Goal: Task Accomplishment & Management: Manage account settings

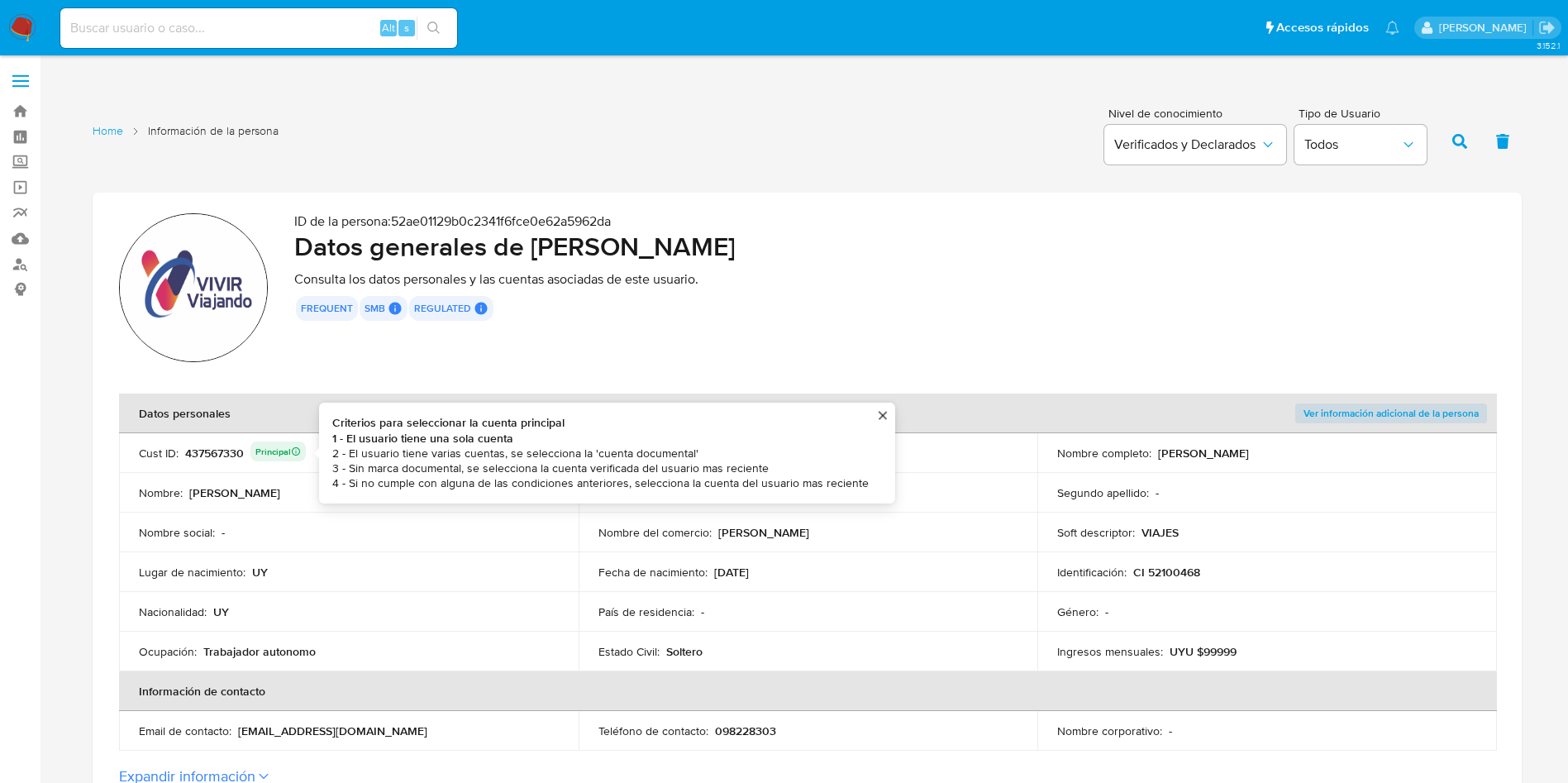
scroll to position [248, 0]
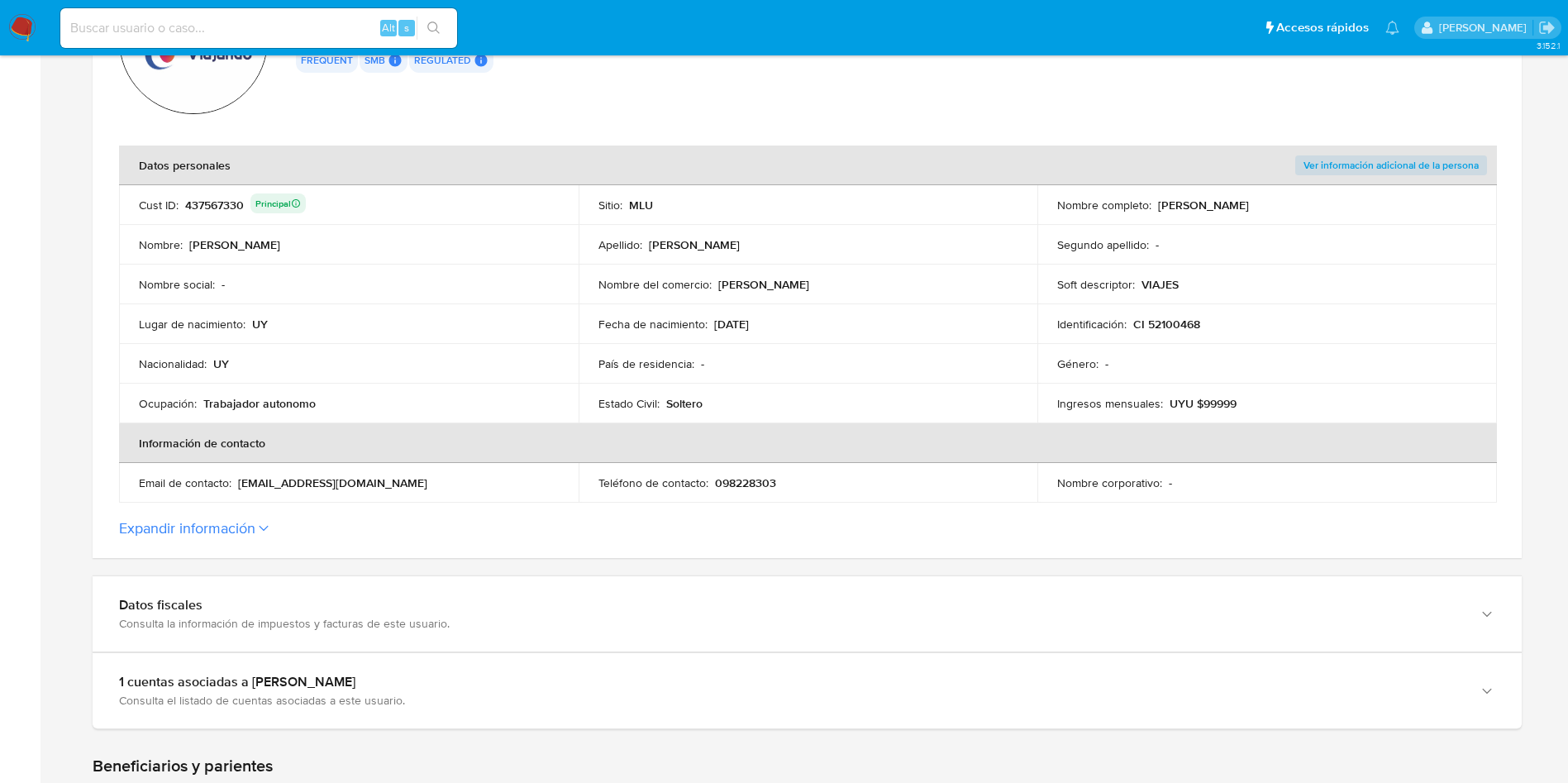
click at [355, 314] on td "Lugar de nacimiento : UY" at bounding box center [349, 324] width 460 height 40
drag, startPoint x: 1157, startPoint y: 204, endPoint x: 1344, endPoint y: 207, distance: 187.0
click at [1350, 207] on div "Nombre completo : Florencia Antonella Crossa Miranda" at bounding box center [1267, 205] width 420 height 15
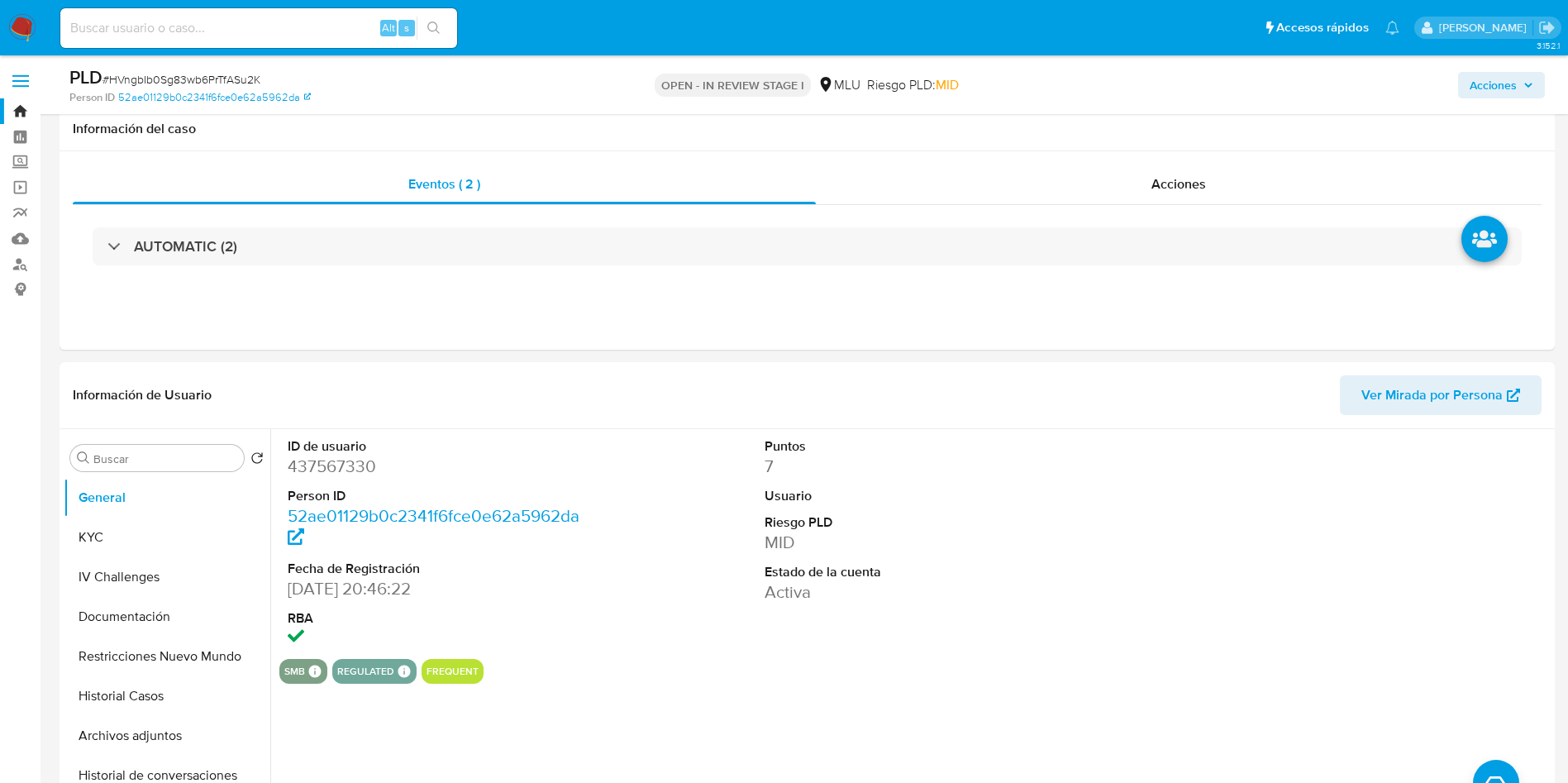
select select "10"
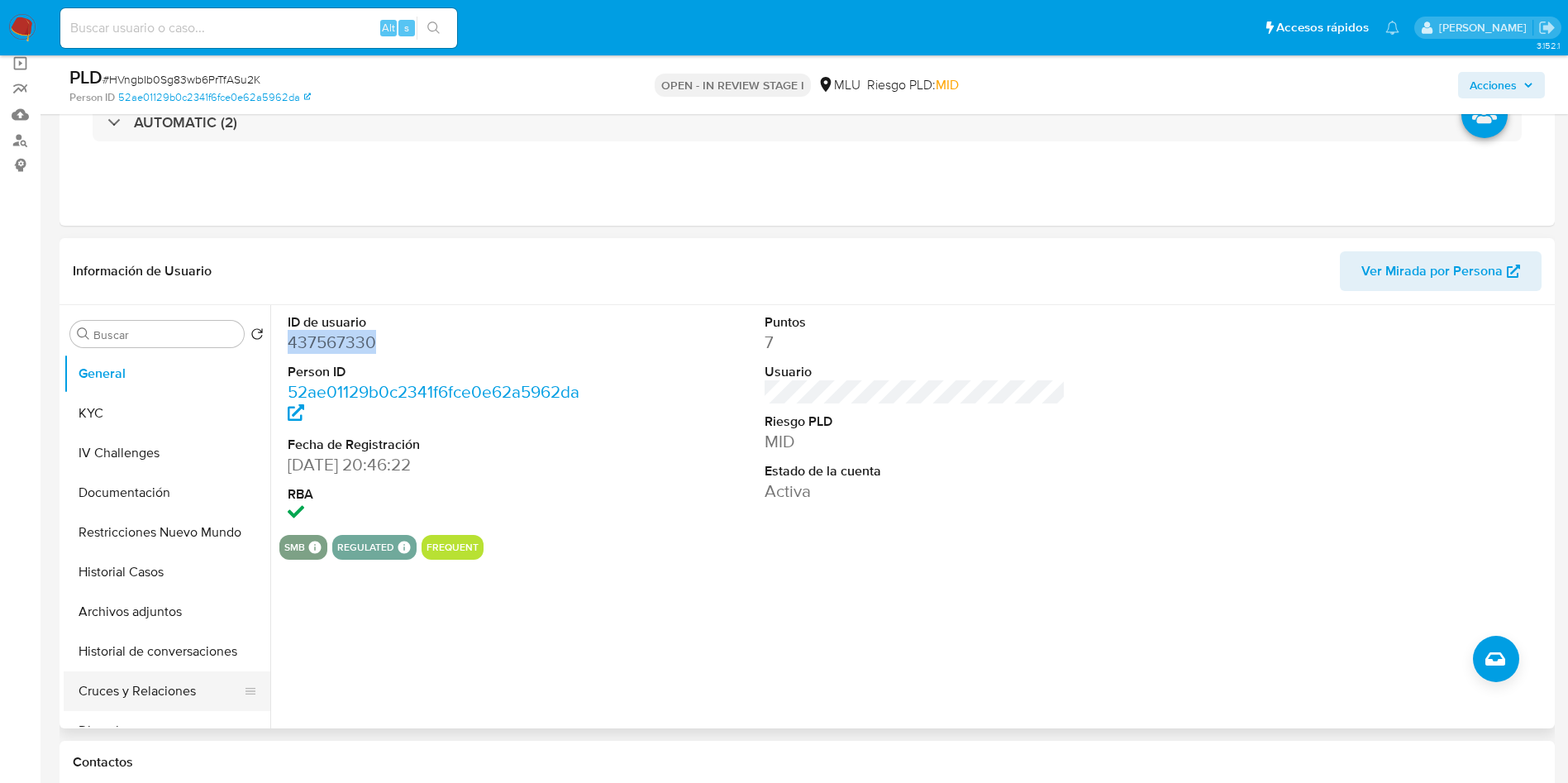
click at [194, 701] on button "Cruces y Relaciones" at bounding box center [161, 691] width 193 height 40
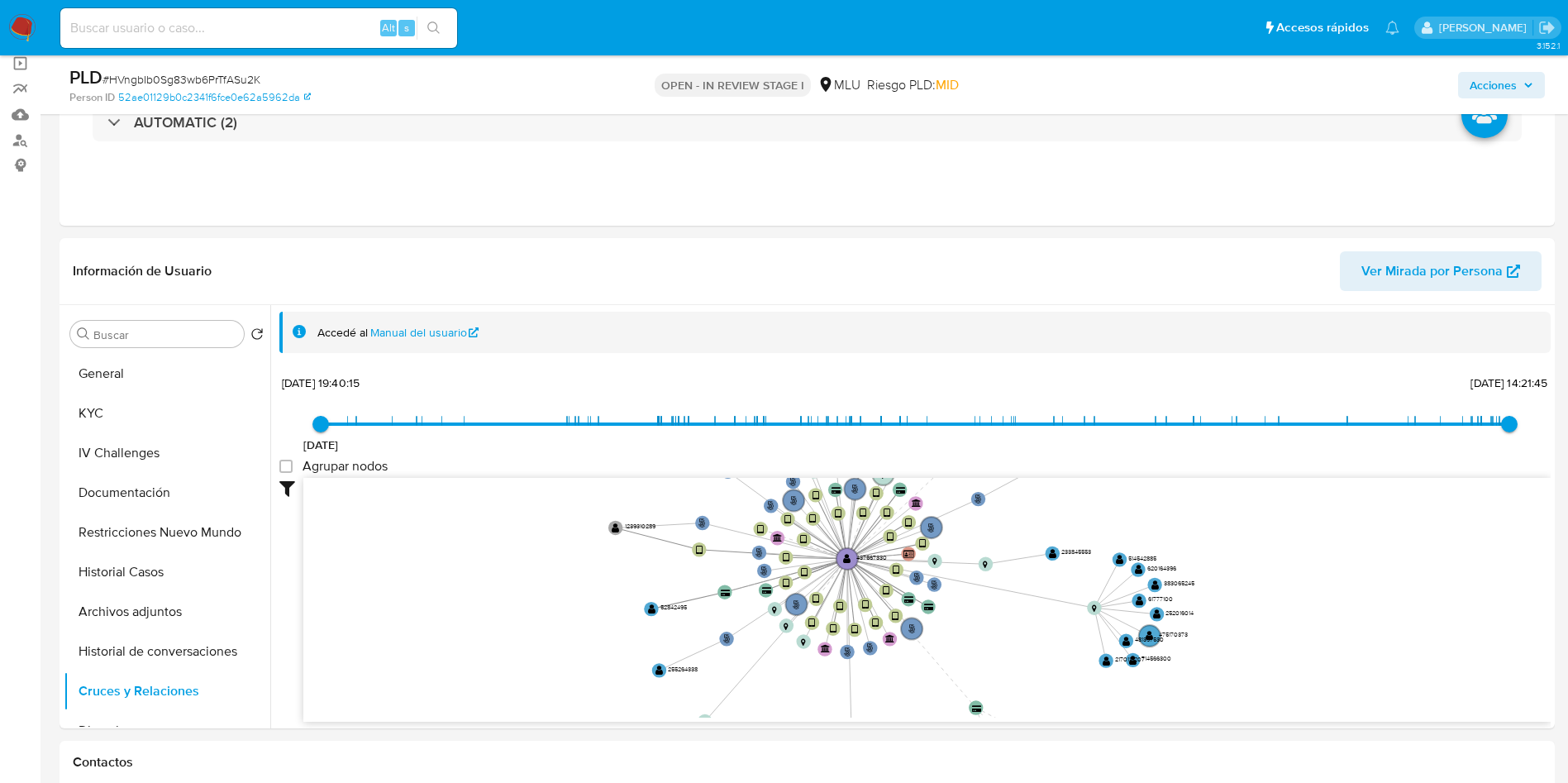
drag, startPoint x: 1033, startPoint y: 517, endPoint x: 499, endPoint y: 6, distance: 739.1
click at [991, 522] on icon "person-52ae01129b0c2341f6fce0e62a5962da  user-437567330  437567330 device-648…" at bounding box center [927, 597] width 1248 height 240
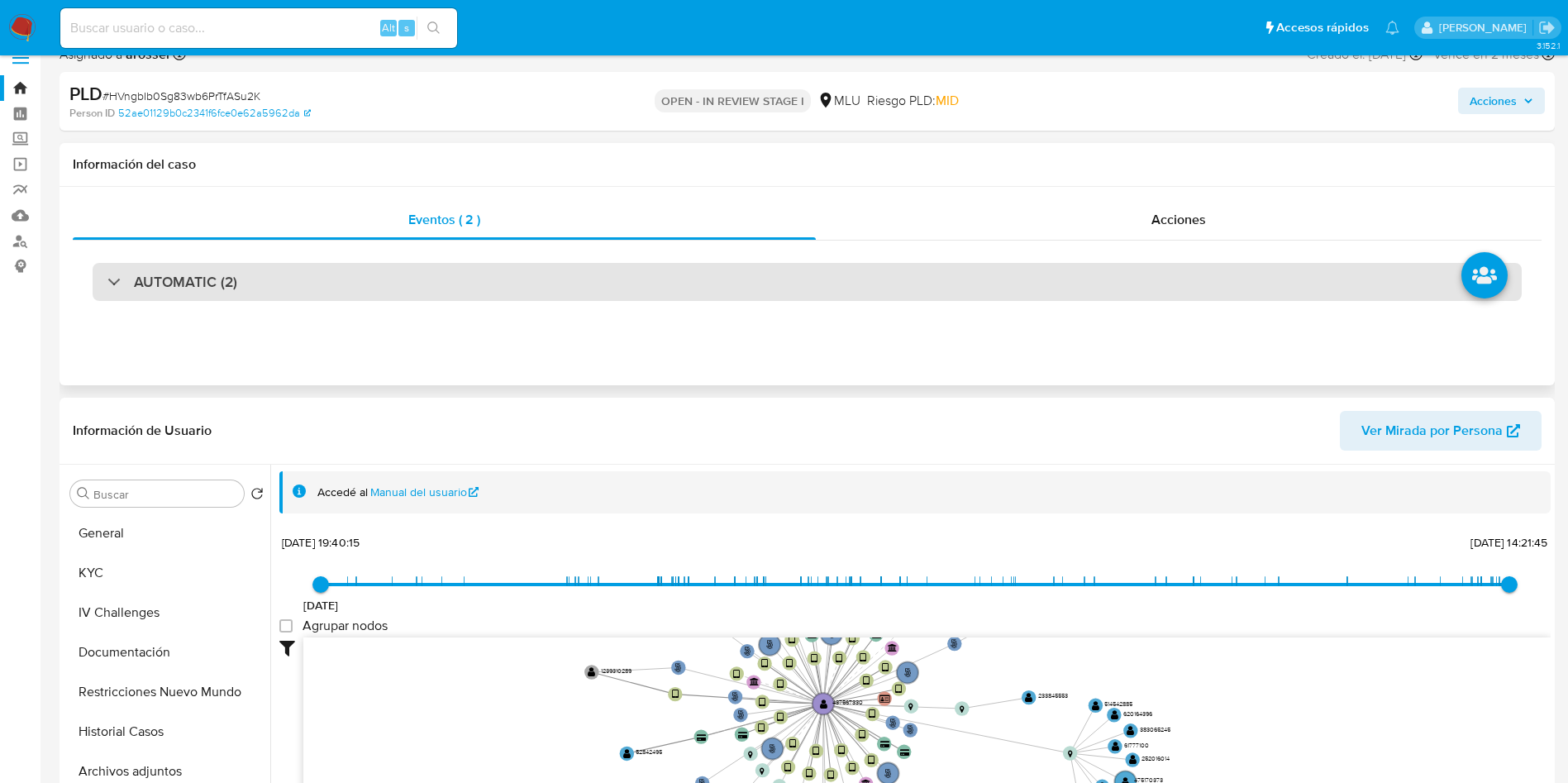
scroll to position [0, 0]
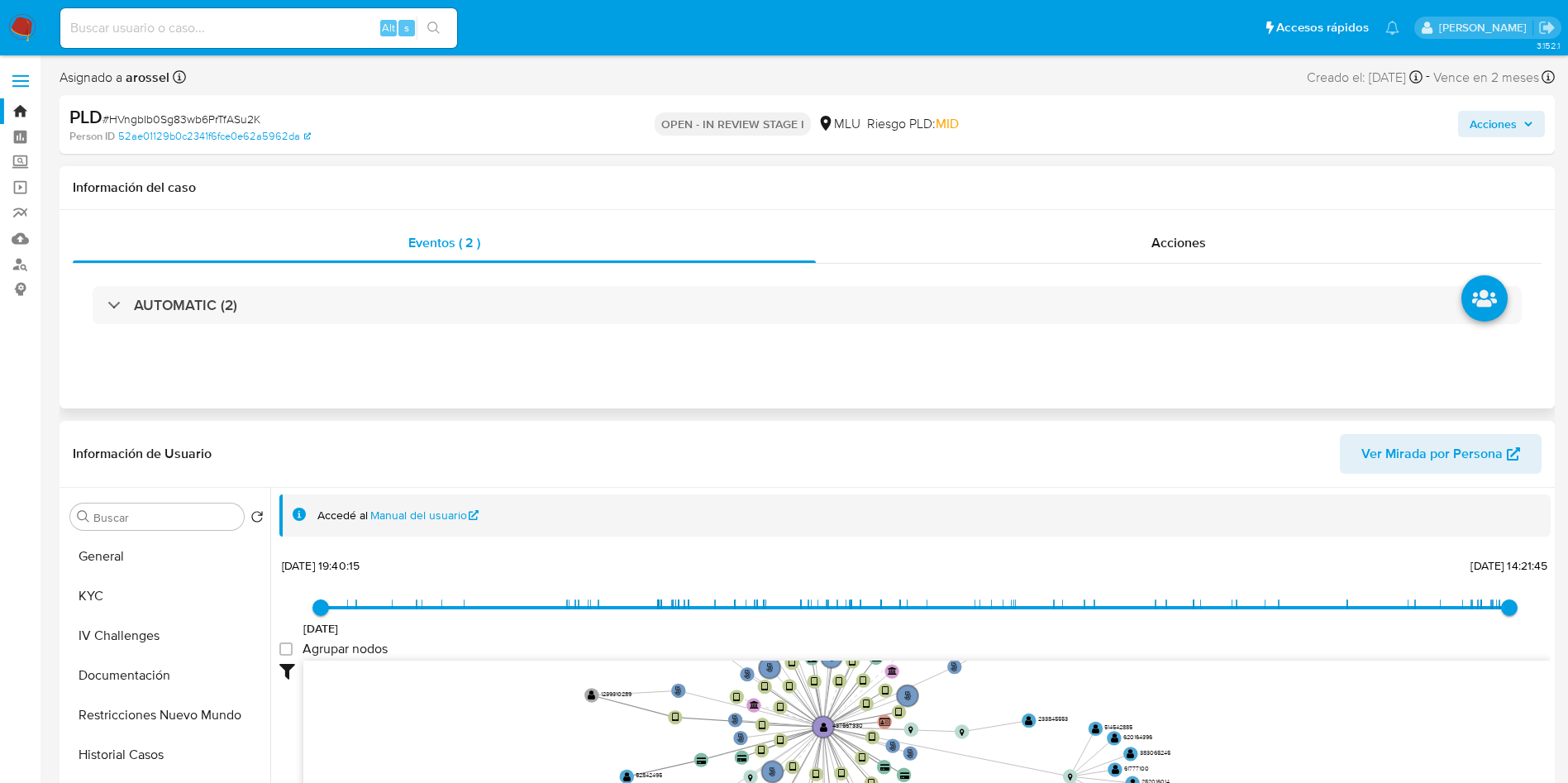
click at [363, 330] on div "AUTOMATIC (2)" at bounding box center [807, 305] width 1469 height 83
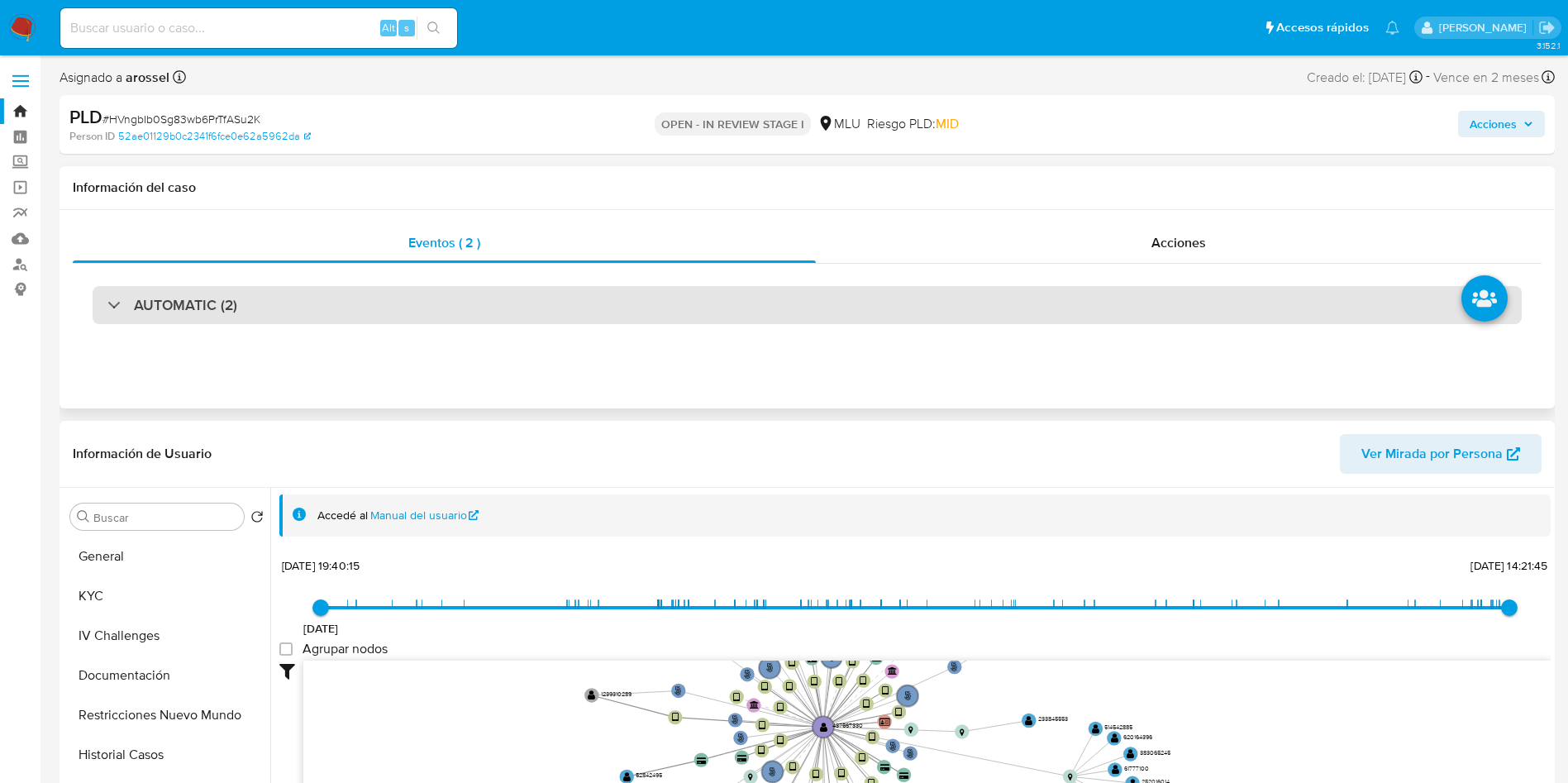
click at [374, 305] on div "AUTOMATIC (2)" at bounding box center [807, 305] width 1429 height 38
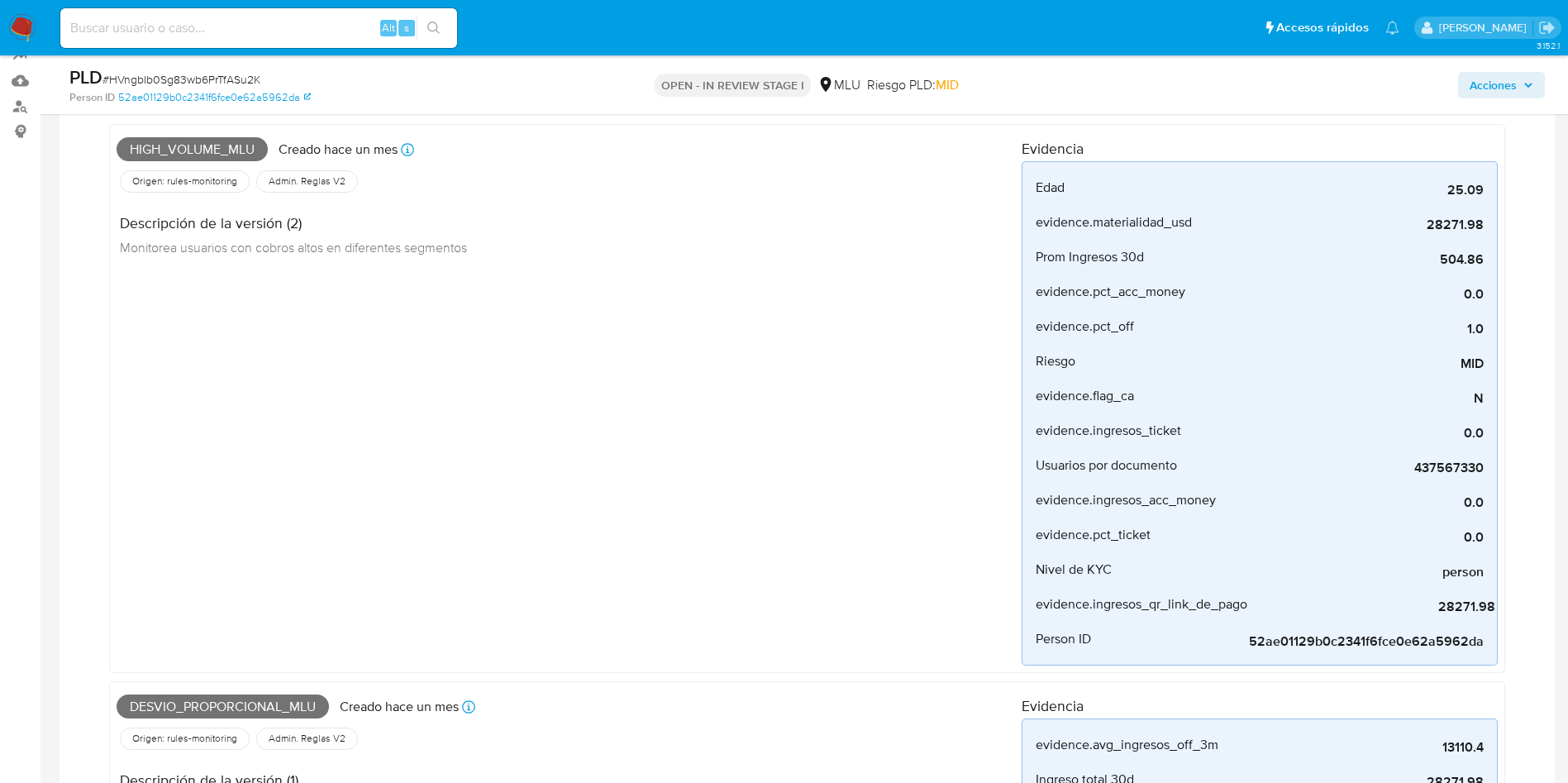
scroll to position [248, 0]
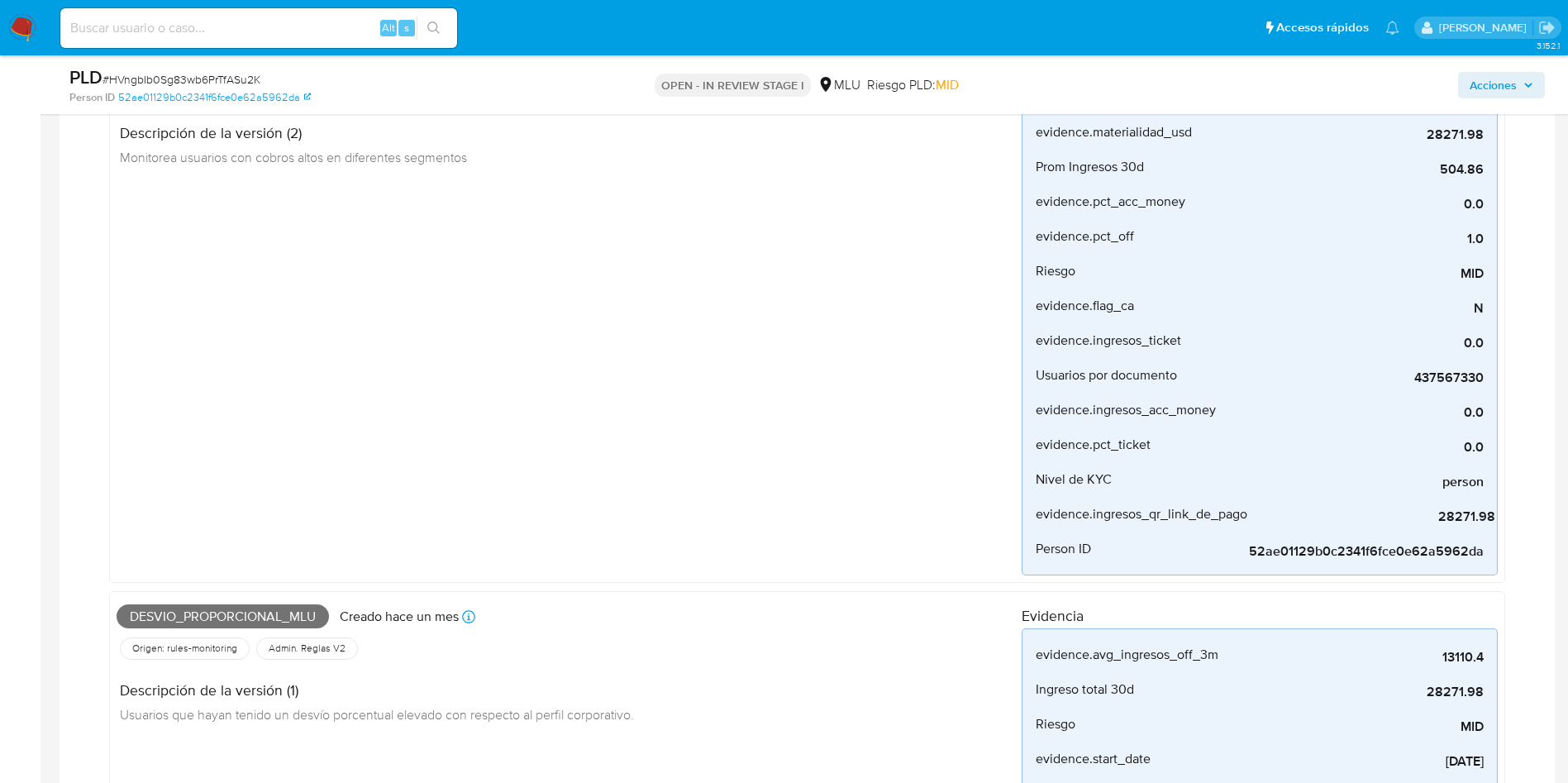
click at [243, 616] on span "Desvio_proporcional_mlu" at bounding box center [223, 616] width 212 height 25
copy span "Desvio_proporcional_mlu"
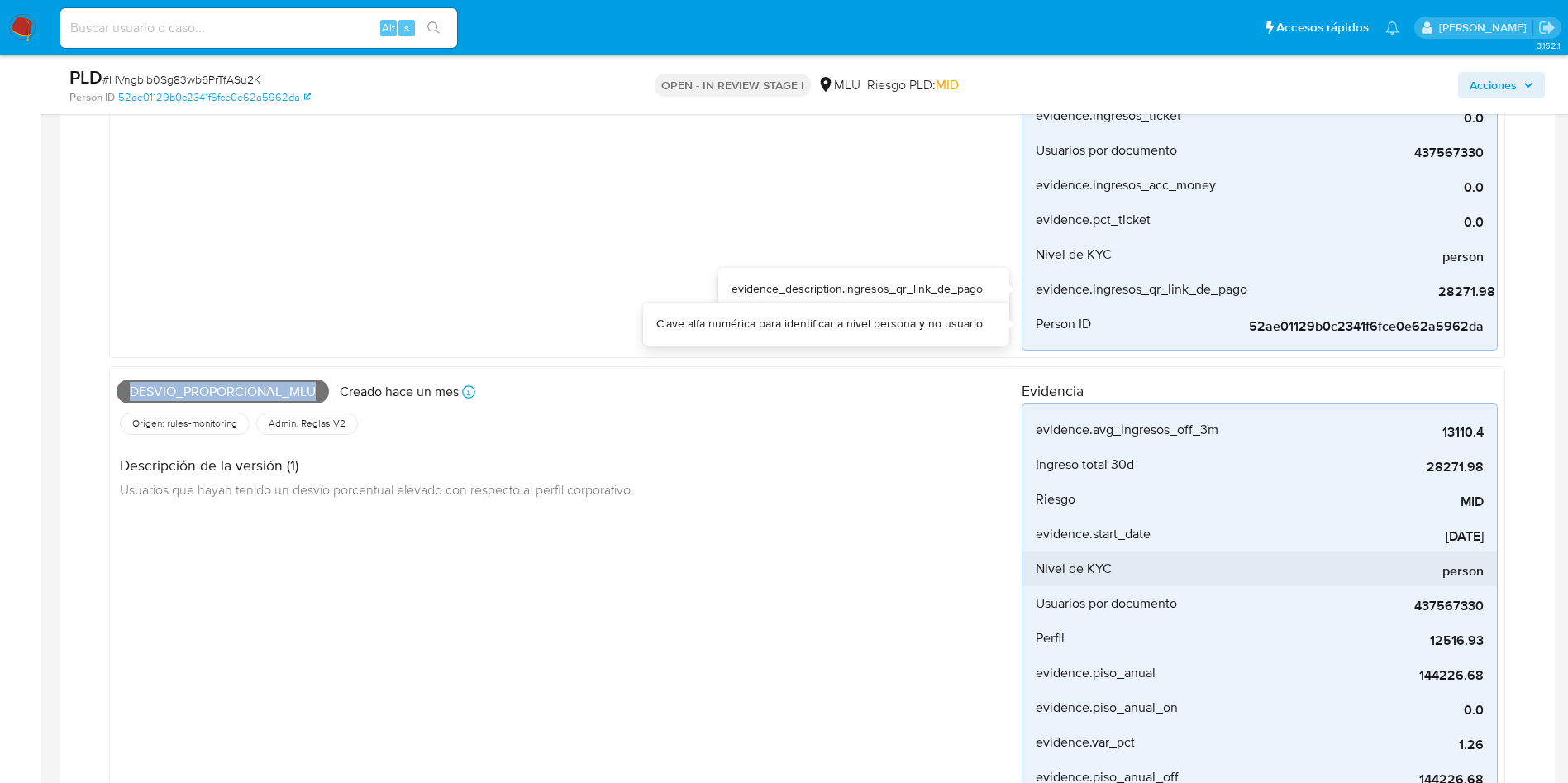
scroll to position [496, 0]
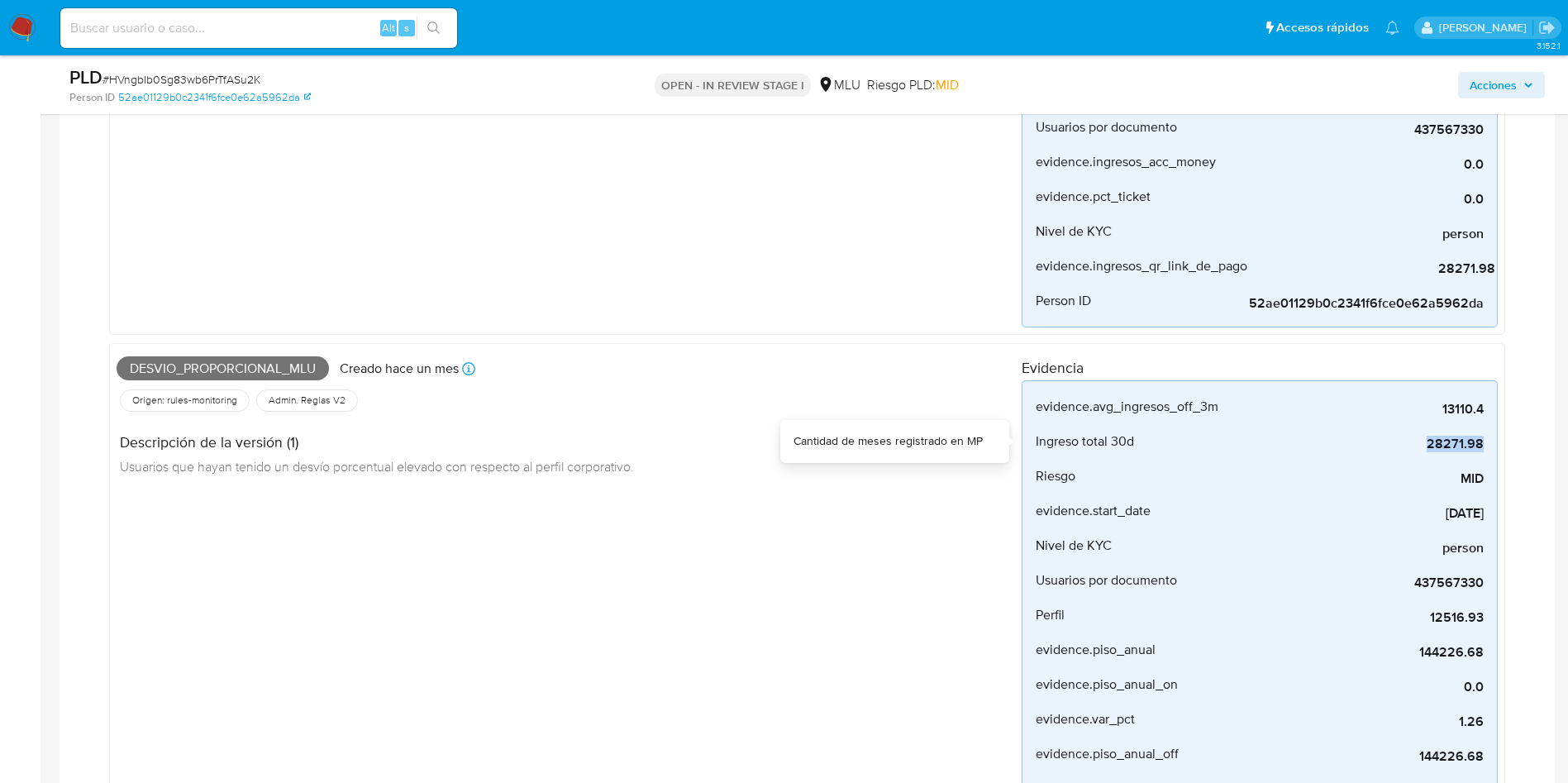
drag, startPoint x: 1422, startPoint y: 440, endPoint x: 1507, endPoint y: 444, distance: 85.1
click at [1507, 444] on div "High_volume_mlu Creado hace un mes Creado: 12/07/2025 06:33:44 Origen: rules-mo…" at bounding box center [807, 342] width 1429 height 1147
copy span "28271.98"
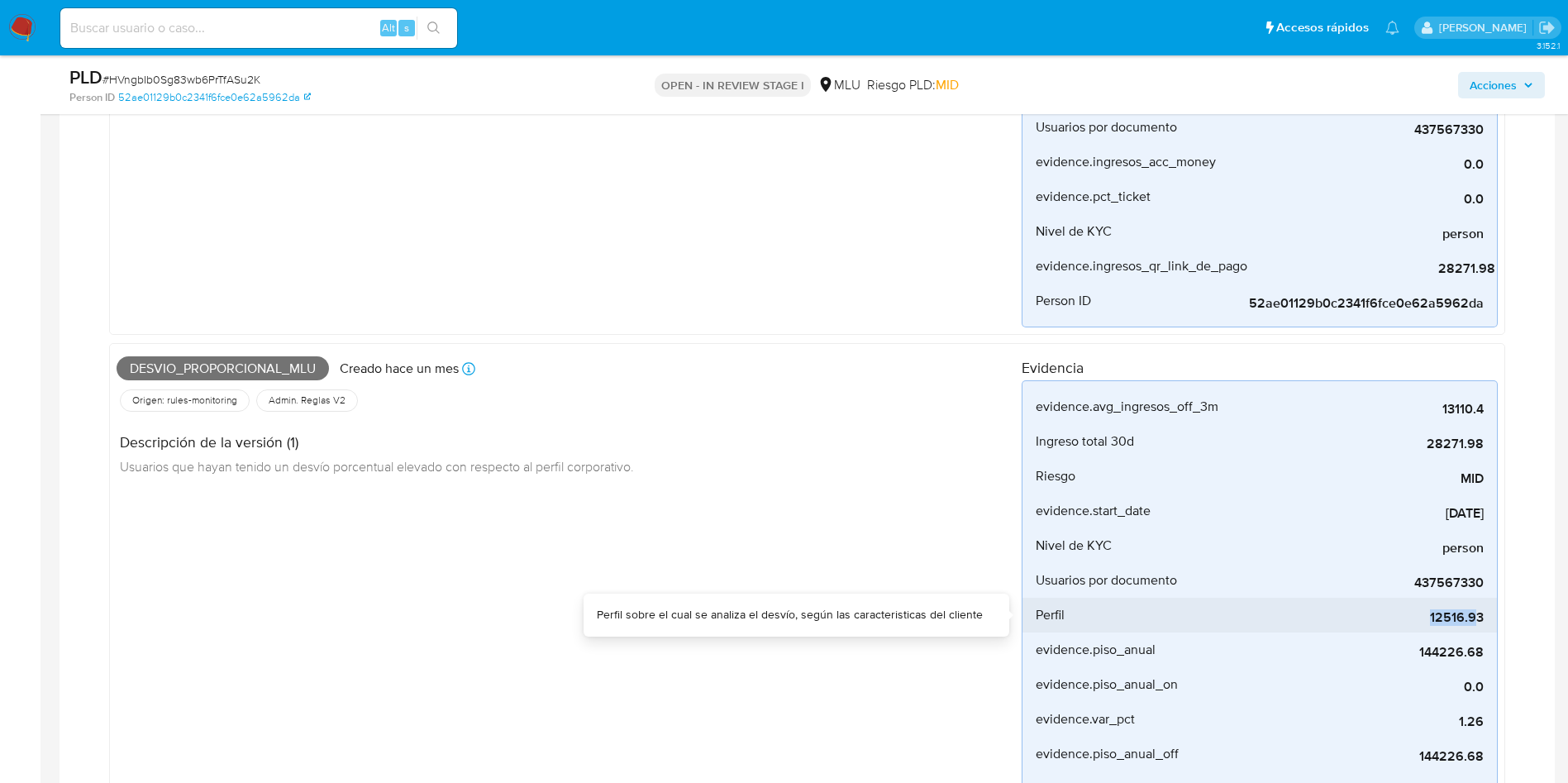
drag, startPoint x: 1428, startPoint y: 618, endPoint x: 1478, endPoint y: 617, distance: 50.0
click at [1478, 617] on span "12516.93" at bounding box center [1360, 617] width 248 height 17
drag, startPoint x: 1490, startPoint y: 614, endPoint x: 1422, endPoint y: 615, distance: 68.0
click at [1424, 615] on li "Perfil 12516.93" at bounding box center [1260, 615] width 475 height 35
copy span "12516.93"
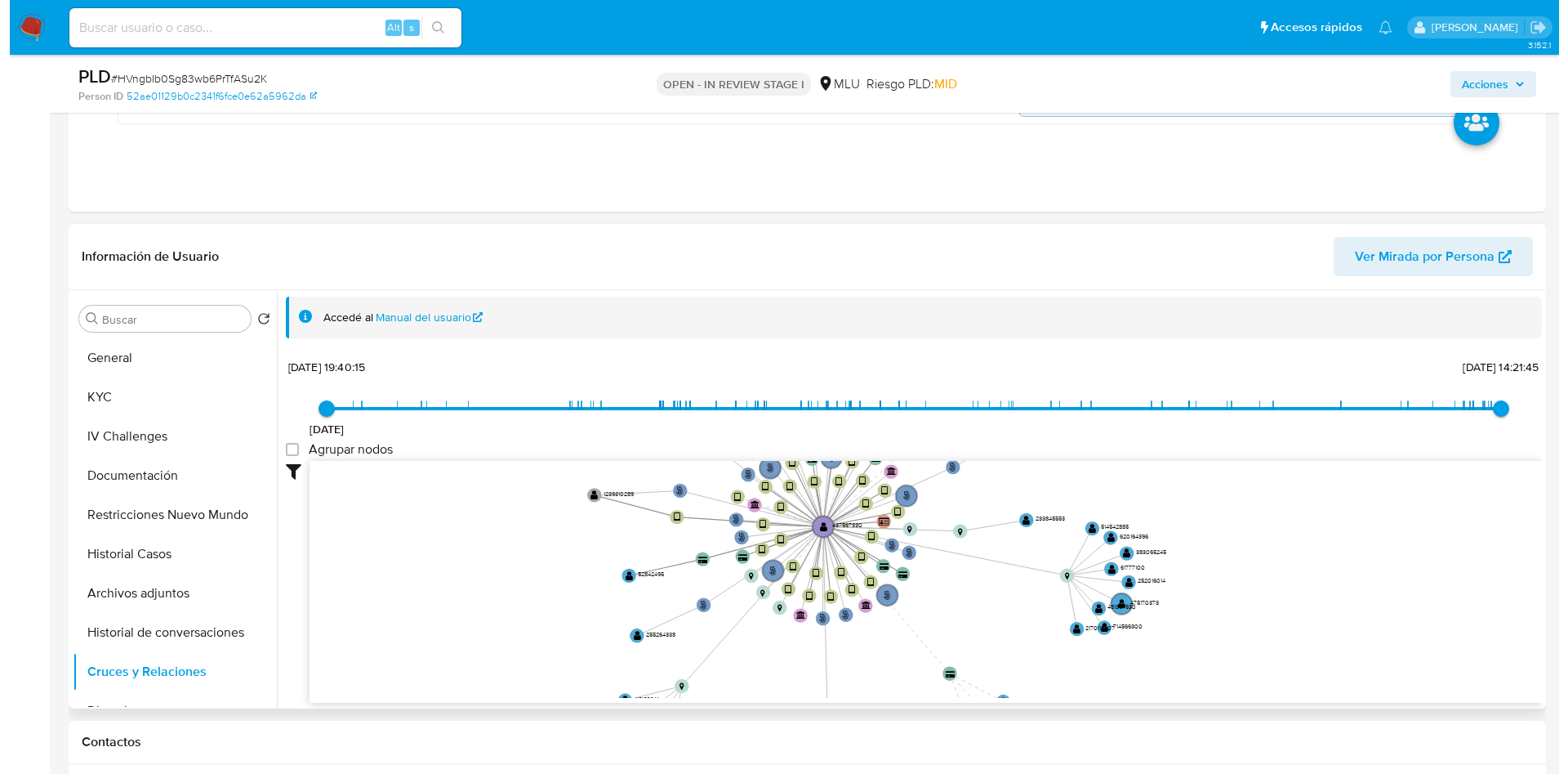
scroll to position [1471, 0]
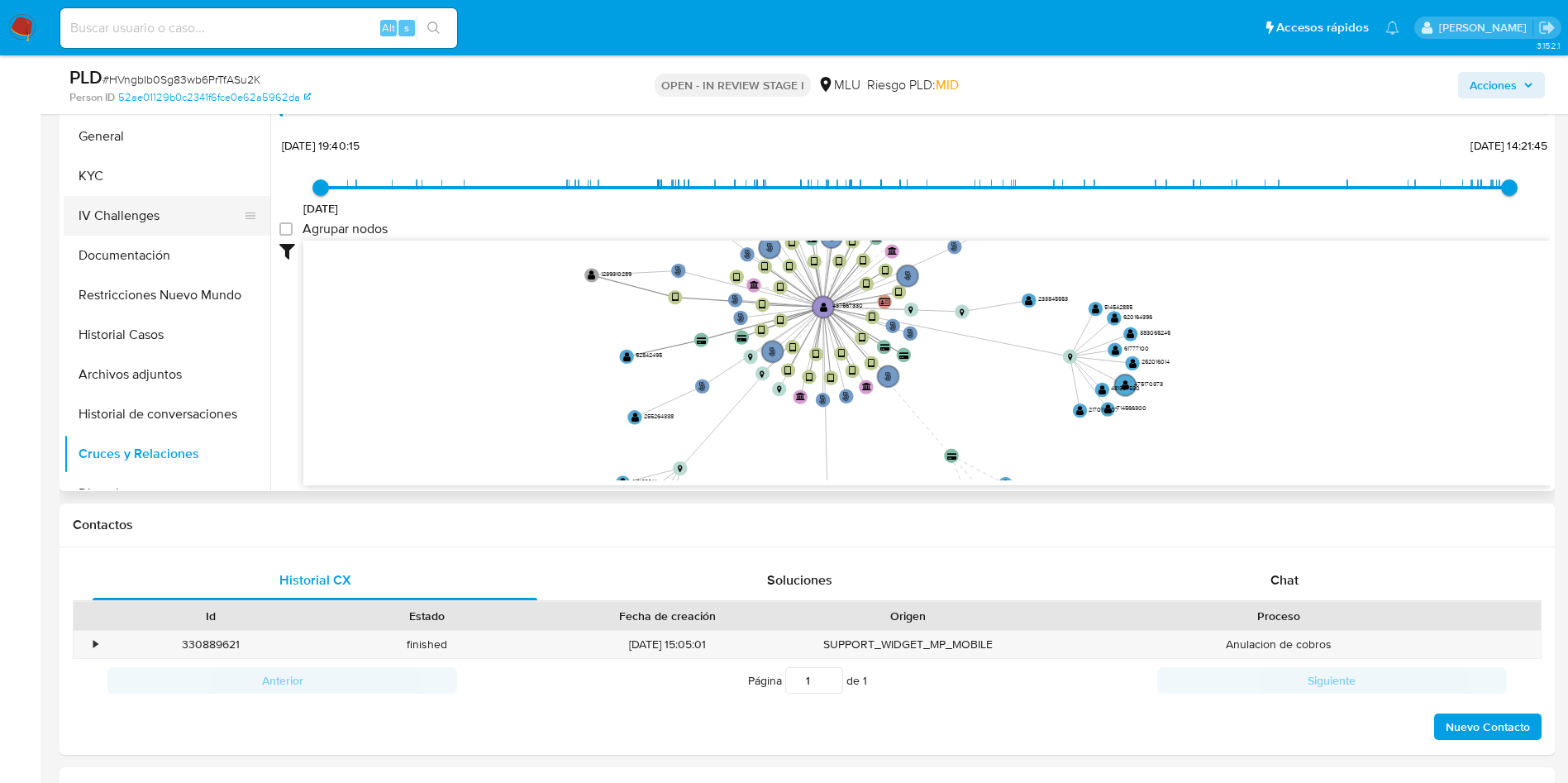
drag, startPoint x: 161, startPoint y: 177, endPoint x: 191, endPoint y: 205, distance: 41.0
click at [161, 176] on button "KYC" at bounding box center [167, 176] width 206 height 40
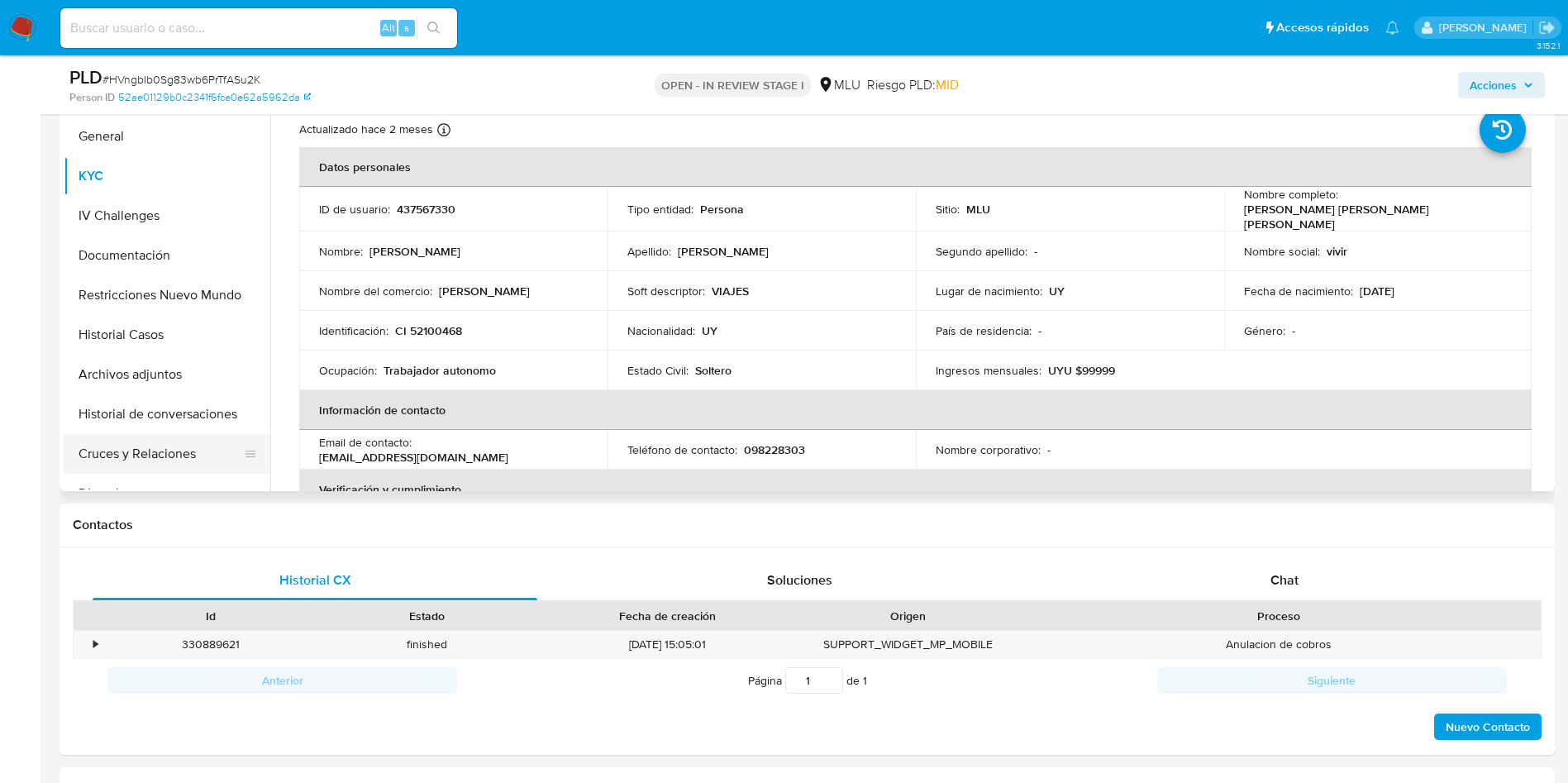
drag, startPoint x: 167, startPoint y: 379, endPoint x: 186, endPoint y: 449, distance: 72.5
click at [167, 377] on button "Archivos adjuntos" at bounding box center [167, 374] width 206 height 40
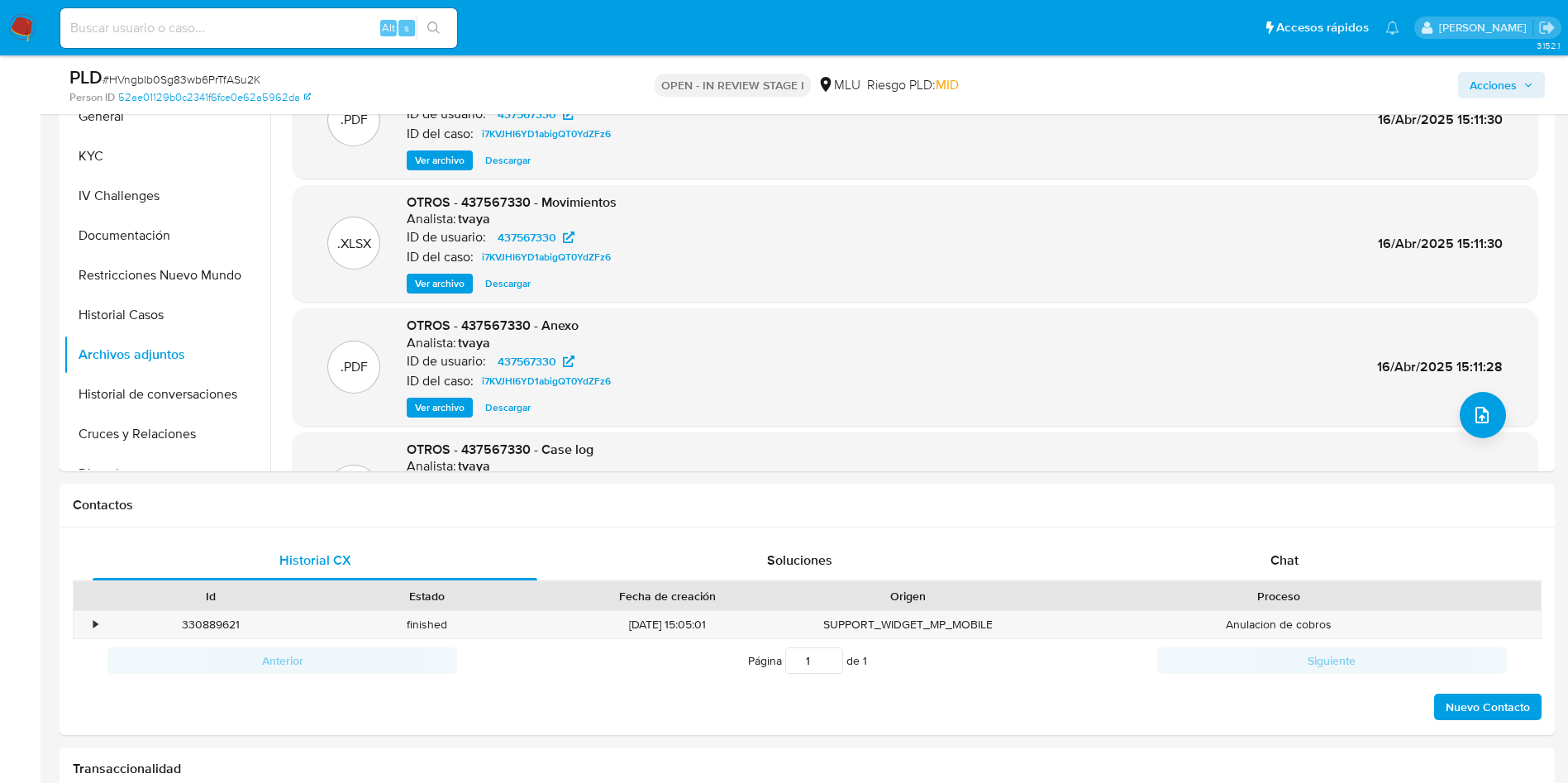
click at [628, 76] on div "OPEN - IN REVIEW STAGE I MLU Riesgo PLD: MID" at bounding box center [808, 84] width 488 height 39
click at [404, 499] on h1 "Contactos" at bounding box center [807, 505] width 1469 height 17
click at [1477, 418] on icon "upload-file" at bounding box center [1482, 414] width 20 height 20
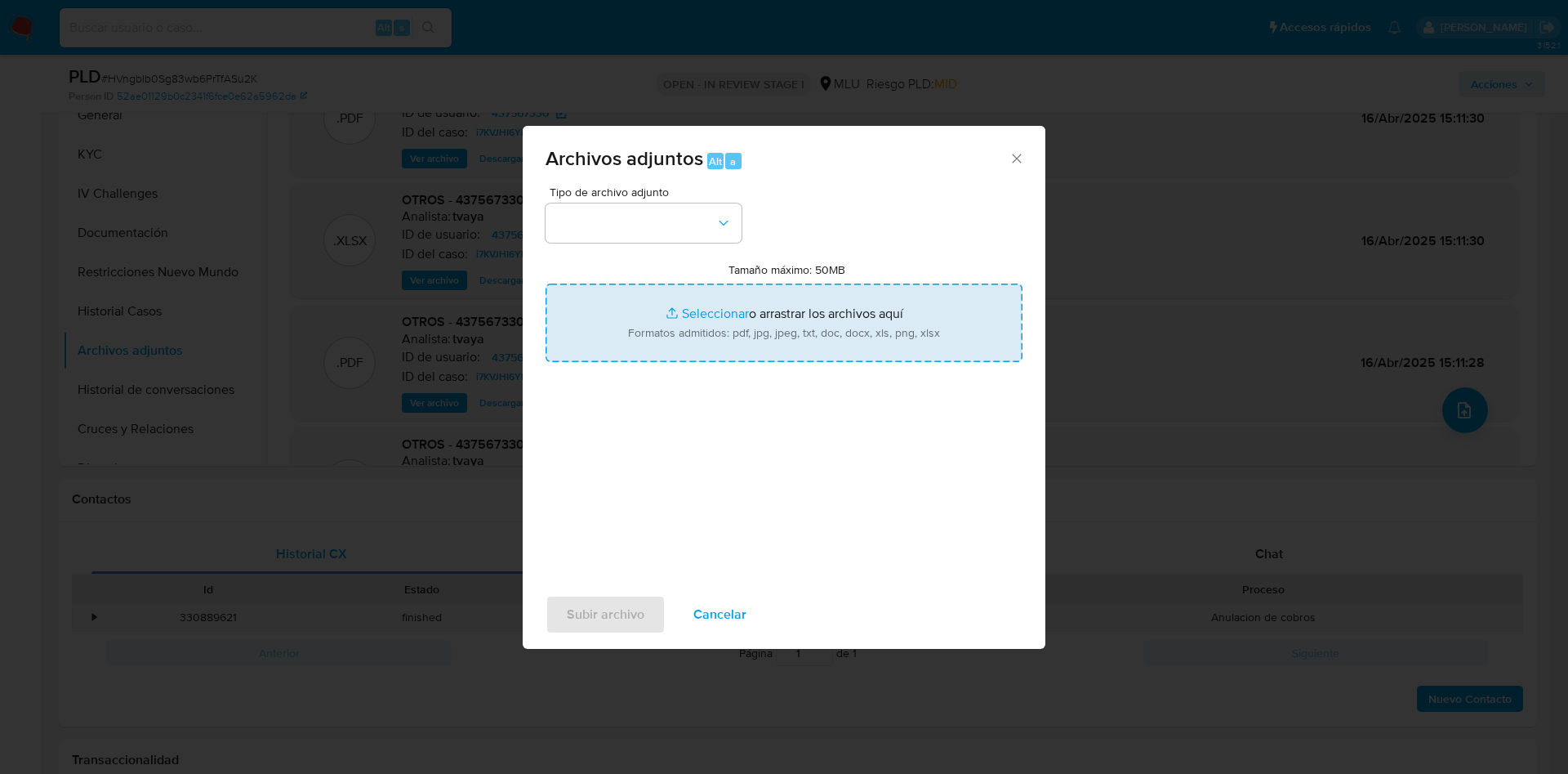
click at [872, 326] on input "Tamaño máximo: 50MB Seleccionar archivos" at bounding box center [784, 323] width 477 height 78
type input "C:\fakepath\Case Log 437567330 - 13_08_2025.pdf"
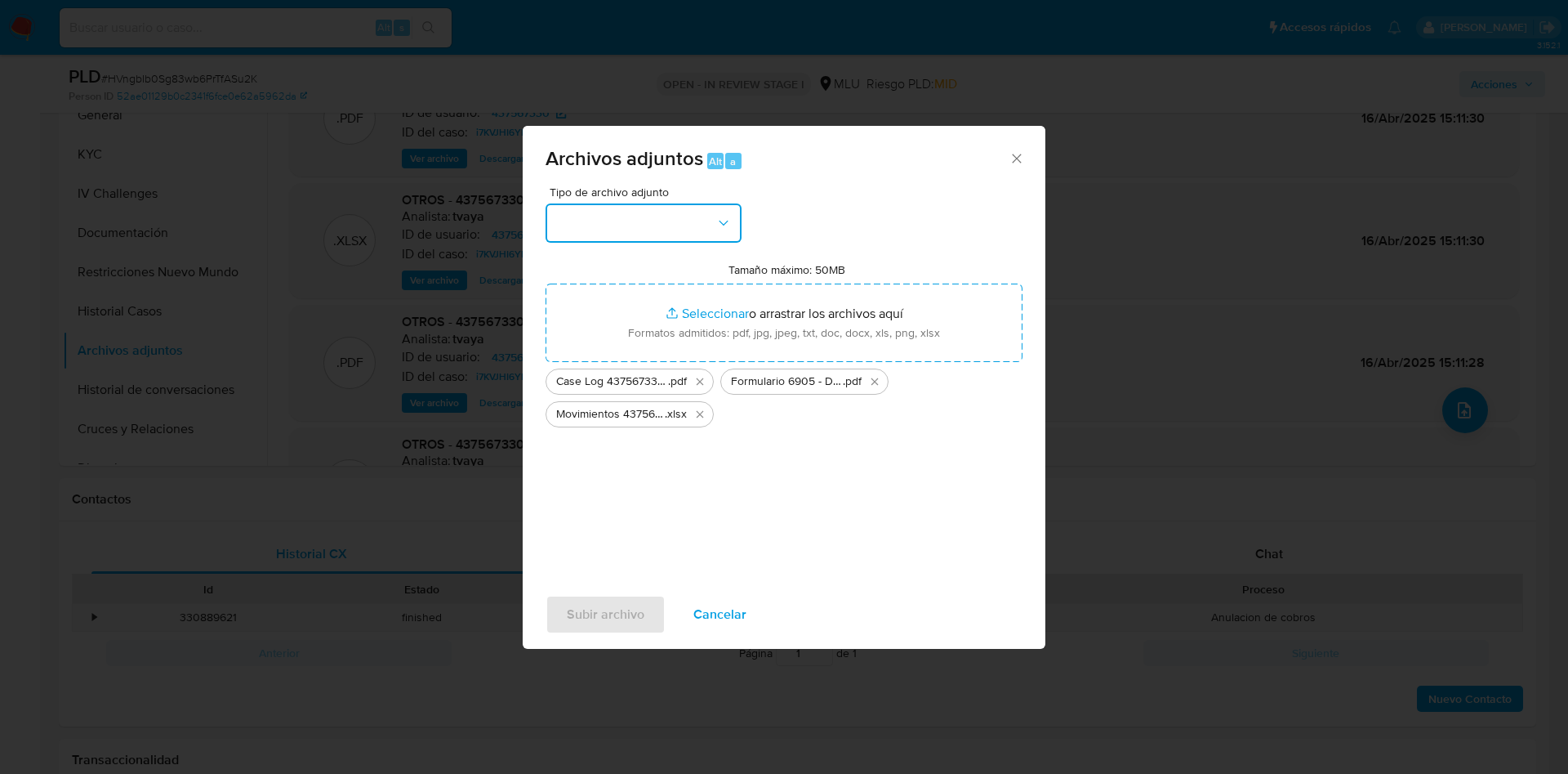
click at [718, 226] on icon "button" at bounding box center [723, 223] width 16 height 16
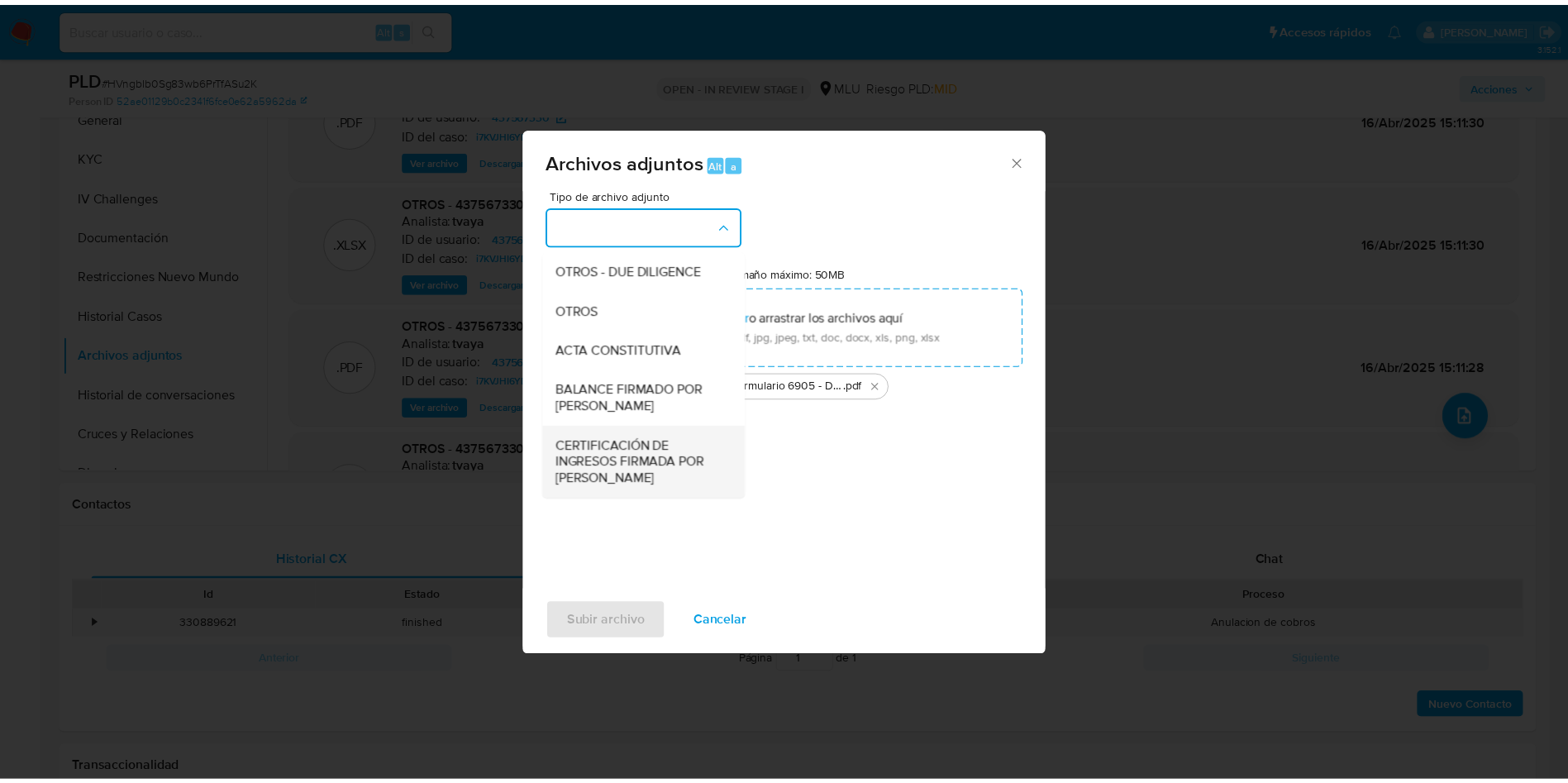
scroll to position [248, 0]
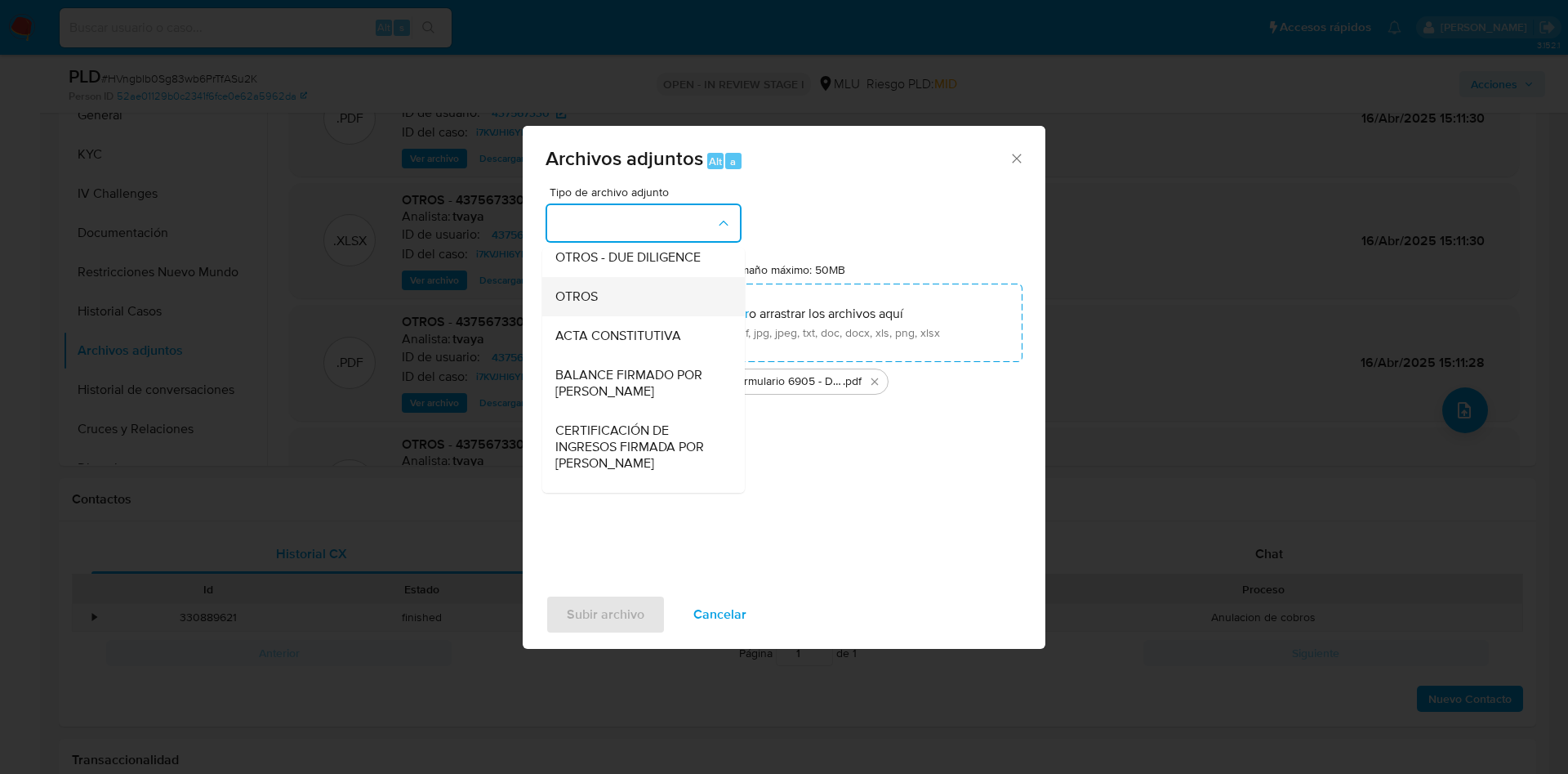
click at [602, 310] on div "OTROS" at bounding box center [638, 296] width 167 height 39
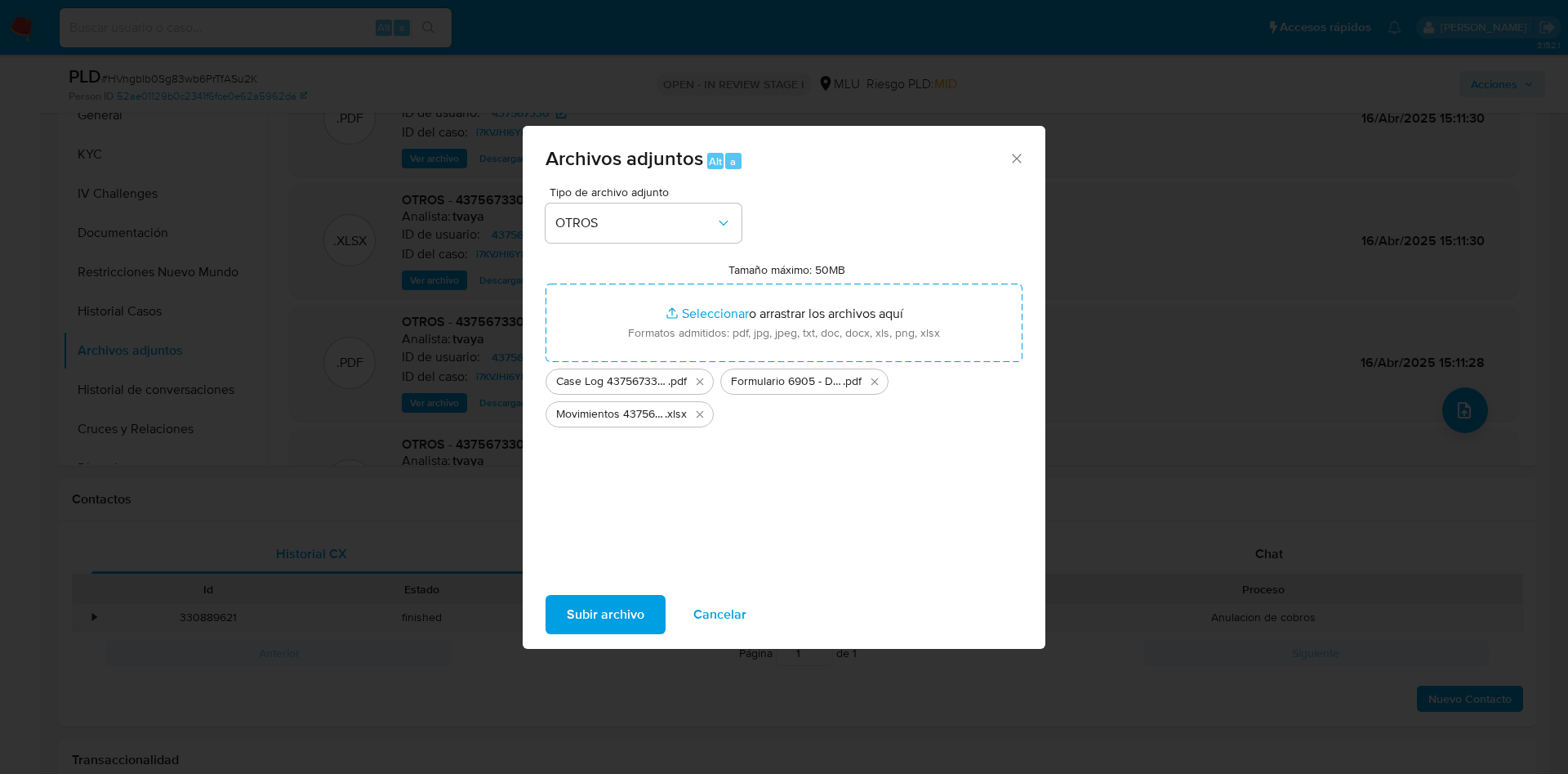
click at [587, 604] on span "Subir archivo" at bounding box center [605, 613] width 77 height 36
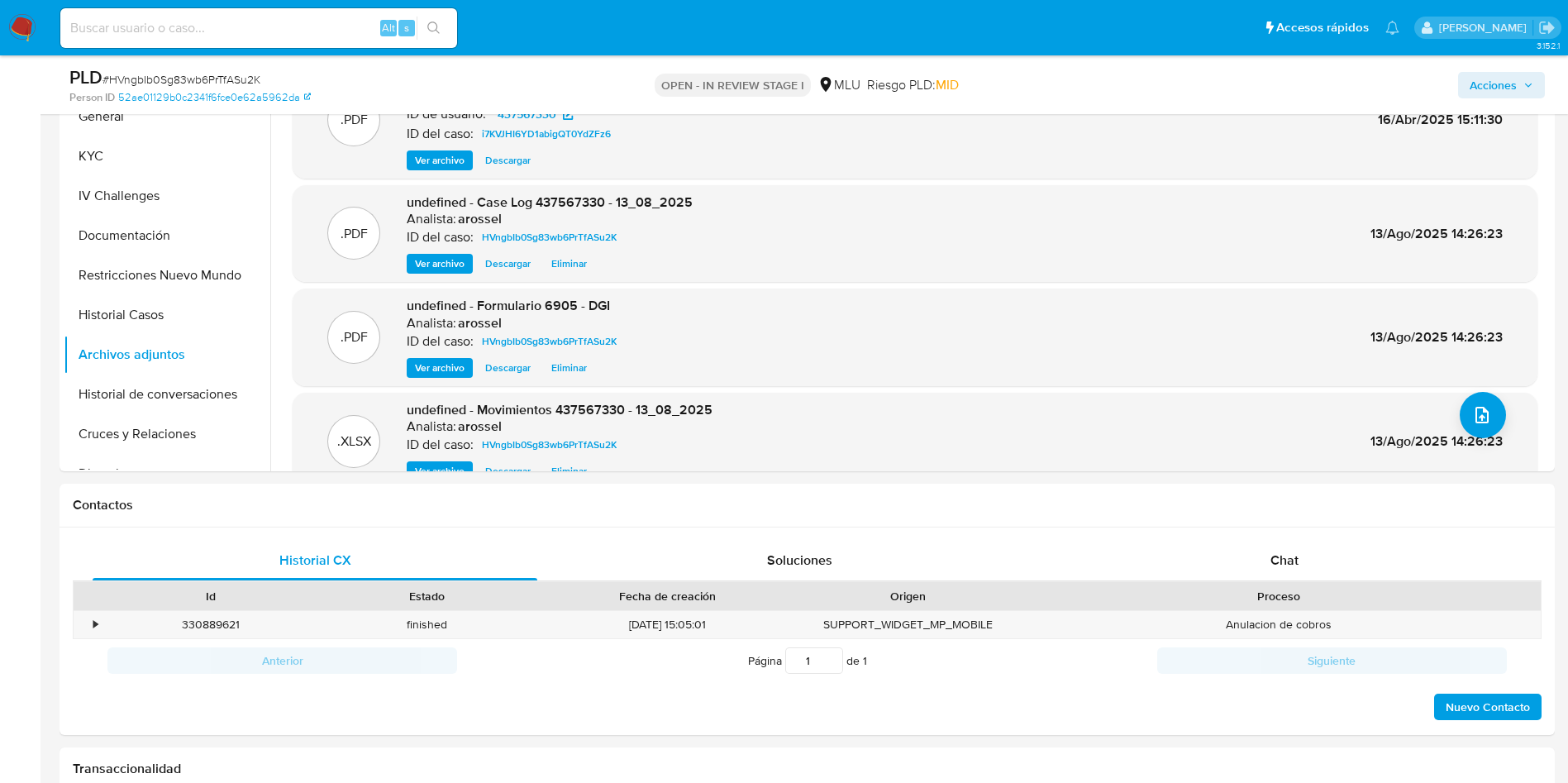
click at [1509, 80] on span "Acciones" at bounding box center [1493, 85] width 47 height 26
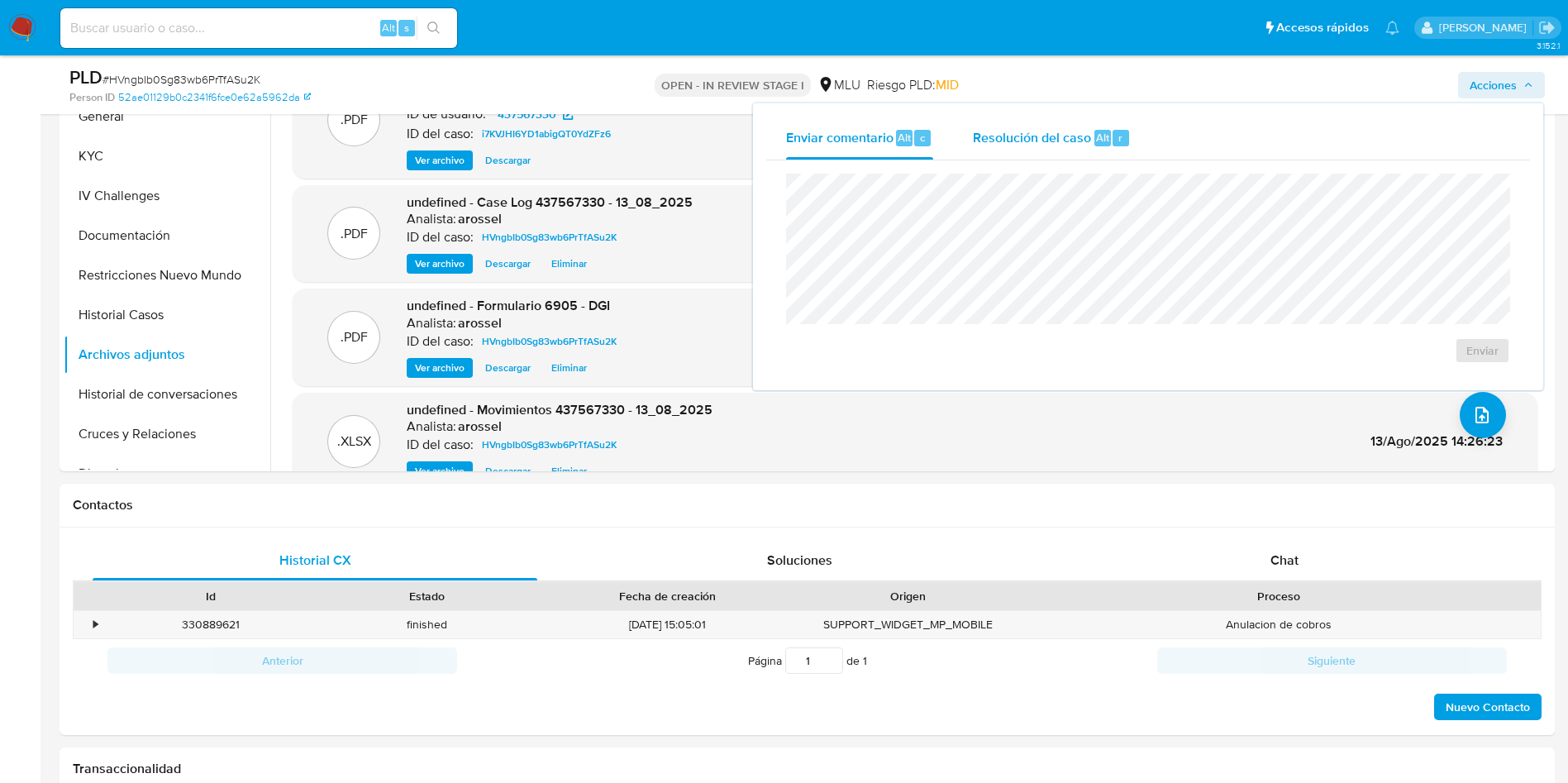
drag, startPoint x: 1099, startPoint y: 134, endPoint x: 1084, endPoint y: 158, distance: 28.3
click at [1097, 134] on span "Alt" at bounding box center [1103, 138] width 13 height 16
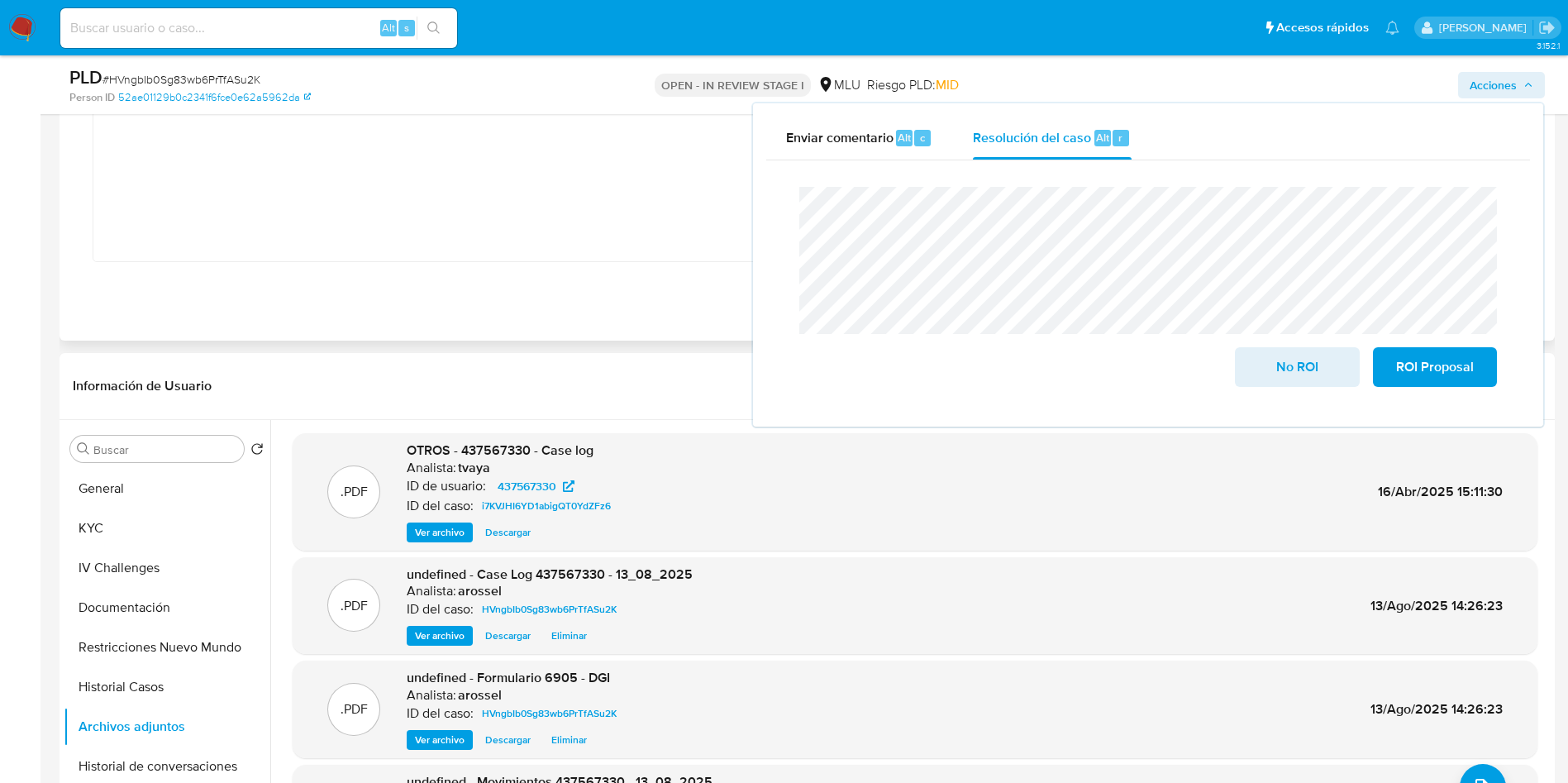
scroll to position [1239, 0]
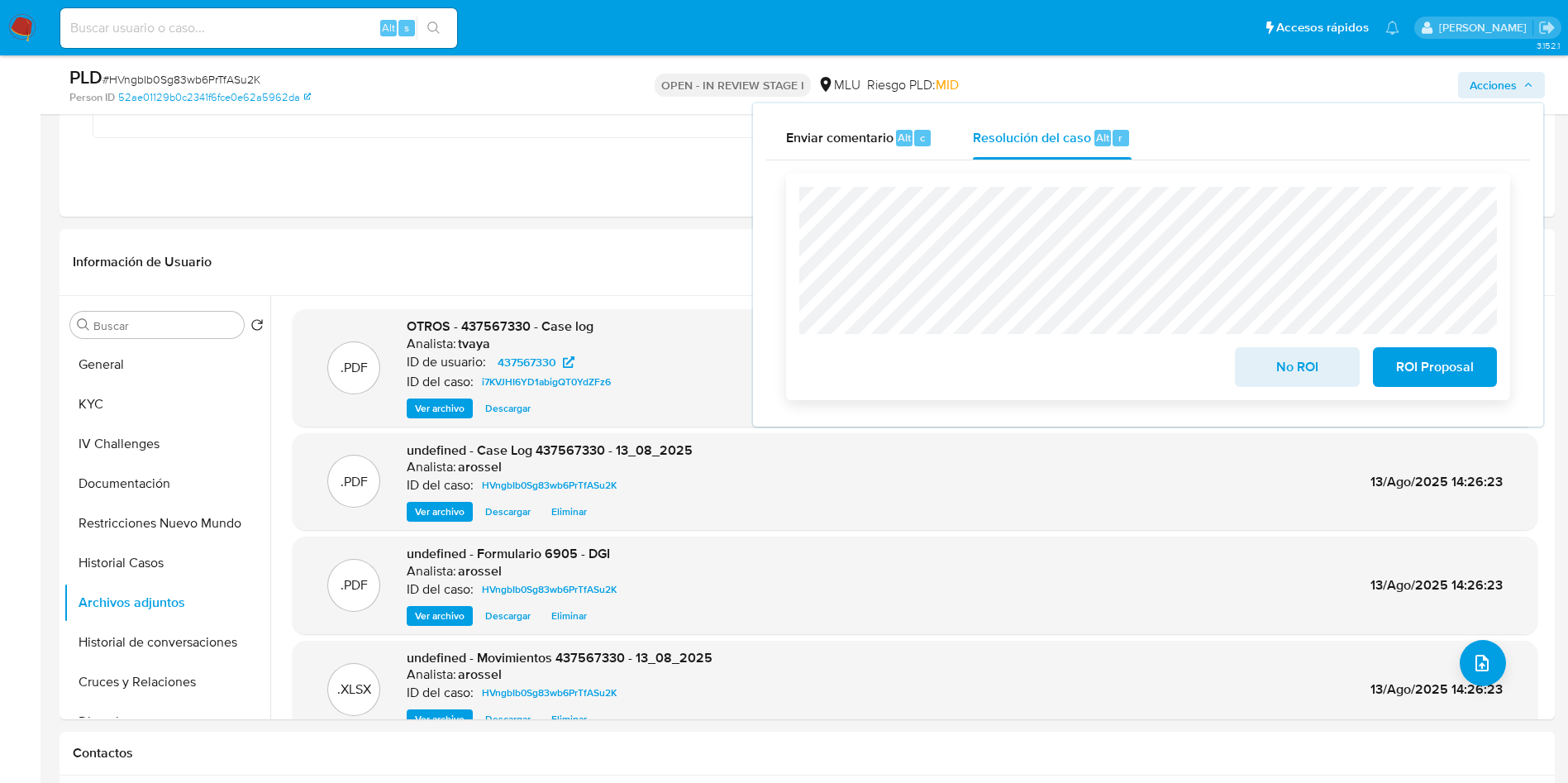
drag, startPoint x: 1263, startPoint y: 358, endPoint x: 1244, endPoint y: 368, distance: 21.5
click at [1260, 361] on span "No ROI" at bounding box center [1297, 366] width 81 height 36
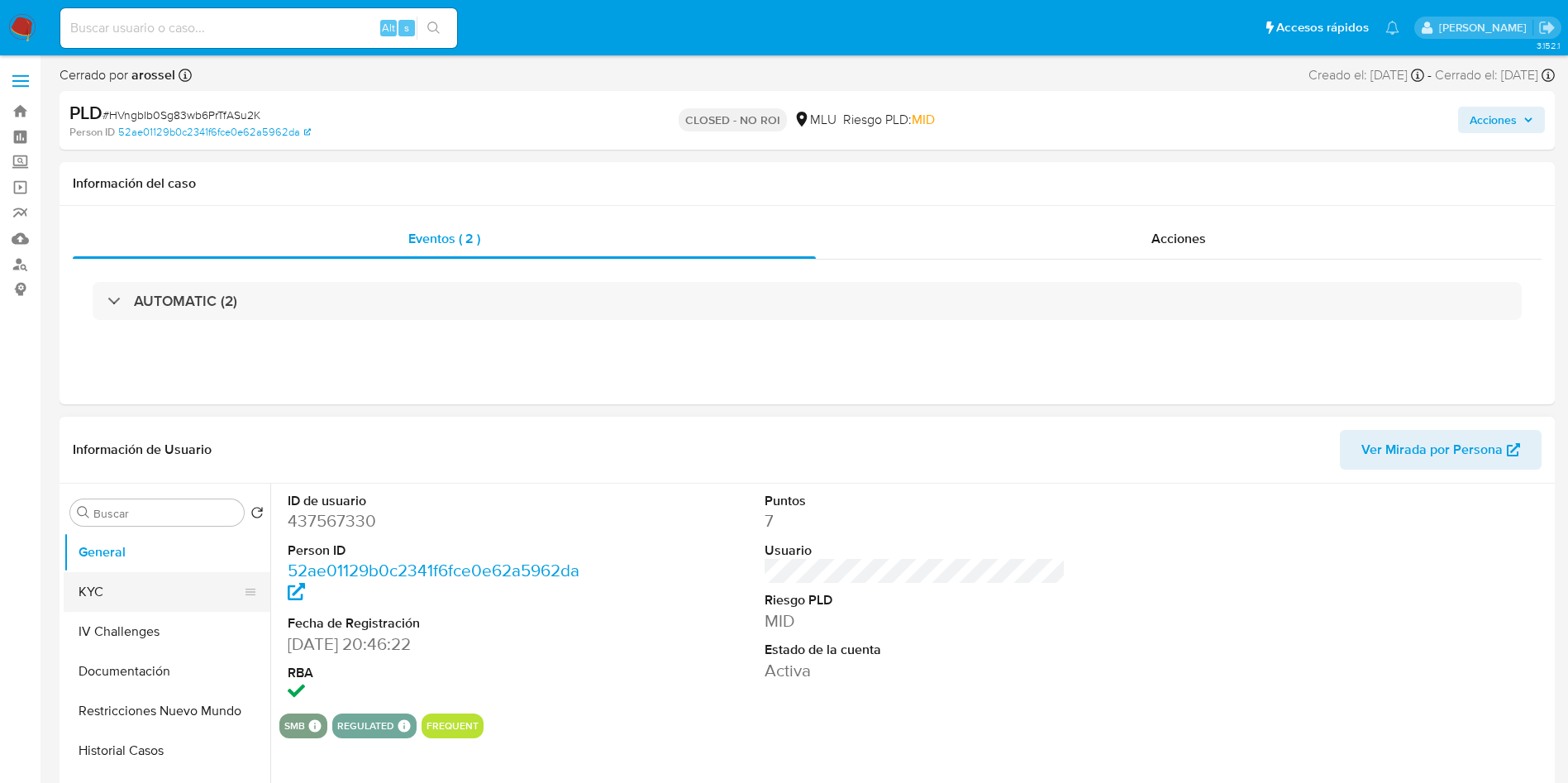
select select "10"
click at [155, 610] on button "KYC" at bounding box center [161, 592] width 193 height 40
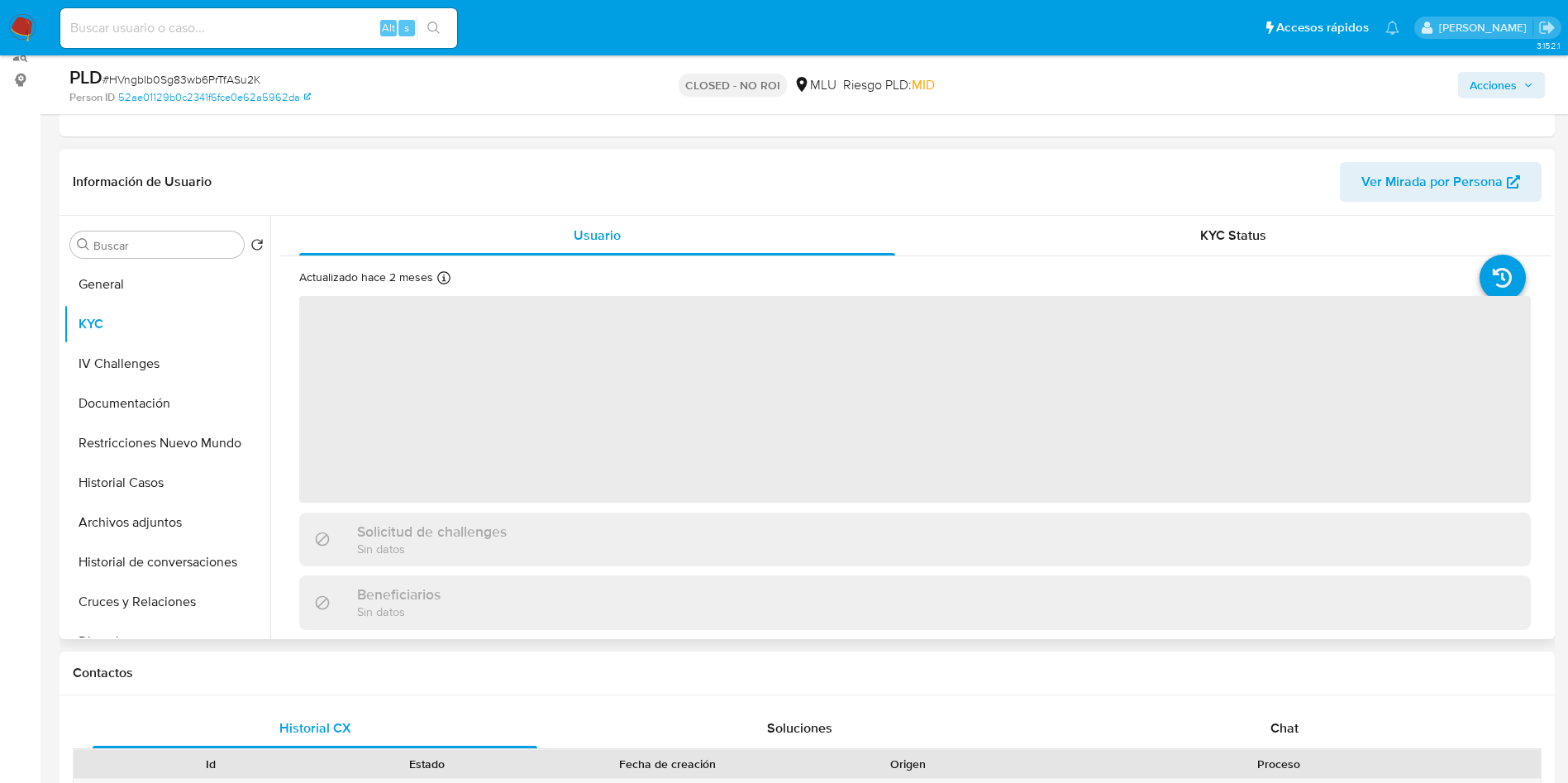
scroll to position [248, 0]
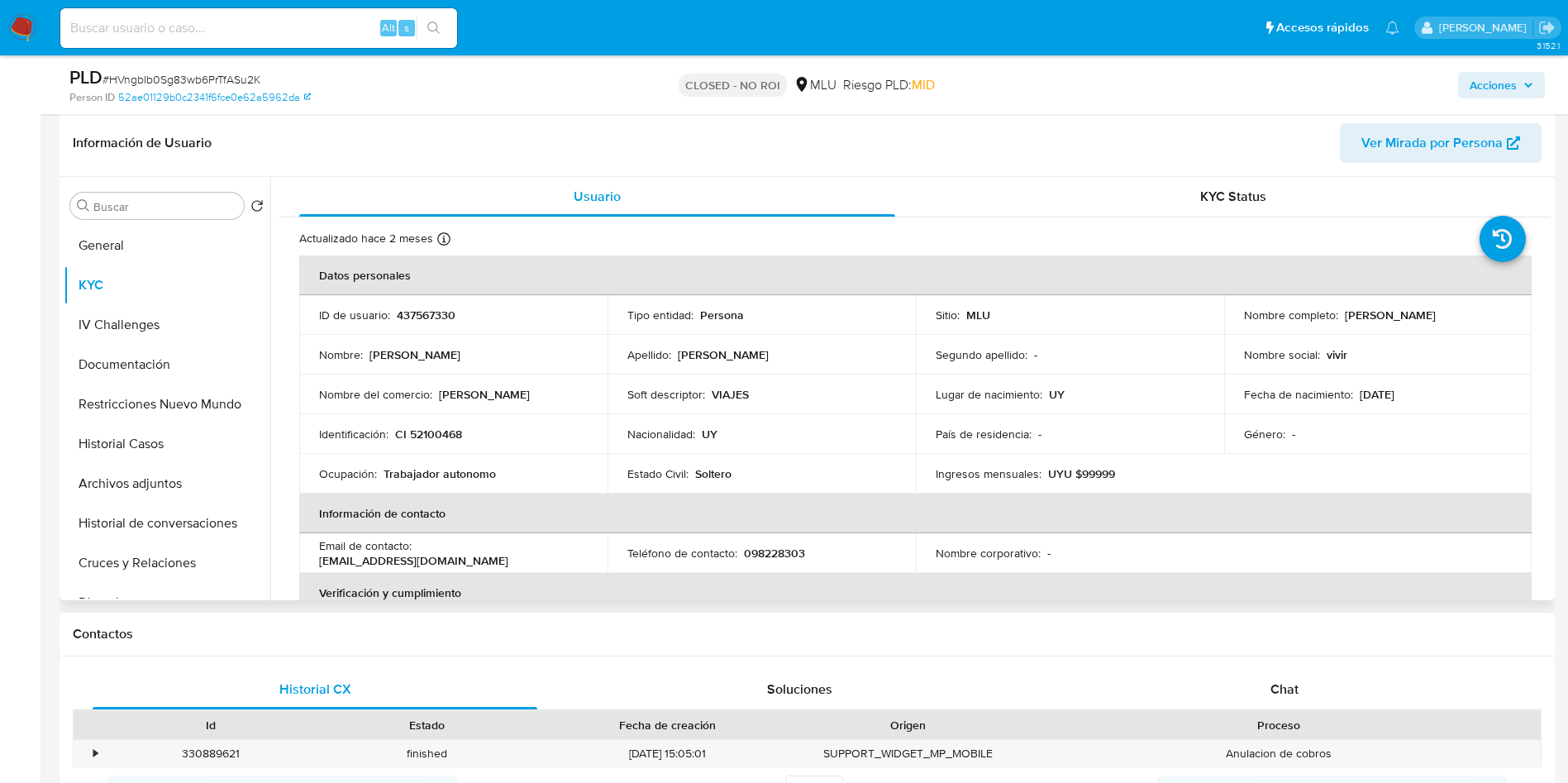
drag, startPoint x: 1240, startPoint y: 321, endPoint x: 1455, endPoint y: 320, distance: 215.0
click at [1455, 320] on td "Nombre completo : Florencia Antonella Crossa Miranda" at bounding box center [1378, 314] width 308 height 40
copy p "Florencia Antonella Crossa Miranda"
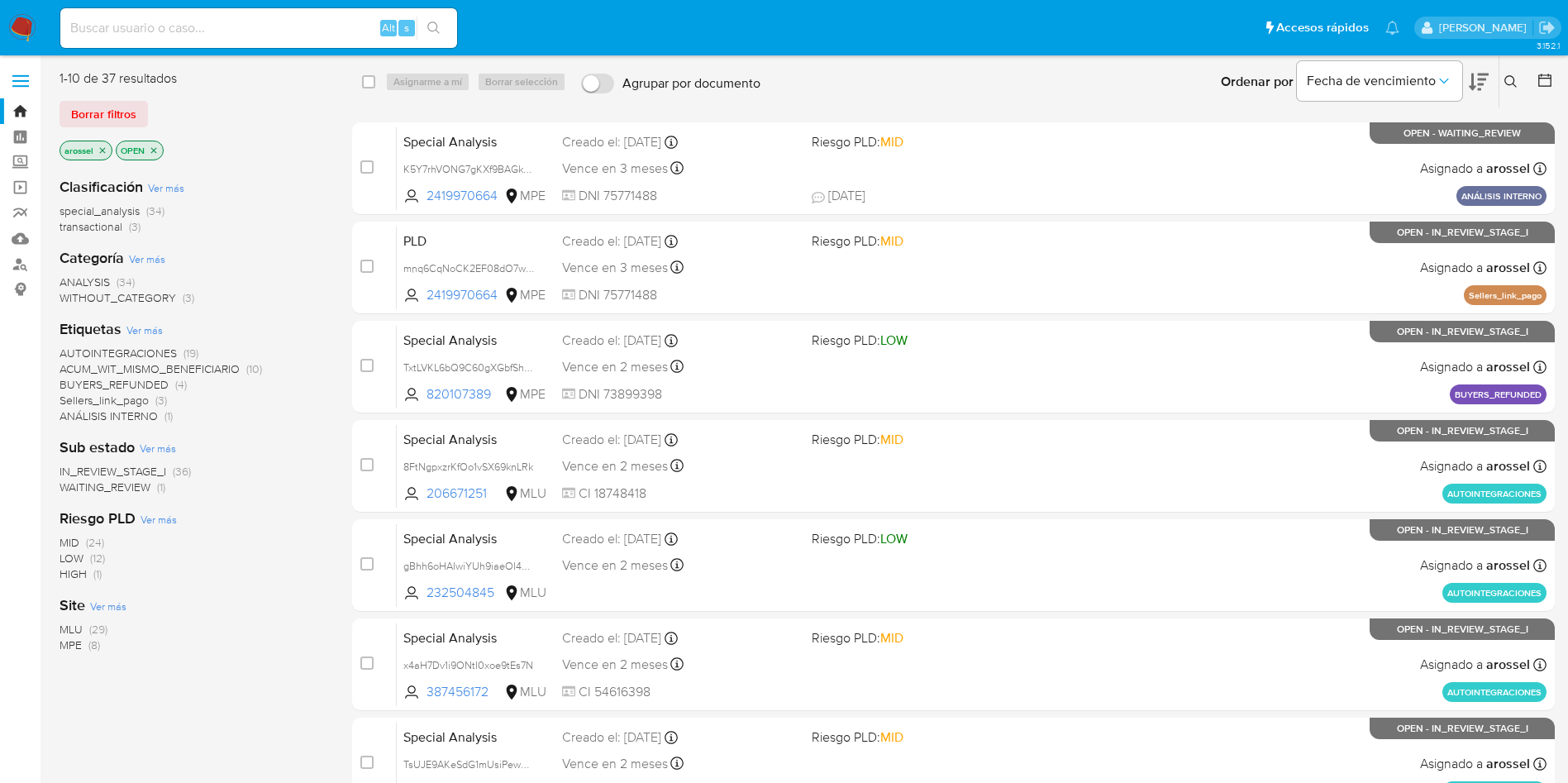
click at [106, 485] on span "WAITING_REVIEW" at bounding box center [105, 486] width 91 height 17
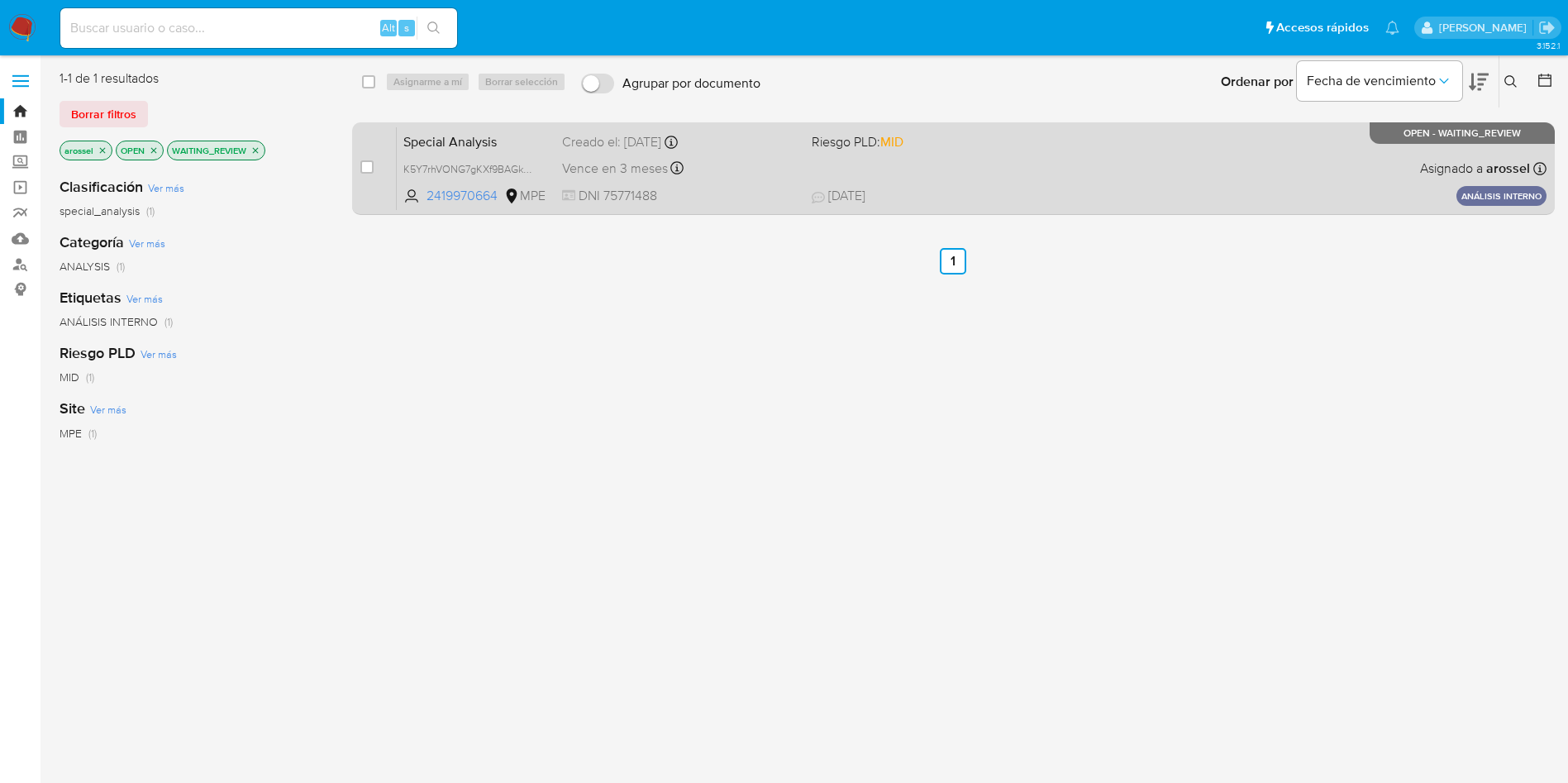
click at [964, 173] on div "Special Analysis K5Y7rhVONG7gKXf9BAGkApTF 2419970664 MPE Riesgo PLD: MID Creado…" at bounding box center [972, 168] width 1150 height 83
click at [361, 159] on div "case-item-checkbox" at bounding box center [367, 167] width 13 height 17
click at [373, 163] on input "checkbox" at bounding box center [367, 167] width 13 height 13
checkbox input "true"
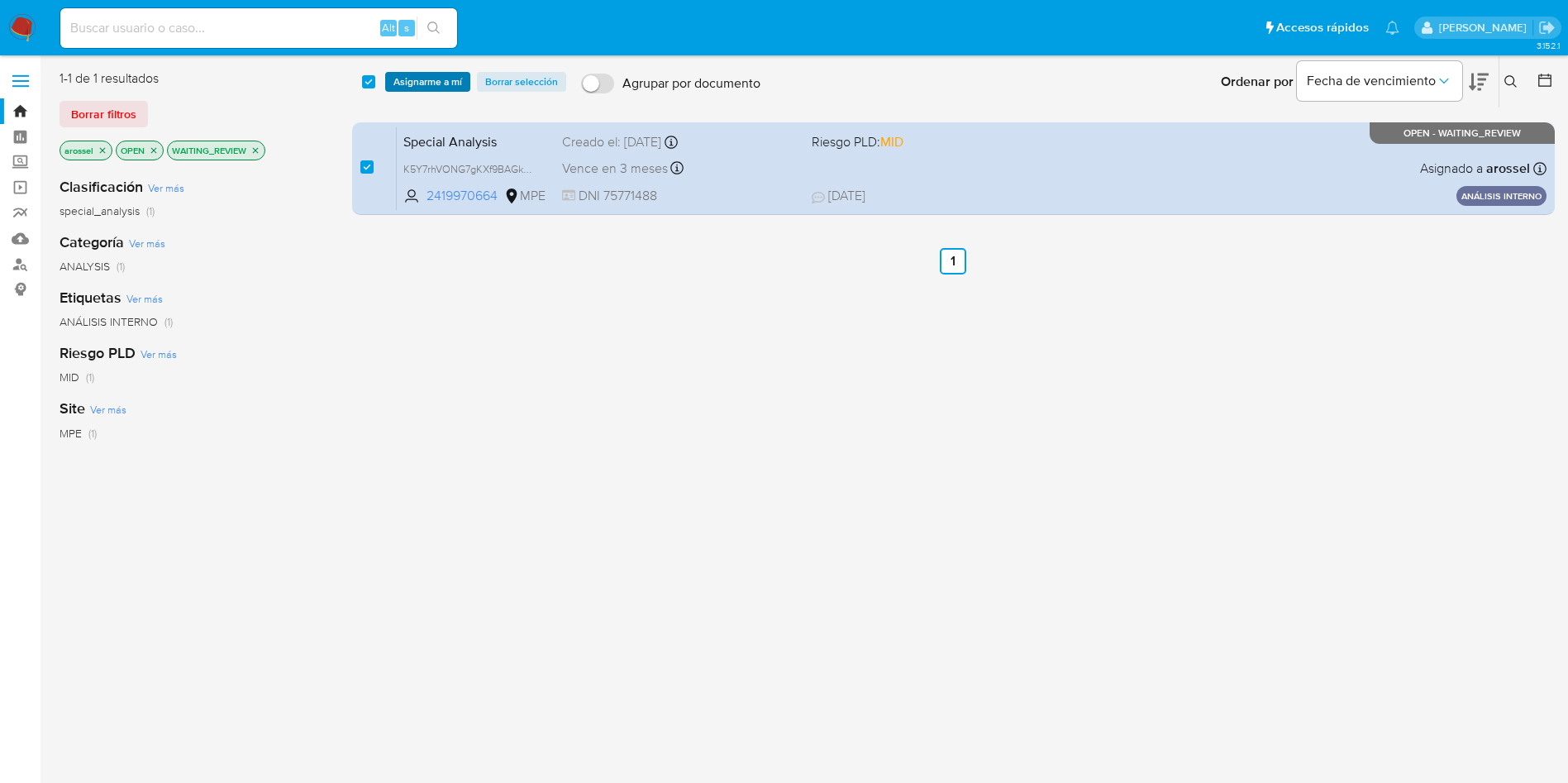
click at [397, 86] on span "Asignarme a mí" at bounding box center [428, 82] width 68 height 17
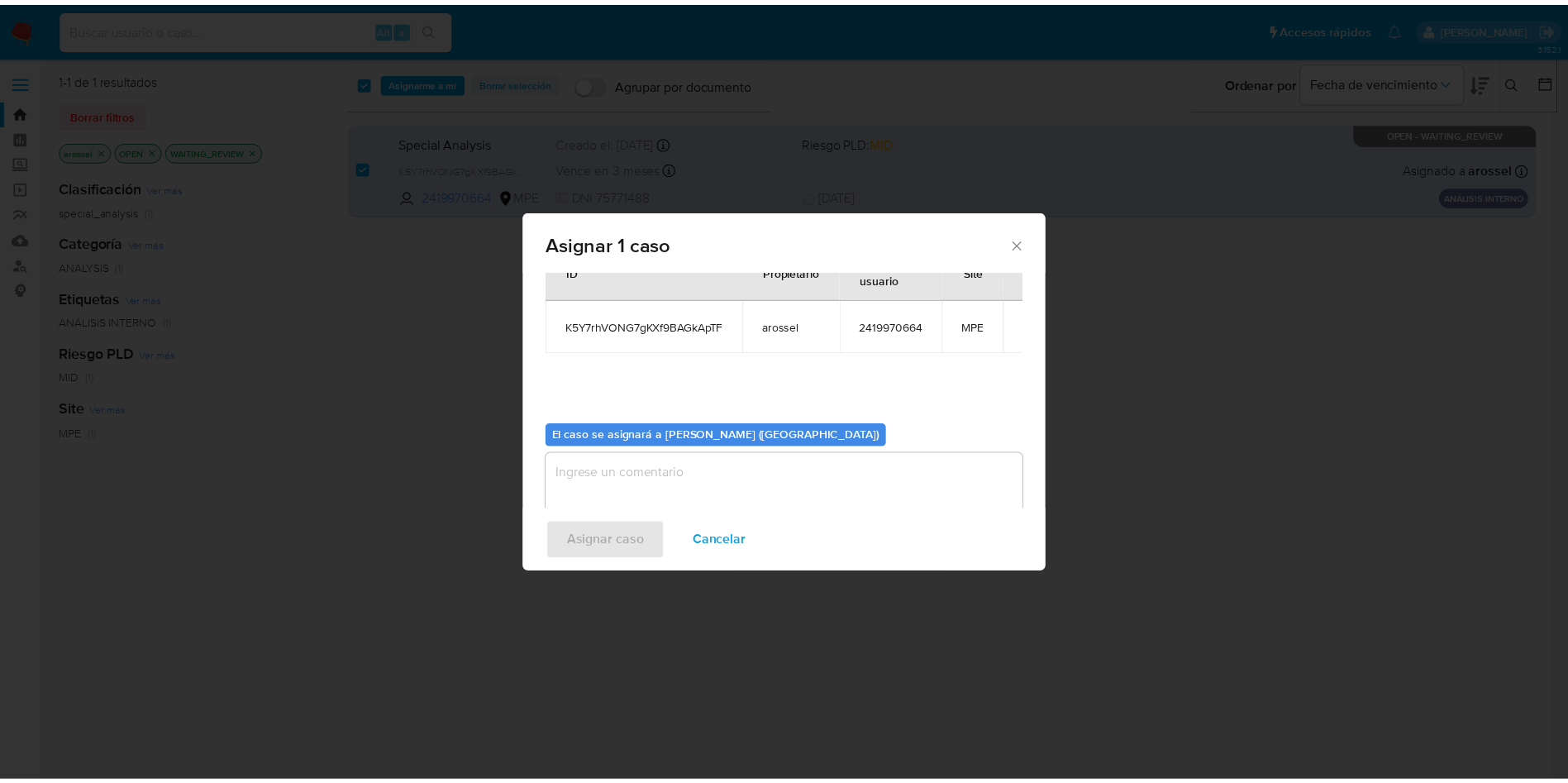
scroll to position [86, 0]
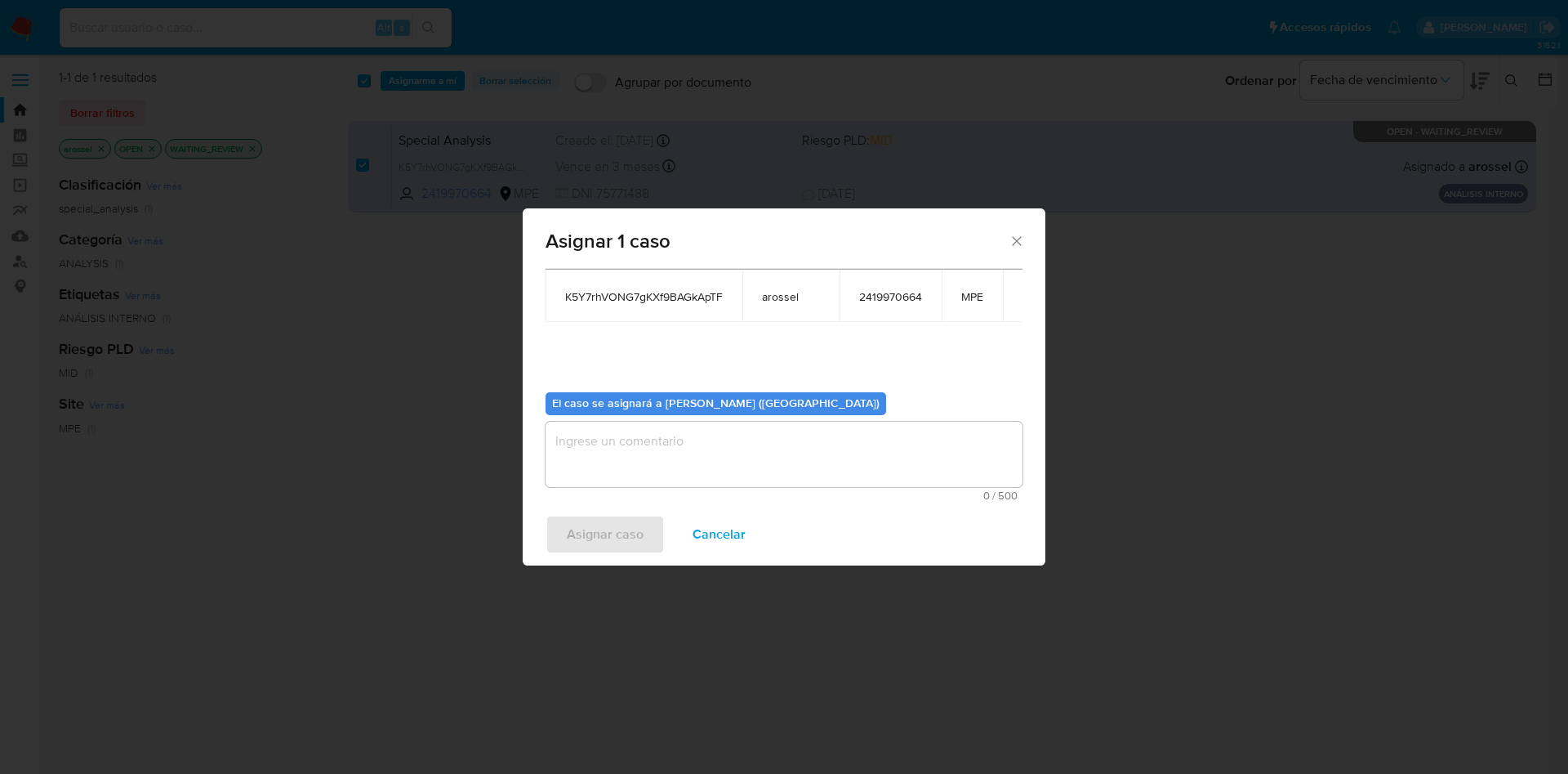
click at [639, 476] on textarea "assign-modal" at bounding box center [784, 454] width 477 height 65
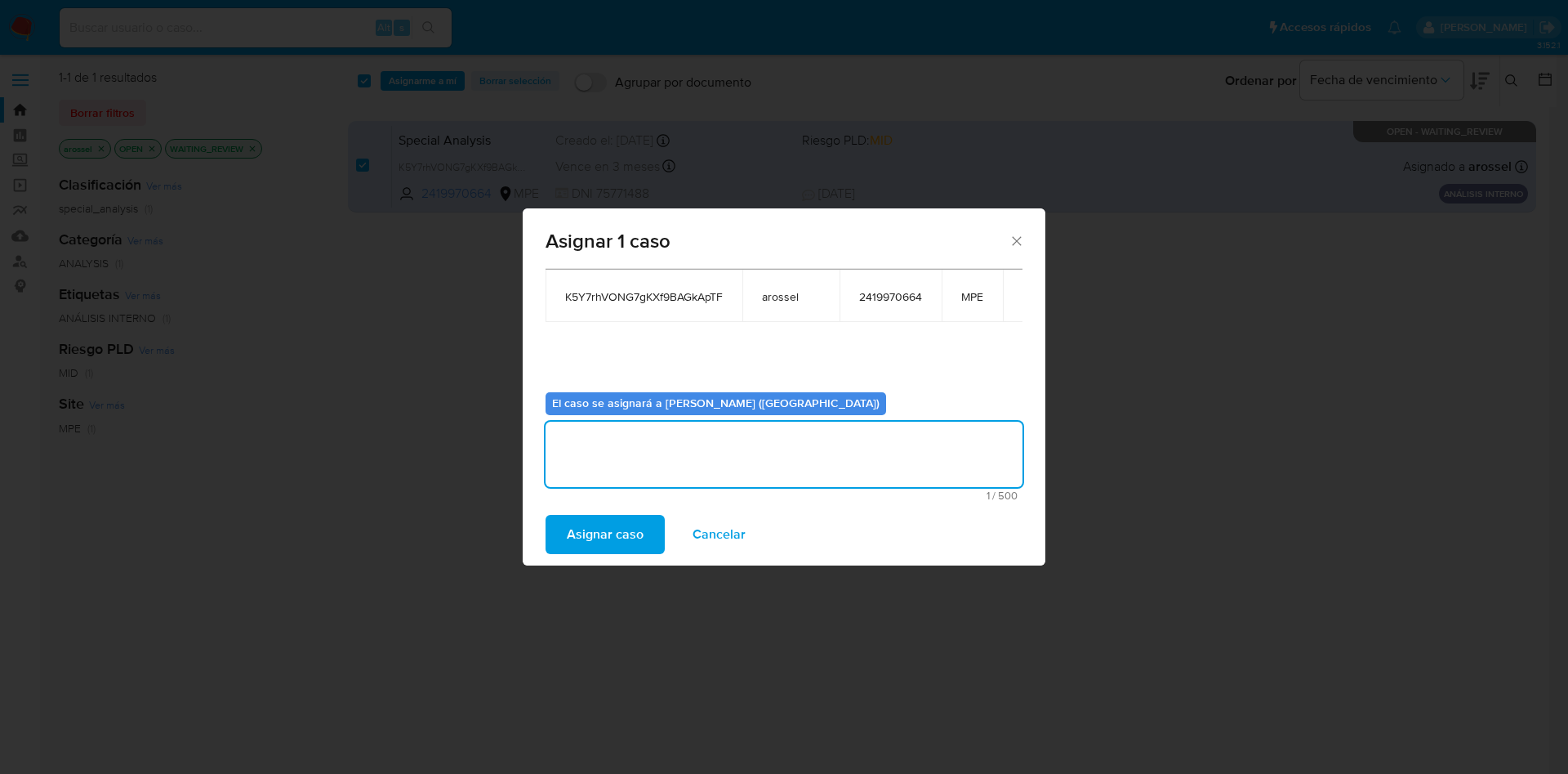
click at [625, 544] on span "Asignar caso" at bounding box center [605, 534] width 77 height 36
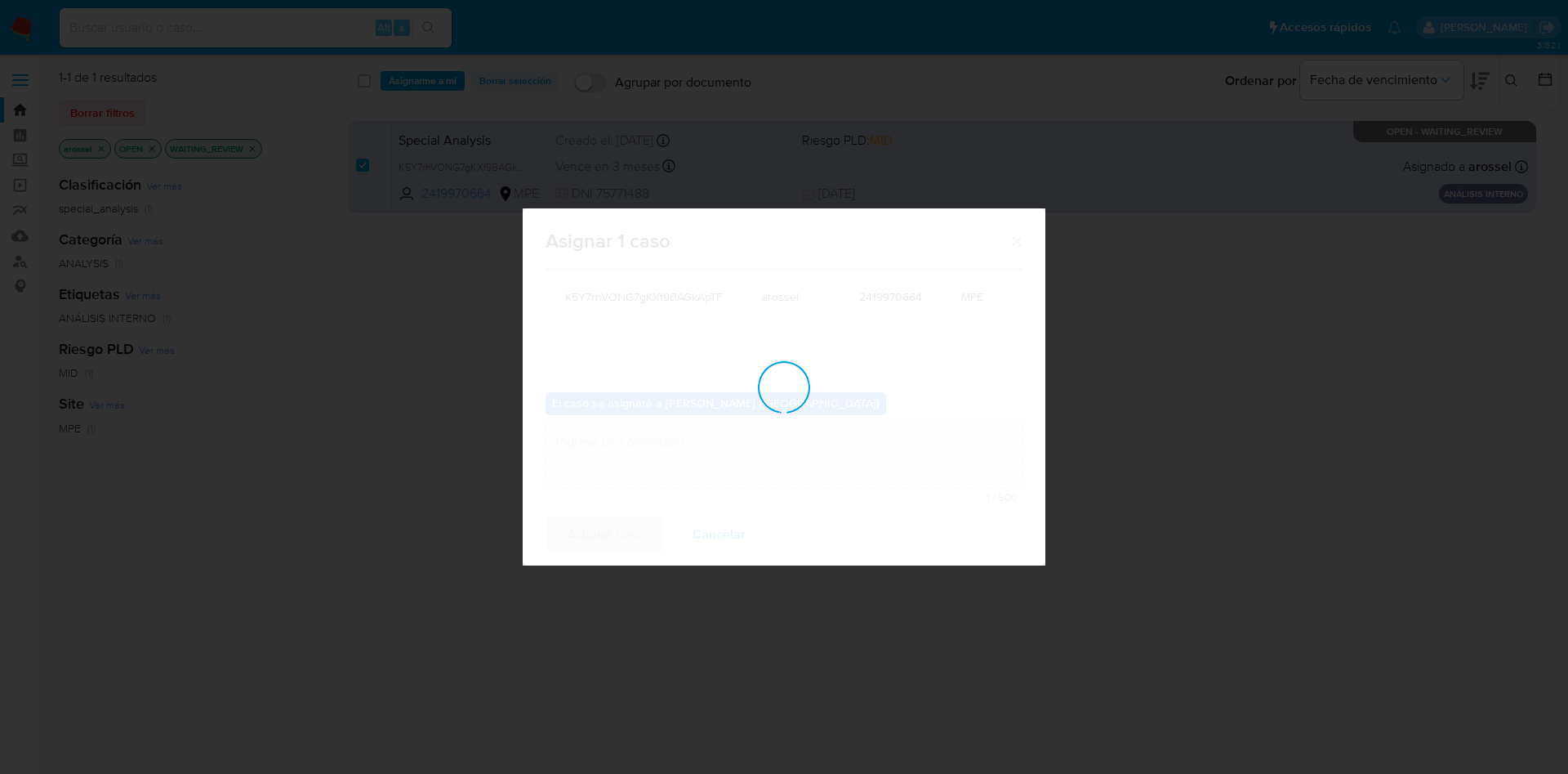
checkbox input "false"
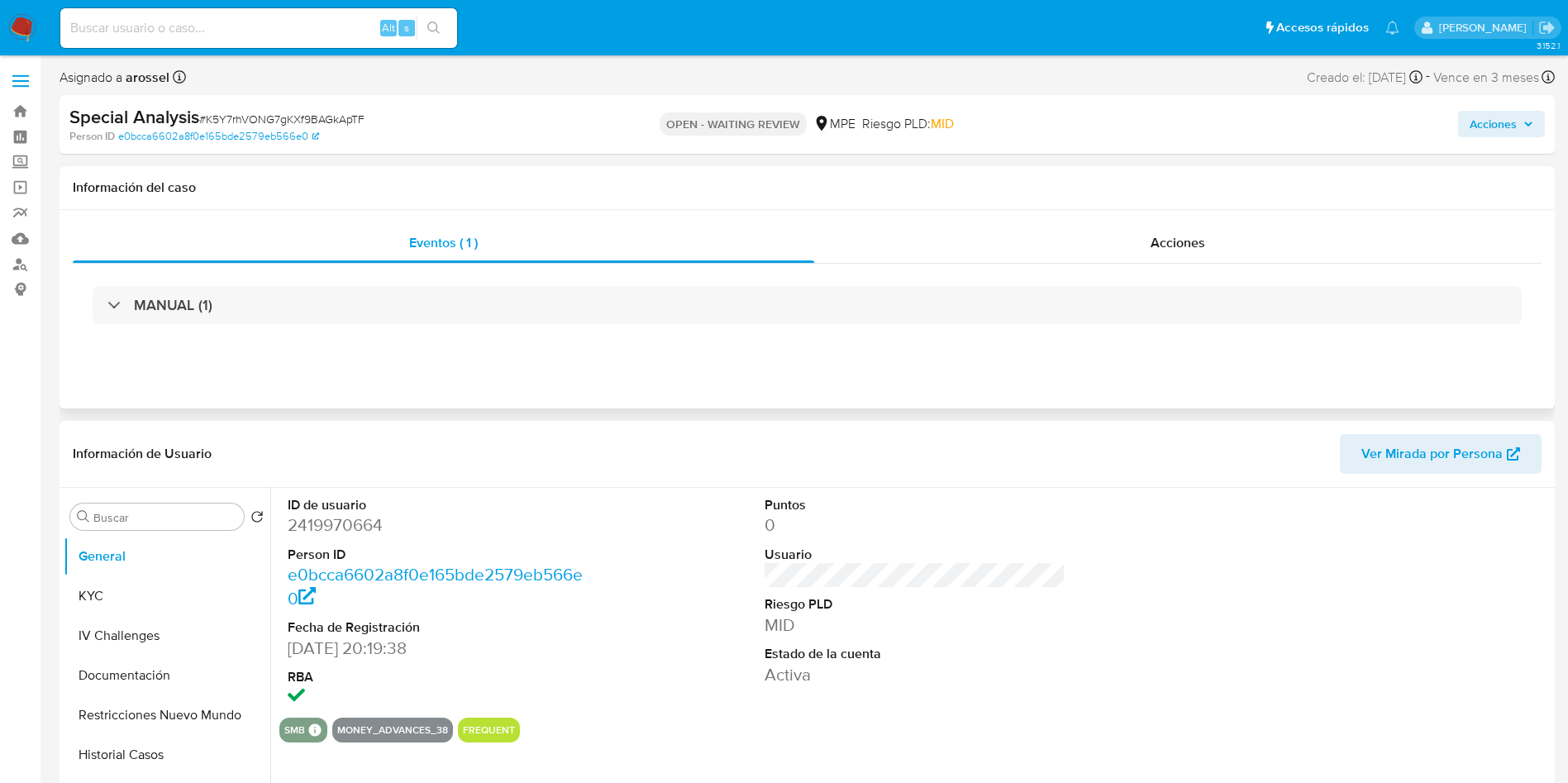
select select "10"
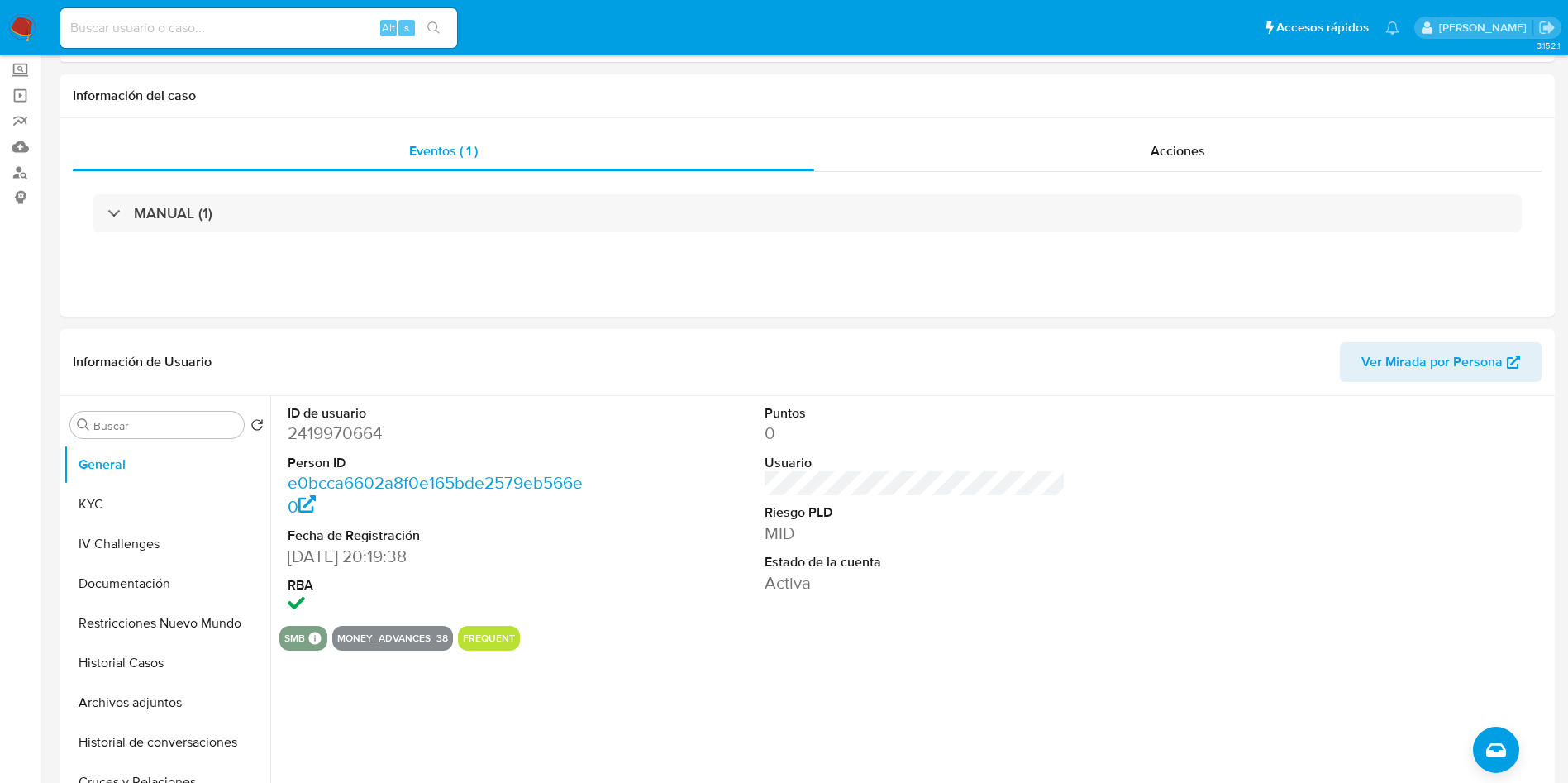
scroll to position [124, 0]
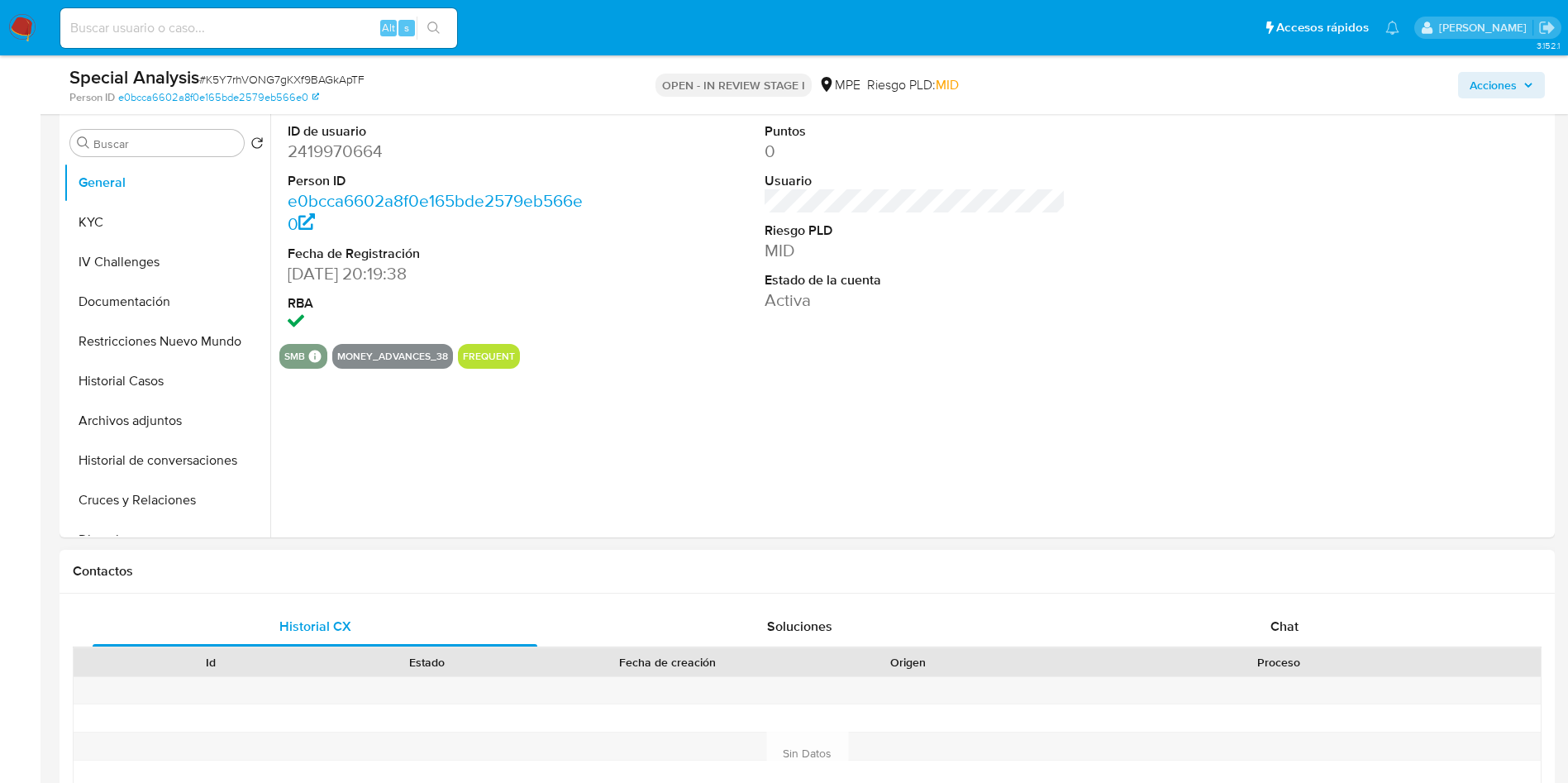
scroll to position [372, 0]
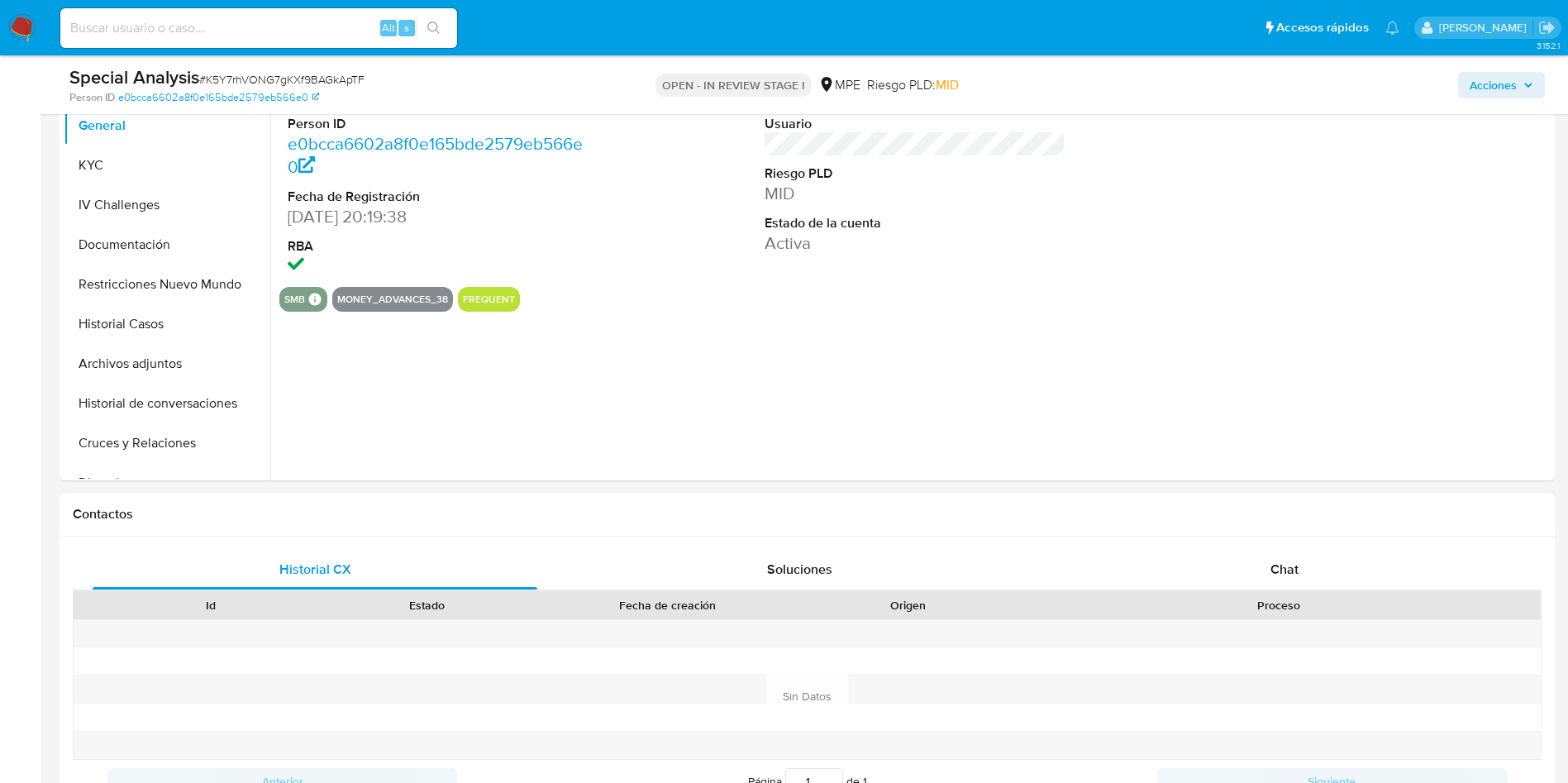
select select "10"
drag, startPoint x: 1271, startPoint y: 523, endPoint x: 1285, endPoint y: 550, distance: 30.4
click at [1280, 533] on div "Contactos" at bounding box center [807, 514] width 1495 height 44
click at [1289, 555] on div "Chat" at bounding box center [1284, 569] width 445 height 40
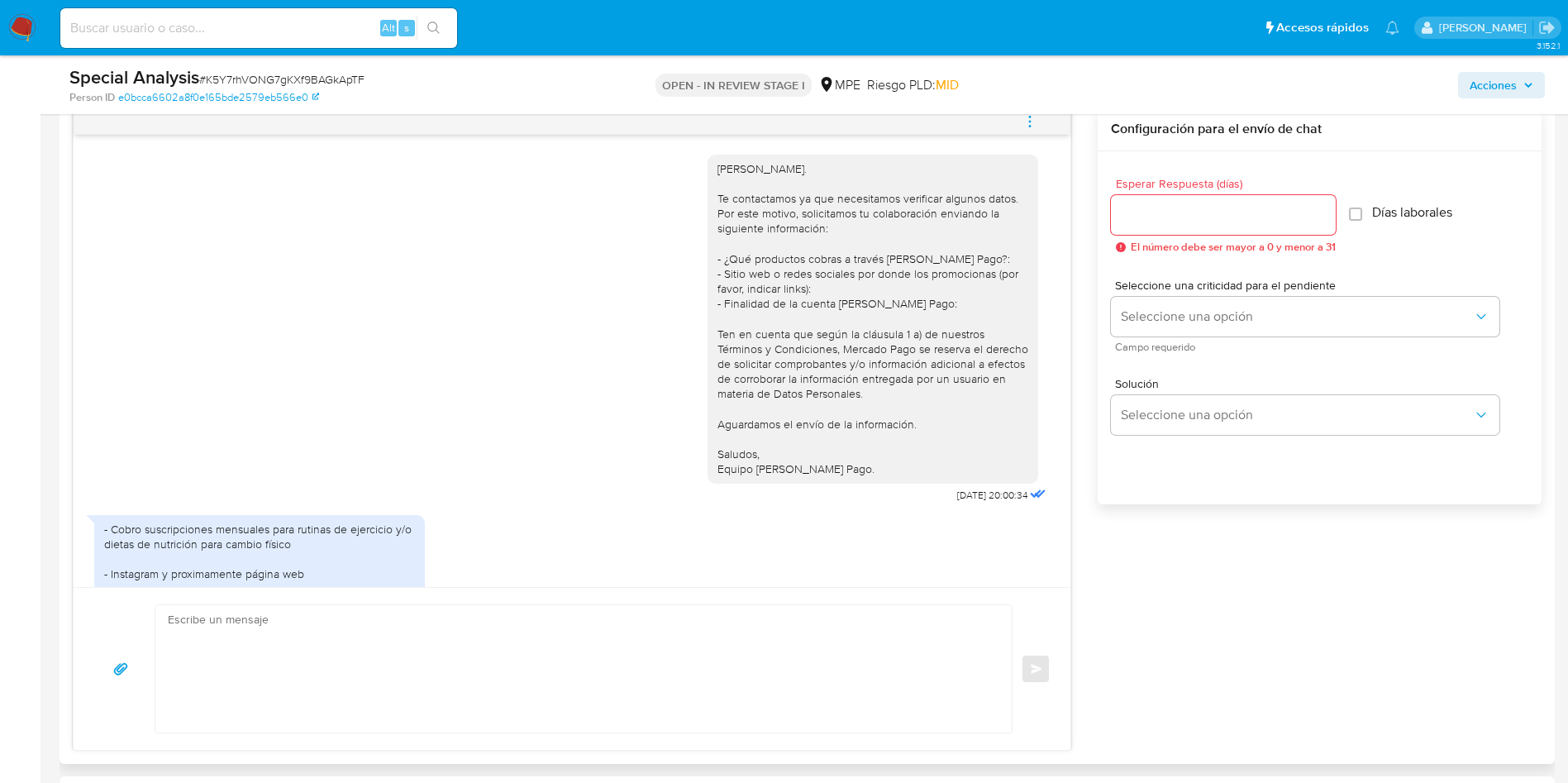
scroll to position [68, 0]
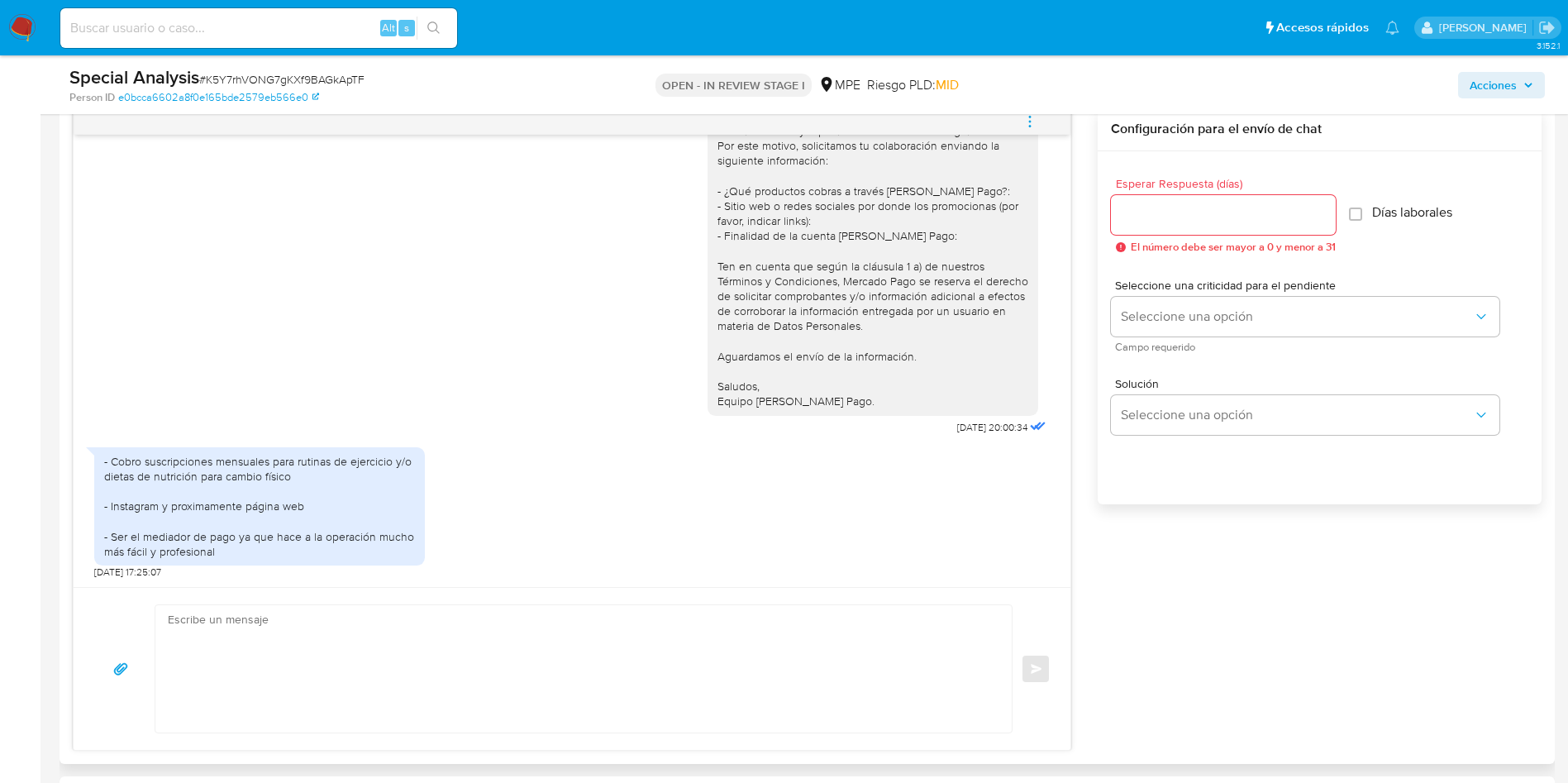
click at [324, 475] on div "- Cobro suscripciones mensuales para rutinas de ejercicio y/o dietas de nutrici…" at bounding box center [260, 506] width 311 height 105
click at [375, 672] on textarea at bounding box center [579, 668] width 824 height 127
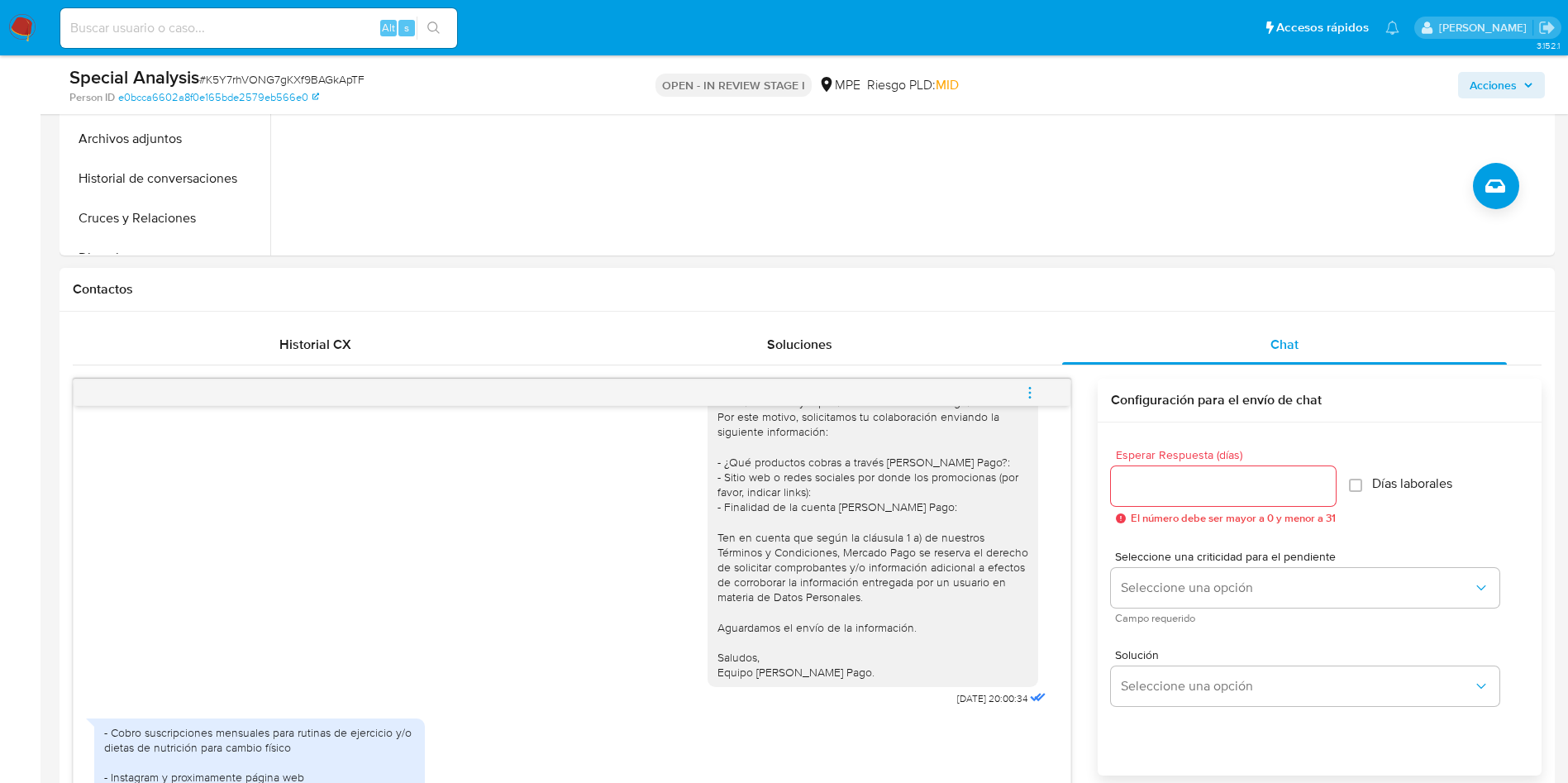
scroll to position [248, 0]
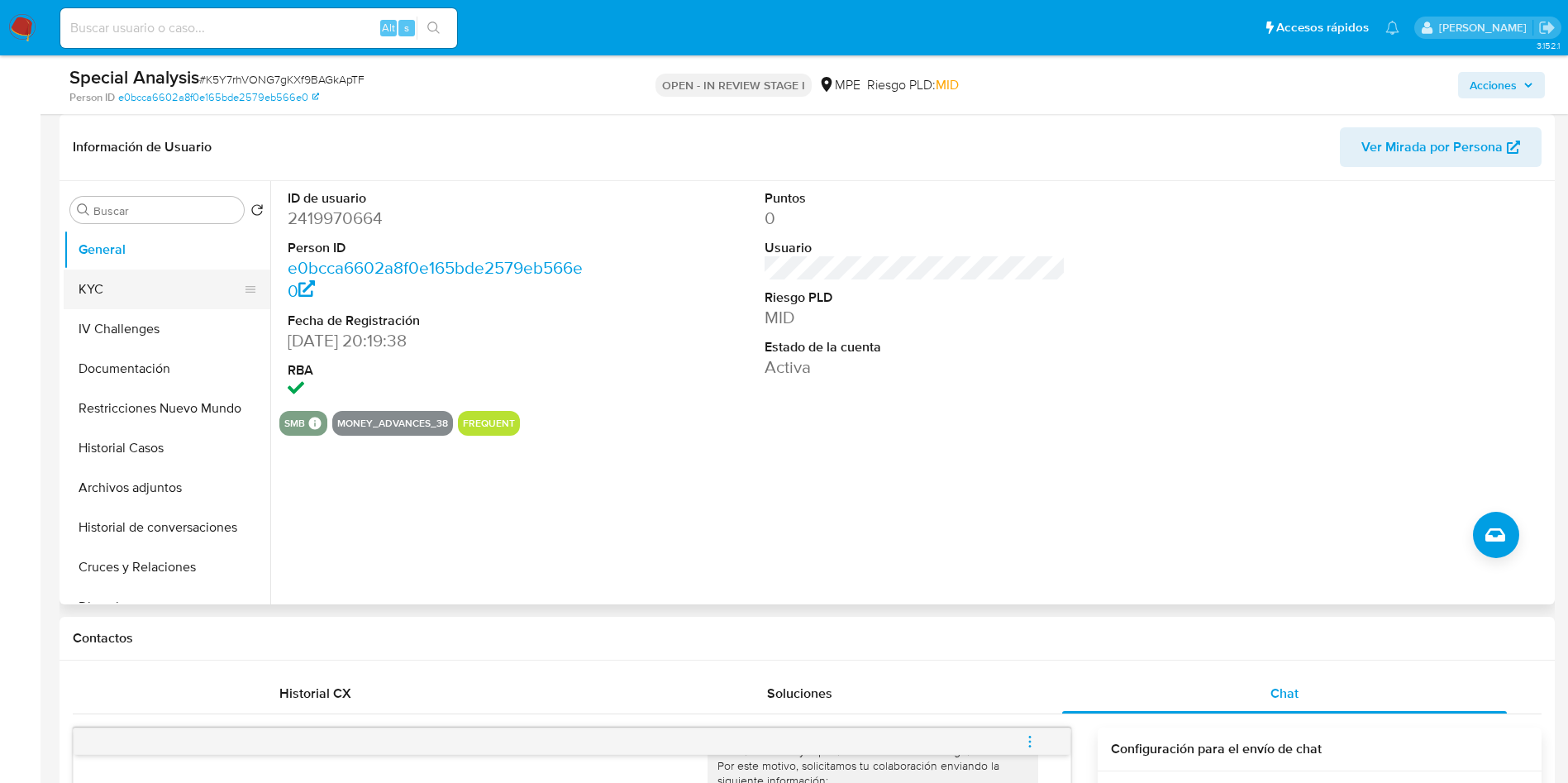
click at [114, 287] on button "KYC" at bounding box center [161, 289] width 193 height 40
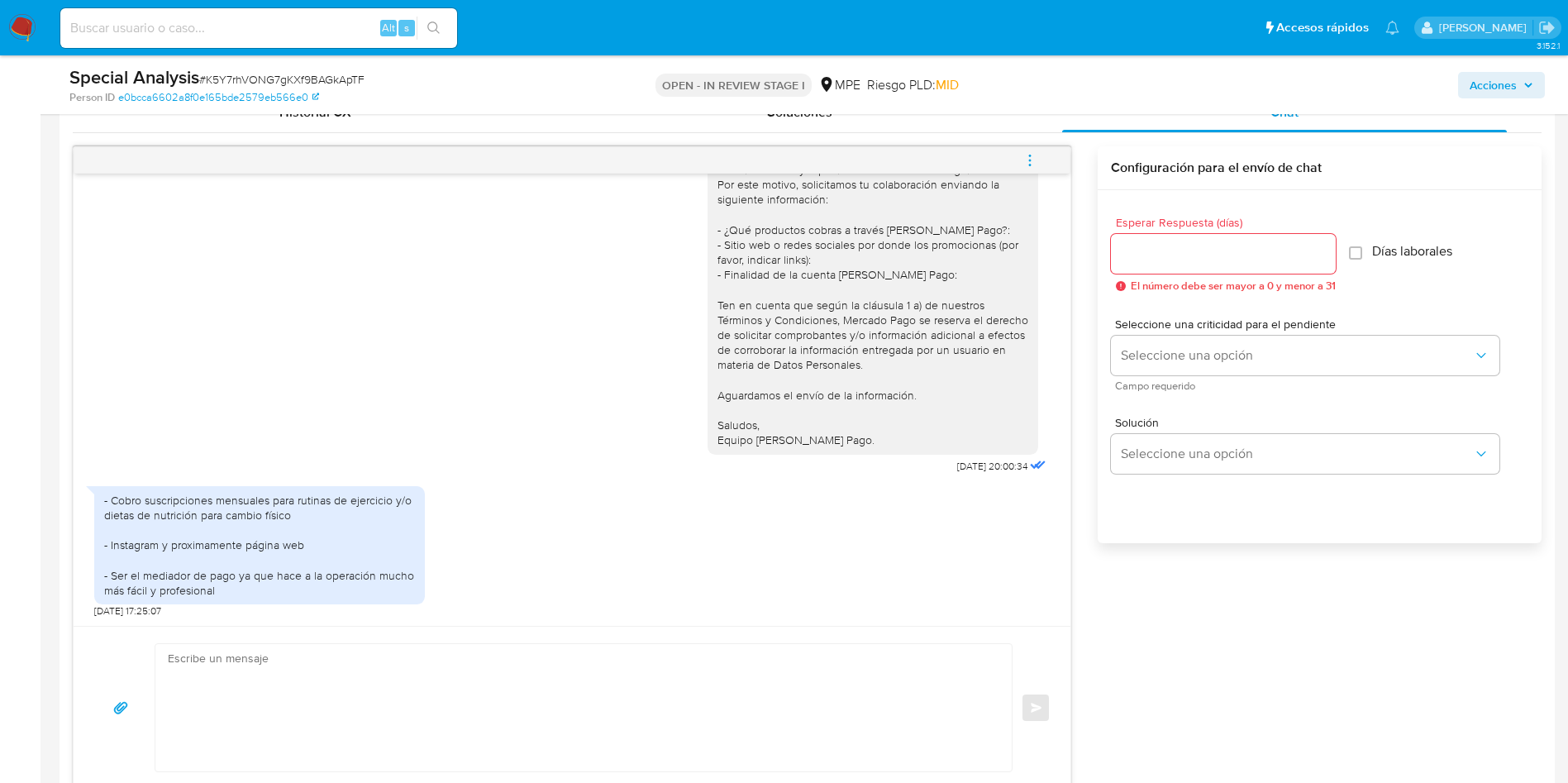
scroll to position [868, 0]
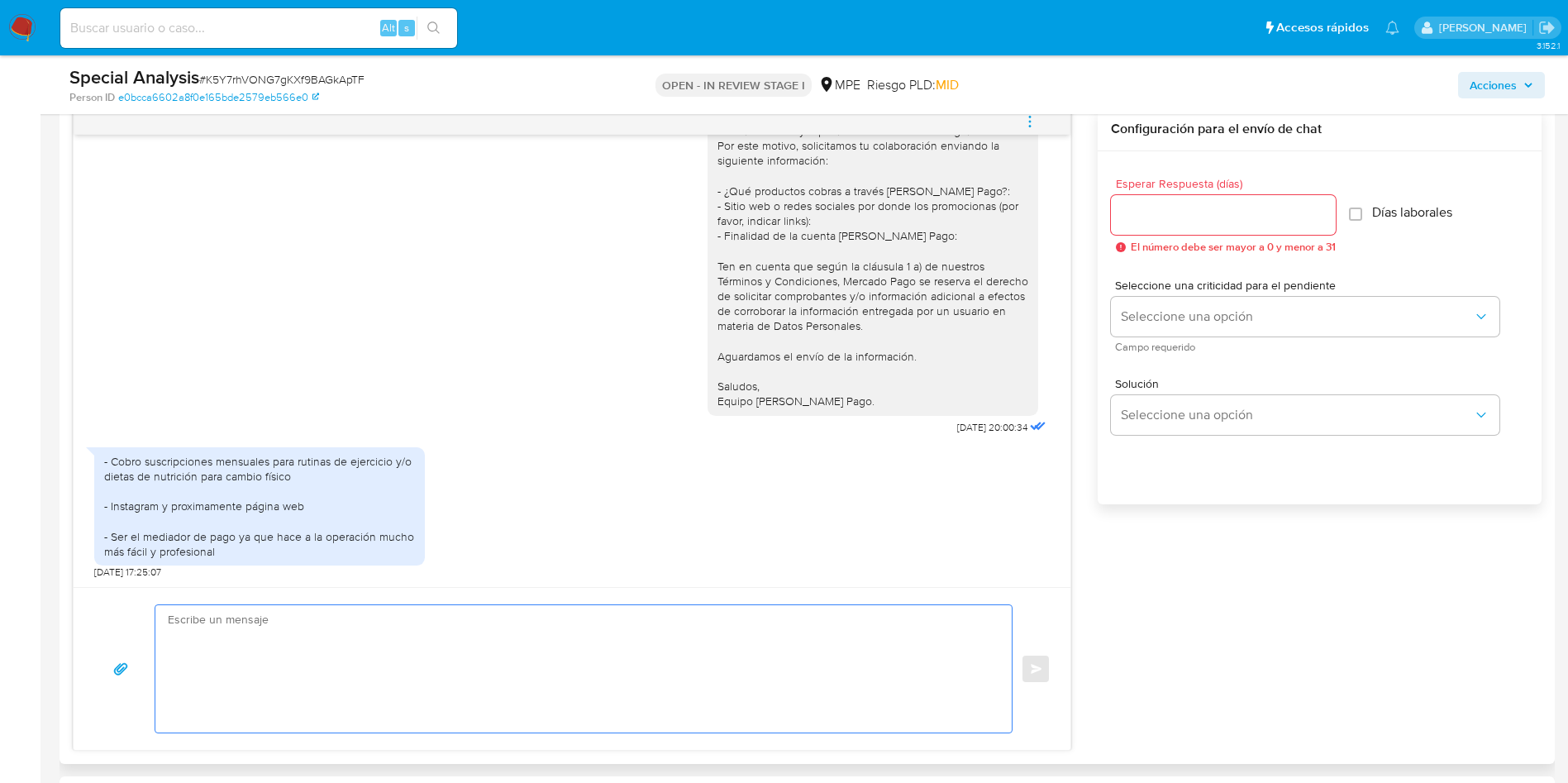
click at [544, 654] on textarea at bounding box center [579, 668] width 824 height 127
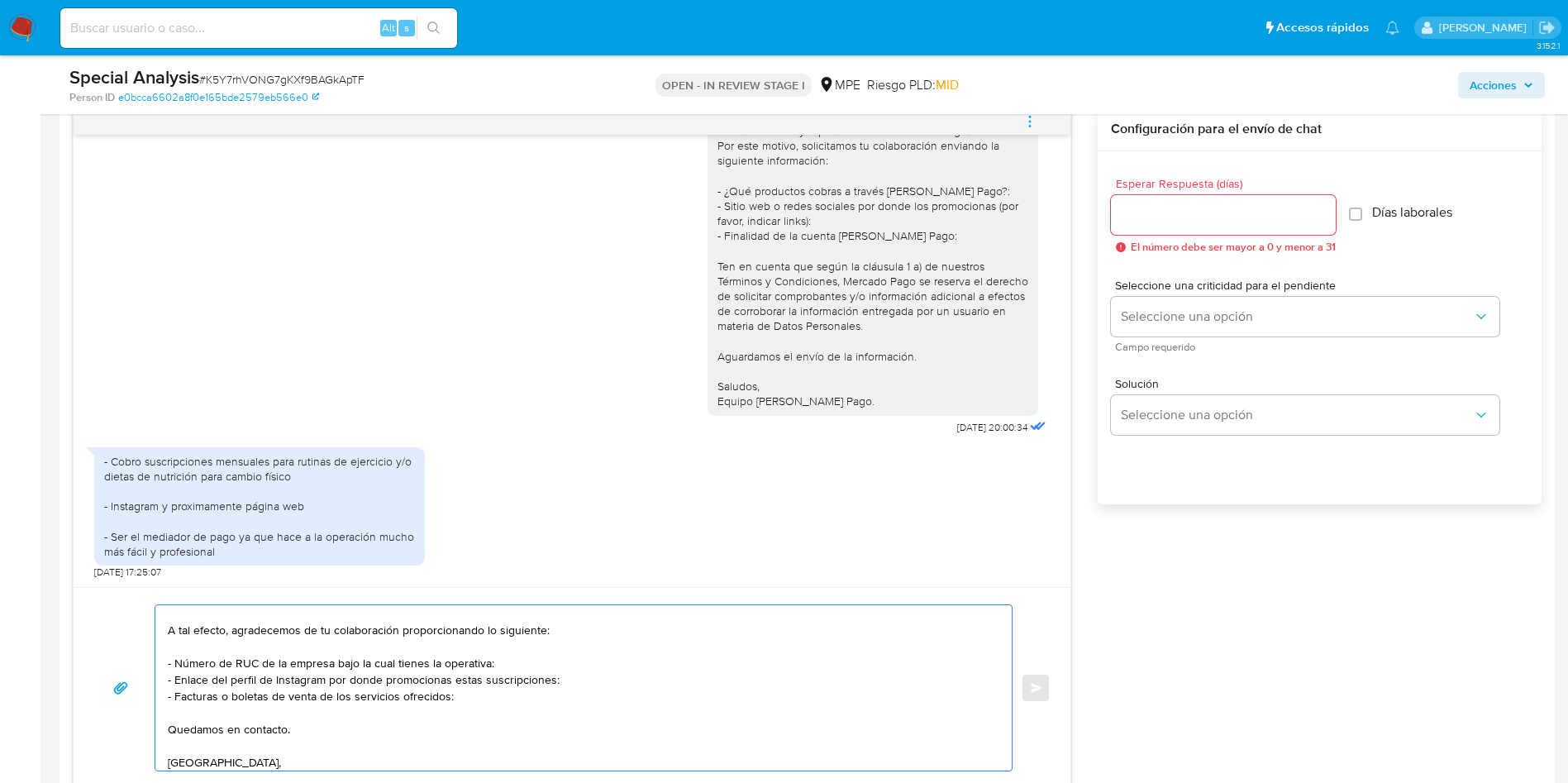
scroll to position [39, 0]
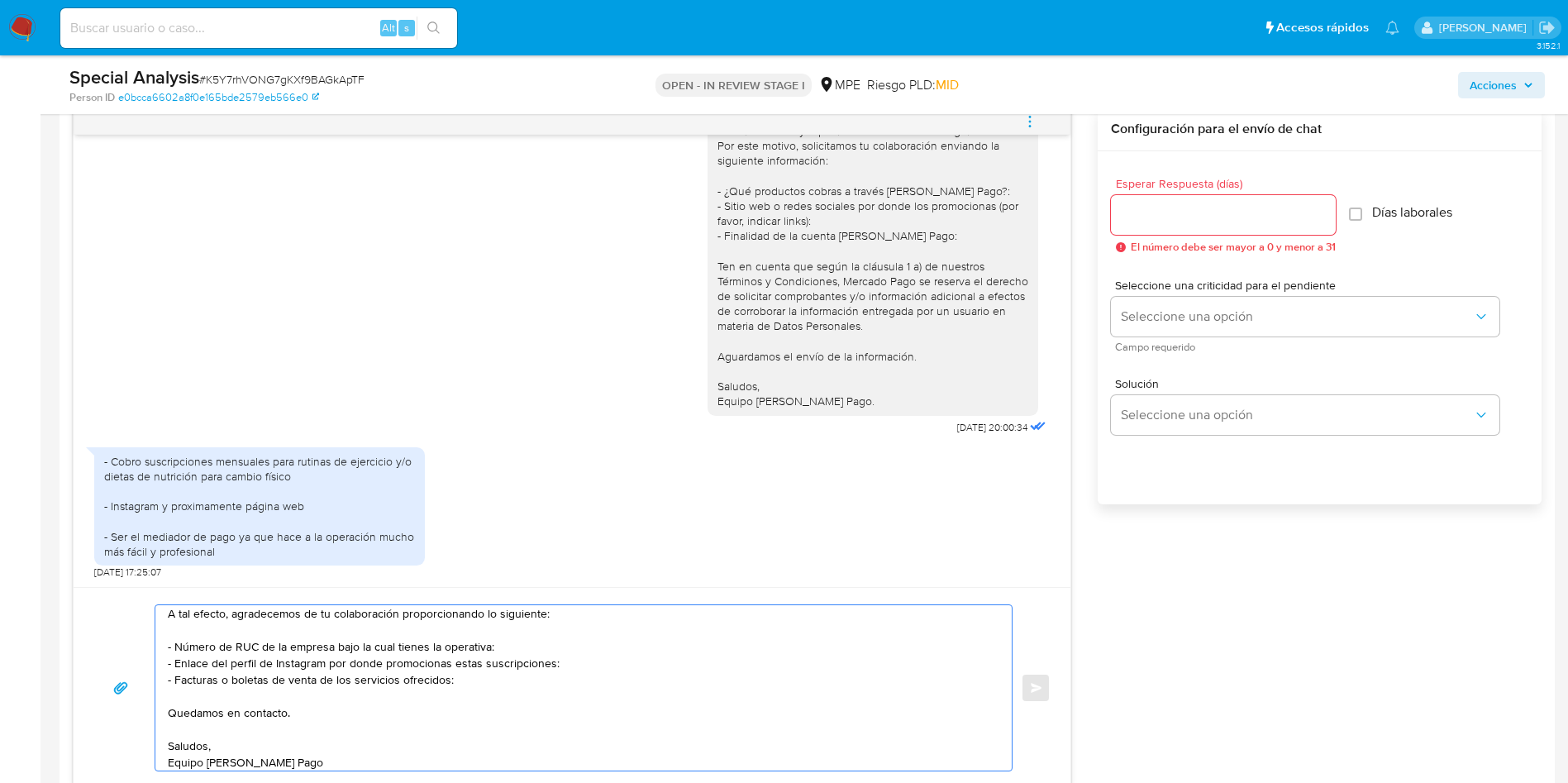
type textarea "Gracias por tu respuesta, [PERSON_NAME]. A tal efecto, agradecemos de tu colabo…"
click at [1154, 218] on input "Esperar Respuesta (días)" at bounding box center [1224, 215] width 225 height 21
type input "3"
click at [1174, 336] on div "Seleccione una criticidad para el pendiente Seleccione una opción Campo requeri…" at bounding box center [1305, 315] width 389 height 72
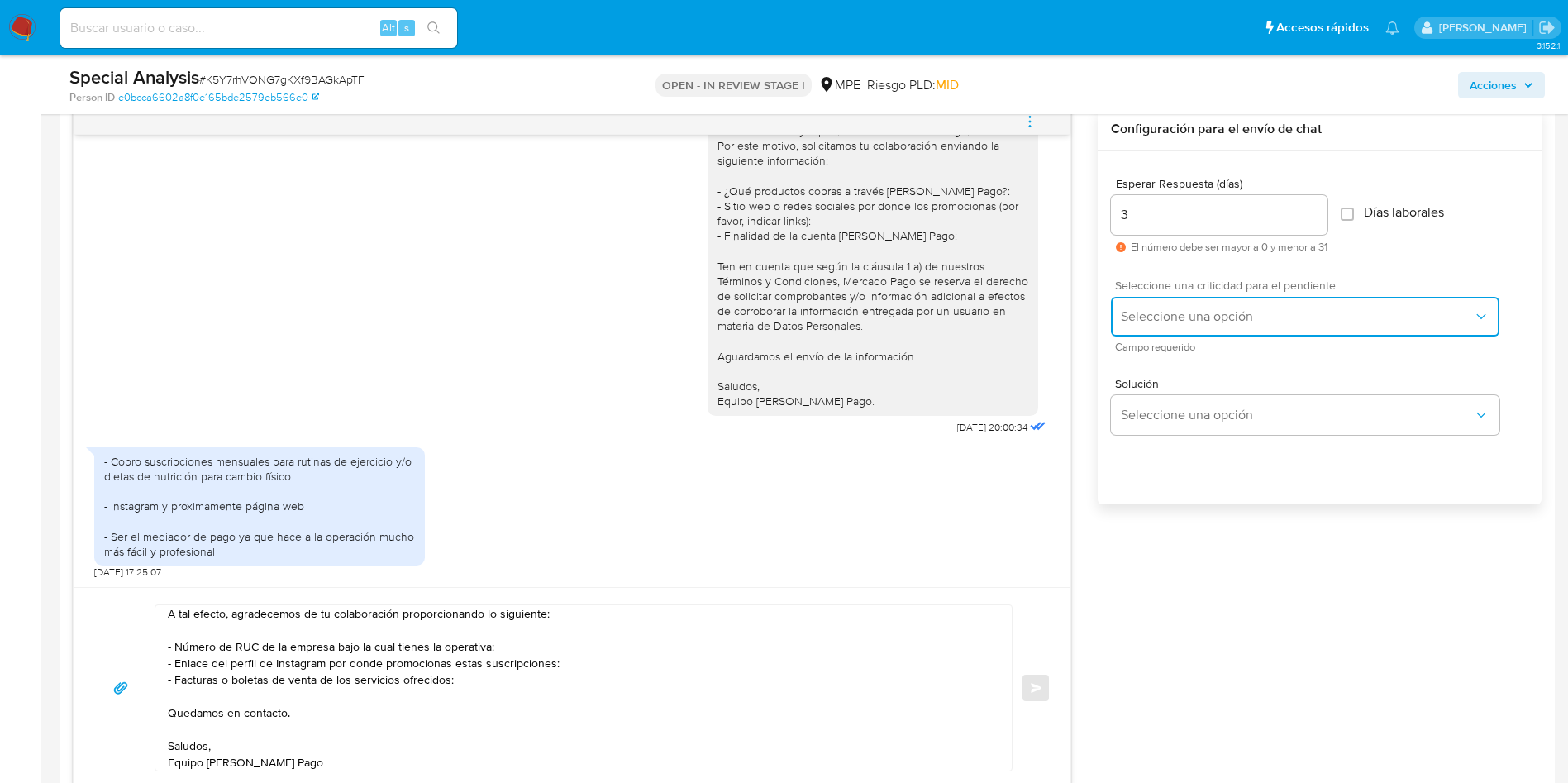
click at [1154, 313] on span "Seleccione una opción" at bounding box center [1297, 316] width 352 height 17
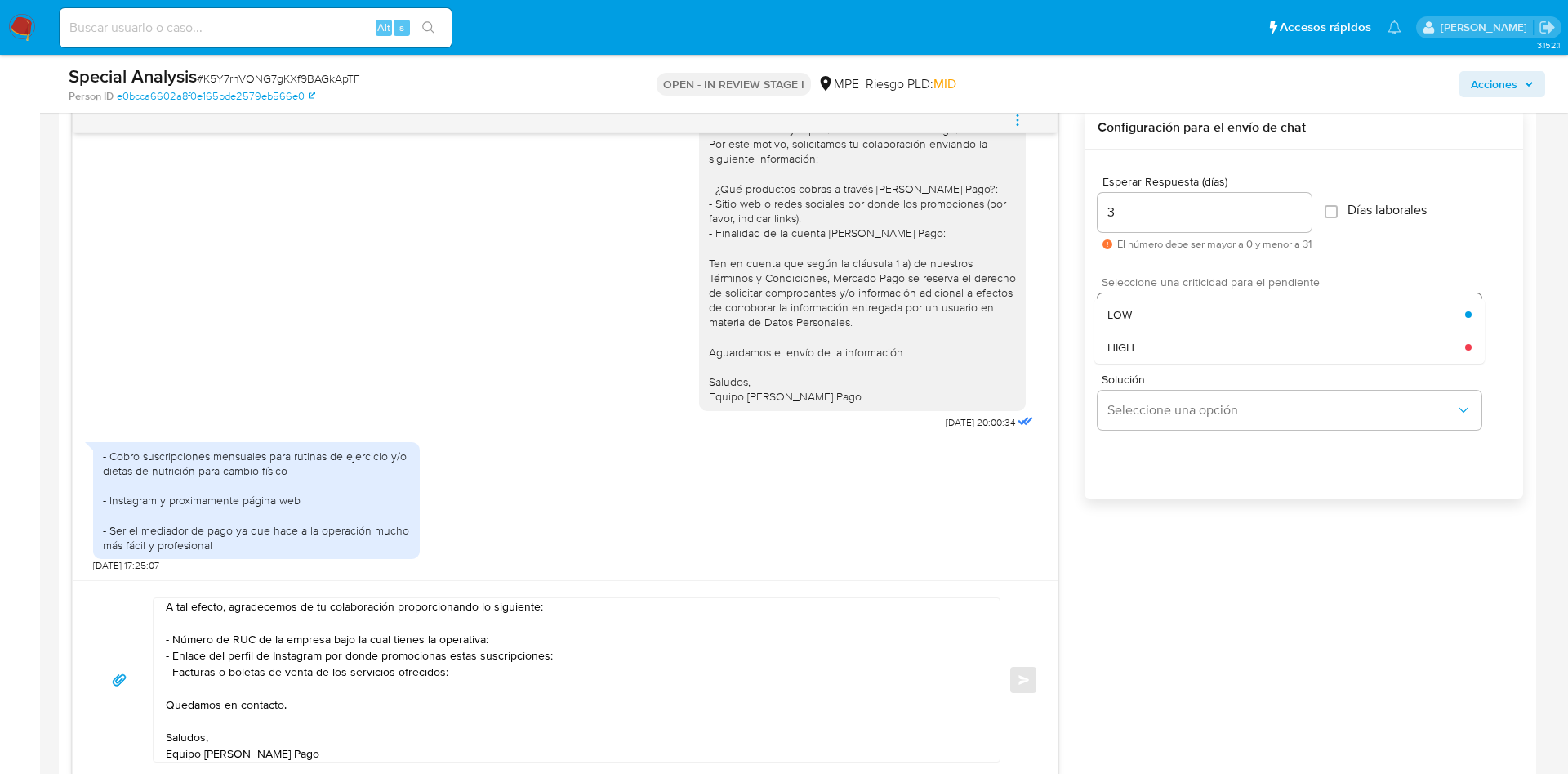
click at [1146, 331] on div "HIGH" at bounding box center [1286, 347] width 357 height 33
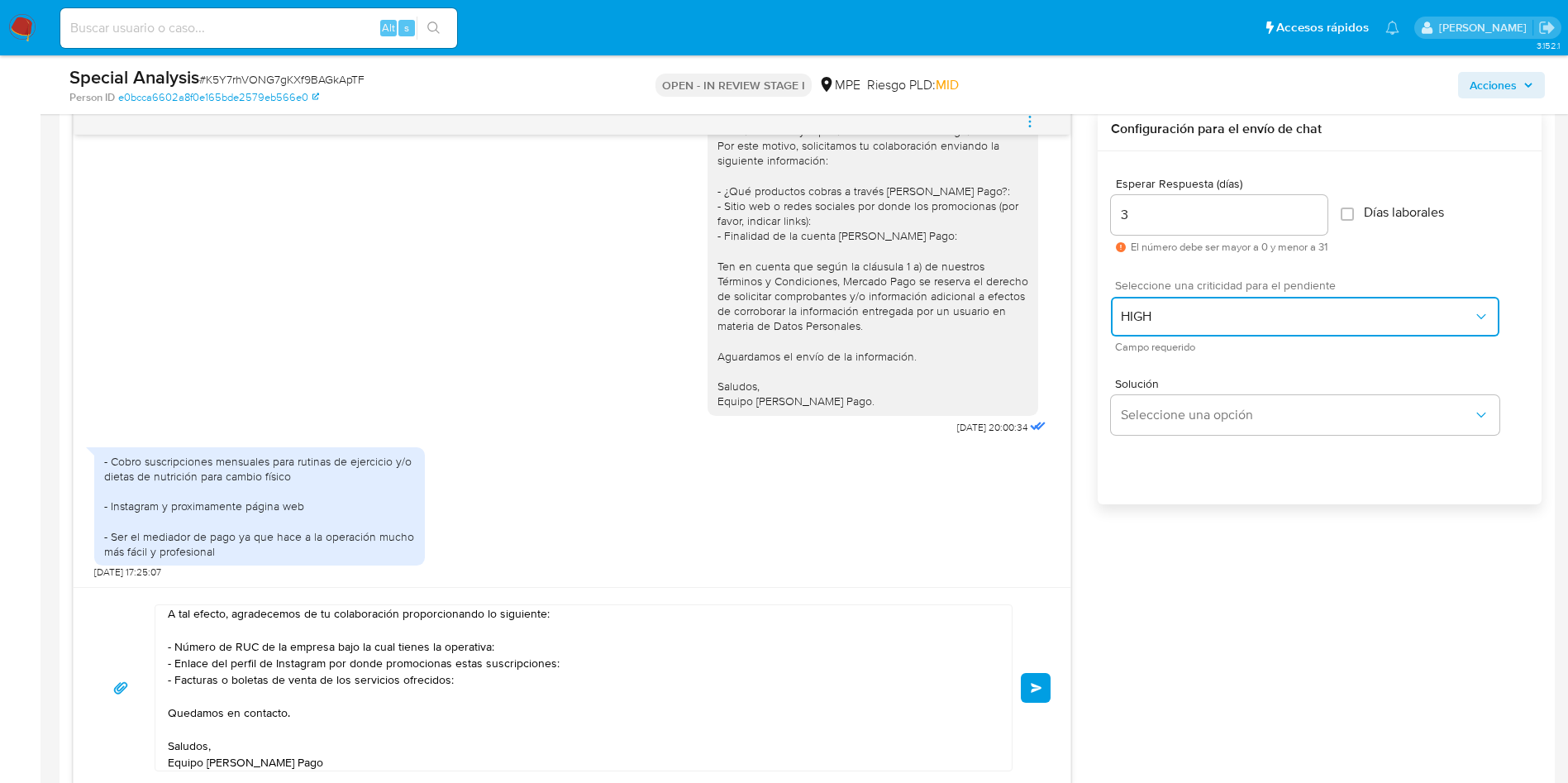
click at [1164, 319] on span "HIGH" at bounding box center [1297, 316] width 352 height 17
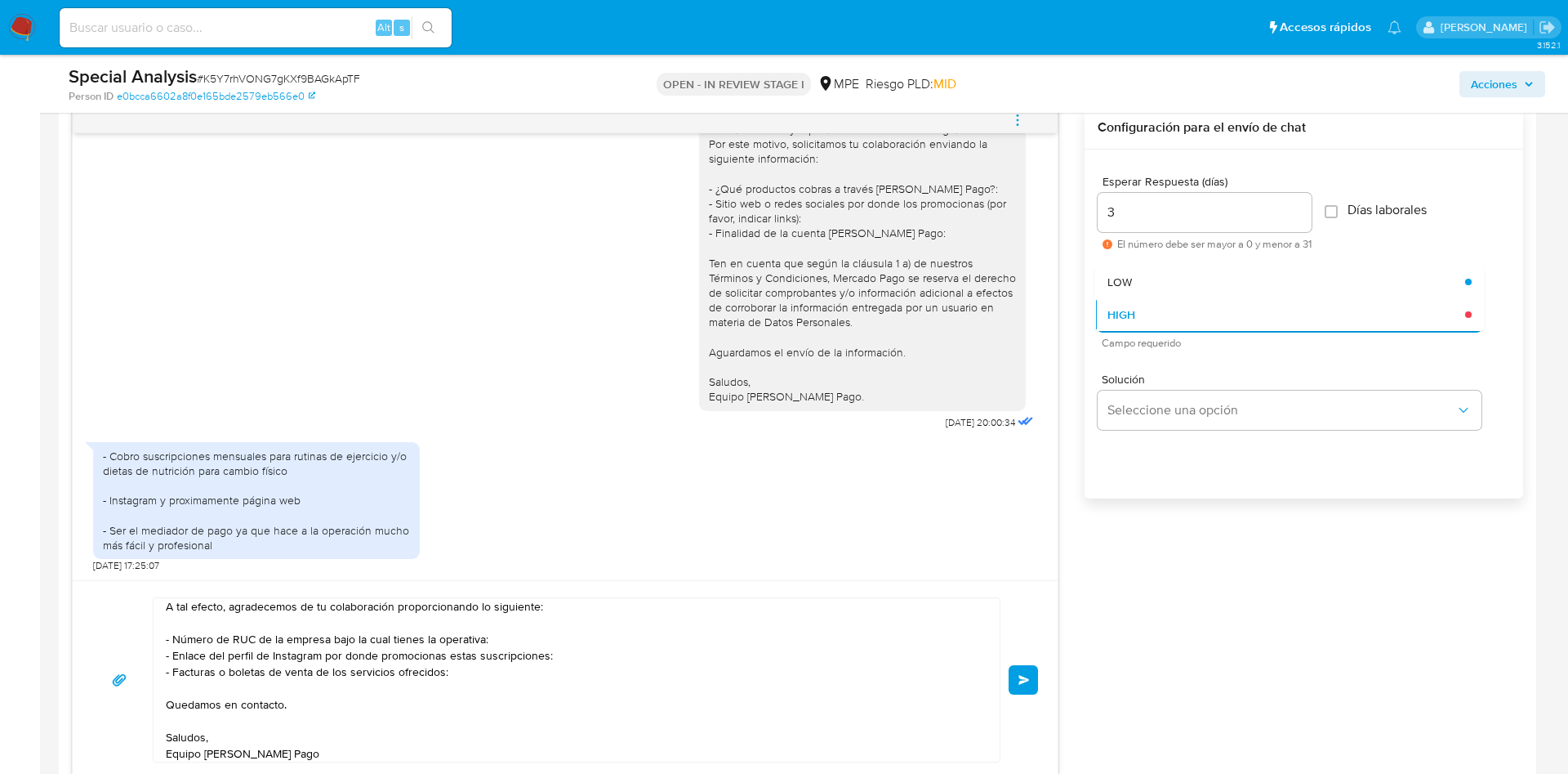
click at [1140, 284] on div "LOW" at bounding box center [1286, 282] width 357 height 33
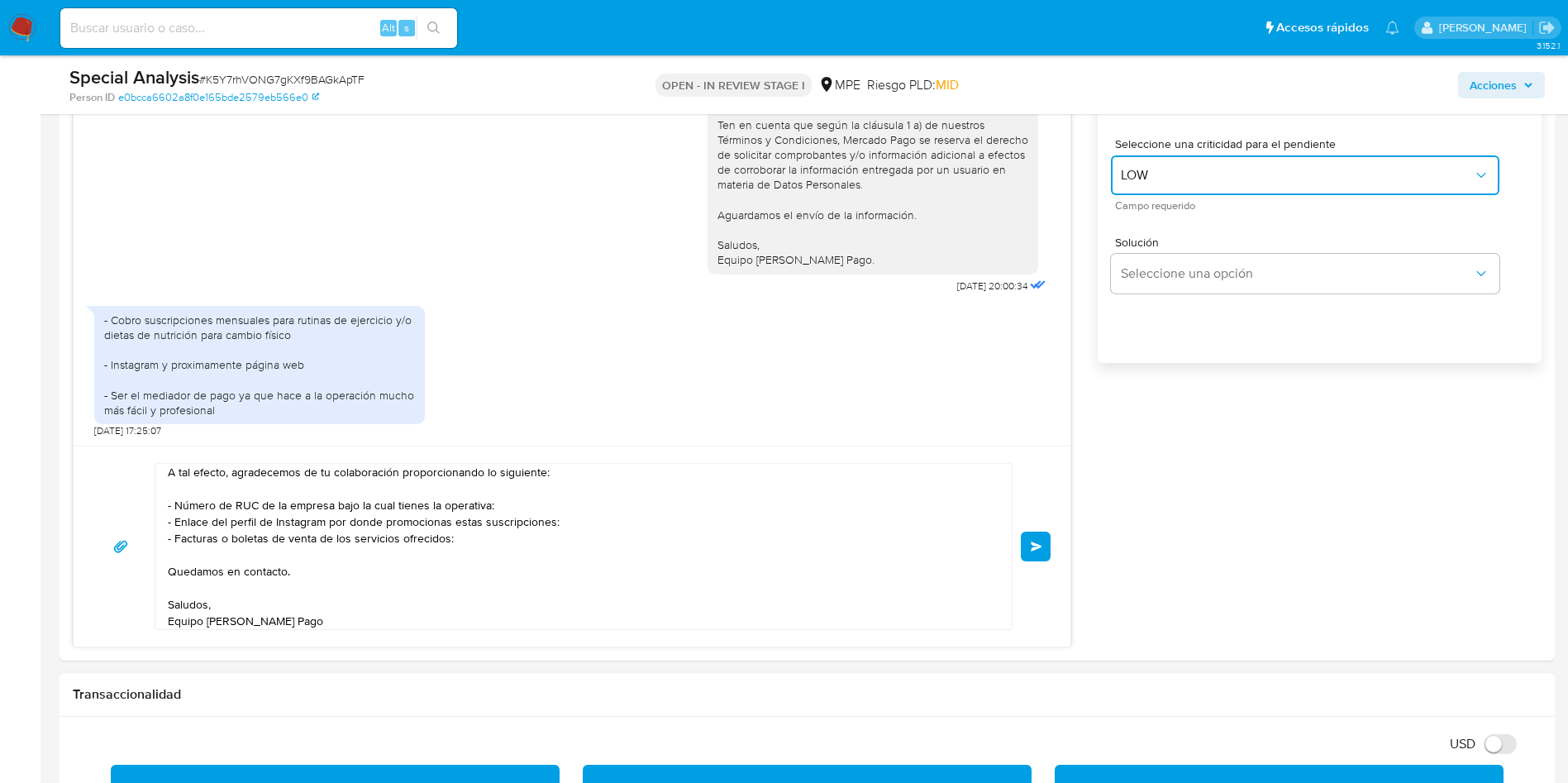
scroll to position [1116, 0]
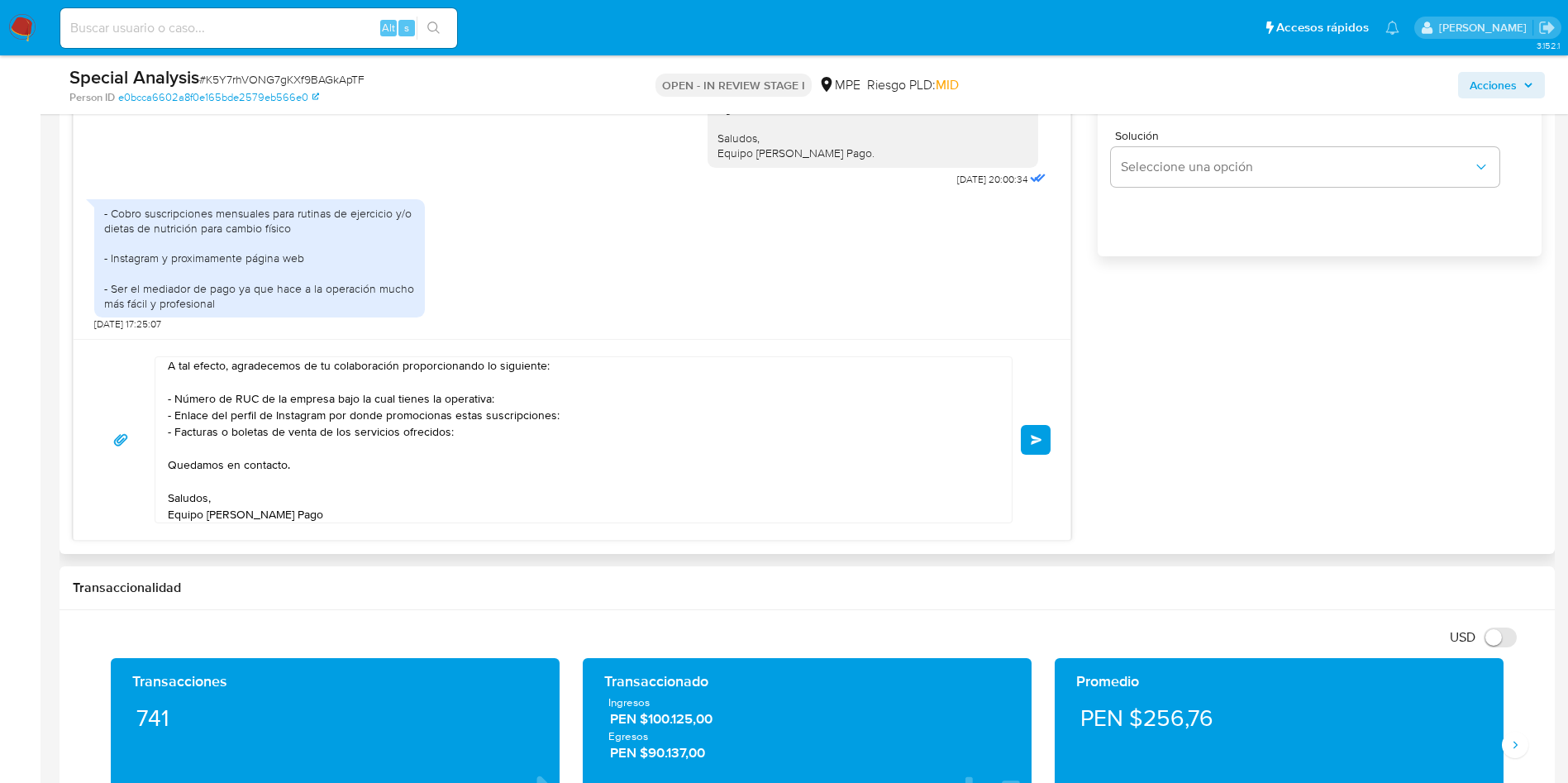
click at [465, 439] on textarea "Gracias por tu respuesta, [PERSON_NAME]. A tal efecto, agradecemos de tu colabo…" at bounding box center [579, 440] width 824 height 165
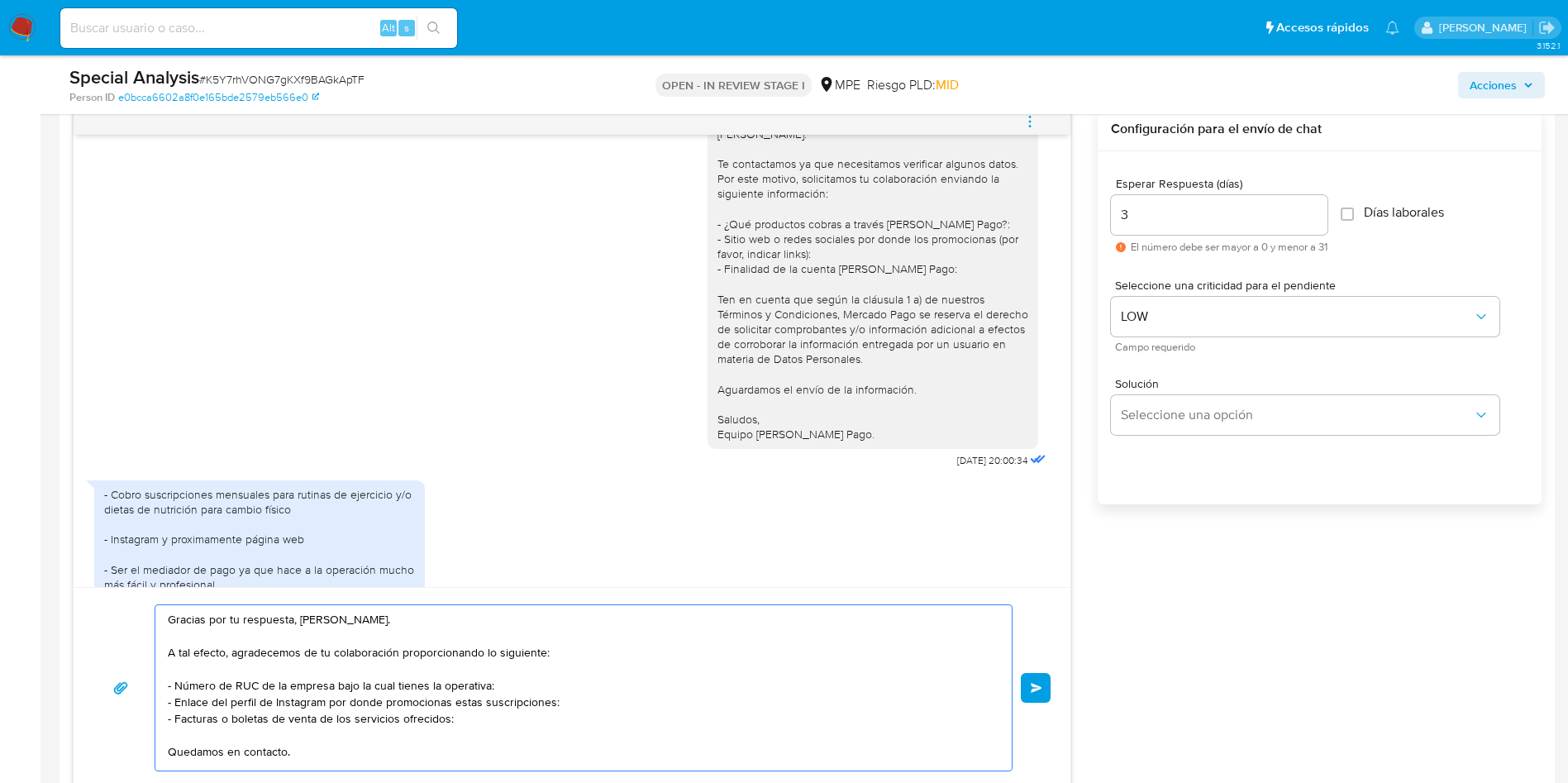
scroll to position [68, 0]
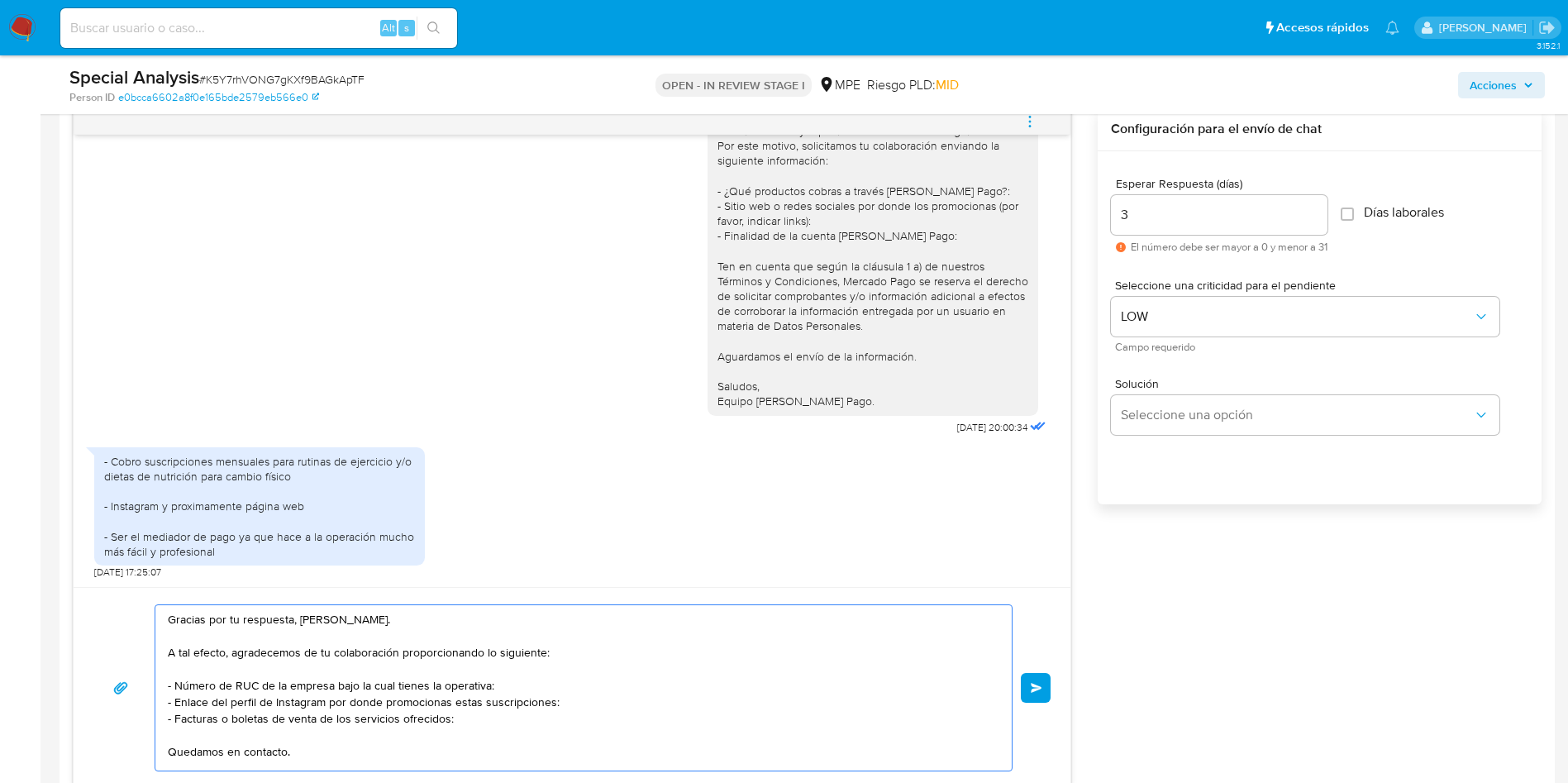
click at [1046, 677] on button "Enviar" at bounding box center [1036, 687] width 30 height 30
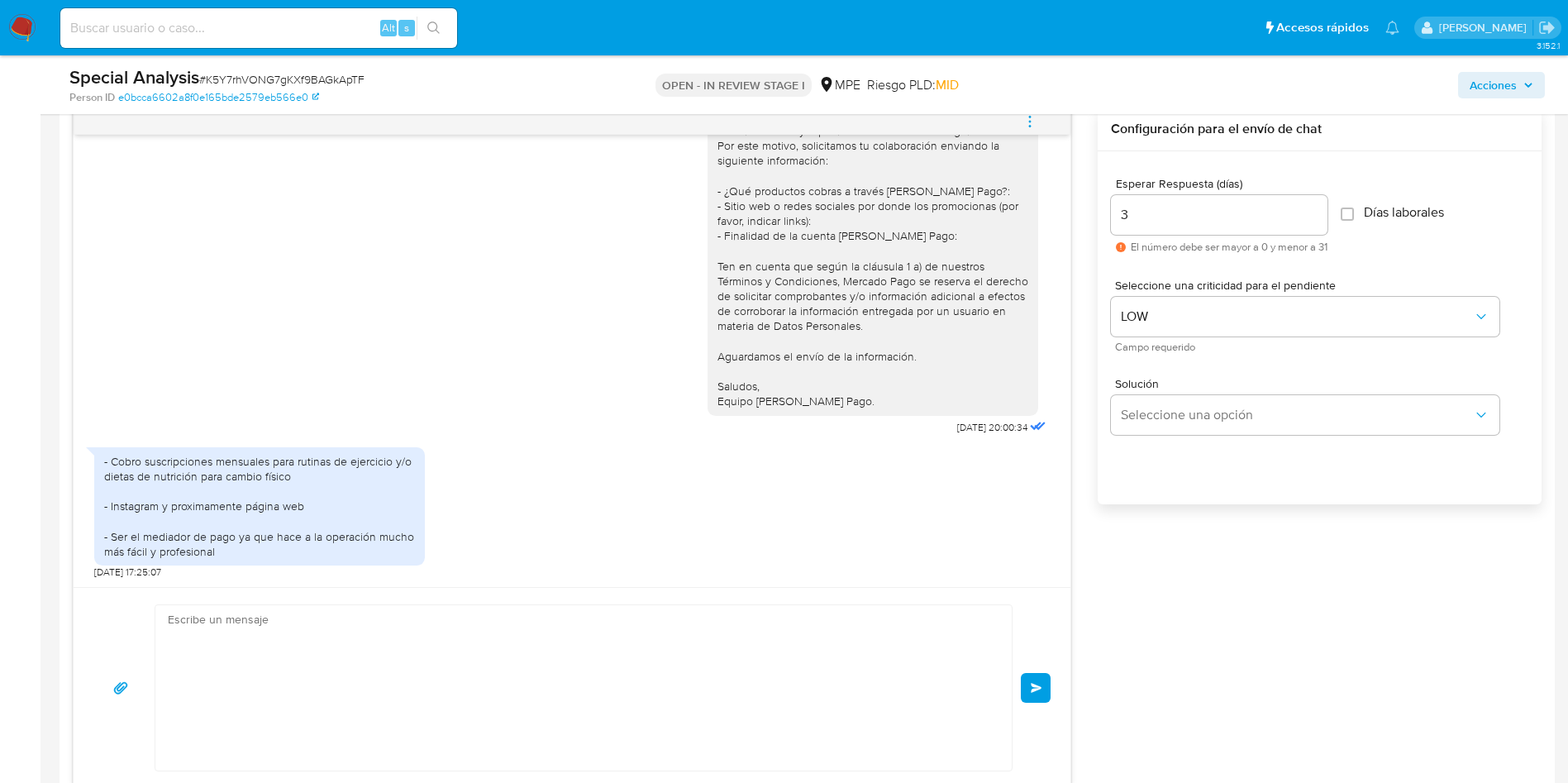
scroll to position [342, 0]
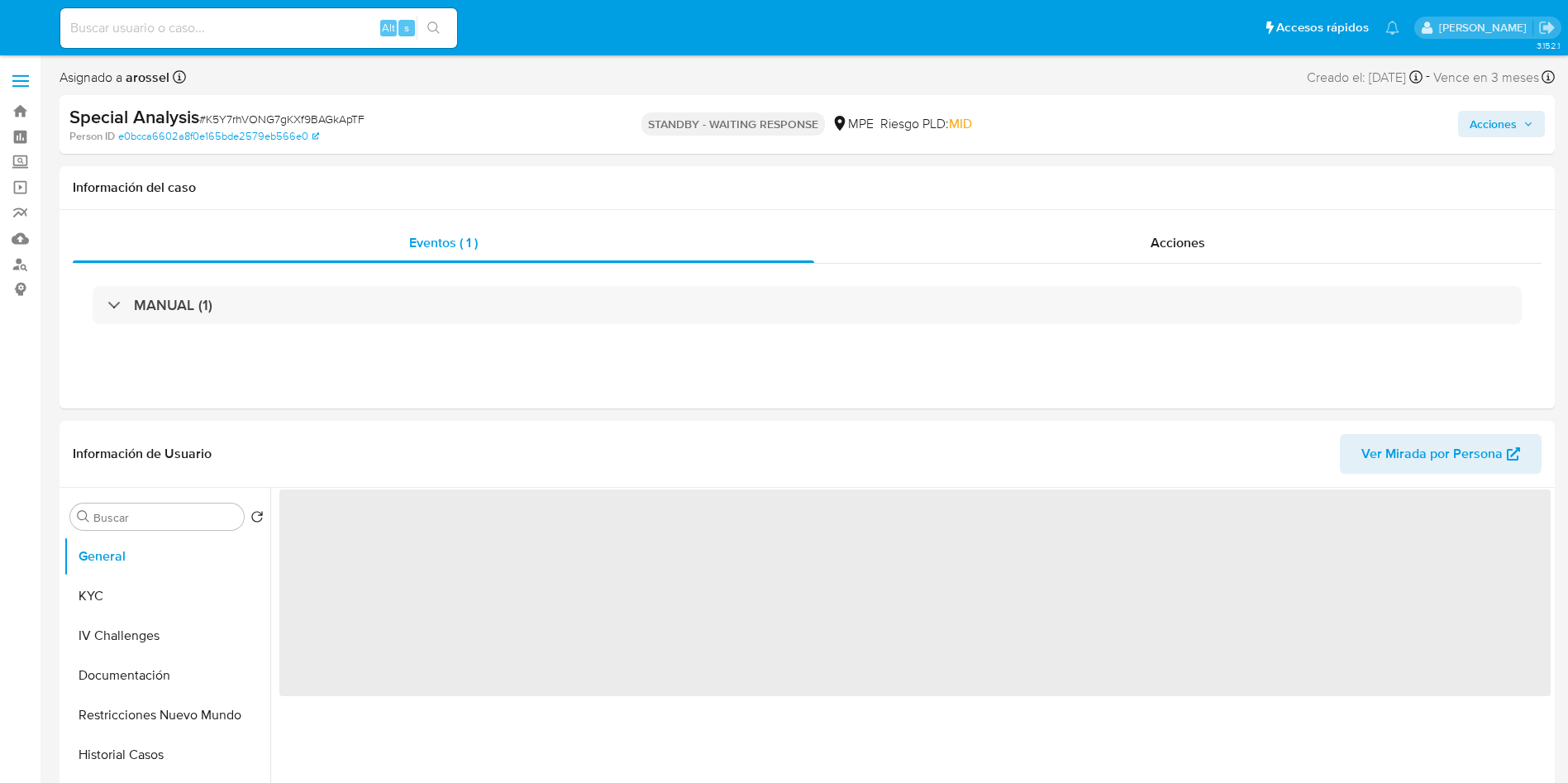
select select "10"
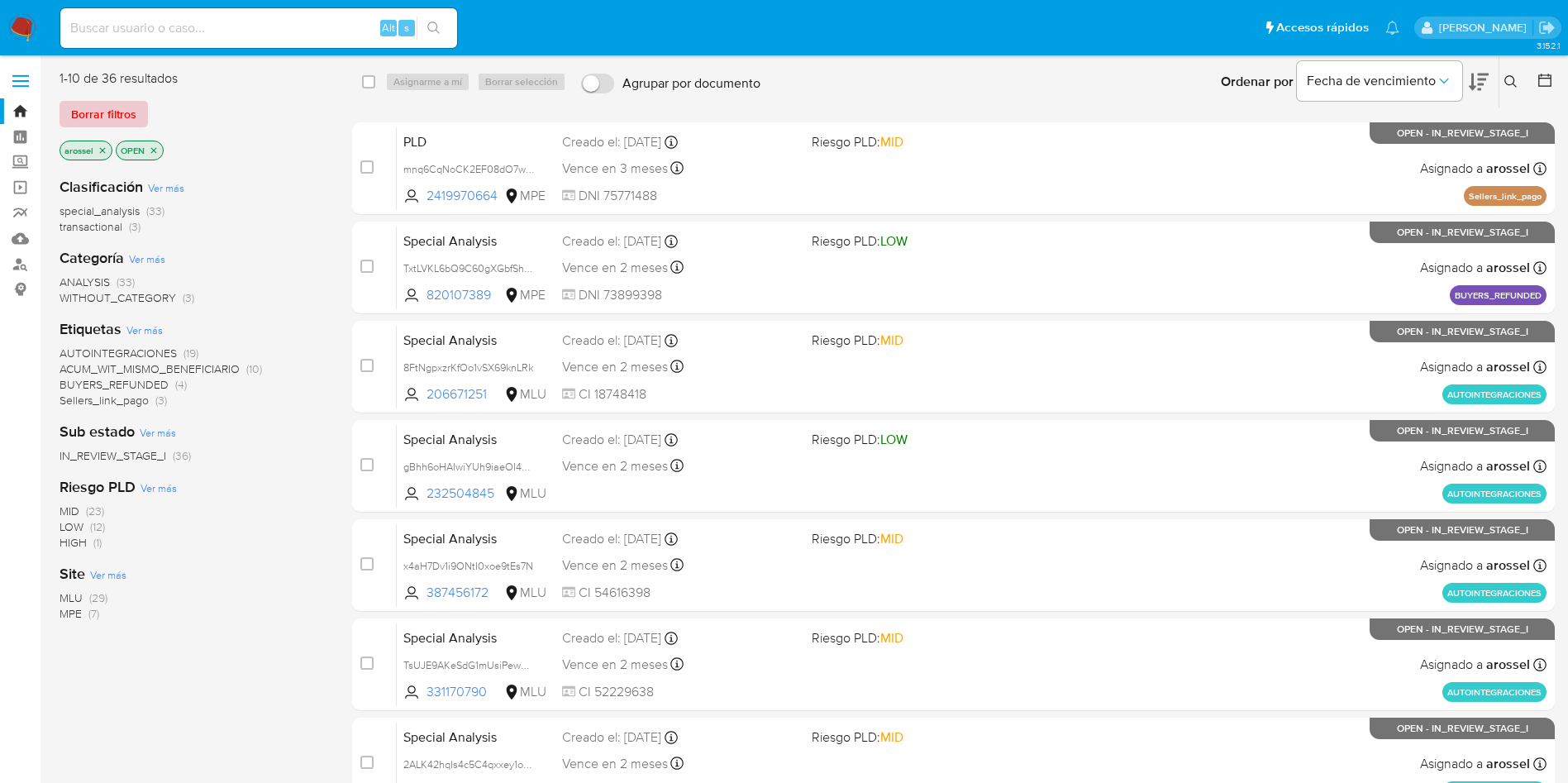
click at [120, 109] on span "Borrar filtros" at bounding box center [104, 114] width 65 height 23
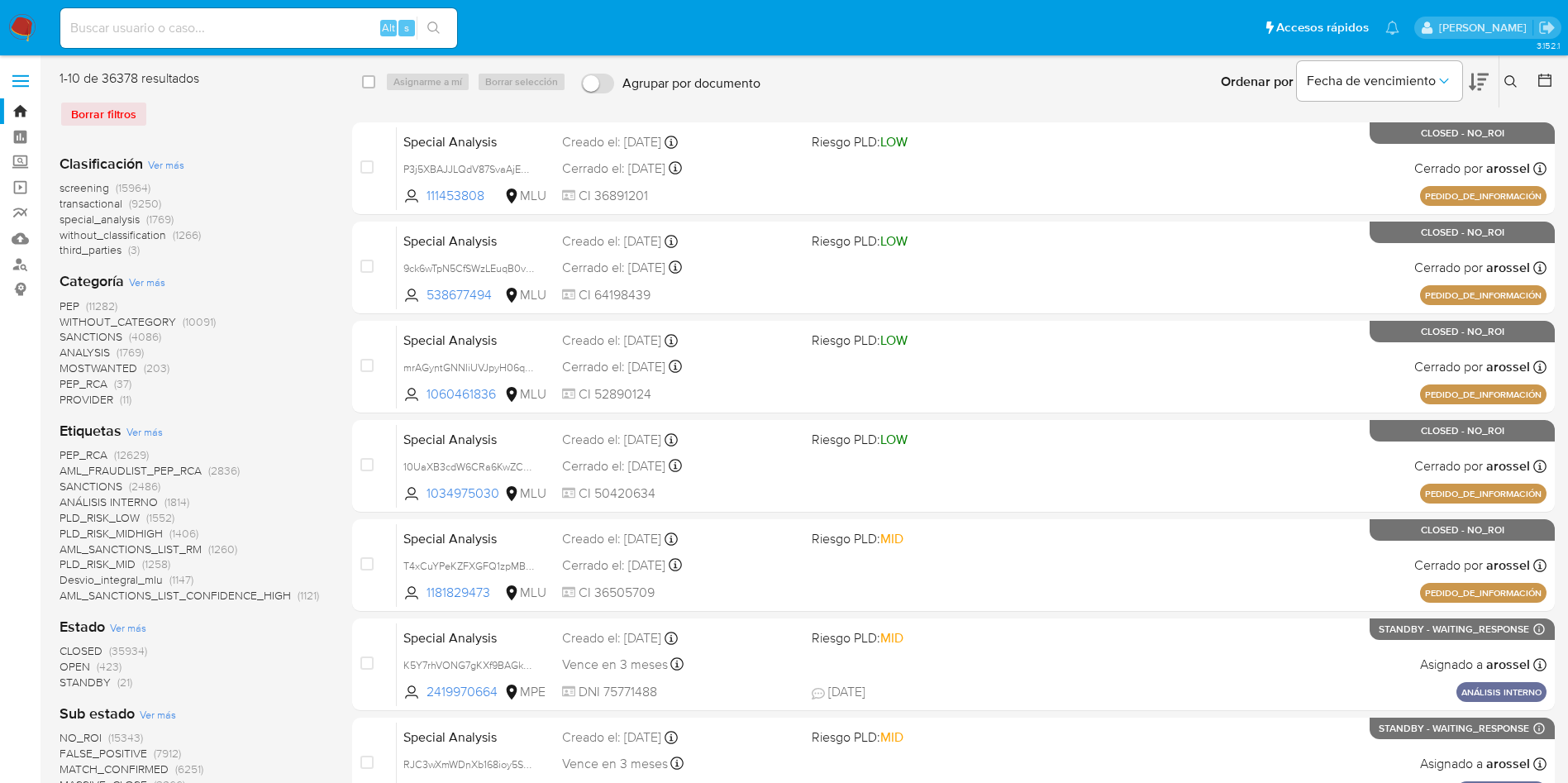
click at [1508, 82] on icon at bounding box center [1511, 82] width 13 height 13
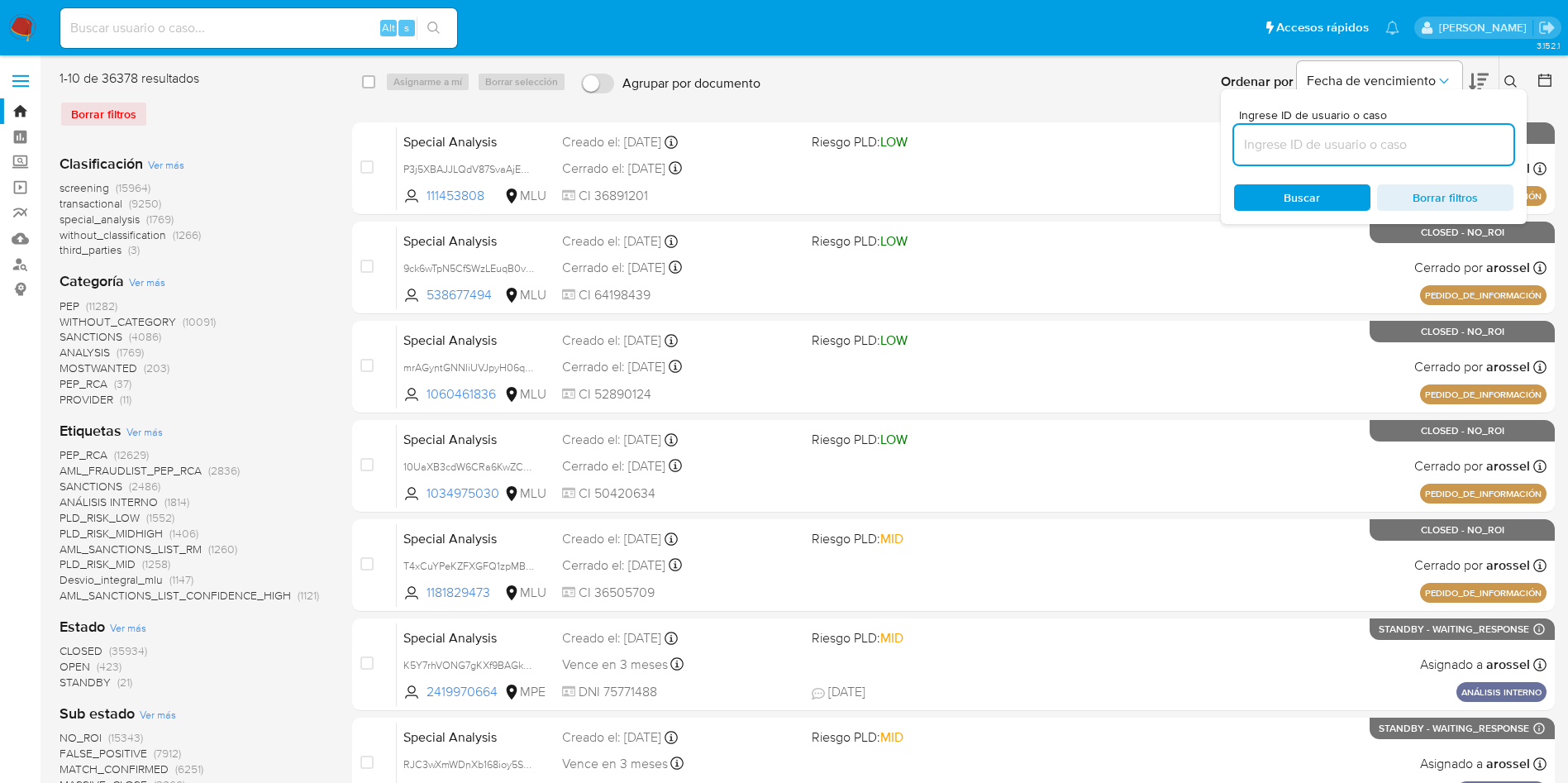
click at [1307, 147] on input at bounding box center [1374, 145] width 279 height 21
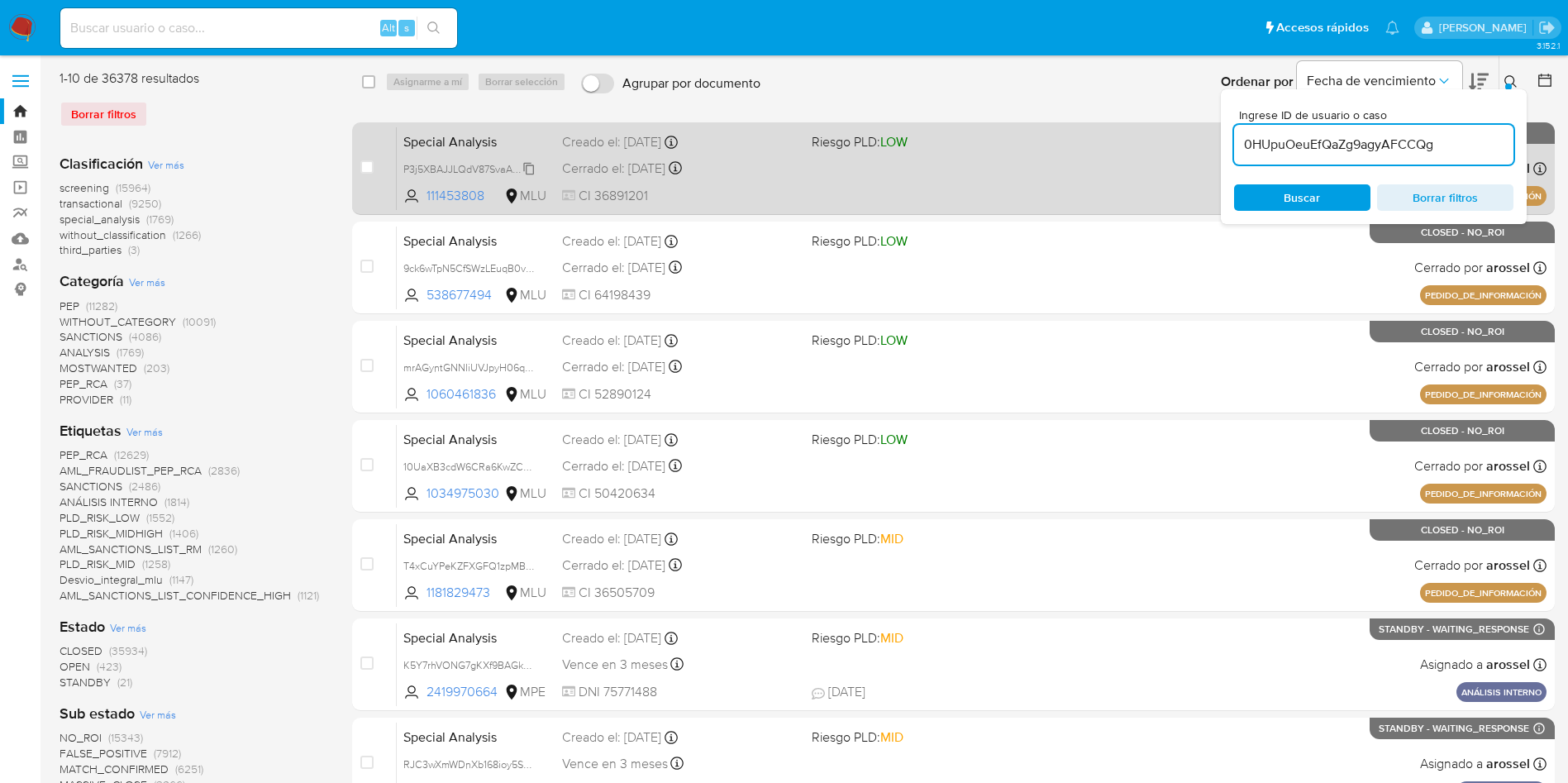
type input "0HUpuOeuEfQaZg9agyAFCCQg"
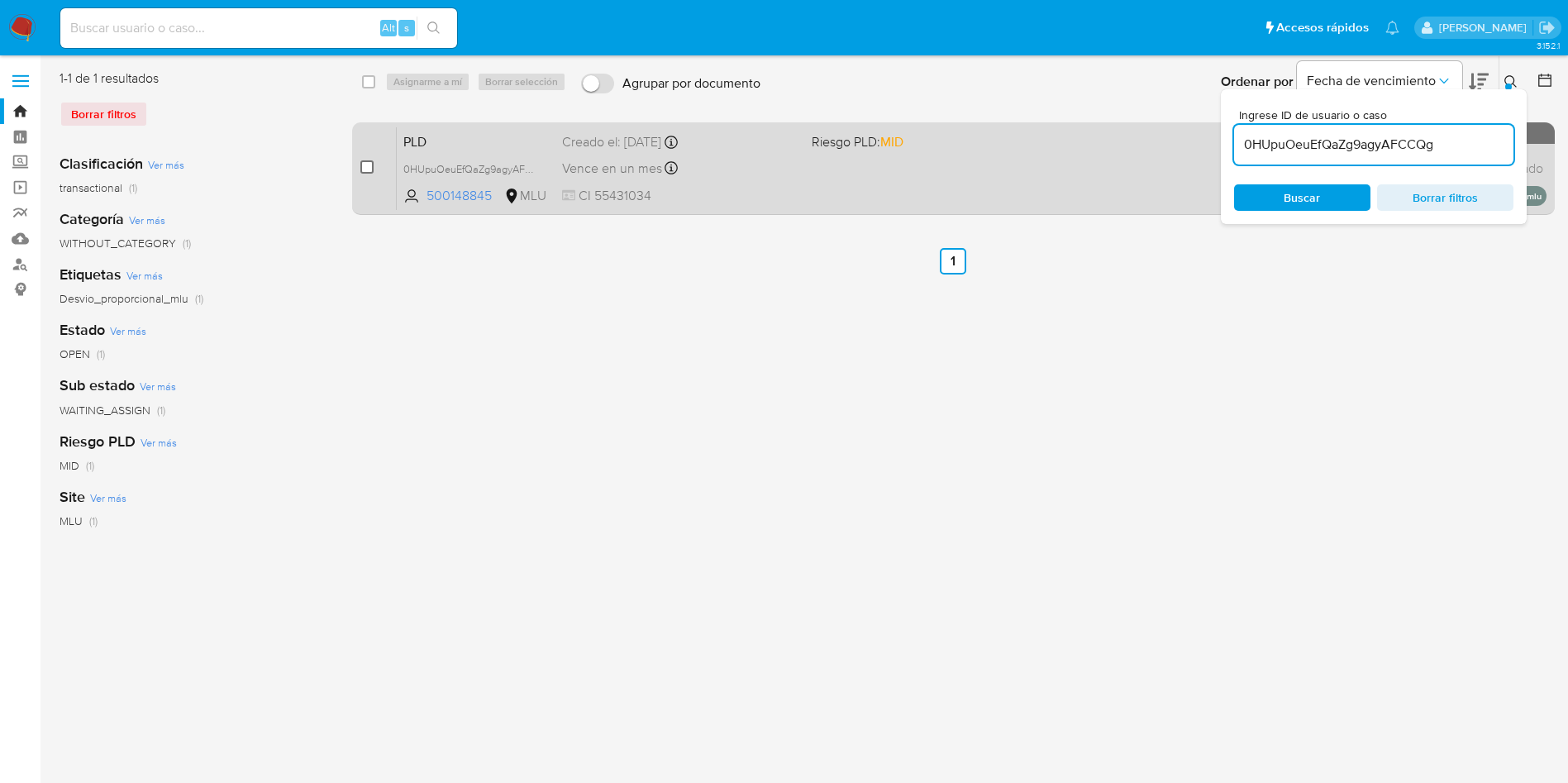
click at [369, 169] on input "checkbox" at bounding box center [367, 167] width 13 height 13
checkbox input "true"
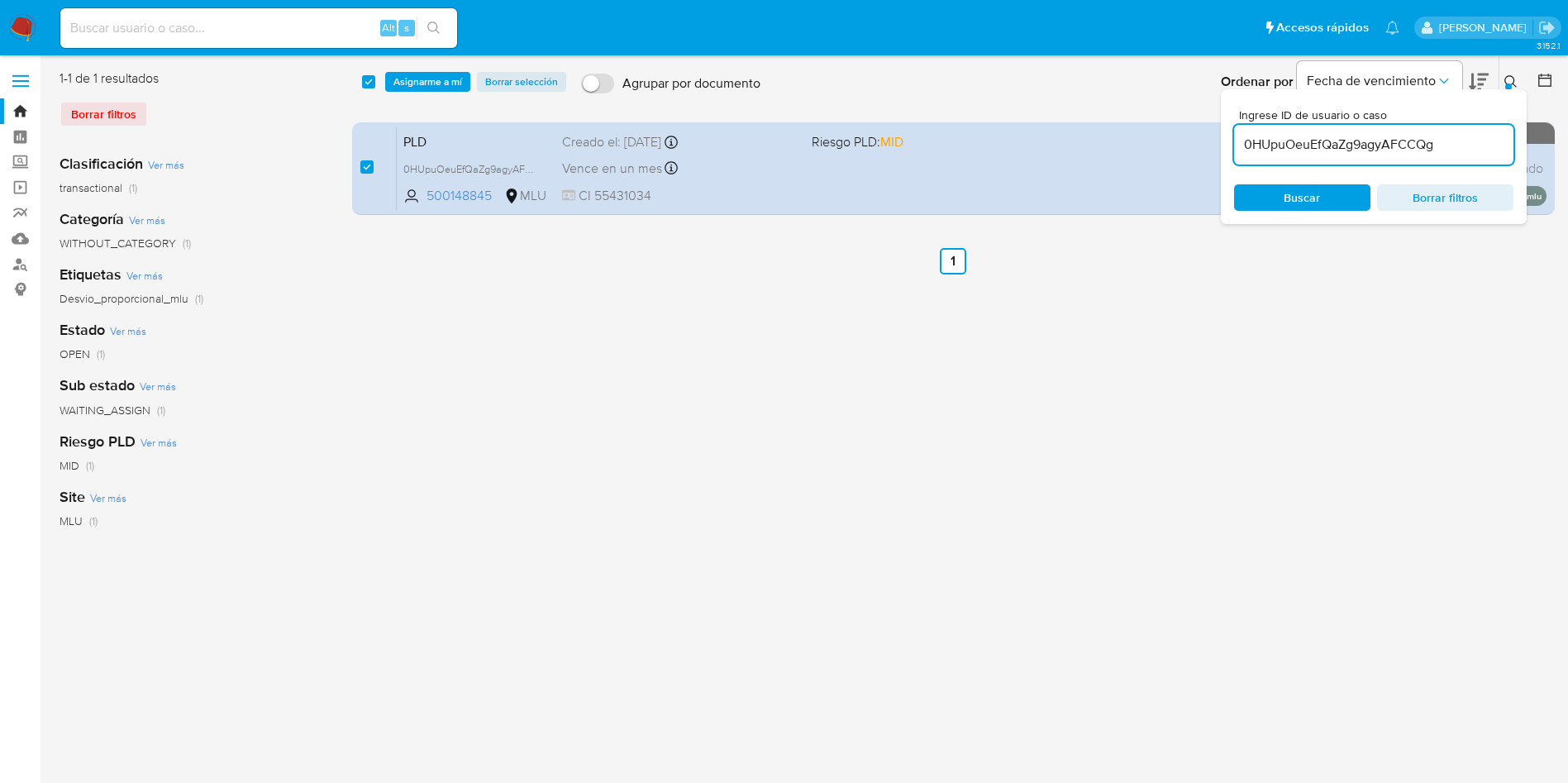
click at [1291, 133] on div "0HUpuOeuEfQaZg9agyAFCCQg" at bounding box center [1374, 144] width 279 height 40
click at [1291, 146] on input "0HUpuOeuEfQaZg9agyAFCCQg" at bounding box center [1374, 145] width 279 height 21
paste input "1kRNinUdYKtUHj1xmxdOVhAd"
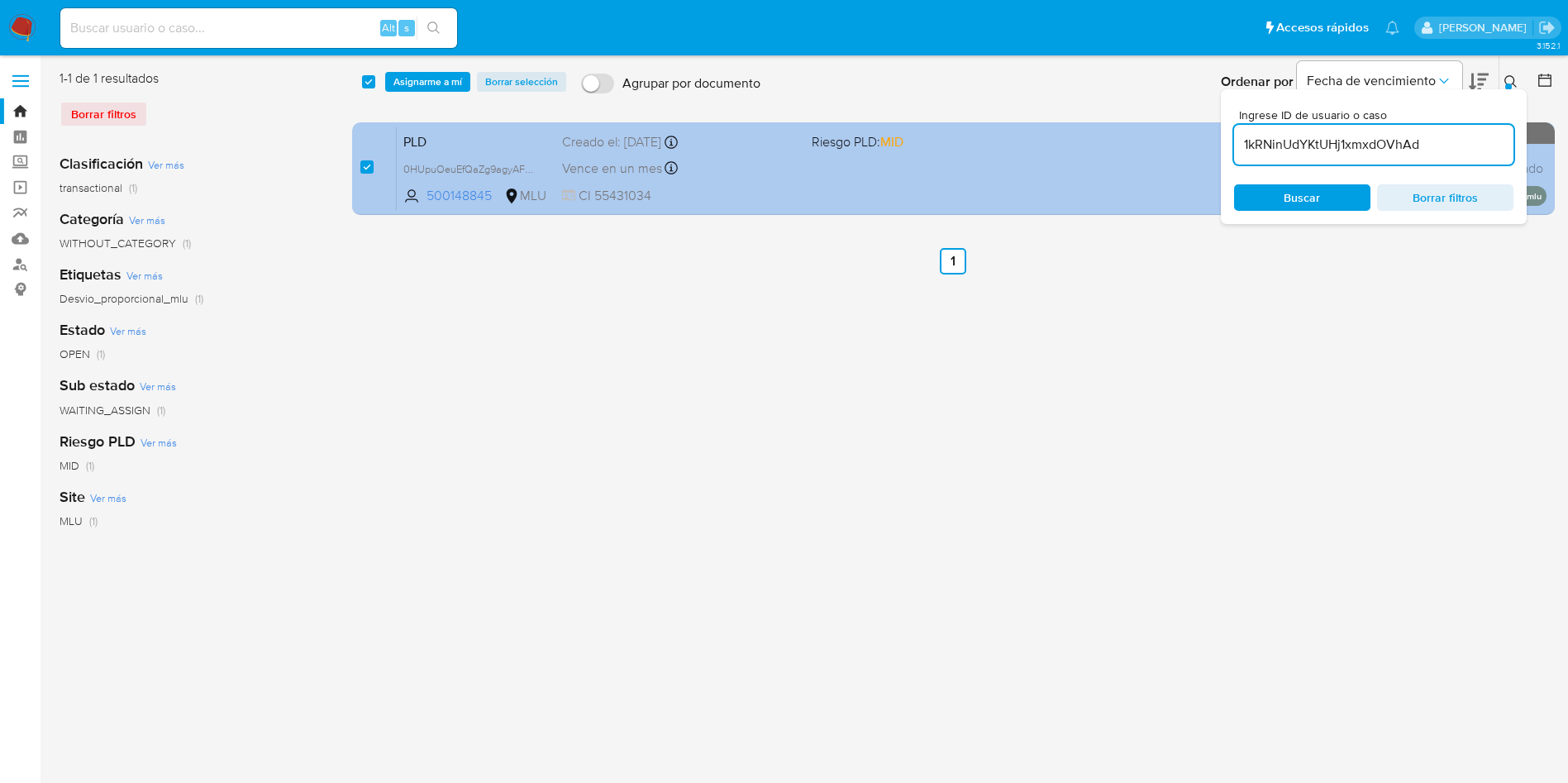
type input "1kRNinUdYKtUHj1xmxdOVhAd"
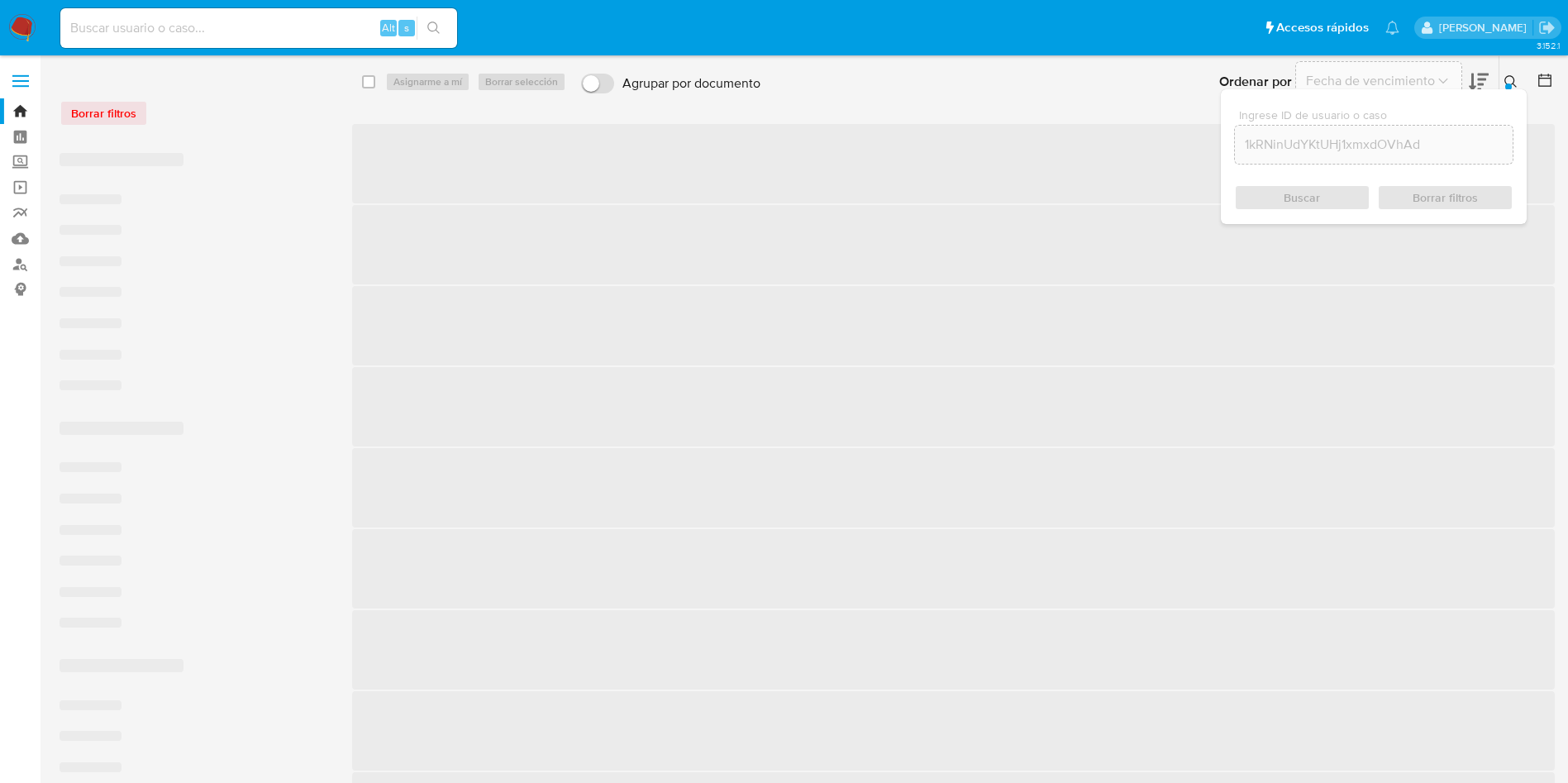
checkbox input "false"
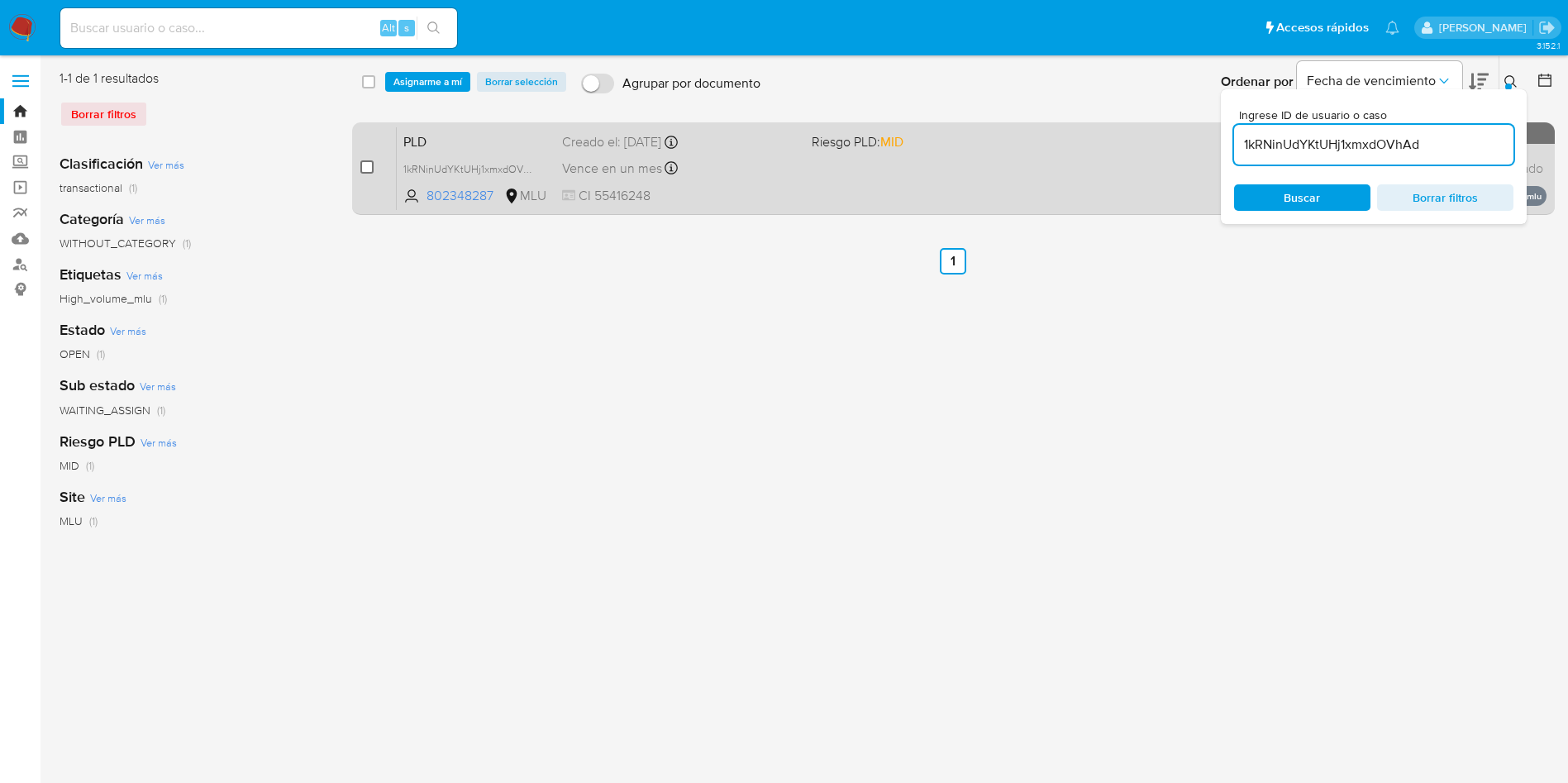
click at [366, 163] on input "checkbox" at bounding box center [367, 167] width 13 height 13
checkbox input "true"
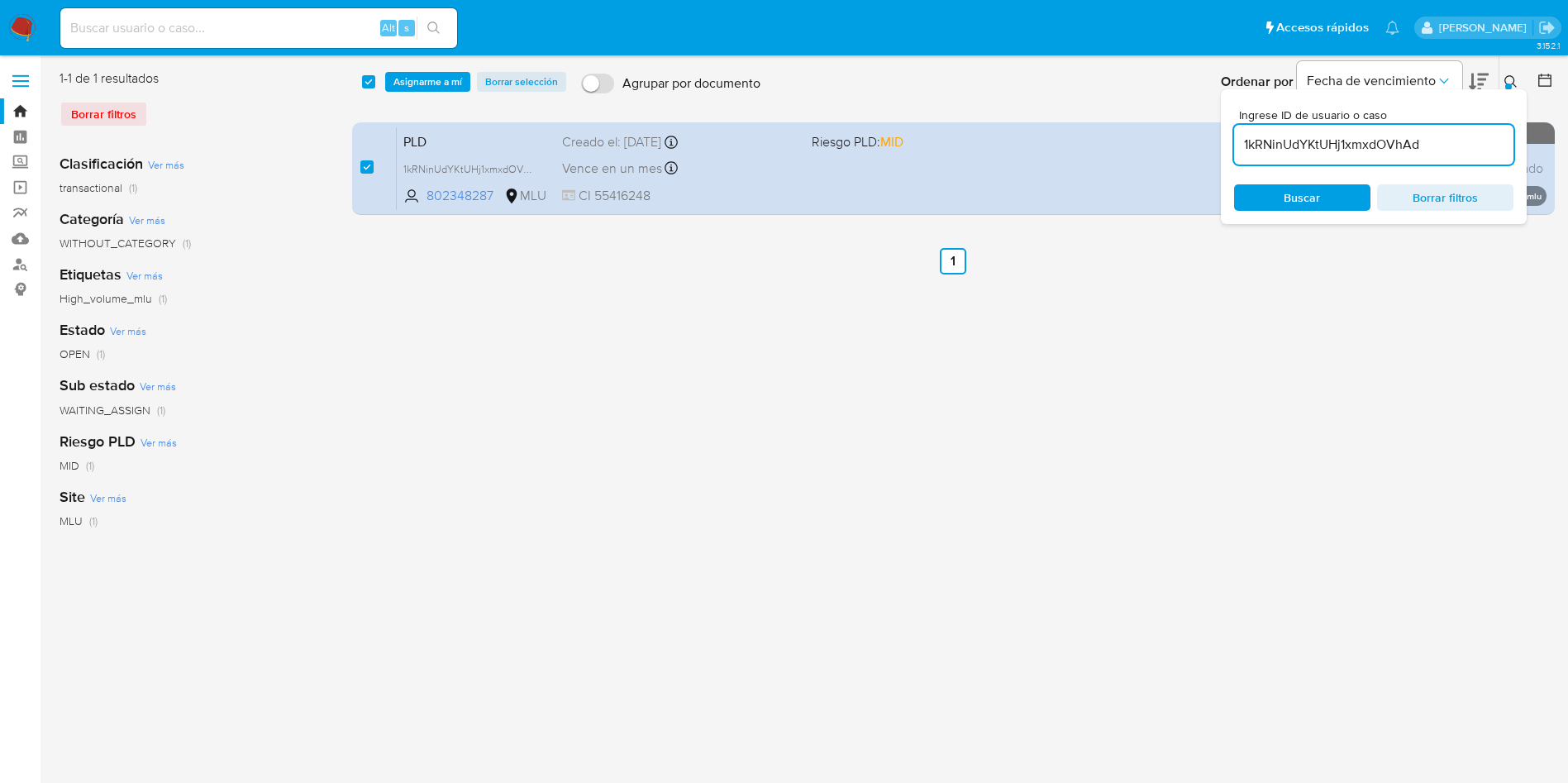
click at [1328, 140] on input "1kRNinUdYKtUHj1xmxdOVhAd" at bounding box center [1374, 145] width 279 height 21
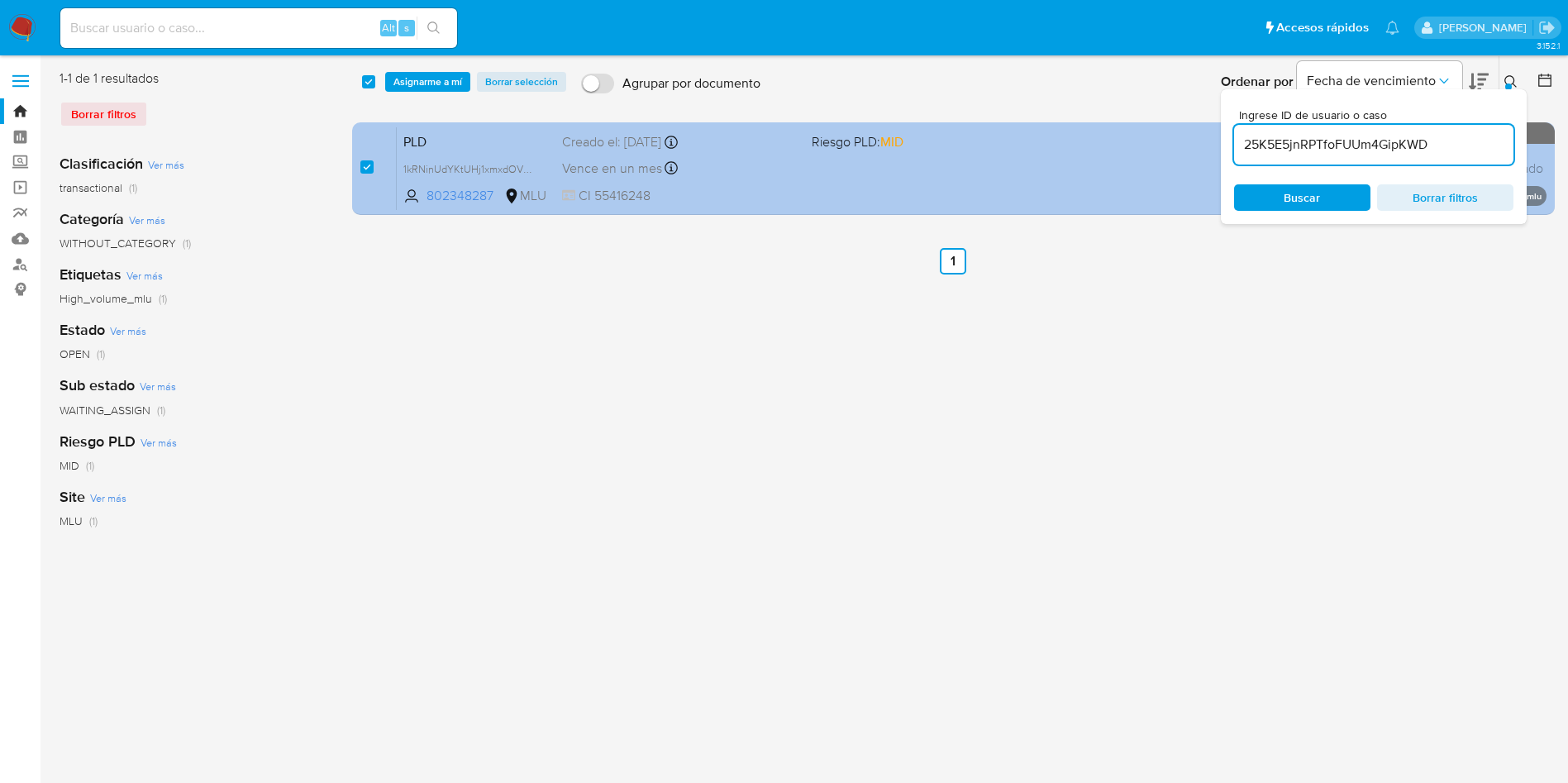
type input "25K5E5jnRPTfoFUUm4GipKWD"
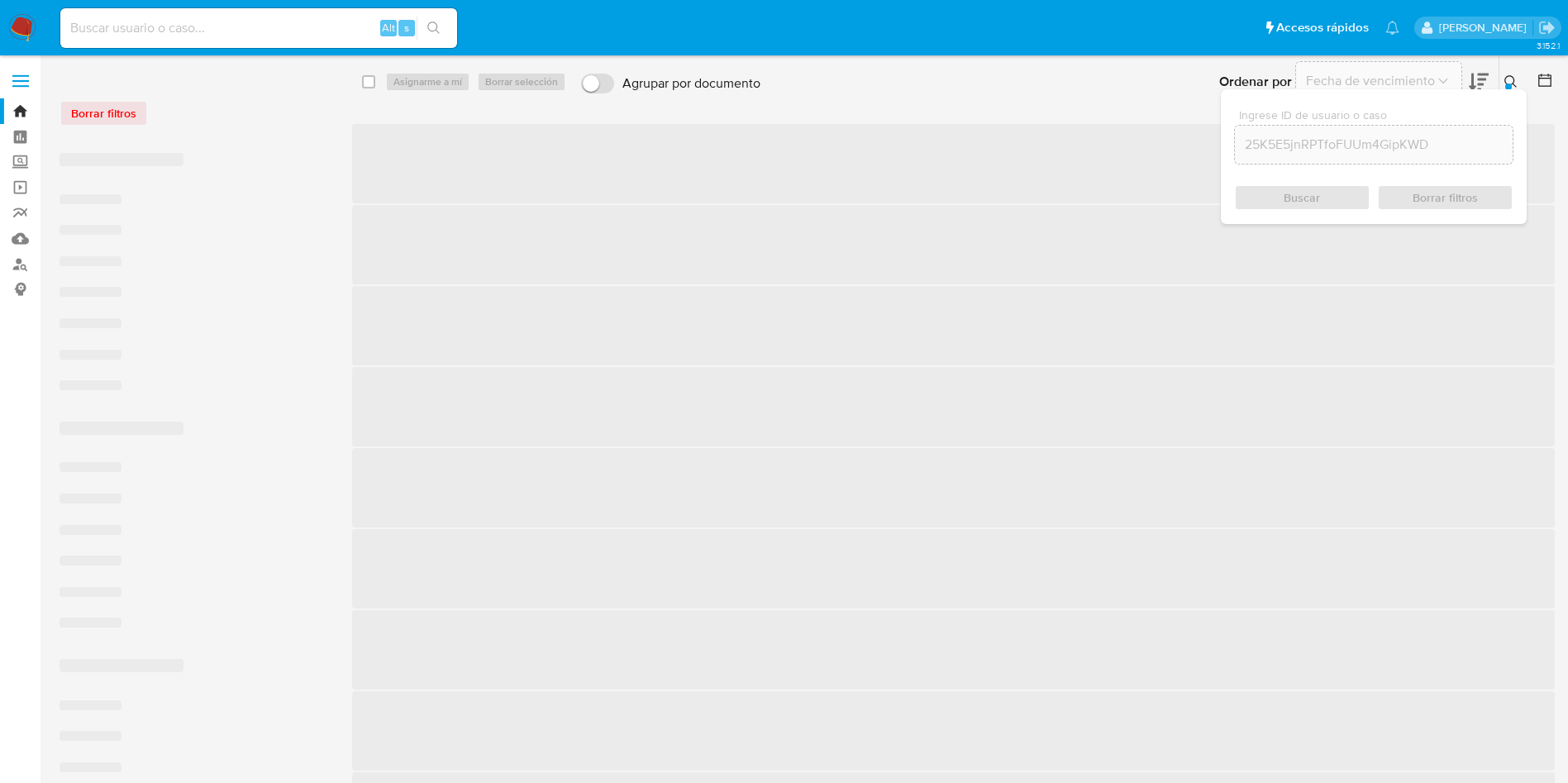
checkbox input "false"
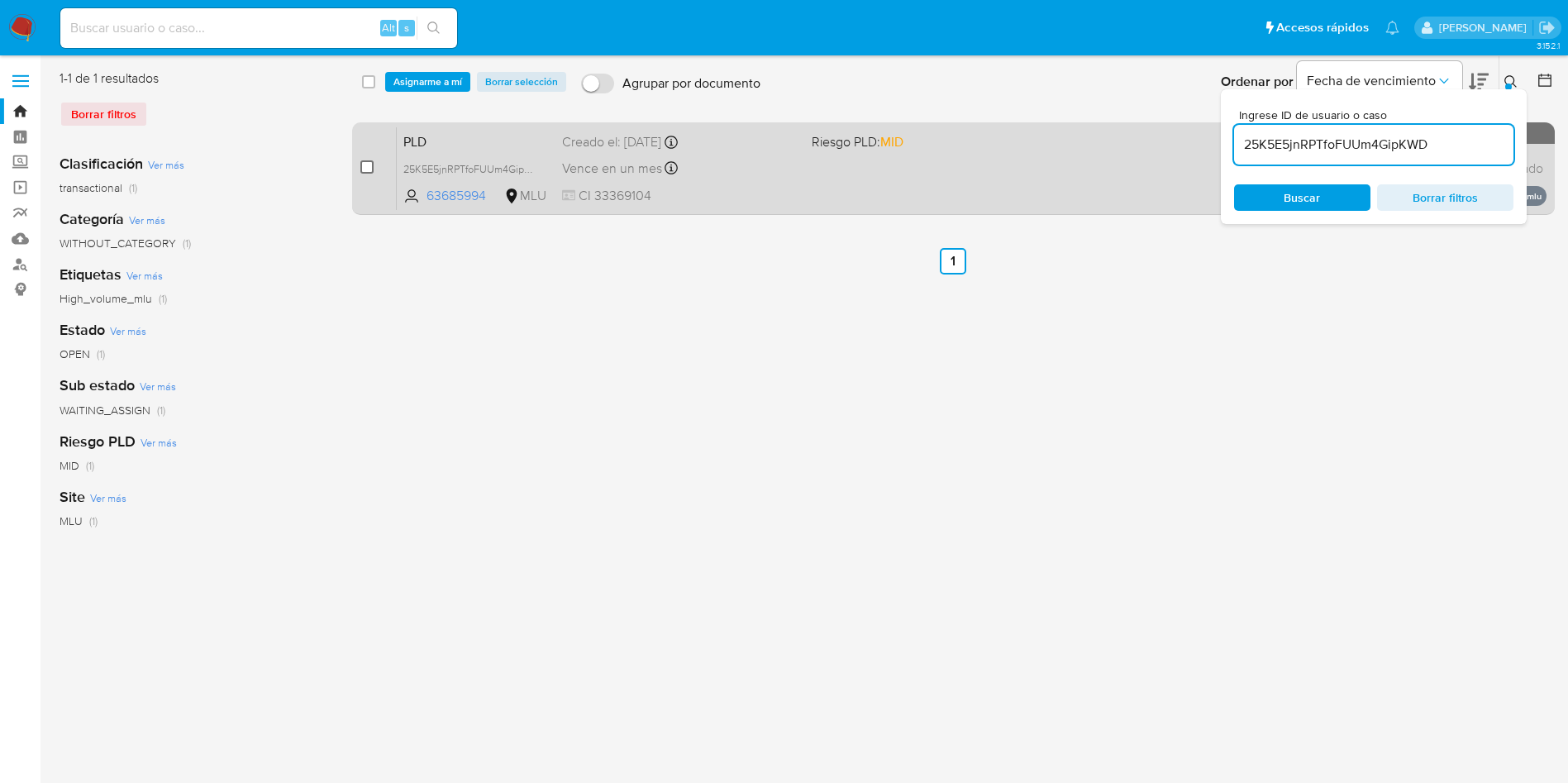
click at [370, 167] on input "checkbox" at bounding box center [367, 167] width 13 height 13
checkbox input "true"
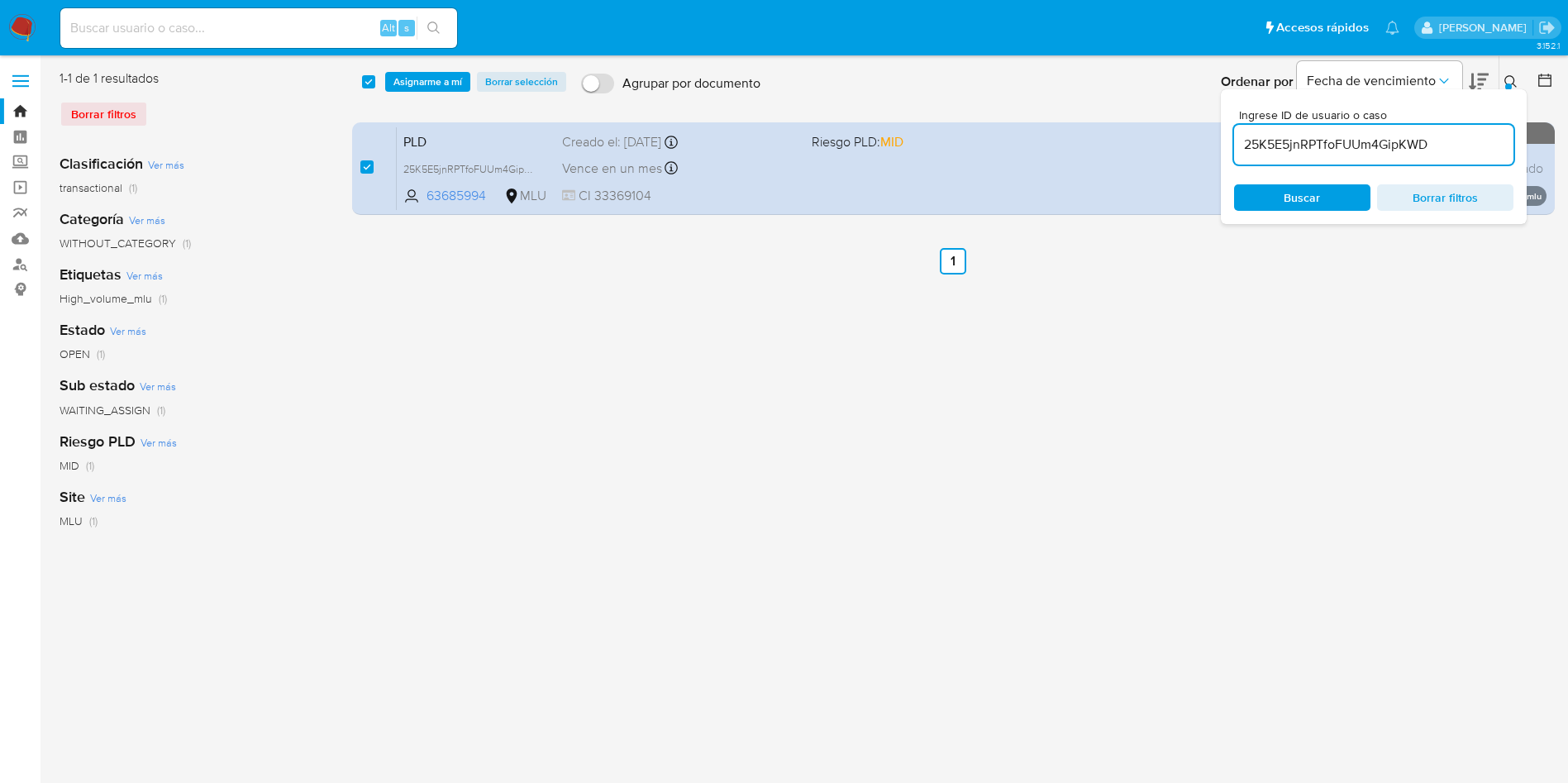
click at [1311, 136] on input "25K5E5jnRPTfoFUUm4GipKWD" at bounding box center [1374, 145] width 279 height 21
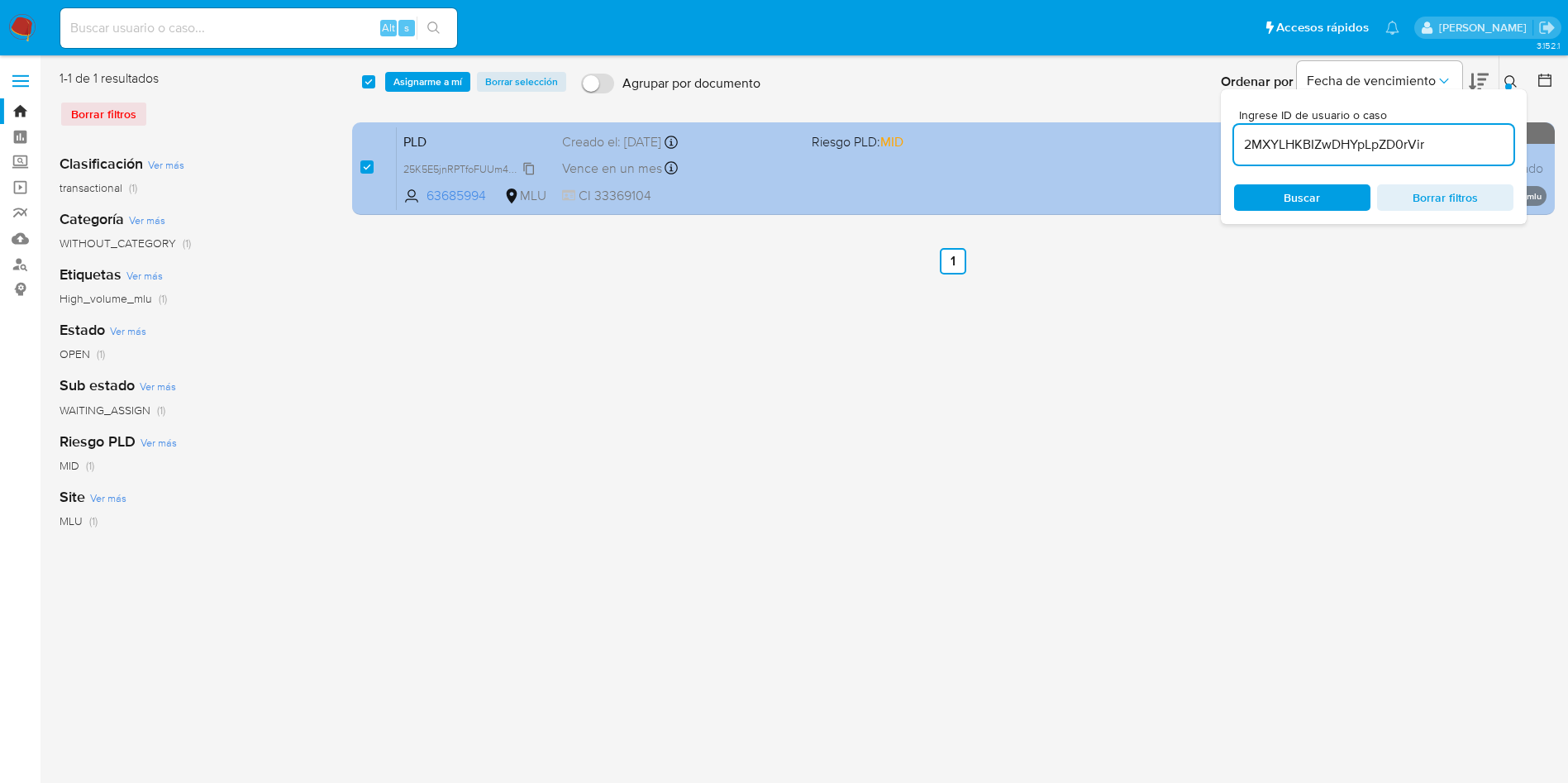
type input "2MXYLHKBIZwDHYpLpZD0rVir"
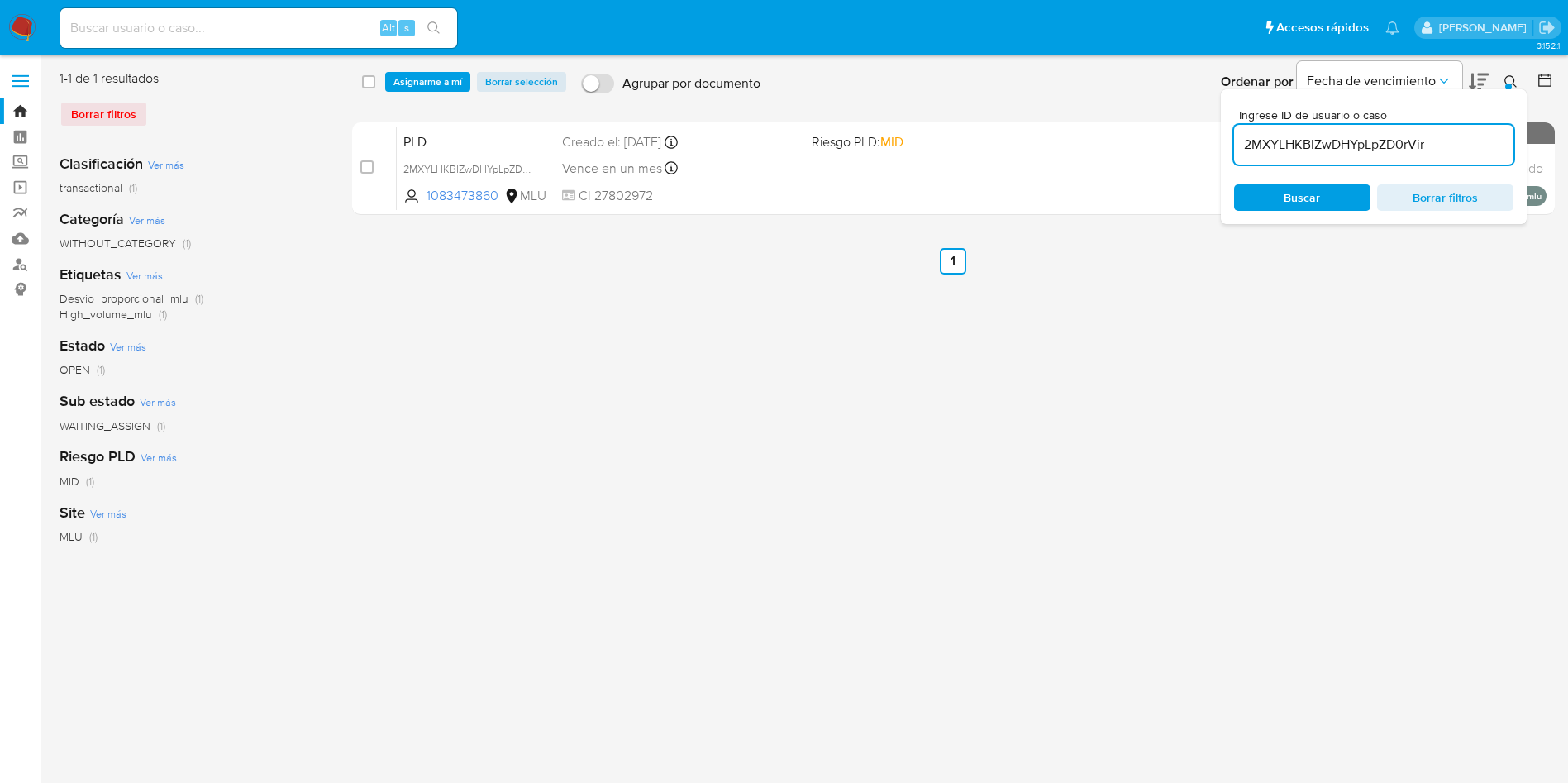
checkbox input "false"
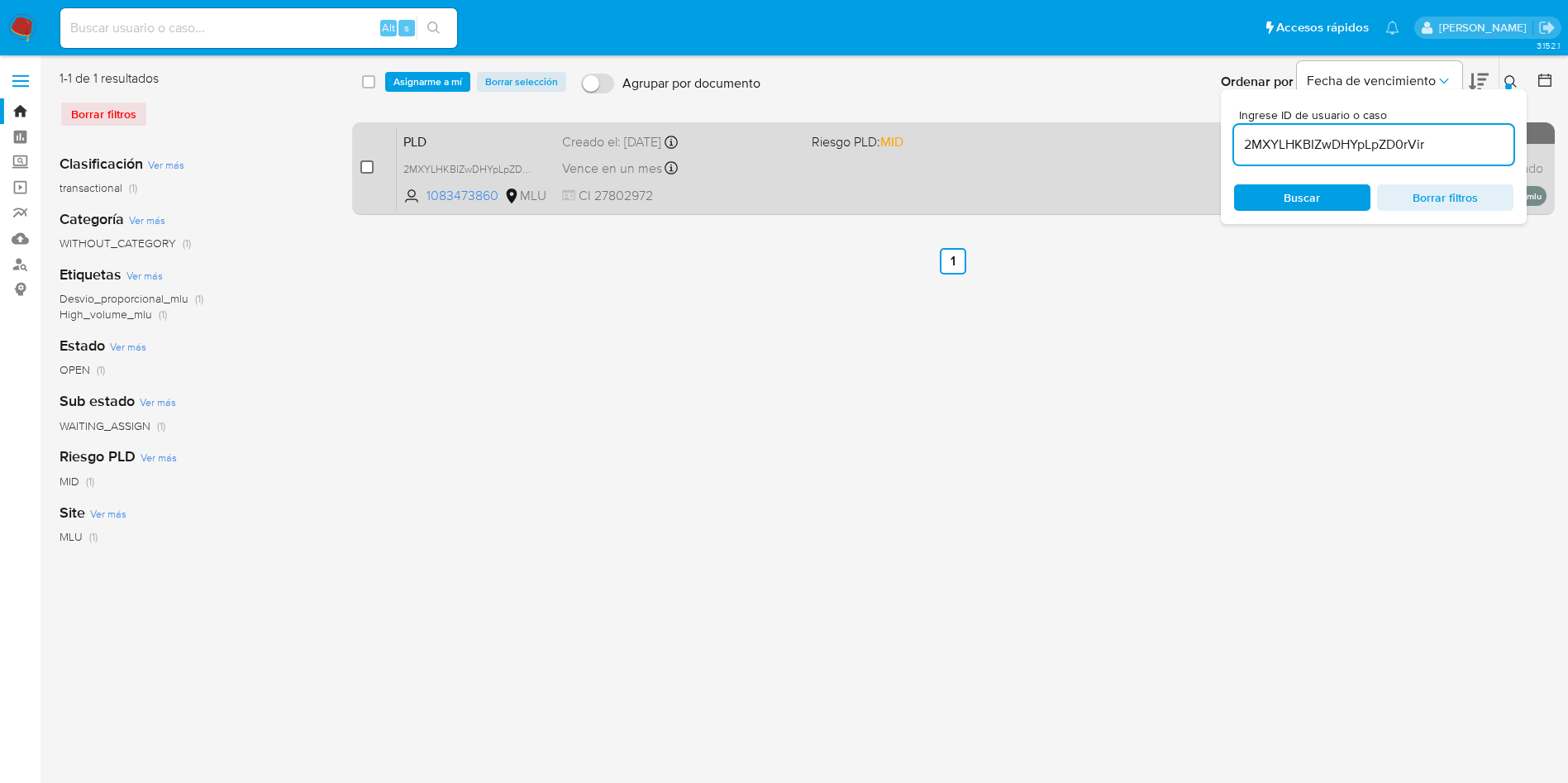
click at [371, 163] on input "checkbox" at bounding box center [367, 167] width 13 height 13
checkbox input "true"
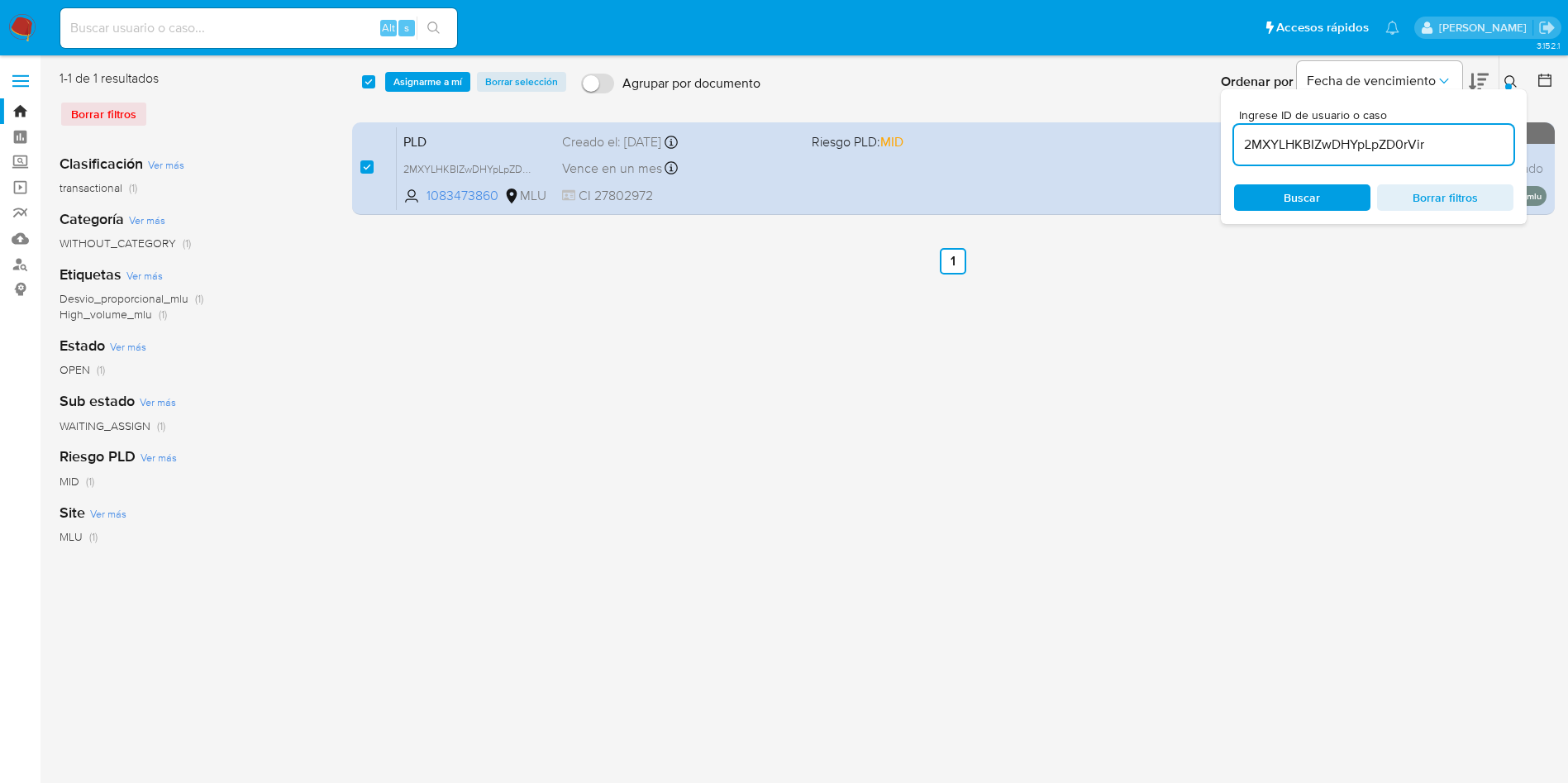
click at [1305, 146] on input "2MXYLHKBIZwDHYpLpZD0rVir" at bounding box center [1374, 145] width 279 height 21
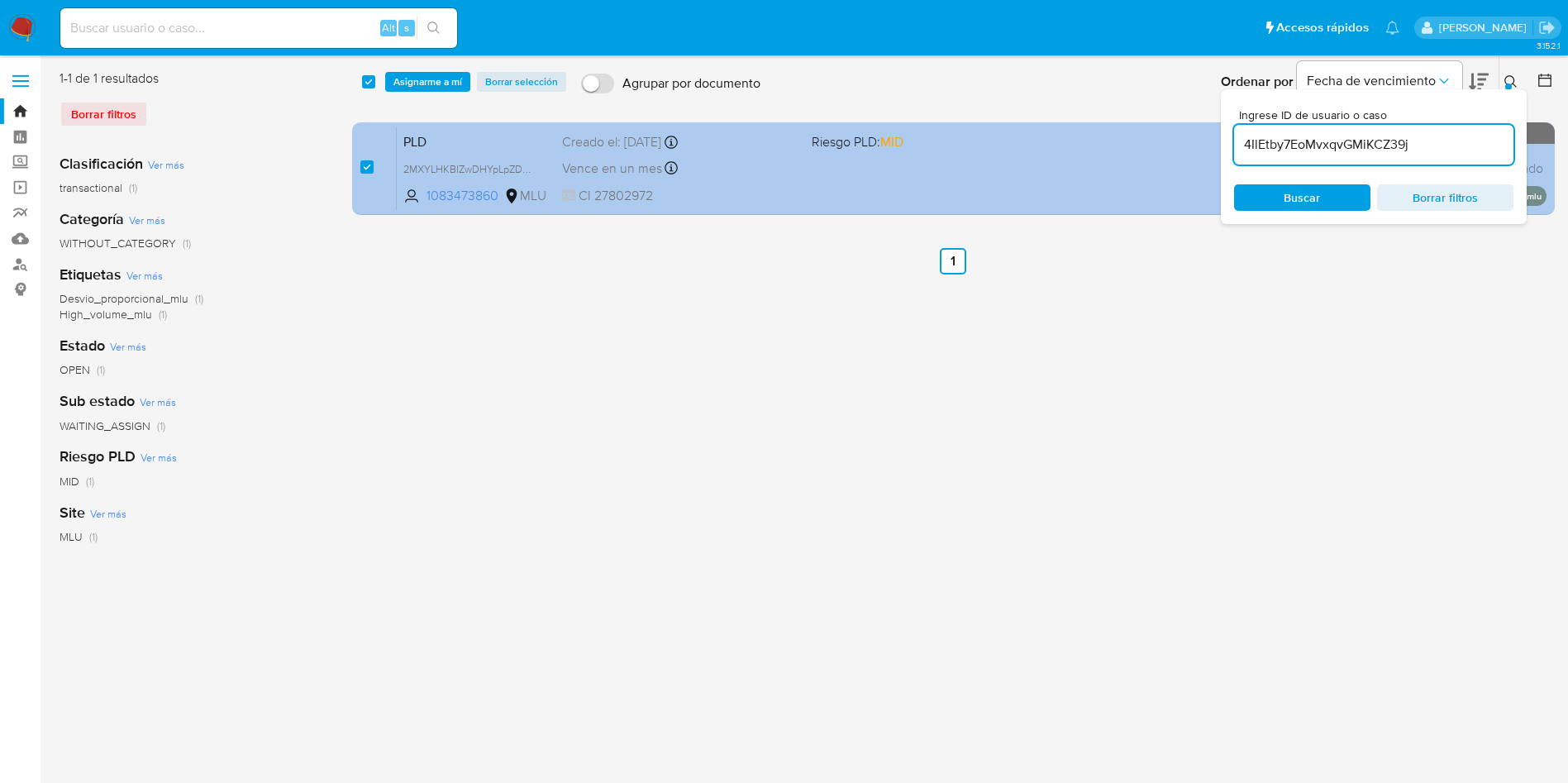
type input "4IlEtby7EoMvxqvGMiKCZ39j"
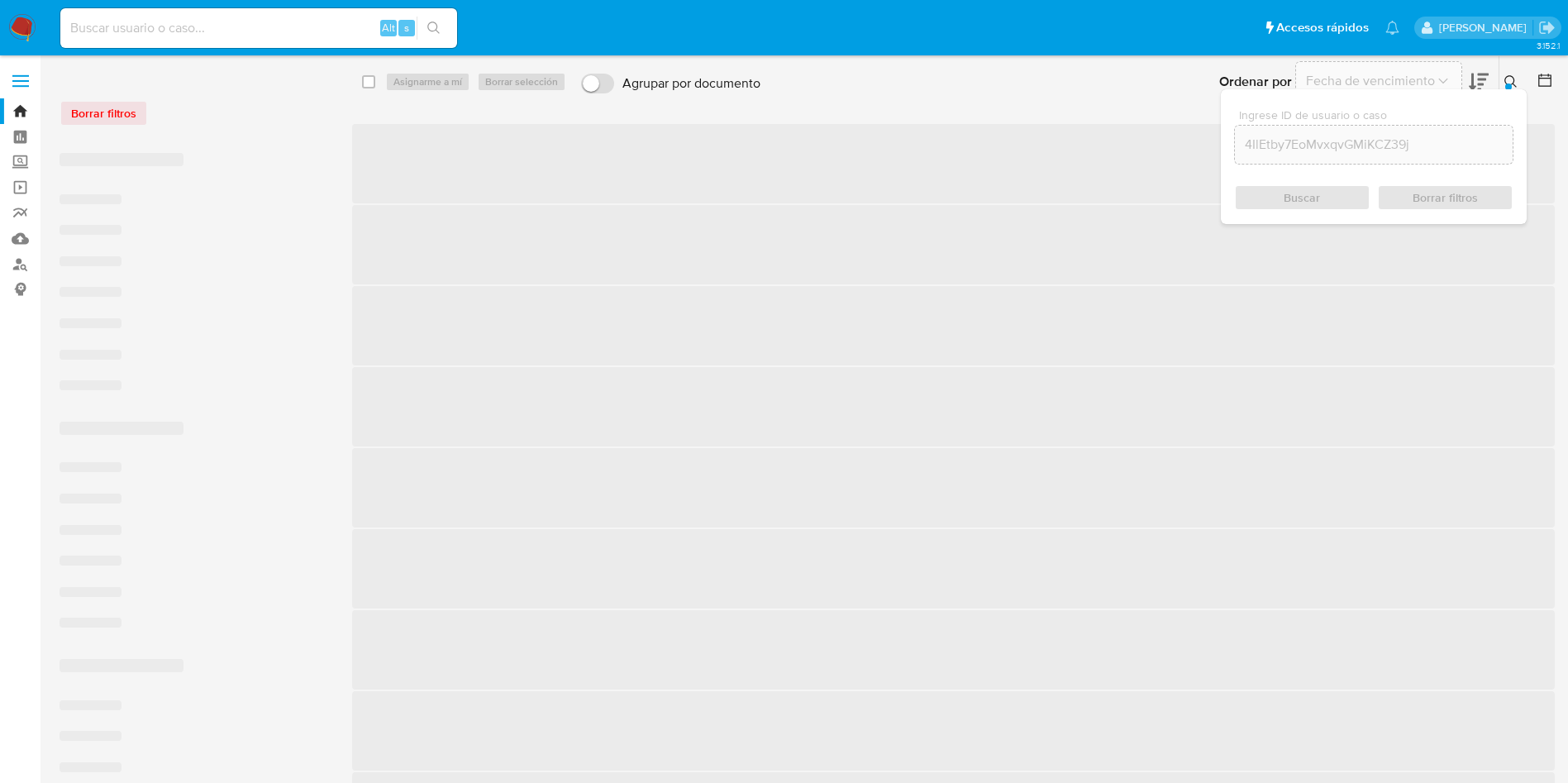
checkbox input "false"
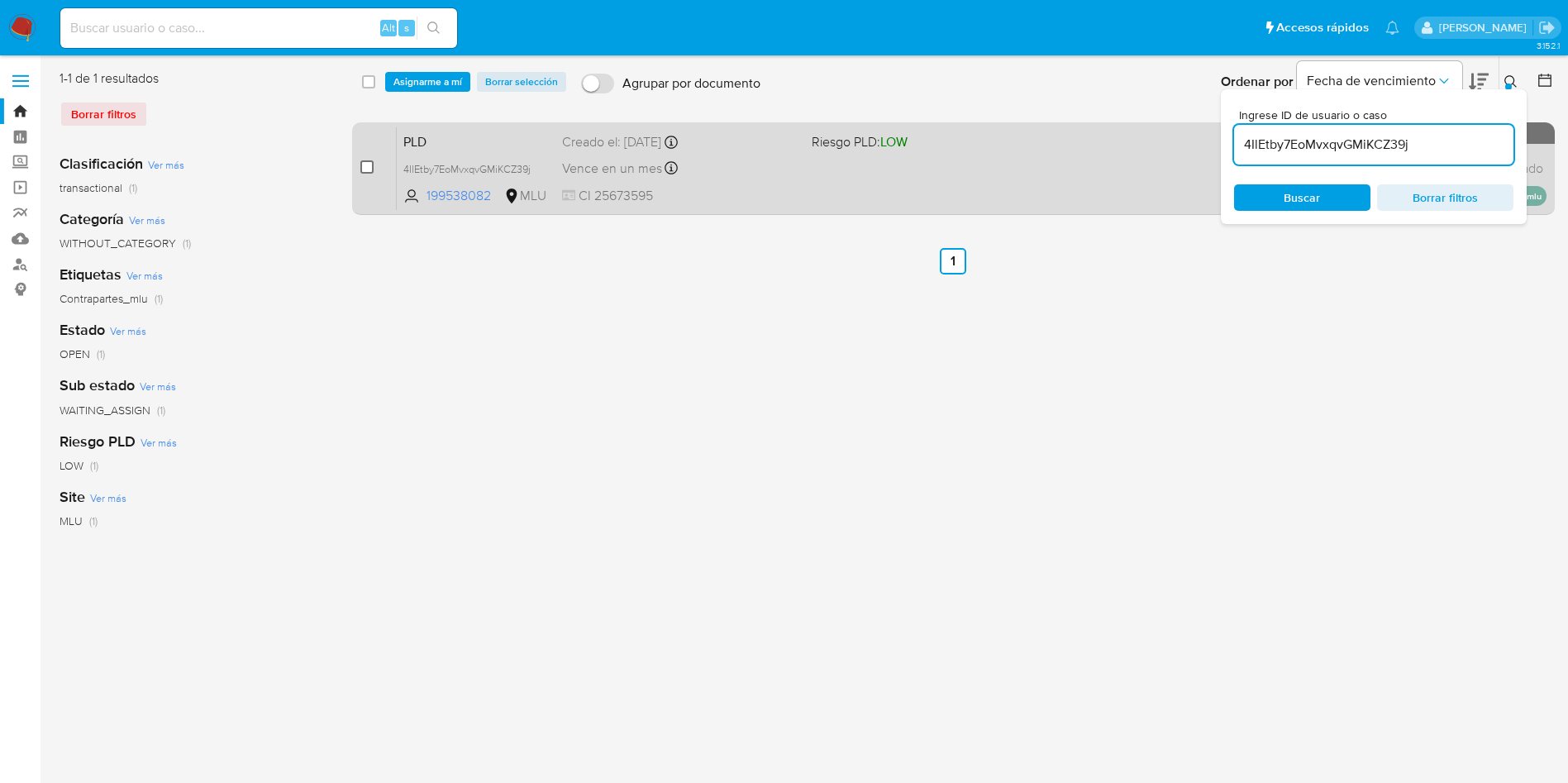
click at [370, 162] on input "checkbox" at bounding box center [367, 167] width 13 height 13
checkbox input "true"
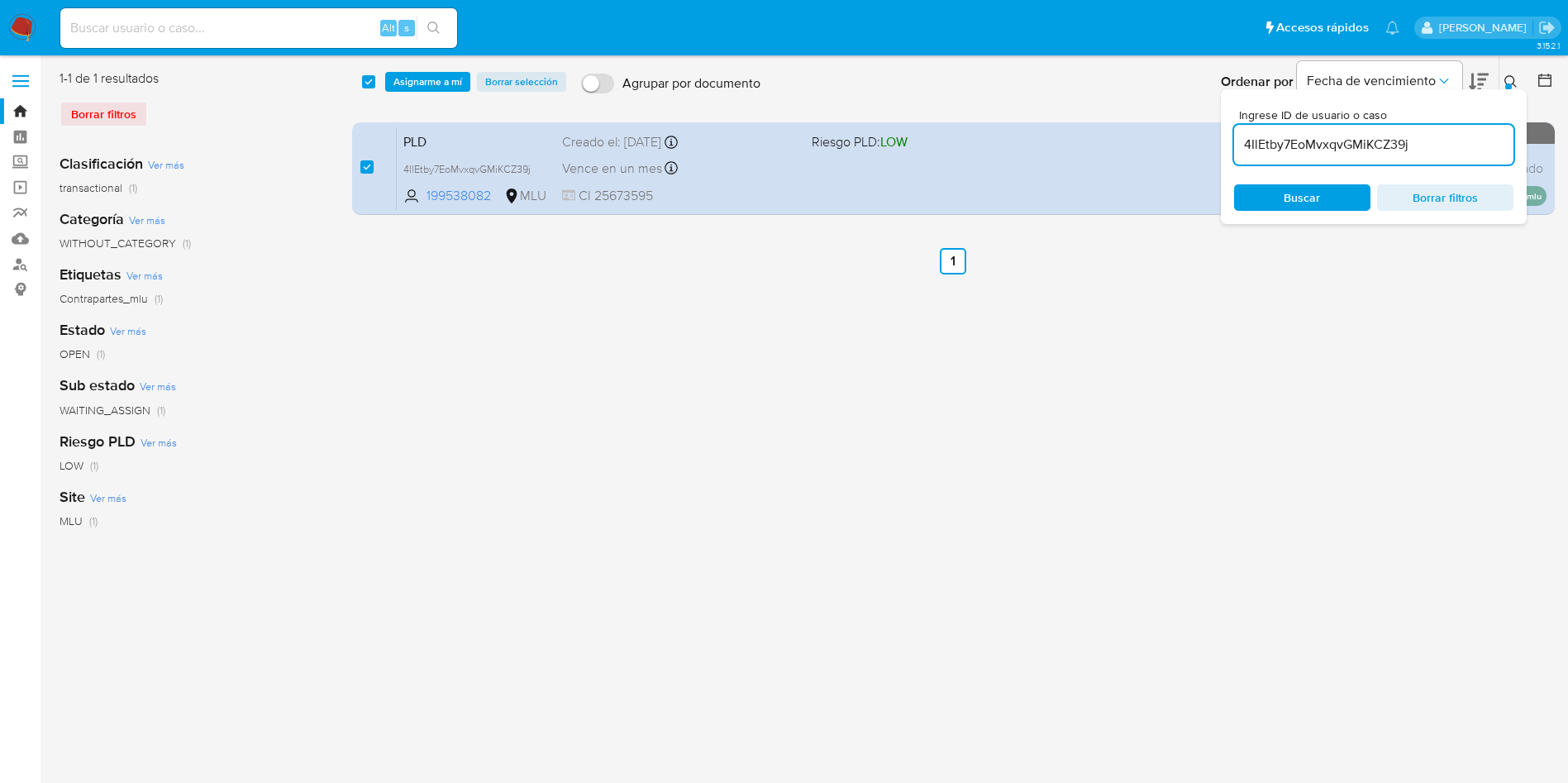
click at [1294, 145] on input "4IlEtby7EoMvxqvGMiKCZ39j" at bounding box center [1374, 145] width 279 height 21
type input "8BNotf5ThI9MFyC3uSe276sG"
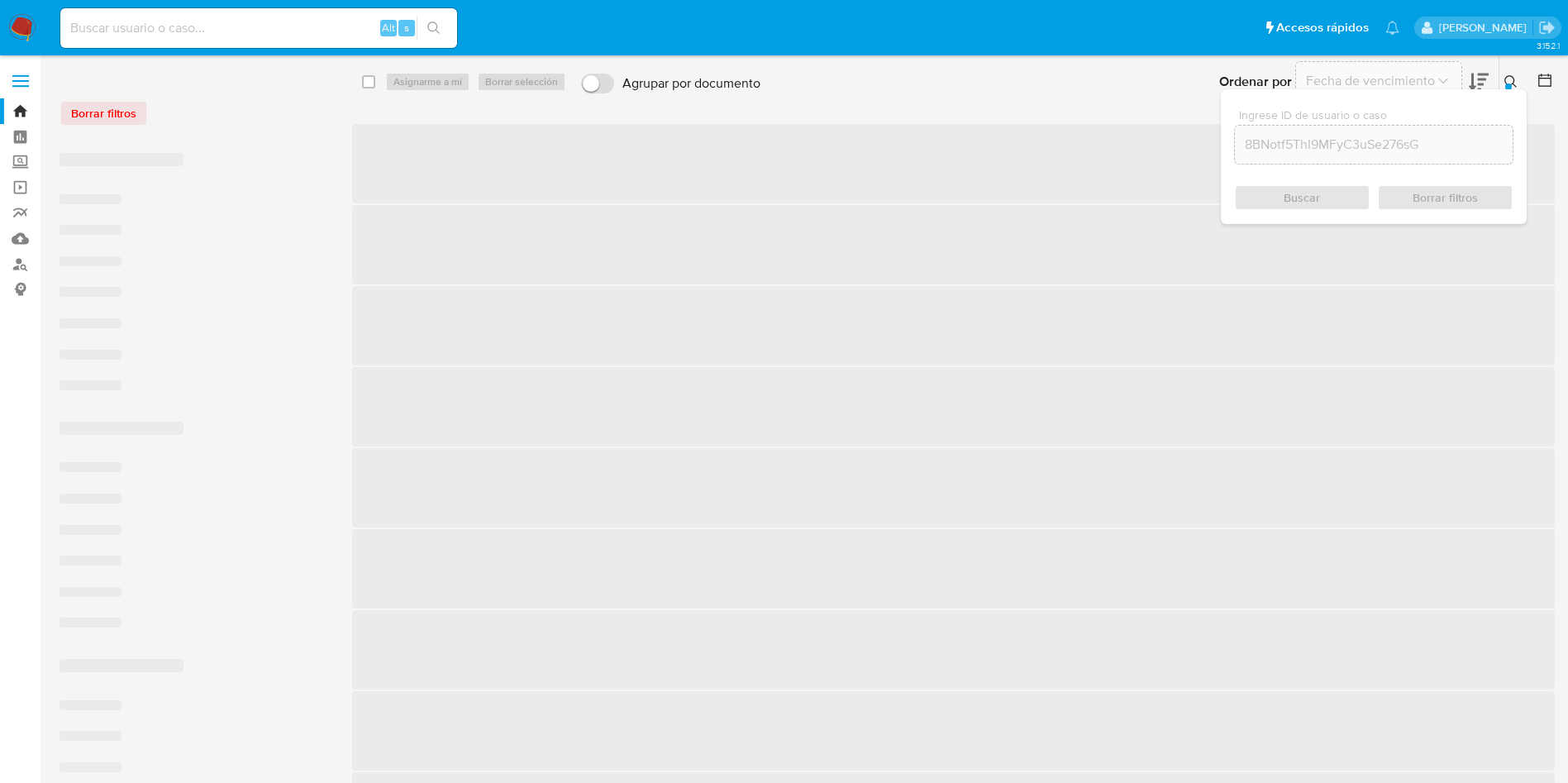
checkbox input "false"
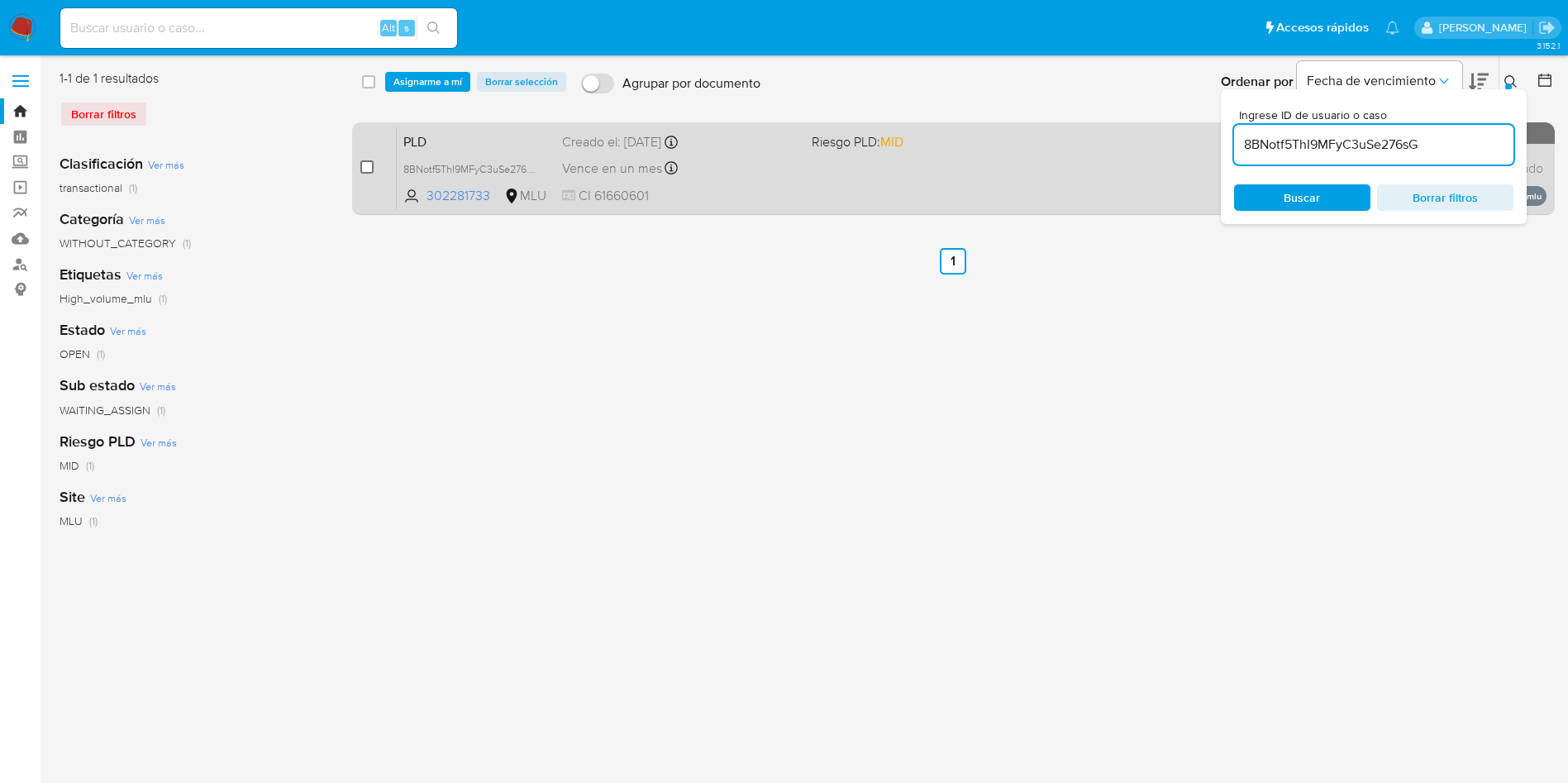
click at [370, 169] on input "checkbox" at bounding box center [367, 167] width 13 height 13
checkbox input "true"
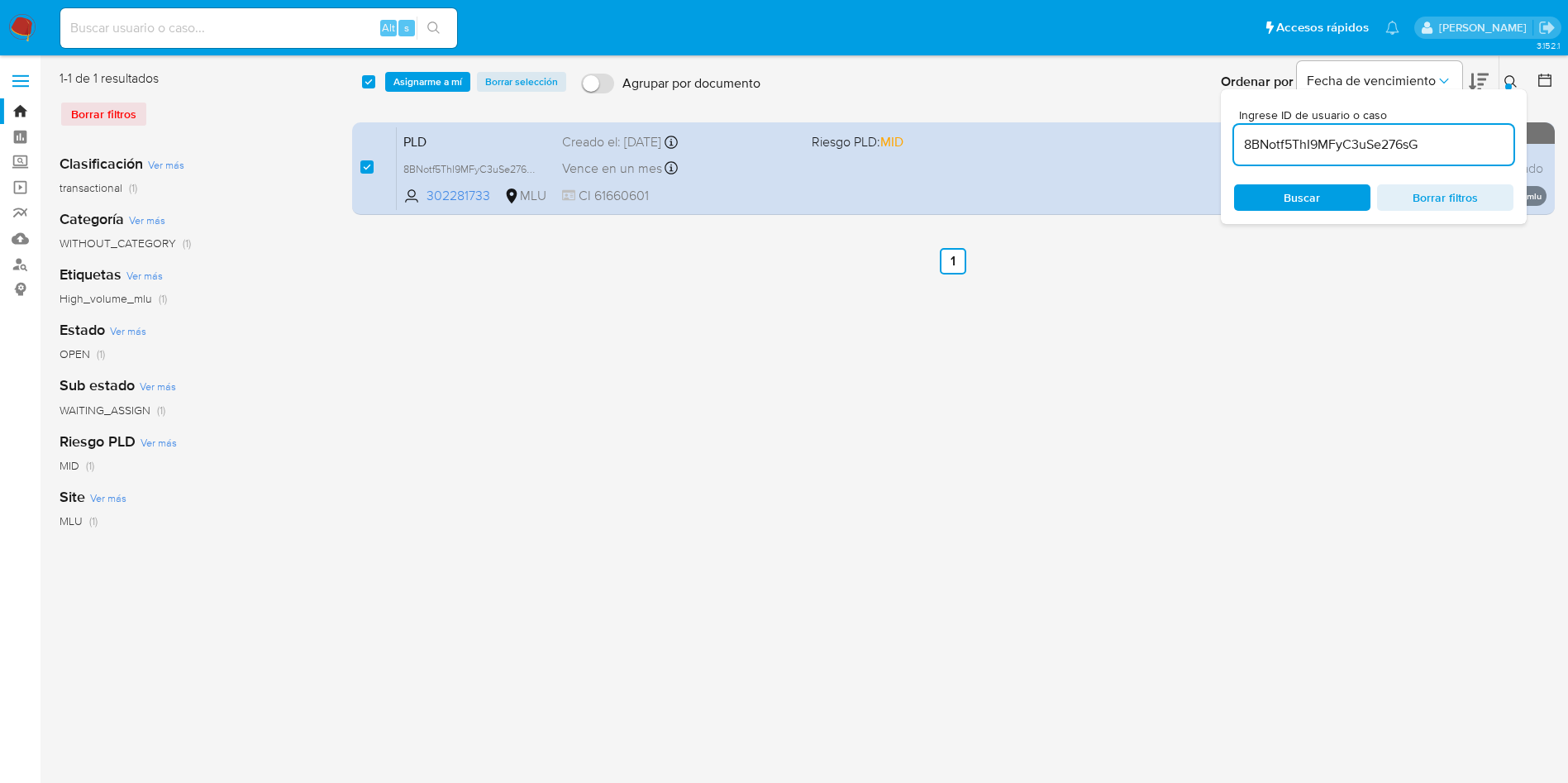
click at [1391, 149] on input "8BNotf5ThI9MFyC3uSe276sG" at bounding box center [1374, 145] width 279 height 21
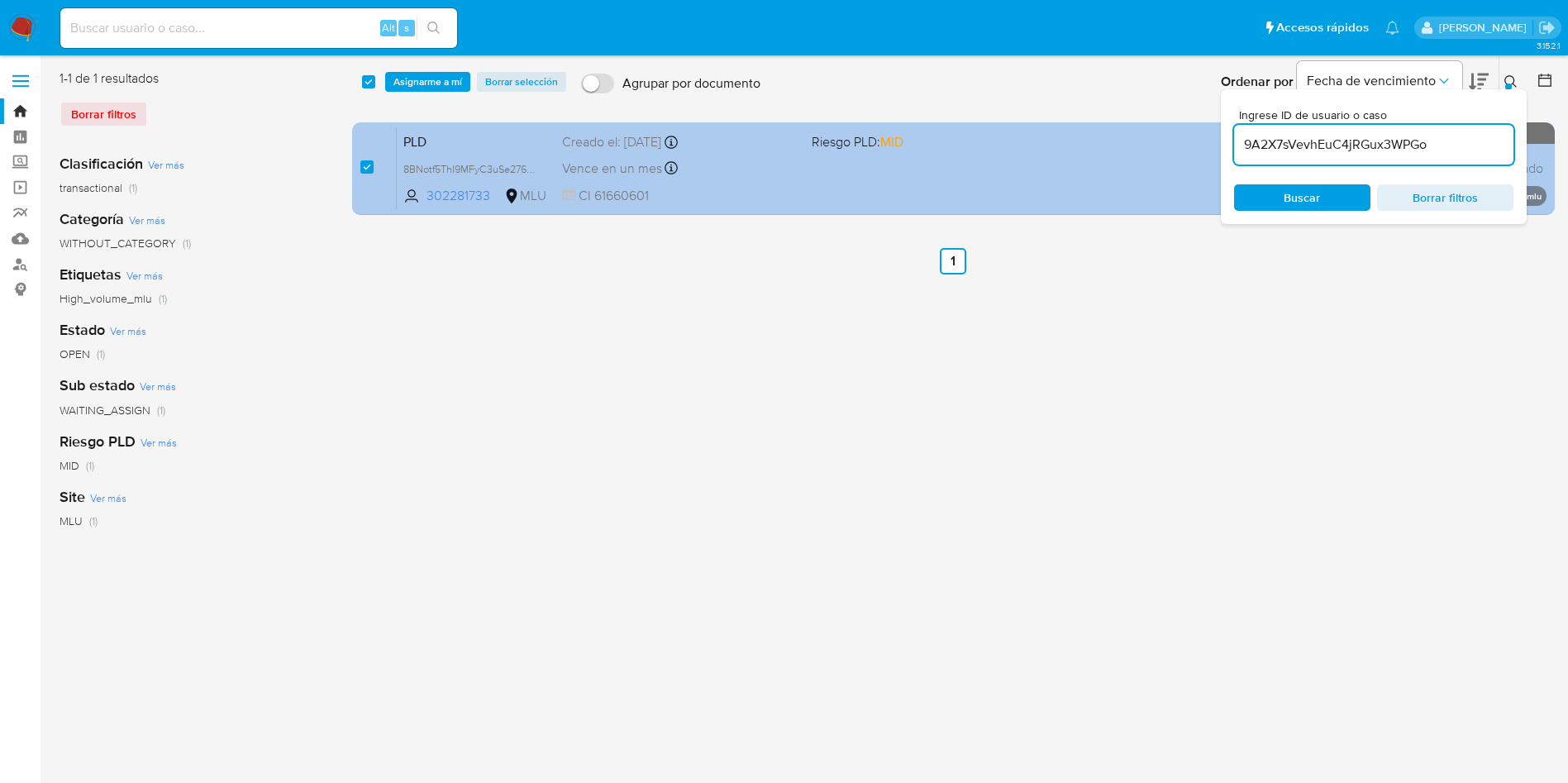
type input "9A2X7sVevhEuC4jRGux3WPGo"
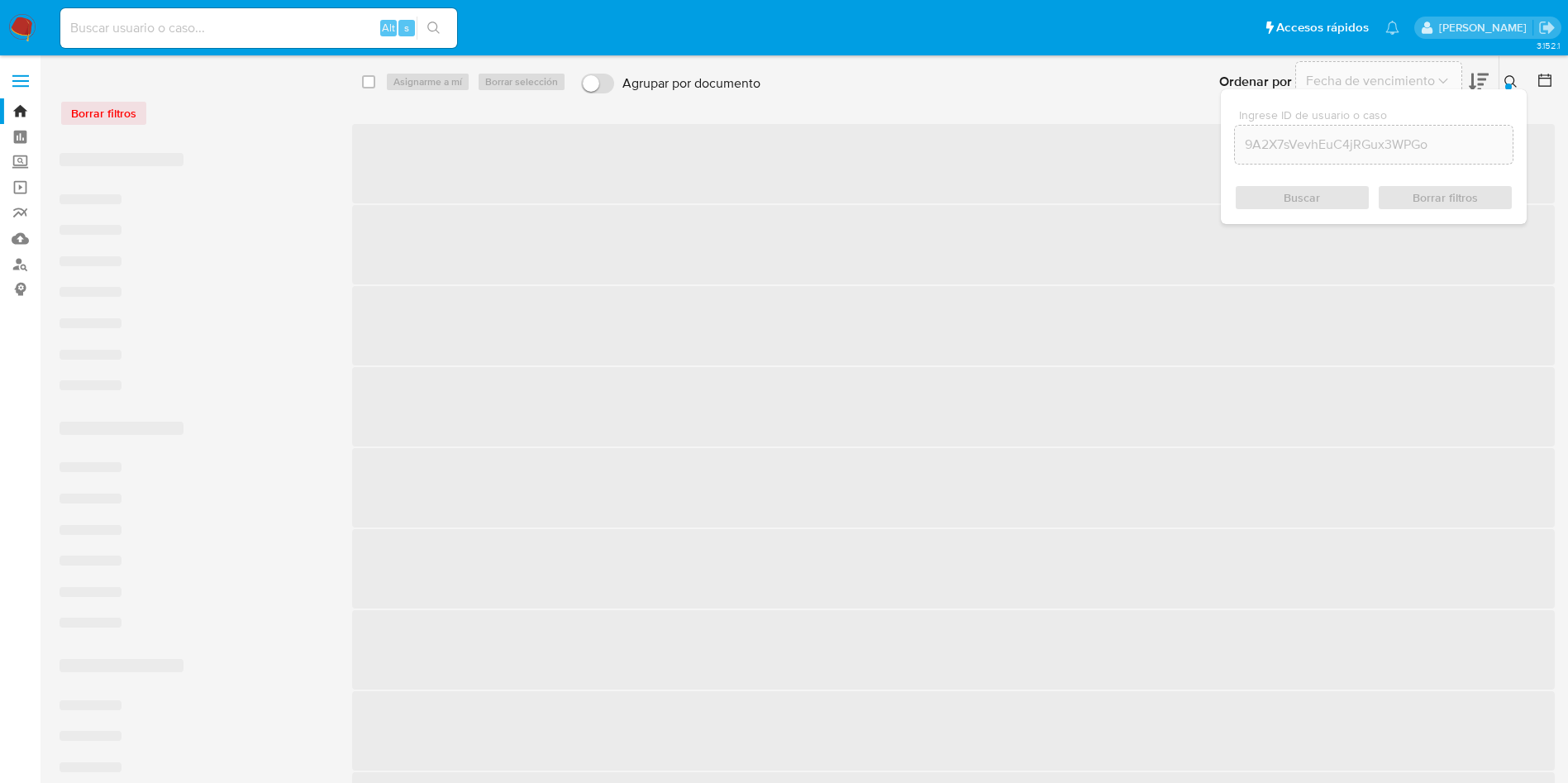
checkbox input "false"
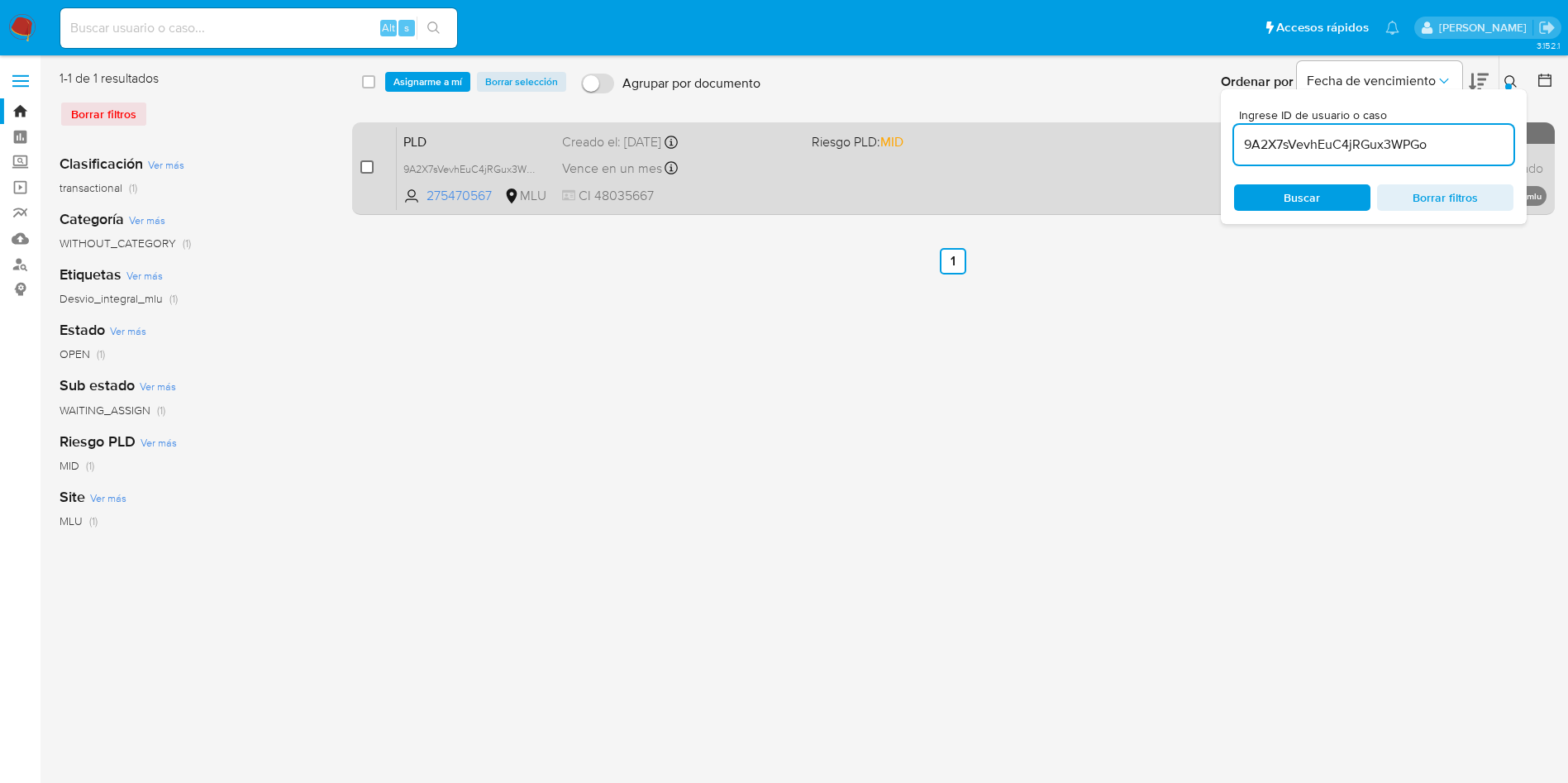
click at [365, 163] on input "checkbox" at bounding box center [367, 167] width 13 height 13
checkbox input "true"
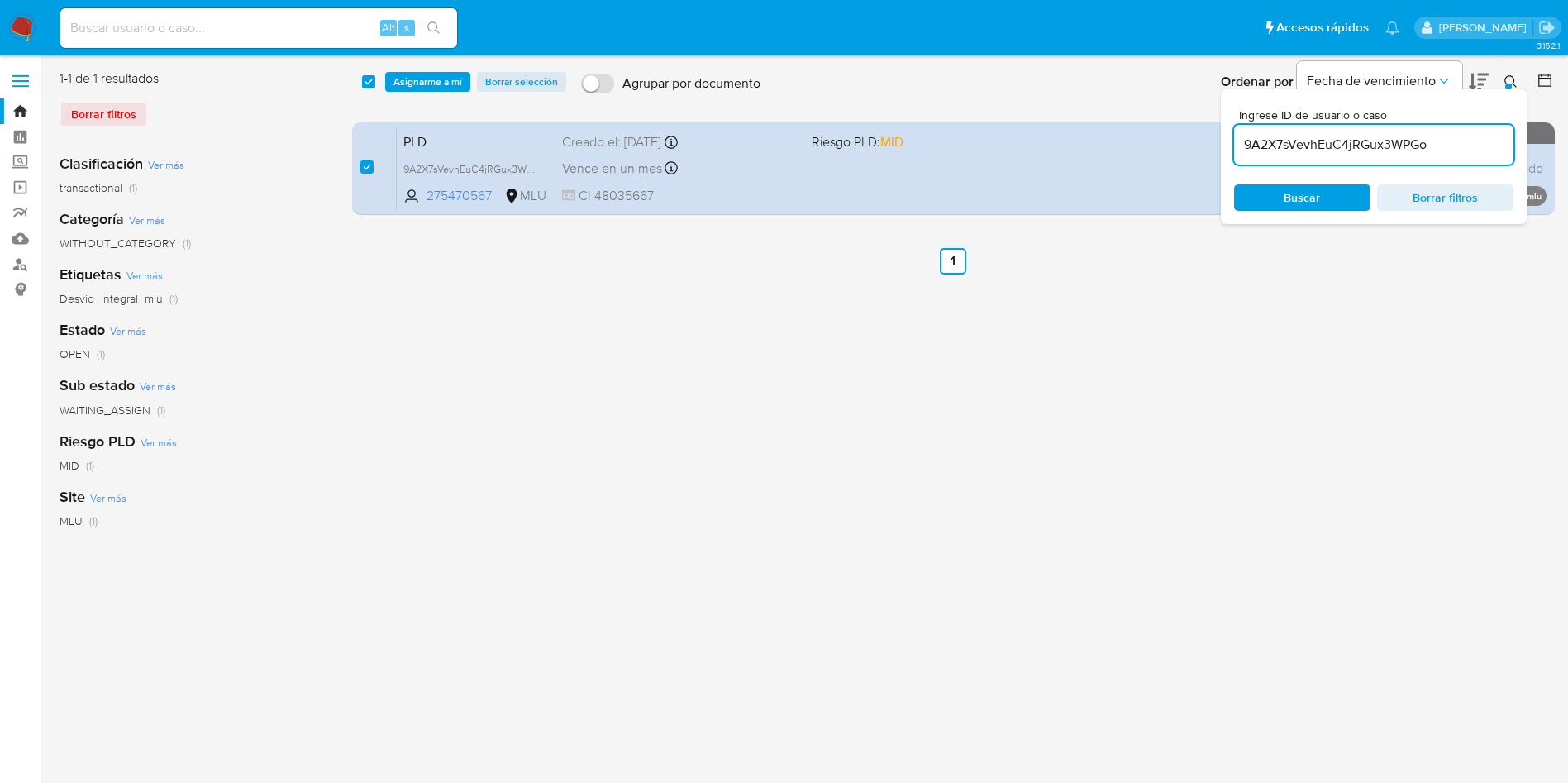
click at [1341, 125] on div "9A2X7sVevhEuC4jRGux3WPGo" at bounding box center [1374, 144] width 279 height 40
click at [1340, 139] on input "9A2X7sVevhEuC4jRGux3WPGo" at bounding box center [1374, 145] width 279 height 21
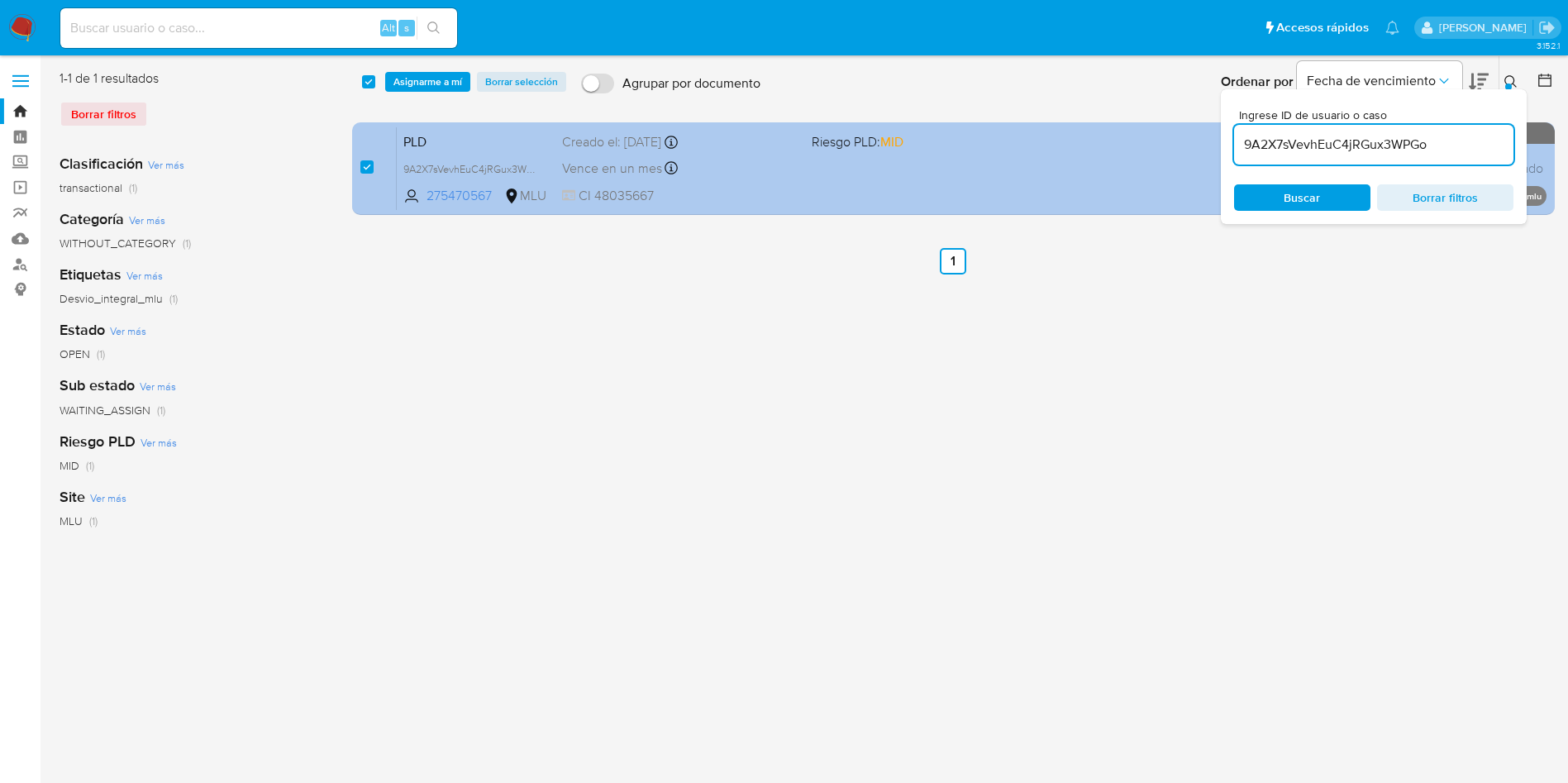
paste input "ajIpGSwFcquJZzd27lohVpvp"
type input "ajIpGSwFcquJZzd27lohVpvp"
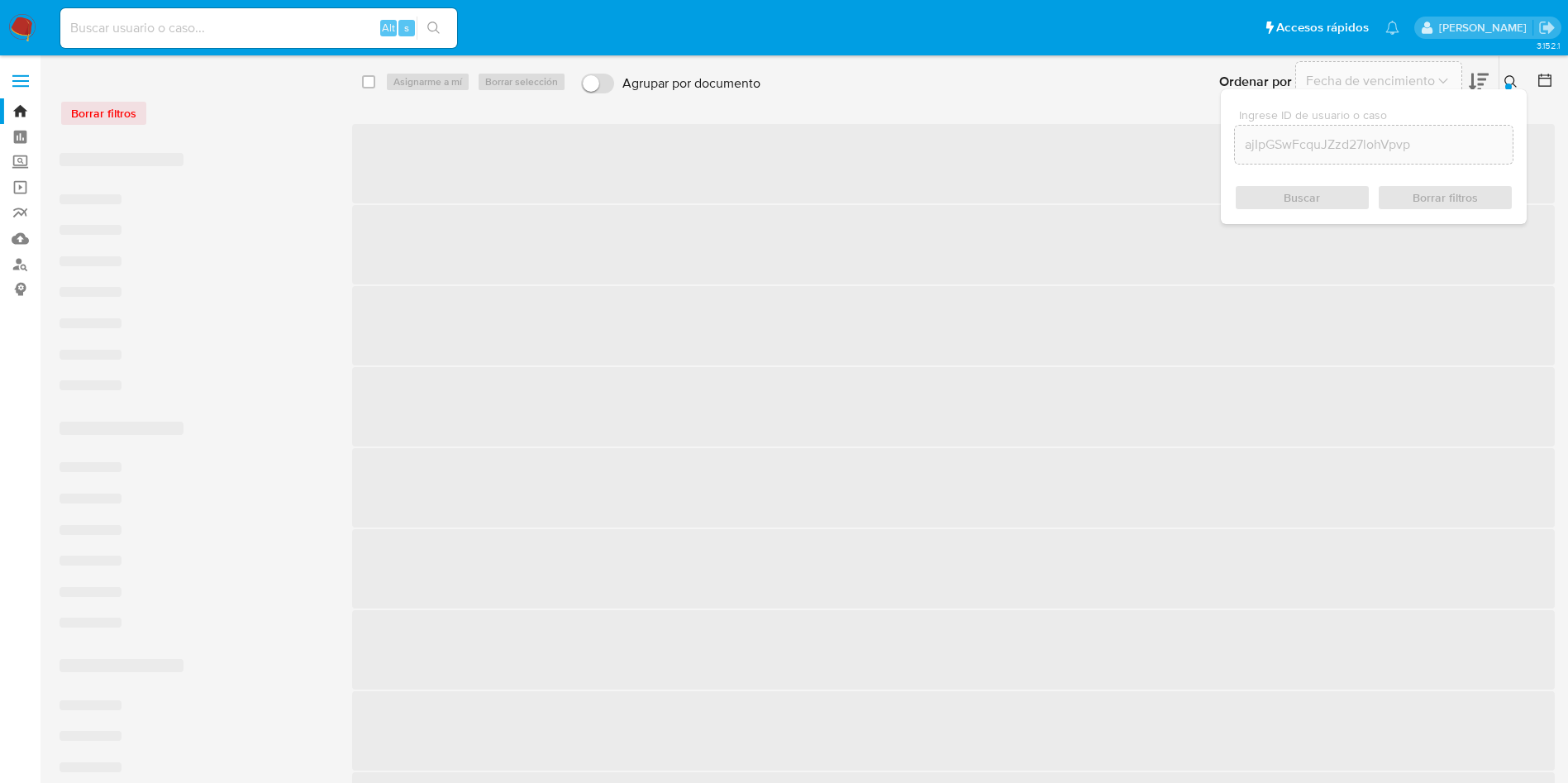
checkbox input "false"
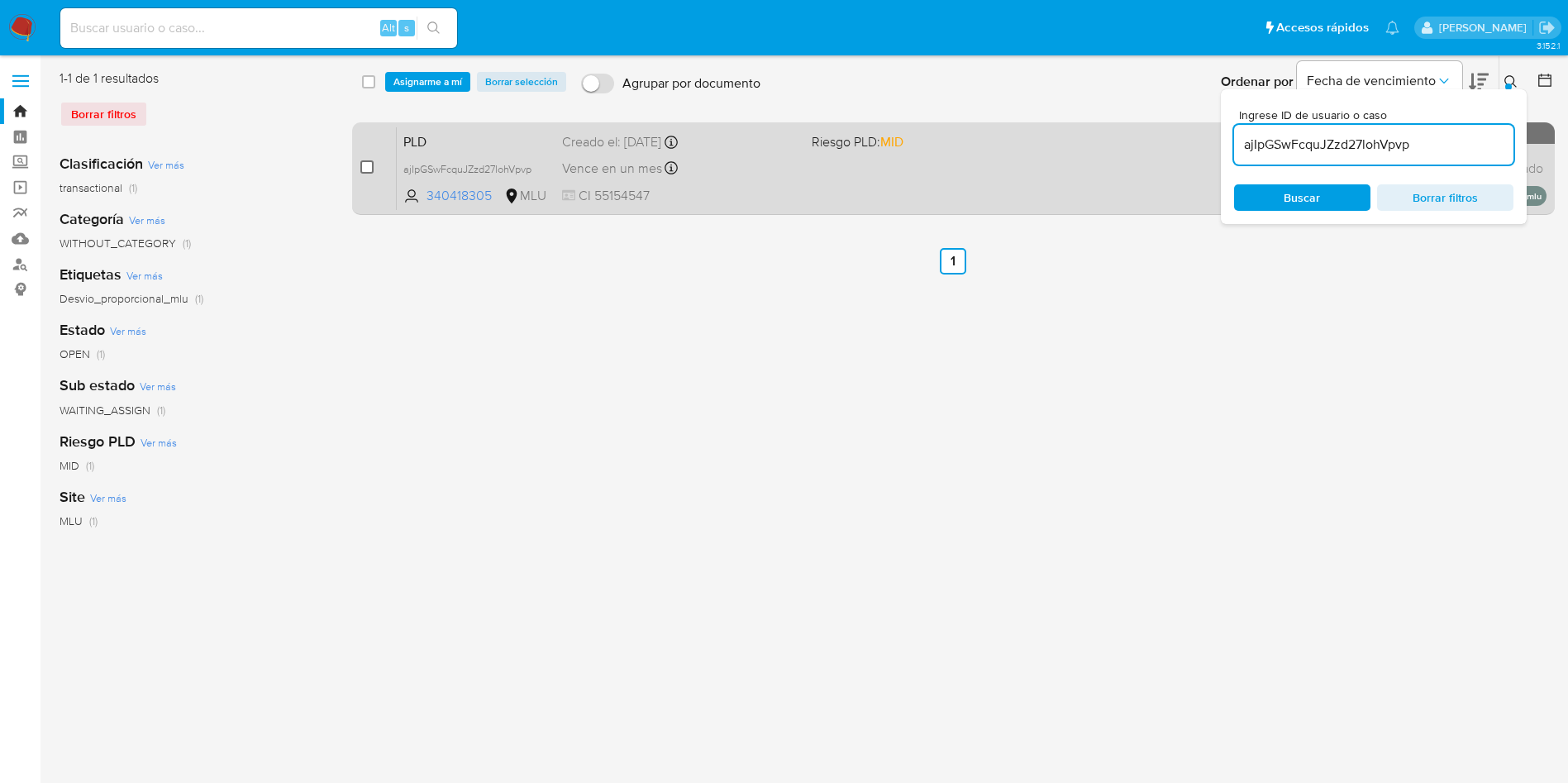
click at [367, 169] on input "checkbox" at bounding box center [367, 167] width 13 height 13
checkbox input "true"
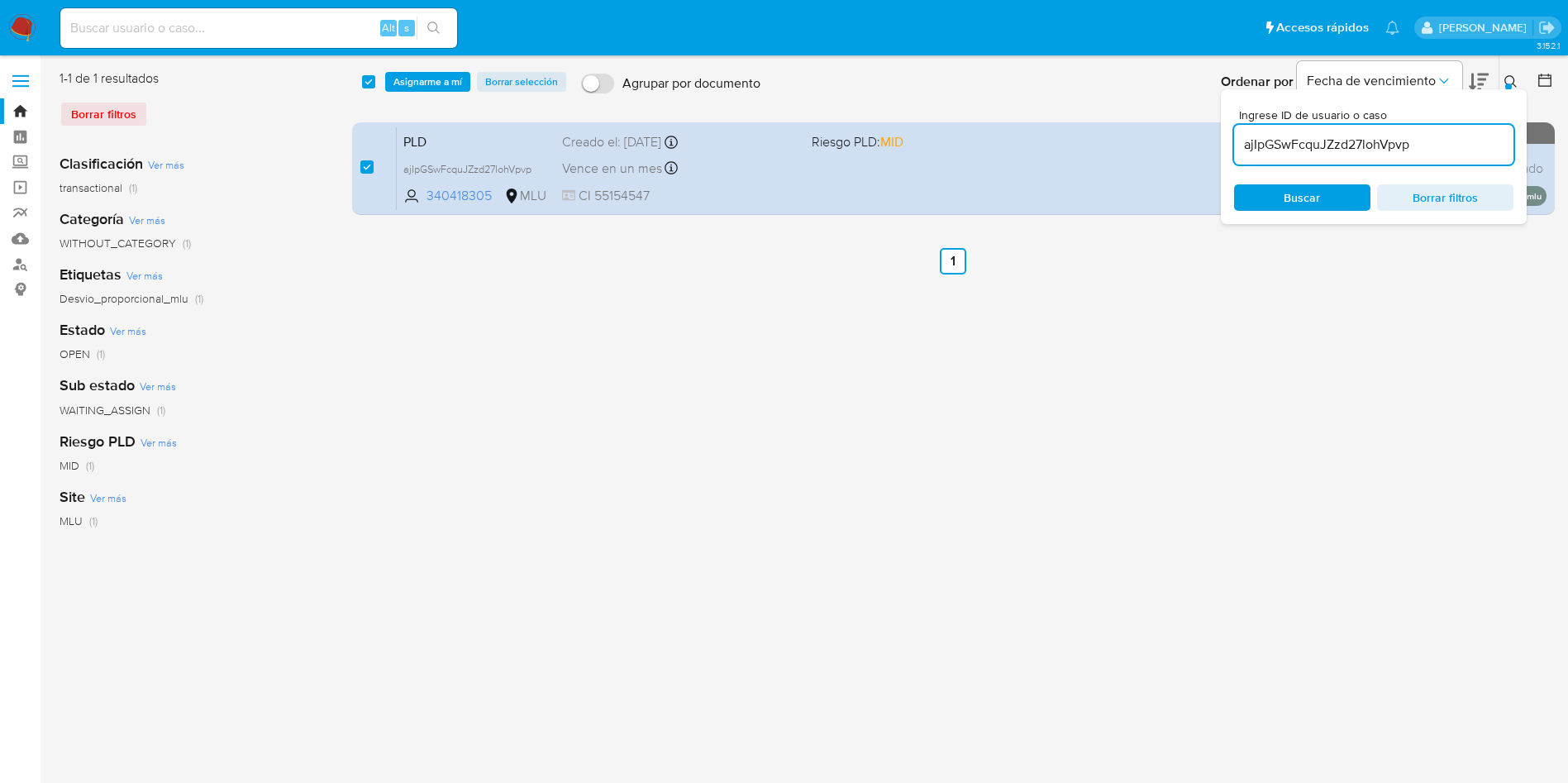
click at [1318, 148] on input "ajIpGSwFcquJZzd27lohVpvp" at bounding box center [1374, 145] width 279 height 21
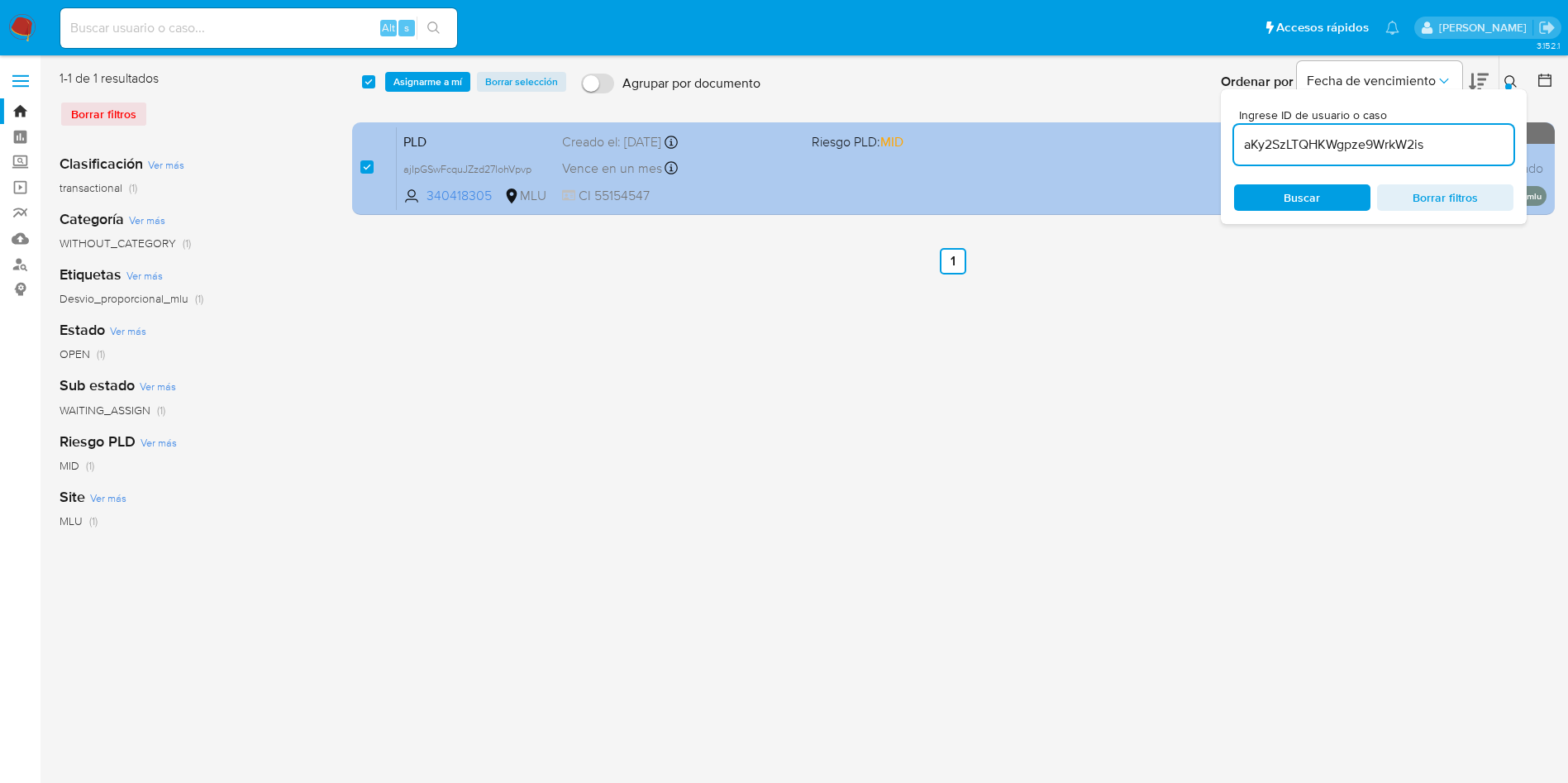
type input "aKy2SzLTQHKWgpze9WrkW2is"
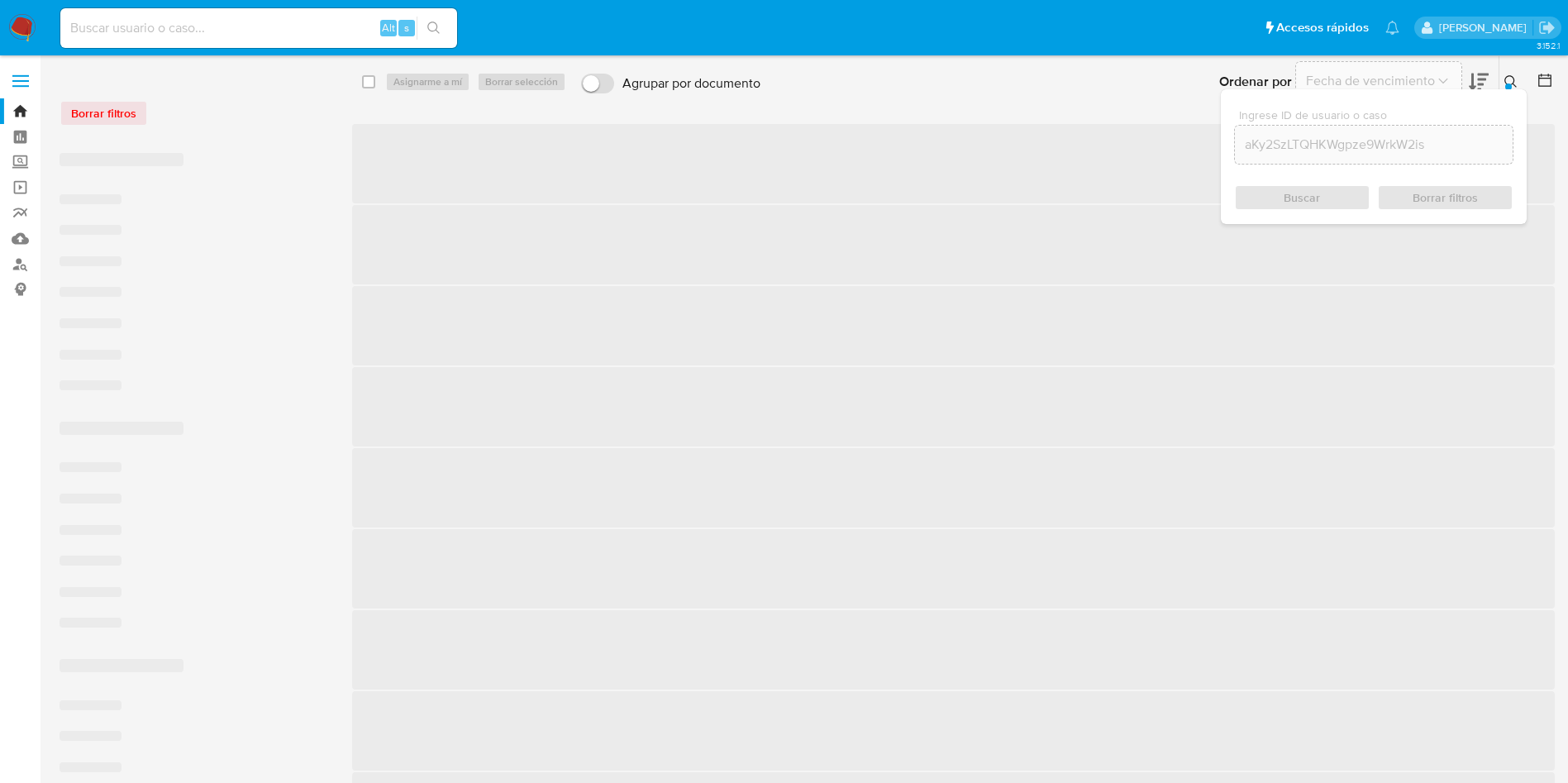
checkbox input "false"
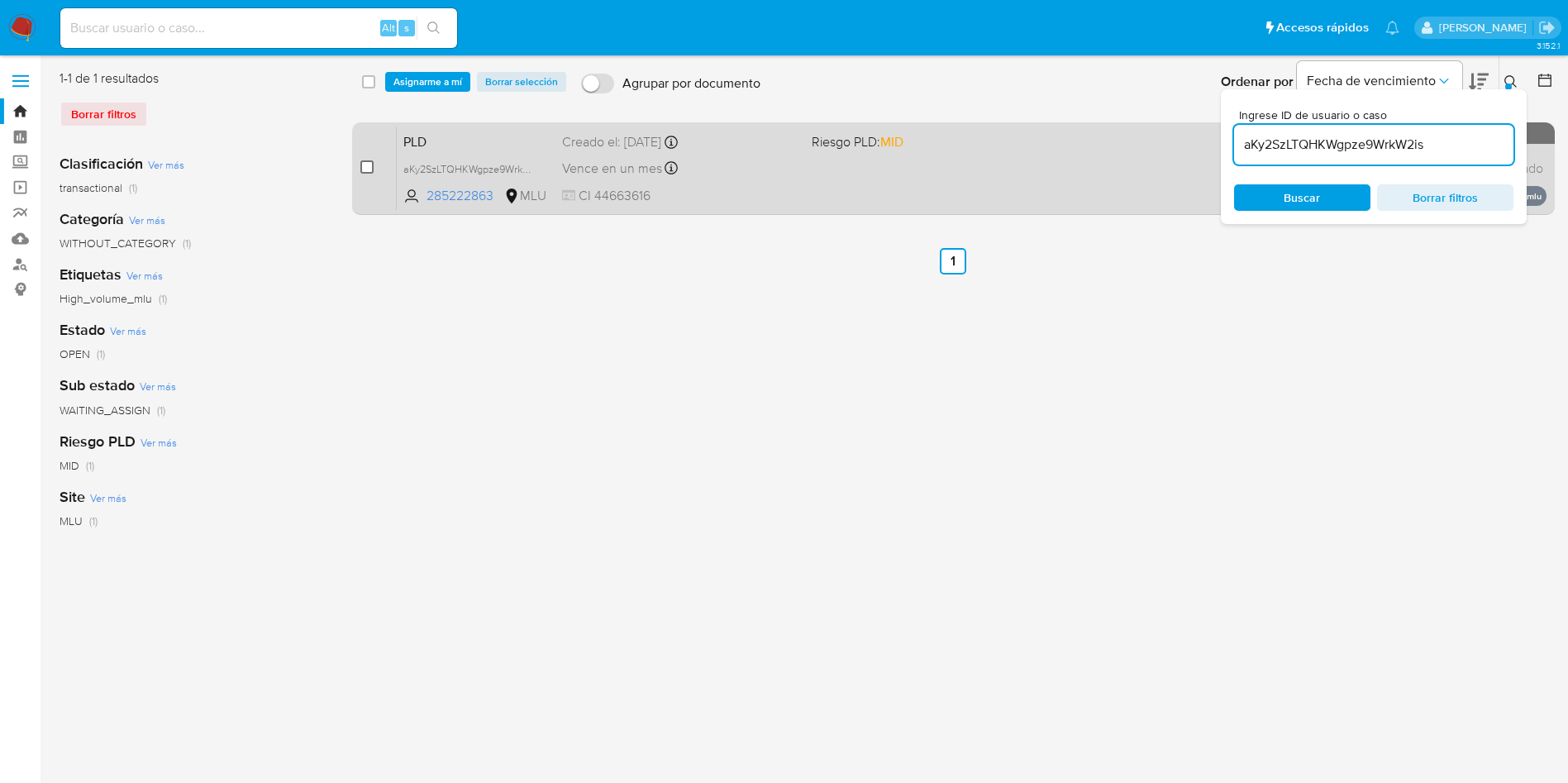
click at [365, 163] on input "checkbox" at bounding box center [367, 167] width 13 height 13
checkbox input "true"
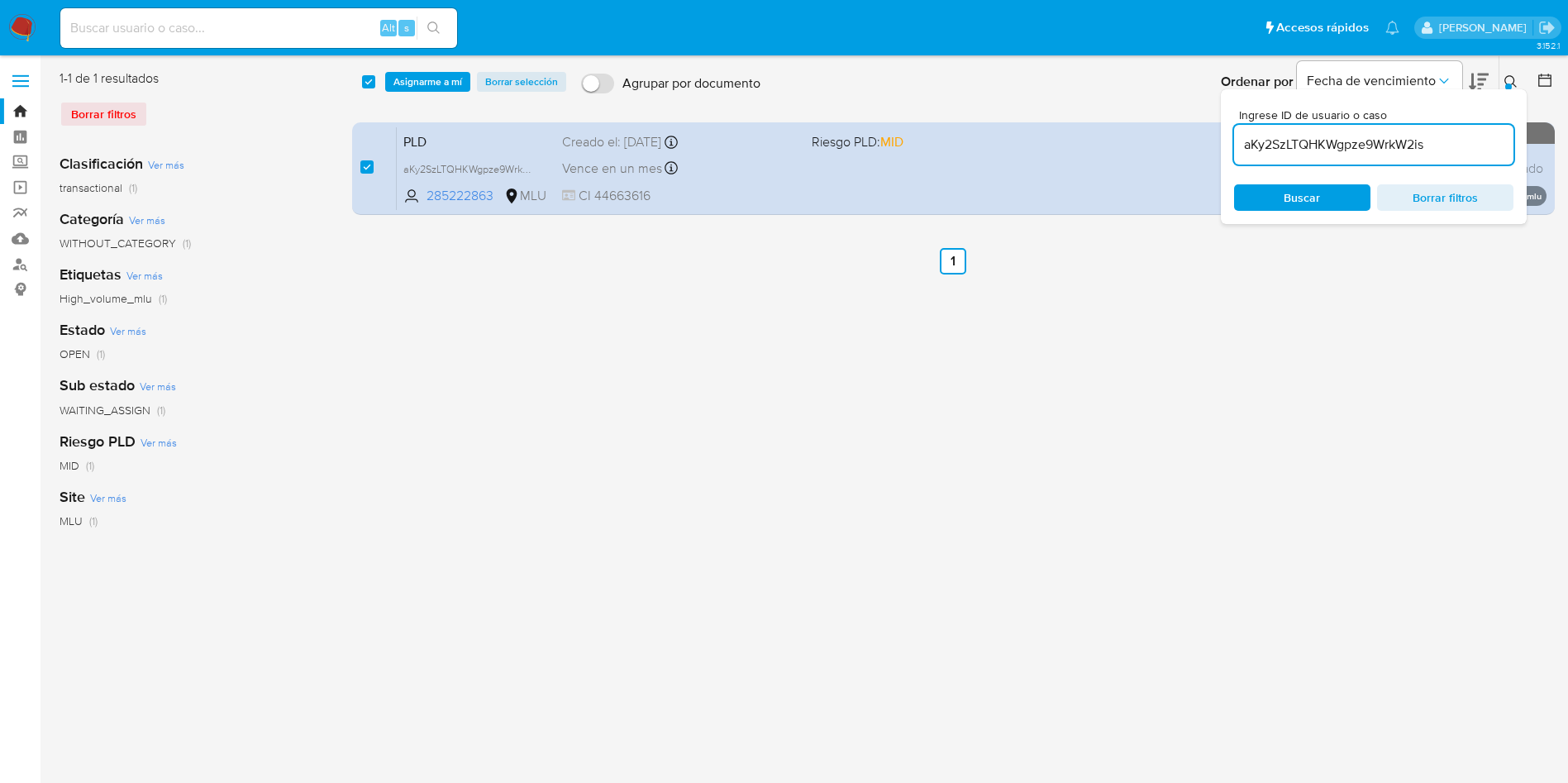
click at [1315, 147] on input "aKy2SzLTQHKWgpze9WrkW2is" at bounding box center [1374, 145] width 279 height 21
click at [1295, 140] on input "aKy2SzLTQHKWgpze9WrkW2is" at bounding box center [1374, 145] width 279 height 21
click at [1295, 140] on input "aKy2SzLTQHKWgpze9WrkW2is" at bounding box center [1374, 145] width 279 height 21
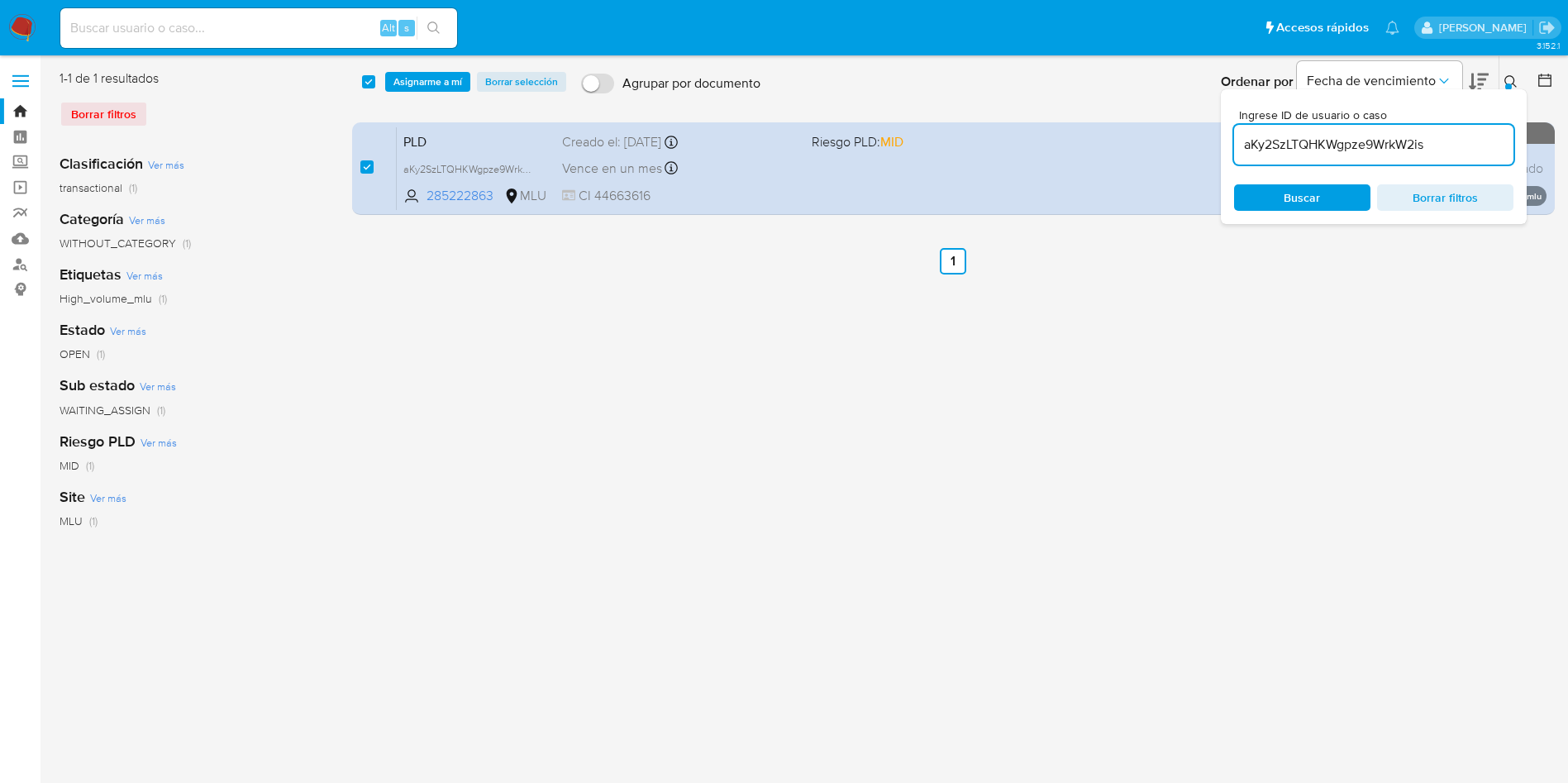
paste input "AmH8NRDmB1sKohvDlBJaIZK8"
type input "AmH8NRDmB1sKohvDlBJaIZK8"
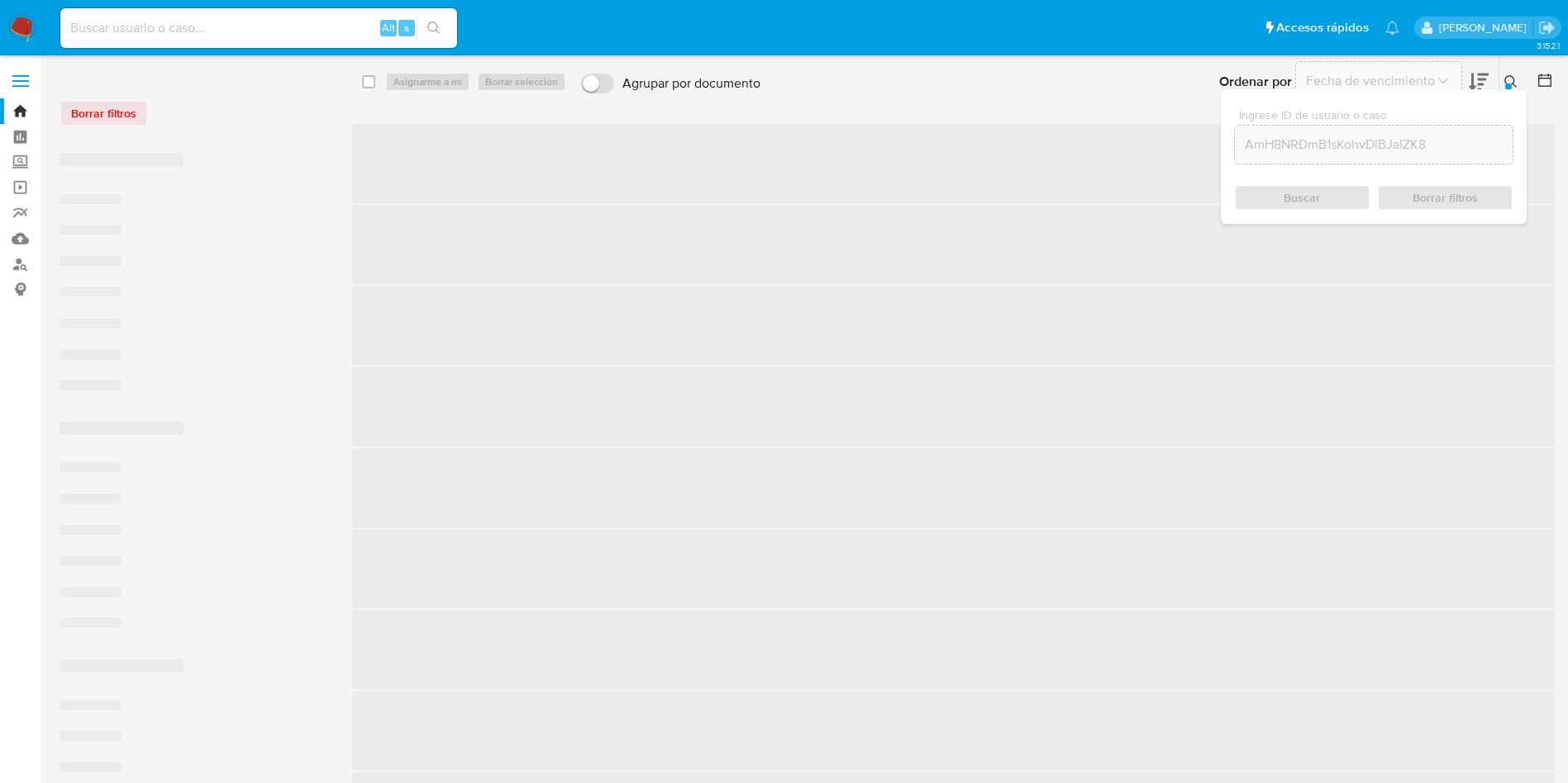
checkbox input "false"
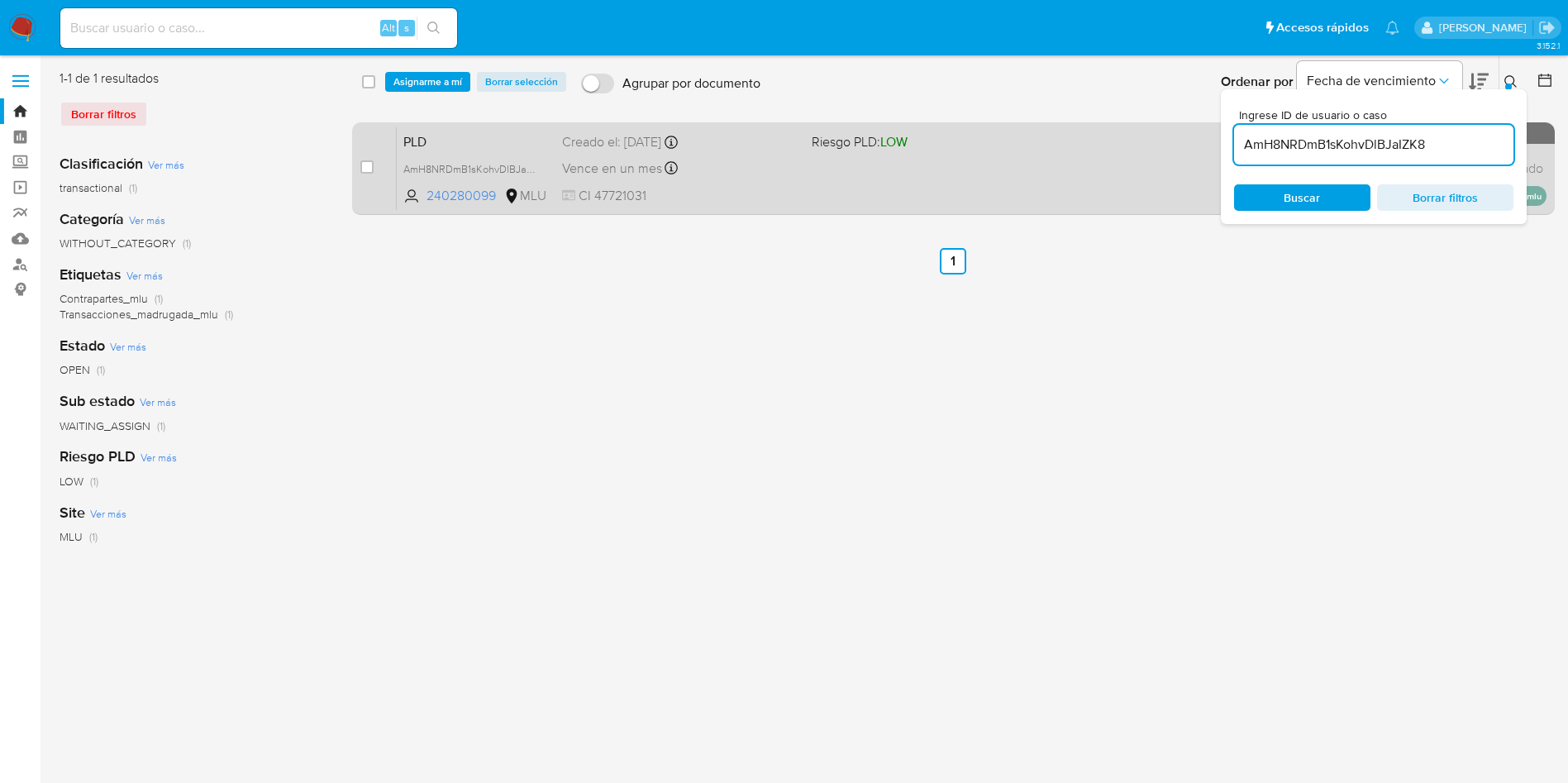
drag, startPoint x: 370, startPoint y: 165, endPoint x: 380, endPoint y: 159, distance: 11.7
click at [368, 165] on input "checkbox" at bounding box center [367, 167] width 13 height 13
checkbox input "true"
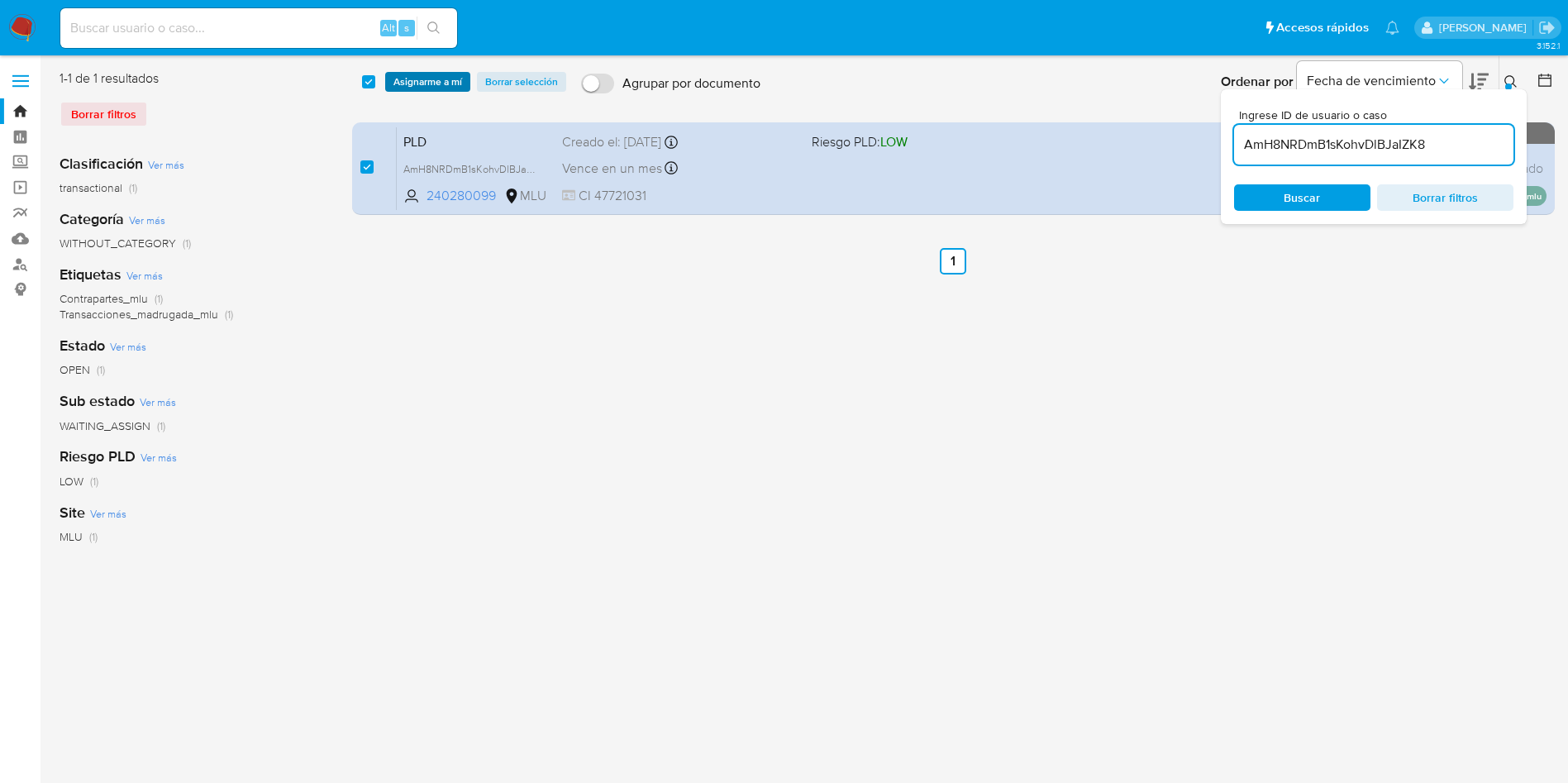
click at [432, 83] on span "Asignarme a mí" at bounding box center [428, 82] width 68 height 17
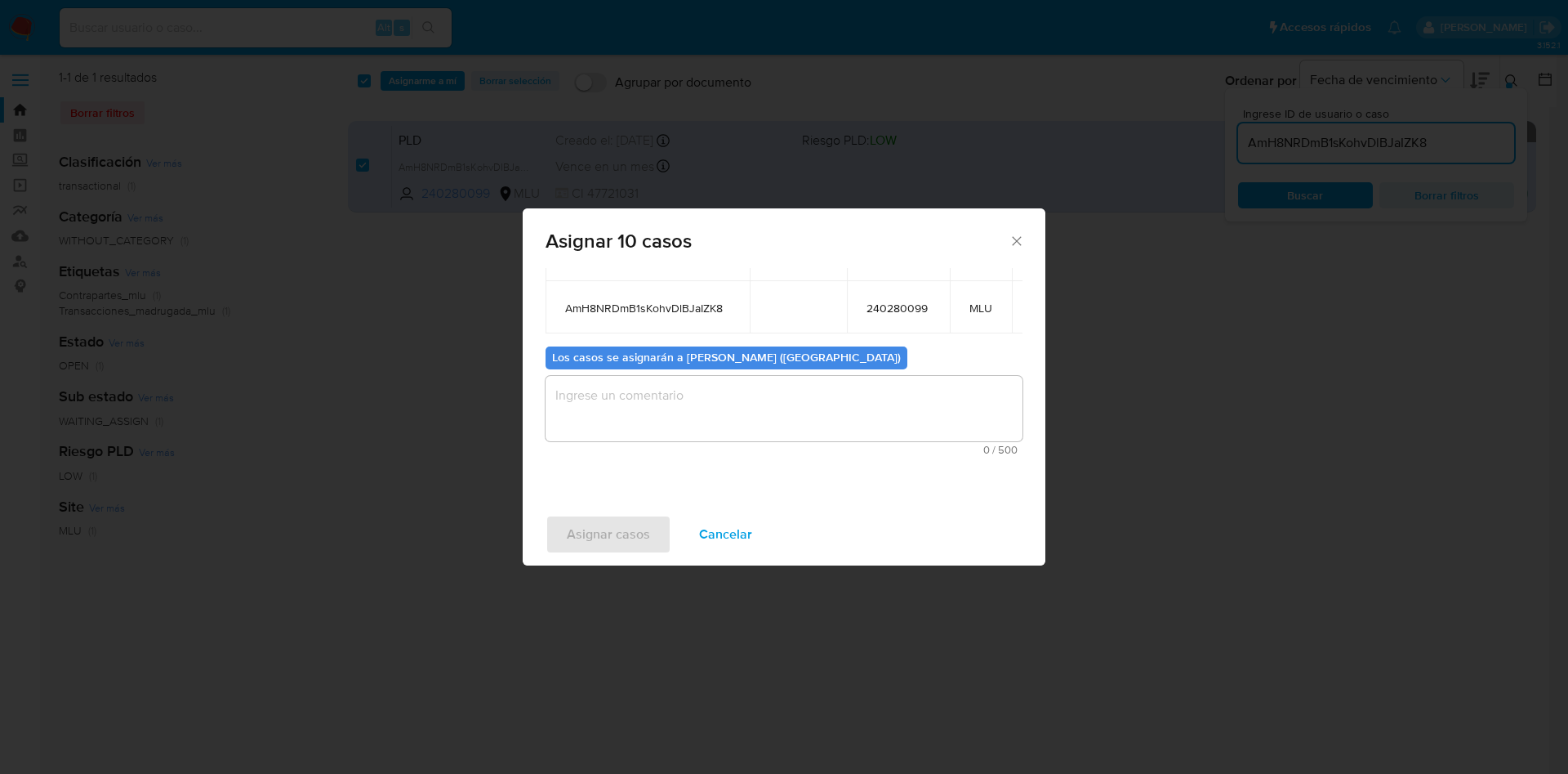
scroll to position [368, 0]
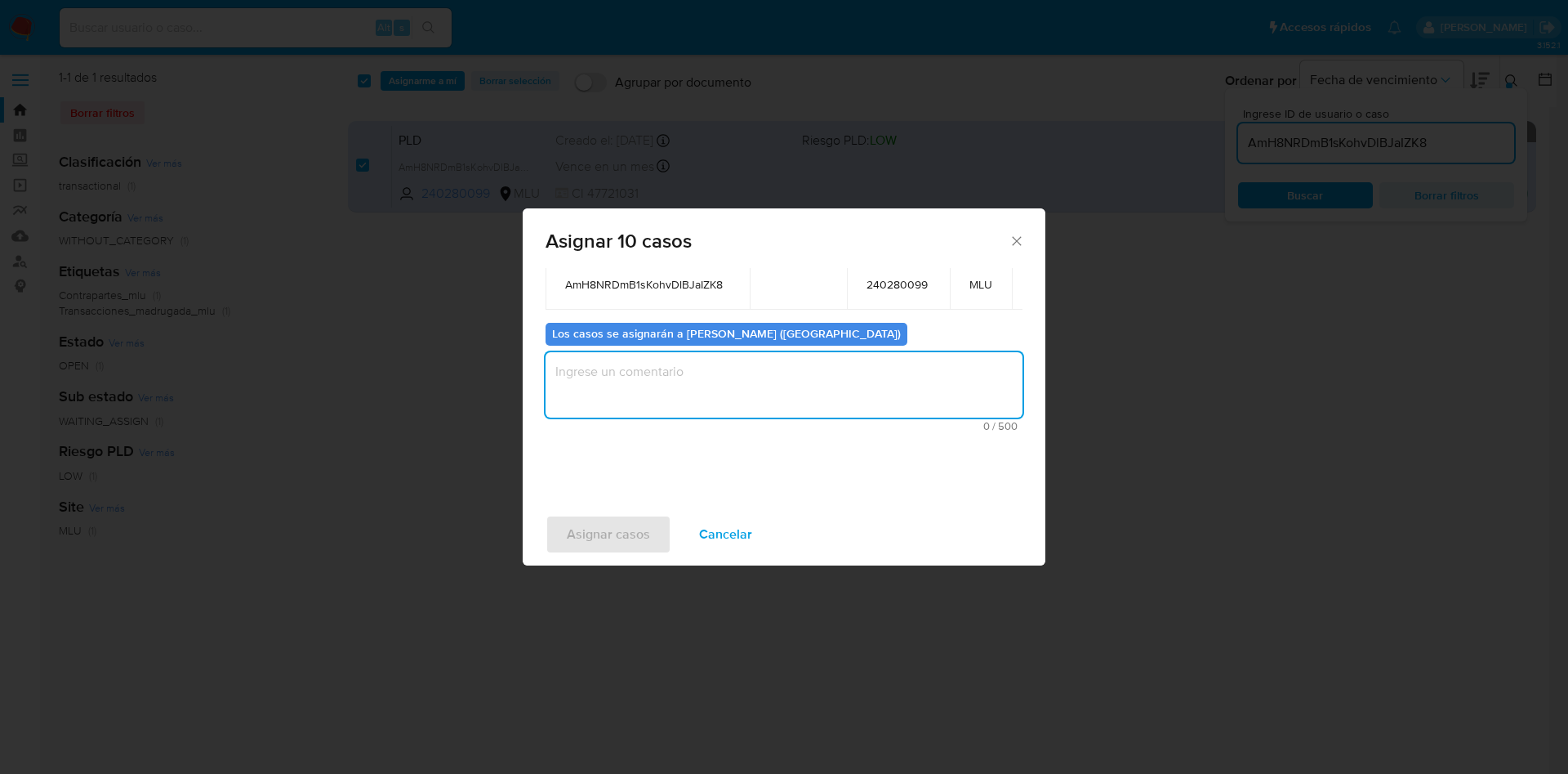
click at [632, 371] on textarea "assign-modal" at bounding box center [784, 384] width 477 height 65
click at [598, 528] on span "Asignar casos" at bounding box center [609, 534] width 83 height 36
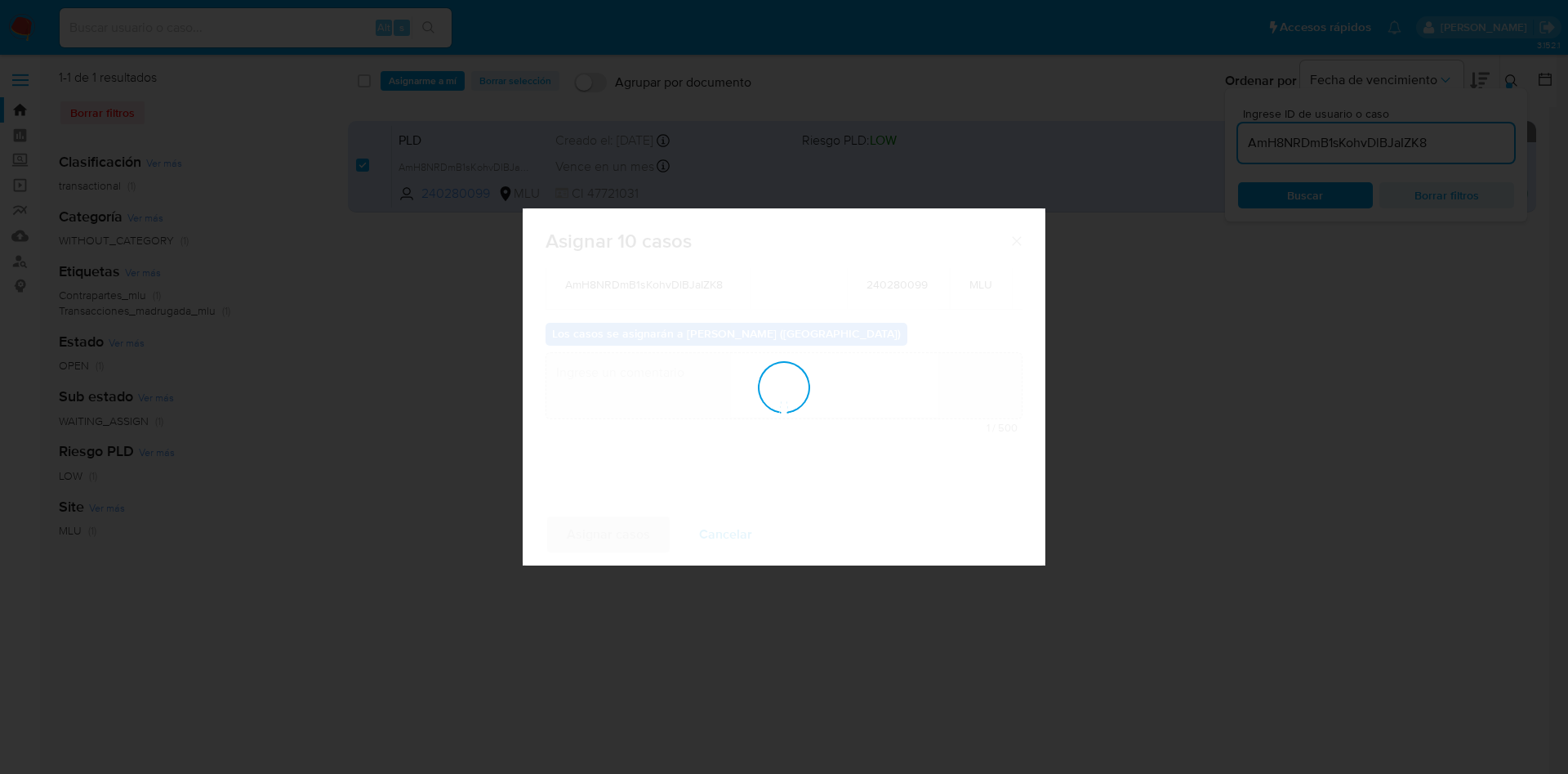
checkbox input "false"
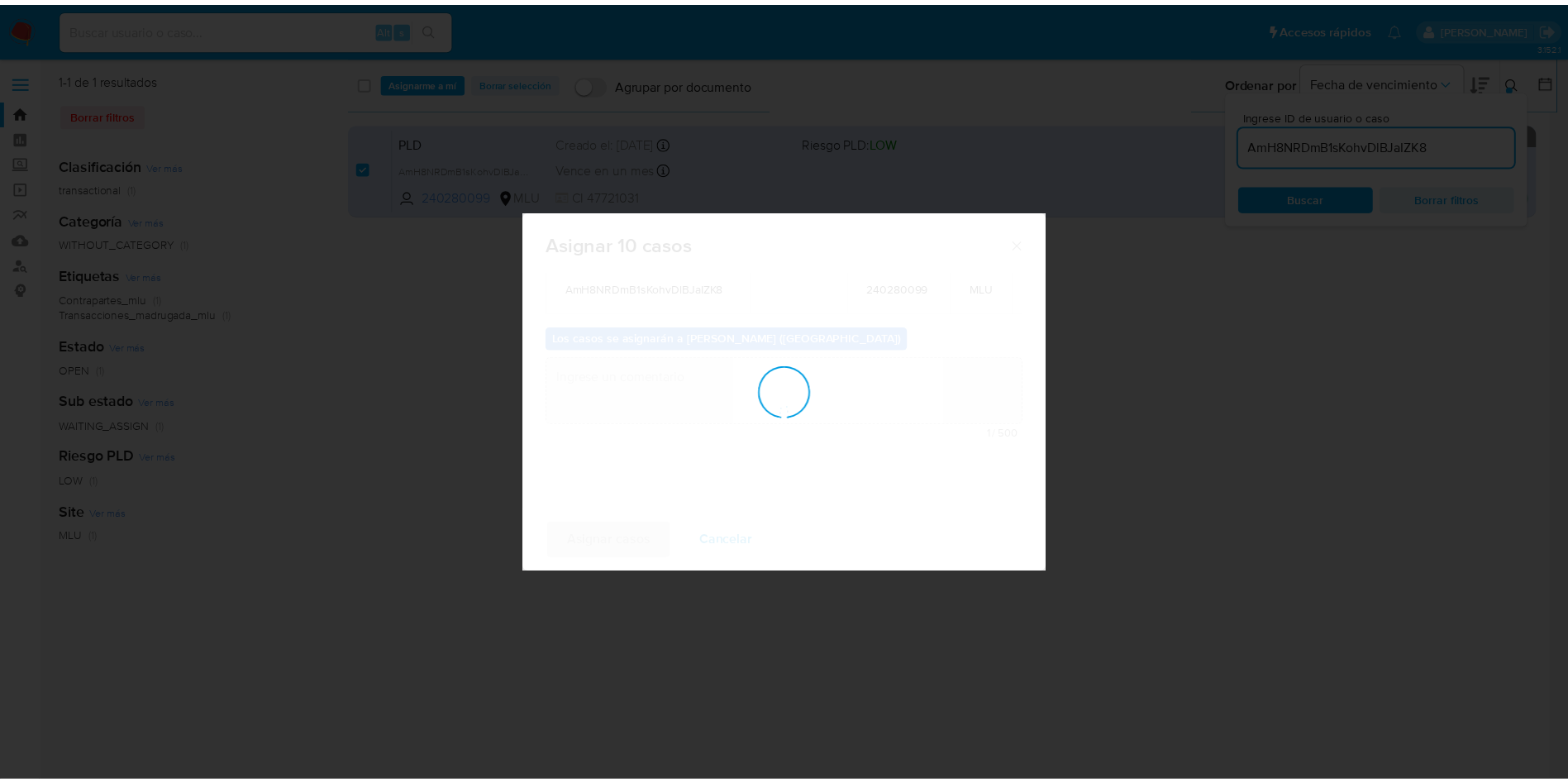
scroll to position [100, 0]
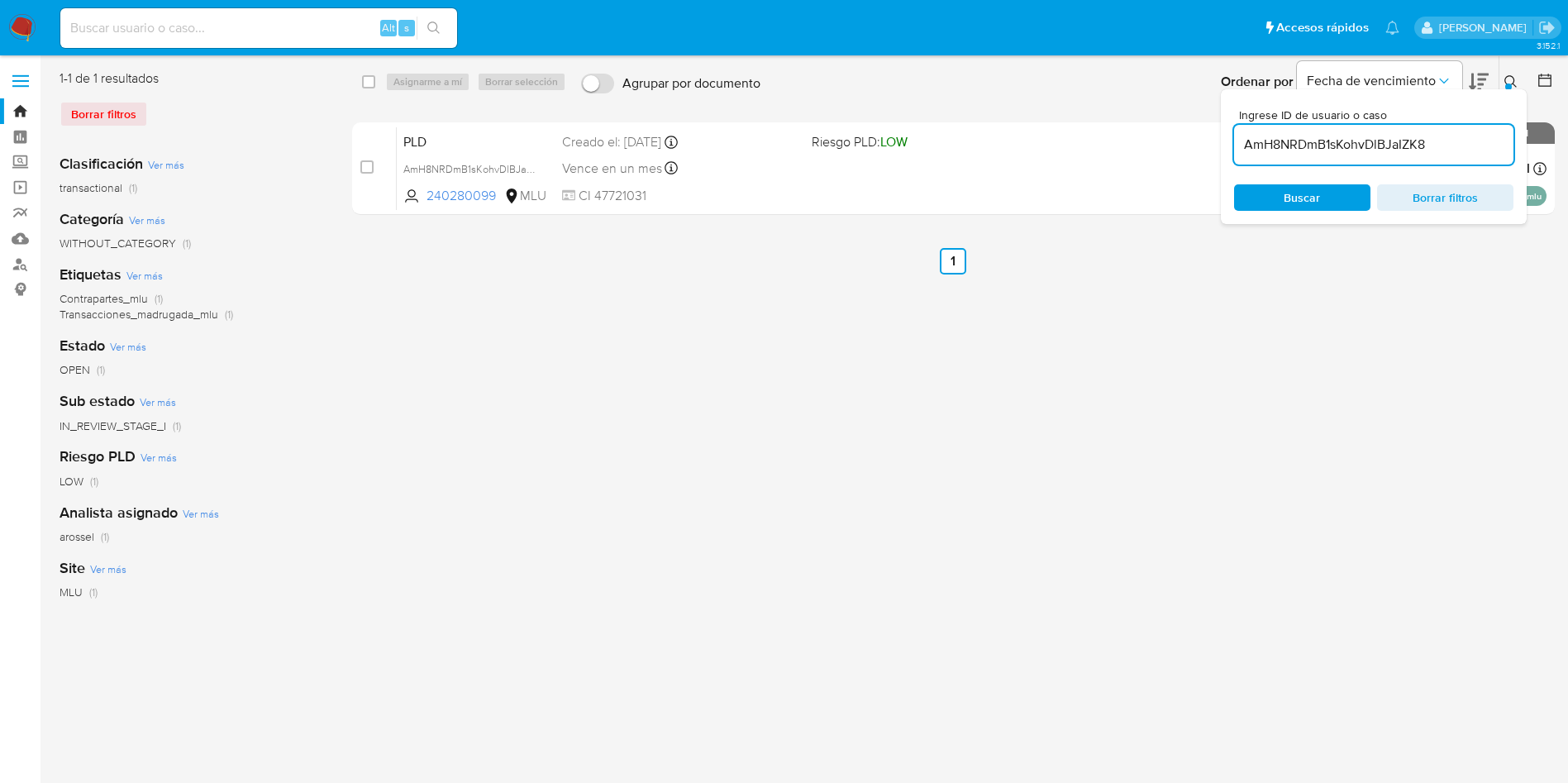
click at [198, 26] on input at bounding box center [259, 28] width 397 height 21
paste input "0HUpuOeuEfQaZg9agyAFCCQg"
type input "0HUpuOeuEfQaZg9agyAFCCQg"
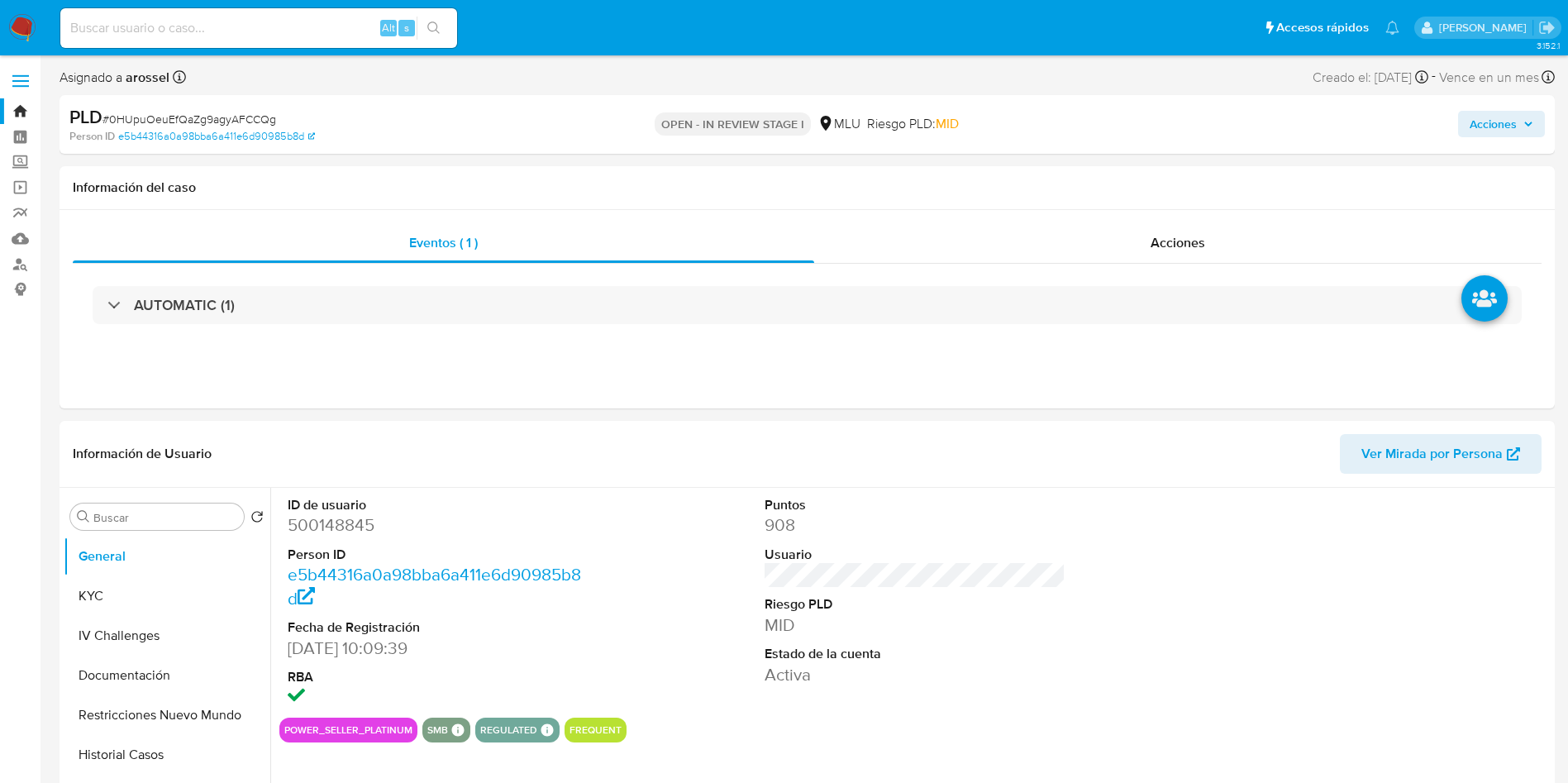
select select "10"
click at [342, 517] on dd "500148845" at bounding box center [439, 525] width 302 height 23
copy dd "500148845"
click at [1402, 451] on span "Ver Mirada por Persona" at bounding box center [1432, 453] width 141 height 40
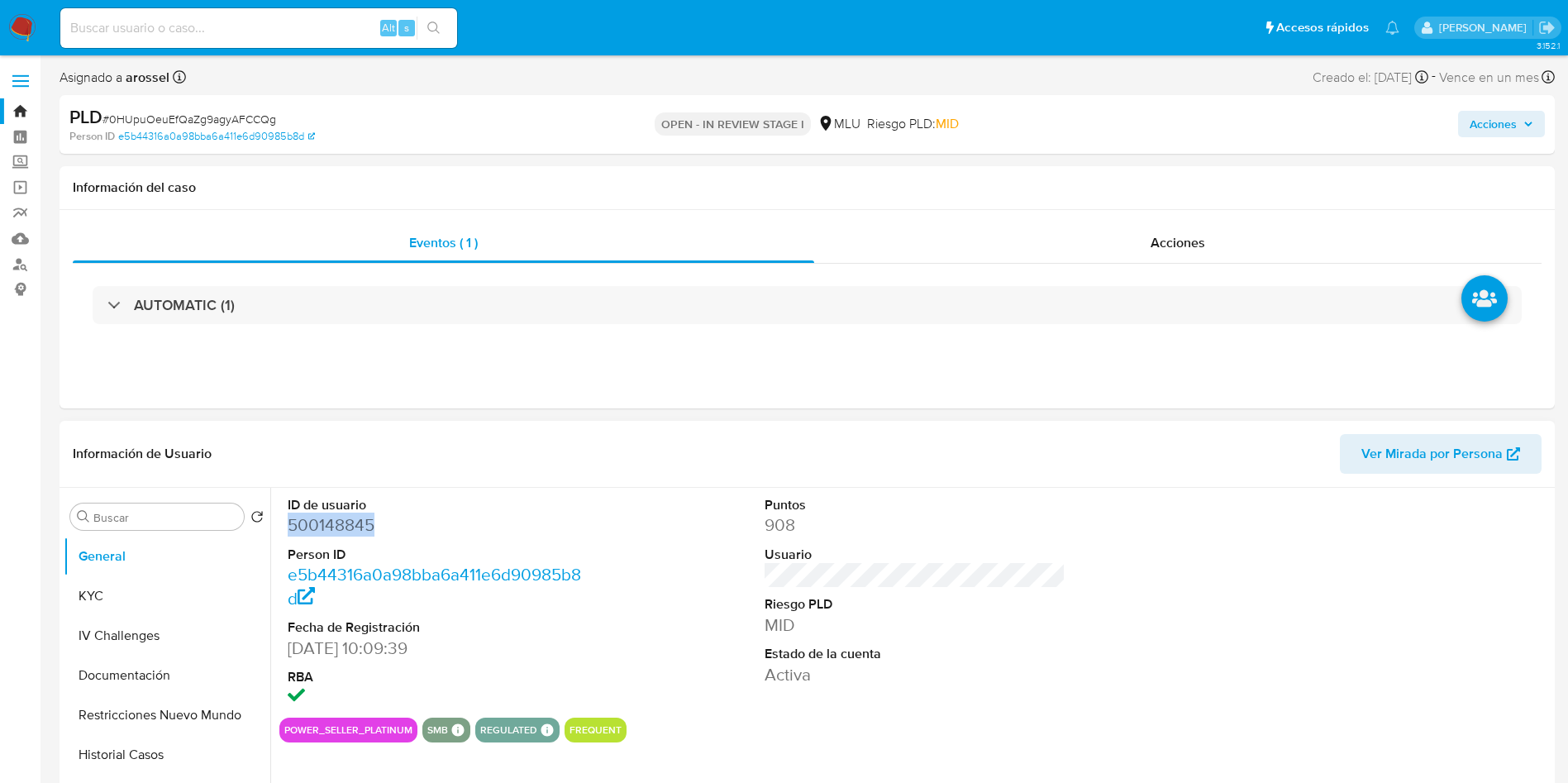
scroll to position [248, 0]
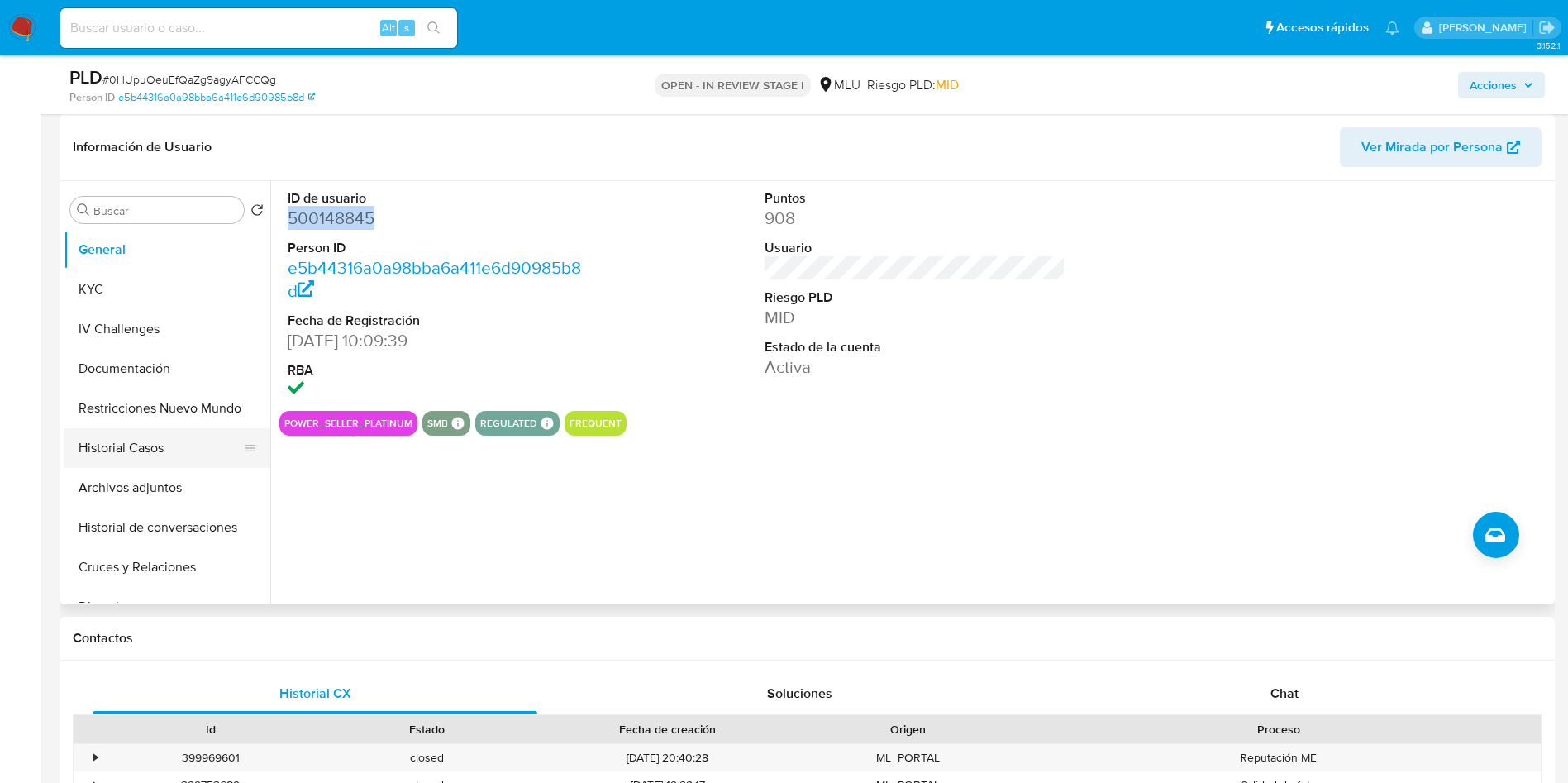
click at [183, 453] on button "Historial Casos" at bounding box center [161, 448] width 193 height 40
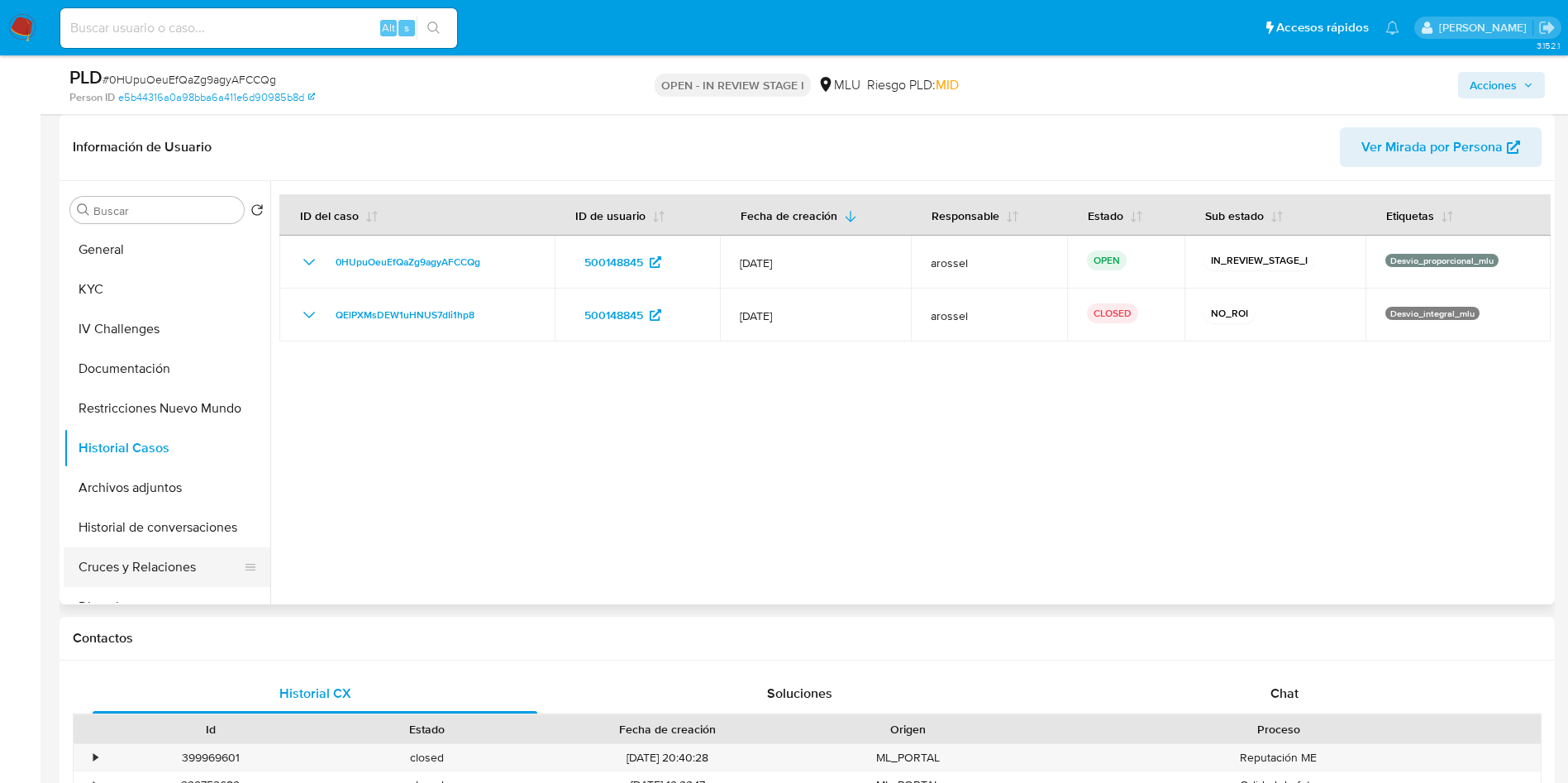
click at [130, 564] on button "Cruces y Relaciones" at bounding box center [161, 566] width 193 height 40
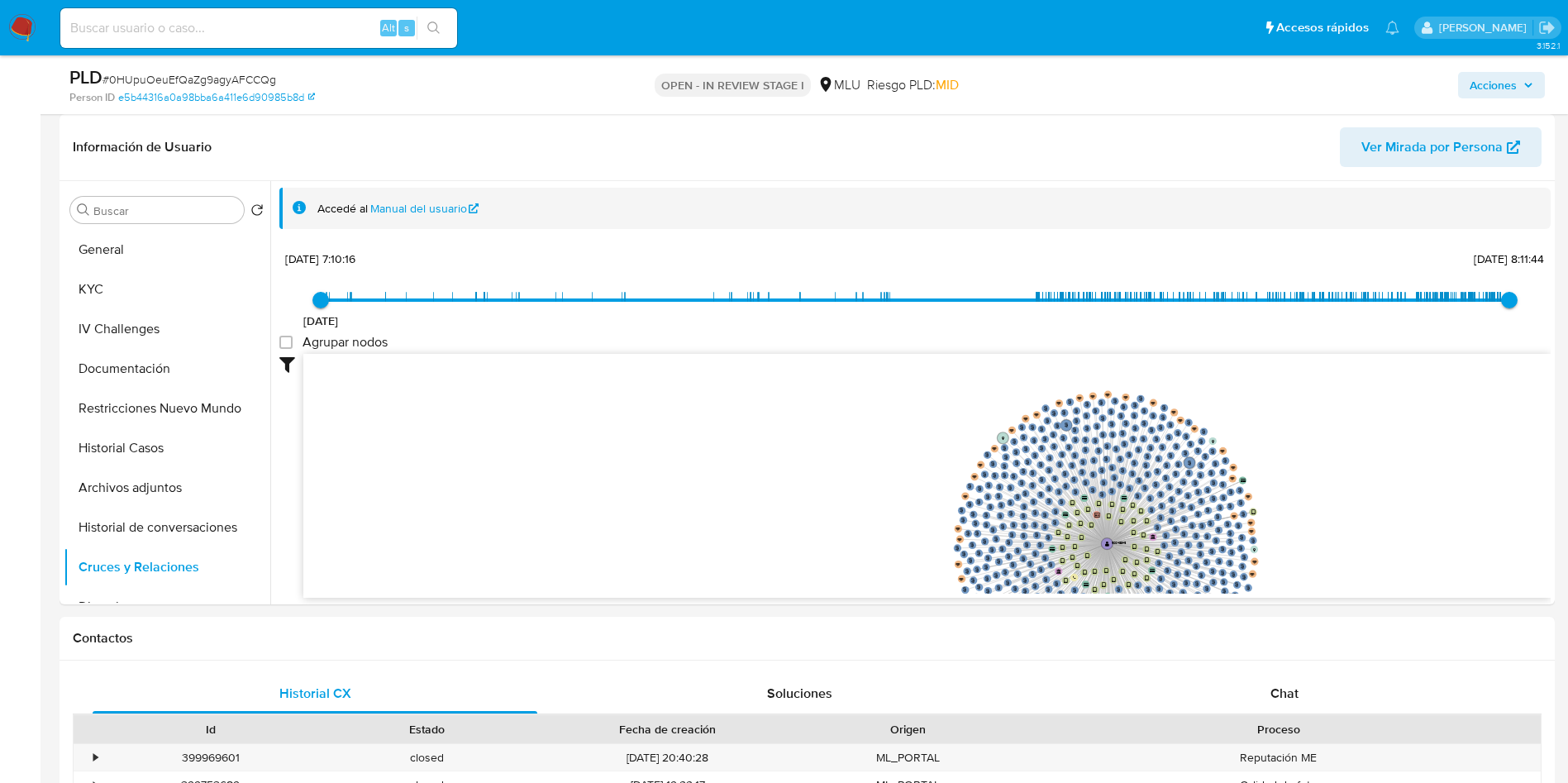
scroll to position [0, 0]
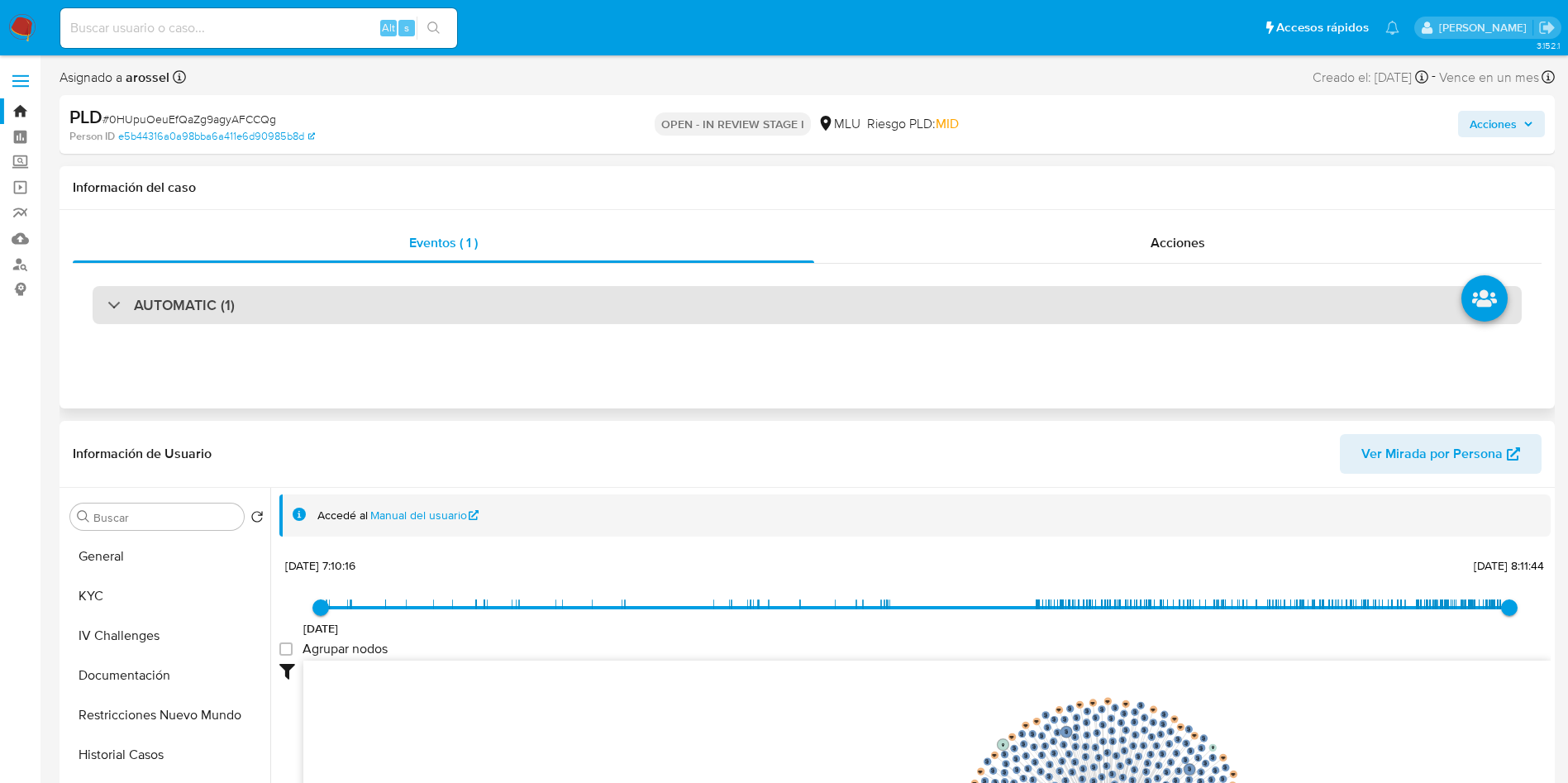
drag, startPoint x: 318, startPoint y: 277, endPoint x: 326, endPoint y: 298, distance: 22.5
click at [319, 277] on div "AUTOMATIC (1)" at bounding box center [807, 305] width 1469 height 83
click at [326, 298] on div "AUTOMATIC (1)" at bounding box center [807, 305] width 1429 height 38
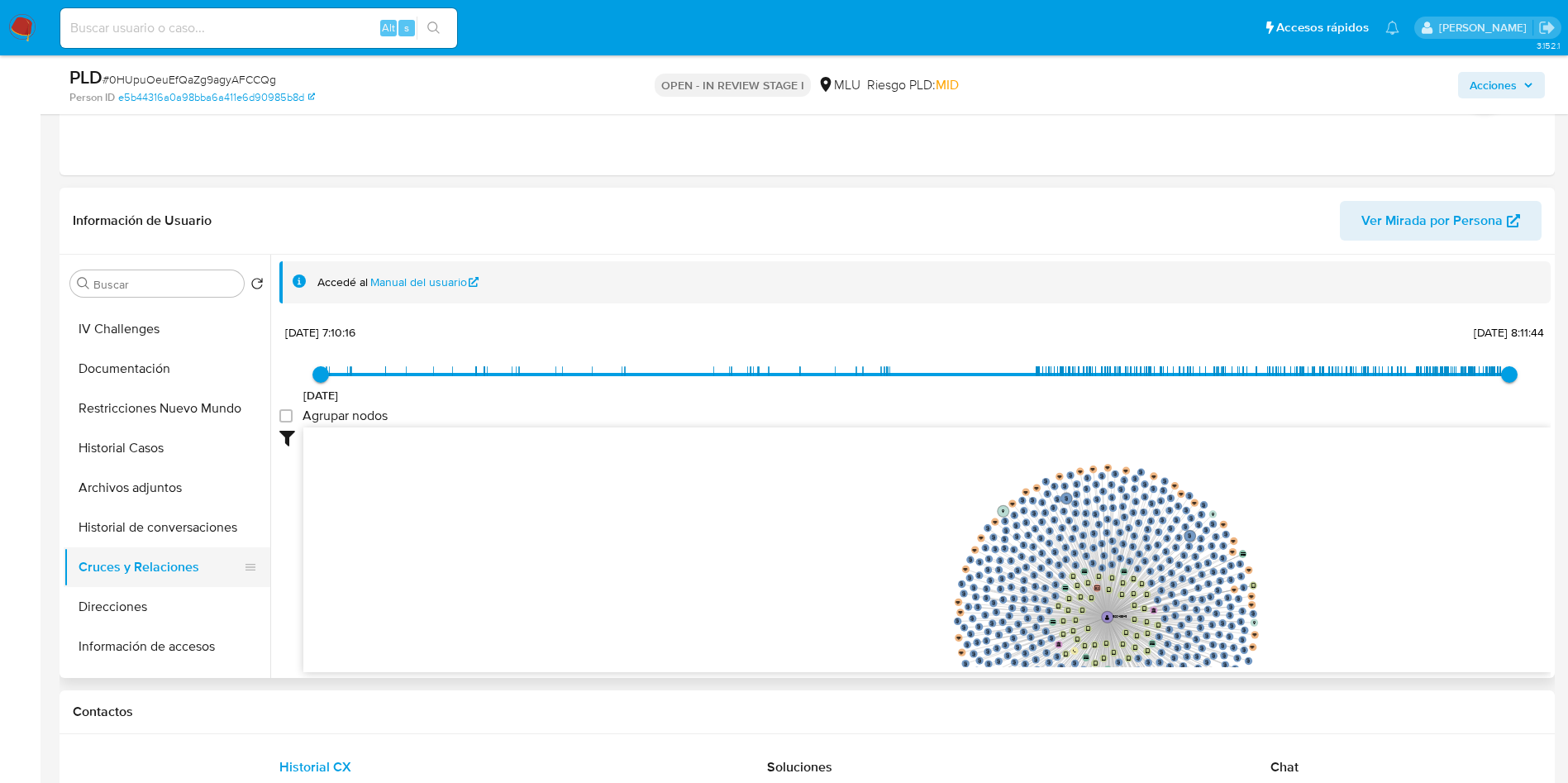
scroll to position [124, 0]
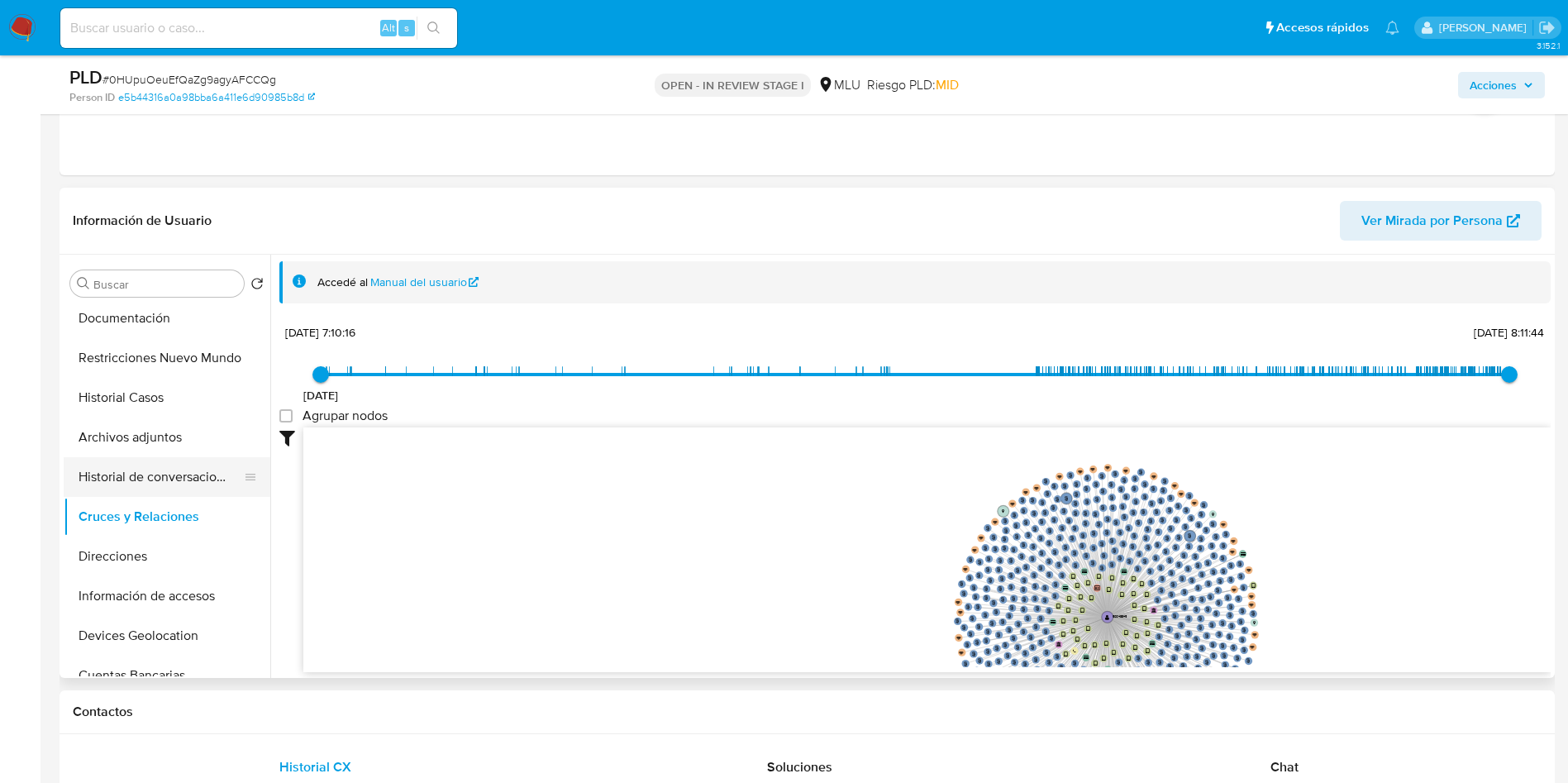
click at [152, 446] on button "Archivos adjuntos" at bounding box center [167, 437] width 206 height 40
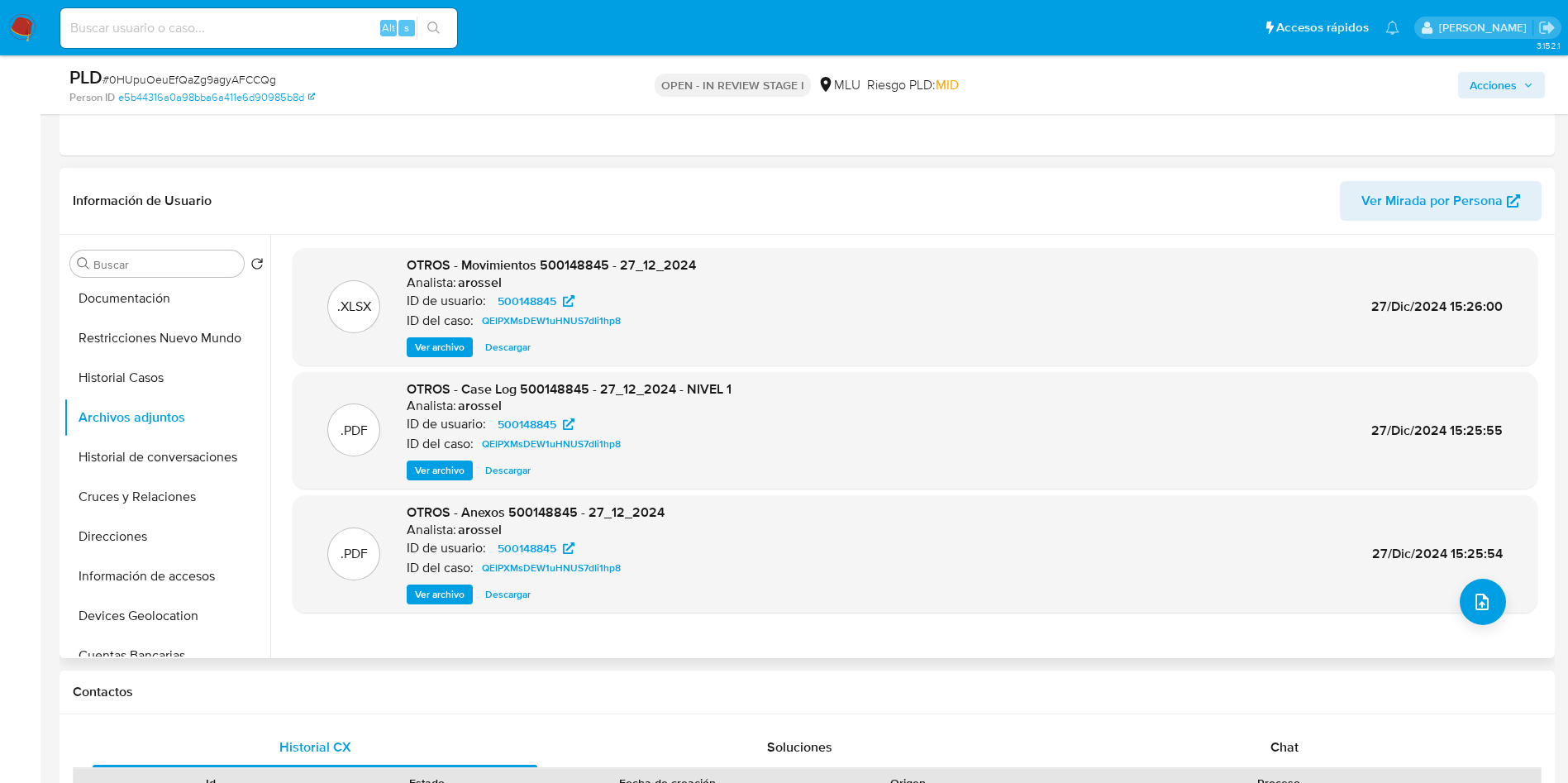
click at [429, 487] on div ".PDF OTROS - Case Log 500148845 - 27_12_2024 - NIVEL 1 Analista: arossel ID de …" at bounding box center [915, 431] width 1245 height 118
click at [431, 464] on span "Ver archivo" at bounding box center [440, 470] width 49 height 17
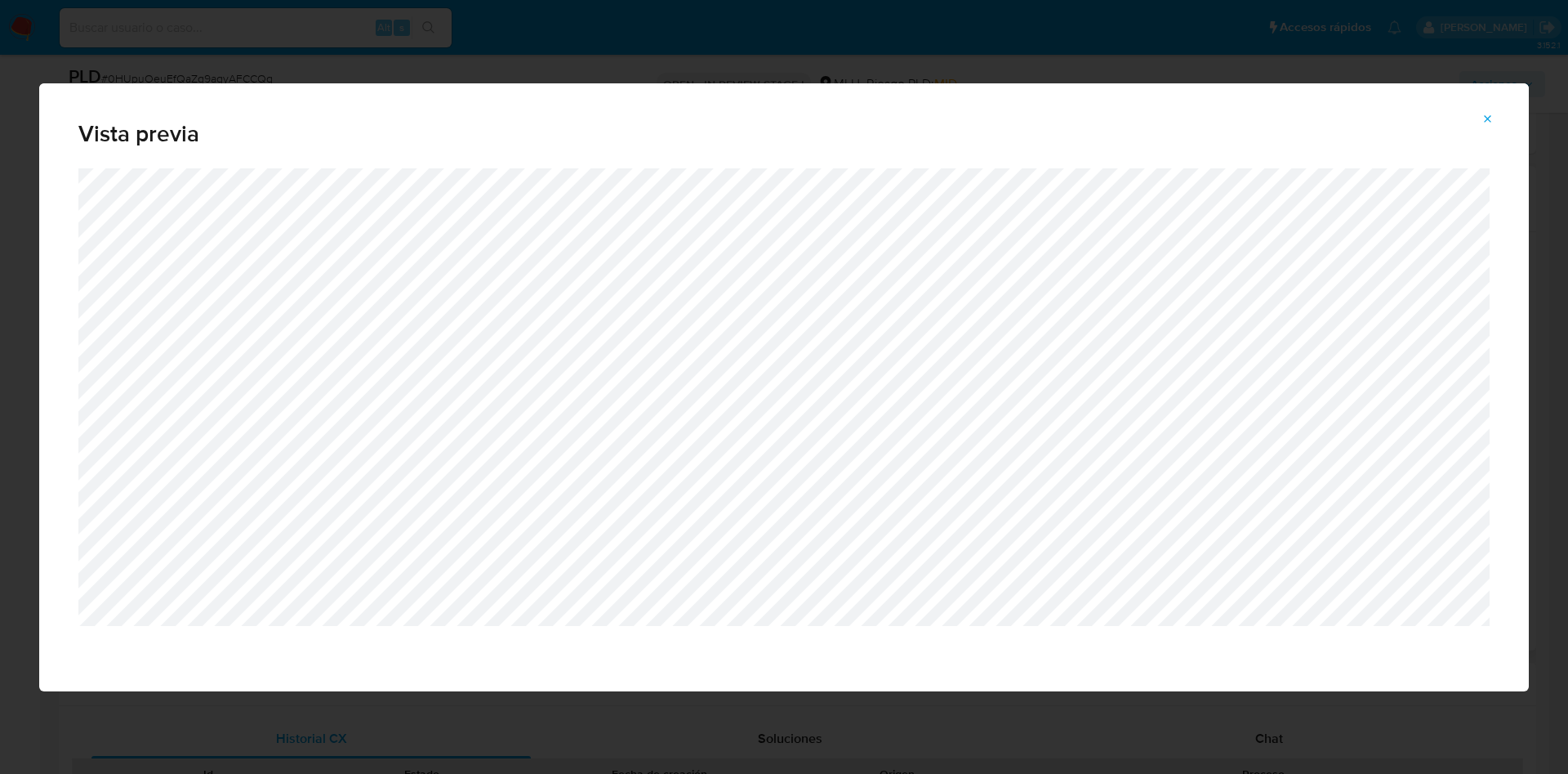
click at [330, 62] on div "Vista previa" at bounding box center [784, 387] width 1568 height 774
click at [1486, 119] on icon "Attachment preview" at bounding box center [1487, 119] width 13 height 13
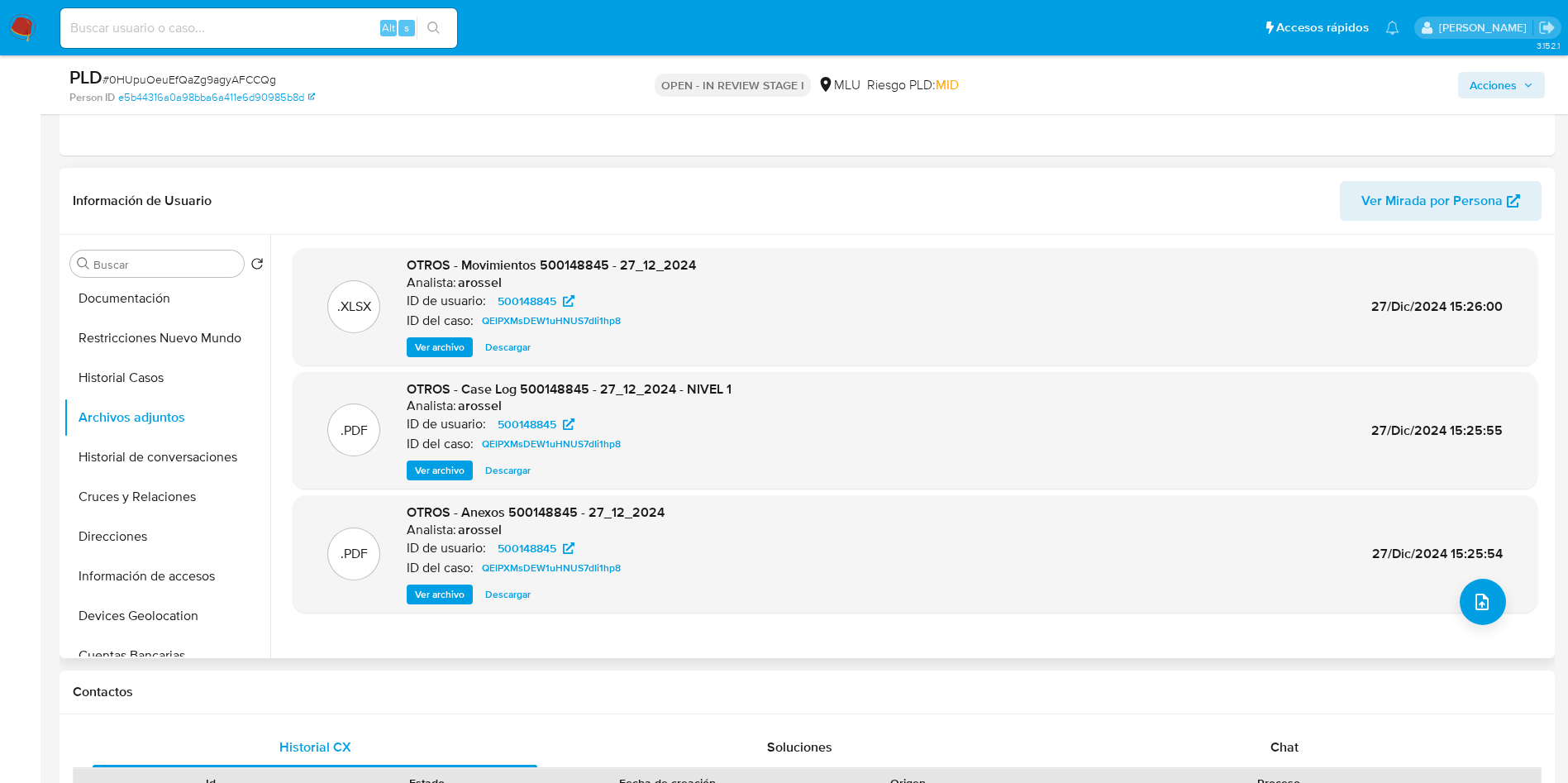
scroll to position [0, 0]
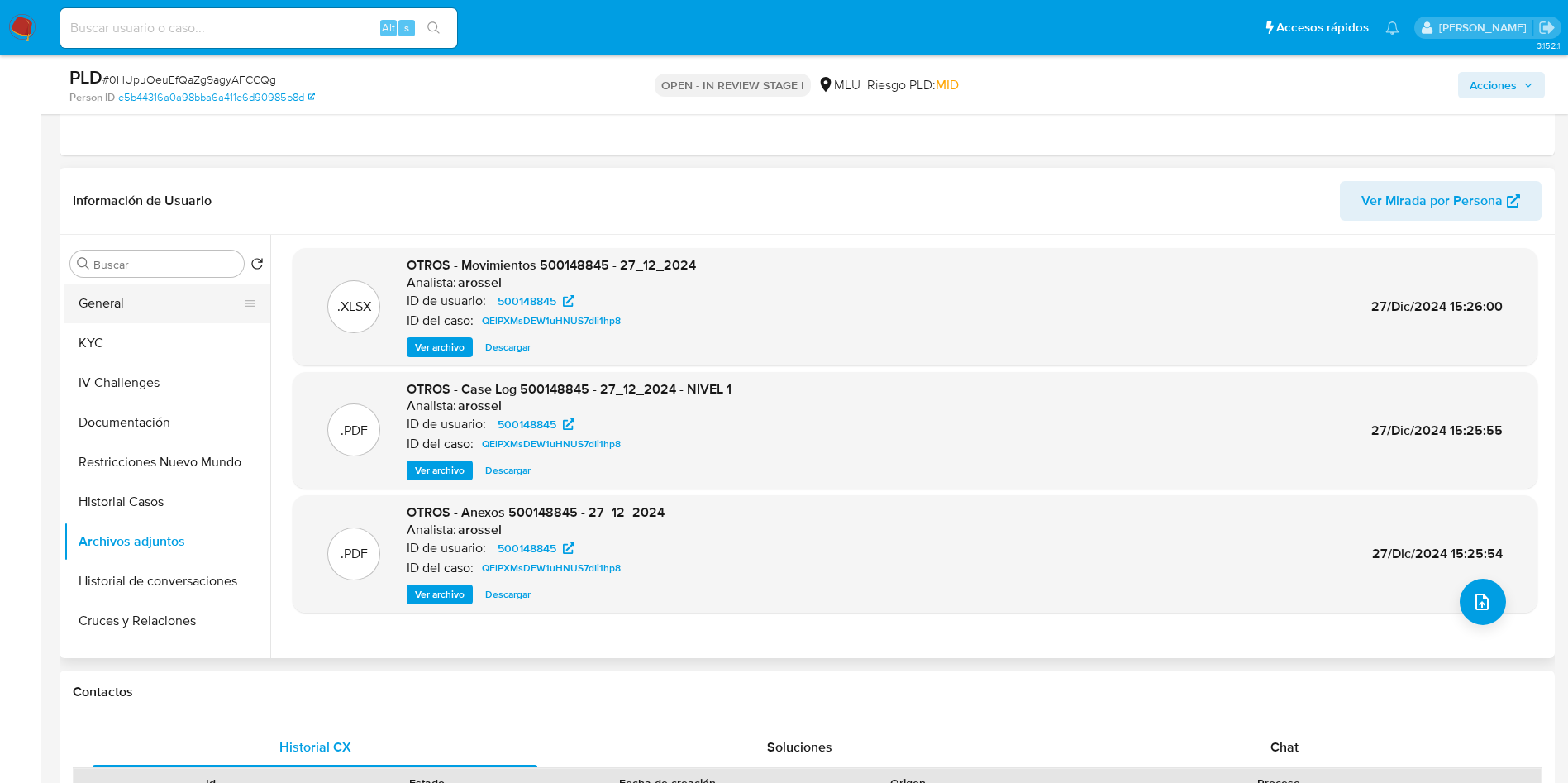
click at [126, 298] on button "General" at bounding box center [161, 303] width 193 height 40
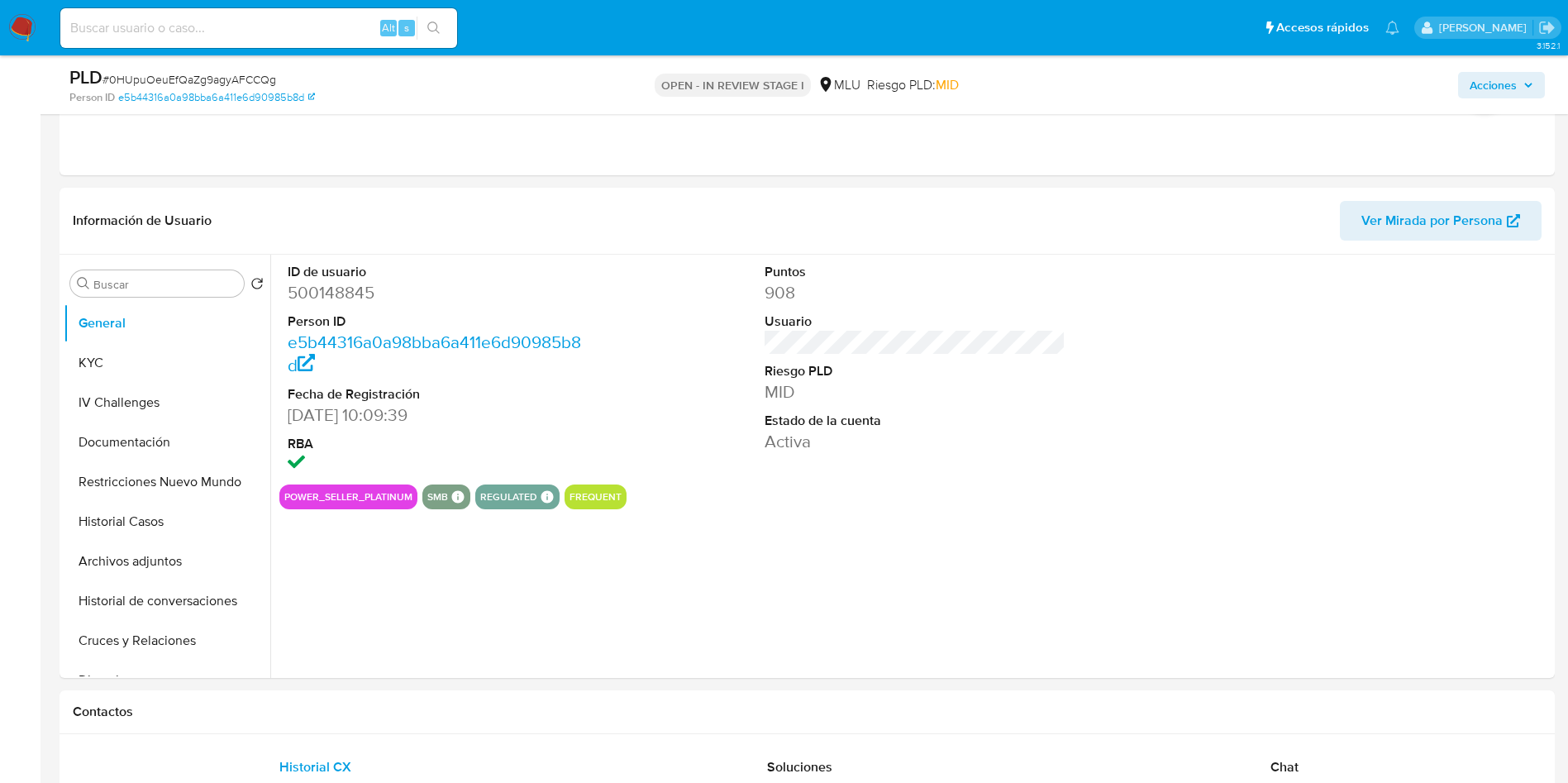
click at [325, 296] on dd "500148845" at bounding box center [439, 292] width 302 height 23
copy dd "500148845"
click at [171, 359] on button "KYC" at bounding box center [161, 363] width 193 height 40
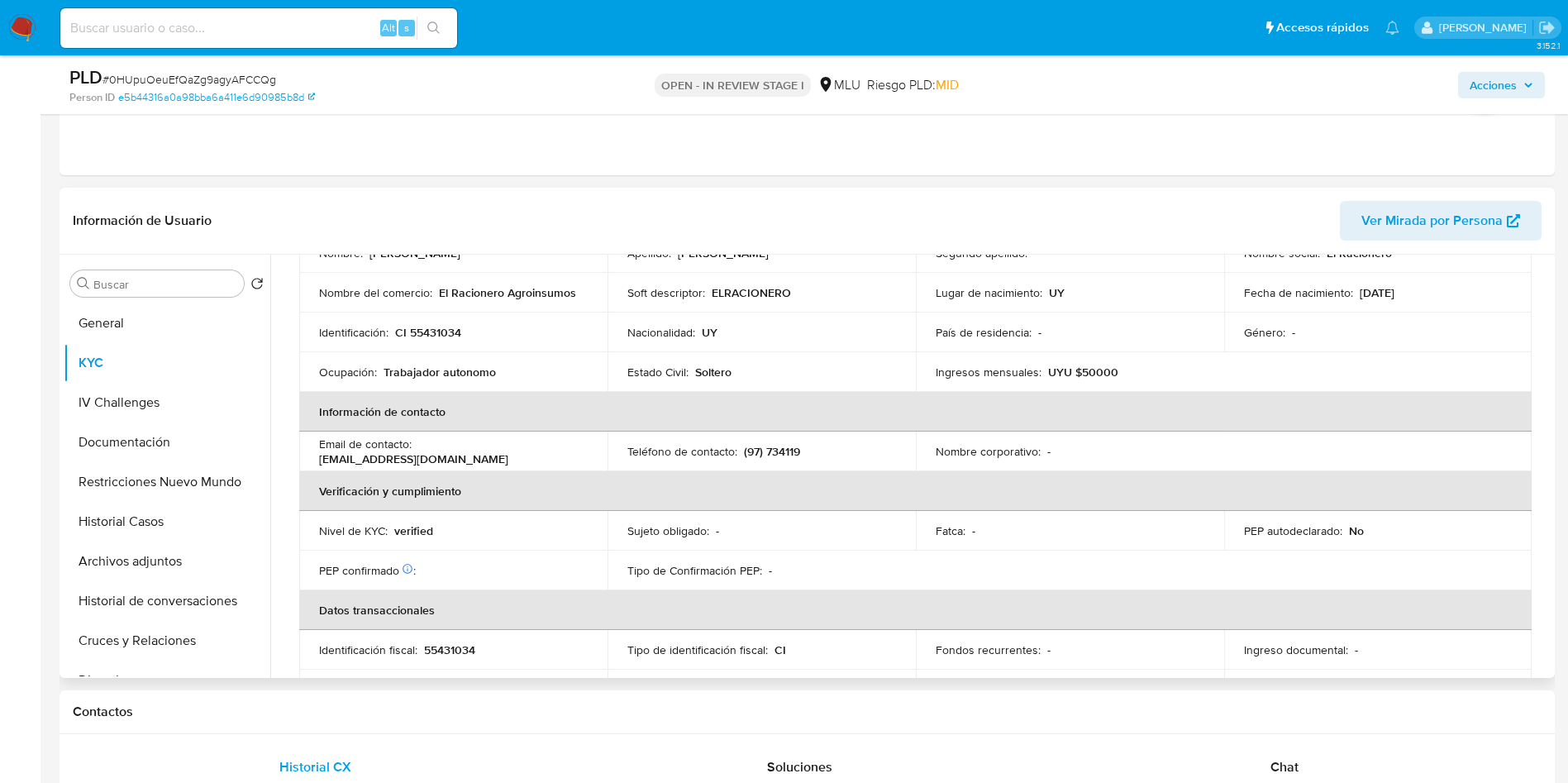
scroll to position [496, 0]
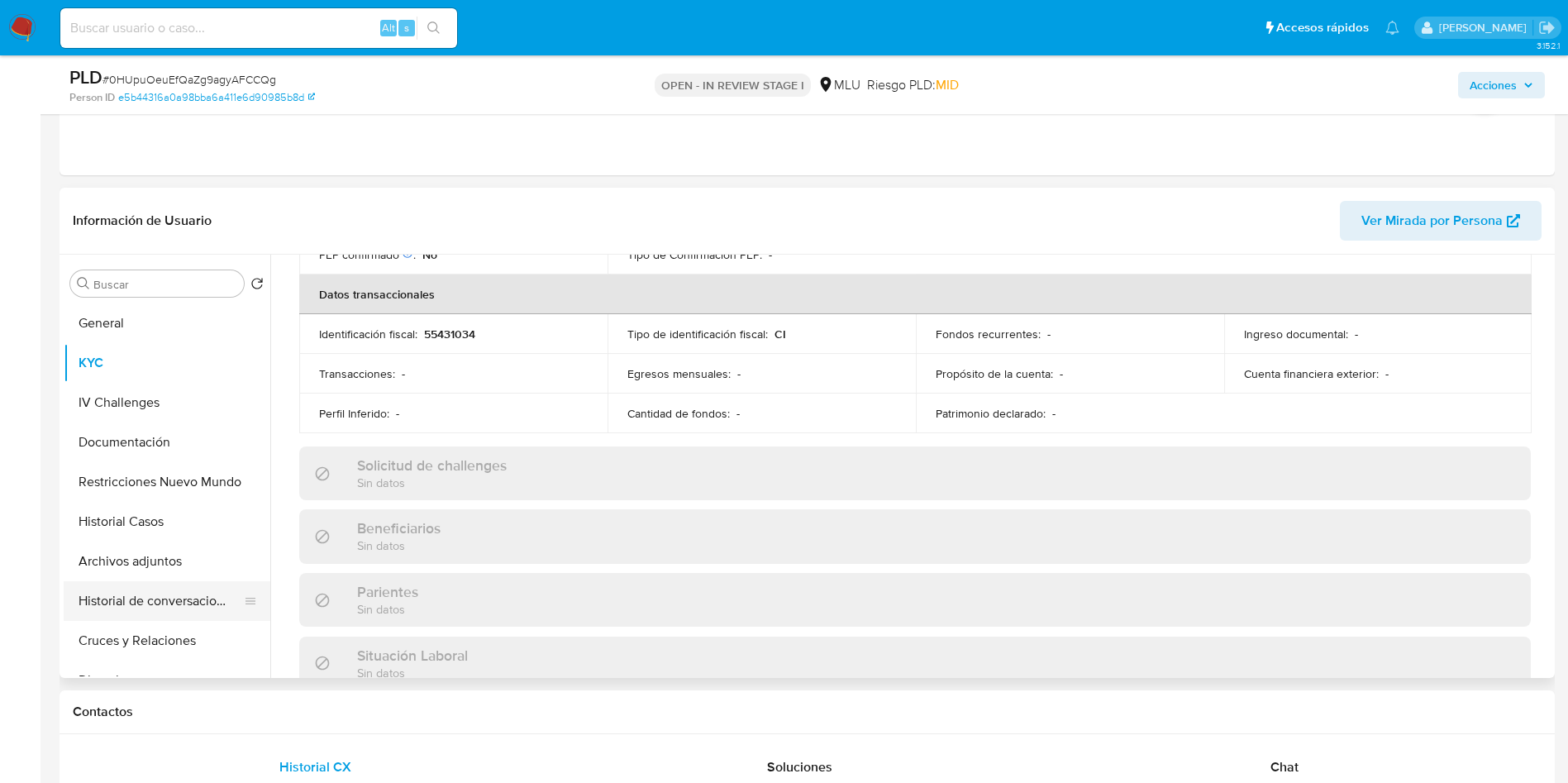
click at [171, 610] on button "Historial de conversaciones" at bounding box center [161, 600] width 193 height 40
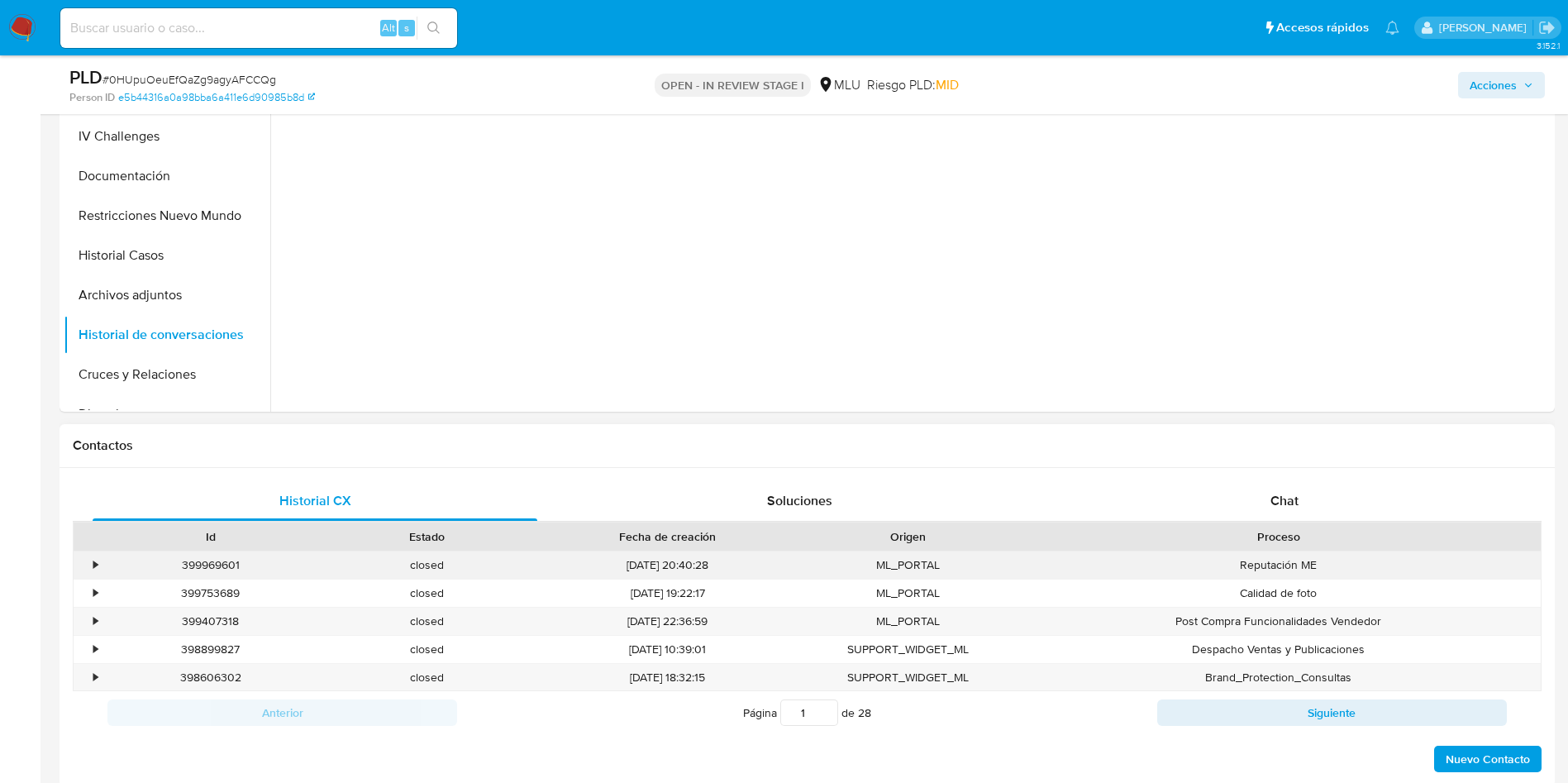
scroll to position [992, 0]
click at [1332, 491] on div "Chat" at bounding box center [1284, 499] width 445 height 40
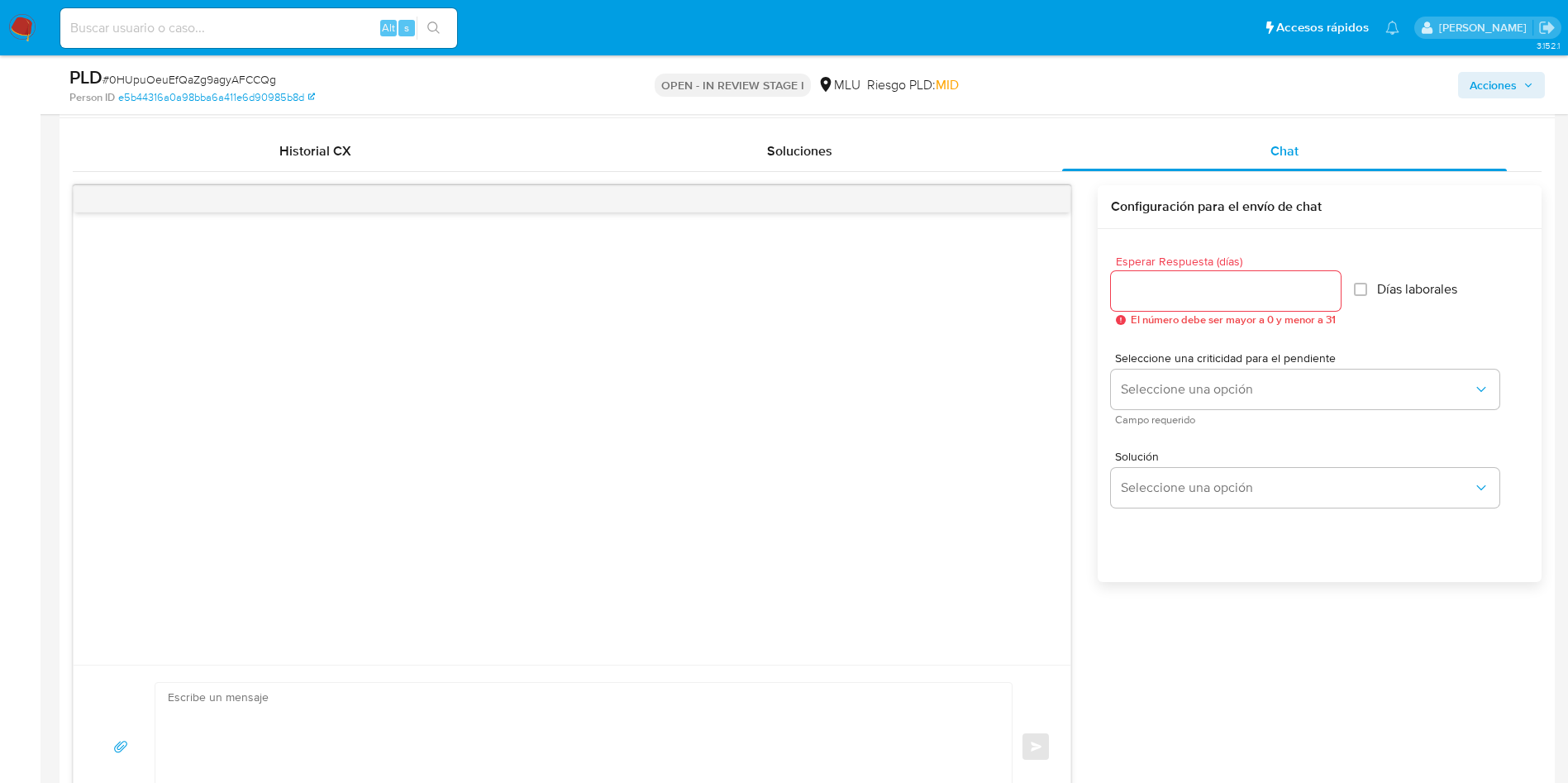
scroll to position [1612, 0]
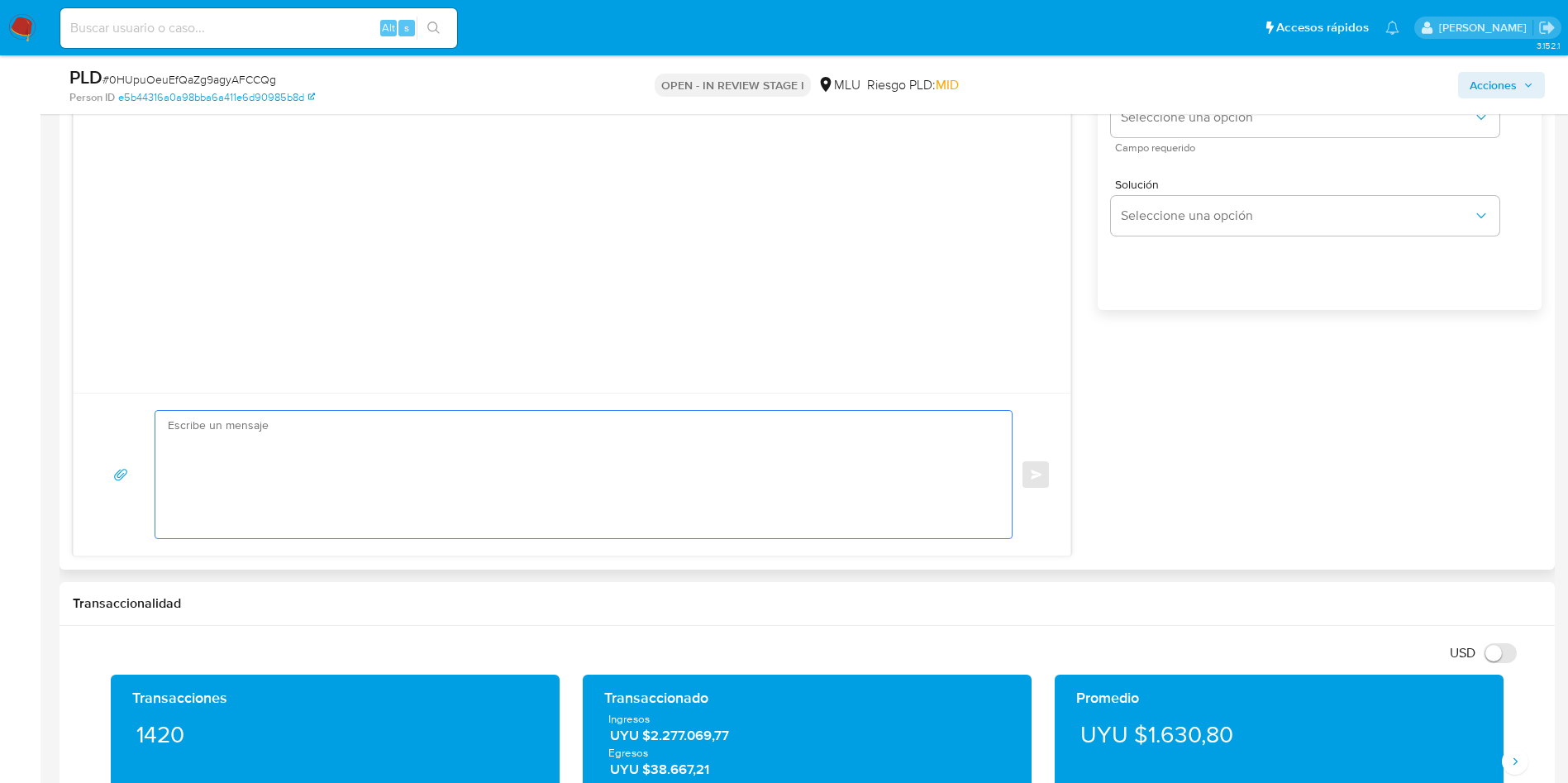
click at [608, 532] on textarea at bounding box center [579, 474] width 824 height 127
paste textarea "Hola, XXX. Te contactamos ya que necesitamos verificar algunos datos. Por este …"
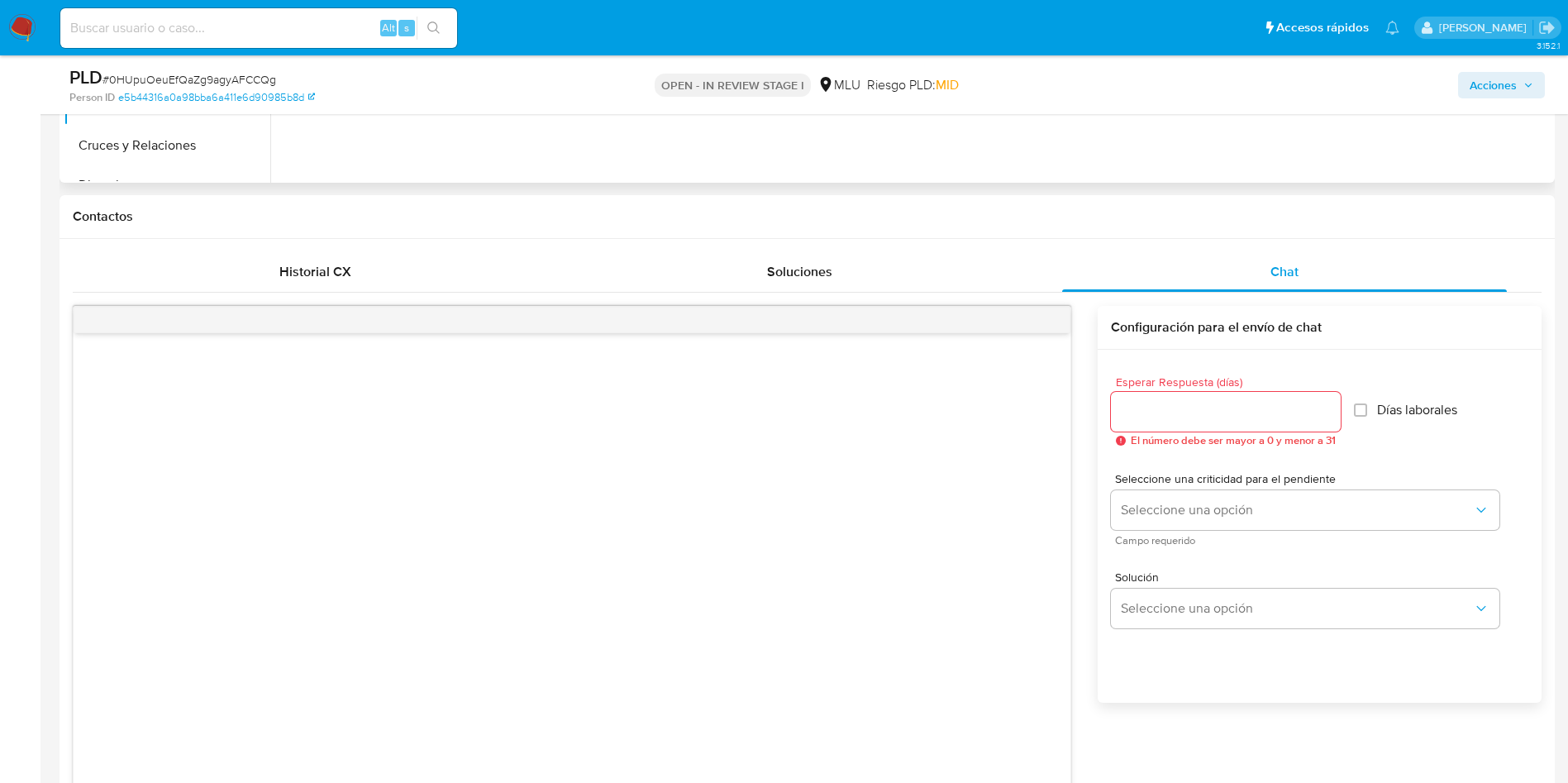
scroll to position [868, 0]
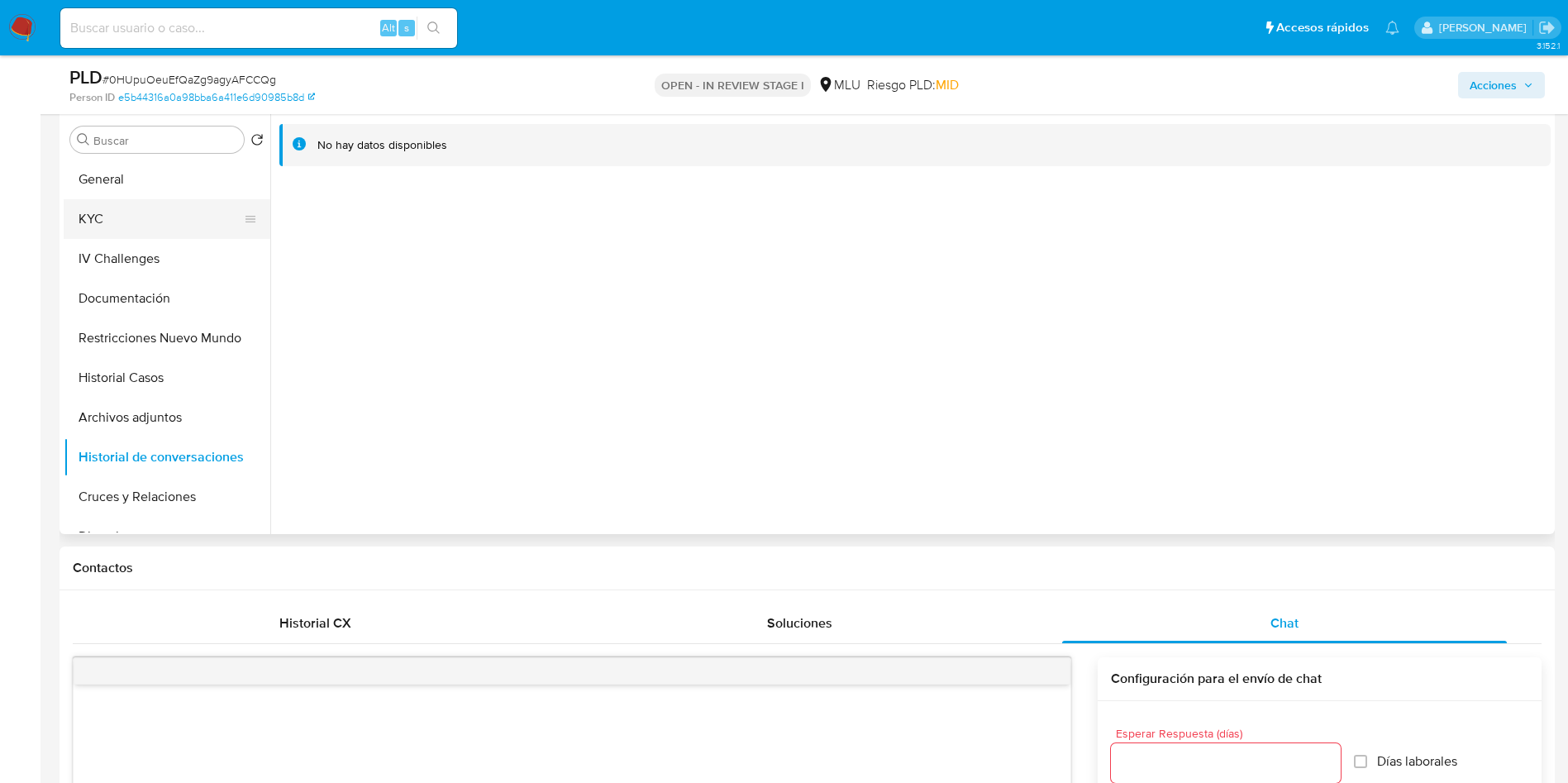
click at [151, 209] on button "KYC" at bounding box center [161, 219] width 193 height 40
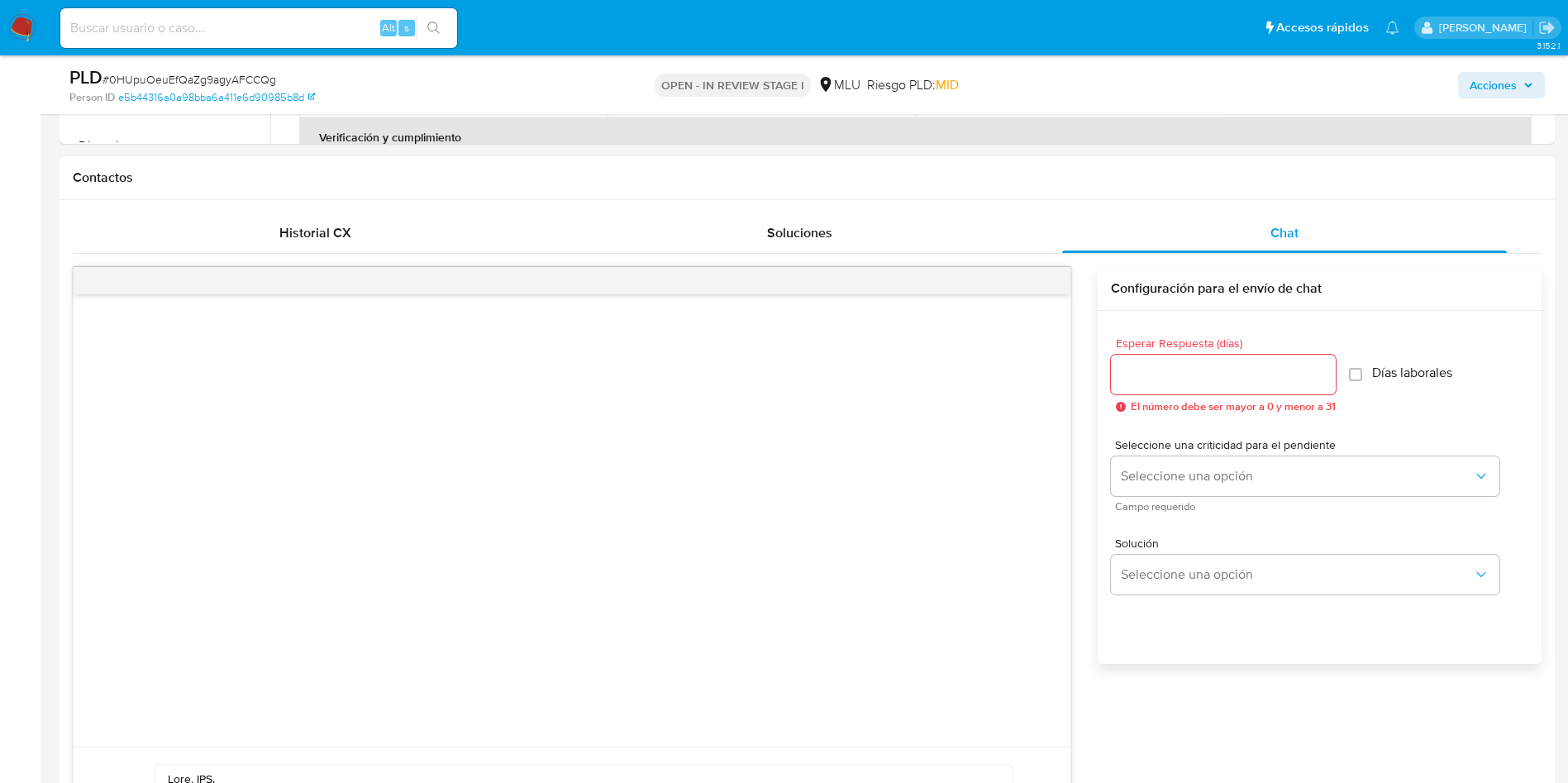
scroll to position [1488, 0]
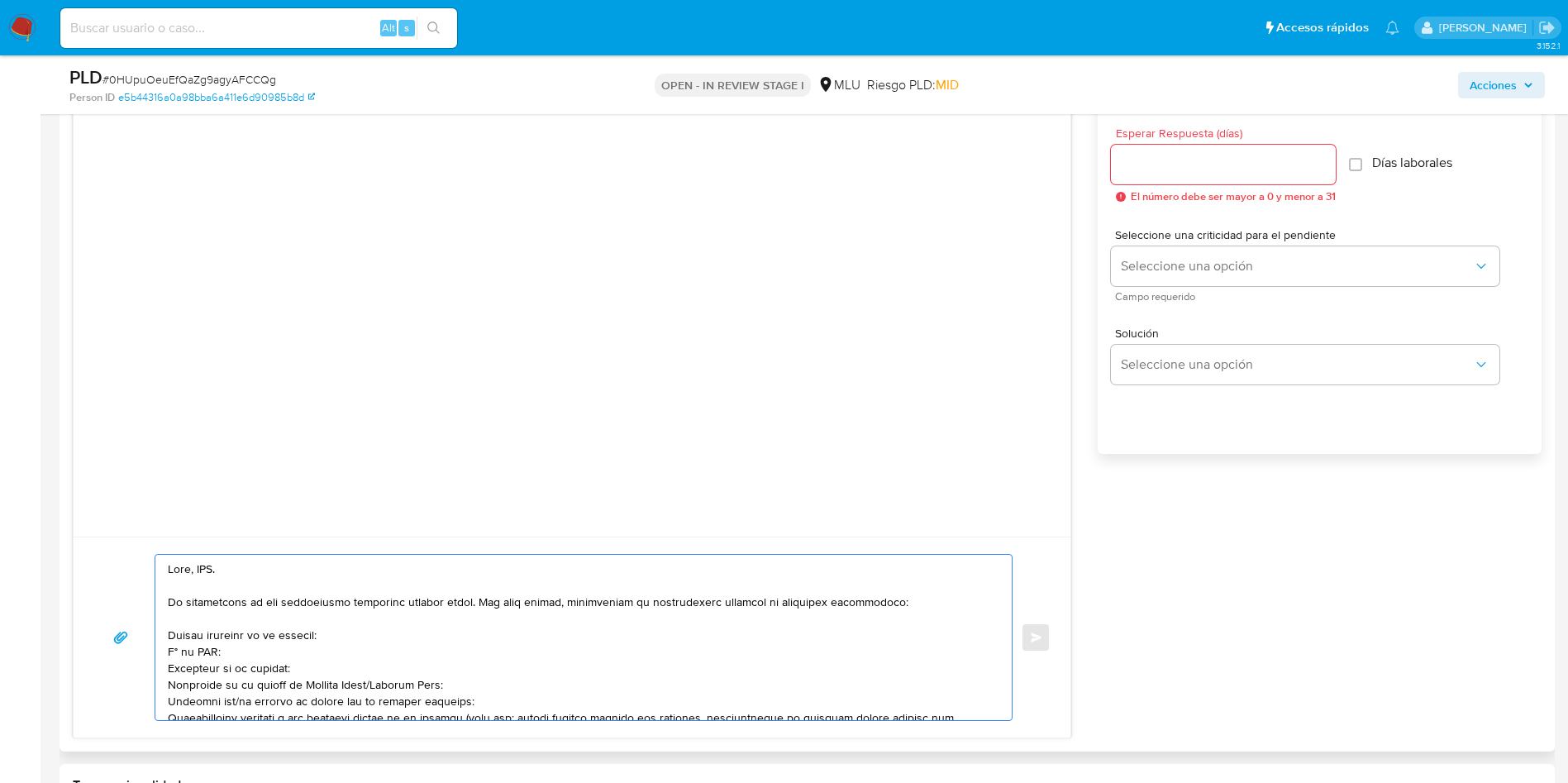
click at [204, 571] on textarea at bounding box center [579, 637] width 824 height 165
click at [349, 603] on textarea at bounding box center [579, 637] width 824 height 165
click at [169, 631] on textarea at bounding box center [579, 637] width 824 height 165
click at [172, 658] on textarea at bounding box center [579, 637] width 824 height 165
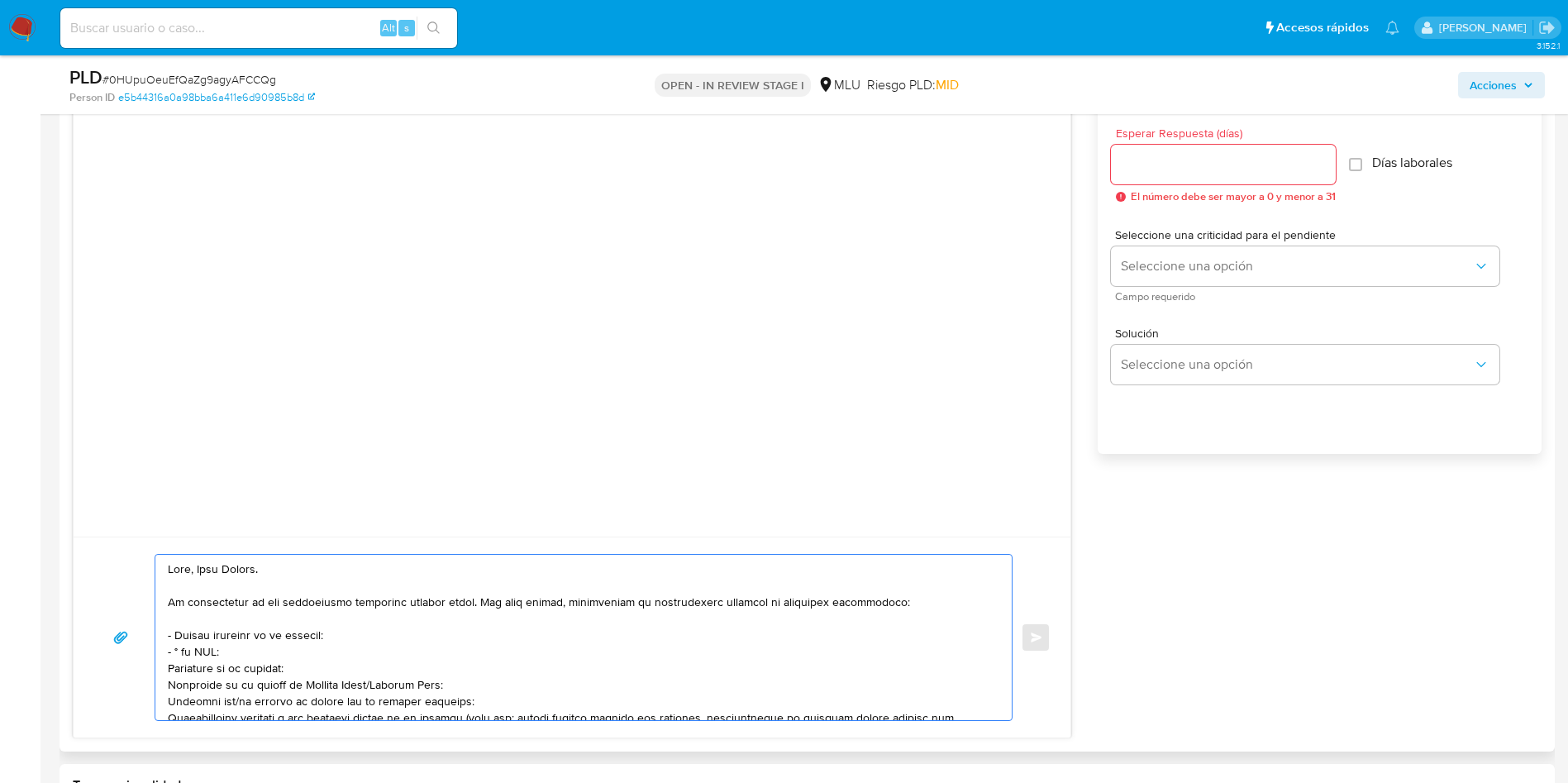
drag, startPoint x: 480, startPoint y: 683, endPoint x: 98, endPoint y: 671, distance: 382.2
click at [98, 671] on div "Enviar" at bounding box center [572, 637] width 957 height 167
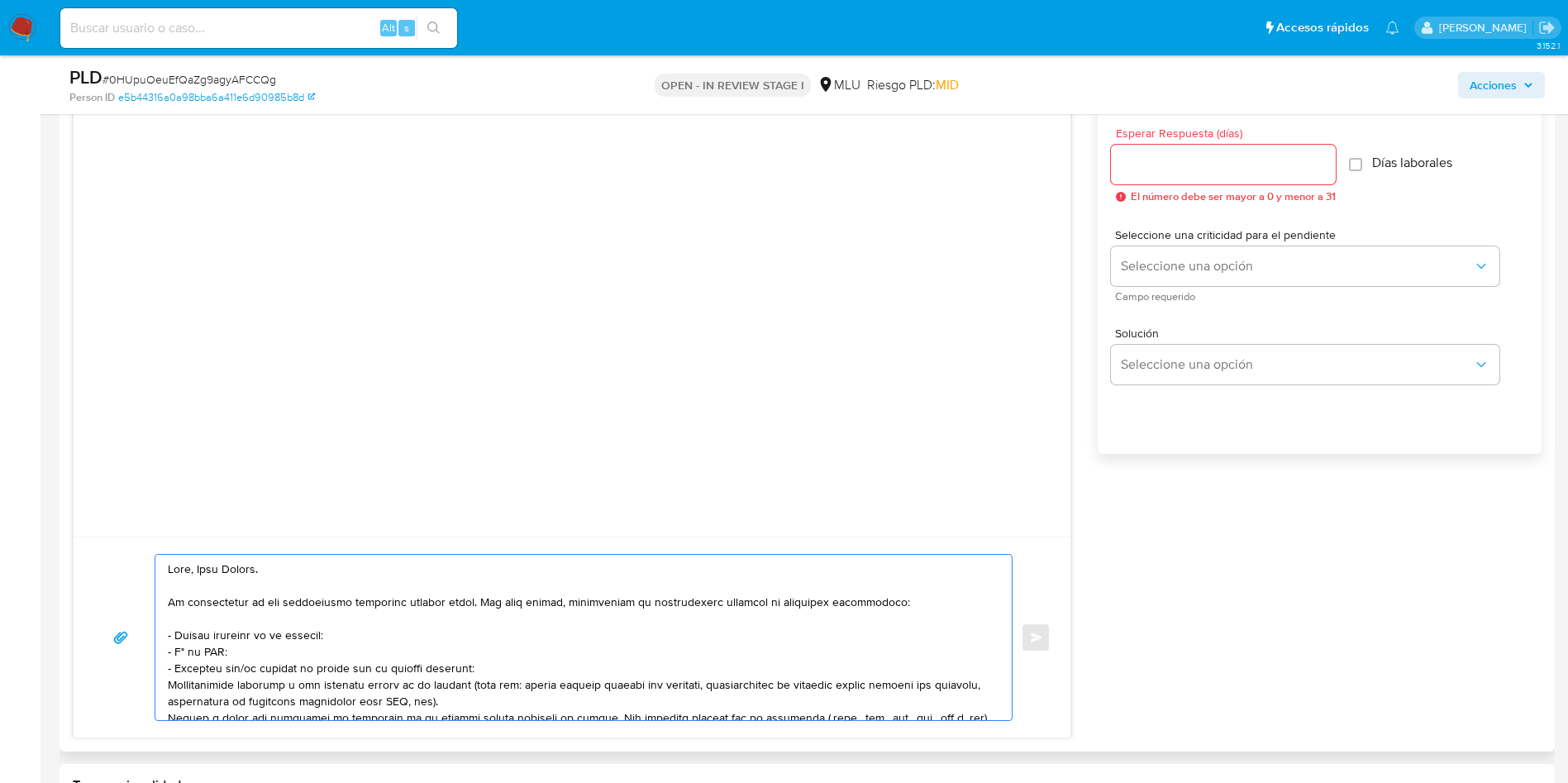
click at [245, 664] on textarea at bounding box center [579, 637] width 824 height 165
click at [461, 672] on textarea at bounding box center [579, 637] width 824 height 165
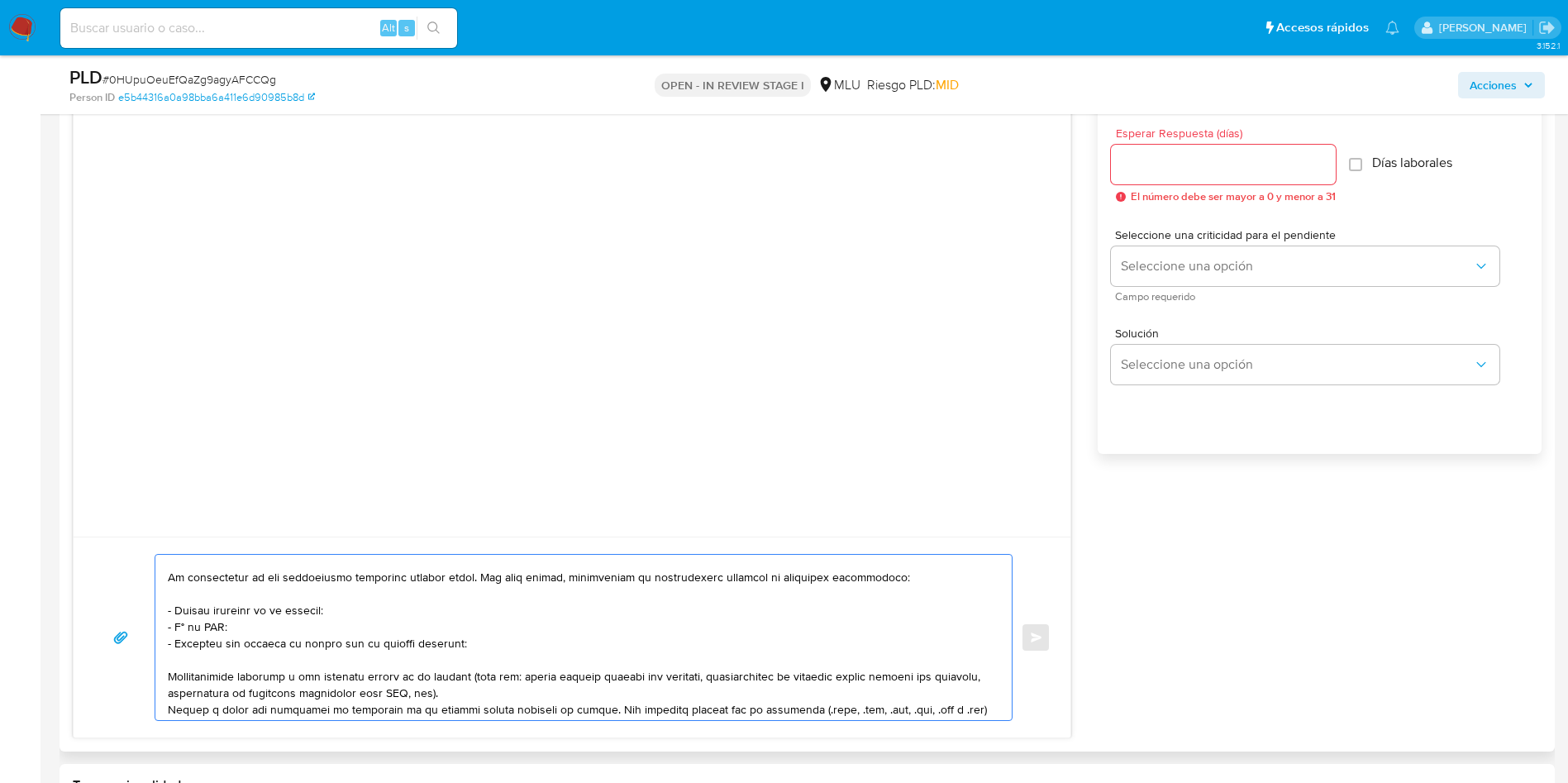
scroll to position [49, 0]
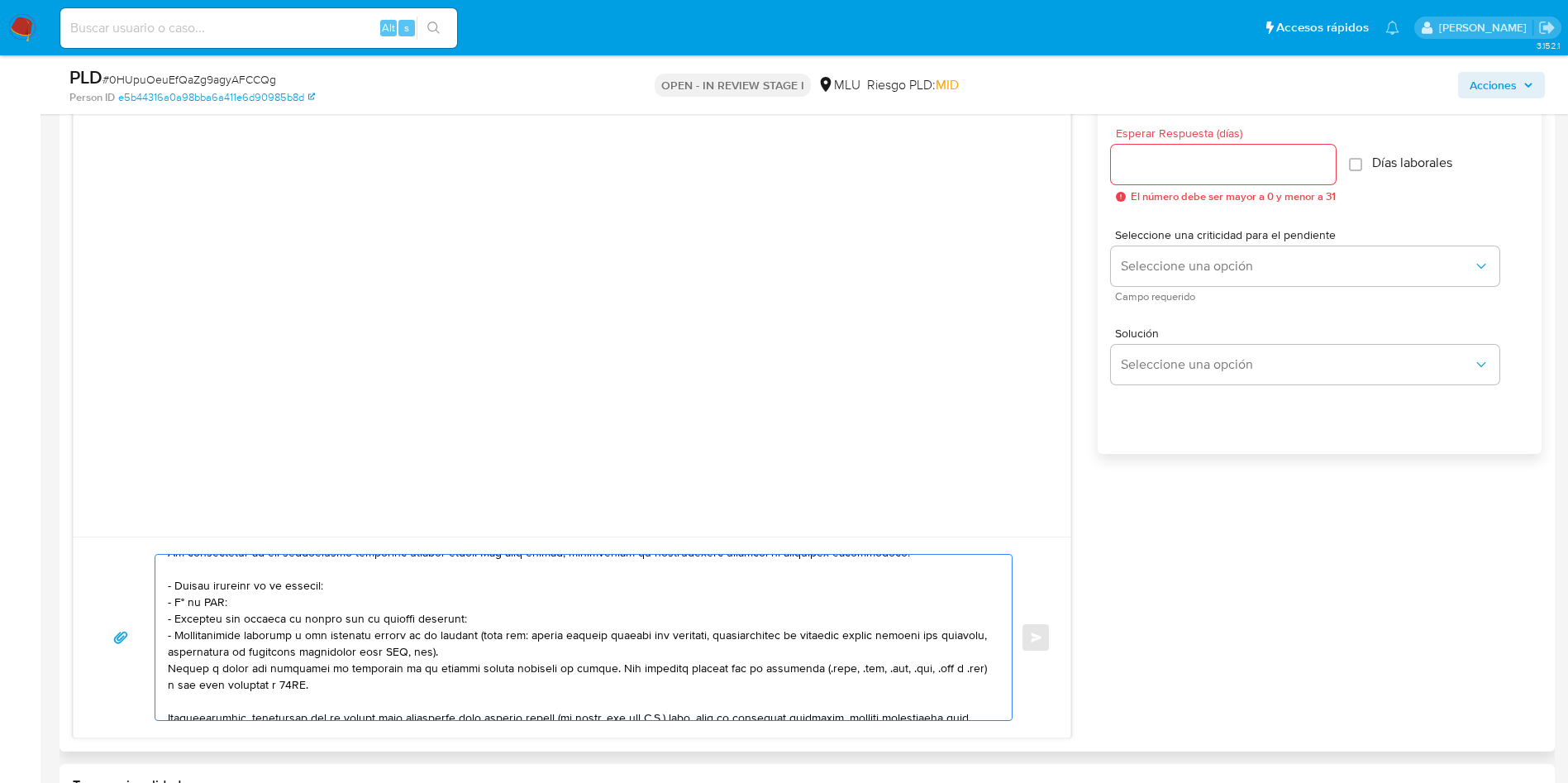
click at [226, 676] on textarea at bounding box center [579, 637] width 824 height 165
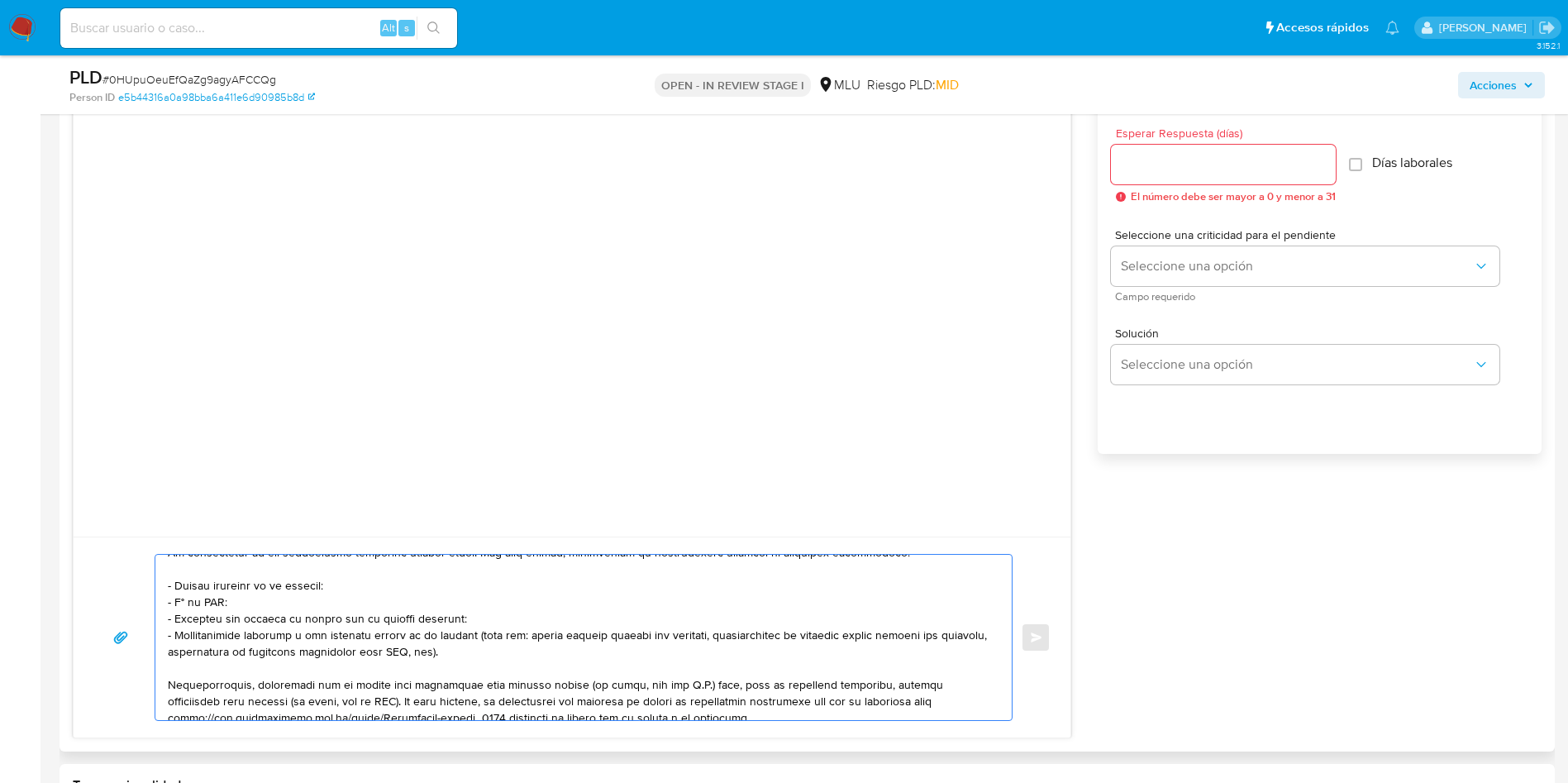
click at [259, 688] on textarea at bounding box center [579, 637] width 824 height 165
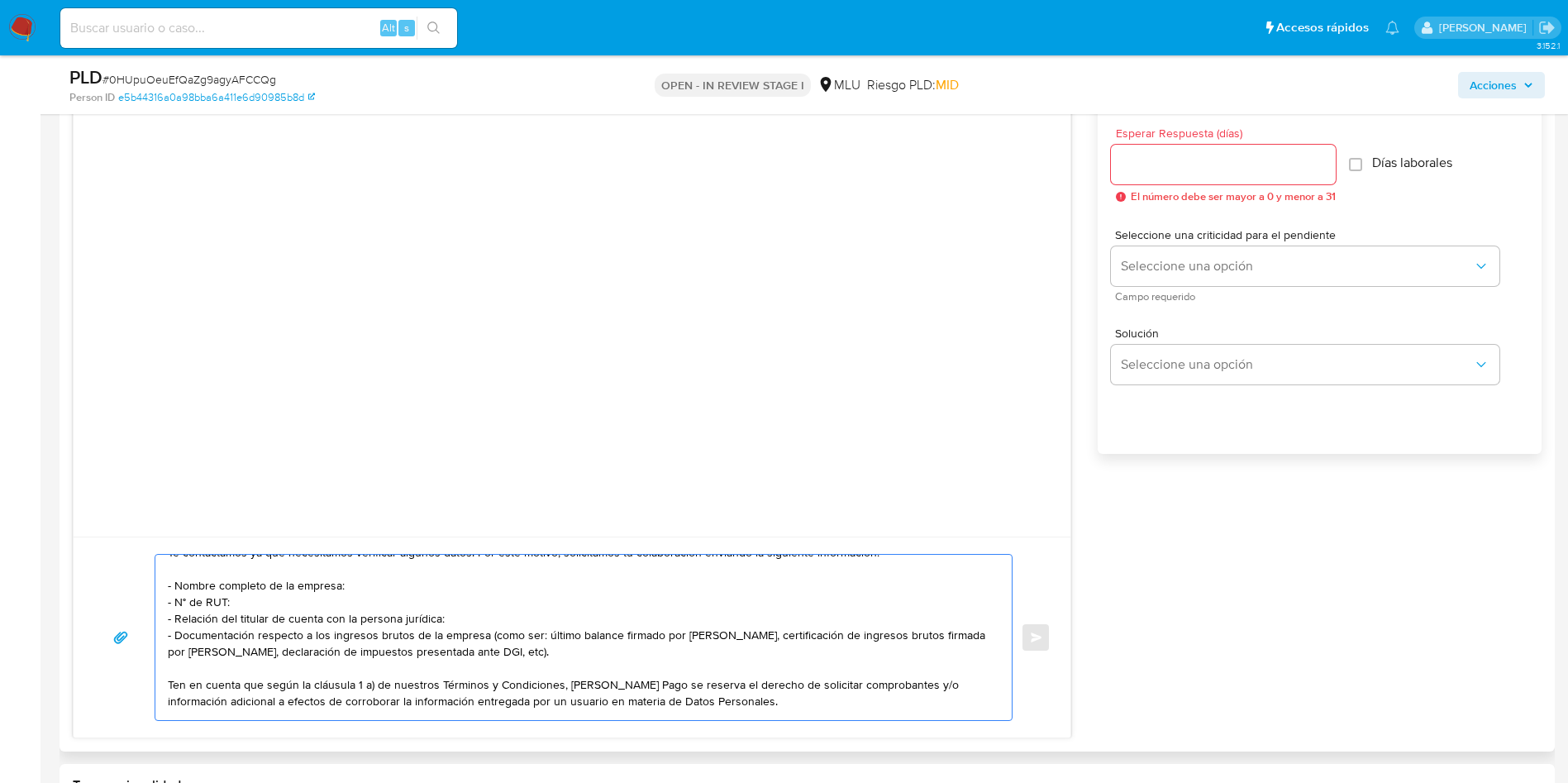
scroll to position [127, 0]
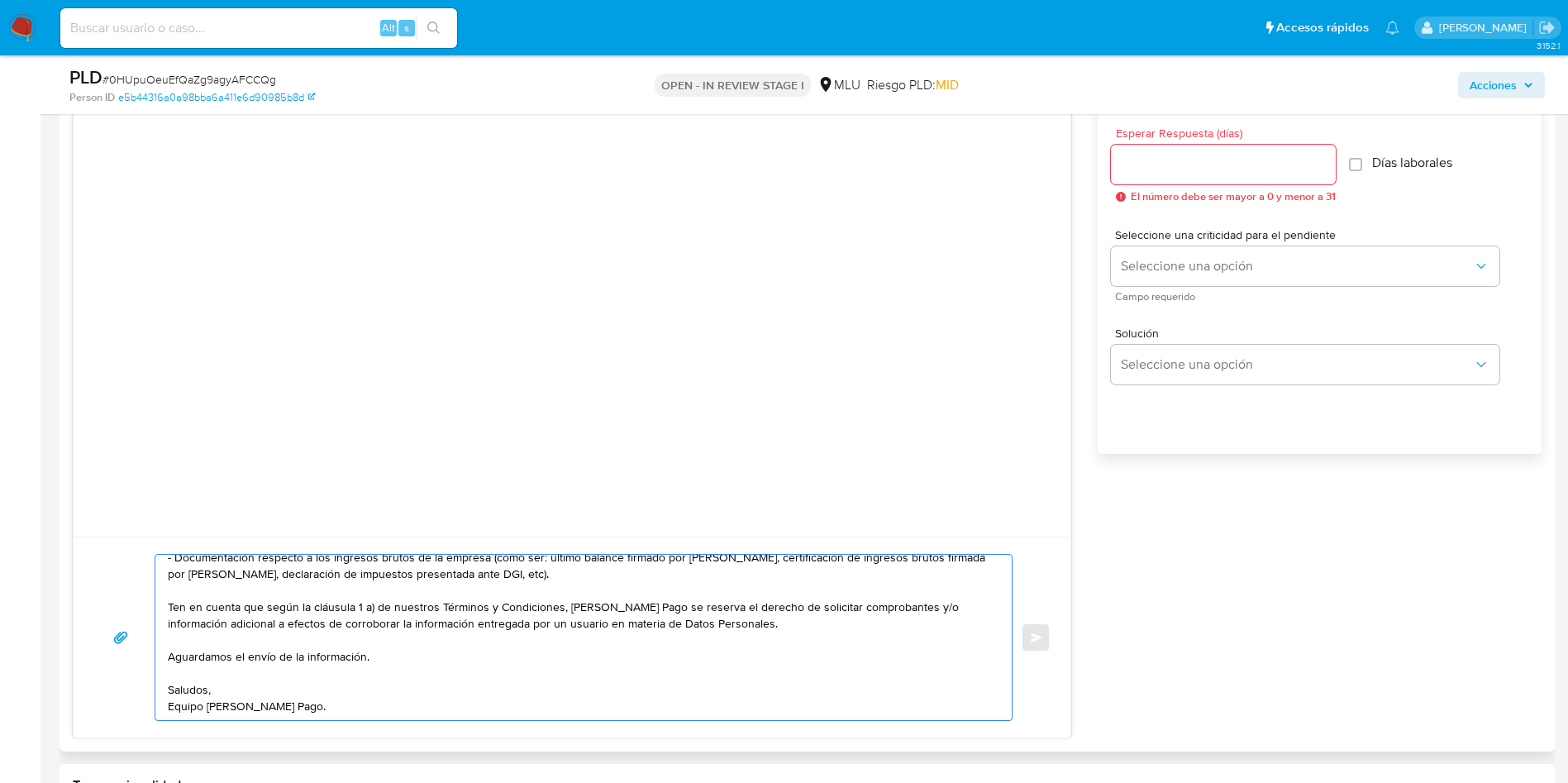
click at [461, 654] on textarea "Hola, Juan Andres. Te contactamos ya que necesitamos verificar algunos datos. P…" at bounding box center [579, 637] width 824 height 165
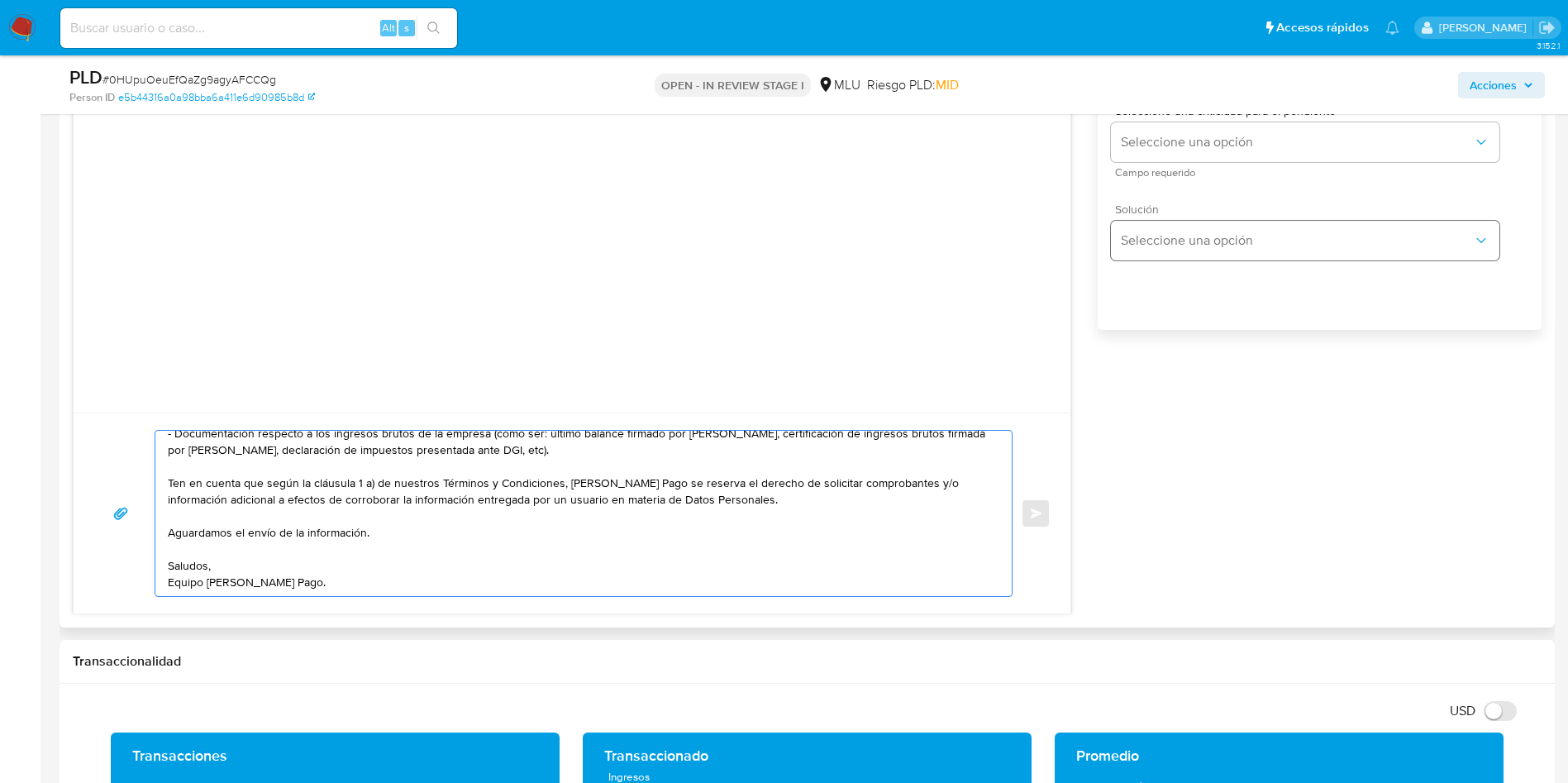
scroll to position [1239, 0]
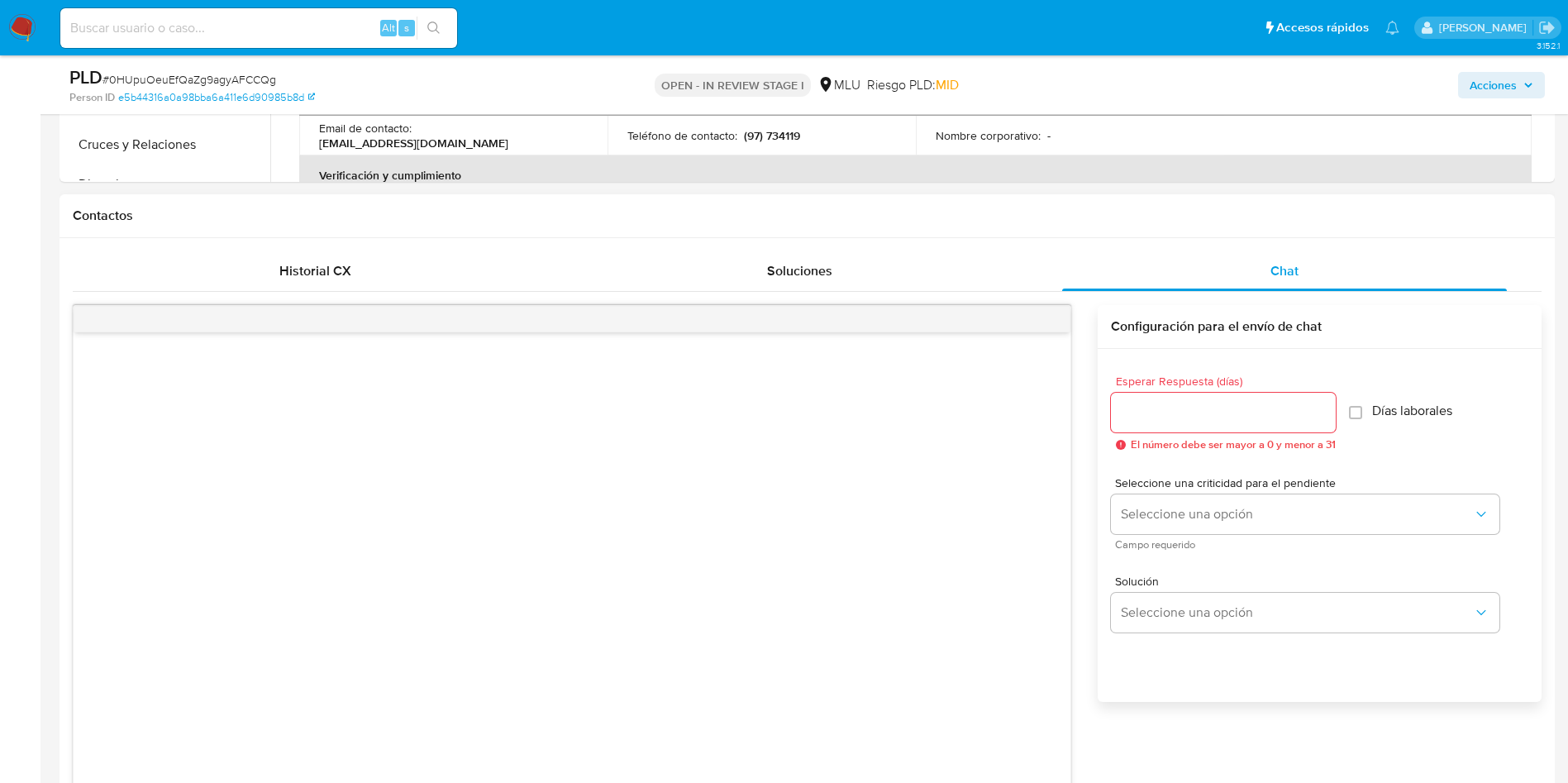
type textarea "Hola, Juan Andres. Te contactamos ya que necesitamos verificar algunos datos. P…"
click at [1217, 409] on input "Esperar Respuesta (días)" at bounding box center [1224, 413] width 225 height 21
type input "3"
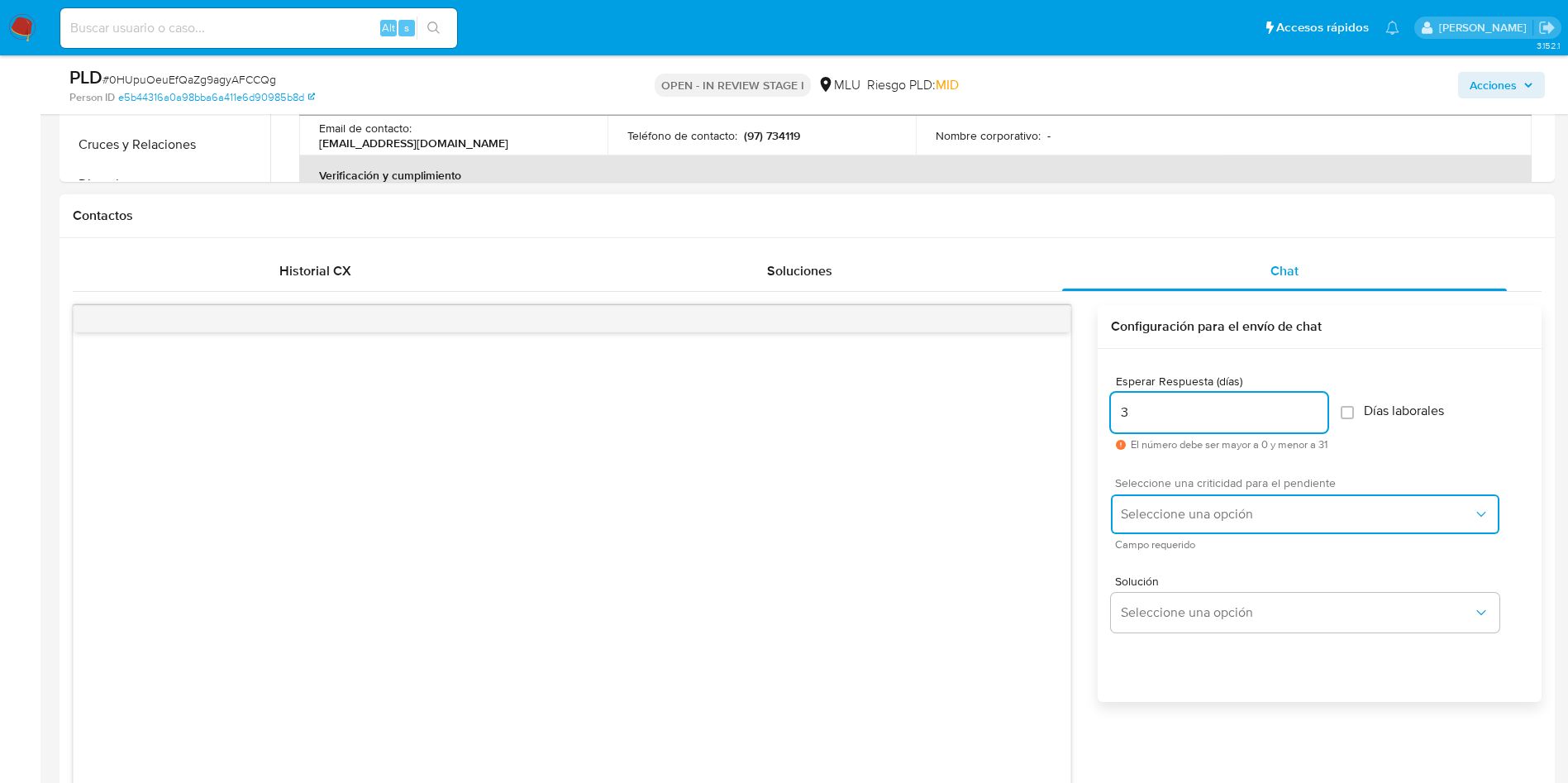
click at [1159, 494] on button "Seleccione una opción" at bounding box center [1305, 514] width 389 height 40
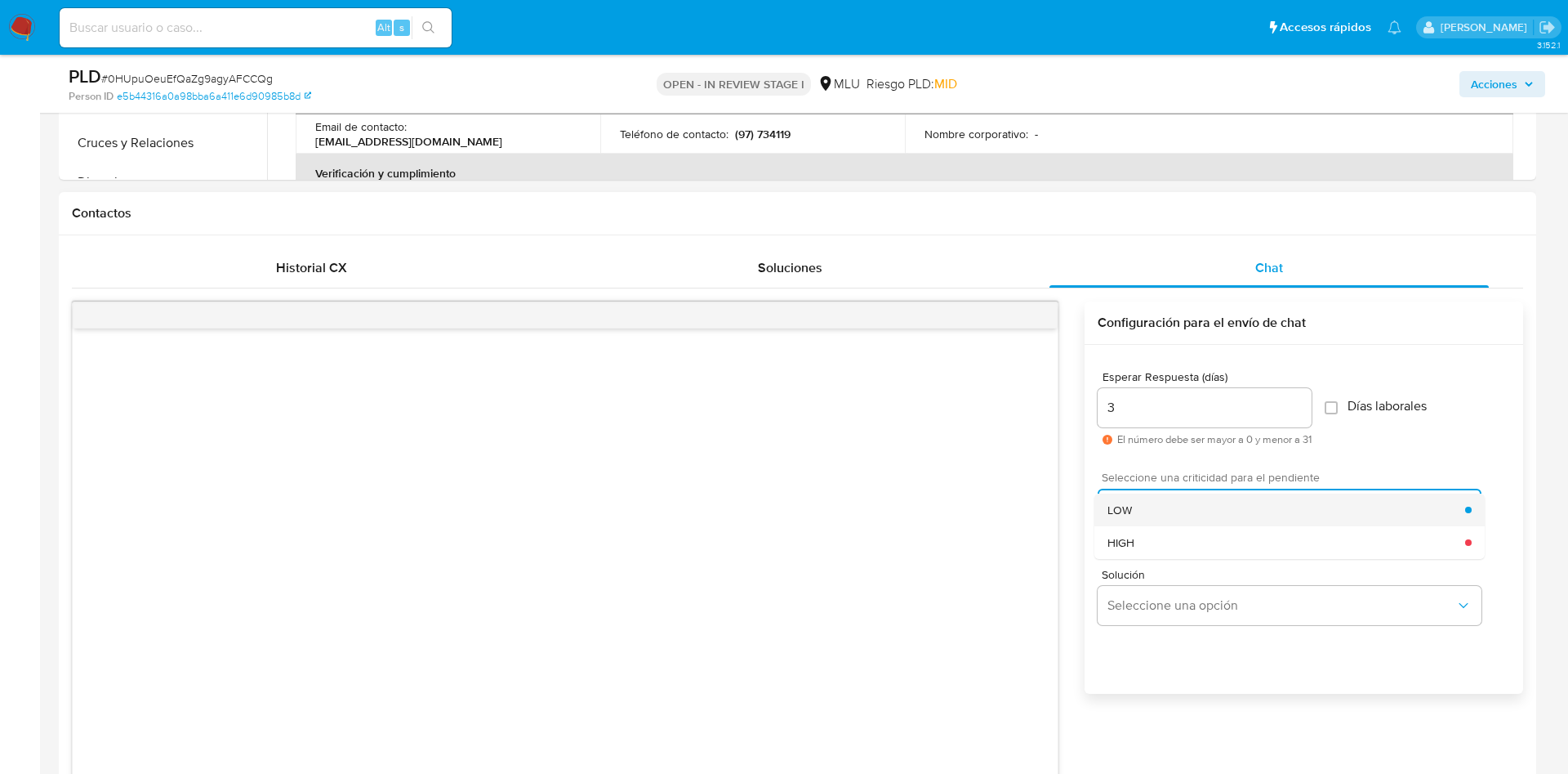
click at [1142, 504] on div "LOW" at bounding box center [1286, 510] width 357 height 33
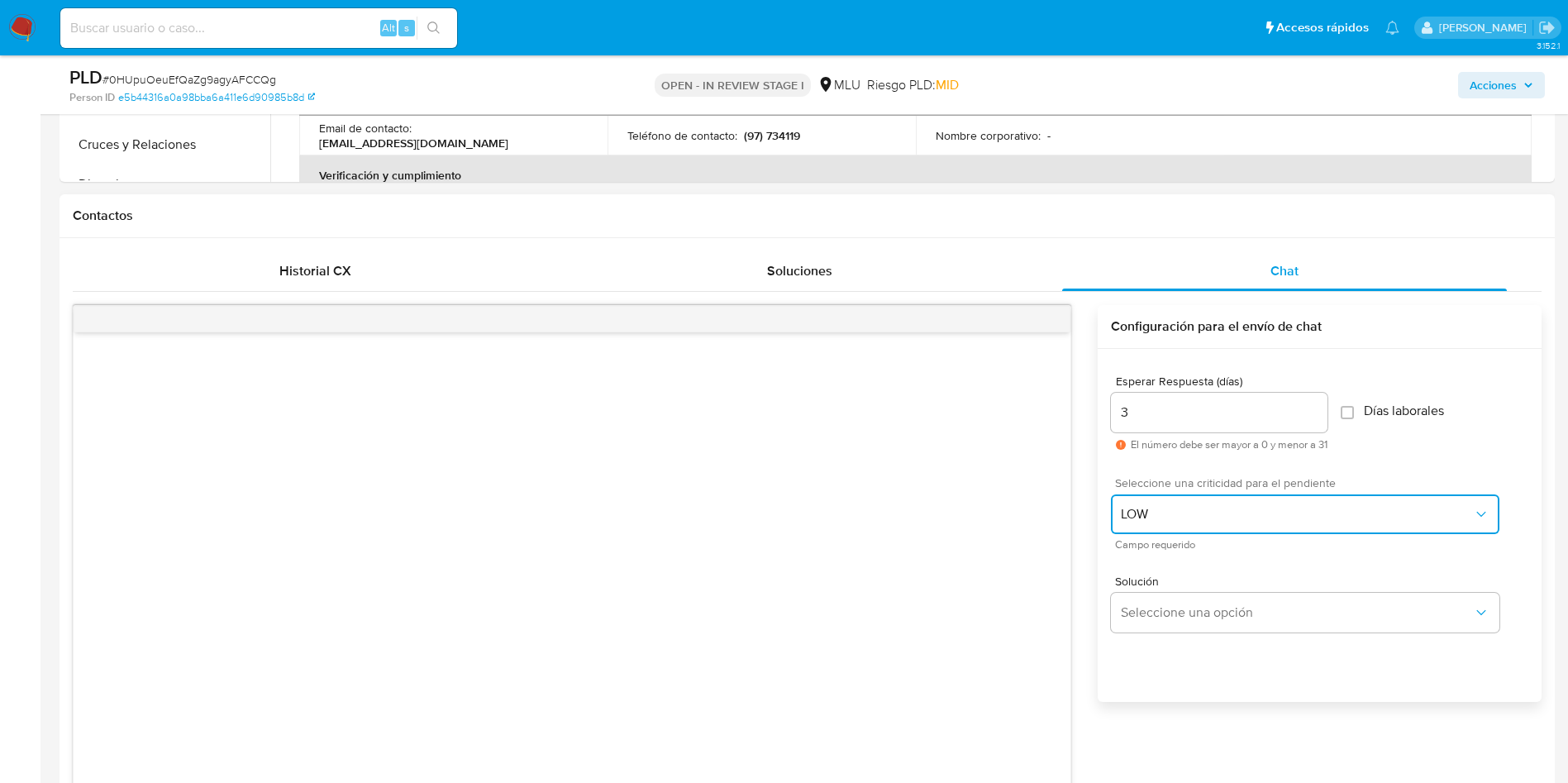
scroll to position [1612, 0]
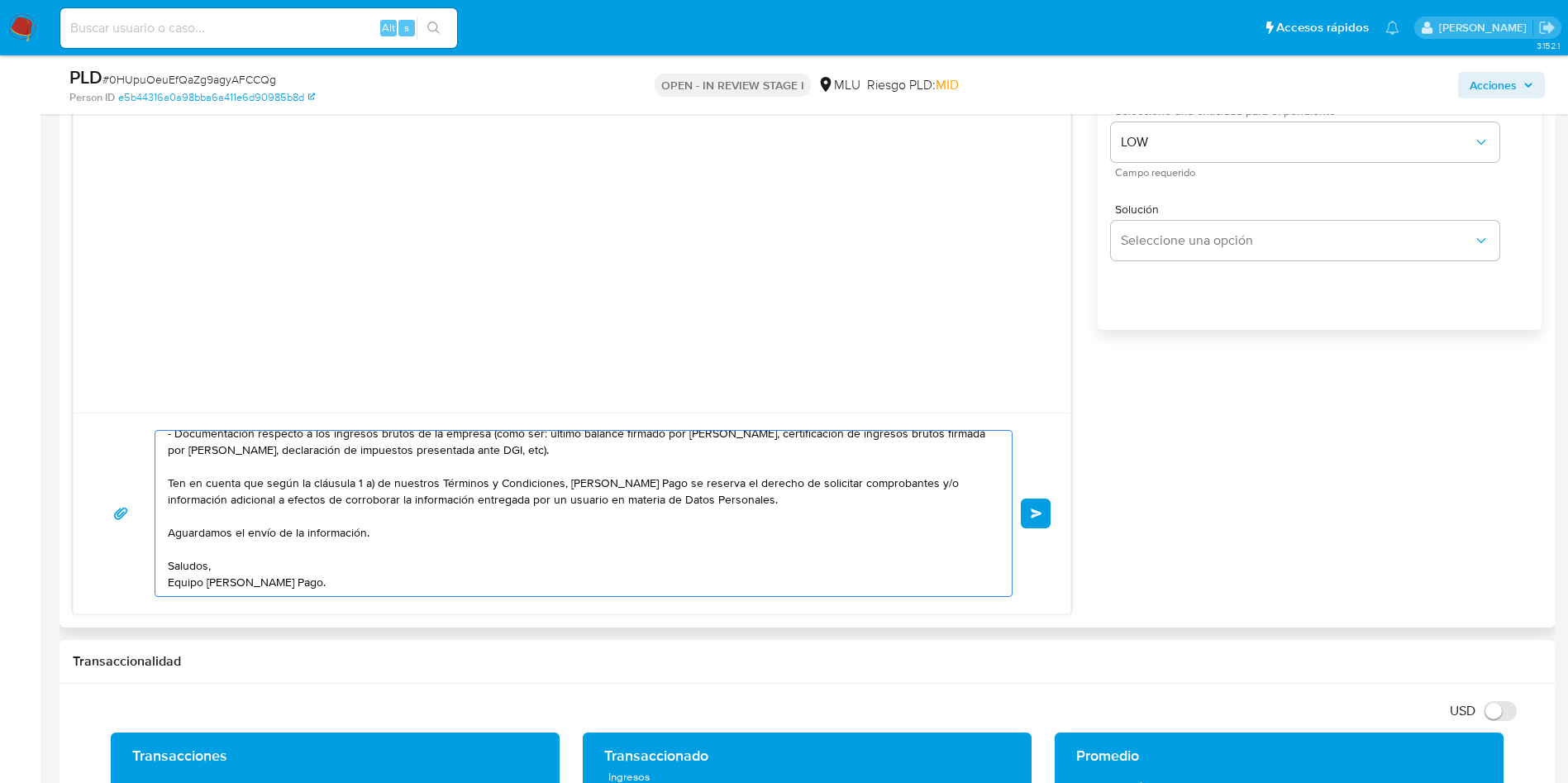
click at [463, 571] on textarea "Hola, Juan Andres. Te contactamos ya que necesitamos verificar algunos datos. P…" at bounding box center [579, 514] width 824 height 165
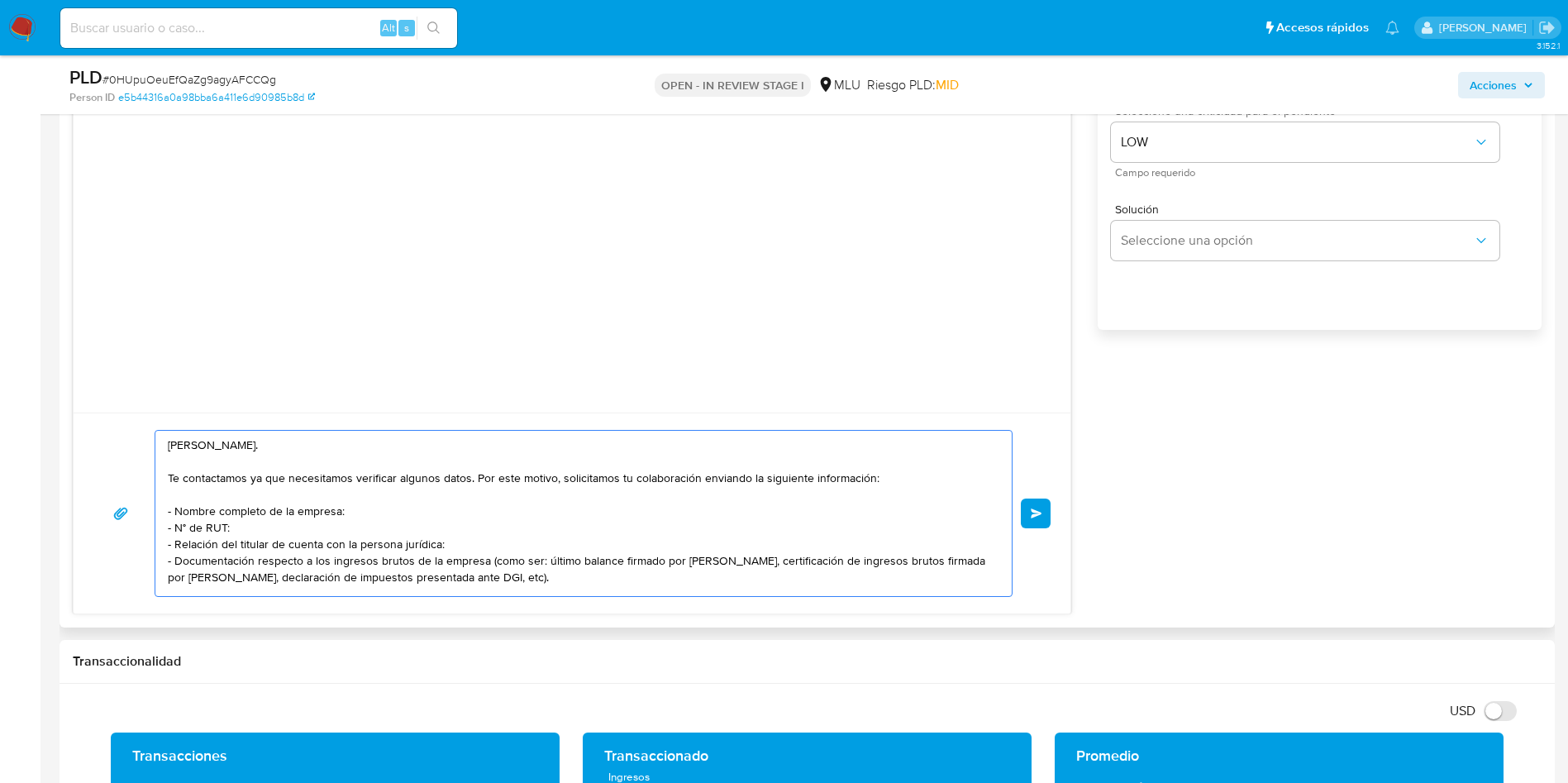
click at [1041, 510] on button "Enviar" at bounding box center [1036, 514] width 30 height 30
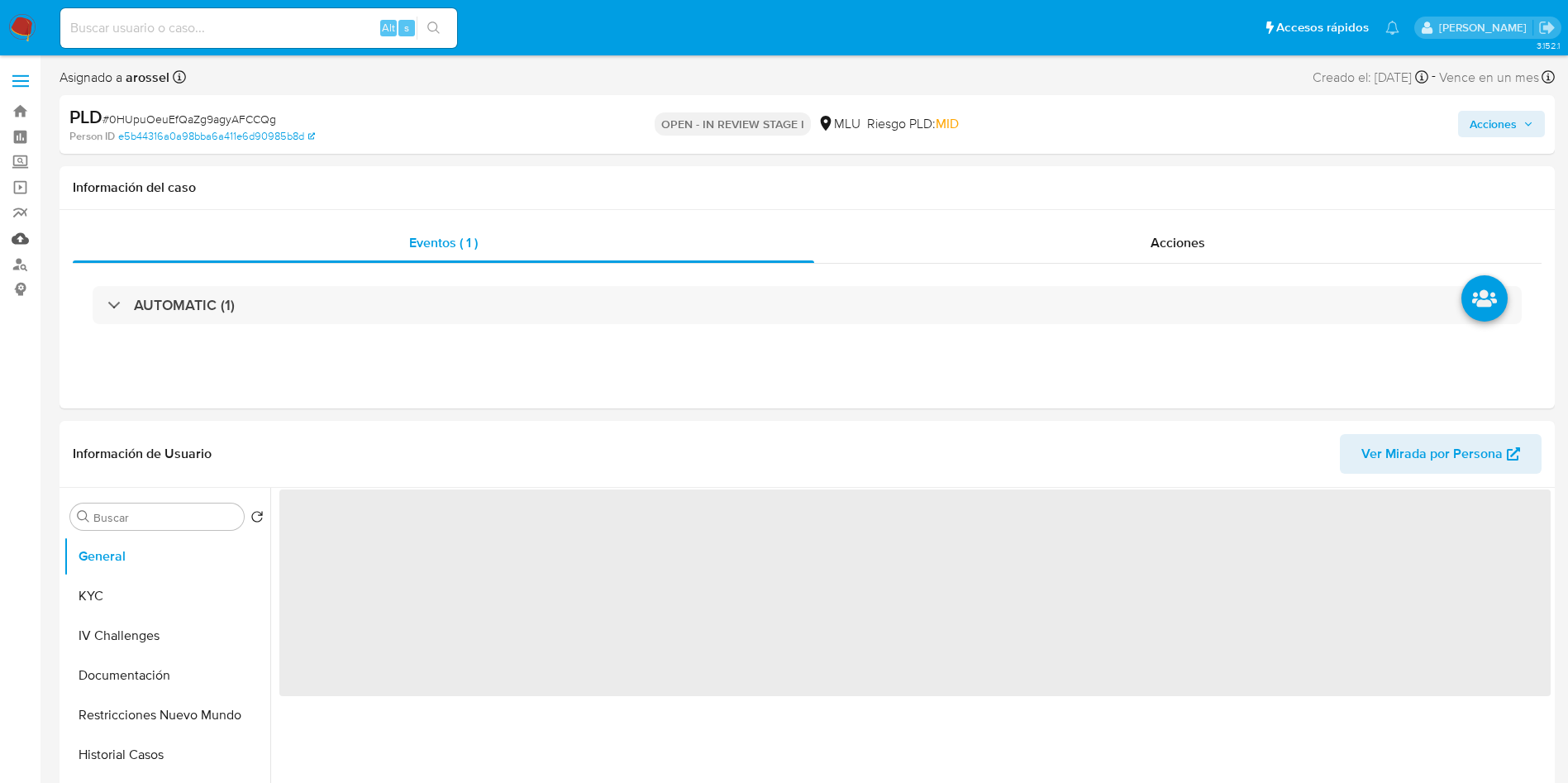
click at [20, 245] on link "Mulan" at bounding box center [98, 238] width 197 height 25
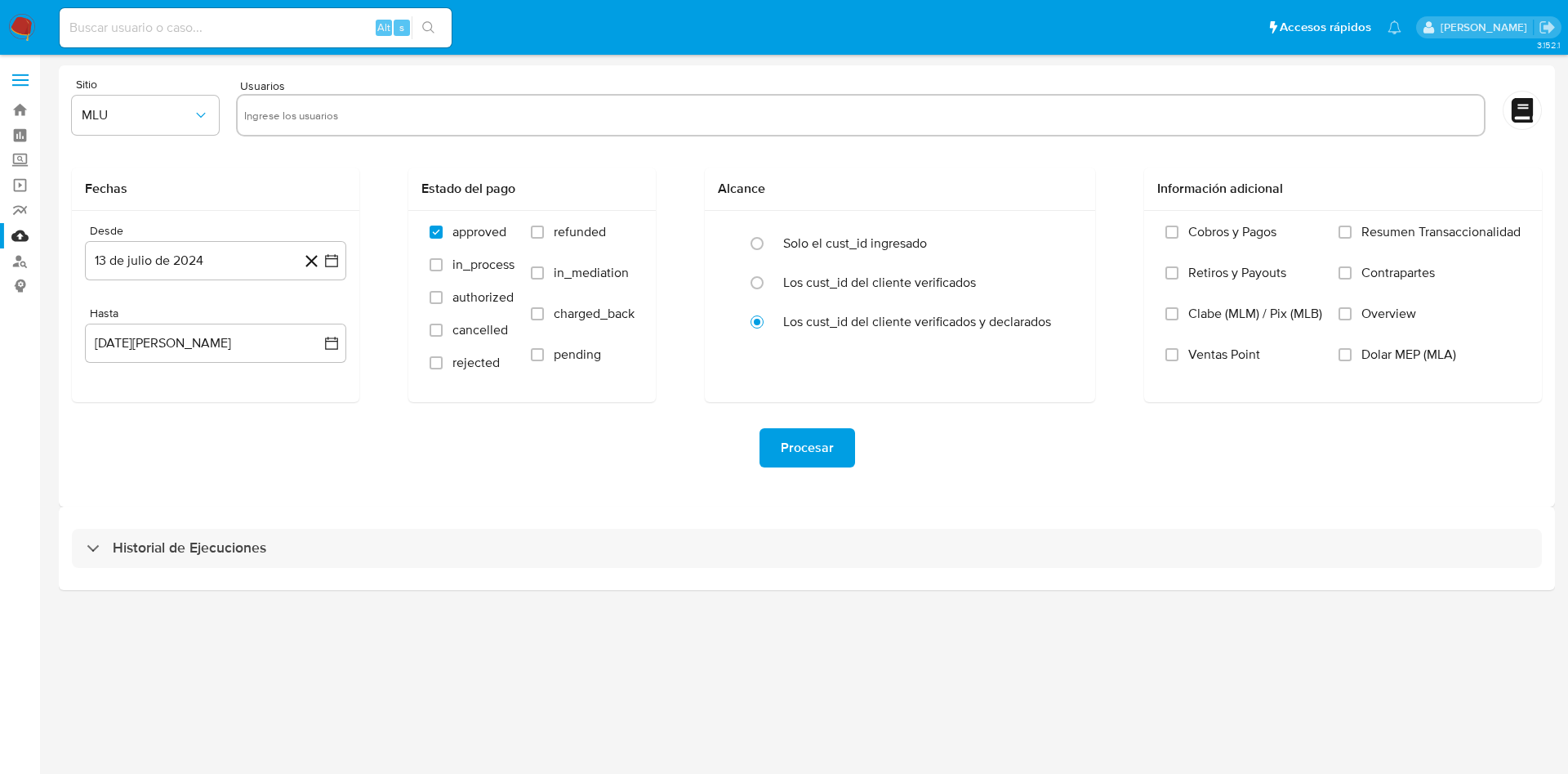
drag, startPoint x: 479, startPoint y: 107, endPoint x: 494, endPoint y: 100, distance: 16.6
click at [478, 106] on input "text" at bounding box center [861, 115] width 1233 height 26
paste input "500148845"
type input "500148845"
paste input "802348287"
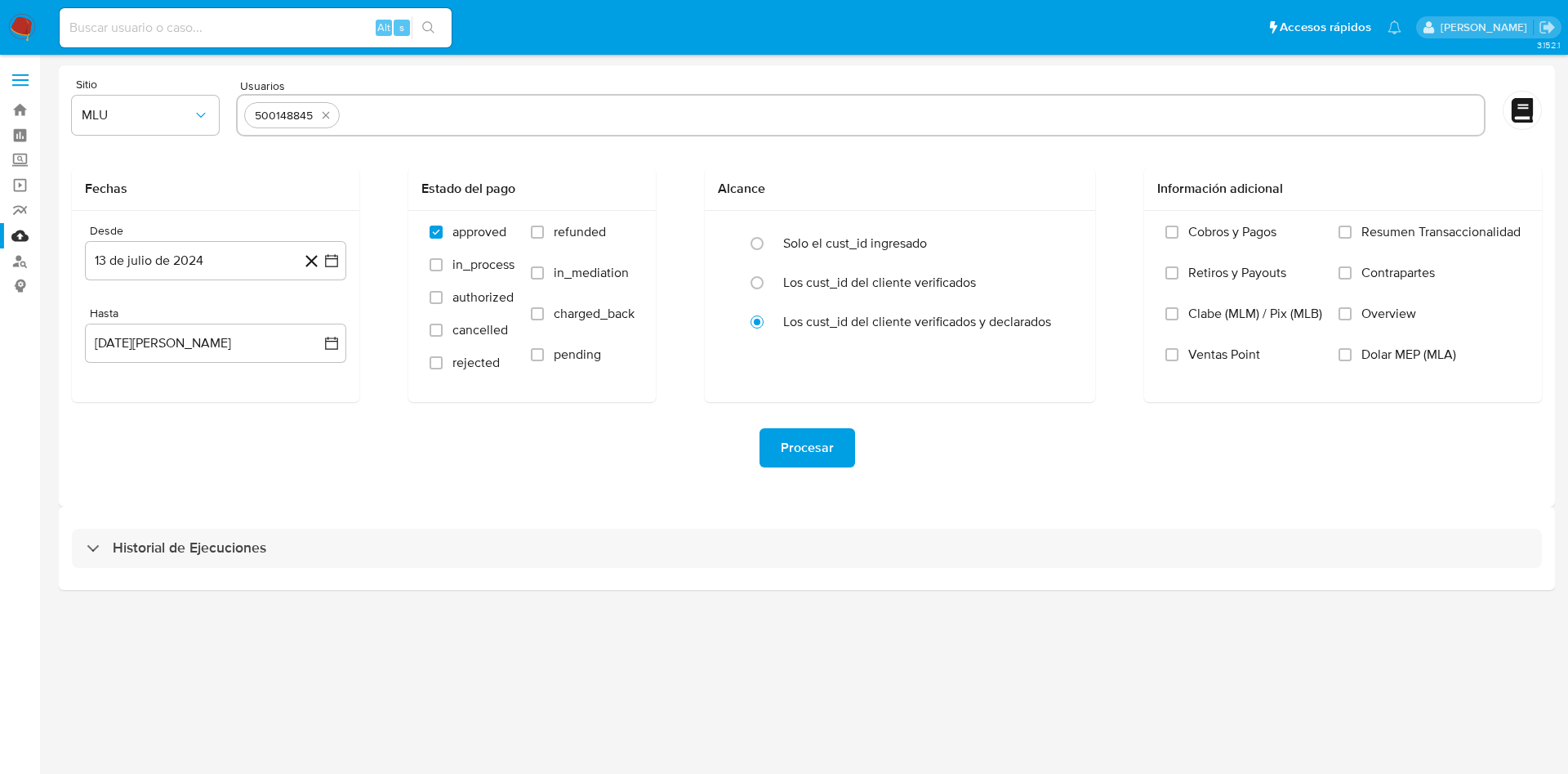
type input "802348287"
paste input "63685994"
type input "63685994"
paste input "1083473860"
type input "1083473860"
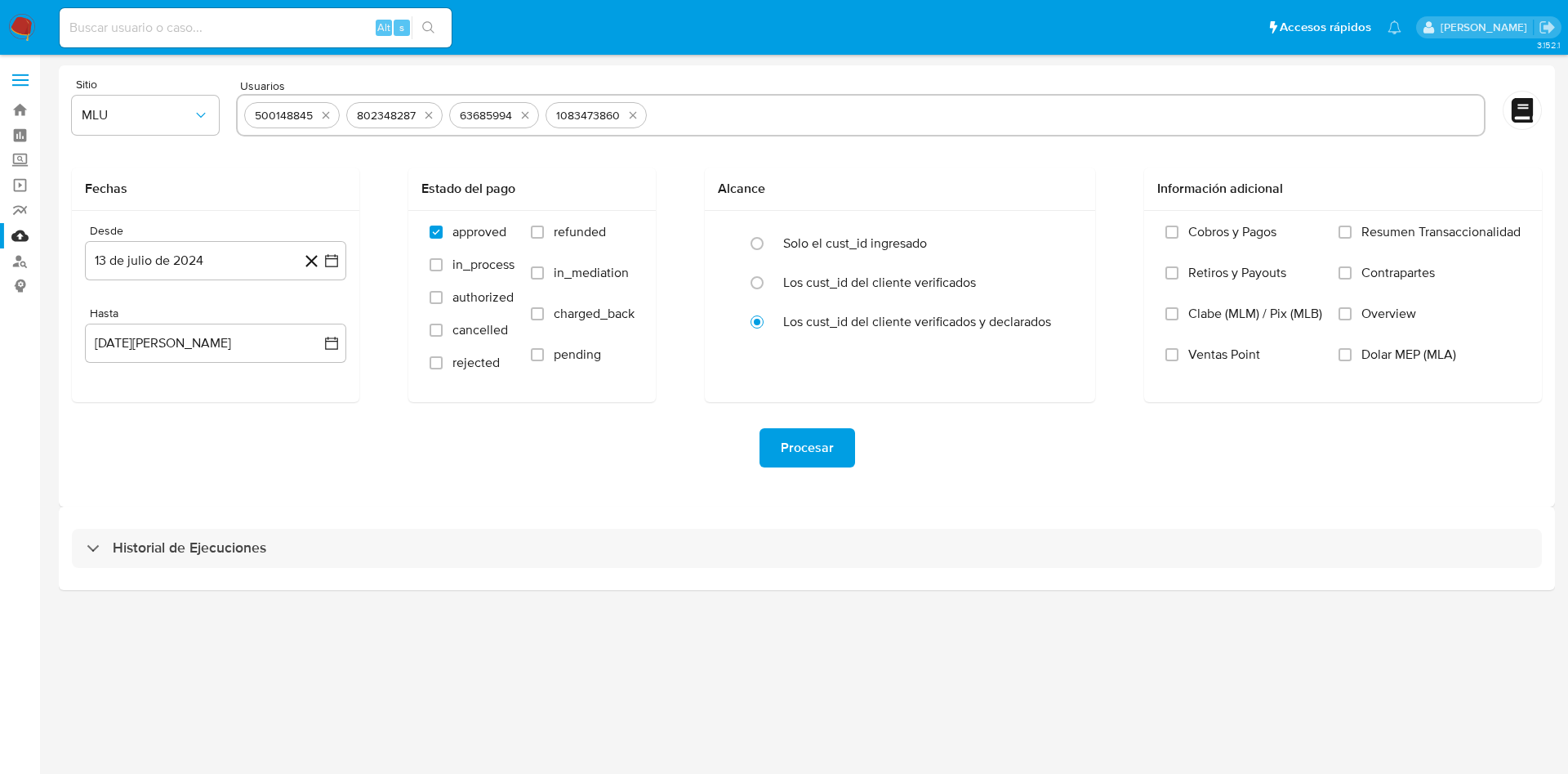
paste input "199538082"
type input "199538082"
paste input "302281733"
type input "302281733"
paste input "275470567"
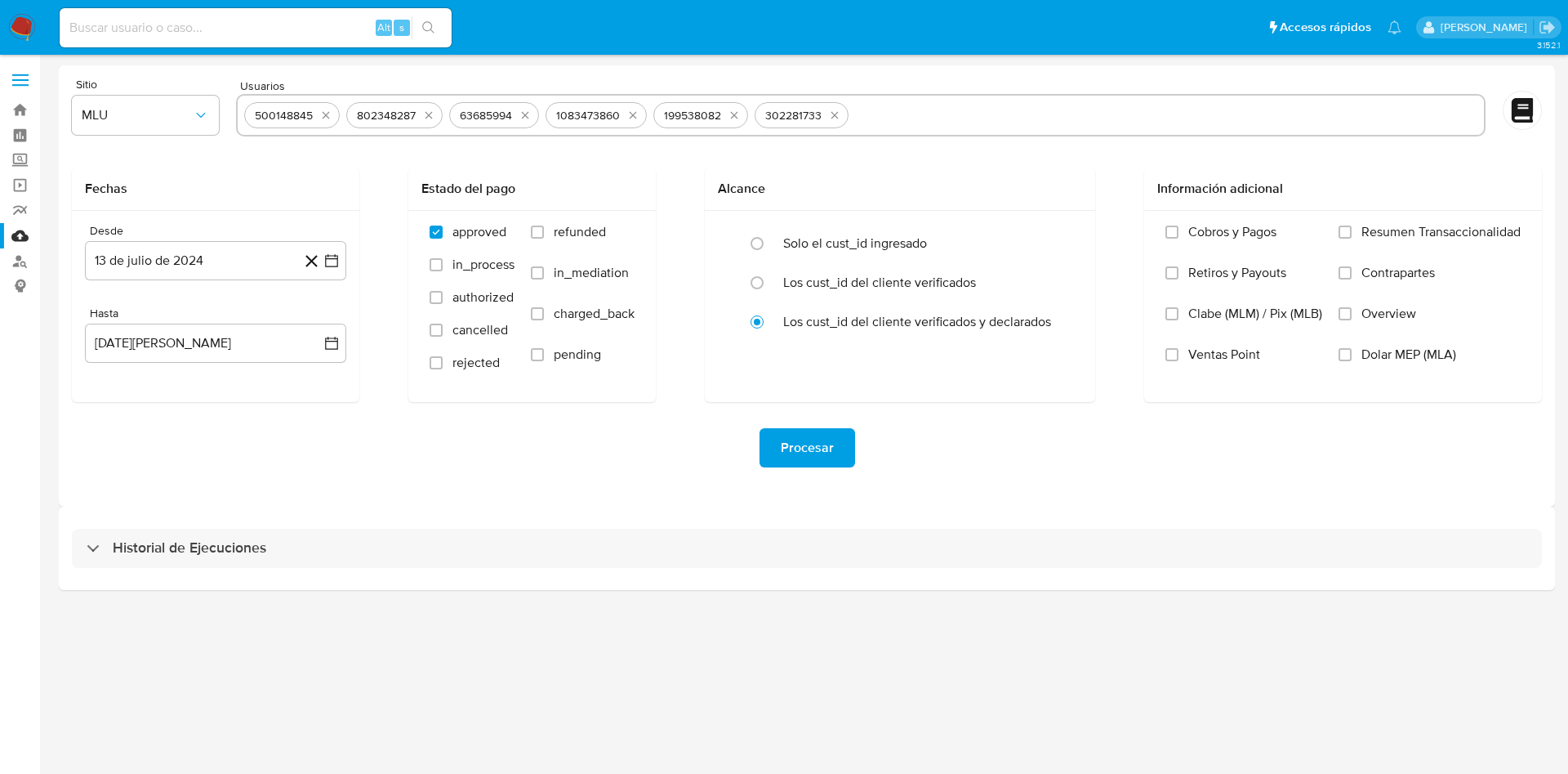
type input "275470567"
paste input "285222863"
type input "285222863"
paste input "240280099"
type input "240280099"
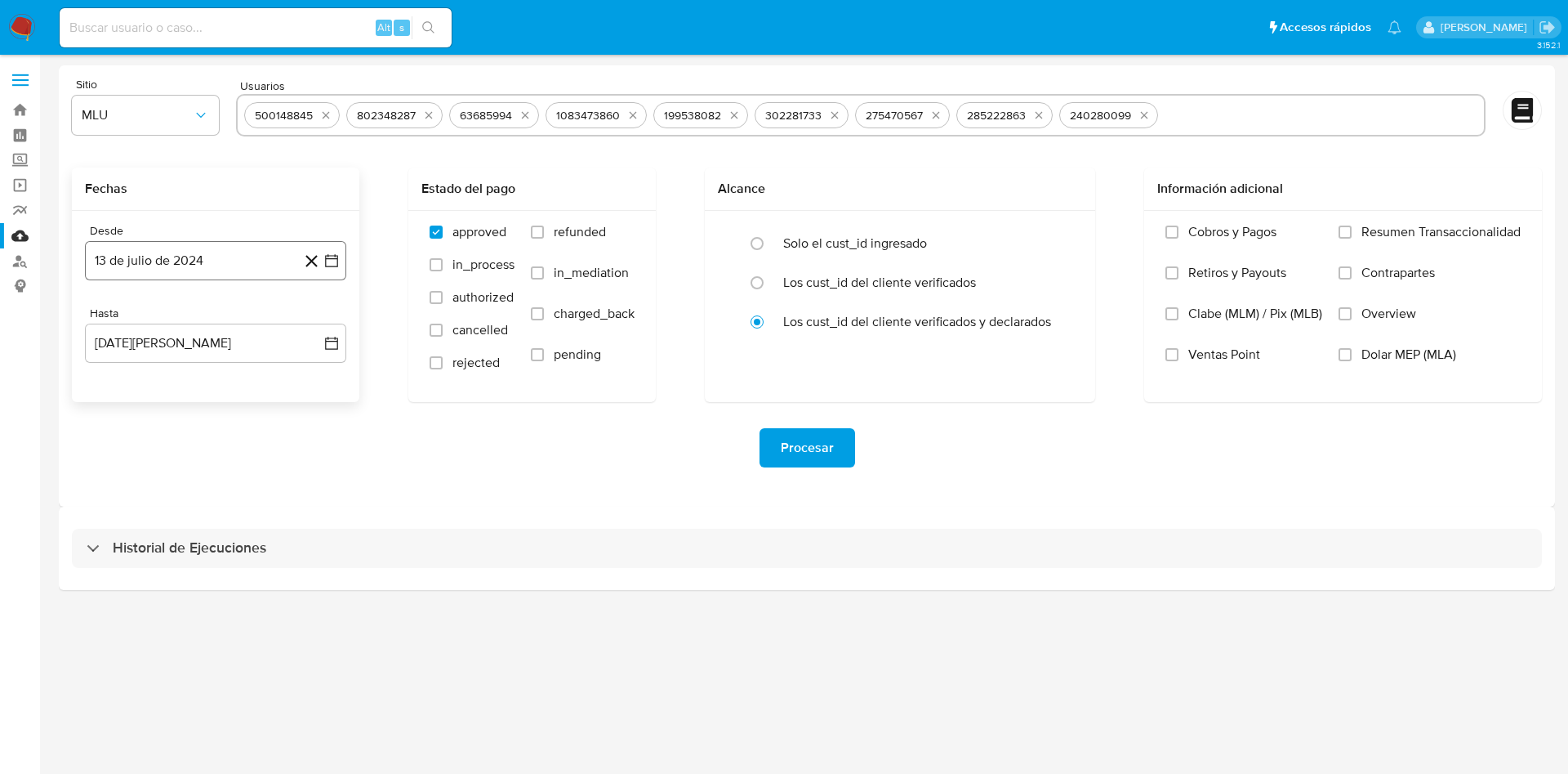
click at [331, 253] on icon "button" at bounding box center [331, 260] width 16 height 16
click at [114, 317] on icon "Mes anterior" at bounding box center [114, 319] width 7 height 11
click at [286, 413] on button "8" at bounding box center [281, 412] width 26 height 26
click at [336, 350] on icon "button" at bounding box center [331, 343] width 16 height 16
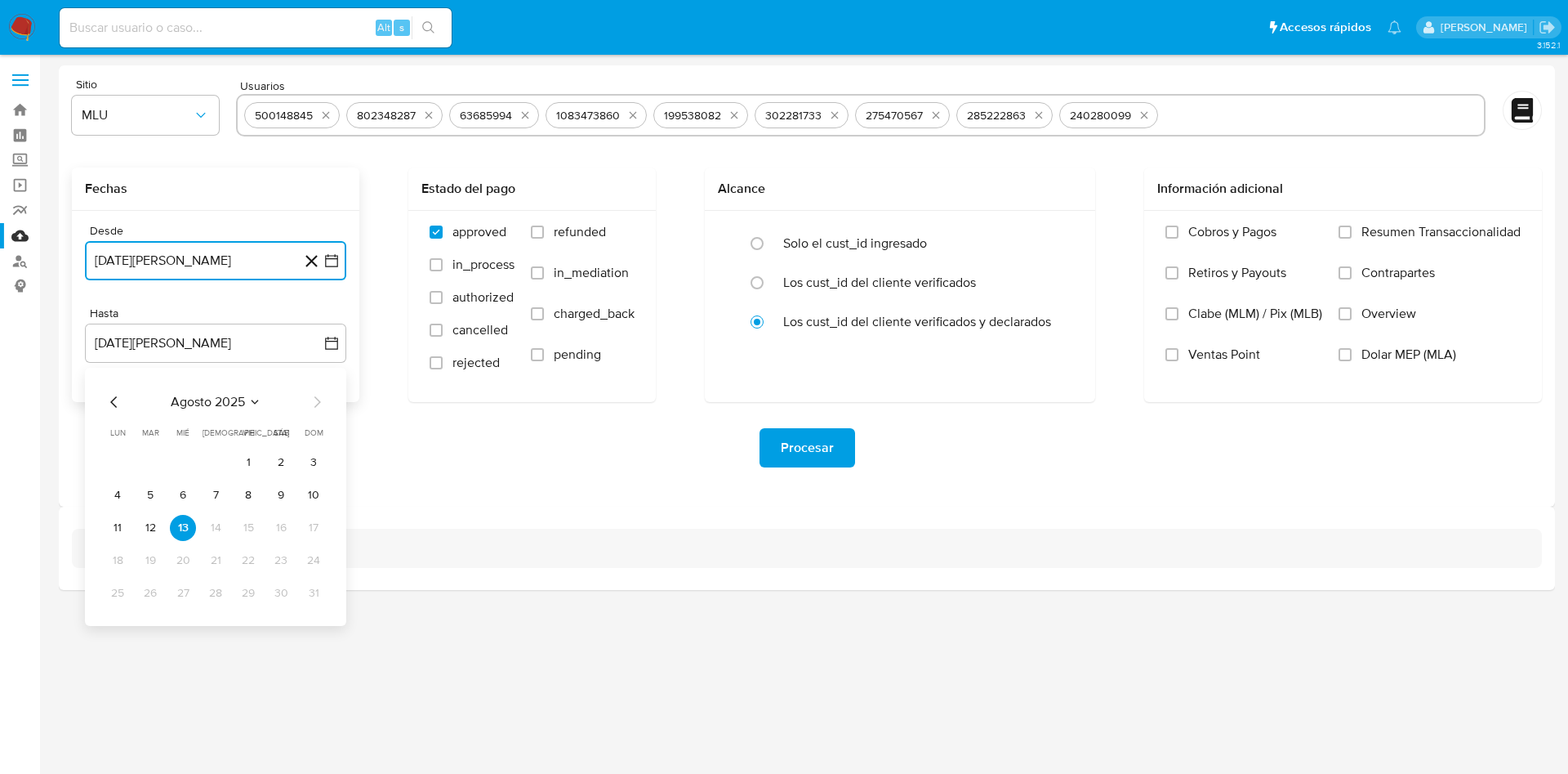
click at [120, 403] on icon "Mes anterior" at bounding box center [114, 402] width 20 height 20
click at [317, 498] on button "8" at bounding box center [314, 495] width 26 height 26
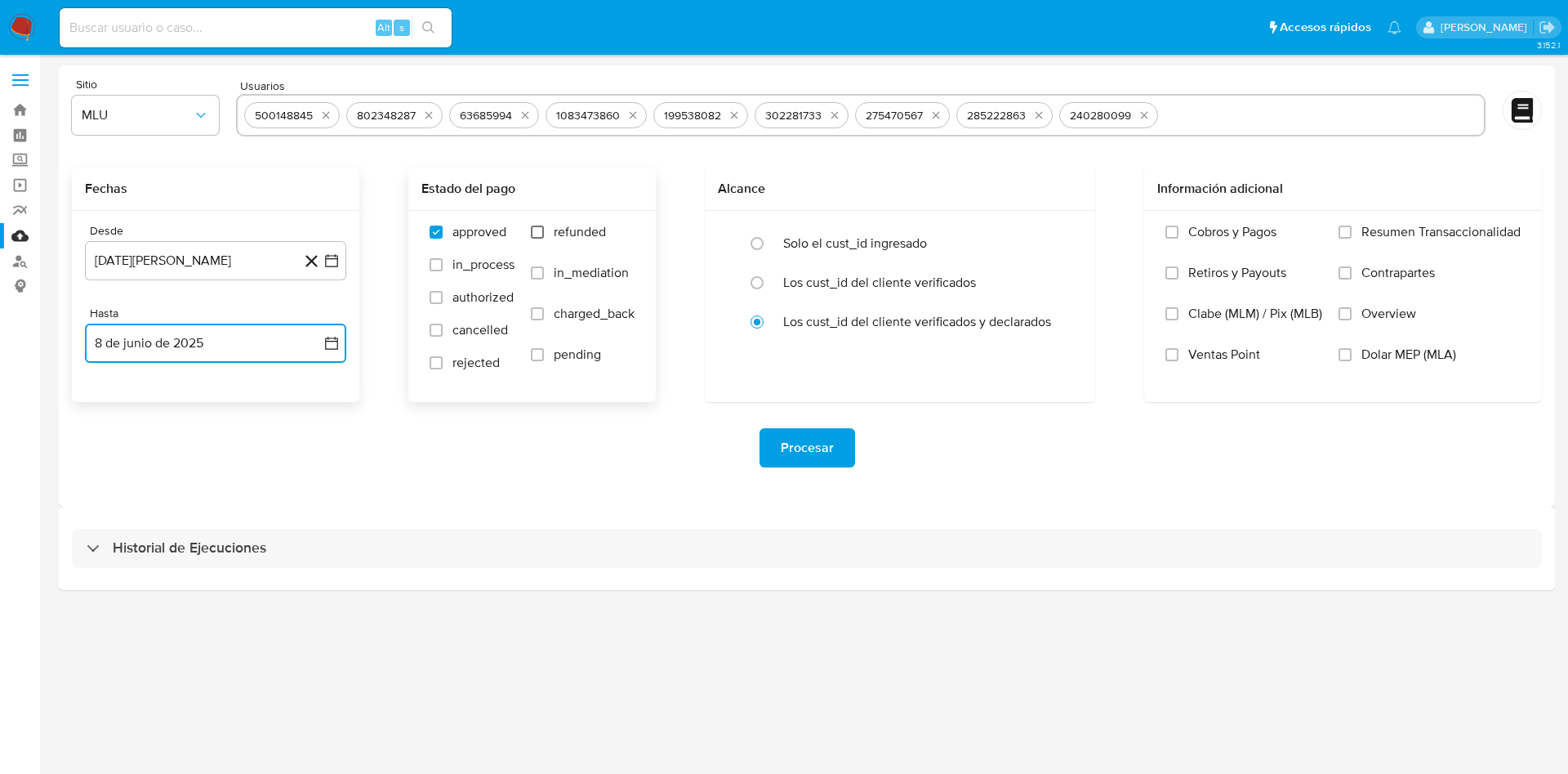
click at [538, 228] on input "refunded" at bounding box center [537, 232] width 13 height 13
checkbox input "true"
click at [537, 314] on input "charged_back" at bounding box center [537, 313] width 13 height 13
checkbox input "true"
click at [814, 448] on span "Procesar" at bounding box center [807, 447] width 53 height 36
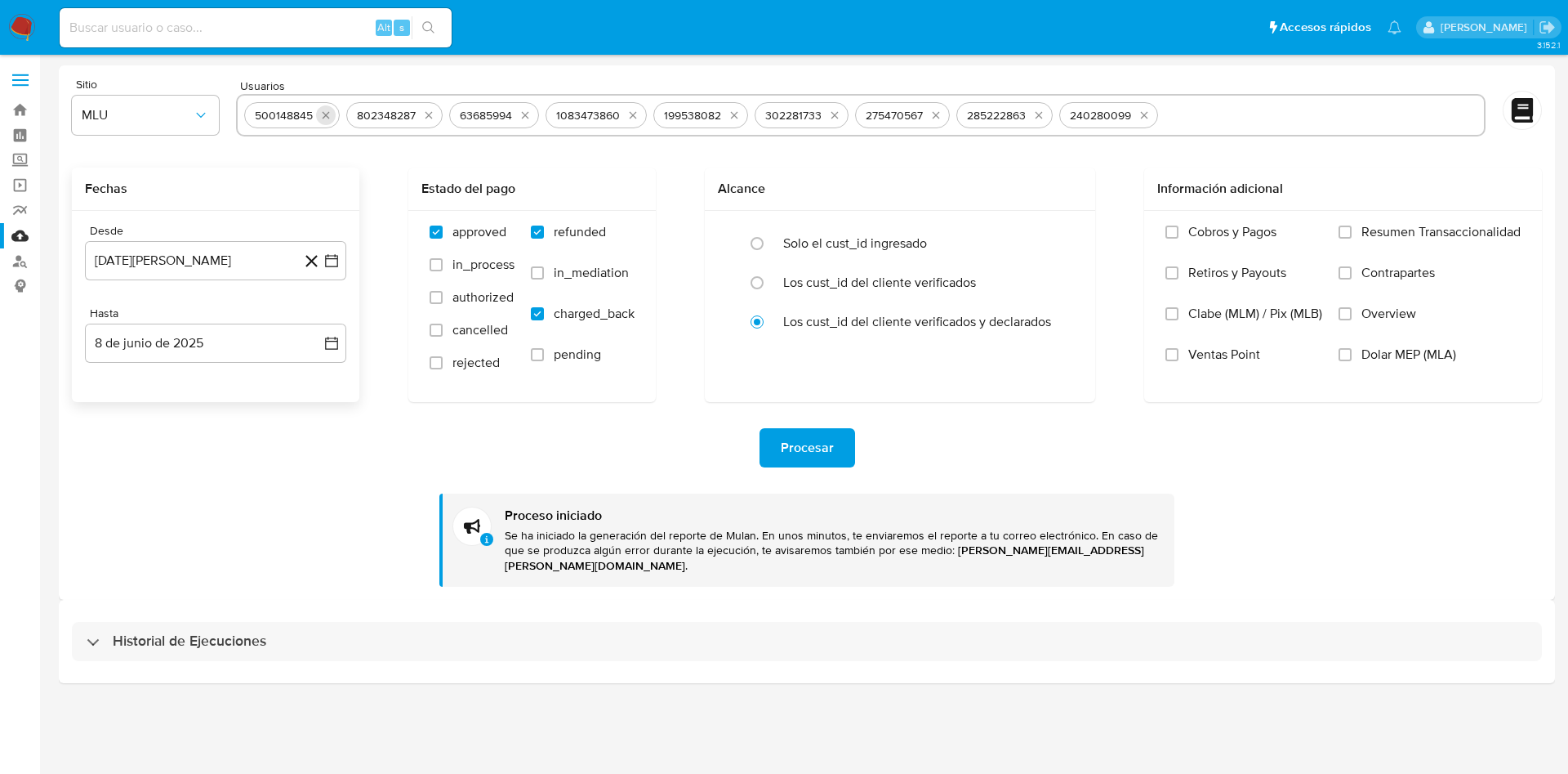
click at [326, 119] on icon "quitar 500148845" at bounding box center [325, 115] width 13 height 13
click at [422, 119] on icon "quitar 802348287" at bounding box center [428, 115] width 13 height 13
click at [326, 119] on icon "quitar 63685994" at bounding box center [320, 115] width 13 height 13
click at [326, 119] on icon "quitar 1083473860" at bounding box center [331, 115] width 13 height 13
click at [326, 119] on icon "quitar 199538082" at bounding box center [324, 115] width 13 height 13
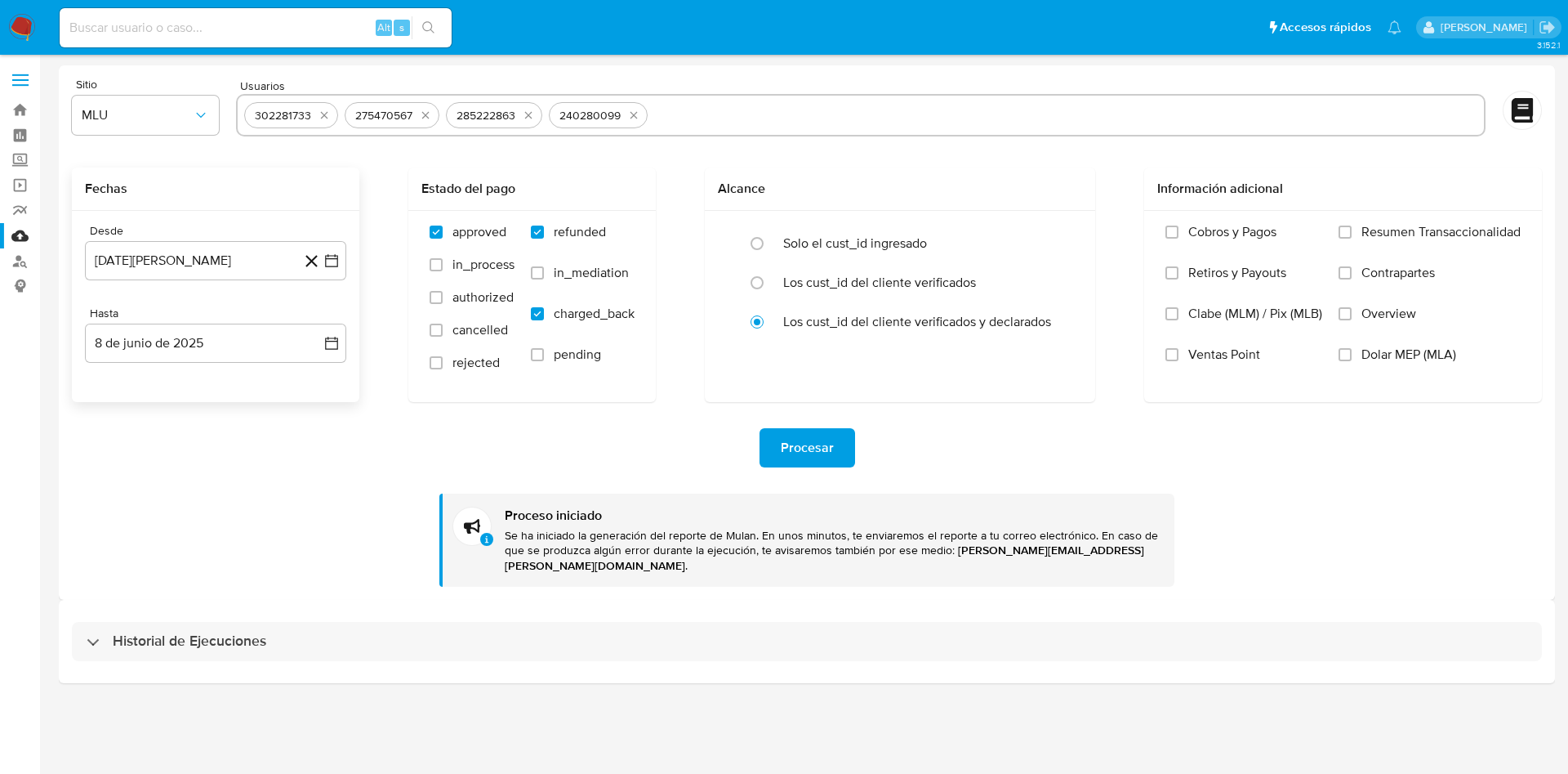
click at [326, 119] on icon "quitar 302281733" at bounding box center [323, 115] width 13 height 13
click at [419, 119] on icon "quitar 275470567" at bounding box center [425, 115] width 13 height 13
click at [326, 119] on icon "quitar 285222863" at bounding box center [326, 115] width 13 height 13
click at [326, 119] on icon "quitar 240280099" at bounding box center [329, 115] width 13 height 13
click at [326, 119] on input "text" at bounding box center [861, 115] width 1233 height 26
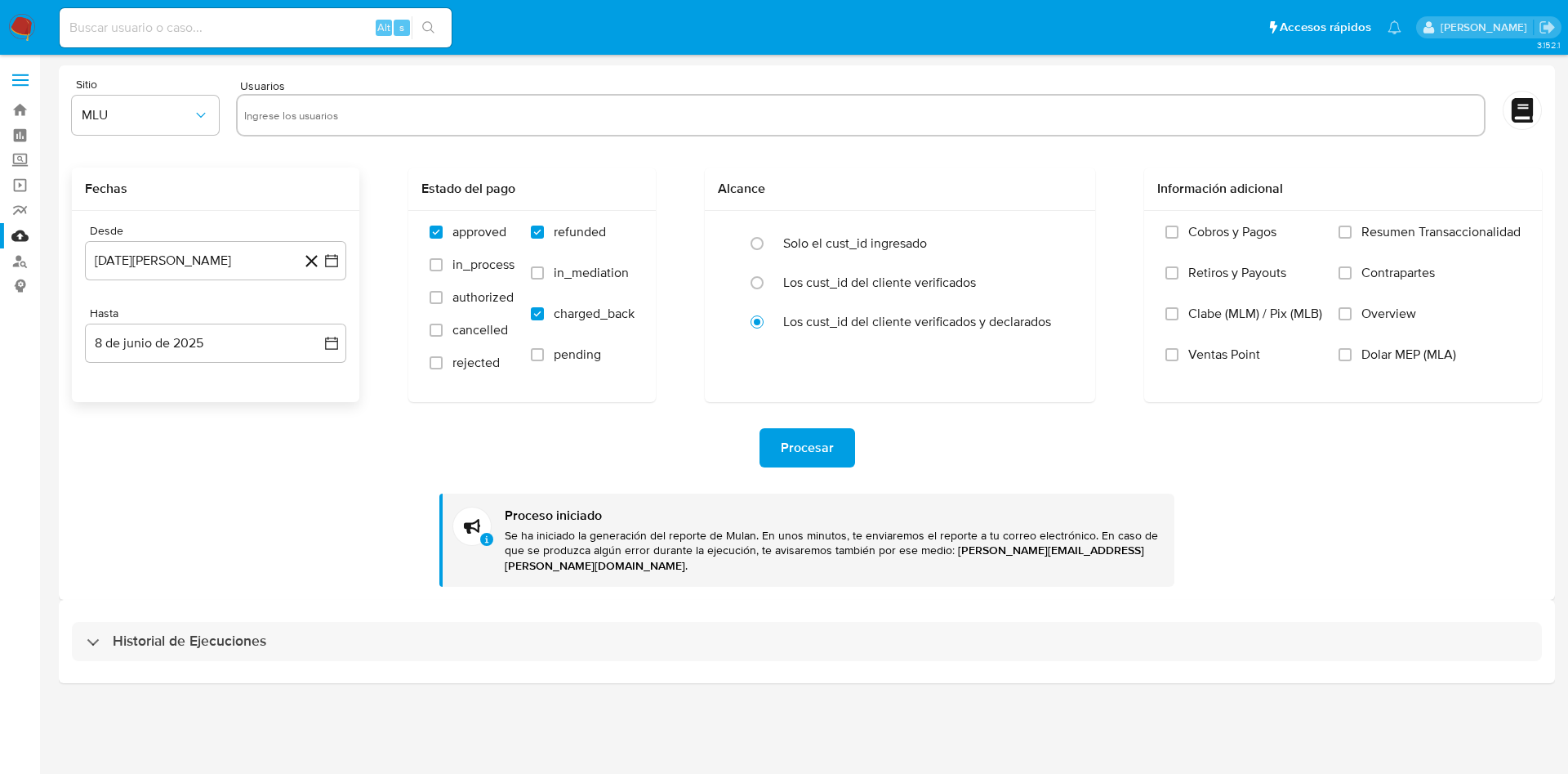
paste input "340418305"
type input "340418305"
click at [333, 255] on icon "button" at bounding box center [331, 260] width 13 height 13
click at [320, 318] on icon "Mes siguiente" at bounding box center [317, 319] width 20 height 20
click at [321, 318] on icon "Mes siguiente" at bounding box center [317, 319] width 20 height 20
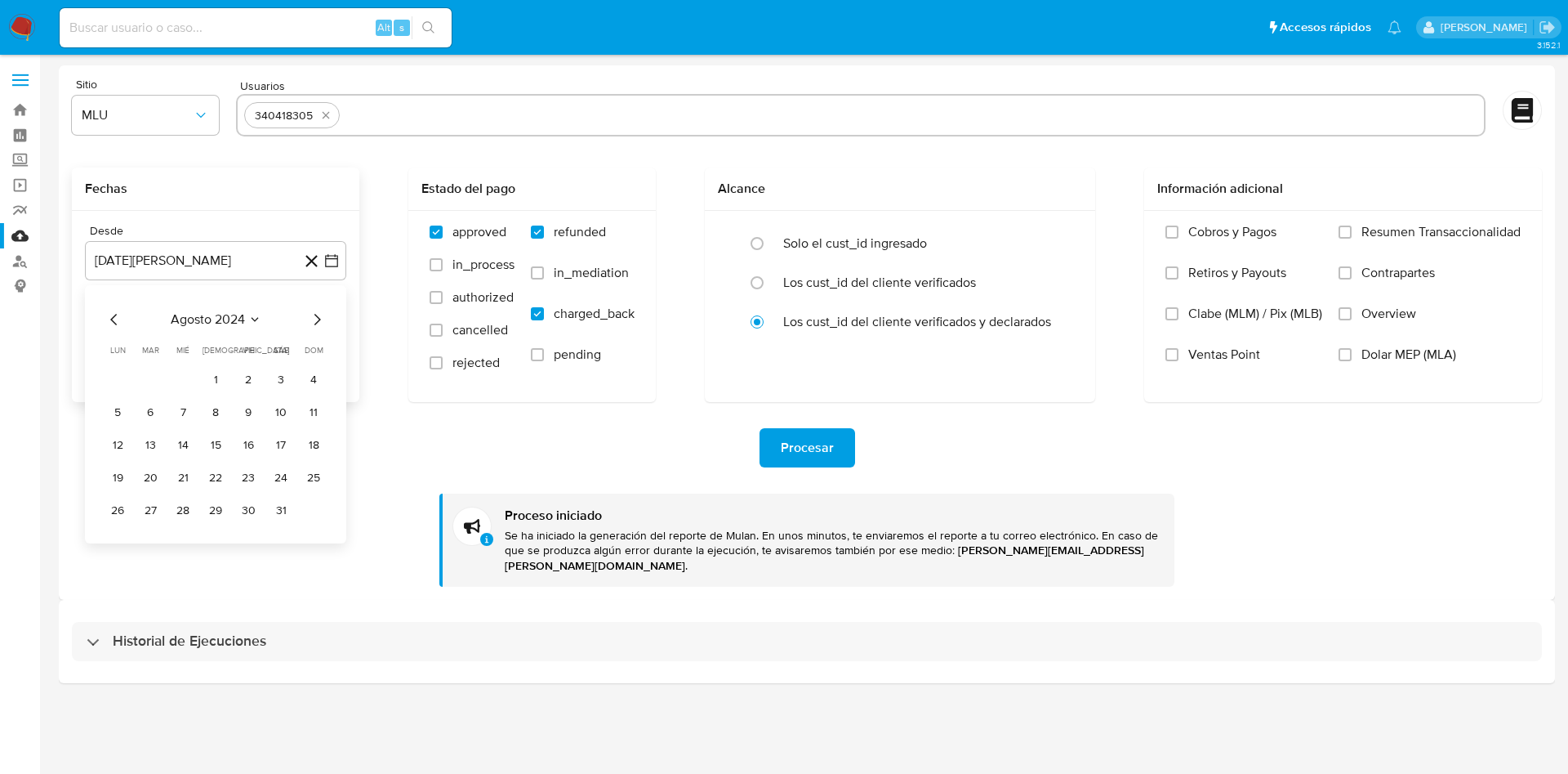
click at [322, 316] on icon "Mes siguiente" at bounding box center [317, 319] width 20 height 20
click at [157, 418] on button "3" at bounding box center [150, 412] width 26 height 26
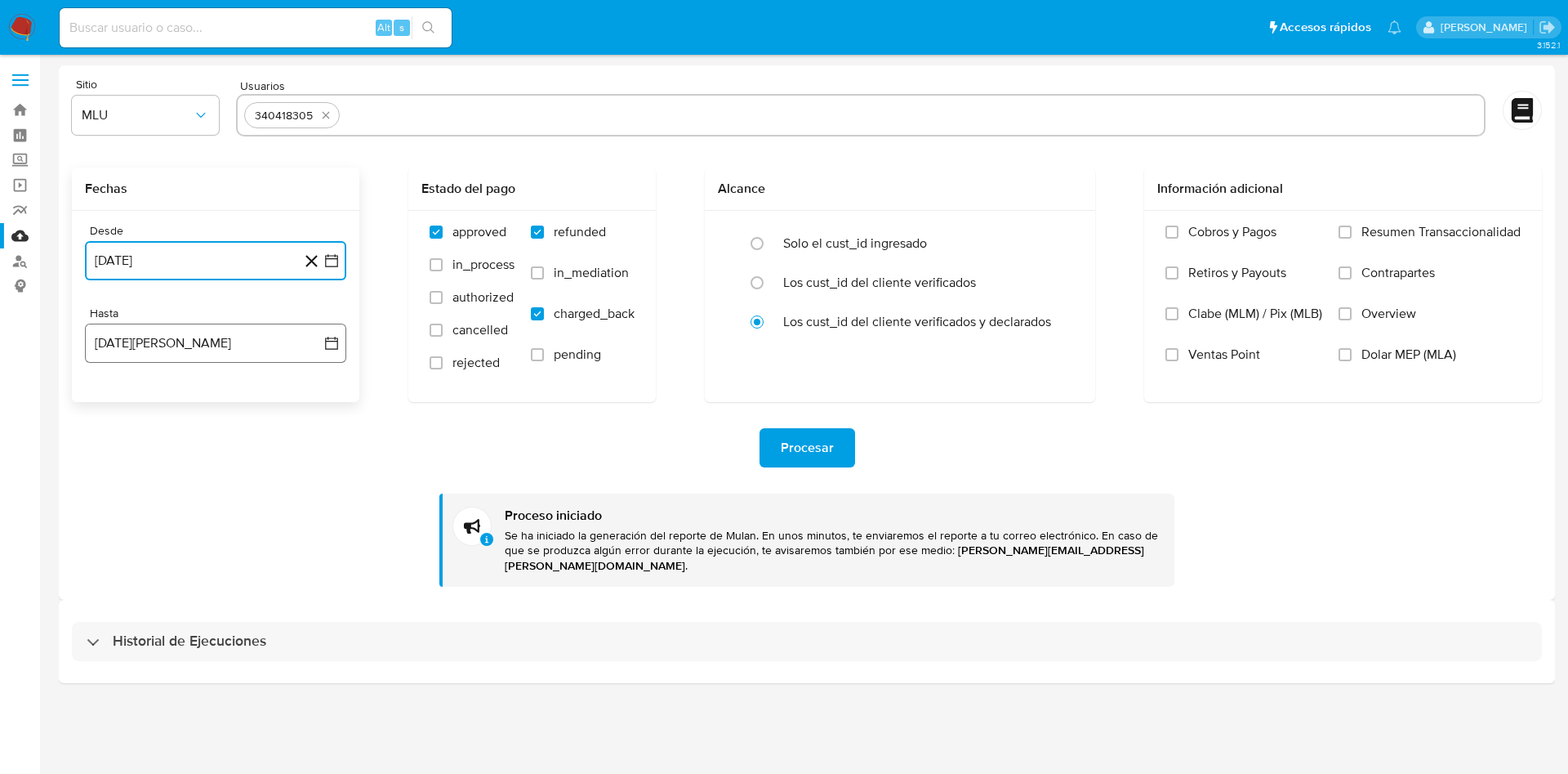
click at [336, 342] on icon "button" at bounding box center [331, 343] width 16 height 16
click at [114, 401] on icon "Mes anterior" at bounding box center [114, 402] width 20 height 20
click at [114, 400] on icon "Mes anterior" at bounding box center [114, 402] width 20 height 20
click at [315, 498] on button "8" at bounding box center [314, 495] width 26 height 26
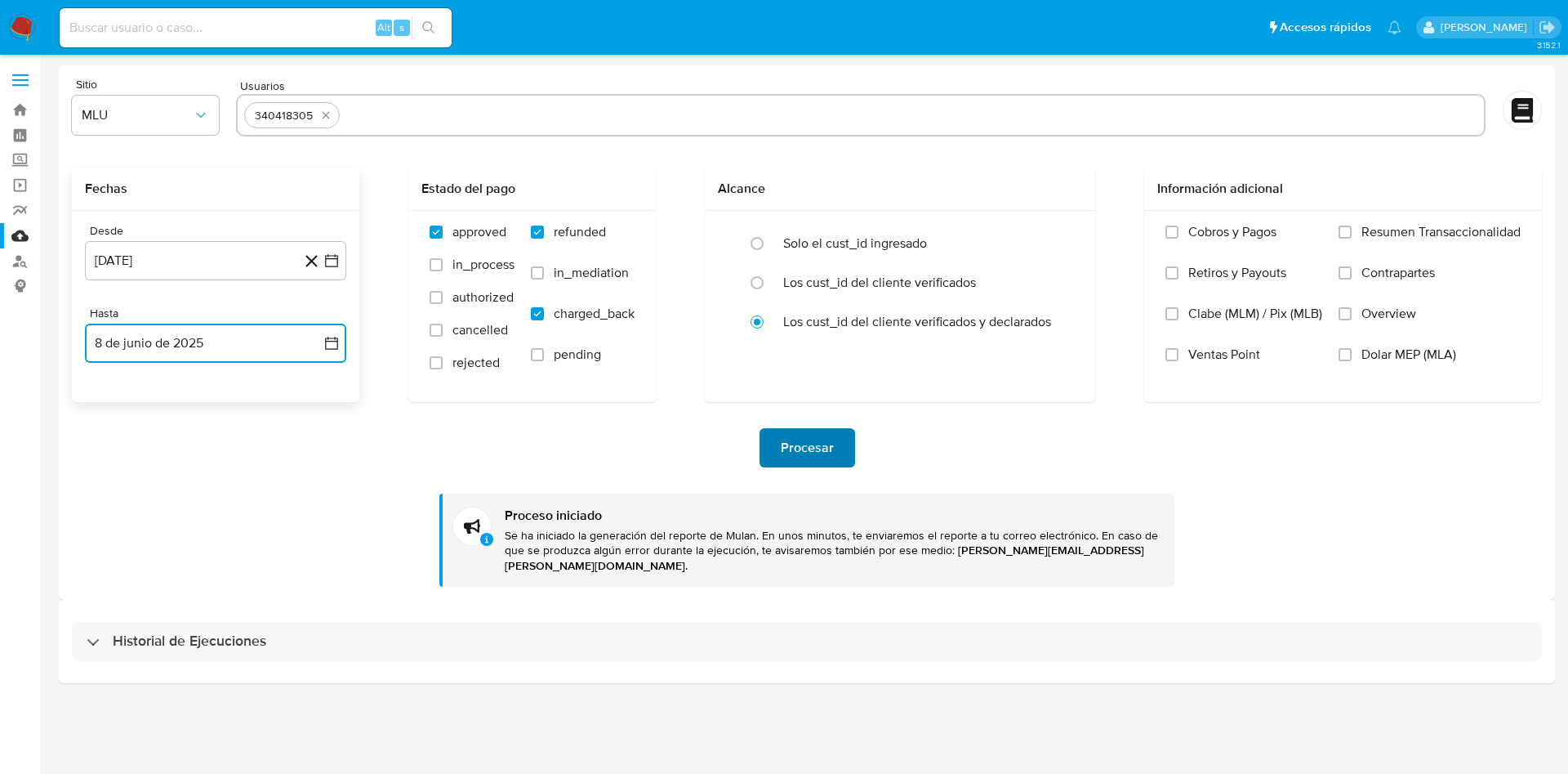
click at [826, 449] on span "Procesar" at bounding box center [807, 447] width 53 height 36
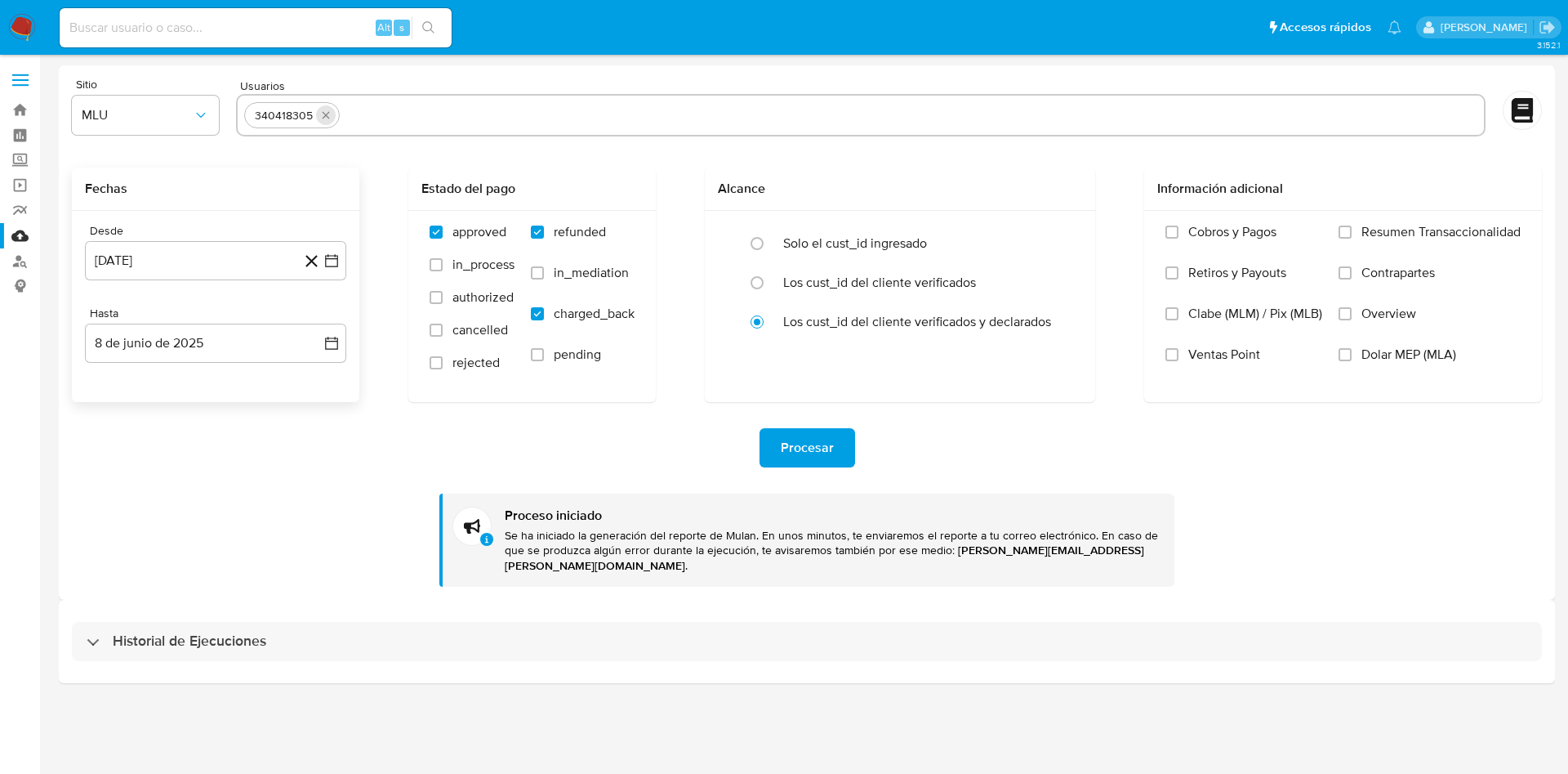
click at [329, 118] on icon "quitar 340418305" at bounding box center [325, 115] width 13 height 13
click at [353, 108] on input "text" at bounding box center [861, 115] width 1233 height 26
paste input "500148845"
type input "500148845"
paste input "802348287"
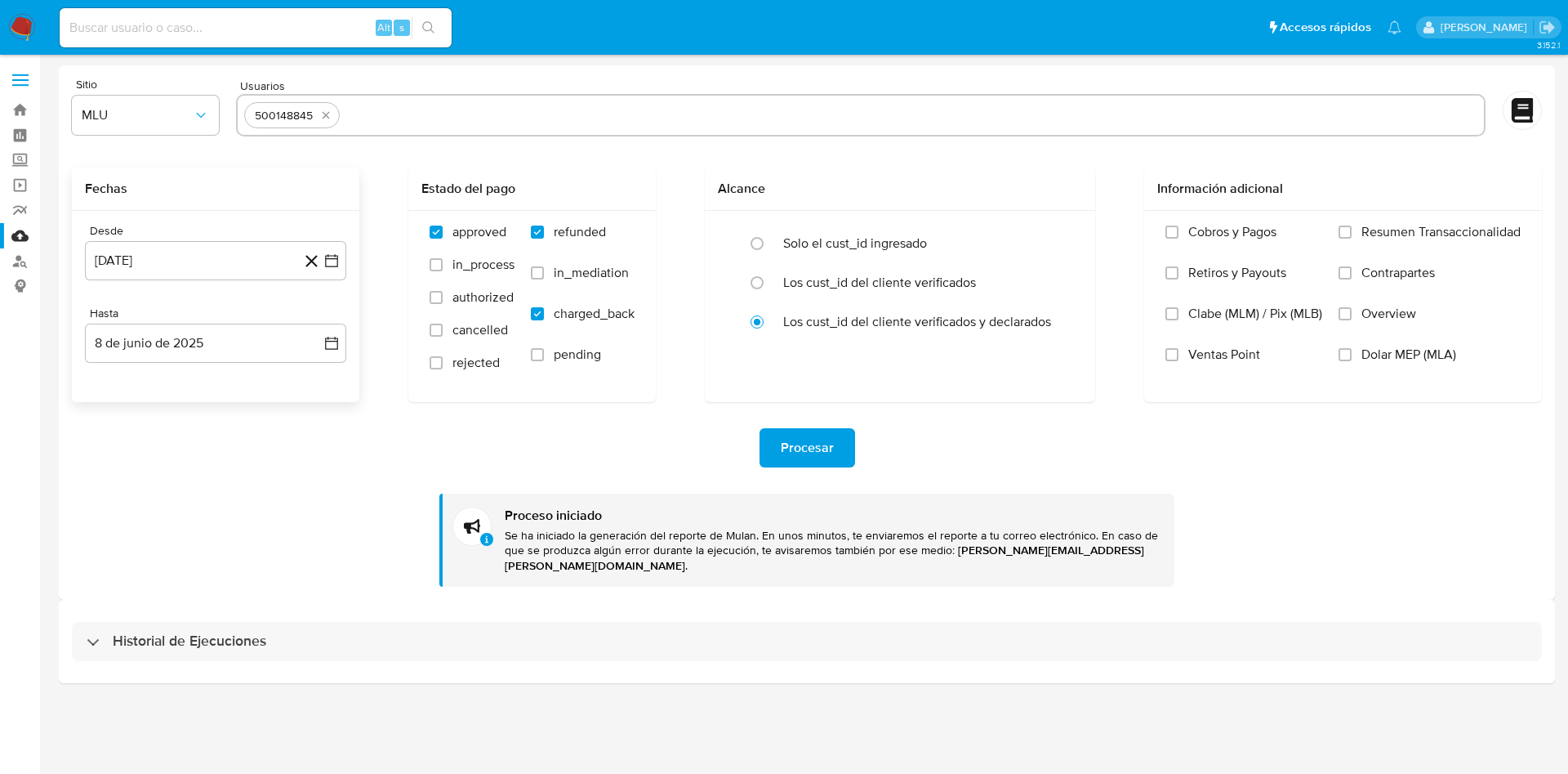
type input "802348287"
paste input "63685994"
type input "63685994"
paste input "1083473860"
type input "1083473860"
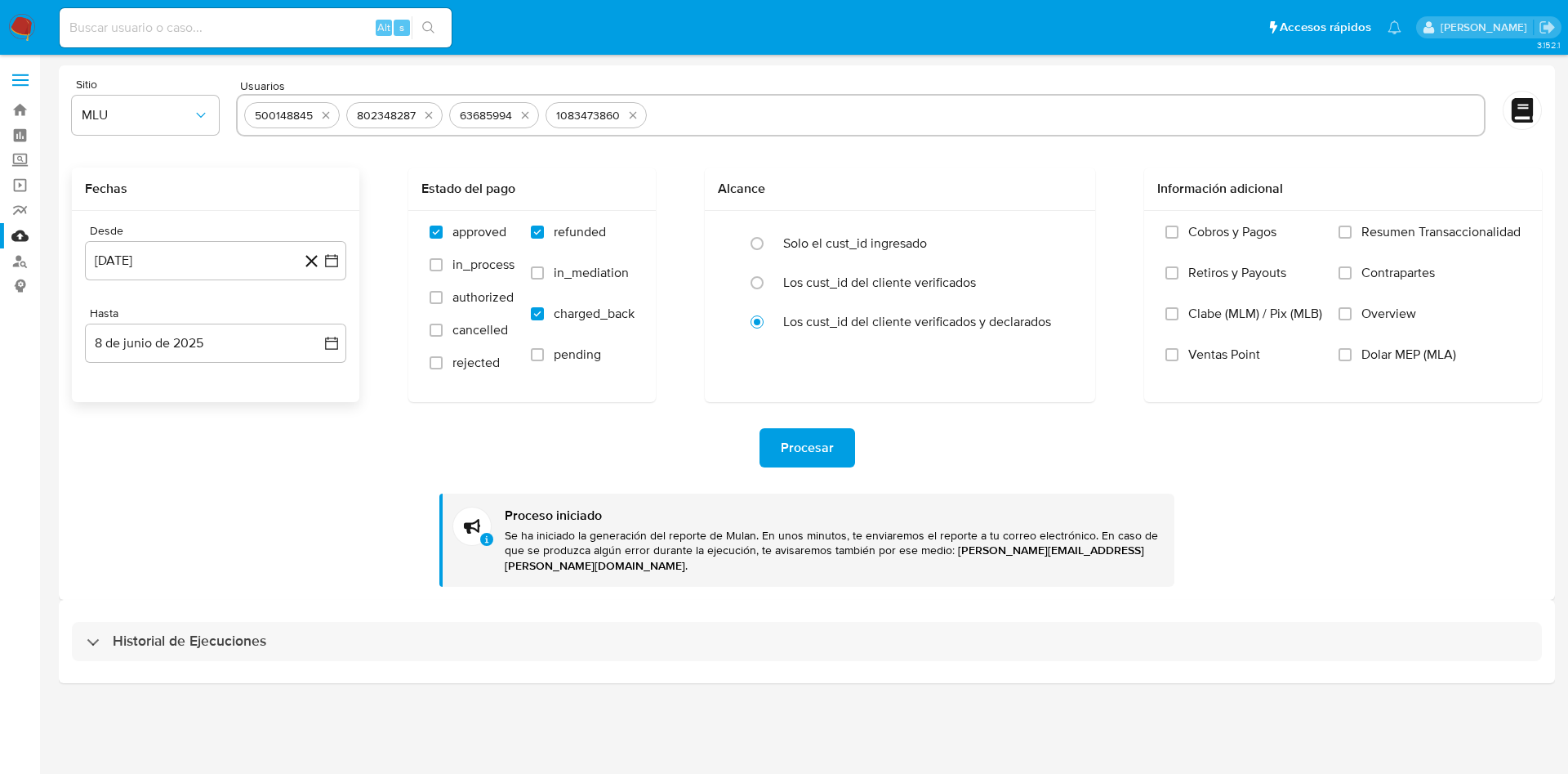
paste input "199538082"
type input "199538082"
paste input "302281733"
type input "302281733"
paste input "275470567"
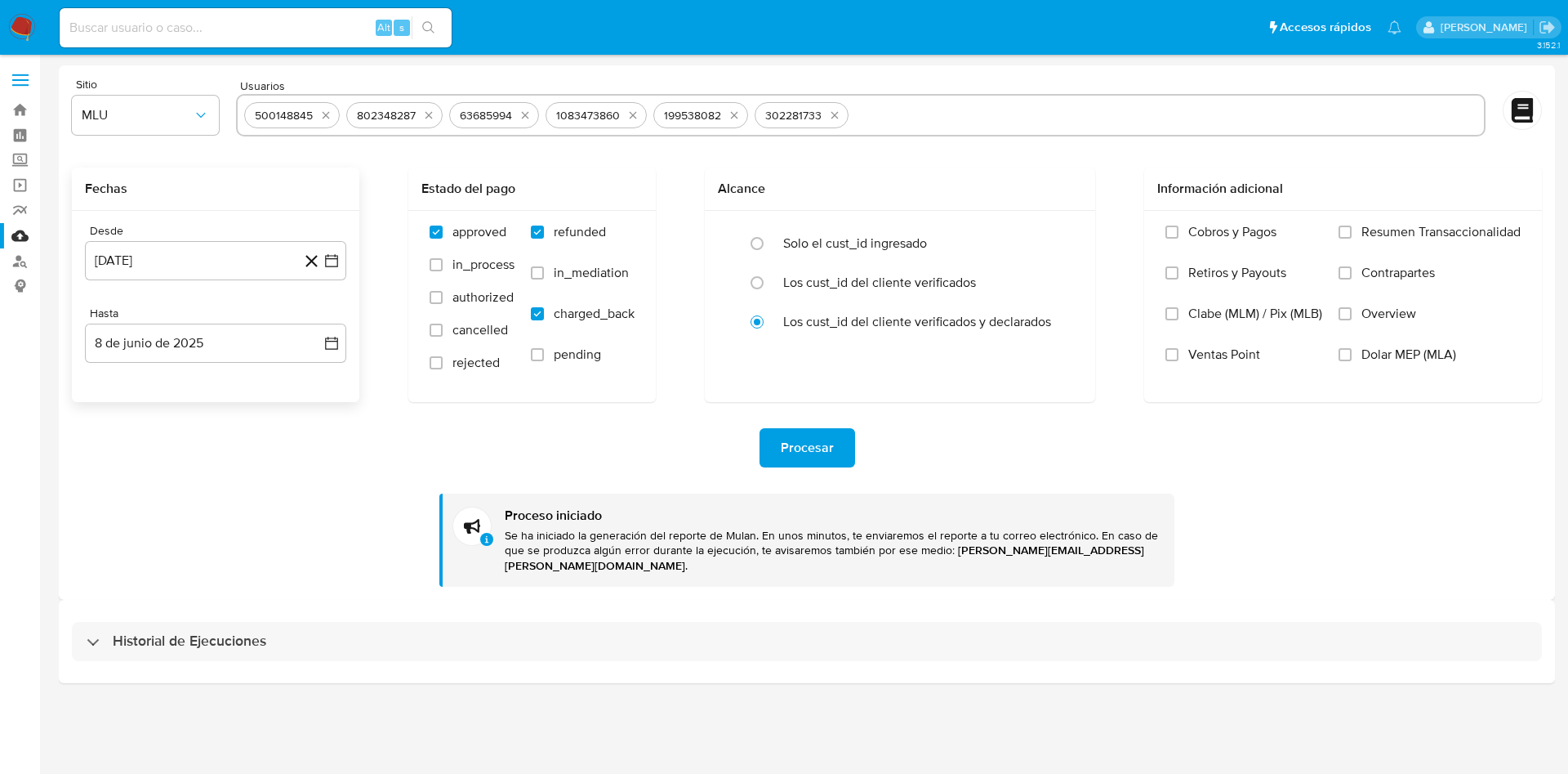
type input "275470567"
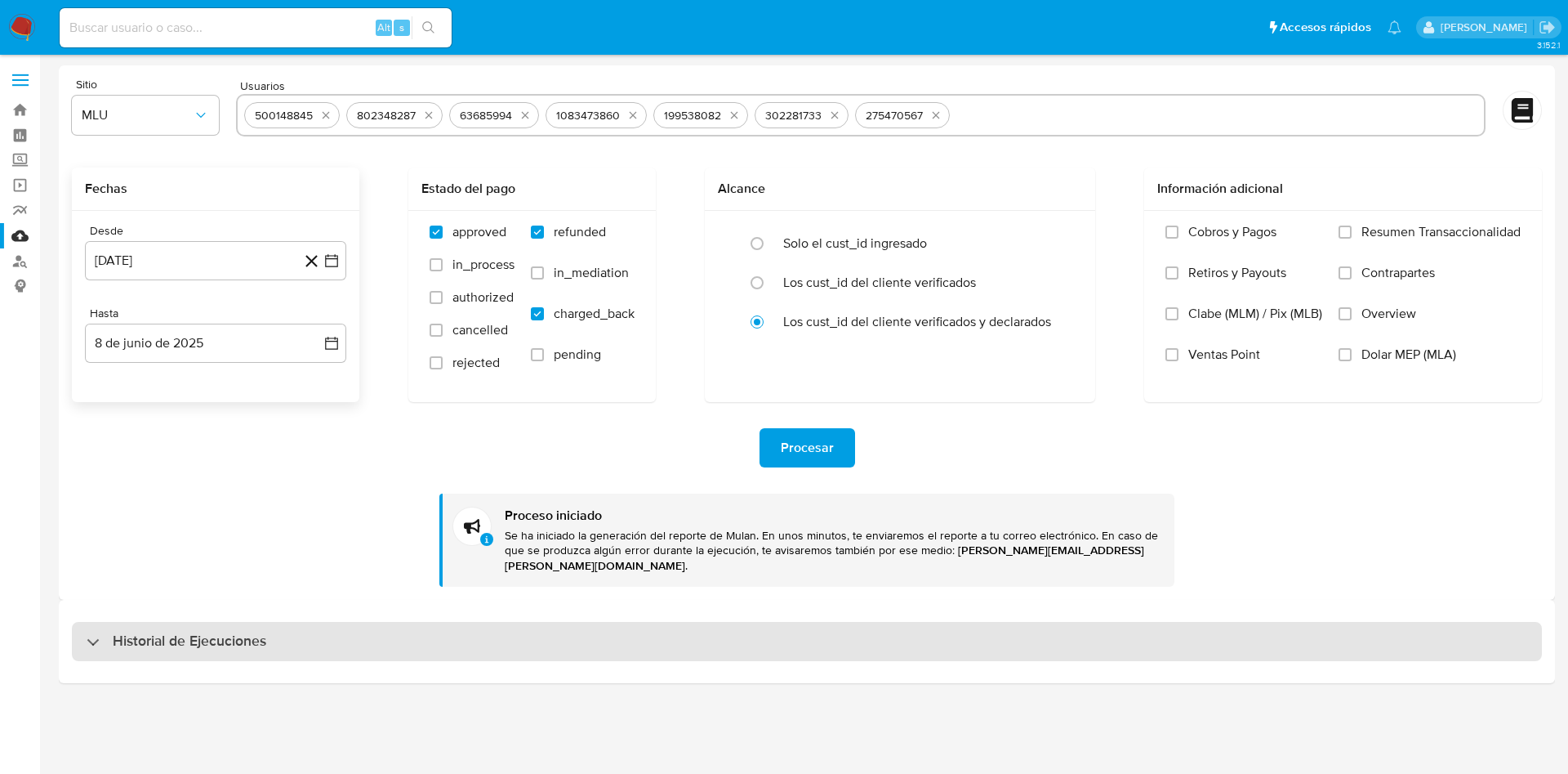
click at [212, 632] on h3 "Historial de Ejecuciones" at bounding box center [189, 641] width 154 height 20
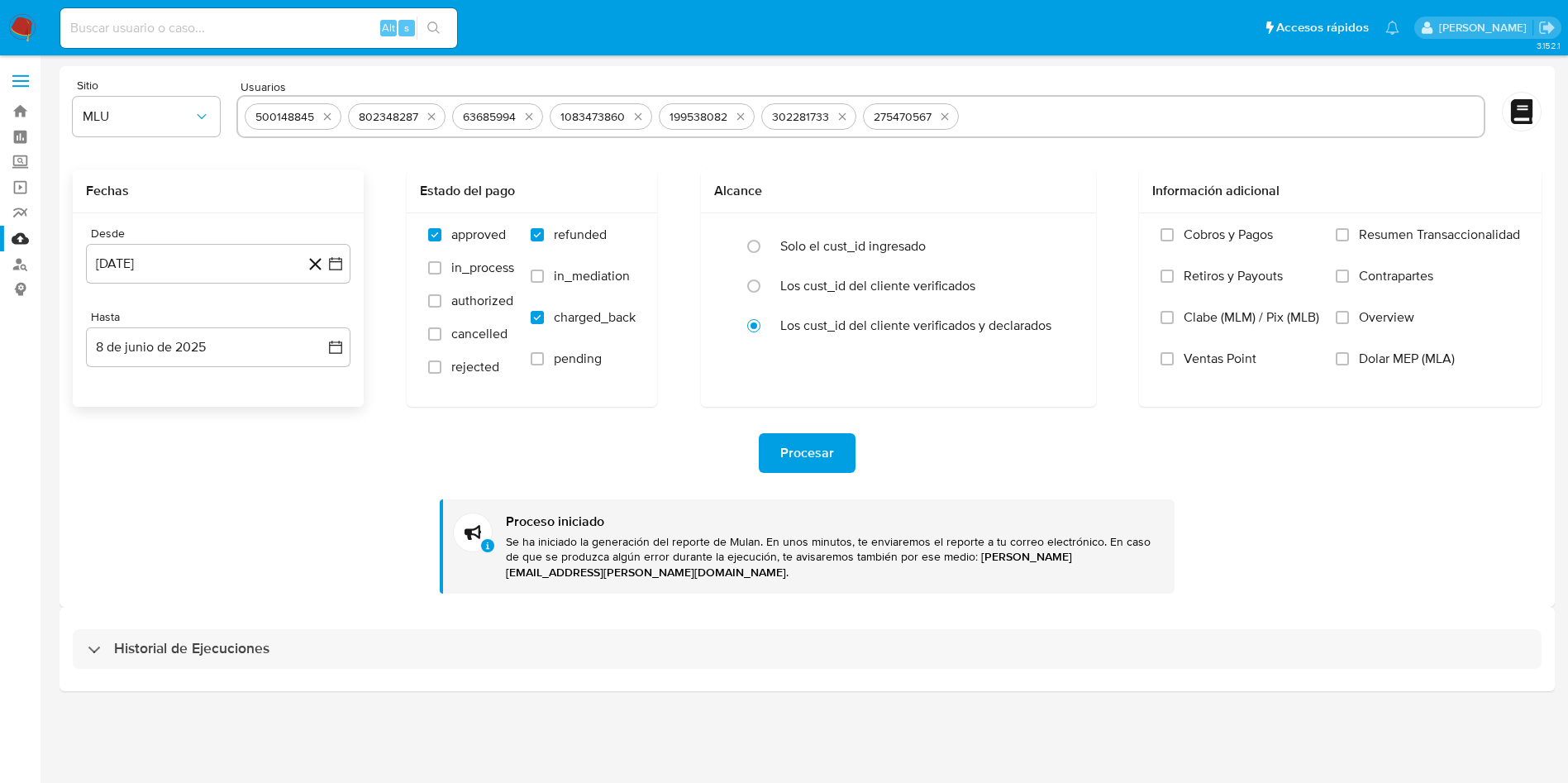
select select "10"
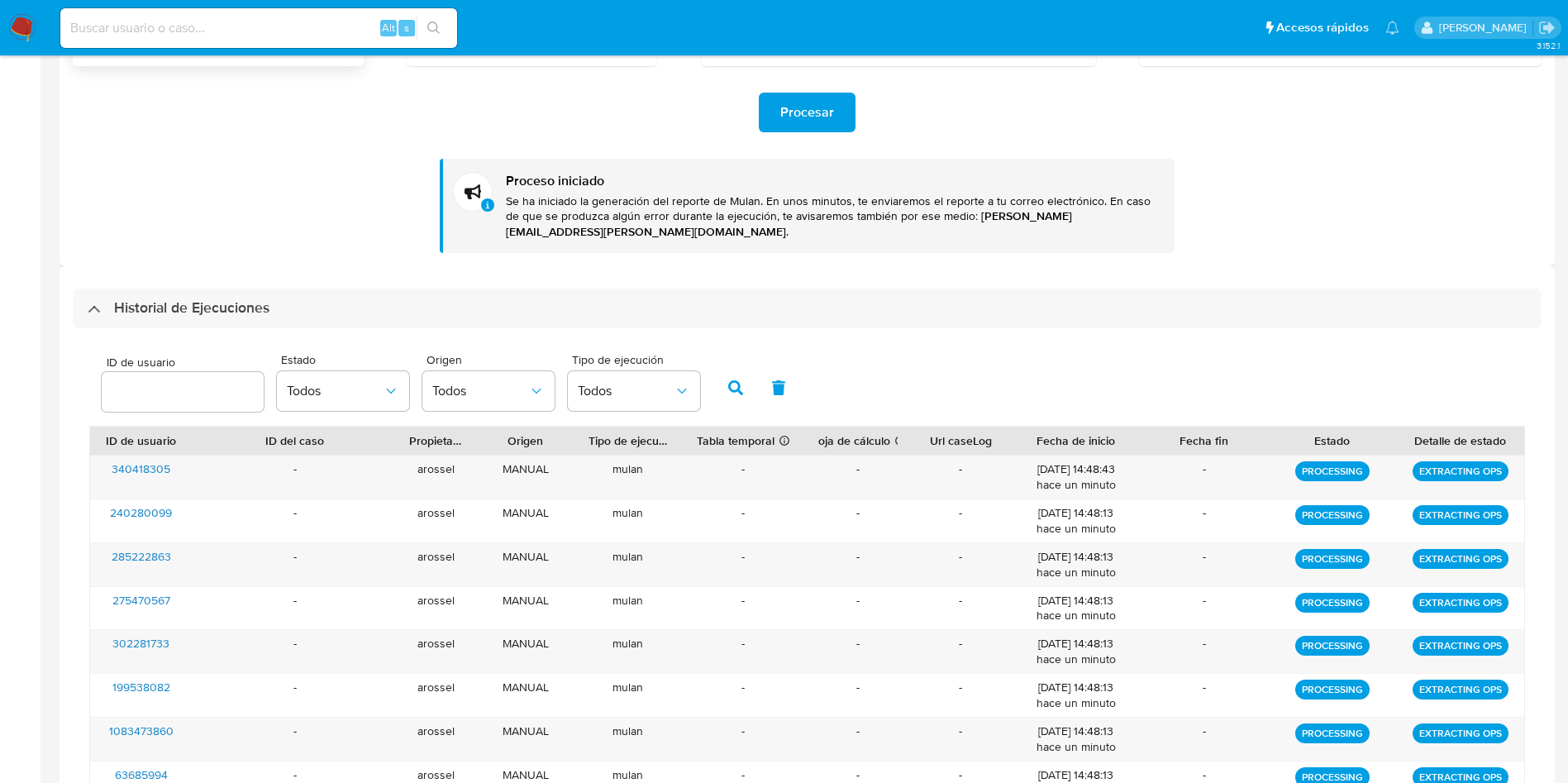
scroll to position [496, 0]
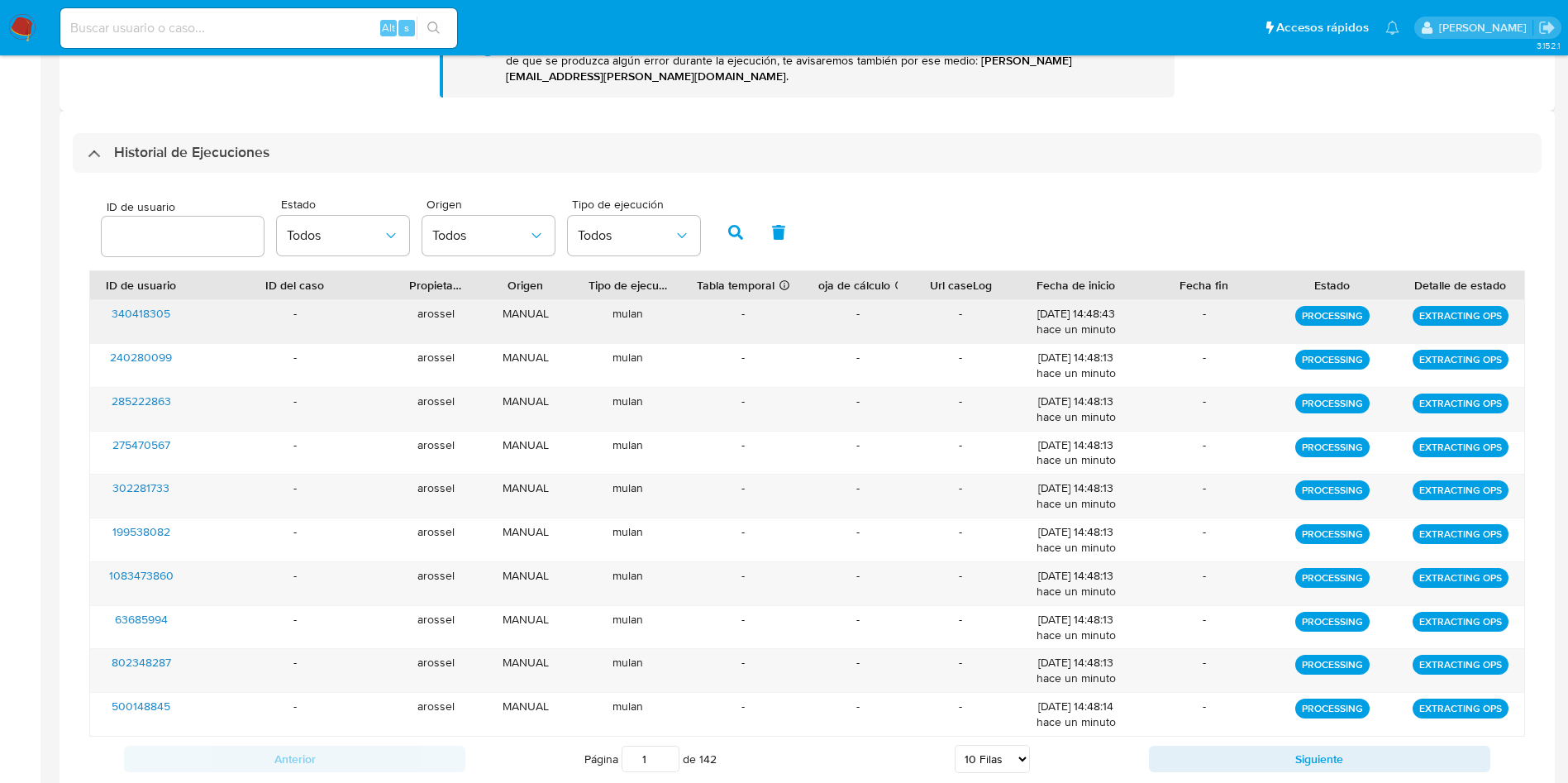
click at [1341, 311] on div "PROCESSING" at bounding box center [1332, 321] width 128 height 43
click at [791, 212] on button "button" at bounding box center [779, 232] width 43 height 40
click at [780, 225] on icon "button" at bounding box center [779, 232] width 13 height 15
click at [236, 226] on input "number" at bounding box center [183, 236] width 162 height 21
drag, startPoint x: 206, startPoint y: 295, endPoint x: 71, endPoint y: 302, distance: 135.2
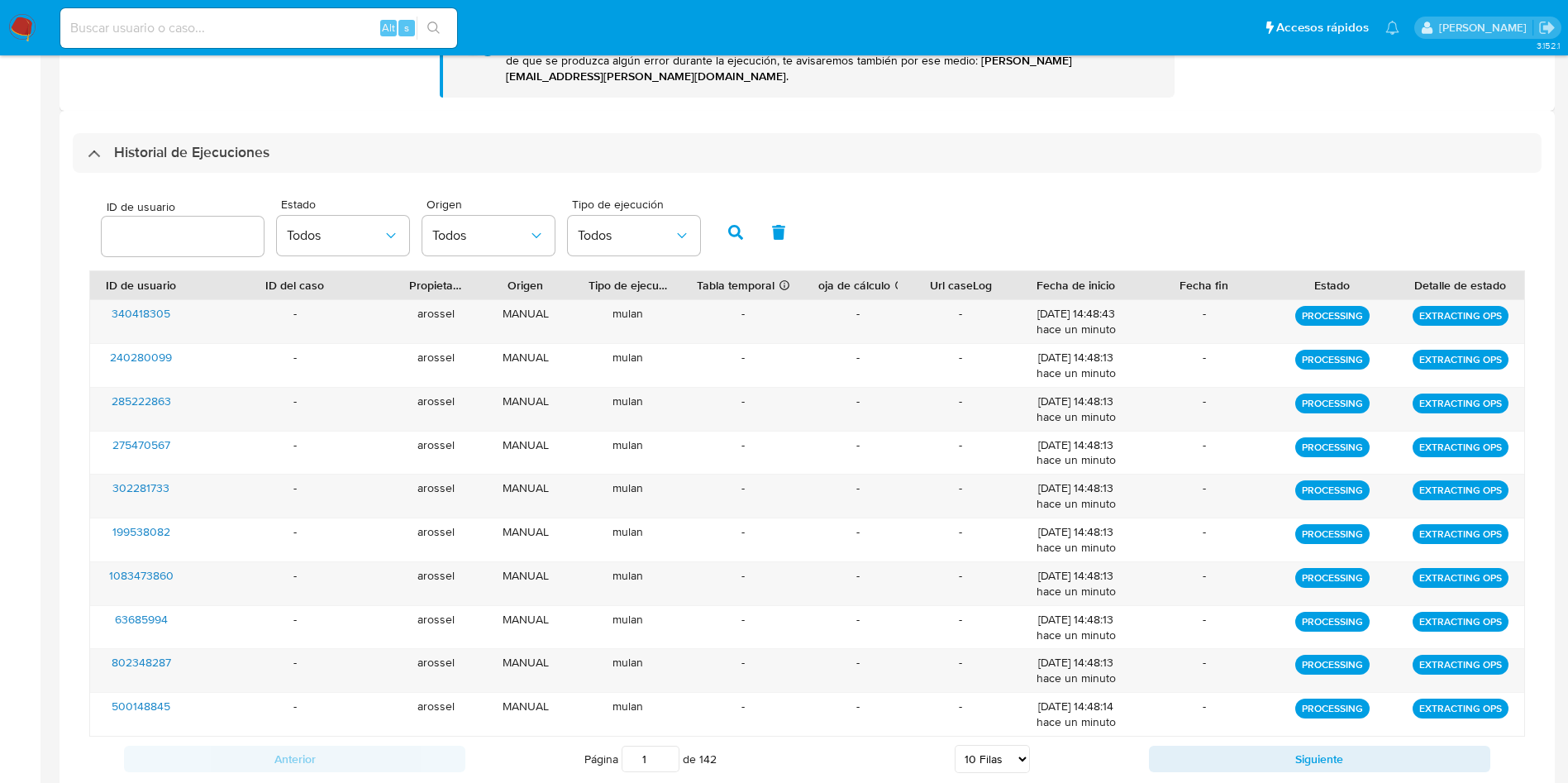
click at [71, 302] on div "Historial de Ejecuciones ID de usuario Estado Todos Origen Todos Tipo de ejecuc…" at bounding box center [807, 465] width 1495 height 709
click at [616, 227] on span "Todos" at bounding box center [625, 235] width 96 height 17
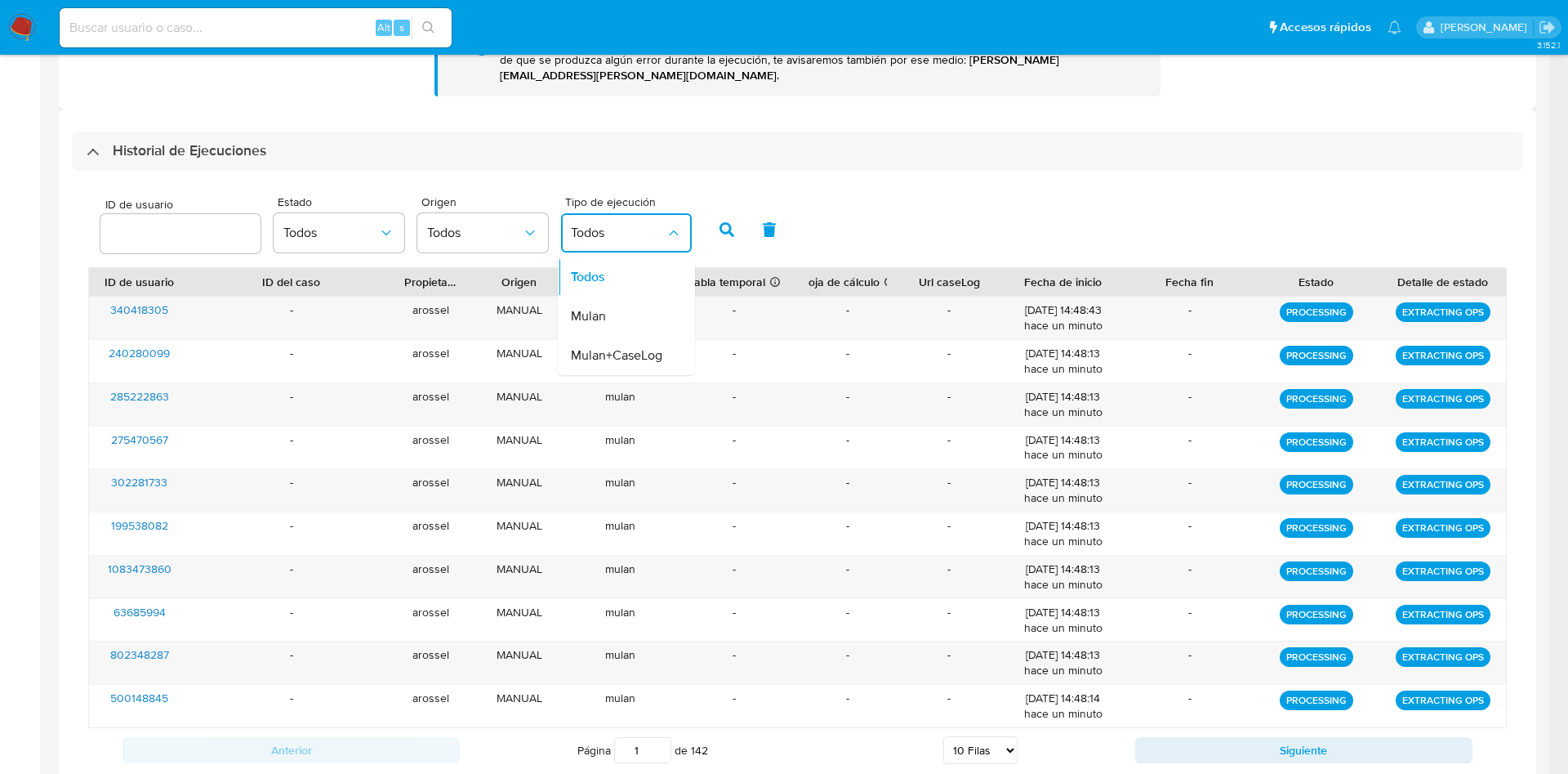
click at [907, 214] on div "ID de usuario Estado Todos Origen Todos Tipo de ejecución Todos Todos Mulan Mul…" at bounding box center [798, 227] width 1419 height 80
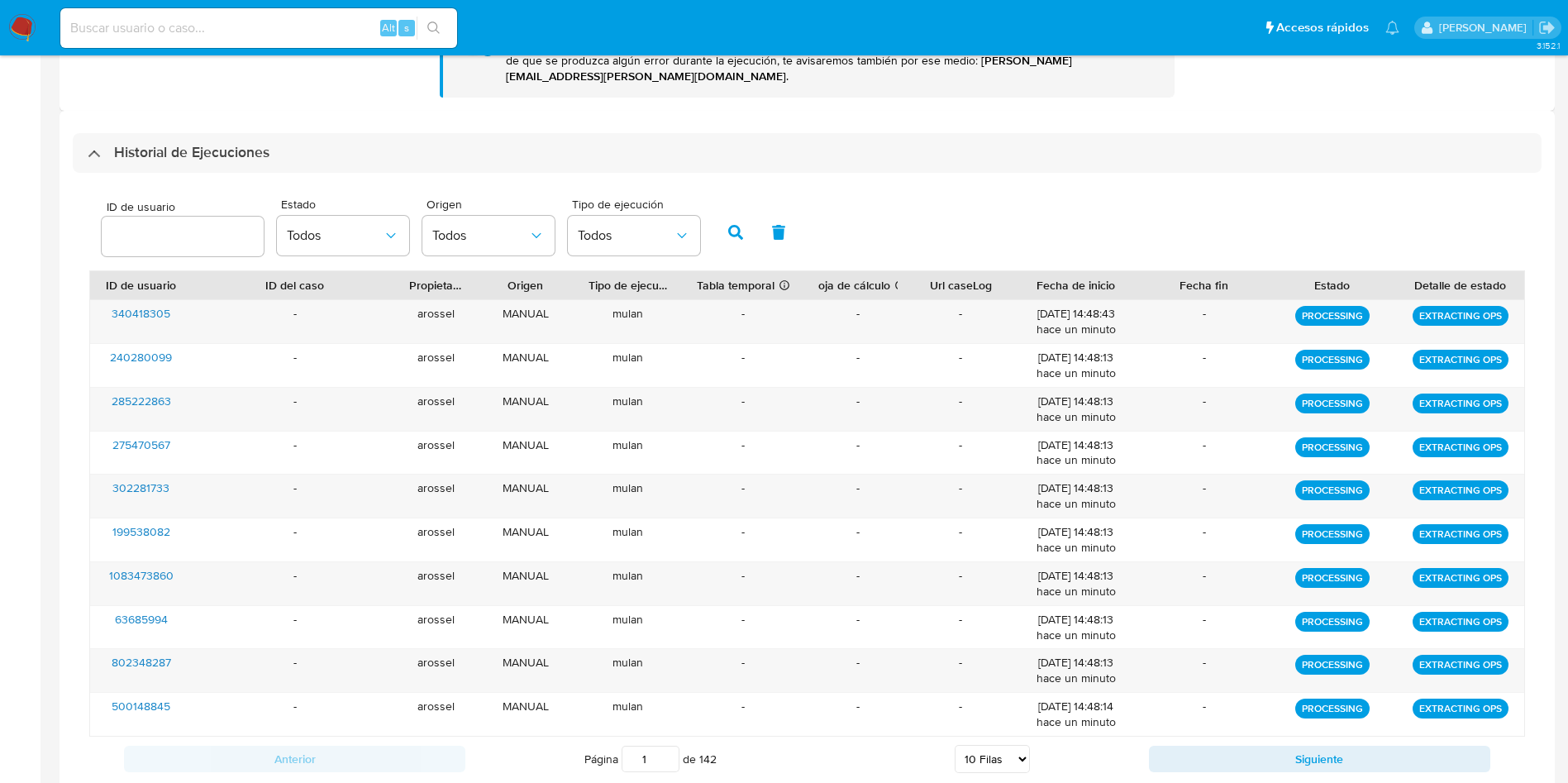
click at [199, 233] on div at bounding box center [183, 236] width 162 height 40
click at [195, 226] on input "number" at bounding box center [183, 236] width 162 height 21
paste input "500148845"
type input "500148845"
click at [730, 225] on button "button" at bounding box center [736, 232] width 43 height 40
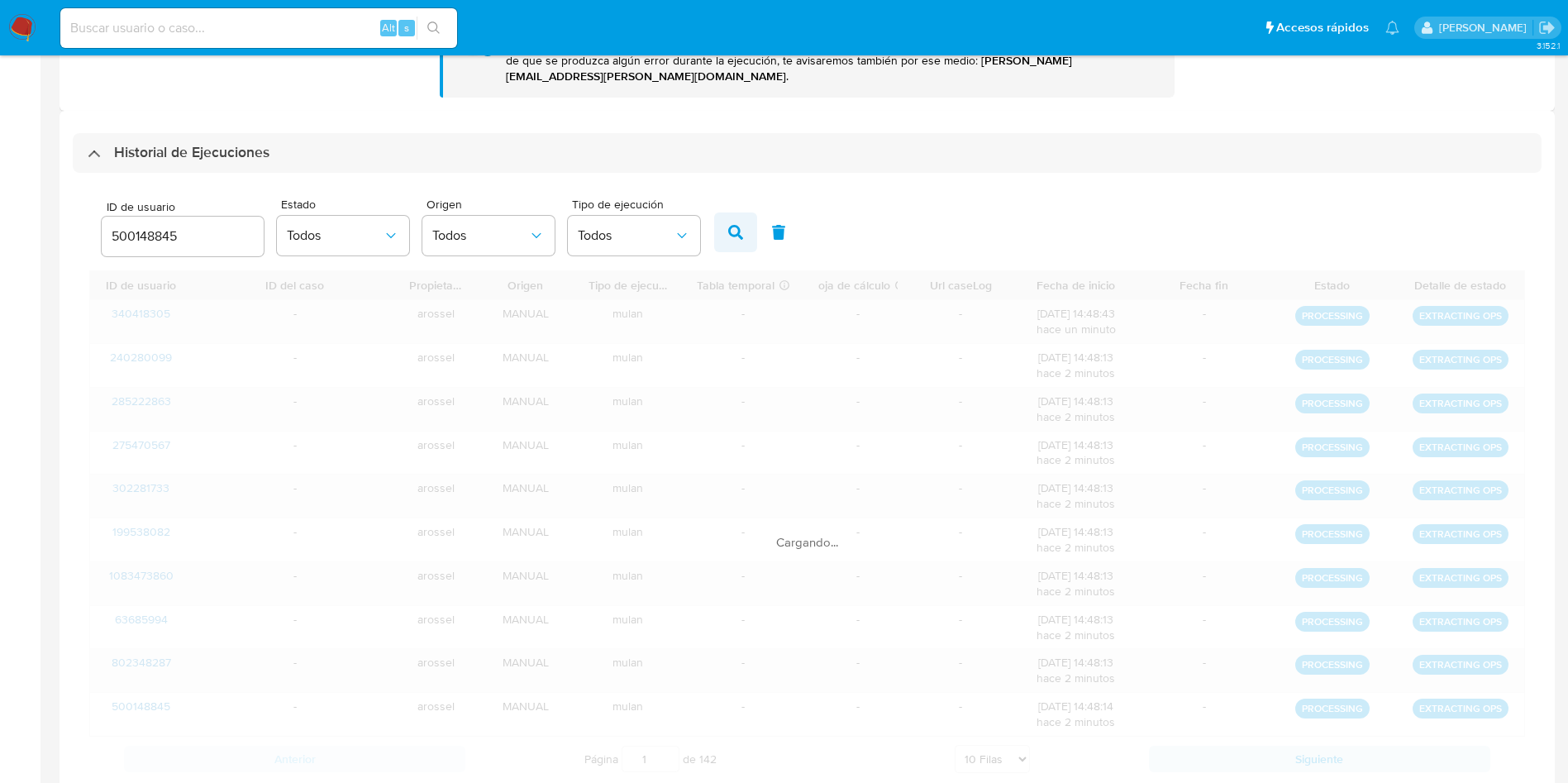
scroll to position [179, 0]
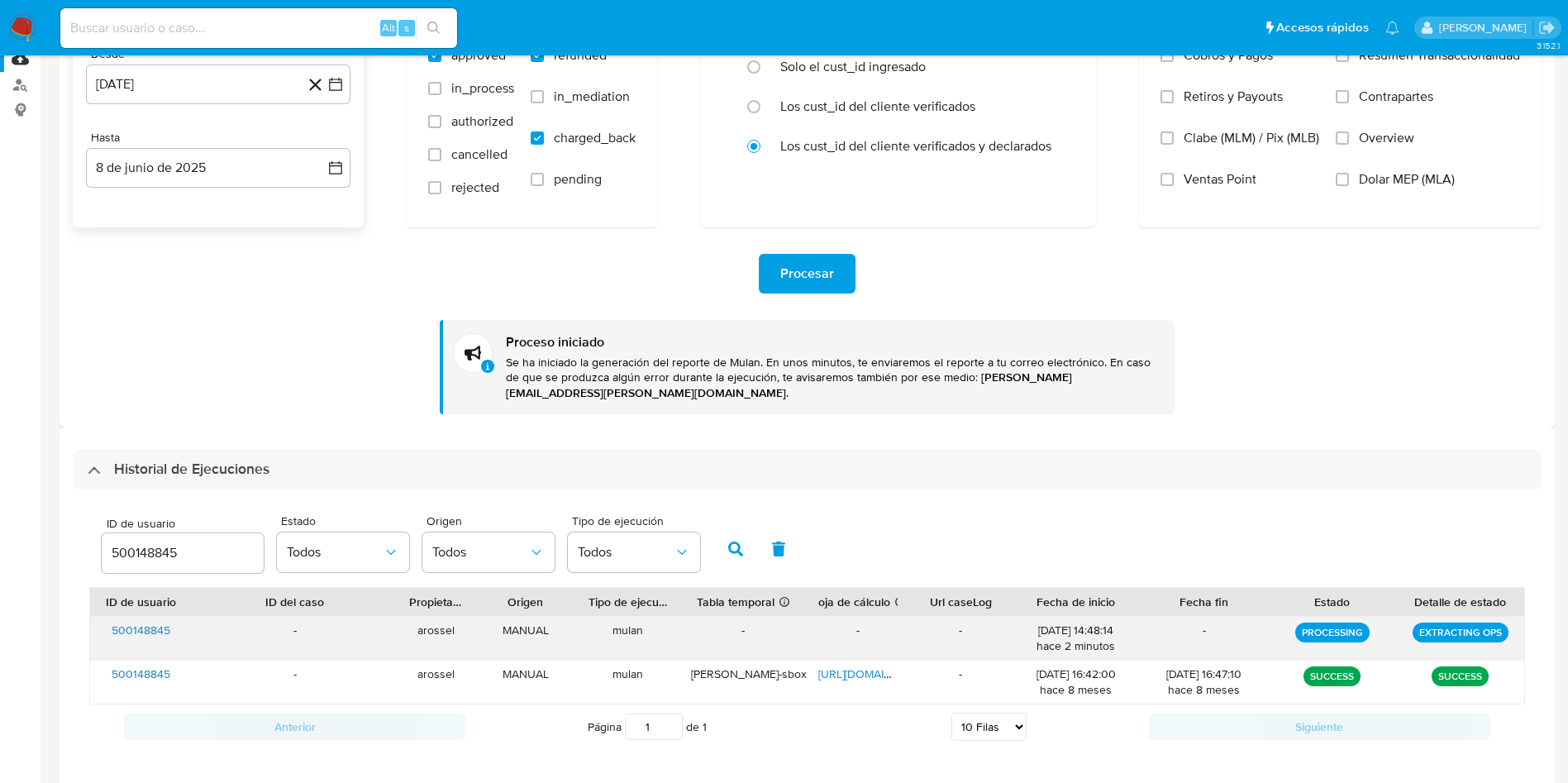
click at [1376, 621] on div "PROCESSING" at bounding box center [1332, 637] width 128 height 43
click at [778, 542] on icon "button" at bounding box center [779, 549] width 15 height 15
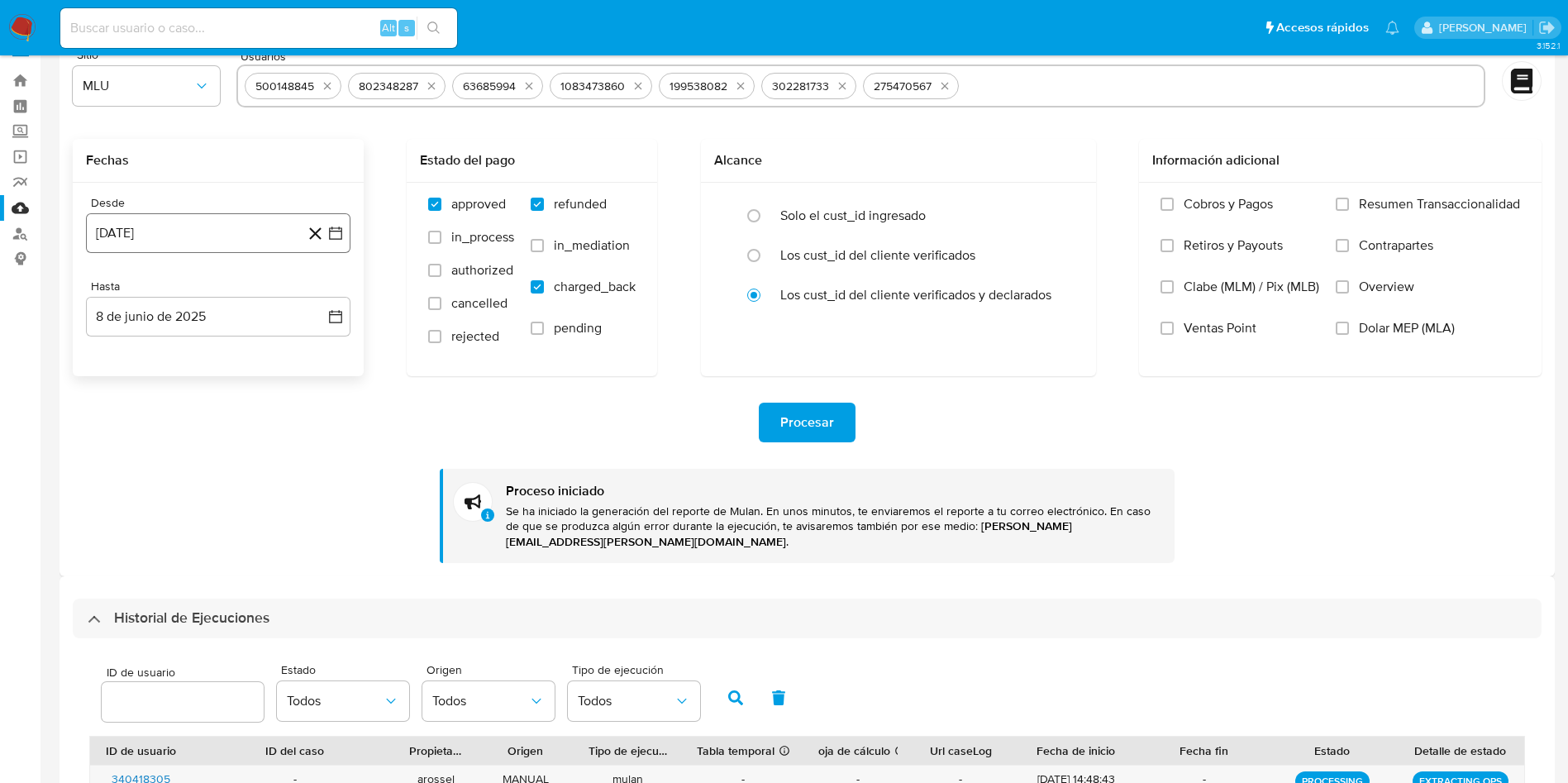
scroll to position [0, 0]
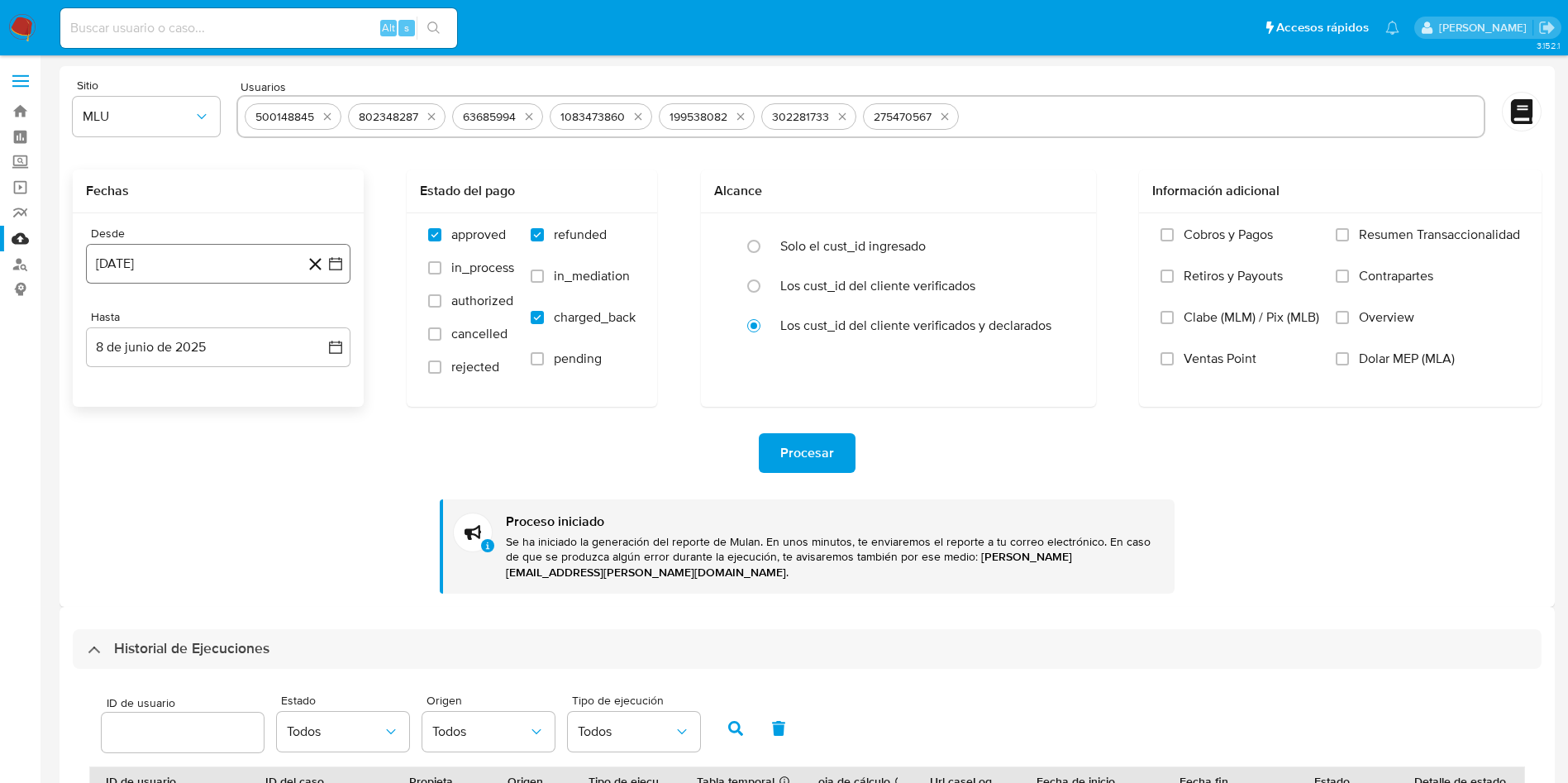
click at [338, 265] on icon "button" at bounding box center [335, 263] width 17 height 17
click at [111, 331] on icon "Mes anterior" at bounding box center [116, 323] width 20 height 20
click at [329, 329] on icon "Mes siguiente" at bounding box center [320, 323] width 20 height 20
click at [149, 416] on button "6" at bounding box center [152, 417] width 26 height 26
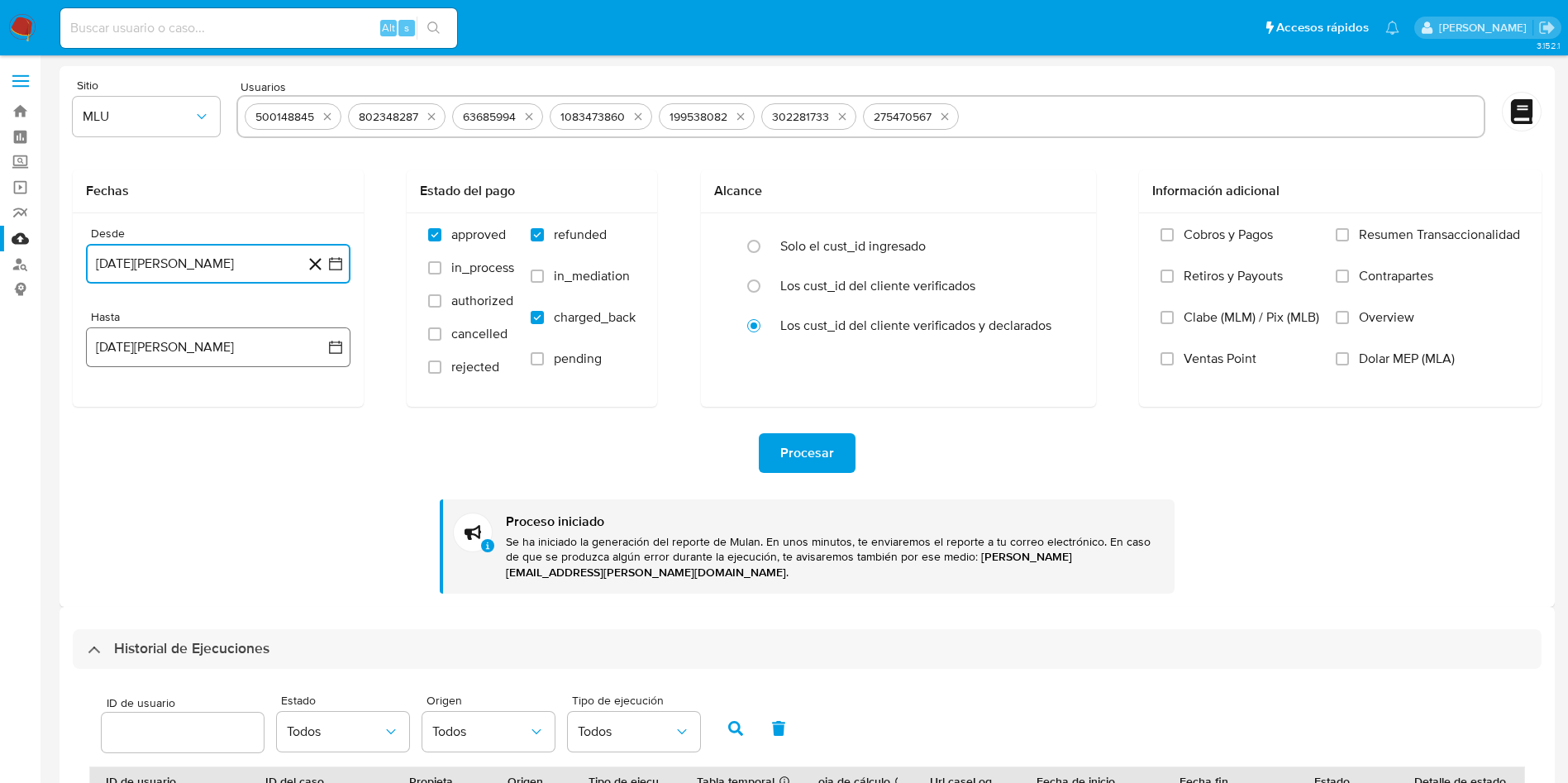
click at [346, 347] on button "13 de agosto de 2025" at bounding box center [218, 347] width 264 height 40
click at [257, 495] on button "8" at bounding box center [251, 501] width 26 height 26
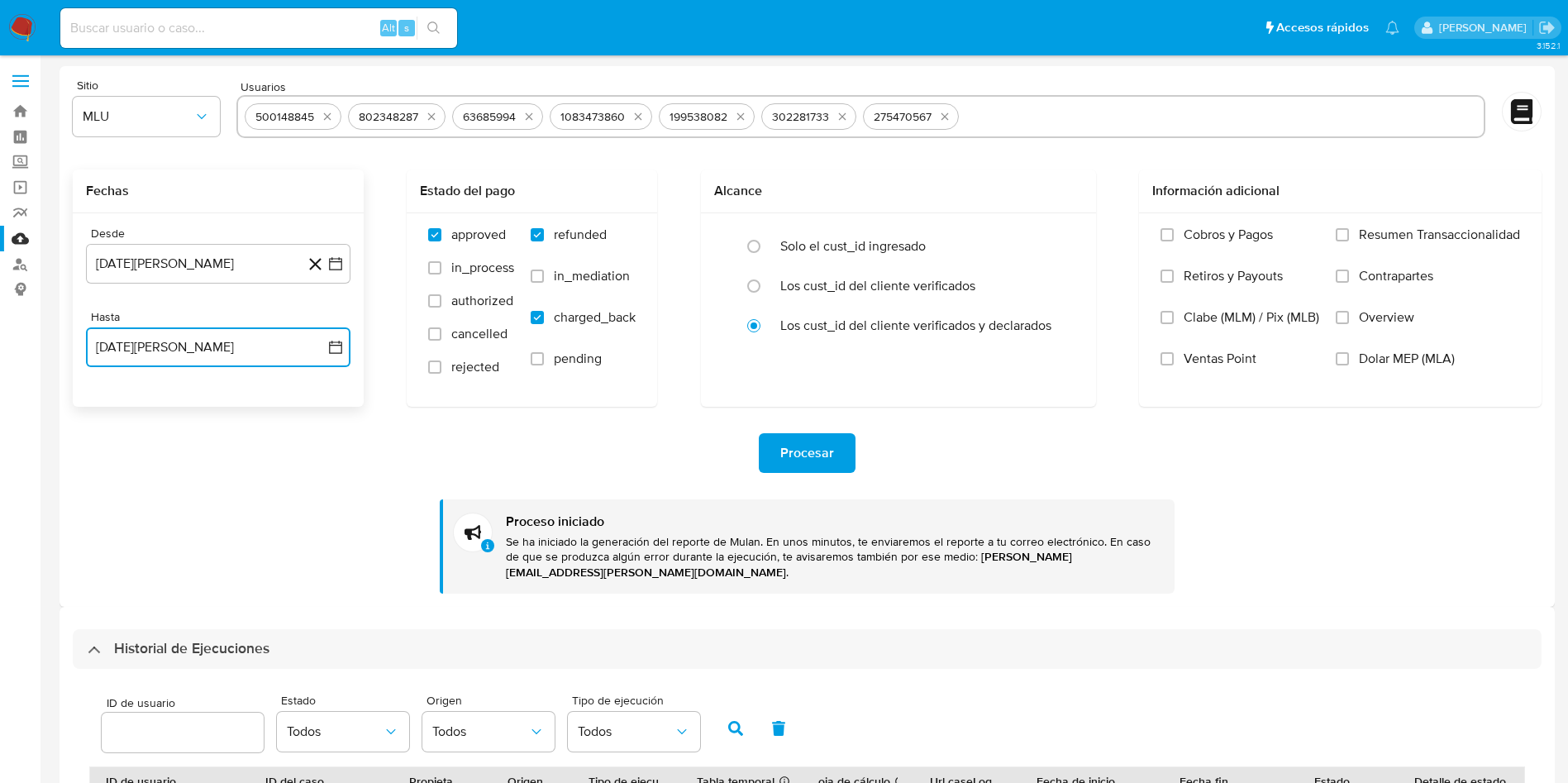
click at [334, 347] on icon "button" at bounding box center [335, 347] width 17 height 17
click at [188, 500] on button "6" at bounding box center [185, 501] width 26 height 26
click at [1027, 121] on input "text" at bounding box center [1221, 117] width 512 height 26
type input "285222863"
paste input "240280099"
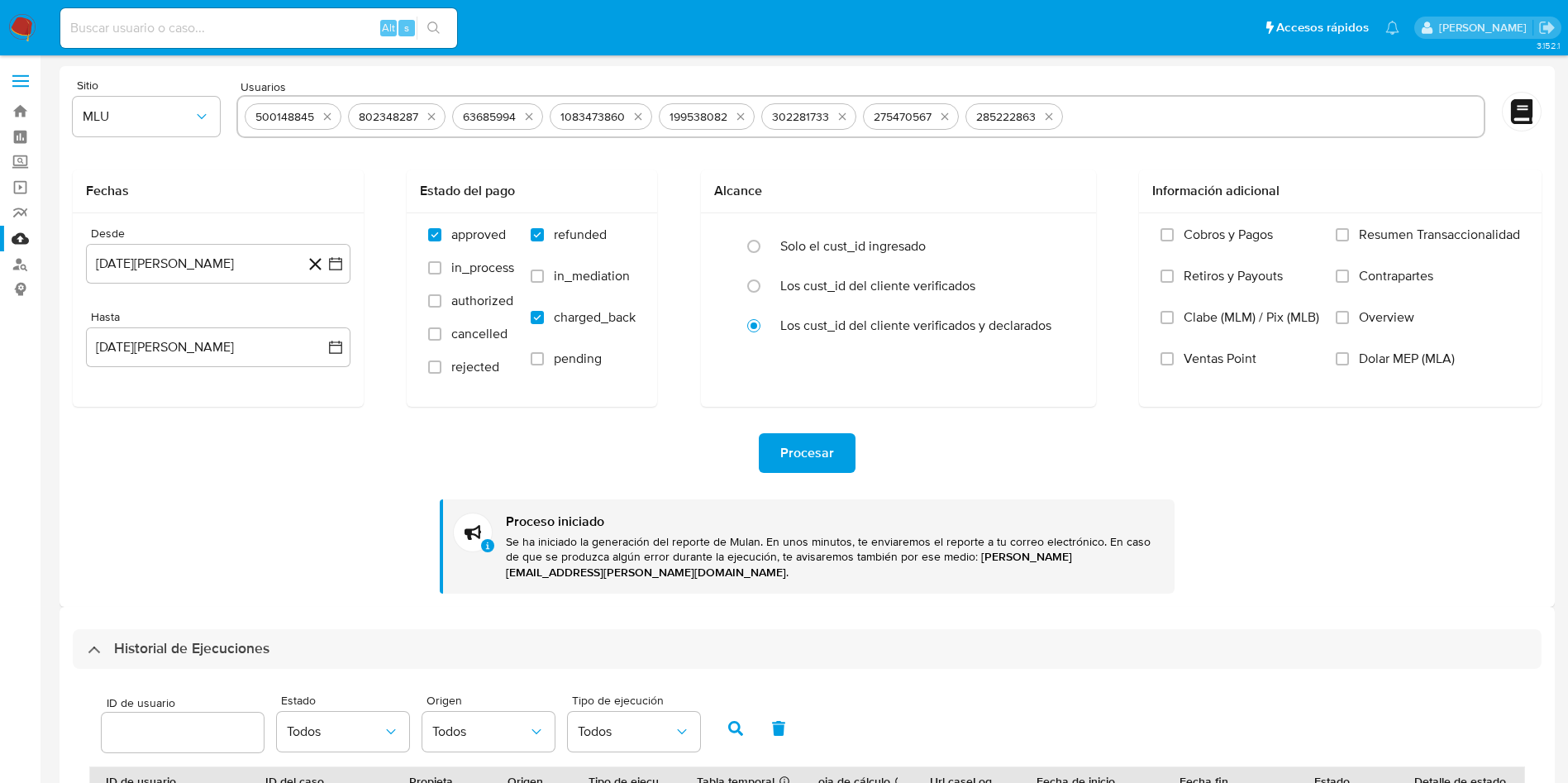
type input "240280099"
click at [821, 444] on span "Procesar" at bounding box center [807, 452] width 54 height 36
click at [327, 113] on icon "quitar 500148845" at bounding box center [327, 116] width 13 height 13
click at [327, 113] on icon "quitar 802348287" at bounding box center [327, 116] width 13 height 13
click at [327, 113] on icon "quitar 63685994" at bounding box center [321, 116] width 13 height 13
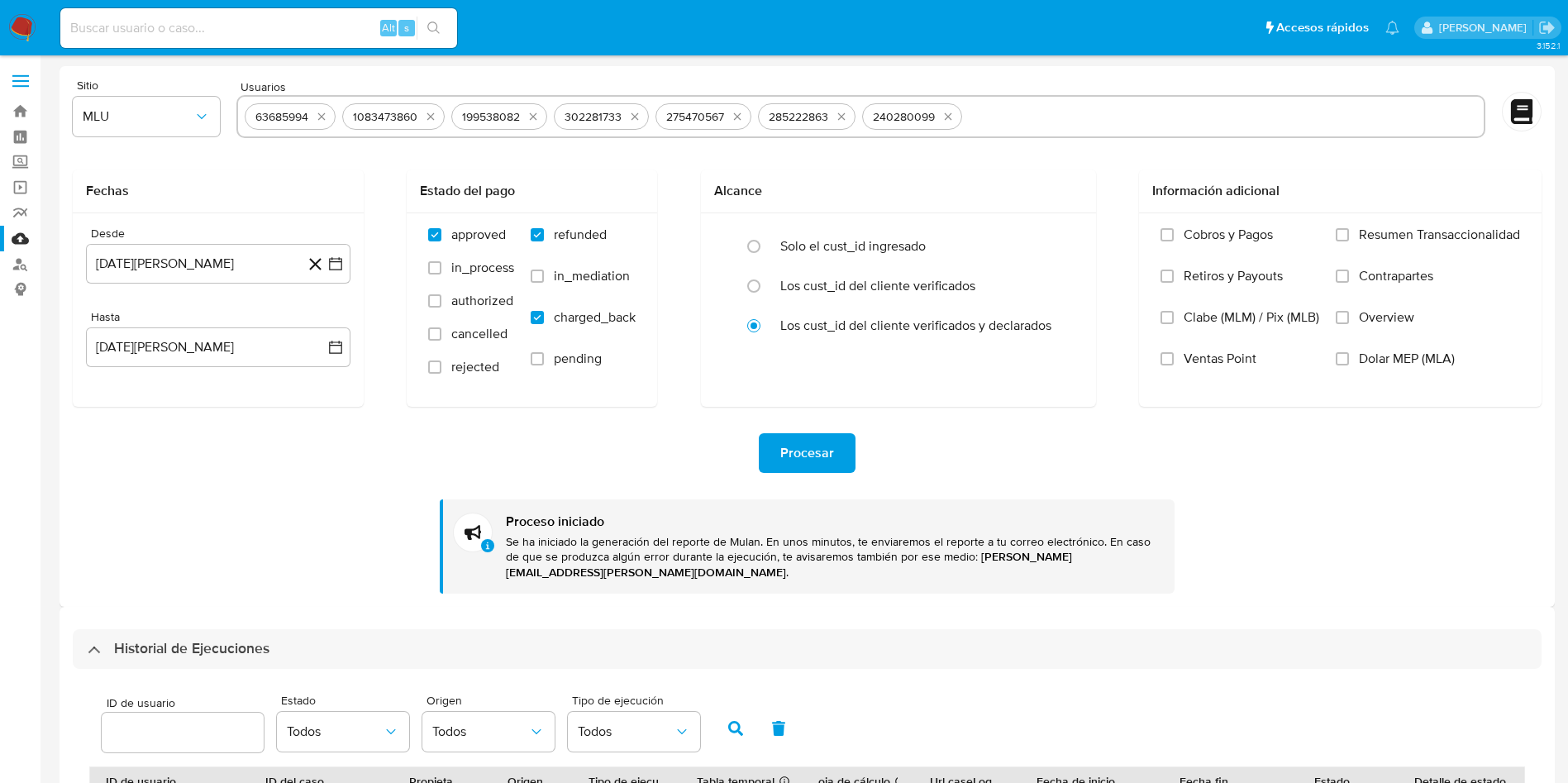
click at [424, 113] on icon "quitar 1083473860" at bounding box center [430, 116] width 13 height 13
click at [327, 113] on icon "quitar 199538082" at bounding box center [326, 116] width 13 height 13
click at [327, 113] on icon "quitar 302281733" at bounding box center [325, 116] width 13 height 13
click at [327, 113] on icon "quitar 275470567" at bounding box center [326, 116] width 13 height 13
click at [327, 113] on icon "quitar 285222863" at bounding box center [327, 116] width 13 height 13
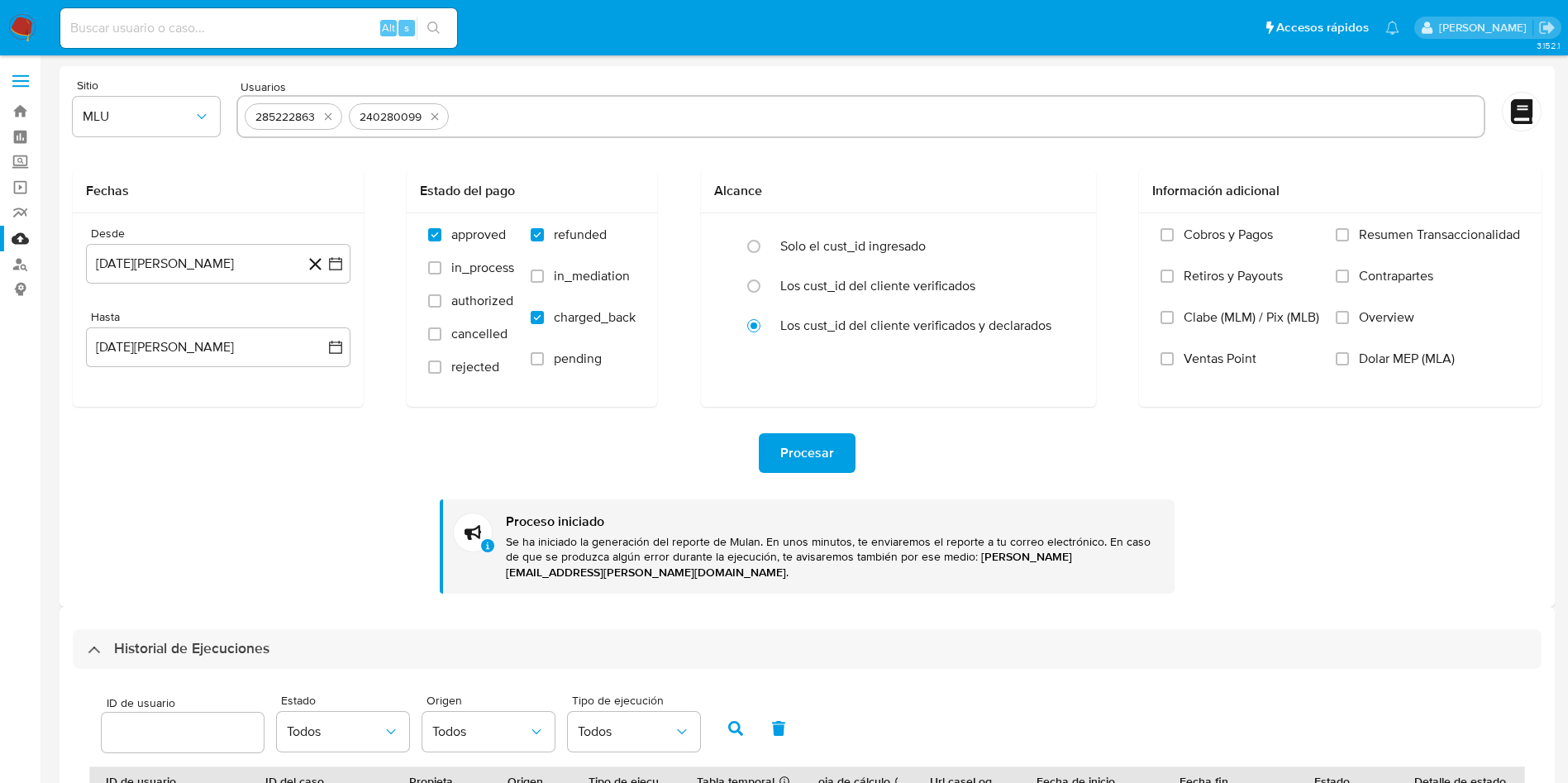
click at [432, 113] on icon "quitar 240280099" at bounding box center [435, 117] width 7 height 7
click at [327, 113] on input "text" at bounding box center [860, 117] width 1232 height 26
paste input "340418305"
type input "340418305"
click at [327, 270] on icon "button" at bounding box center [335, 263] width 17 height 17
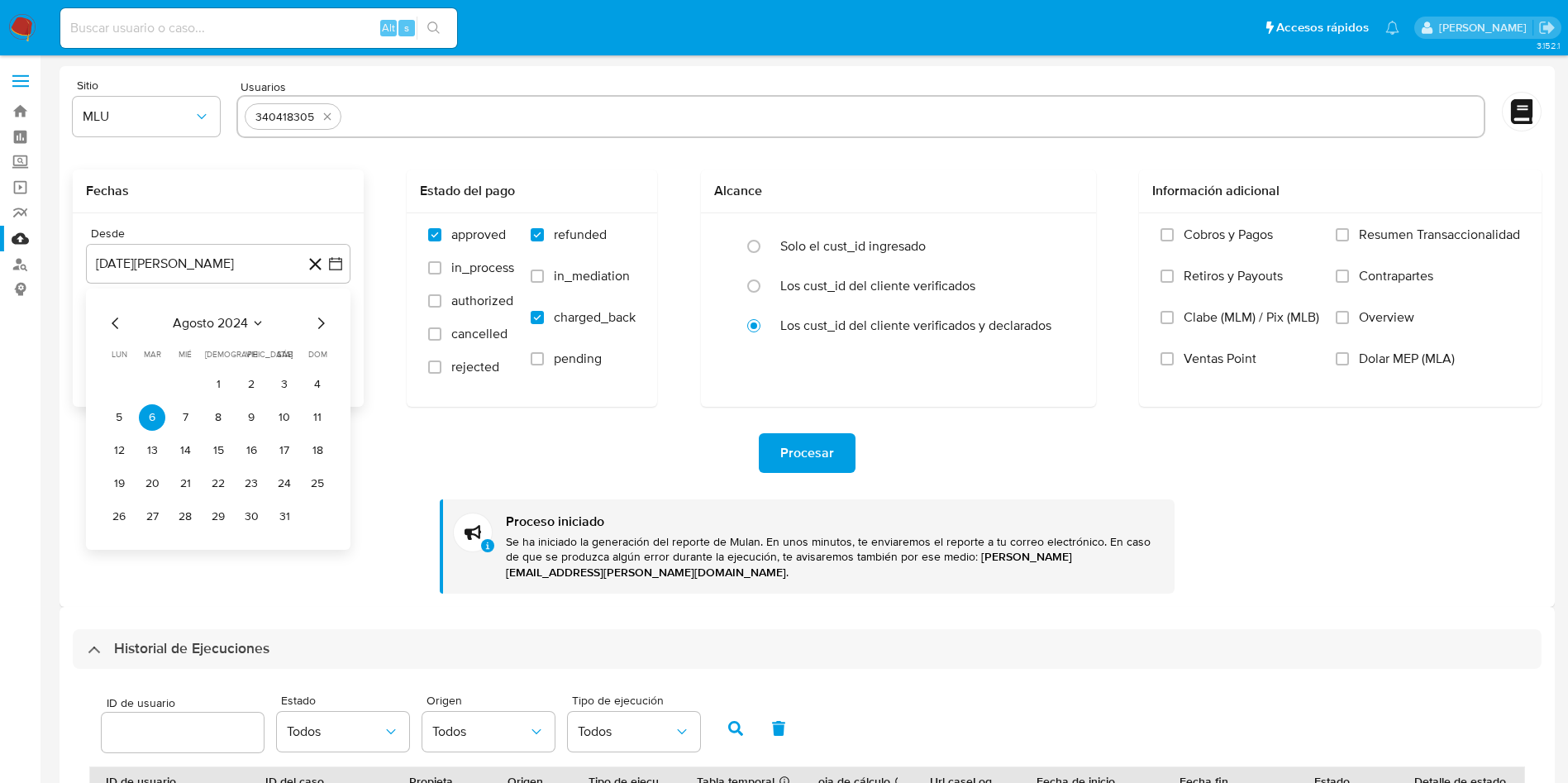
click at [313, 319] on icon "Mes siguiente" at bounding box center [320, 323] width 20 height 20
click at [145, 415] on button "3" at bounding box center [152, 417] width 26 height 26
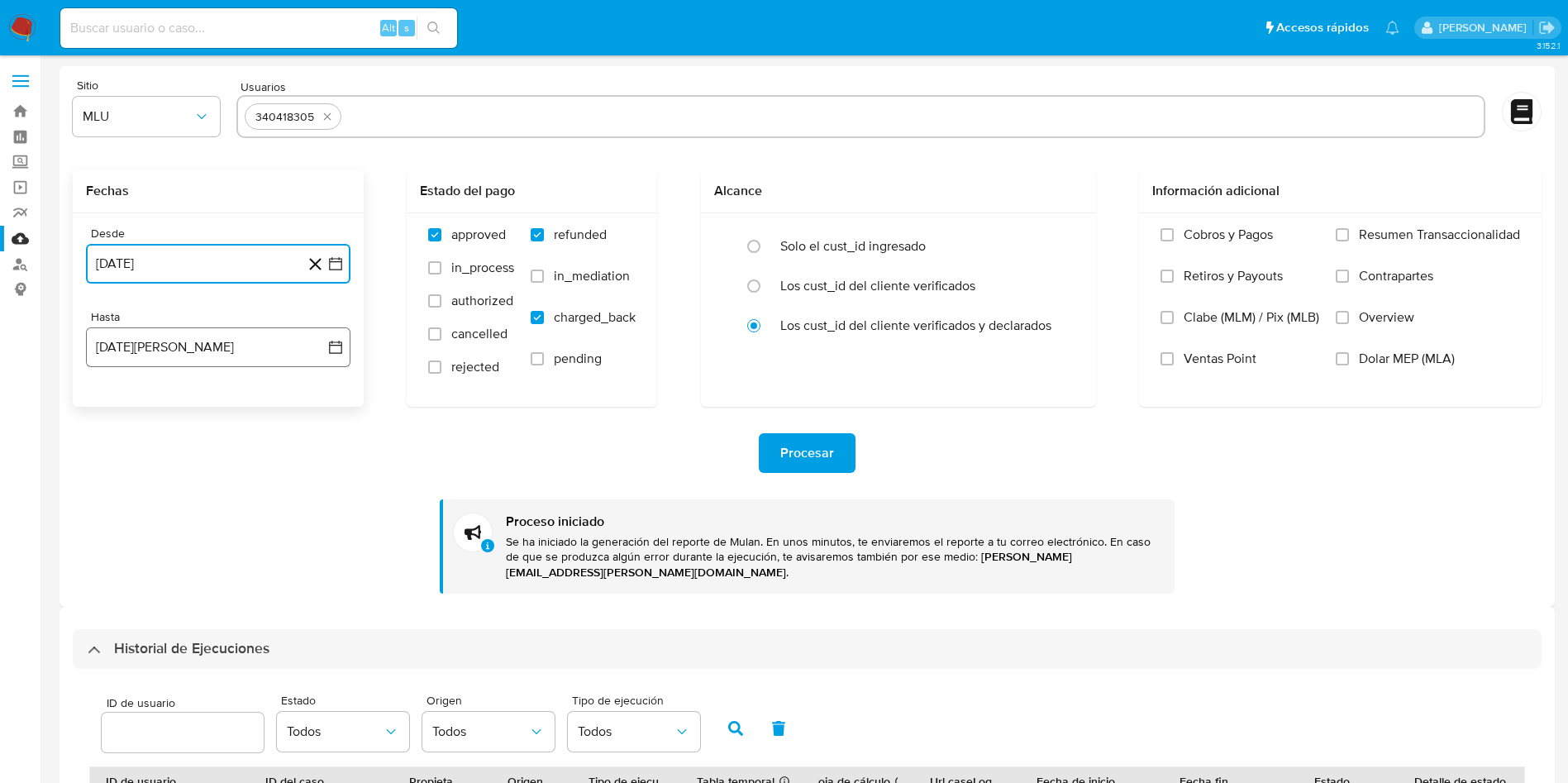
click at [334, 348] on icon "button" at bounding box center [335, 347] width 17 height 17
click at [180, 503] on button "6" at bounding box center [185, 501] width 26 height 26
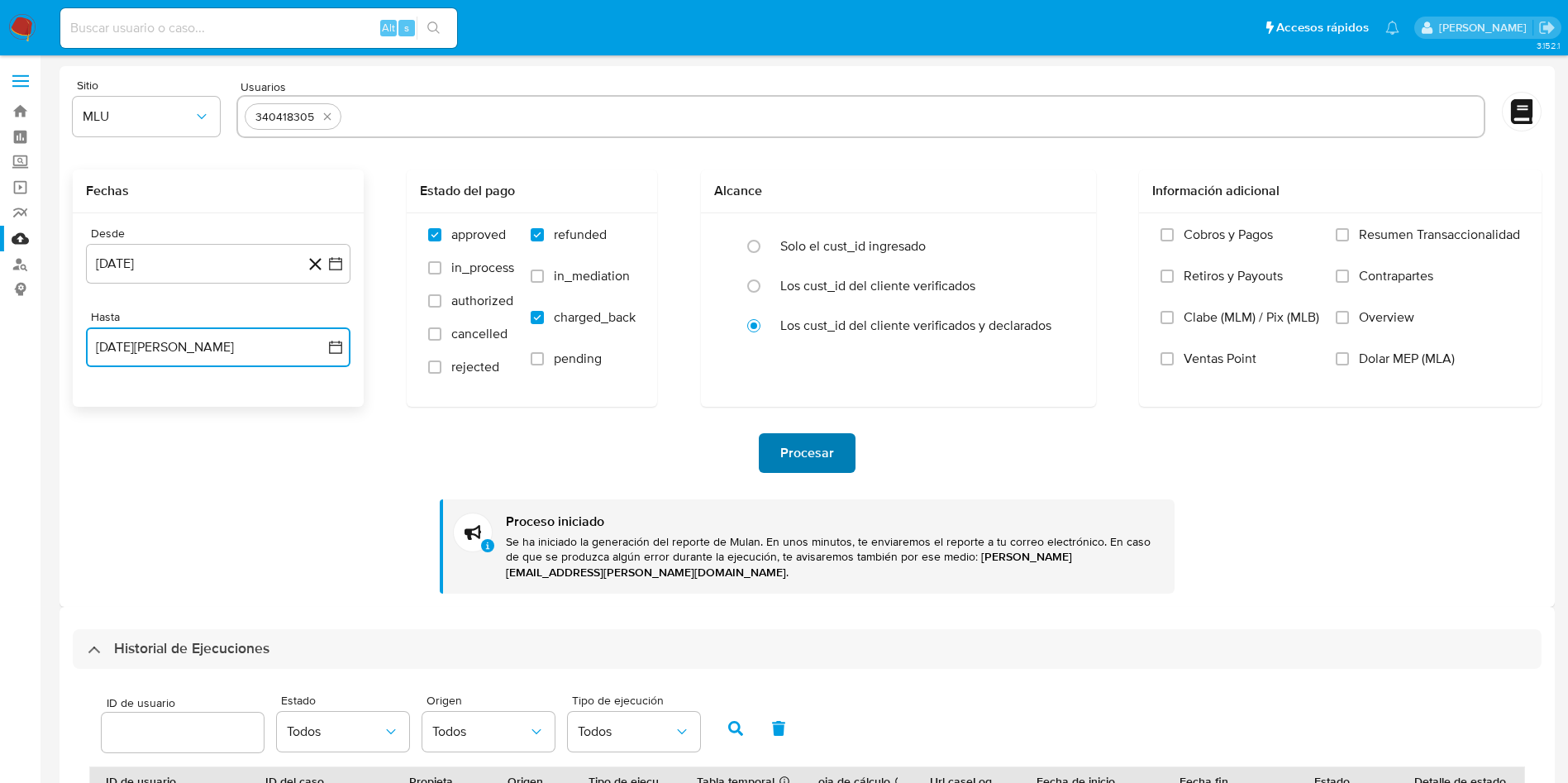
click at [816, 461] on span "Procesar" at bounding box center [807, 452] width 54 height 36
drag, startPoint x: 1485, startPoint y: 534, endPoint x: 1476, endPoint y: 517, distance: 19.2
click at [1485, 534] on div "Procesar Proceso iniciado Se ha iniciado la generación del reporte de Mulan. En…" at bounding box center [807, 499] width 1469 height 187
click at [1410, 519] on div "Procesar Proceso iniciado Se ha iniciado la generación del reporte de Mulan. En…" at bounding box center [807, 499] width 1469 height 187
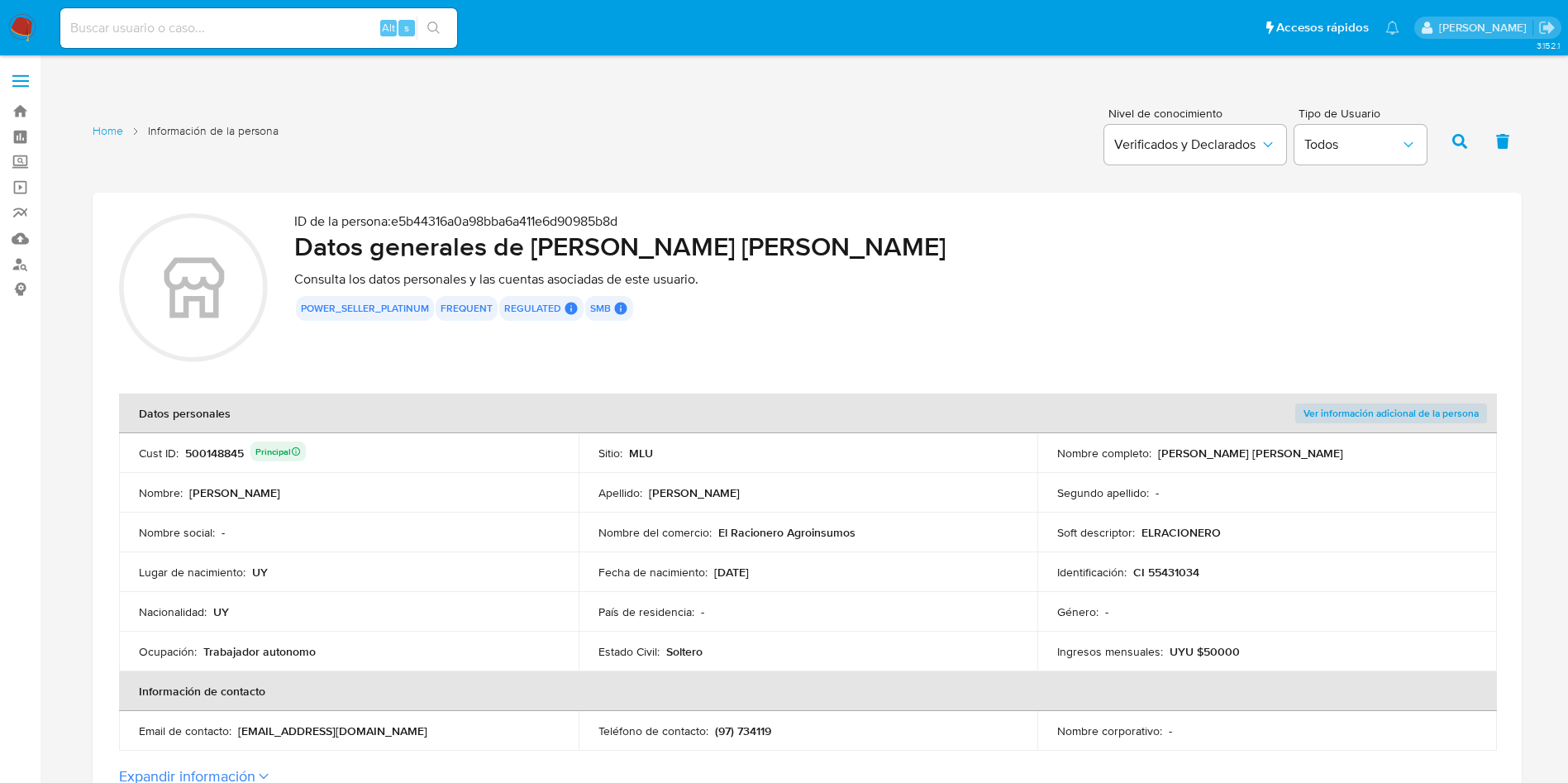
scroll to position [124, 0]
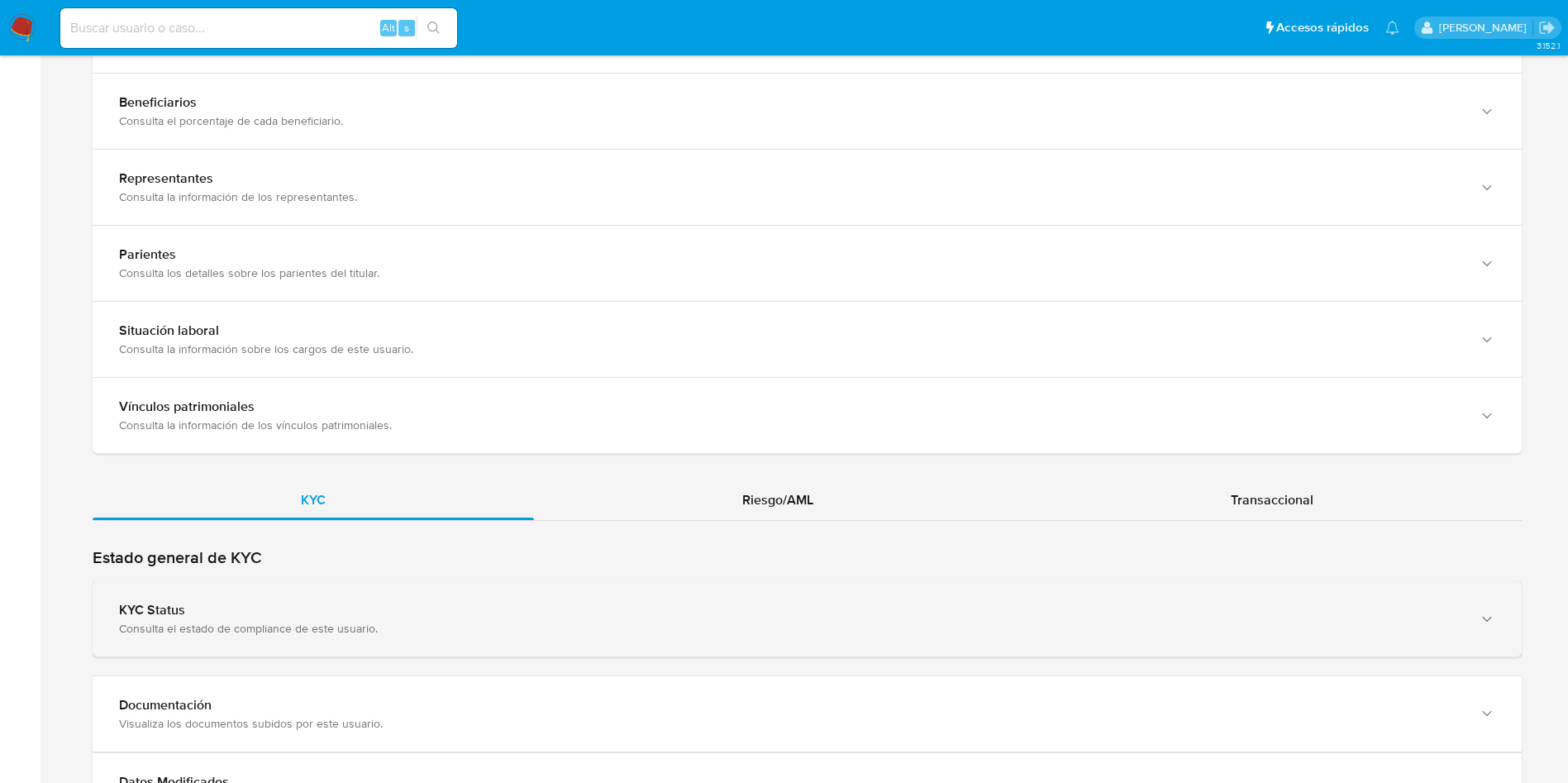
click at [469, 596] on div "KYC Status Consulta el estado de compliance de este usuario." at bounding box center [807, 619] width 1429 height 75
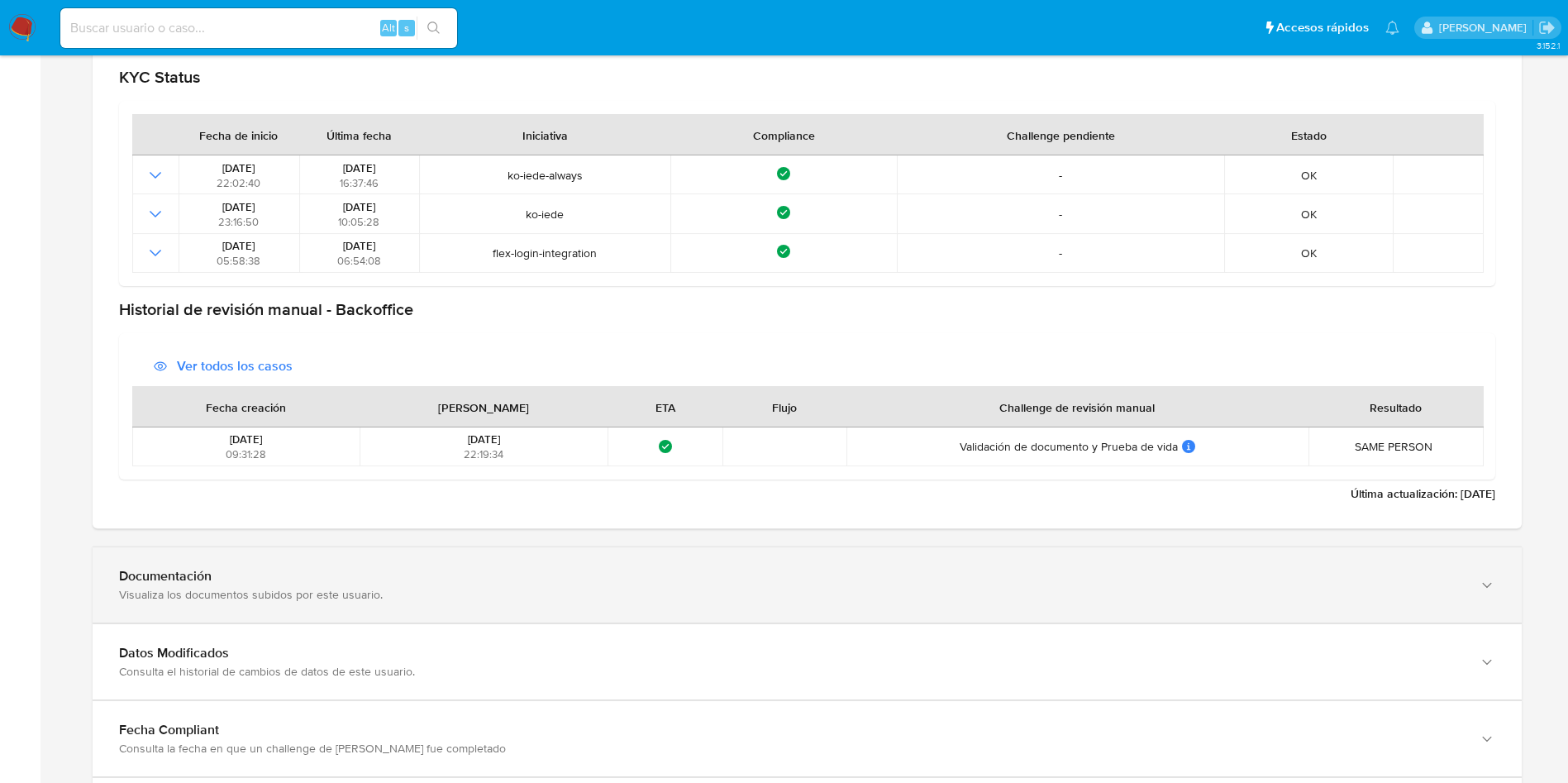
click at [305, 550] on div "Documentación Visualiza los documentos subidos por este usuario." at bounding box center [807, 585] width 1429 height 75
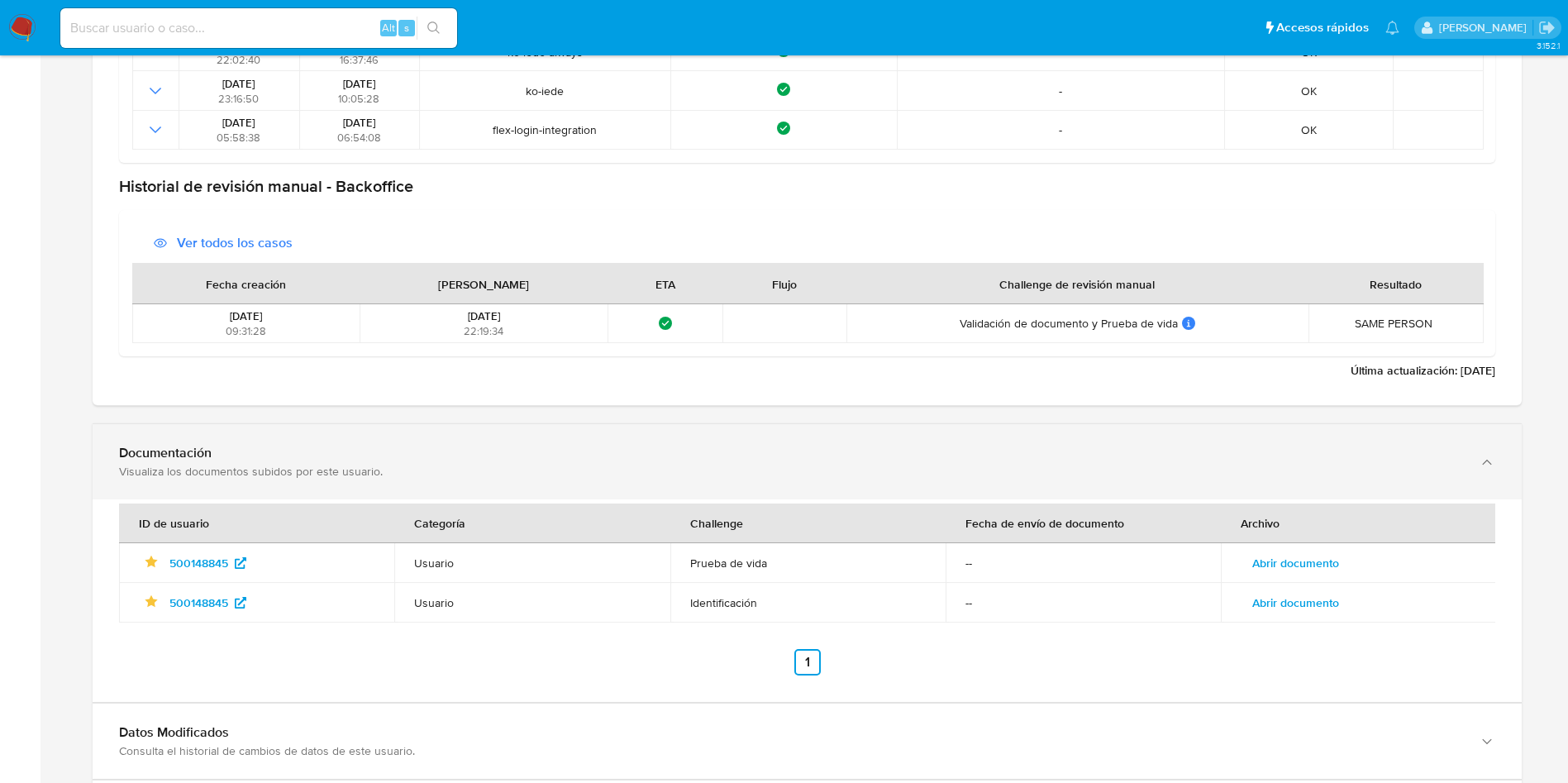
scroll to position [2060, 0]
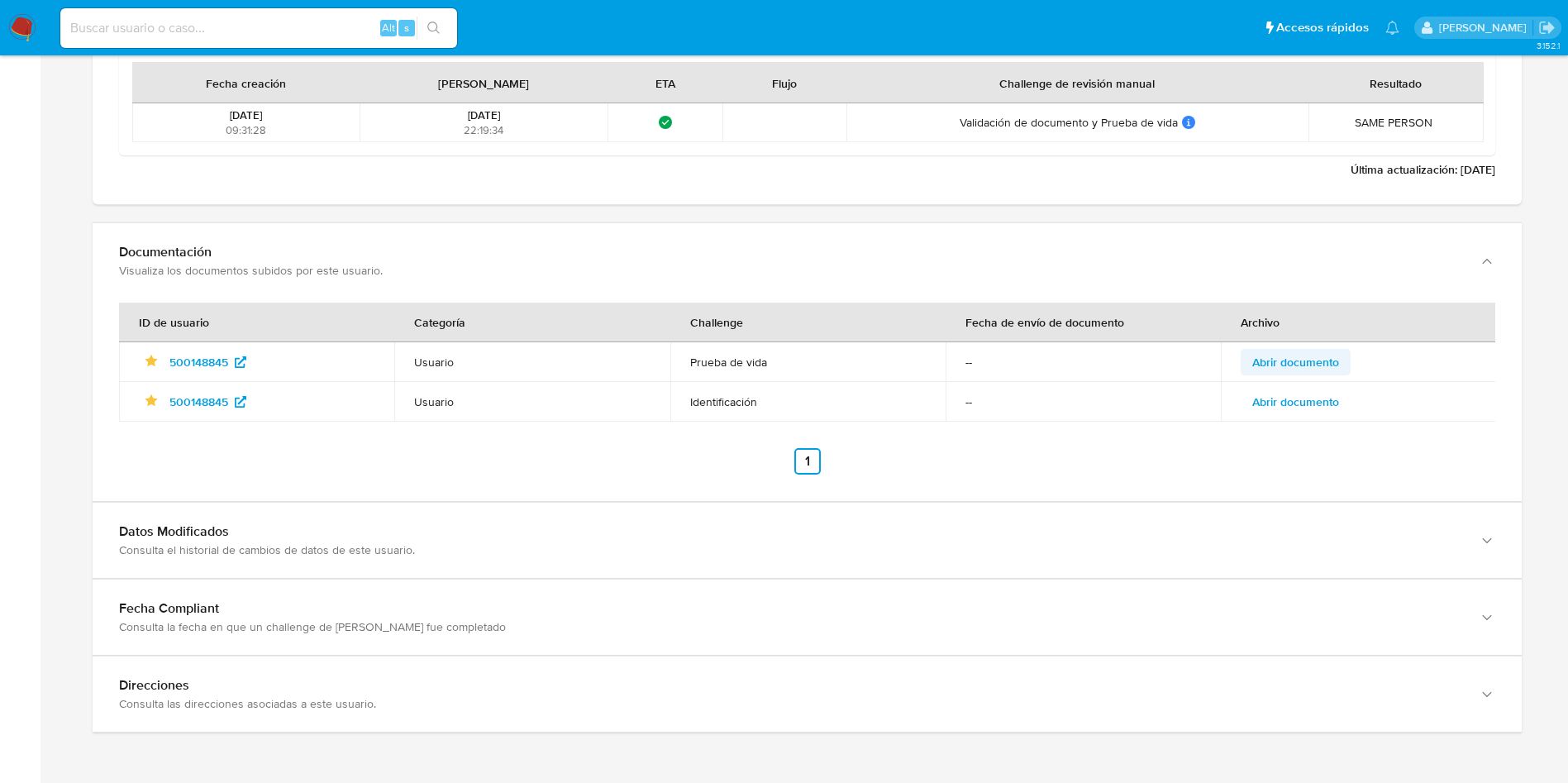
click at [1305, 356] on span "Abrir documento" at bounding box center [1296, 362] width 87 height 23
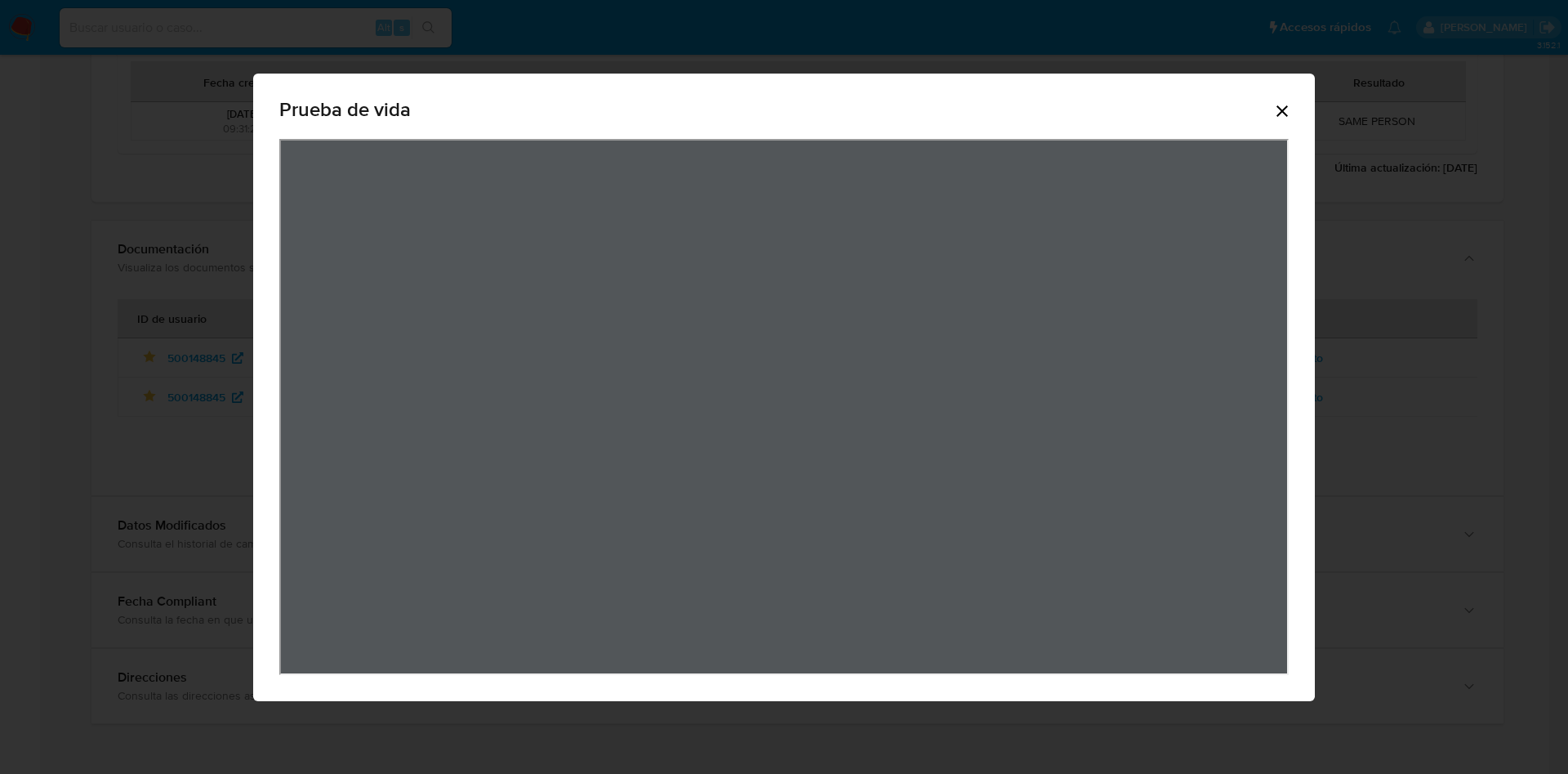
click at [1285, 107] on icon "Cerrar" at bounding box center [1282, 110] width 11 height 11
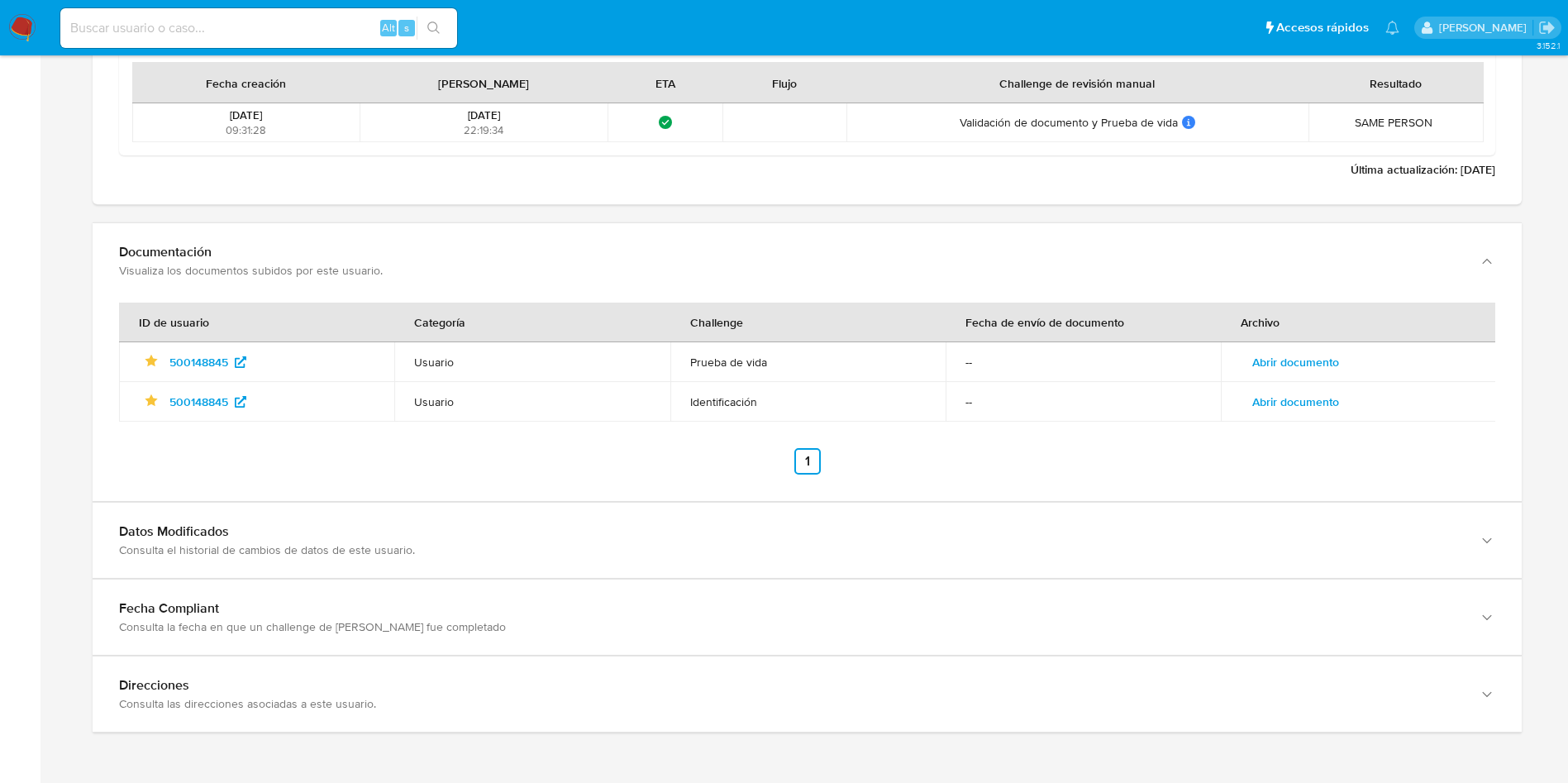
click at [1313, 392] on span "Abrir documento" at bounding box center [1296, 401] width 87 height 23
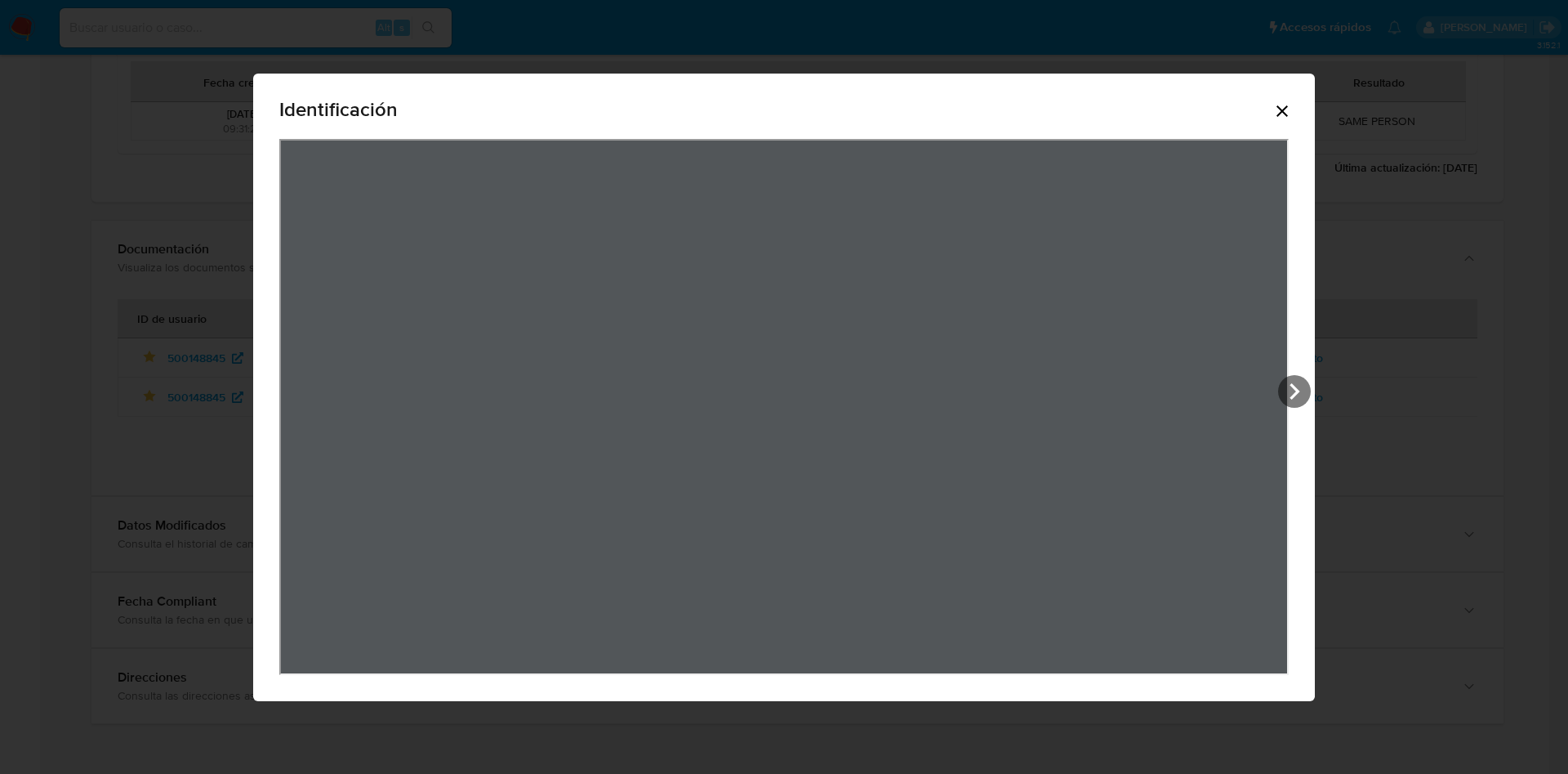
drag, startPoint x: 1274, startPoint y: 113, endPoint x: 1192, endPoint y: 90, distance: 85.2
click at [1276, 113] on icon "Cerrar" at bounding box center [1282, 111] width 20 height 20
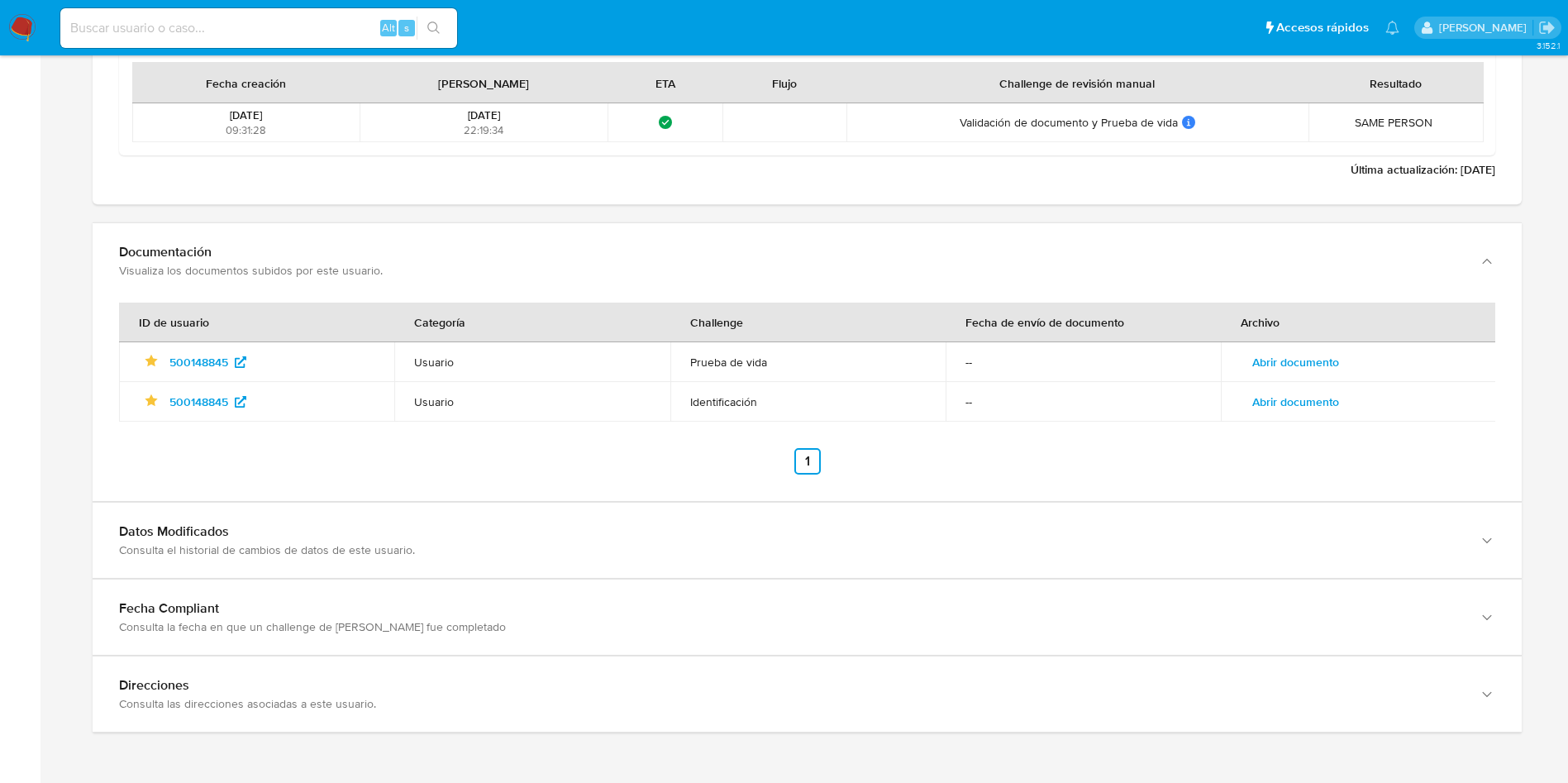
click at [1298, 421] on div "ID de usuario Categoría Challenge Fecha de envío de documento Archivo Identific…" at bounding box center [808, 389] width 1377 height 172
click at [1298, 406] on span "Abrir documento" at bounding box center [1296, 401] width 87 height 23
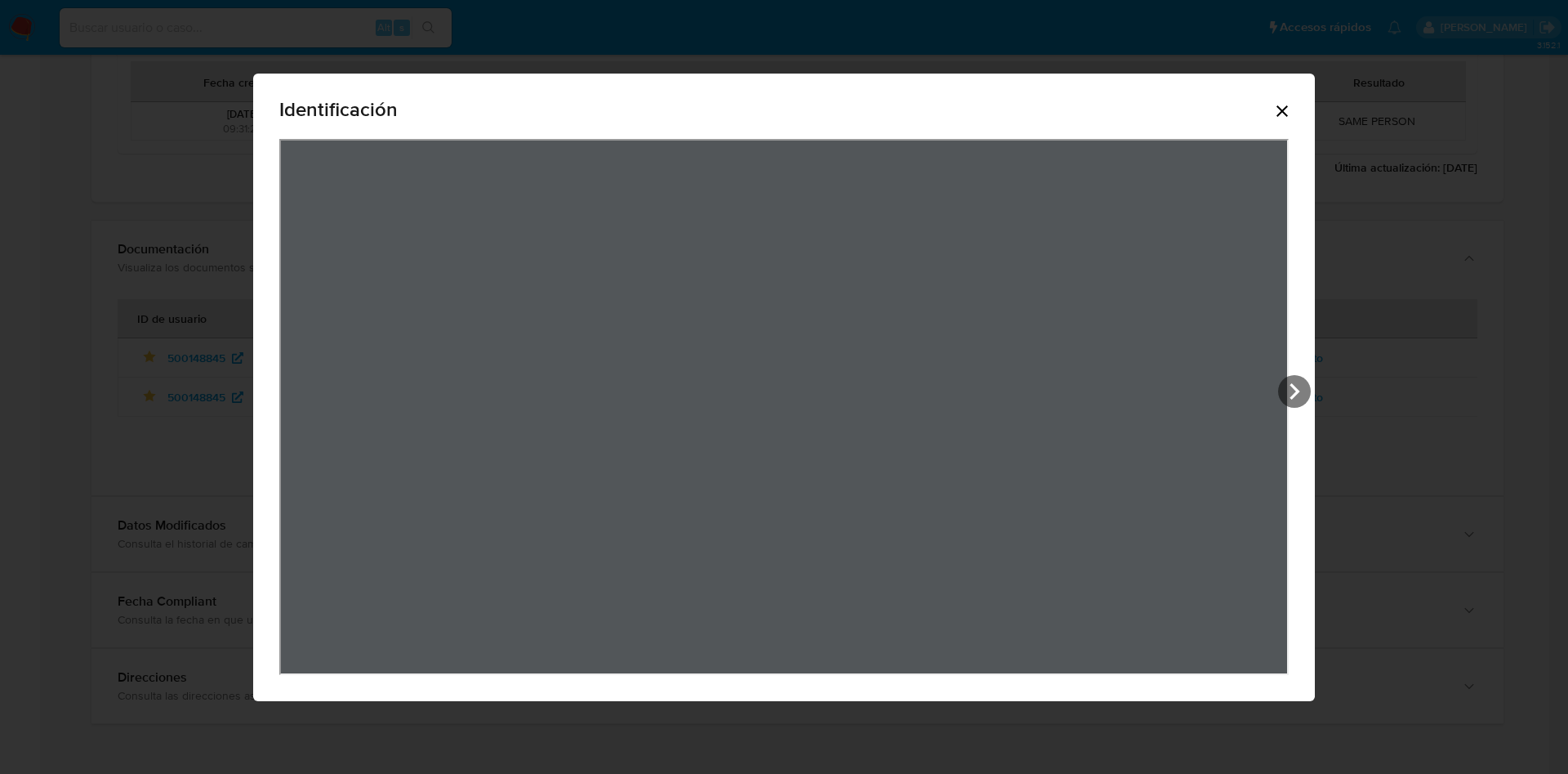
click at [1288, 102] on icon "Cerrar" at bounding box center [1282, 111] width 20 height 20
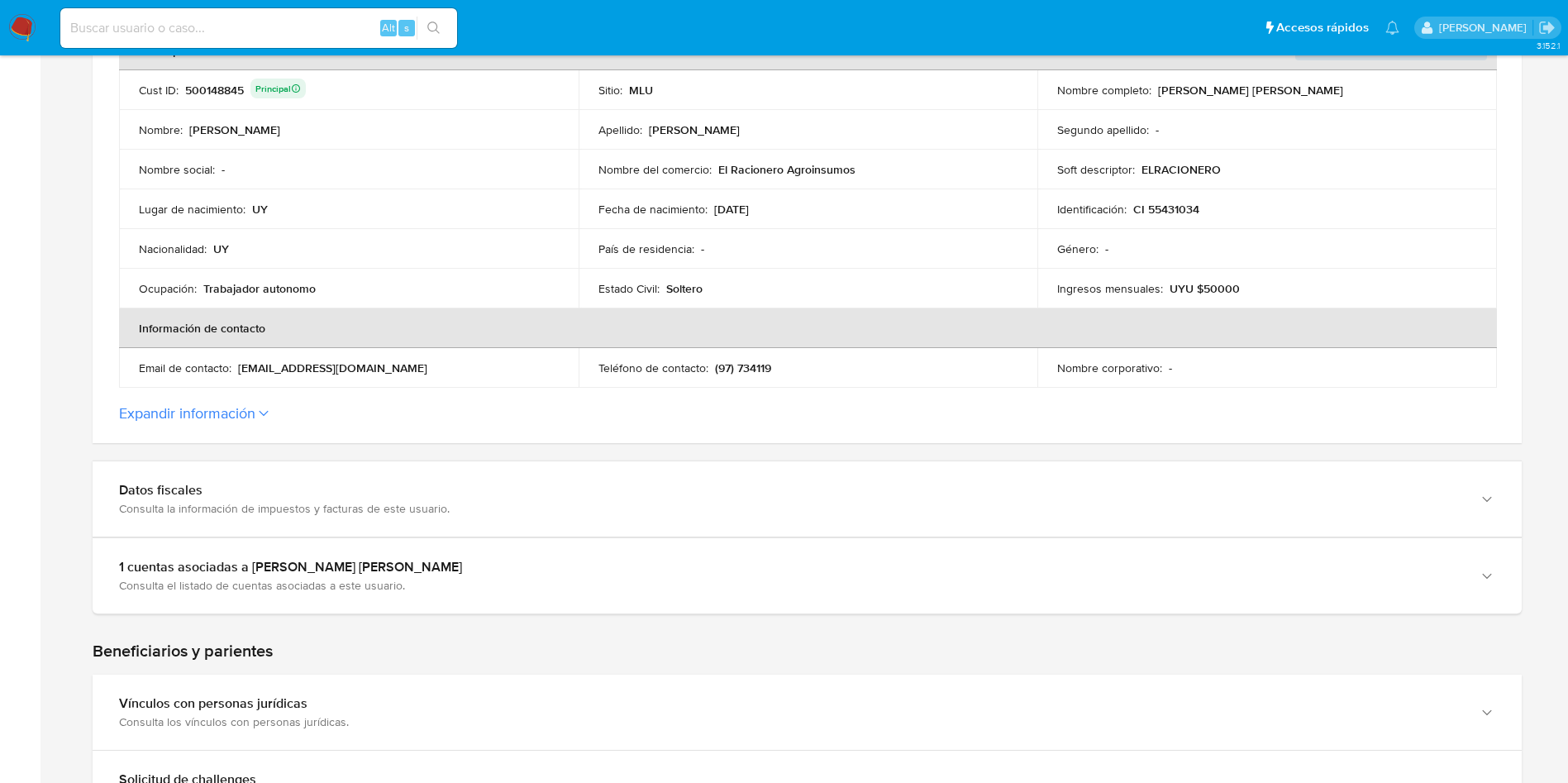
scroll to position [324, 0]
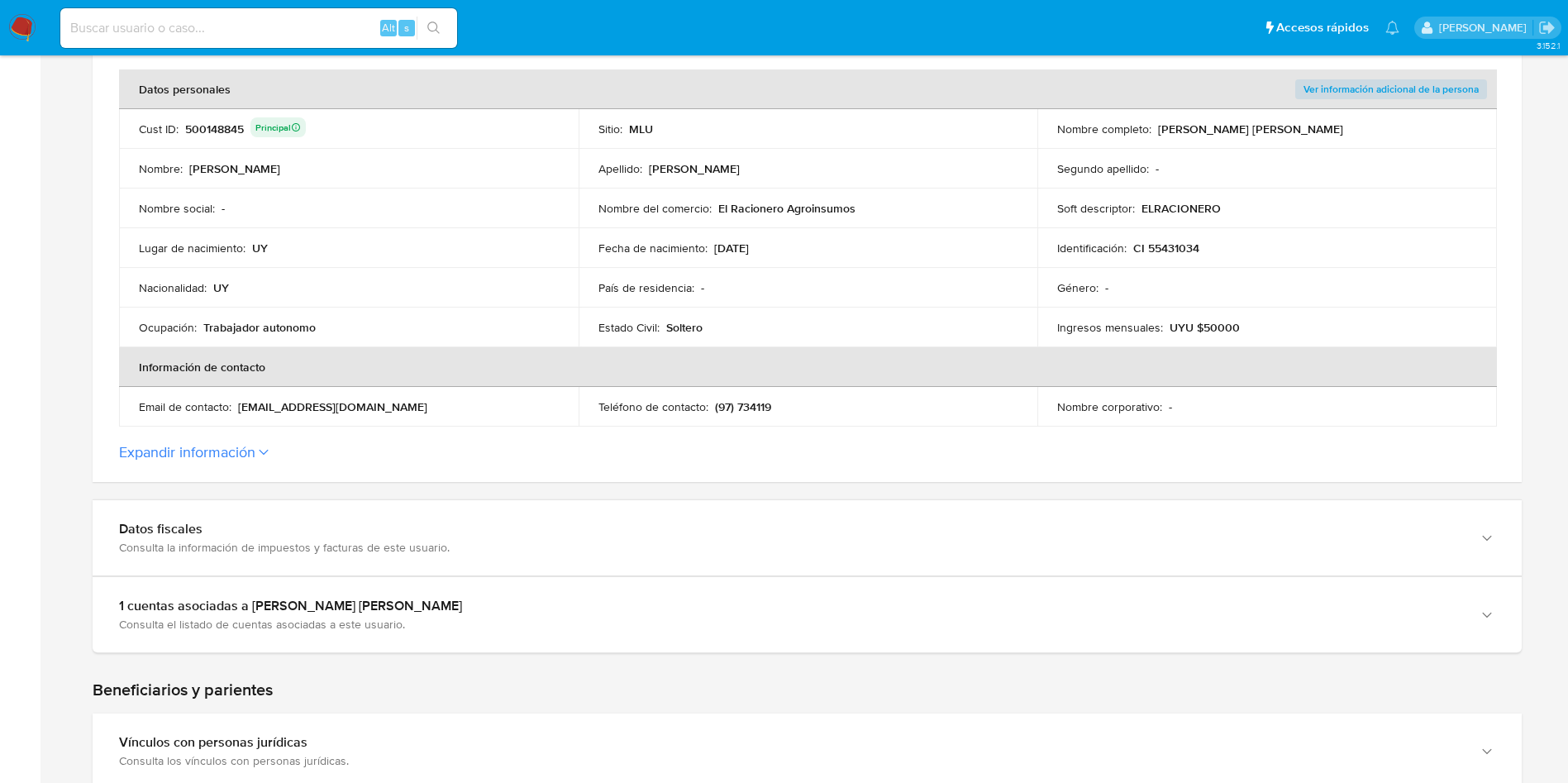
click at [747, 407] on p "(97) 734119" at bounding box center [744, 406] width 56 height 15
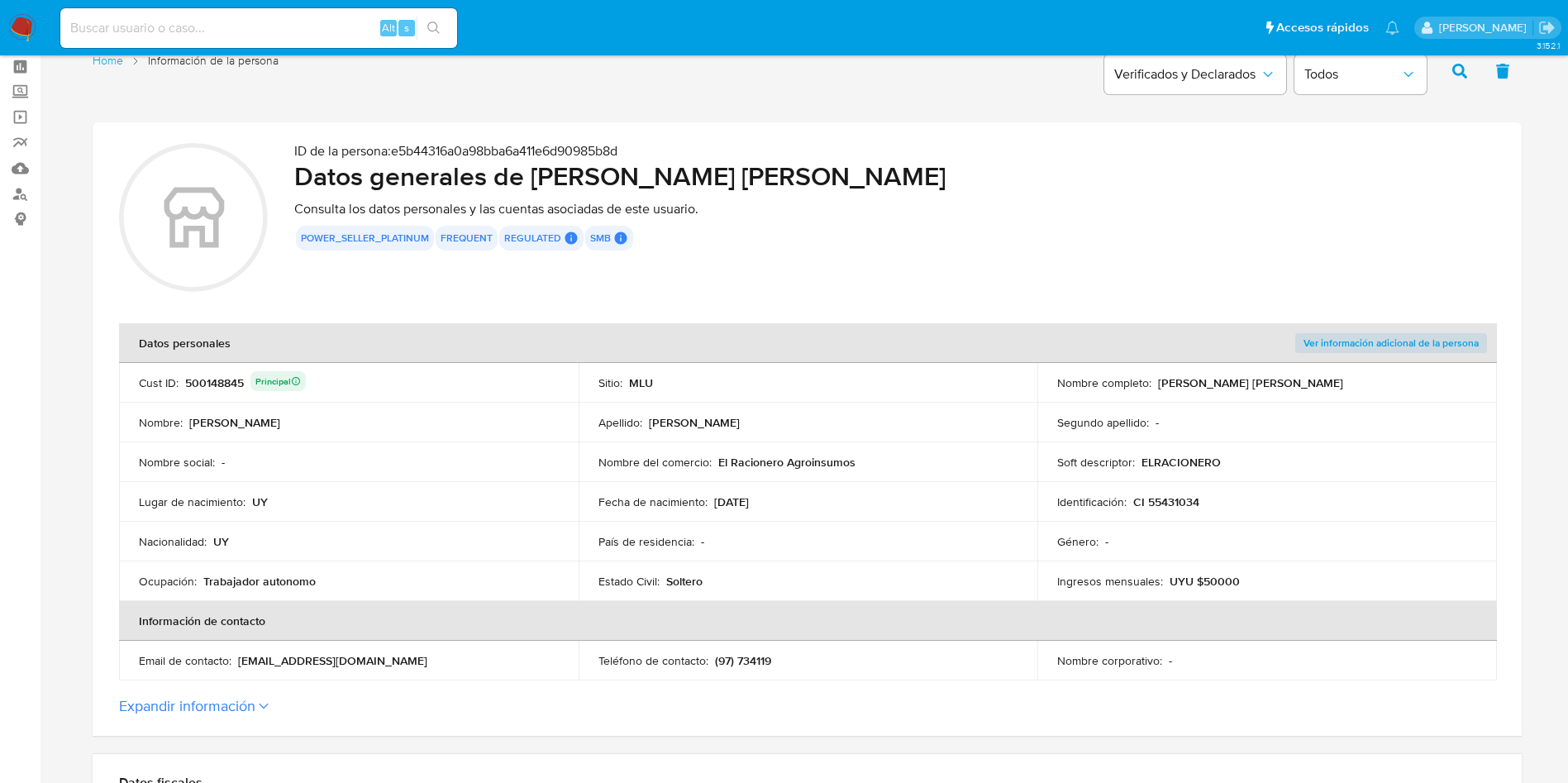
scroll to position [0, 0]
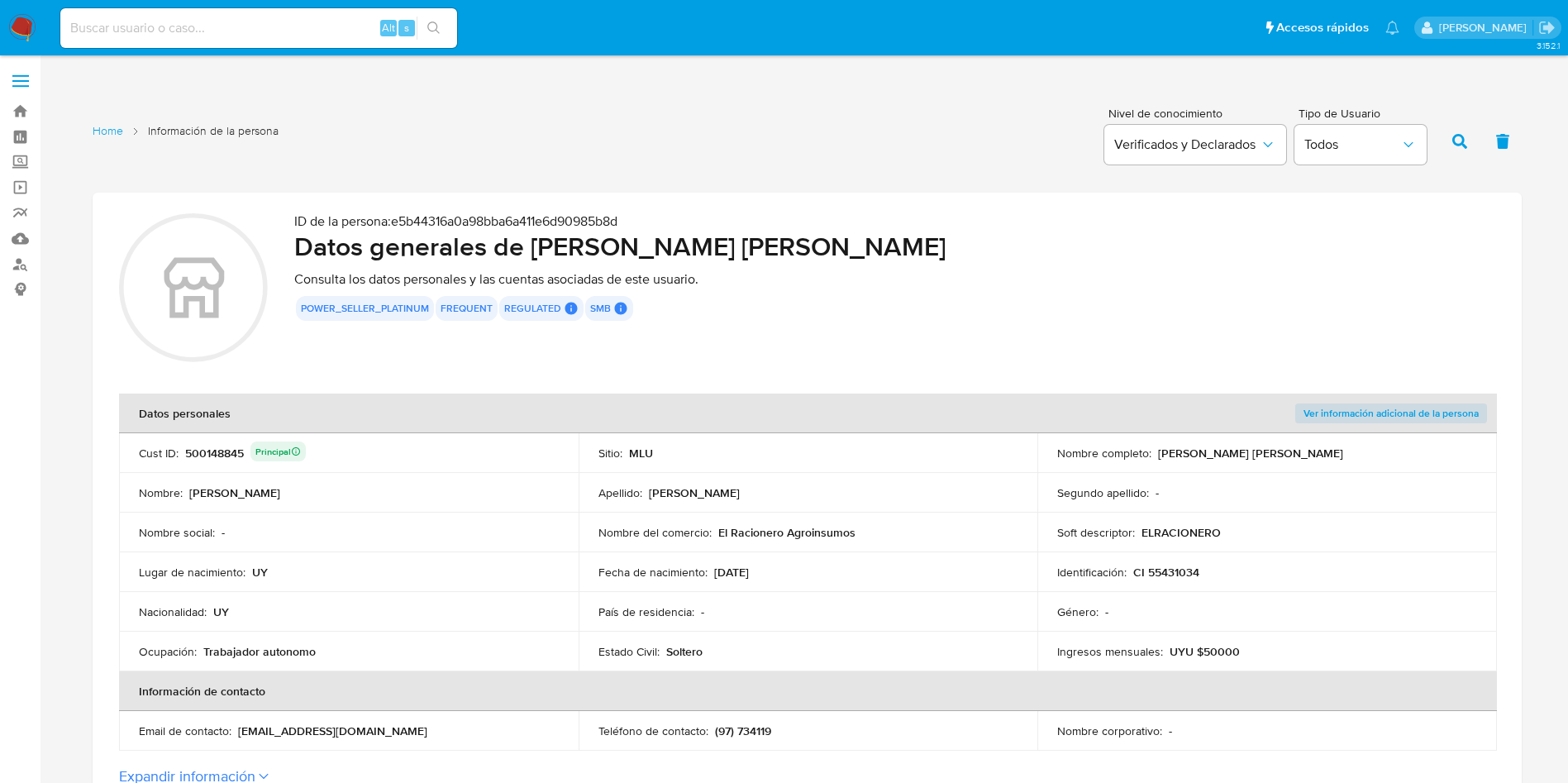
click at [228, 451] on div "500148845 Principal" at bounding box center [245, 453] width 120 height 23
drag, startPoint x: 820, startPoint y: 529, endPoint x: 718, endPoint y: 529, distance: 102.0
click at [718, 529] on div "Nombre del comercio : El Racionero Agroinsumos" at bounding box center [809, 532] width 420 height 15
click at [233, 456] on div "500148845 Principal" at bounding box center [245, 453] width 120 height 23
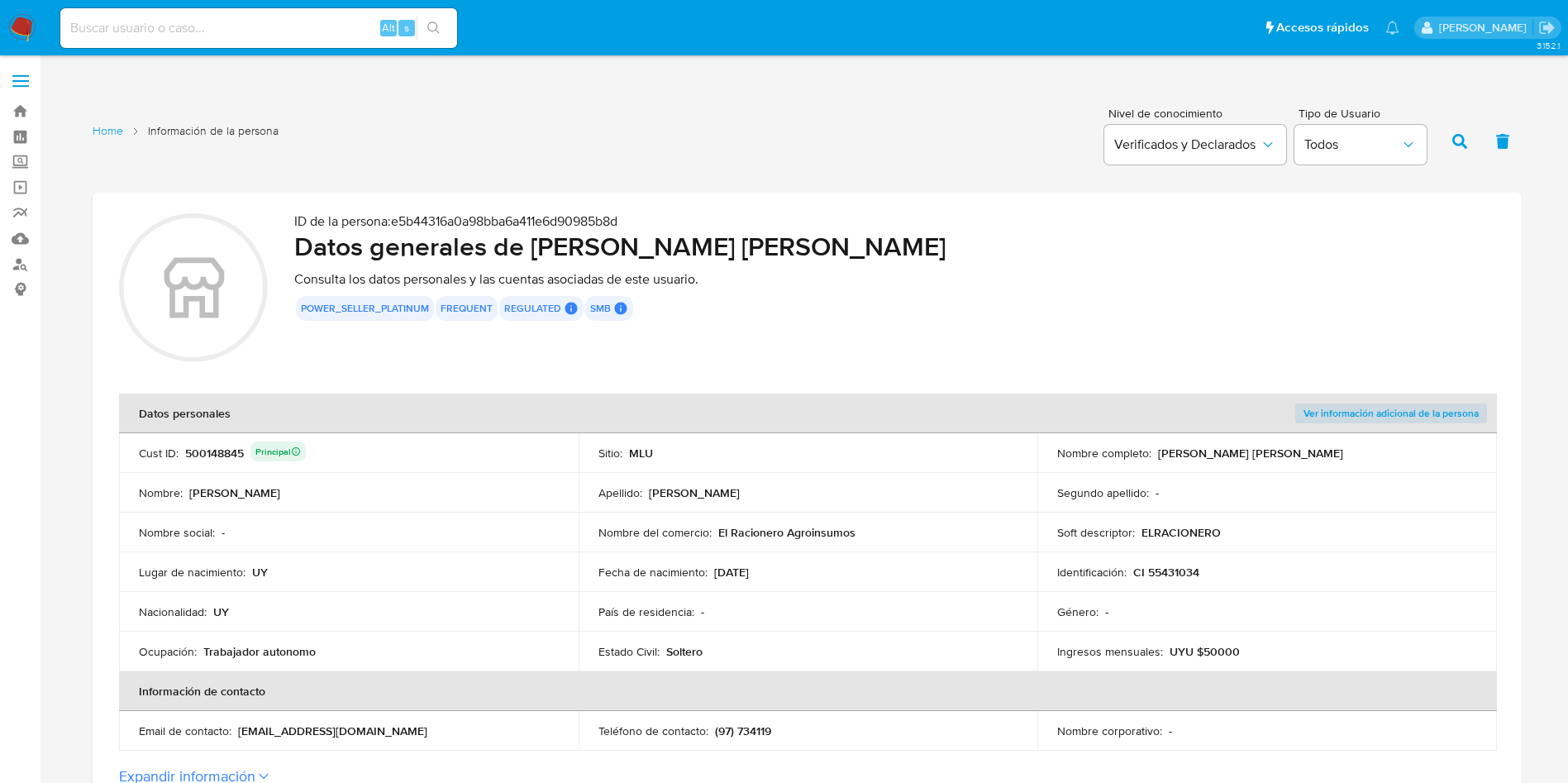
click at [232, 457] on div "500148845 Principal" at bounding box center [245, 453] width 120 height 23
click at [1457, 266] on div "ID de la persona : e5b44316a0a98bba6a411e6d90985b8d Datos generales de [PERSON_…" at bounding box center [895, 290] width 1201 height 154
drag, startPoint x: 933, startPoint y: 416, endPoint x: 1005, endPoint y: 531, distance: 135.7
click at [935, 416] on th "Datos personales" at bounding box center [579, 413] width 918 height 40
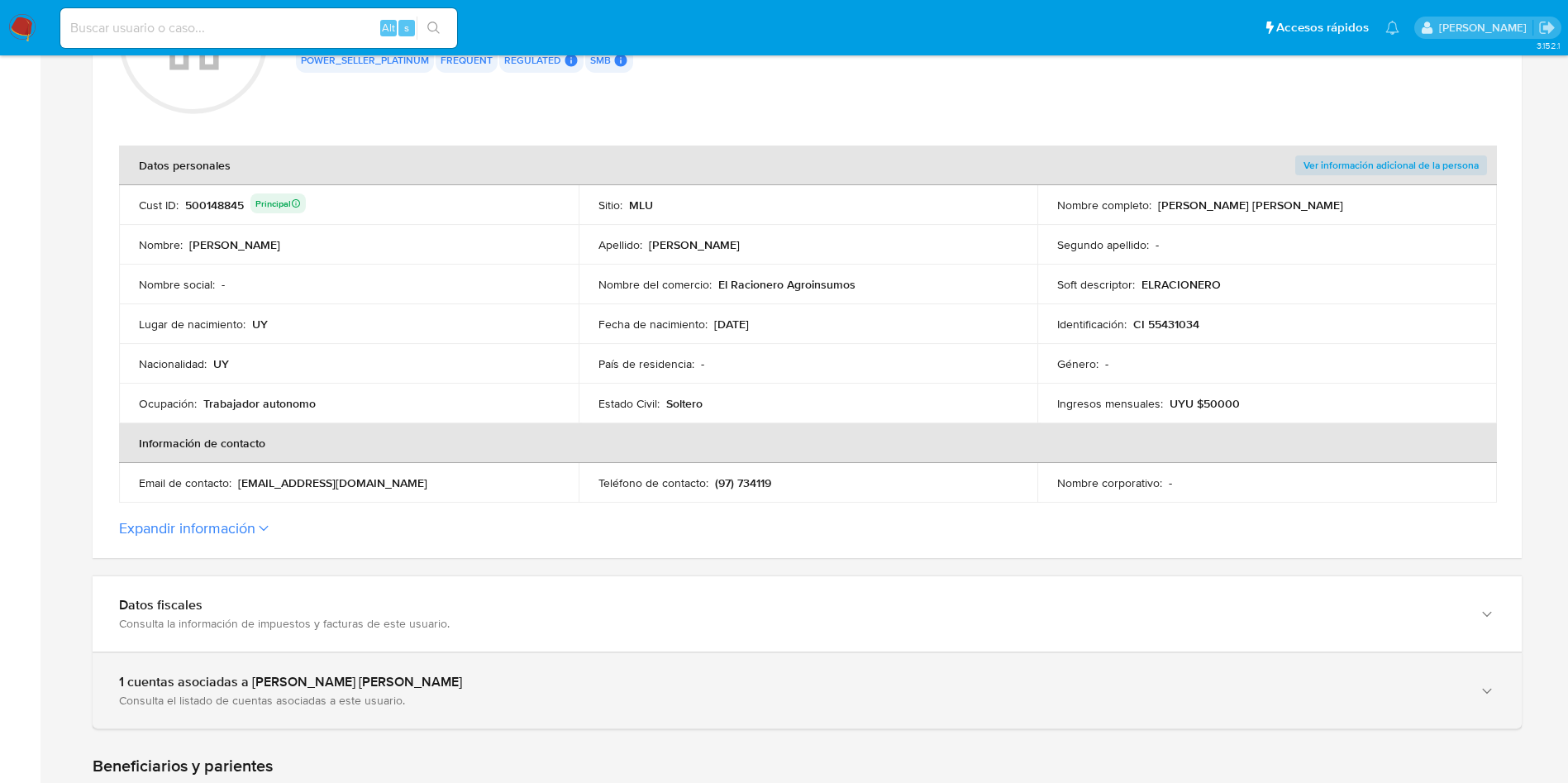
scroll to position [1116, 0]
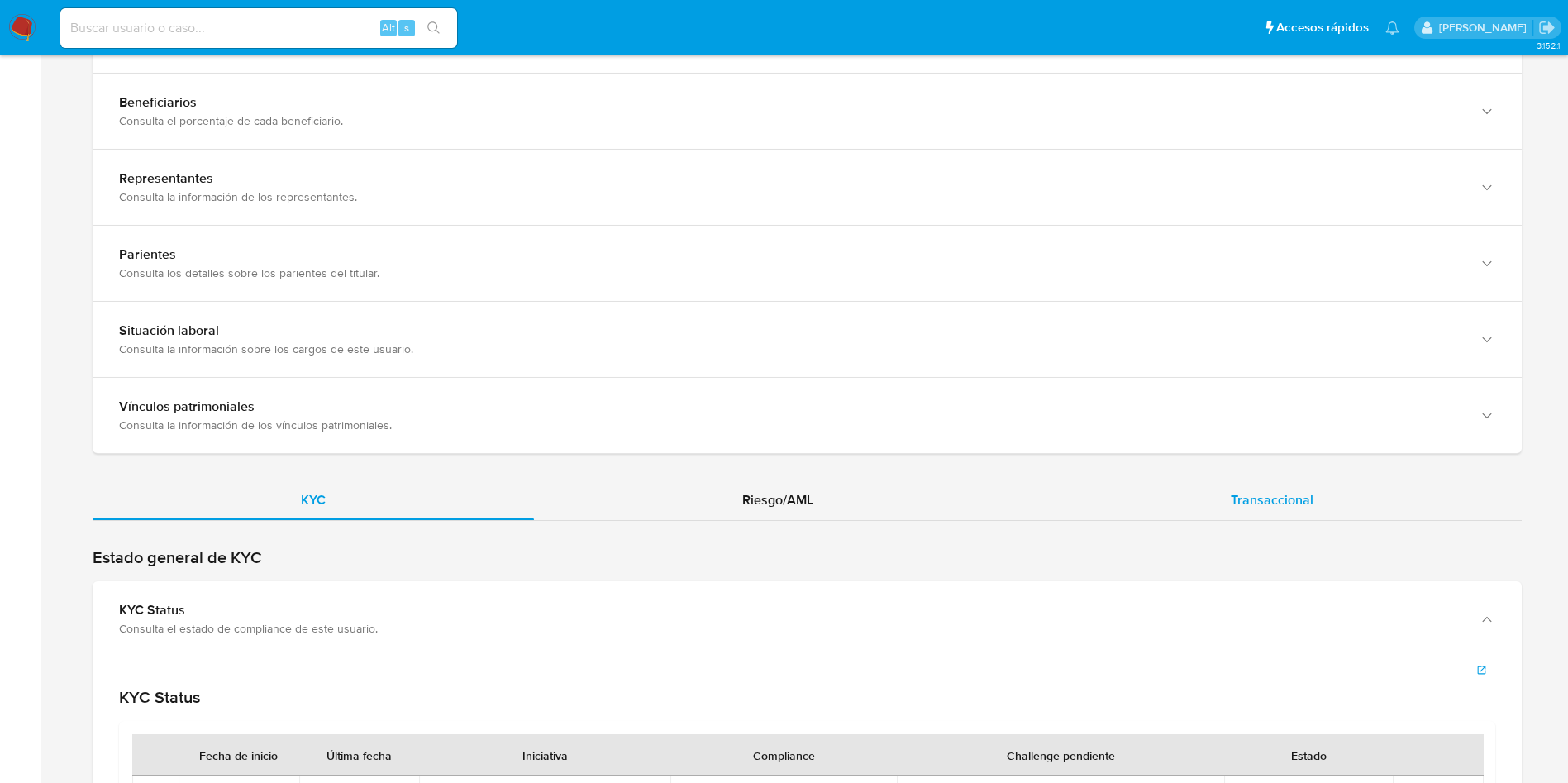
click at [1226, 501] on div "Transaccional" at bounding box center [1272, 499] width 500 height 40
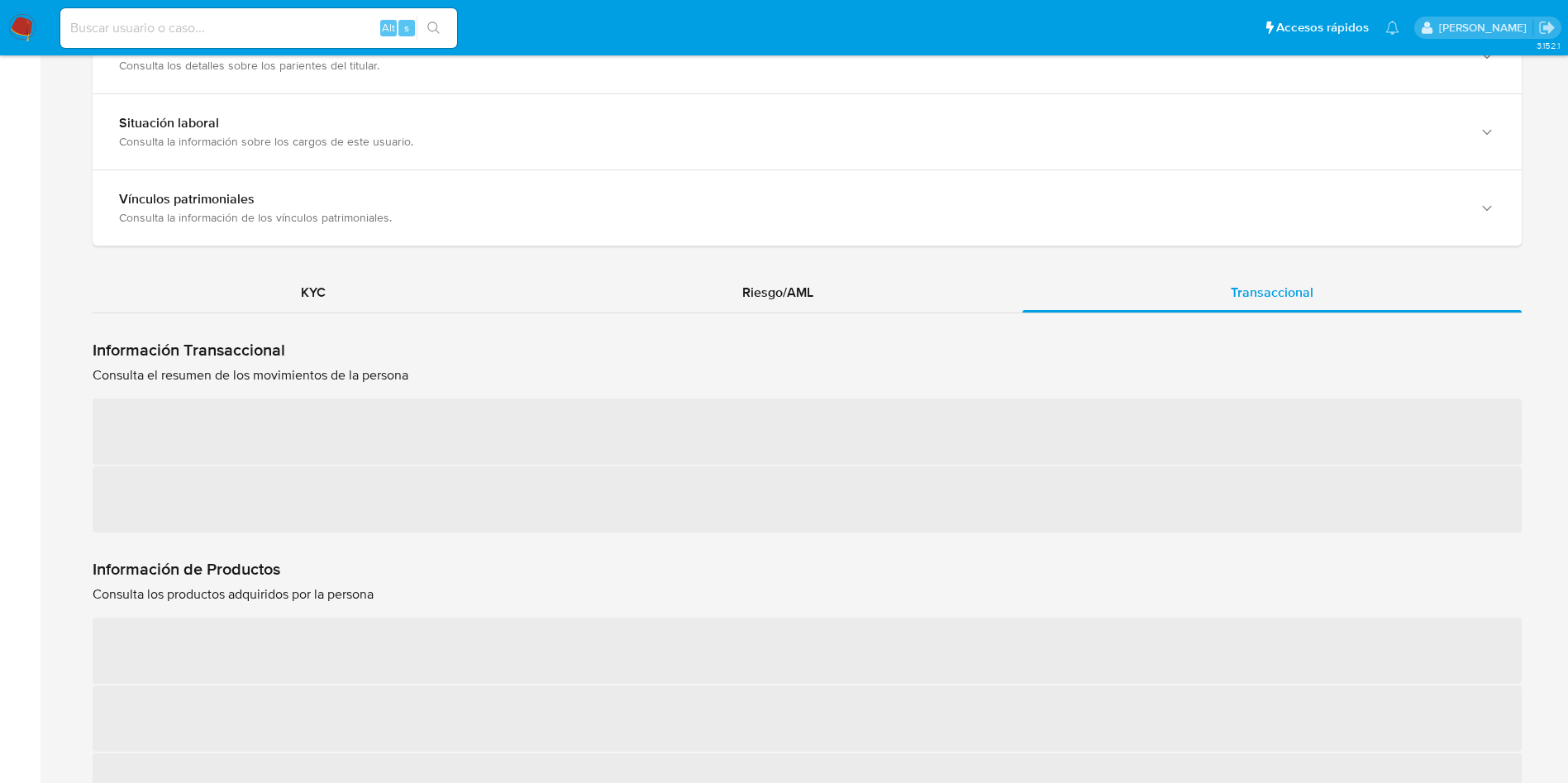
scroll to position [1488, 0]
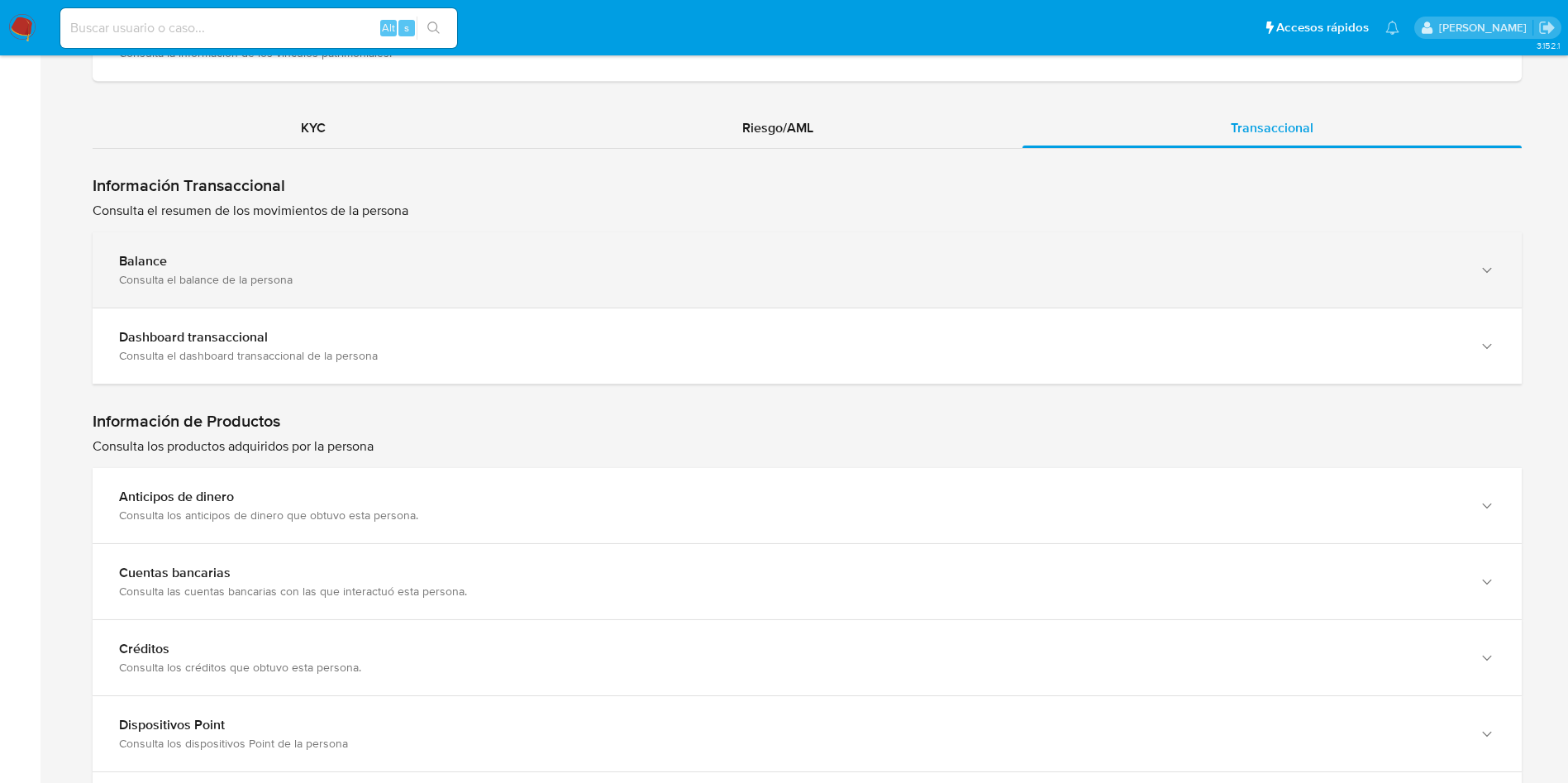
click at [489, 269] on div "Balance" at bounding box center [791, 261] width 1343 height 17
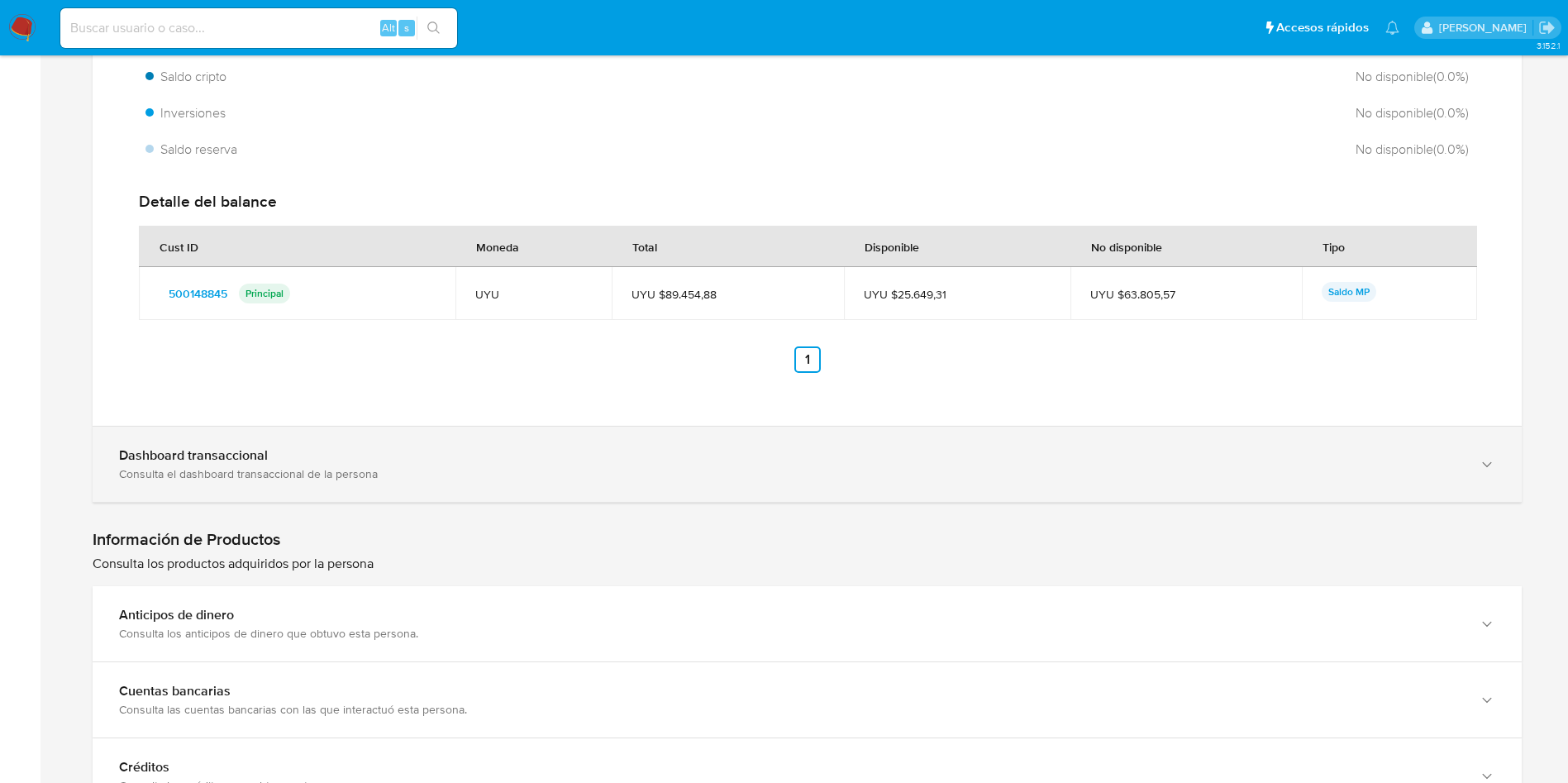
scroll to position [1984, 0]
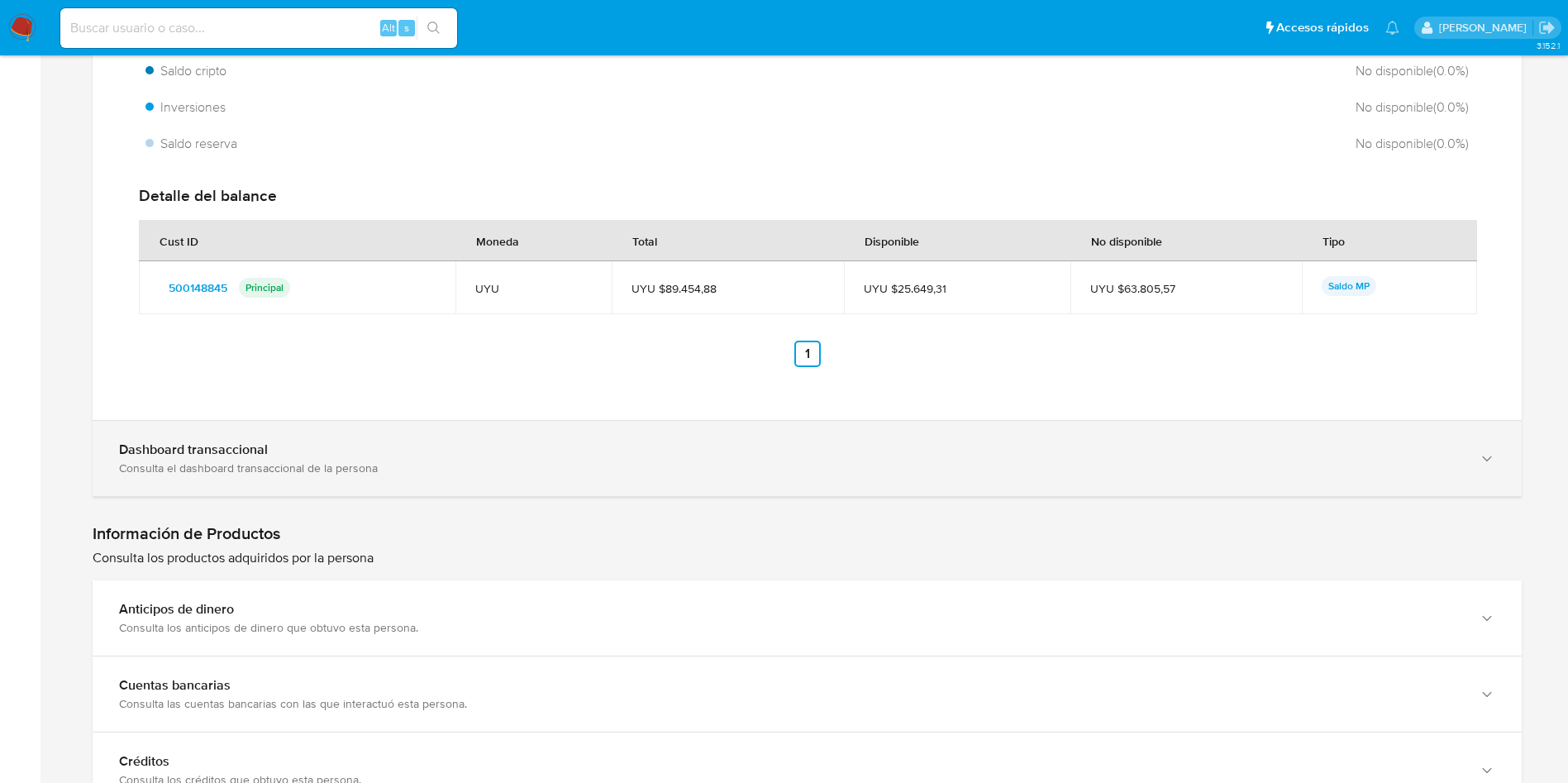
click at [370, 454] on div "Dashboard transaccional" at bounding box center [791, 449] width 1343 height 17
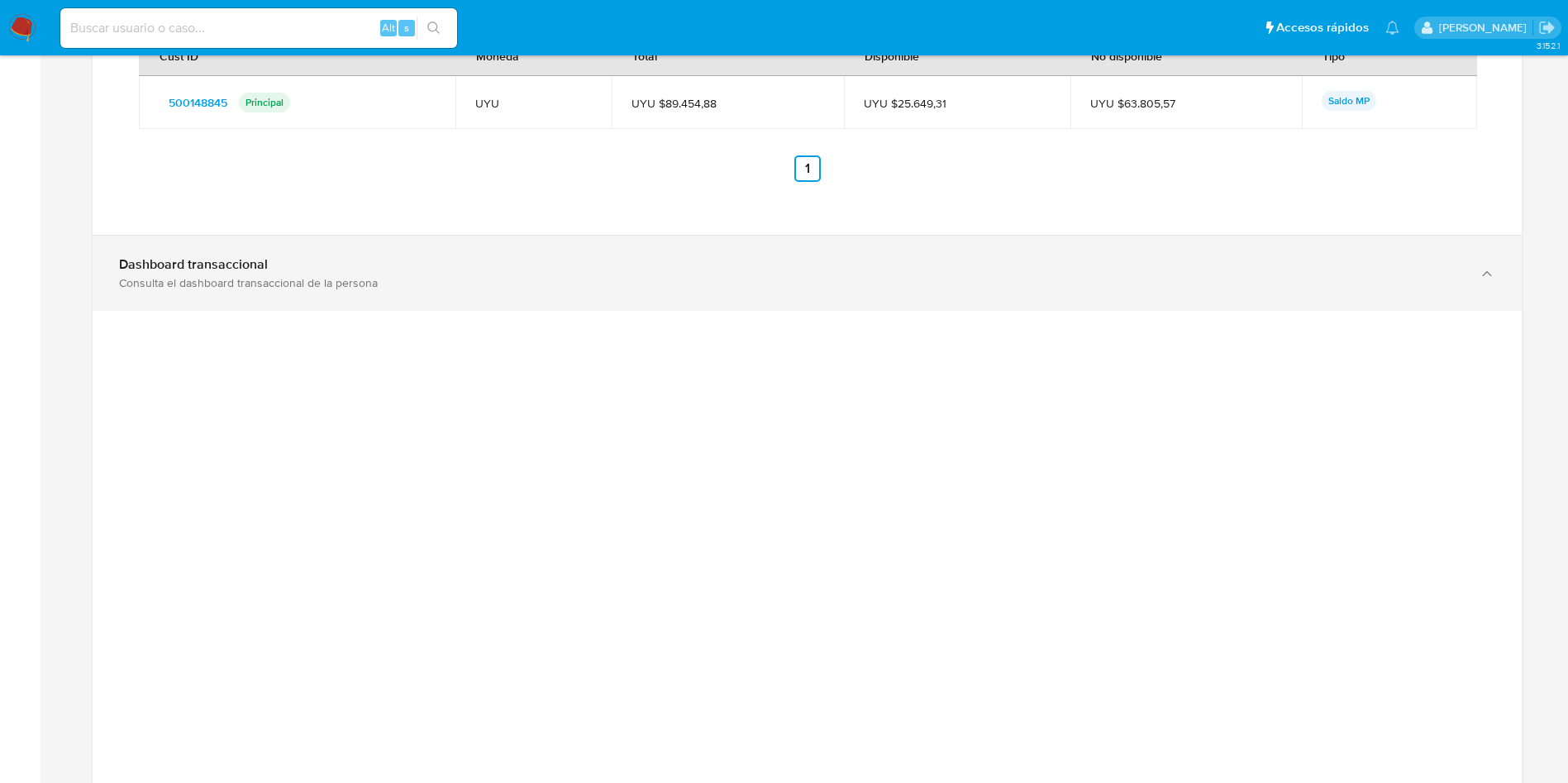
scroll to position [2231, 0]
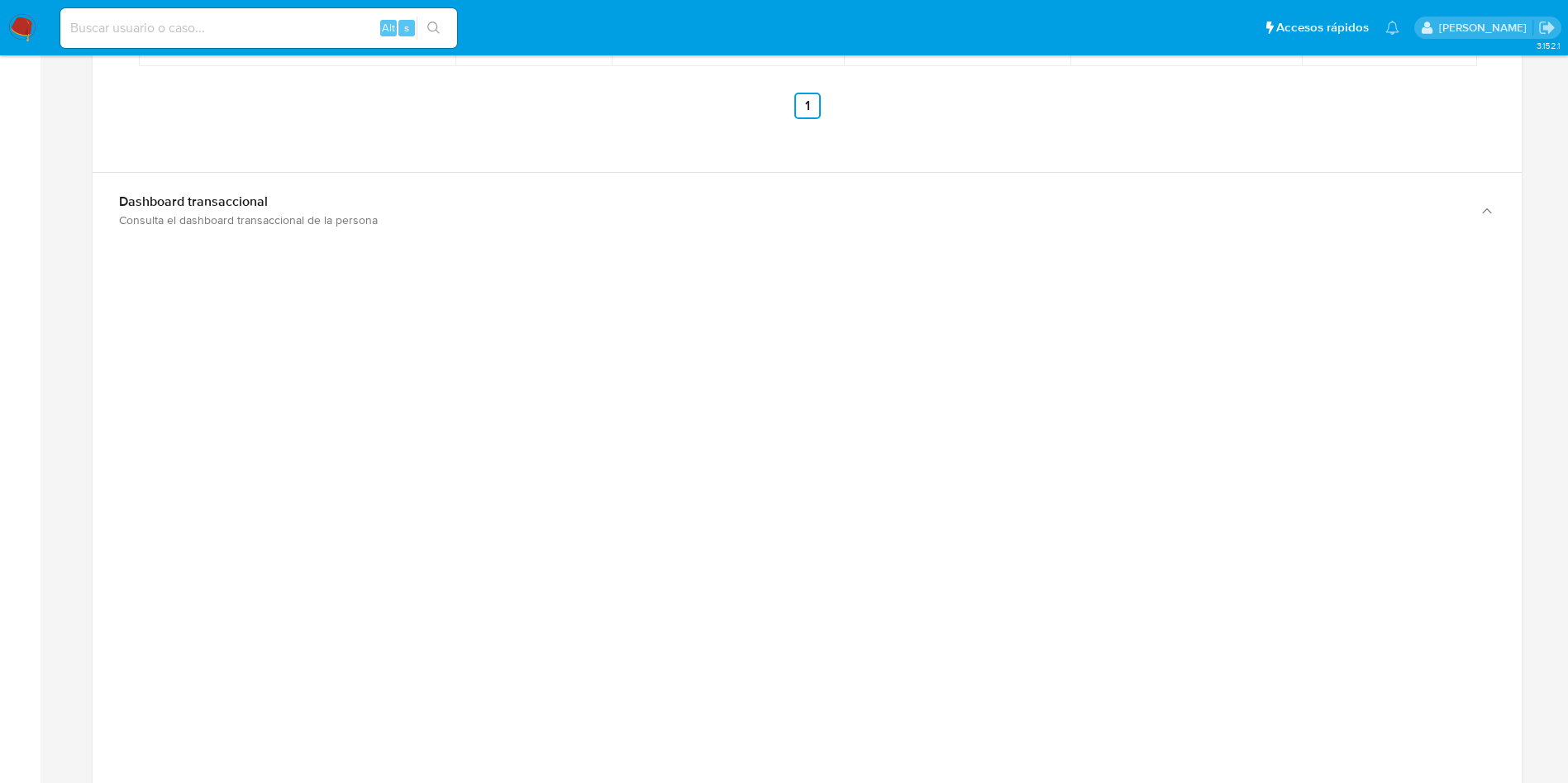
click at [1437, 323] on div at bounding box center [807, 712] width 1429 height 929
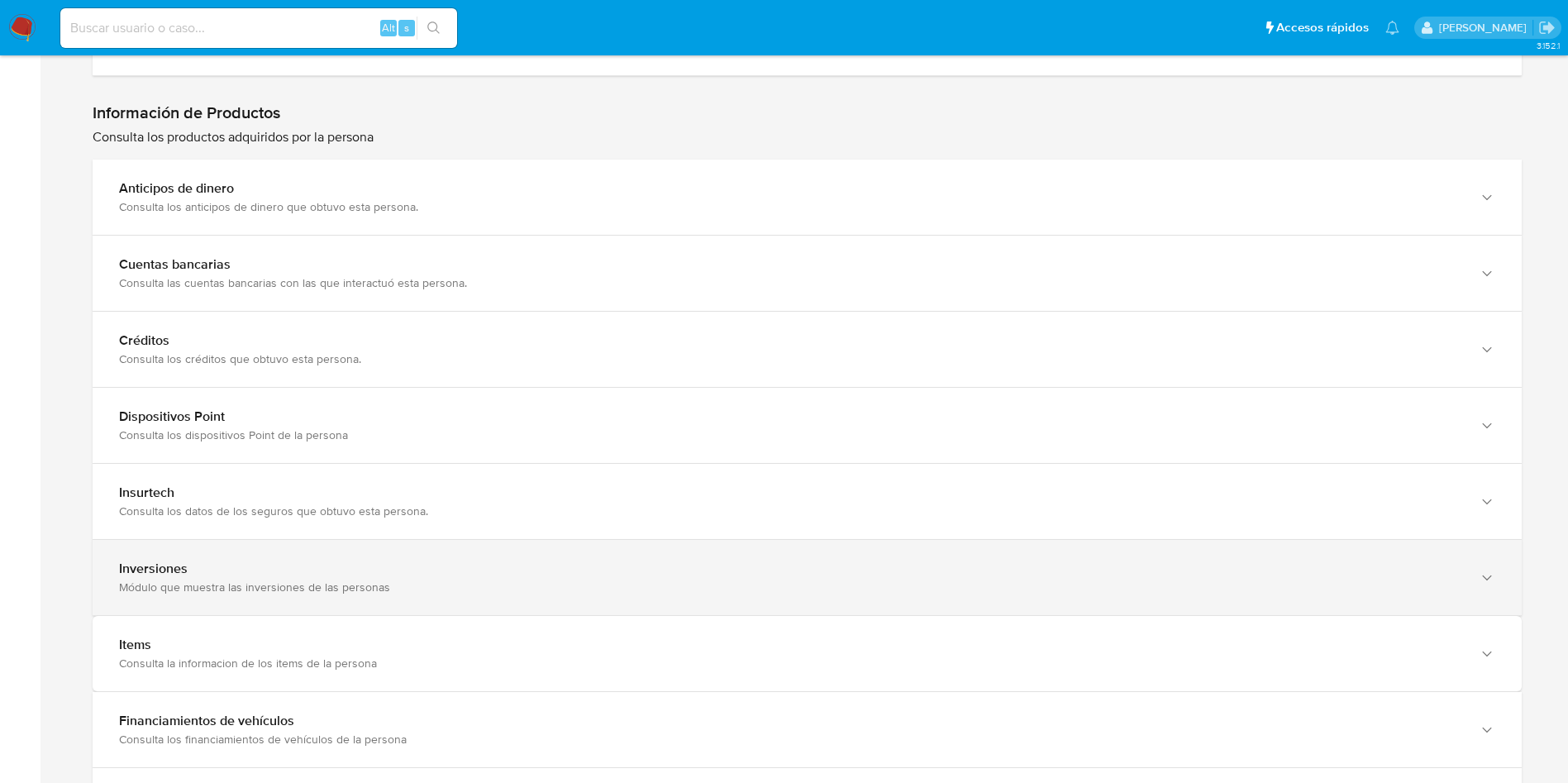
scroll to position [3348, 0]
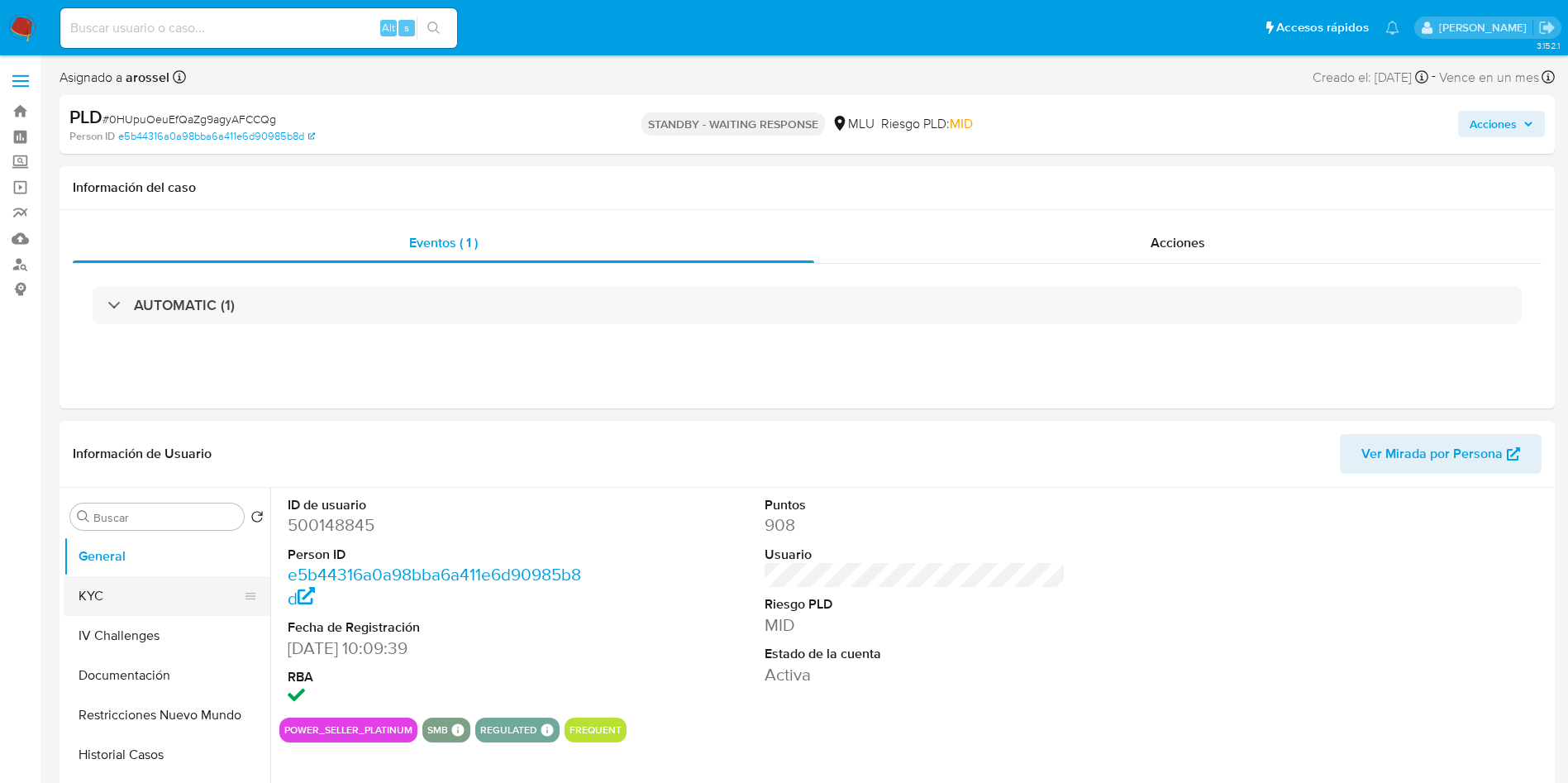
click at [115, 589] on button "KYC" at bounding box center [161, 595] width 193 height 40
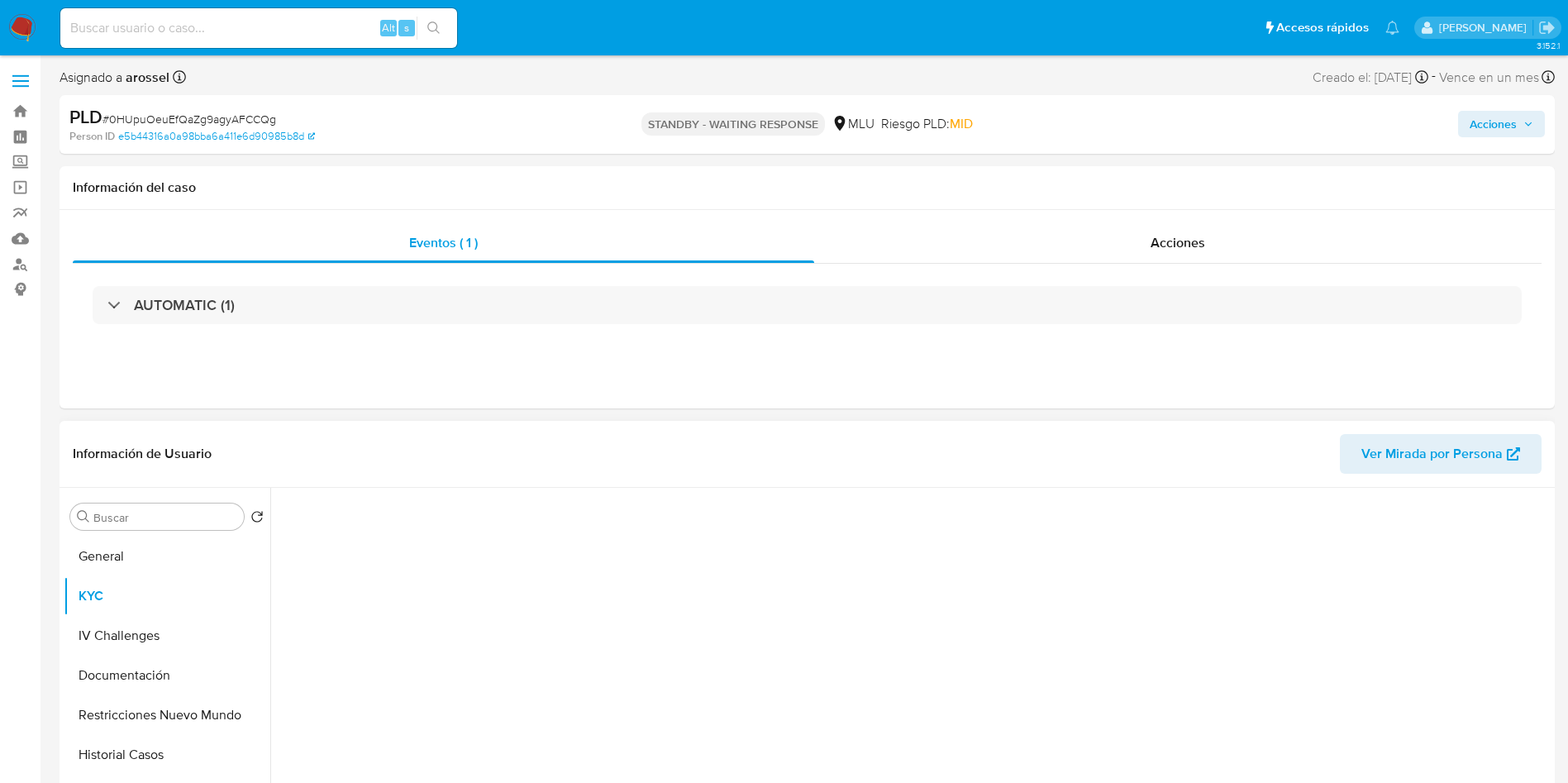
select select "10"
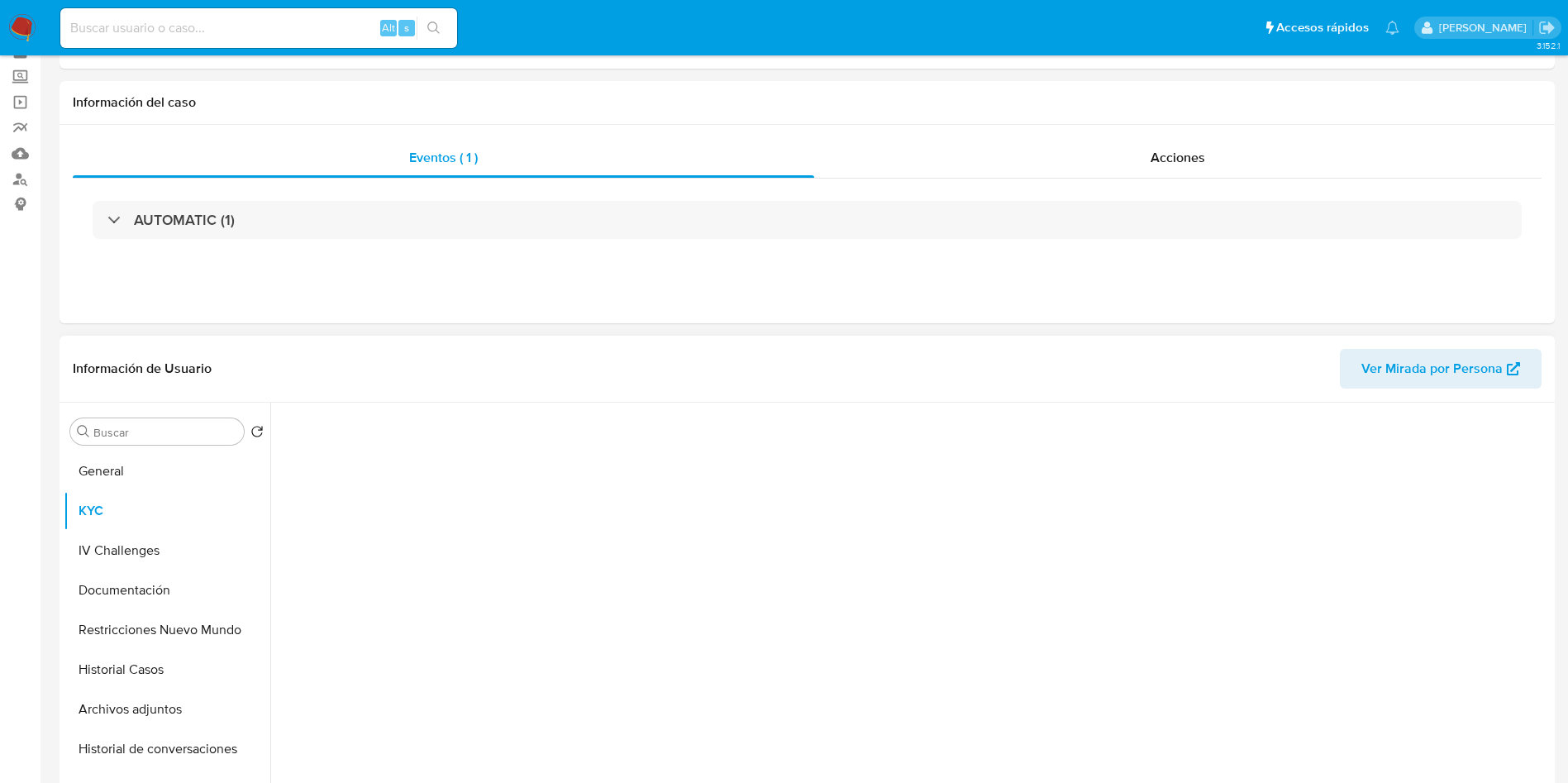
scroll to position [124, 0]
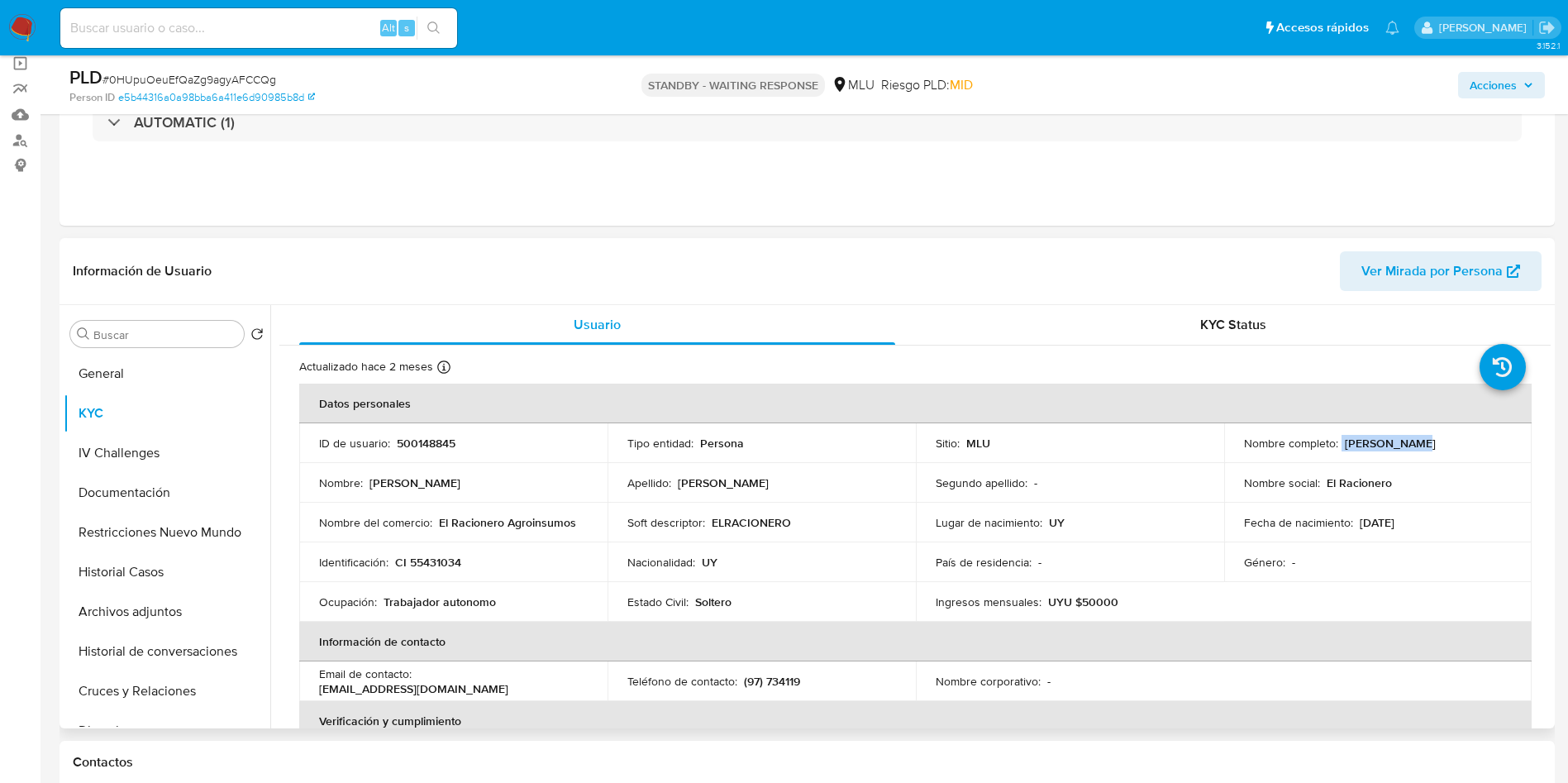
drag, startPoint x: 1335, startPoint y: 443, endPoint x: 1410, endPoint y: 440, distance: 75.1
click at [1410, 440] on div "Nombre completo : [PERSON_NAME]" at bounding box center [1378, 442] width 269 height 15
click at [1290, 444] on p "Nombre completo :" at bounding box center [1291, 442] width 94 height 15
drag, startPoint x: 1343, startPoint y: 442, endPoint x: 1524, endPoint y: 425, distance: 181.8
click at [1524, 425] on td "Nombre completo : [PERSON_NAME]" at bounding box center [1378, 442] width 308 height 40
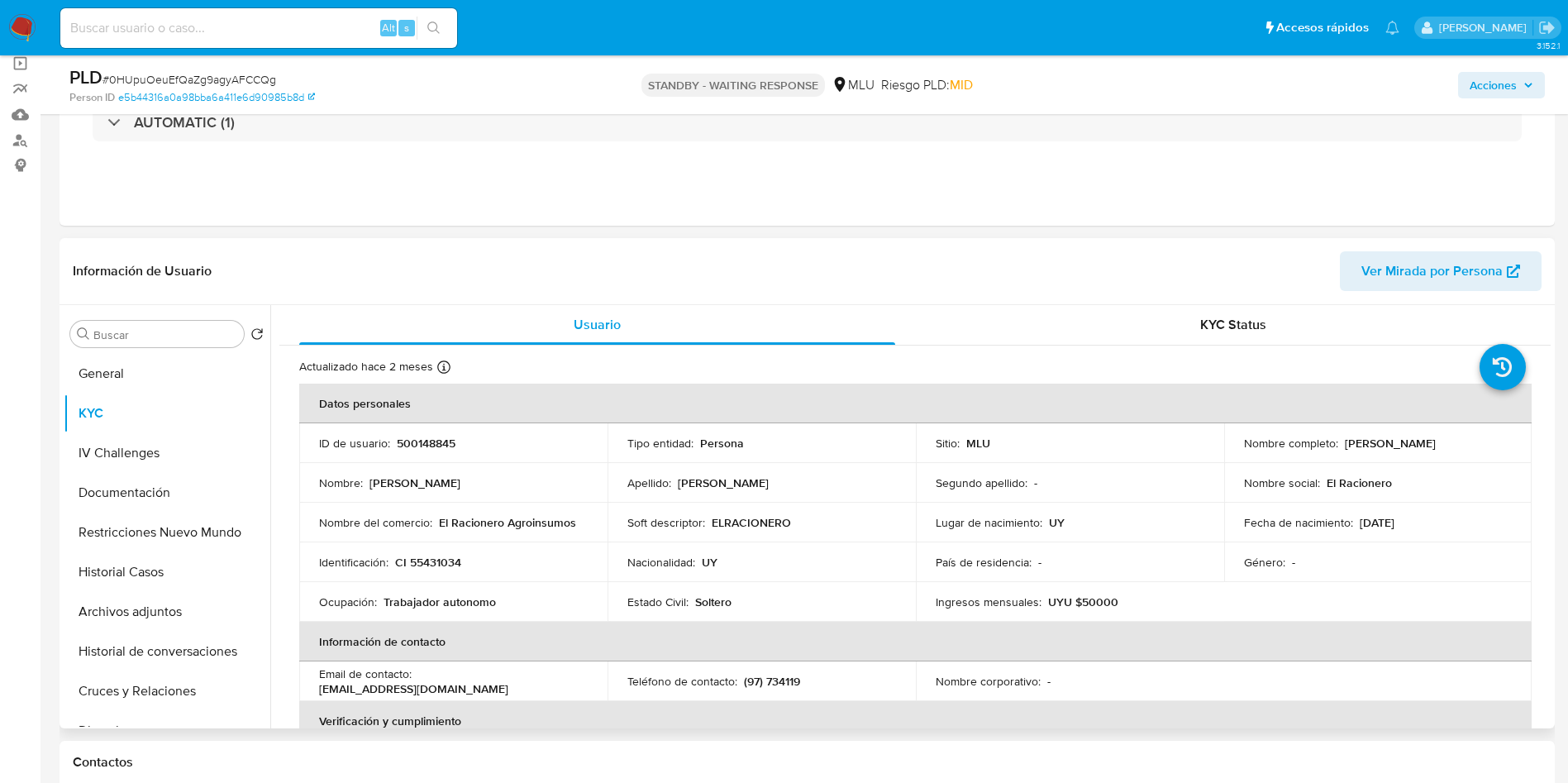
drag, startPoint x: 1340, startPoint y: 442, endPoint x: 1493, endPoint y: 444, distance: 153.0
click at [1436, 444] on p "[PERSON_NAME]" at bounding box center [1391, 442] width 91 height 15
copy p "[PERSON_NAME]"
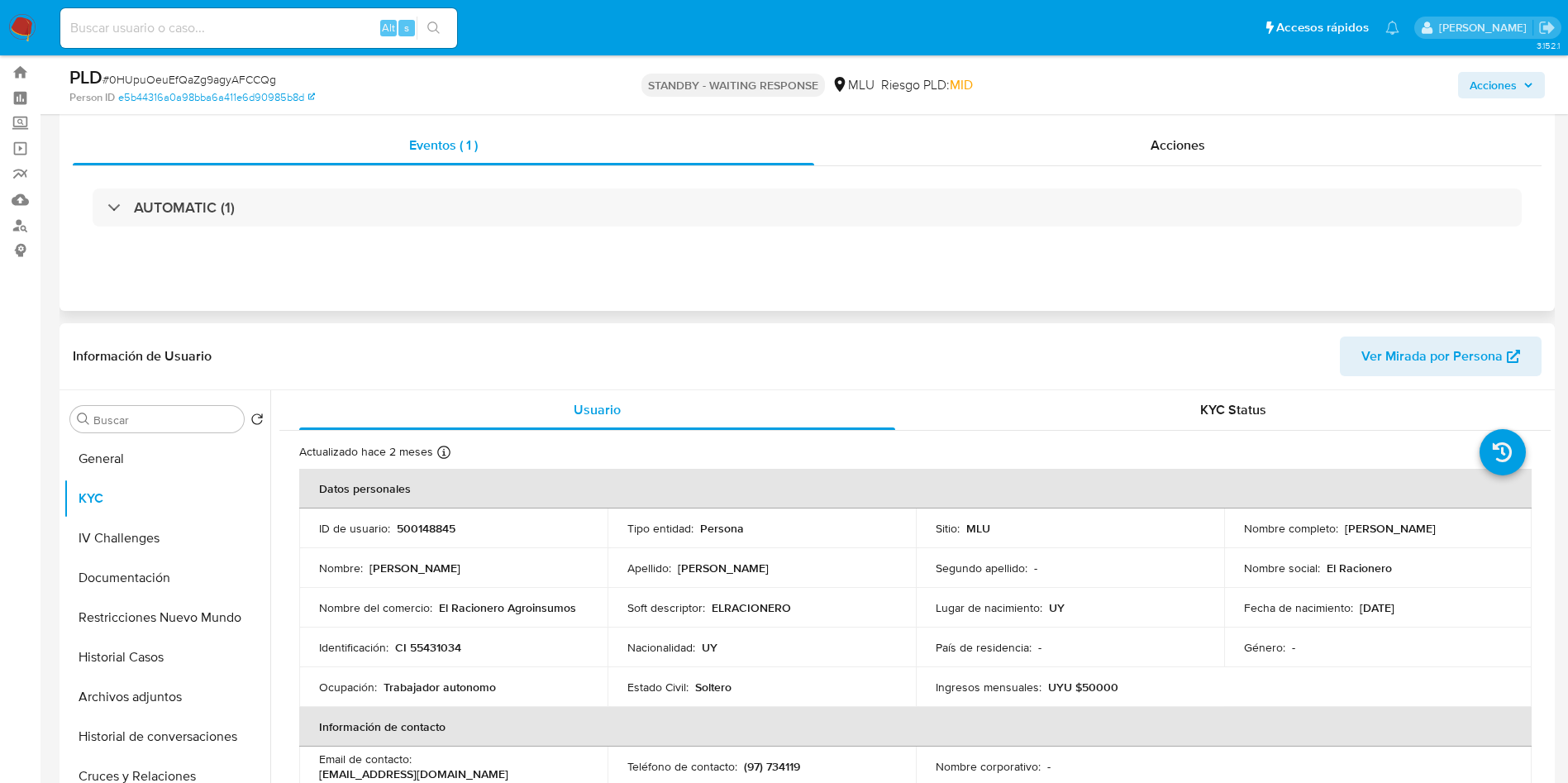
scroll to position [0, 0]
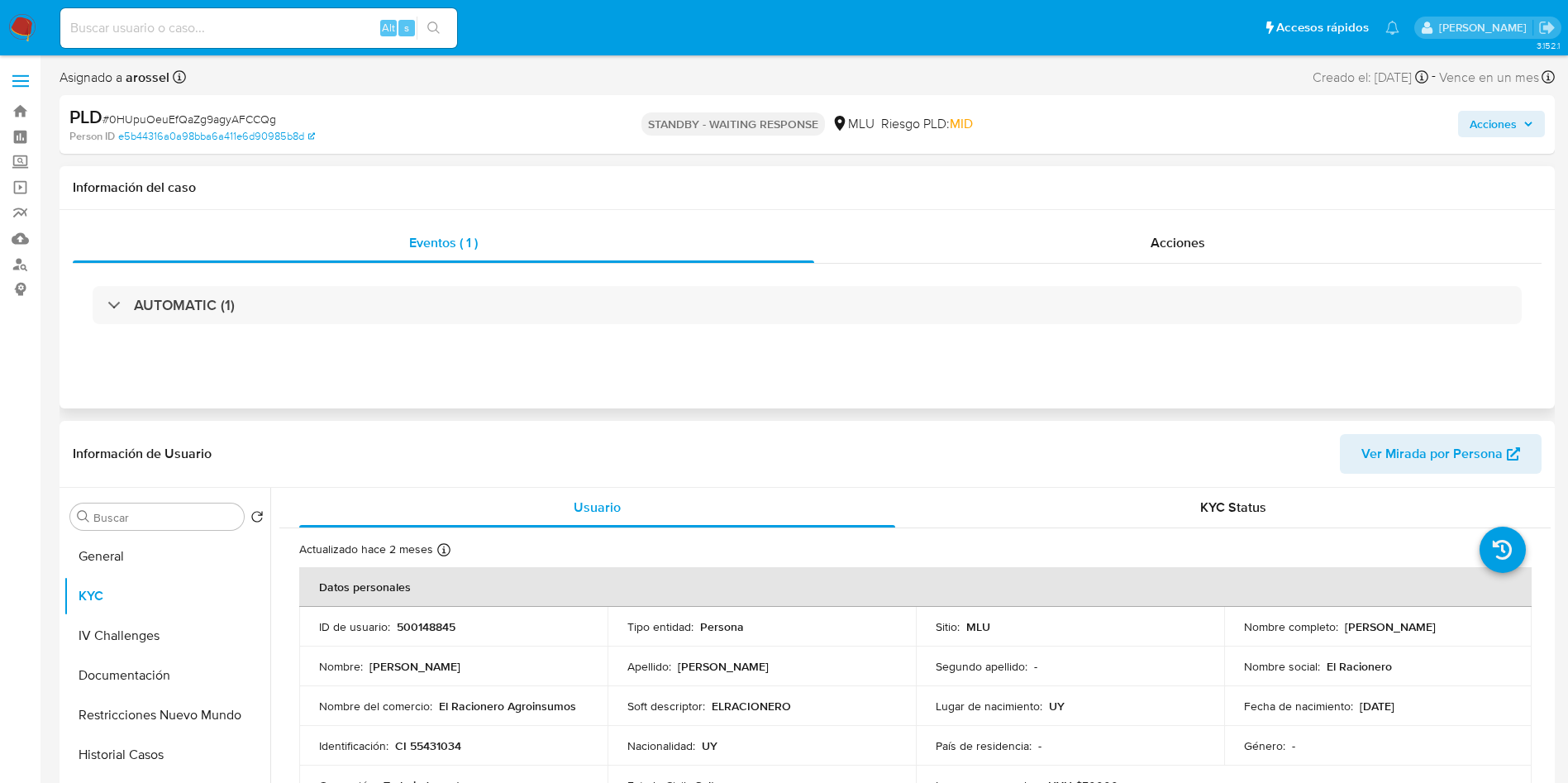
click at [259, 325] on div "AUTOMATIC (1)" at bounding box center [807, 305] width 1469 height 83
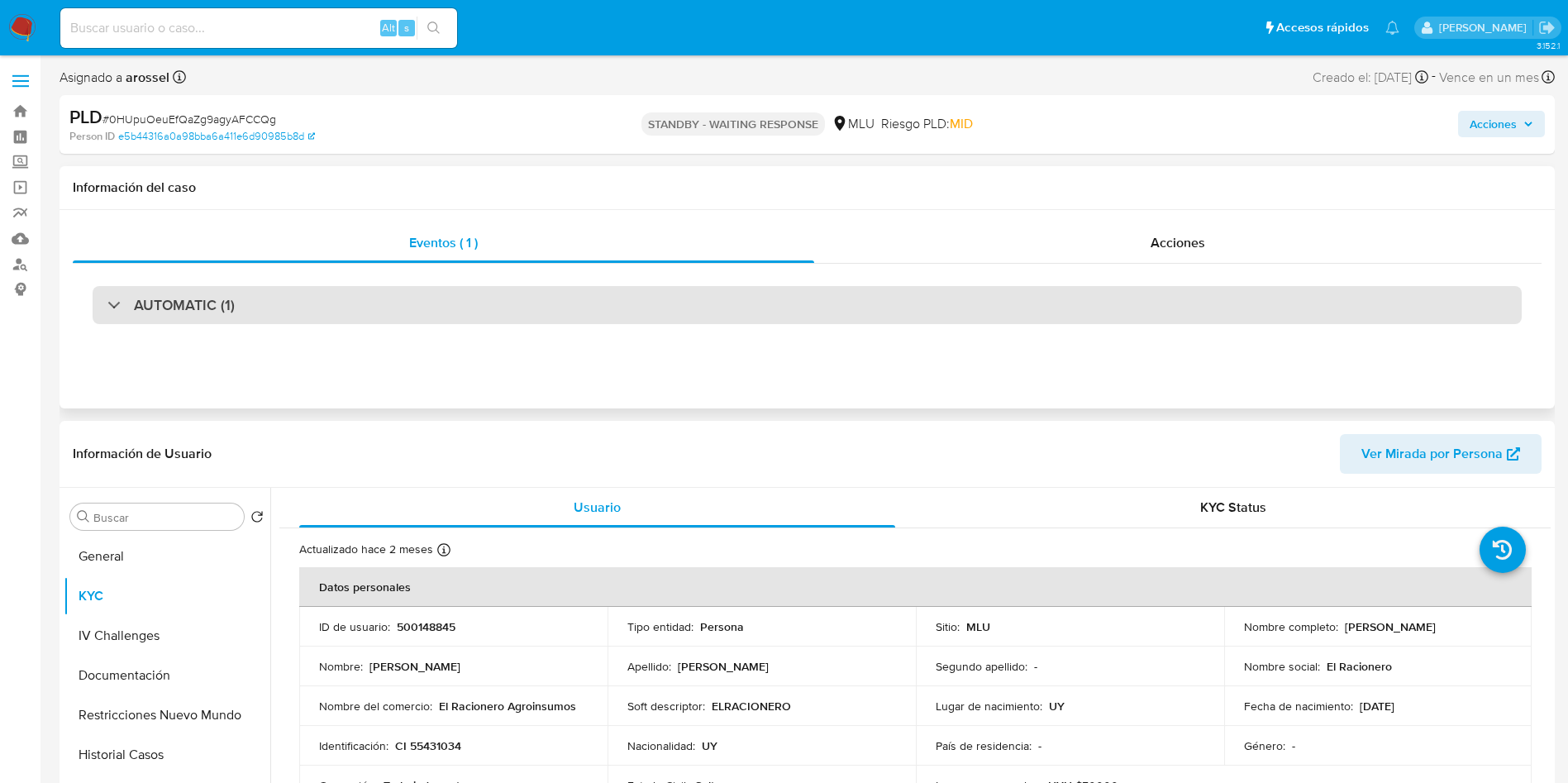
click at [246, 299] on div "AUTOMATIC (1)" at bounding box center [807, 305] width 1429 height 38
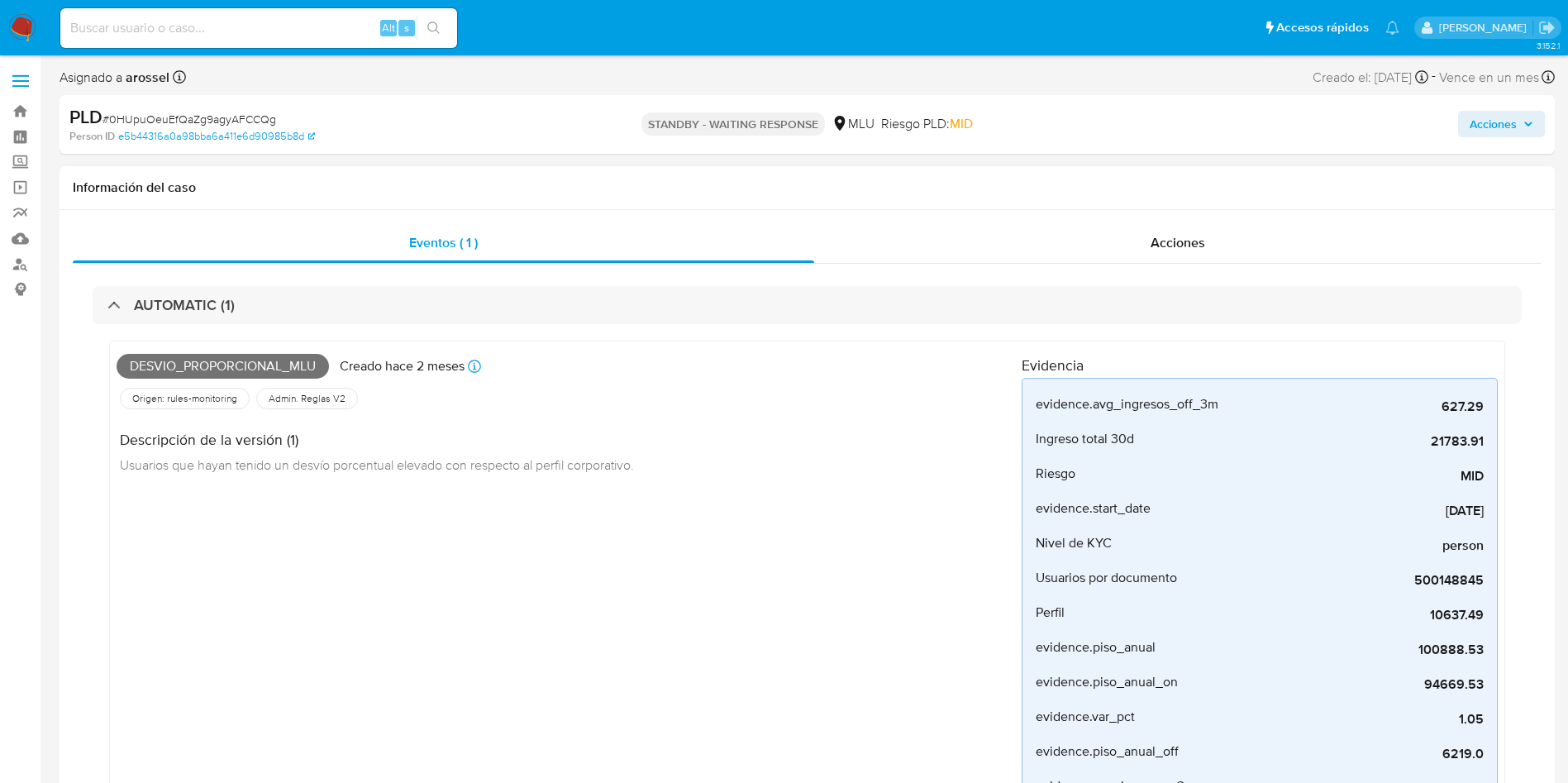
click at [227, 369] on span "Desvio_proporcional_mlu" at bounding box center [223, 366] width 212 height 25
copy span "Desvio_proporcional_mlu"
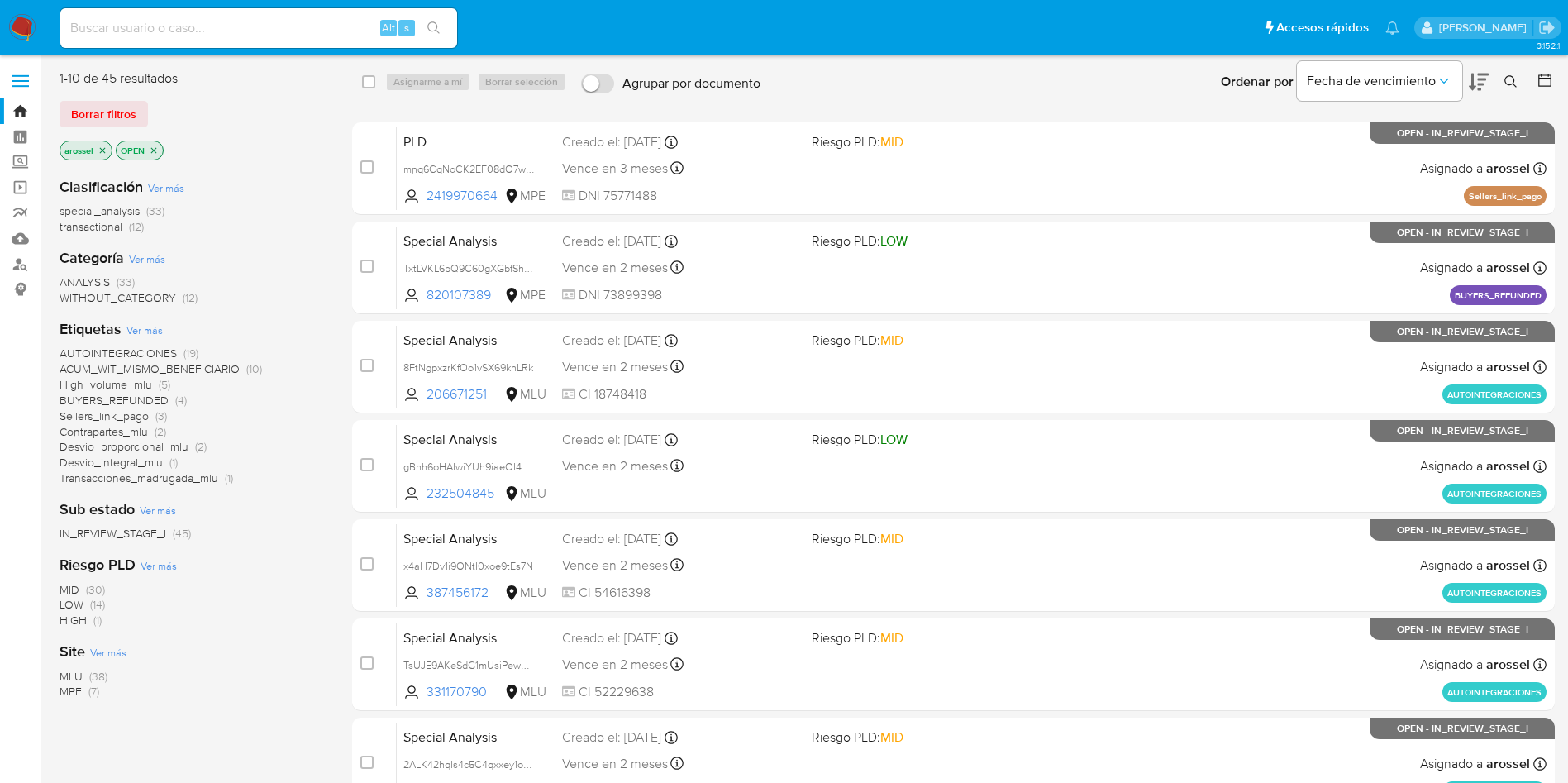
drag, startPoint x: 351, startPoint y: 18, endPoint x: 337, endPoint y: 28, distance: 17.2
click at [349, 18] on input at bounding box center [259, 28] width 397 height 21
paste input "1kRNinUdYKtUHj1xmxdOVhAd"
type input "1kRNinUdYKtUHj1xmxdOVhAd"
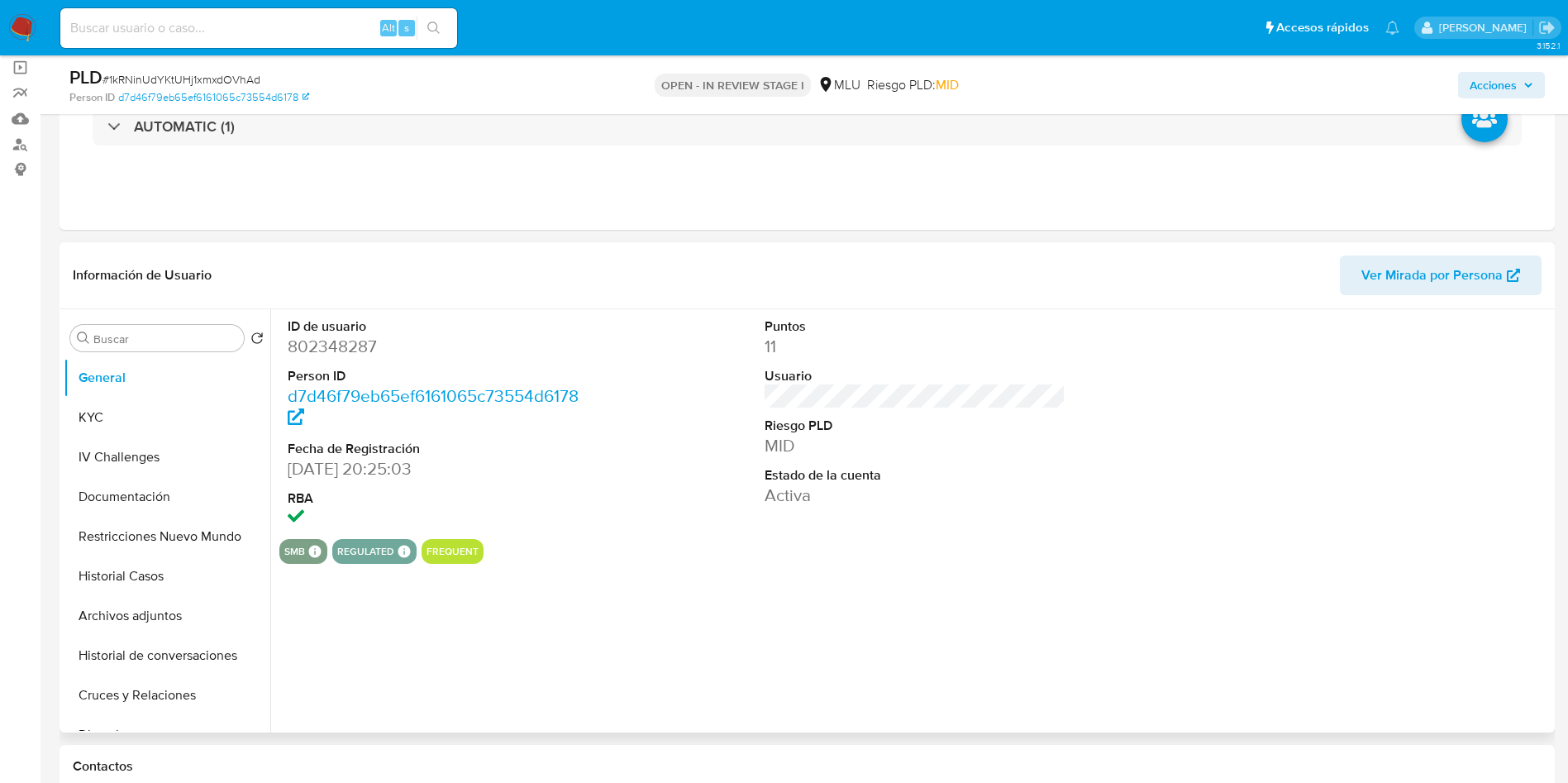
scroll to position [124, 0]
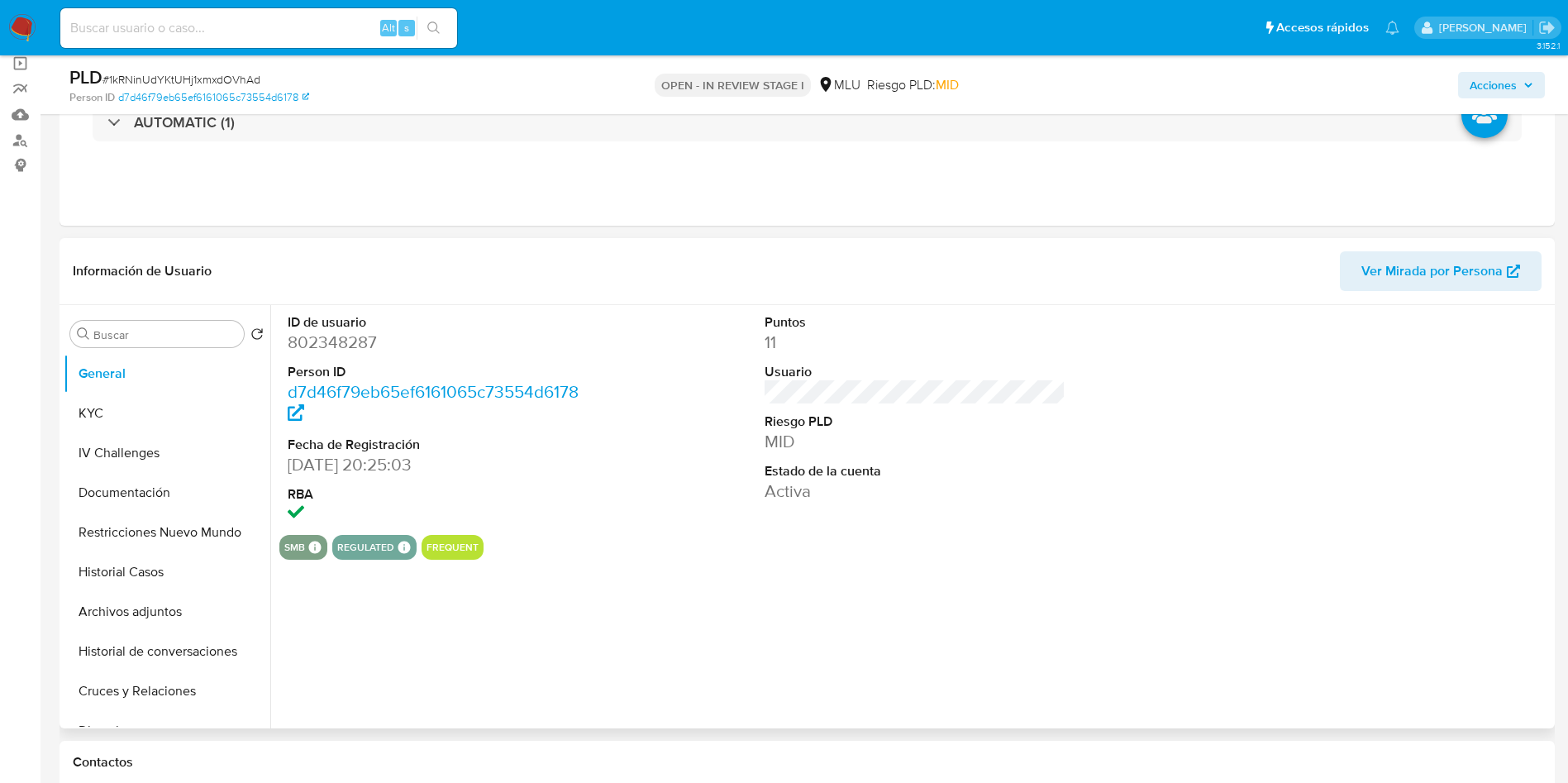
select select "10"
click at [1442, 271] on span "Ver Mirada por Persona" at bounding box center [1432, 270] width 141 height 40
click at [141, 578] on button "Historial Casos" at bounding box center [161, 571] width 193 height 40
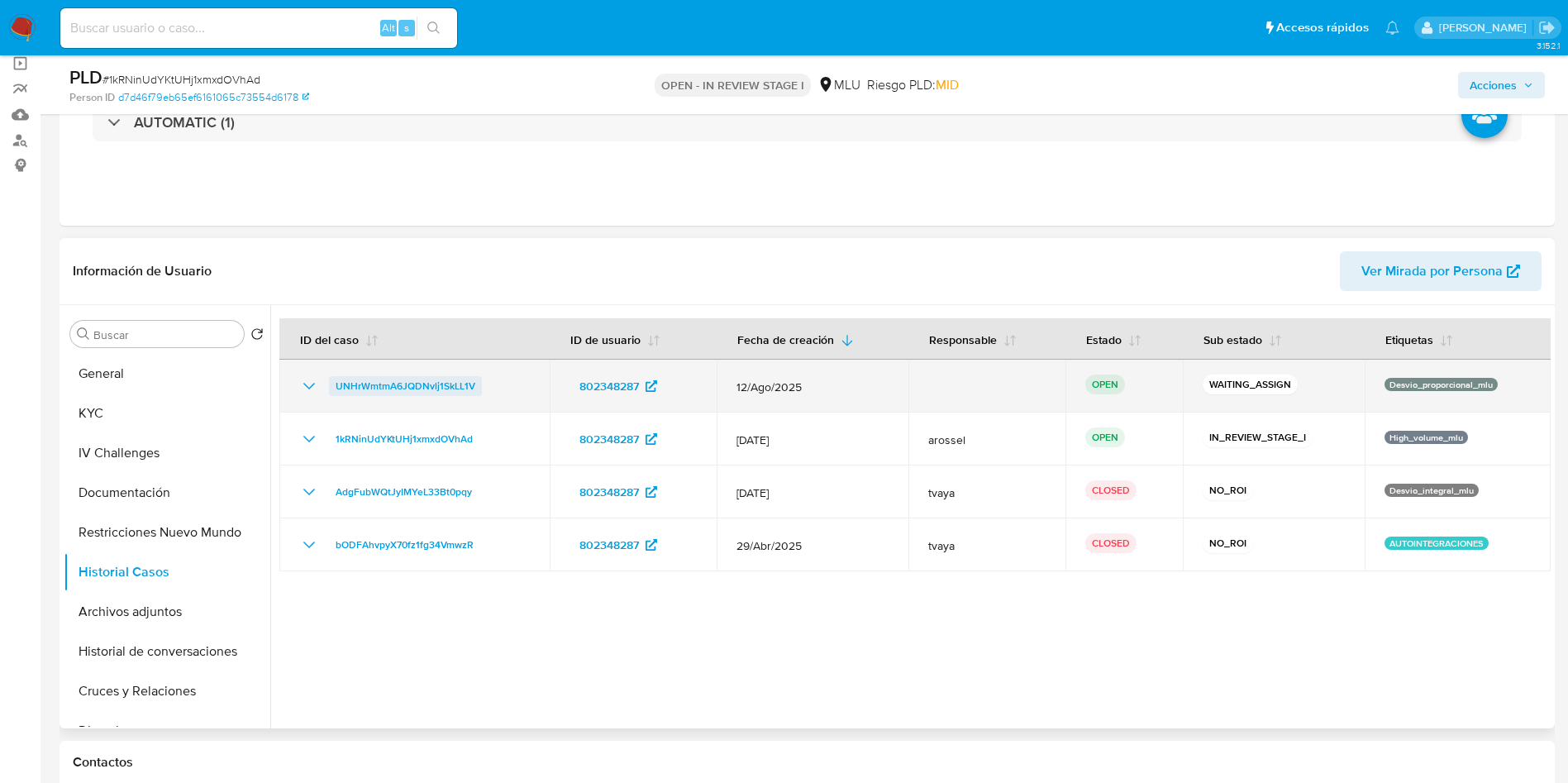
drag, startPoint x: 521, startPoint y: 384, endPoint x: 338, endPoint y: 379, distance: 183.1
click at [338, 379] on div "UNHrWmtmA6JQDNvlj1SkLL1V" at bounding box center [414, 385] width 231 height 20
click at [436, 382] on span "UNHrWmtmA6JQDNvlj1SkLL1V" at bounding box center [405, 385] width 140 height 20
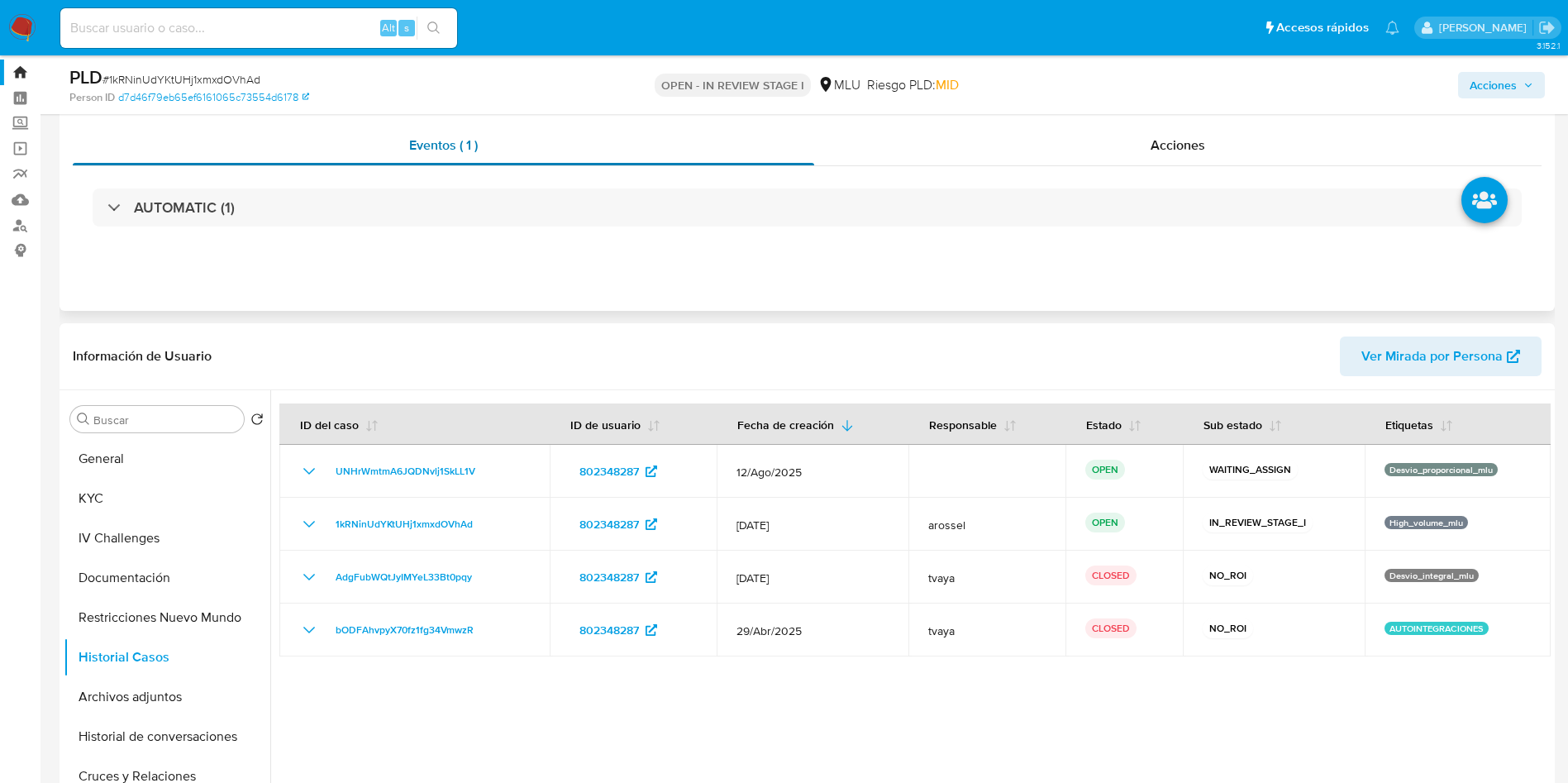
scroll to position [0, 0]
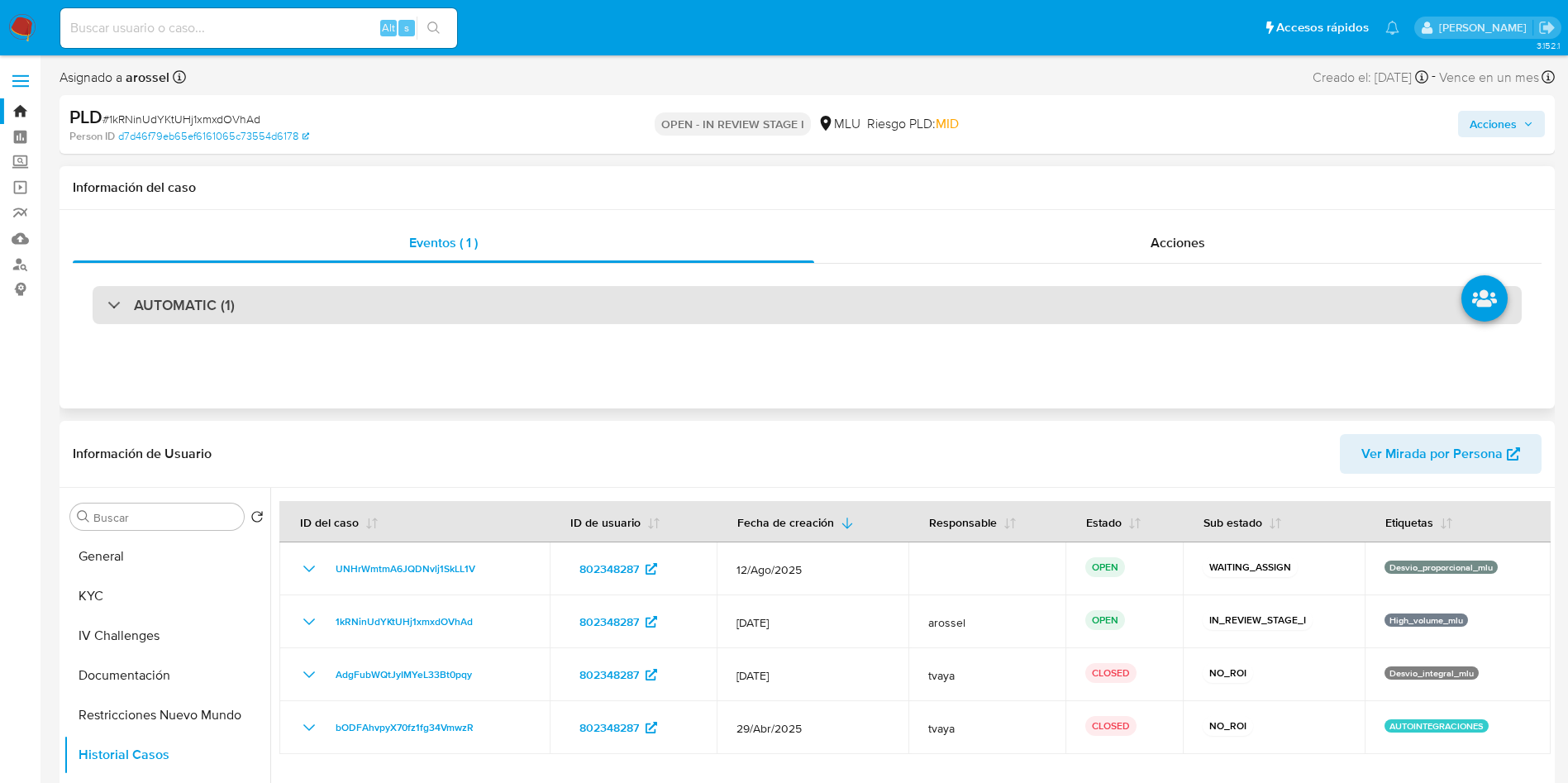
click at [277, 322] on div "AUTOMATIC (1)" at bounding box center [807, 305] width 1429 height 38
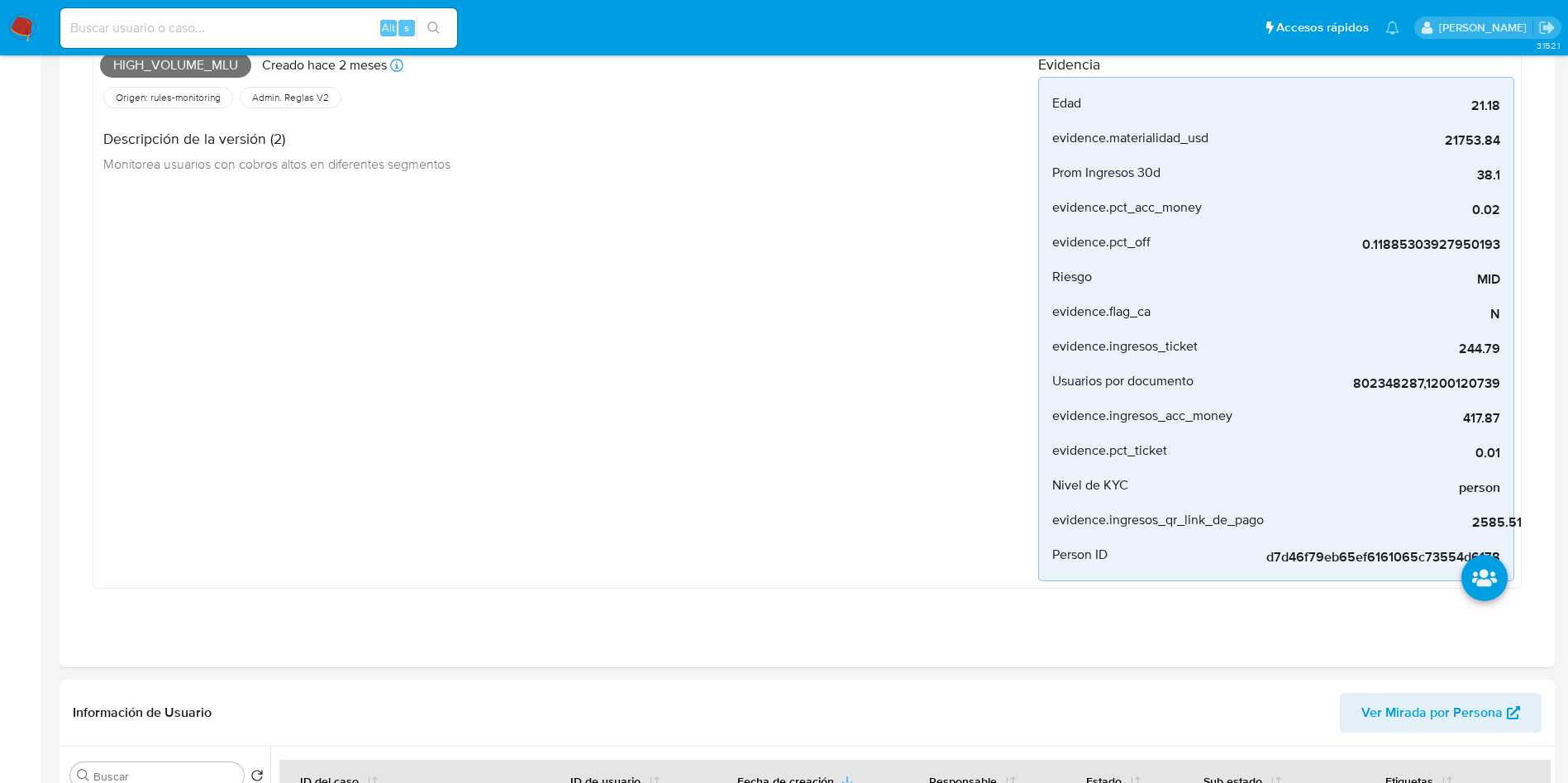
scroll to position [496, 0]
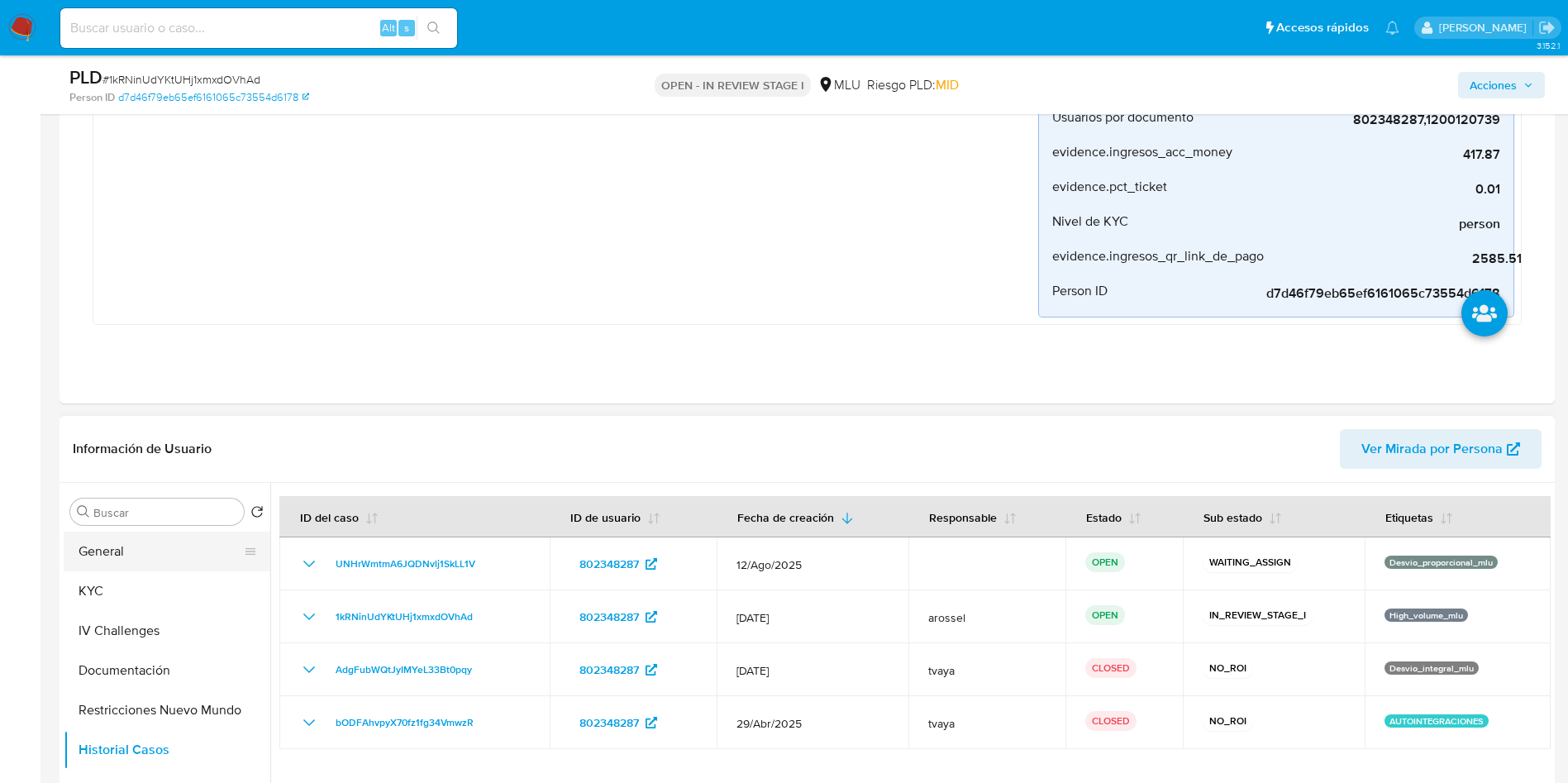
drag, startPoint x: 150, startPoint y: 548, endPoint x: 145, endPoint y: 540, distance: 9.4
click at [146, 545] on button "General" at bounding box center [161, 550] width 193 height 40
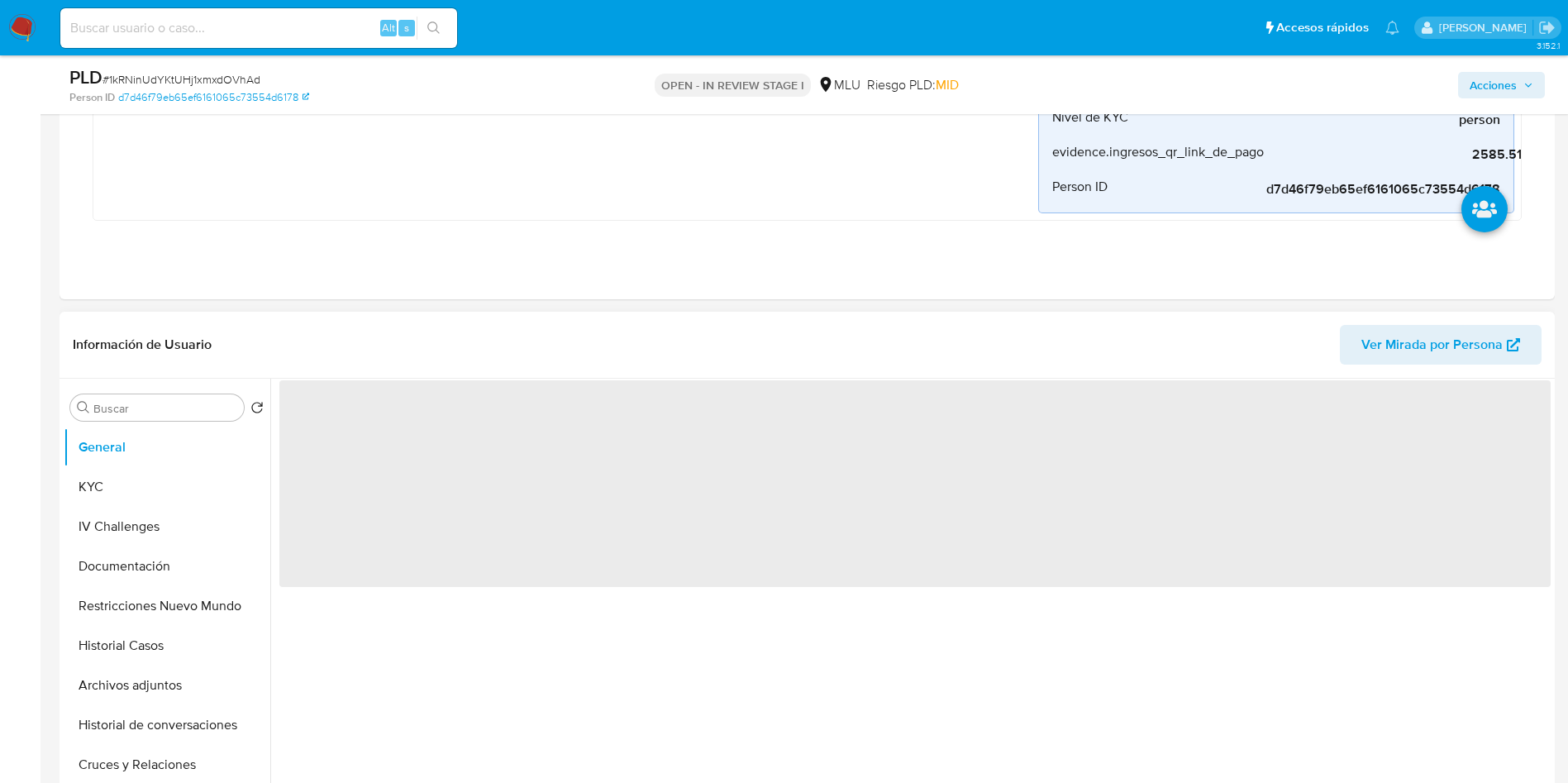
scroll to position [743, 0]
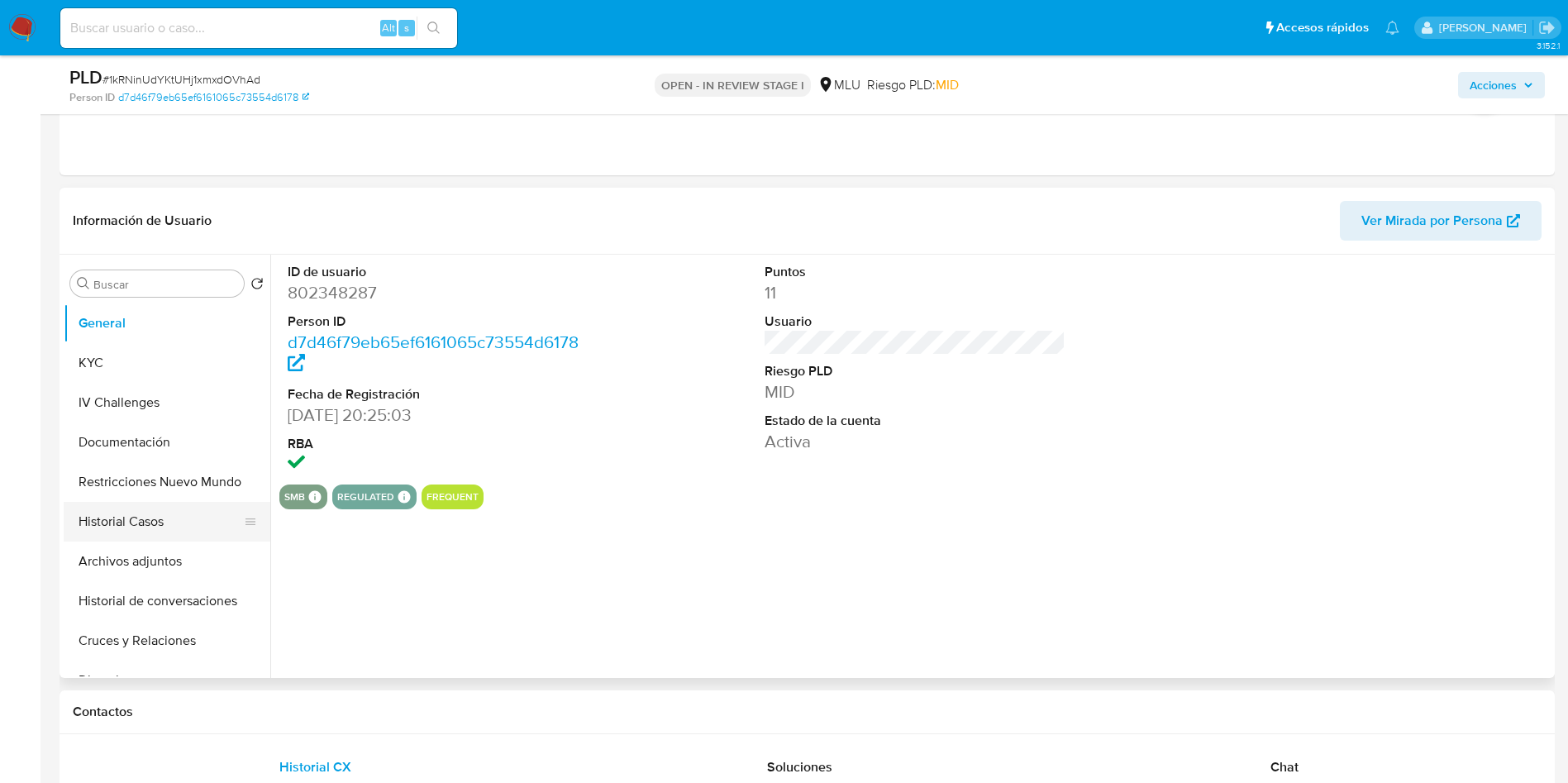
click at [145, 521] on button "Historial Casos" at bounding box center [161, 521] width 193 height 40
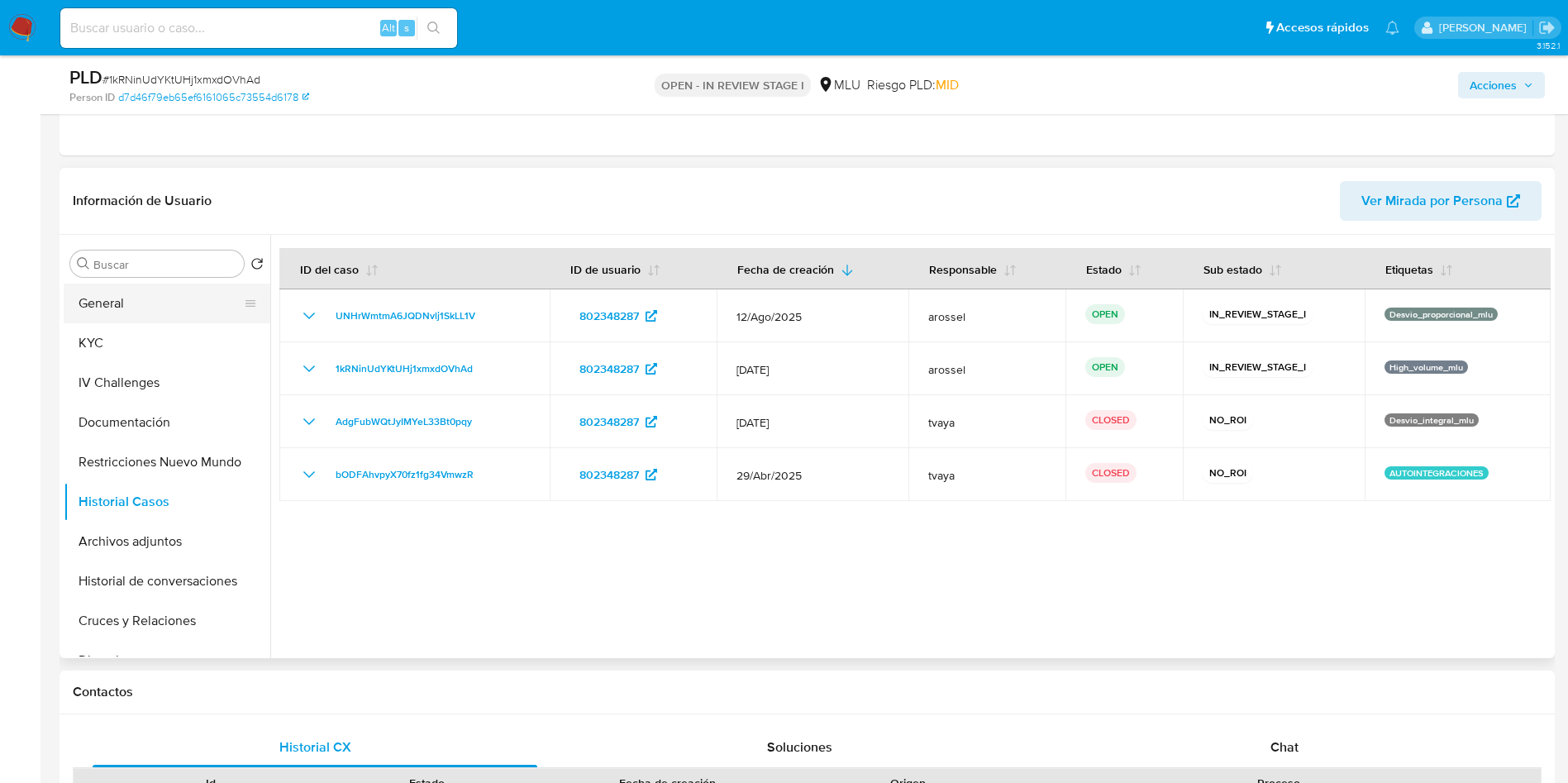
click at [126, 308] on button "General" at bounding box center [161, 303] width 193 height 40
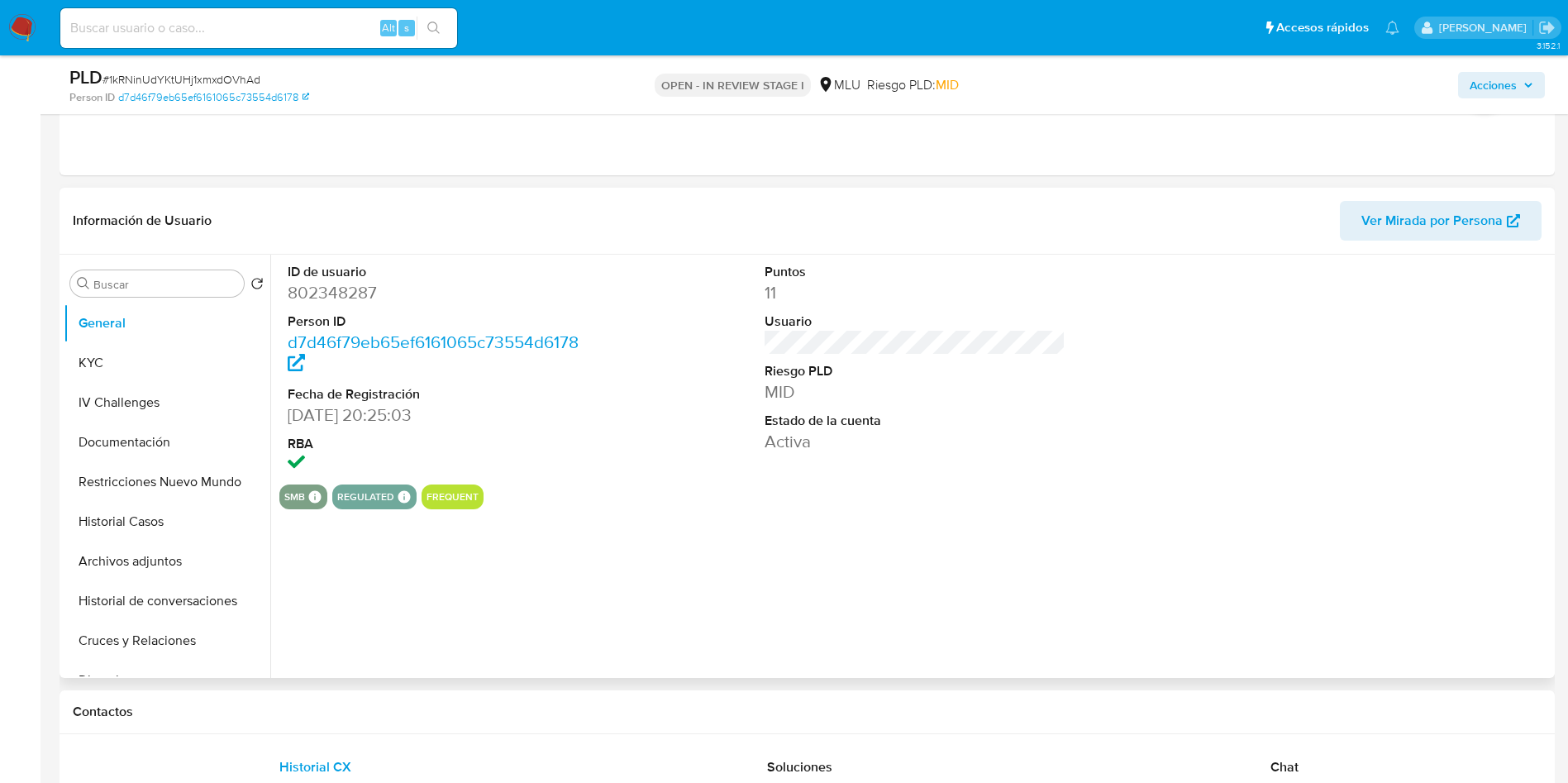
click at [335, 295] on dd "802348287" at bounding box center [439, 292] width 302 height 23
copy dd "802348287"
click at [164, 352] on button "KYC" at bounding box center [161, 363] width 193 height 40
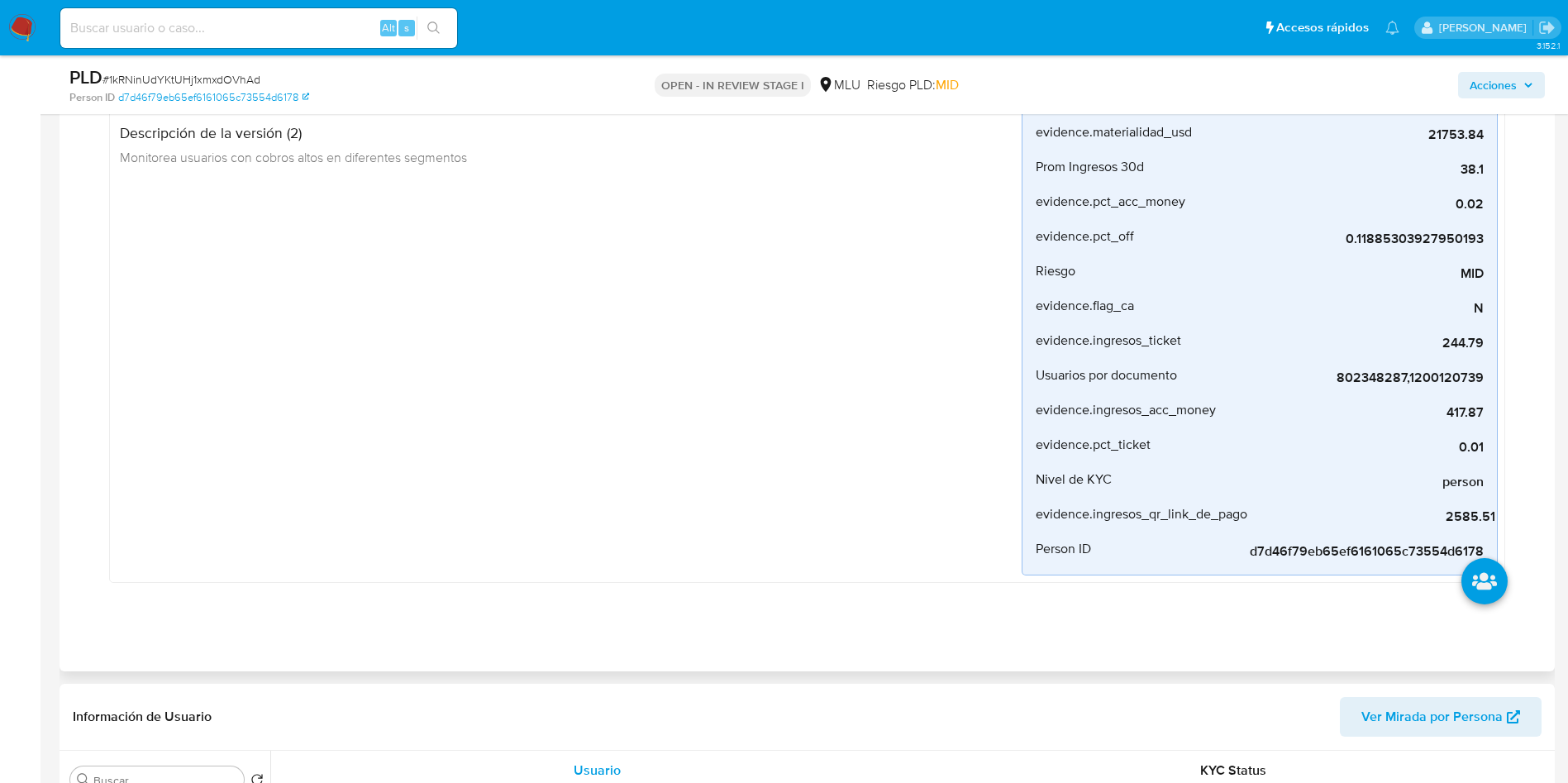
scroll to position [0, 0]
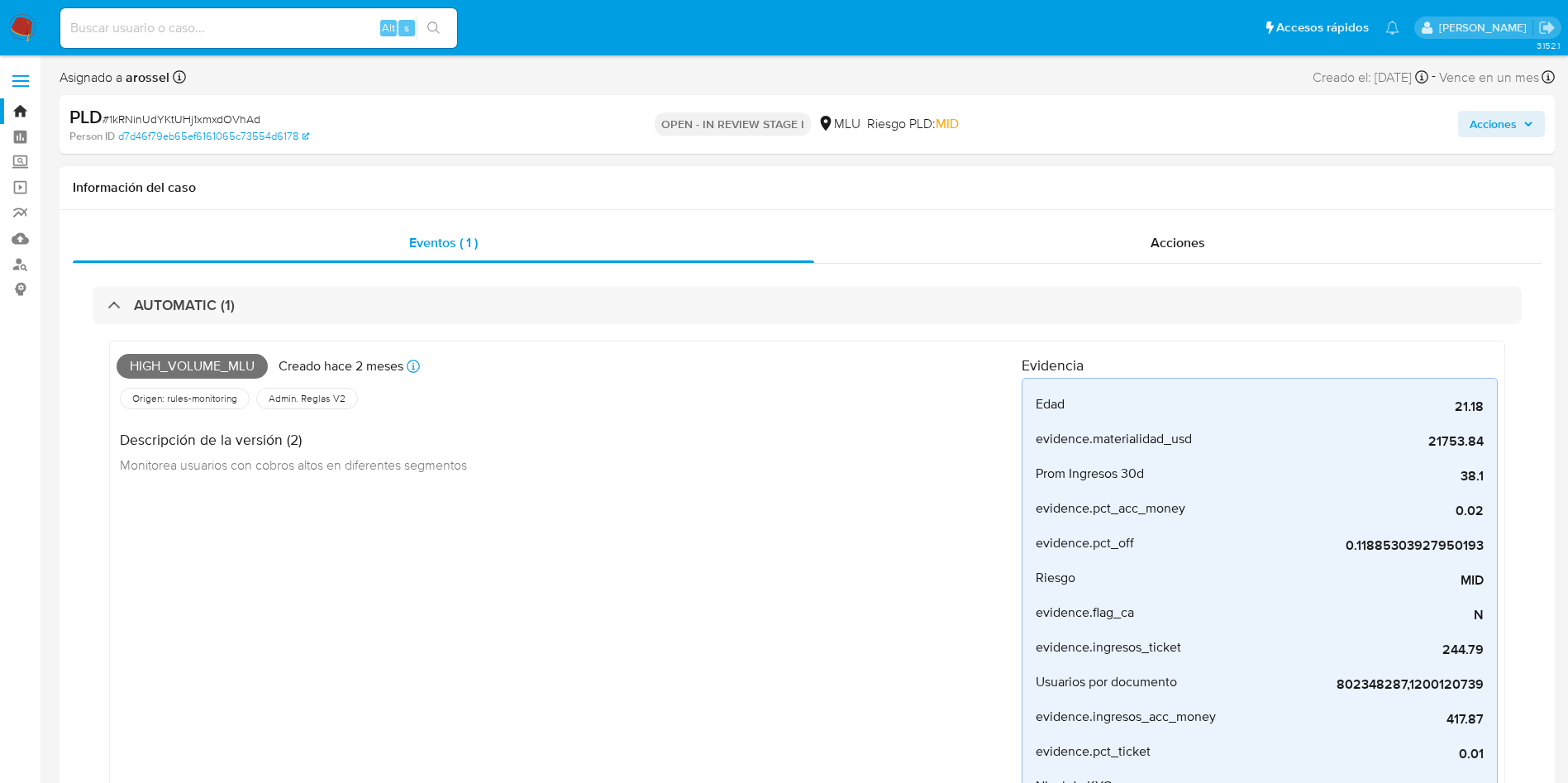
click at [189, 367] on span "High_volume_mlu" at bounding box center [192, 366] width 151 height 25
click at [188, 367] on span "High_volume_mlu" at bounding box center [192, 366] width 151 height 25
copy span "High_volume_mlu"
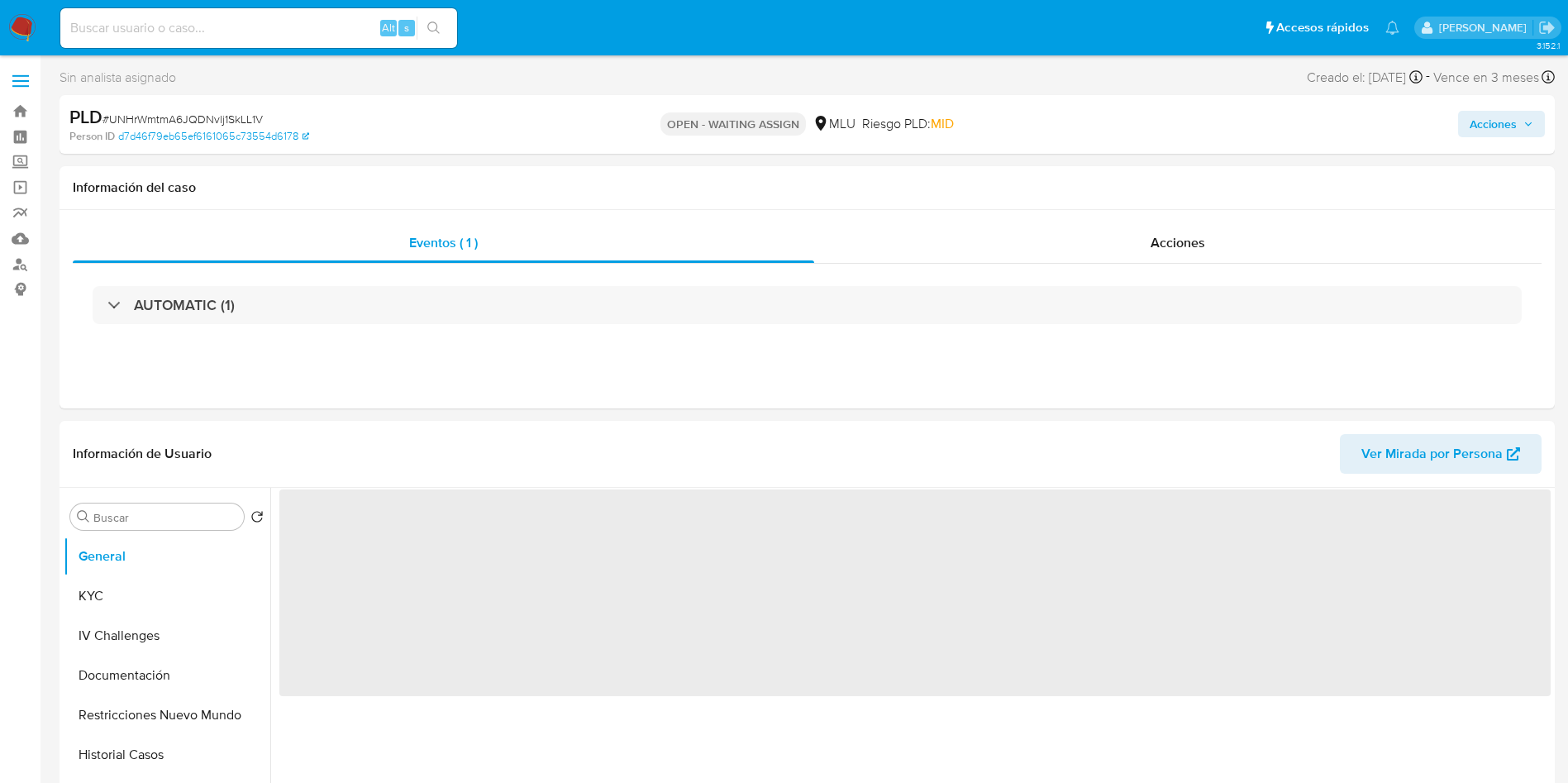
select select "10"
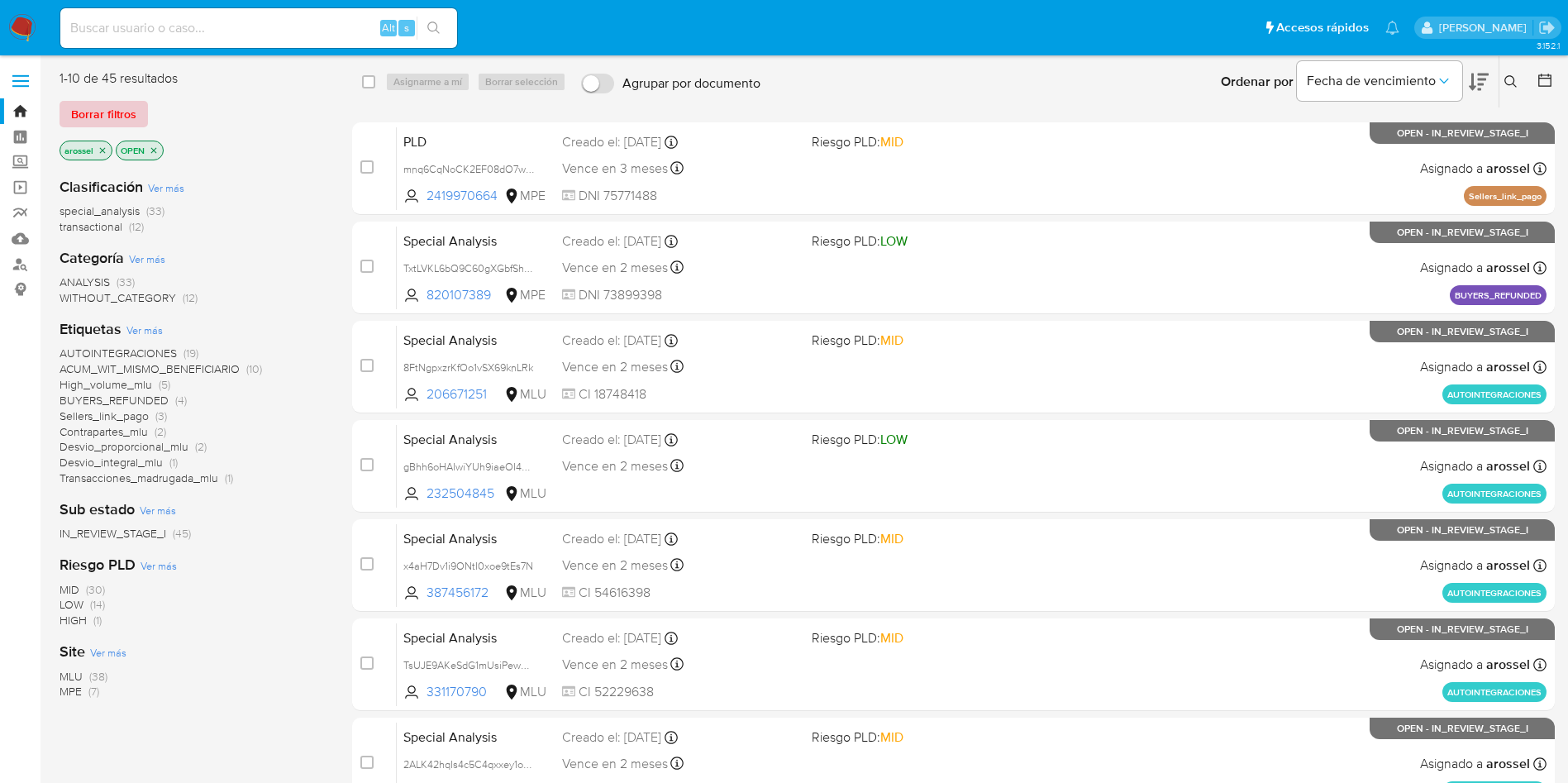
click at [118, 109] on span "Borrar filtros" at bounding box center [104, 114] width 65 height 23
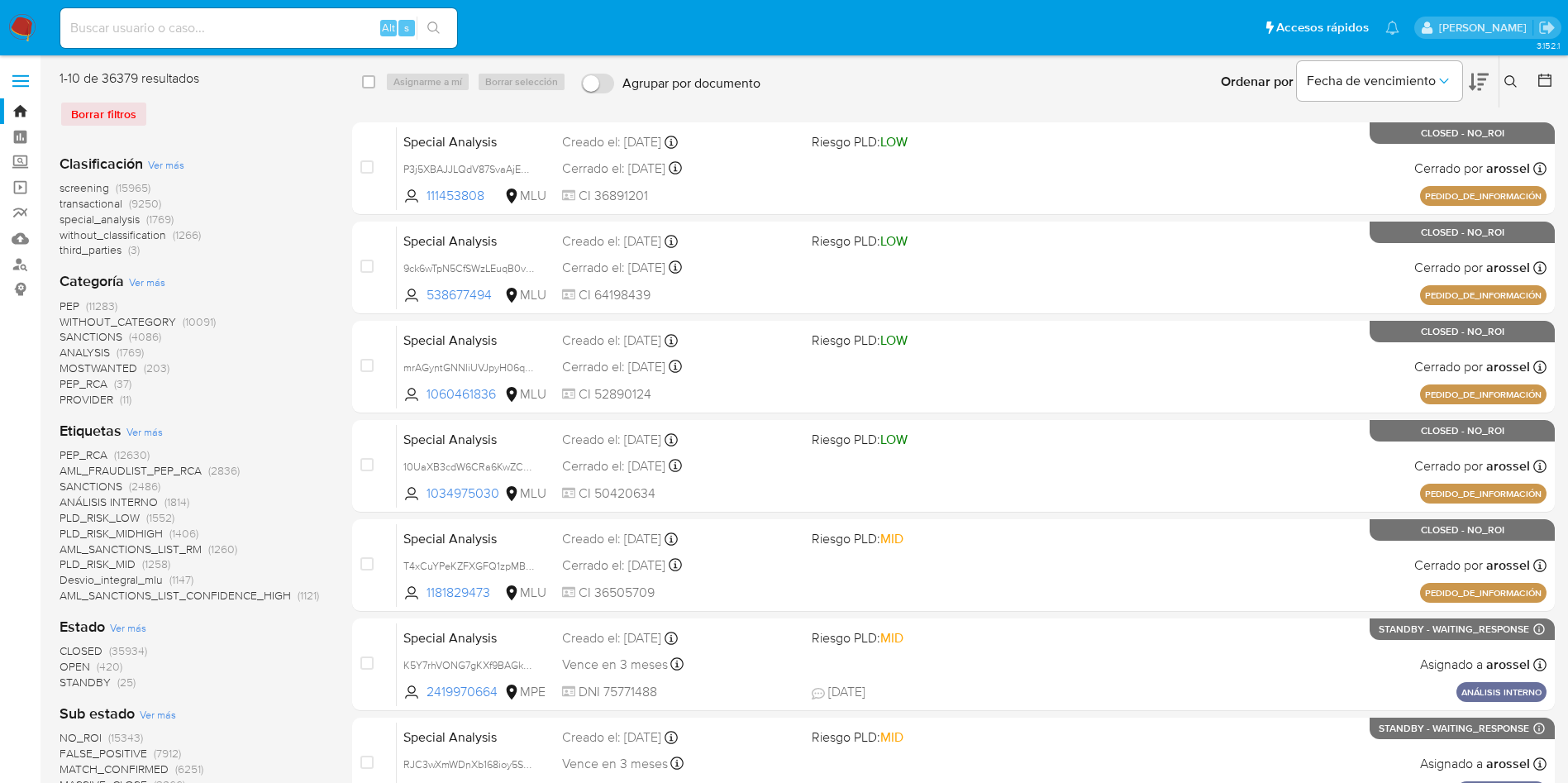
click at [1507, 90] on button at bounding box center [1513, 82] width 27 height 20
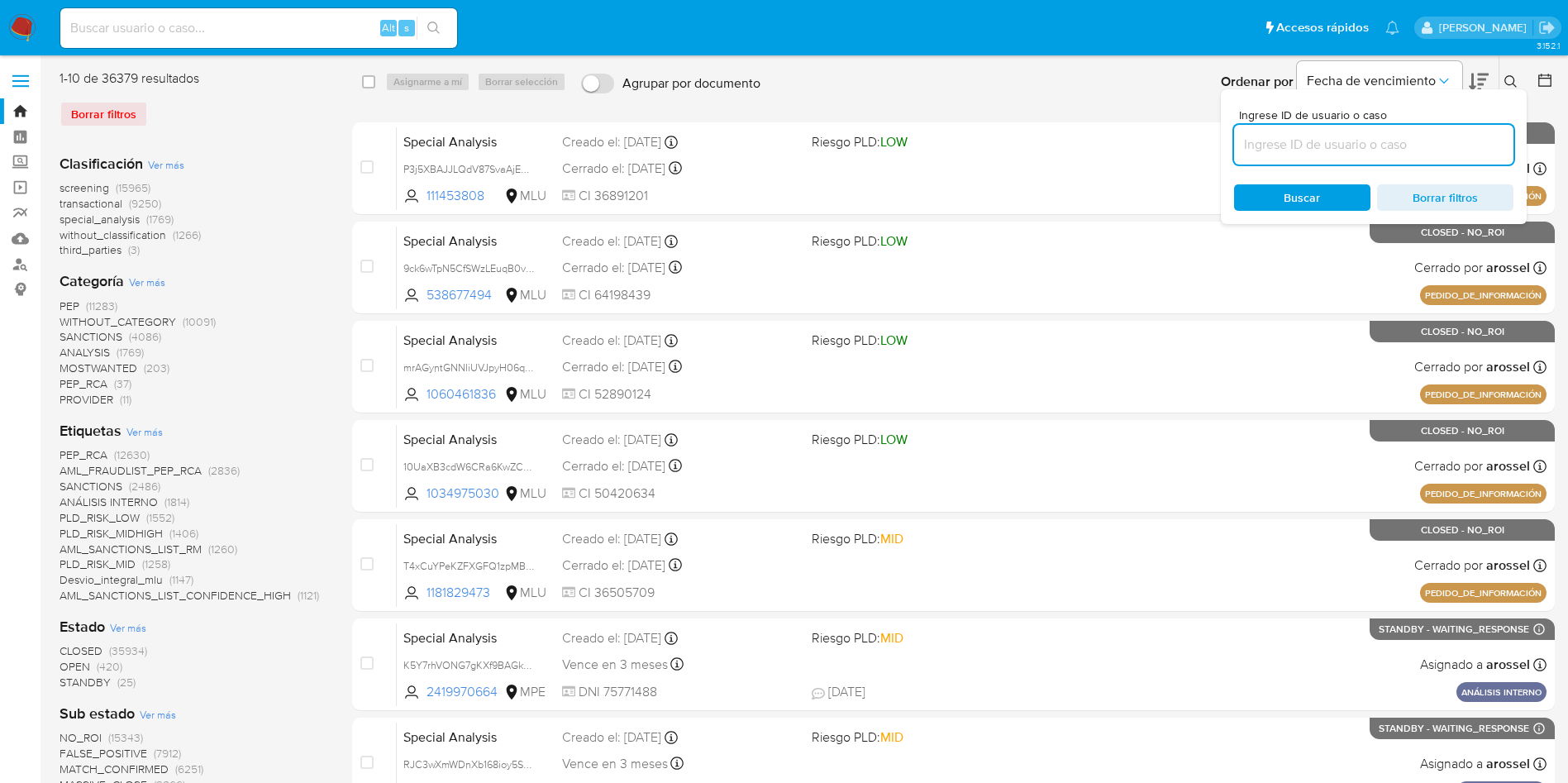
click at [1305, 151] on input at bounding box center [1374, 145] width 279 height 21
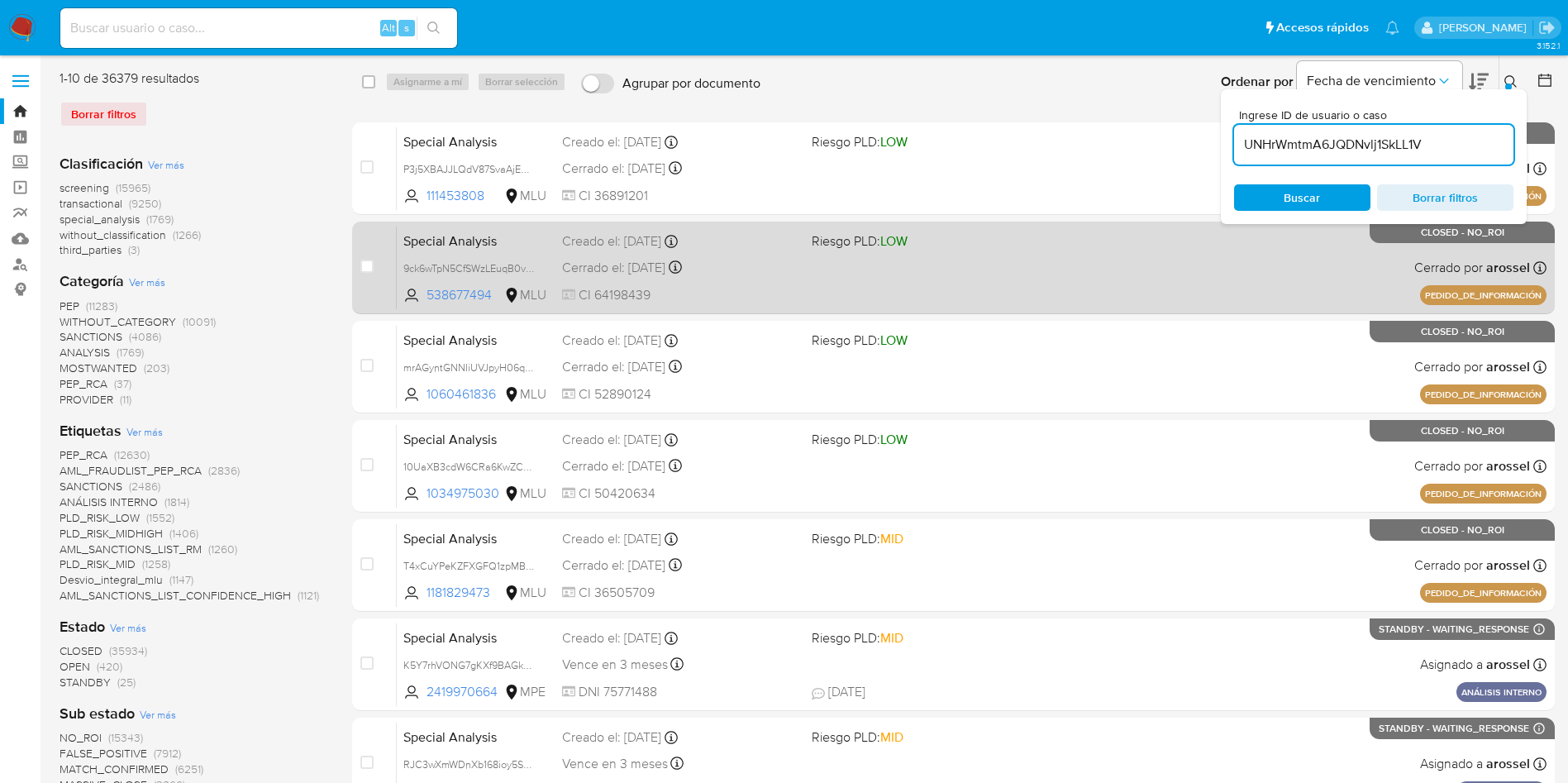
type input "UNHrWmtmA6JQDNvlj1SkLL1V"
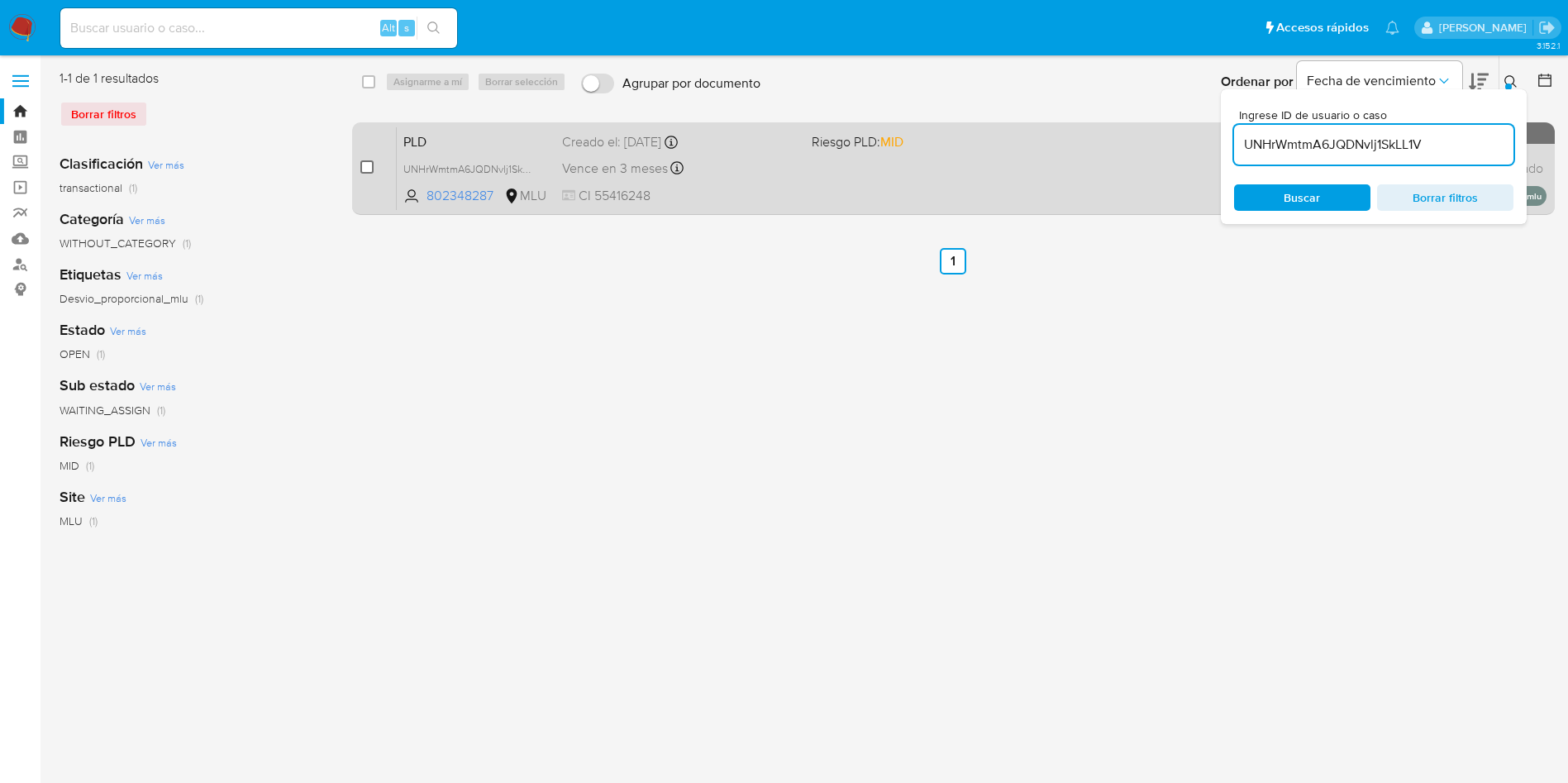
click at [369, 165] on input "checkbox" at bounding box center [367, 167] width 13 height 13
checkbox input "true"
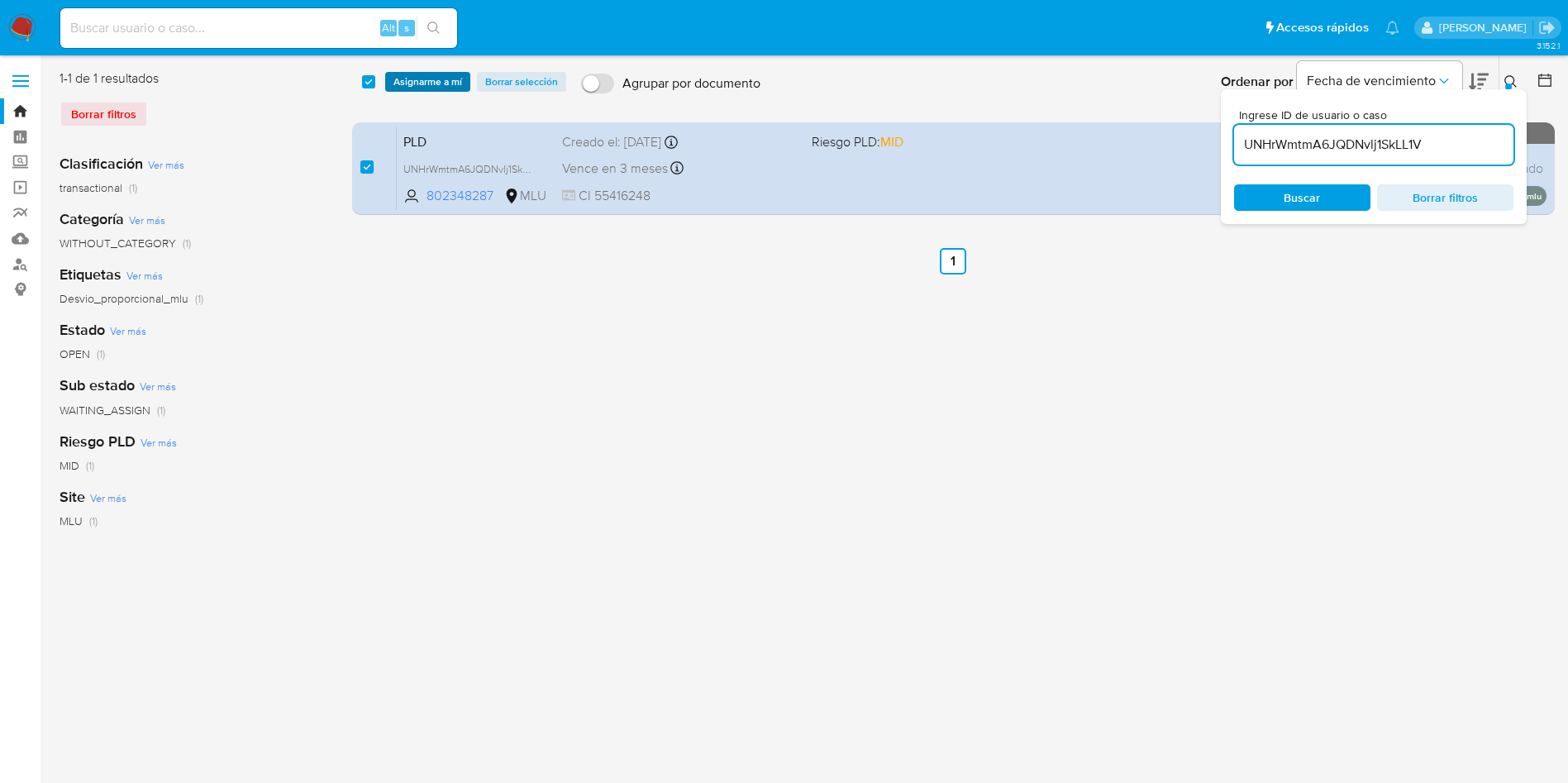
drag, startPoint x: 451, startPoint y: 67, endPoint x: 446, endPoint y: 88, distance: 21.6
click at [451, 66] on div "select-all-cases-checkbox Asignarme a mí Borrar selección Agrupar por documento…" at bounding box center [954, 82] width 1205 height 51
click at [439, 83] on span "Asignarme a mí" at bounding box center [428, 82] width 68 height 17
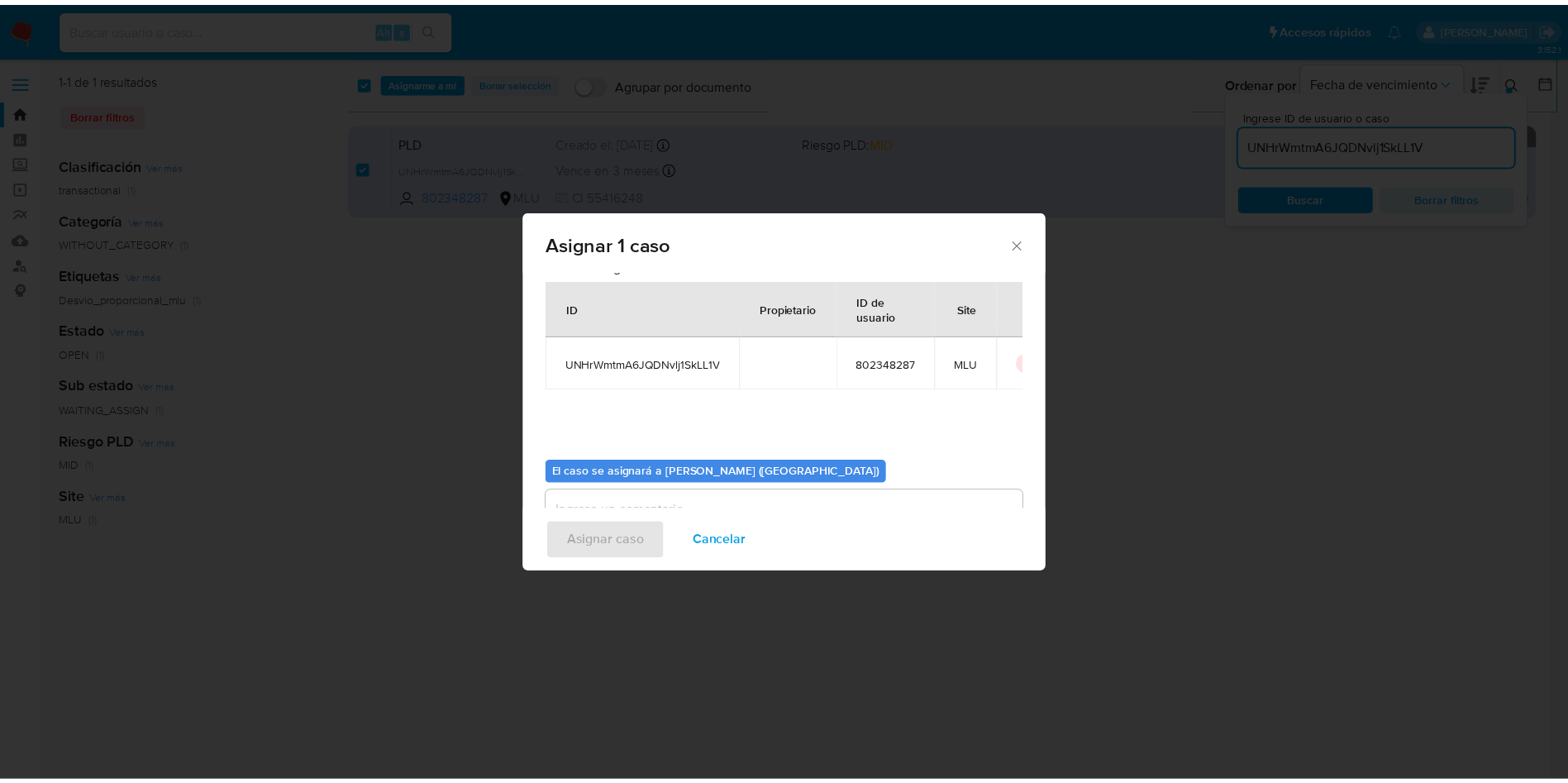
scroll to position [86, 0]
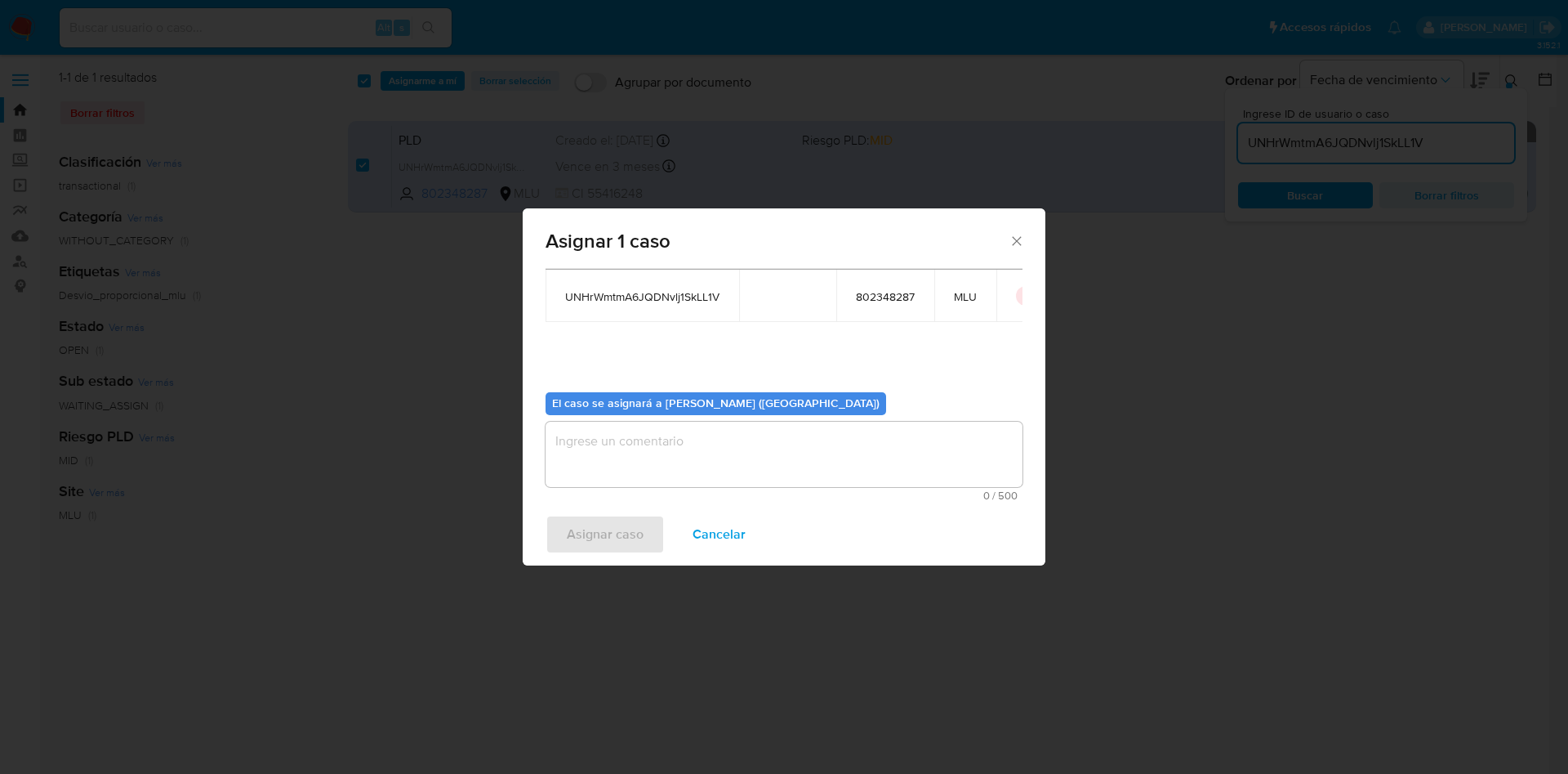
click at [652, 446] on textarea "assign-modal" at bounding box center [784, 454] width 477 height 65
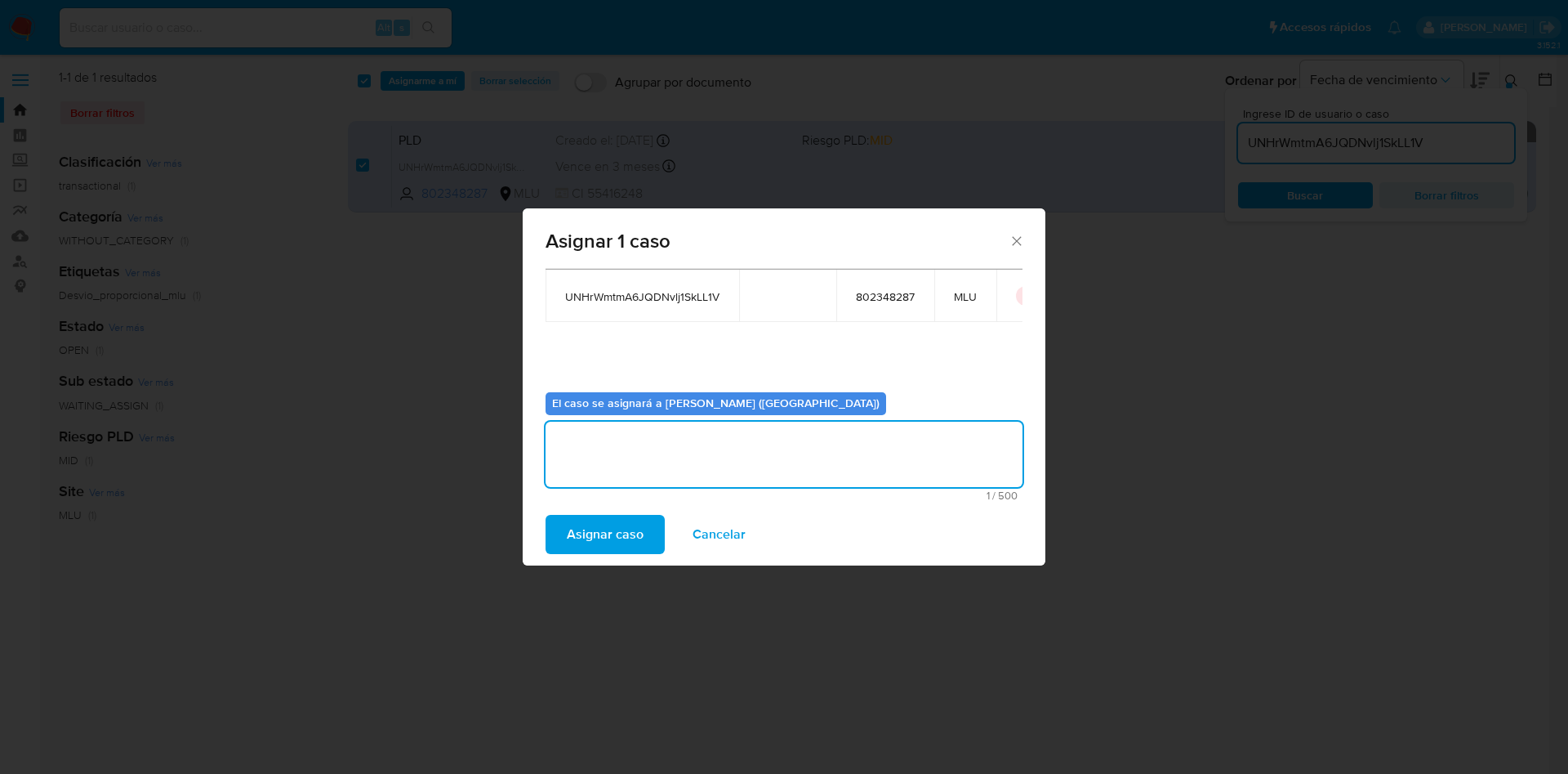
click at [593, 535] on span "Asignar caso" at bounding box center [605, 534] width 77 height 36
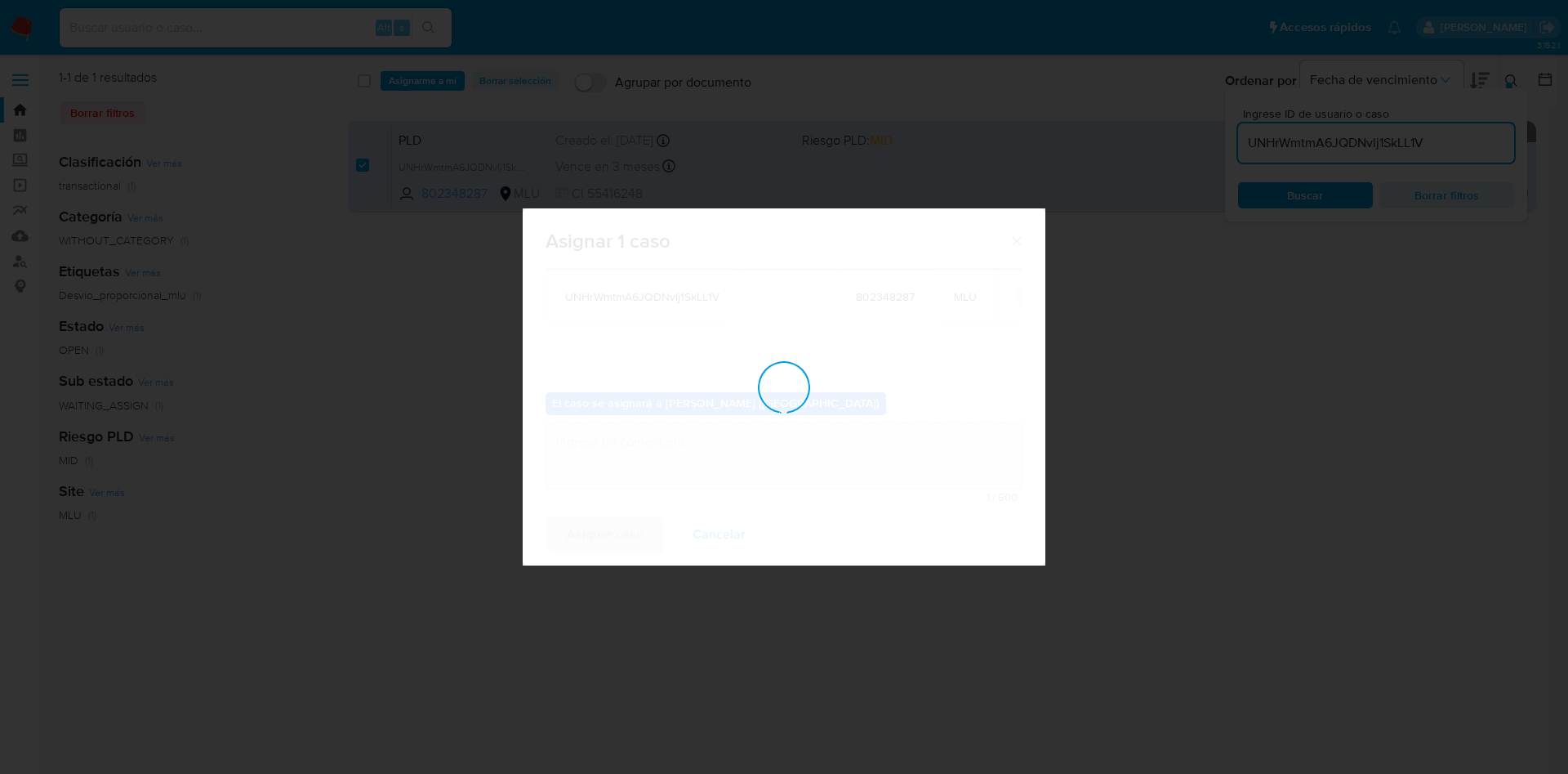
checkbox input "false"
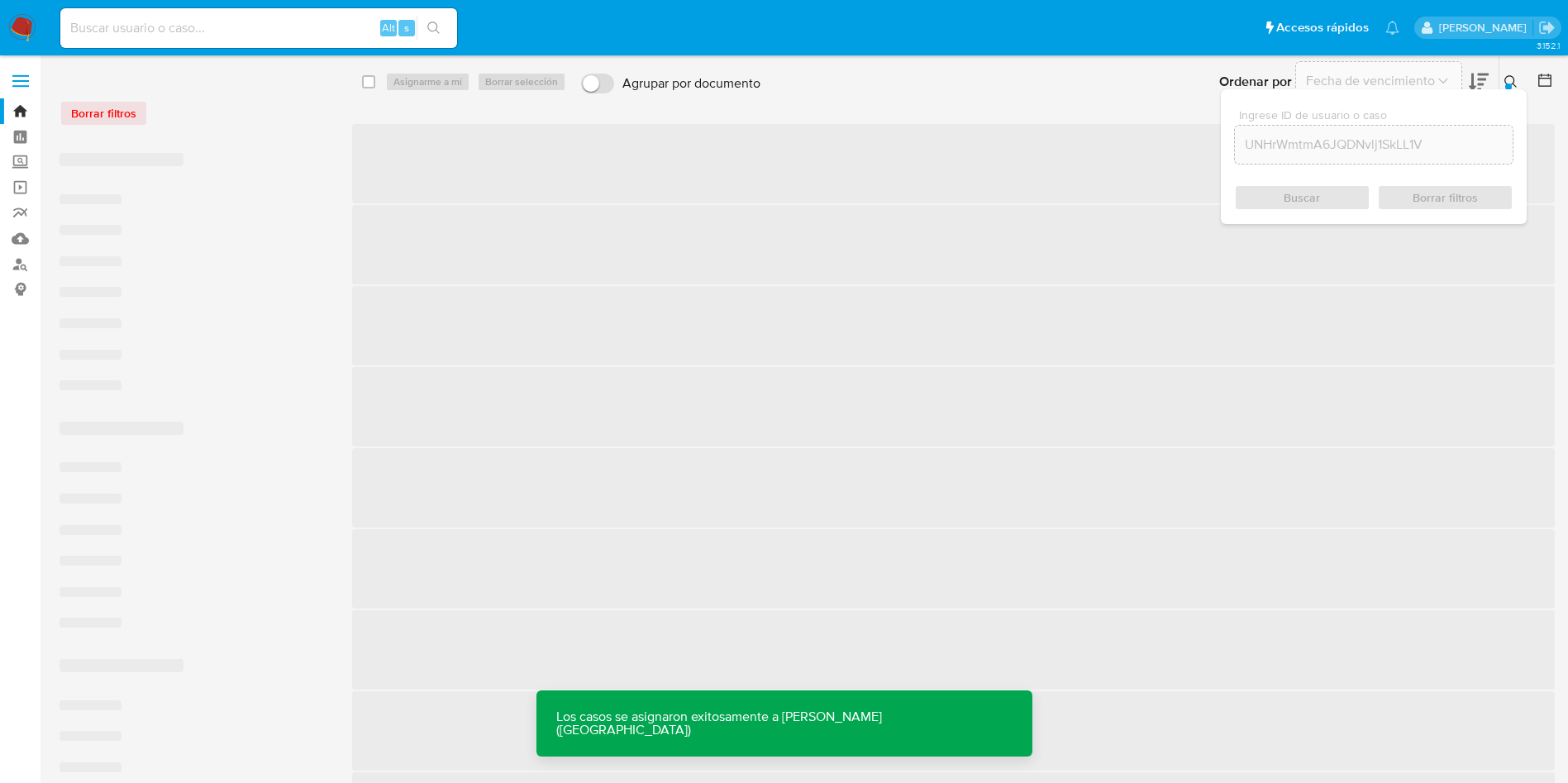
click at [211, 30] on input at bounding box center [259, 28] width 397 height 21
paste input "UNHrWmtmA6JQDNvlj1SkLL1V"
type input "UNHrWmtmA6JQDNvlj1SkLL1V"
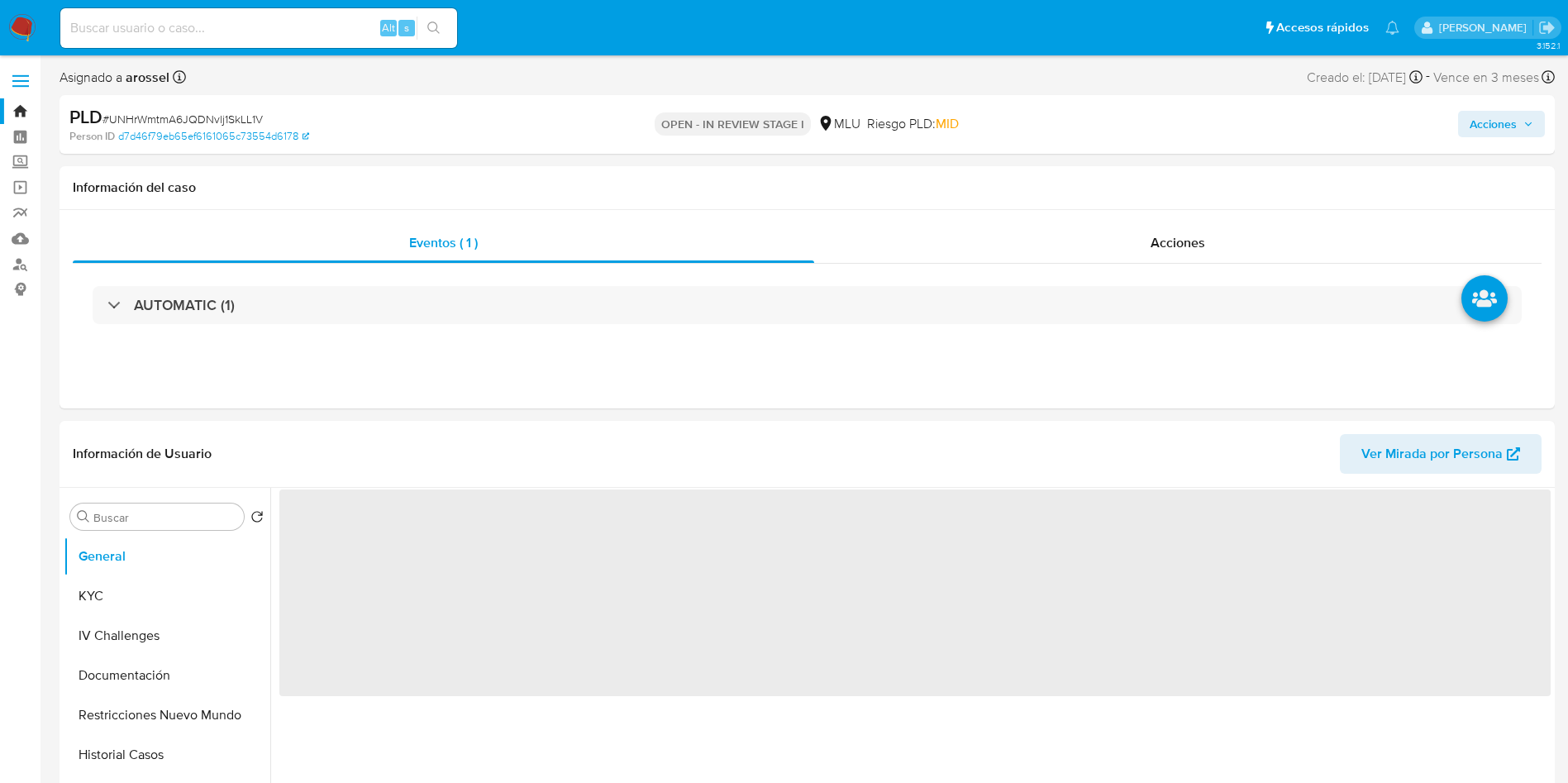
select select "10"
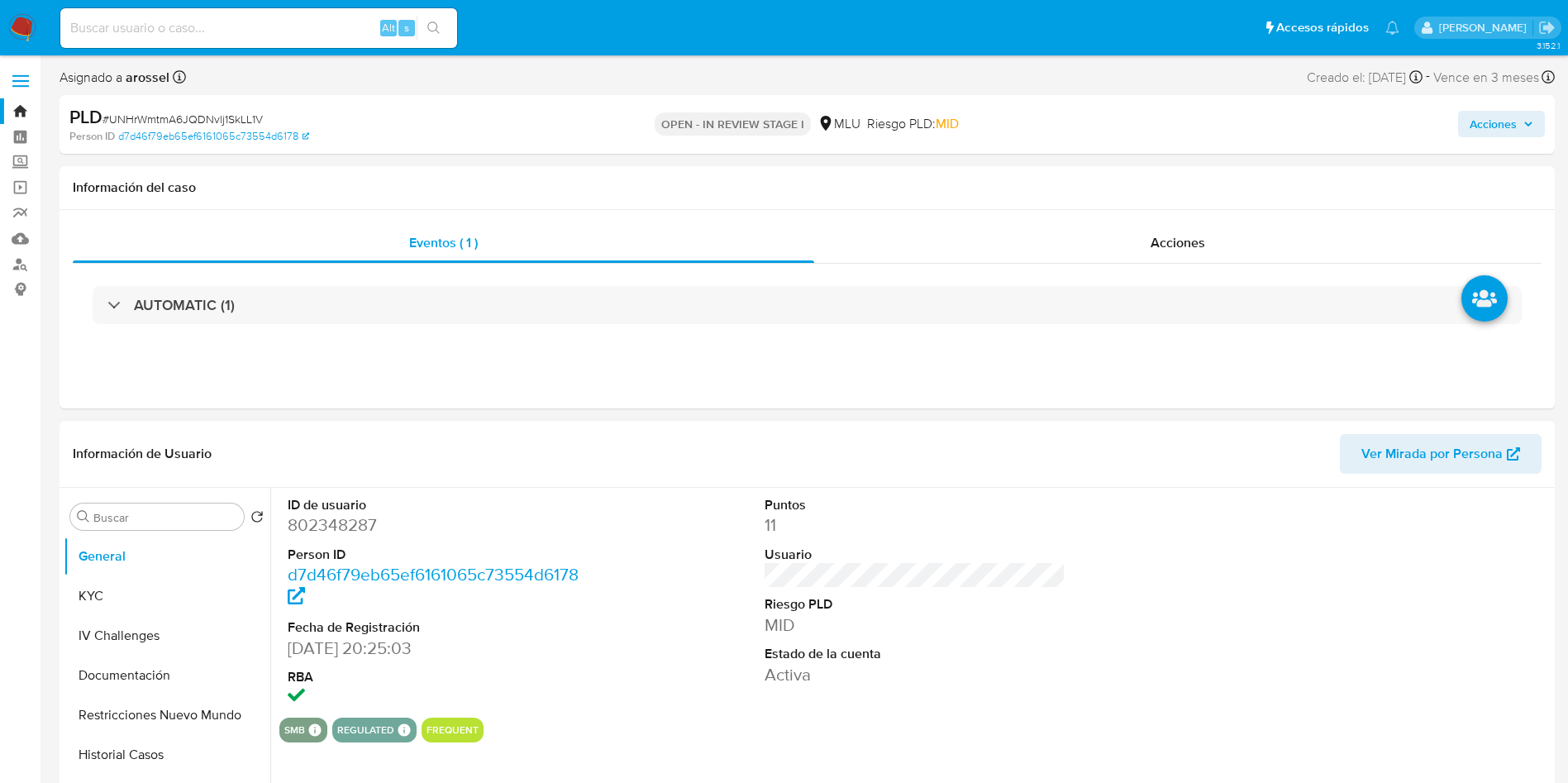
click at [967, 592] on dl "Puntos 11 Usuario Riesgo PLD MID Estado de la cuenta Activa" at bounding box center [916, 591] width 302 height 190
click at [1370, 599] on div at bounding box center [1392, 603] width 319 height 230
click at [1050, 621] on dd "MID" at bounding box center [916, 625] width 302 height 23
click at [1008, 595] on dt "Riesgo PLD" at bounding box center [916, 604] width 302 height 18
click at [1363, 600] on div at bounding box center [1392, 603] width 319 height 230
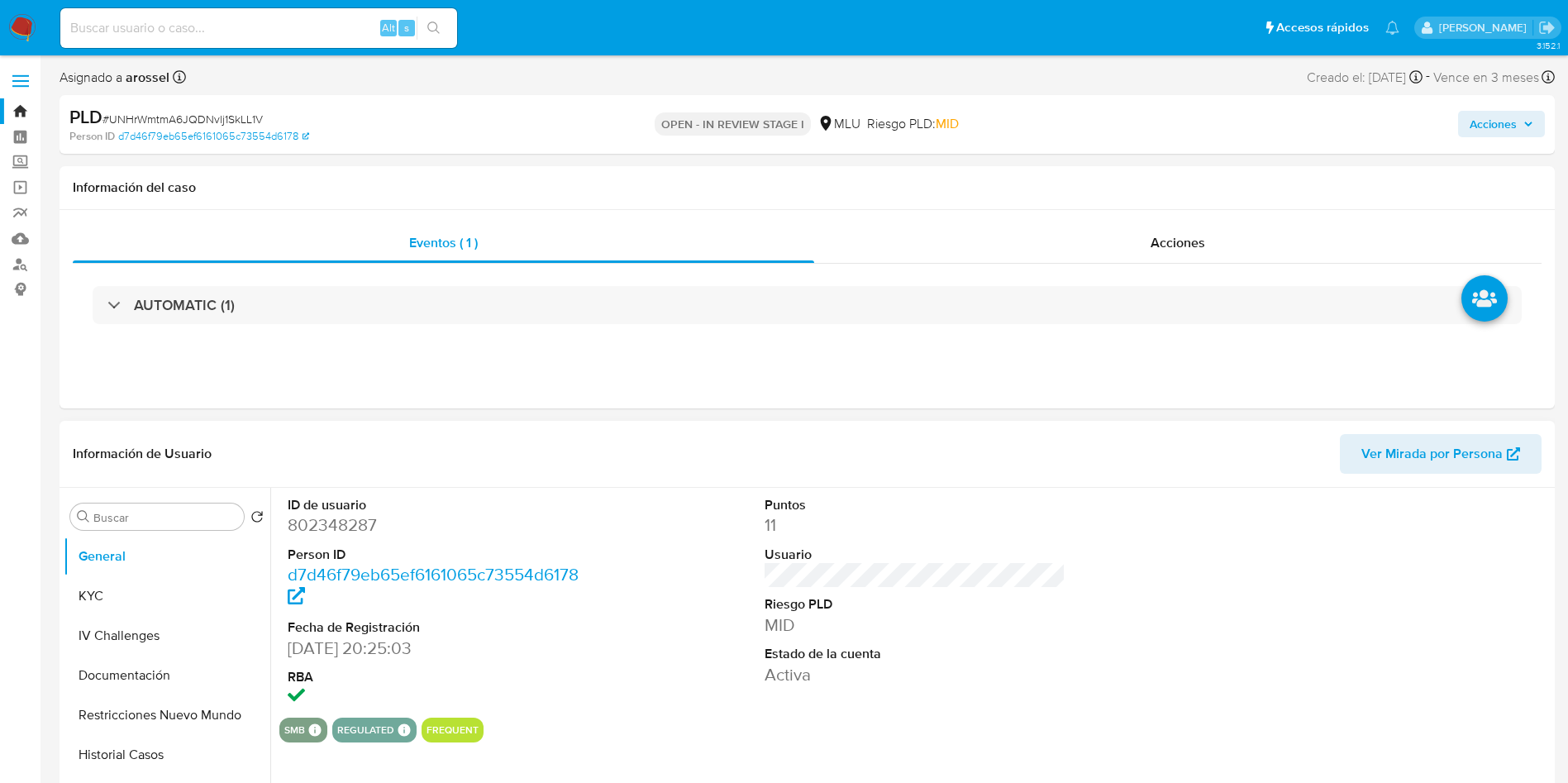
click at [634, 650] on div "ID de usuario 802348287 Person ID d7d46f79eb65ef6161065c73554d6178 Fecha de Reg…" at bounding box center [915, 603] width 1271 height 230
click at [1523, 483] on div "Información de Usuario Ver Mirada por Persona" at bounding box center [807, 454] width 1495 height 67
click at [1471, 439] on span "Ver Mirada por Persona" at bounding box center [1432, 453] width 141 height 40
drag, startPoint x: 152, startPoint y: 739, endPoint x: 181, endPoint y: 700, distance: 48.6
click at [152, 741] on button "Historial Casos" at bounding box center [167, 754] width 206 height 40
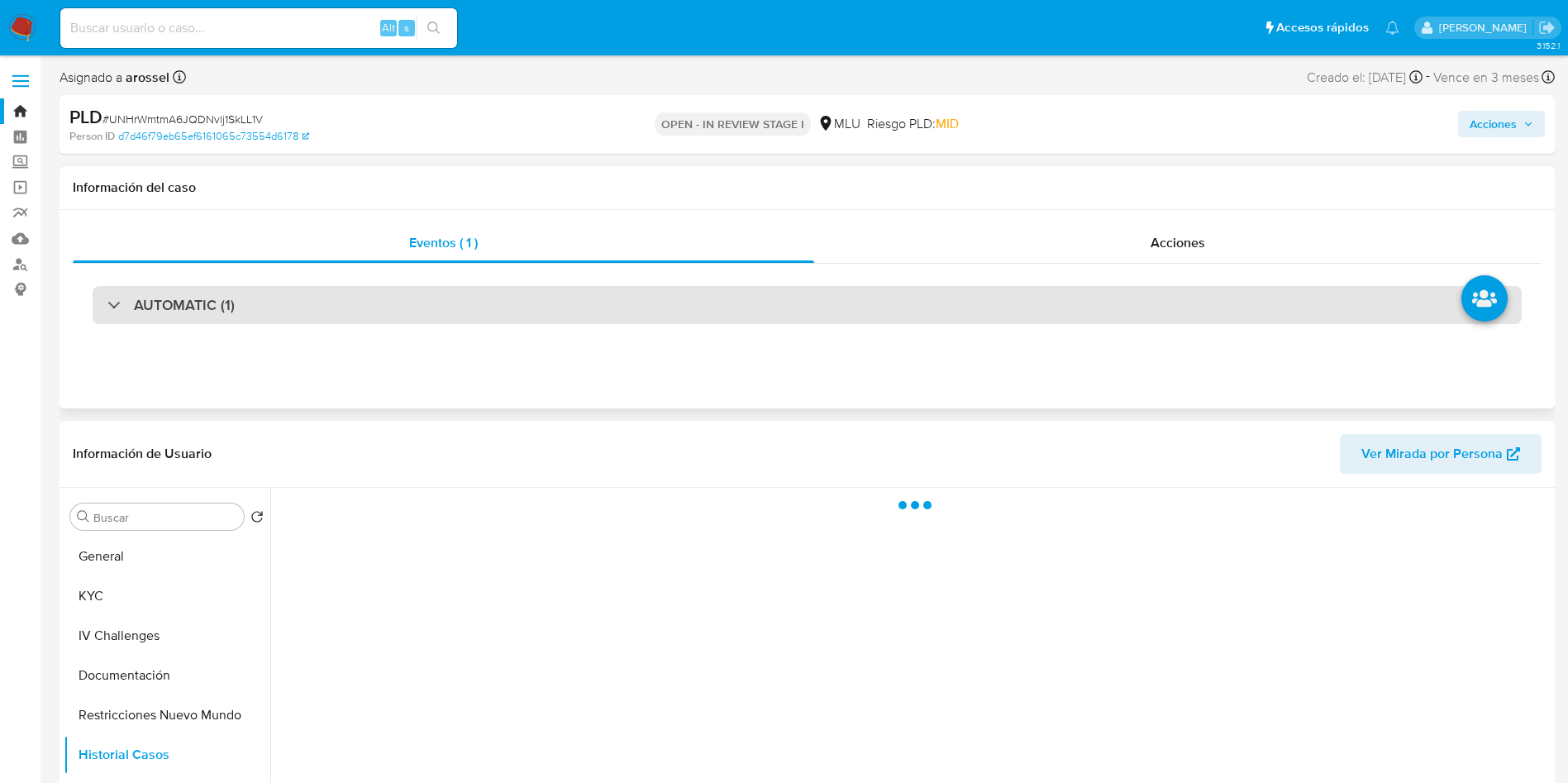
scroll to position [124, 0]
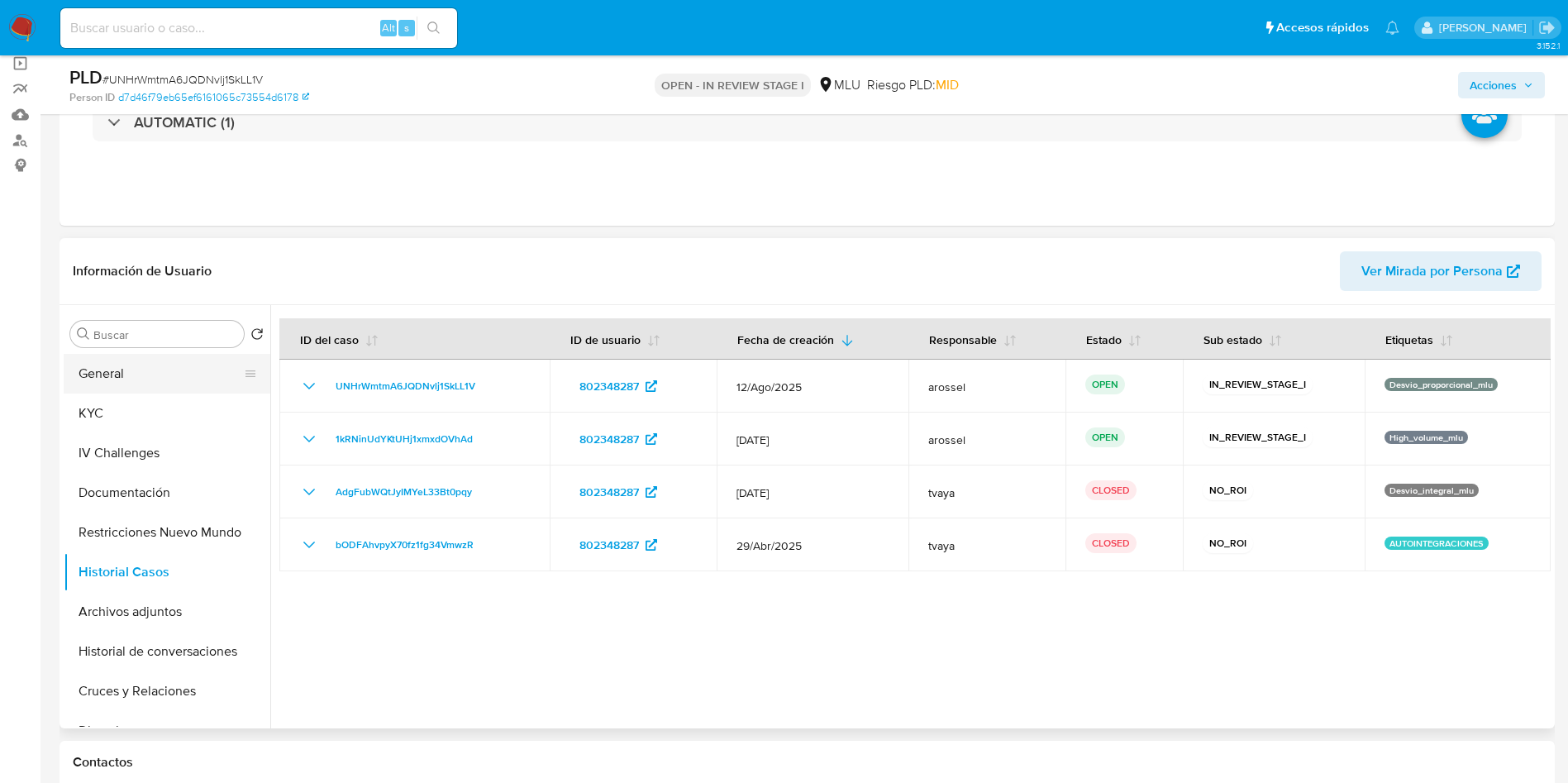
click at [123, 367] on button "General" at bounding box center [161, 373] width 193 height 40
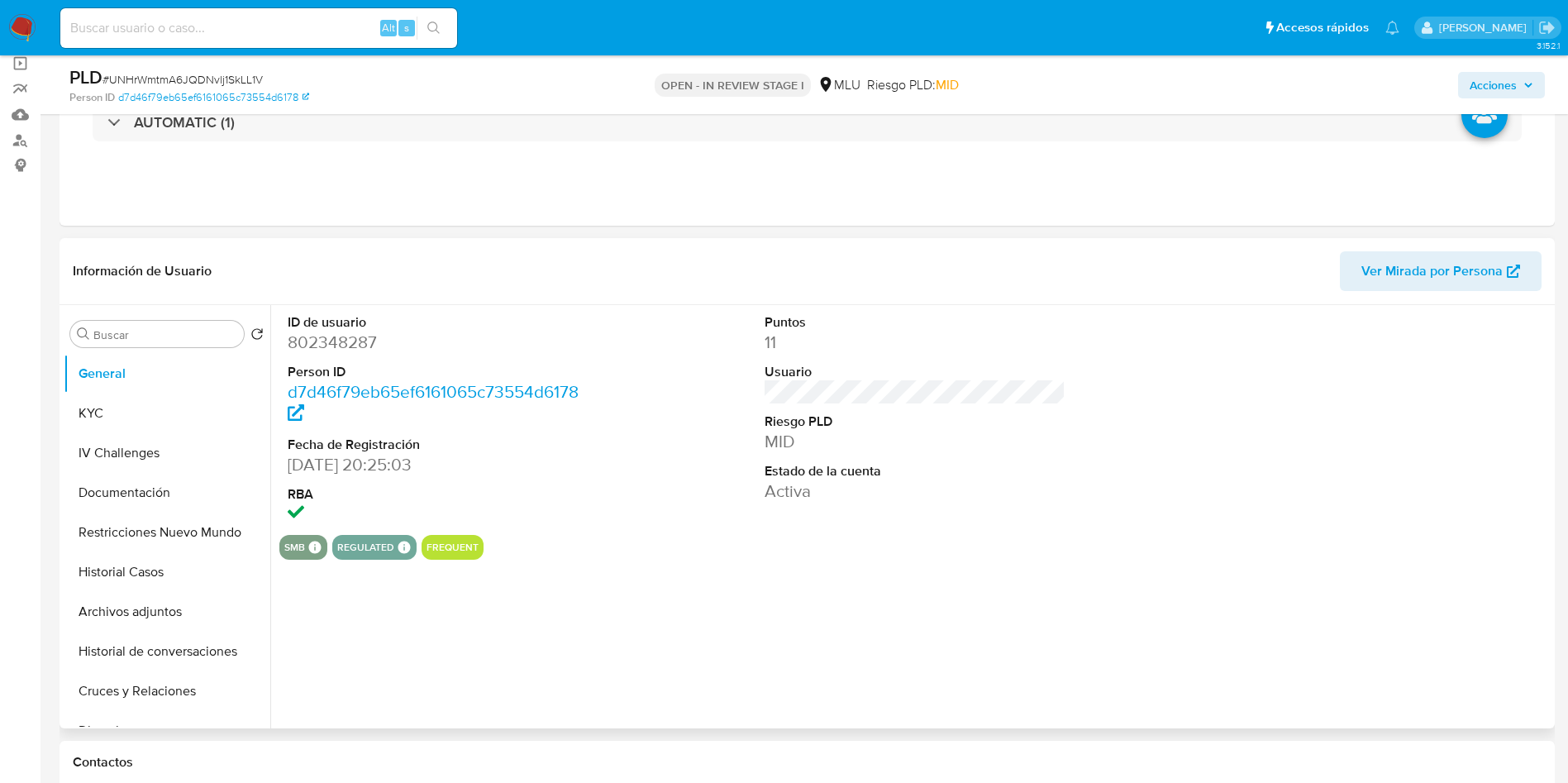
click at [347, 338] on dd "802348287" at bounding box center [439, 342] width 302 height 23
copy dd "802348287"
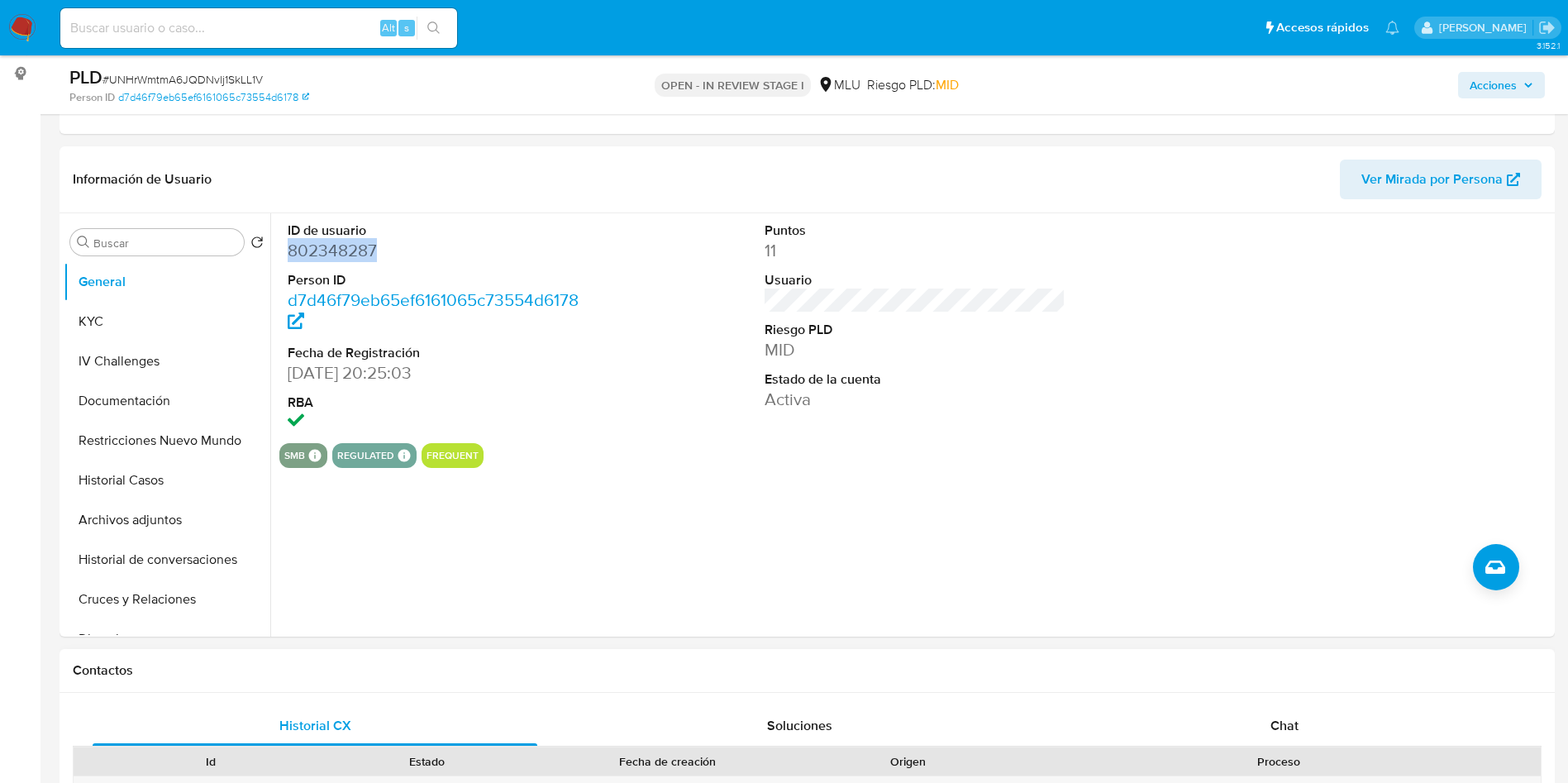
scroll to position [248, 0]
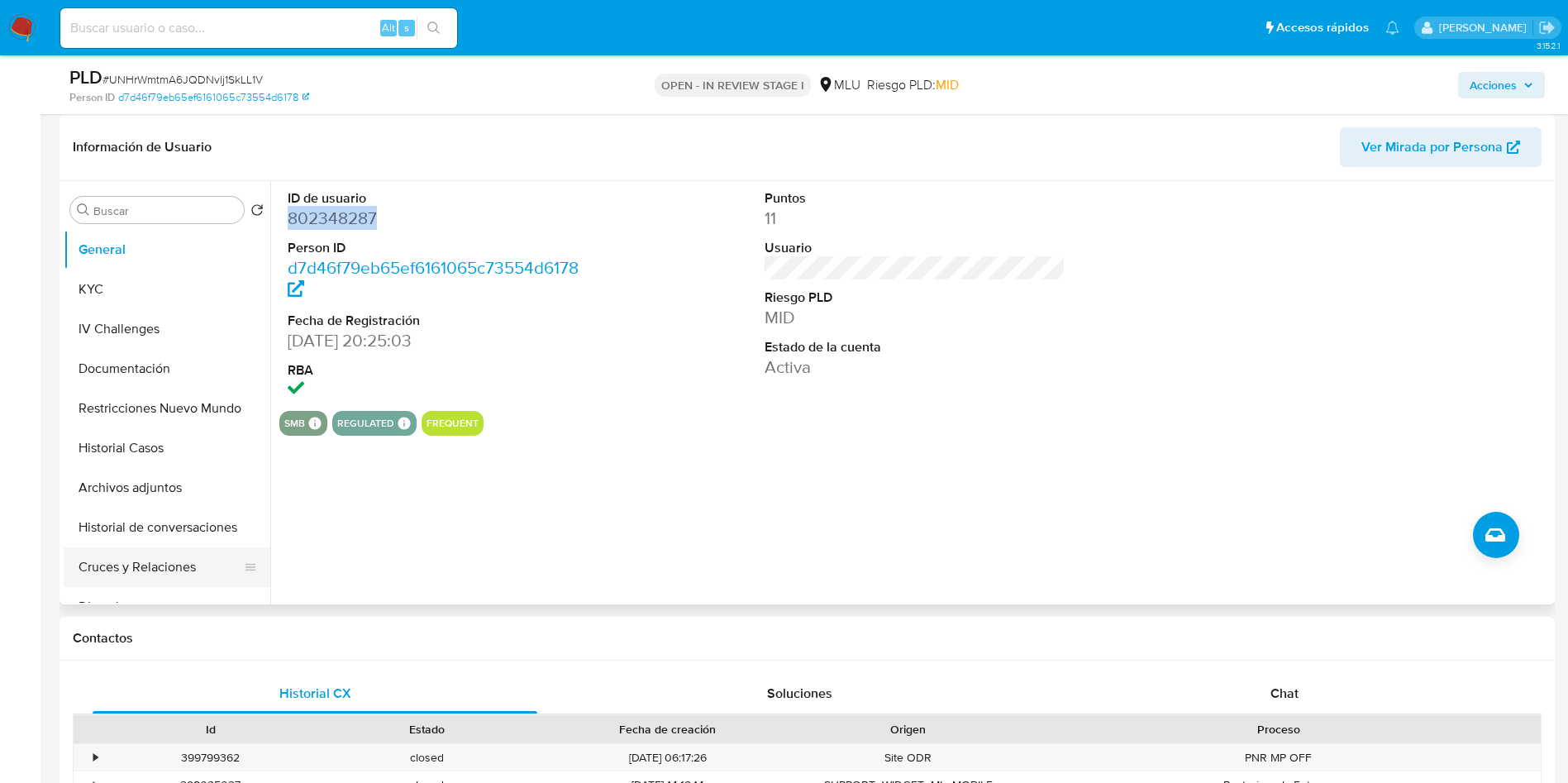
click at [165, 579] on button "Cruces y Relaciones" at bounding box center [161, 566] width 193 height 40
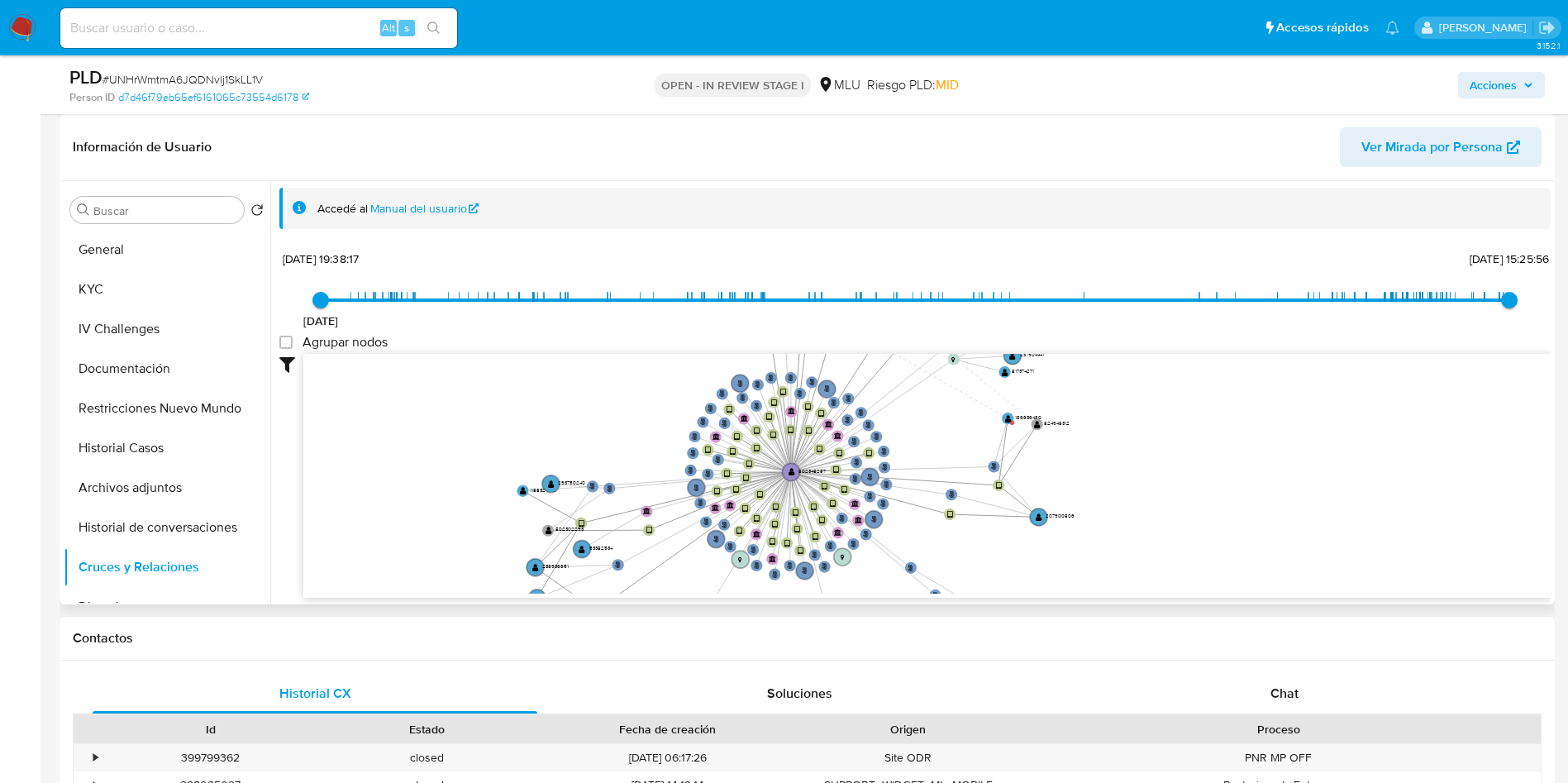
drag, startPoint x: 1085, startPoint y: 473, endPoint x: 1095, endPoint y: 568, distance: 95.5
click at [1095, 568] on icon "person-d7d46f79eb65ef6161065c73554d6178  user-802348287  802348287 device-67e…" at bounding box center [927, 473] width 1248 height 240
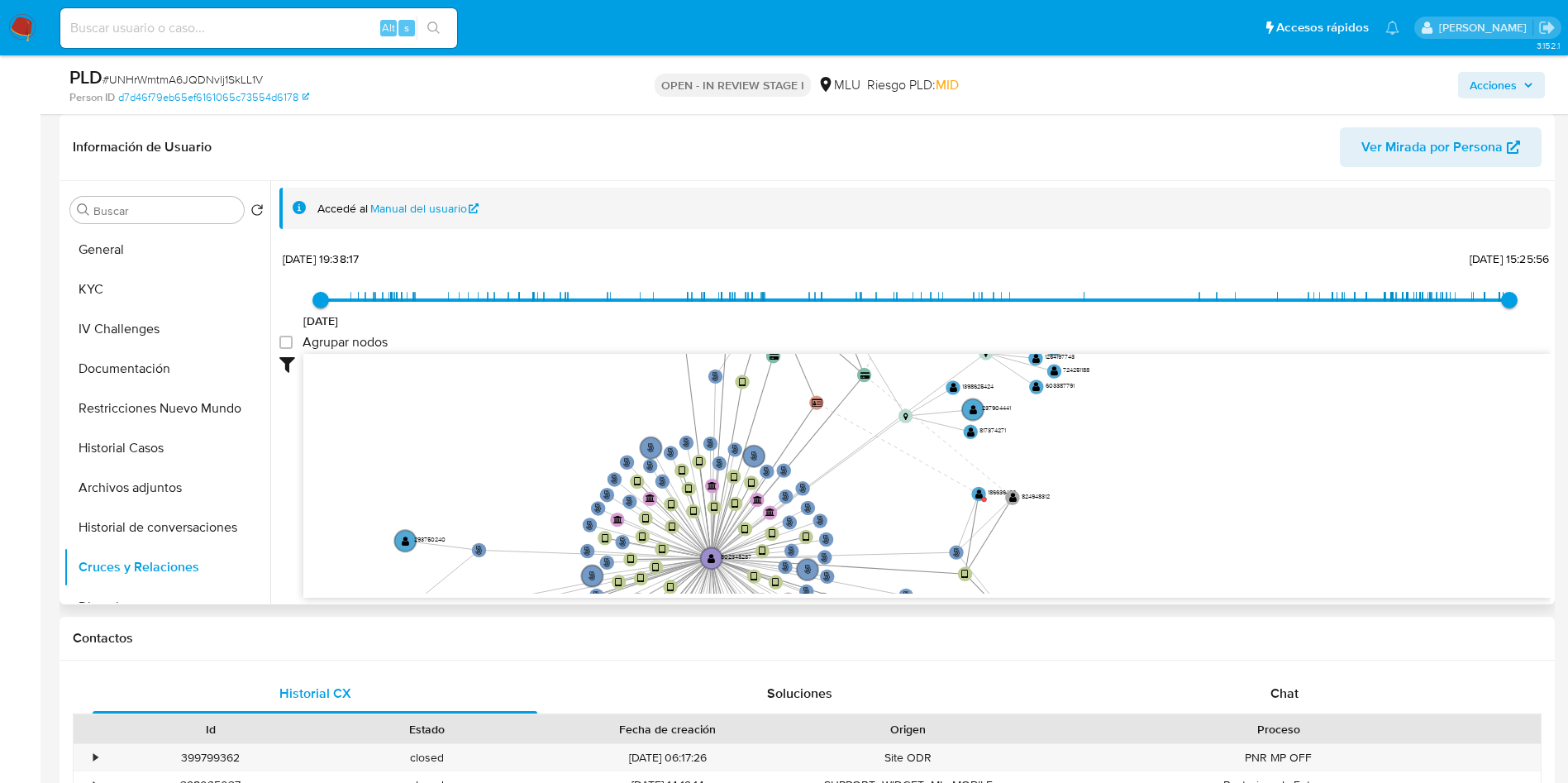
drag, startPoint x: 1163, startPoint y: 450, endPoint x: 1164, endPoint y: 535, distance: 85.0
click at [1164, 535] on icon "person-d7d46f79eb65ef6161065c73554d6178  user-802348287  802348287 device-67e…" at bounding box center [927, 473] width 1248 height 240
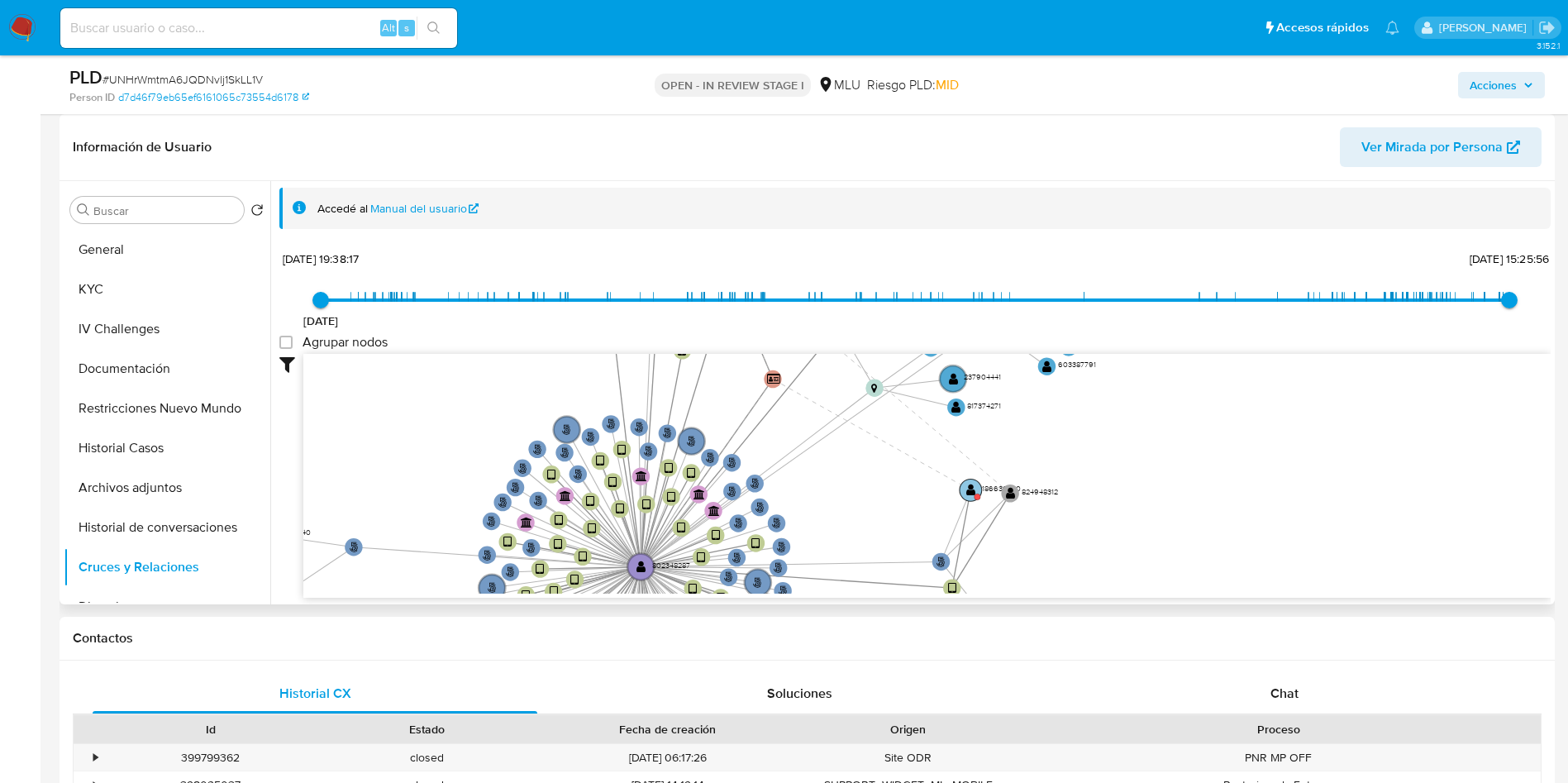
click at [969, 482] on circle at bounding box center [970, 489] width 22 height 22
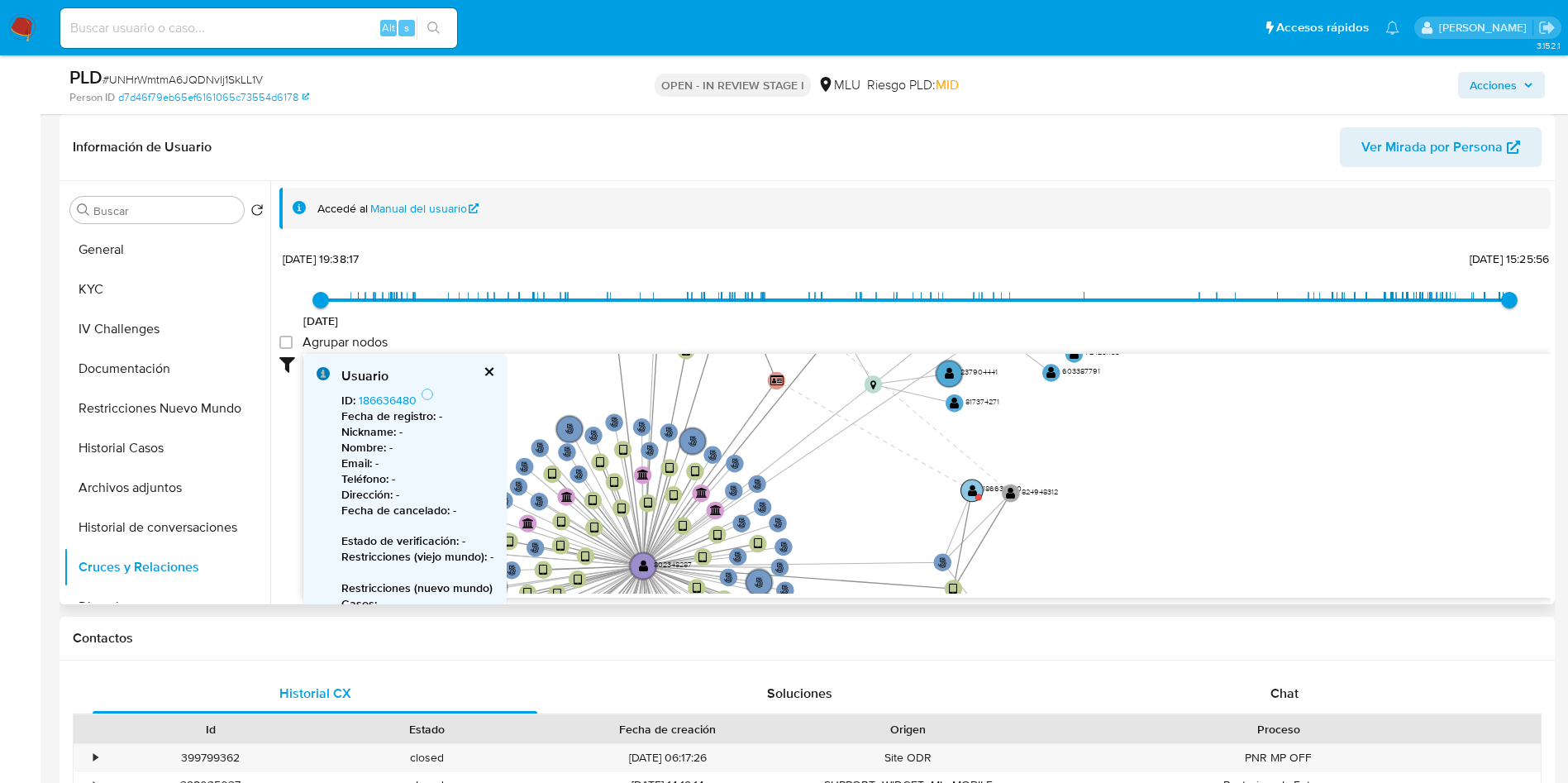
click at [970, 492] on text "" at bounding box center [972, 490] width 10 height 12
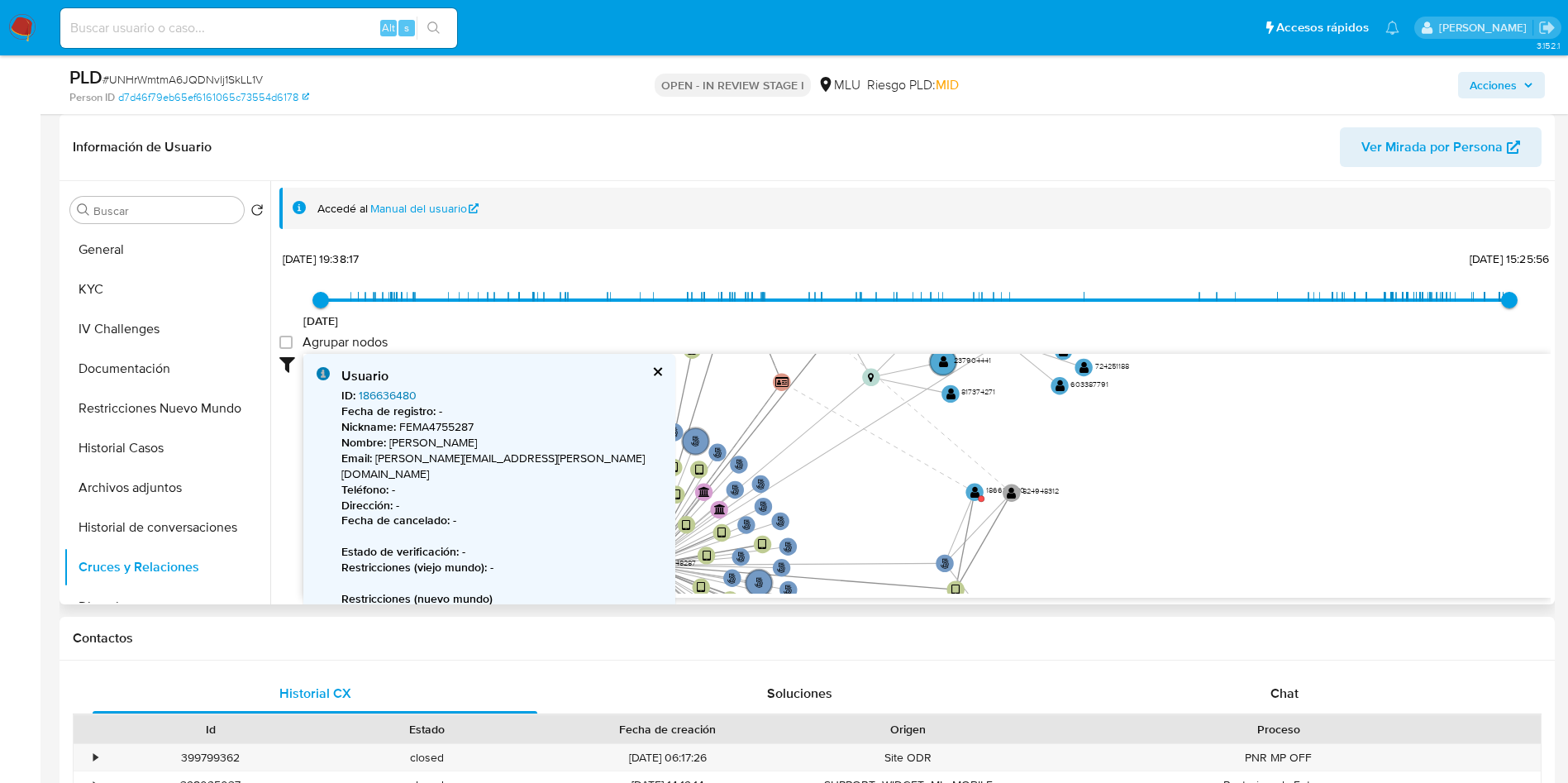
click at [399, 396] on link "186636480" at bounding box center [388, 395] width 58 height 17
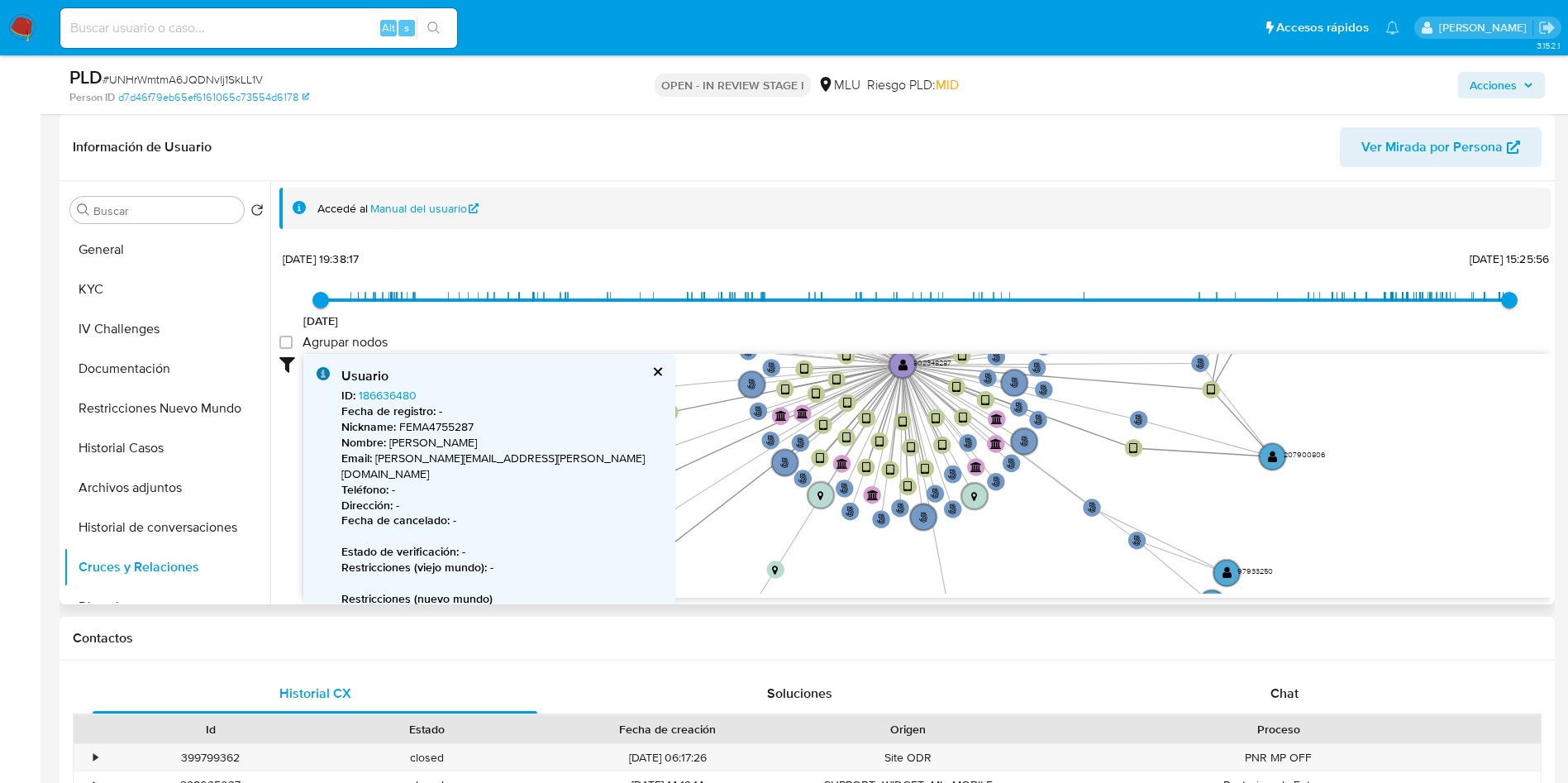
drag, startPoint x: 1186, startPoint y: 475, endPoint x: 1422, endPoint y: 233, distance: 338.0
click at [1422, 233] on div "Accedé al Manual del usuario 4/5/2021 4/5/2021, 19:38:17 12/8/2025, 15:25:56 Ag…" at bounding box center [915, 393] width 1271 height 411
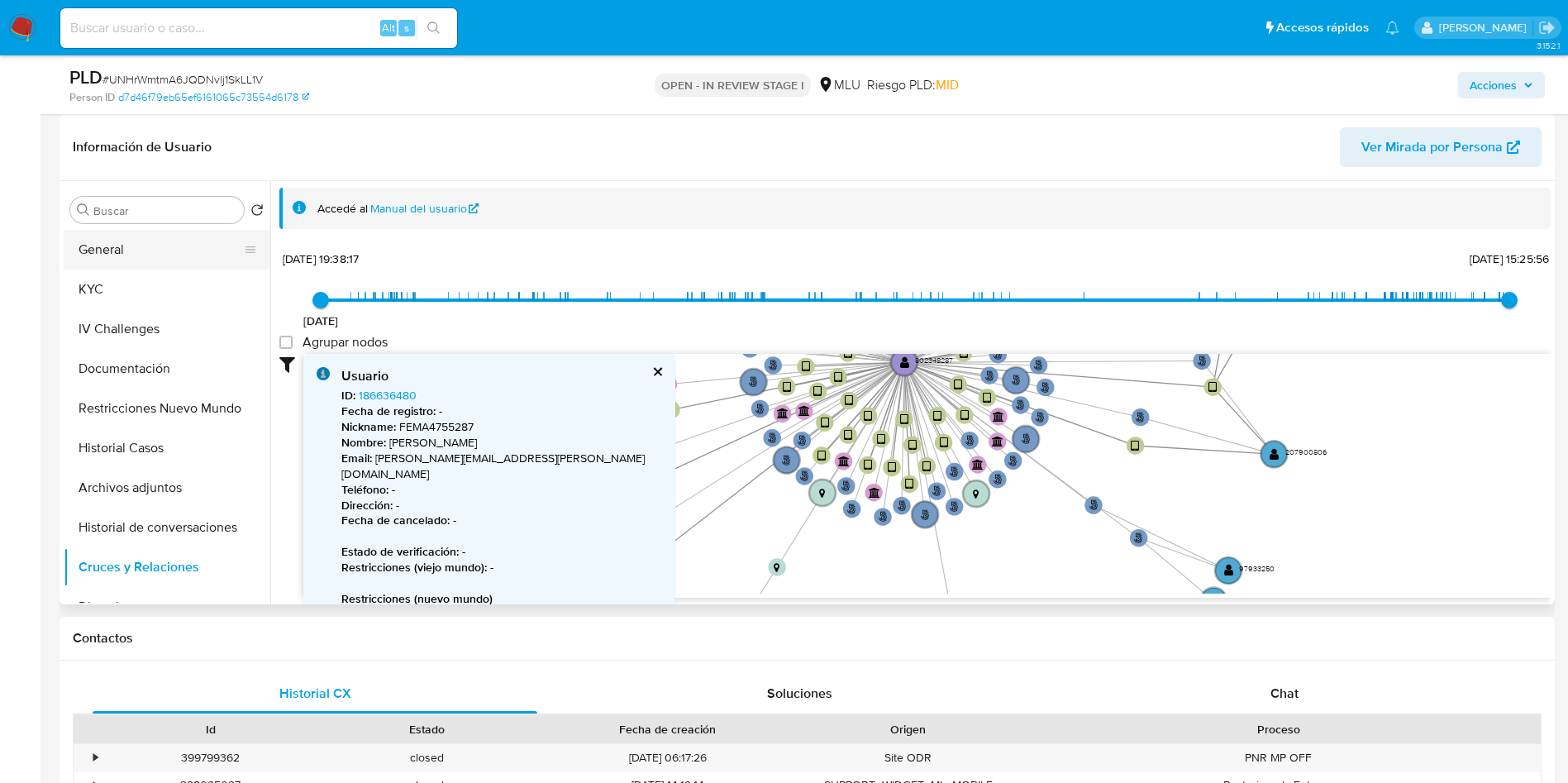
click at [199, 263] on button "General" at bounding box center [161, 249] width 193 height 40
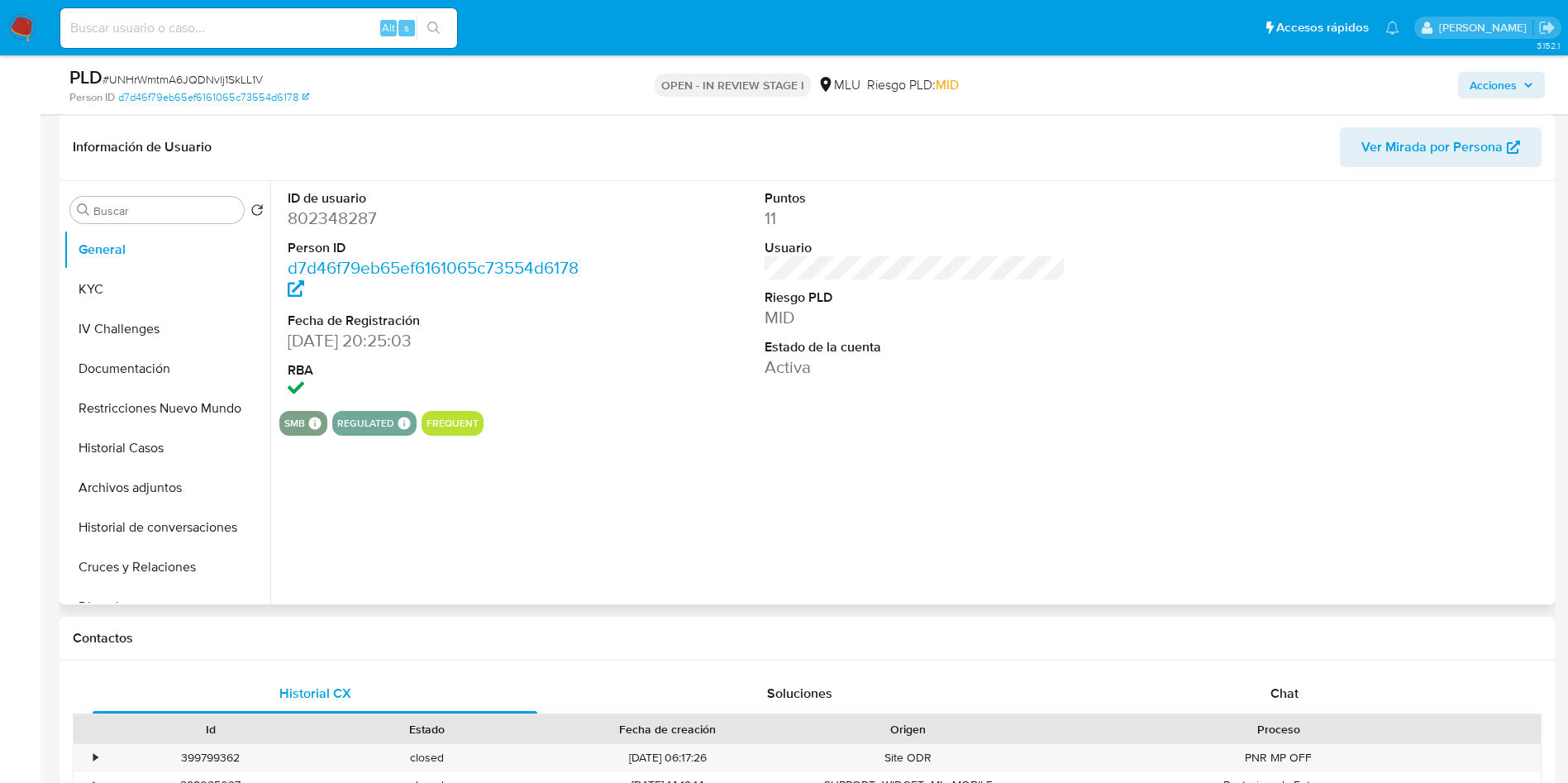
click at [334, 219] on dd "802348287" at bounding box center [439, 218] width 302 height 23
copy dd "802348287"
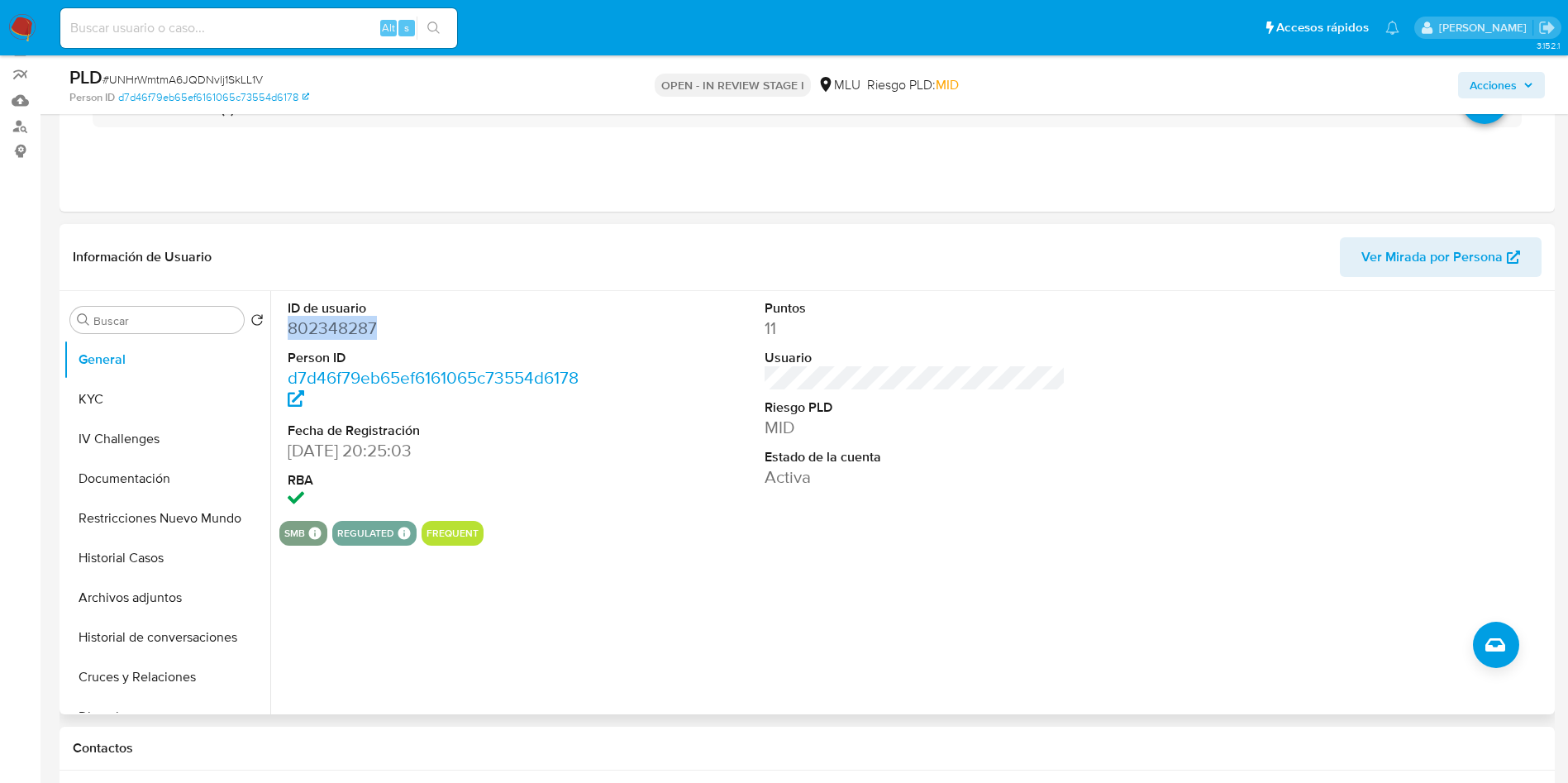
scroll to position [0, 0]
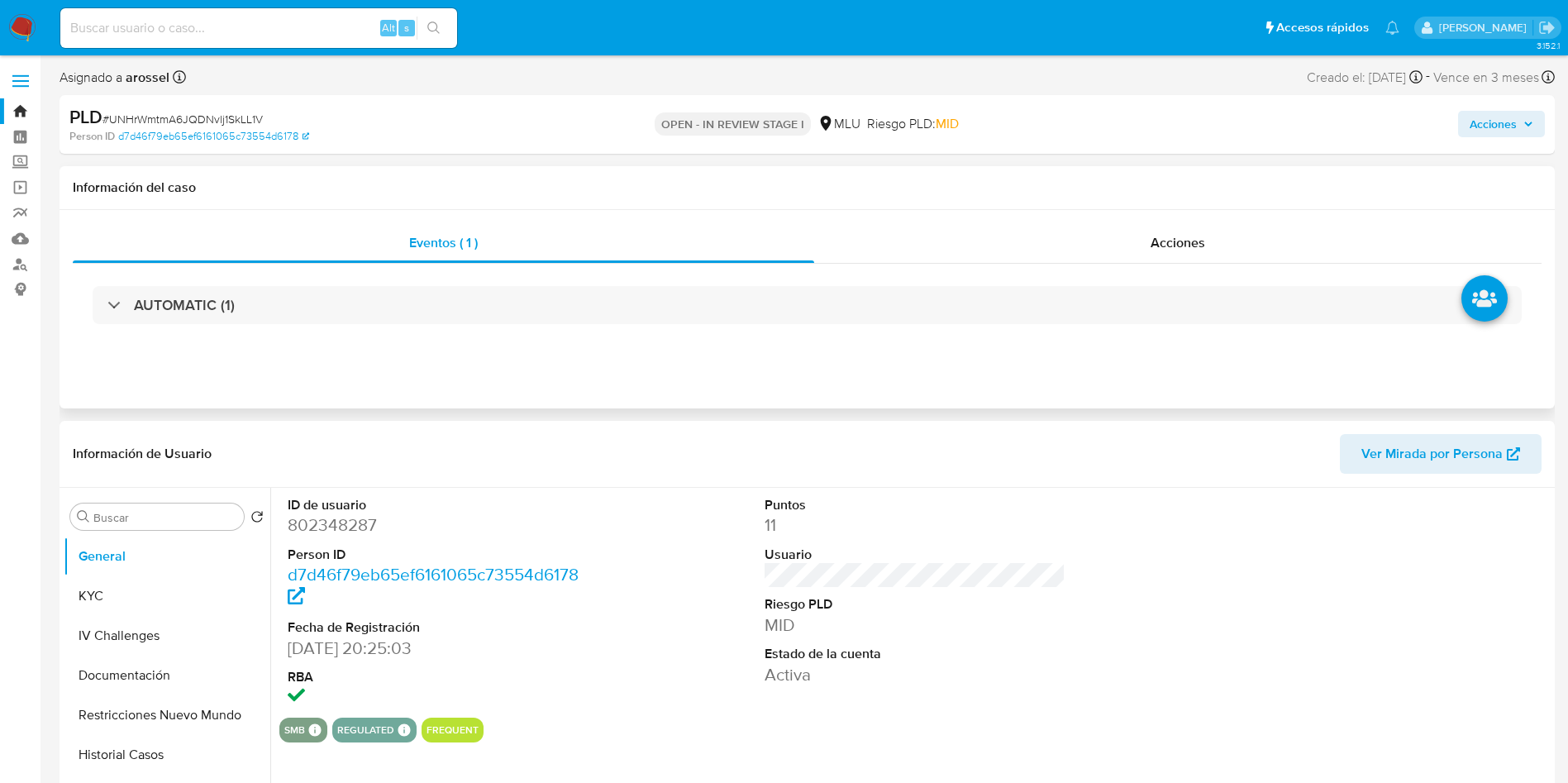
click at [298, 331] on div "AUTOMATIC (1)" at bounding box center [807, 305] width 1469 height 83
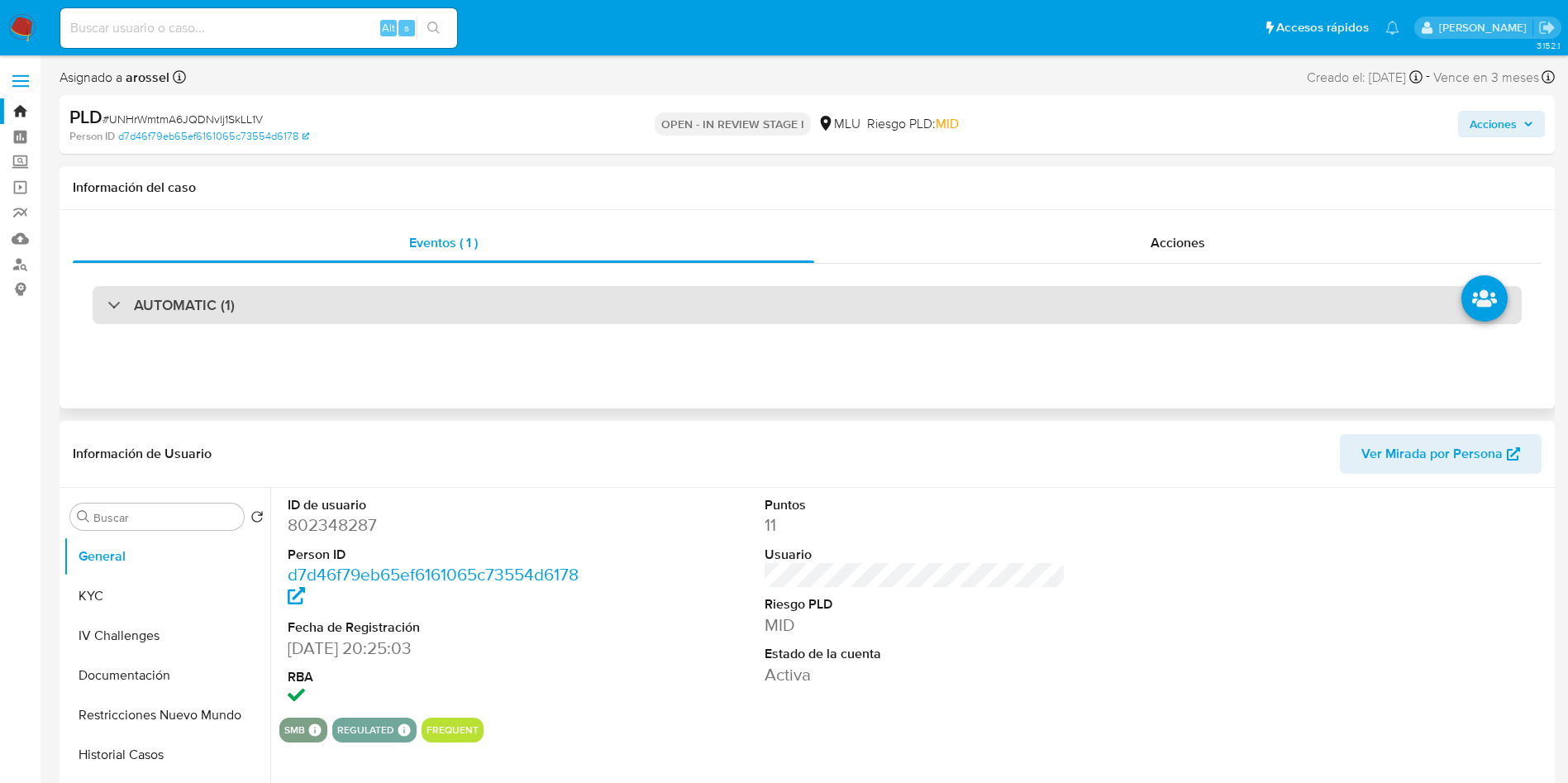
click at [298, 312] on div "AUTOMATIC (1)" at bounding box center [807, 305] width 1429 height 38
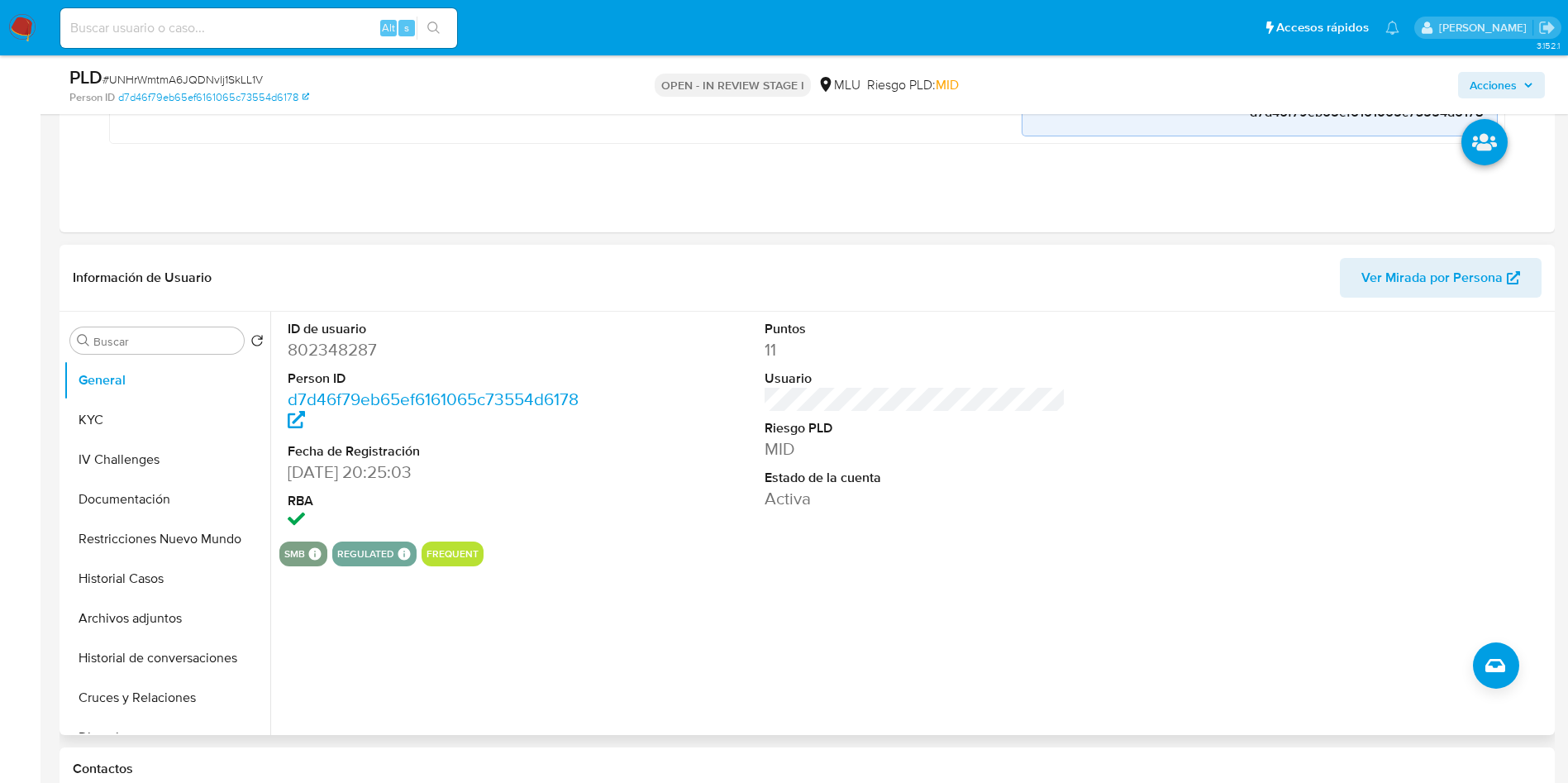
scroll to position [868, 0]
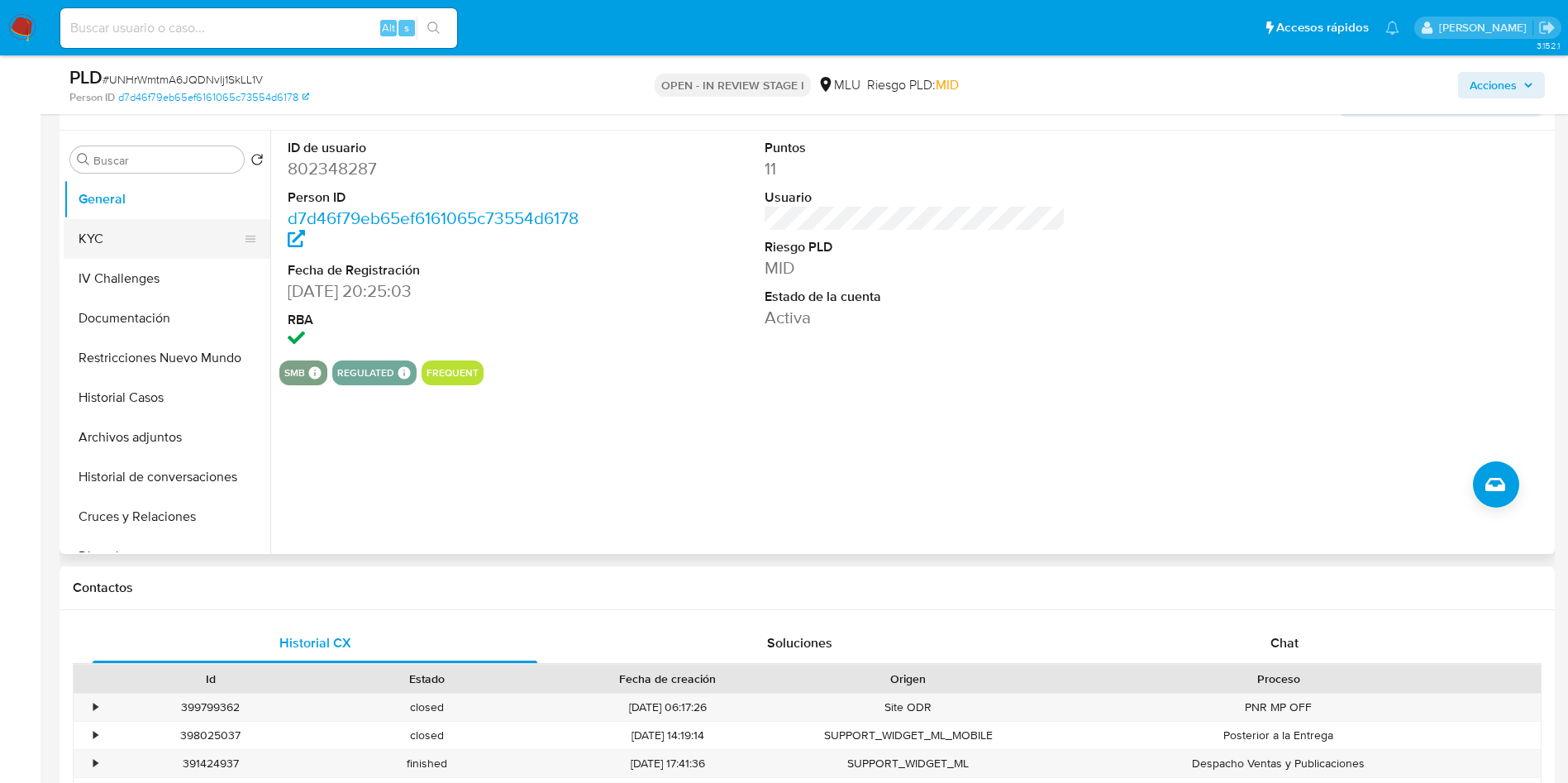
click at [161, 228] on button "KYC" at bounding box center [161, 239] width 193 height 40
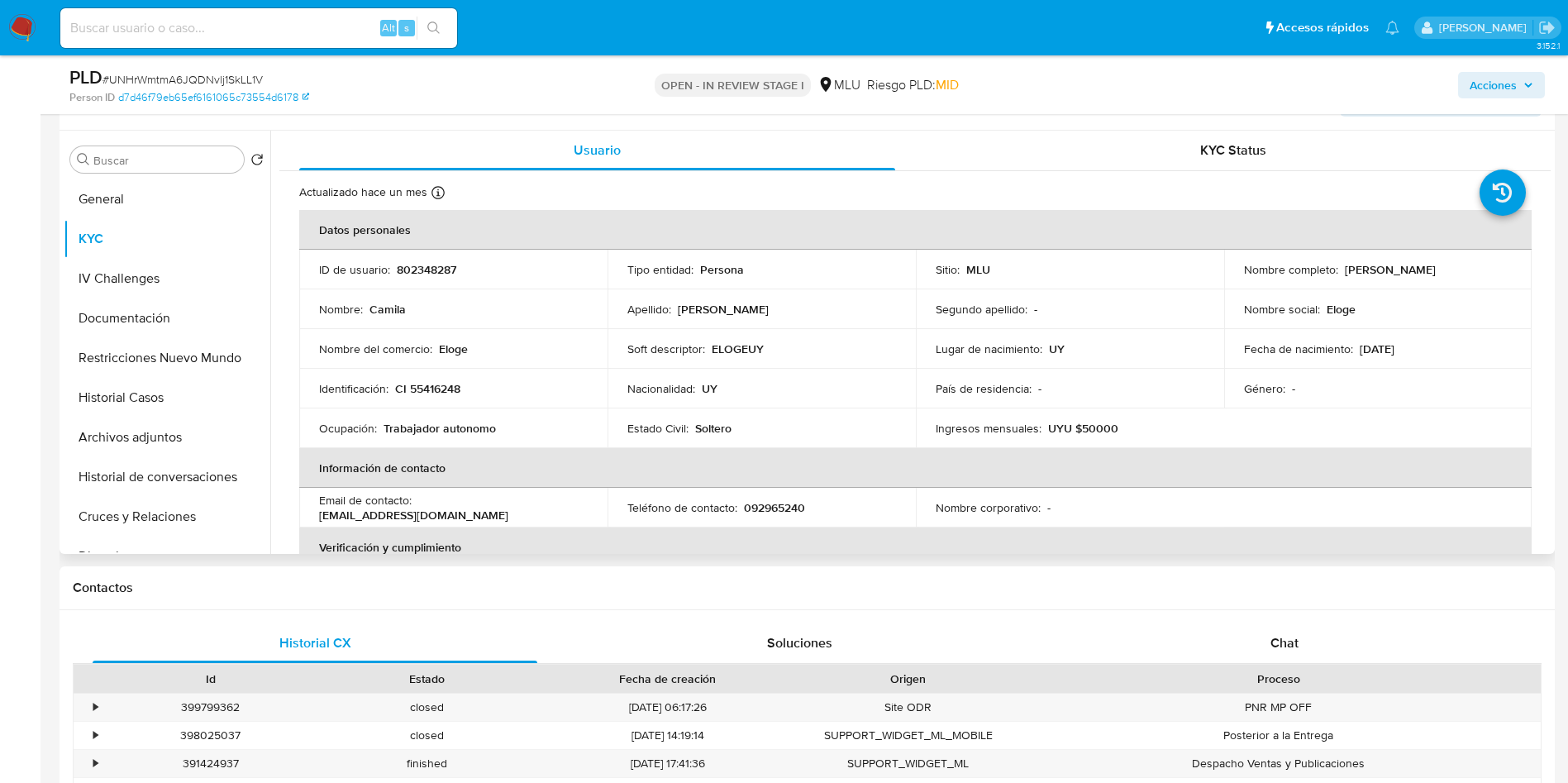
click at [772, 517] on td "Teléfono de contacto : 092965240" at bounding box center [761, 507] width 308 height 40
click at [766, 503] on p "092965240" at bounding box center [774, 507] width 61 height 15
copy p "092965240"
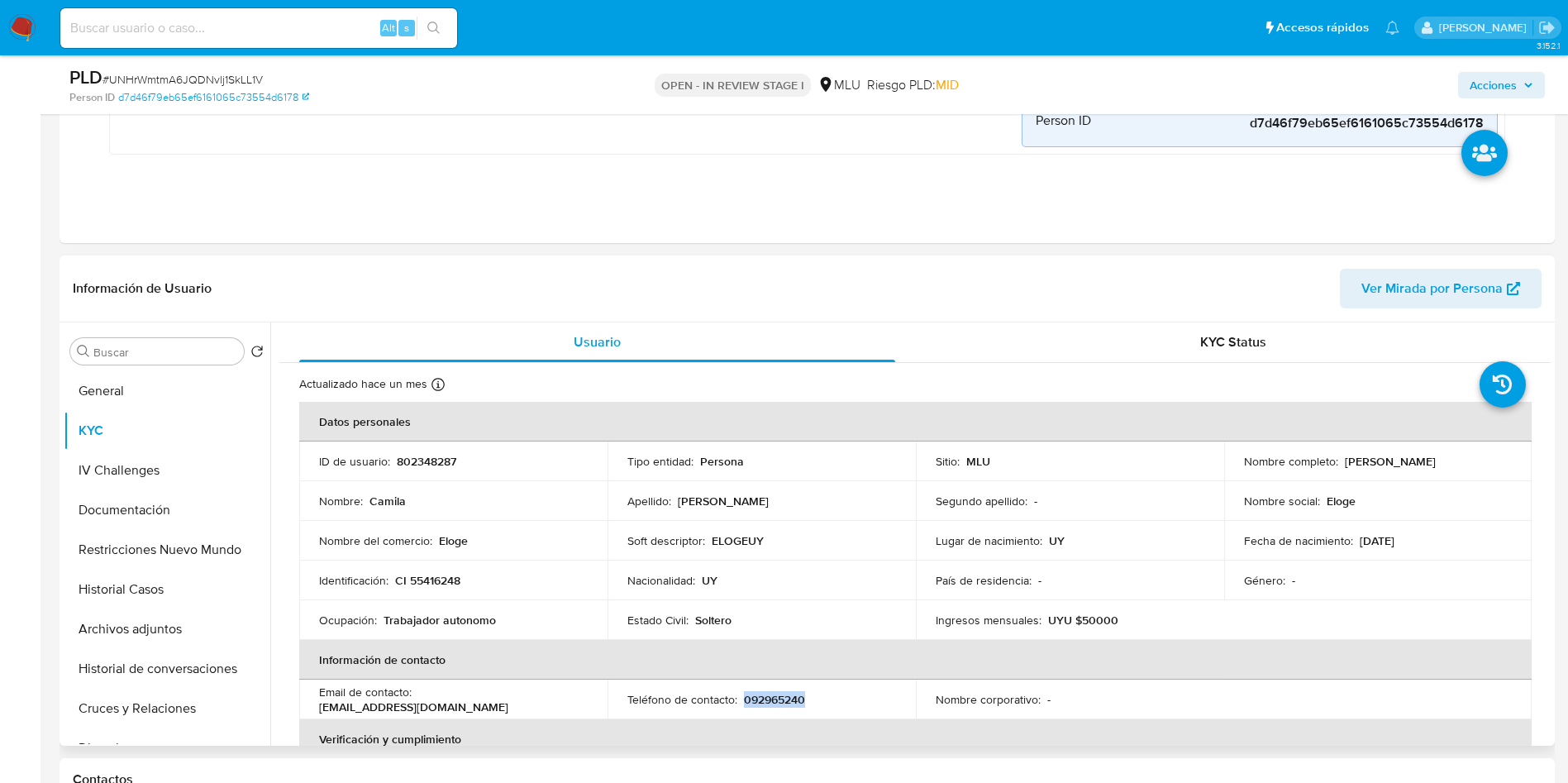
scroll to position [620, 0]
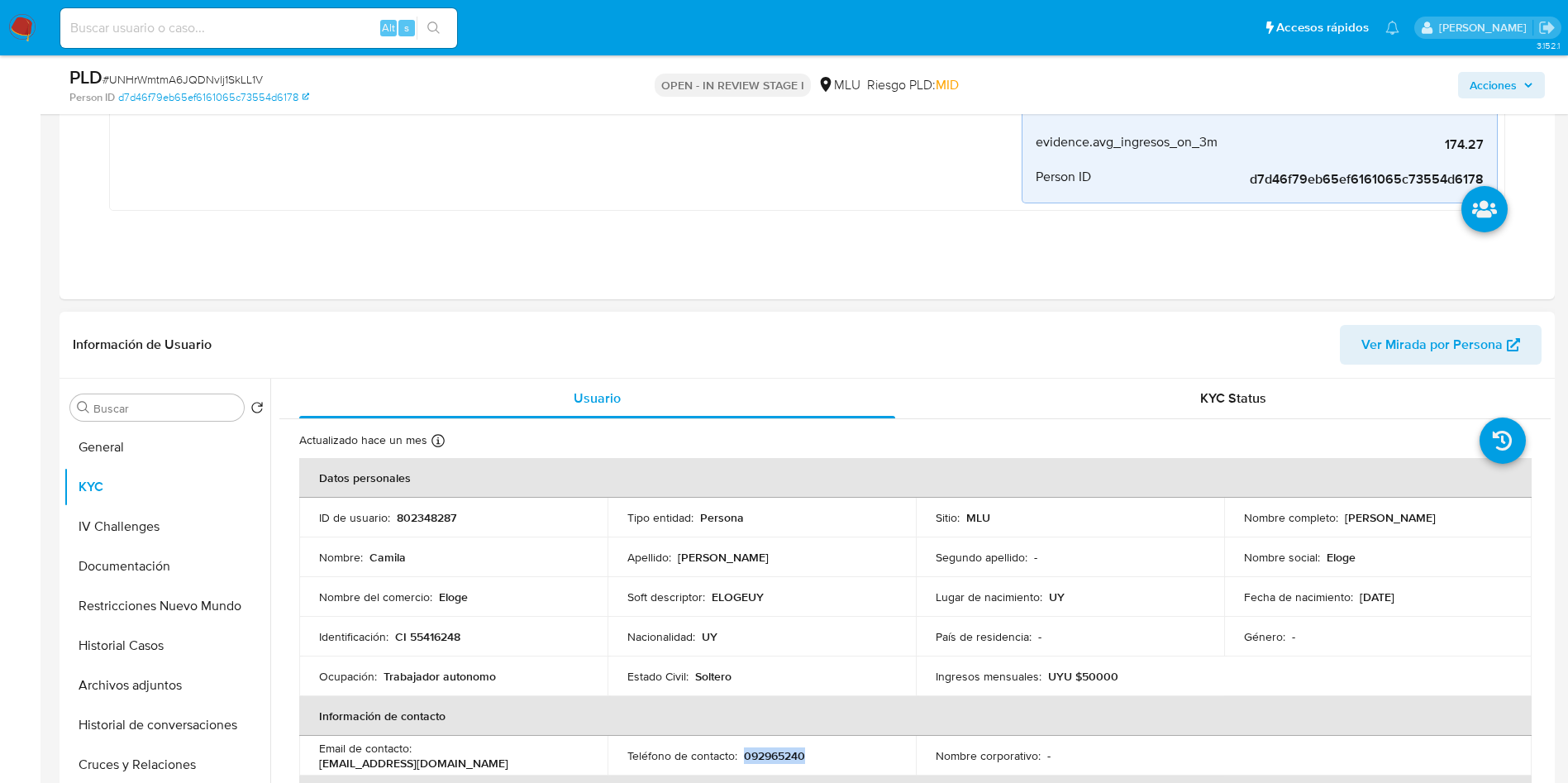
click at [1392, 341] on span "Ver Mirada por Persona" at bounding box center [1432, 344] width 141 height 40
click at [239, 82] on span "# UNHrWmtmA6JQDNvlj1SkLL1V" at bounding box center [183, 79] width 161 height 17
copy span "UNHrWmtmA6JQDNvlj1SkLL1V"
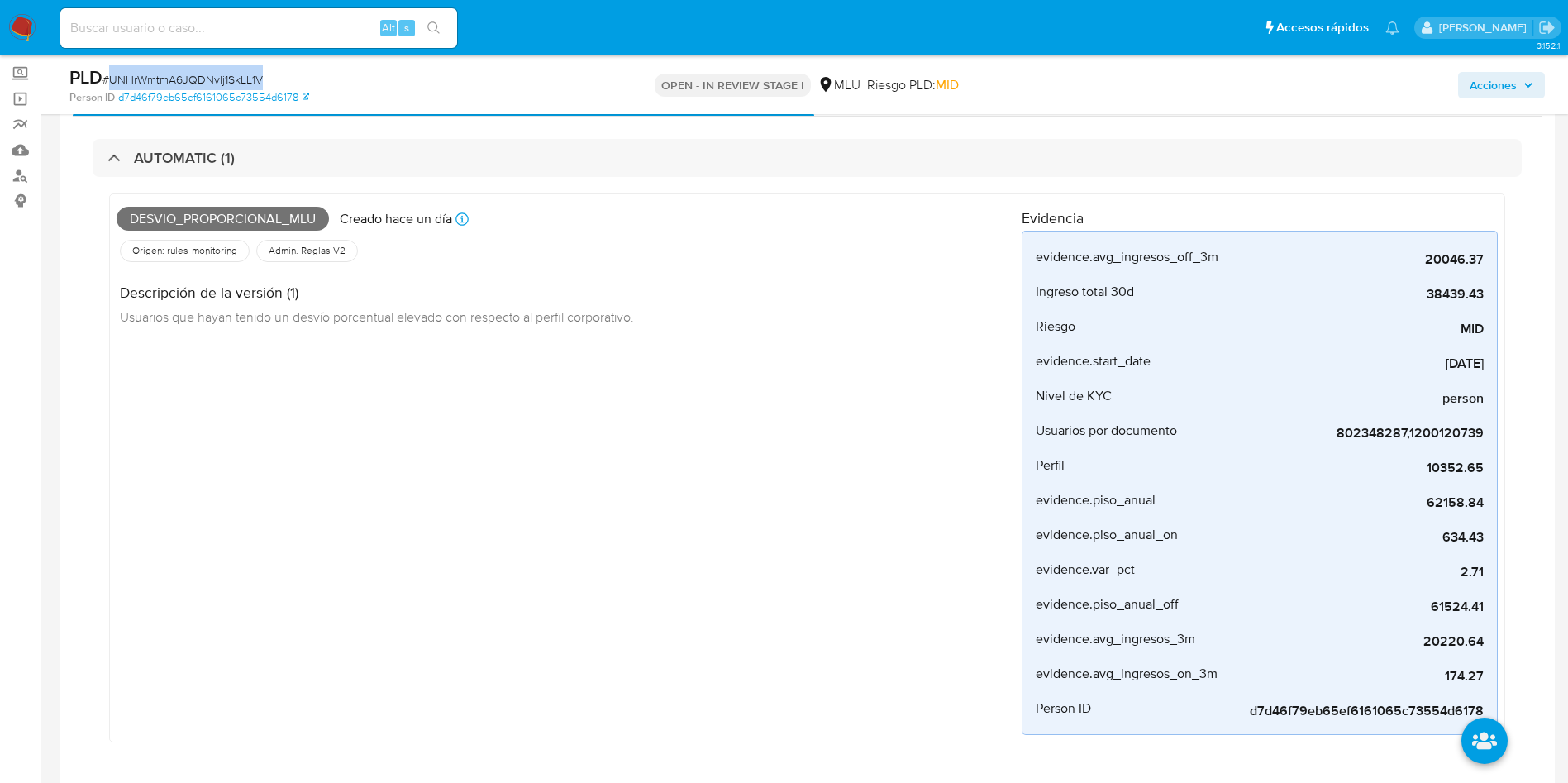
scroll to position [0, 0]
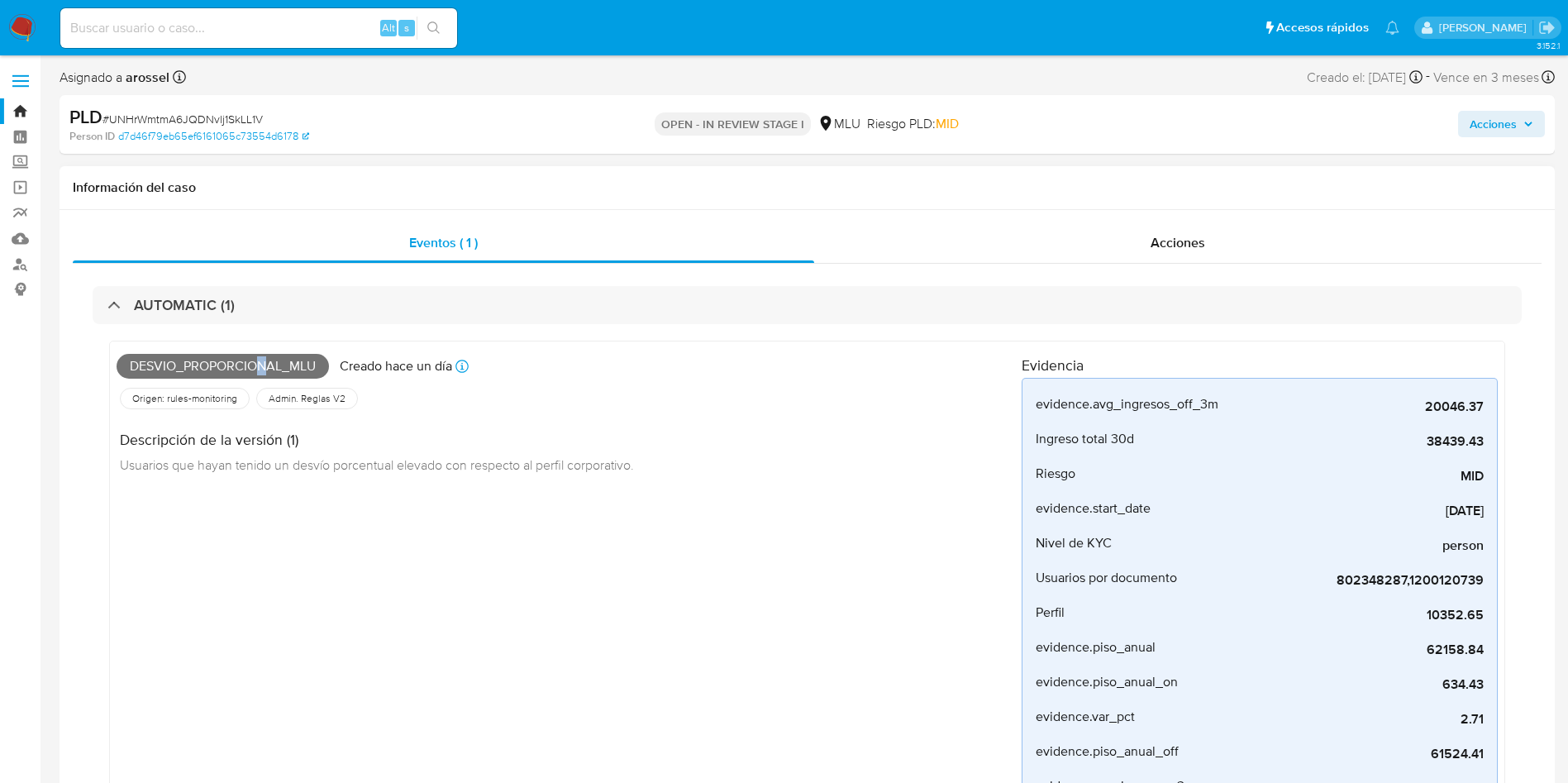
click at [263, 361] on span "Desvio_proporcional_mlu" at bounding box center [223, 366] width 212 height 25
click at [230, 360] on span "Desvio_proporcional_mlu" at bounding box center [223, 366] width 212 height 25
copy span "Desvio_proporcional_mlu"
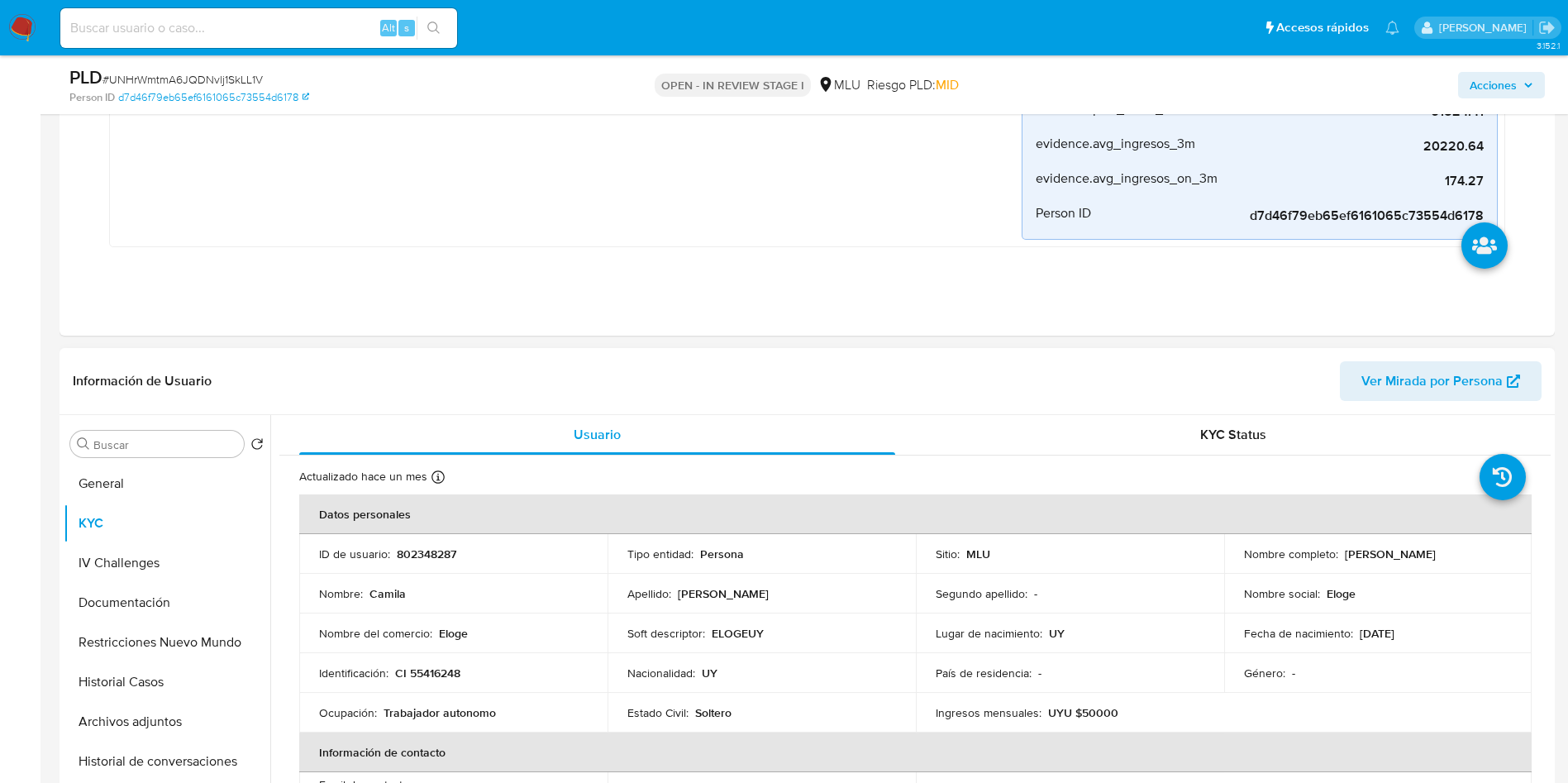
scroll to position [743, 0]
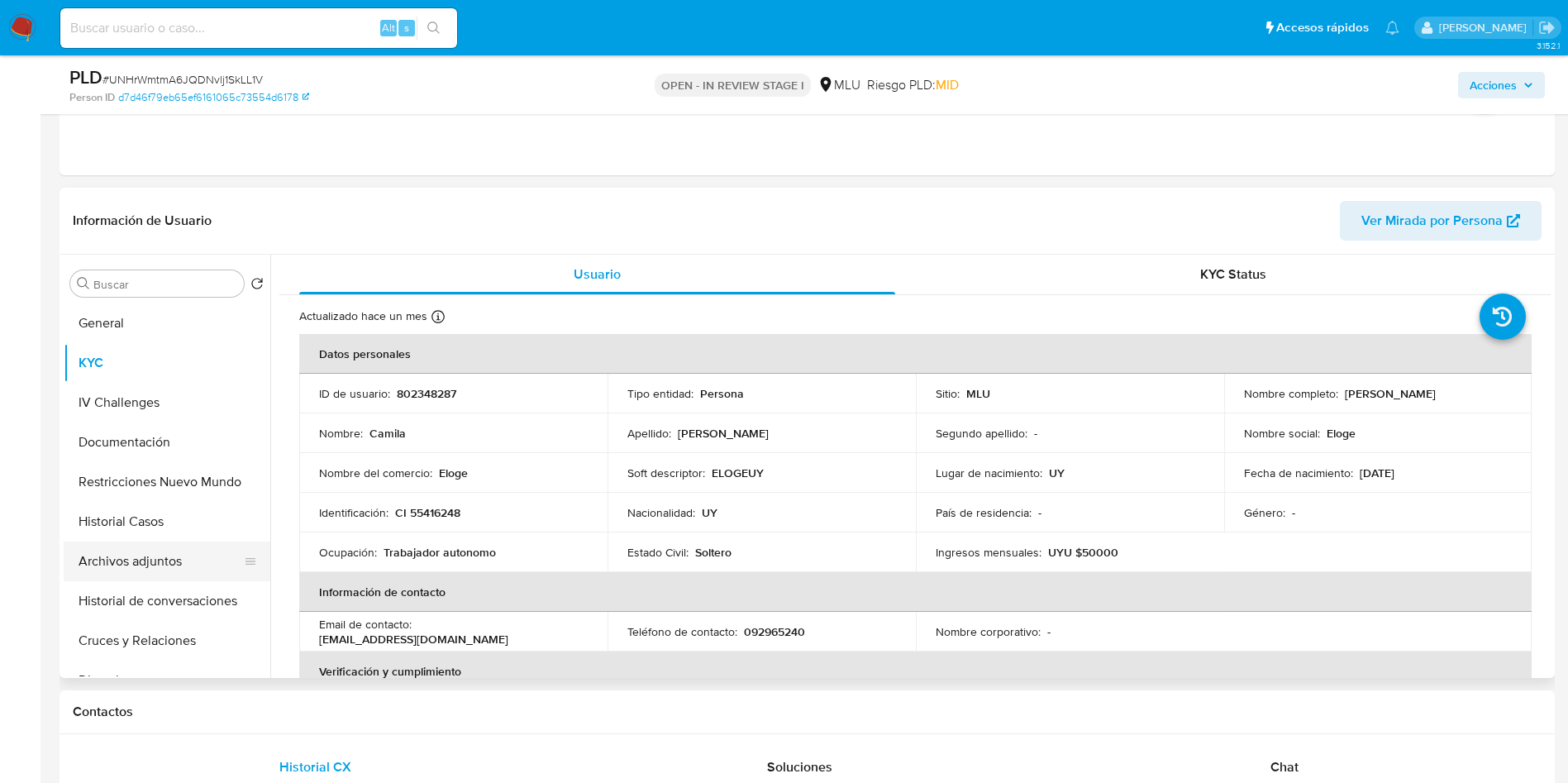
click at [152, 550] on button "Archivos adjuntos" at bounding box center [161, 561] width 193 height 40
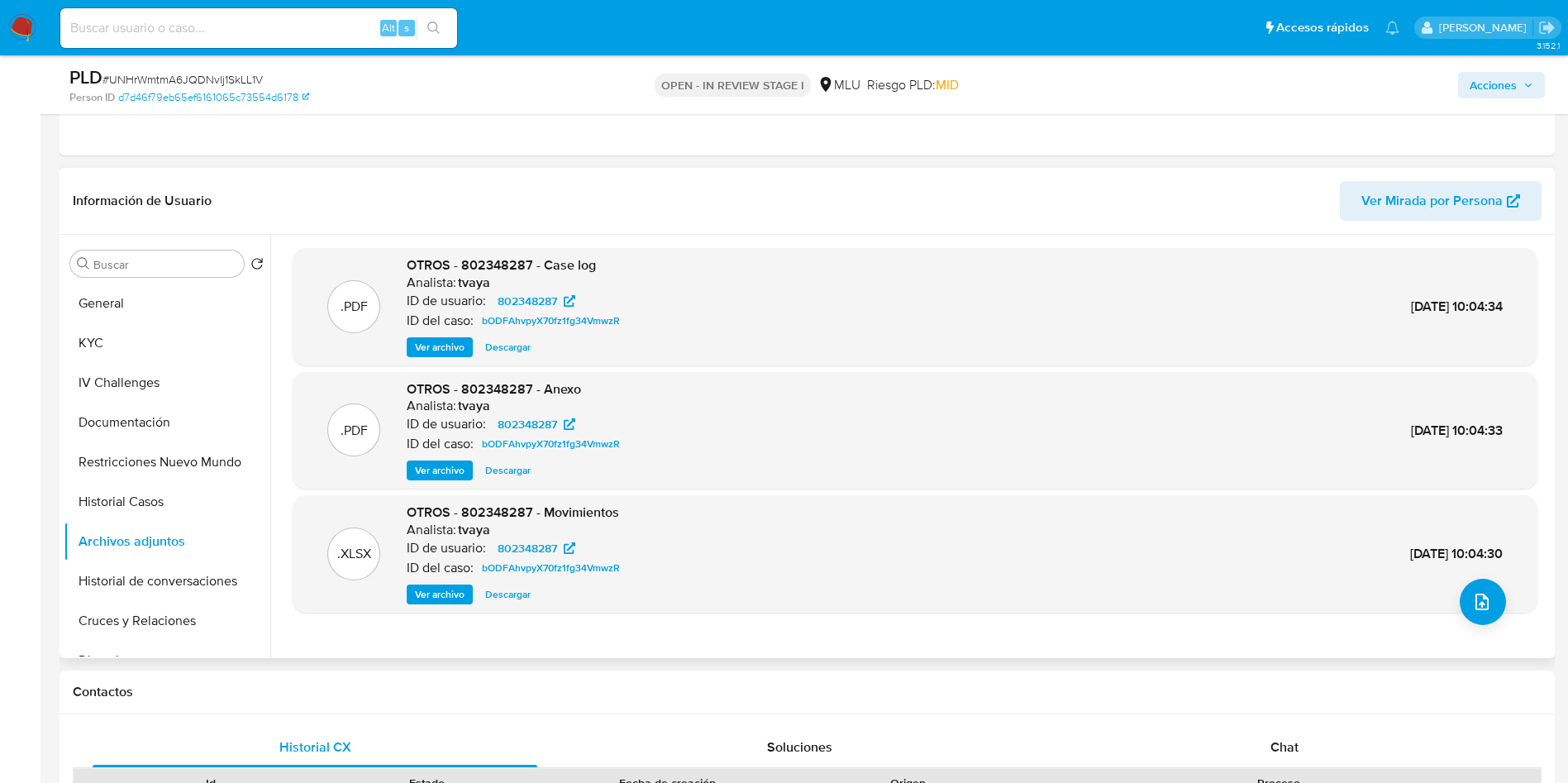
click at [443, 339] on span "Ver archivo" at bounding box center [440, 347] width 49 height 17
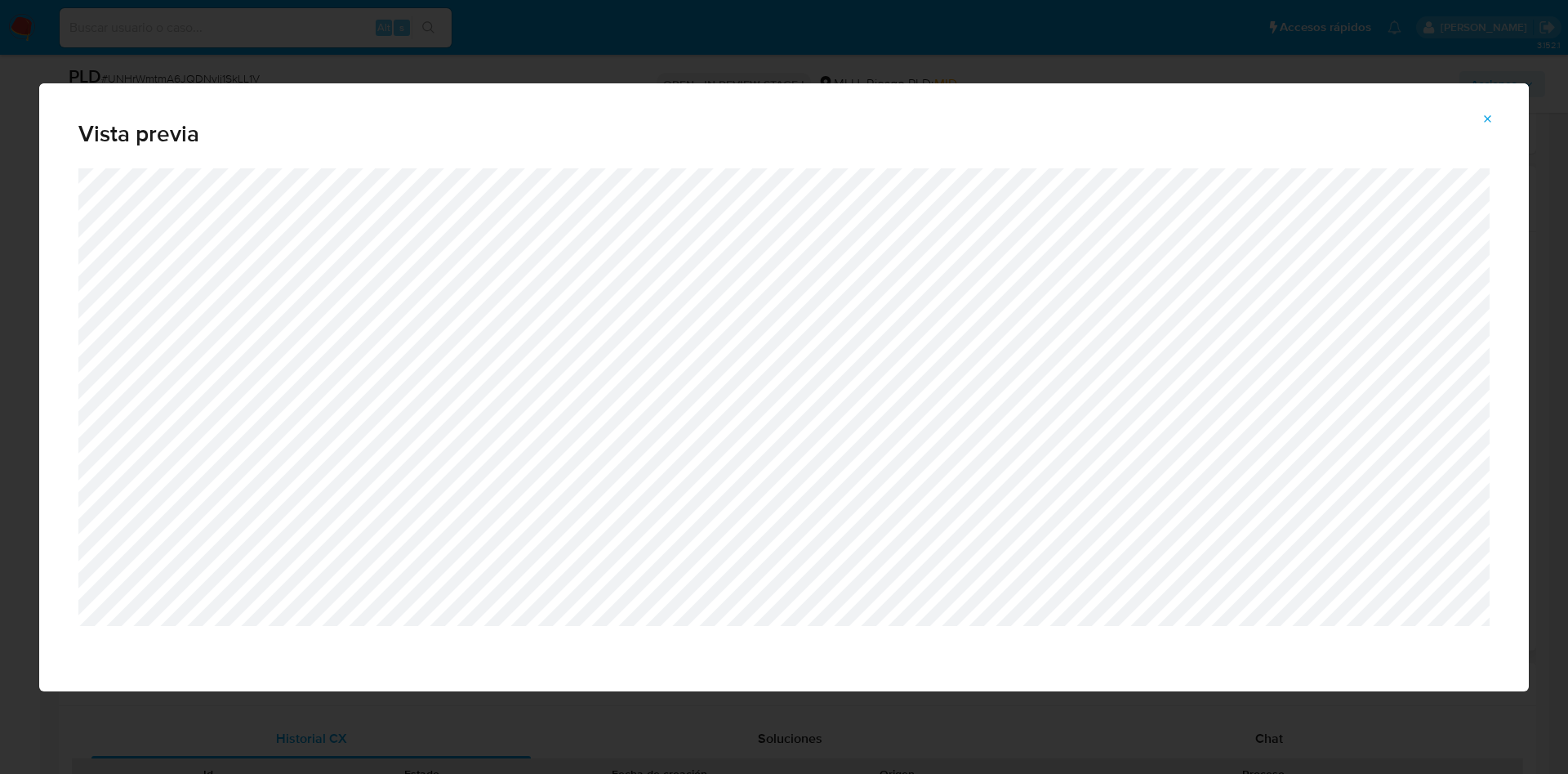
click at [887, 53] on div "Vista previa" at bounding box center [784, 387] width 1568 height 774
click at [1498, 122] on button "Attachment preview" at bounding box center [1487, 119] width 36 height 26
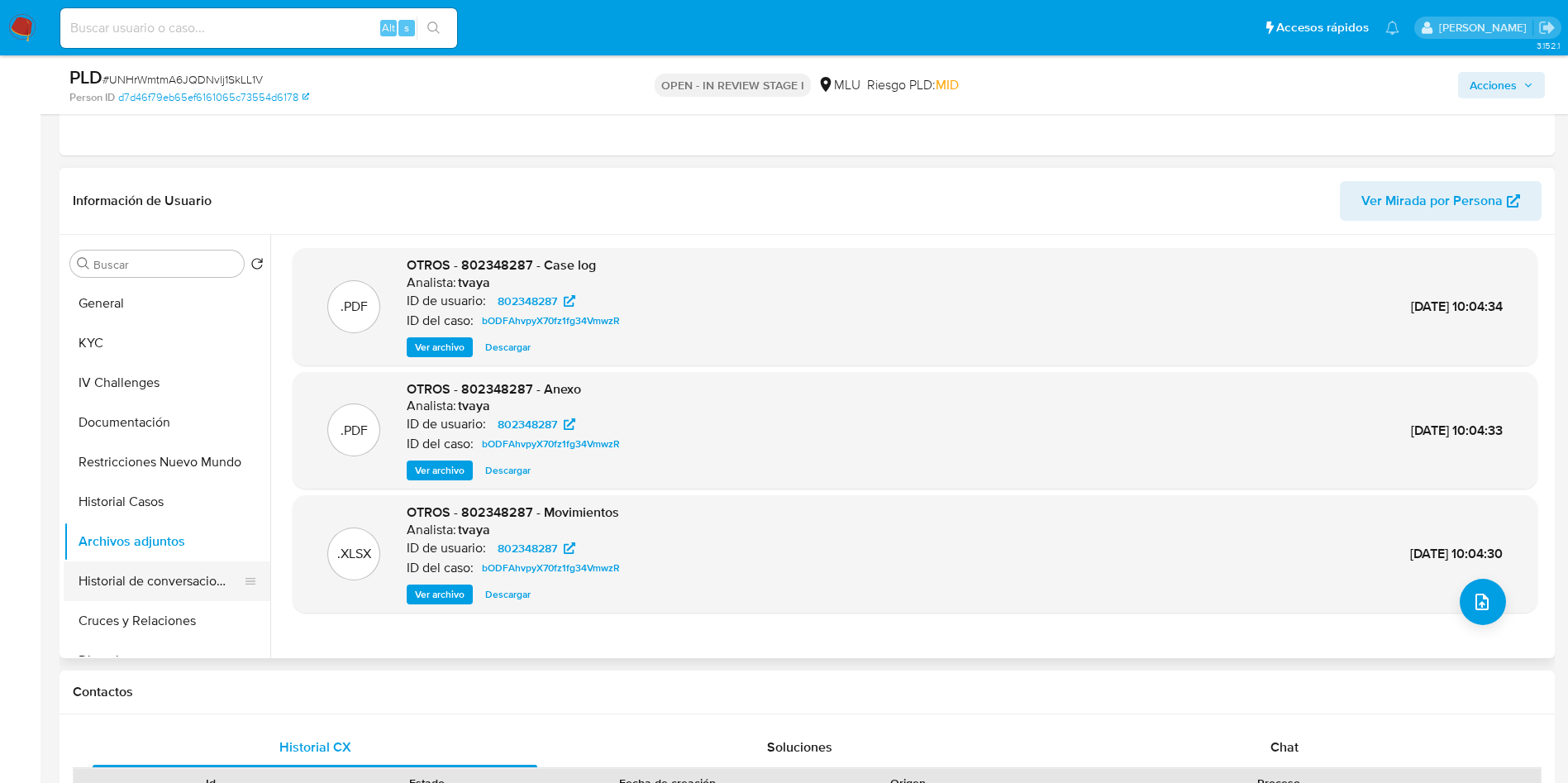
click at [133, 582] on button "Historial de conversaciones" at bounding box center [161, 580] width 193 height 40
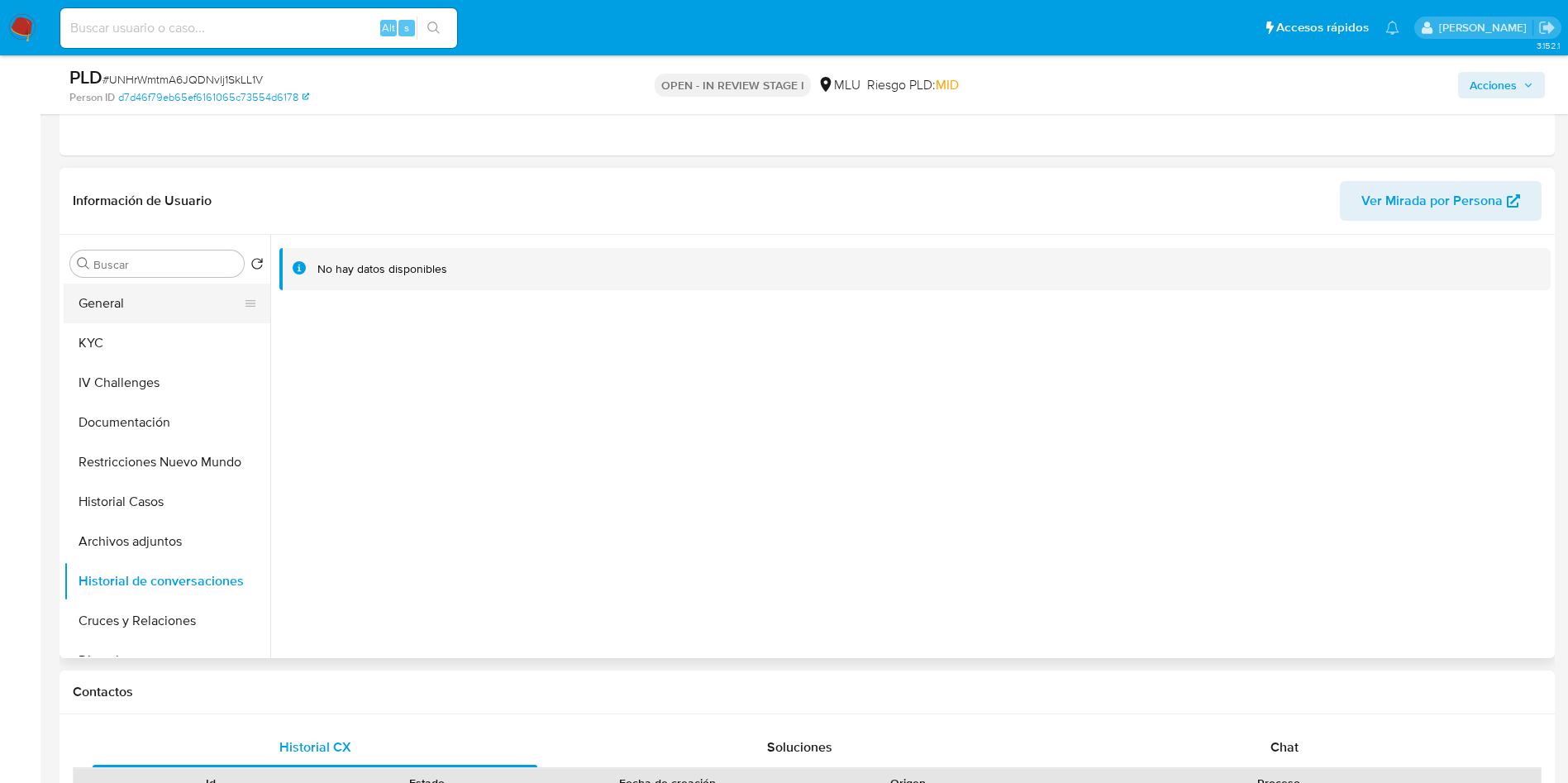
click at [133, 295] on button "General" at bounding box center [161, 303] width 193 height 40
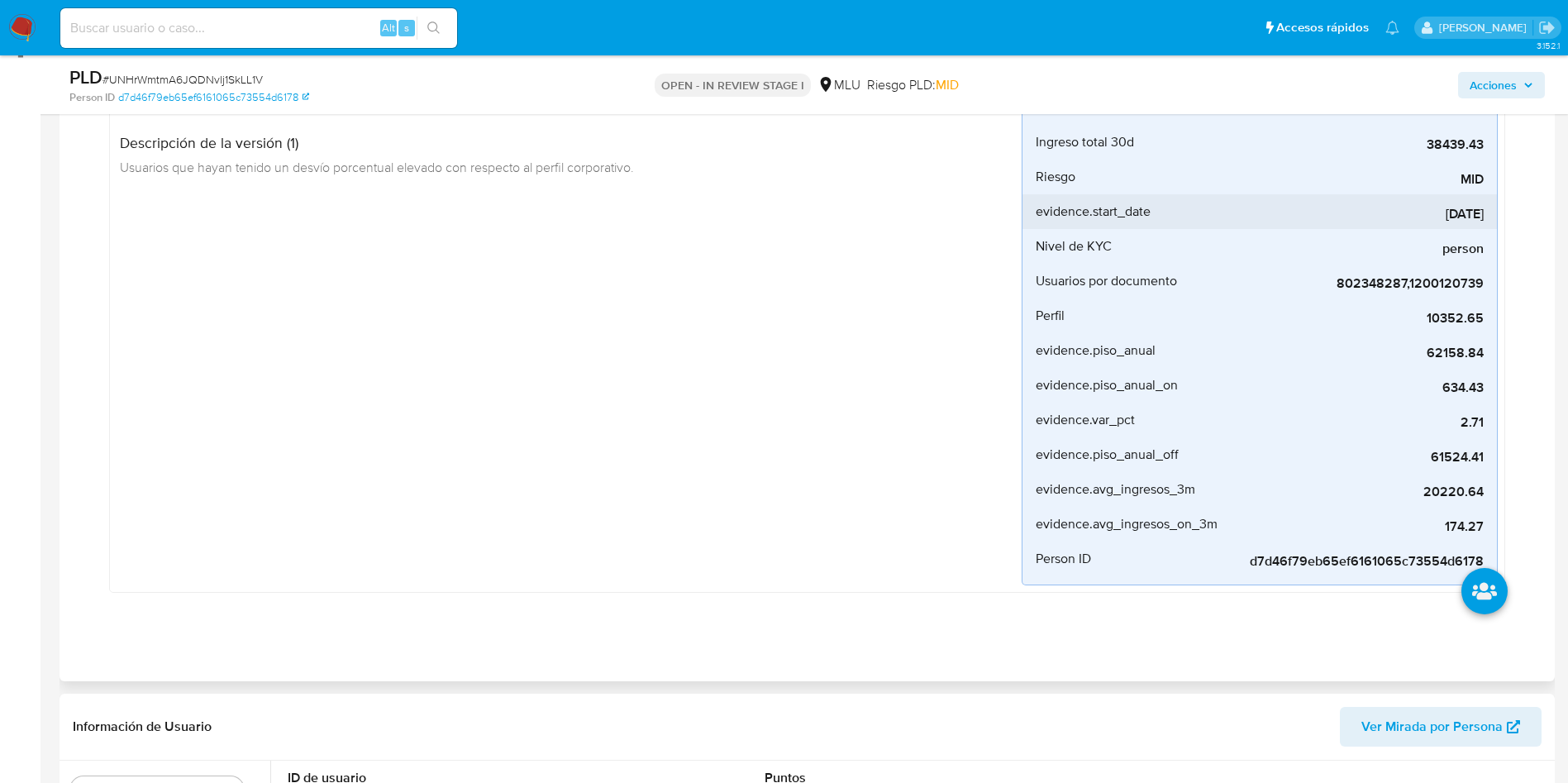
scroll to position [124, 0]
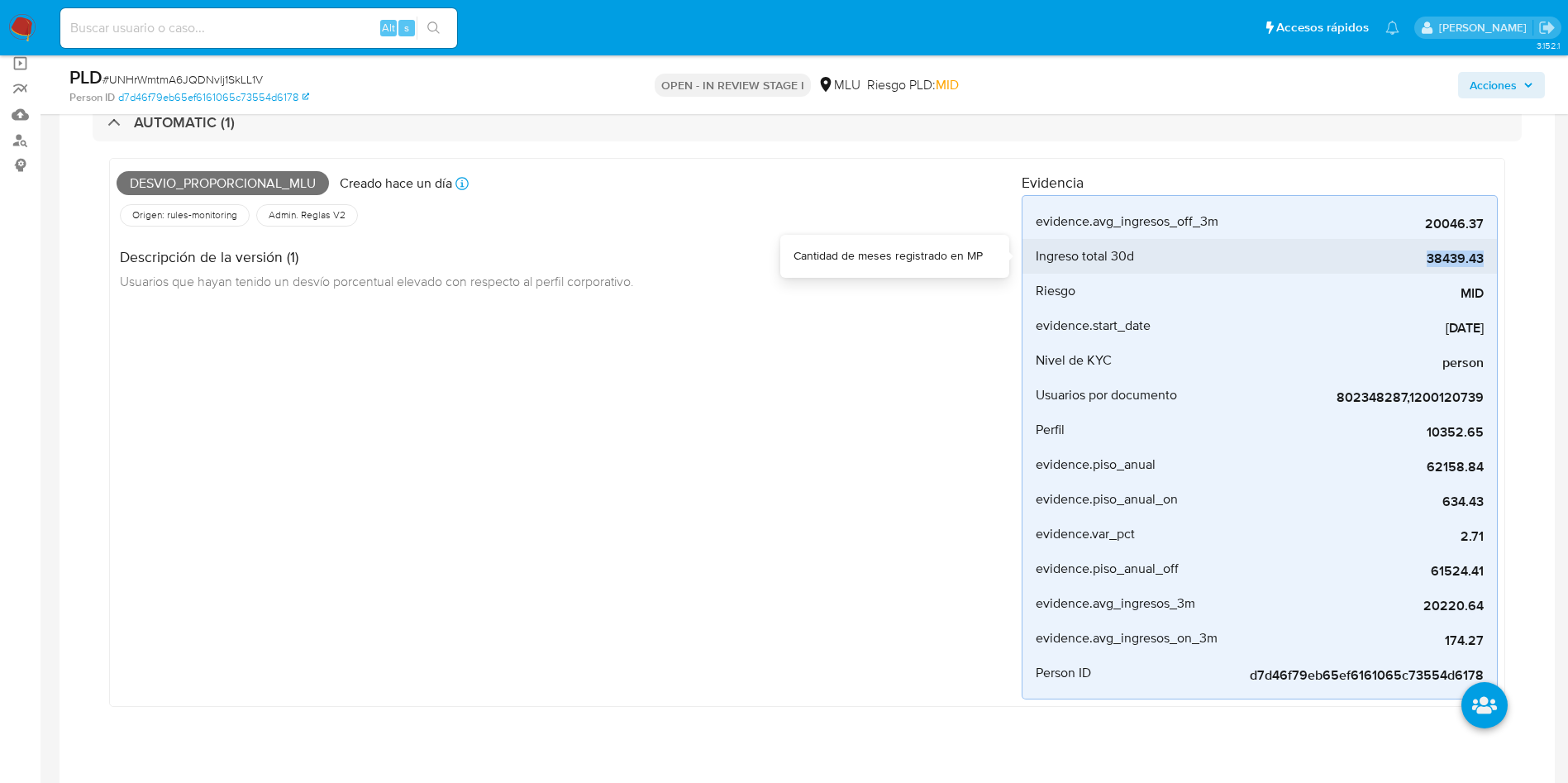
drag, startPoint x: 1427, startPoint y: 261, endPoint x: 1486, endPoint y: 255, distance: 59.3
click at [1486, 255] on li "Ingreso total 30d 38439.43" at bounding box center [1260, 256] width 475 height 35
copy span "38439.43"
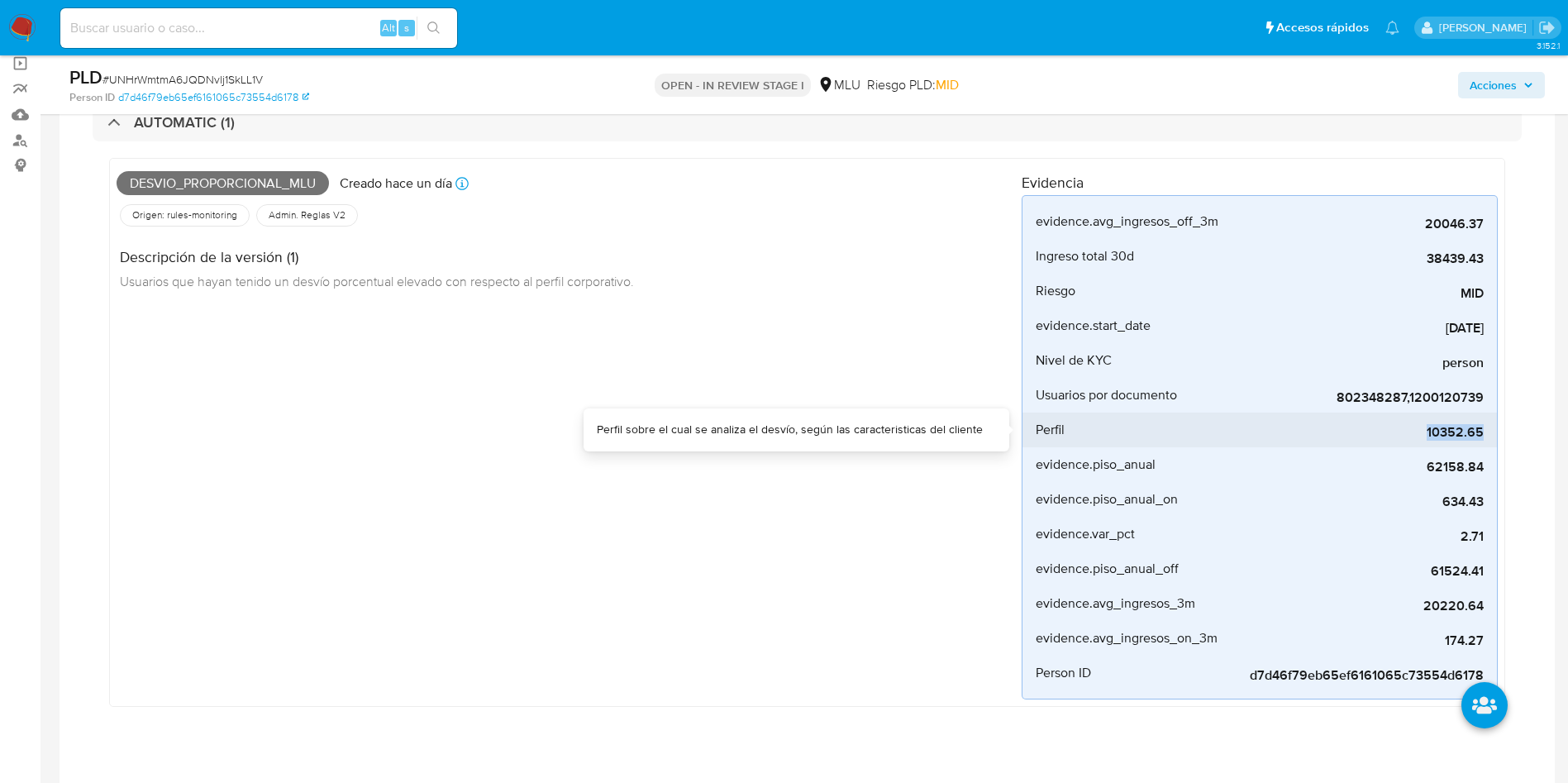
drag, startPoint x: 1422, startPoint y: 435, endPoint x: 1491, endPoint y: 427, distance: 69.5
click at [1491, 427] on li "Perfil 10352.65" at bounding box center [1260, 430] width 475 height 35
copy span "10352.65"
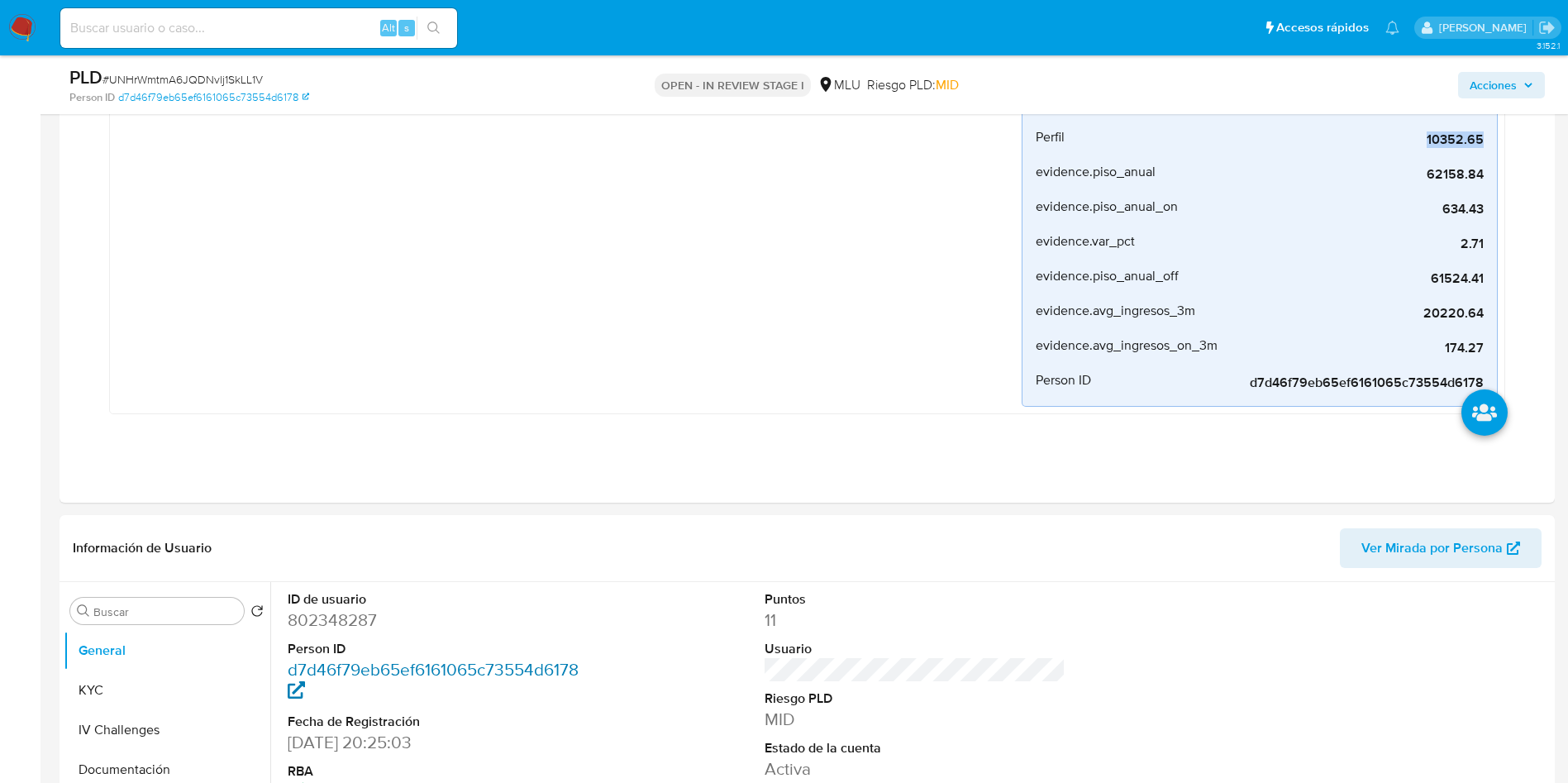
scroll to position [743, 0]
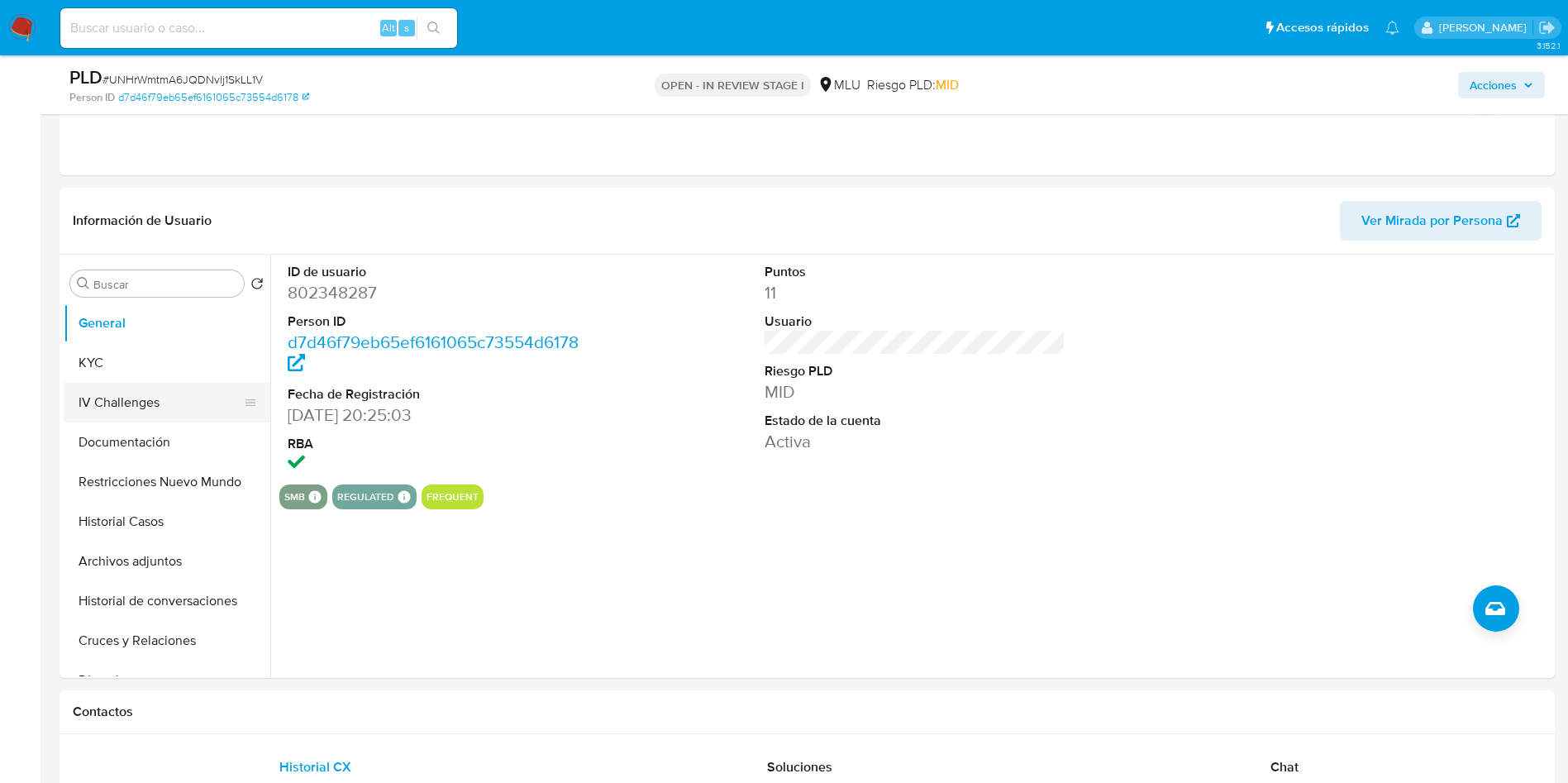
click at [159, 374] on button "KYC" at bounding box center [167, 363] width 206 height 40
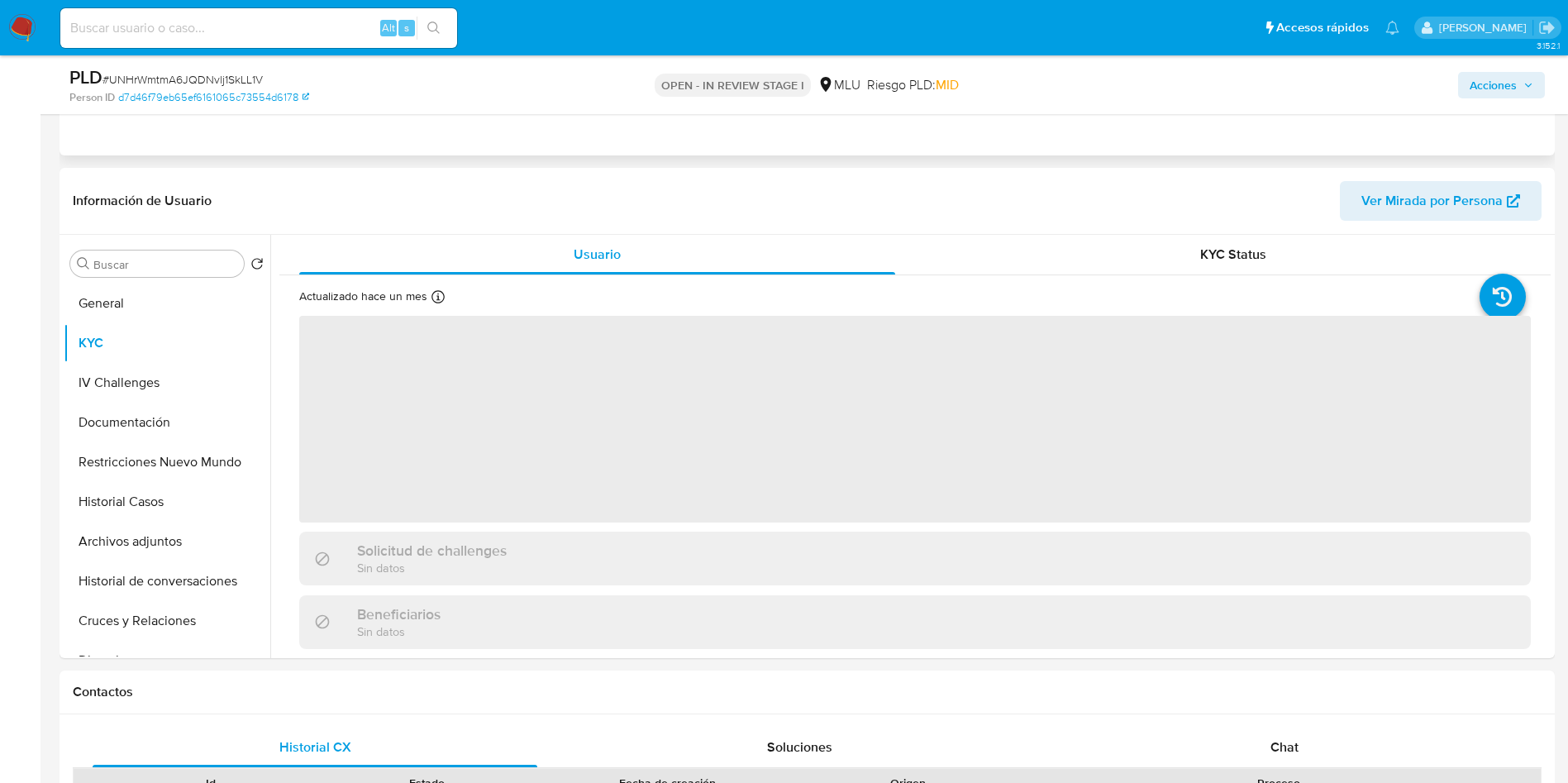
scroll to position [868, 0]
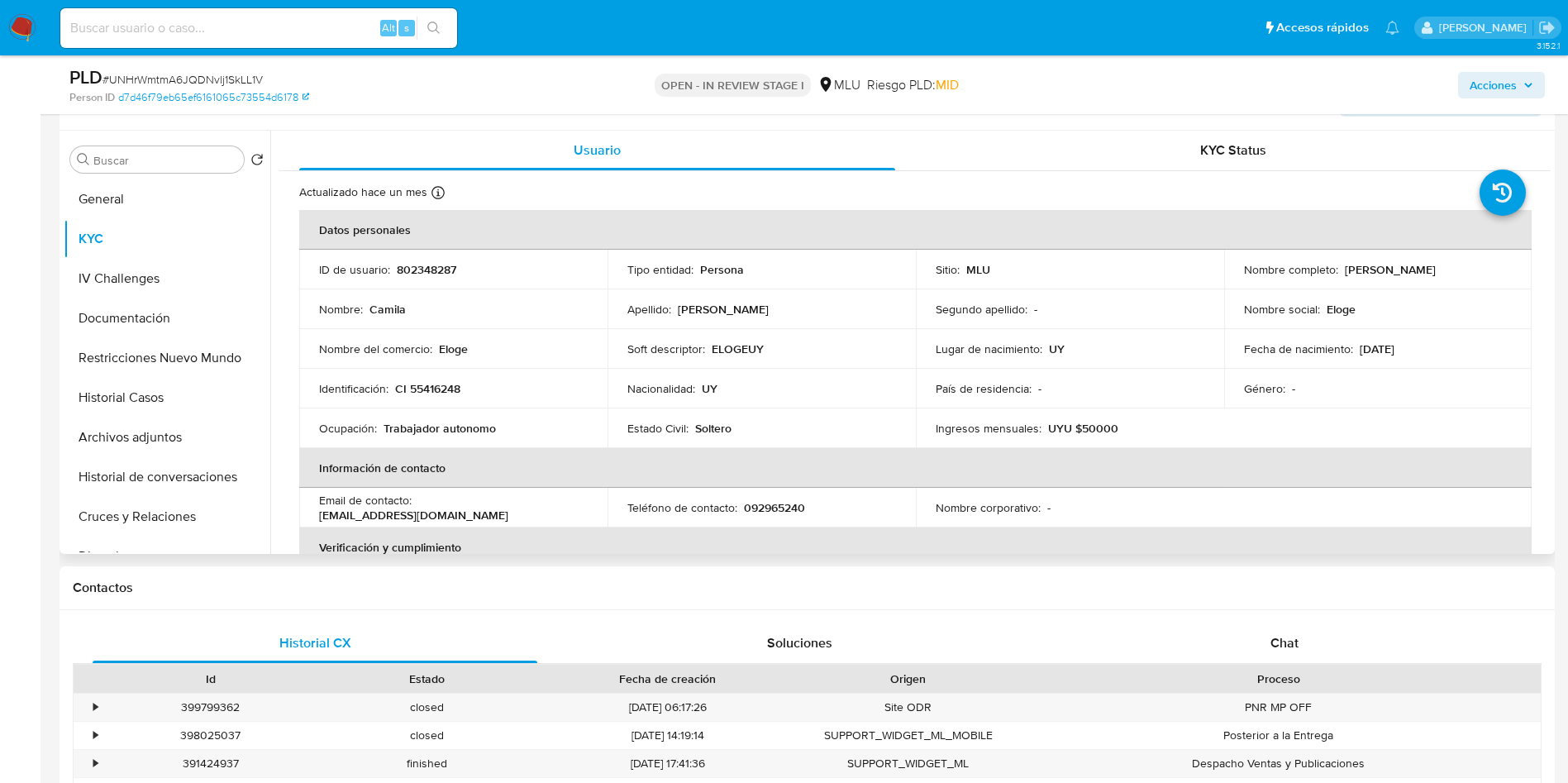
drag, startPoint x: 1338, startPoint y: 264, endPoint x: 1507, endPoint y: 265, distance: 169.0
click at [1507, 265] on td "Nombre completo : Camila Pascual Cardona" at bounding box center [1378, 269] width 308 height 40
copy div "Camila Pascual Cardona"
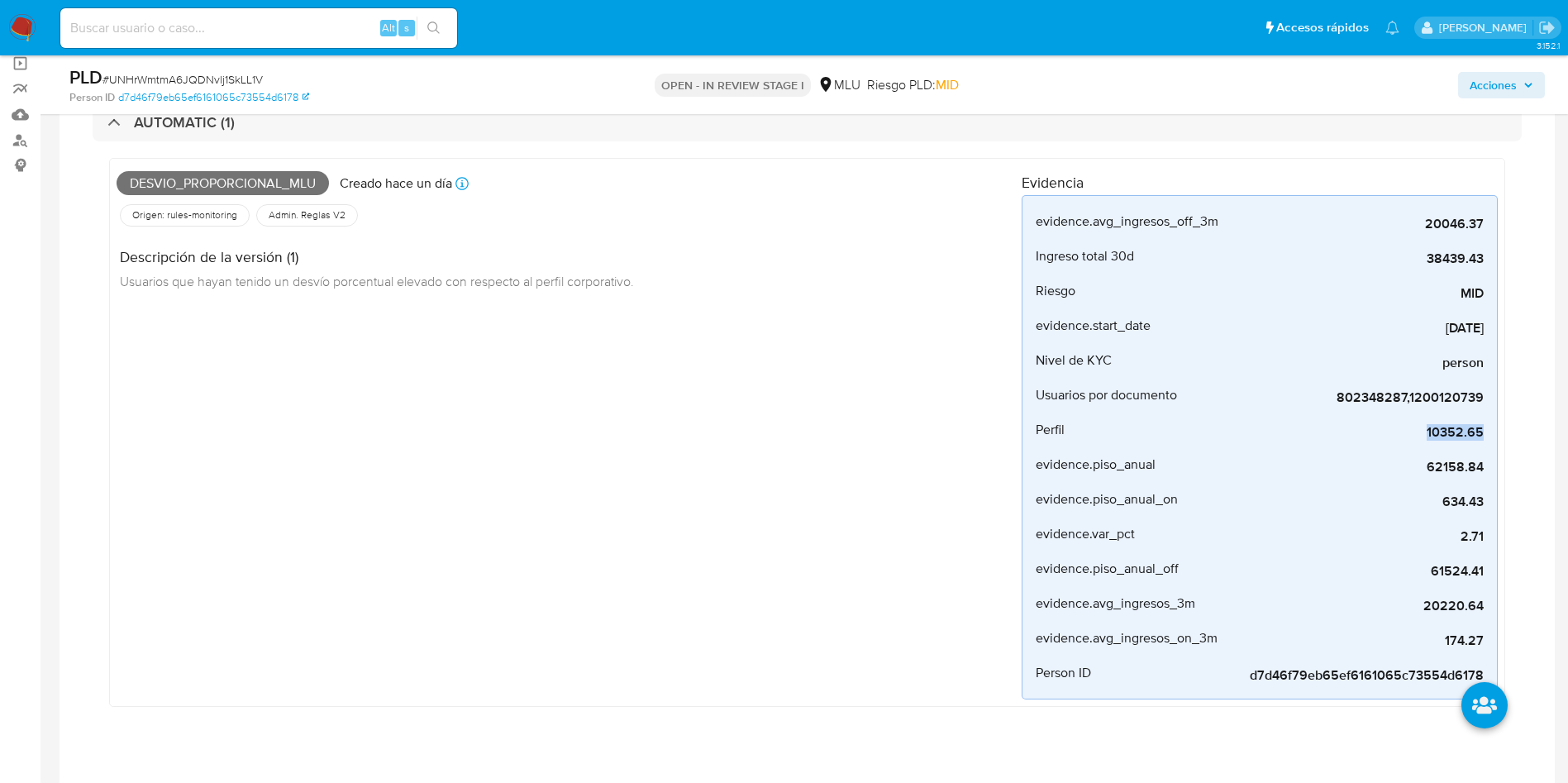
scroll to position [0, 0]
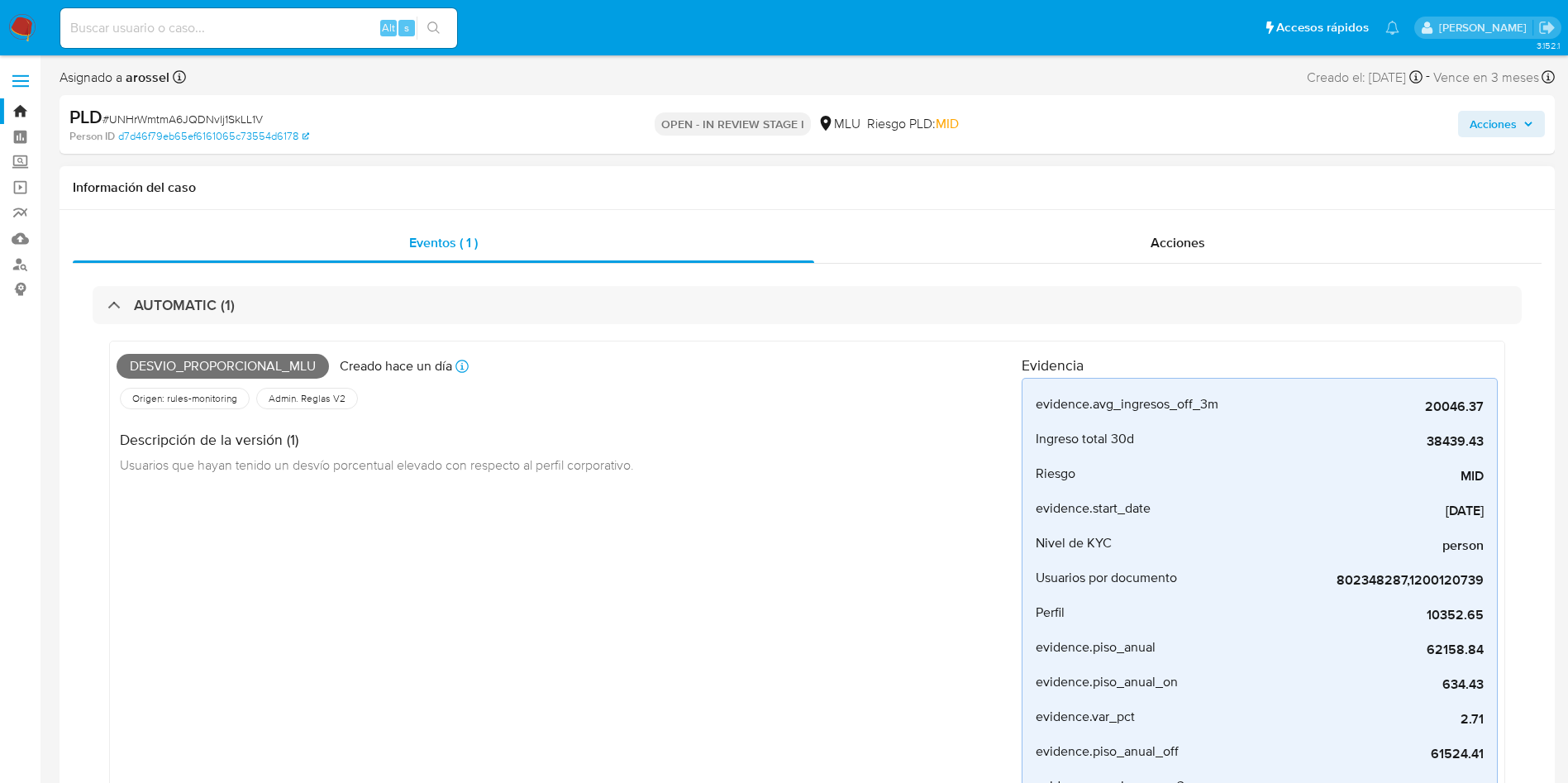
click at [272, 356] on span "Desvio_proporcional_mlu" at bounding box center [223, 366] width 212 height 25
copy span "Desvio_proporcional_mlu"
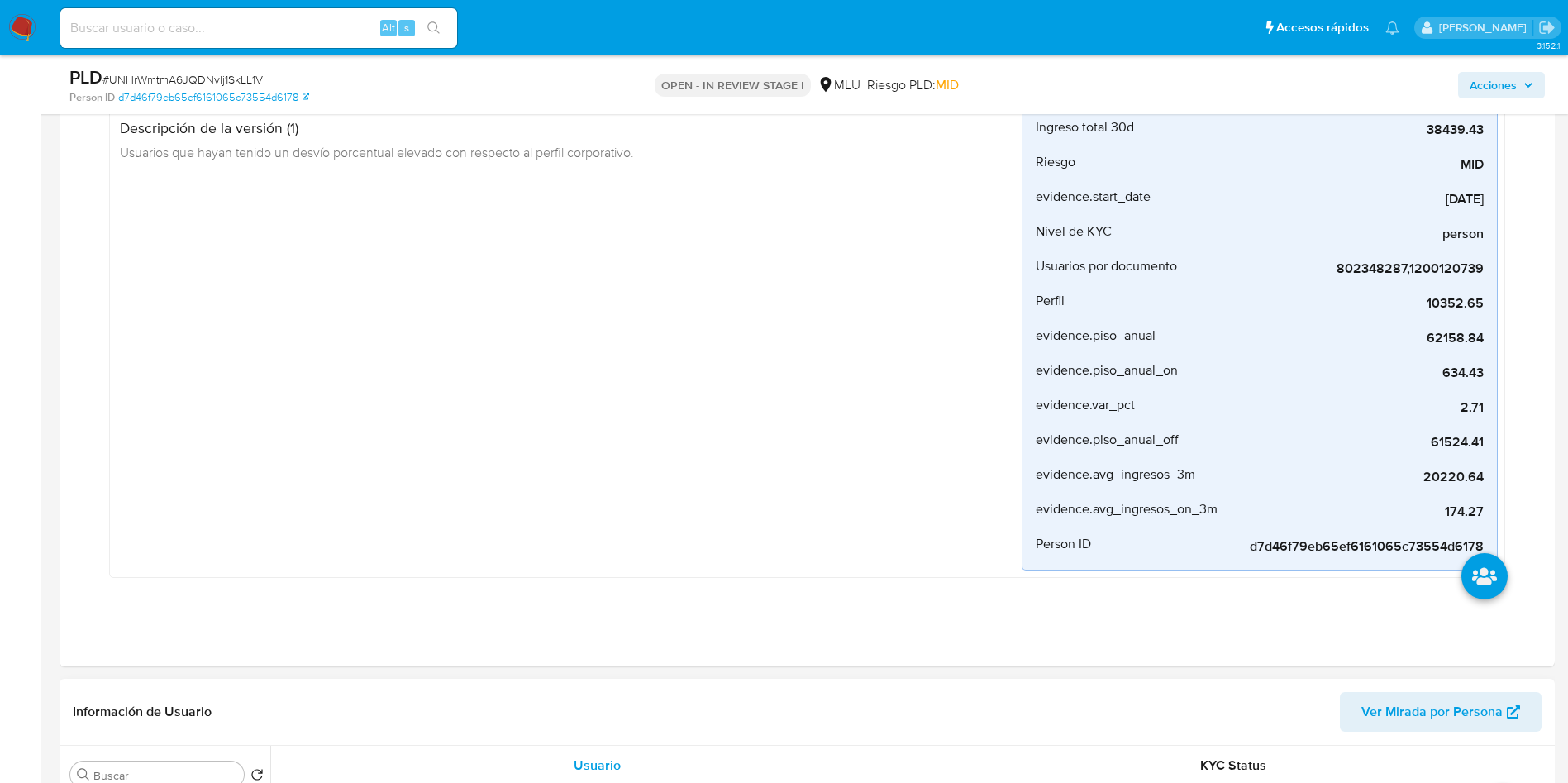
scroll to position [496, 0]
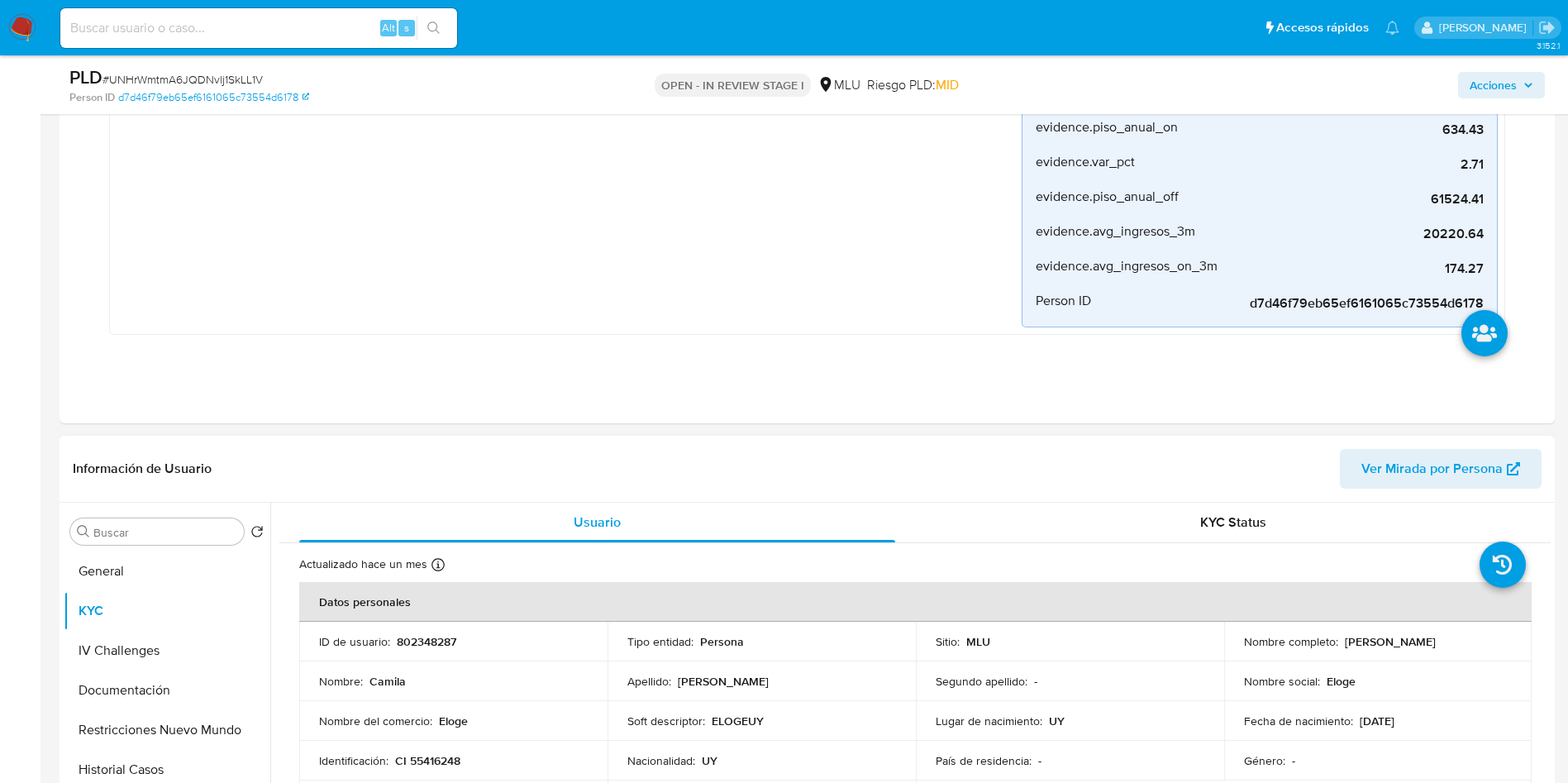
click at [417, 638] on p "802348287" at bounding box center [427, 641] width 60 height 15
click at [418, 638] on p "802348287" at bounding box center [427, 641] width 60 height 15
copy p "802348287"
drag, startPoint x: 1348, startPoint y: 644, endPoint x: 1453, endPoint y: 642, distance: 105.0
click at [1436, 642] on p "Camila Pascual Cardona" at bounding box center [1391, 641] width 91 height 15
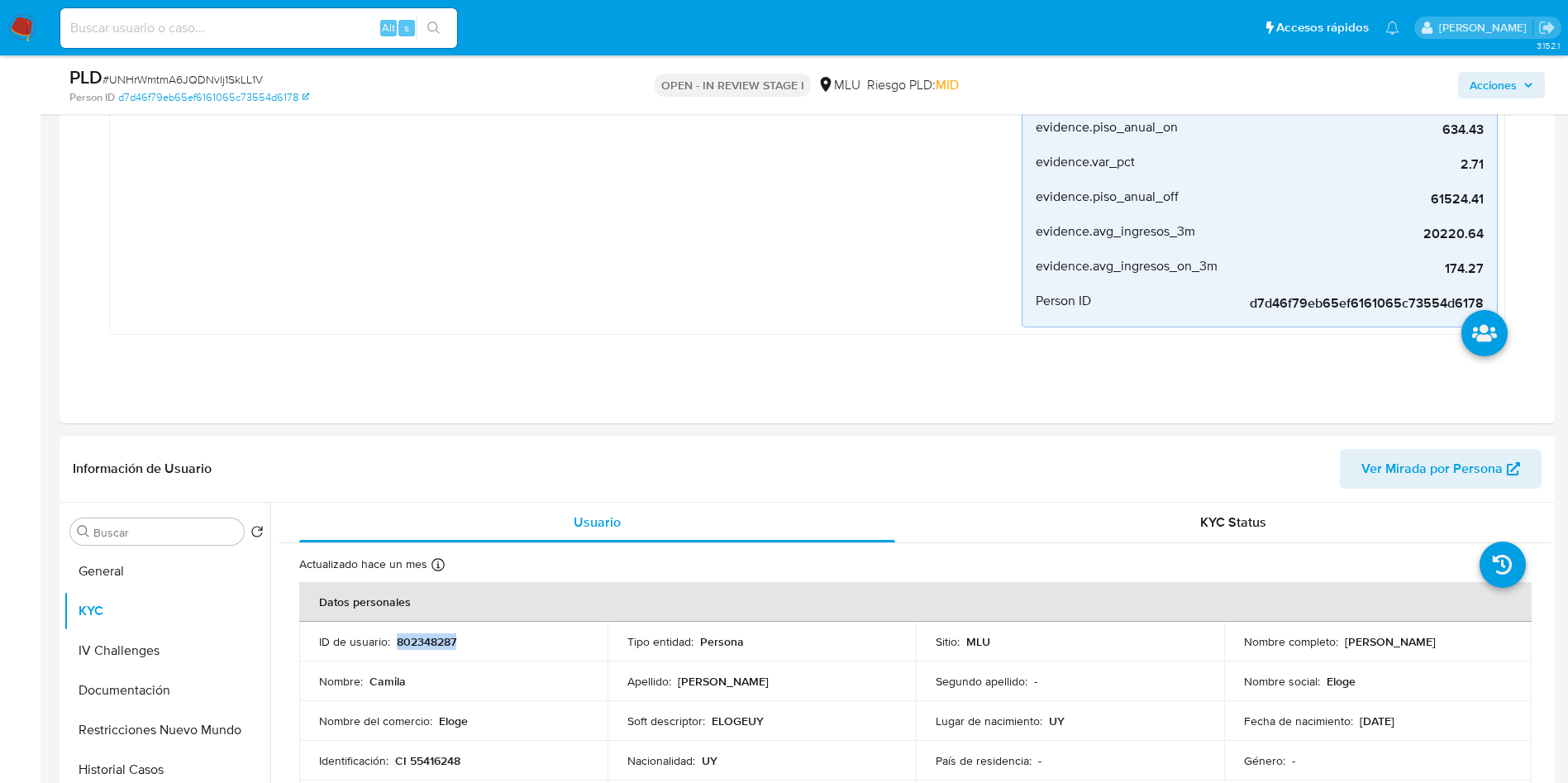
drag, startPoint x: 1337, startPoint y: 639, endPoint x: 1414, endPoint y: 643, distance: 77.1
click at [1488, 641] on div "Nombre completo : Camila Pascual Cardona" at bounding box center [1378, 641] width 269 height 15
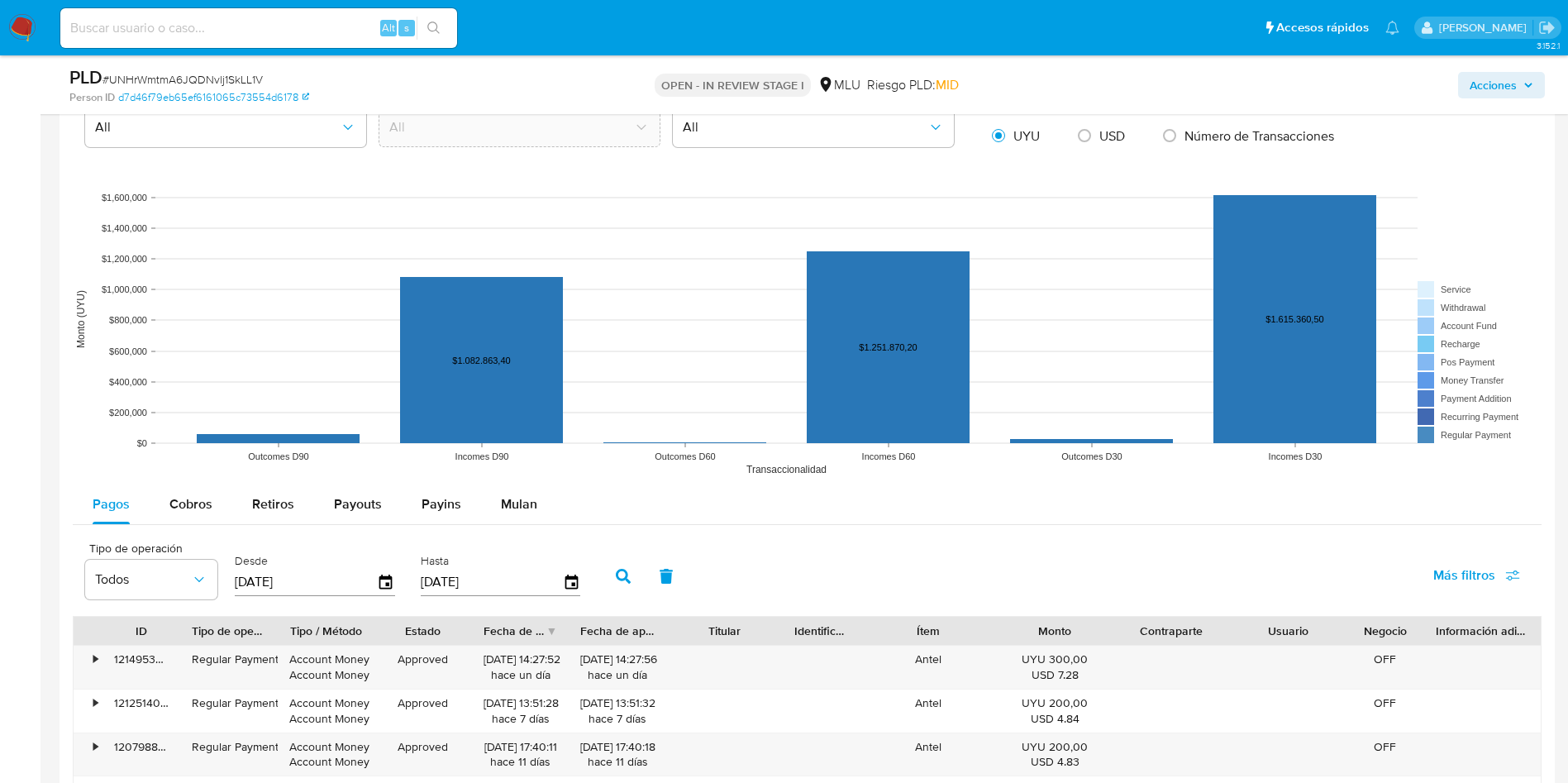
scroll to position [2108, 0]
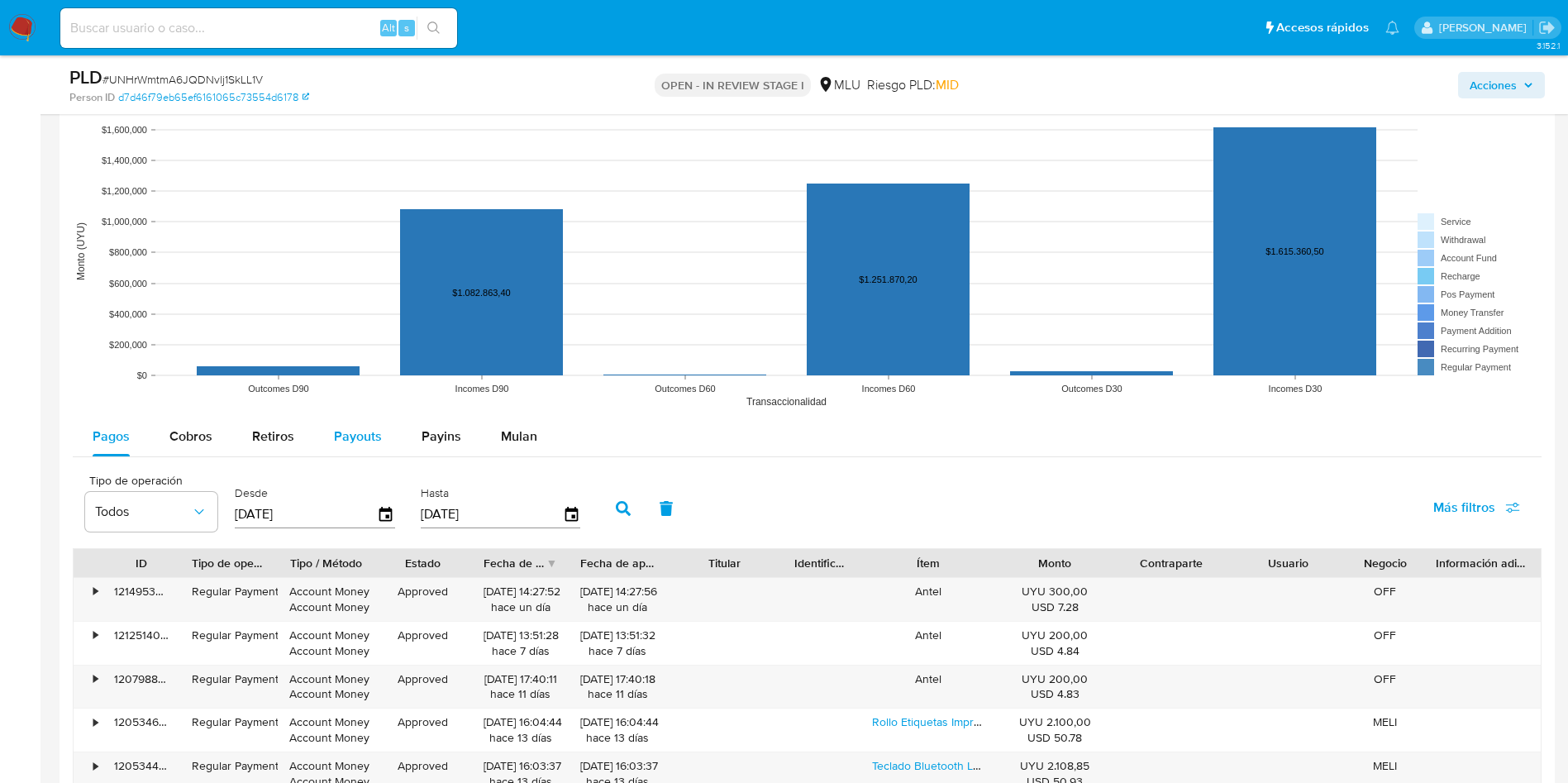
click at [377, 446] on div "Payouts" at bounding box center [357, 436] width 48 height 40
select select "10"
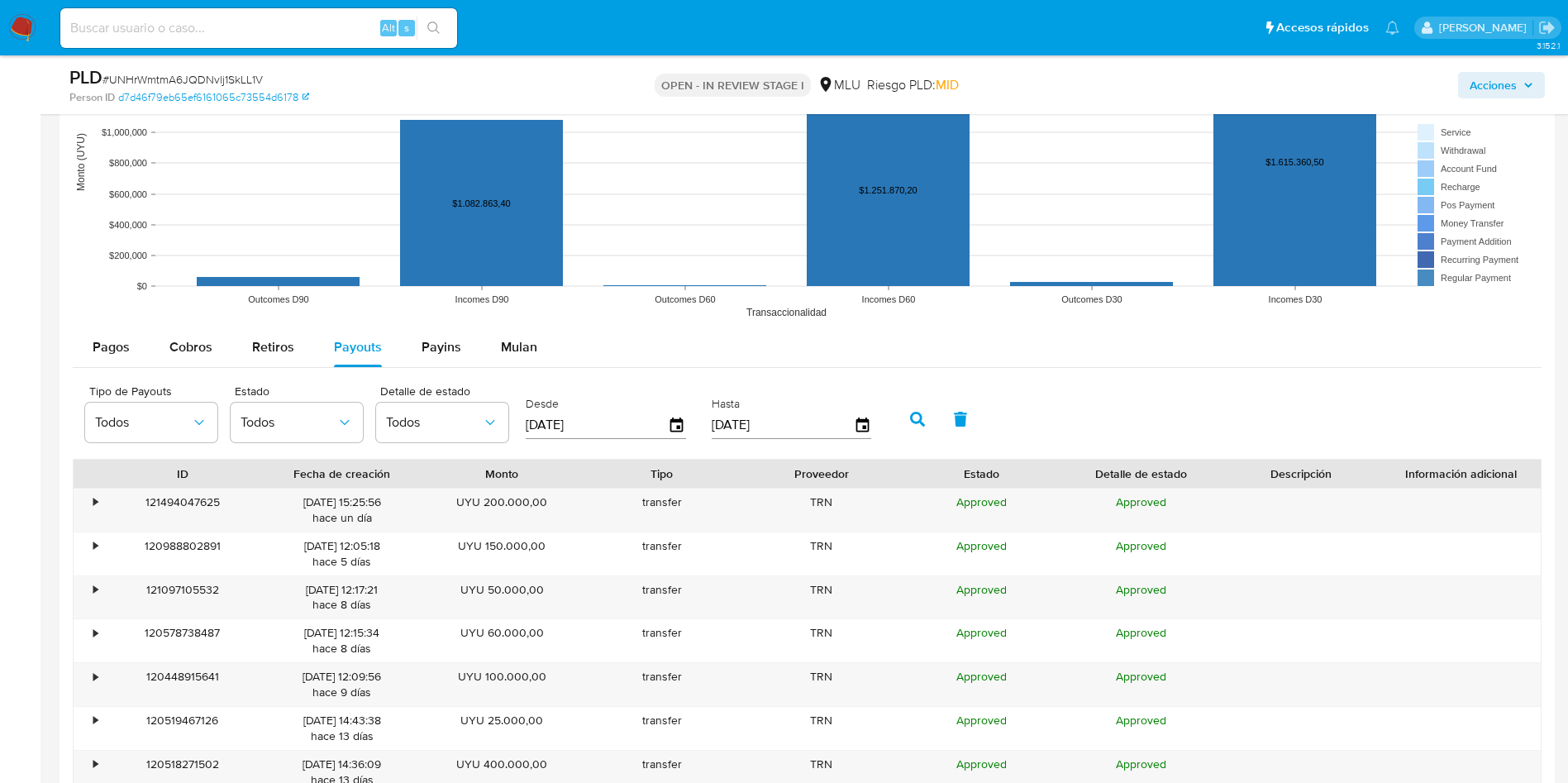
scroll to position [2231, 0]
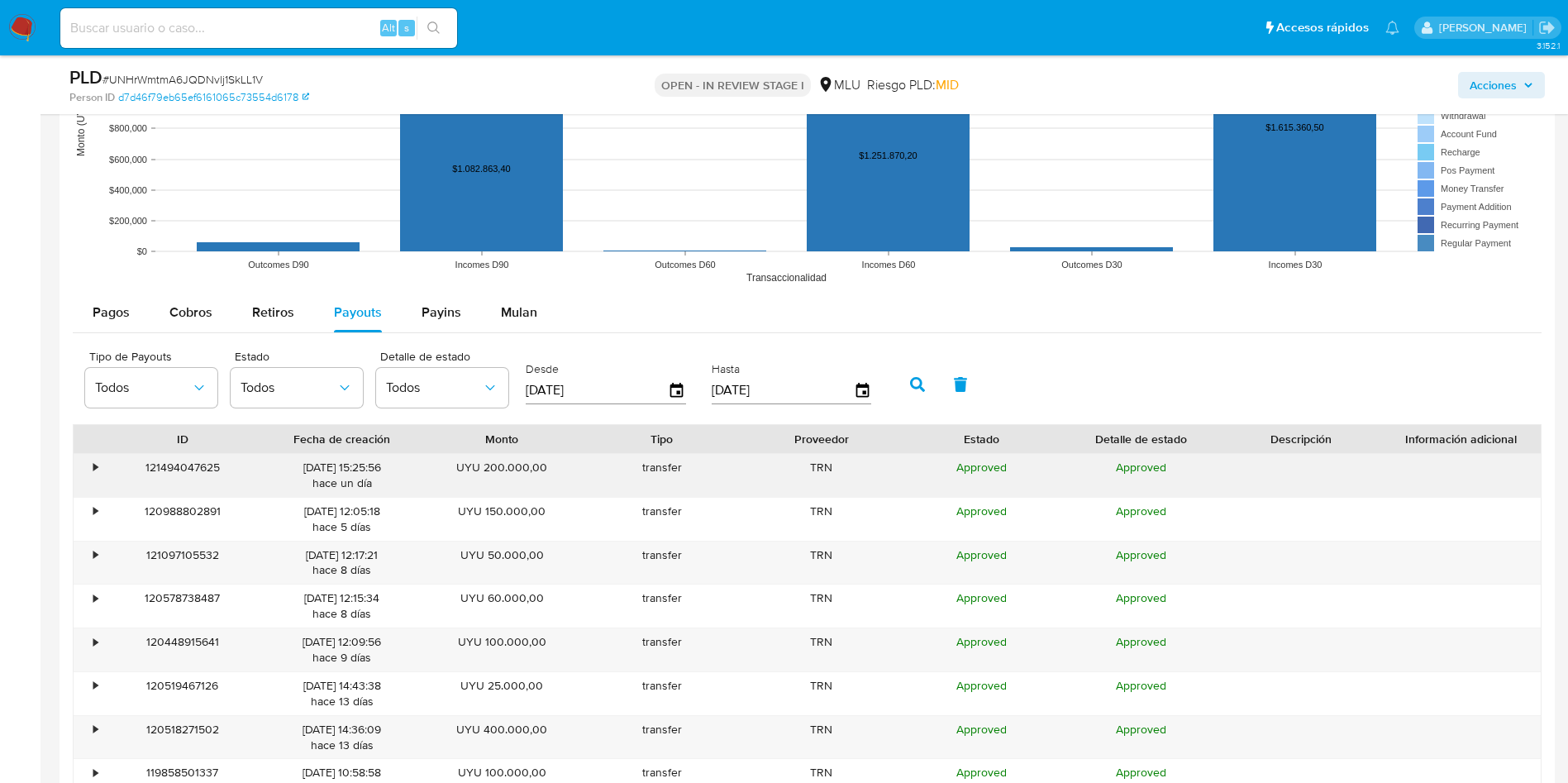
click at [83, 471] on div "•" at bounding box center [88, 475] width 29 height 43
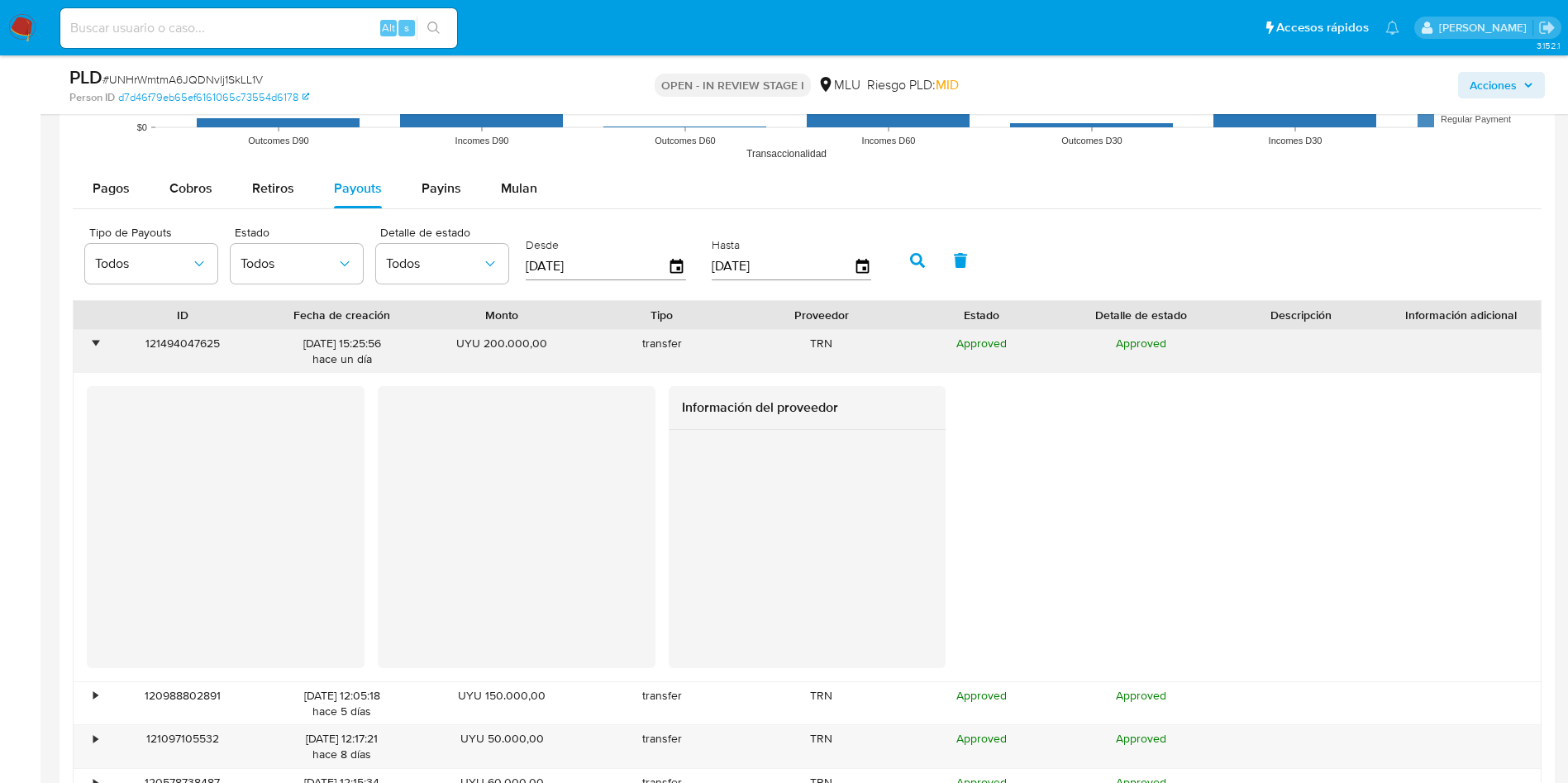
scroll to position [2480, 0]
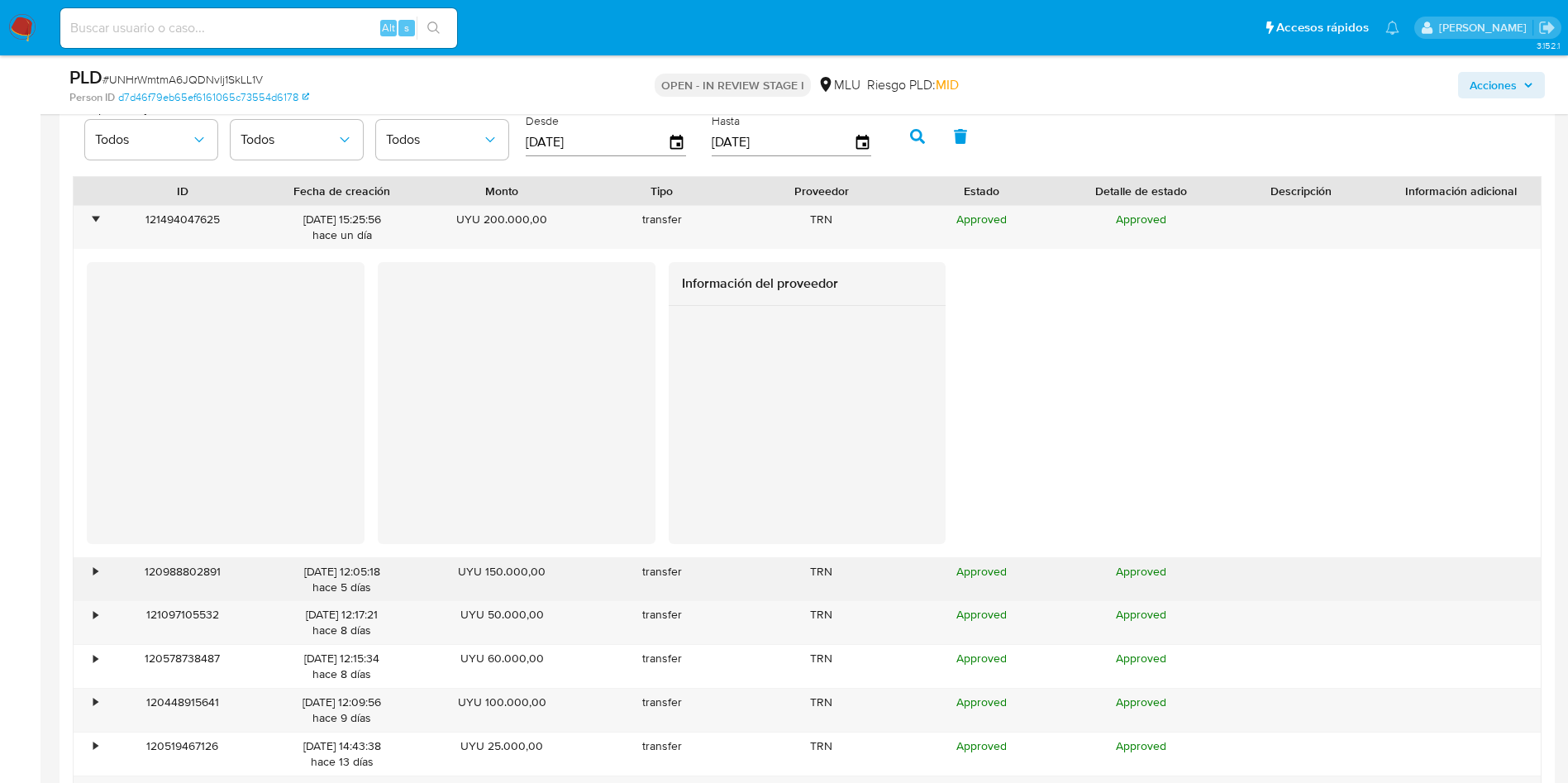
click at [91, 570] on div "•" at bounding box center [88, 579] width 29 height 43
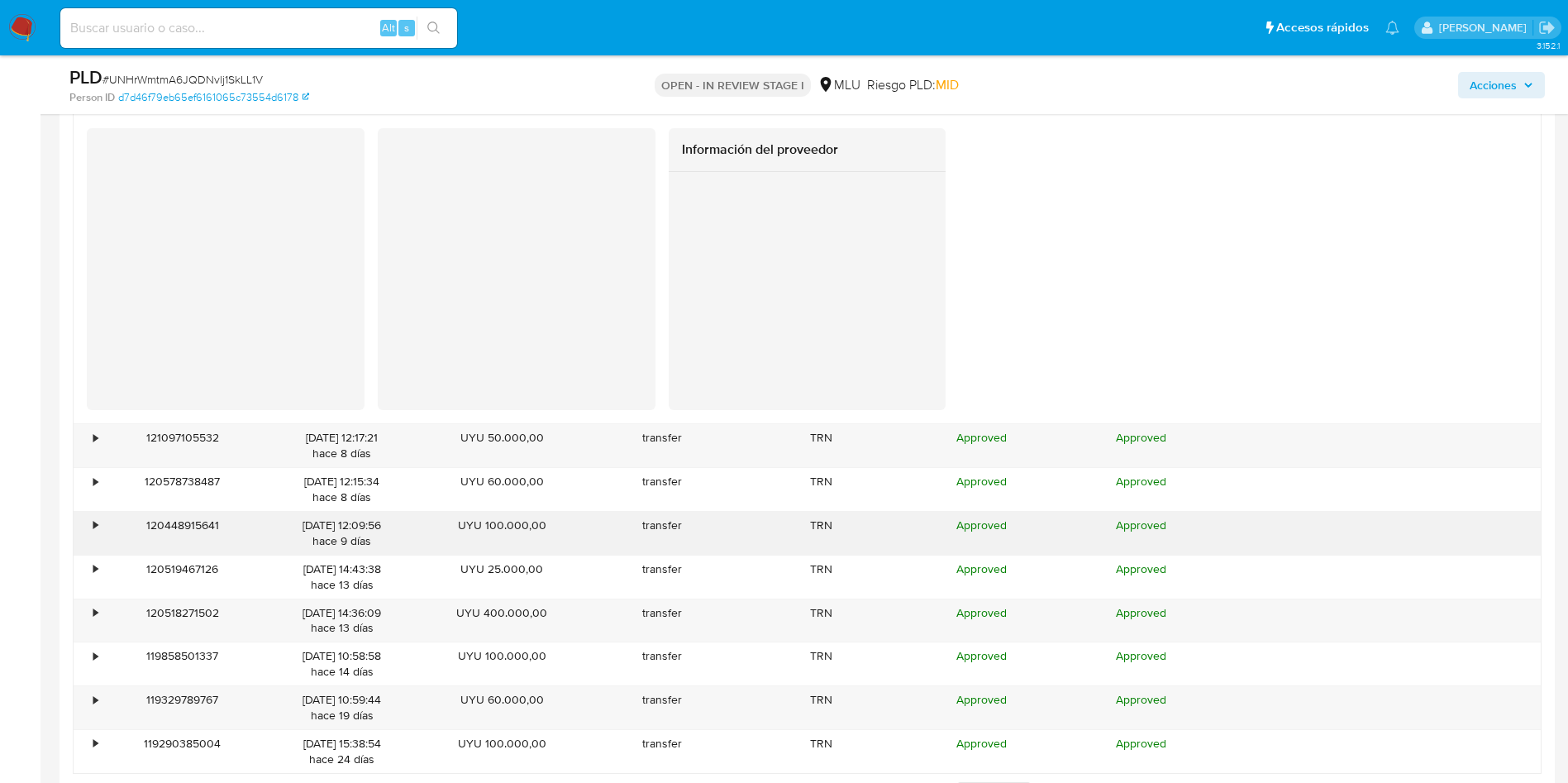
scroll to position [2976, 0]
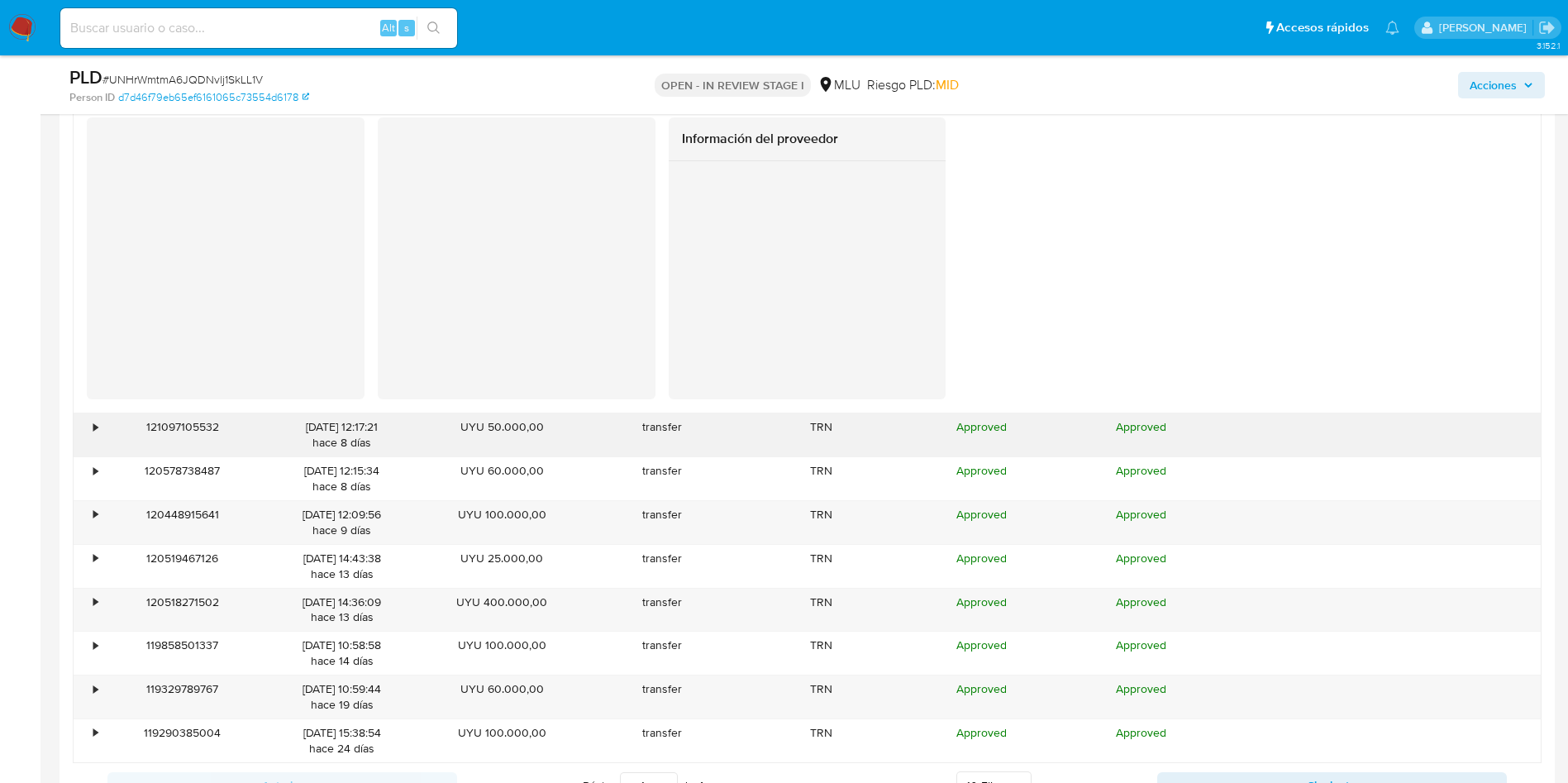
click at [97, 428] on div "•" at bounding box center [95, 427] width 4 height 16
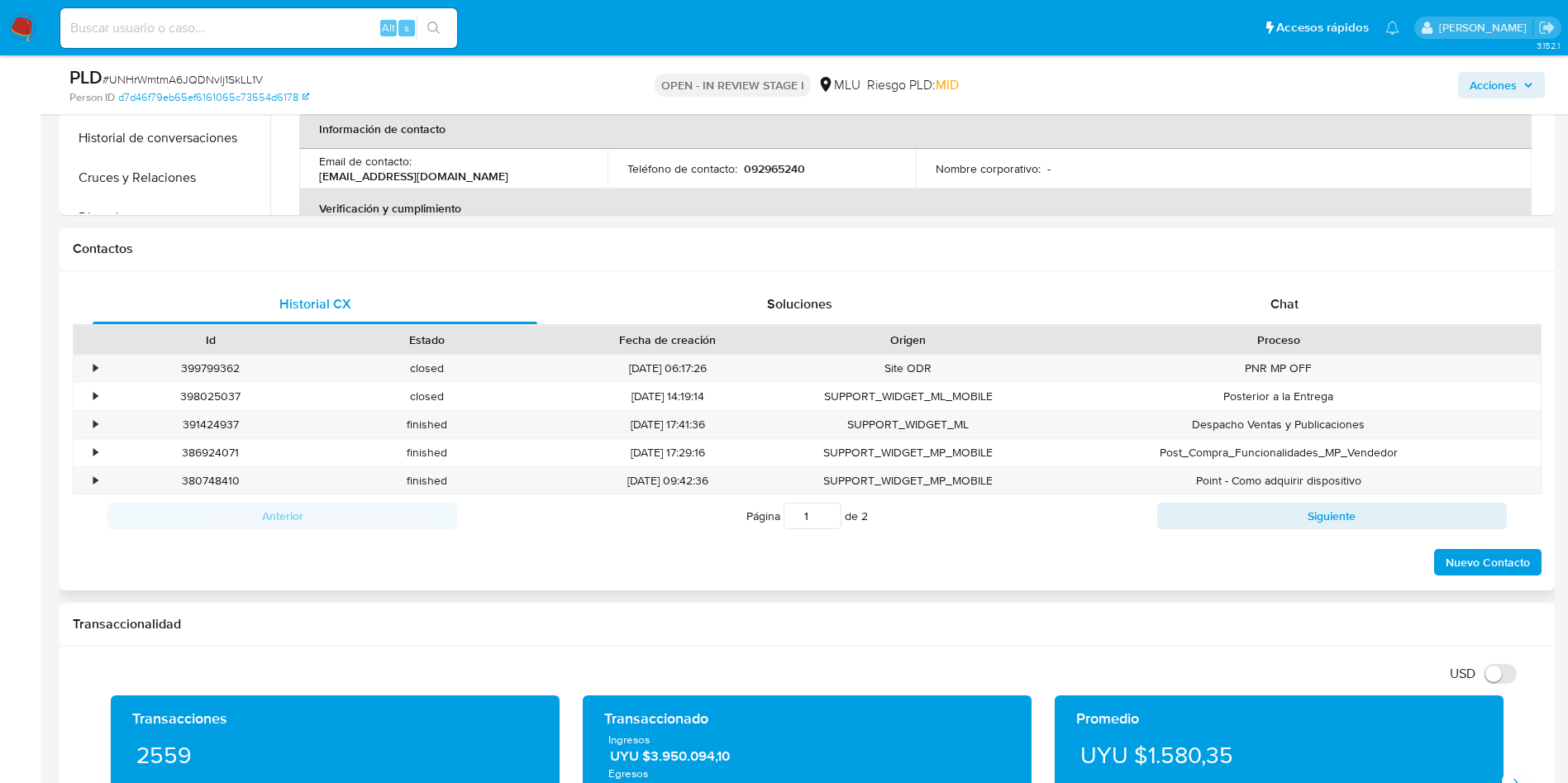
scroll to position [992, 0]
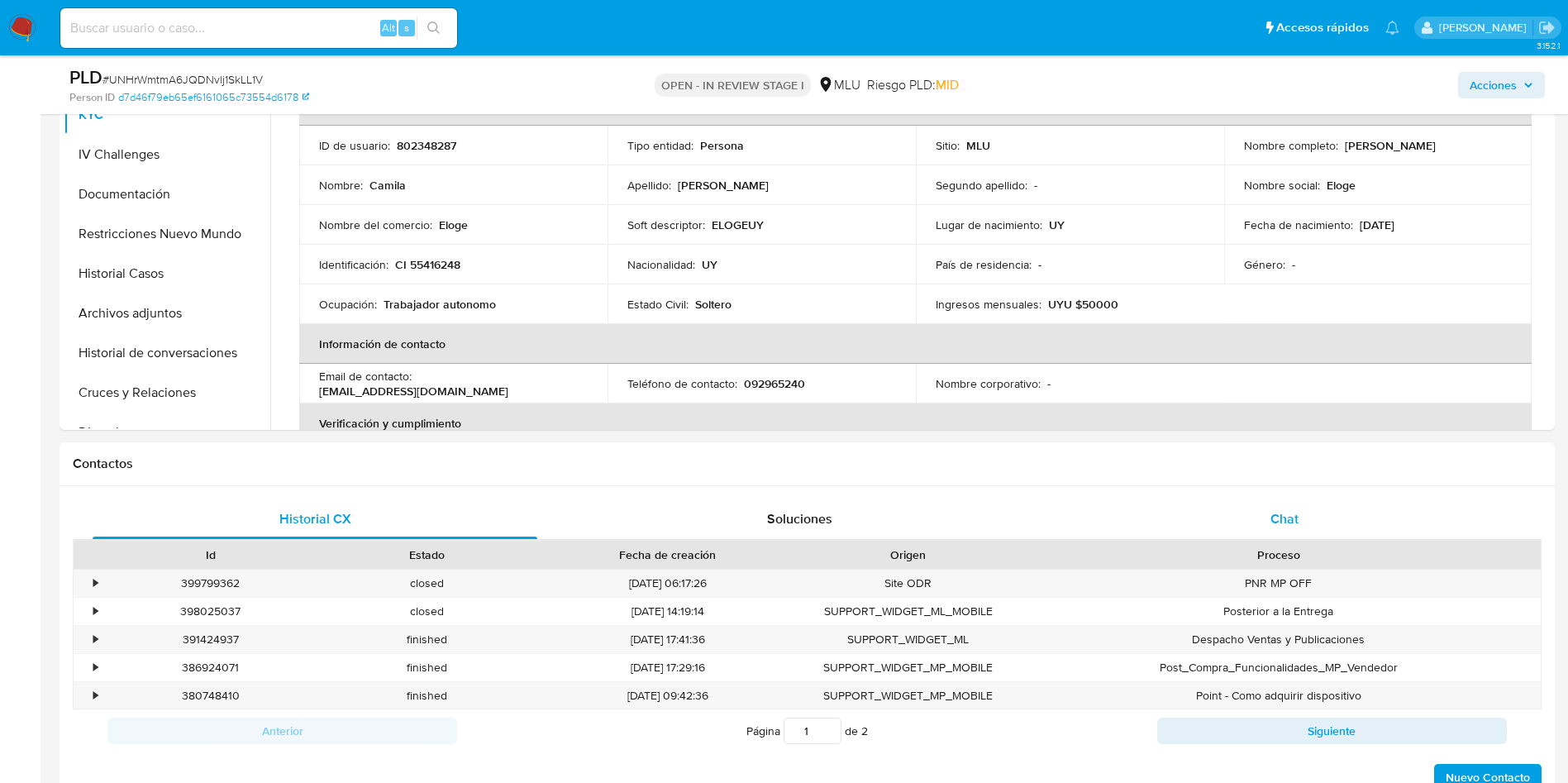
click at [1275, 512] on span "Chat" at bounding box center [1284, 519] width 28 height 19
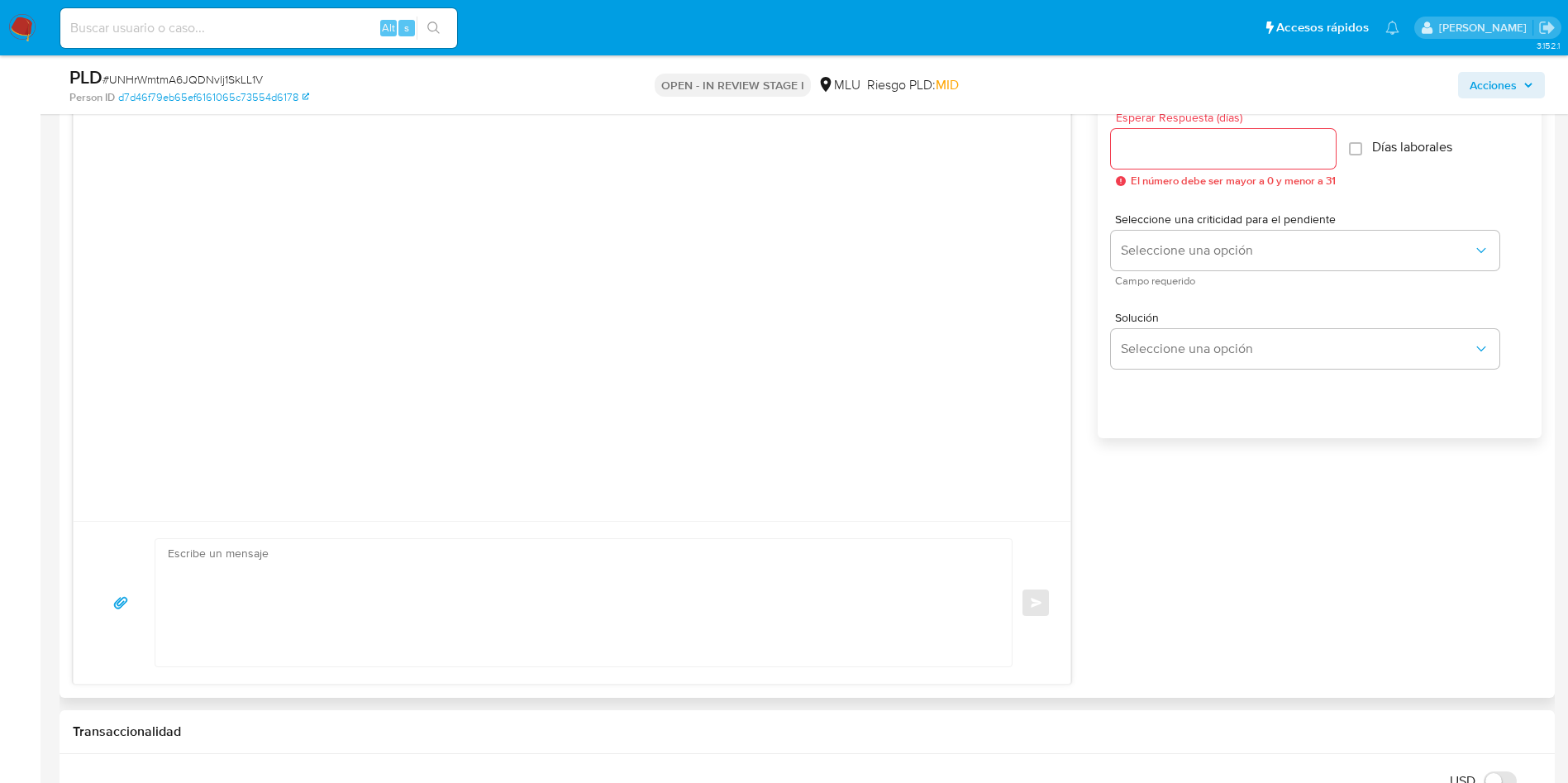
scroll to position [1239, 0]
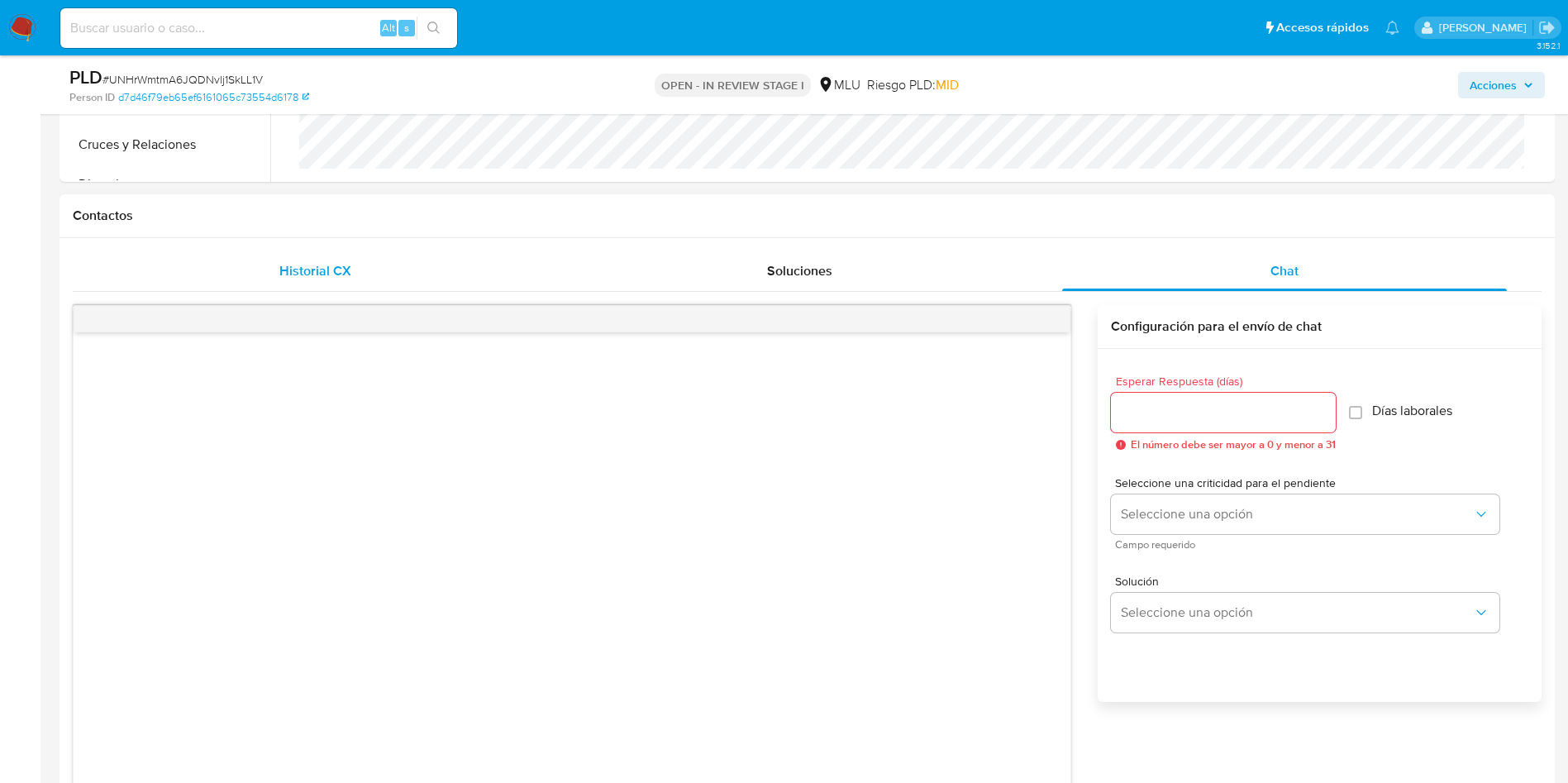
click at [278, 279] on div "Historial CX" at bounding box center [314, 270] width 445 height 40
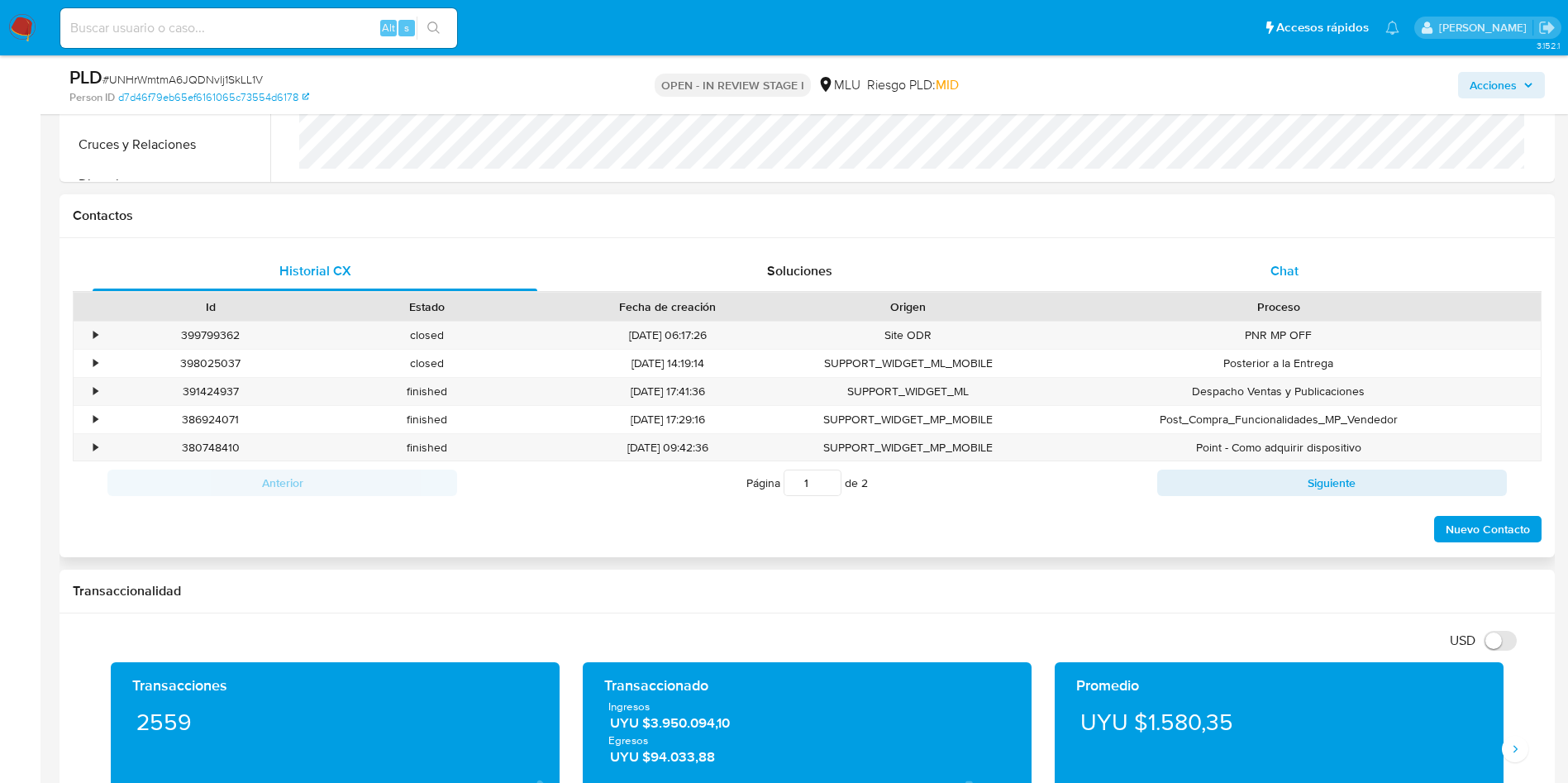
click at [1292, 258] on div "Chat" at bounding box center [1284, 270] width 445 height 40
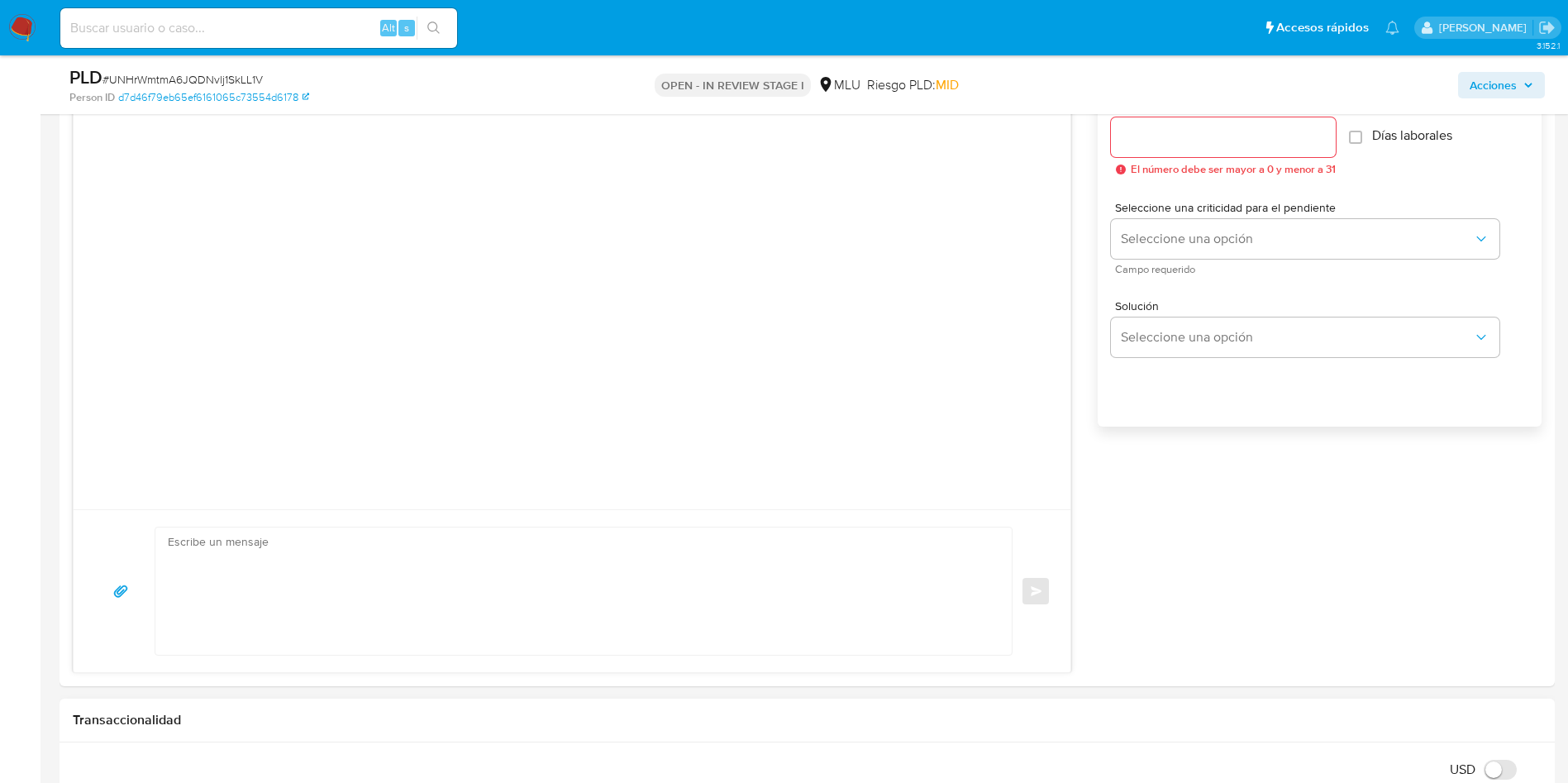
scroll to position [1735, 0]
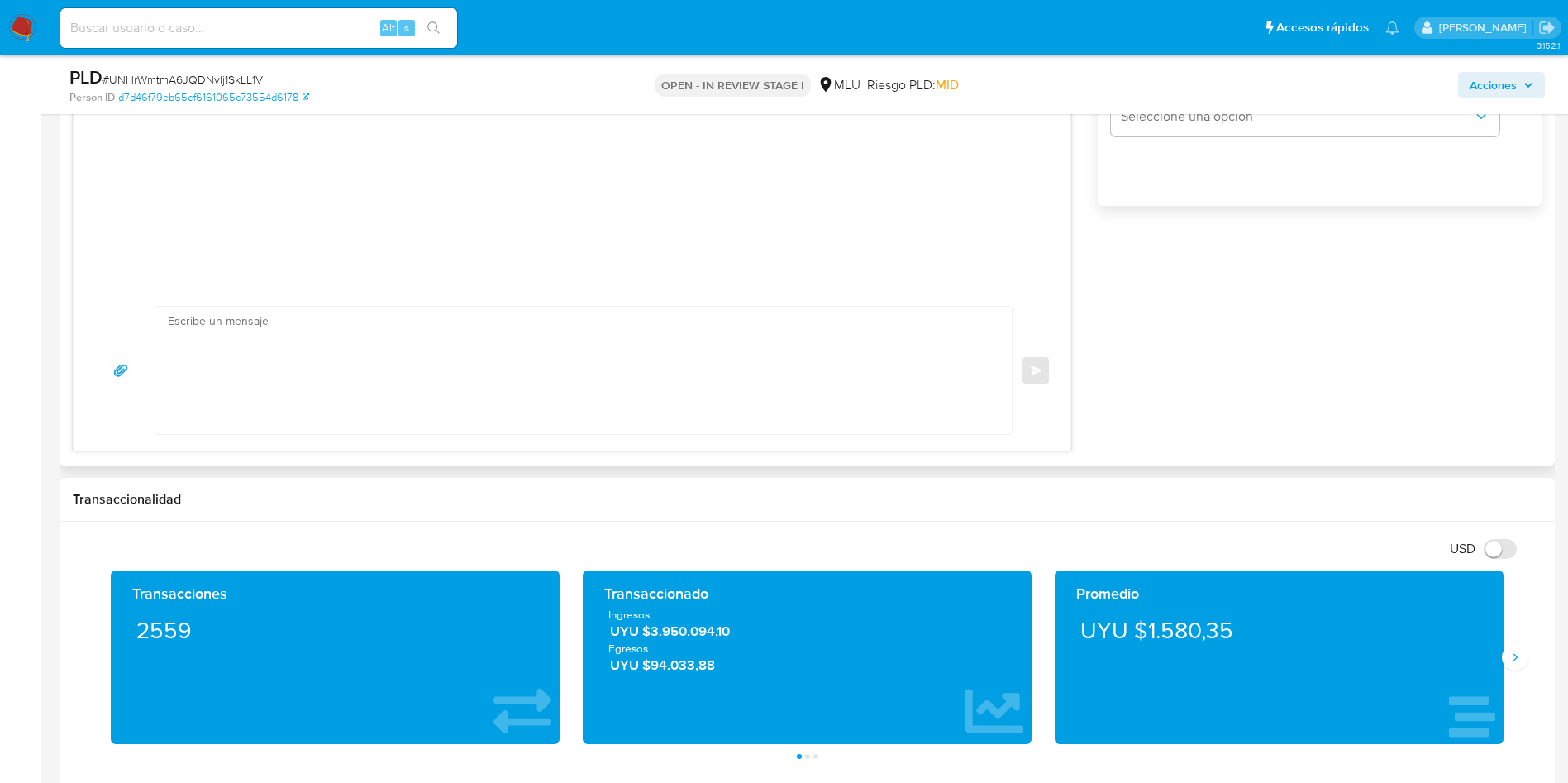
click at [431, 344] on textarea at bounding box center [579, 370] width 824 height 127
paste textarea "Hola, XXX. Te contactamos ya que necesitamos verificar algunos datos. Por este …"
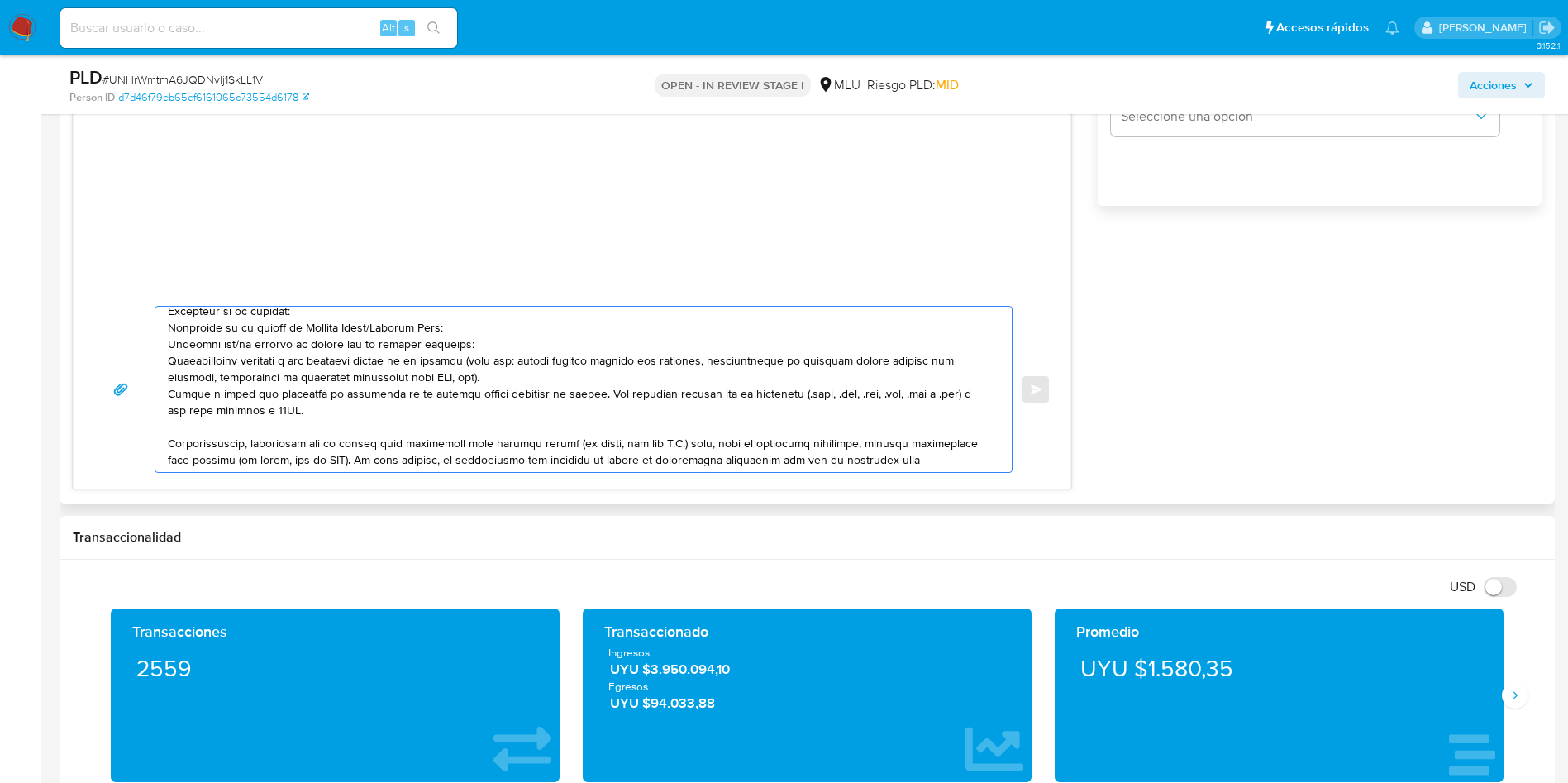
scroll to position [0, 0]
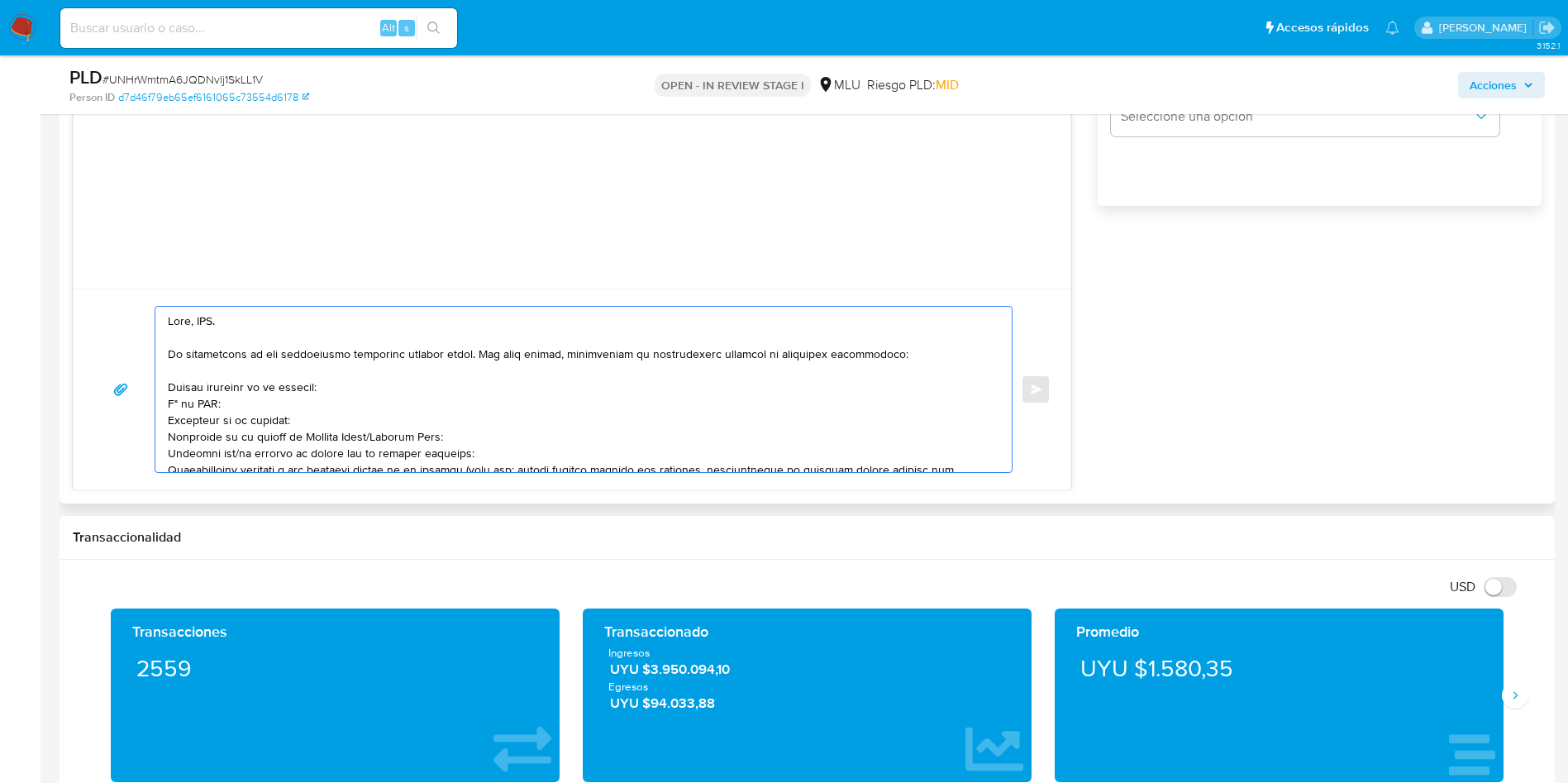
click at [212, 323] on textarea at bounding box center [579, 389] width 824 height 165
click at [212, 322] on textarea at bounding box center [579, 389] width 824 height 165
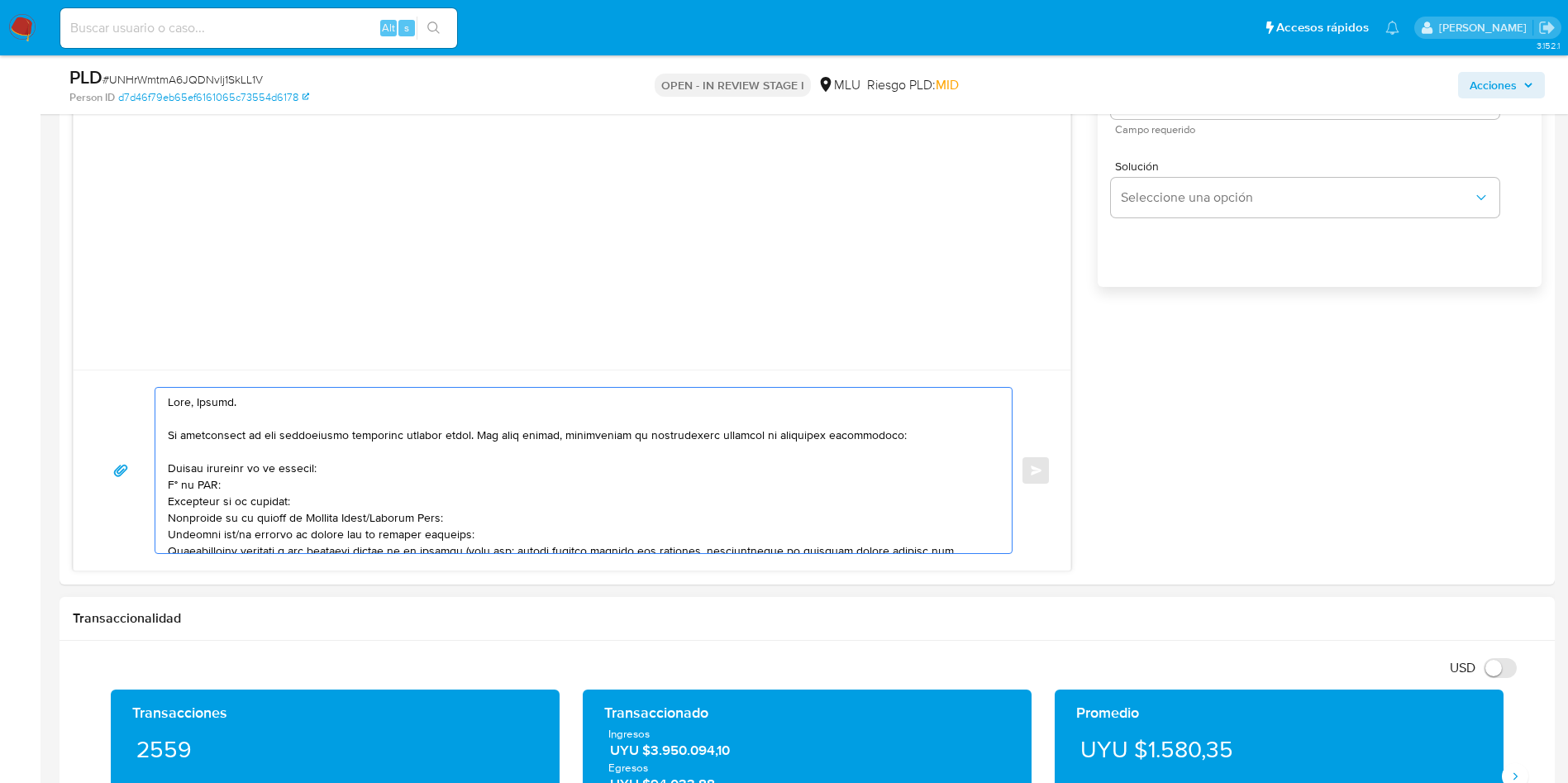
scroll to position [1735, 0]
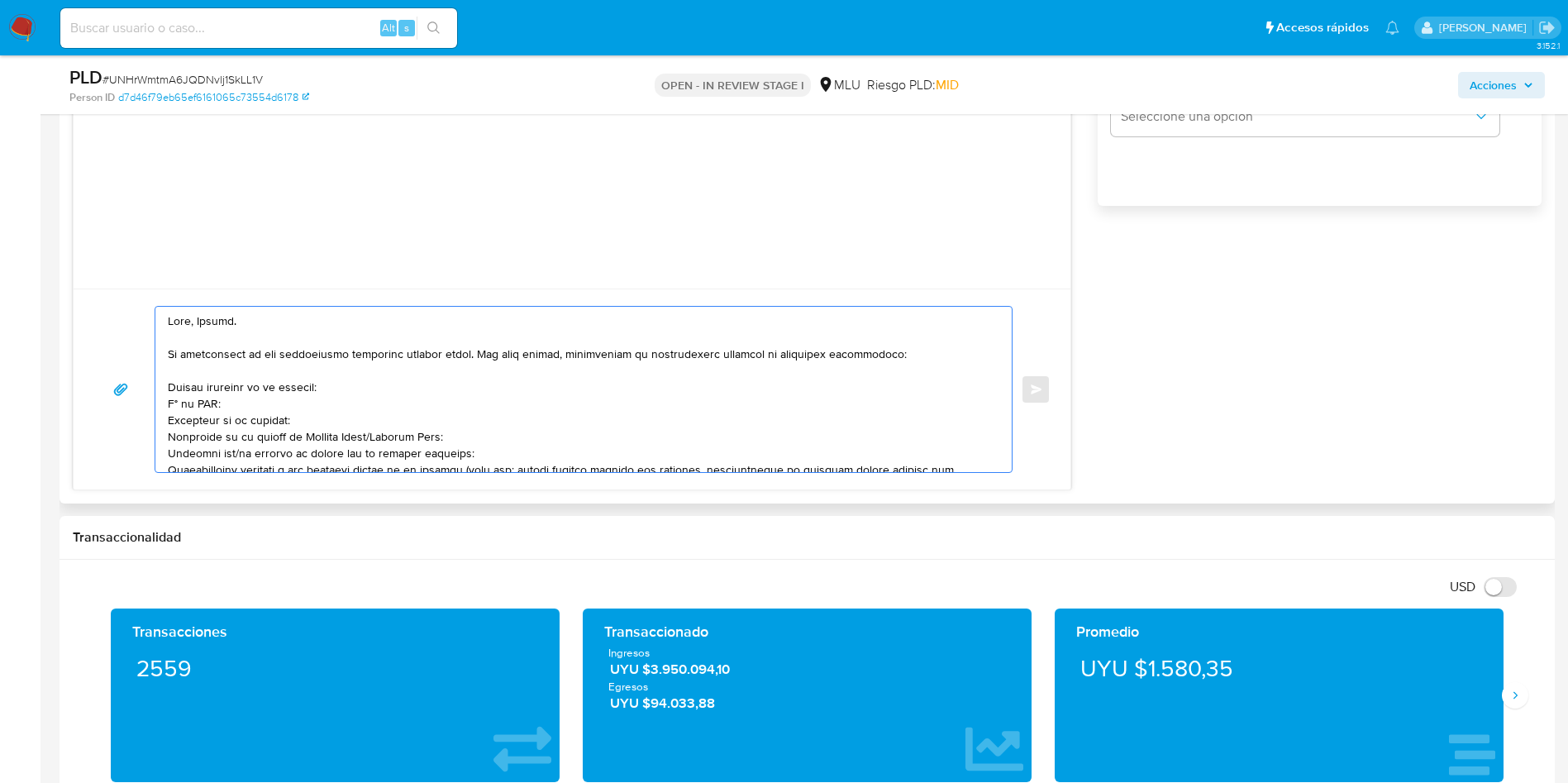
drag, startPoint x: 174, startPoint y: 389, endPoint x: 187, endPoint y: 395, distance: 14.3
click at [173, 389] on textarea at bounding box center [579, 389] width 824 height 165
click at [172, 425] on textarea at bounding box center [579, 389] width 824 height 165
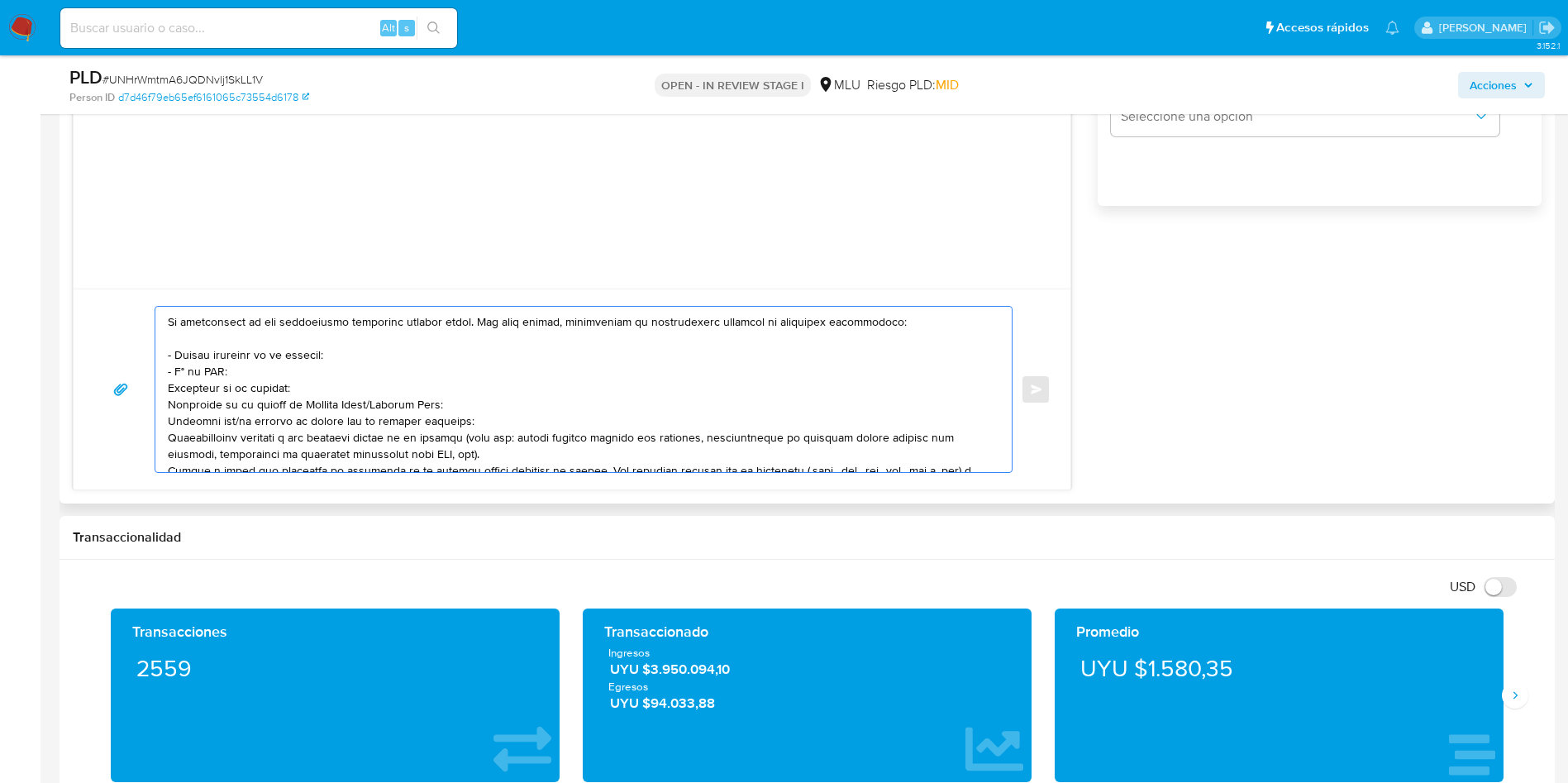
scroll to position [49, 0]
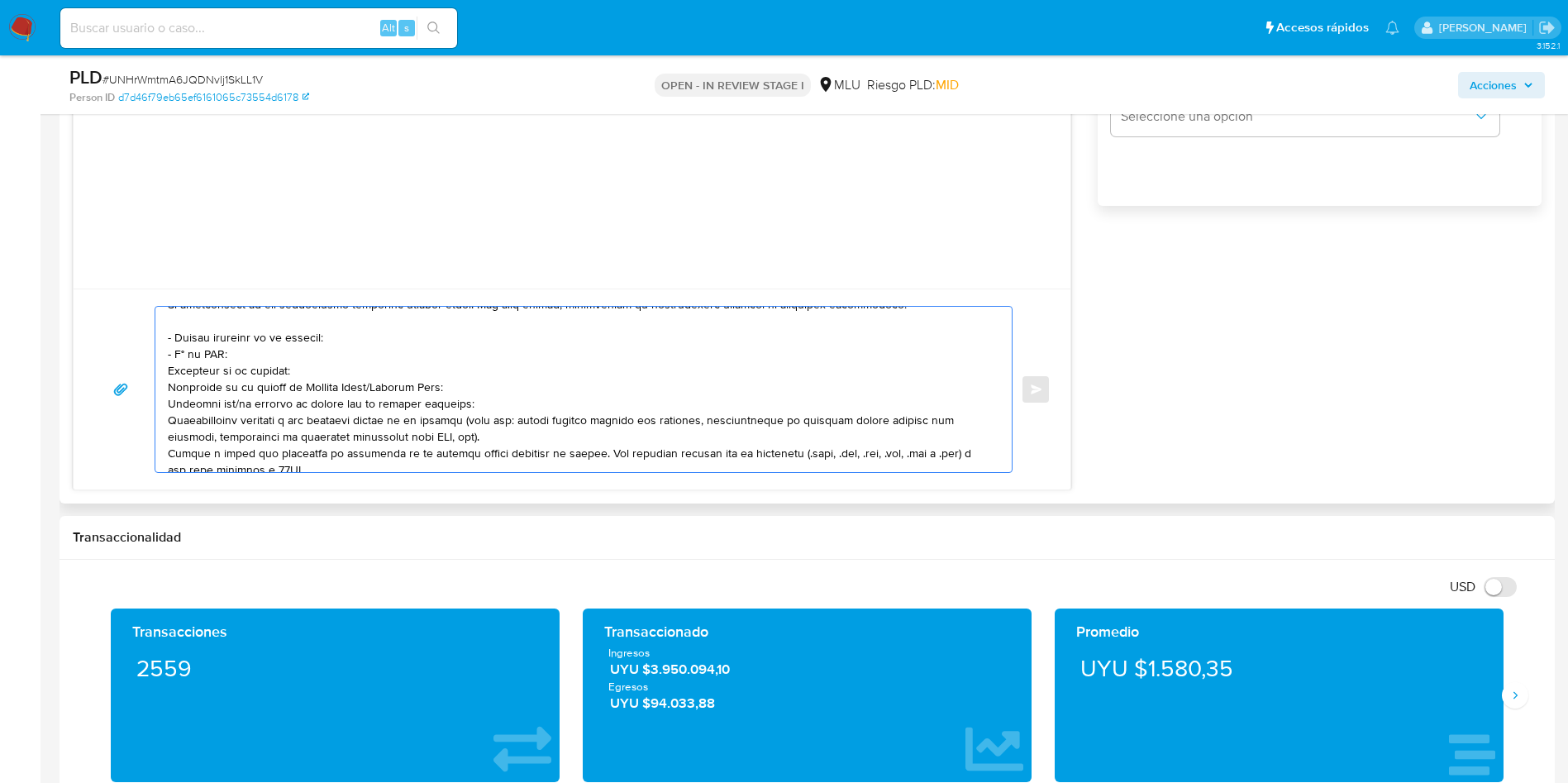
drag, startPoint x: 460, startPoint y: 377, endPoint x: 291, endPoint y: 384, distance: 169.1
click at [291, 384] on textarea at bounding box center [579, 389] width 824 height 165
click at [285, 373] on textarea at bounding box center [579, 389] width 824 height 165
drag, startPoint x: 454, startPoint y: 390, endPoint x: 156, endPoint y: 374, distance: 298.4
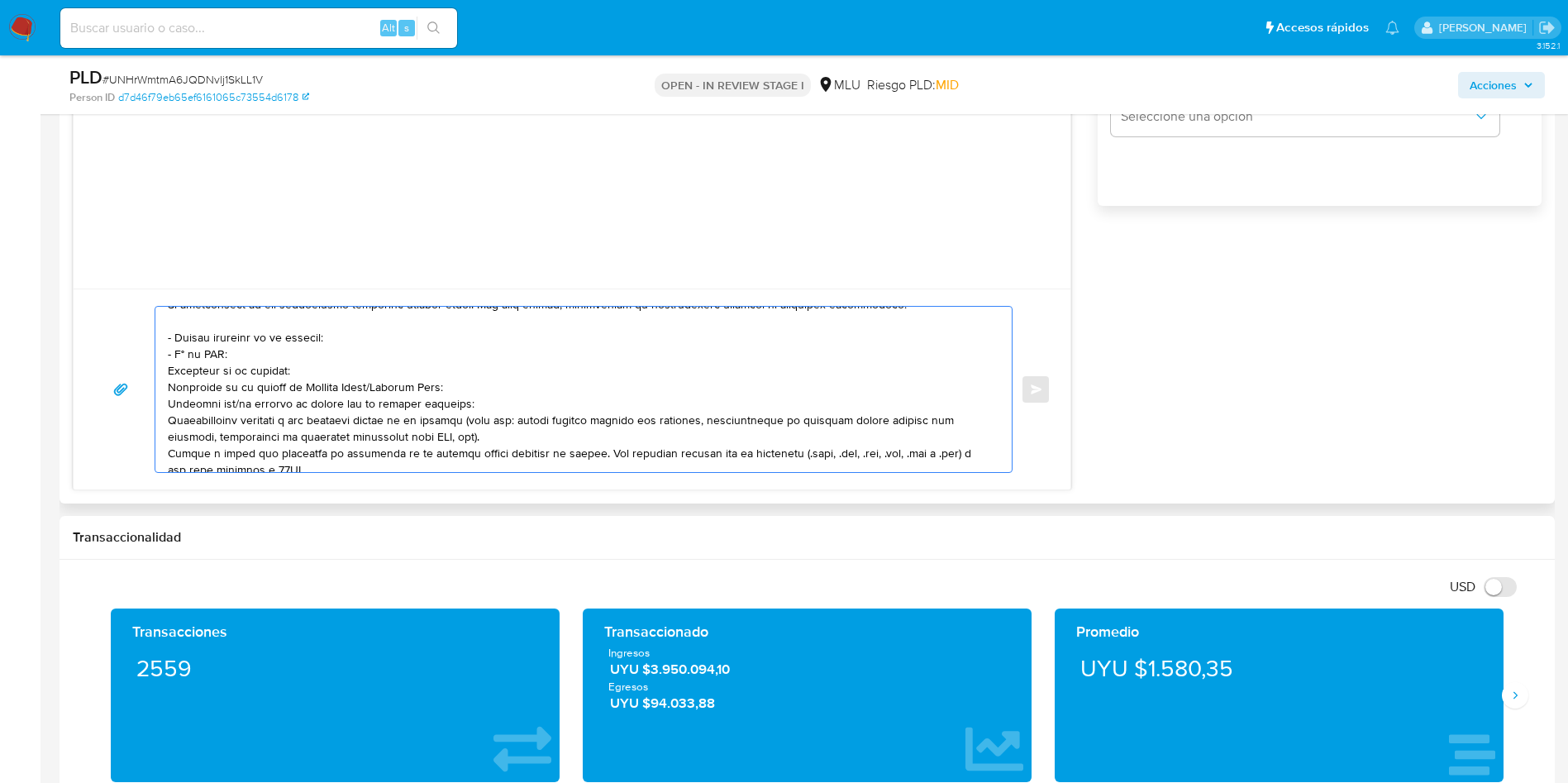
click at [156, 374] on div at bounding box center [579, 389] width 848 height 165
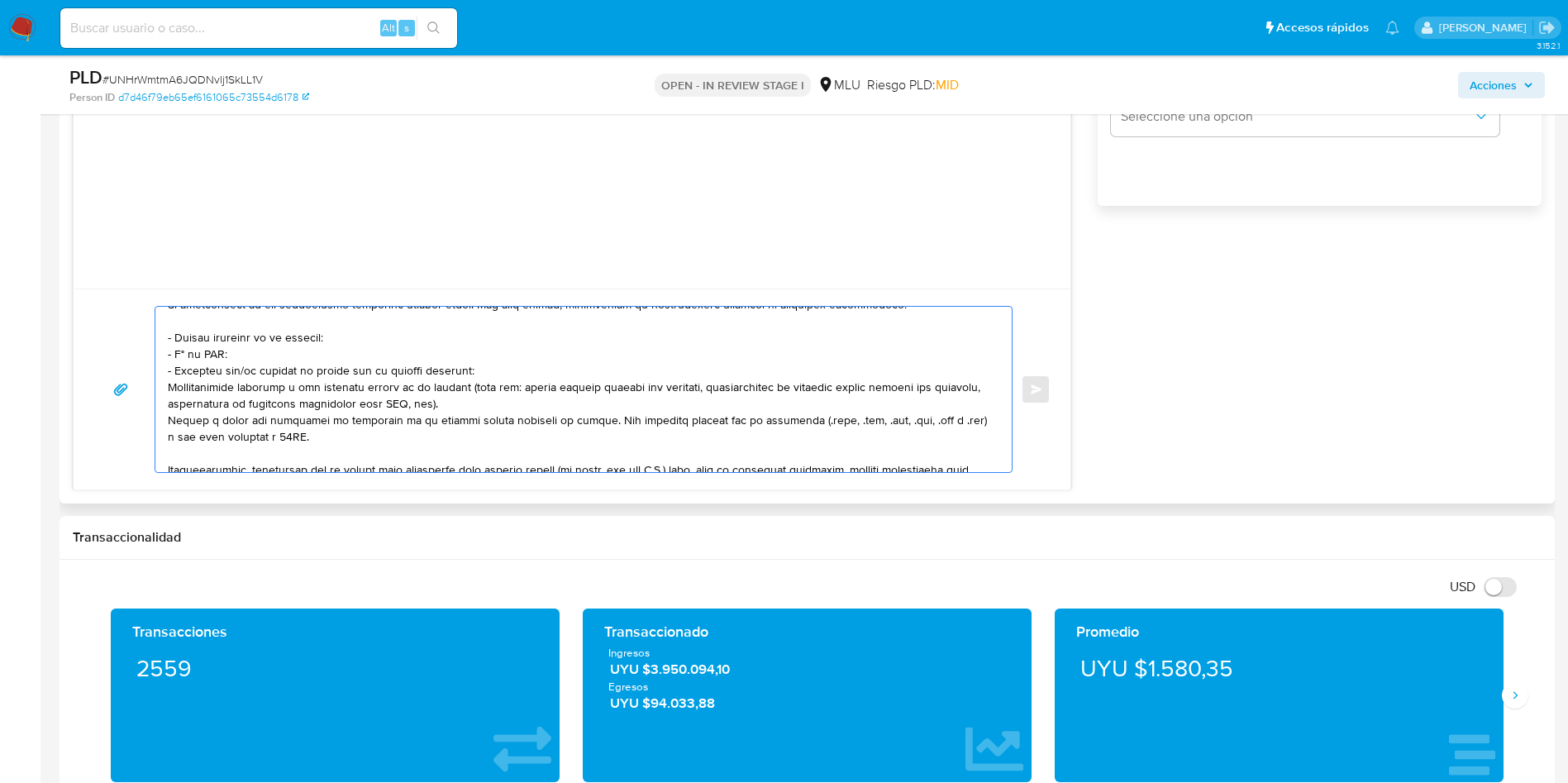
drag, startPoint x: 233, startPoint y: 361, endPoint x: 248, endPoint y: 378, distance: 22.7
click at [234, 361] on textarea at bounding box center [579, 389] width 824 height 165
click at [238, 367] on textarea at bounding box center [579, 389] width 824 height 165
click at [167, 390] on div at bounding box center [579, 389] width 848 height 165
click at [171, 392] on textarea at bounding box center [579, 389] width 824 height 165
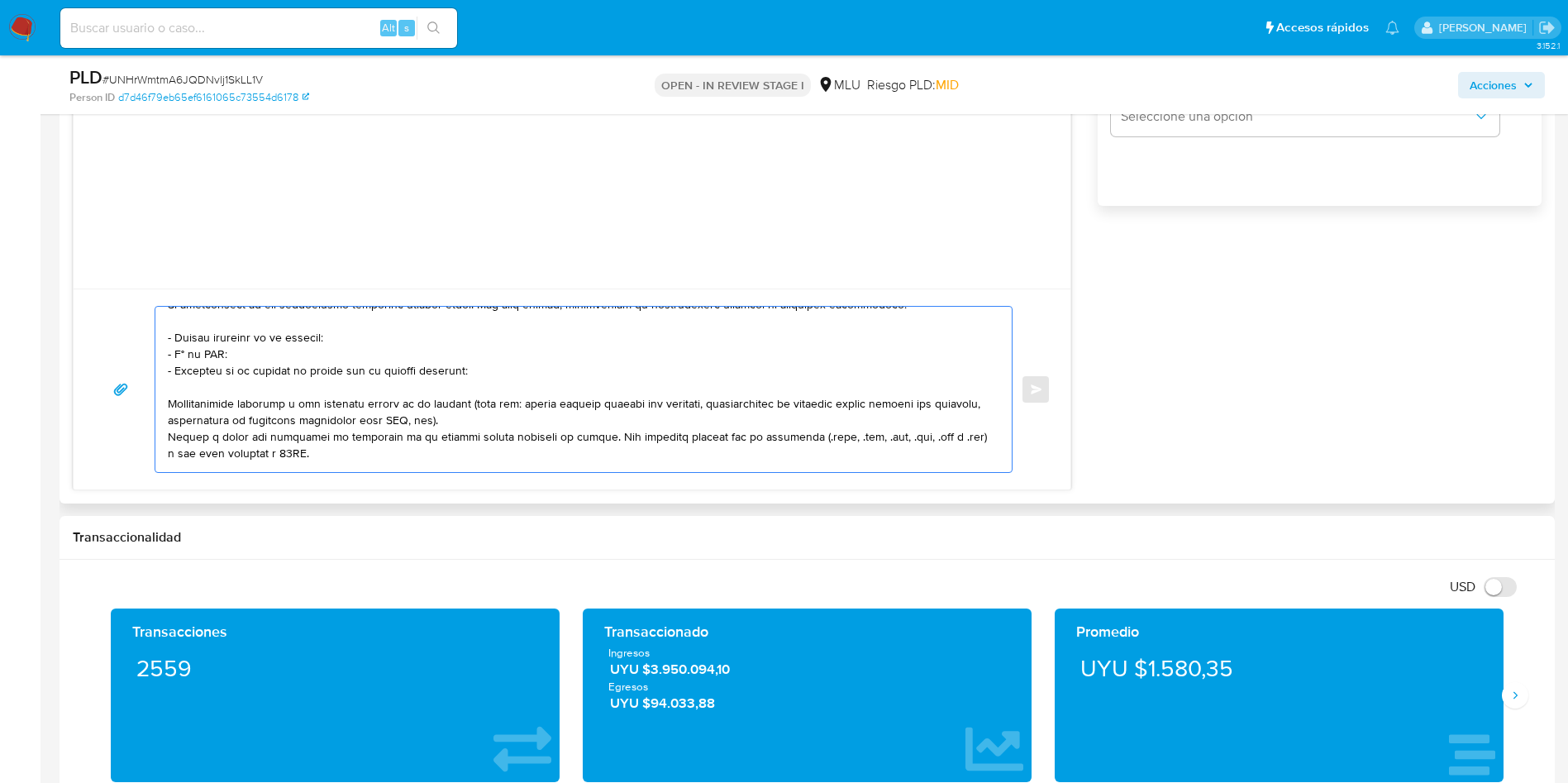
click at [521, 370] on textarea at bounding box center [579, 389] width 824 height 165
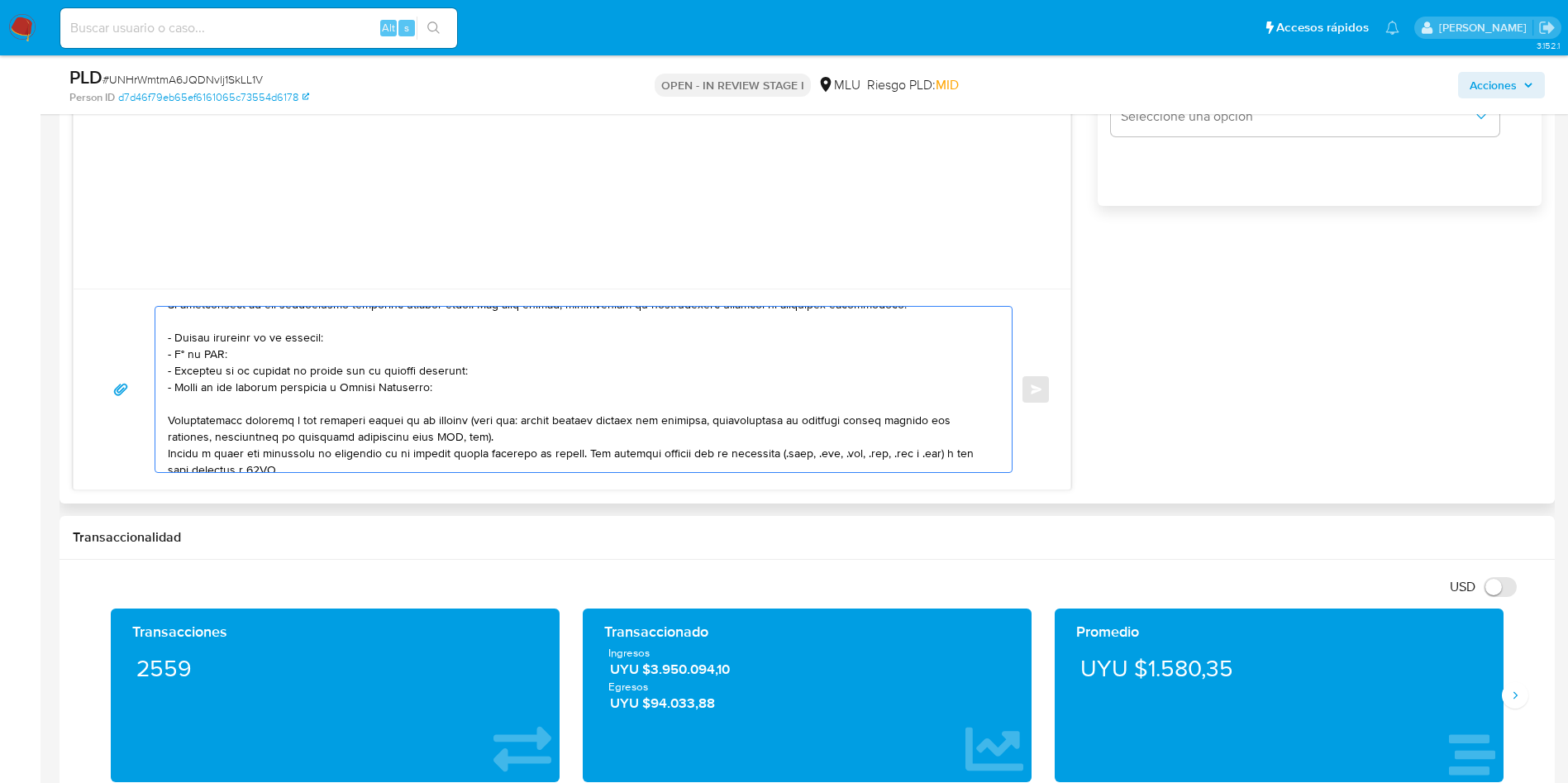
click at [168, 421] on textarea at bounding box center [579, 389] width 824 height 165
click at [258, 463] on textarea at bounding box center [579, 389] width 824 height 165
click at [255, 461] on textarea at bounding box center [579, 389] width 824 height 165
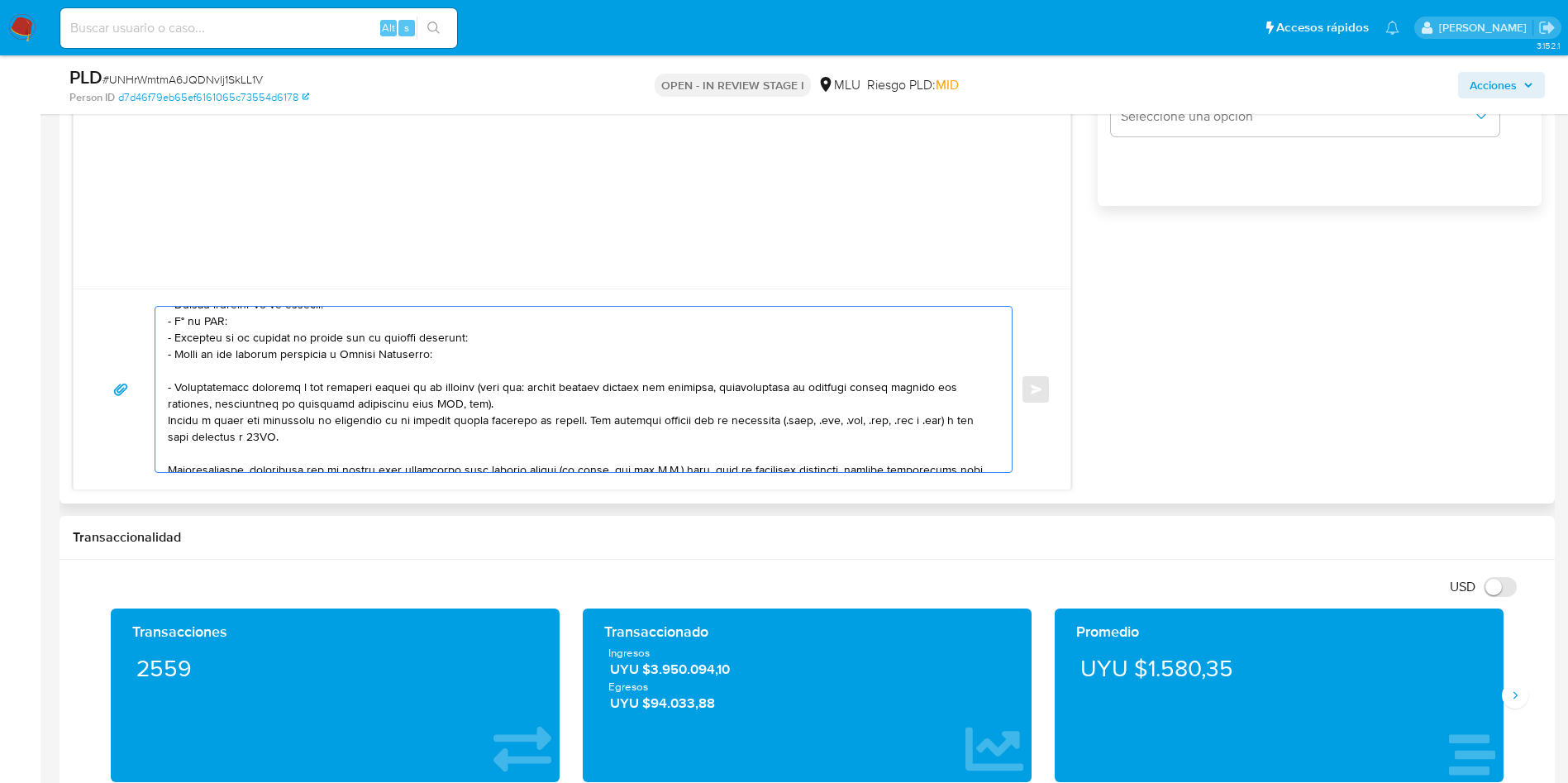
click at [219, 427] on textarea at bounding box center [579, 389] width 824 height 165
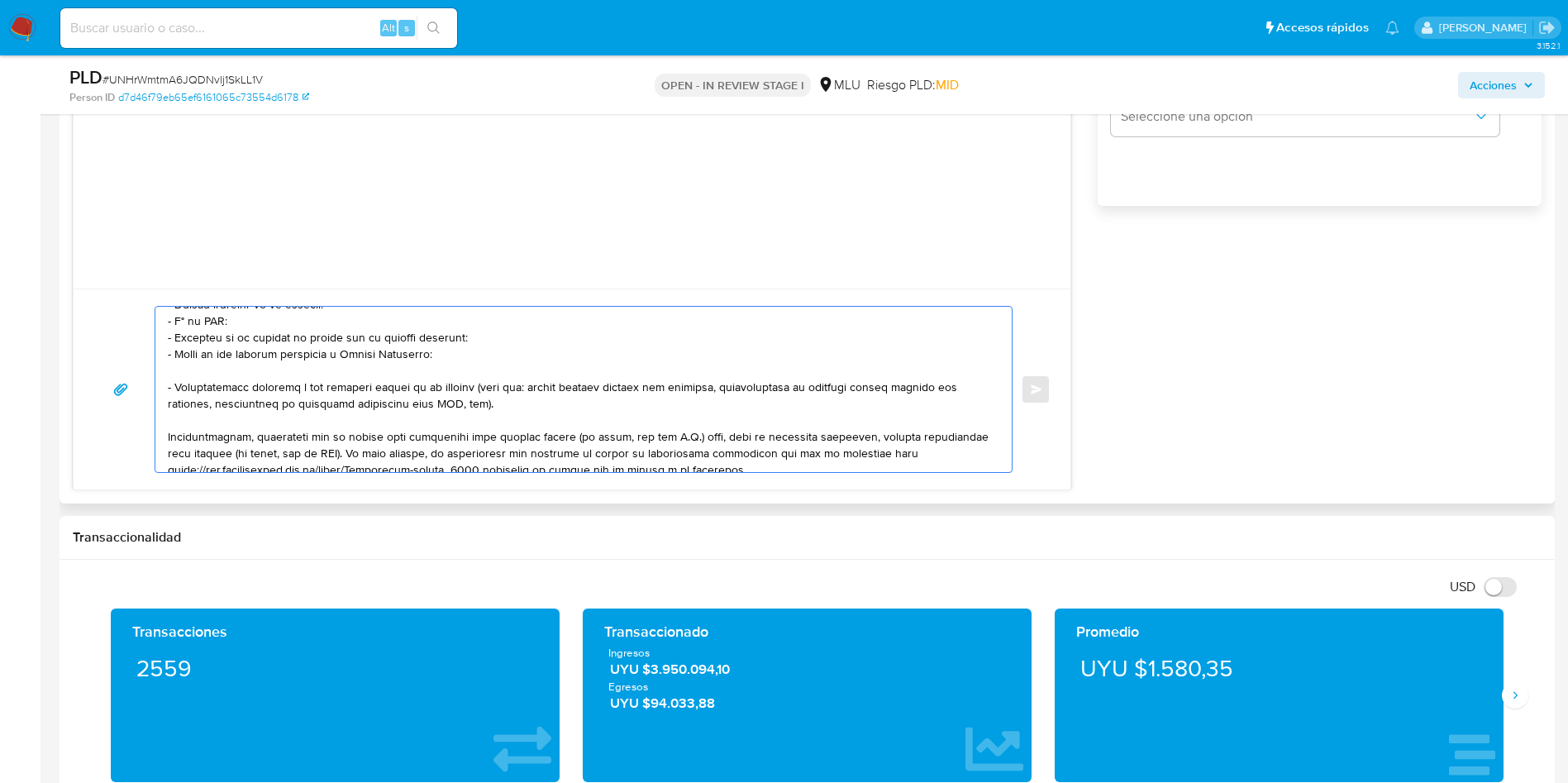
click at [229, 452] on textarea at bounding box center [579, 389] width 824 height 165
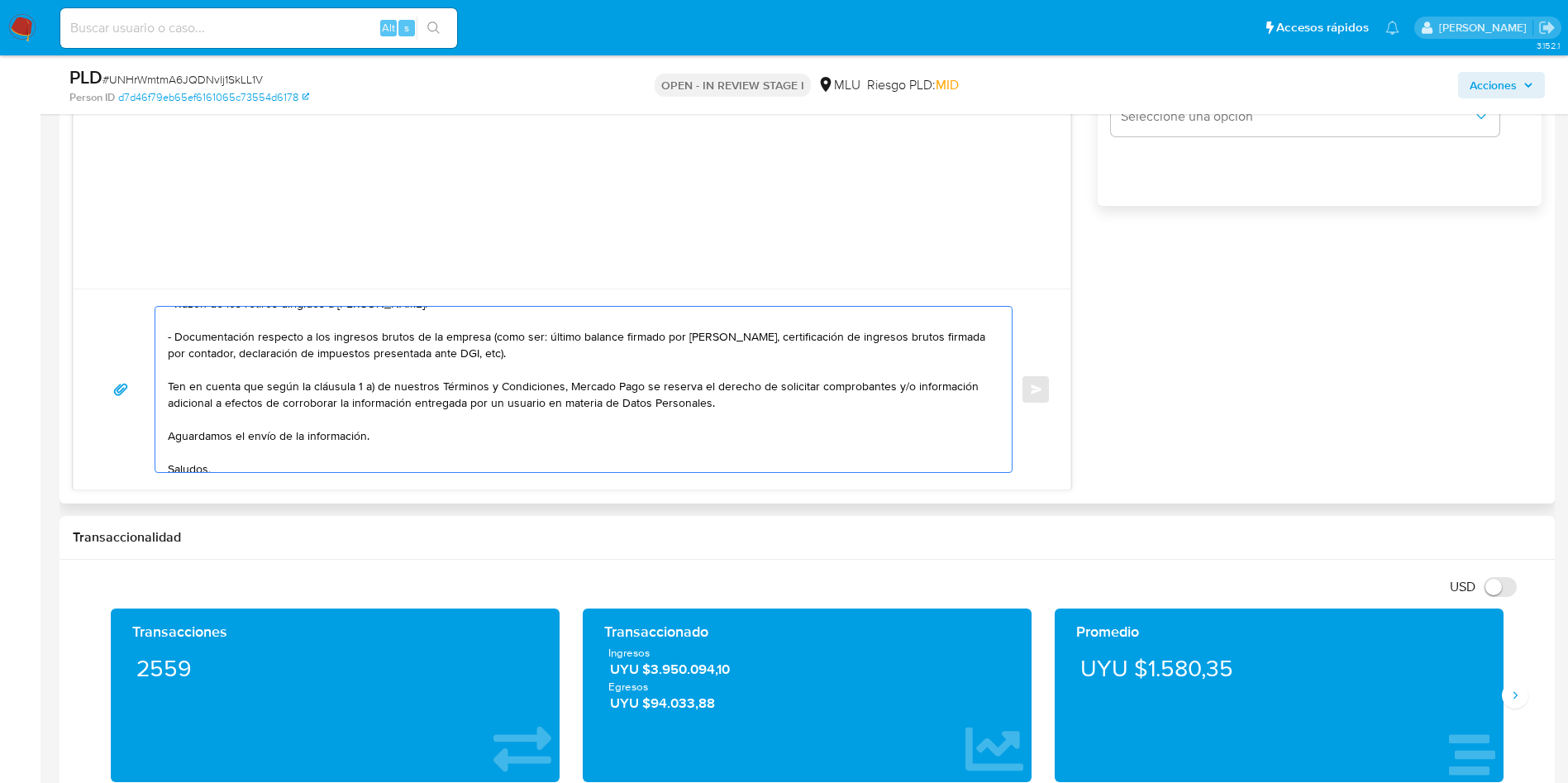
scroll to position [161, 0]
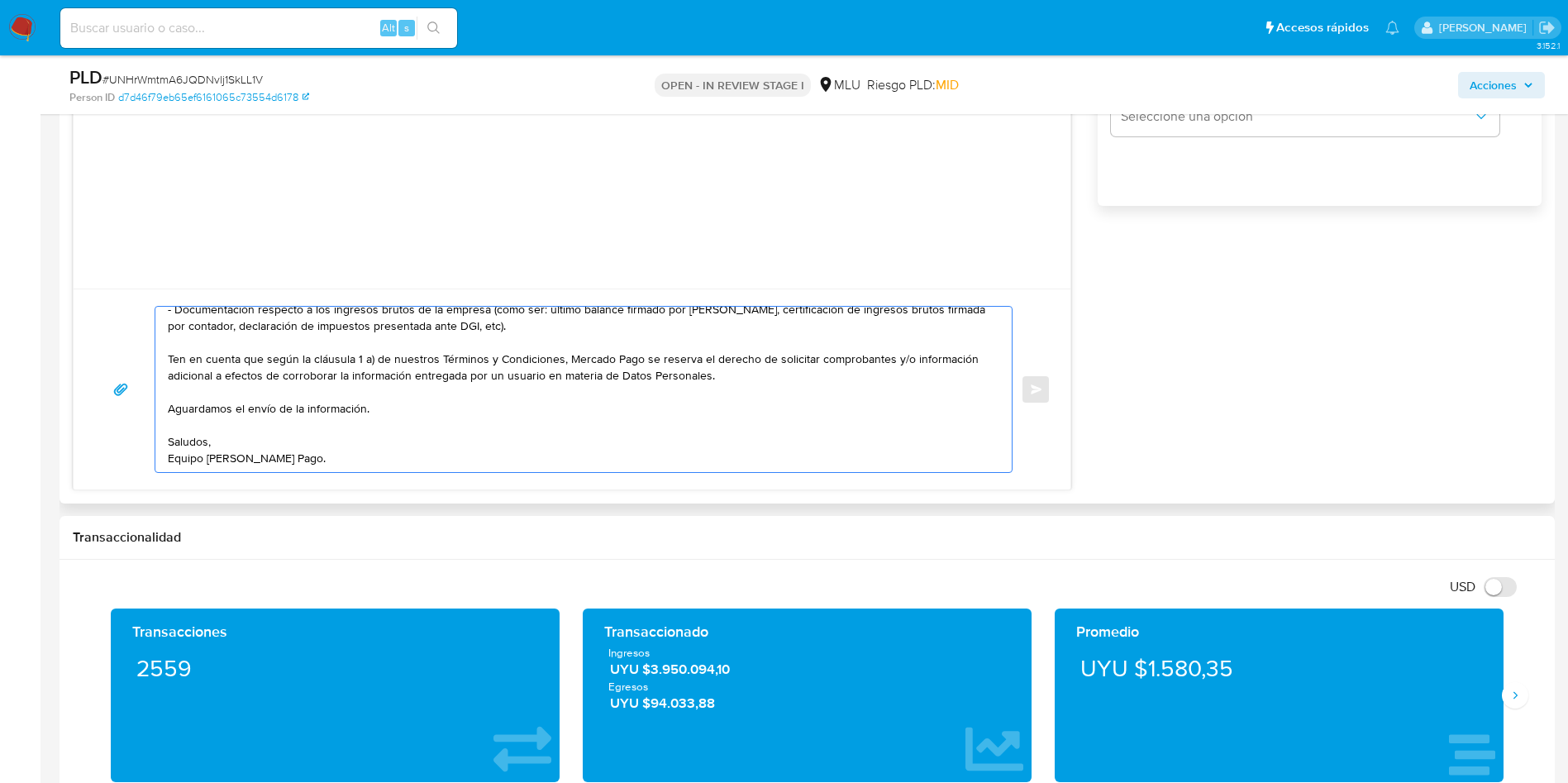
click at [368, 452] on textarea "Hola, Camila. Te contactamos ya que necesitamos verificar algunos datos. Por es…" at bounding box center [579, 389] width 824 height 165
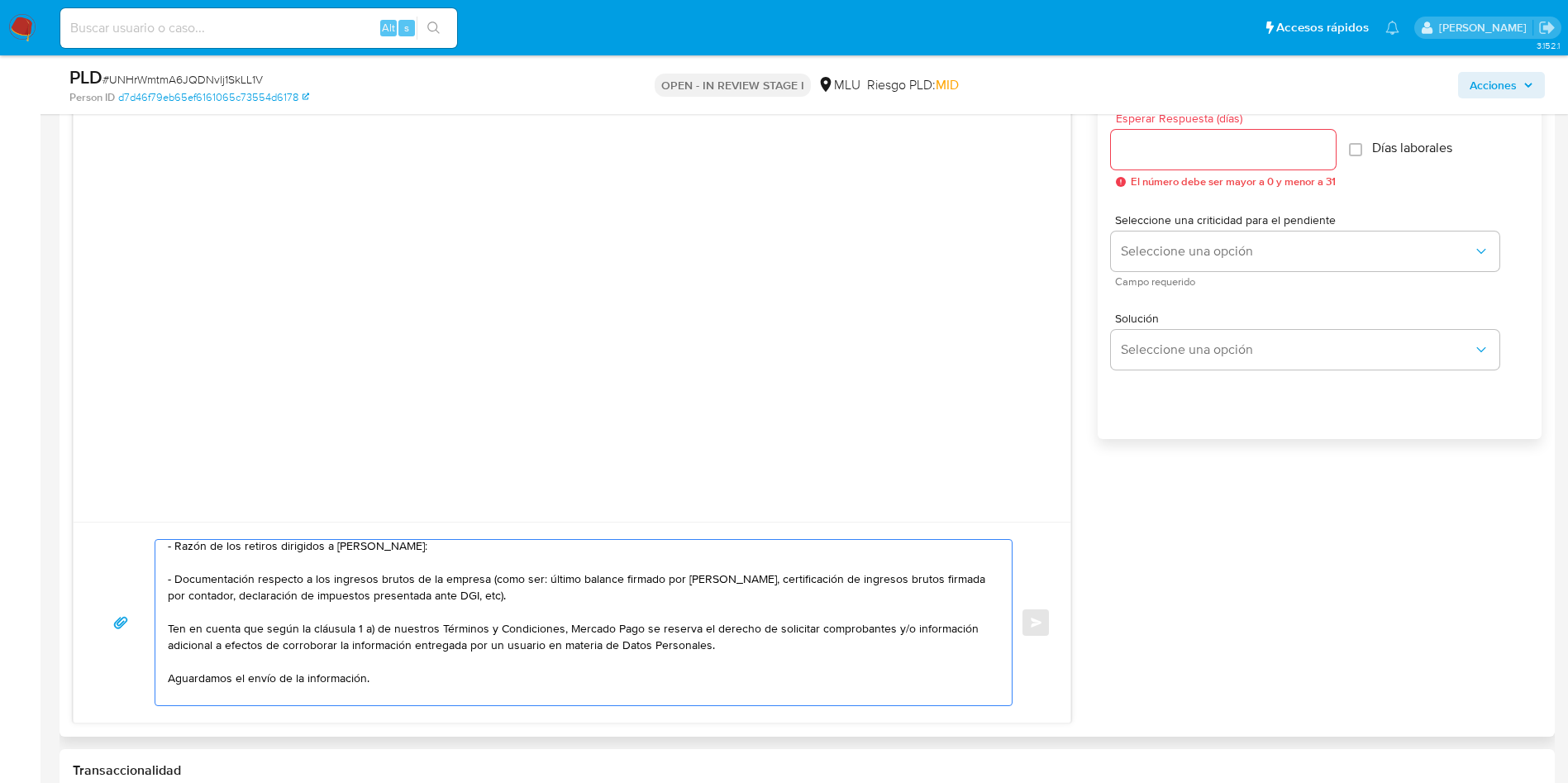
scroll to position [1488, 0]
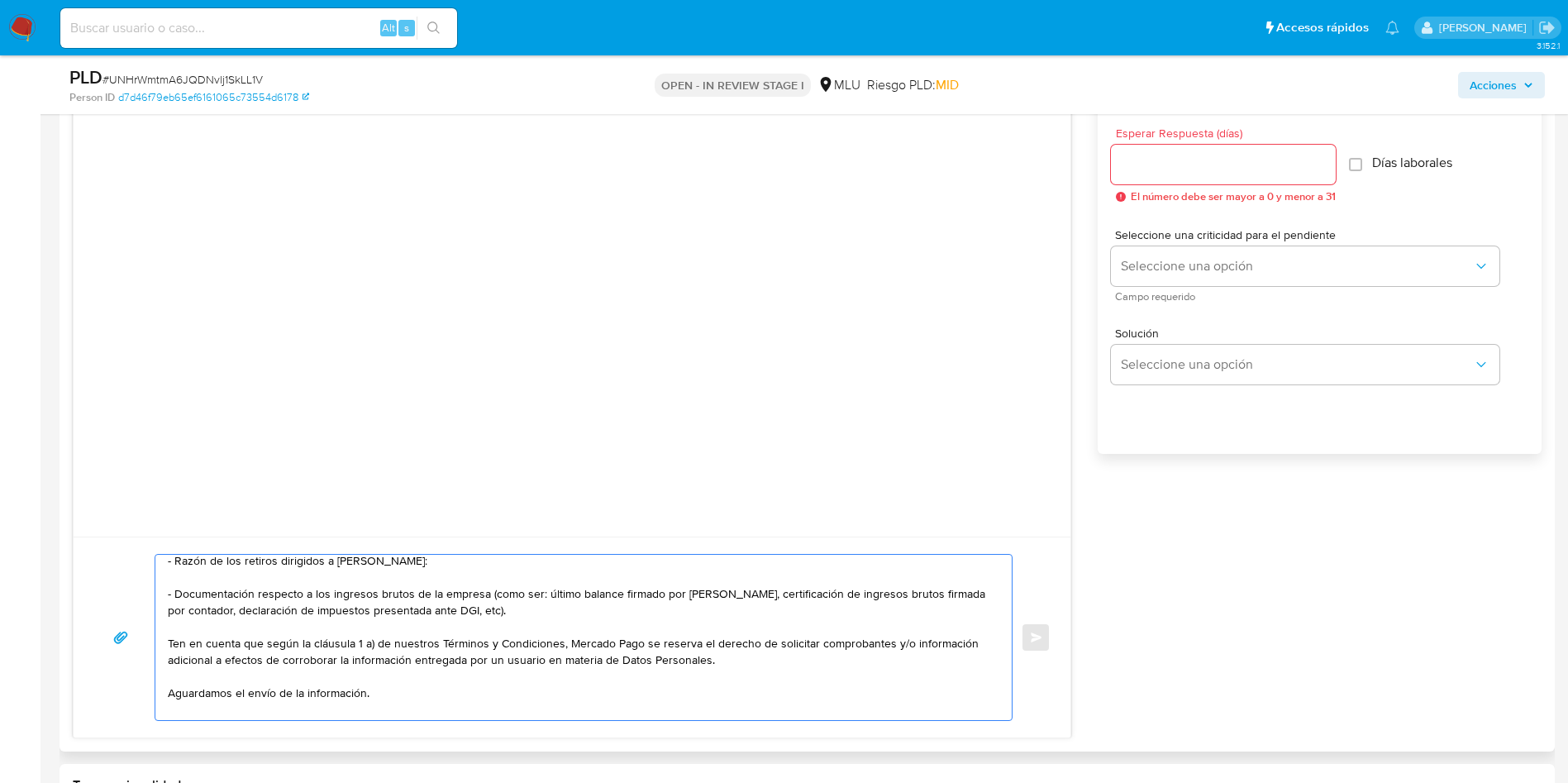
type textarea "Hola, Camila. Te contactamos ya que necesitamos verificar algunos datos. Por es…"
click at [1195, 168] on input "Esperar Respuesta (días)" at bounding box center [1224, 164] width 225 height 21
type input "3"
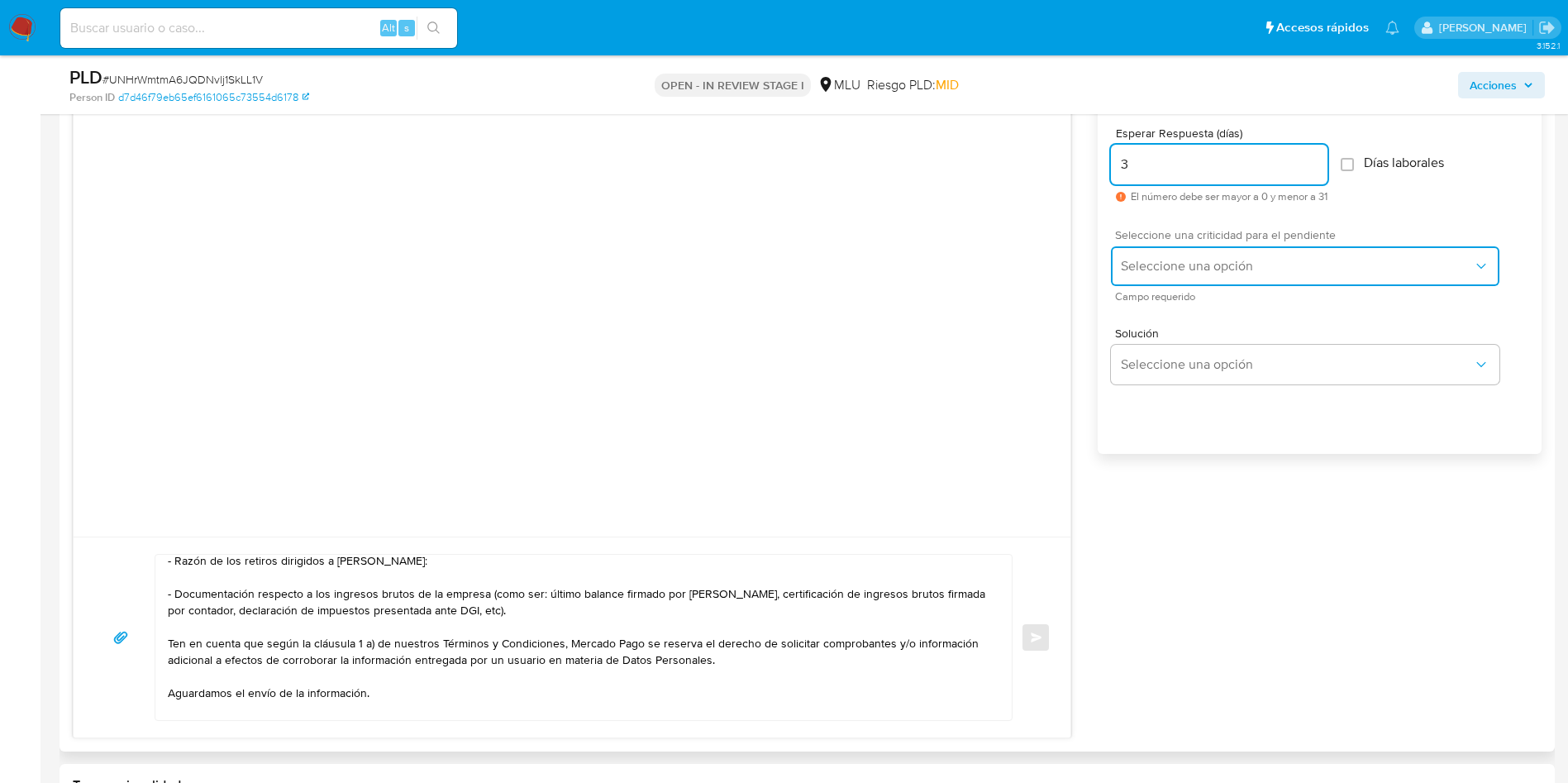
click at [1184, 281] on button "Seleccione una opción" at bounding box center [1305, 266] width 389 height 40
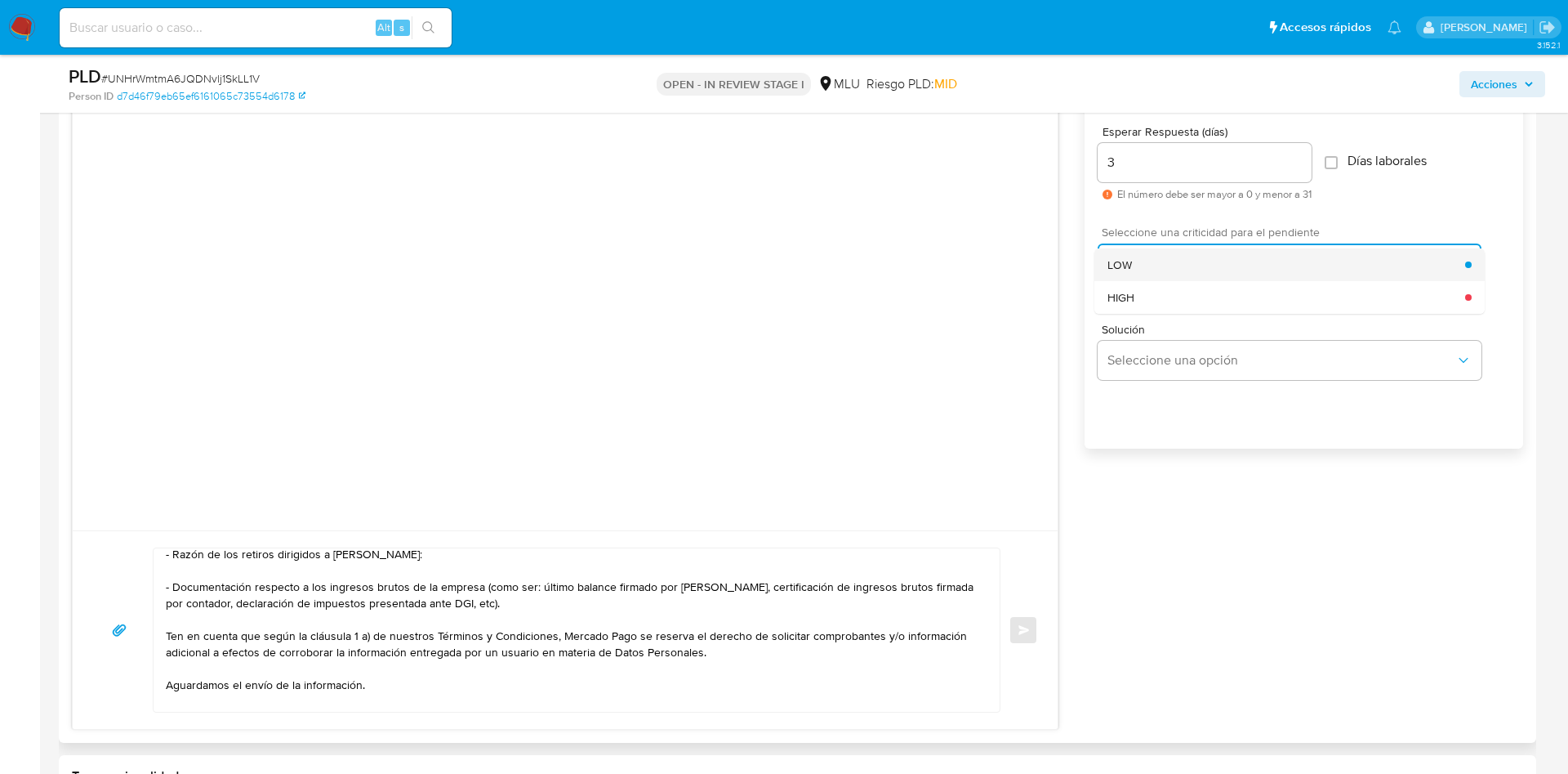
click at [1149, 263] on div "LOW" at bounding box center [1286, 265] width 357 height 33
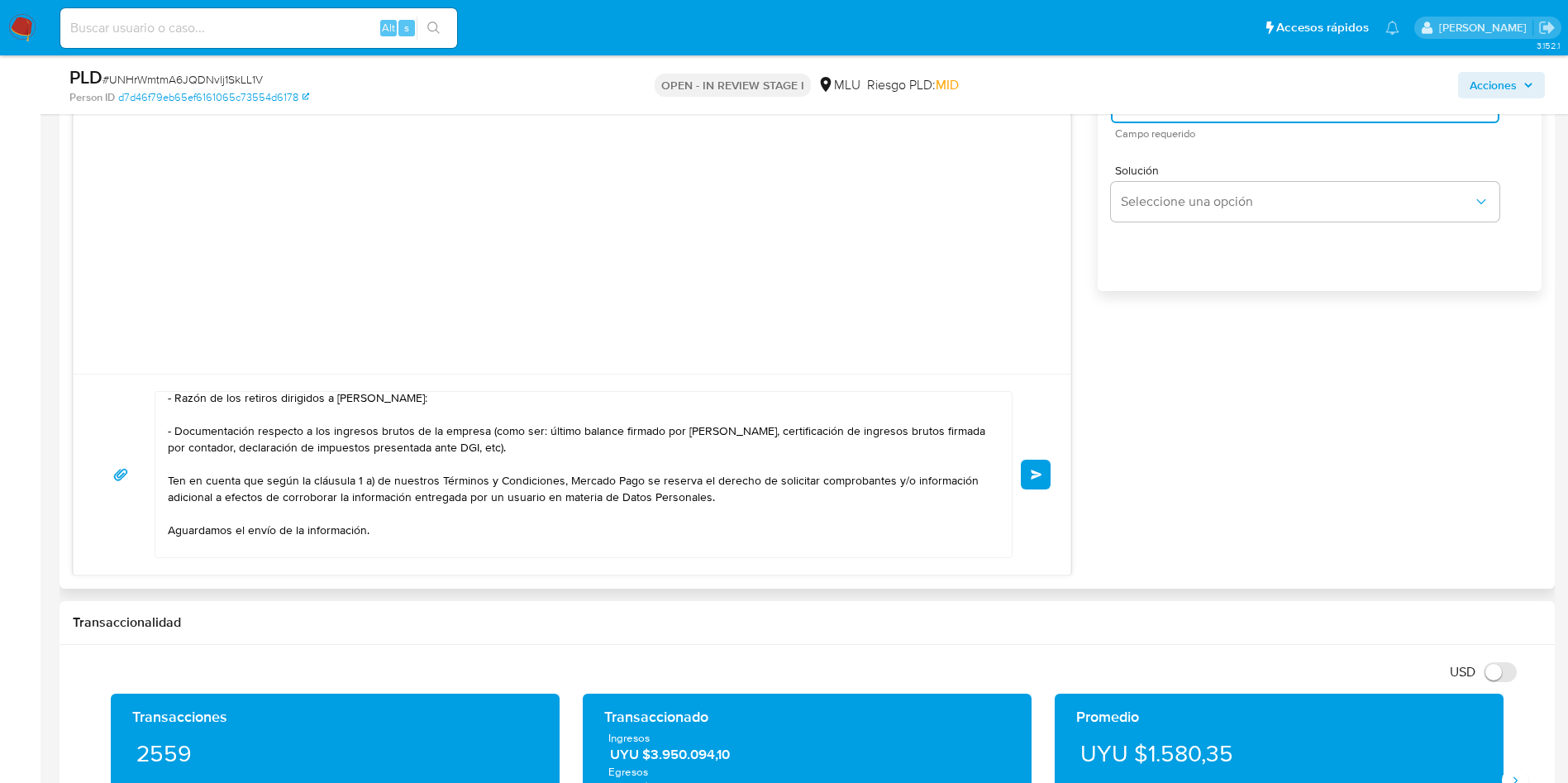
scroll to position [1612, 0]
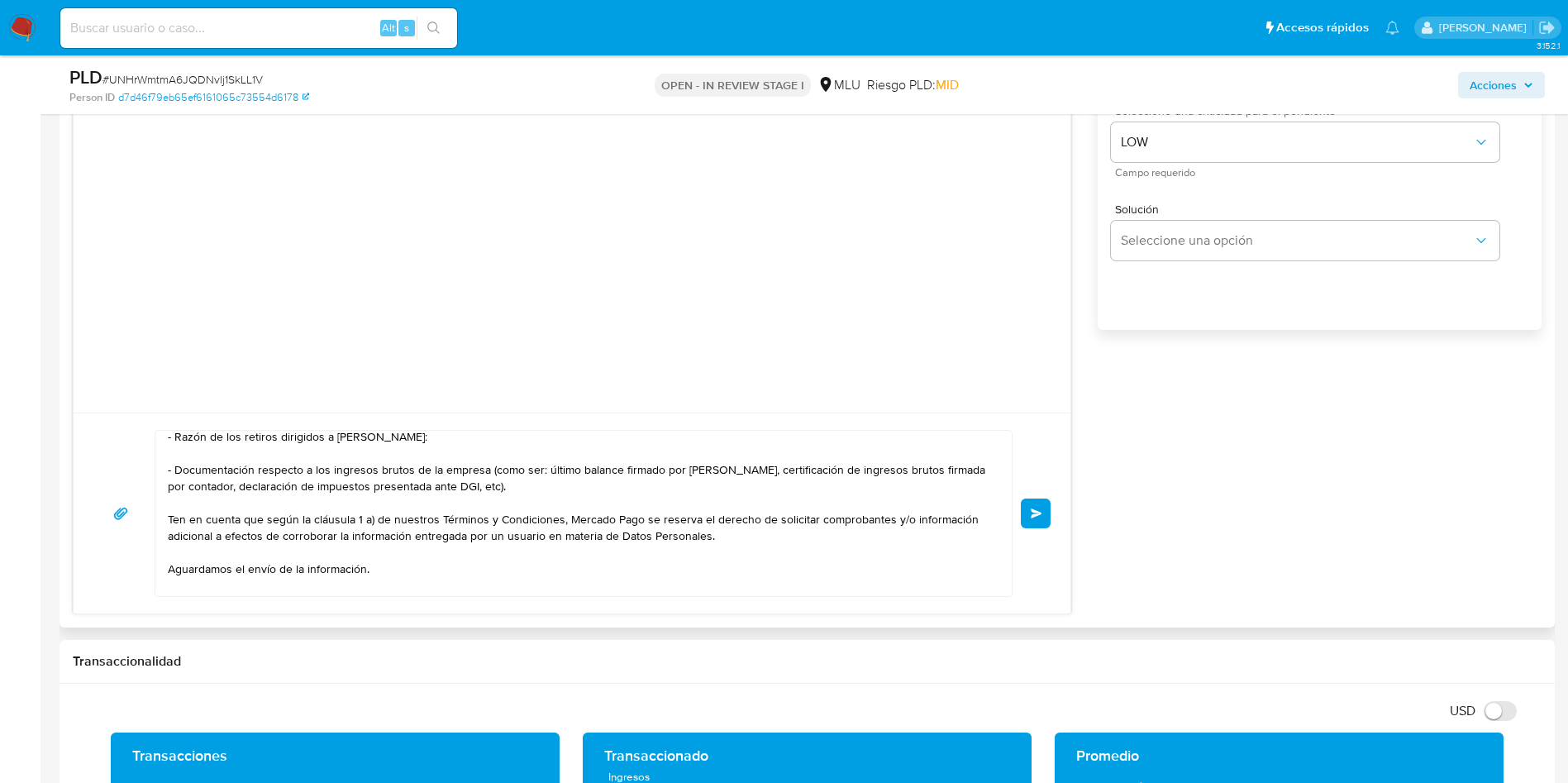
click at [1041, 513] on span "Enviar" at bounding box center [1036, 513] width 11 height 10
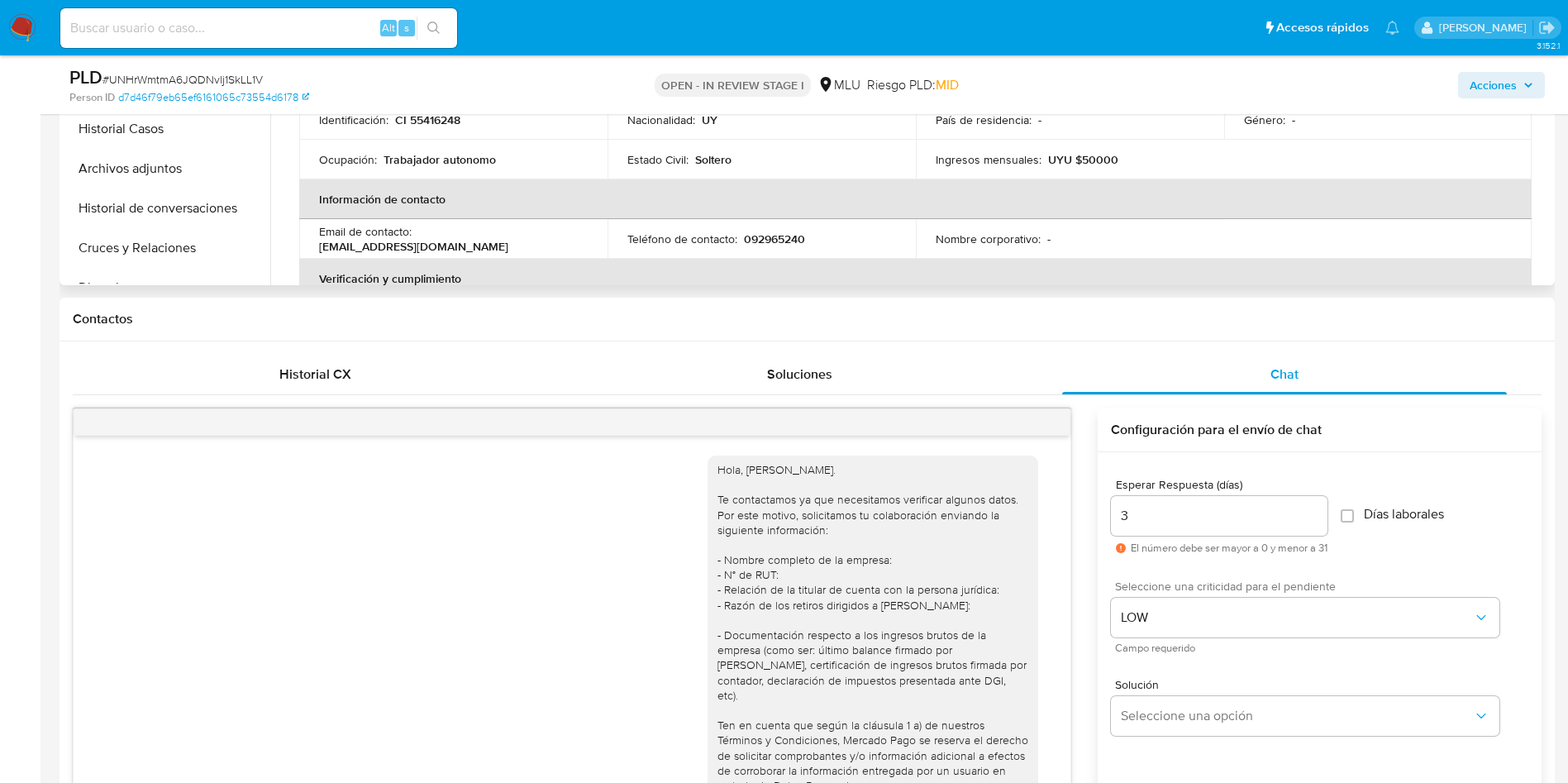
scroll to position [743, 0]
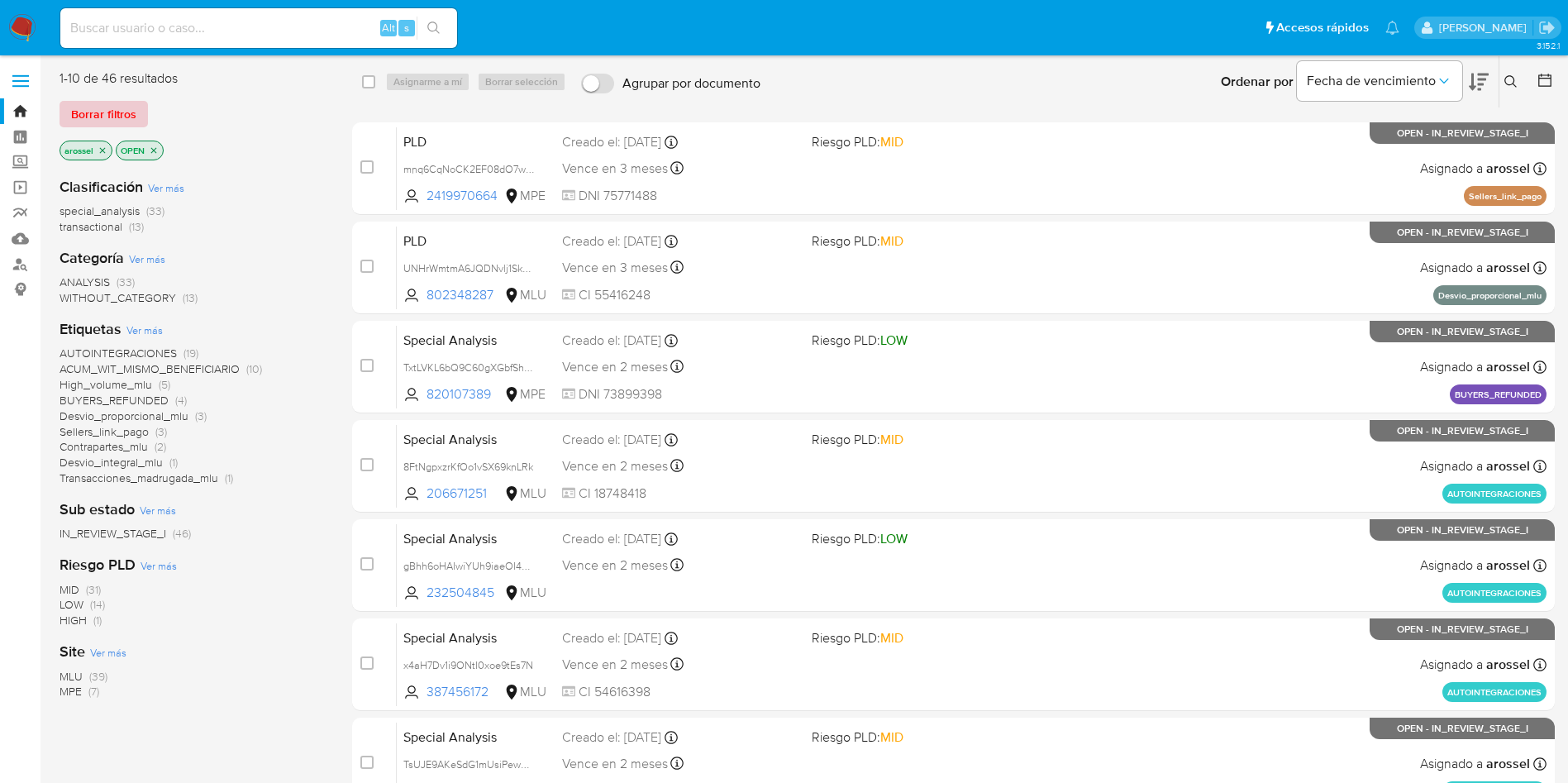
click at [102, 105] on span "Borrar filtros" at bounding box center [104, 114] width 65 height 23
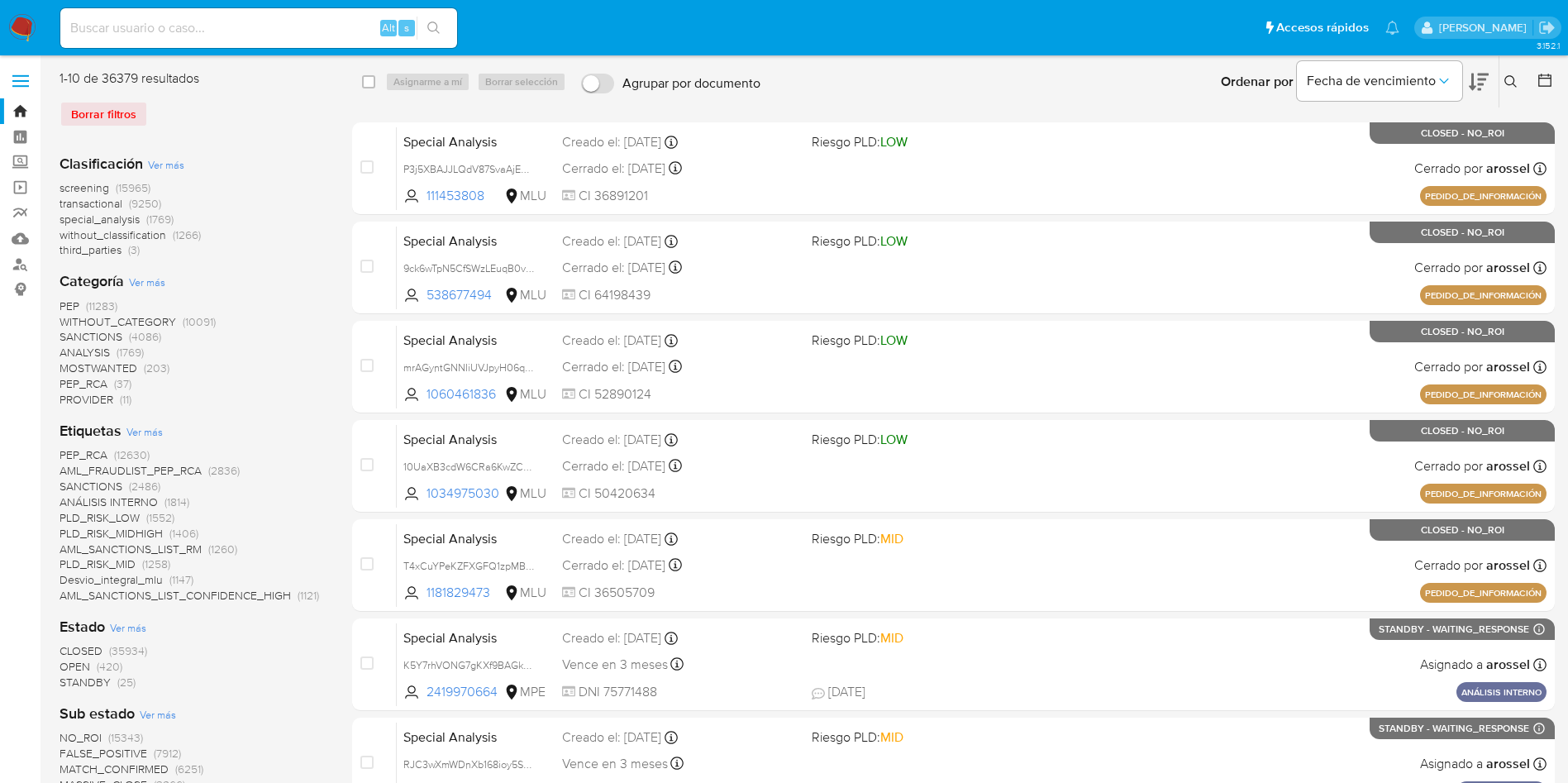
click at [1552, 78] on icon at bounding box center [1545, 80] width 17 height 17
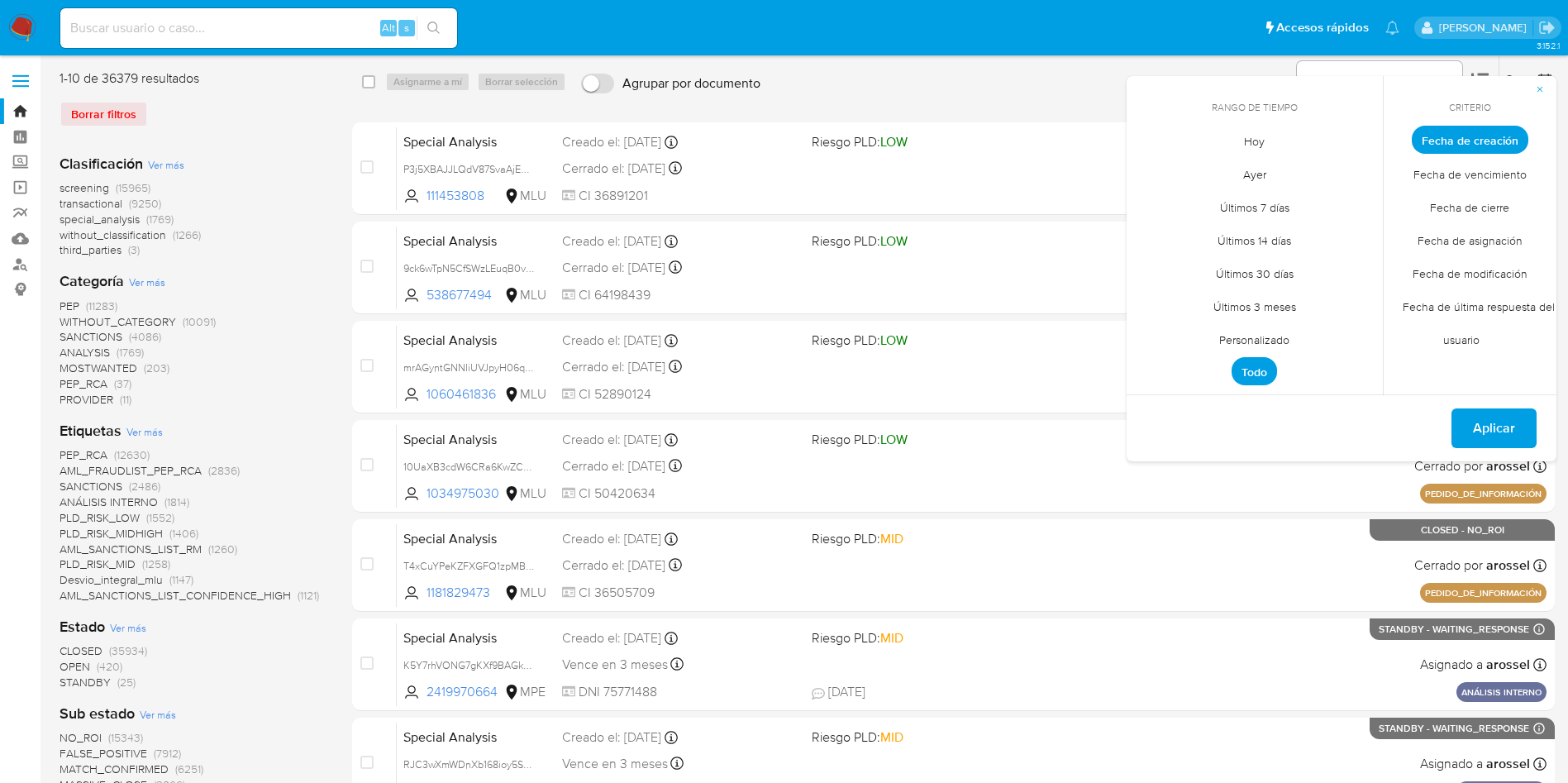
click at [1273, 173] on span "Ayer" at bounding box center [1255, 174] width 58 height 34
click at [1492, 207] on span "Fecha de cierre" at bounding box center [1470, 207] width 114 height 34
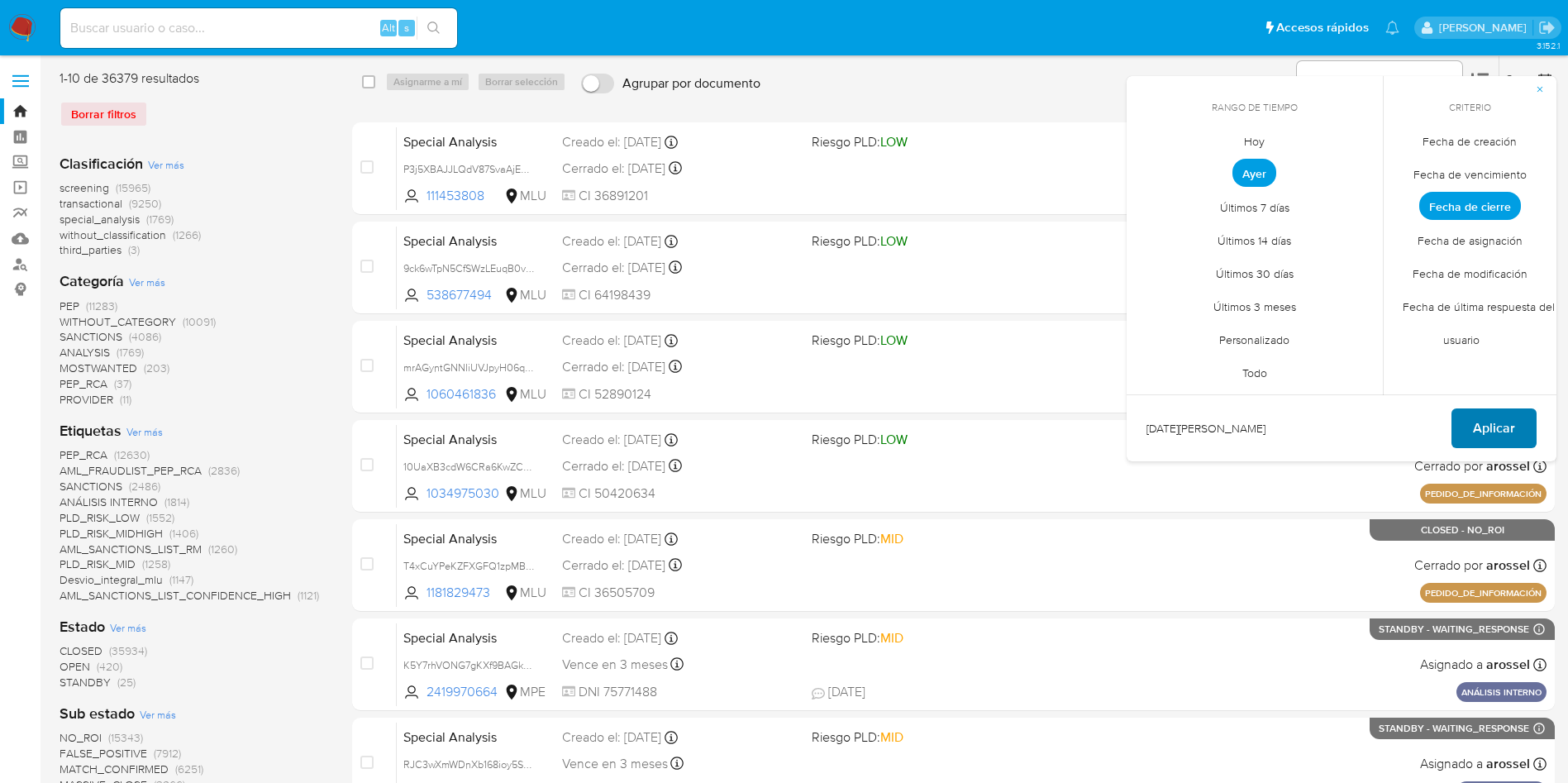
click at [1523, 416] on button "Aplicar" at bounding box center [1494, 427] width 85 height 40
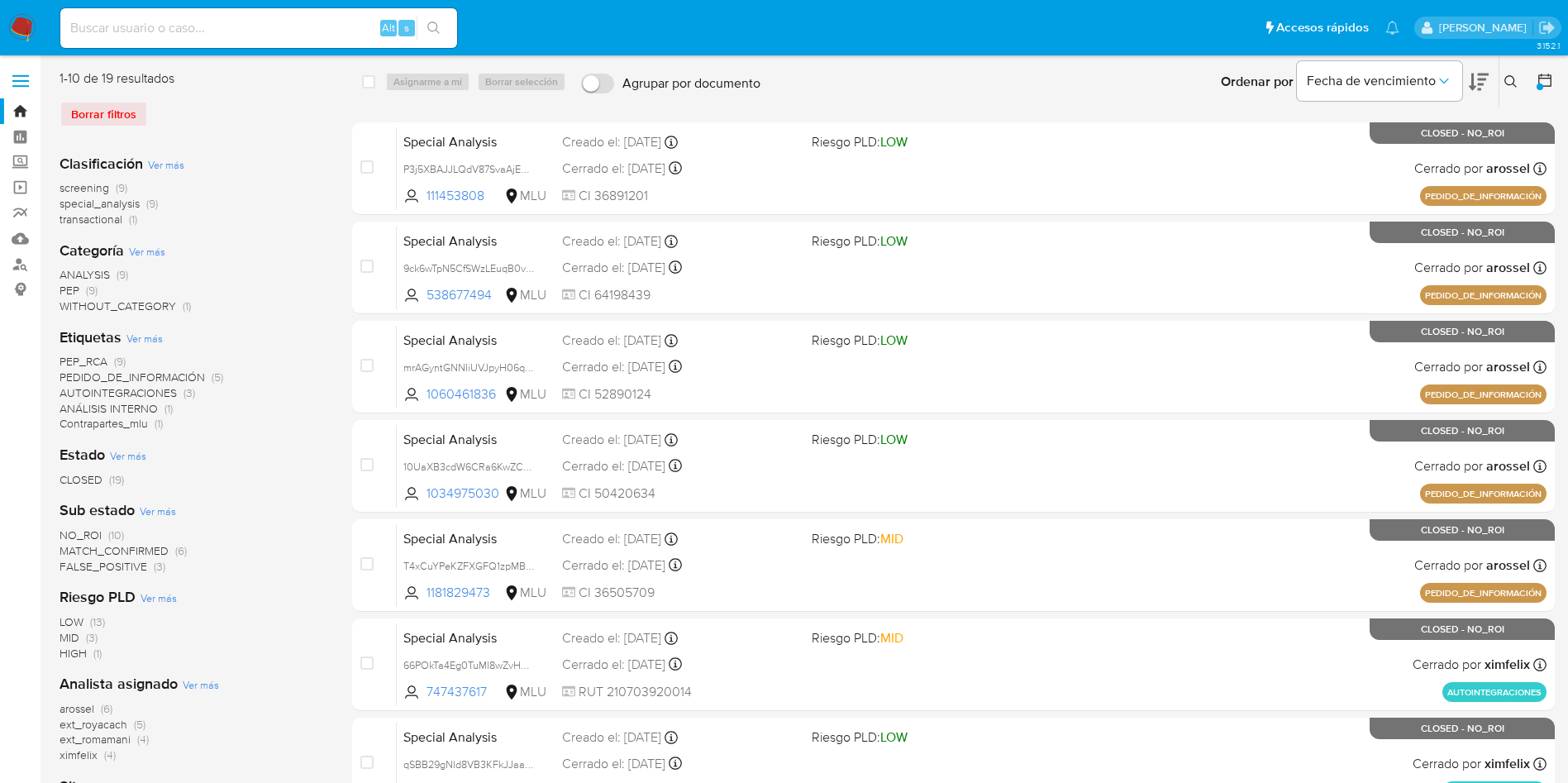
click at [117, 113] on div "Borrar filtros" at bounding box center [191, 114] width 264 height 26
click at [1546, 81] on icon at bounding box center [1545, 80] width 17 height 17
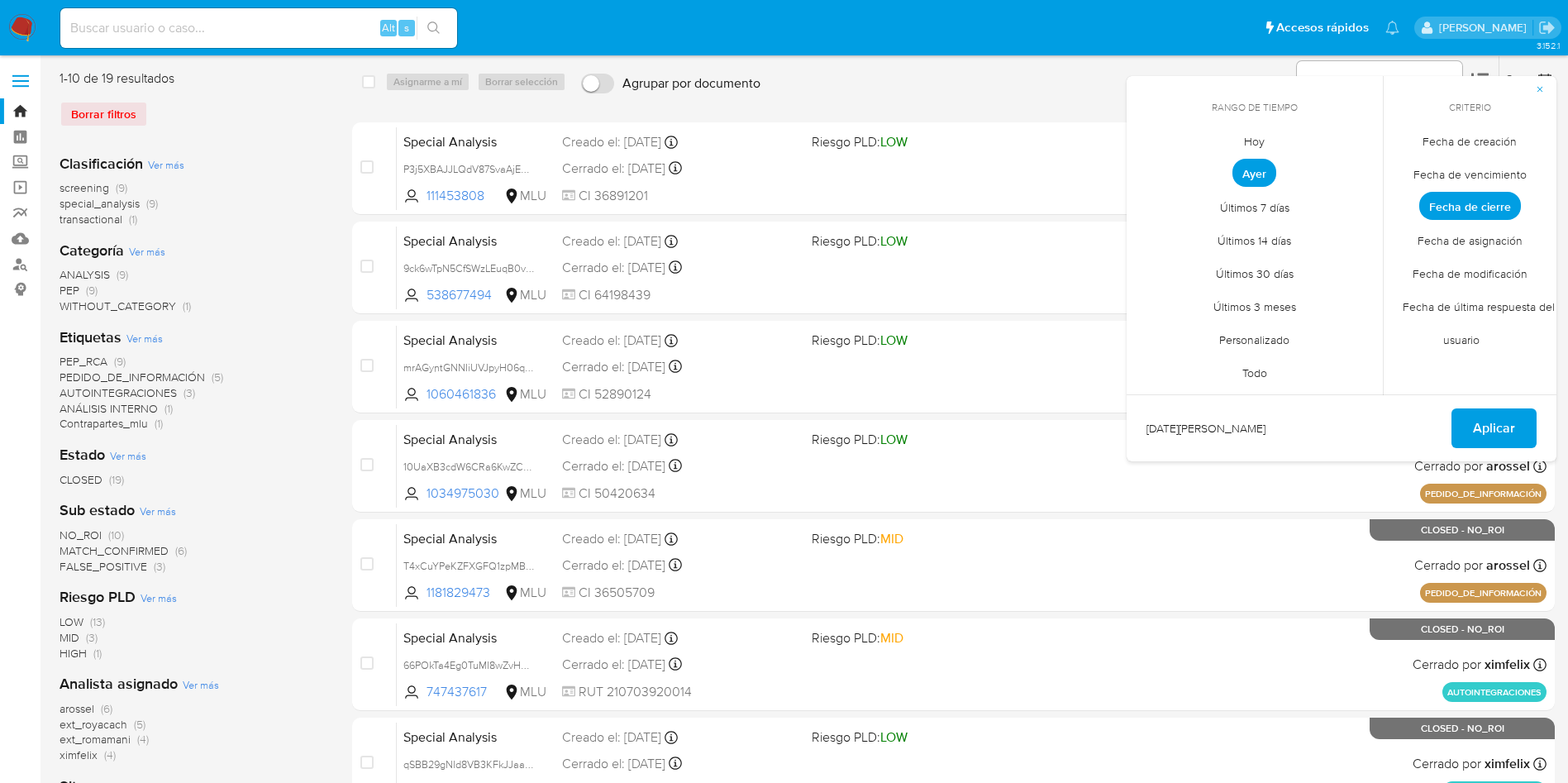
click at [1266, 341] on span "Personalizado" at bounding box center [1255, 339] width 105 height 34
click at [1296, 230] on button "1" at bounding box center [1288, 232] width 26 height 26
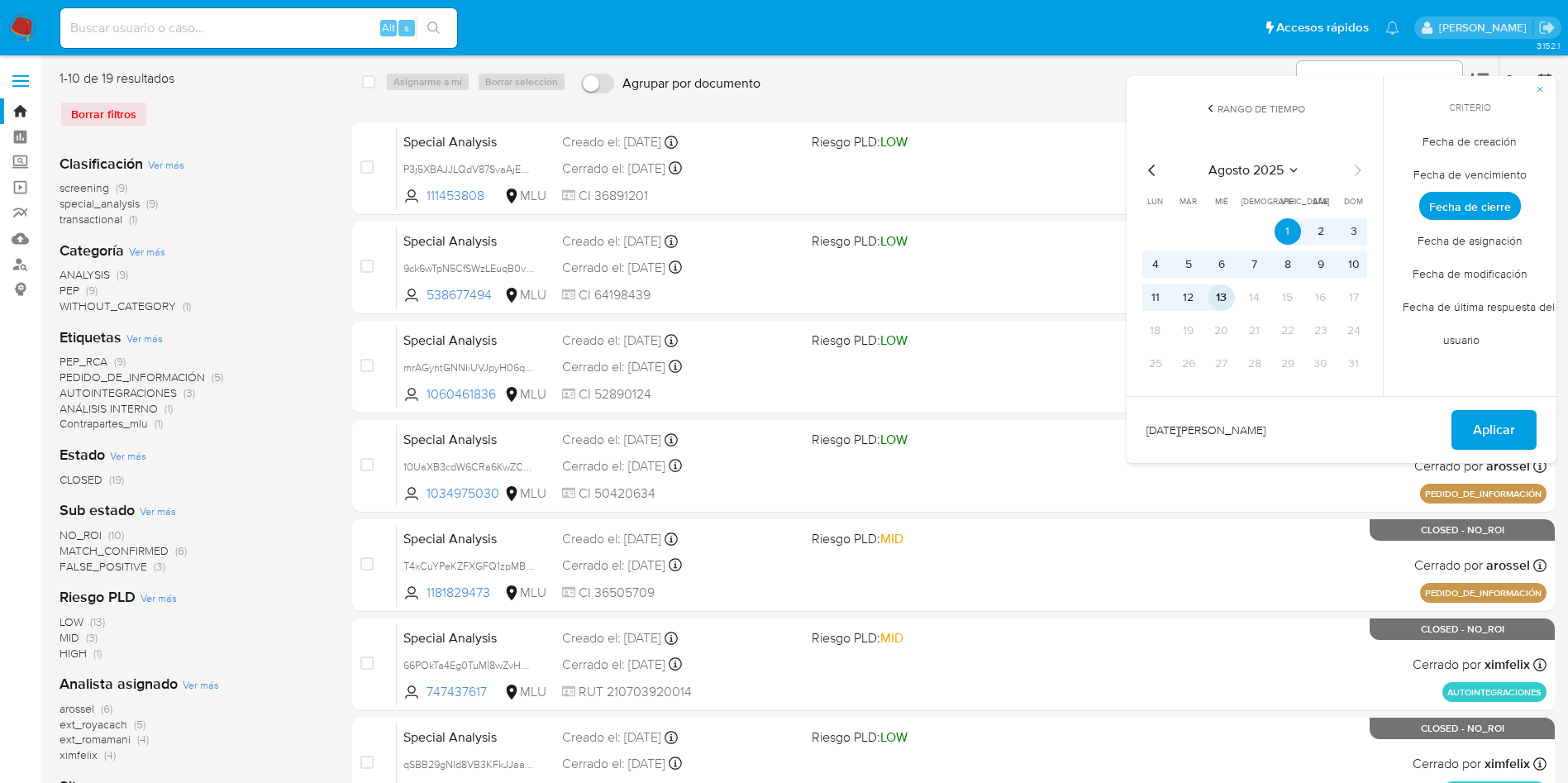
click button "13"
click button "Aplicar"
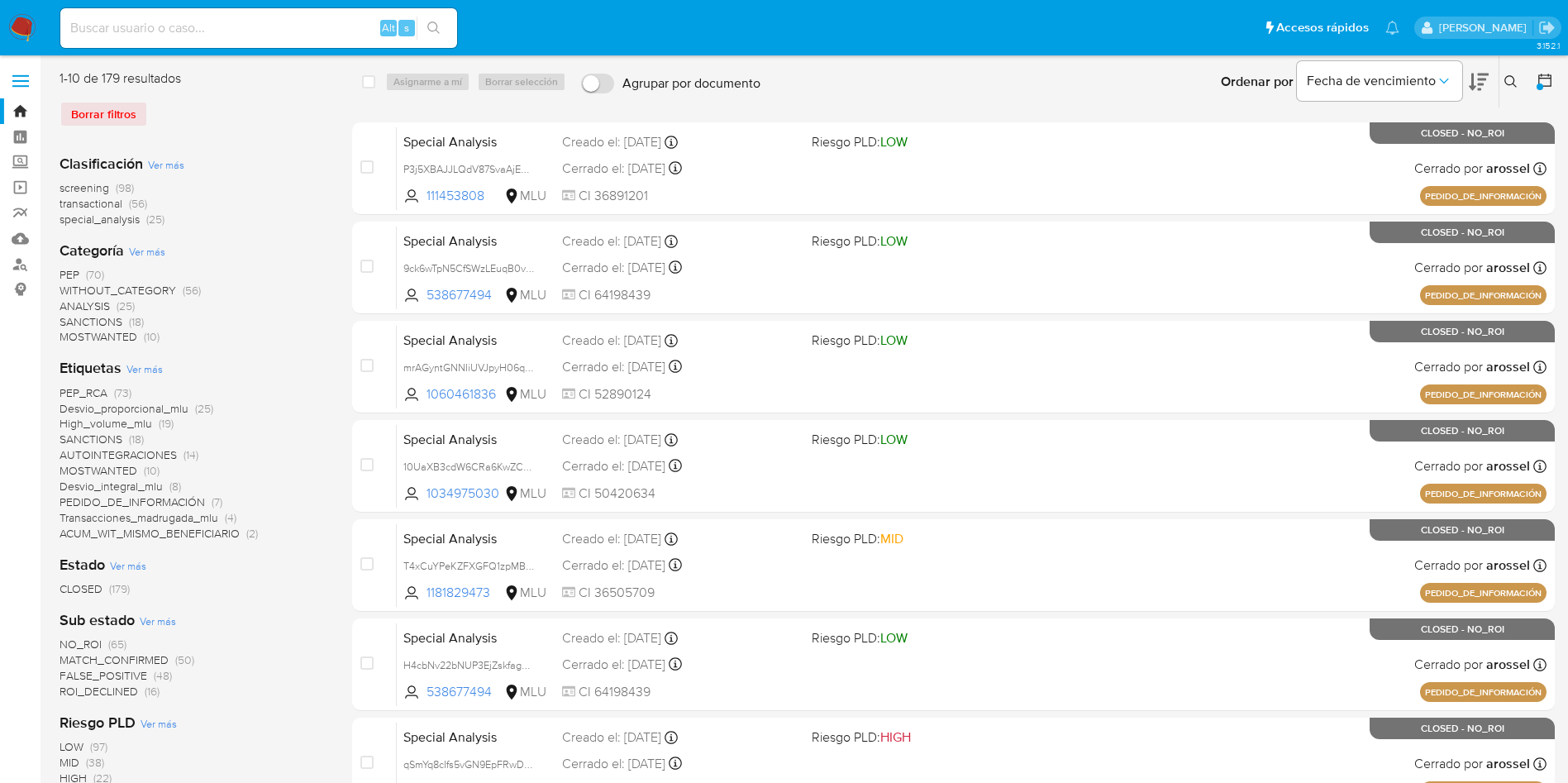
click input
paste input "UNHrWmtmA6JQDNvlj1SkLL1V"
type input "UNHrWmtmA6JQDNvlj1SkLL1V"
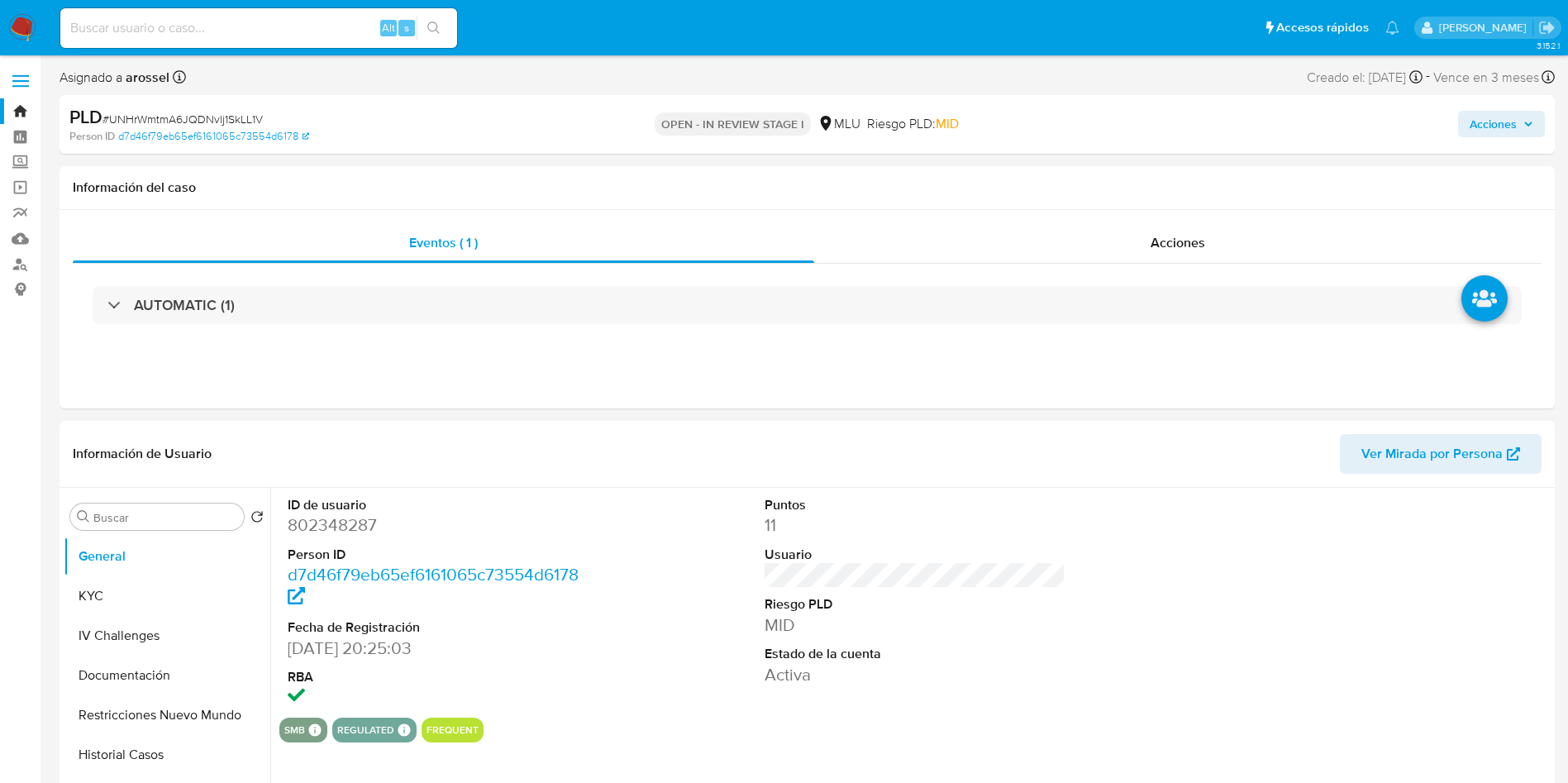
select select "10"
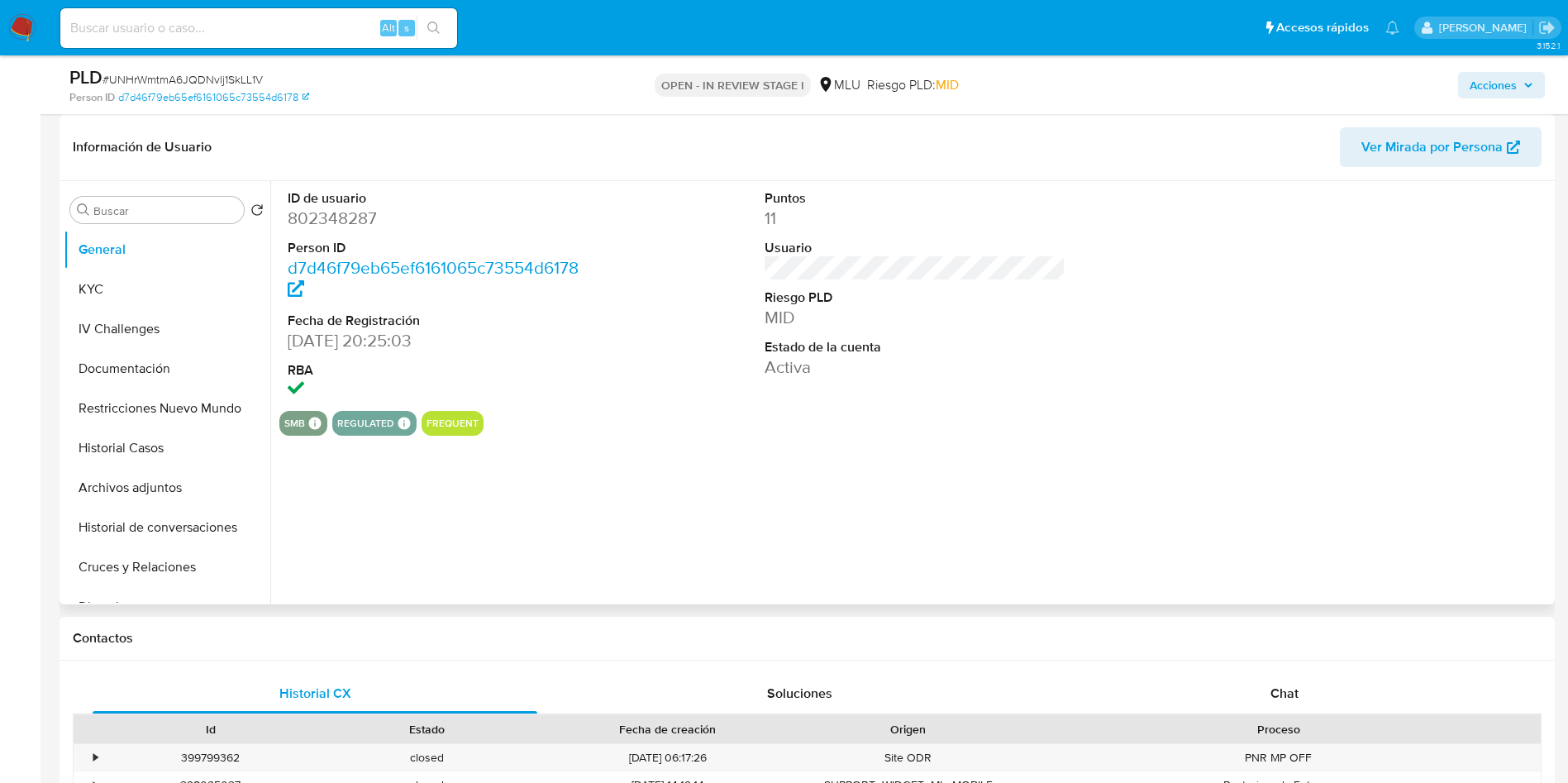
click dd "Activa"
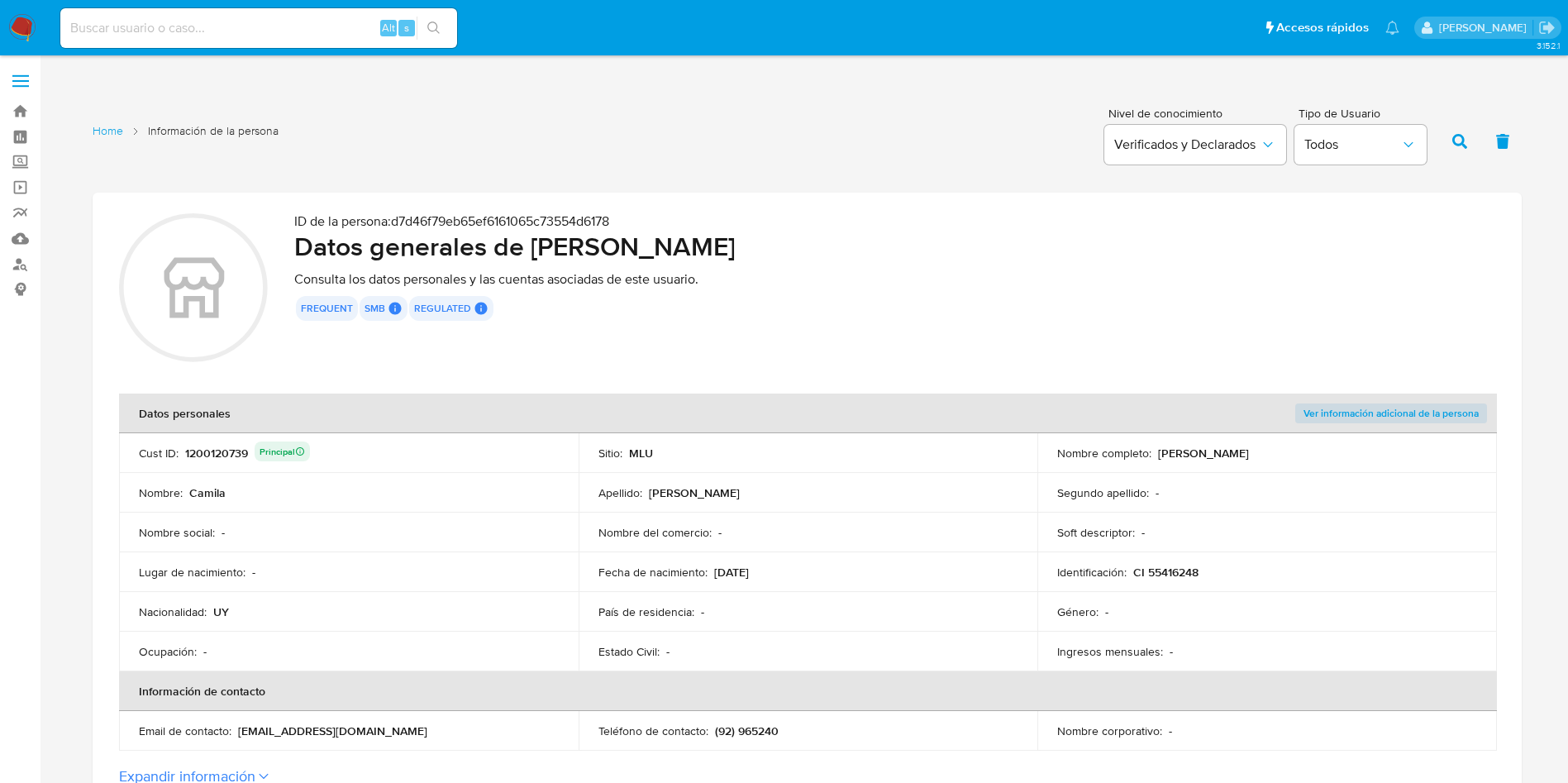
click at [228, 462] on div "1200120739 Principal" at bounding box center [248, 453] width 125 height 23
click at [225, 455] on div "1200120739 Principal" at bounding box center [248, 453] width 125 height 23
click at [209, 455] on div "1200120739 Principal" at bounding box center [248, 453] width 125 height 23
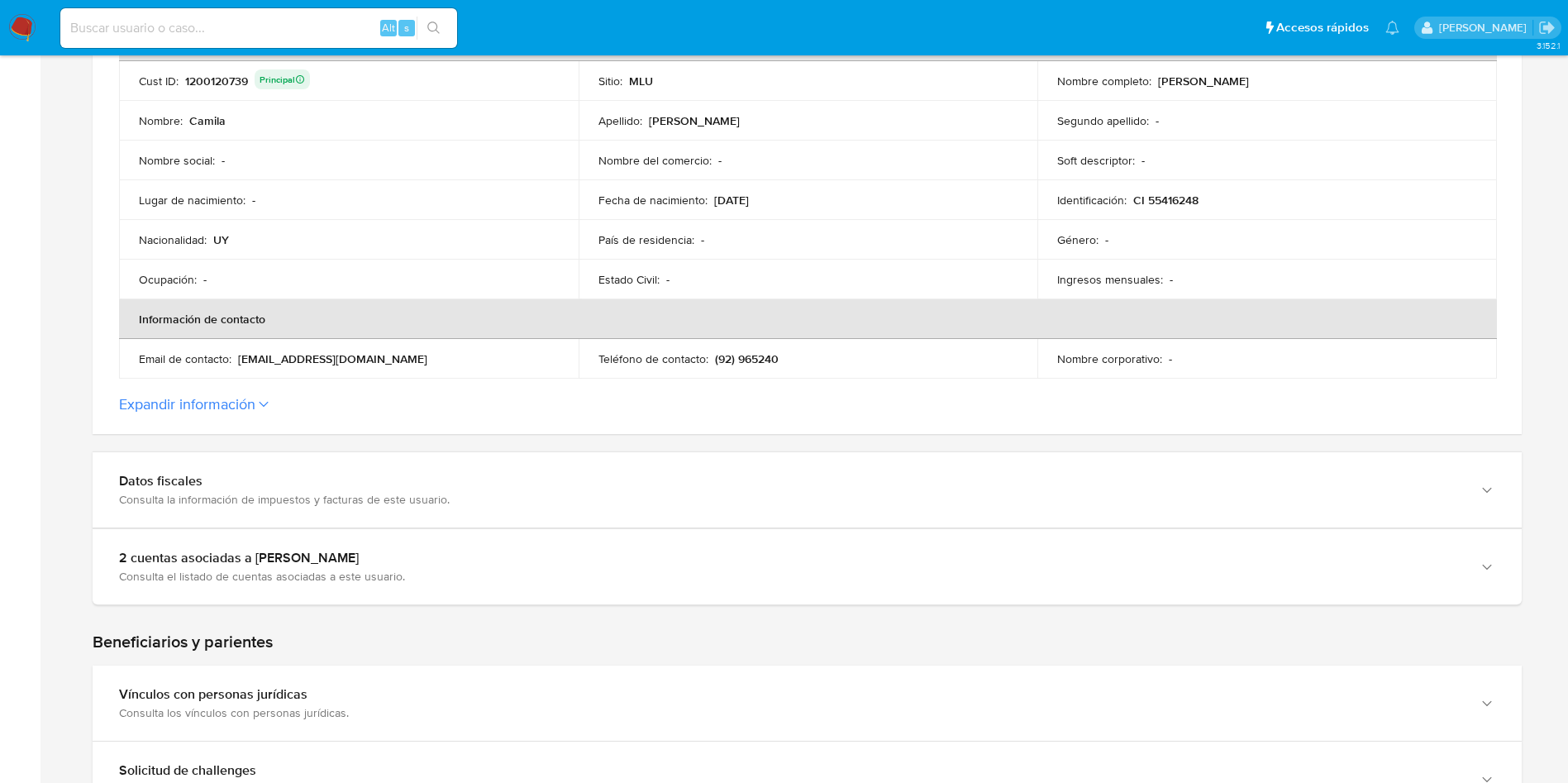
scroll to position [124, 0]
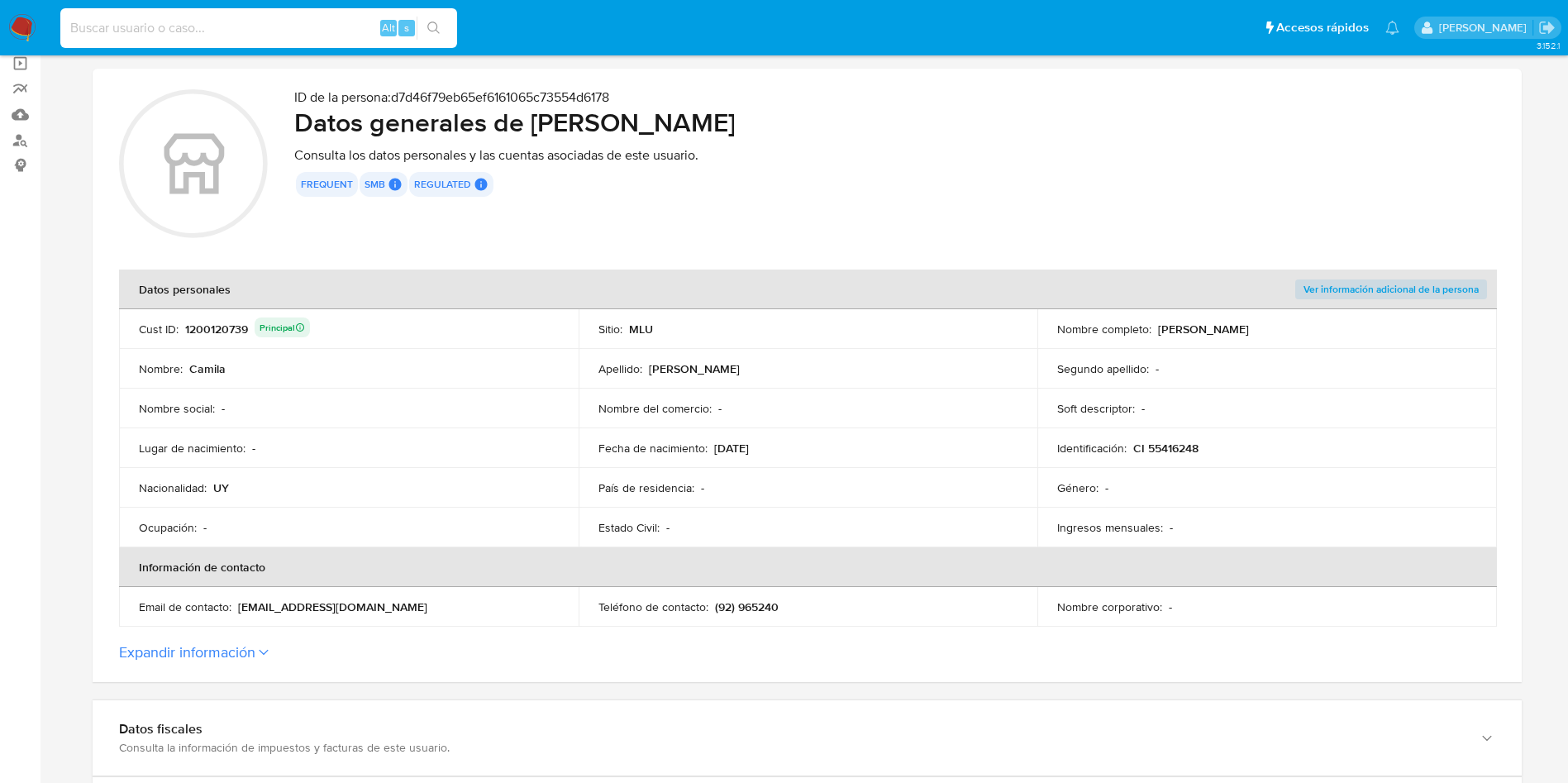
click at [291, 25] on input at bounding box center [259, 28] width 397 height 21
paste input "4ESkTx2UJDLqHFTc1wCT9P4u"
type input "4ESkTx2UJDLqHFTc1wCT9P4u"
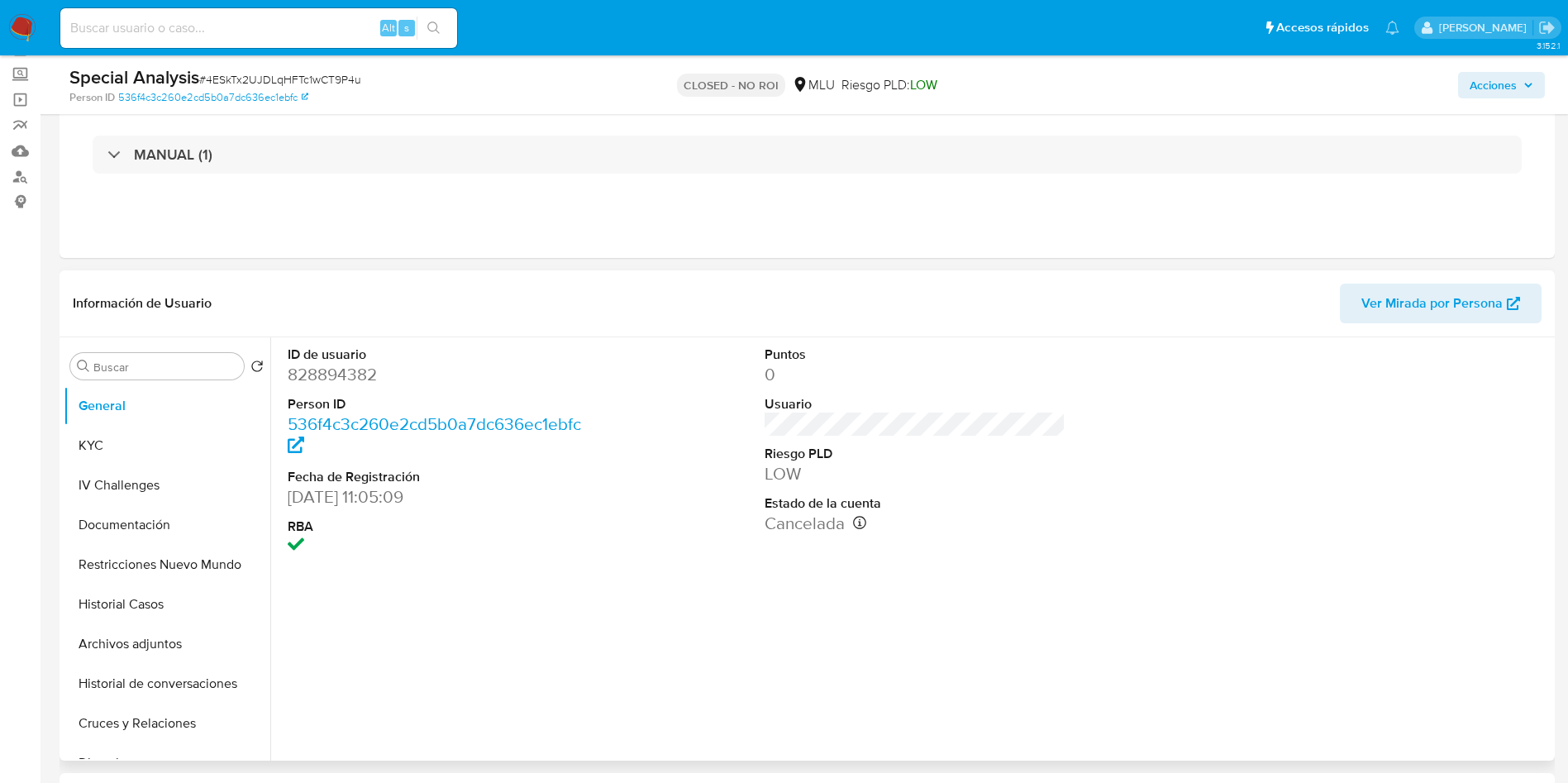
scroll to position [248, 0]
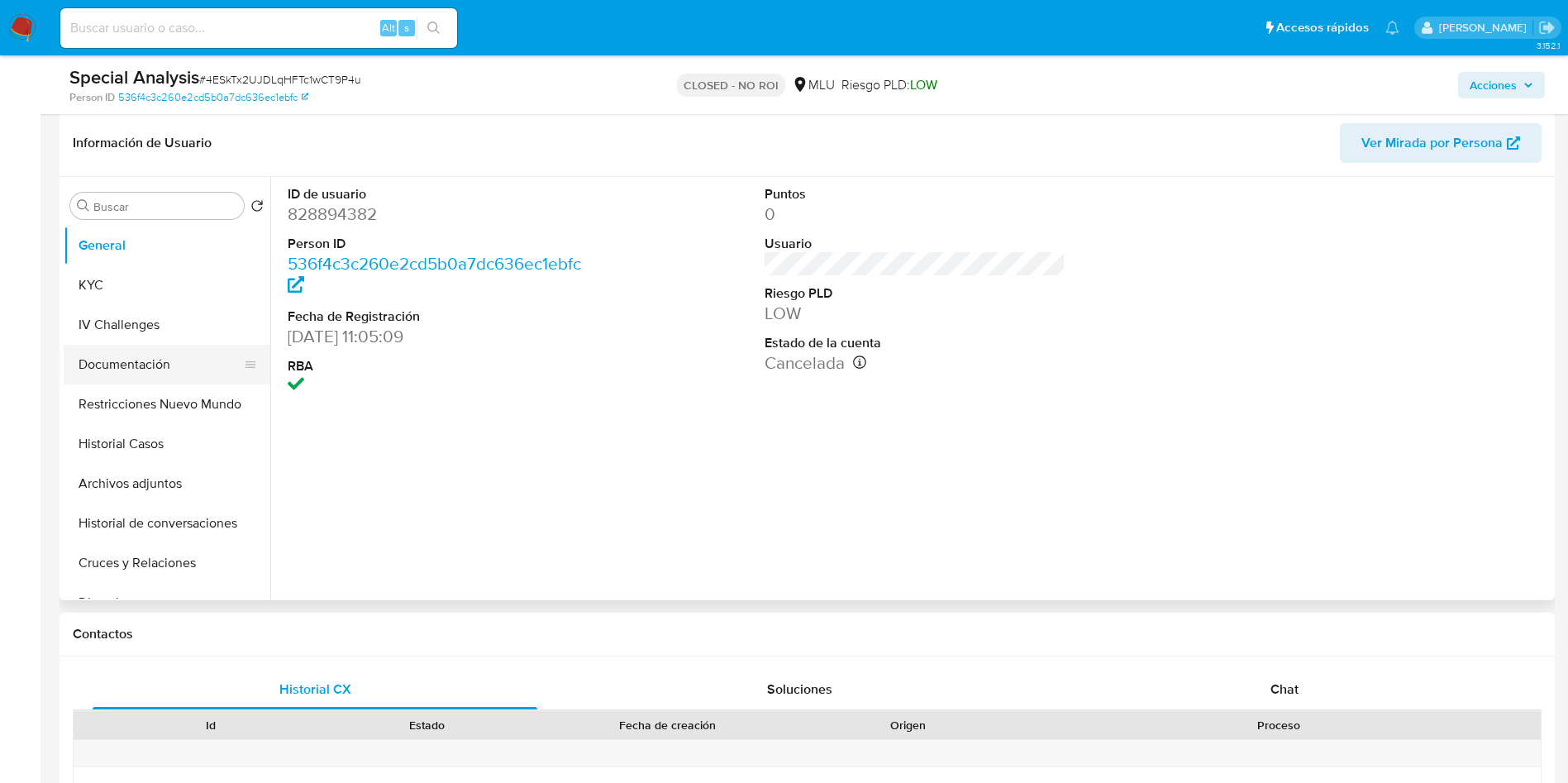
select select "10"
click at [164, 359] on button "Documentación" at bounding box center [161, 364] width 193 height 40
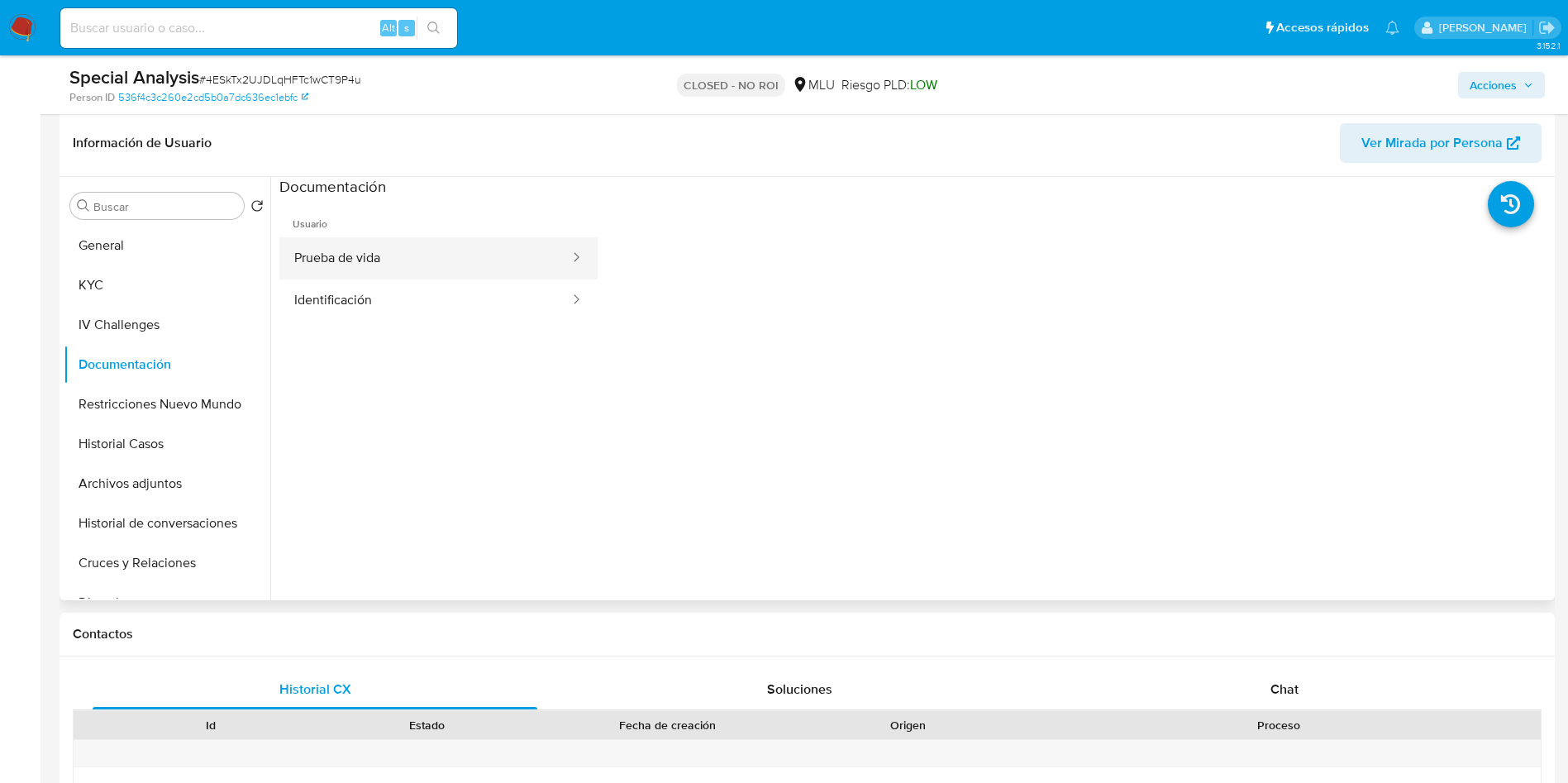
click at [433, 252] on button "Prueba de vida" at bounding box center [425, 258] width 291 height 42
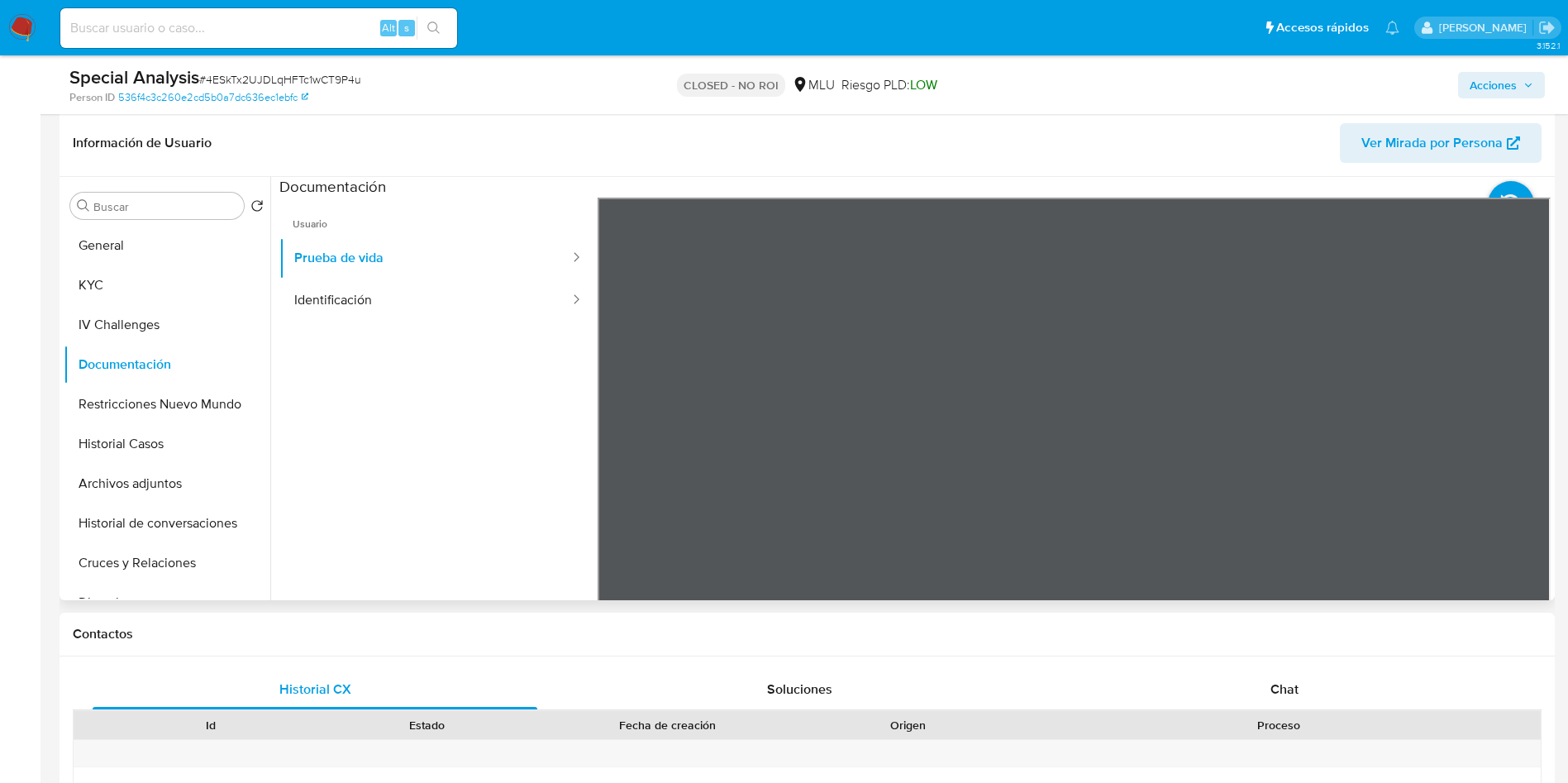
drag, startPoint x: 948, startPoint y: 471, endPoint x: 947, endPoint y: 463, distance: 8.1
click at [947, 463] on div at bounding box center [1075, 469] width 954 height 542
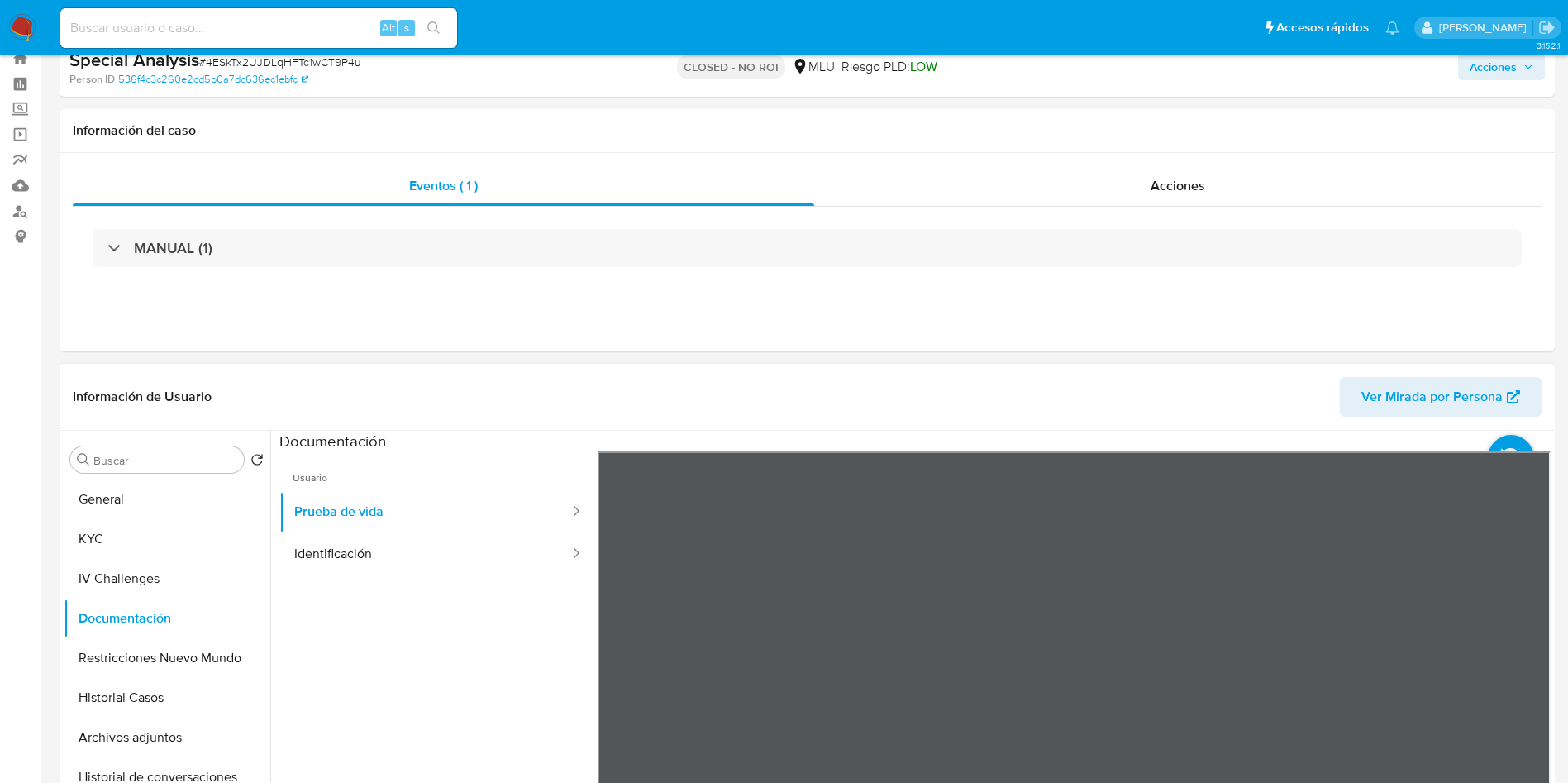
scroll to position [0, 0]
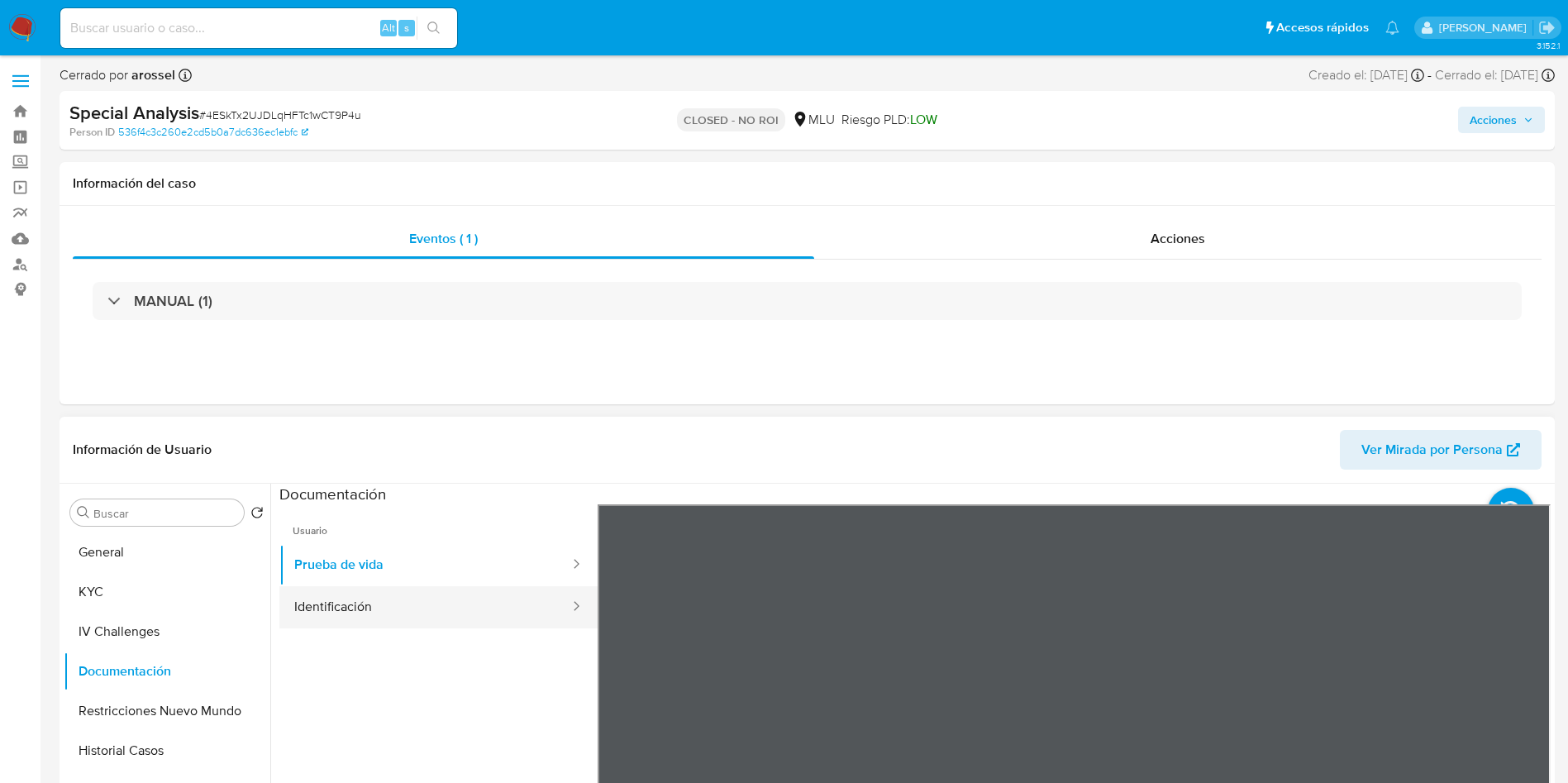
click at [361, 624] on button "Identificación" at bounding box center [425, 607] width 291 height 42
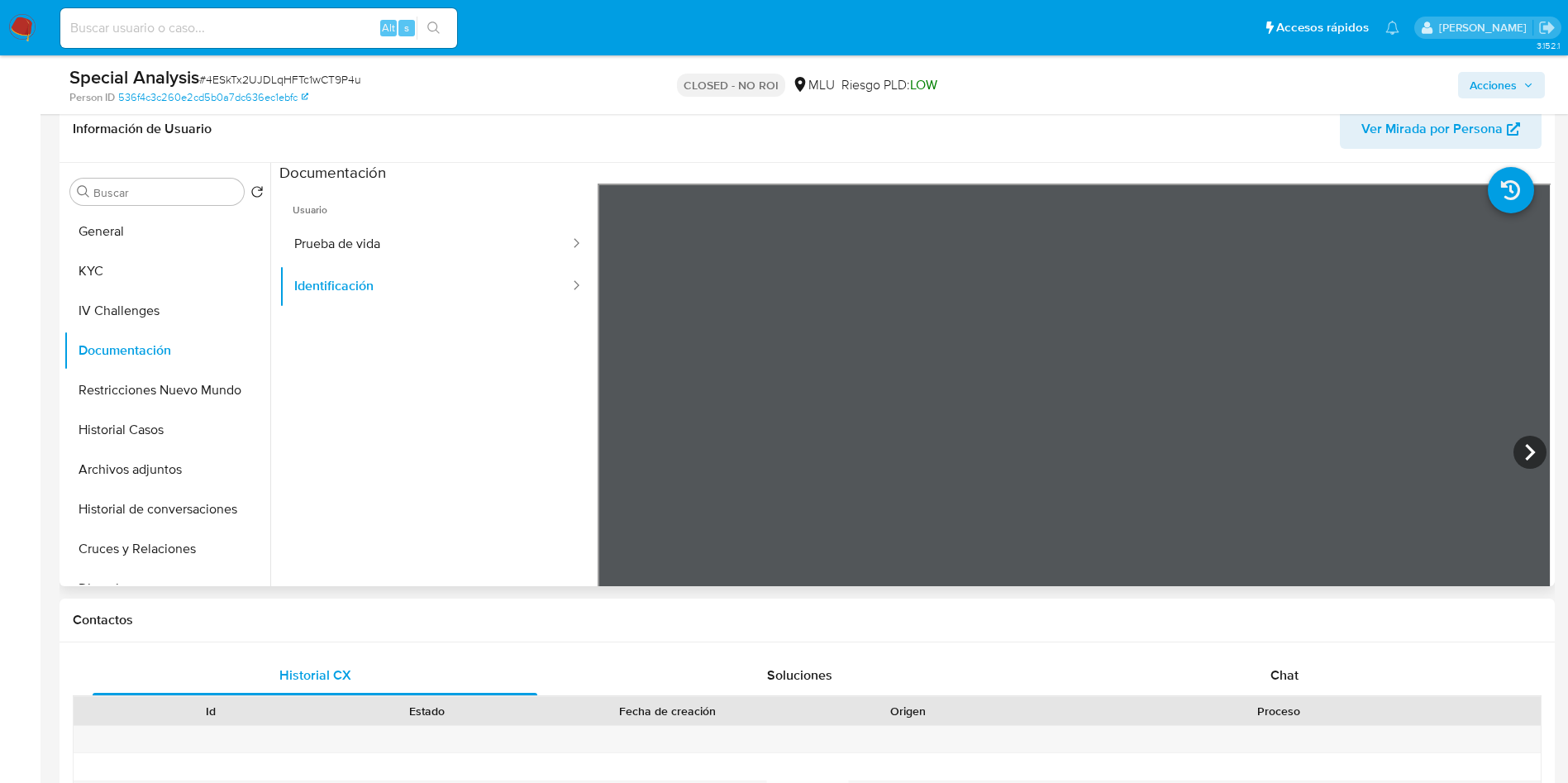
scroll to position [372, 0]
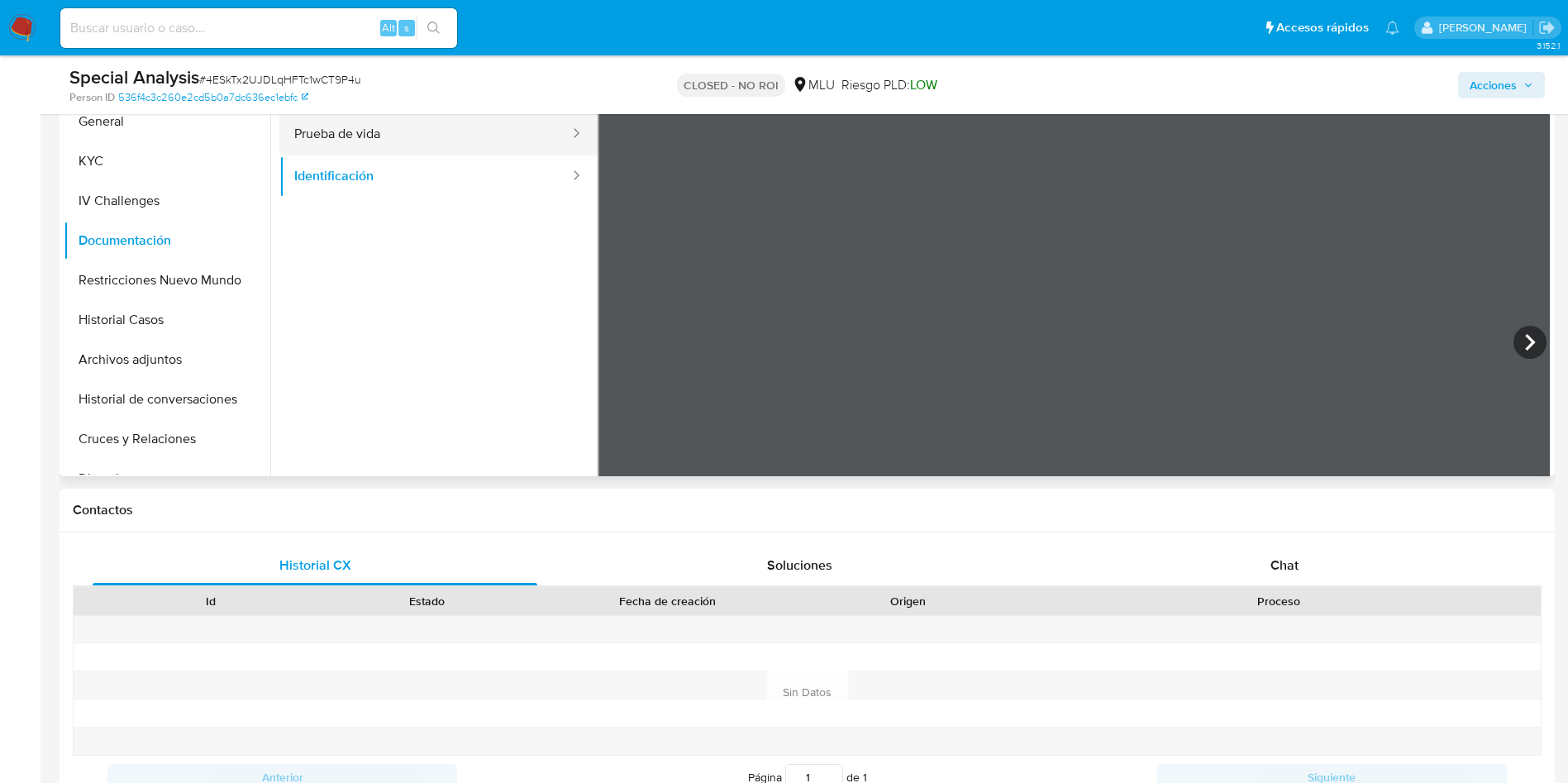
click at [363, 140] on button "Prueba de vida" at bounding box center [425, 134] width 291 height 42
click at [433, 145] on button "Prueba de vida" at bounding box center [425, 134] width 291 height 42
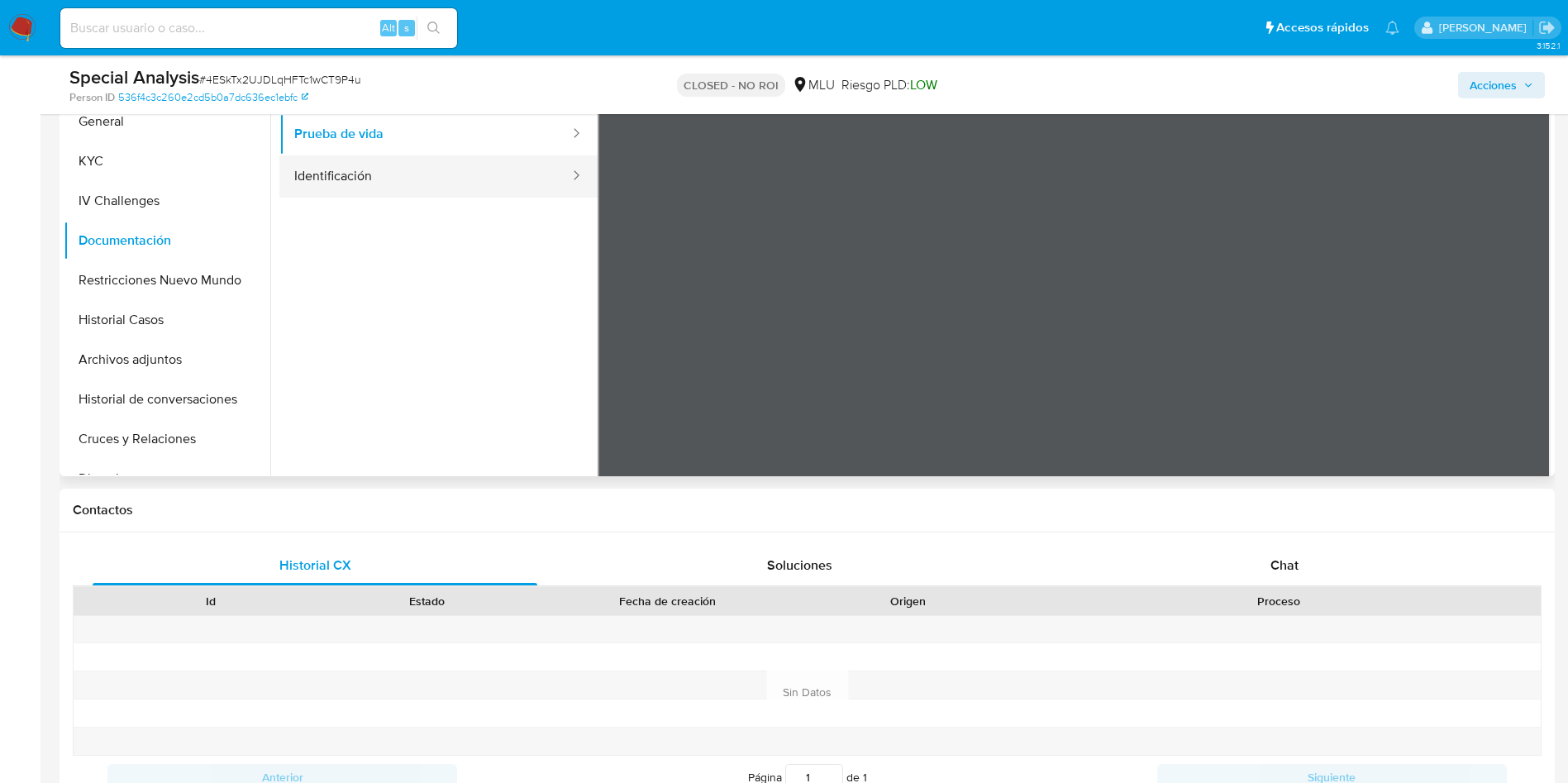
click at [432, 174] on button "Identificación" at bounding box center [425, 176] width 291 height 42
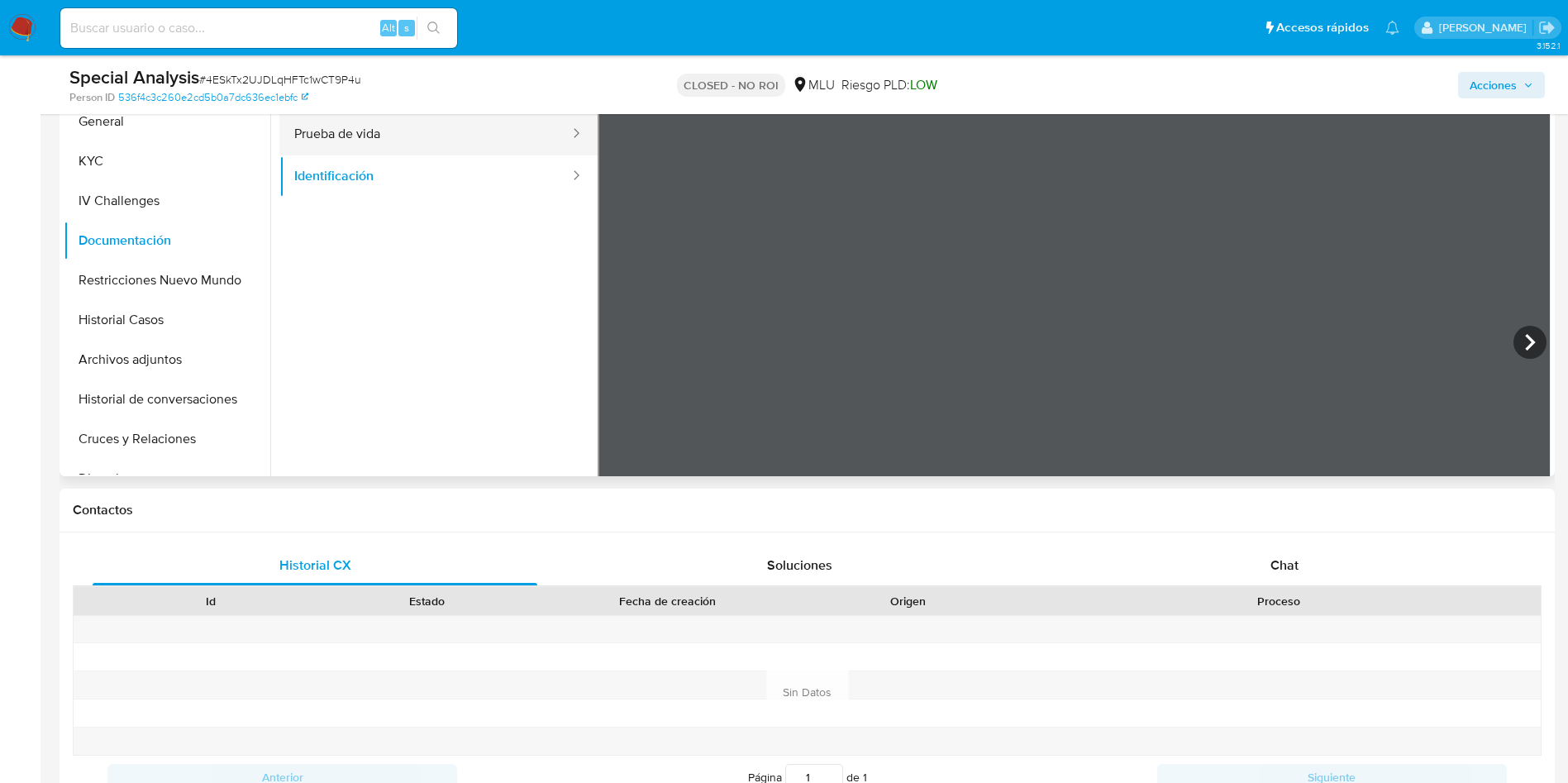
click at [356, 140] on button "Prueba de vida" at bounding box center [425, 134] width 291 height 42
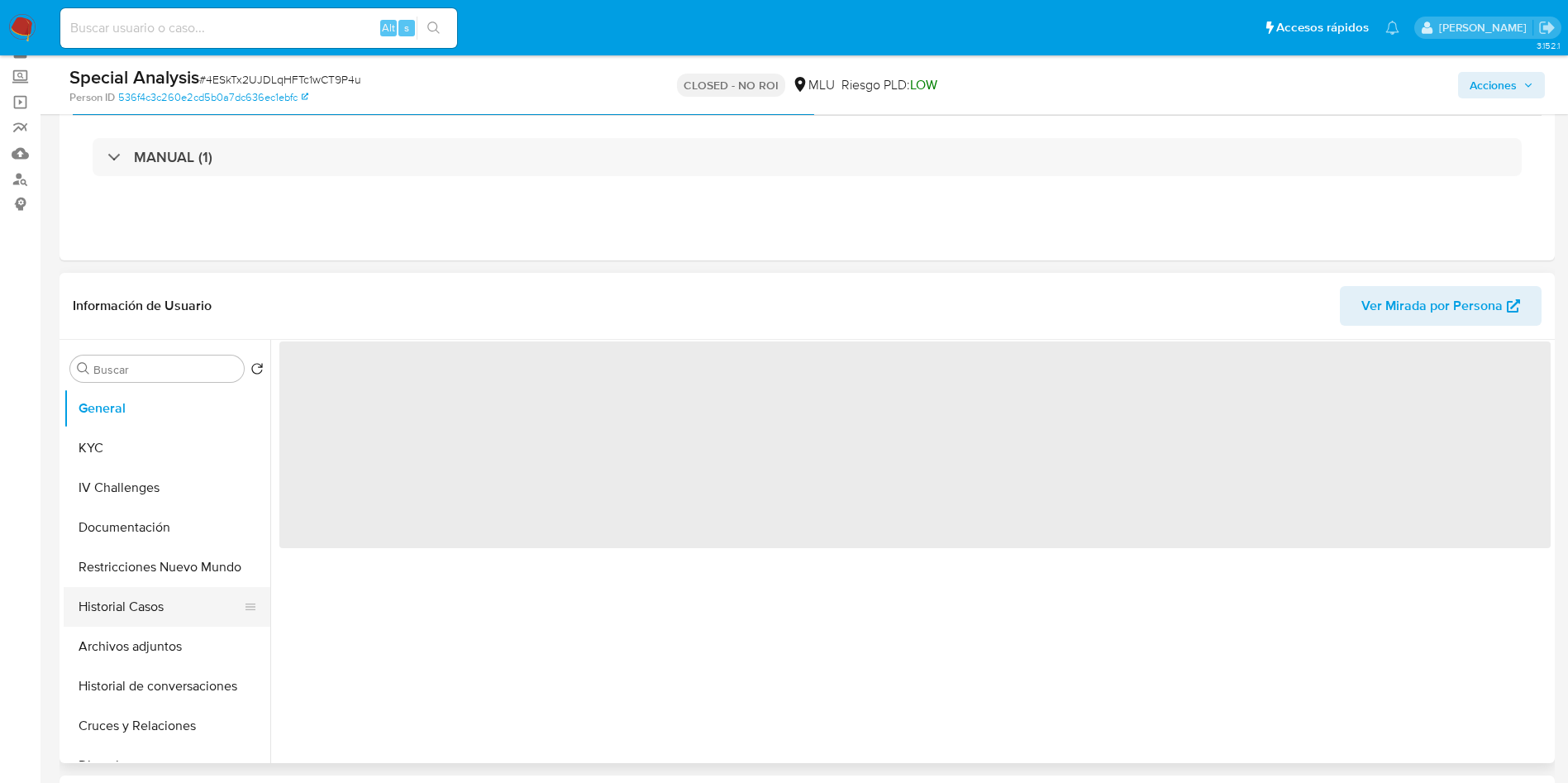
scroll to position [124, 0]
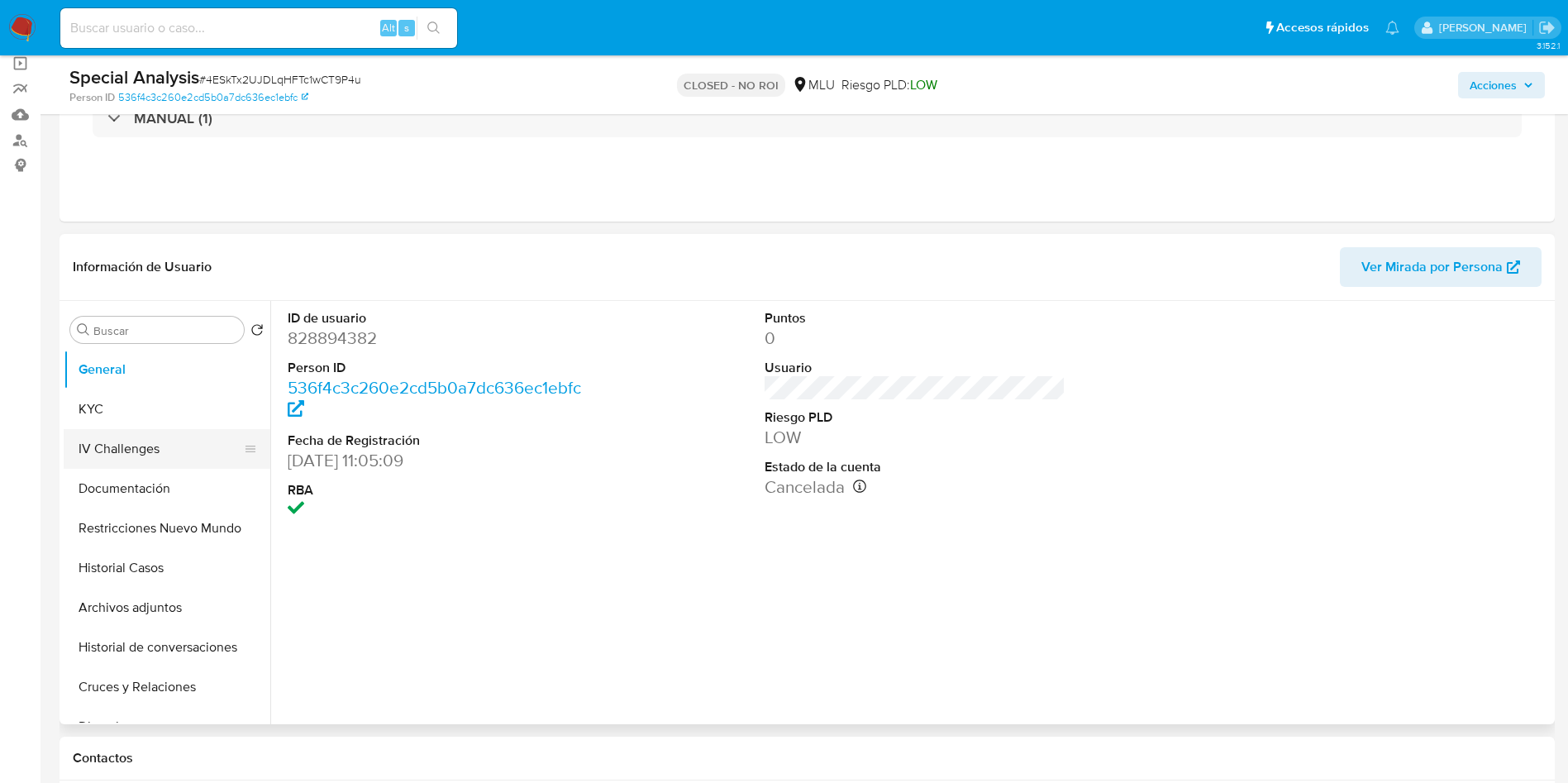
click at [162, 466] on button "IV Challenges" at bounding box center [161, 449] width 193 height 40
select select "10"
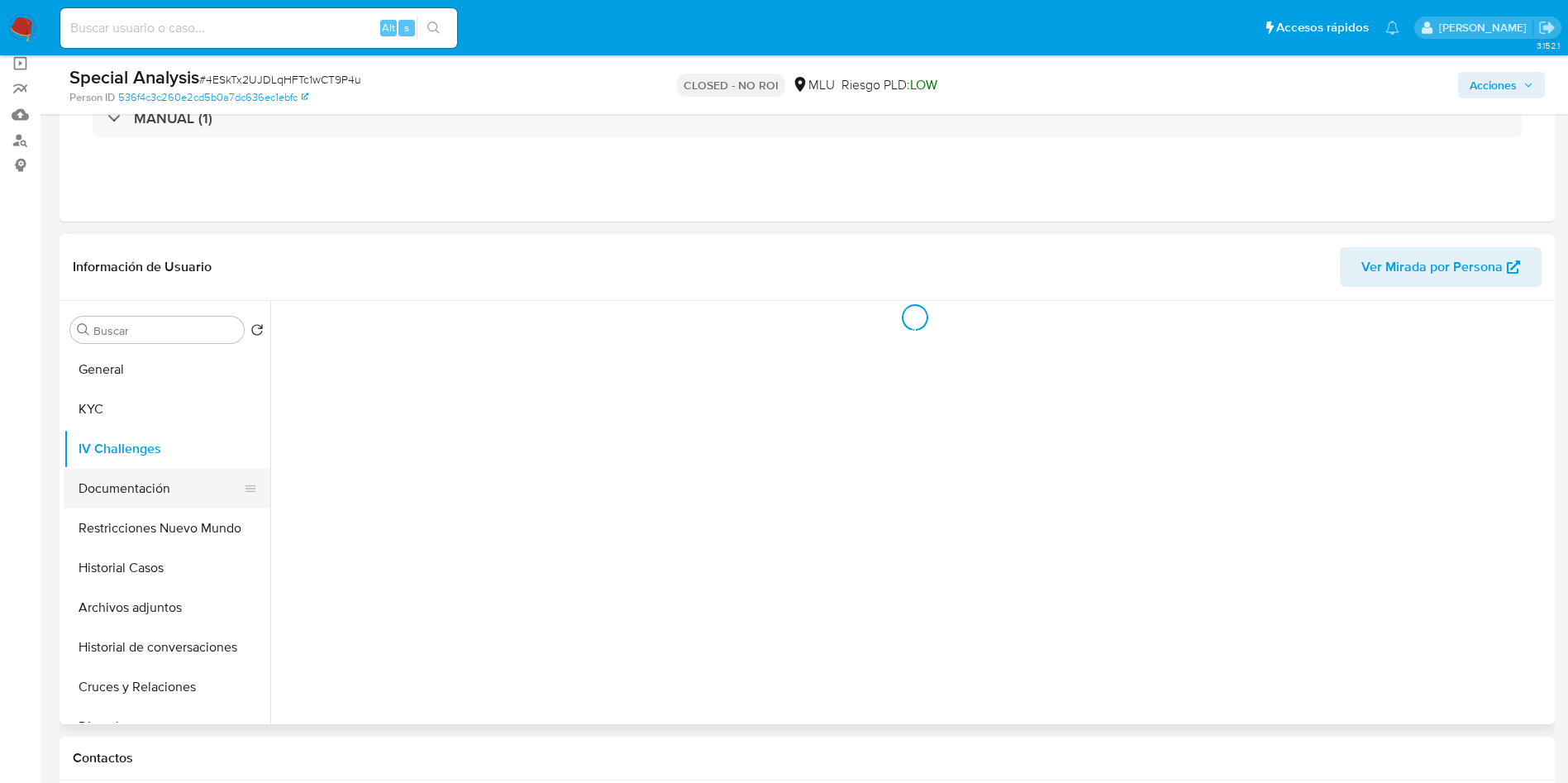
click at [162, 478] on button "Documentación" at bounding box center [161, 488] width 193 height 40
click at [432, 298] on div "Información de Usuario Ver Mirada por Persona" at bounding box center [807, 267] width 1495 height 67
click at [482, 310] on button "Prueba de vida" at bounding box center [425, 300] width 291 height 42
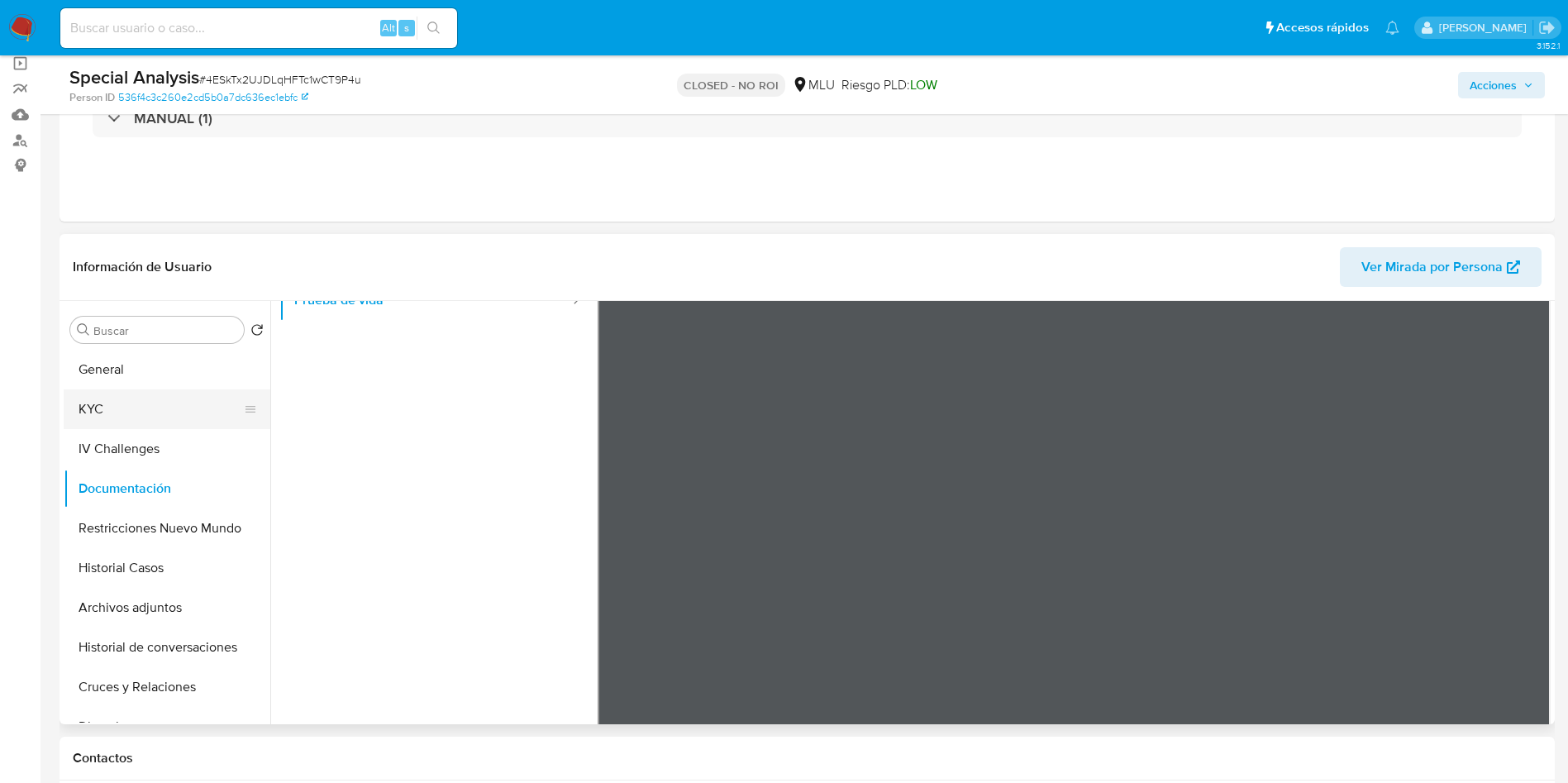
click at [136, 401] on button "KYC" at bounding box center [161, 409] width 193 height 40
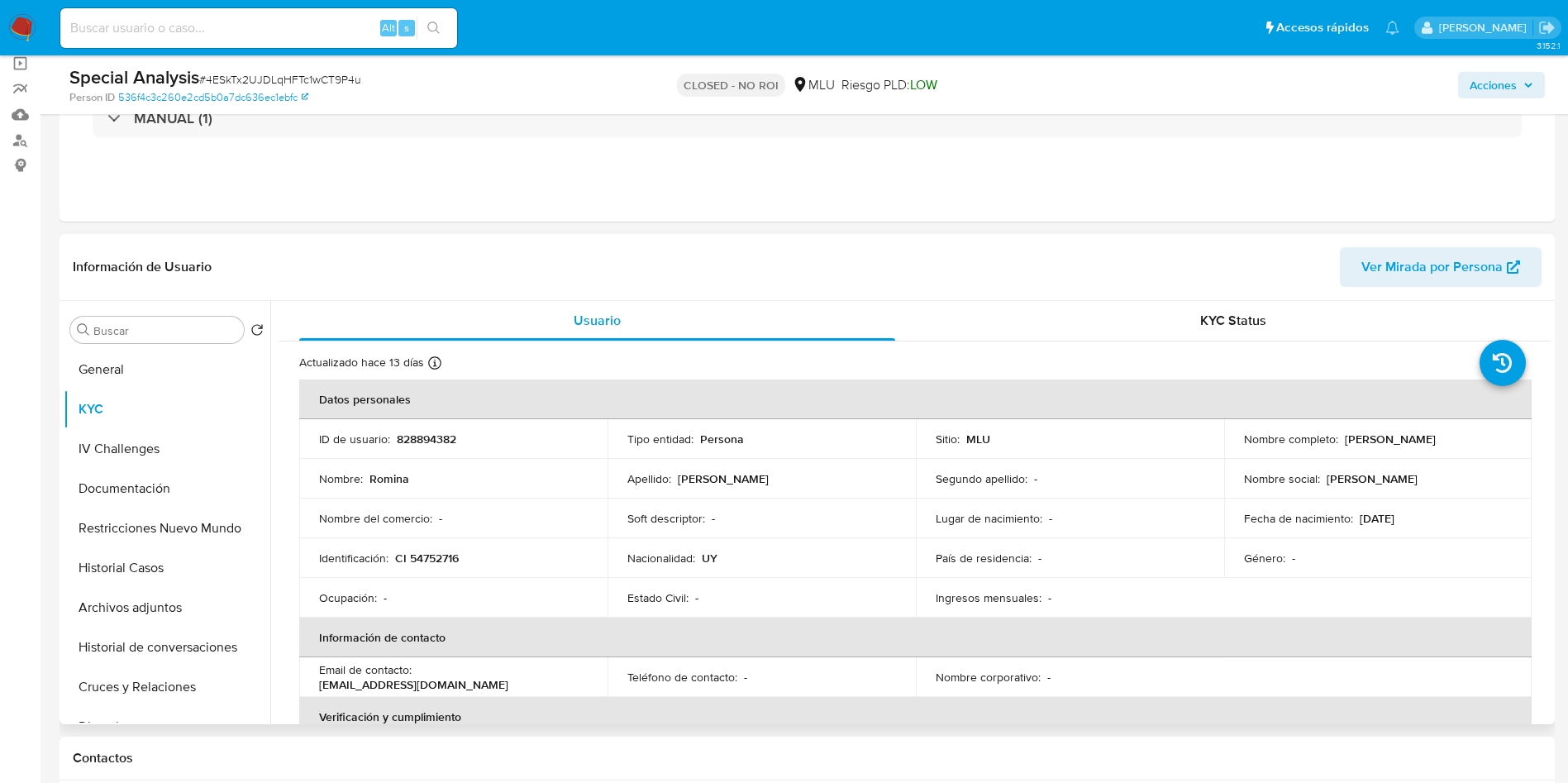
drag, startPoint x: 1340, startPoint y: 436, endPoint x: 1500, endPoint y: 451, distance: 160.7
click at [1500, 451] on td "Nombre completo : [PERSON_NAME]" at bounding box center [1378, 438] width 308 height 40
copy div "[PERSON_NAME]"
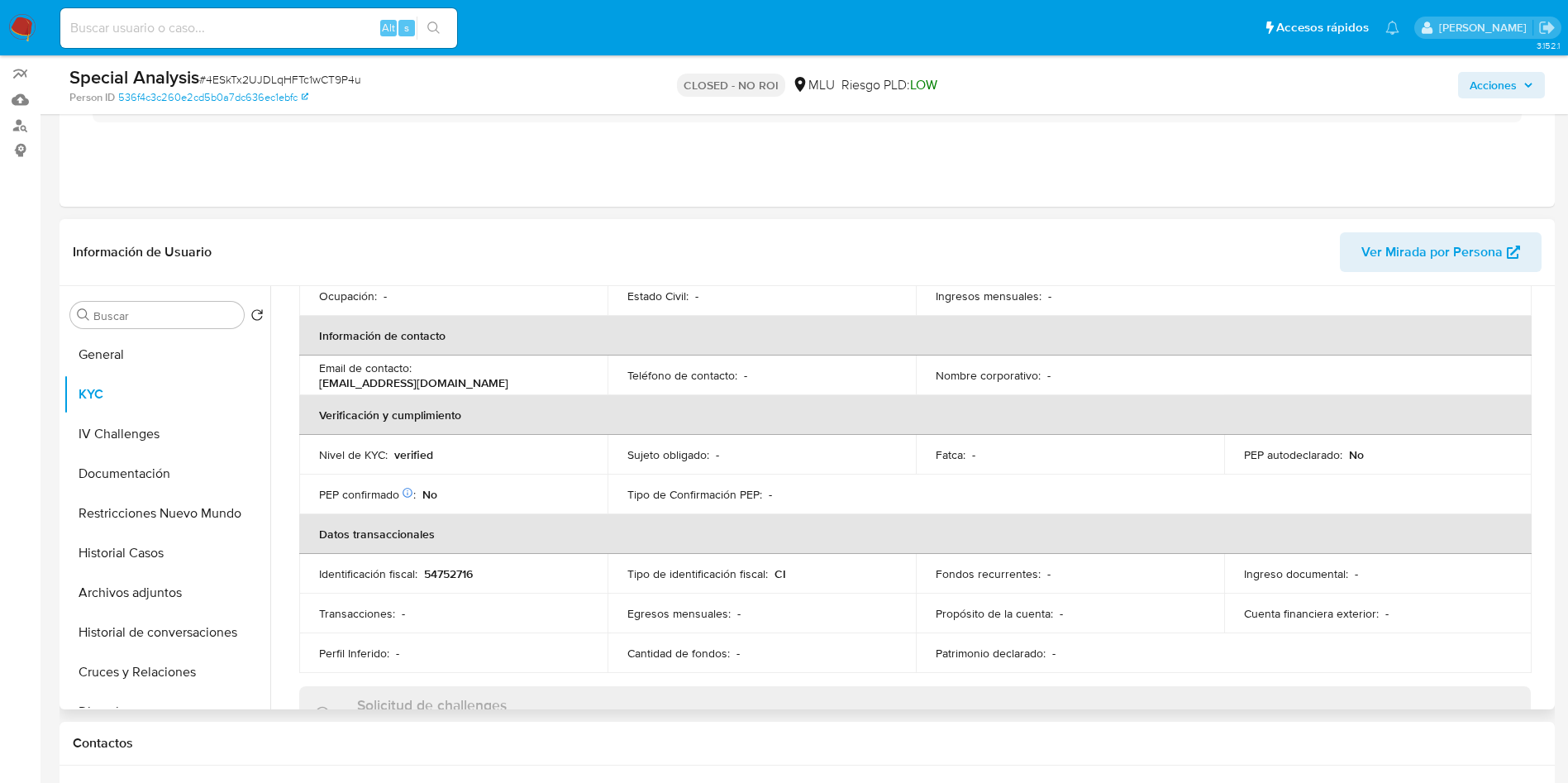
scroll to position [248, 0]
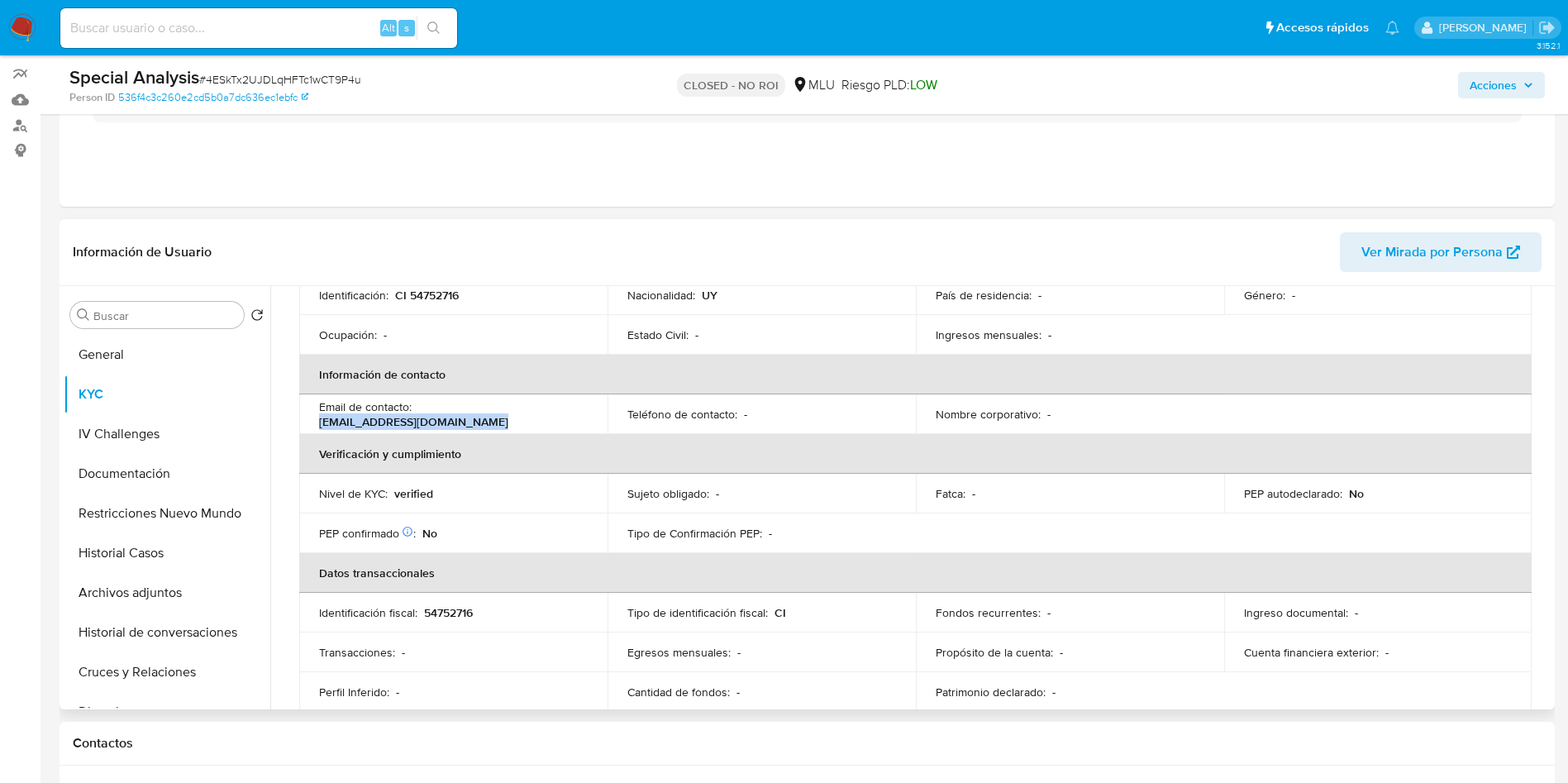
drag, startPoint x: 509, startPoint y: 426, endPoint x: 313, endPoint y: 420, distance: 196.1
click at [313, 420] on td "Email de contacto : [EMAIL_ADDRESS][DOMAIN_NAME]" at bounding box center [453, 413] width 308 height 40
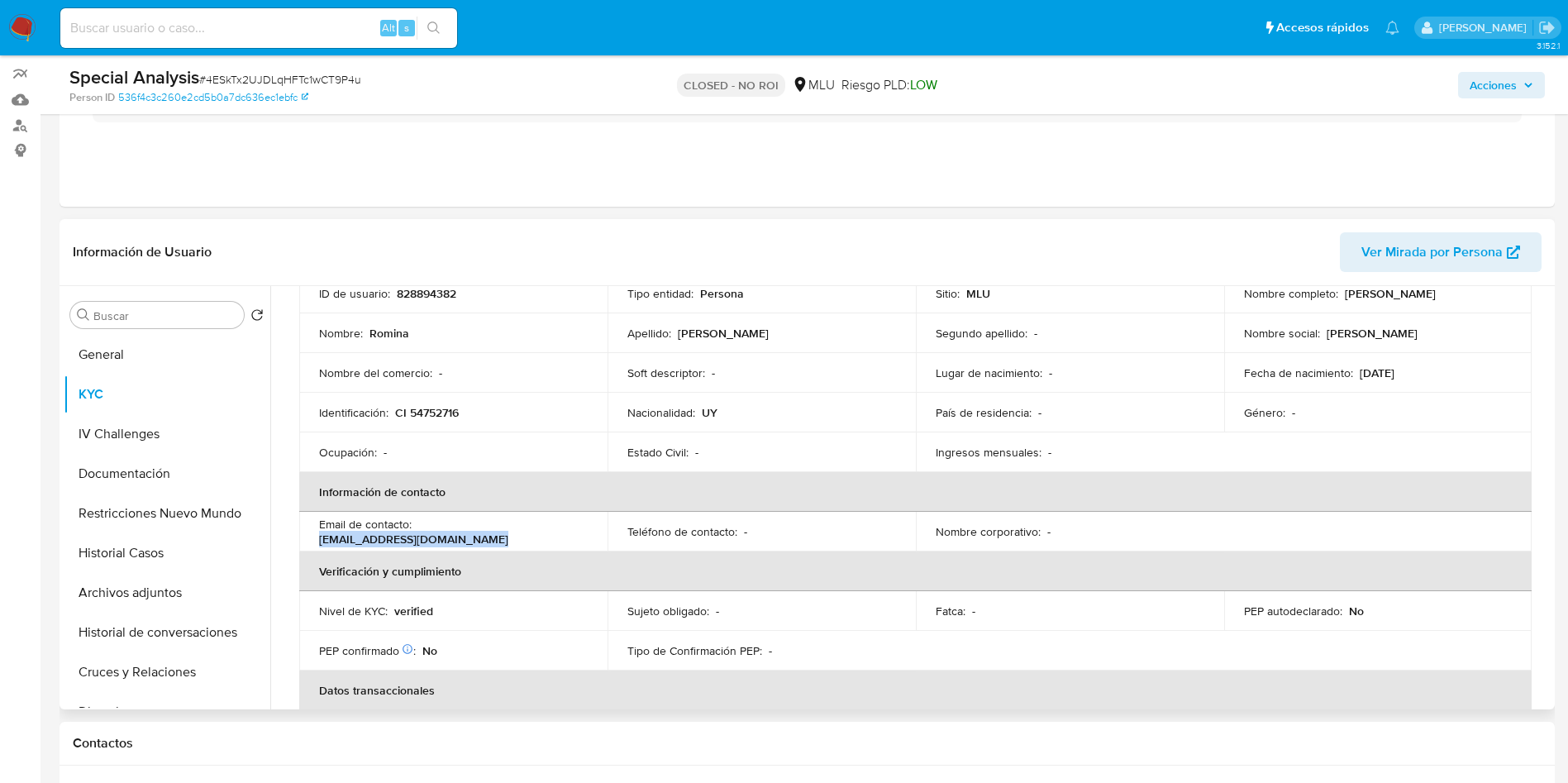
scroll to position [0, 0]
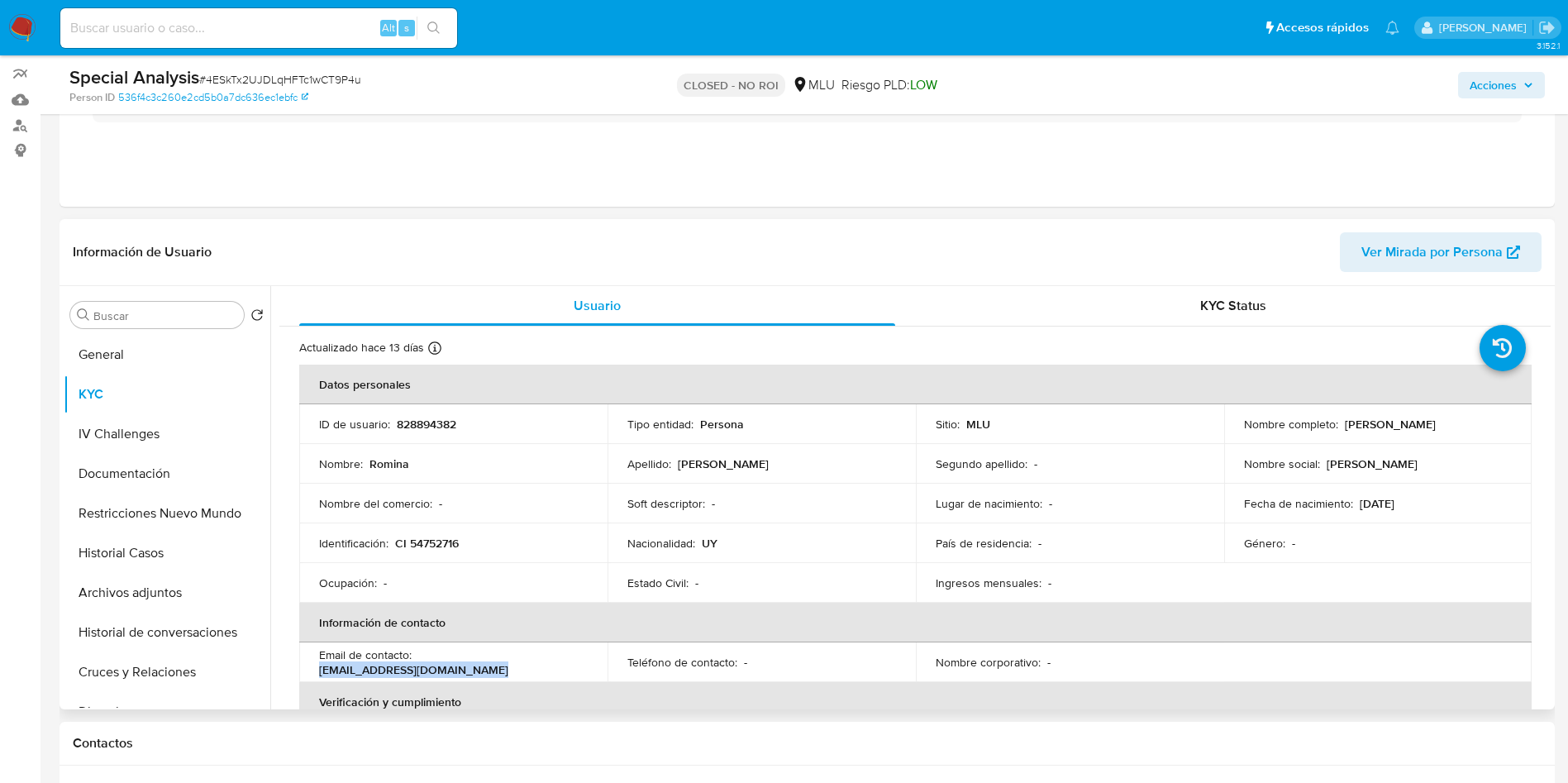
drag, startPoint x: 1343, startPoint y: 420, endPoint x: 1515, endPoint y: 435, distance: 172.7
click at [1515, 435] on td "Nombre completo : [PERSON_NAME]" at bounding box center [1378, 423] width 308 height 40
drag, startPoint x: 1340, startPoint y: 424, endPoint x: 1501, endPoint y: 427, distance: 161.0
click at [1501, 427] on div "Nombre completo : [PERSON_NAME]" at bounding box center [1378, 424] width 269 height 15
copy p "[PERSON_NAME]"
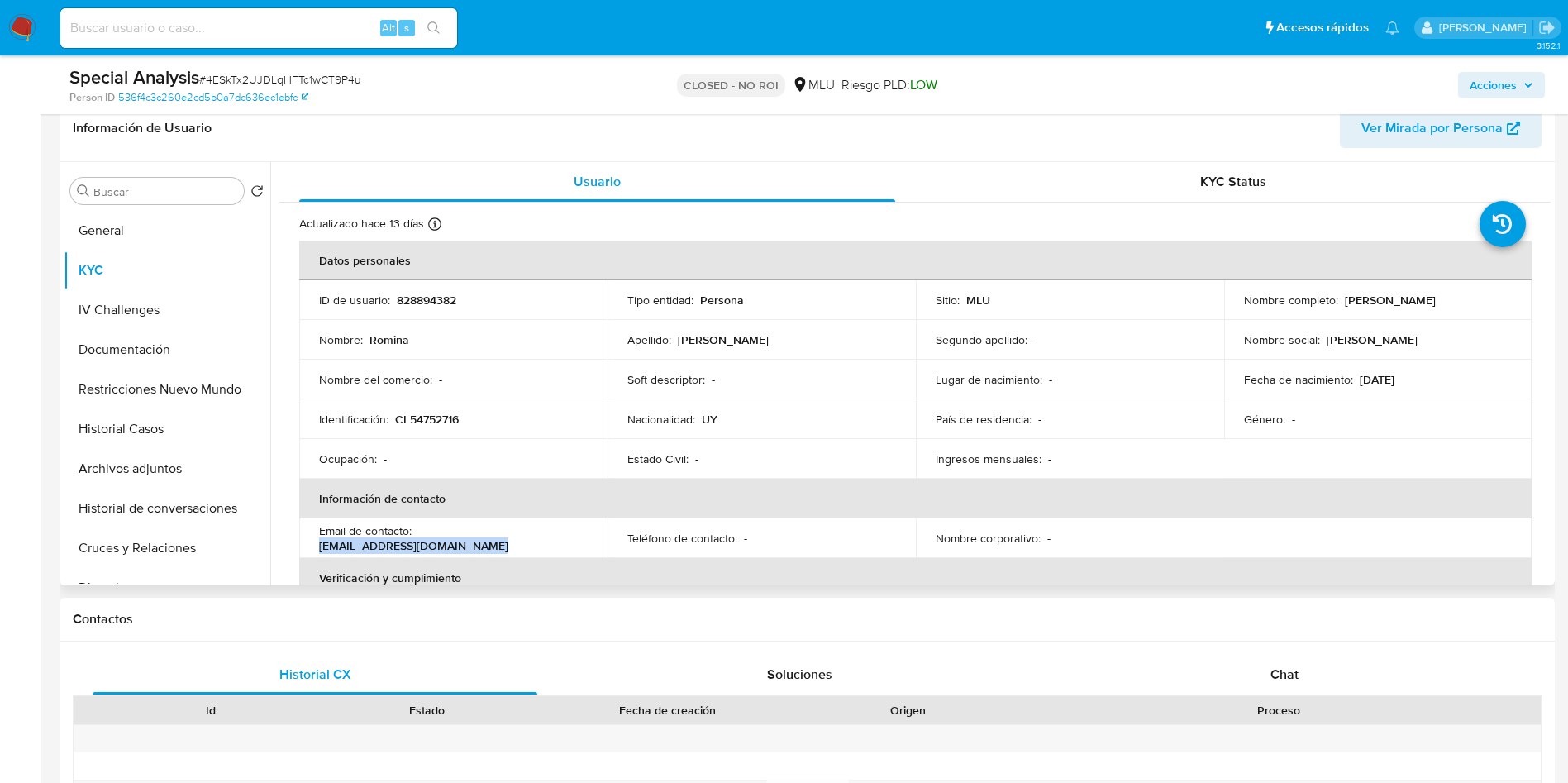
scroll to position [139, 0]
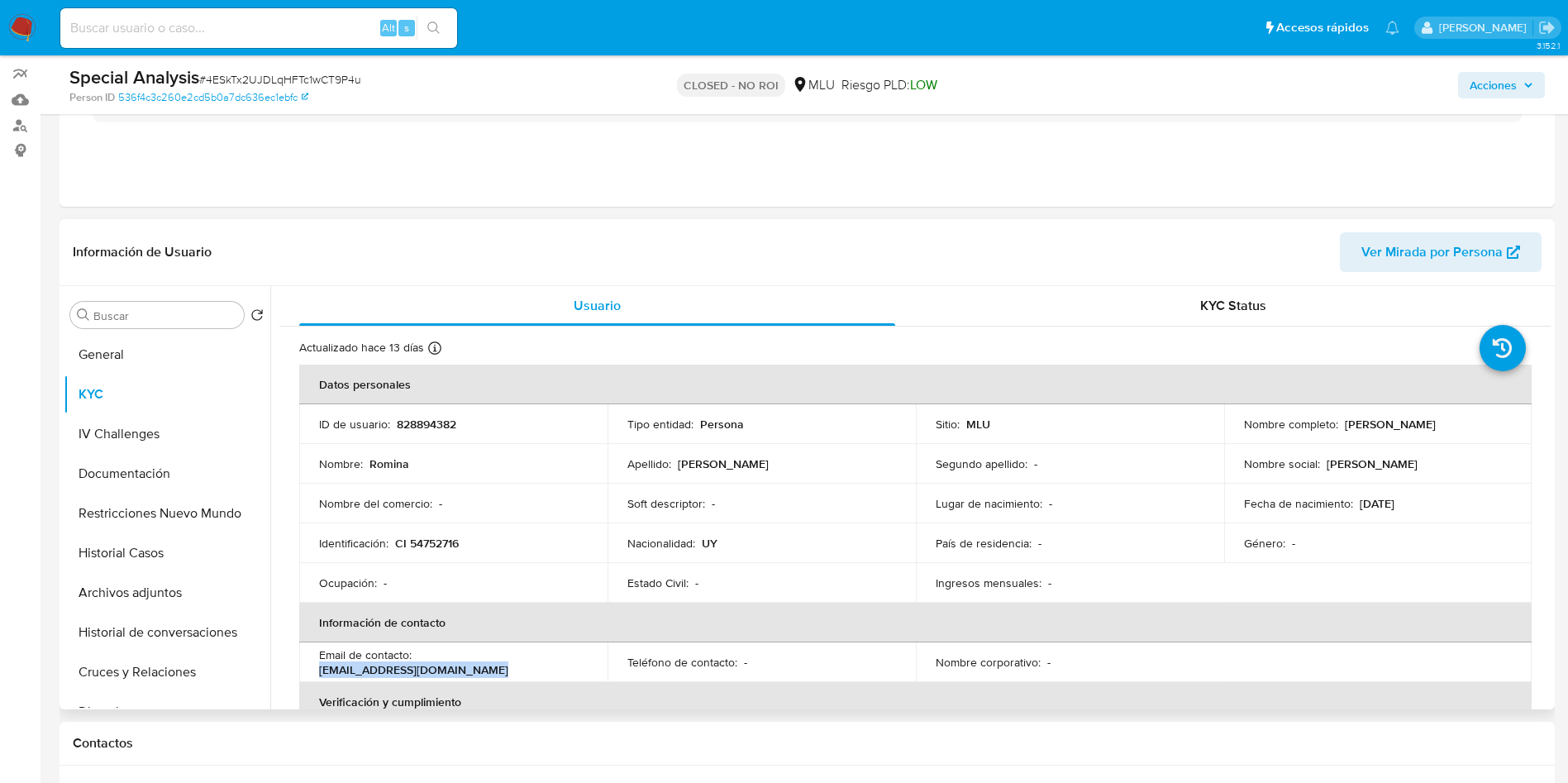
click at [1355, 258] on button "Ver Mirada por Persona" at bounding box center [1441, 252] width 202 height 40
click at [150, 513] on button "Restricciones Nuevo Mundo" at bounding box center [161, 513] width 193 height 40
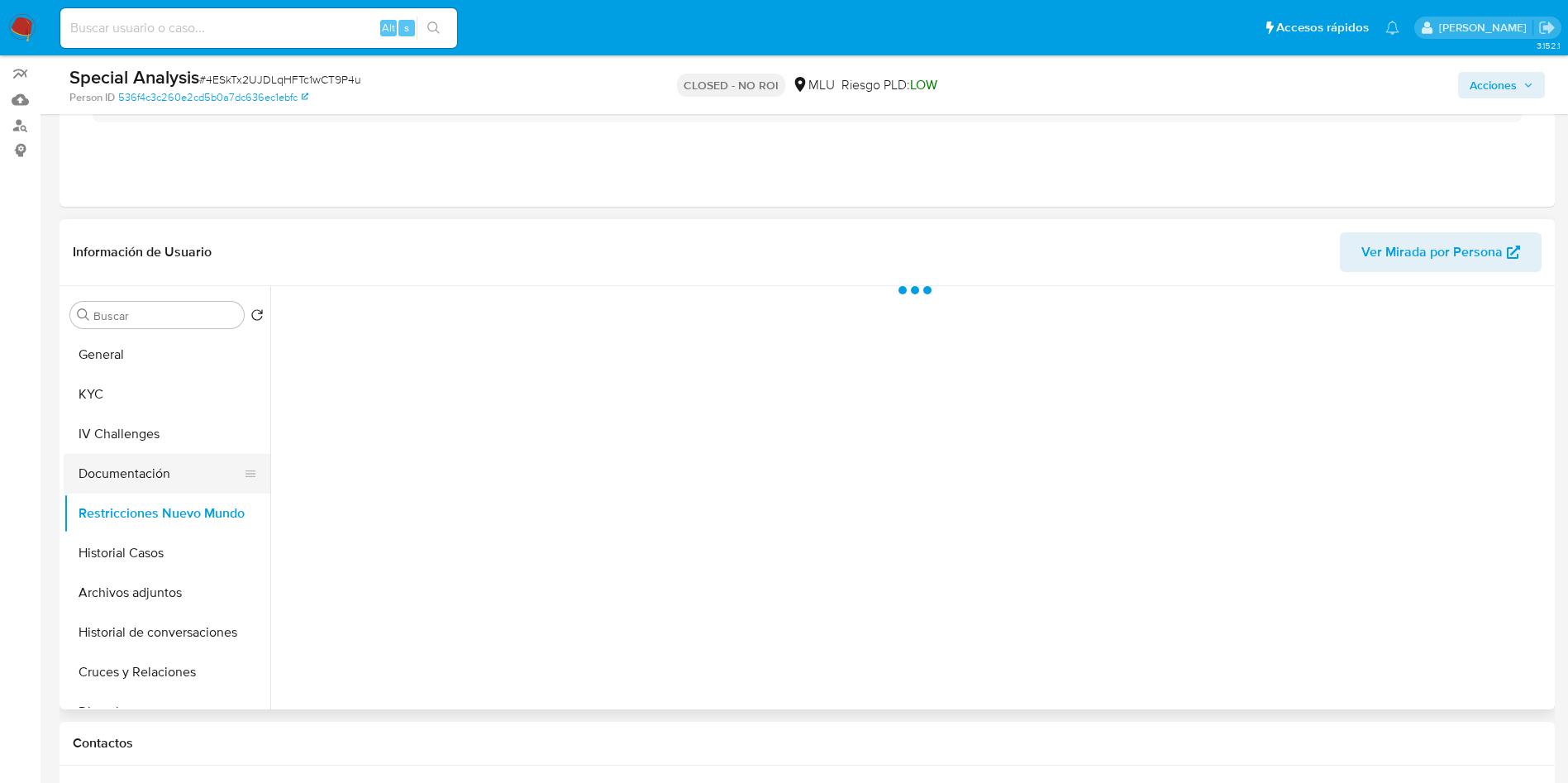
click at [154, 471] on button "Documentación" at bounding box center [161, 473] width 193 height 40
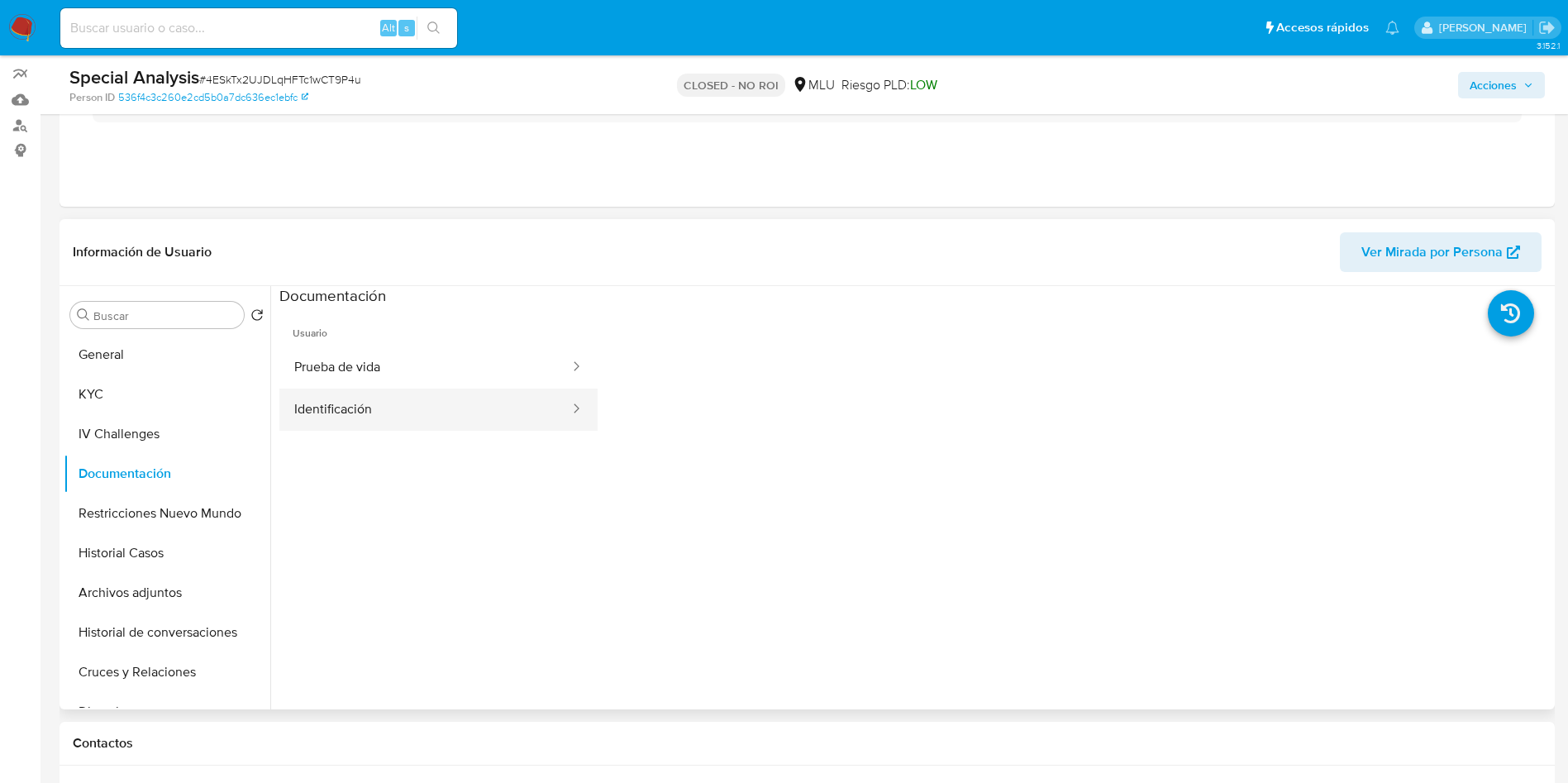
click at [477, 392] on button "Identificación" at bounding box center [425, 410] width 291 height 42
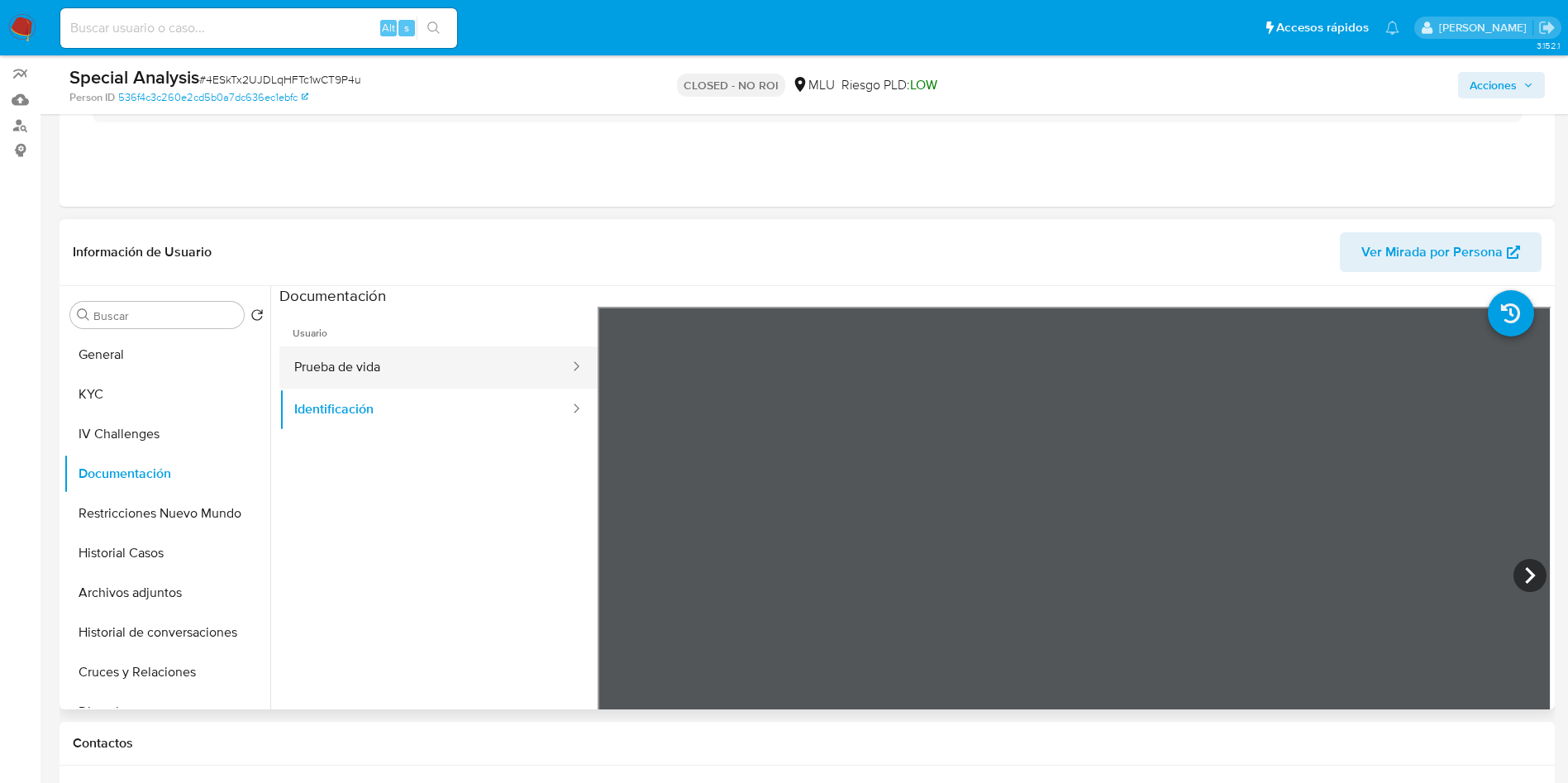
click at [446, 363] on button "Prueba de vida" at bounding box center [425, 368] width 291 height 42
drag, startPoint x: 920, startPoint y: 593, endPoint x: 903, endPoint y: 547, distance: 49.0
click at [903, 547] on div at bounding box center [1075, 578] width 954 height 542
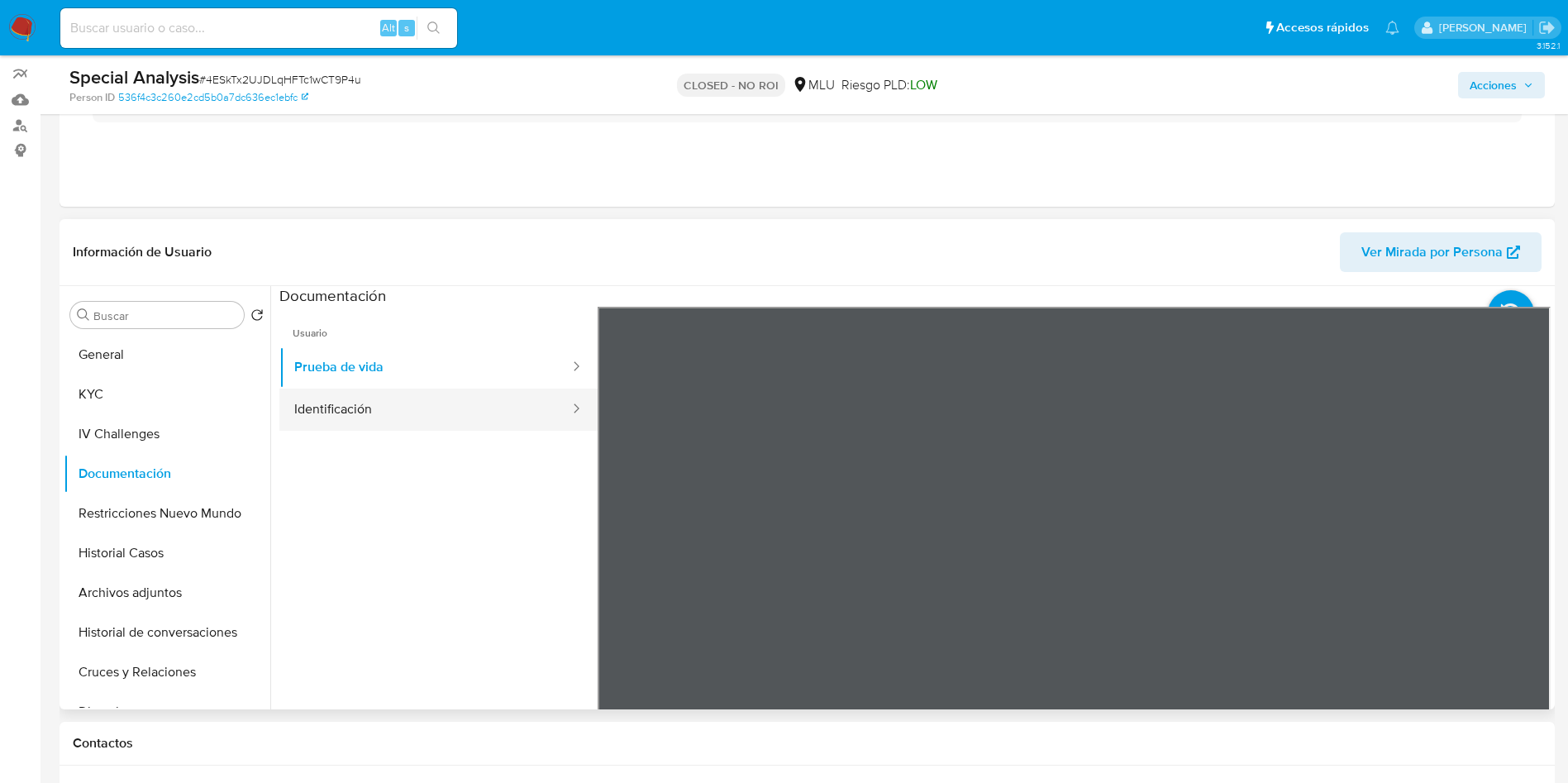
click at [415, 423] on button "Identificación" at bounding box center [425, 410] width 291 height 42
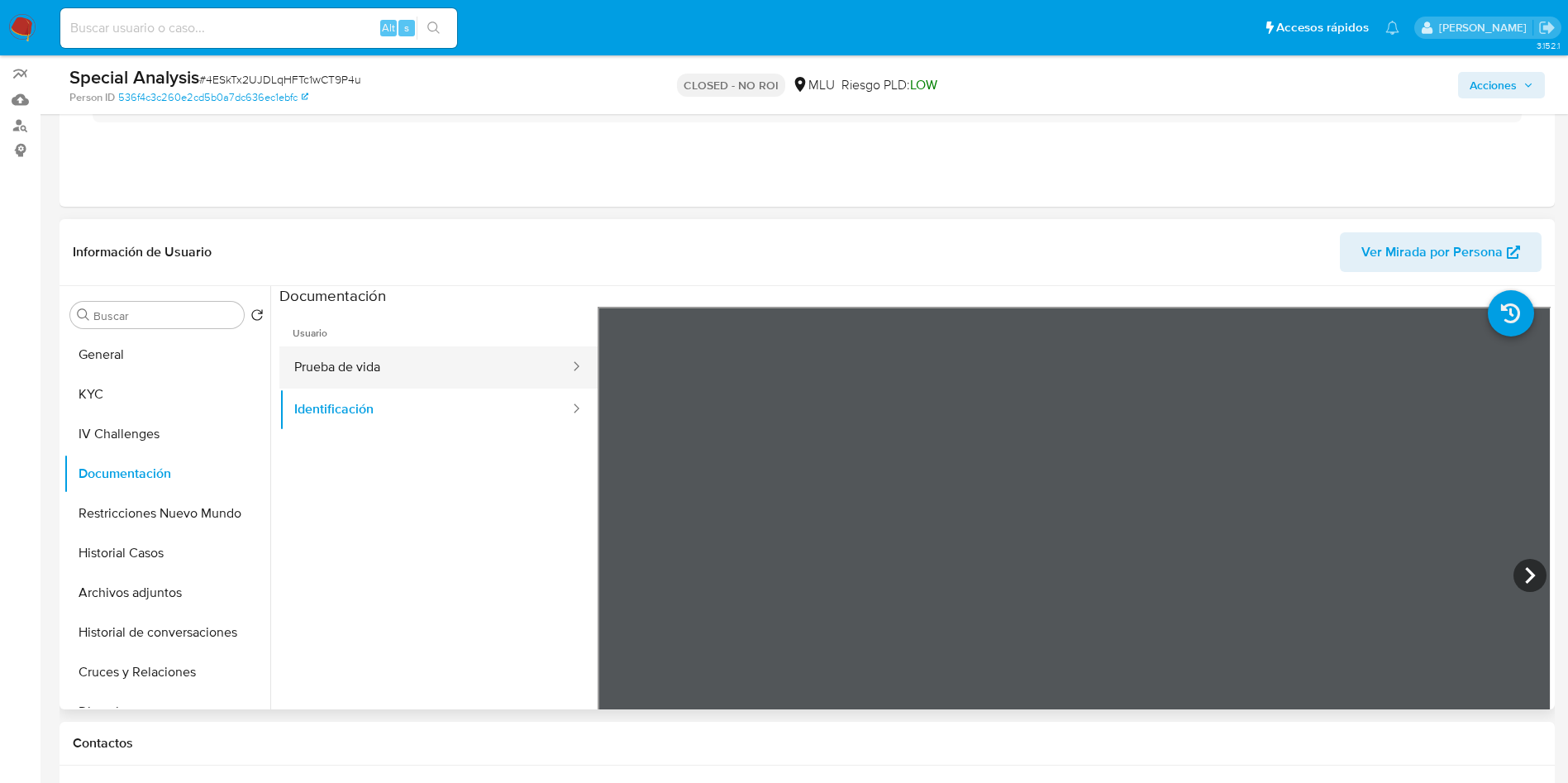
click at [381, 376] on button "Prueba de vida" at bounding box center [425, 368] width 291 height 42
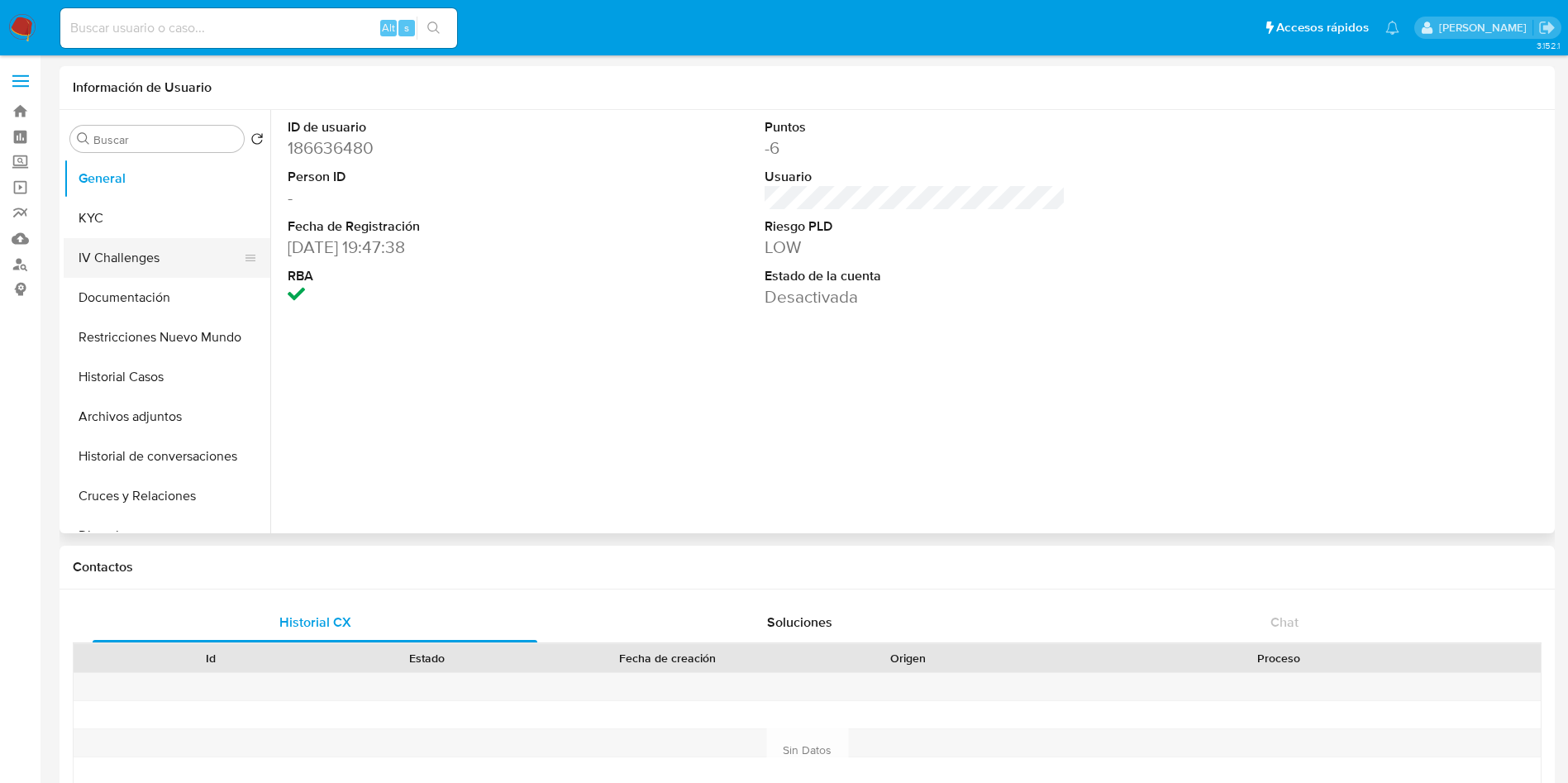
select select "10"
click at [117, 216] on button "KYC" at bounding box center [161, 218] width 193 height 40
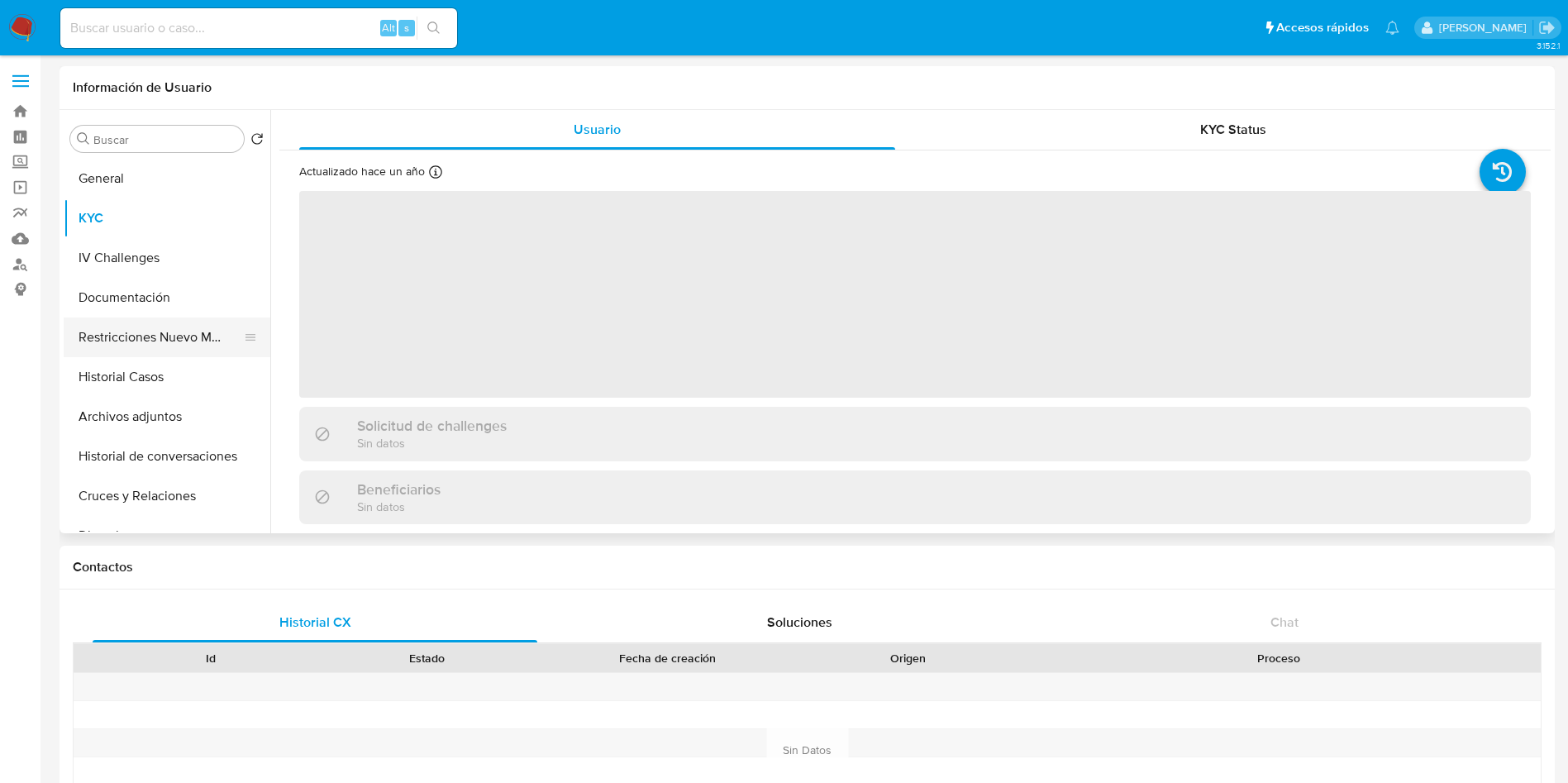
click at [111, 350] on button "Restricciones Nuevo Mundo" at bounding box center [161, 337] width 193 height 40
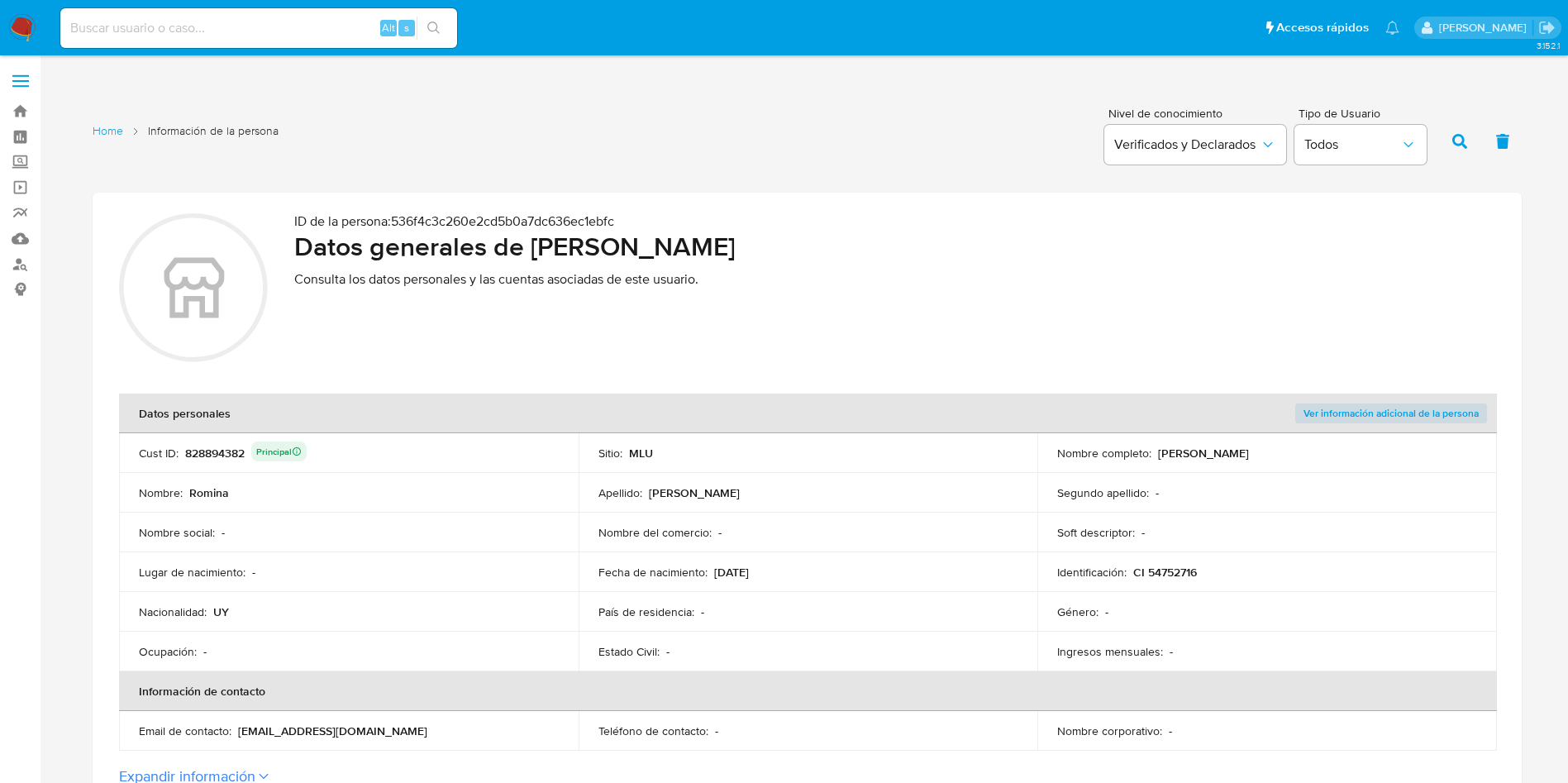
click at [1385, 434] on td "Nombre completo : [PERSON_NAME]" at bounding box center [1268, 452] width 460 height 40
click at [1391, 410] on span "Ver información adicional de la persona" at bounding box center [1392, 413] width 176 height 17
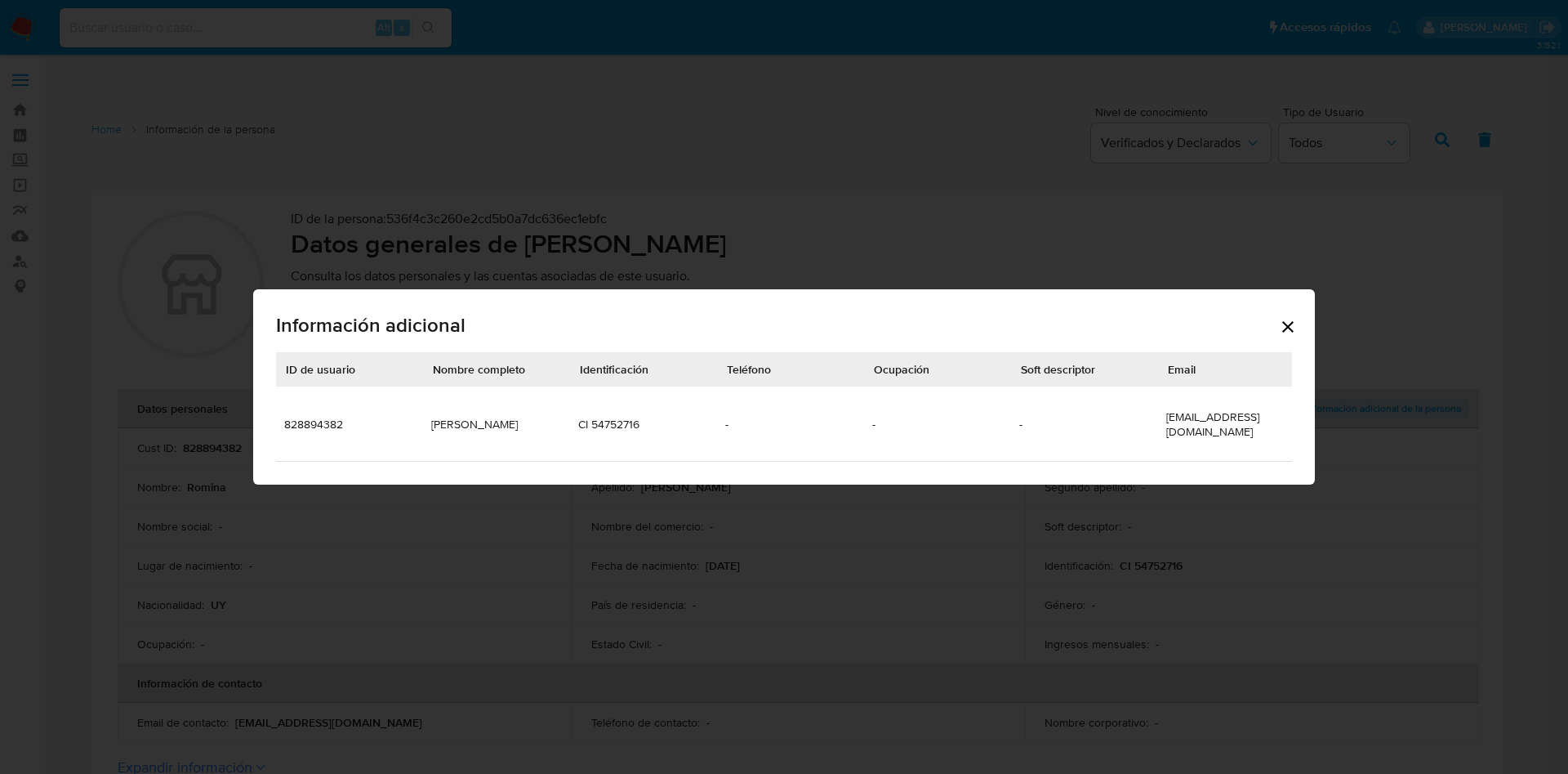
drag, startPoint x: 497, startPoint y: 419, endPoint x: 564, endPoint y: 403, distance: 68.9
click at [500, 419] on td "[PERSON_NAME]" at bounding box center [496, 423] width 147 height 75
click at [316, 398] on td "828894382" at bounding box center [349, 423] width 147 height 75
drag, startPoint x: 316, startPoint y: 398, endPoint x: 356, endPoint y: 311, distance: 95.8
click at [323, 398] on td "828894382" at bounding box center [349, 423] width 147 height 75
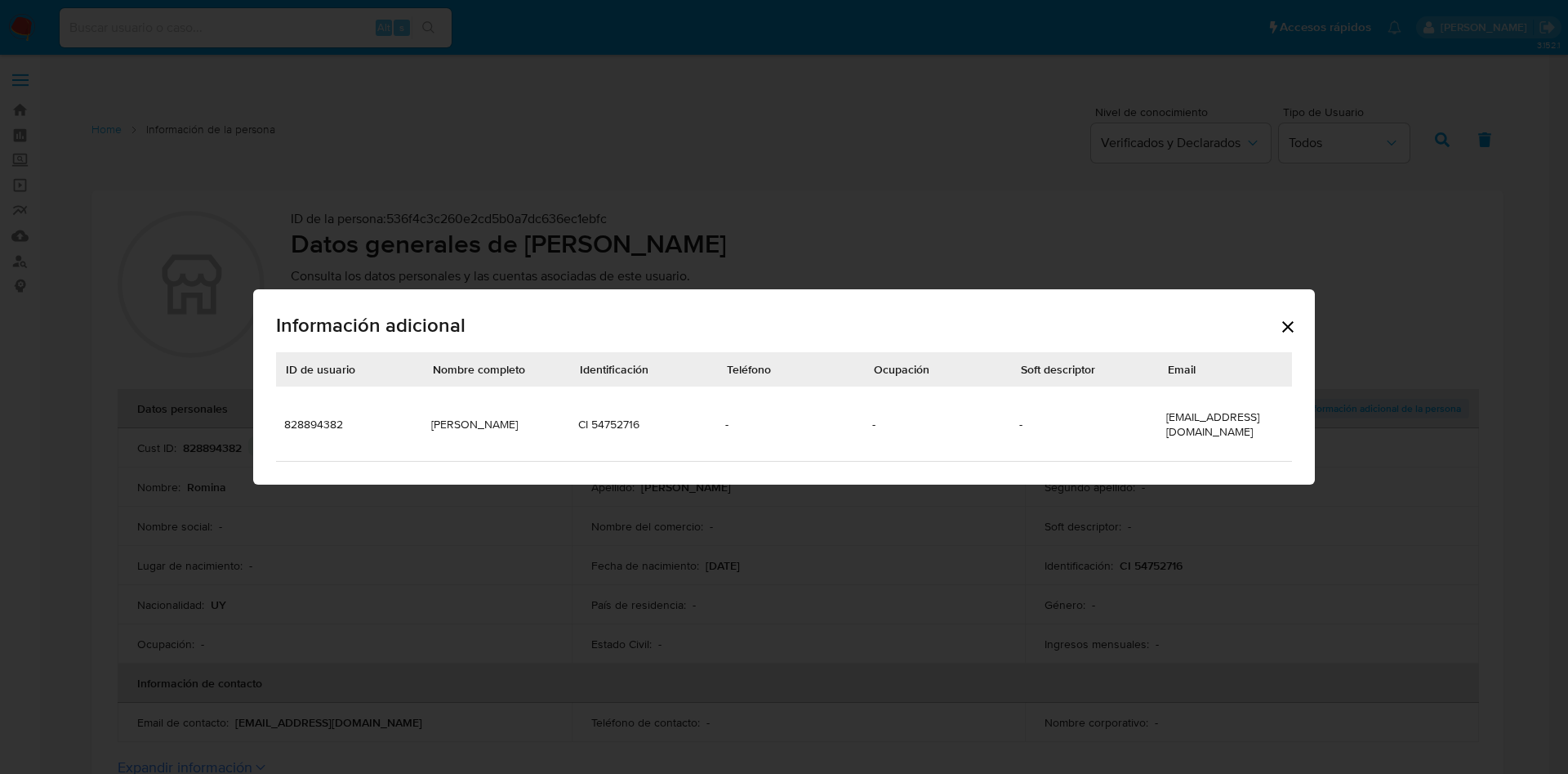
click at [758, 125] on div "Información adicional ID de usuario Nombre completo Identificación Teléfono Ocu…" at bounding box center [784, 387] width 1568 height 774
click at [1273, 323] on div "Información adicional" at bounding box center [783, 326] width 1016 height 49
click at [1281, 324] on icon "Cerrar" at bounding box center [1288, 326] width 20 height 20
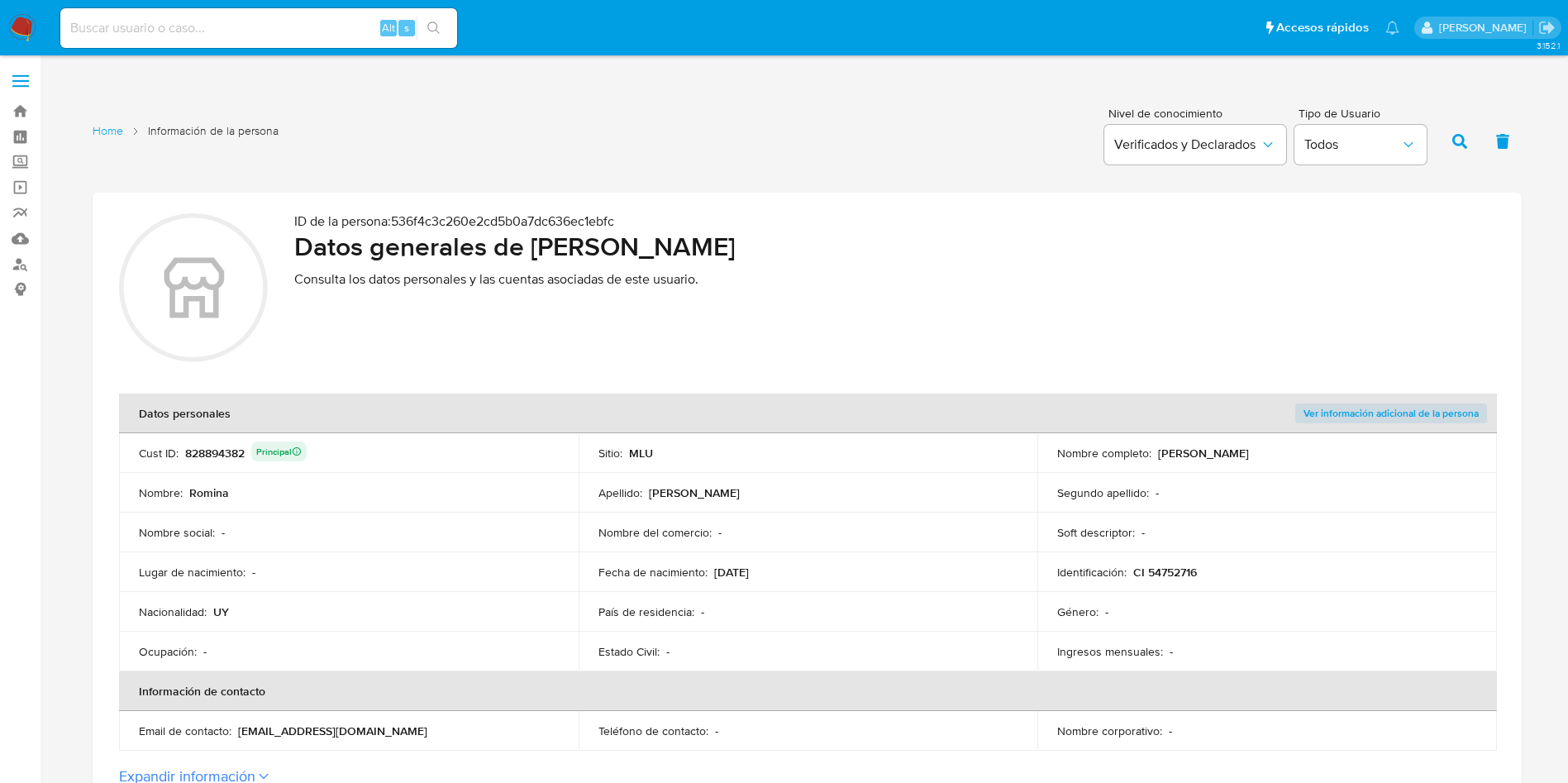
drag, startPoint x: 444, startPoint y: 504, endPoint x: 191, endPoint y: 538, distance: 255.3
click at [440, 504] on td "Nombre : [PERSON_NAME]" at bounding box center [349, 492] width 460 height 40
drag, startPoint x: 176, startPoint y: 448, endPoint x: 207, endPoint y: 463, distance: 34.4
click at [176, 448] on p "Cust ID :" at bounding box center [158, 453] width 40 height 15
click at [207, 463] on div "828894382 Principal" at bounding box center [246, 453] width 121 height 23
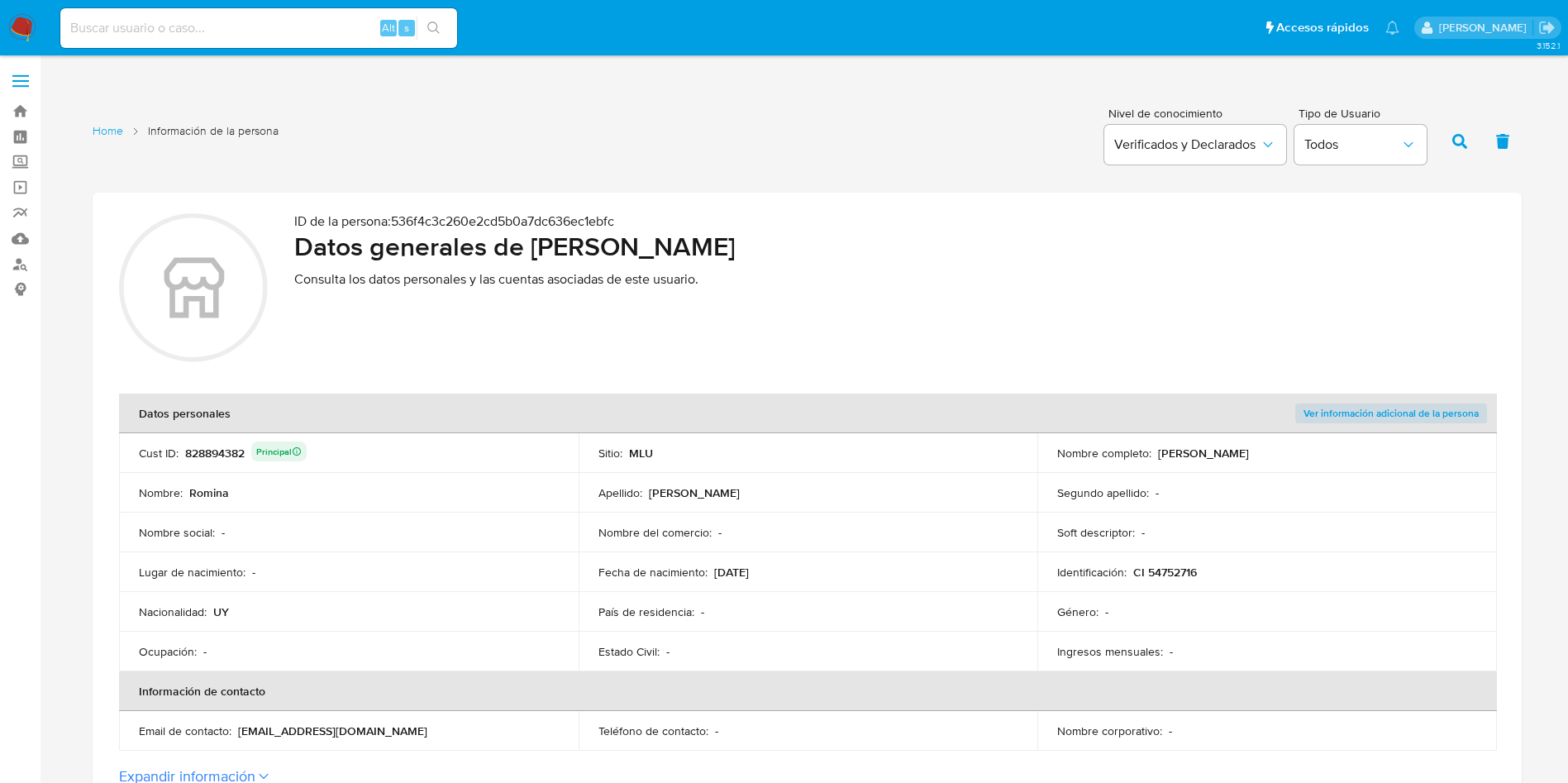
click at [209, 463] on div "828894382 Principal" at bounding box center [246, 453] width 121 height 23
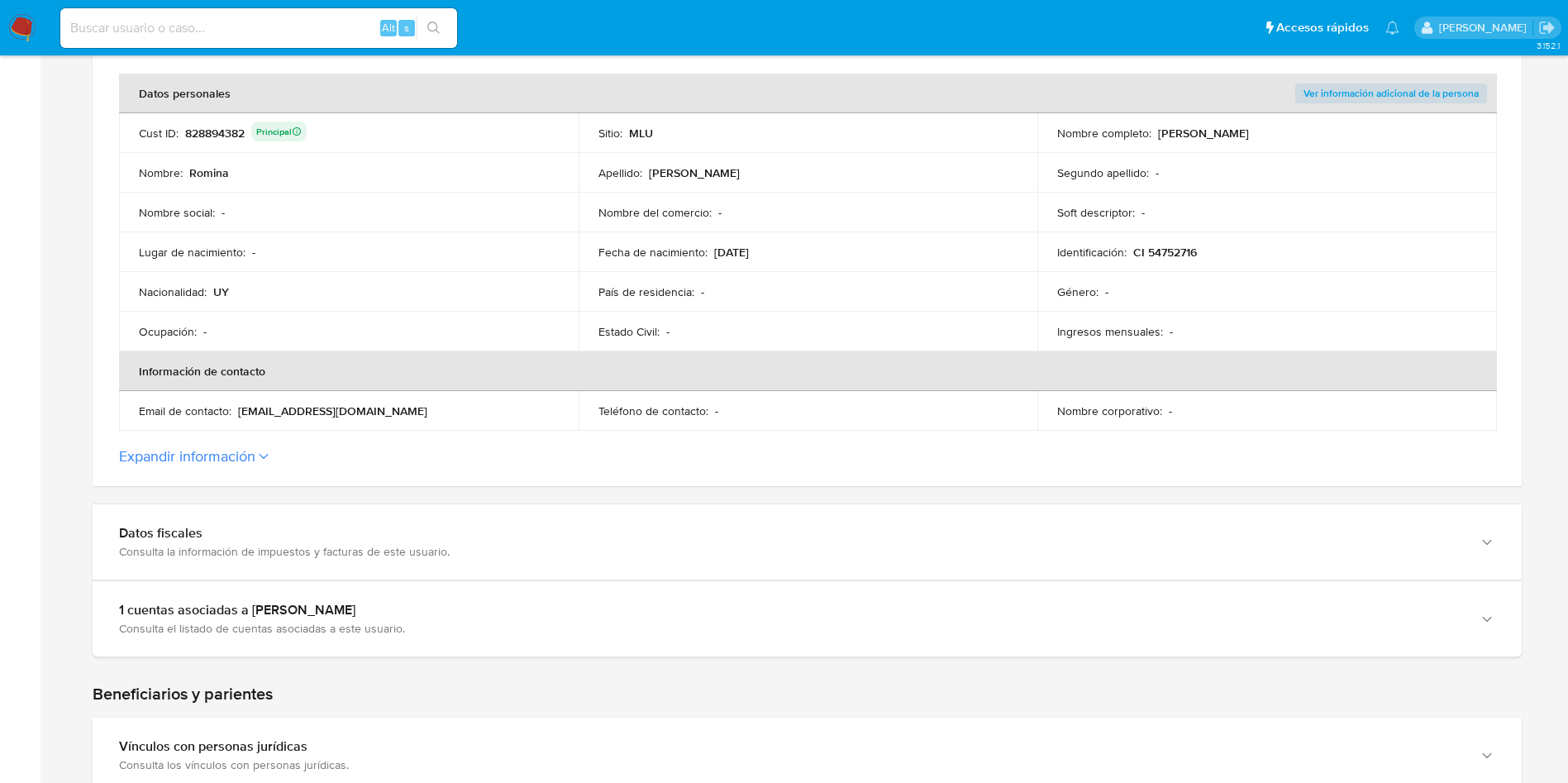
scroll to position [124, 0]
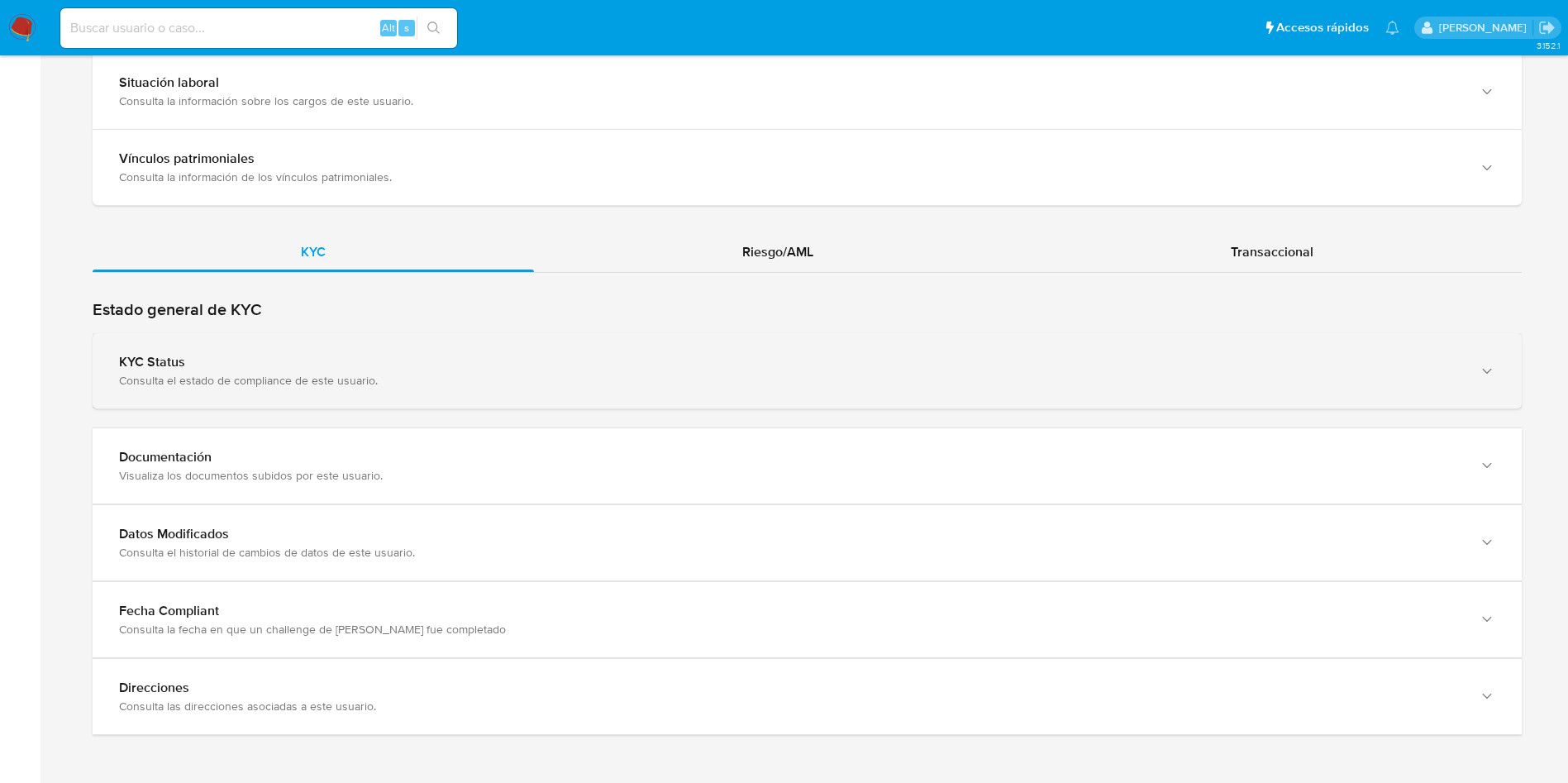
click at [437, 366] on div "KYC Status" at bounding box center [791, 362] width 1343 height 17
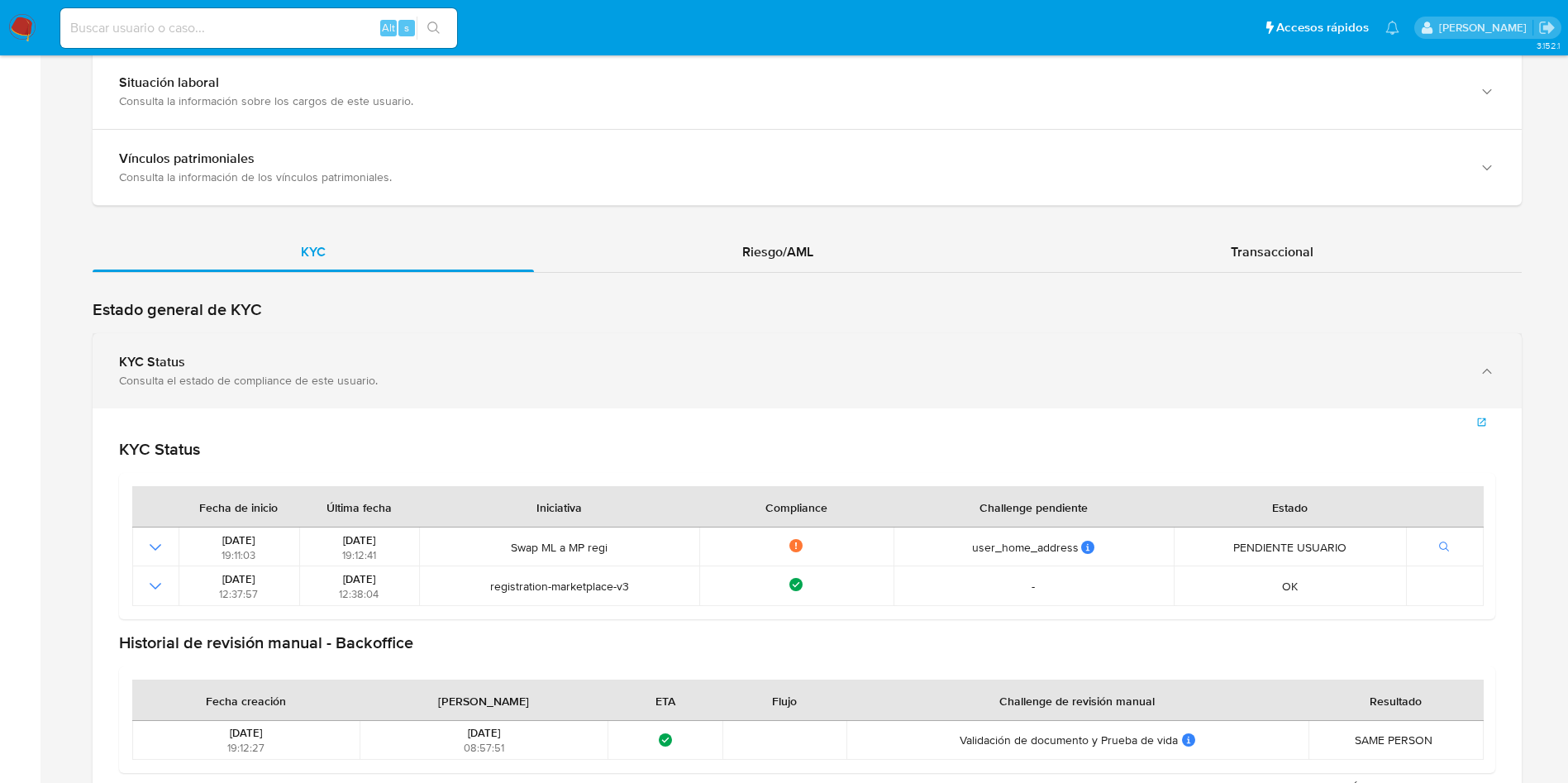
scroll to position [1735, 0]
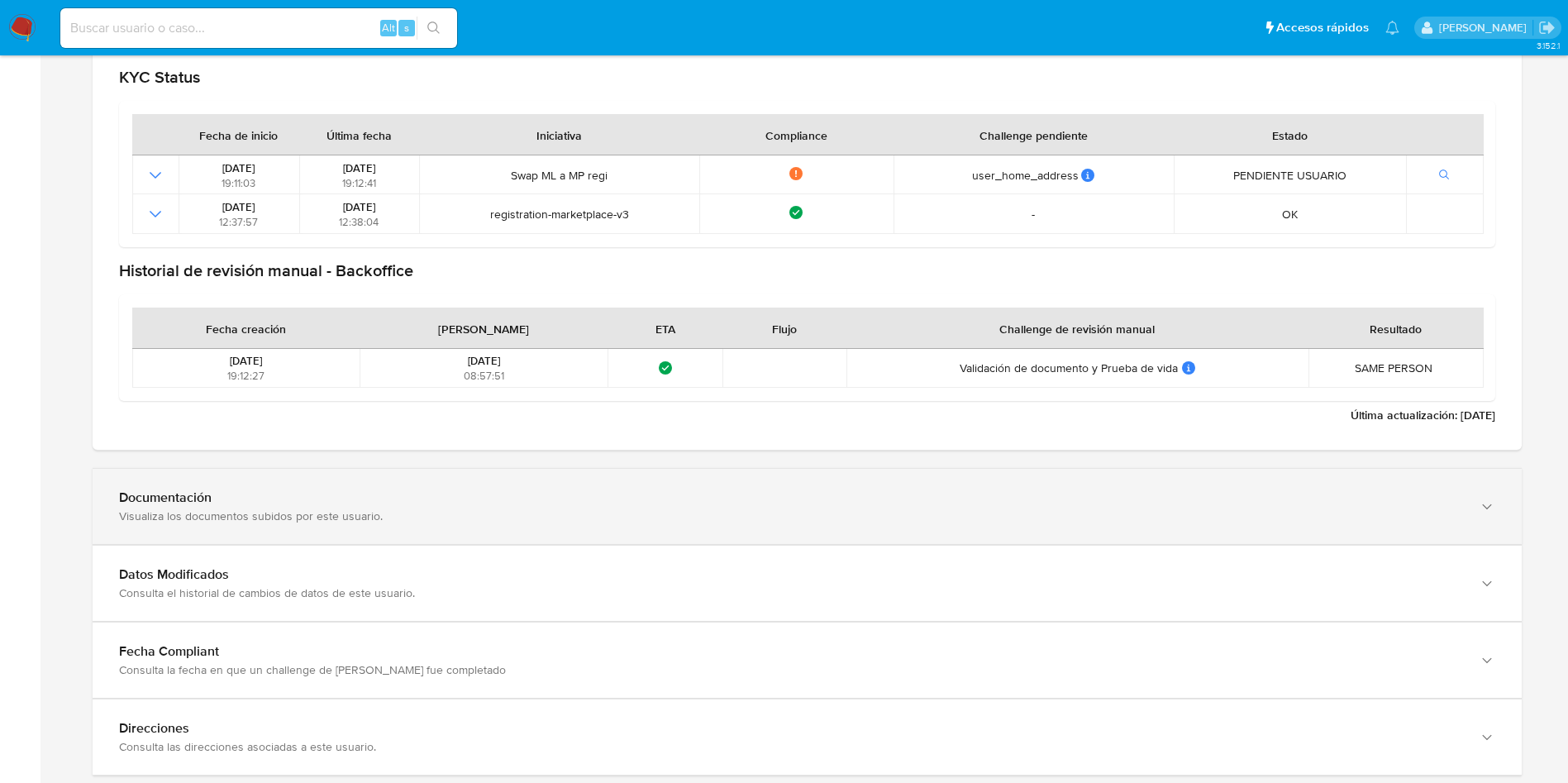
click at [269, 512] on div "Visualiza los documentos subidos por este usuario." at bounding box center [791, 515] width 1343 height 15
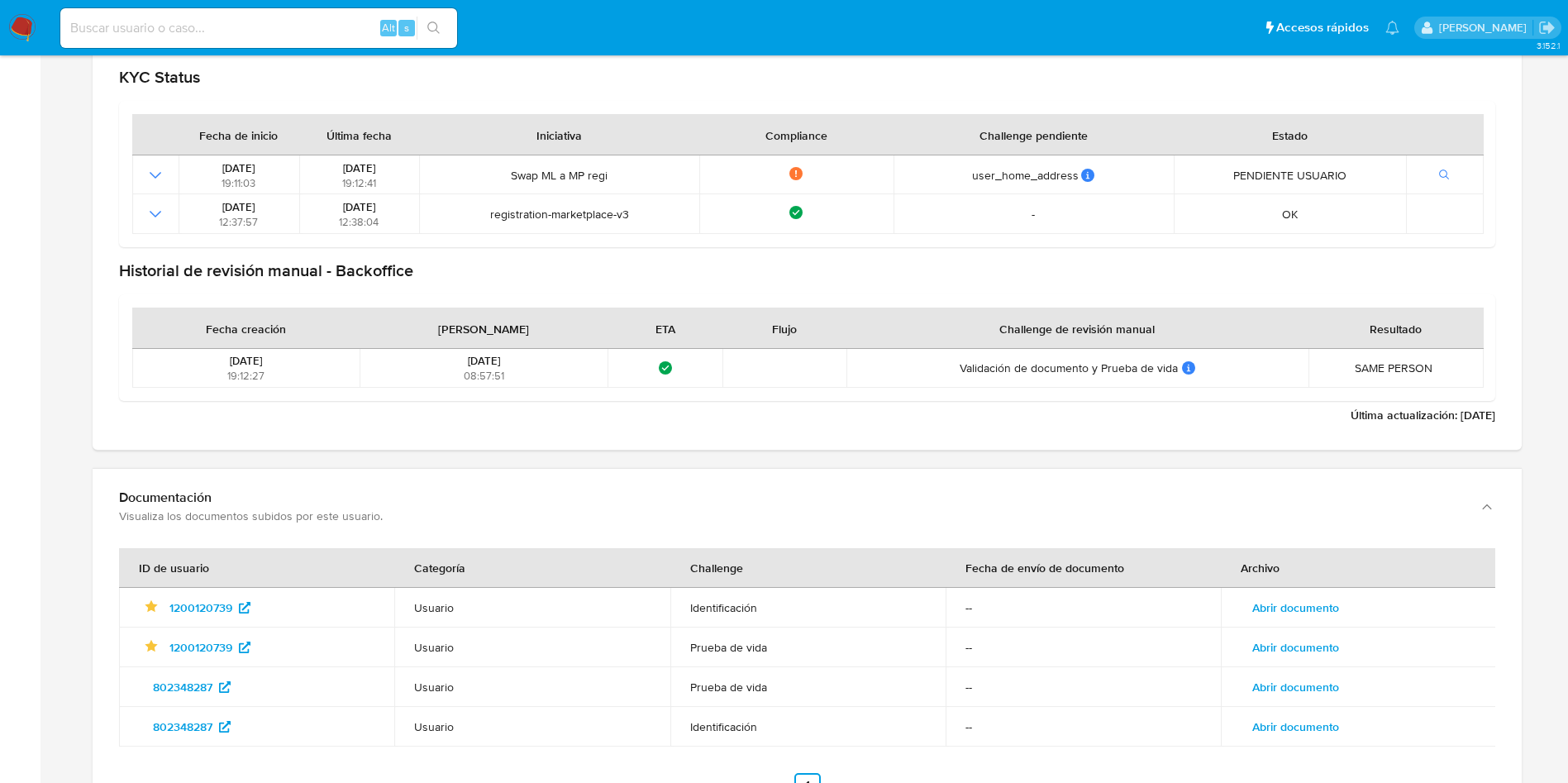
scroll to position [1860, 0]
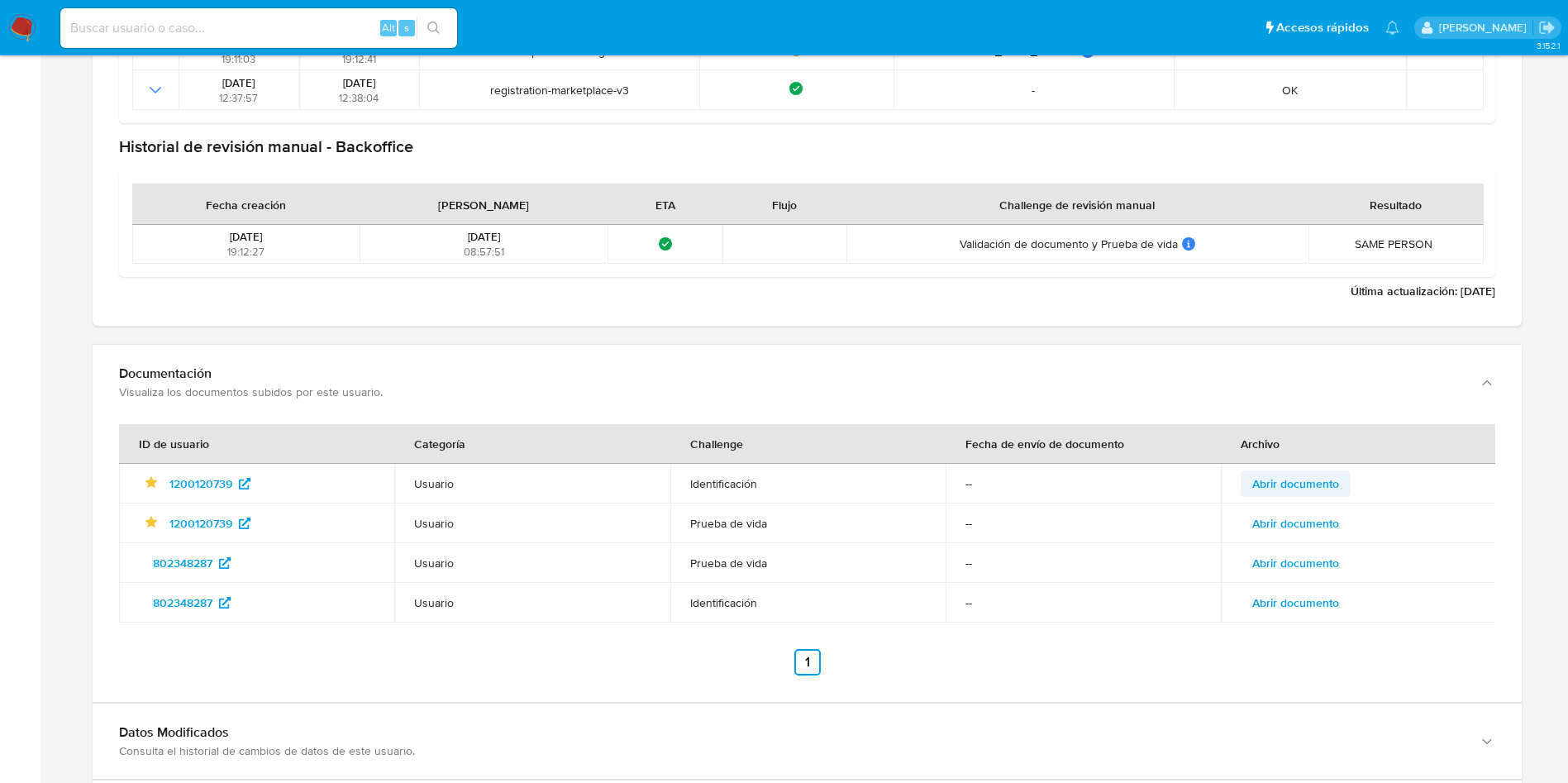
click at [1320, 489] on span "Abrir documento" at bounding box center [1296, 484] width 87 height 23
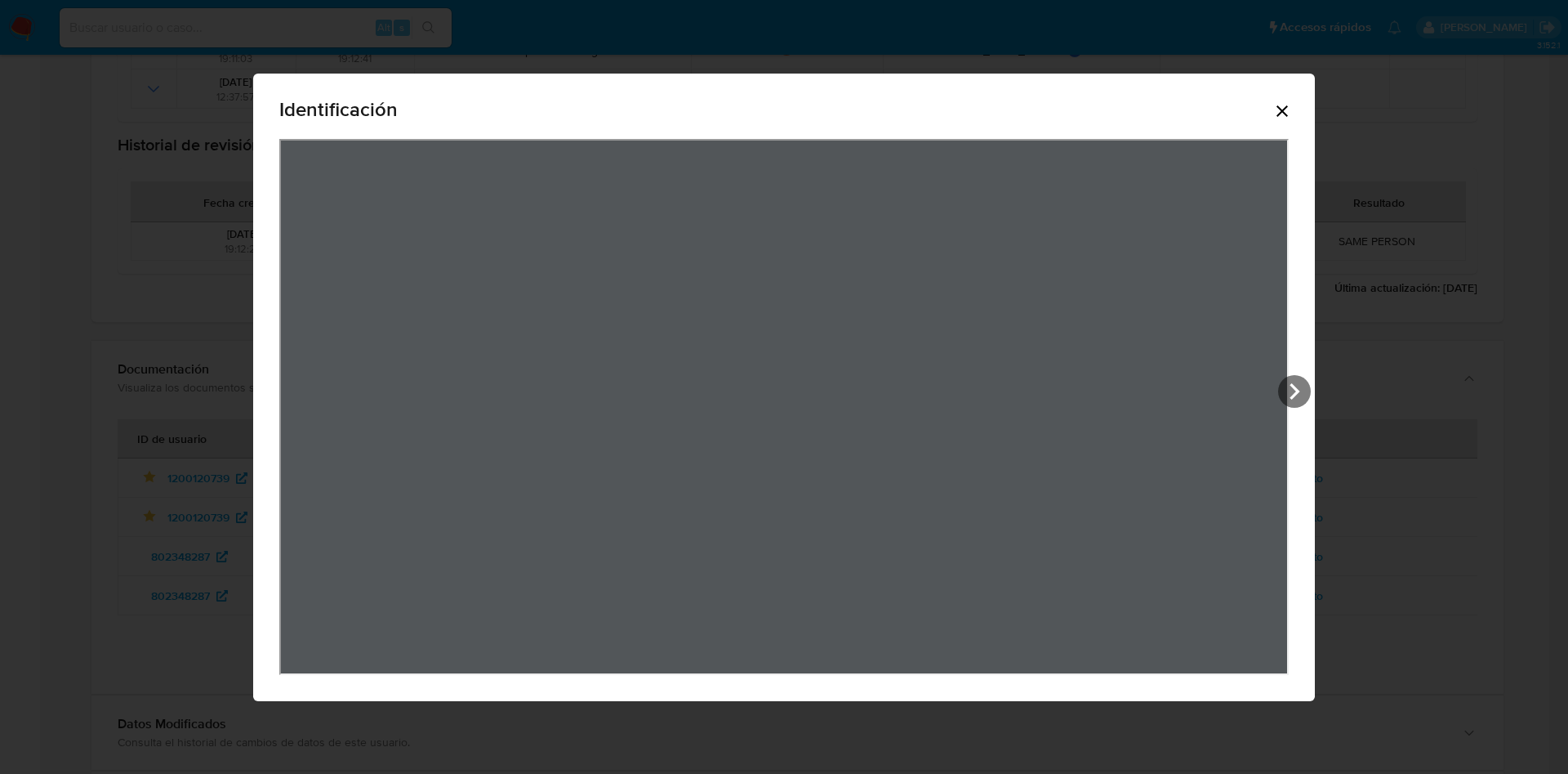
click at [1282, 102] on icon "Cerrar" at bounding box center [1282, 111] width 20 height 20
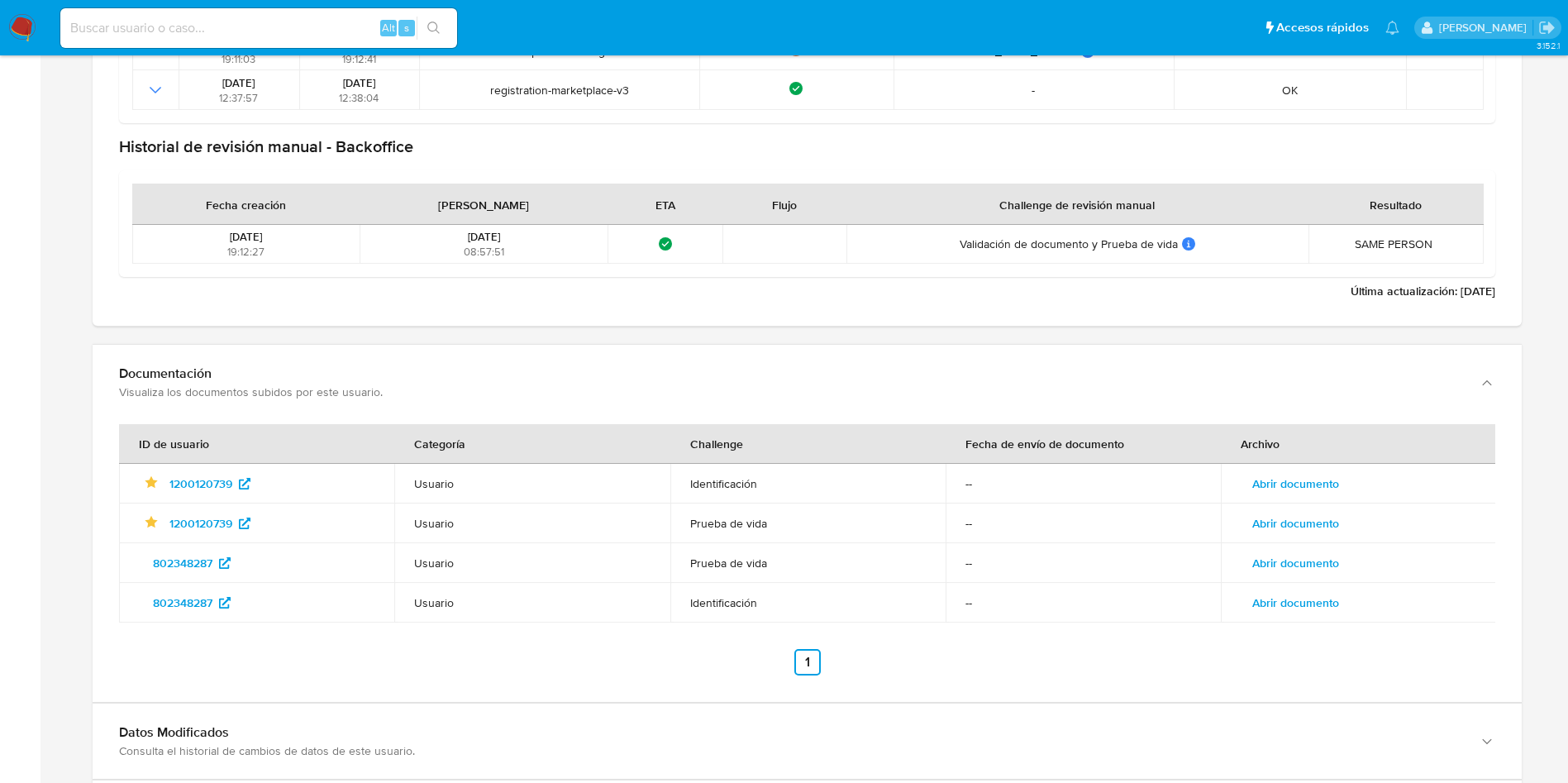
click at [1320, 519] on span "Abrir documento" at bounding box center [1296, 523] width 87 height 23
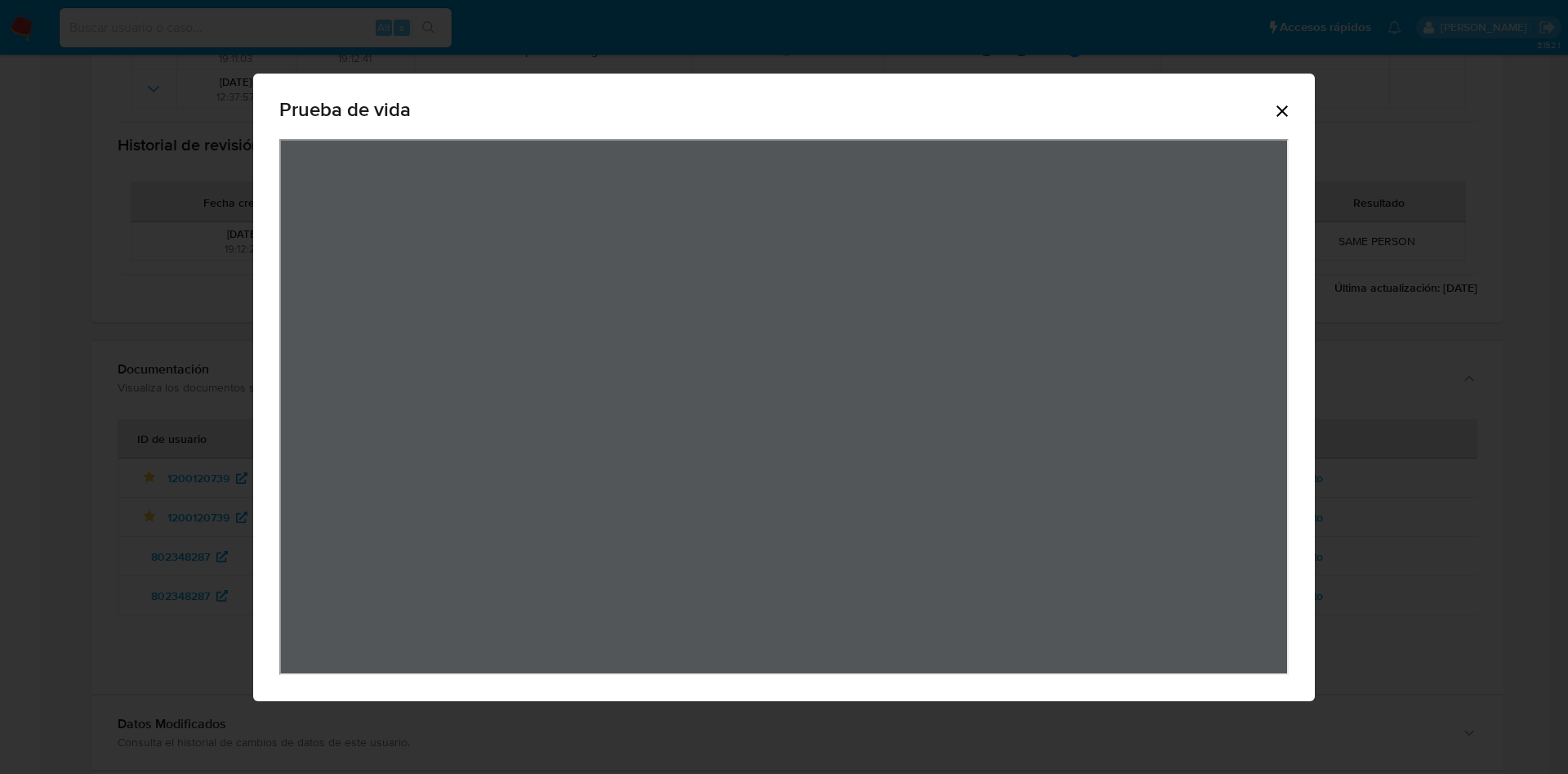
click at [1288, 112] on icon "Cerrar" at bounding box center [1282, 111] width 20 height 20
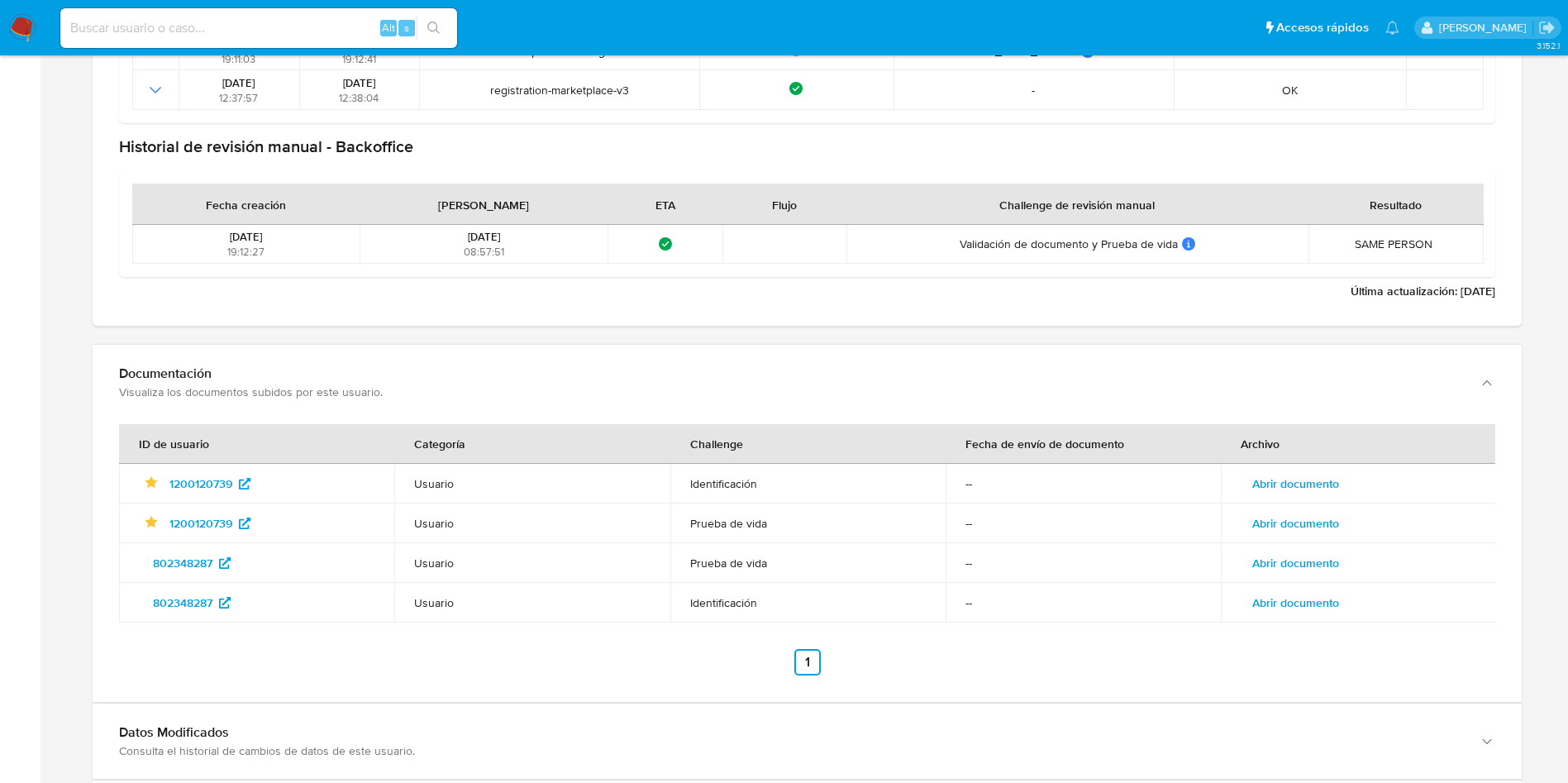
click at [1329, 574] on span "Abrir documento" at bounding box center [1296, 563] width 87 height 23
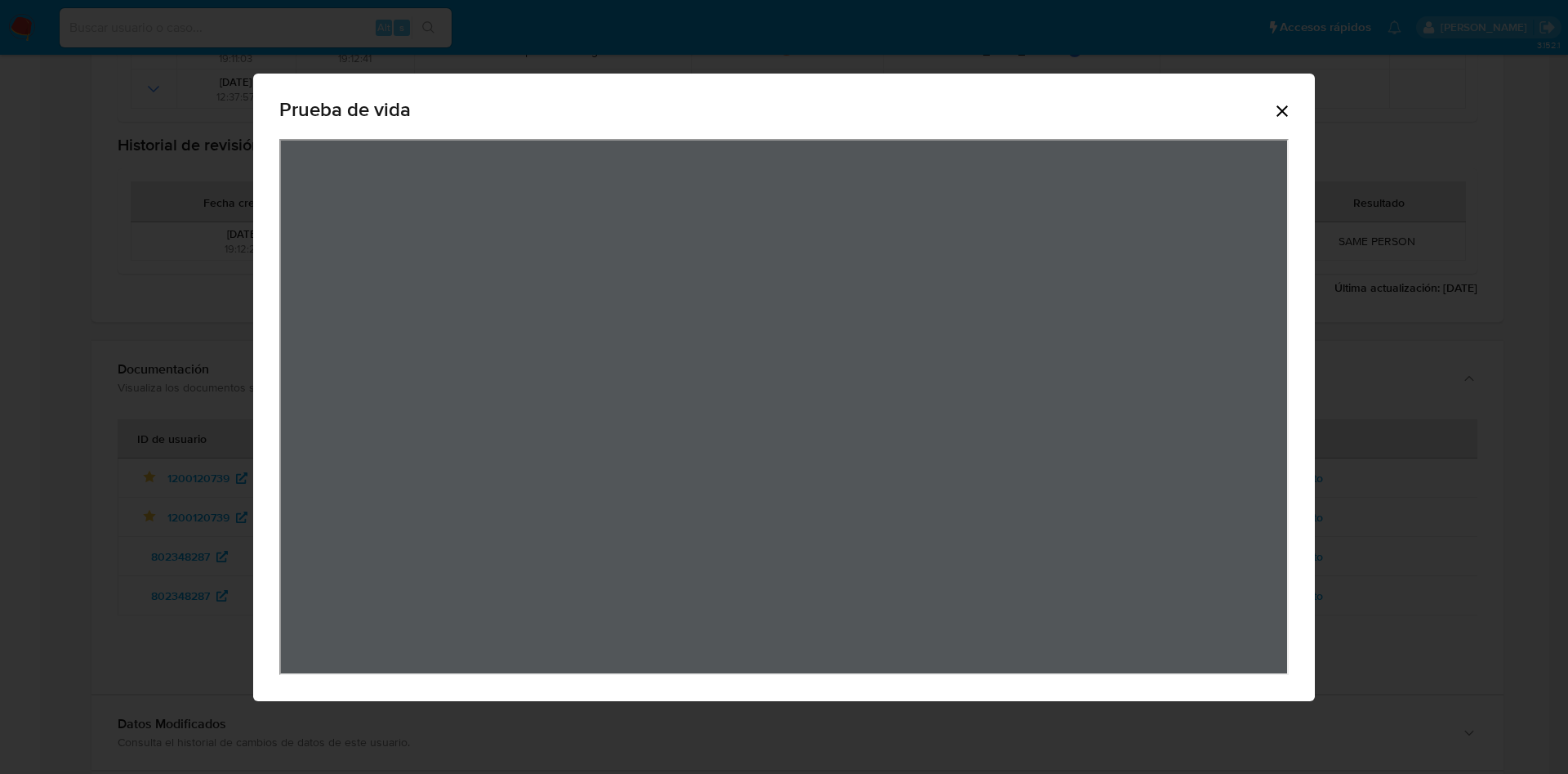
click at [1279, 112] on icon "Cerrar" at bounding box center [1282, 111] width 20 height 20
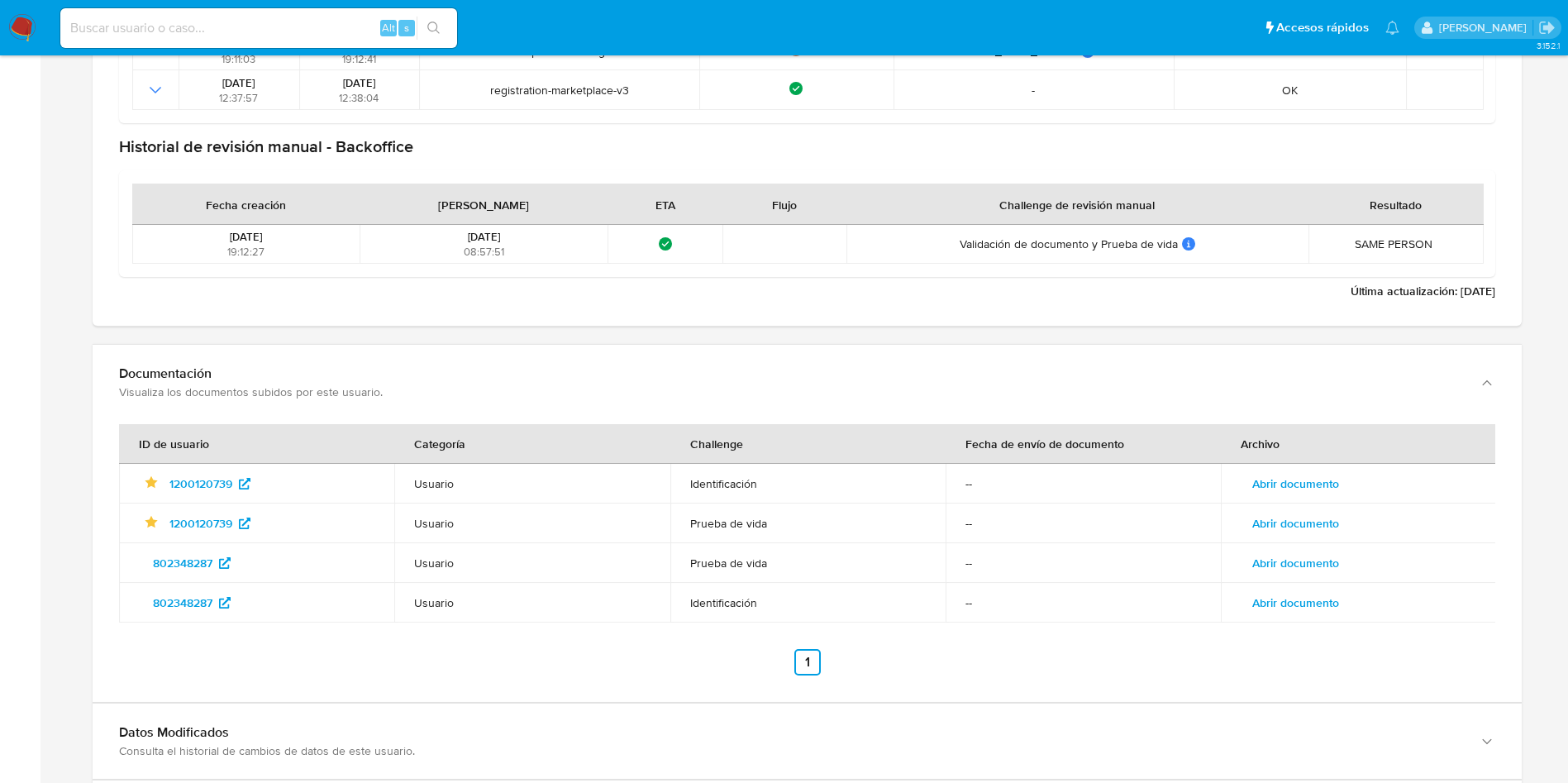
click at [1326, 601] on span "Abrir documento" at bounding box center [1296, 602] width 87 height 23
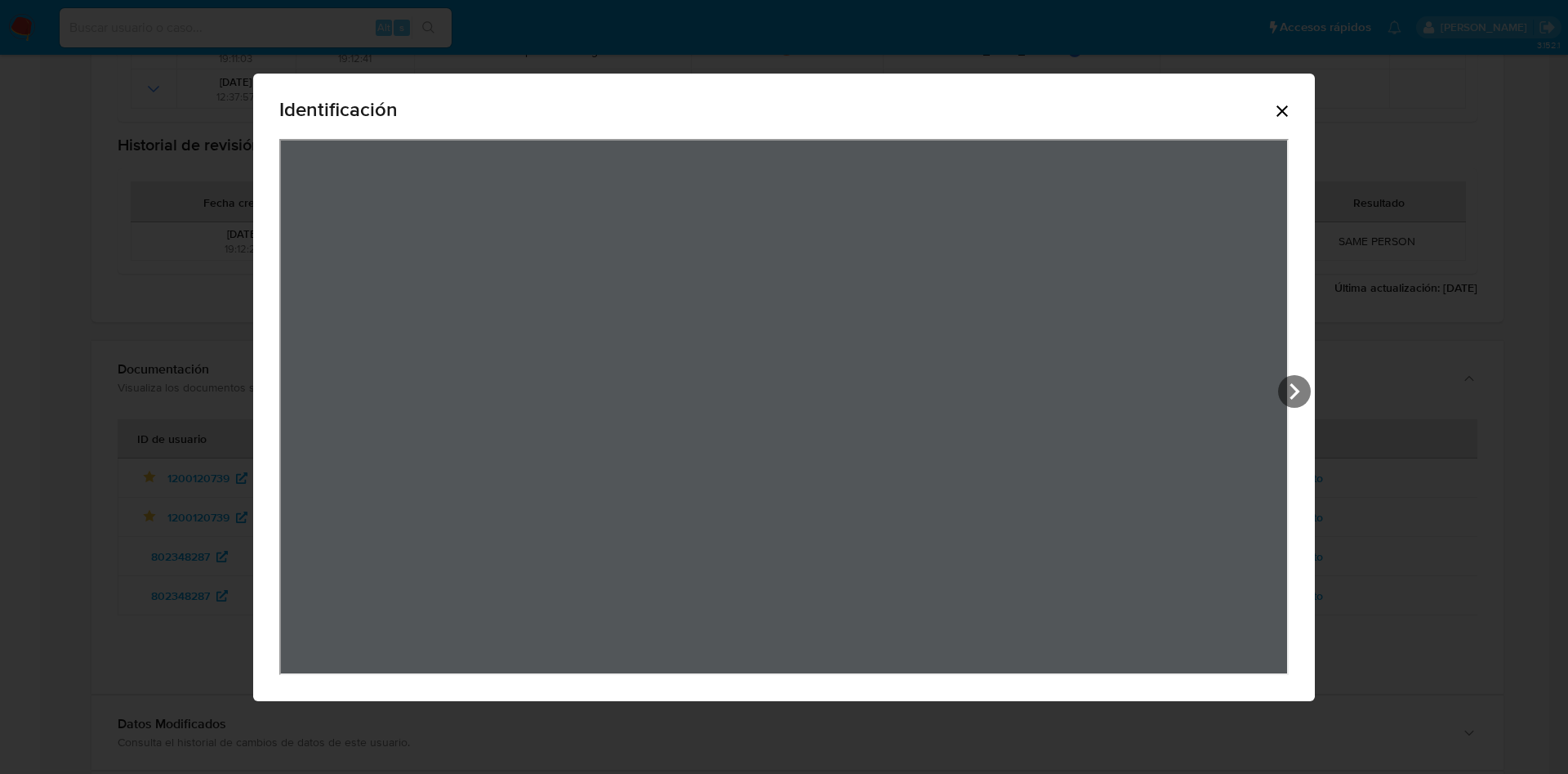
click at [1278, 103] on icon "Cerrar" at bounding box center [1282, 111] width 20 height 20
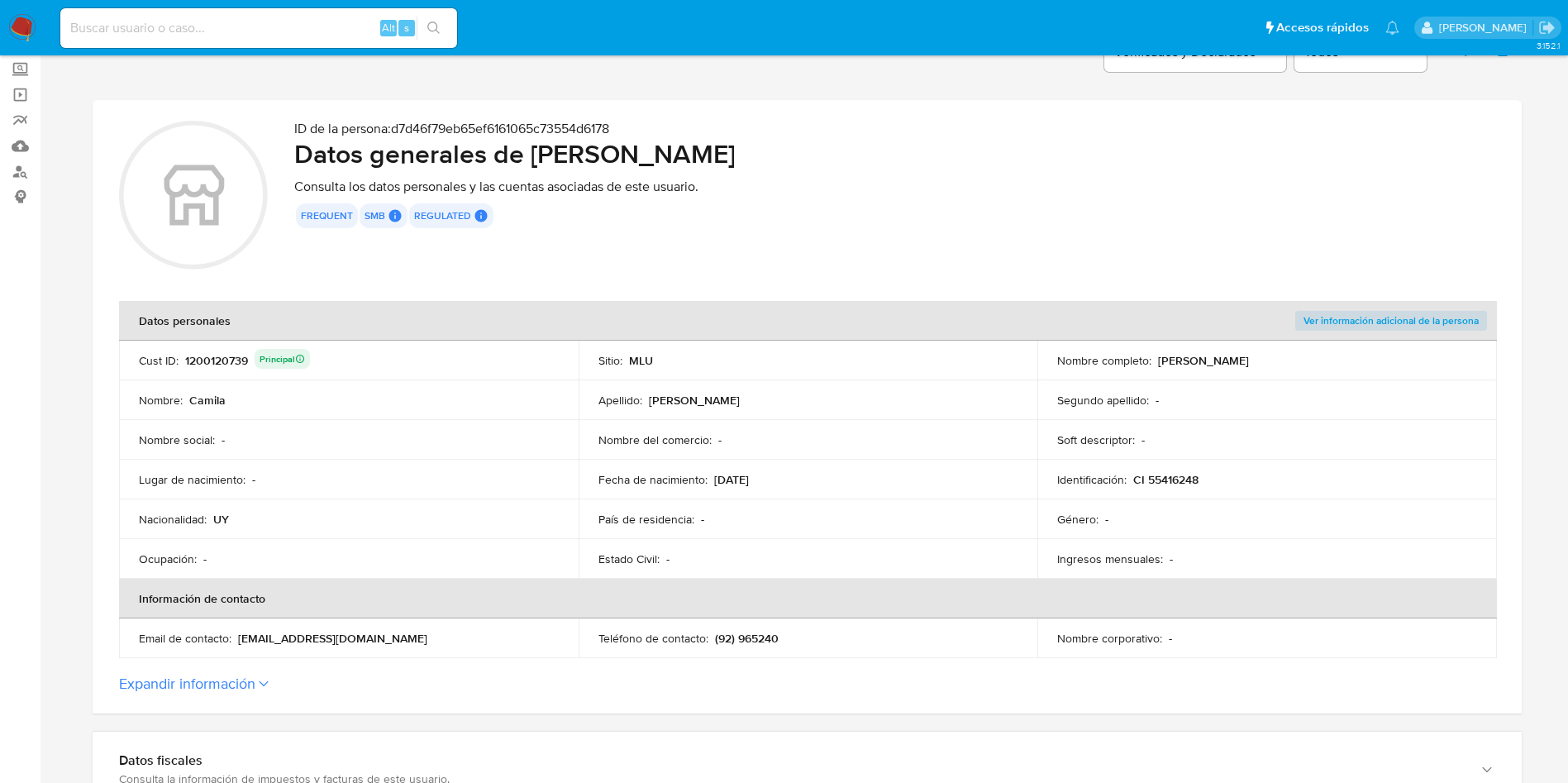
scroll to position [0, 0]
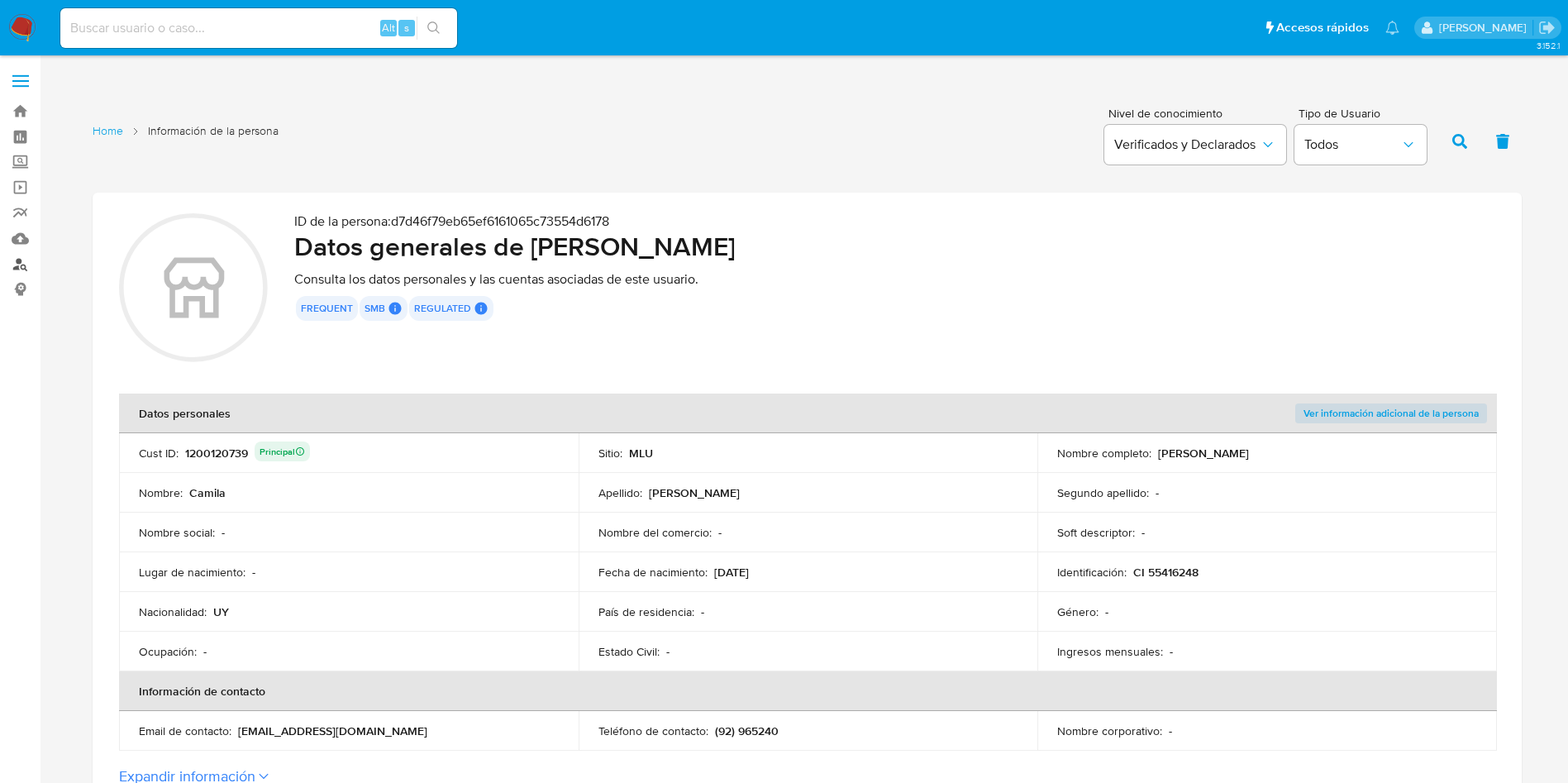
click at [18, 267] on link "Buscador de personas" at bounding box center [98, 263] width 197 height 25
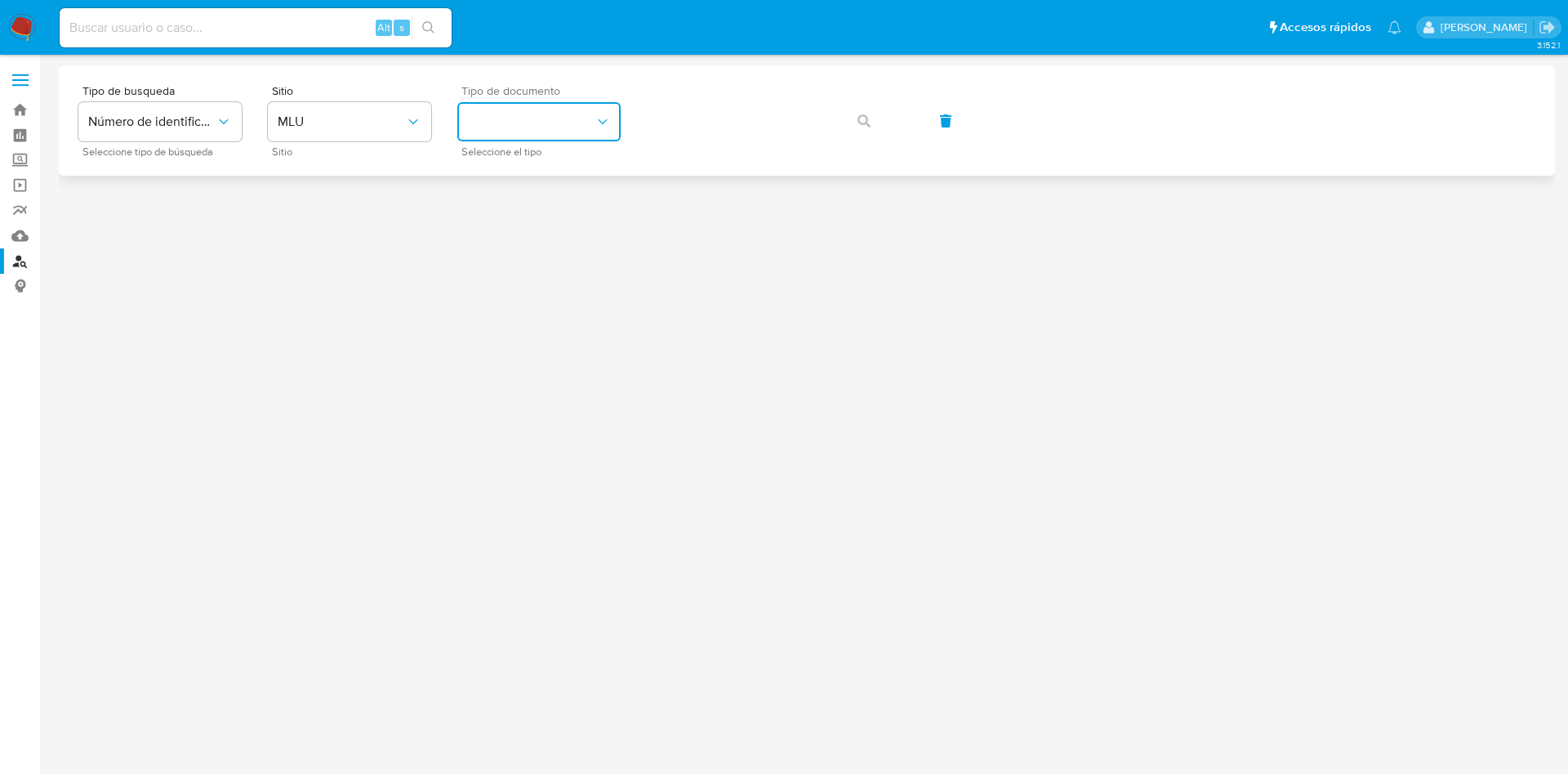
click at [570, 121] on button "identificationType" at bounding box center [539, 121] width 163 height 39
click at [544, 170] on div "CI CI" at bounding box center [534, 174] width 134 height 56
click at [875, 125] on button "button" at bounding box center [864, 121] width 56 height 39
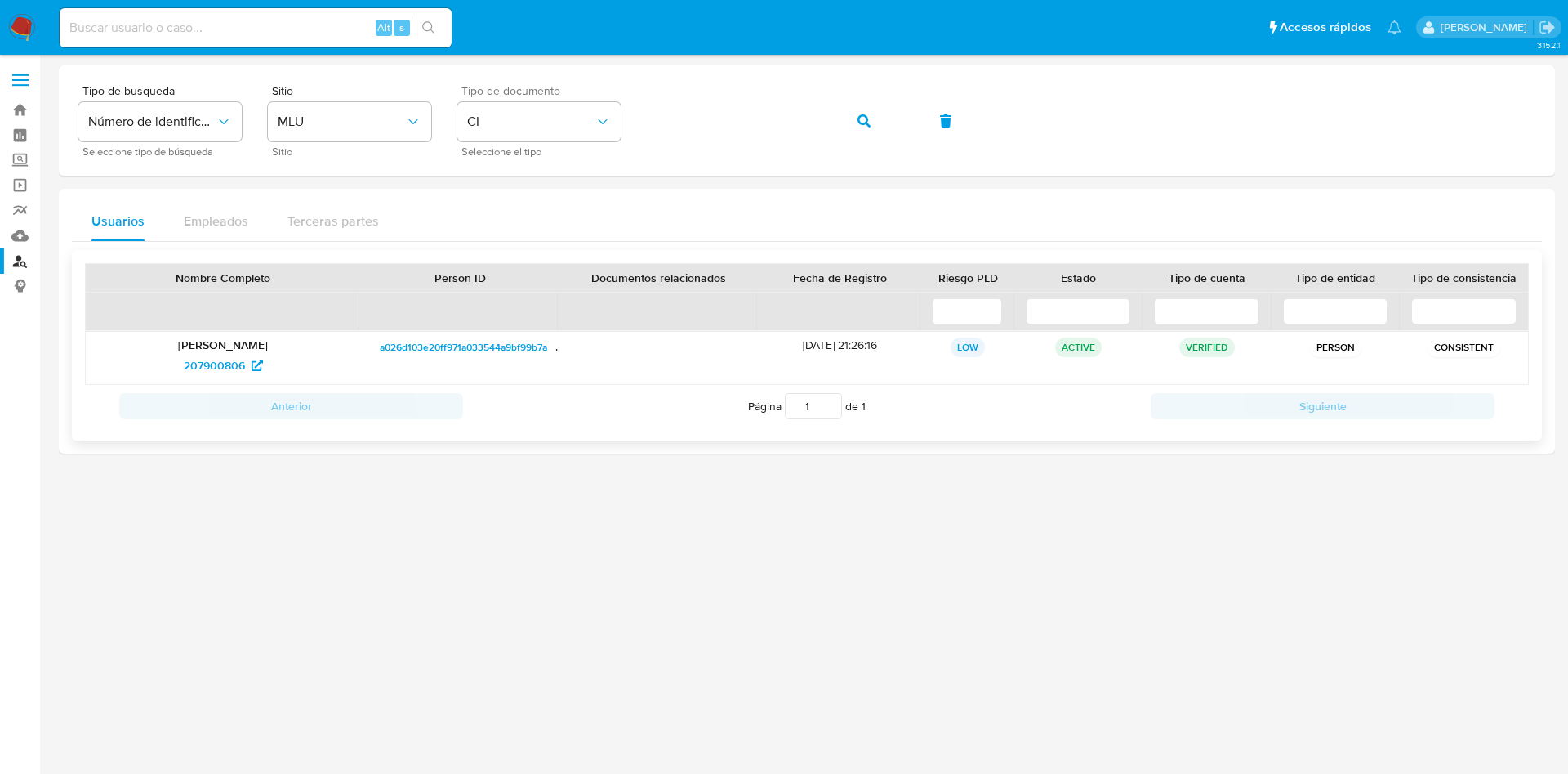
click at [491, 339] on span "a026d103e20ff971a033544a9bf99b7a" at bounding box center [463, 347] width 167 height 20
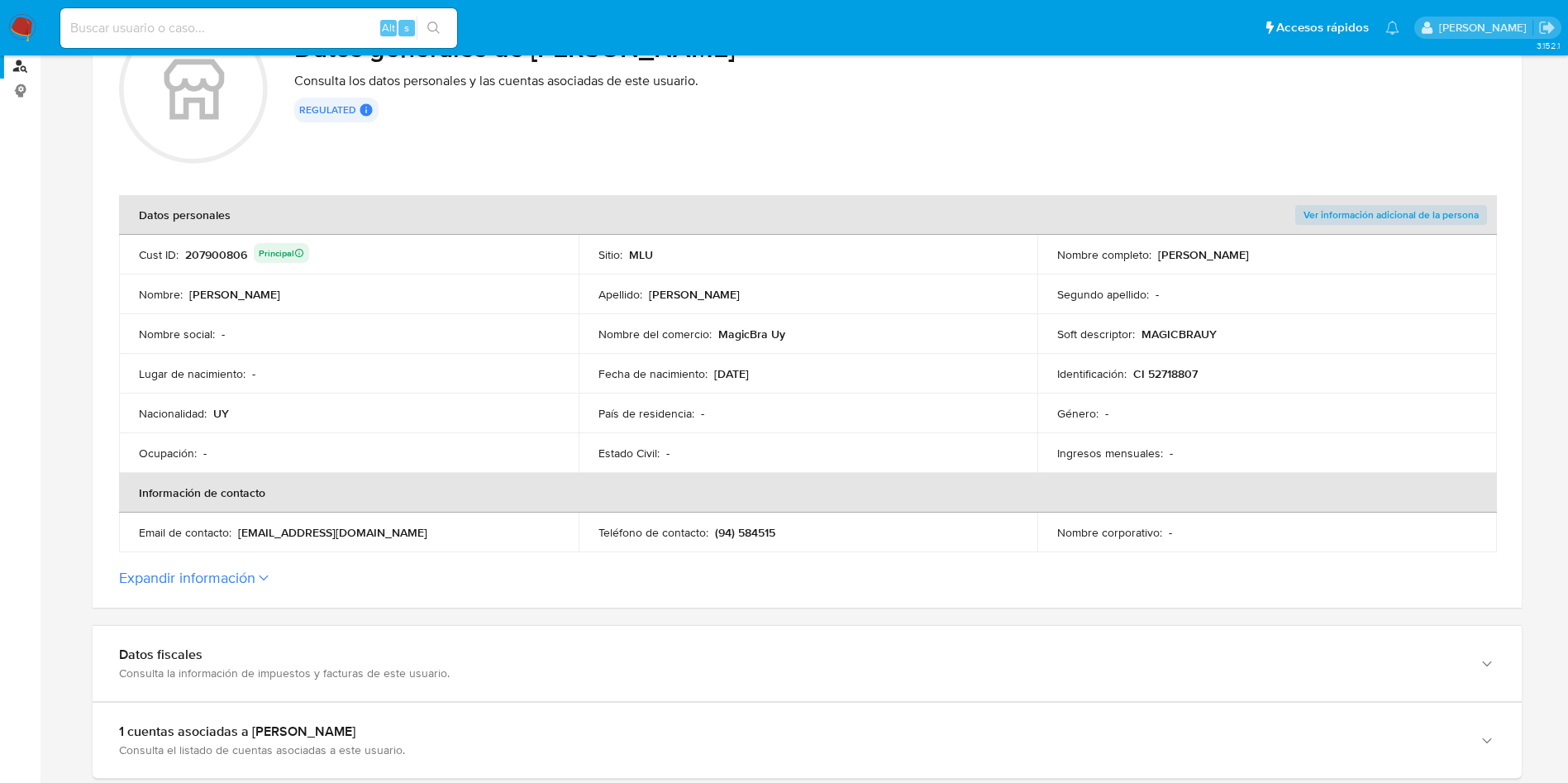
scroll to position [248, 0]
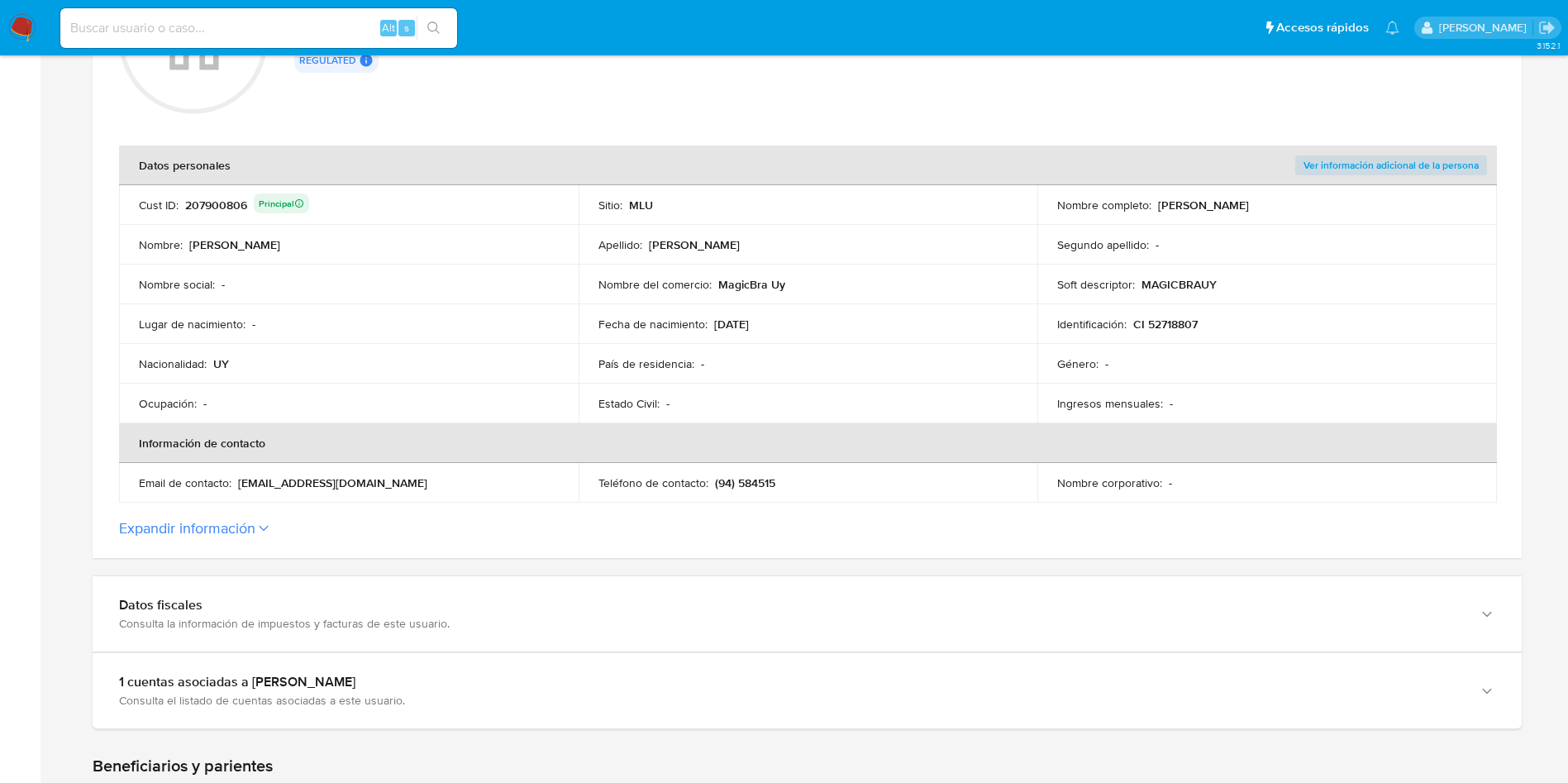
click at [1152, 285] on p "MAGICBRAUY" at bounding box center [1179, 284] width 76 height 15
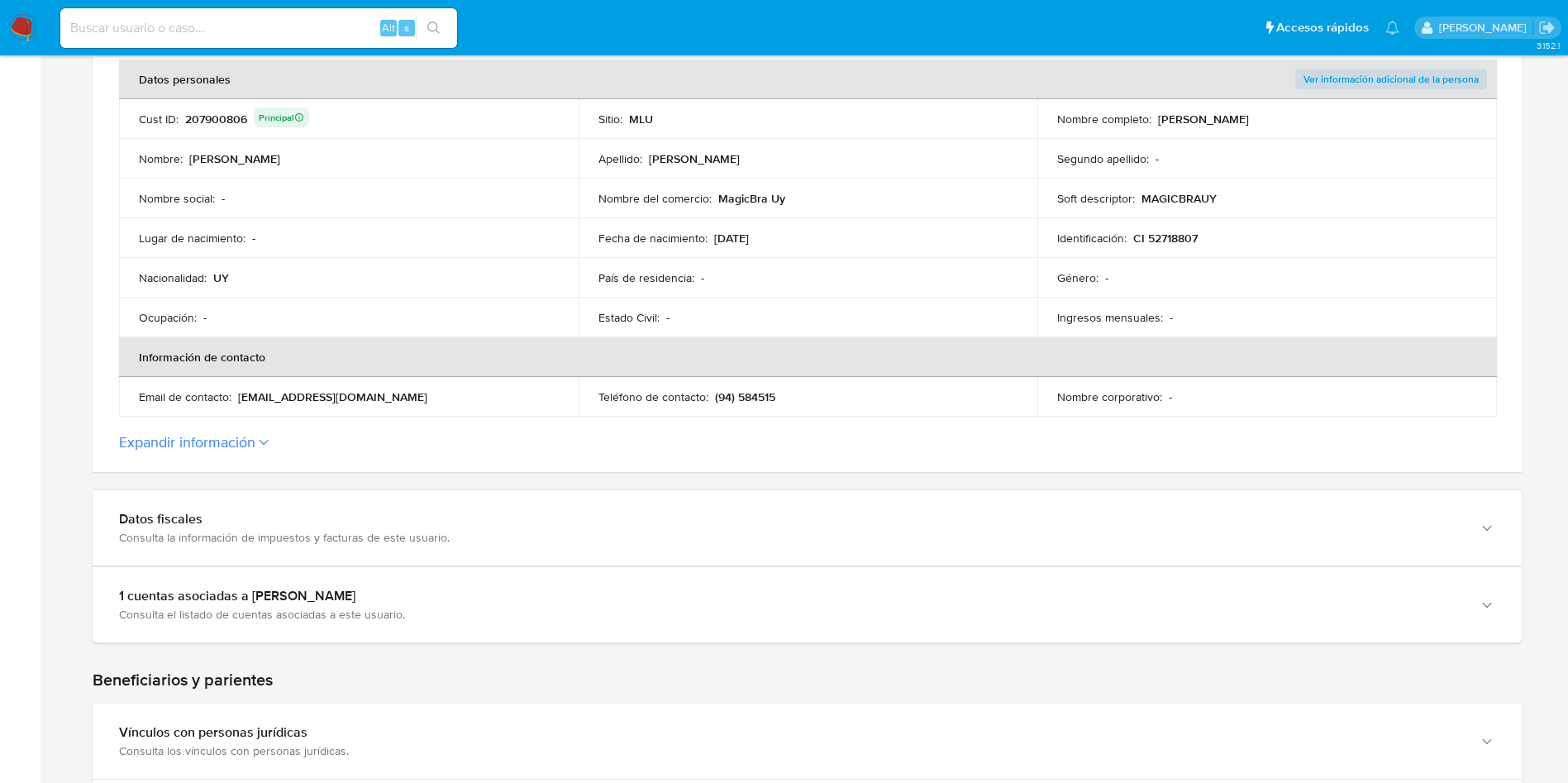
scroll to position [372, 0]
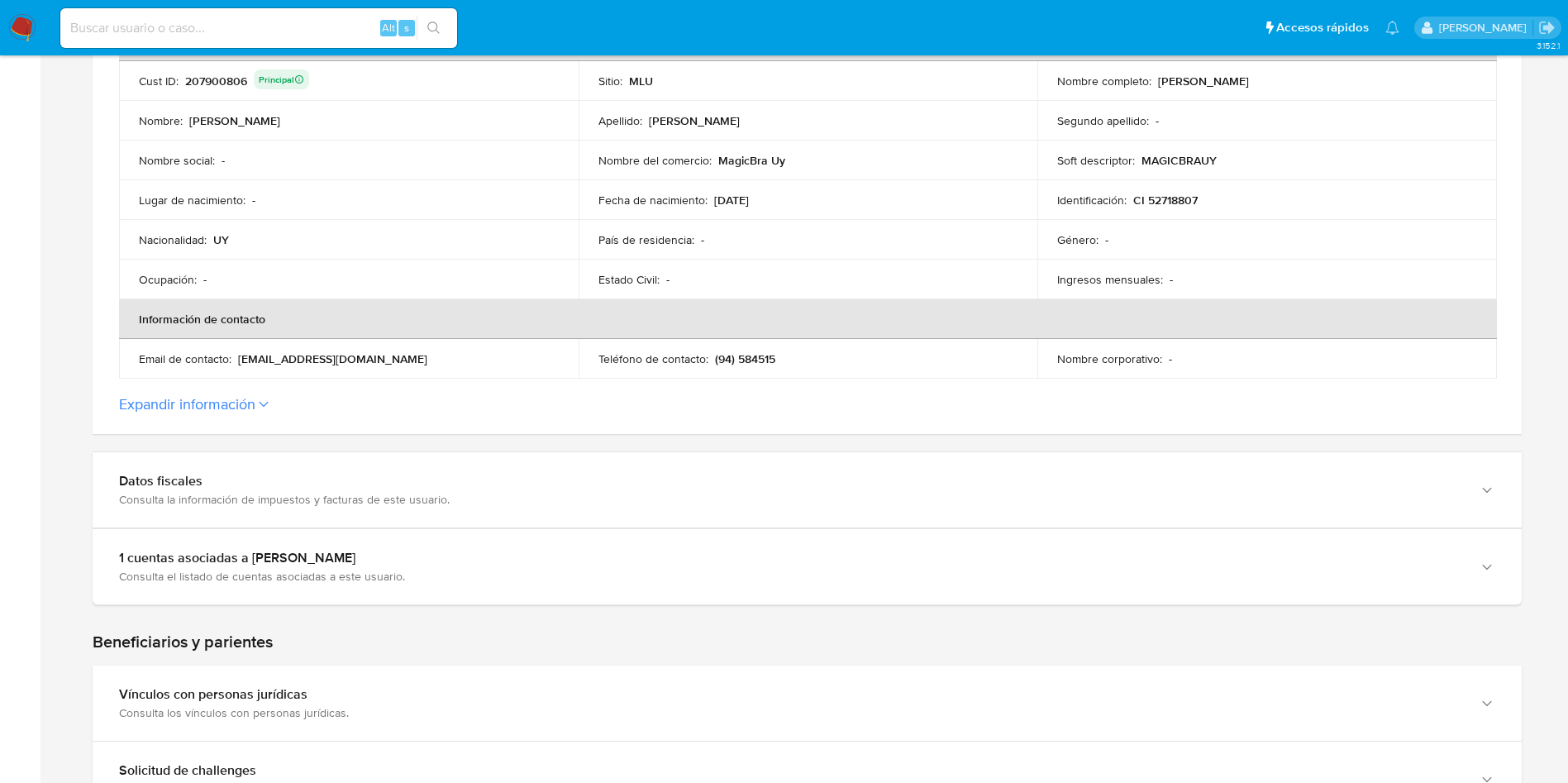
drag, startPoint x: 802, startPoint y: 162, endPoint x: 715, endPoint y: 160, distance: 87.0
click at [715, 160] on div "Nombre del comercio : MagicBra Uy" at bounding box center [809, 160] width 420 height 15
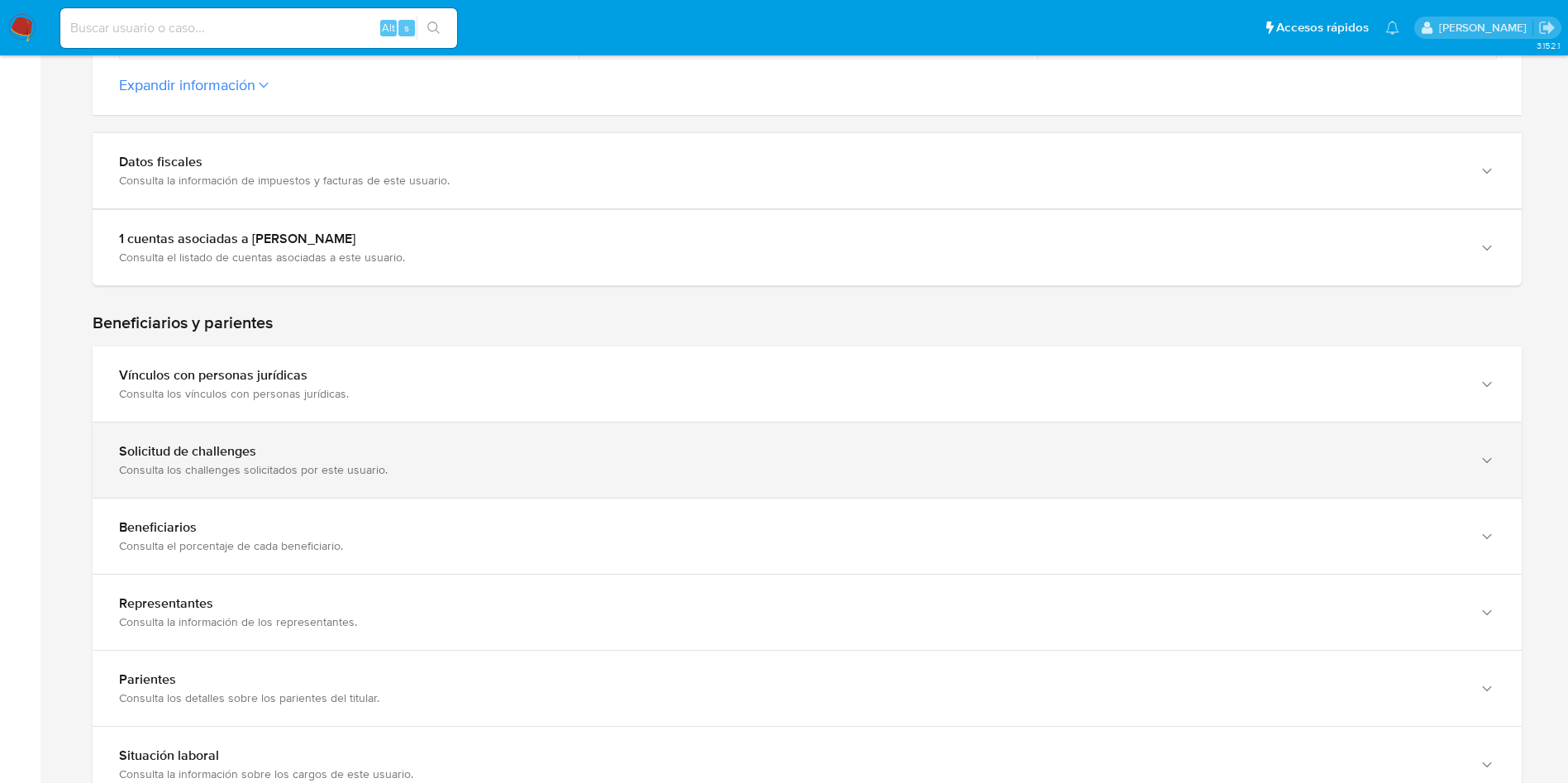
scroll to position [743, 0]
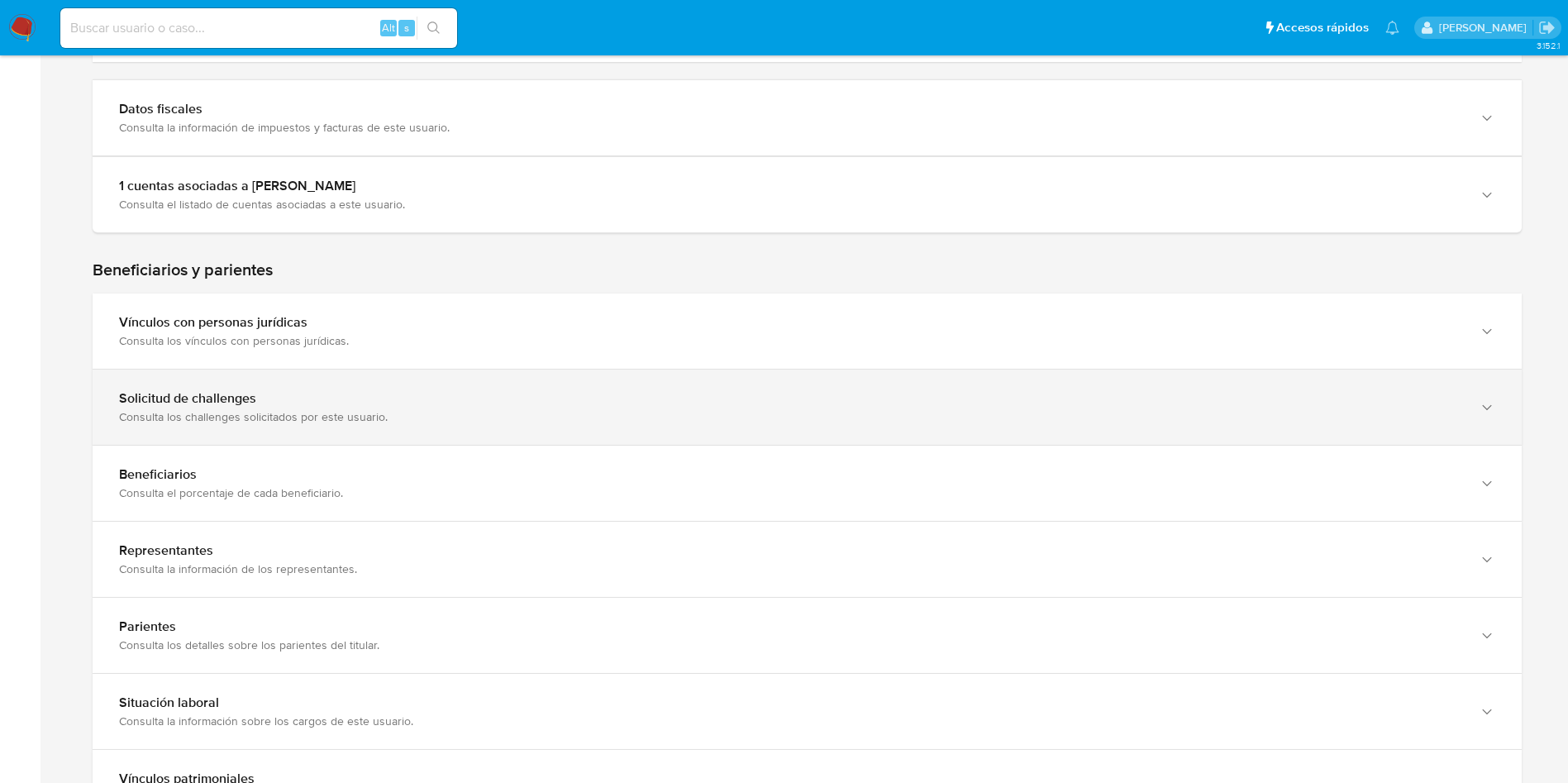
click at [407, 403] on div "Solicitud de challenges" at bounding box center [791, 398] width 1343 height 17
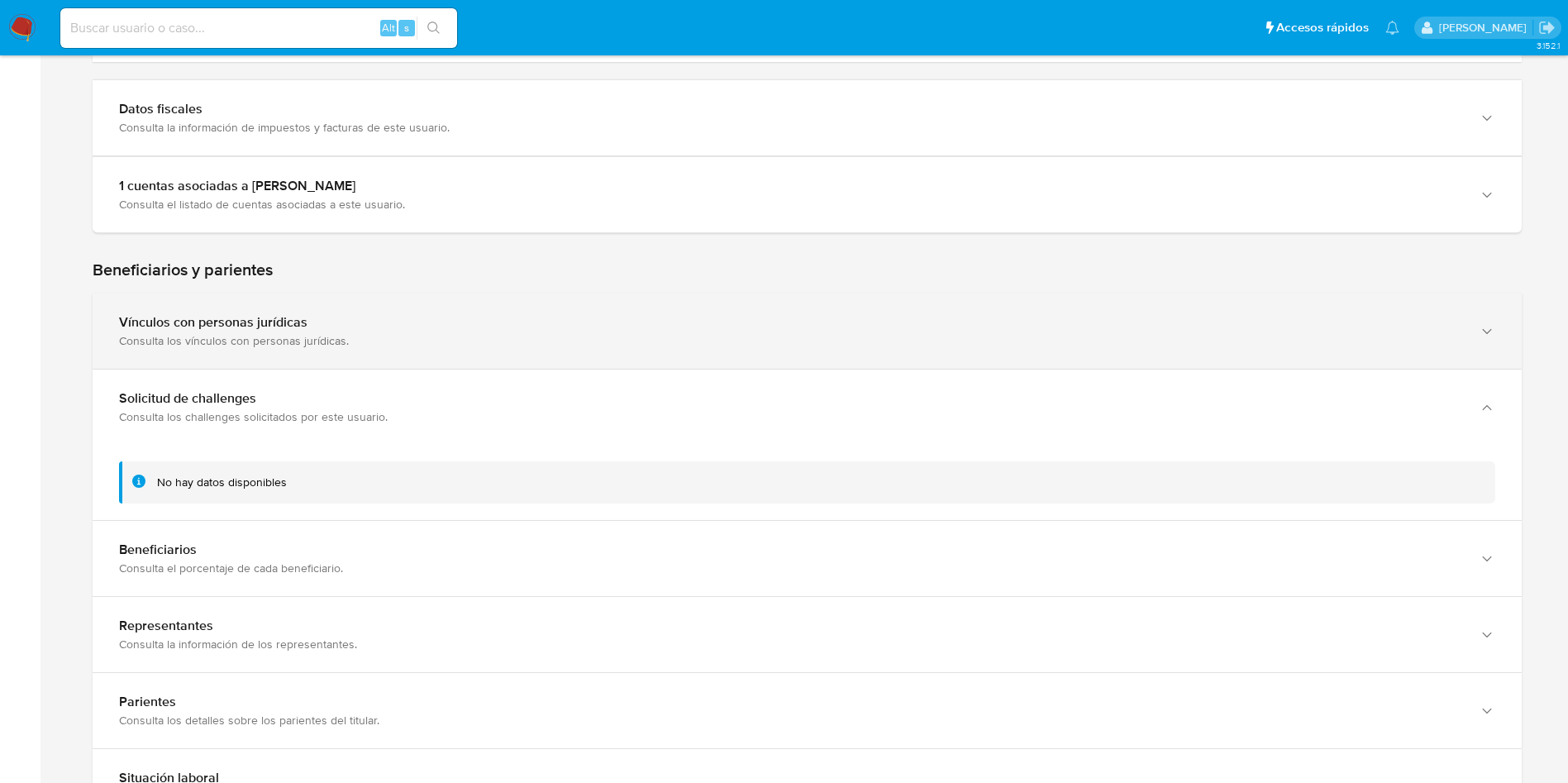
click at [414, 334] on div "Consulta los vínculos con personas jurídicas." at bounding box center [791, 340] width 1343 height 15
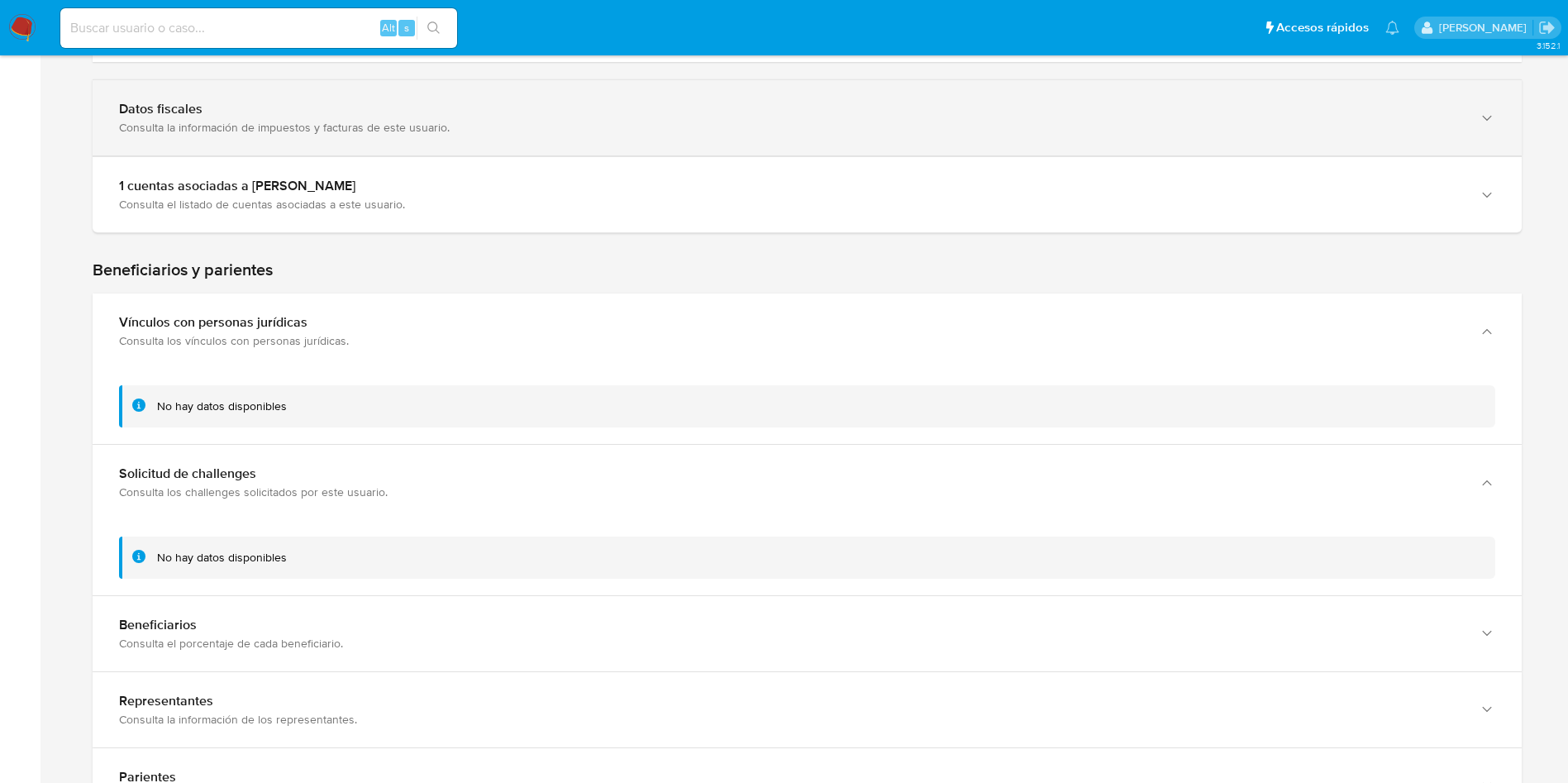
click at [378, 130] on div "Consulta la información de impuestos y facturas de este usuario." at bounding box center [791, 127] width 1343 height 15
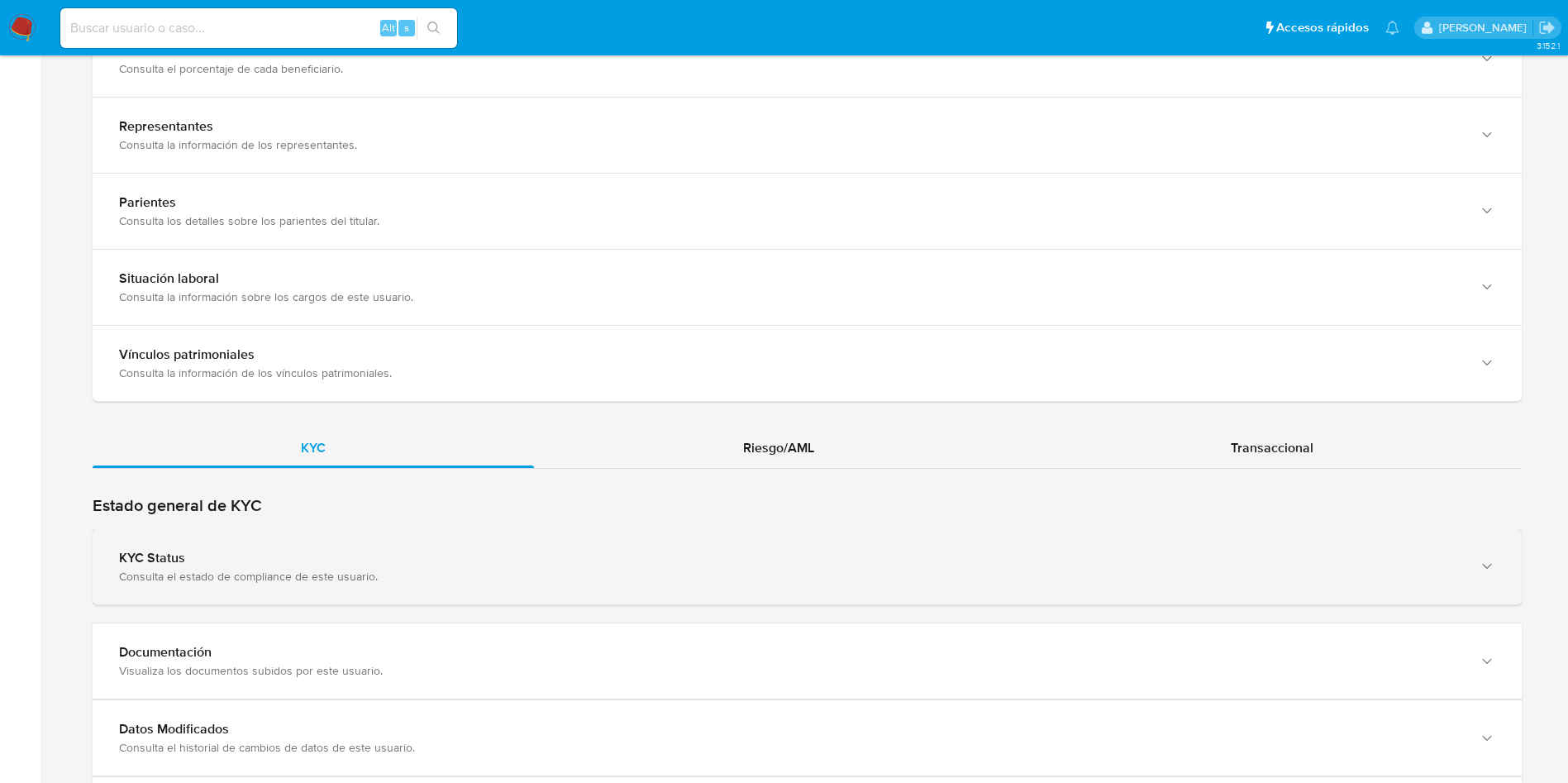
click at [407, 539] on div "KYC Status Consulta el estado de compliance de este usuario." at bounding box center [807, 567] width 1429 height 75
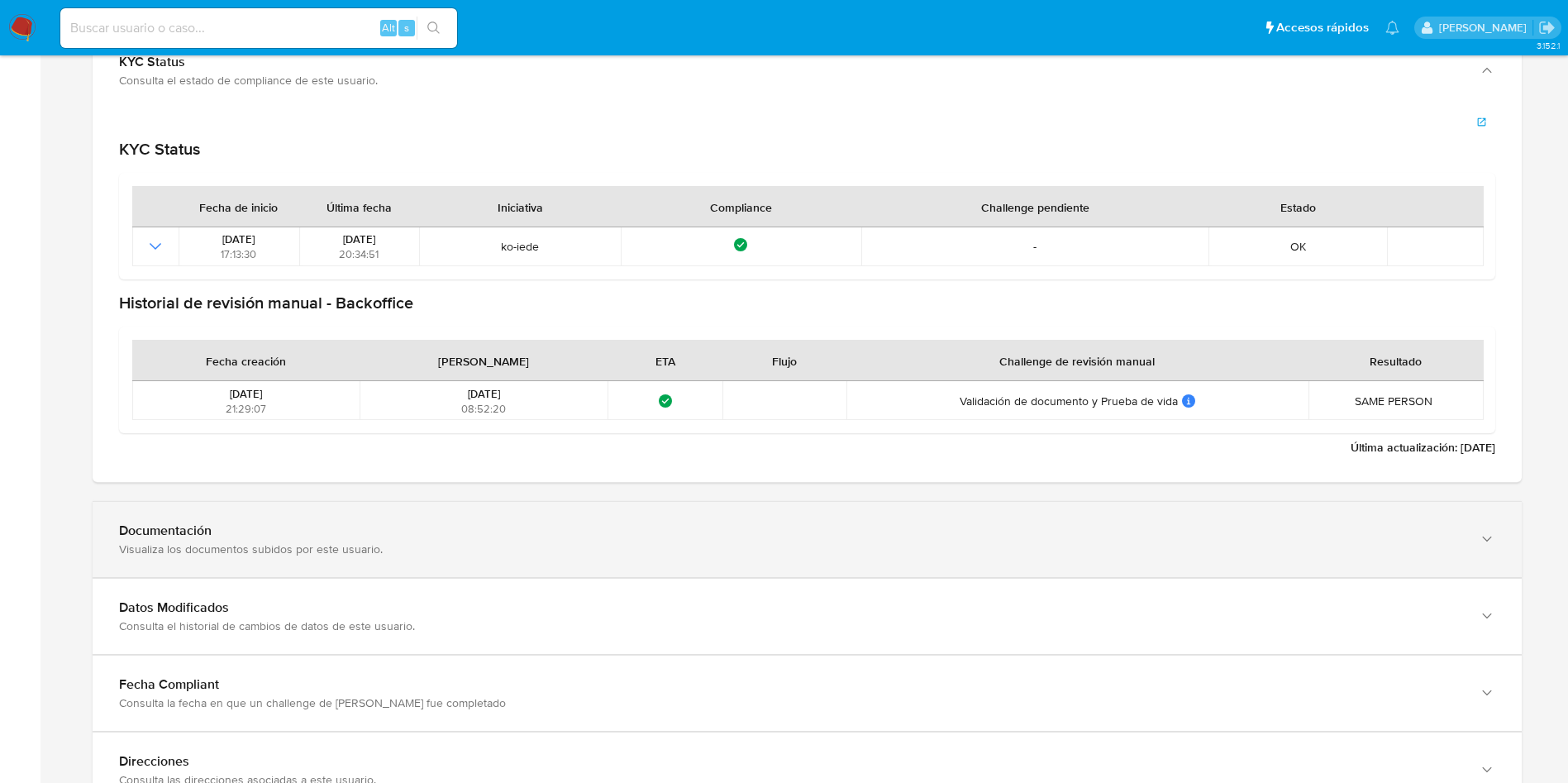
click at [427, 522] on div "Documentación Visualiza los documentos subidos por este usuario." at bounding box center [807, 540] width 1429 height 75
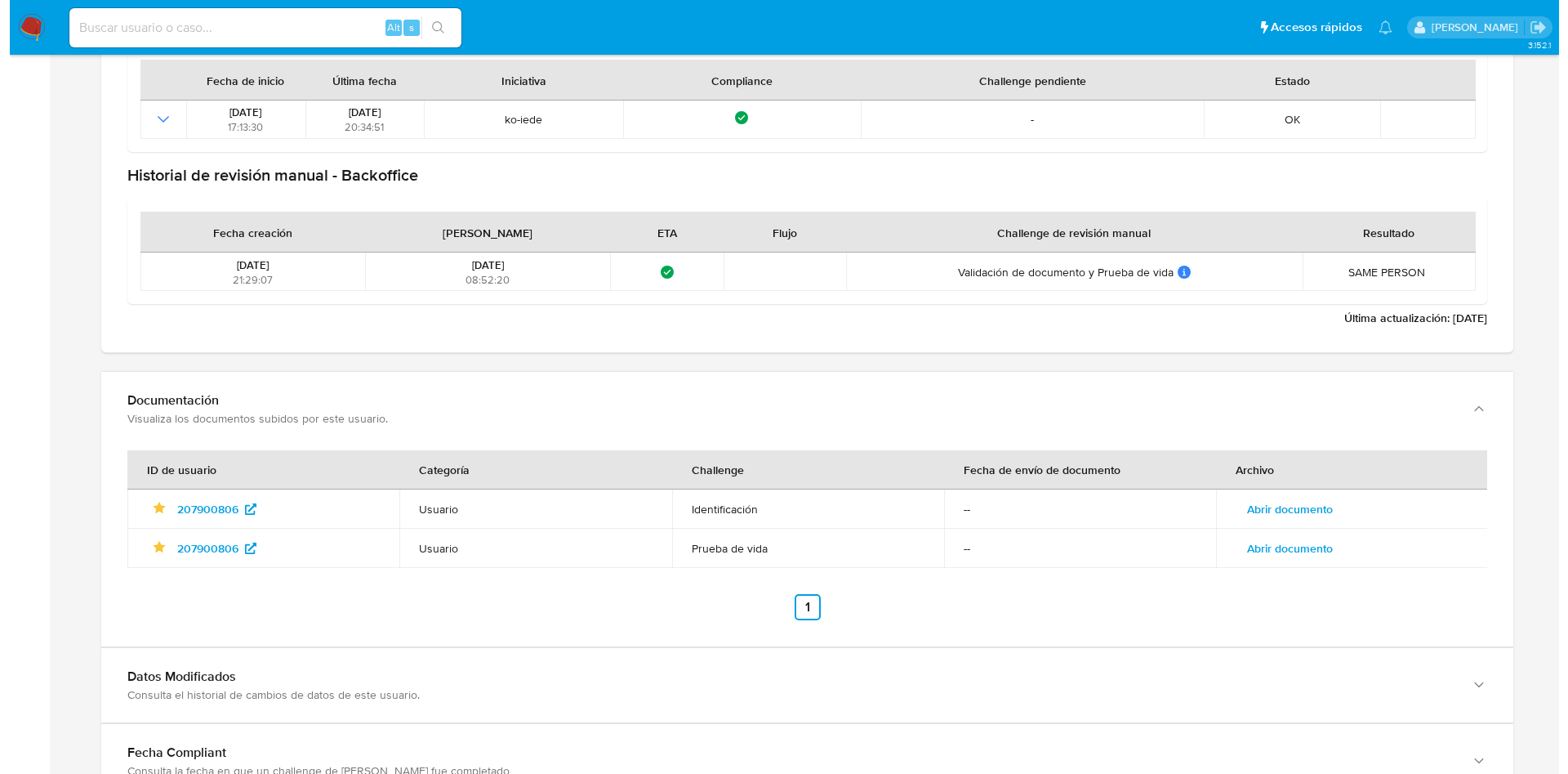
scroll to position [2942, 0]
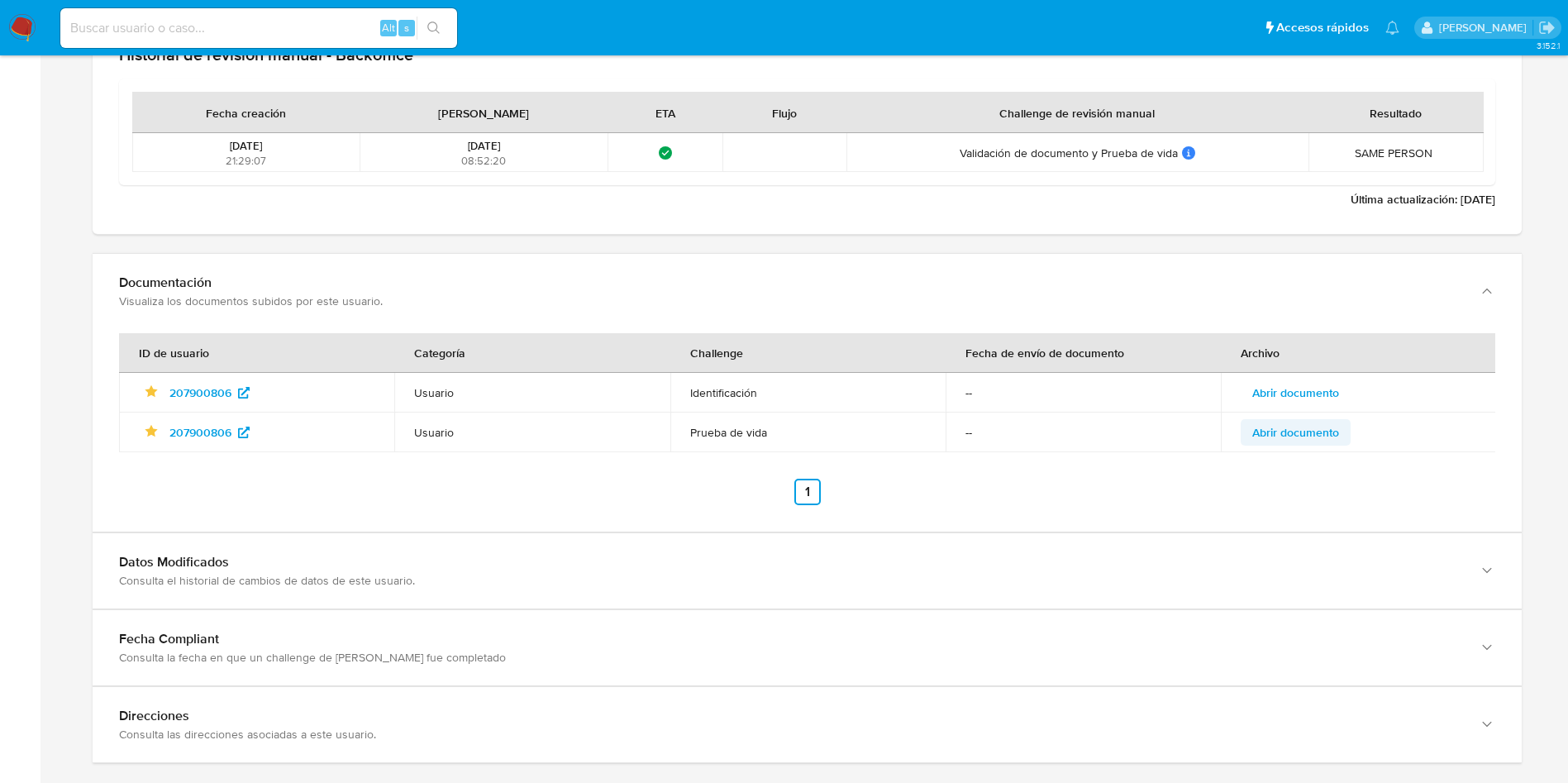
click at [1291, 430] on span "Abrir documento" at bounding box center [1296, 432] width 87 height 23
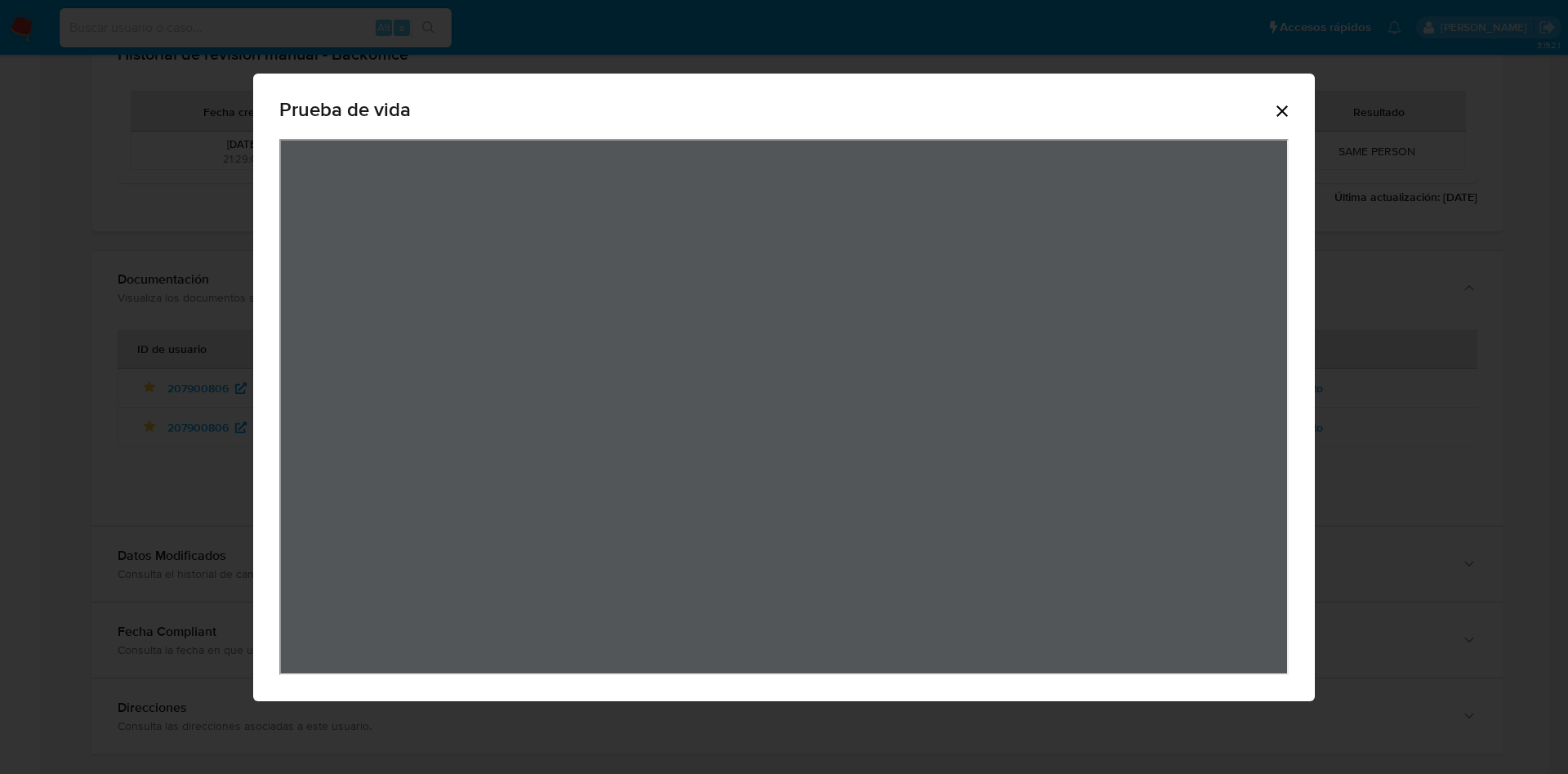
click at [1284, 105] on icon "Cerrar" at bounding box center [1282, 111] width 20 height 20
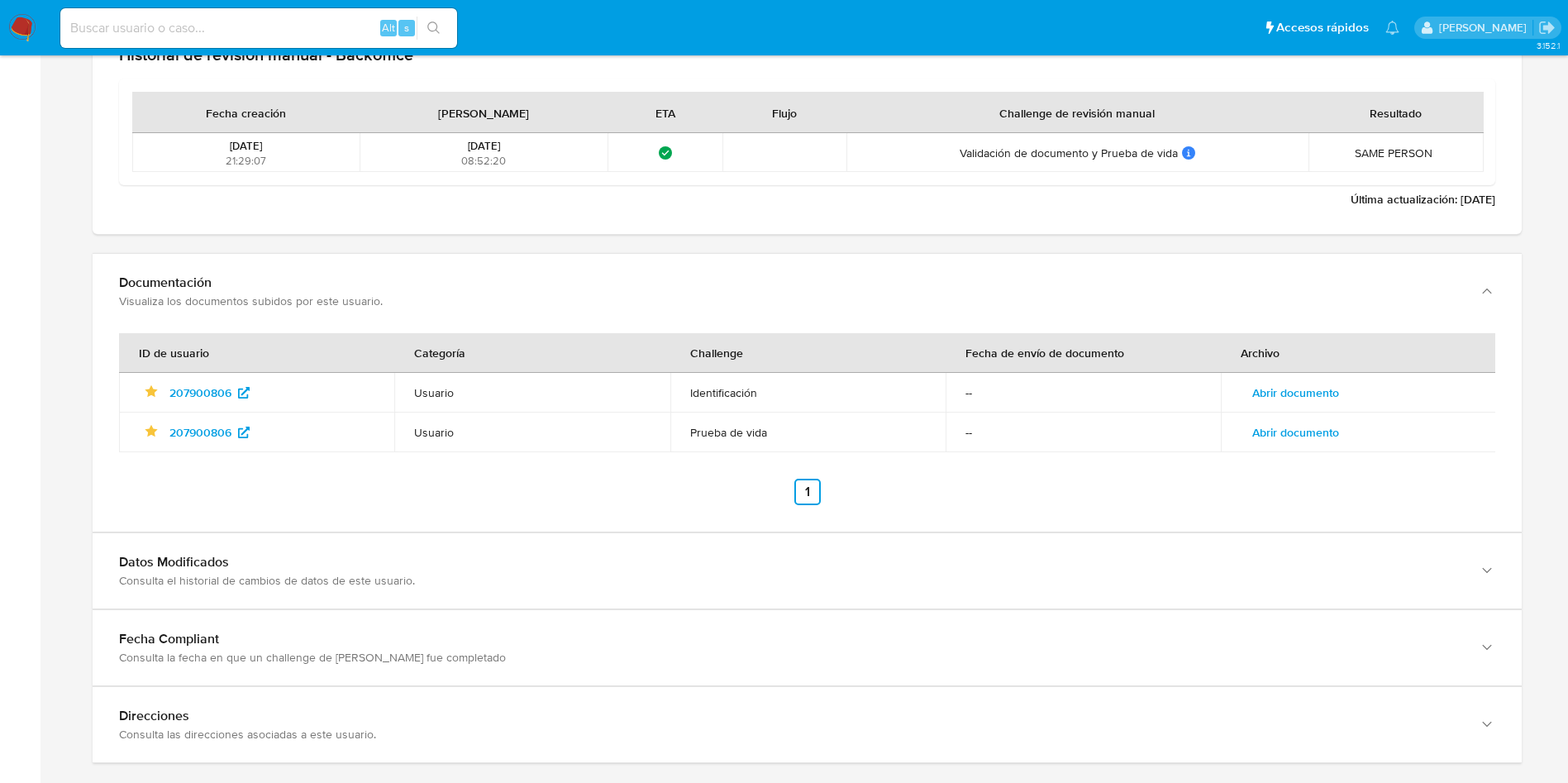
click at [1323, 451] on td "Abrir documento" at bounding box center [1359, 432] width 276 height 40
click at [1294, 432] on span "Abrir documento" at bounding box center [1296, 432] width 87 height 23
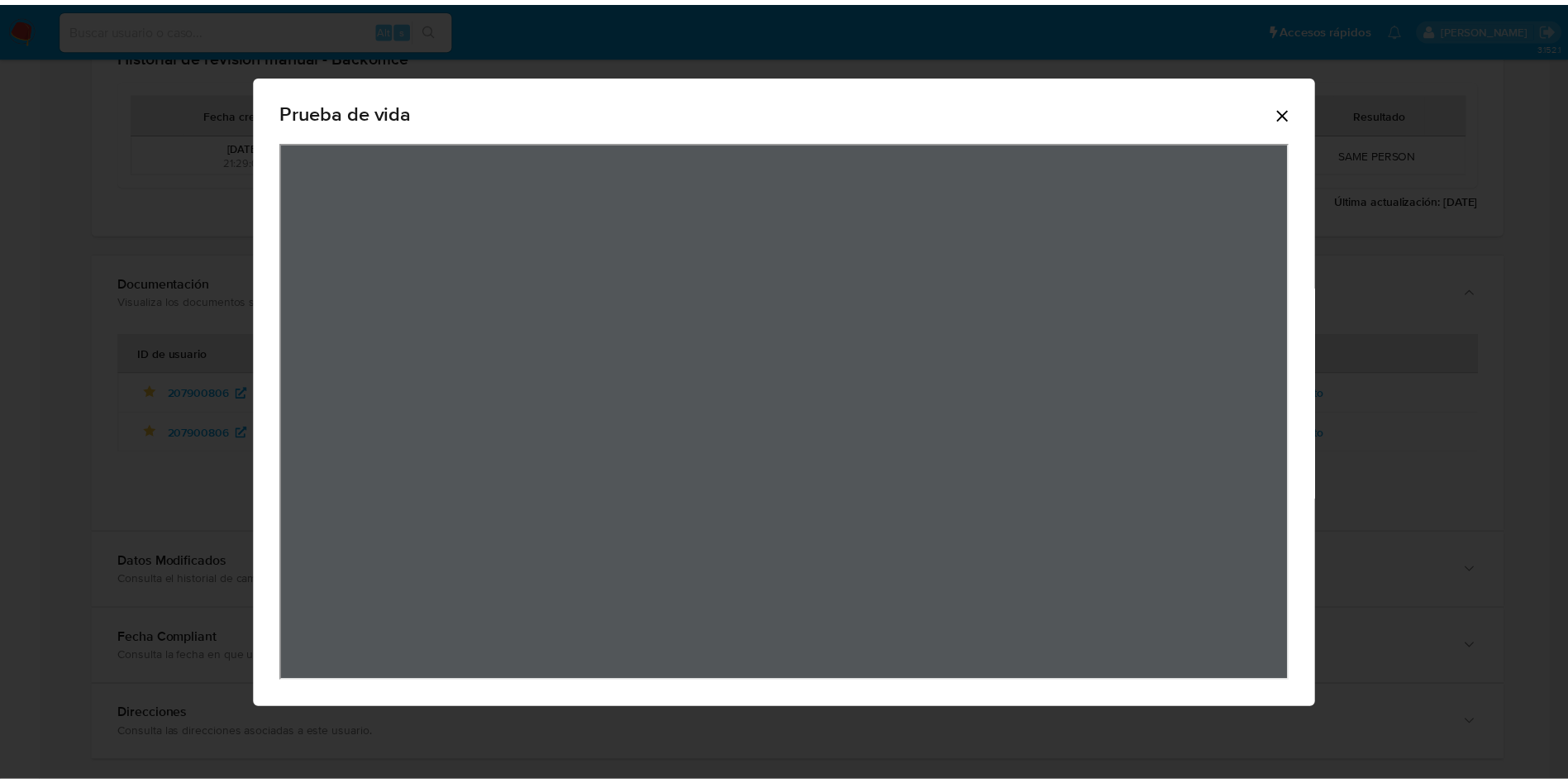
scroll to position [0, 0]
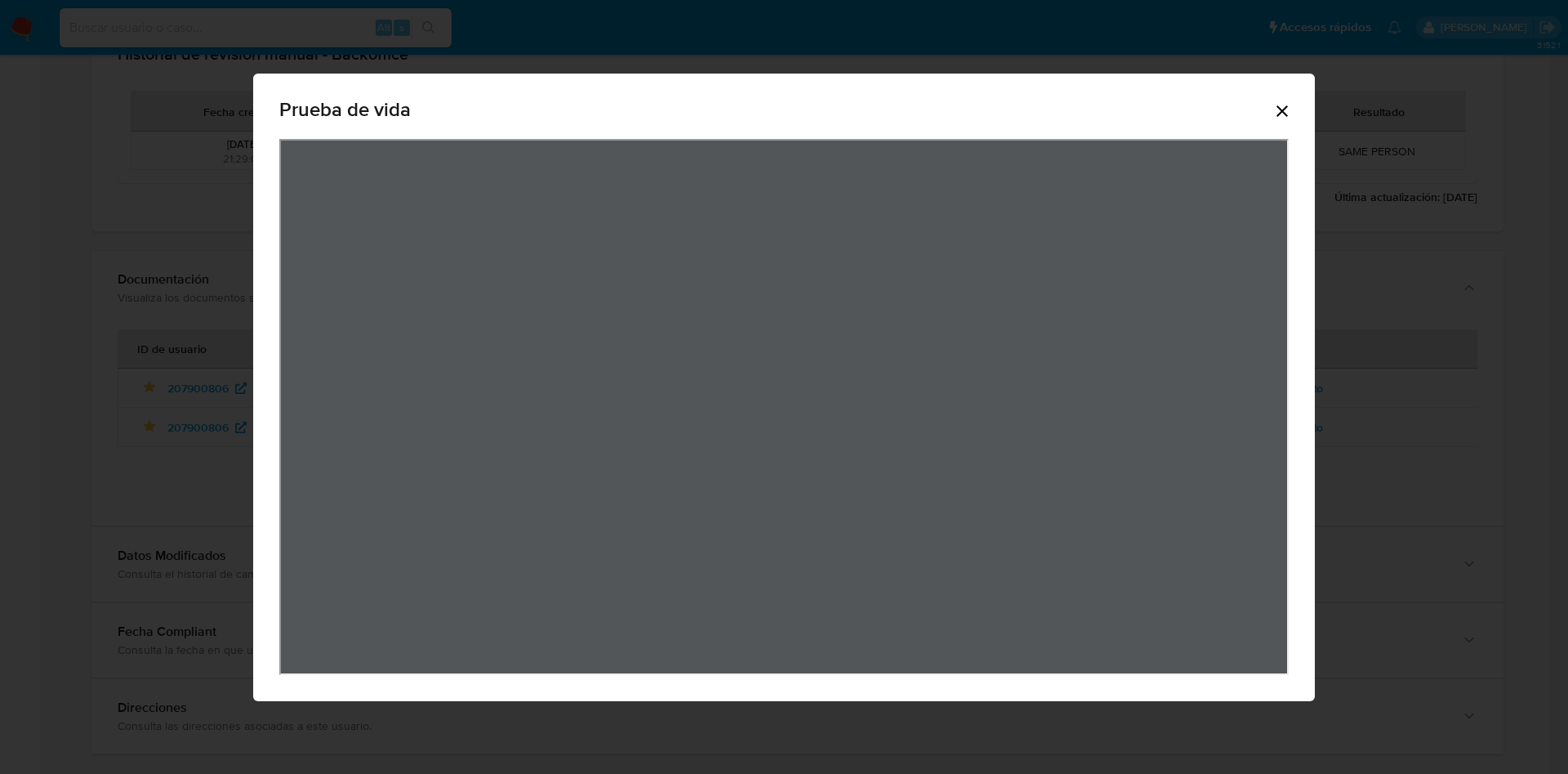
click at [1280, 100] on div "Prueba de vida" at bounding box center [784, 113] width 1009 height 52
click at [1287, 129] on div "Prueba de vida" at bounding box center [784, 113] width 1009 height 52
click at [1281, 105] on icon "Cerrar" at bounding box center [1282, 111] width 20 height 20
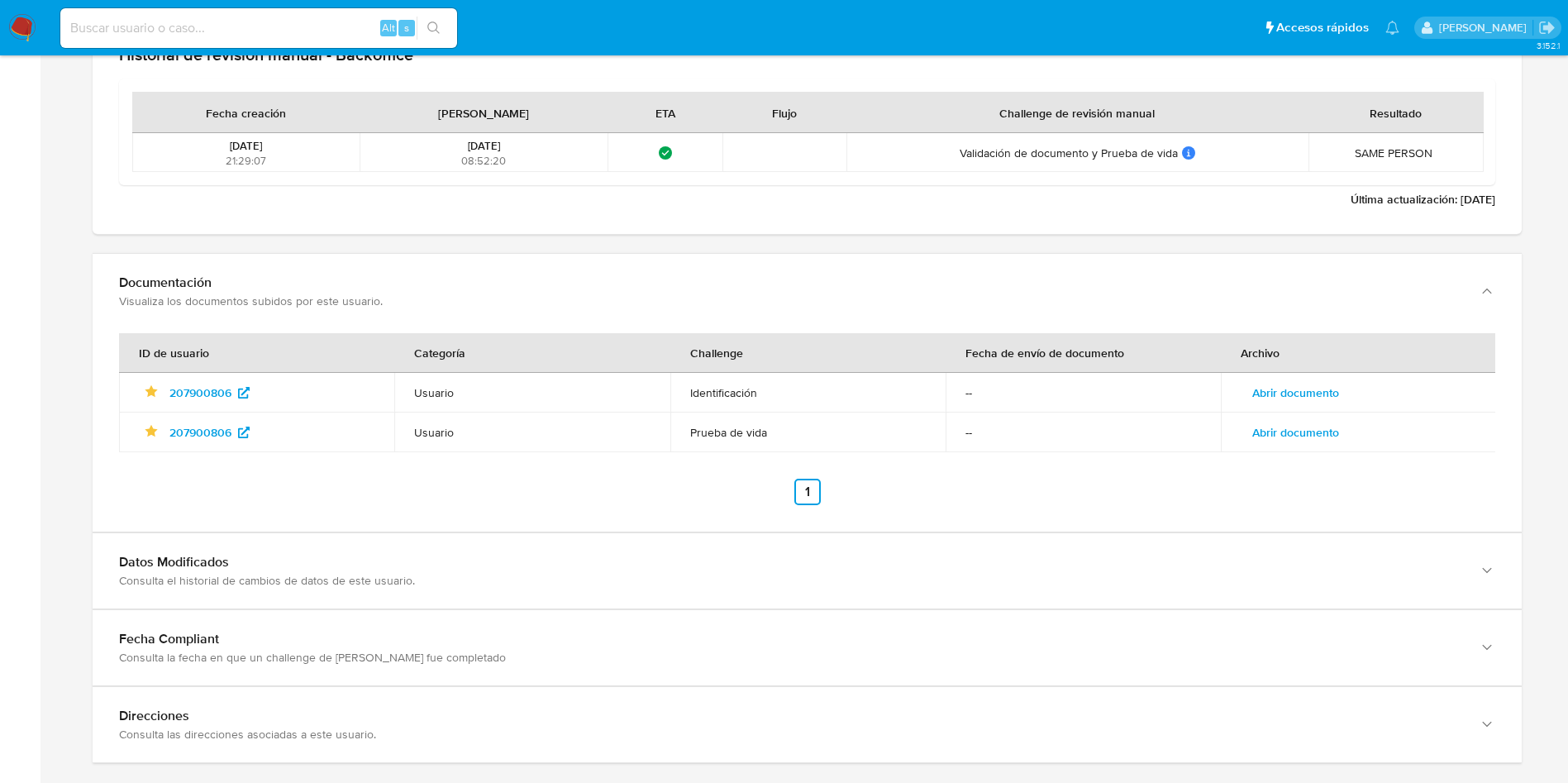
click at [1289, 413] on td "Abrir documento" at bounding box center [1359, 432] width 276 height 40
click at [1291, 388] on span "Abrir documento" at bounding box center [1296, 392] width 87 height 23
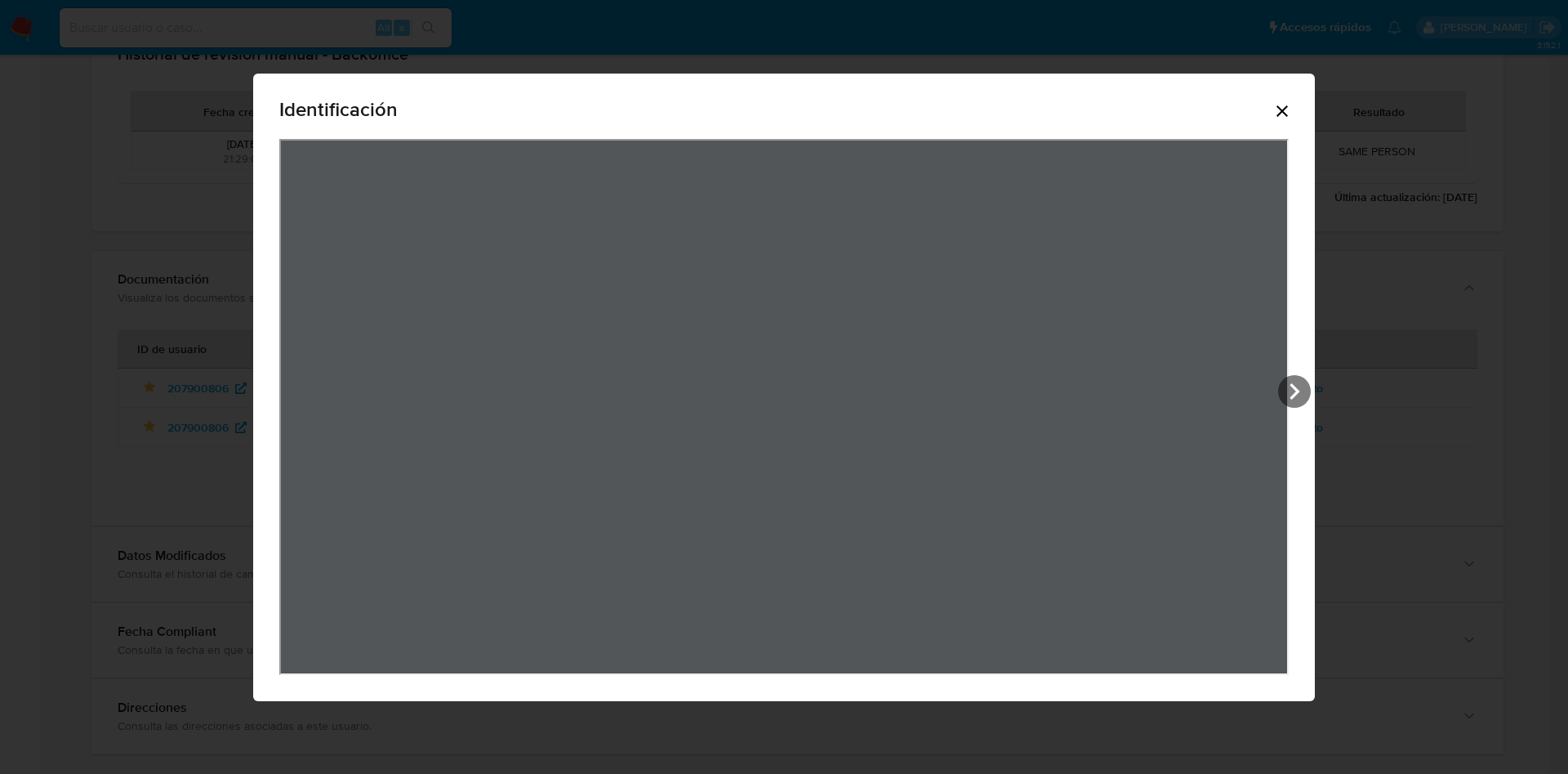
click at [1281, 105] on icon "Cerrar" at bounding box center [1282, 111] width 20 height 20
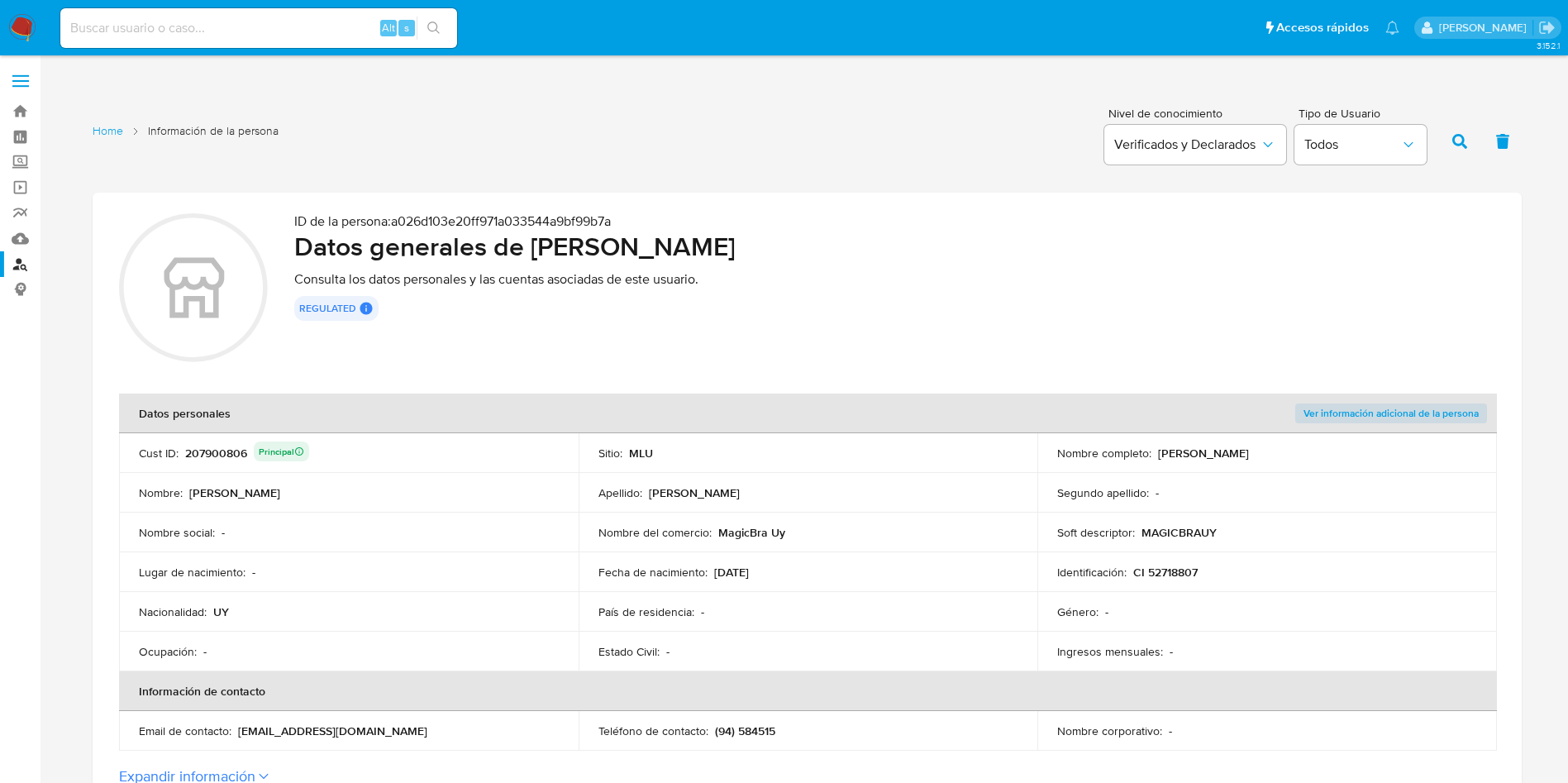
click at [236, 455] on div "207900806 Principal" at bounding box center [247, 453] width 124 height 23
drag, startPoint x: 719, startPoint y: 531, endPoint x: 680, endPoint y: 212, distance: 321.4
click at [790, 531] on div "Nombre del comercio : MagicBra Uy" at bounding box center [809, 532] width 420 height 15
drag, startPoint x: 536, startPoint y: 248, endPoint x: 871, endPoint y: 248, distance: 335.0
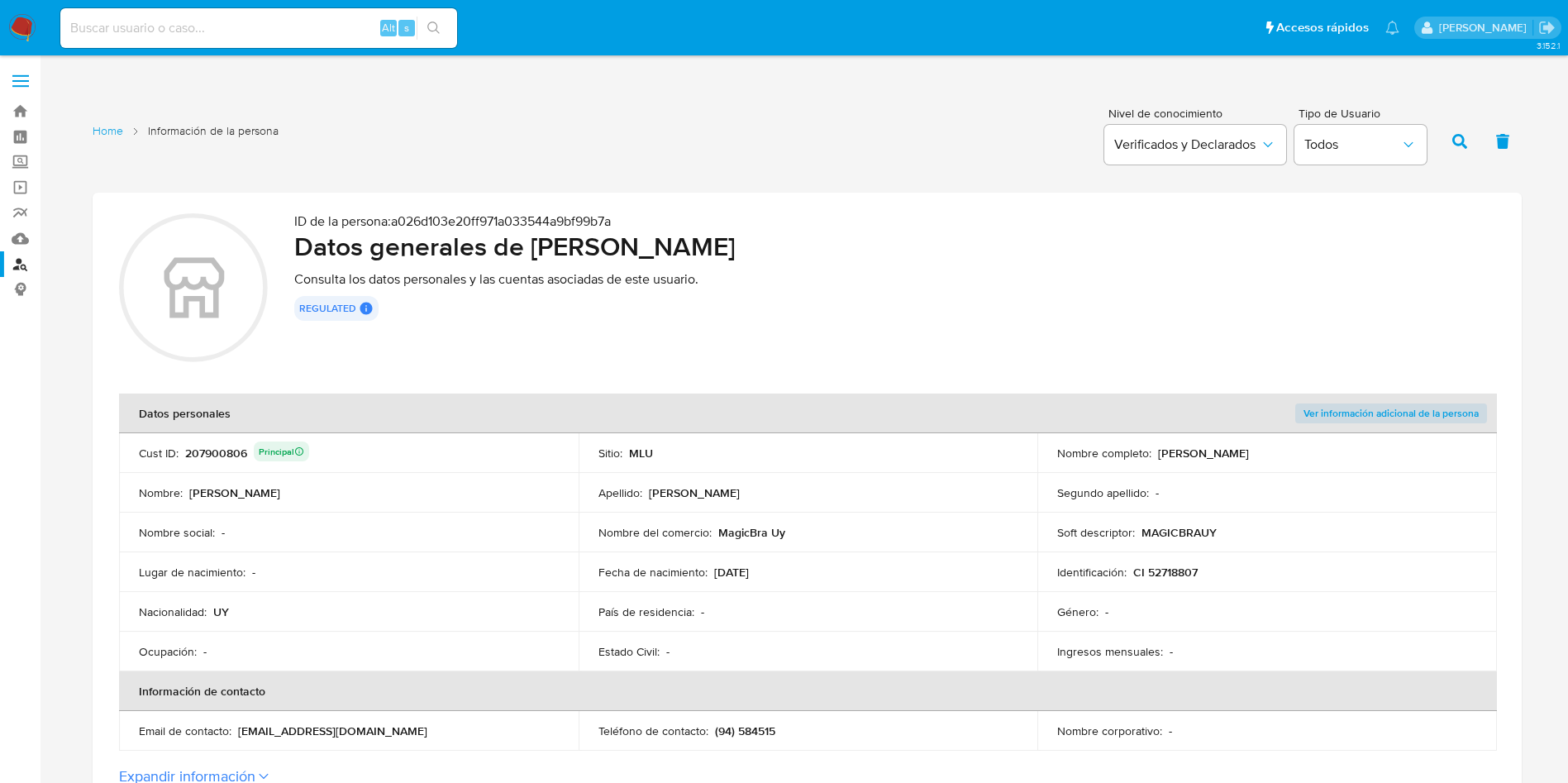
click at [871, 248] on h2 "Datos generales de Matias Nicolas Fernandez Puzynin" at bounding box center [895, 247] width 1201 height 33
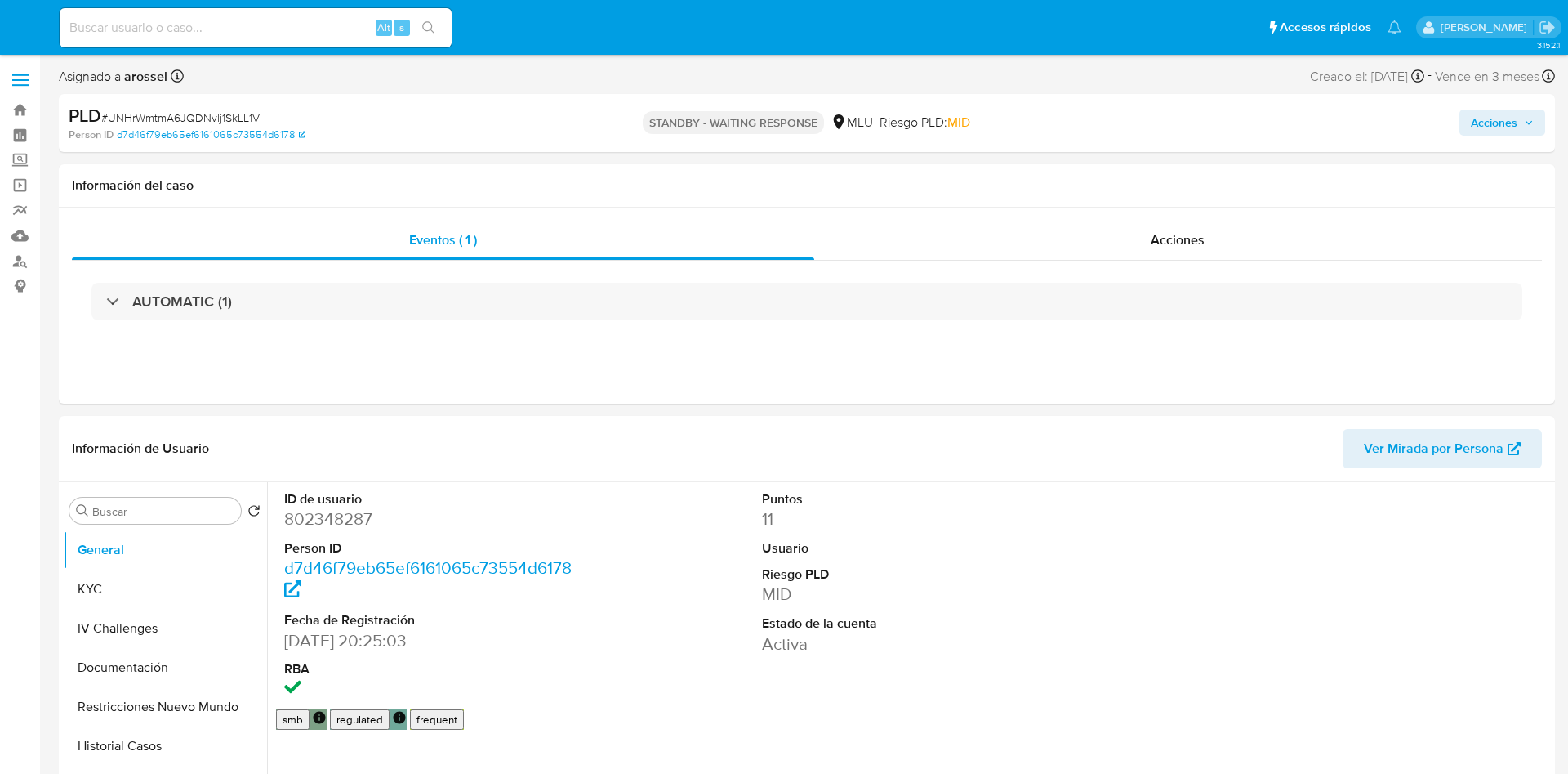
select select "10"
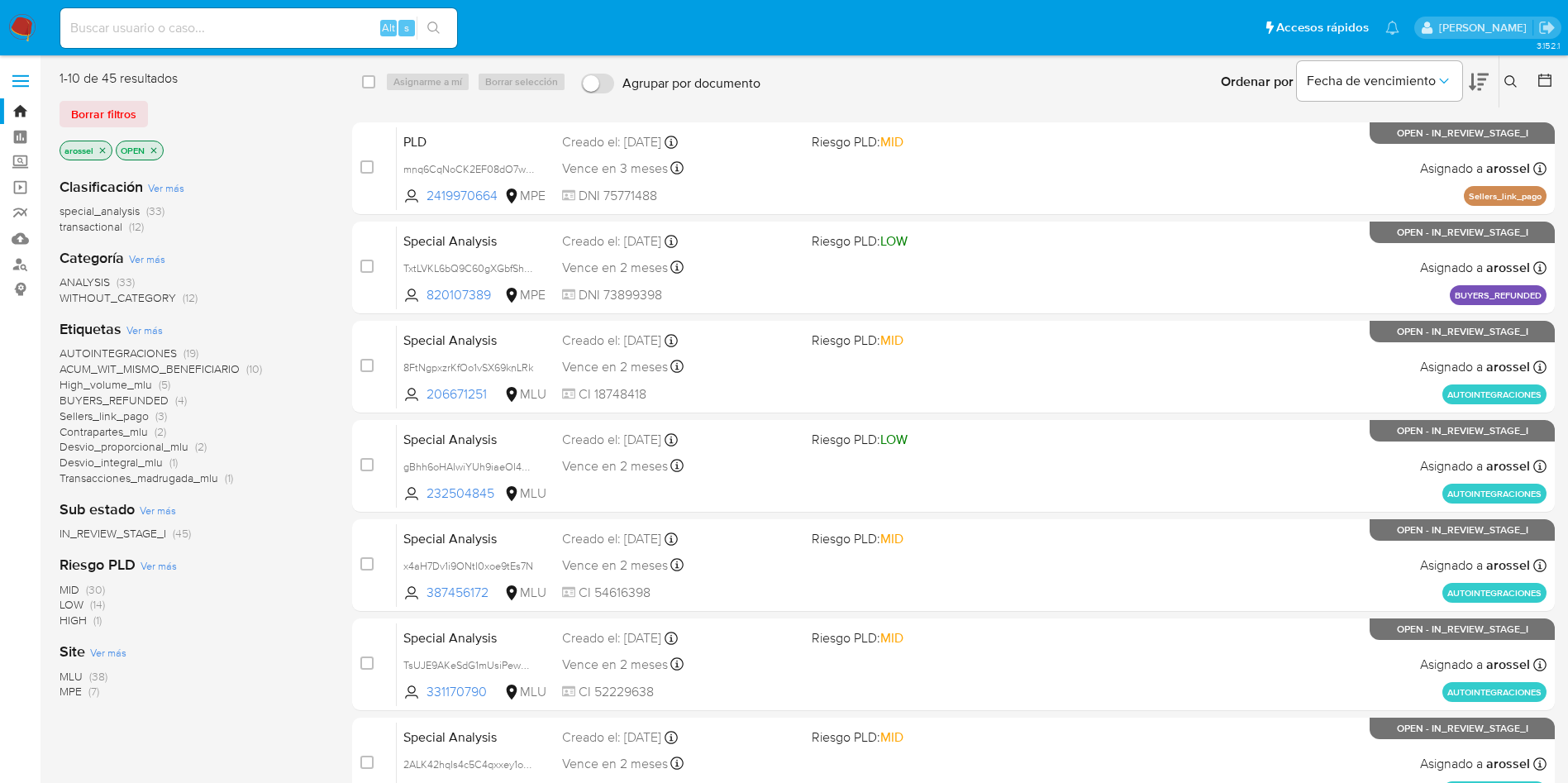
click at [198, 25] on input at bounding box center [259, 28] width 397 height 21
paste input "25K5E5jnRPTfoFUUm4GipKWD"
type input "25K5E5jnRPTfoFUUm4GipKWD"
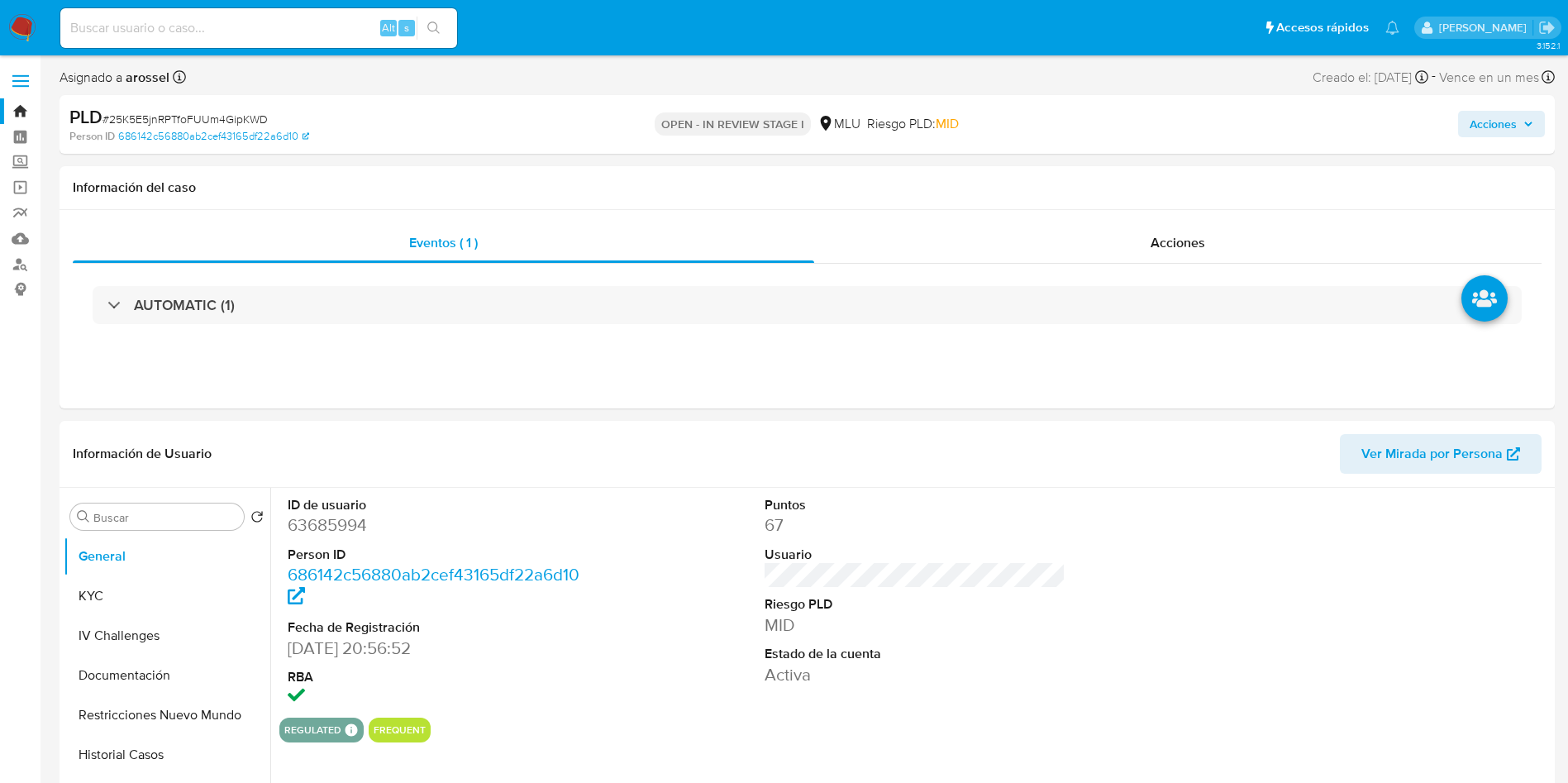
select select "10"
click at [829, 500] on dt "Puntos" at bounding box center [916, 505] width 302 height 18
click at [942, 532] on dd "67" at bounding box center [916, 525] width 302 height 23
click at [1493, 623] on div at bounding box center [1392, 603] width 319 height 230
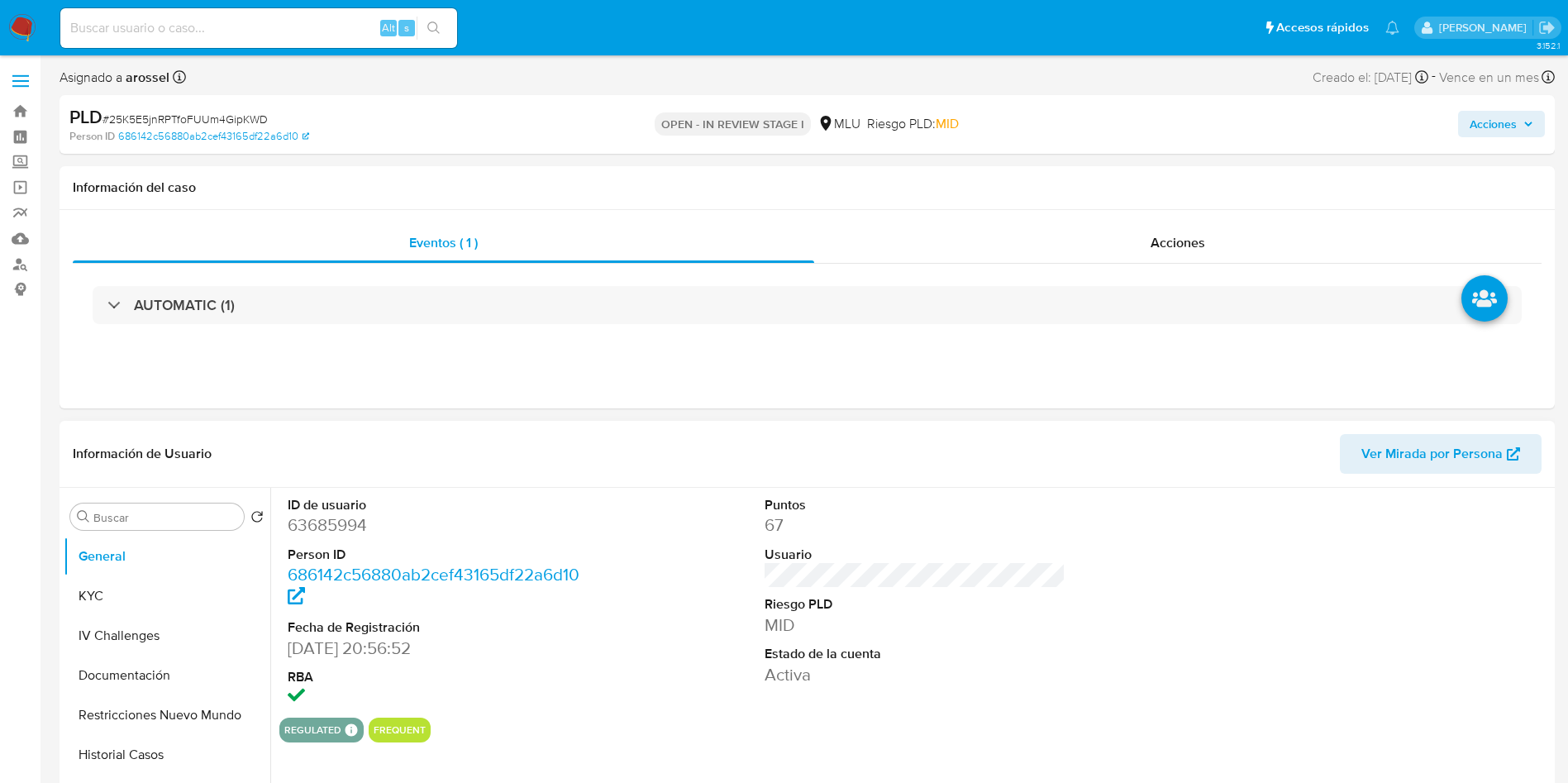
click at [1243, 628] on div at bounding box center [1392, 603] width 319 height 230
click at [793, 543] on dl "Puntos 67 Usuario Riesgo PLD MID Estado de la cuenta Activa" at bounding box center [916, 591] width 302 height 190
click at [1118, 567] on div "ID de usuario 63685994 Person ID 686142c56880ab2cef43165df22a6d10 Fecha de Regi…" at bounding box center [915, 603] width 1271 height 230
click at [989, 463] on header "Información de Usuario Ver Mirada por Persona" at bounding box center [807, 453] width 1469 height 40
click at [1435, 462] on span "Ver Mirada por Persona" at bounding box center [1432, 453] width 141 height 40
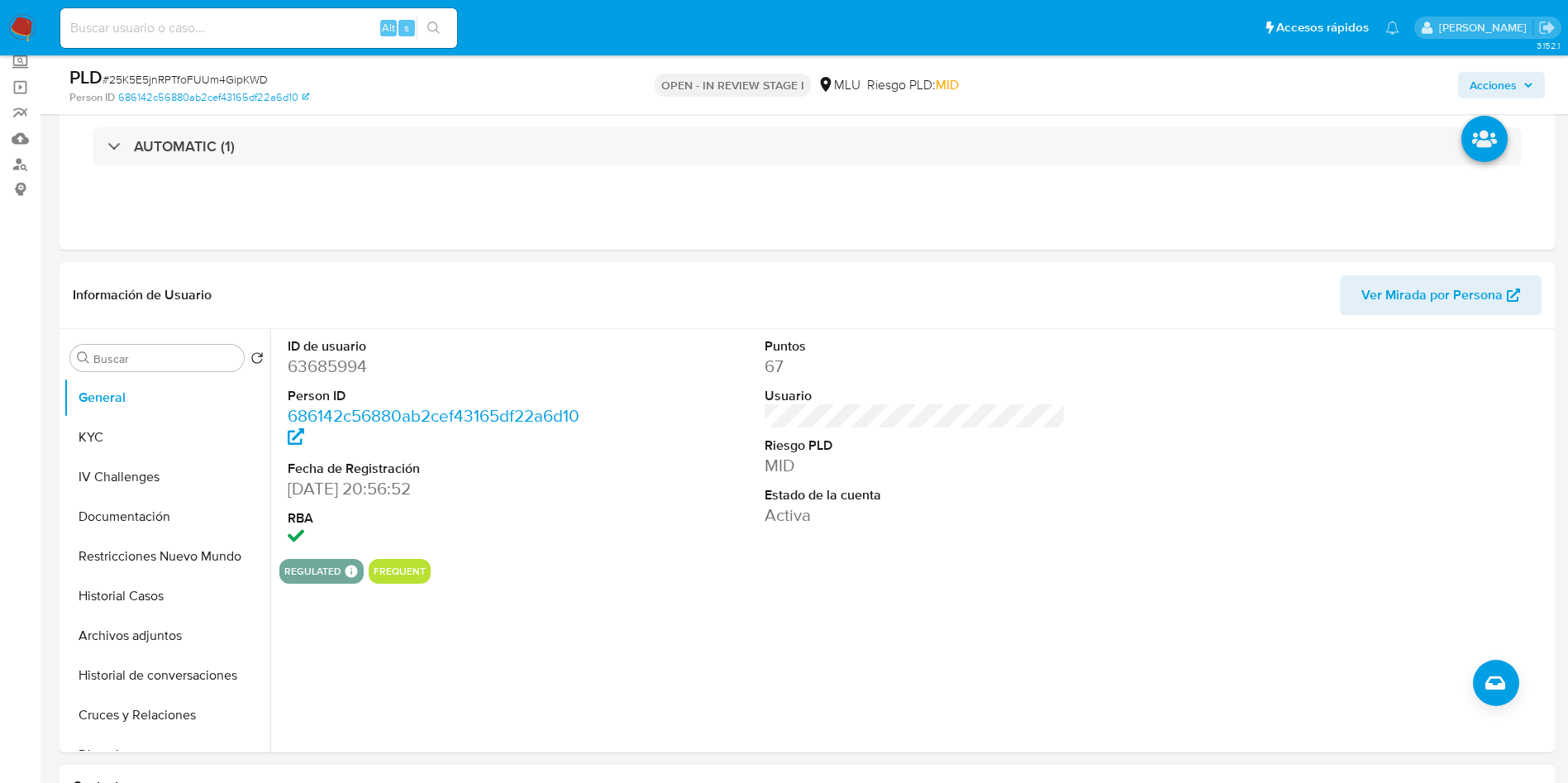
scroll to position [248, 0]
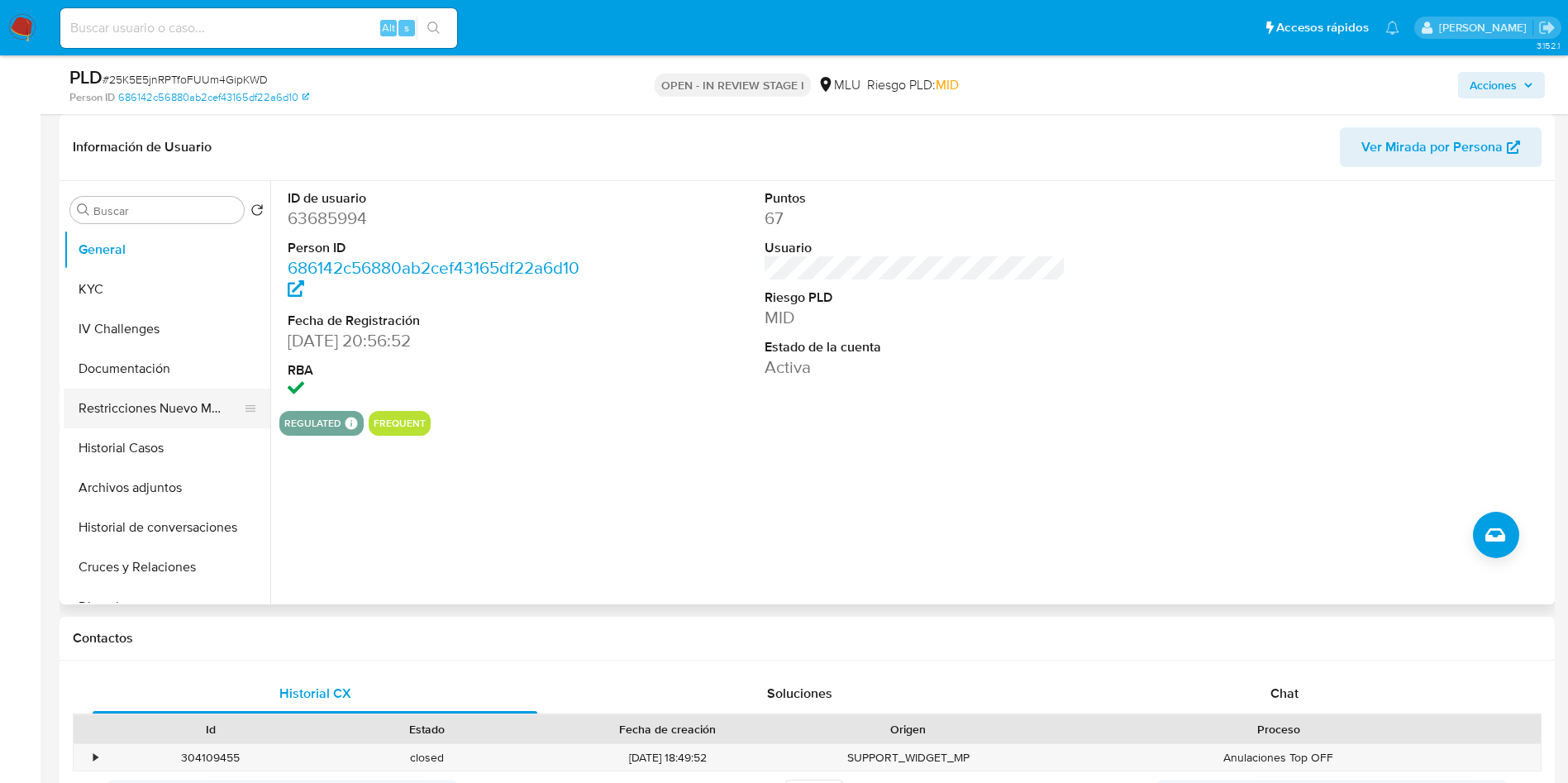
click at [144, 368] on button "Documentación" at bounding box center [167, 368] width 206 height 40
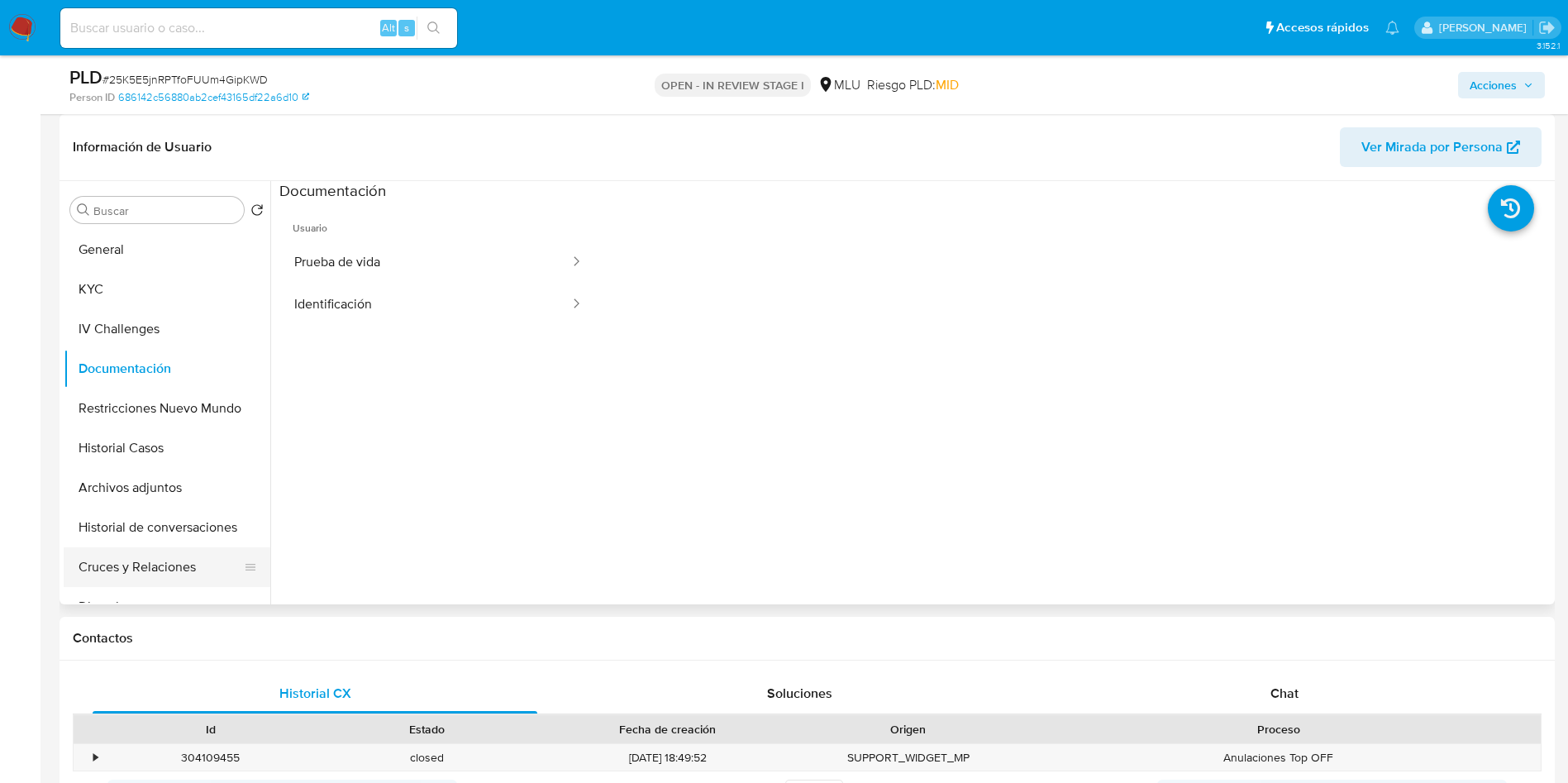
click at [168, 568] on button "Cruces y Relaciones" at bounding box center [161, 566] width 193 height 40
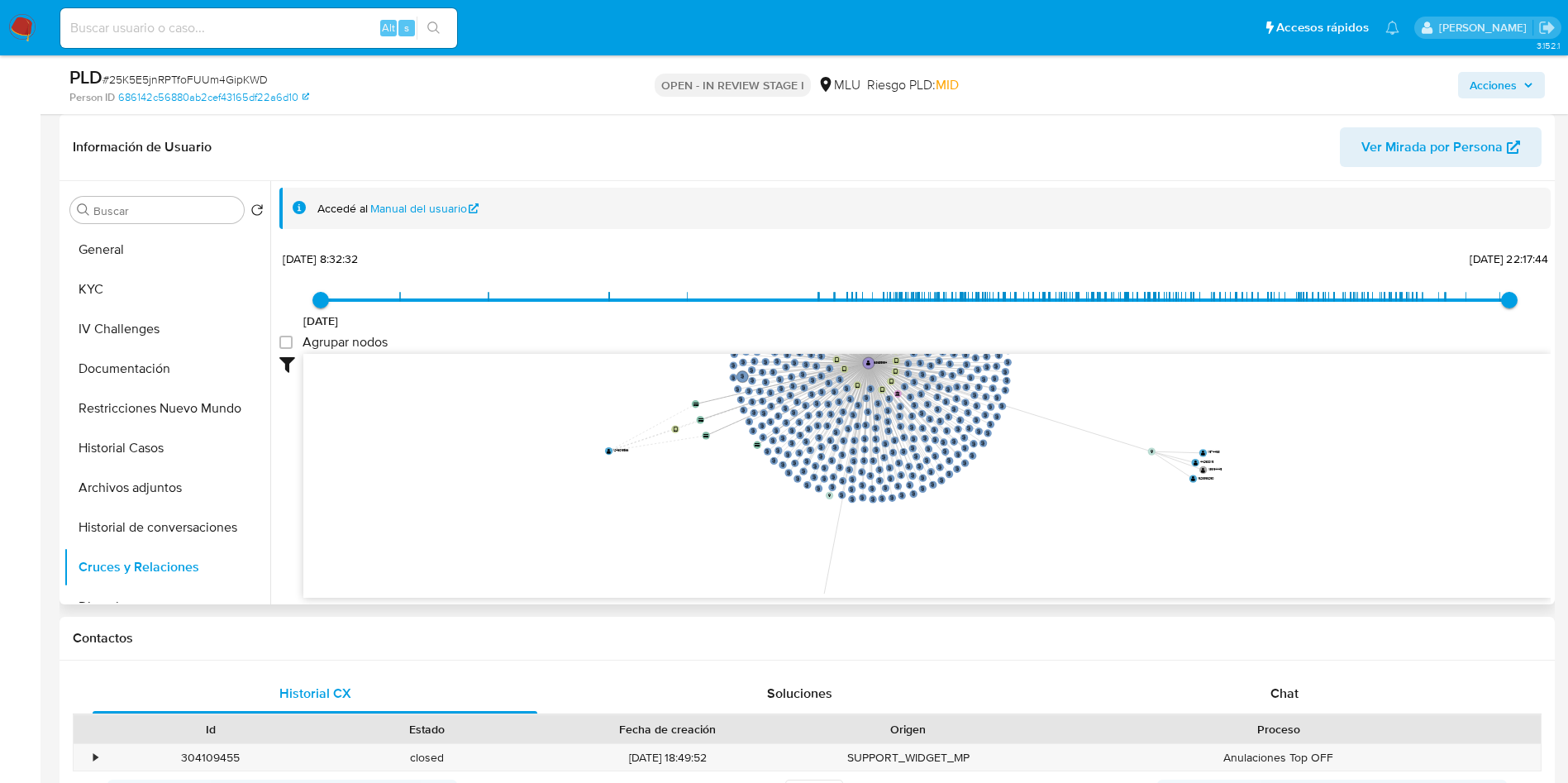
drag, startPoint x: 1264, startPoint y: 418, endPoint x: 1089, endPoint y: 329, distance: 196.3
click at [1089, 329] on div "20/6/2021 20/6/2021, 8:32:32 9/8/2025, 22:17:44 Agrupar nodos Filtros Confianza…" at bounding box center [915, 422] width 1271 height 351
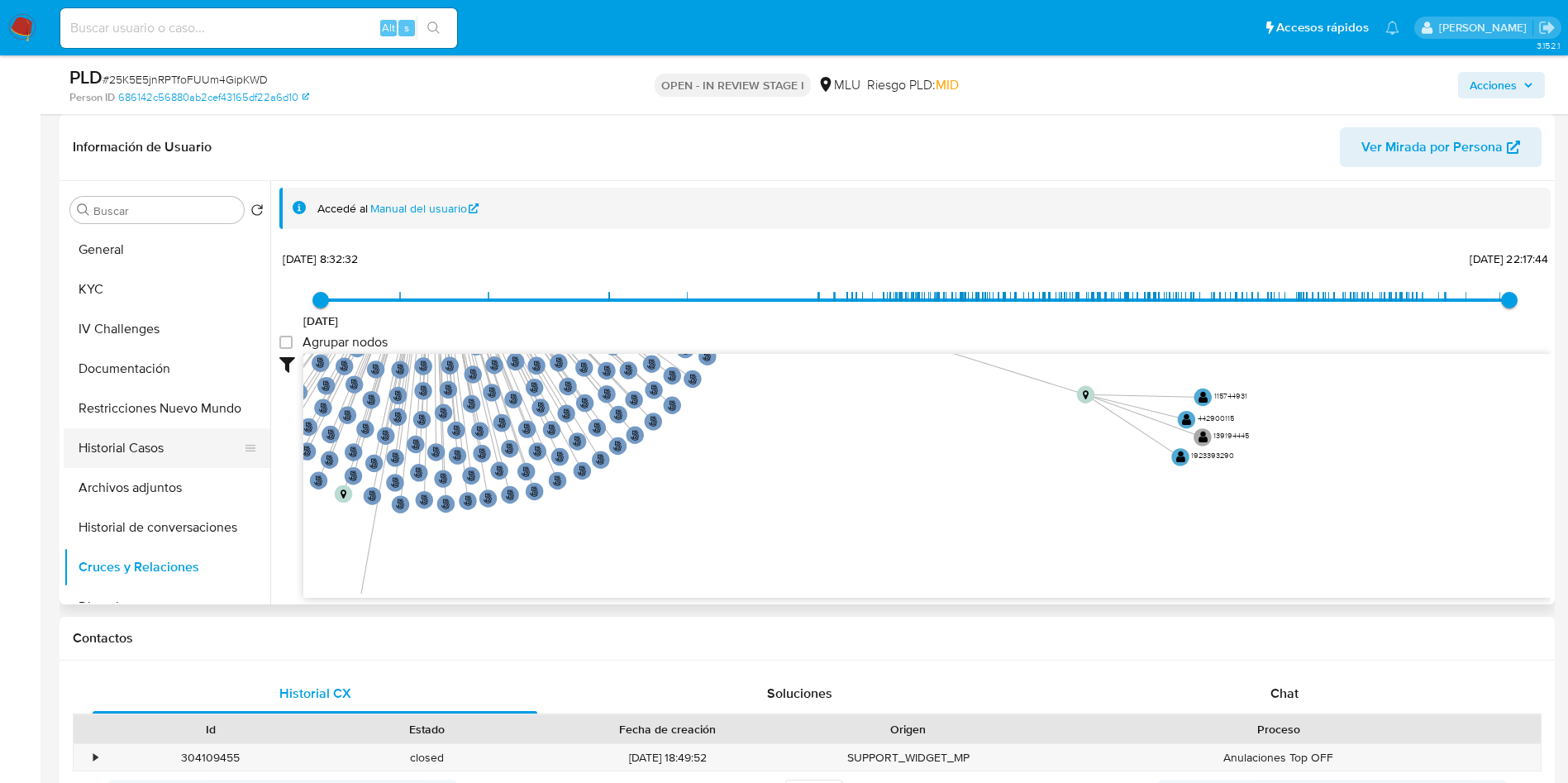
click at [169, 453] on button "Historial Casos" at bounding box center [161, 448] width 193 height 40
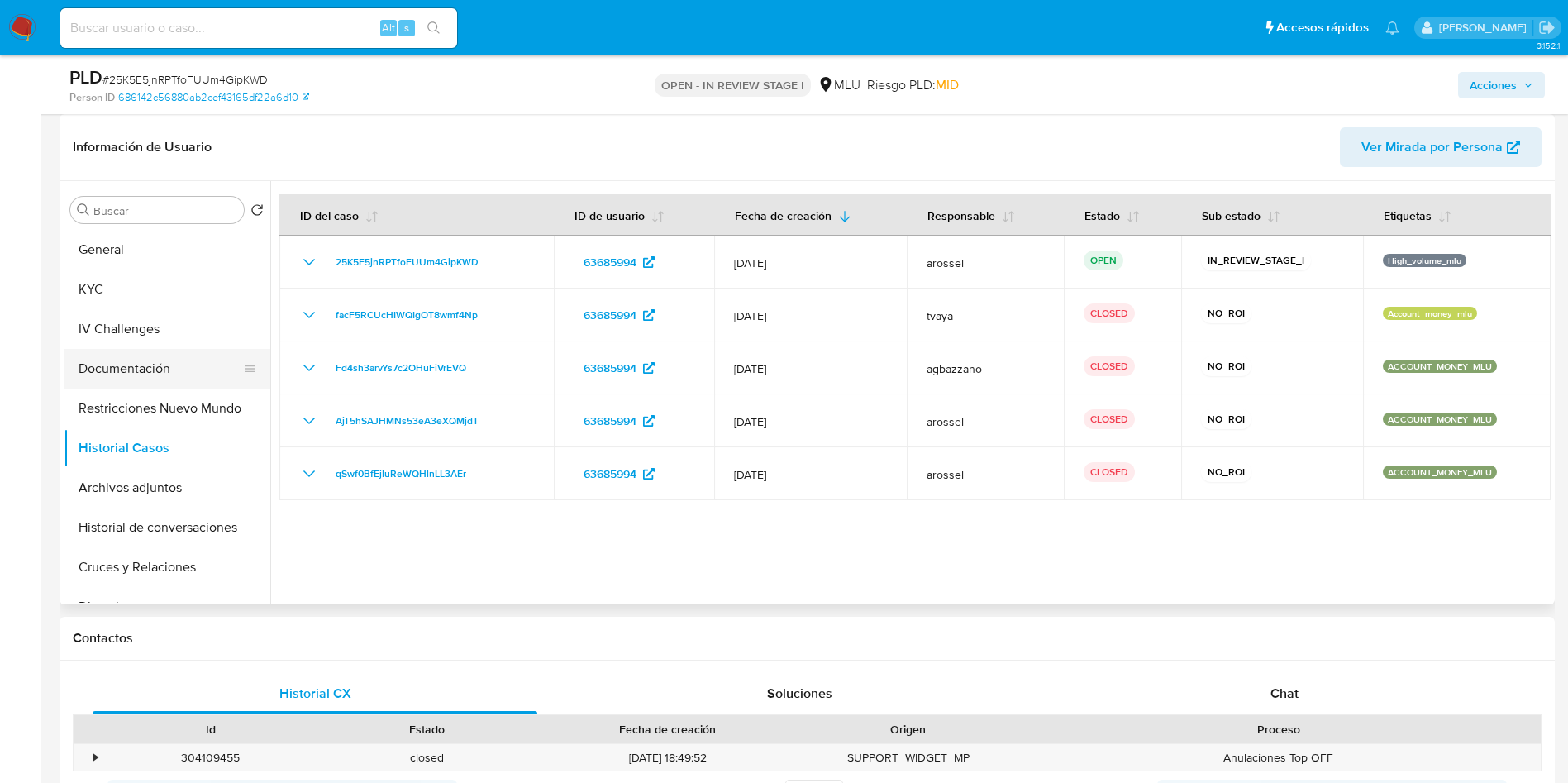
drag, startPoint x: 150, startPoint y: 285, endPoint x: 188, endPoint y: 364, distance: 87.7
click at [148, 285] on button "KYC" at bounding box center [167, 289] width 206 height 40
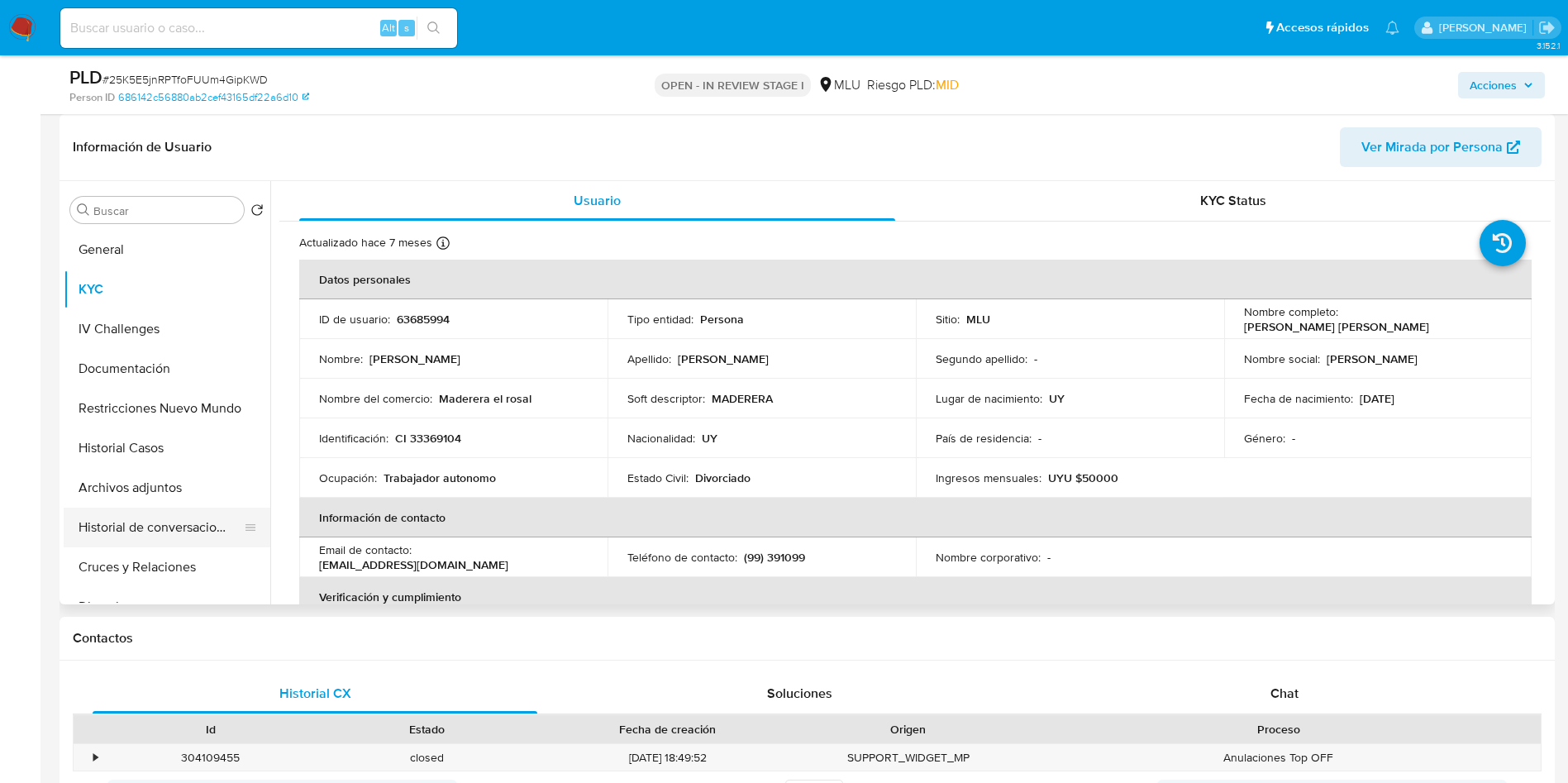
click at [194, 525] on button "Historial de conversaciones" at bounding box center [161, 527] width 193 height 40
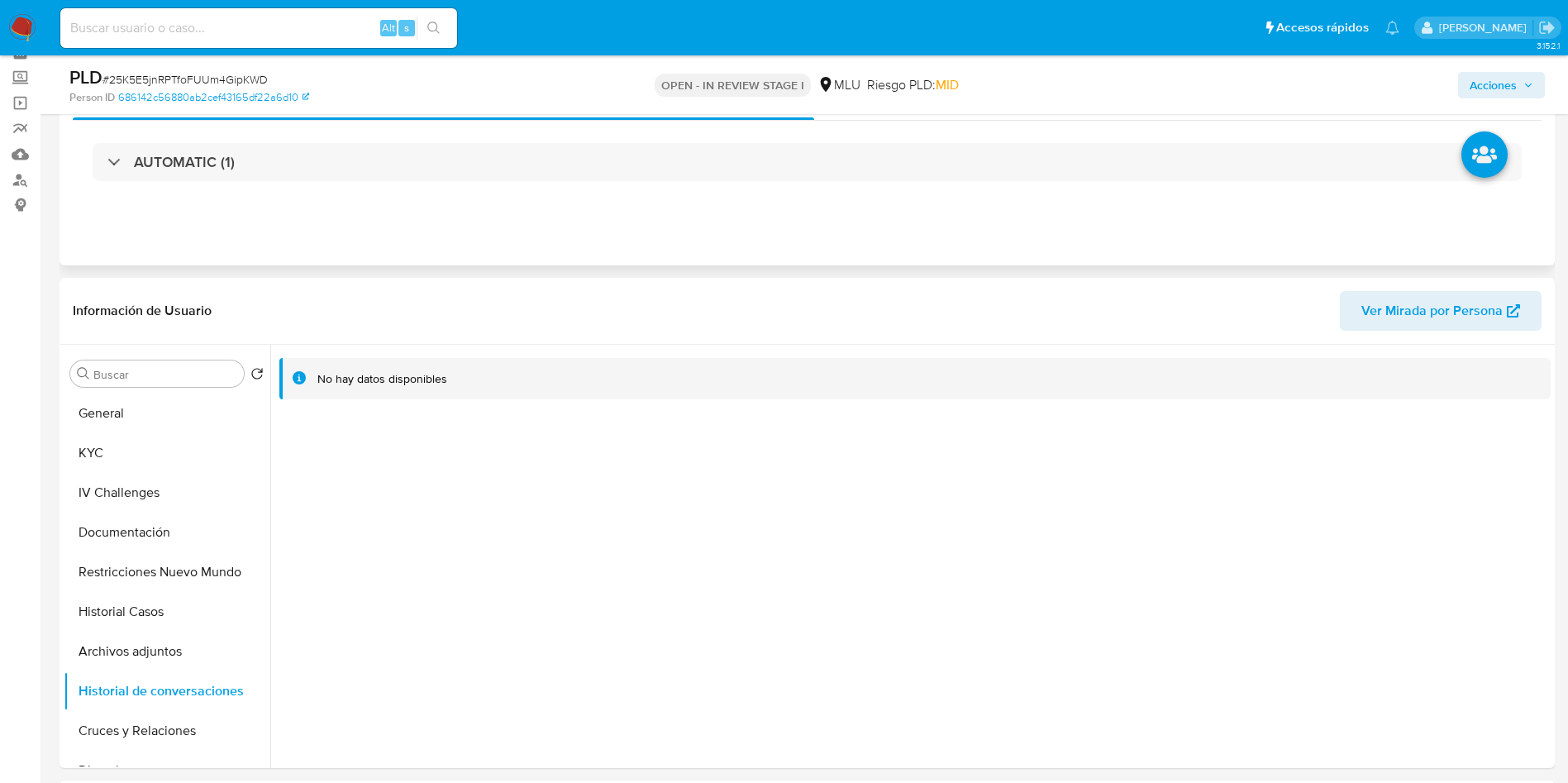
scroll to position [0, 0]
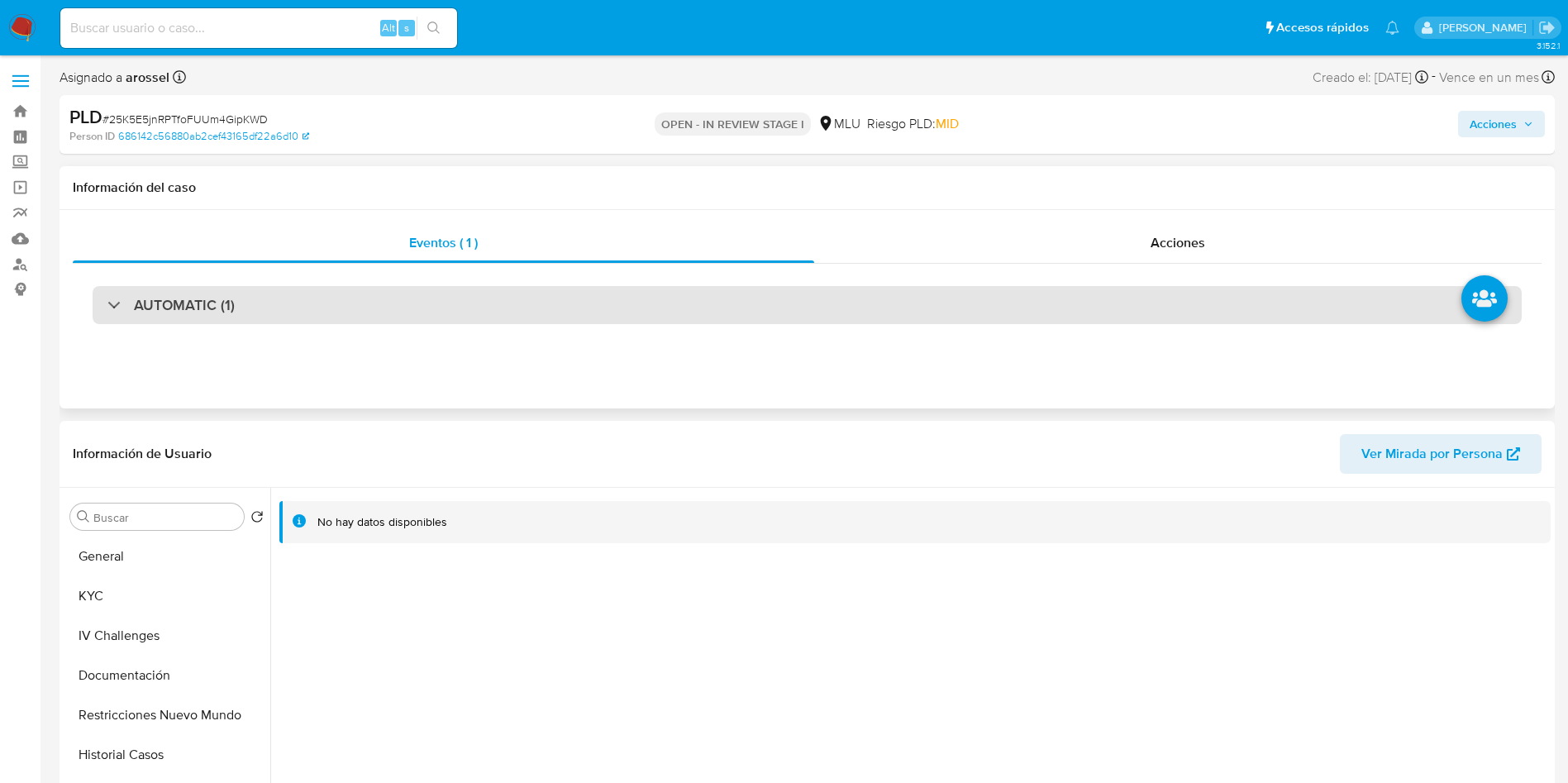
click at [738, 308] on div "AUTOMATIC (1)" at bounding box center [807, 305] width 1429 height 38
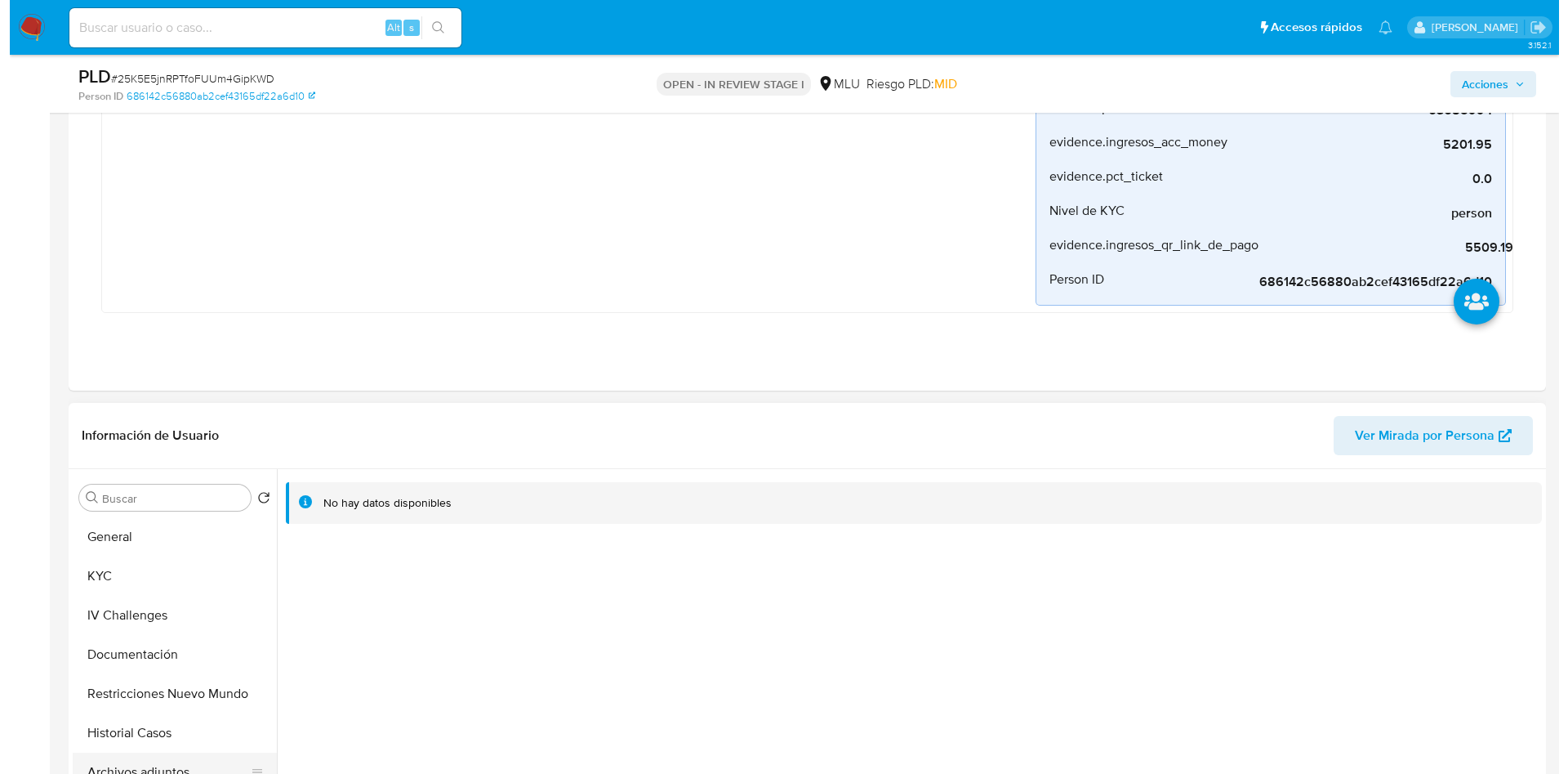
scroll to position [735, 0]
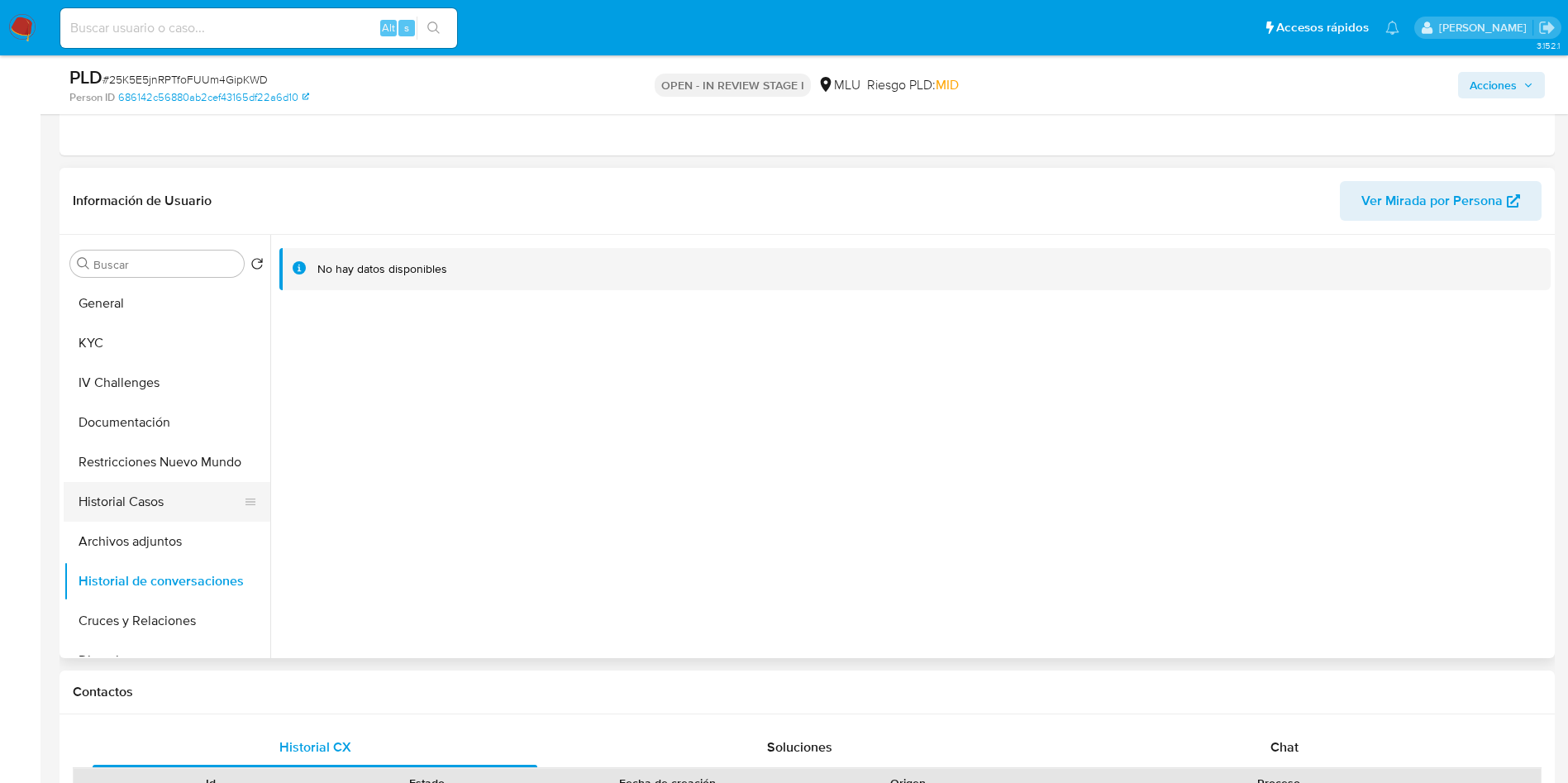
click at [164, 489] on button "Historial Casos" at bounding box center [161, 501] width 193 height 40
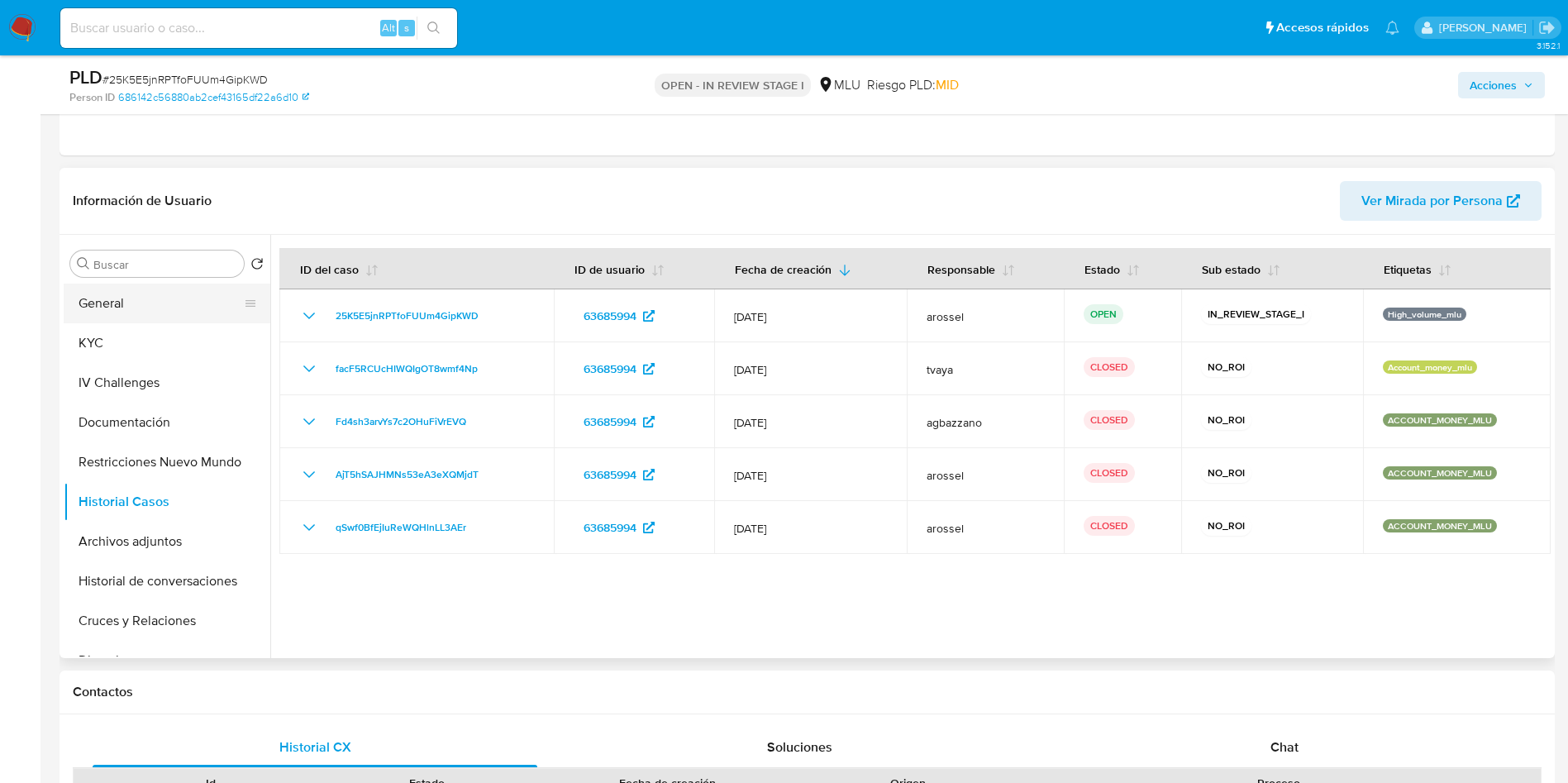
click at [167, 297] on button "General" at bounding box center [161, 303] width 193 height 40
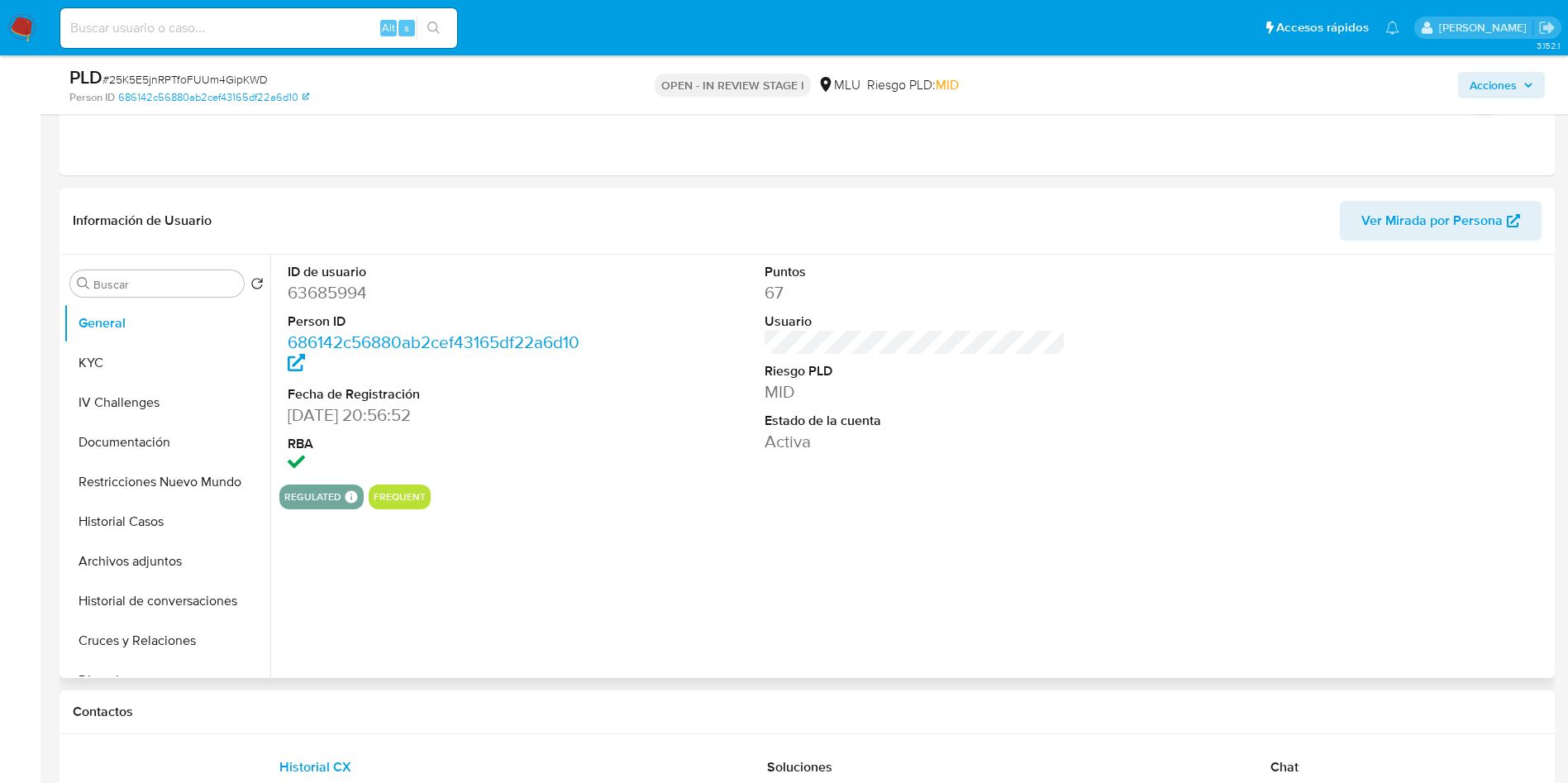
click at [329, 292] on dd "63685994" at bounding box center [439, 292] width 302 height 23
click at [328, 291] on dd "63685994" at bounding box center [439, 292] width 302 height 23
copy dd "63685994"
click at [116, 348] on button "KYC" at bounding box center [161, 363] width 193 height 40
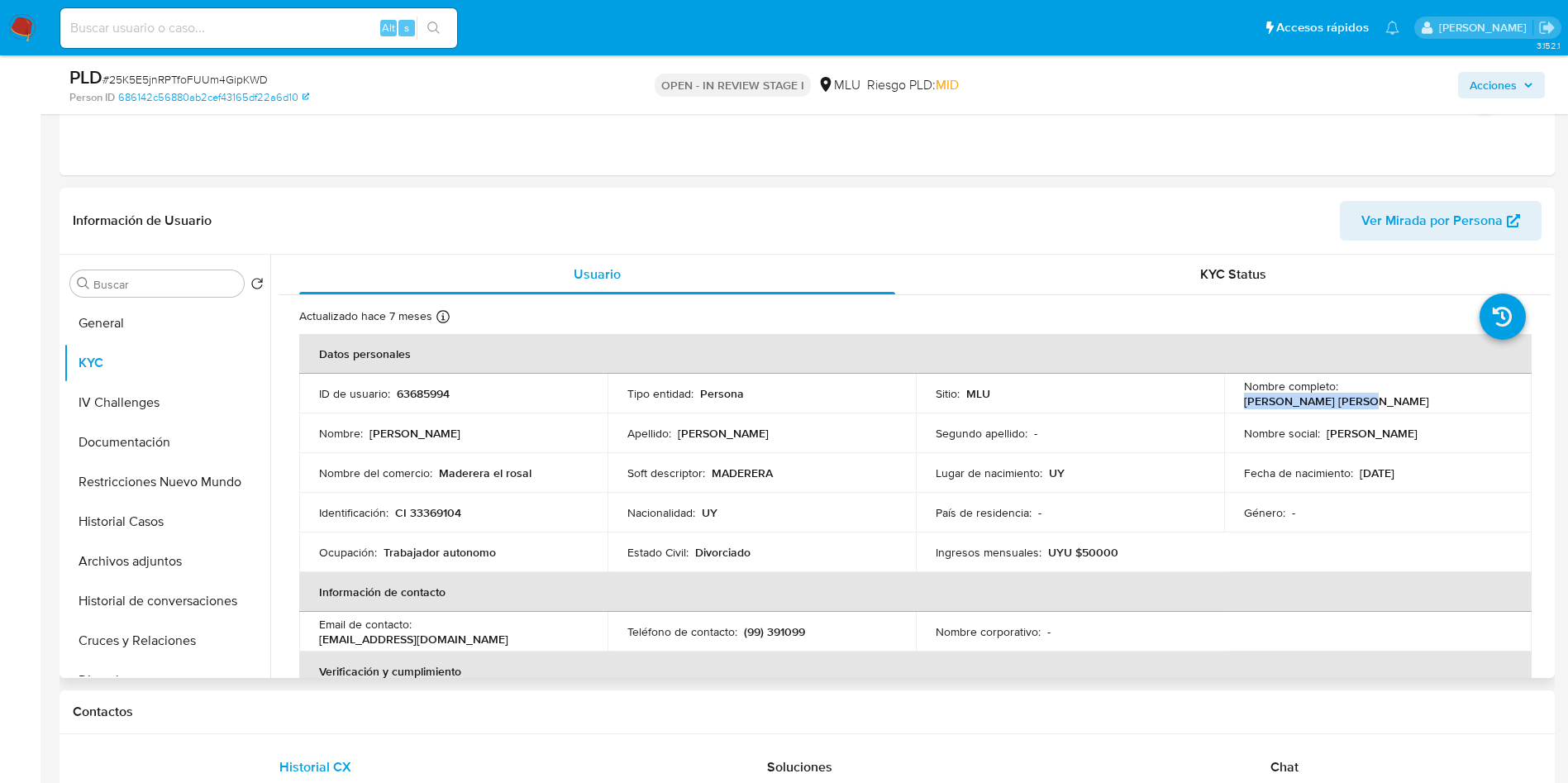
drag, startPoint x: 1342, startPoint y: 395, endPoint x: 1489, endPoint y: 378, distance: 148.0
click at [1489, 378] on td "Nombre completo : Daniela Viña Techera" at bounding box center [1378, 393] width 308 height 40
copy p "Daniela Viña Techera"
drag, startPoint x: 370, startPoint y: 418, endPoint x: 676, endPoint y: 412, distance: 306.1
click at [370, 418] on td "Nombre : Daniela" at bounding box center [453, 433] width 308 height 40
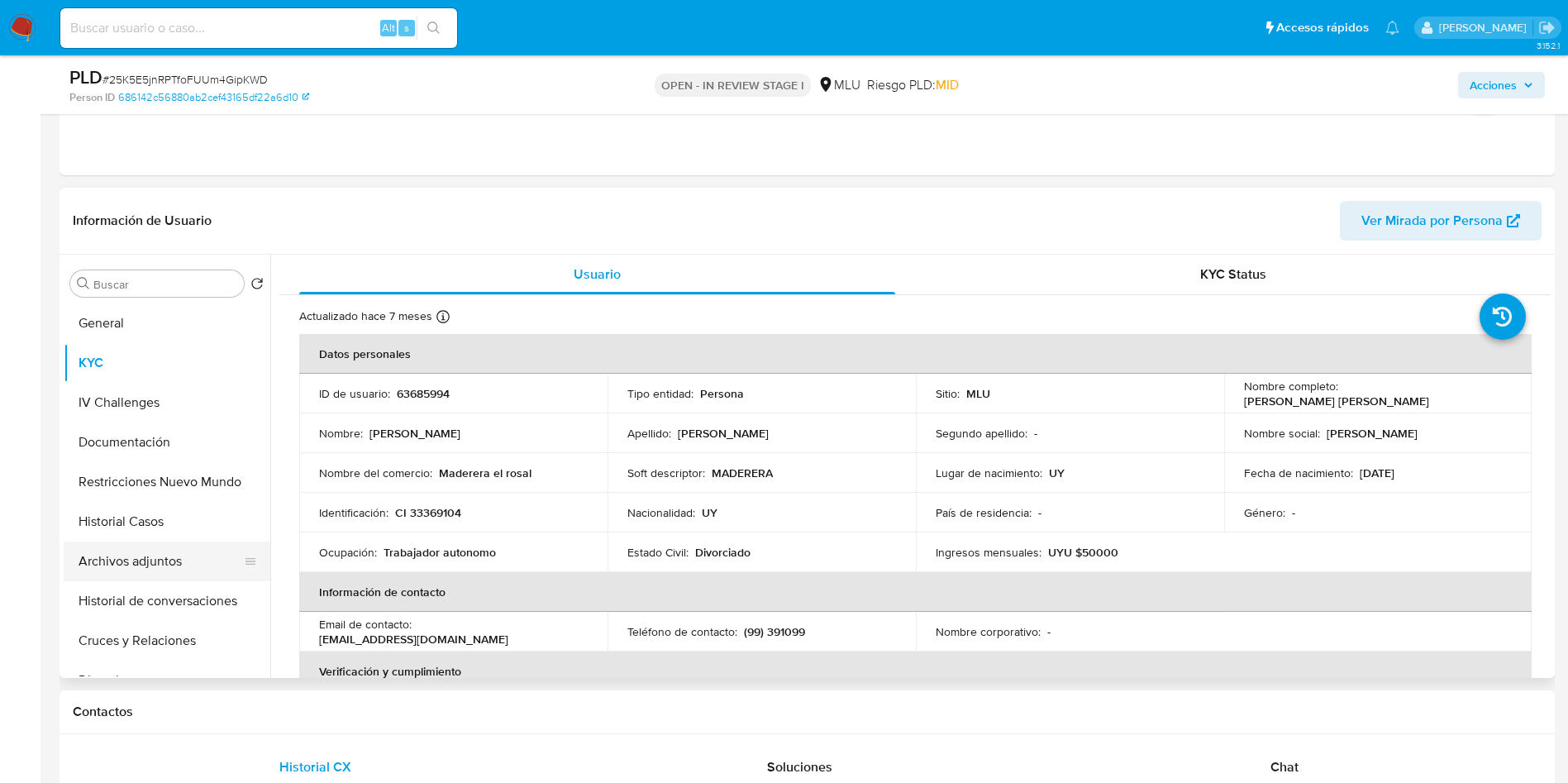
click at [162, 559] on button "Archivos adjuntos" at bounding box center [161, 561] width 193 height 40
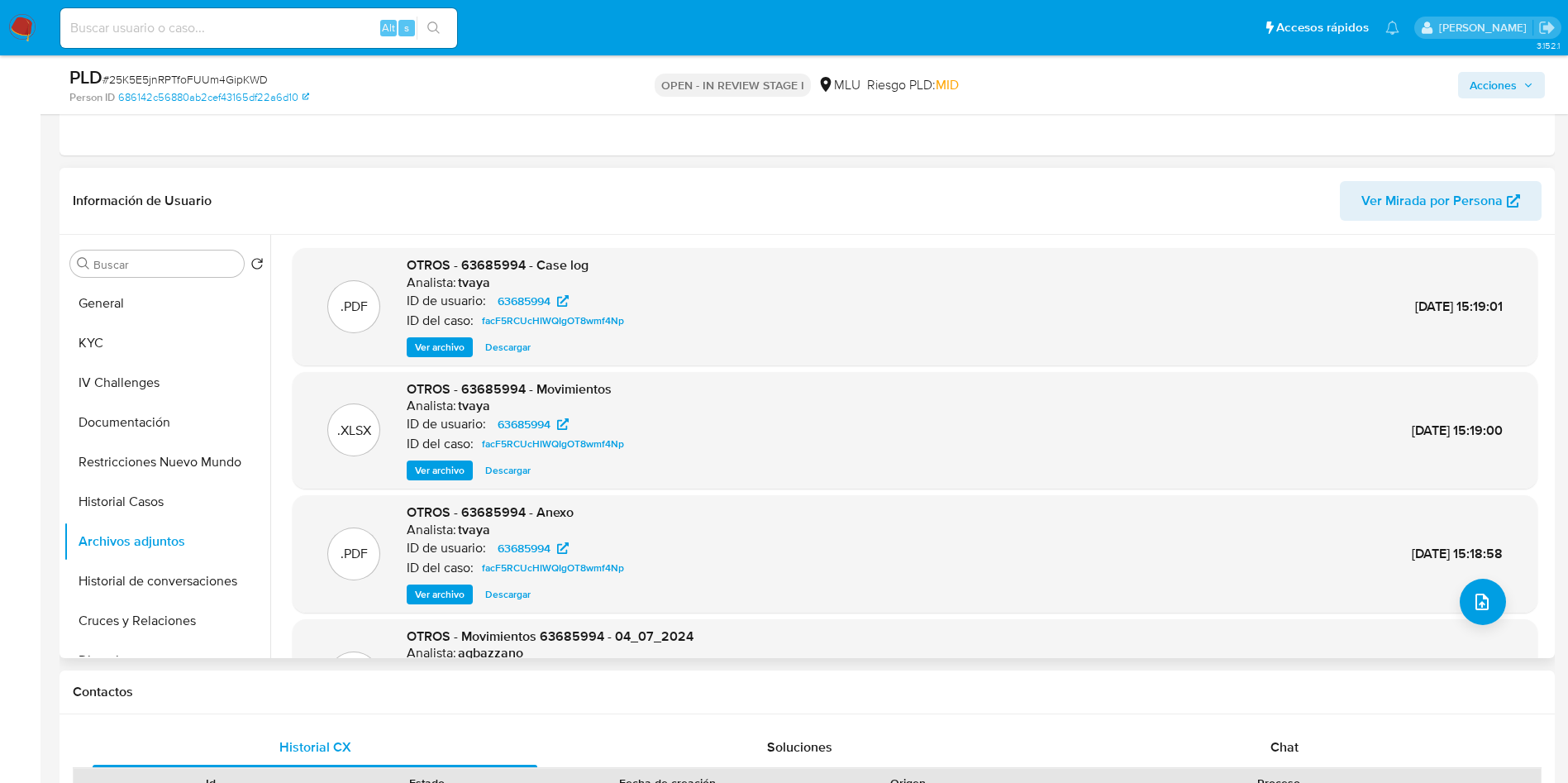
click at [1453, 593] on div ".PDF OTROS - 63685994 - Anexo Analista: tvaya ID de usuario: 63685994 ID del ca…" at bounding box center [915, 553] width 1228 height 101
click at [1481, 603] on button "upload-file" at bounding box center [1483, 601] width 47 height 47
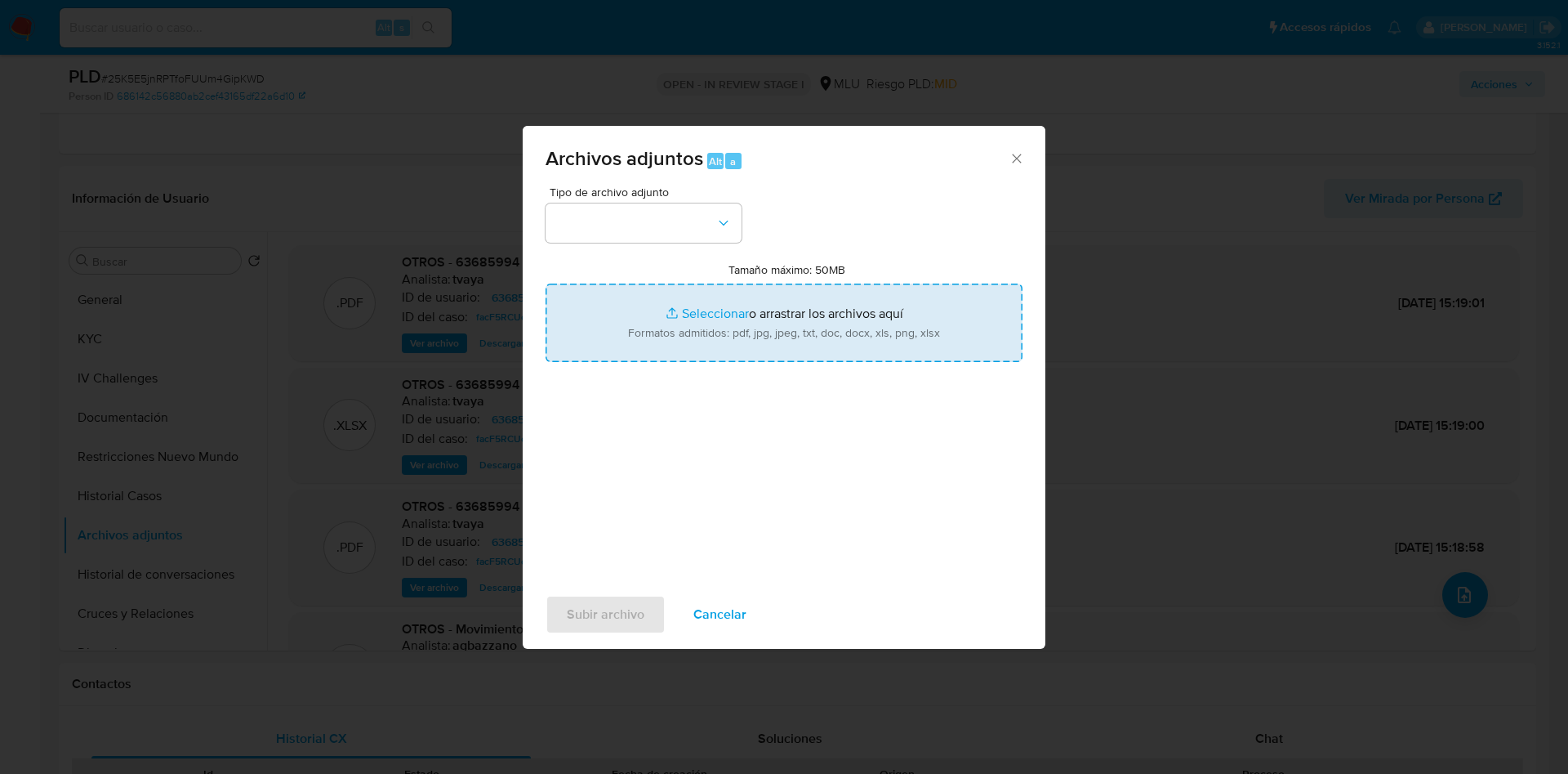
click at [860, 331] on input "Tamaño máximo: 50MB Seleccionar archivos" at bounding box center [784, 323] width 477 height 78
type input "C:\fakepath\Case Log 63685994 - 13_08_2025.pdf"
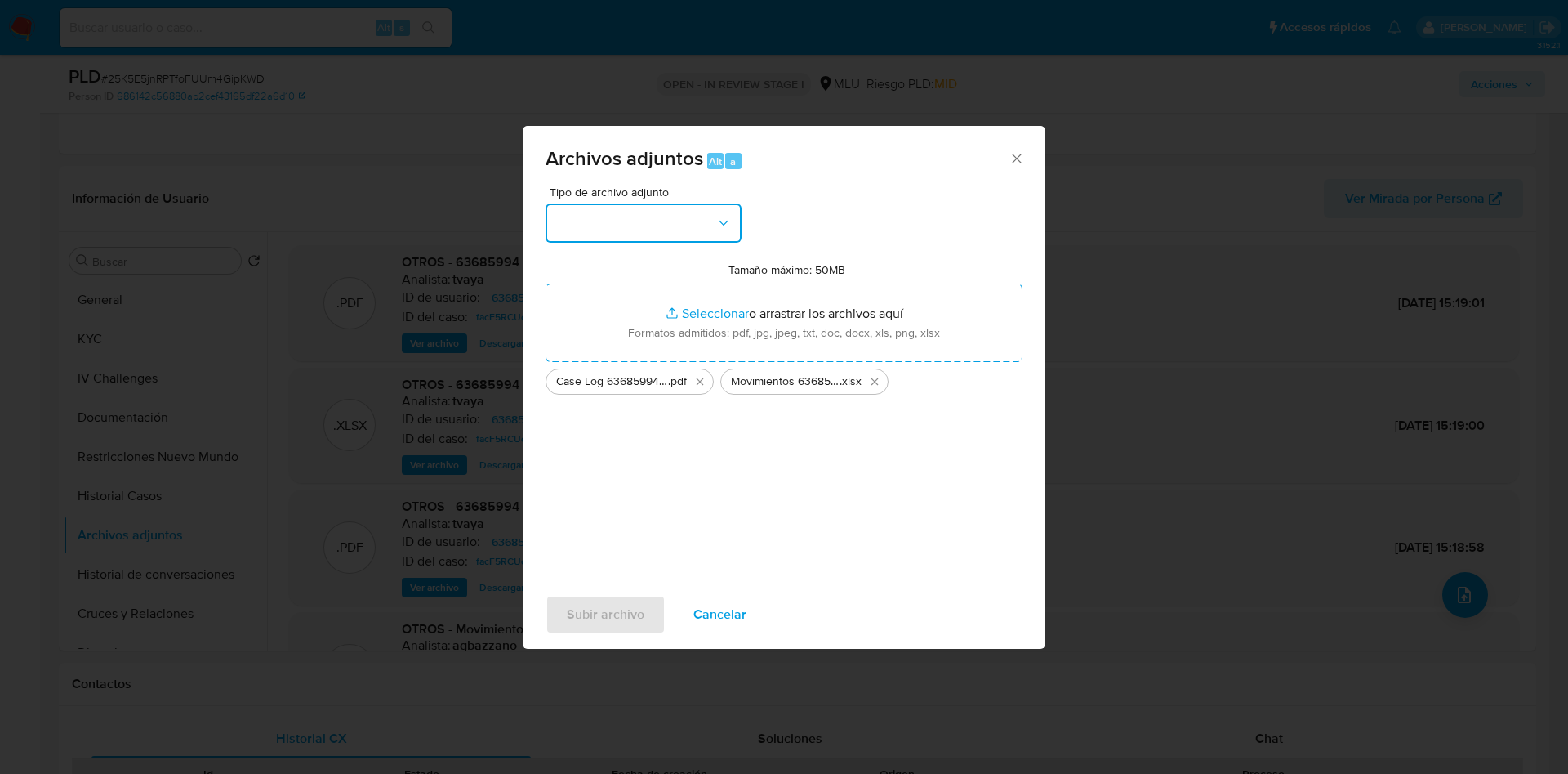
click at [630, 204] on button "button" at bounding box center [644, 222] width 196 height 39
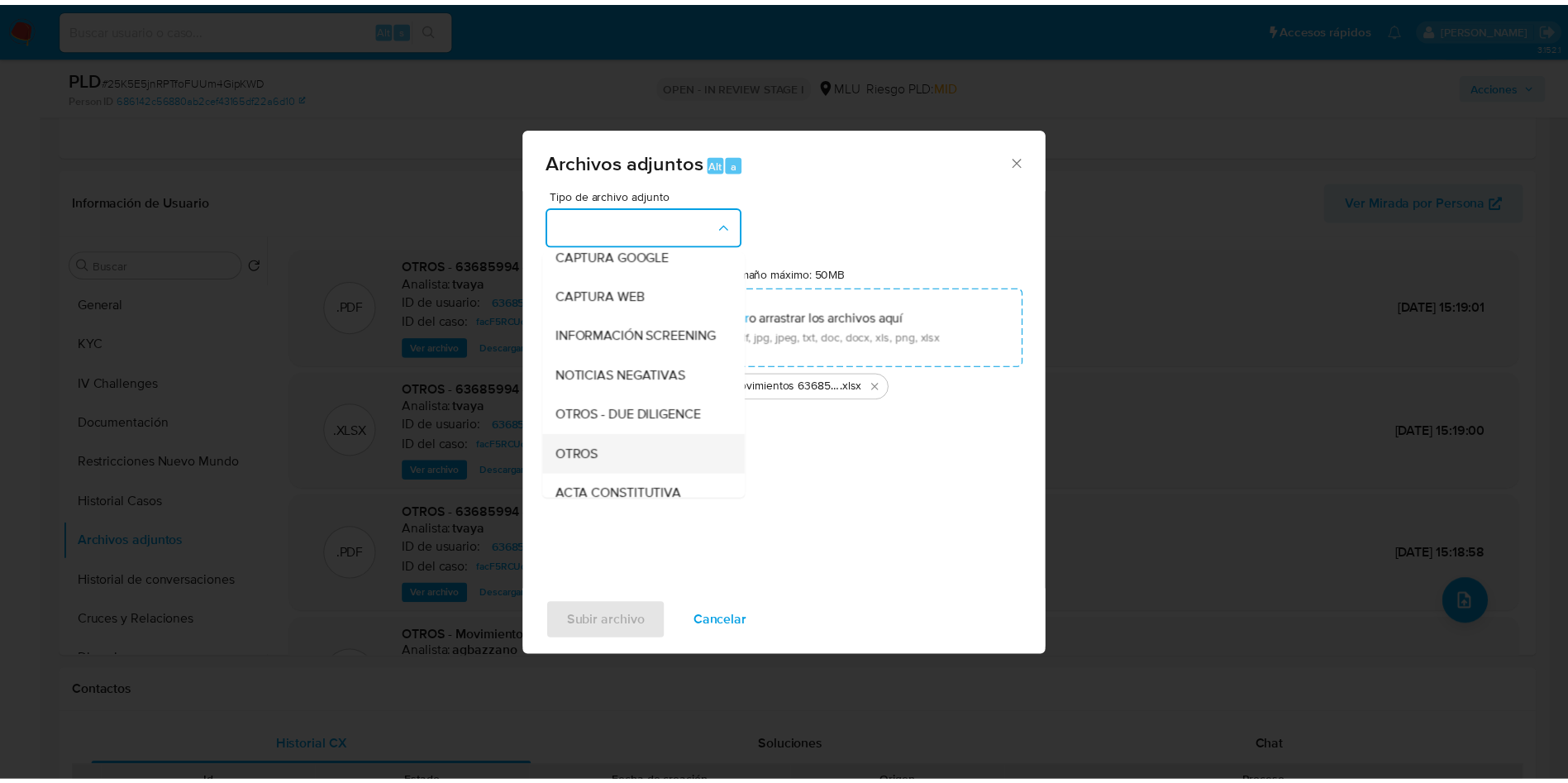
scroll to position [124, 0]
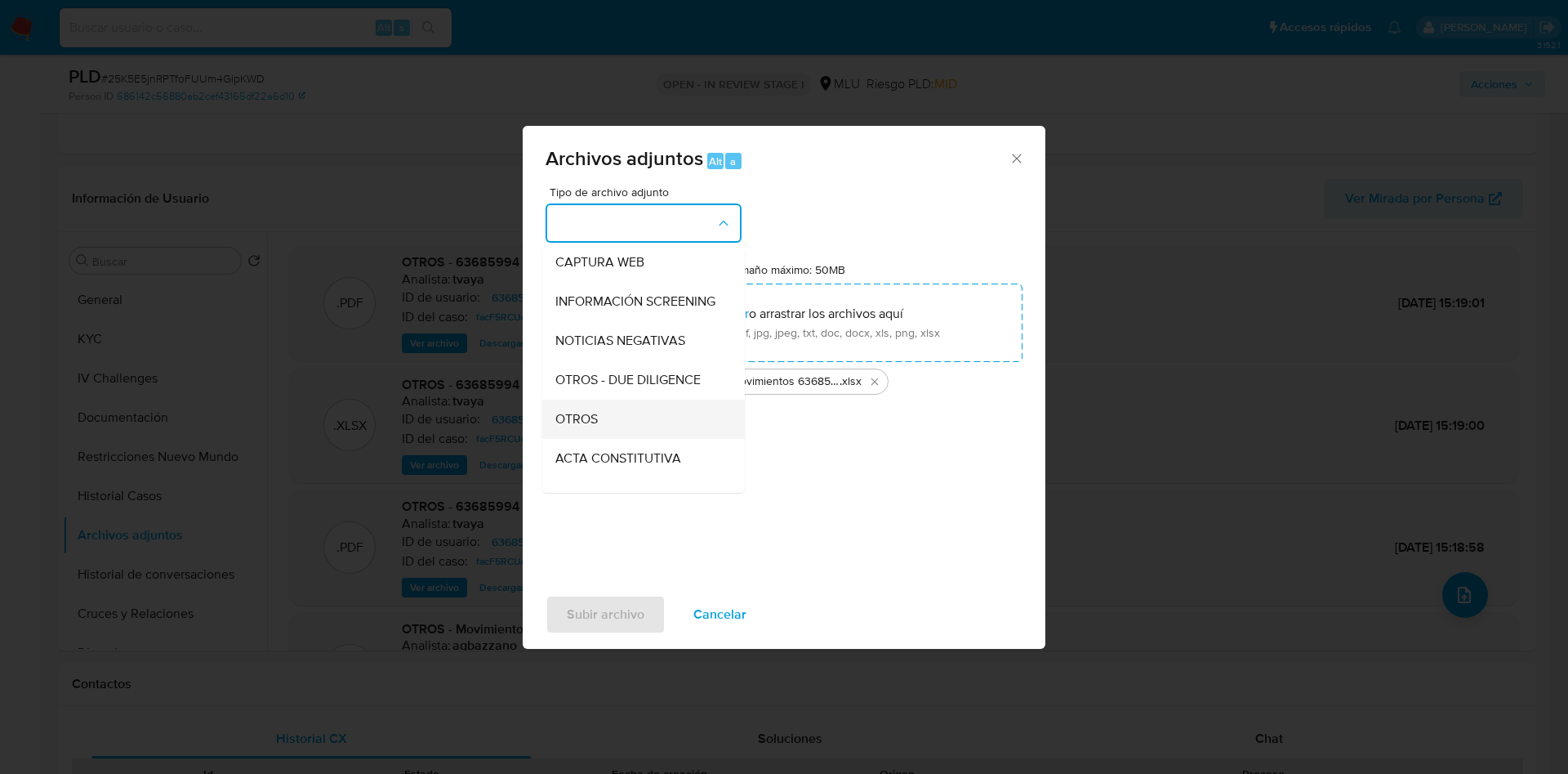
click at [603, 436] on div "OTROS" at bounding box center [638, 418] width 167 height 39
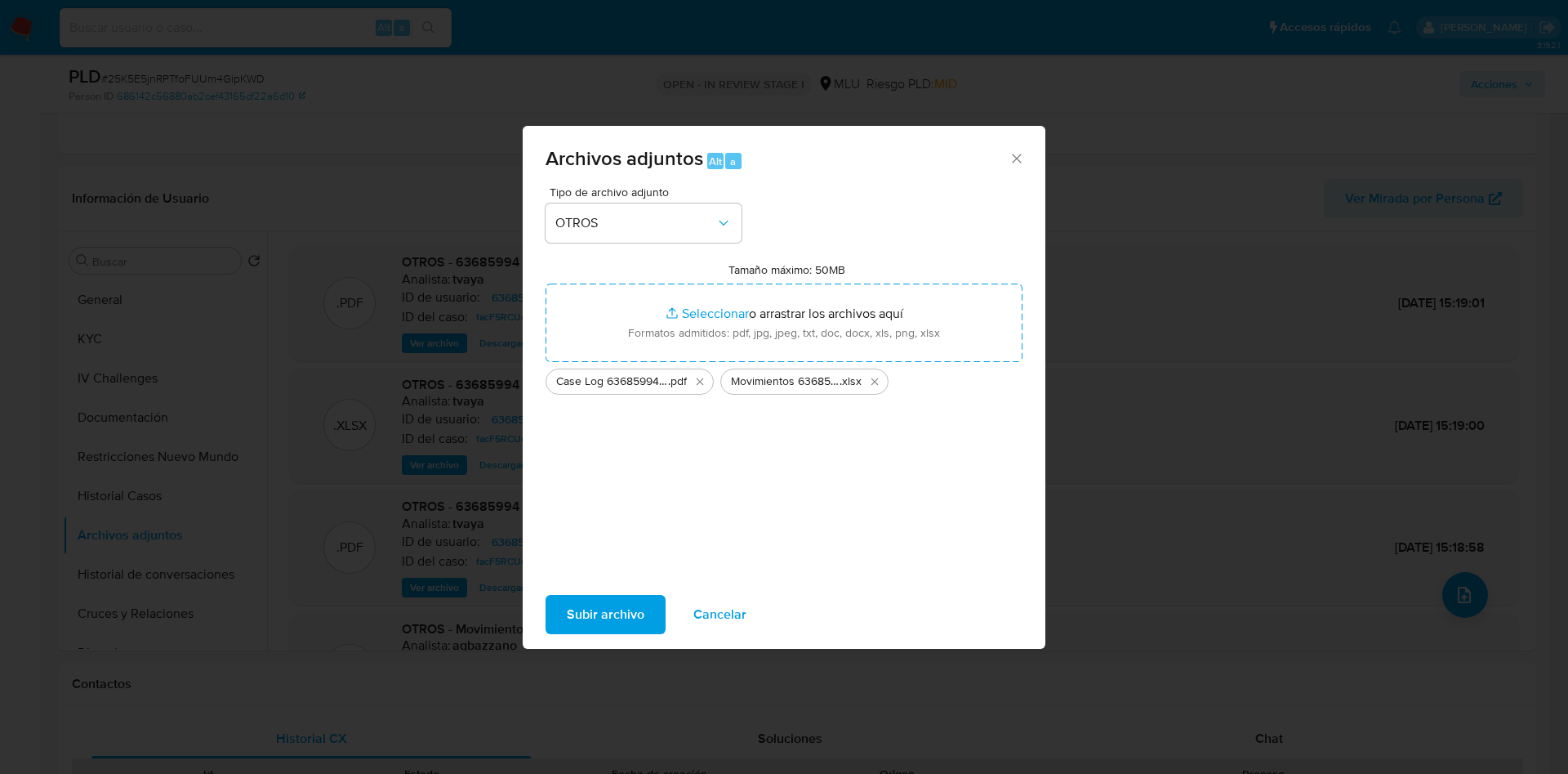
click at [604, 622] on span "Subir archivo" at bounding box center [605, 613] width 77 height 36
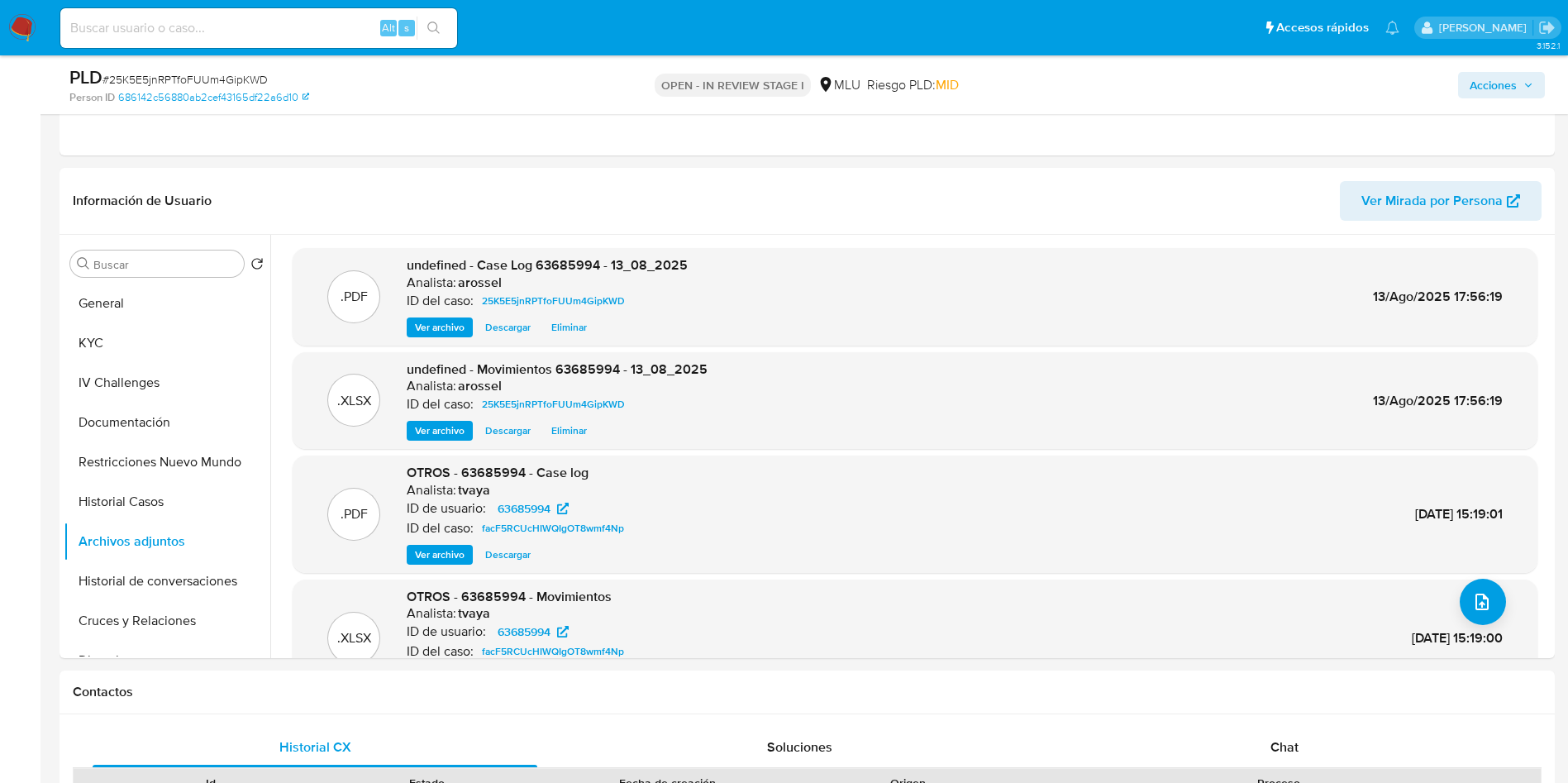
click at [1484, 82] on span "Acciones" at bounding box center [1493, 85] width 47 height 26
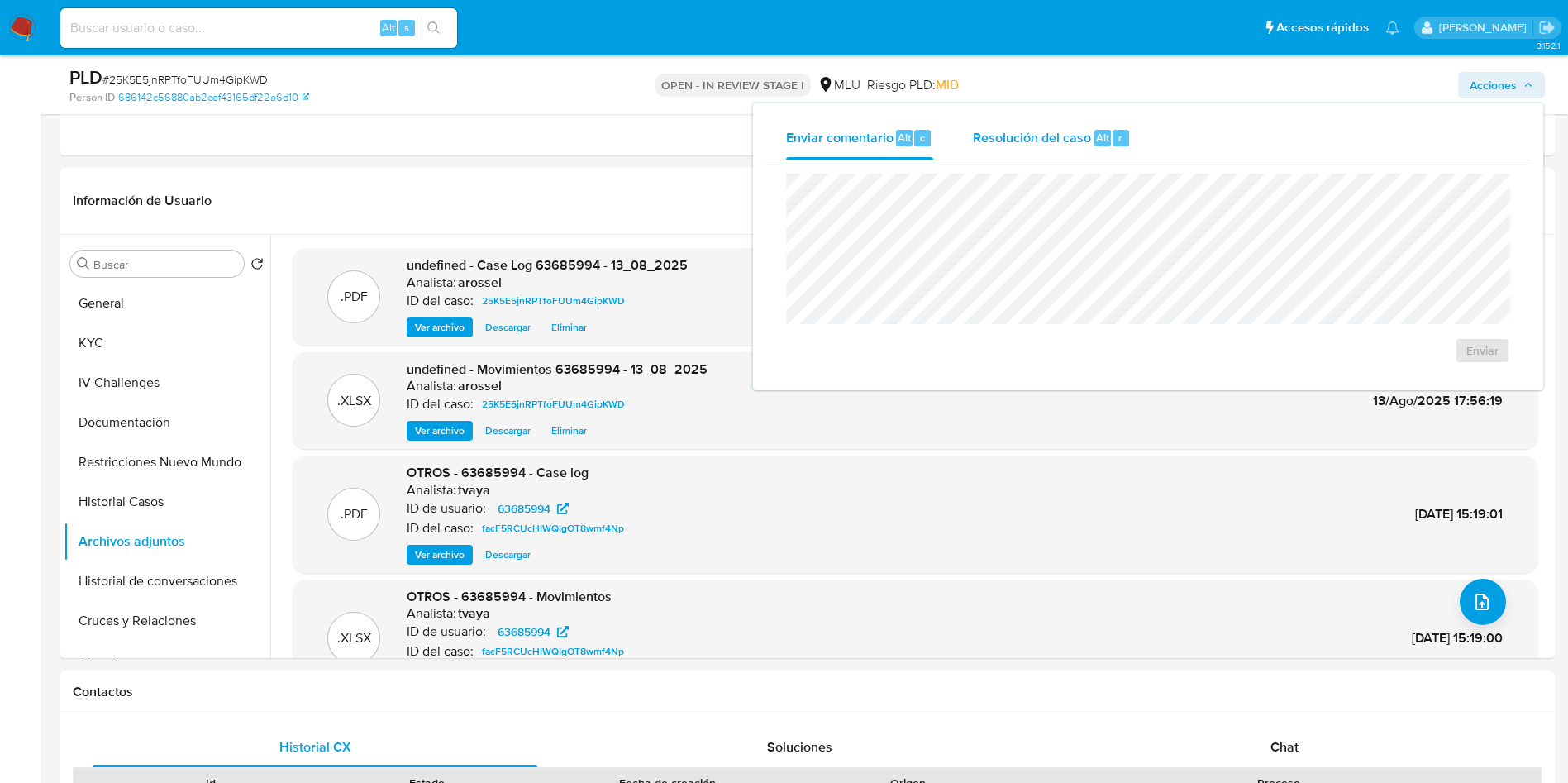
click at [1072, 141] on span "Resolución del caso" at bounding box center [1032, 137] width 119 height 19
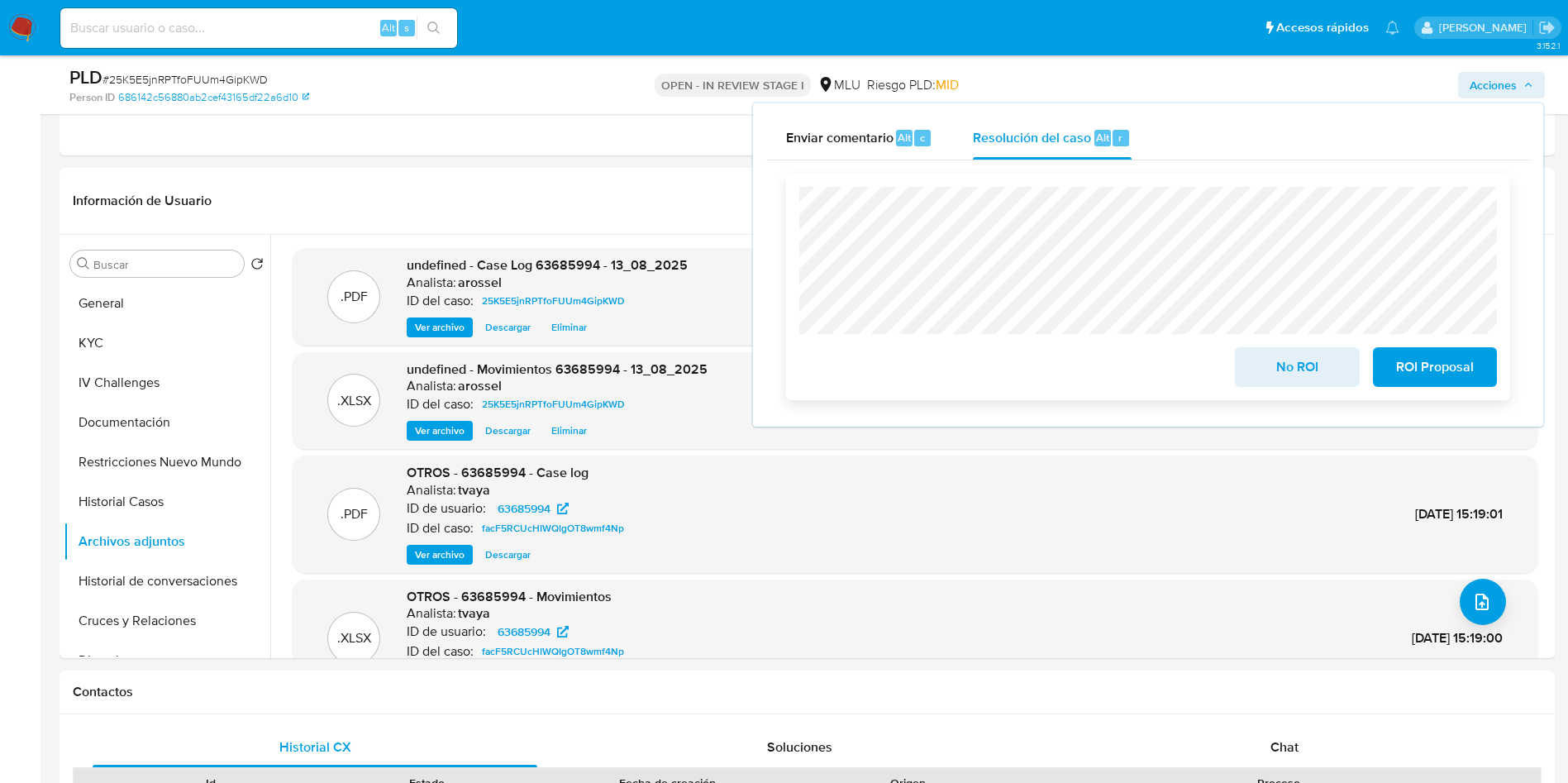
click at [1255, 385] on button "No ROI" at bounding box center [1297, 366] width 124 height 40
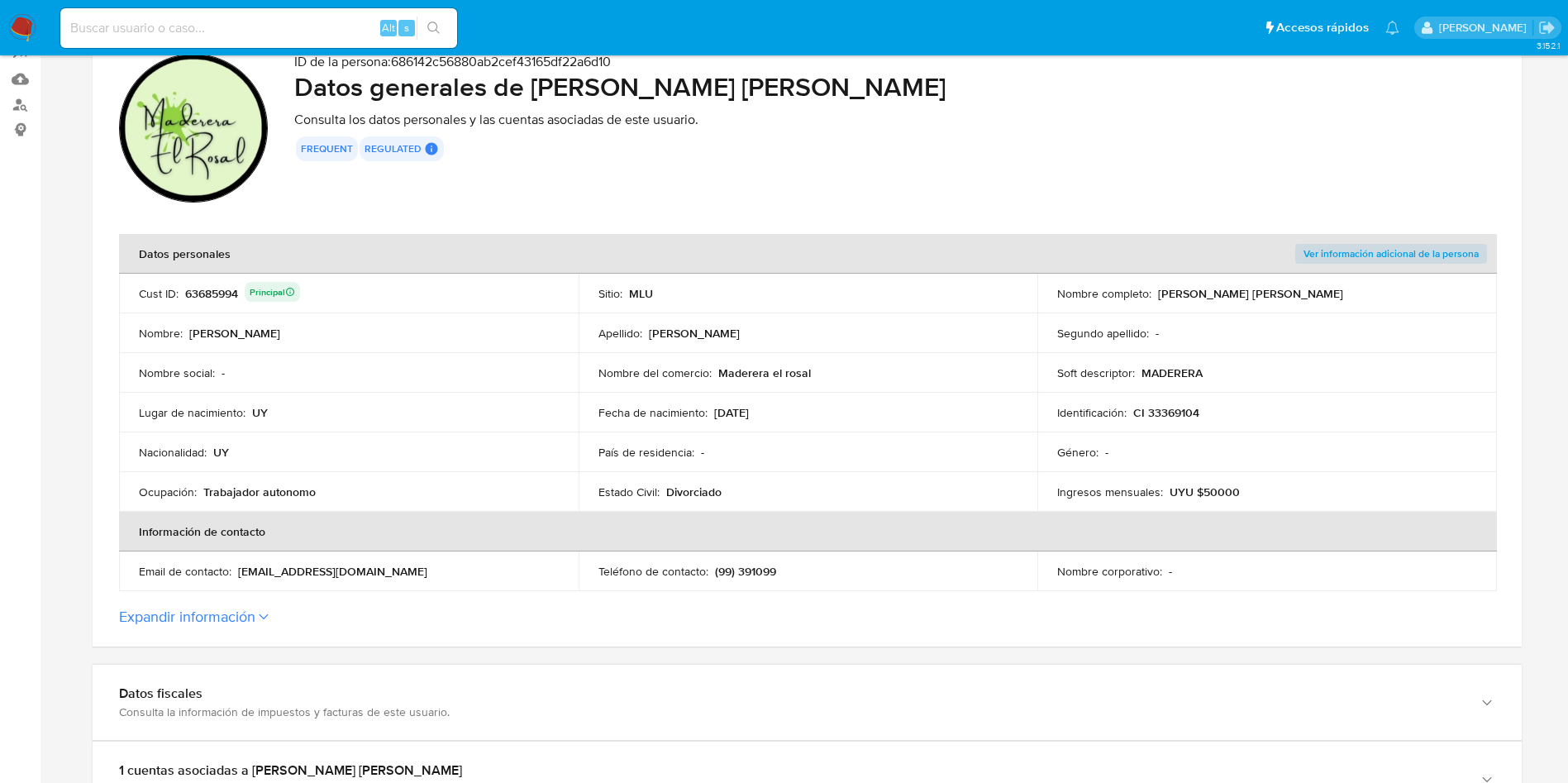
scroll to position [124, 0]
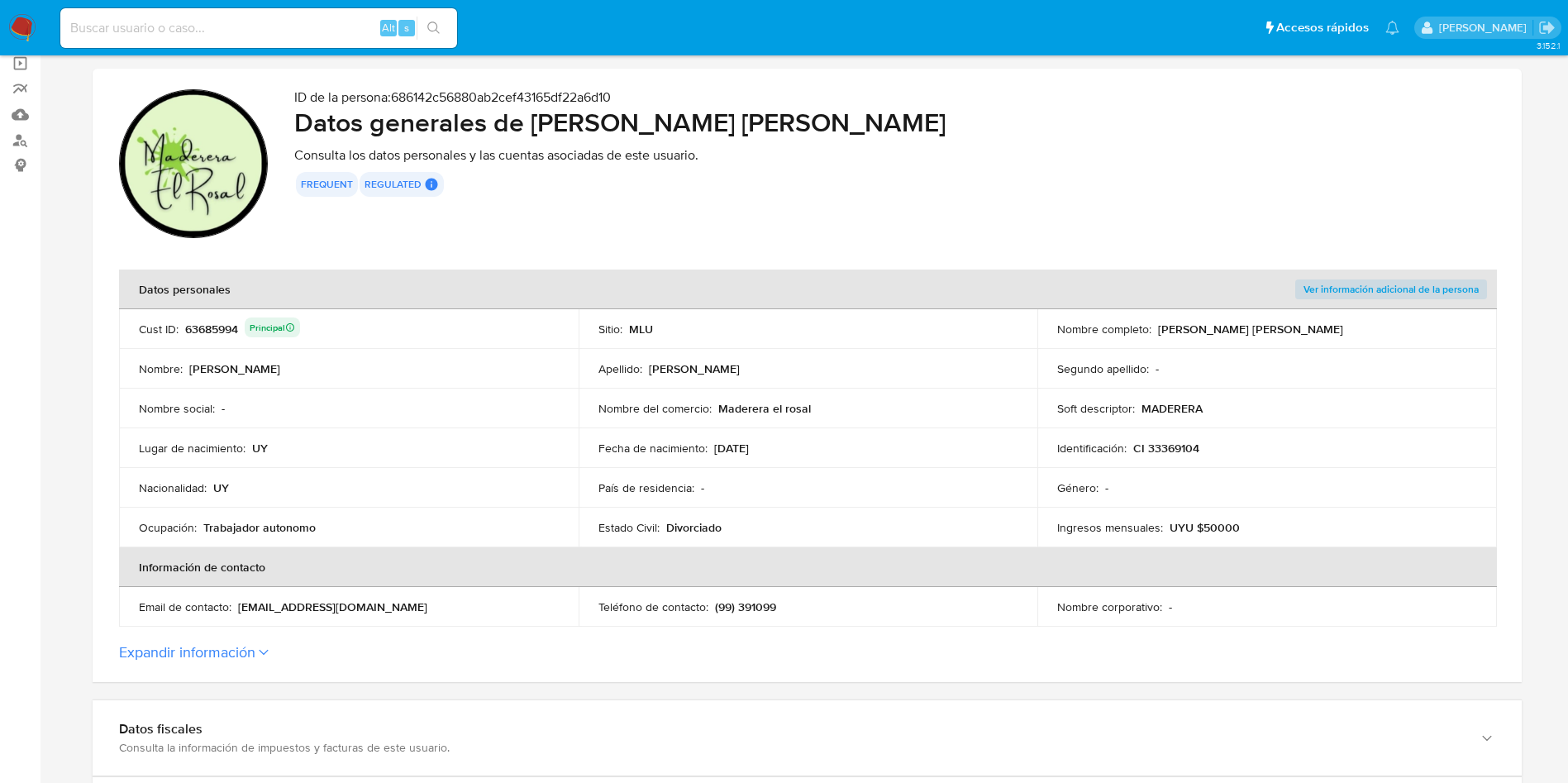
click at [220, 327] on div "63685994 Principal" at bounding box center [242, 329] width 115 height 23
click at [221, 327] on div "63685994 Principal" at bounding box center [242, 329] width 115 height 23
click at [759, 611] on p "(99) 391099" at bounding box center [746, 607] width 61 height 15
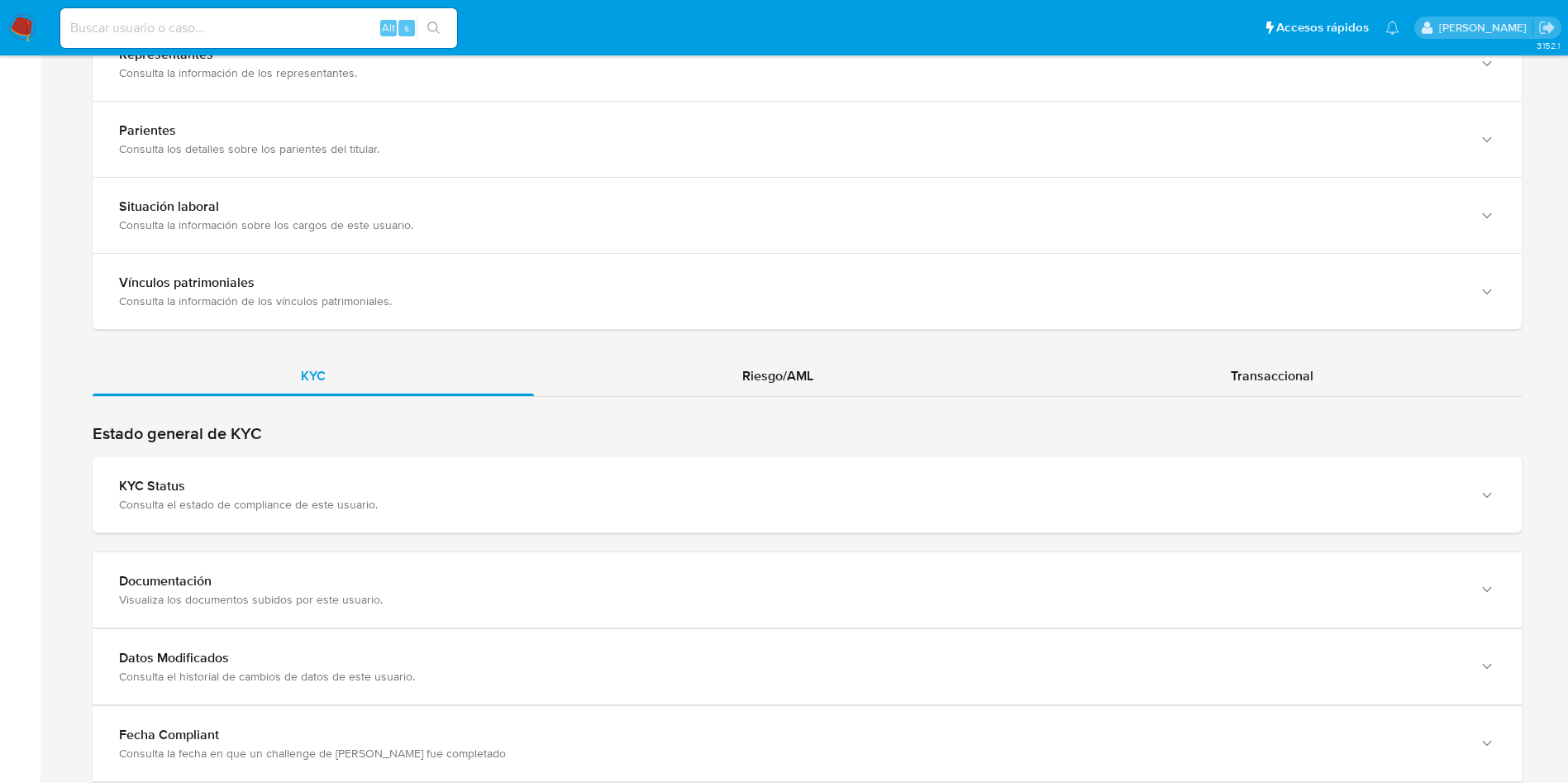
click at [557, 439] on h2 "Estado general de KYC" at bounding box center [807, 434] width 1429 height 21
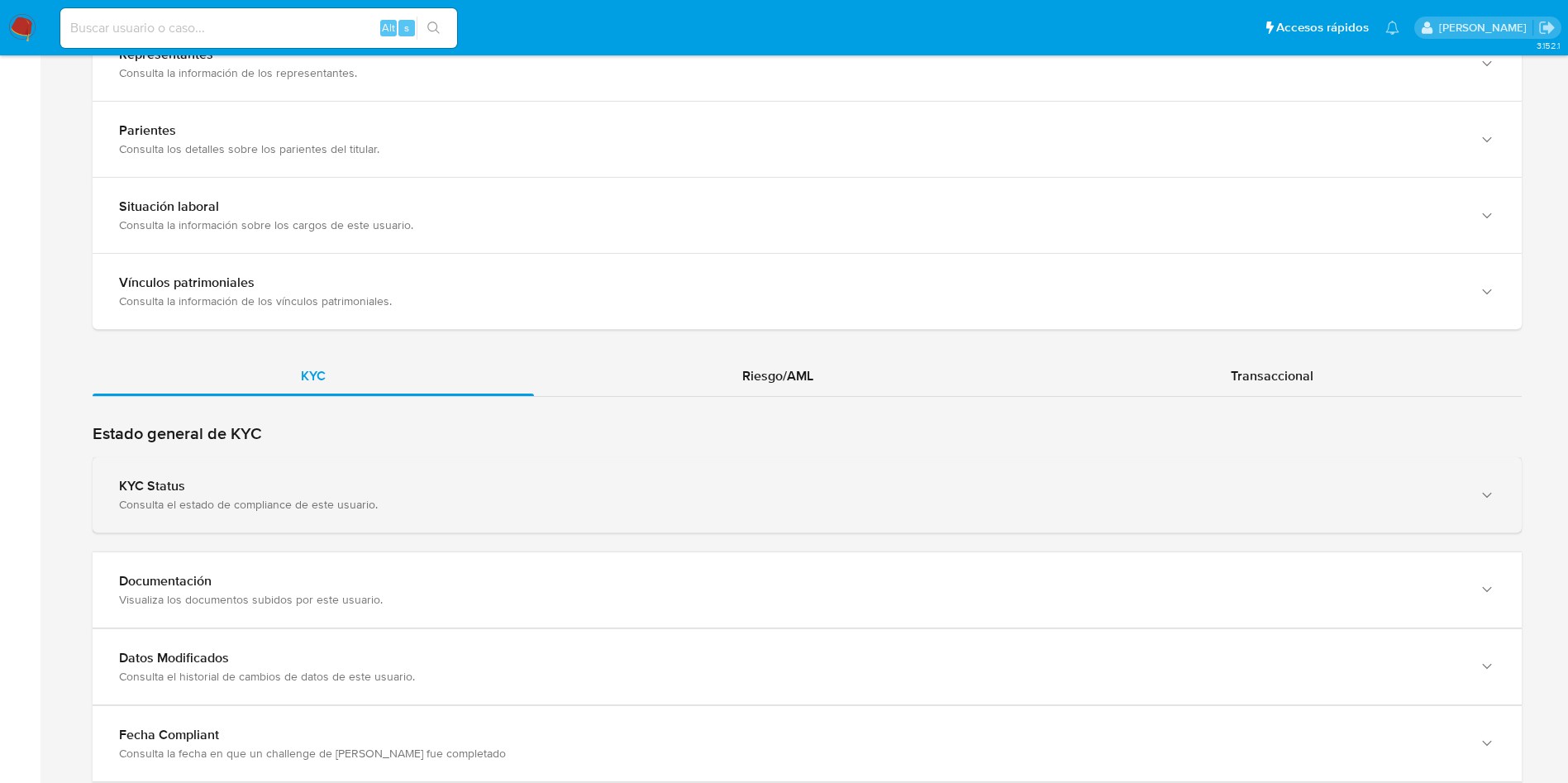
click at [565, 501] on div "Consulta el estado de compliance de este usuario." at bounding box center [791, 504] width 1343 height 15
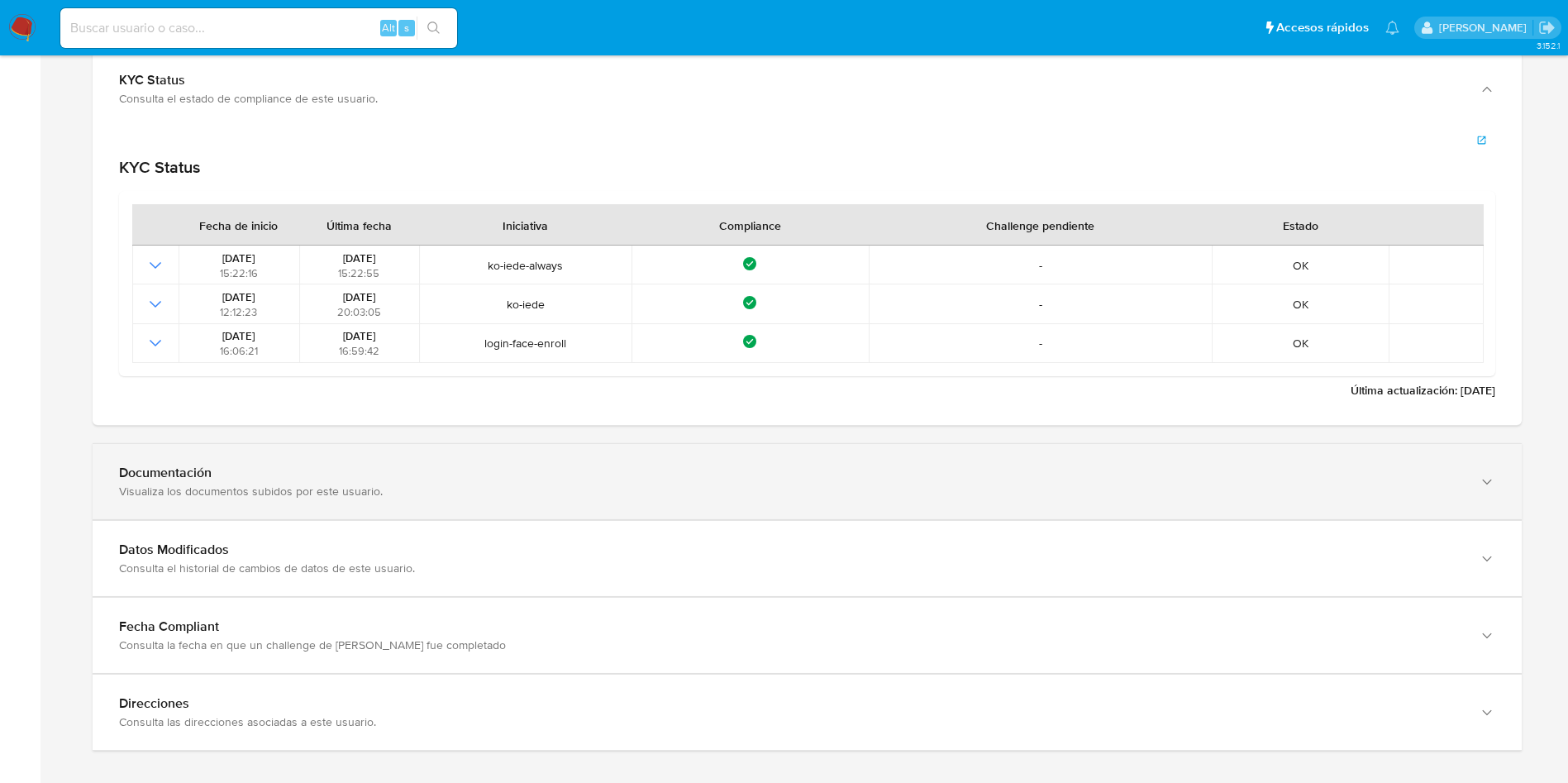
scroll to position [1664, 0]
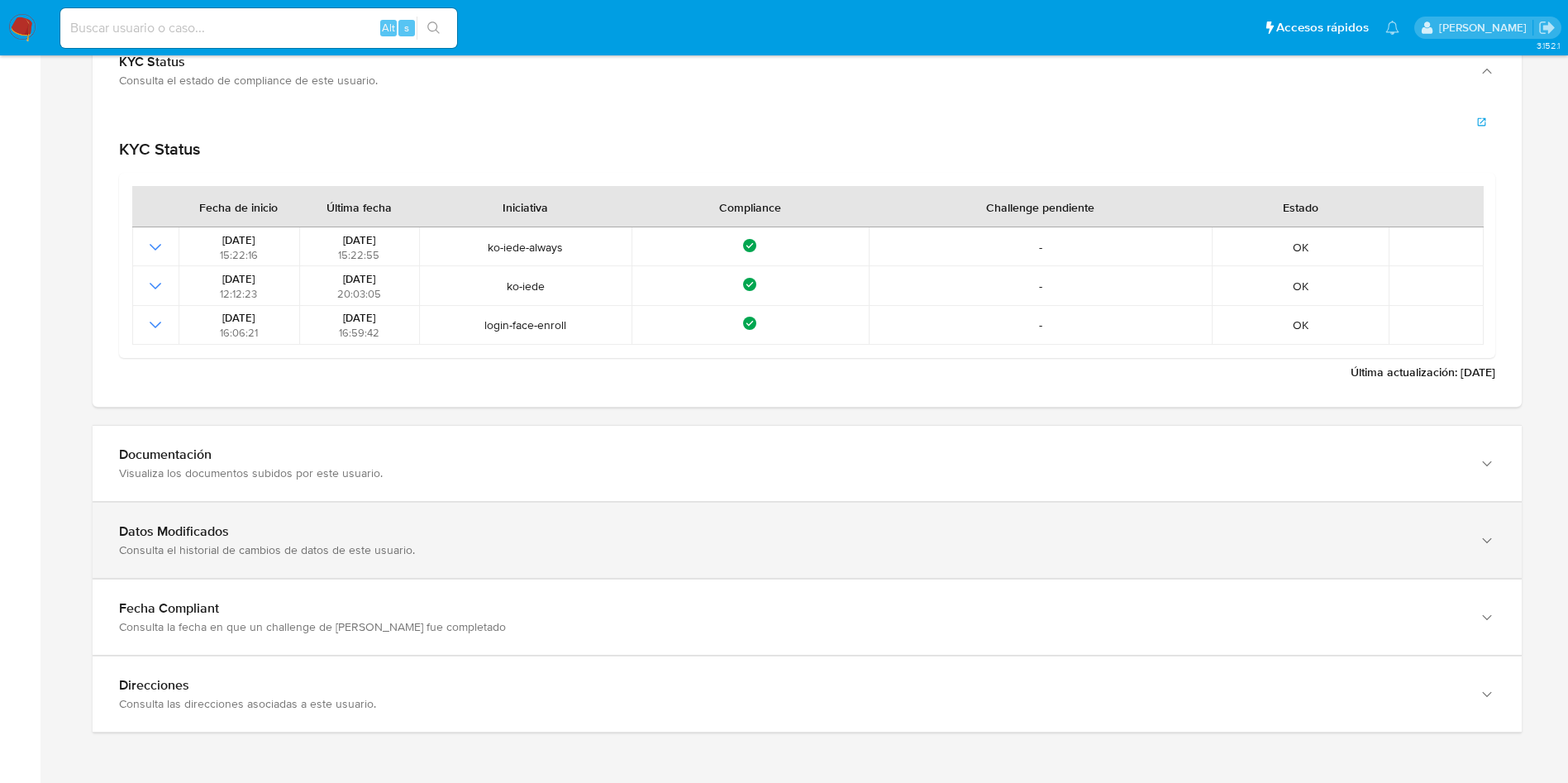
click at [449, 517] on div "Datos Modificados Consulta el historial de cambios de datos de este usuario." at bounding box center [807, 541] width 1429 height 75
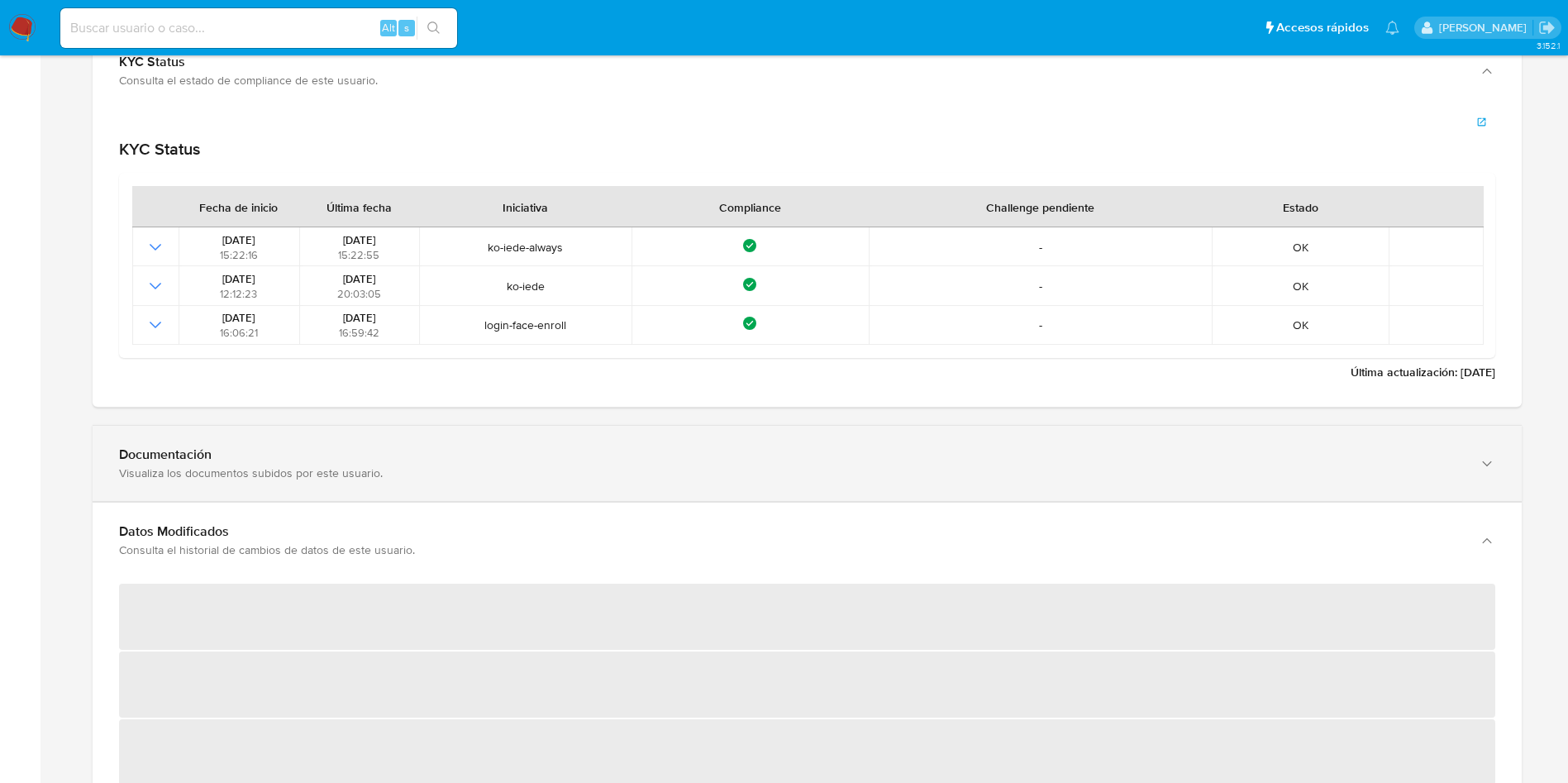
click at [450, 471] on div "Visualiza los documentos subidos por este usuario." at bounding box center [791, 472] width 1343 height 15
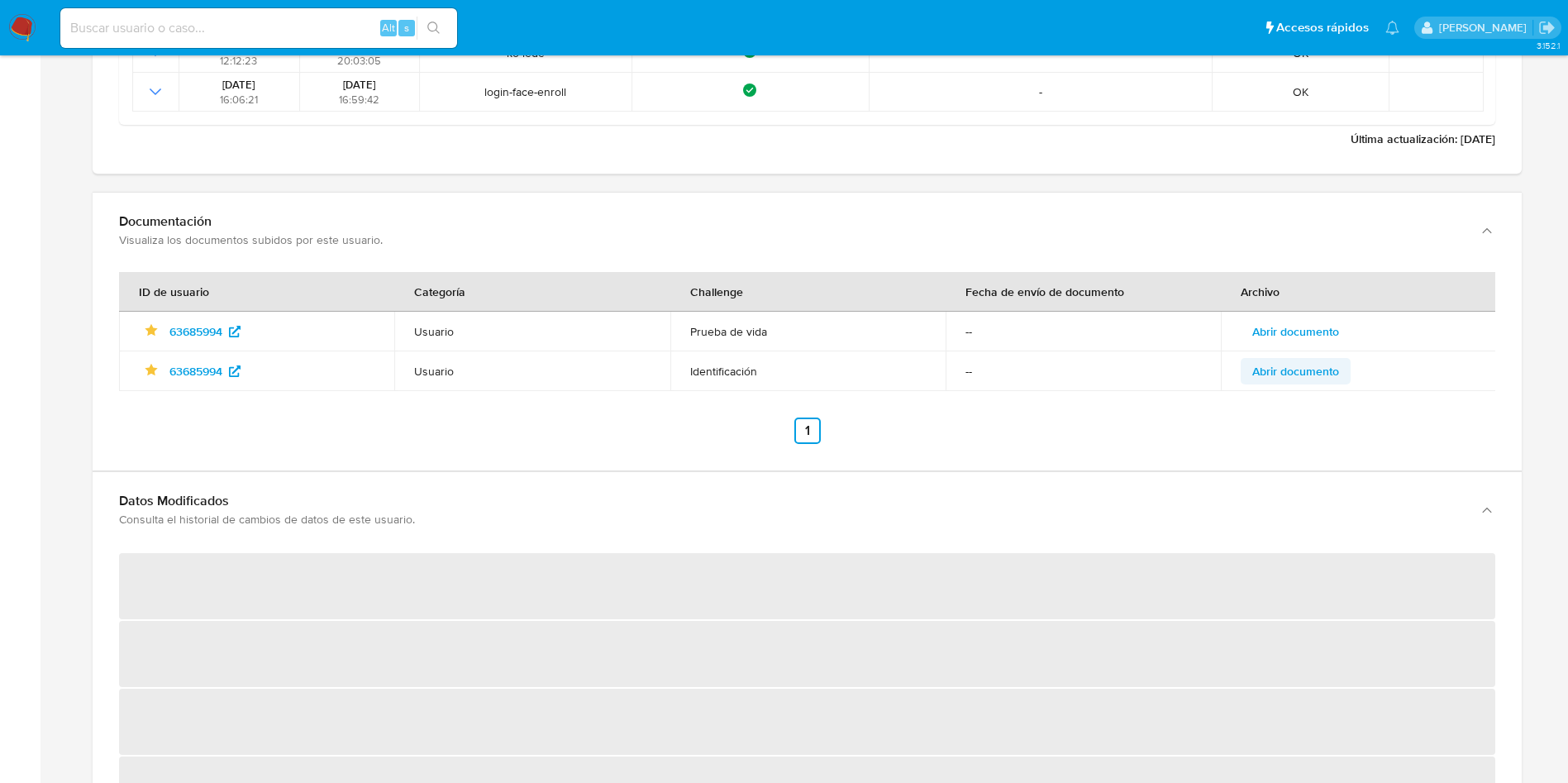
scroll to position [1912, 0]
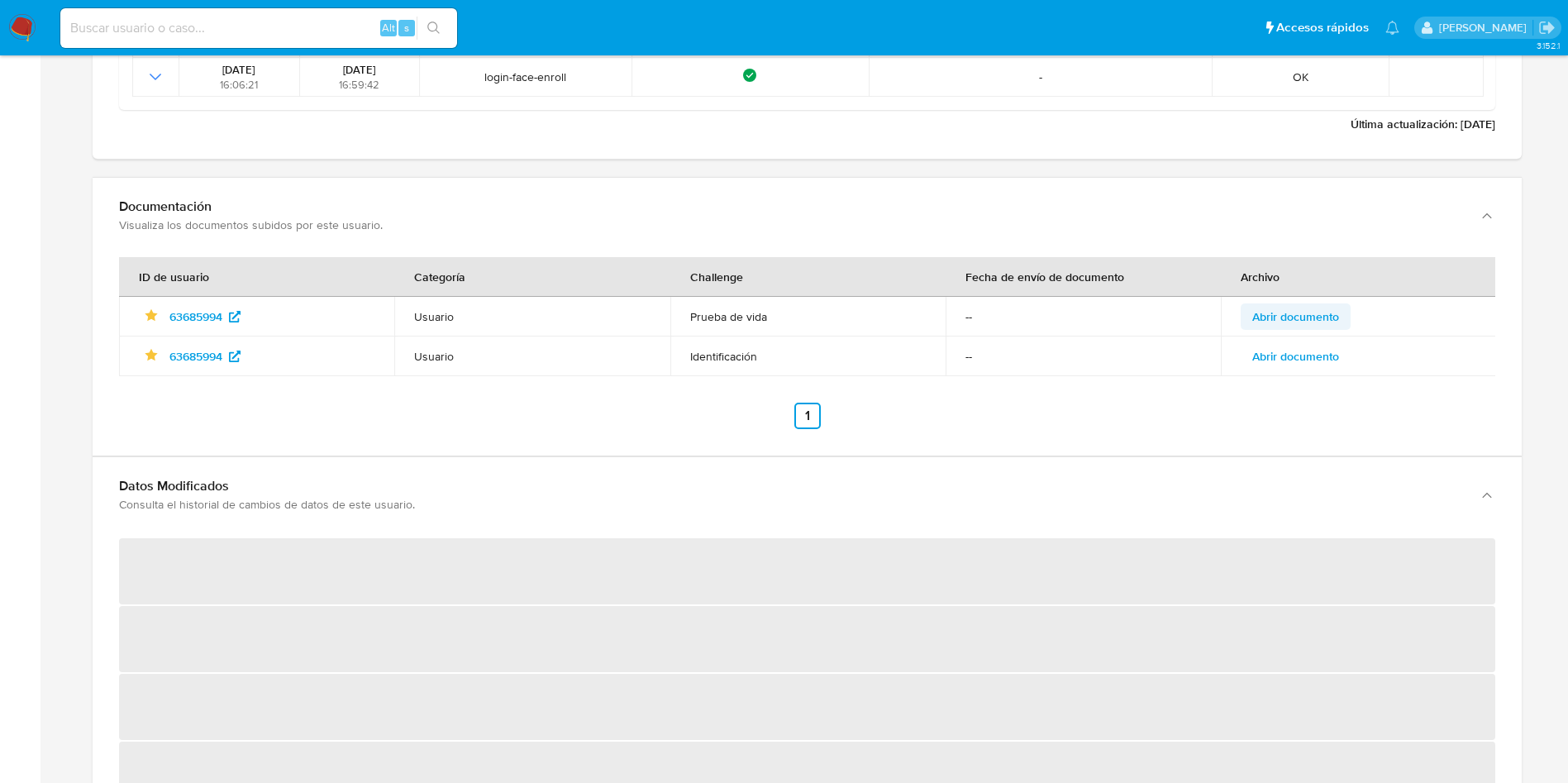
click at [1333, 315] on span "Abrir documento" at bounding box center [1296, 316] width 87 height 23
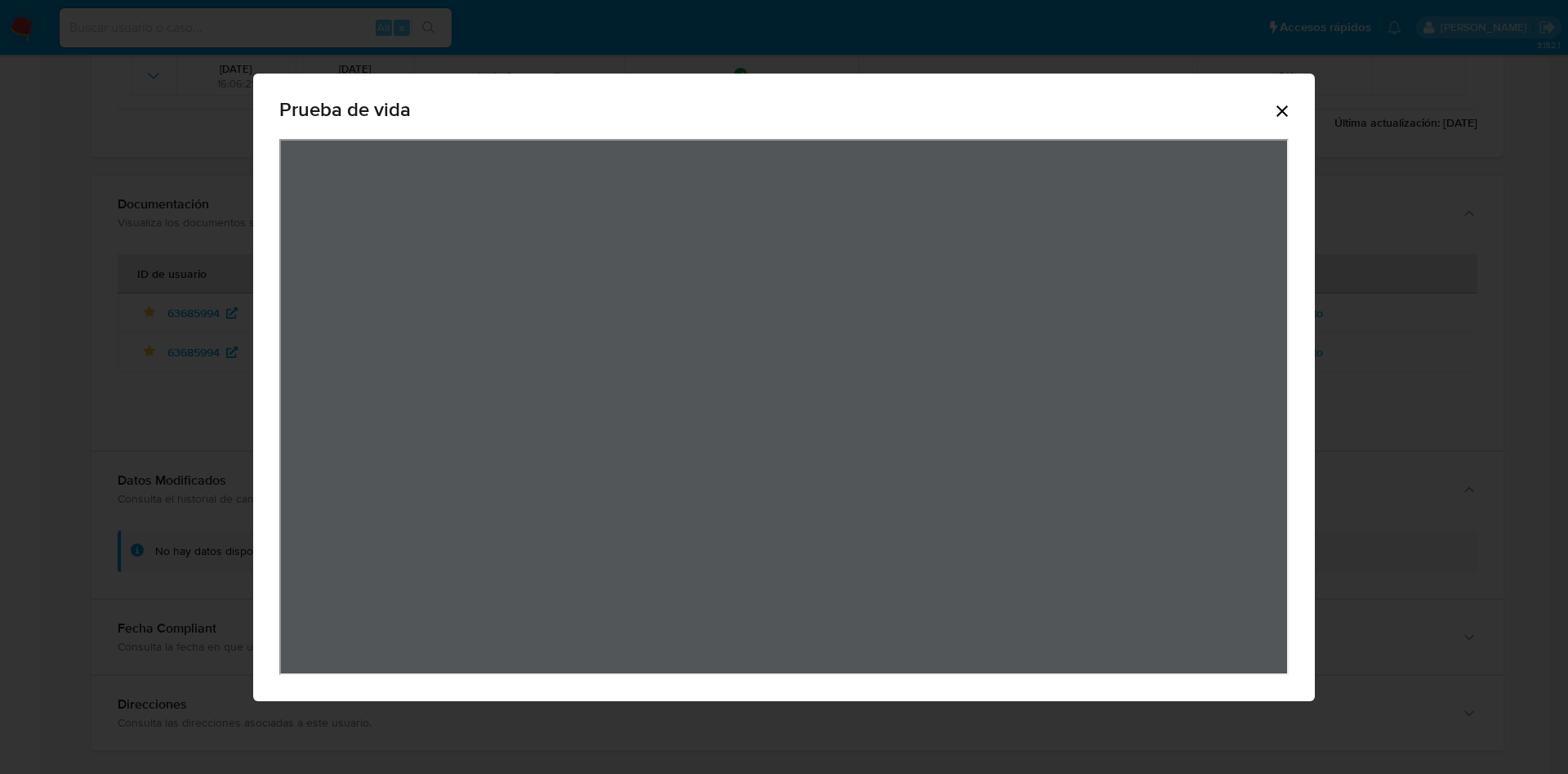
drag, startPoint x: 1282, startPoint y: 110, endPoint x: 1258, endPoint y: 180, distance: 74.0
click at [1281, 110] on icon "Cerrar" at bounding box center [1282, 110] width 11 height 11
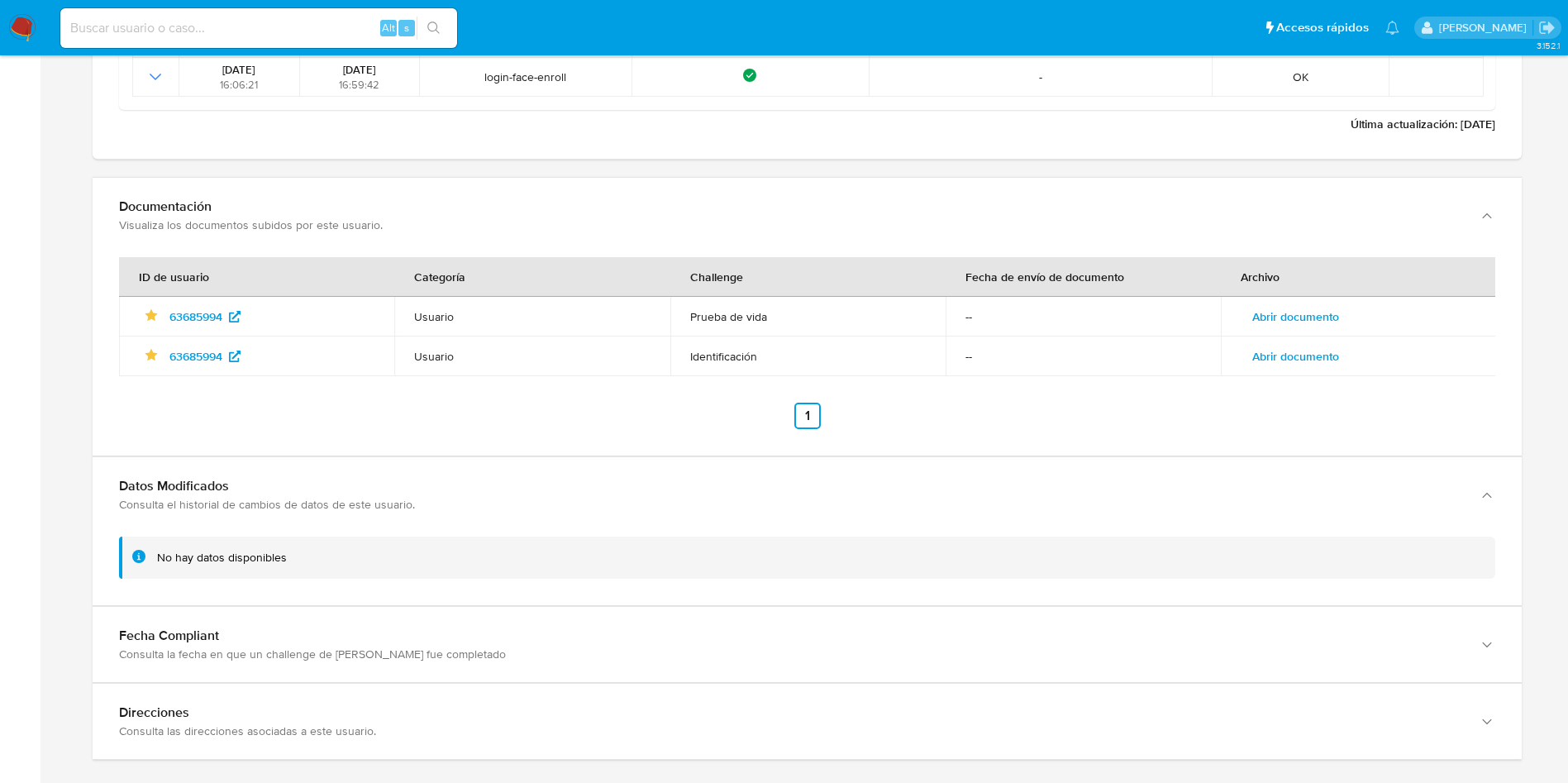
click at [1294, 368] on span "Abrir documento" at bounding box center [1296, 356] width 87 height 23
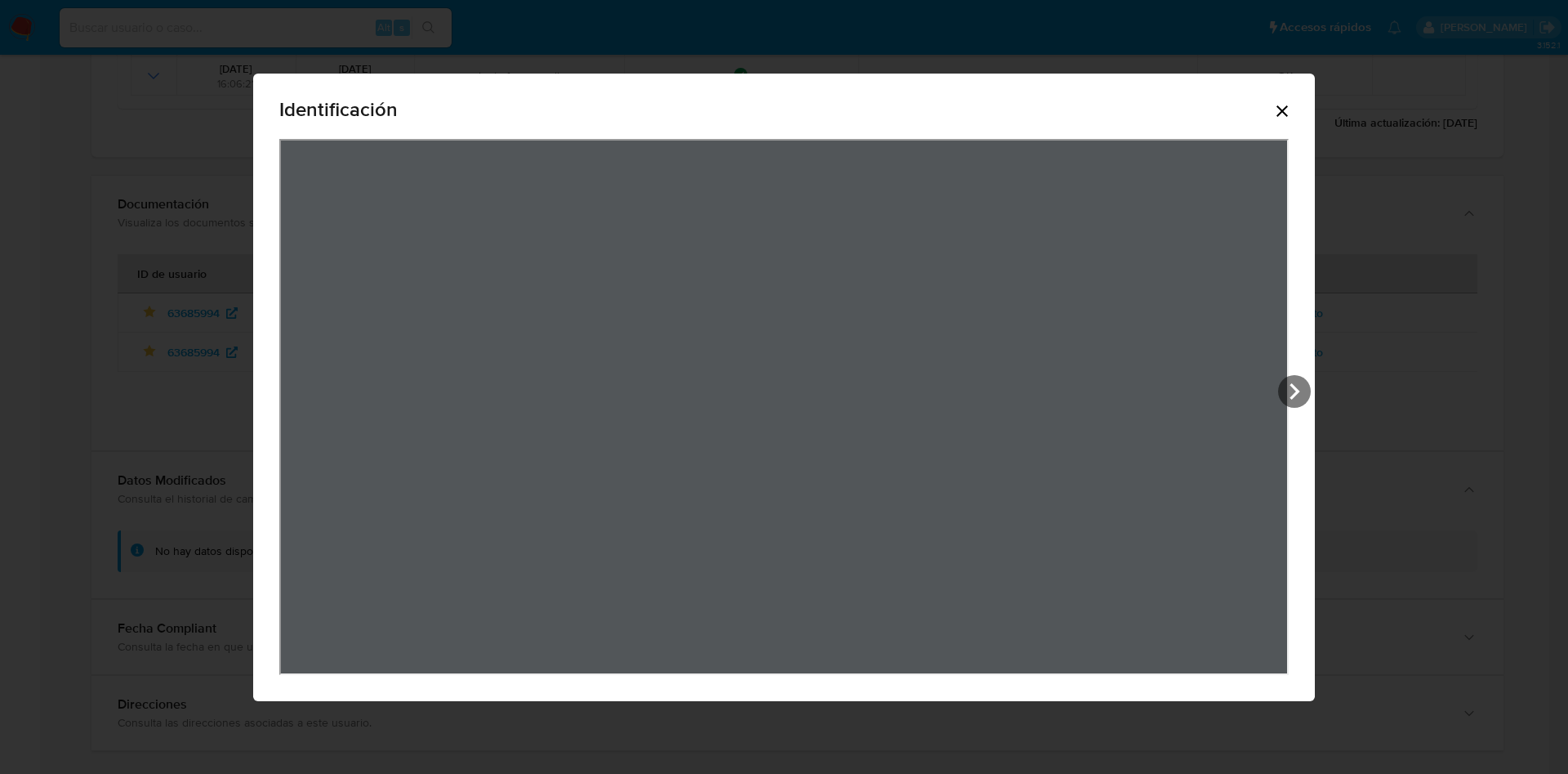
click at [1279, 113] on icon "Cerrar" at bounding box center [1282, 110] width 11 height 11
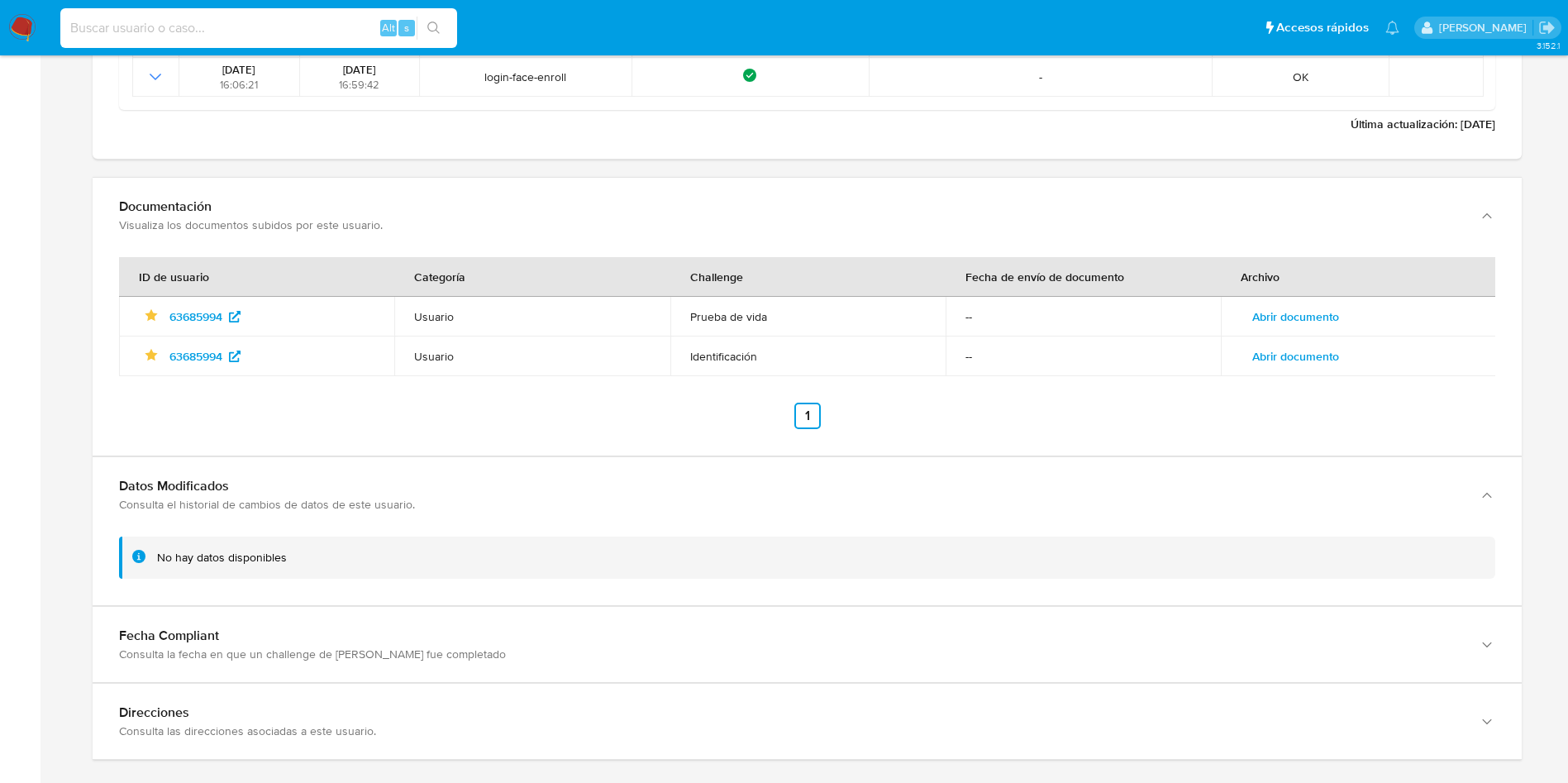
click at [306, 23] on input at bounding box center [259, 28] width 397 height 21
paste input "97888235"
type input "97888235"
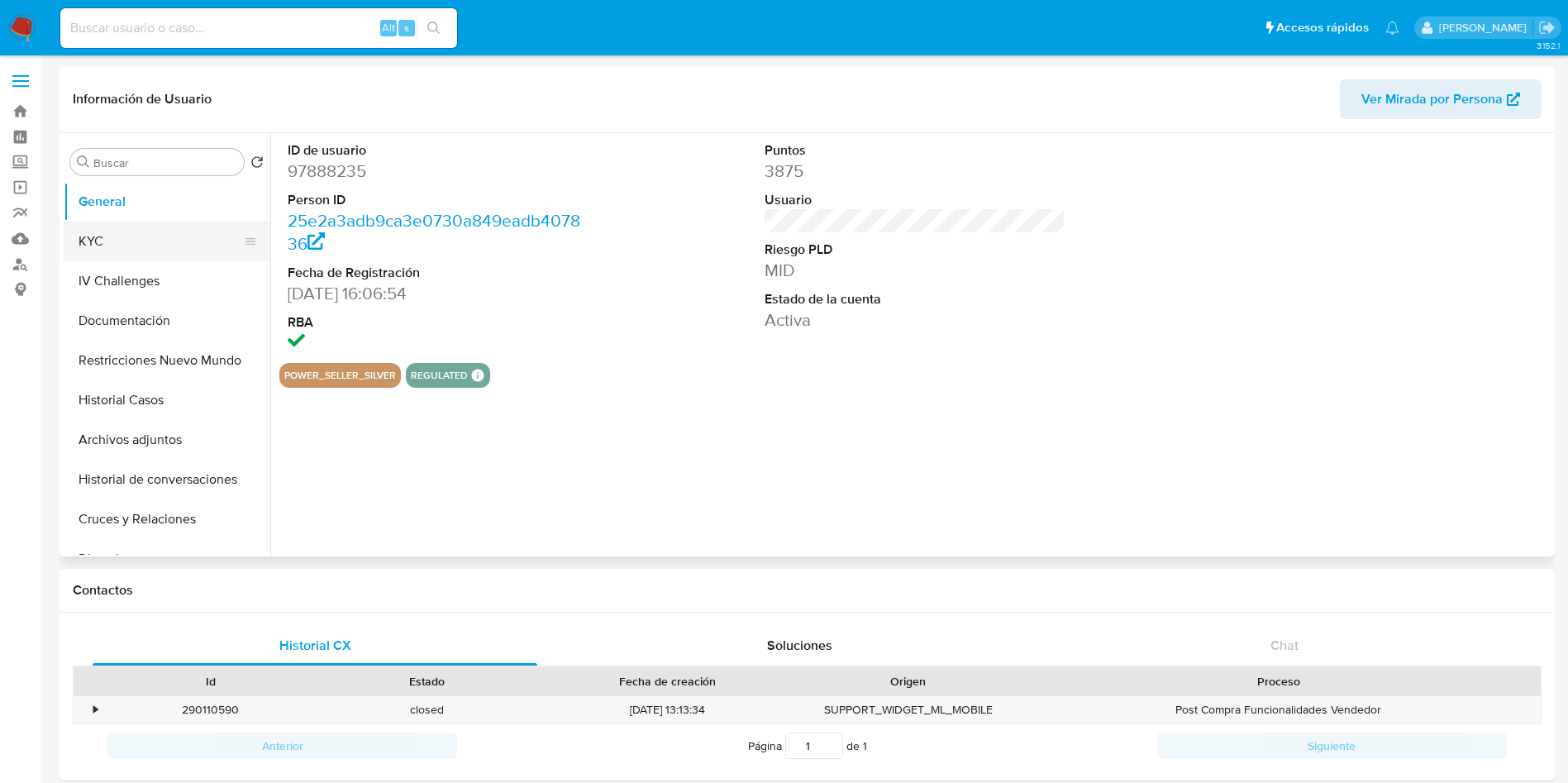
click at [126, 238] on button "KYC" at bounding box center [161, 241] width 193 height 40
select select "10"
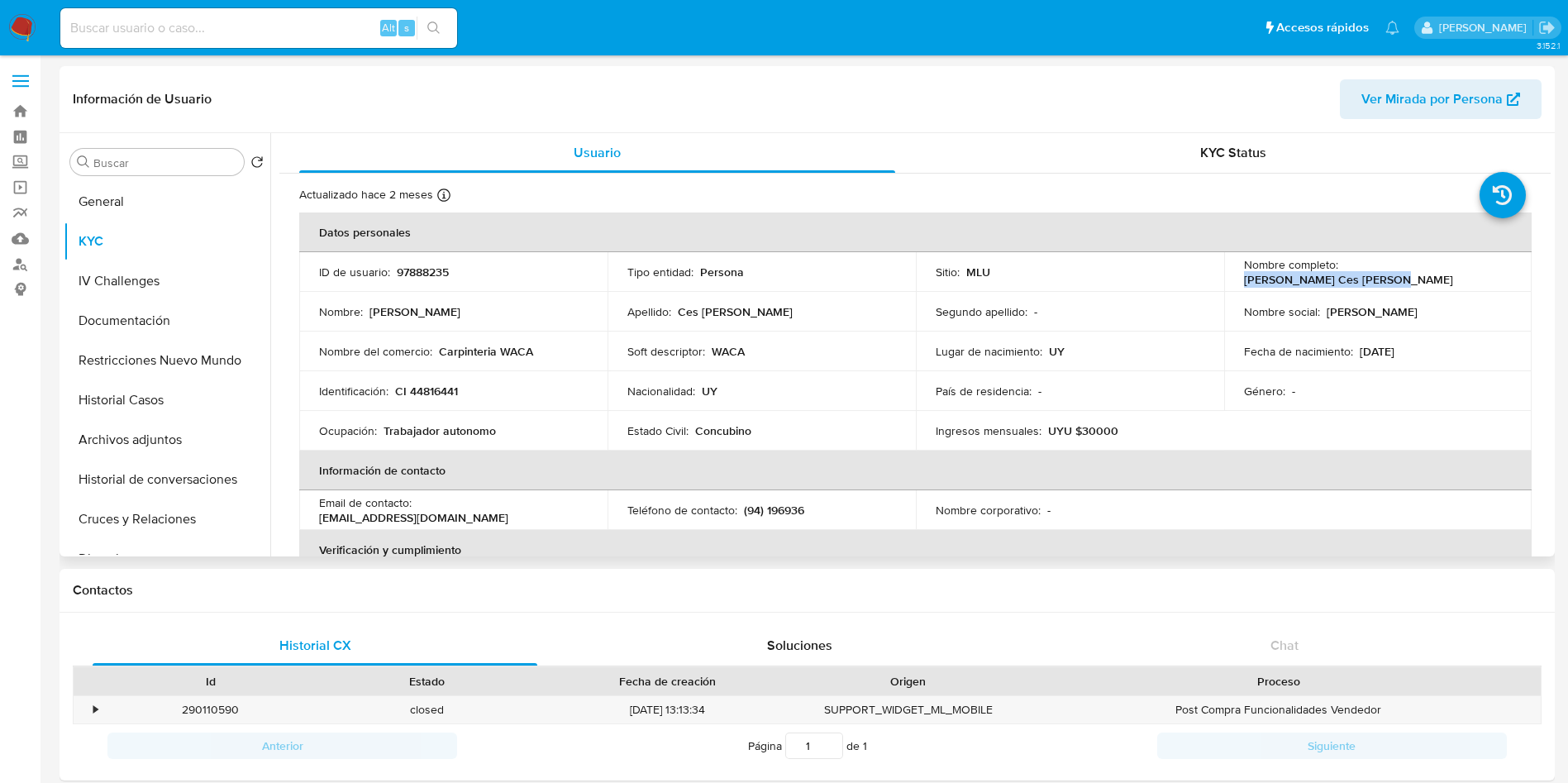
drag, startPoint x: 1341, startPoint y: 270, endPoint x: 1514, endPoint y: 271, distance: 173.0
click at [1514, 271] on td "Nombre completo : Carolina [PERSON_NAME] Ces [PERSON_NAME]" at bounding box center [1378, 271] width 308 height 40
copy p "[PERSON_NAME] Ces [PERSON_NAME]"
click at [431, 384] on p "CI 44816441" at bounding box center [427, 391] width 63 height 15
click at [431, 384] on p "CI 44816441" at bounding box center [427, 391] width 63 height 15
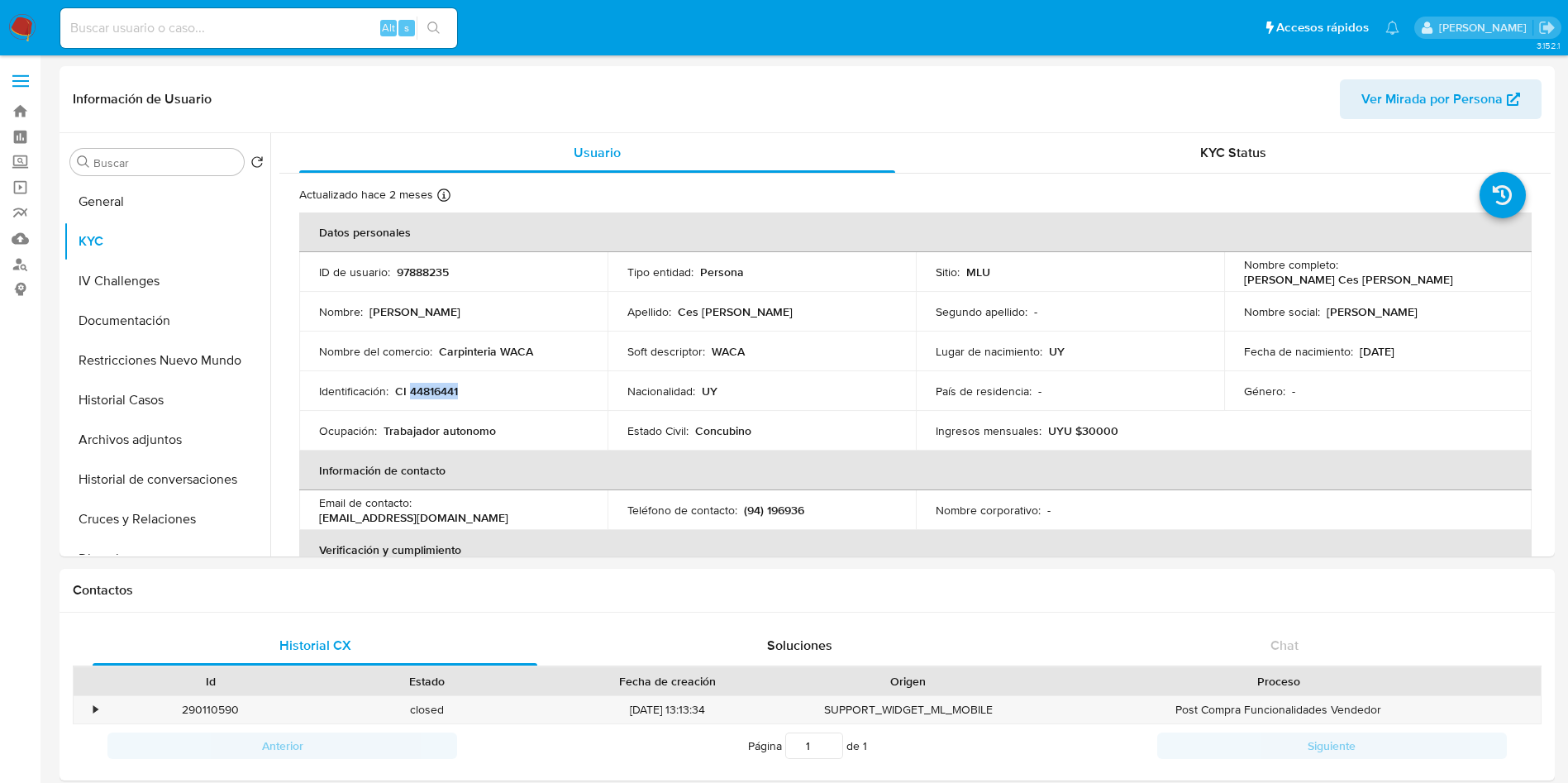
copy p "44816441"
click at [272, 31] on input at bounding box center [259, 28] width 397 height 21
paste input "343980552"
type input "343980552"
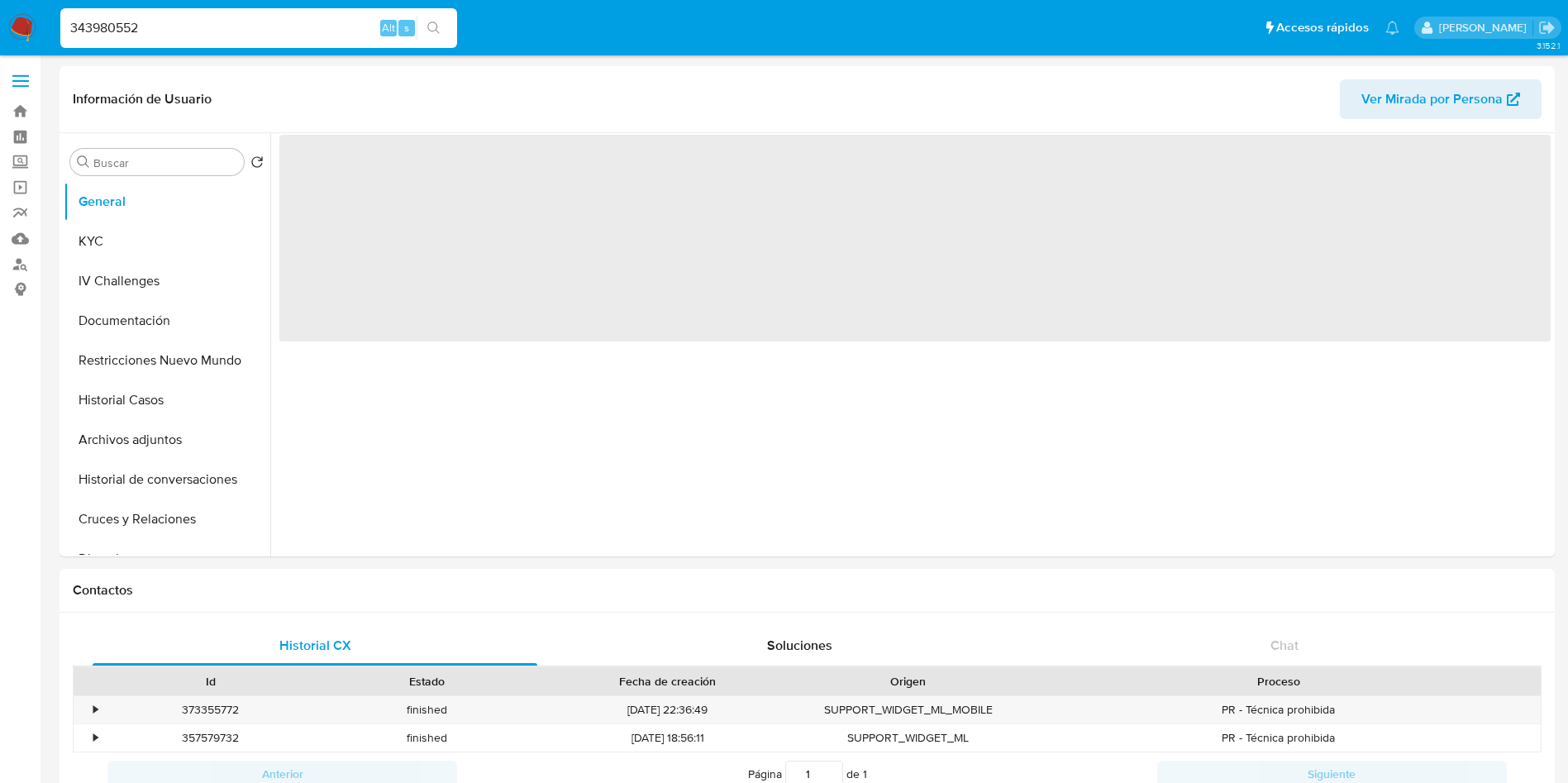
select select "10"
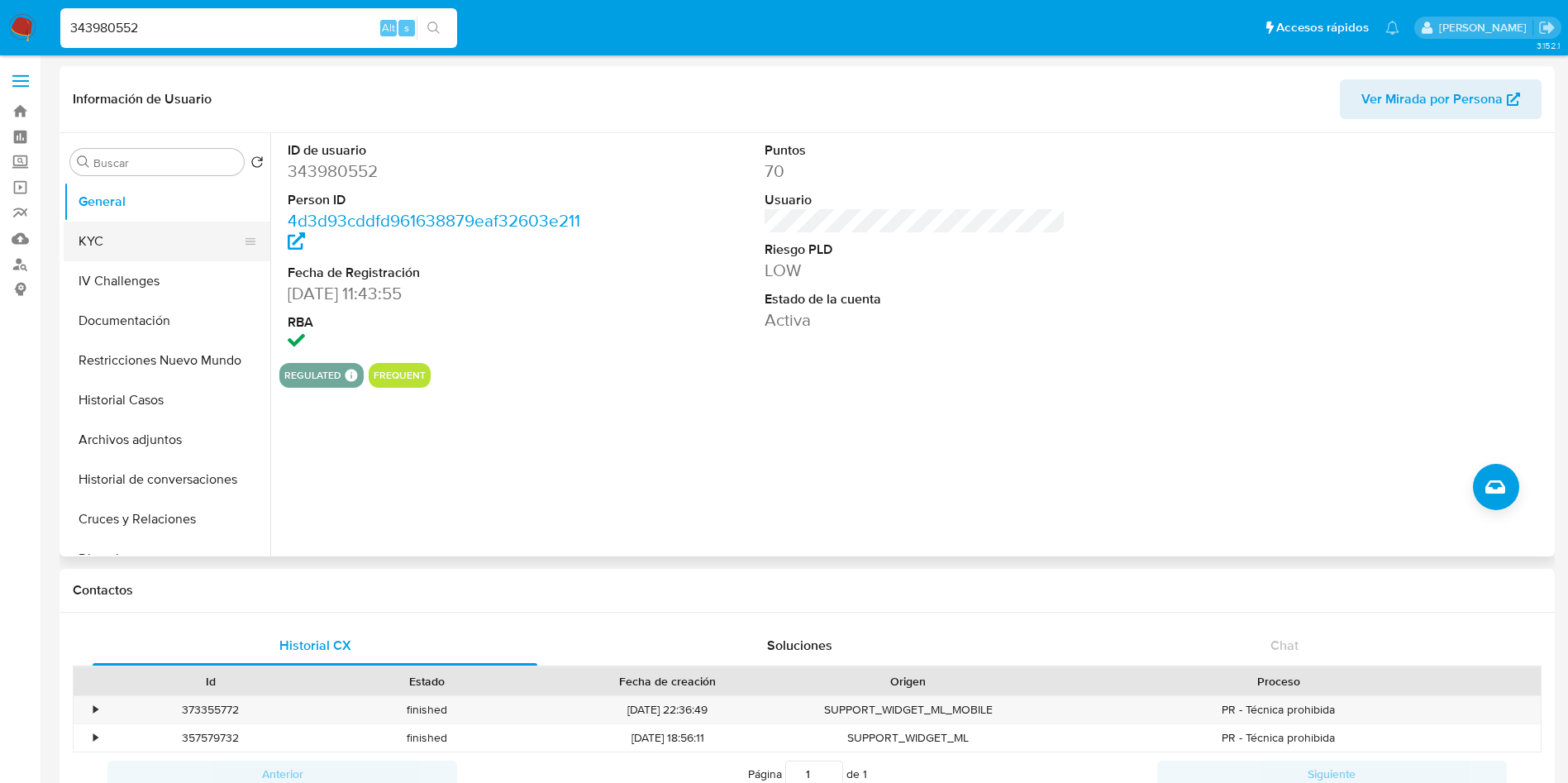
click at [134, 234] on button "KYC" at bounding box center [161, 241] width 193 height 40
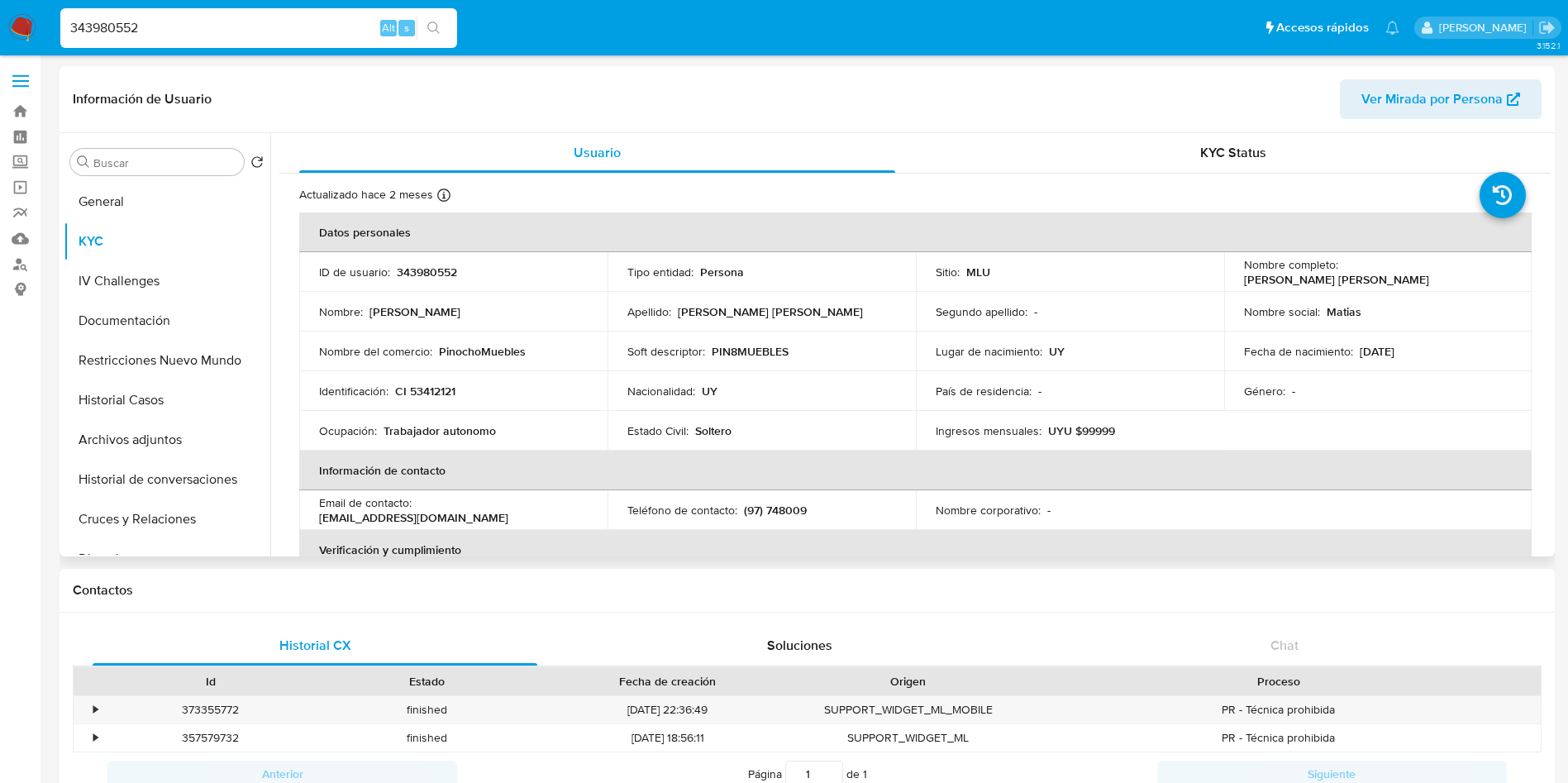
drag, startPoint x: 1235, startPoint y: 280, endPoint x: 994, endPoint y: 90, distance: 306.9
click at [1450, 277] on td "Nombre completo : [PERSON_NAME] [PERSON_NAME]" at bounding box center [1378, 271] width 308 height 40
copy p "[PERSON_NAME] [PERSON_NAME]"
click at [432, 392] on p "CI 53412121" at bounding box center [425, 391] width 61 height 15
click at [432, 391] on p "CI 53412121" at bounding box center [425, 391] width 61 height 15
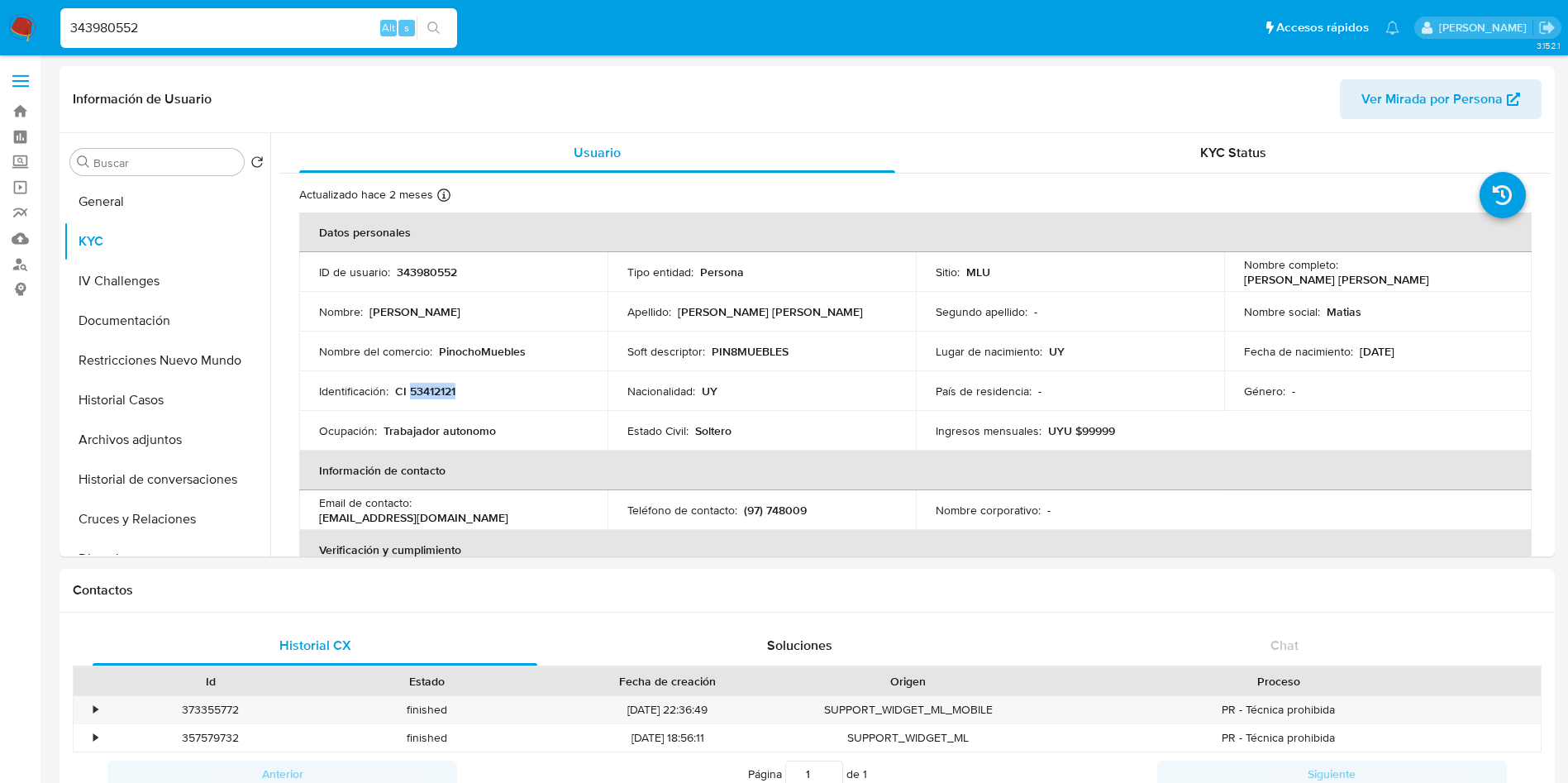
copy p "53412121"
click at [227, 26] on input "343980552" at bounding box center [259, 28] width 397 height 21
paste input "55875047"
type input "355875047"
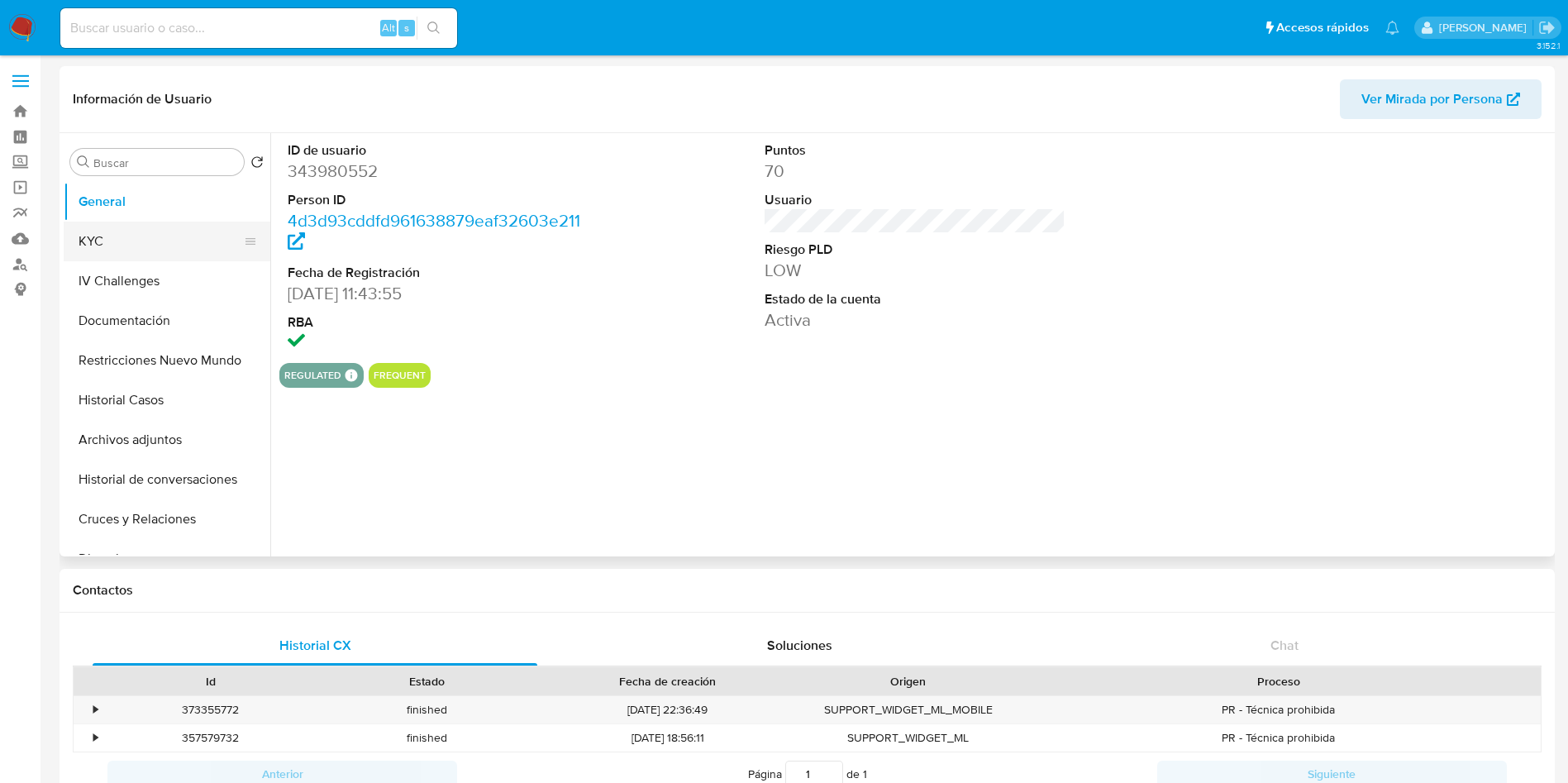
select select "10"
click at [113, 242] on button "KYC" at bounding box center [161, 241] width 193 height 40
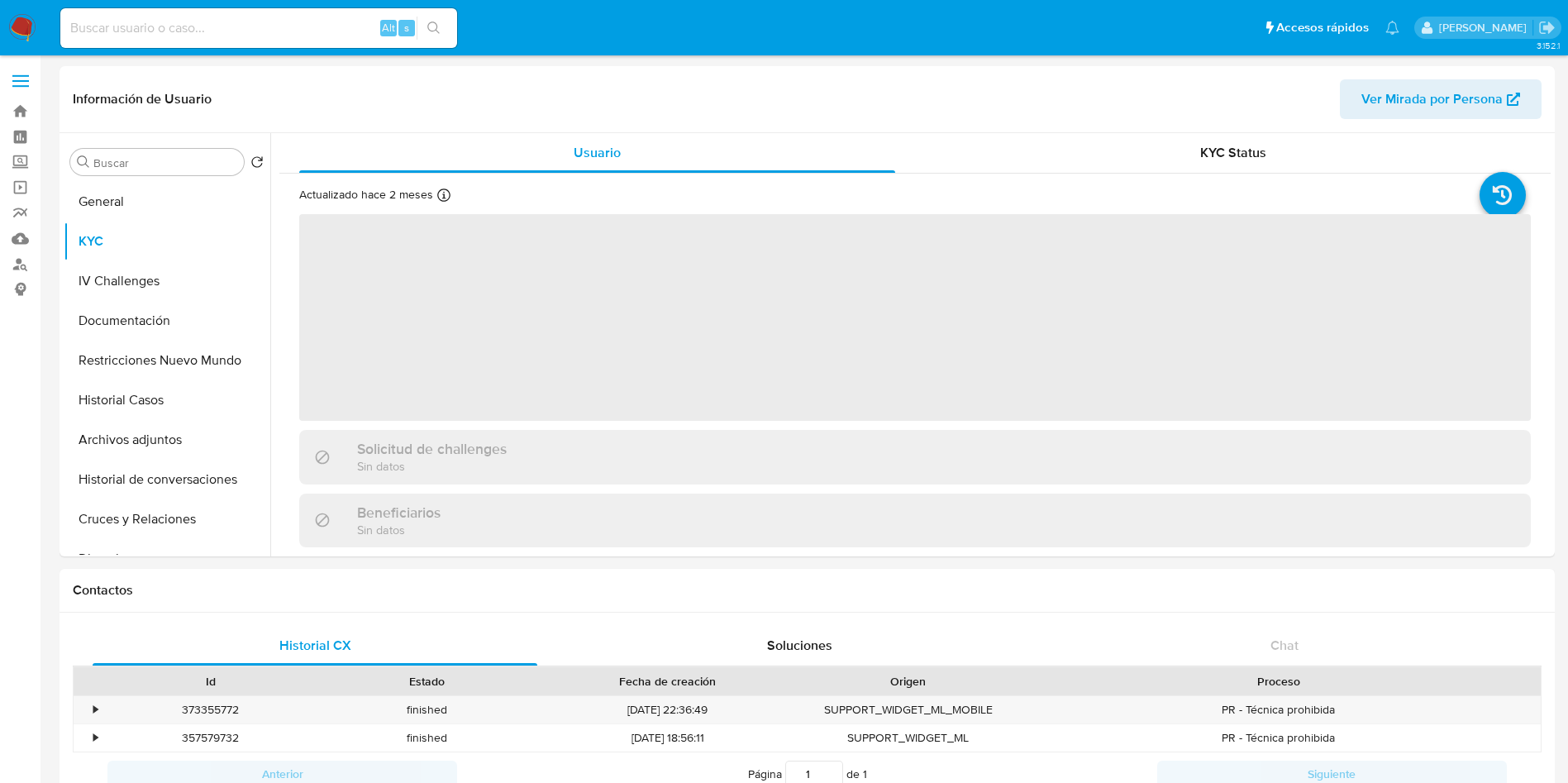
click at [229, 31] on input at bounding box center [259, 28] width 397 height 21
paste input "355875047"
type input "355875047"
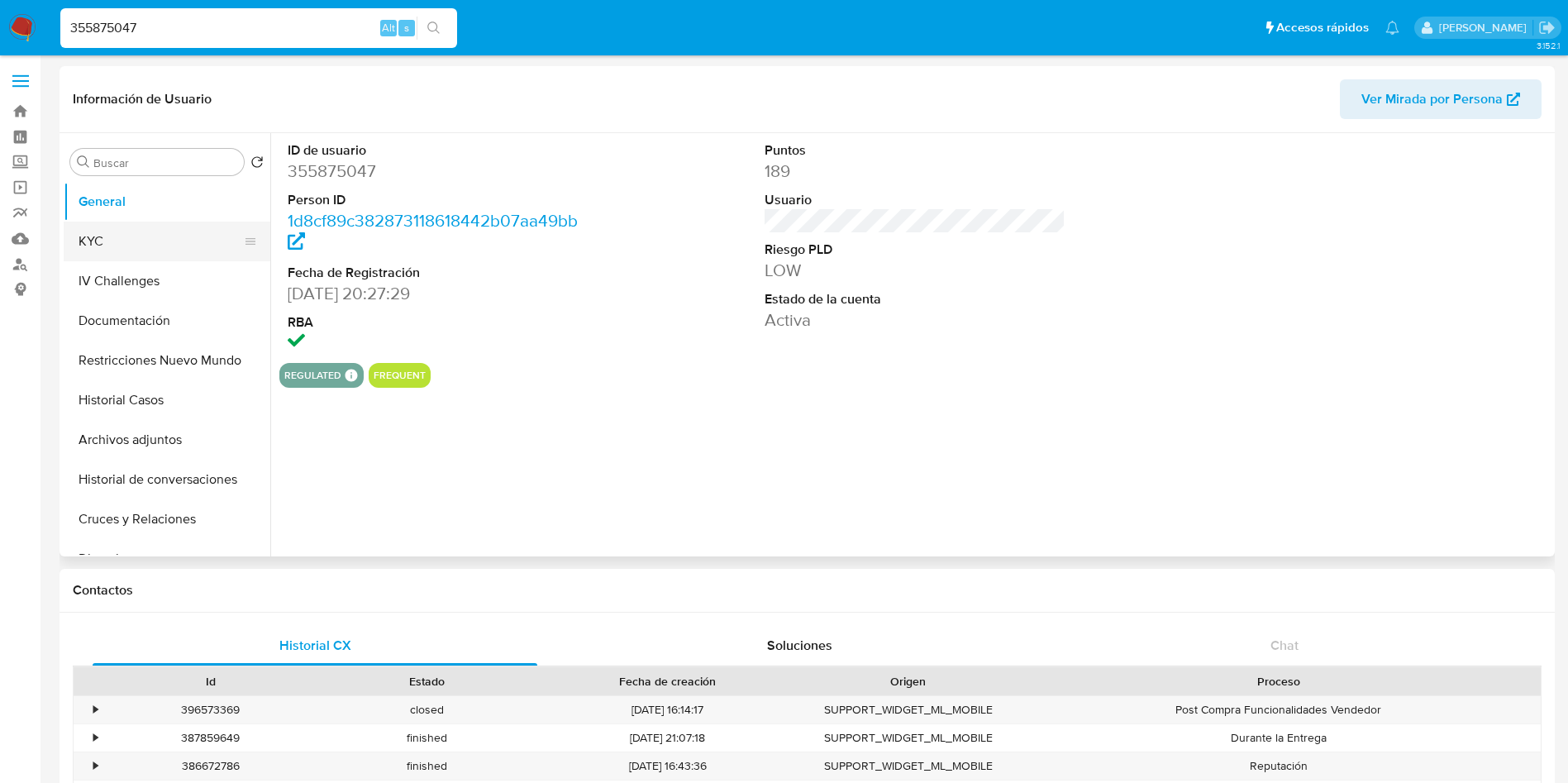
click at [148, 241] on button "KYC" at bounding box center [161, 241] width 193 height 40
select select "10"
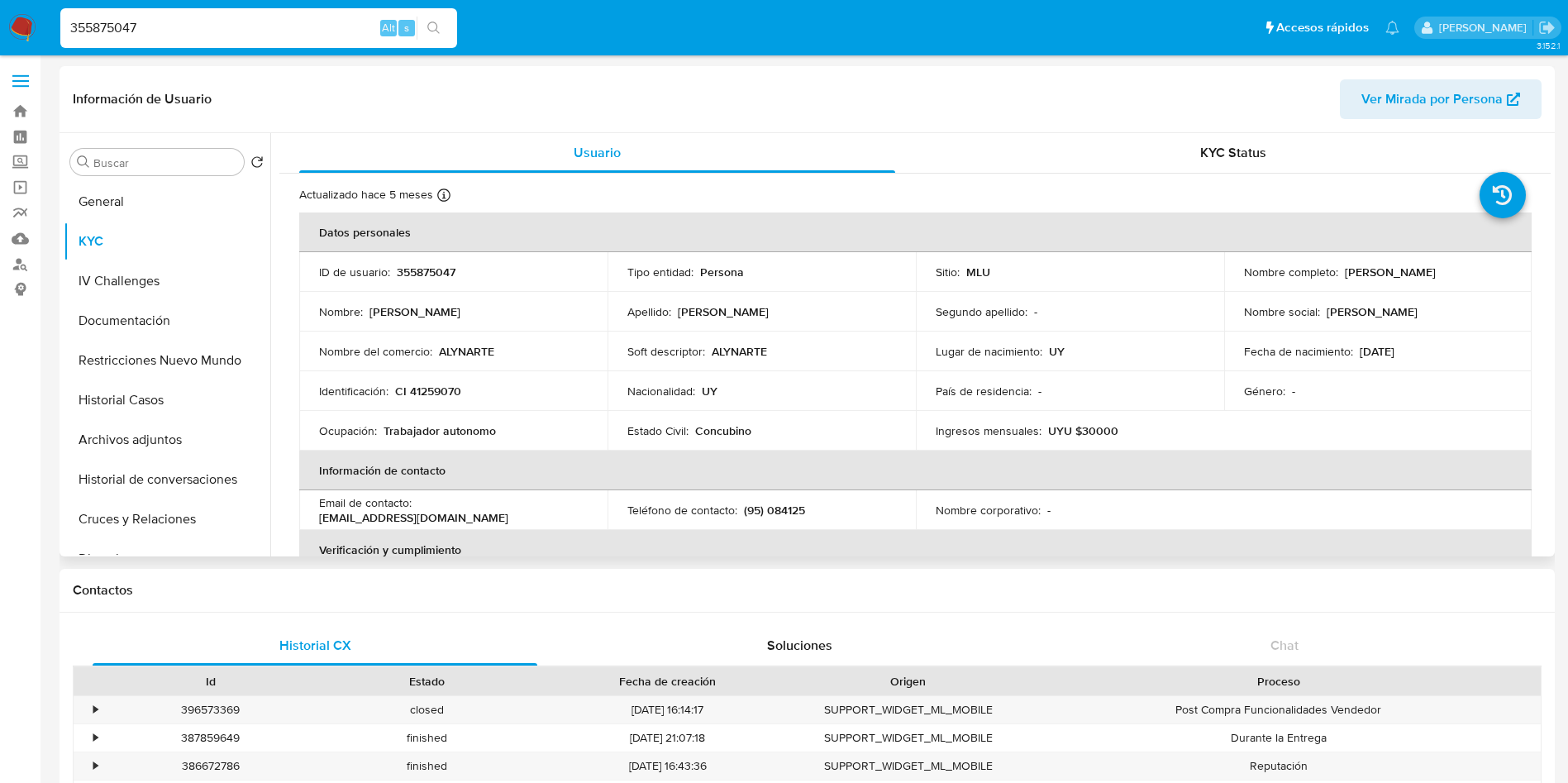
drag, startPoint x: 1341, startPoint y: 274, endPoint x: 1469, endPoint y: 269, distance: 128.1
click at [1469, 269] on div "Nombre completo : [PERSON_NAME]" at bounding box center [1378, 271] width 269 height 15
copy p "[PERSON_NAME]"
click at [460, 345] on p "ALYNARTE" at bounding box center [466, 351] width 55 height 15
click at [460, 344] on p "ALYNARTE" at bounding box center [466, 351] width 55 height 15
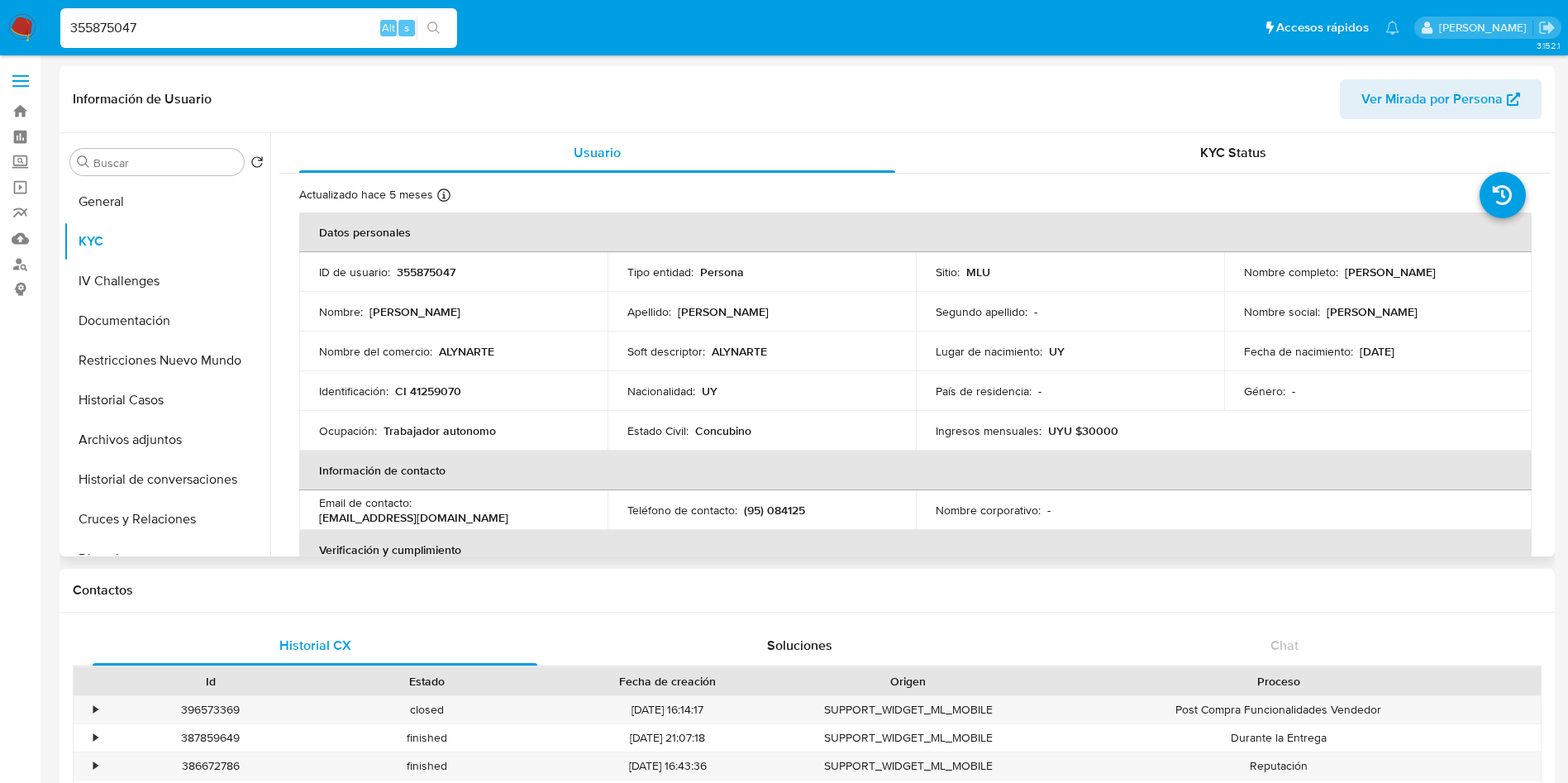
drag, startPoint x: 460, startPoint y: 344, endPoint x: 416, endPoint y: 242, distance: 111.1
click at [417, 242] on th "Datos personales" at bounding box center [916, 232] width 1233 height 40
click at [436, 391] on p "CI 41259070" at bounding box center [428, 391] width 66 height 15
copy p "41259070"
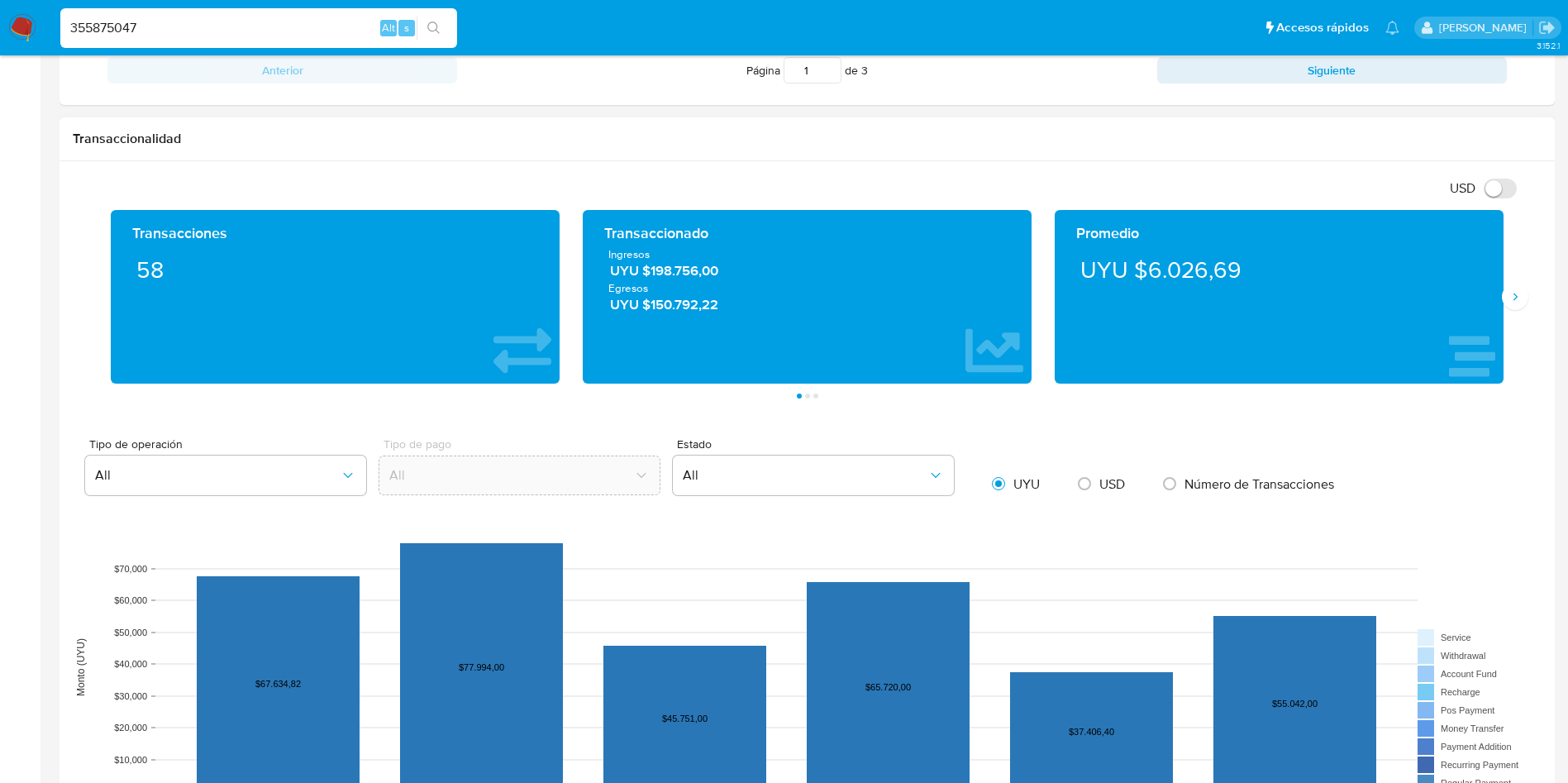
scroll to position [1488, 0]
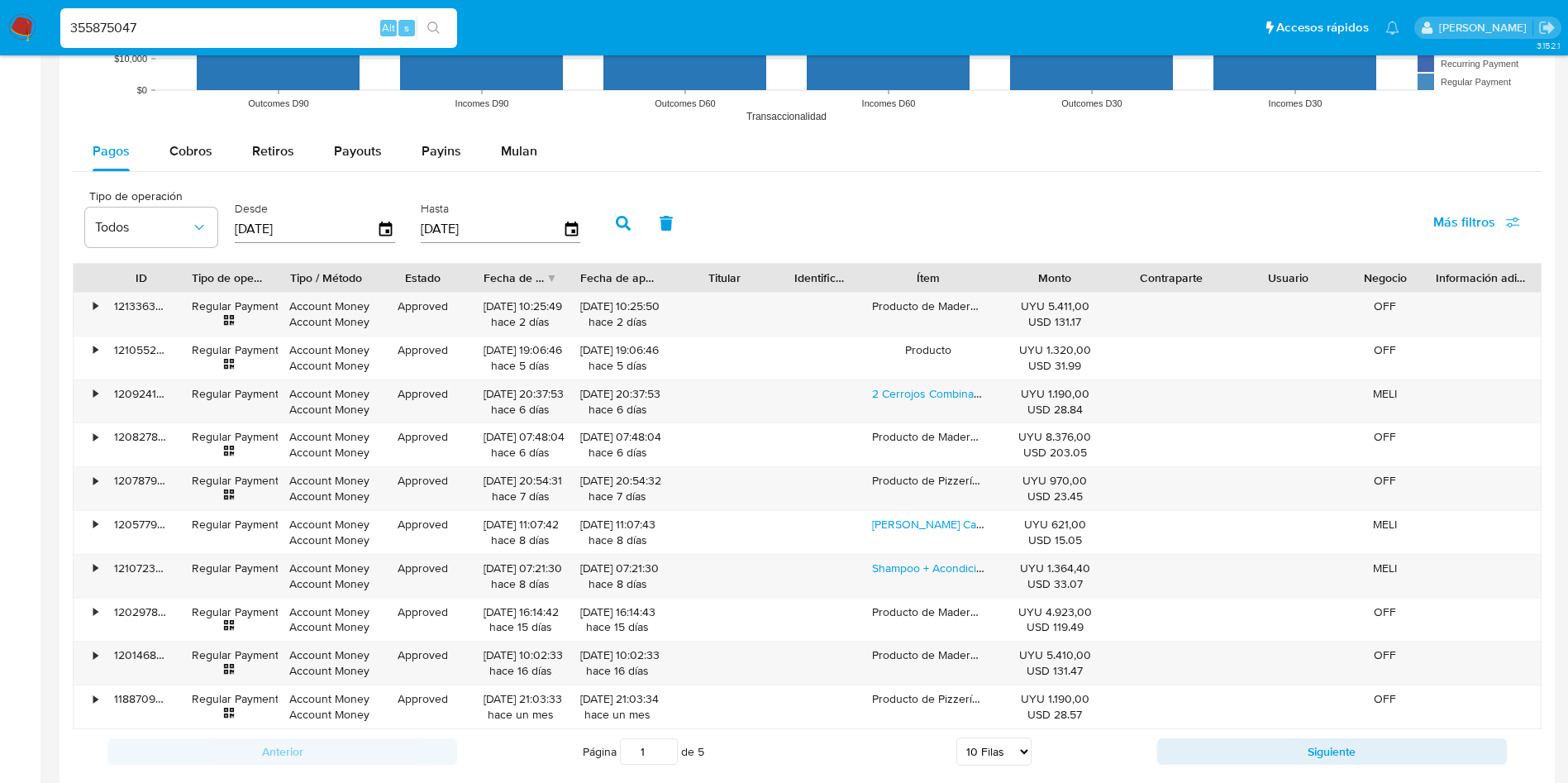
drag, startPoint x: 189, startPoint y: 148, endPoint x: 209, endPoint y: 171, distance: 30.5
click at [190, 147] on span "Cobros" at bounding box center [191, 151] width 43 height 19
select select "10"
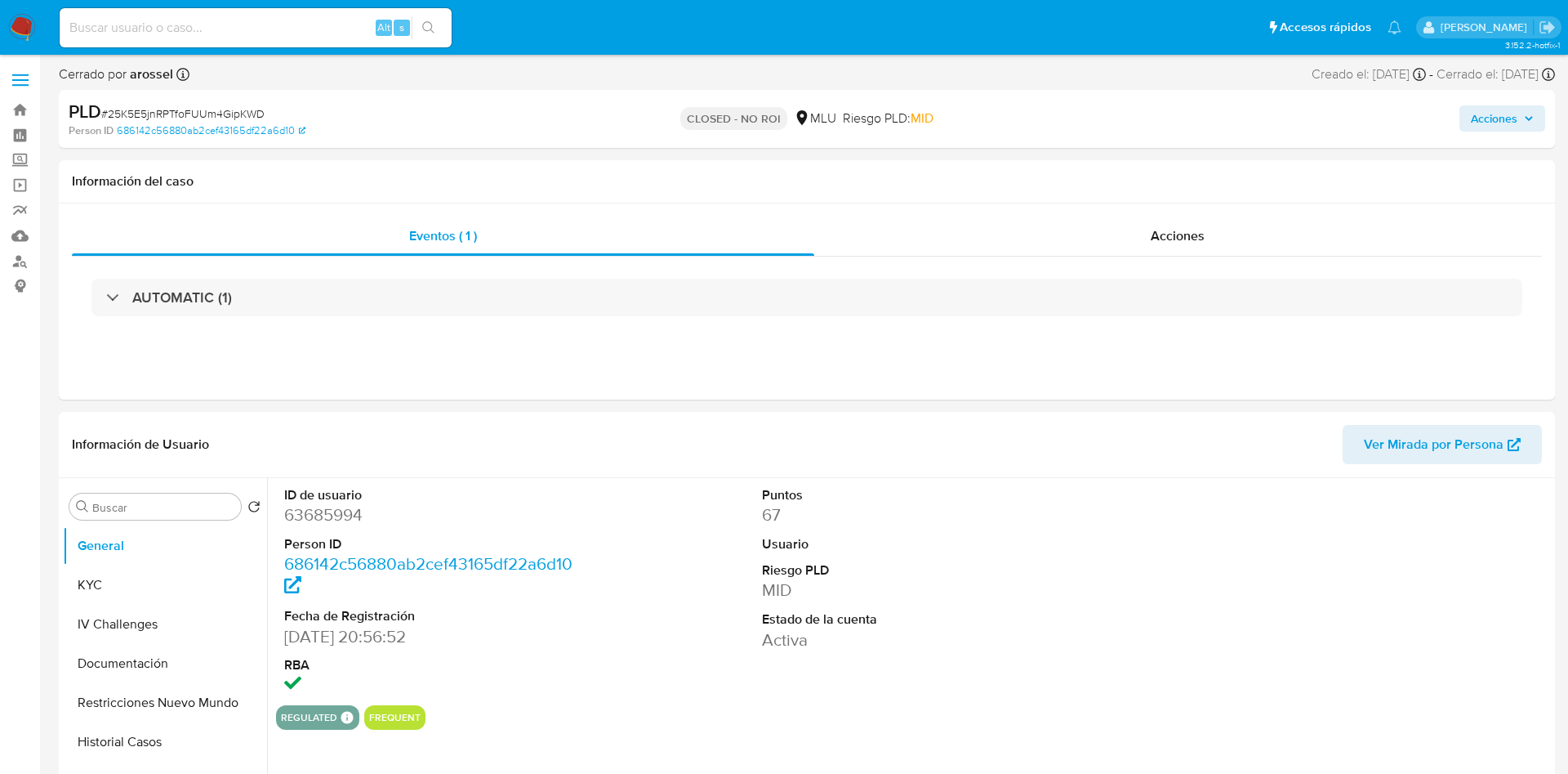
select select "10"
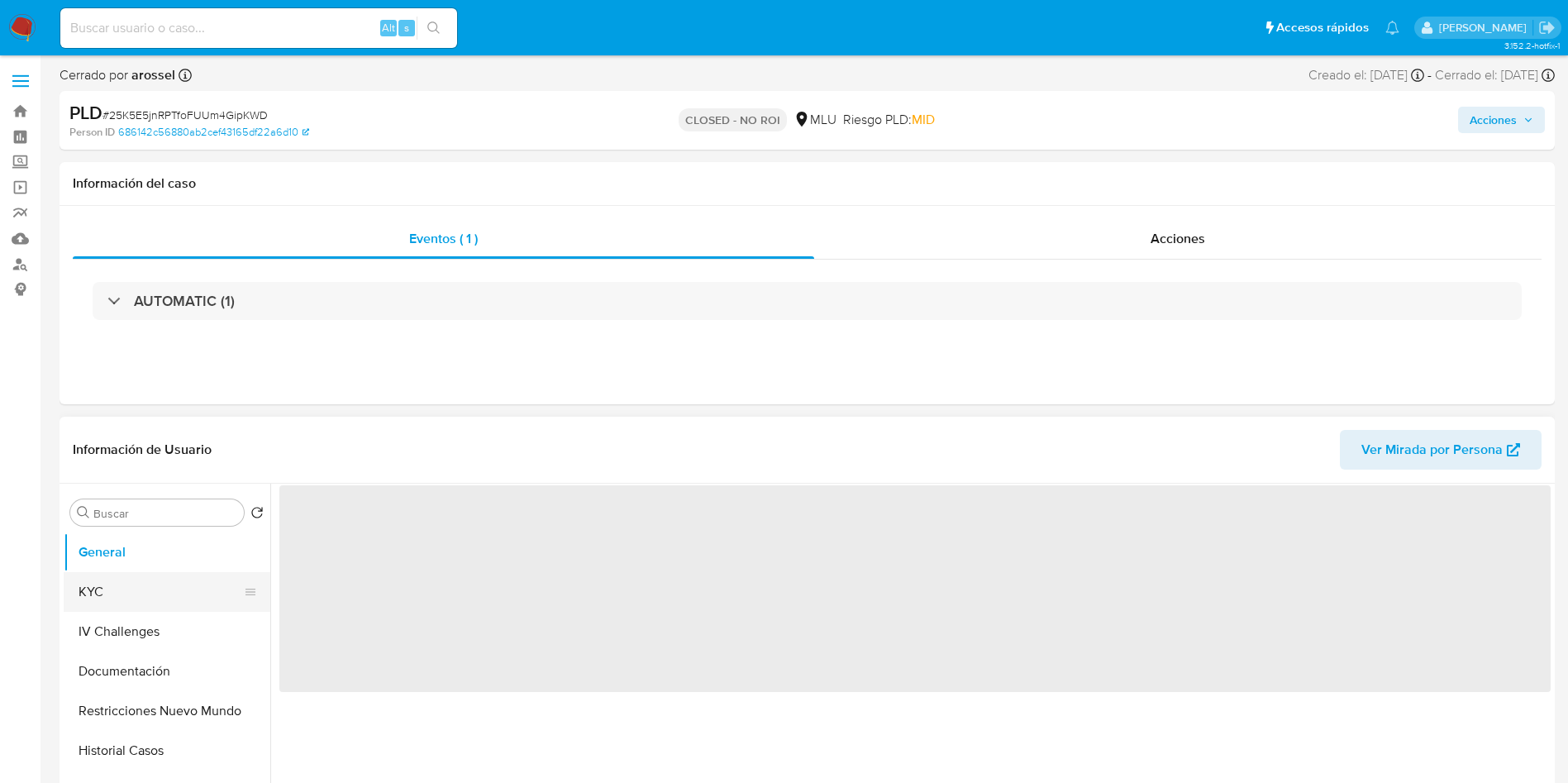
click at [126, 587] on button "KYC" at bounding box center [161, 592] width 193 height 40
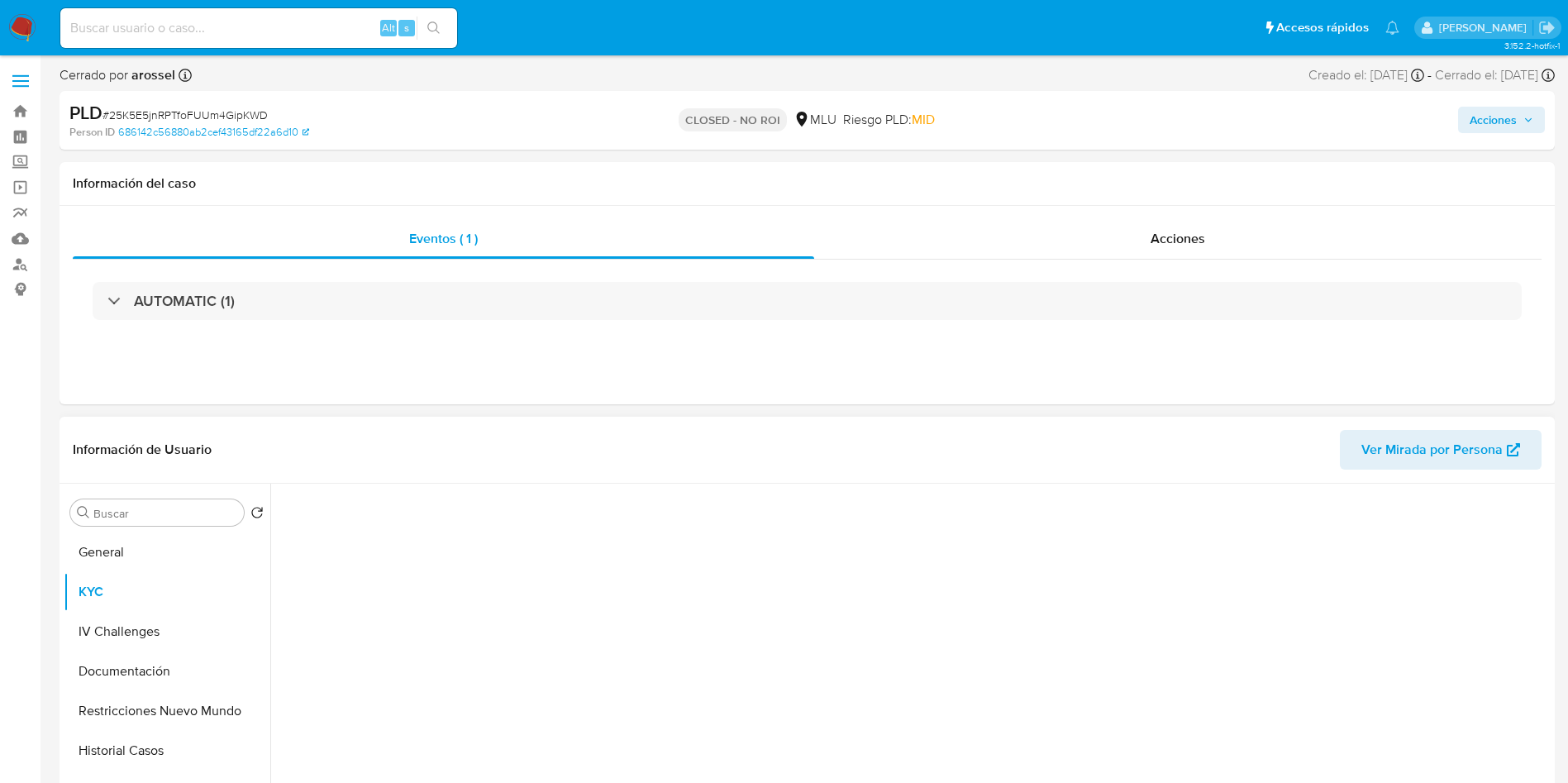
select select "10"
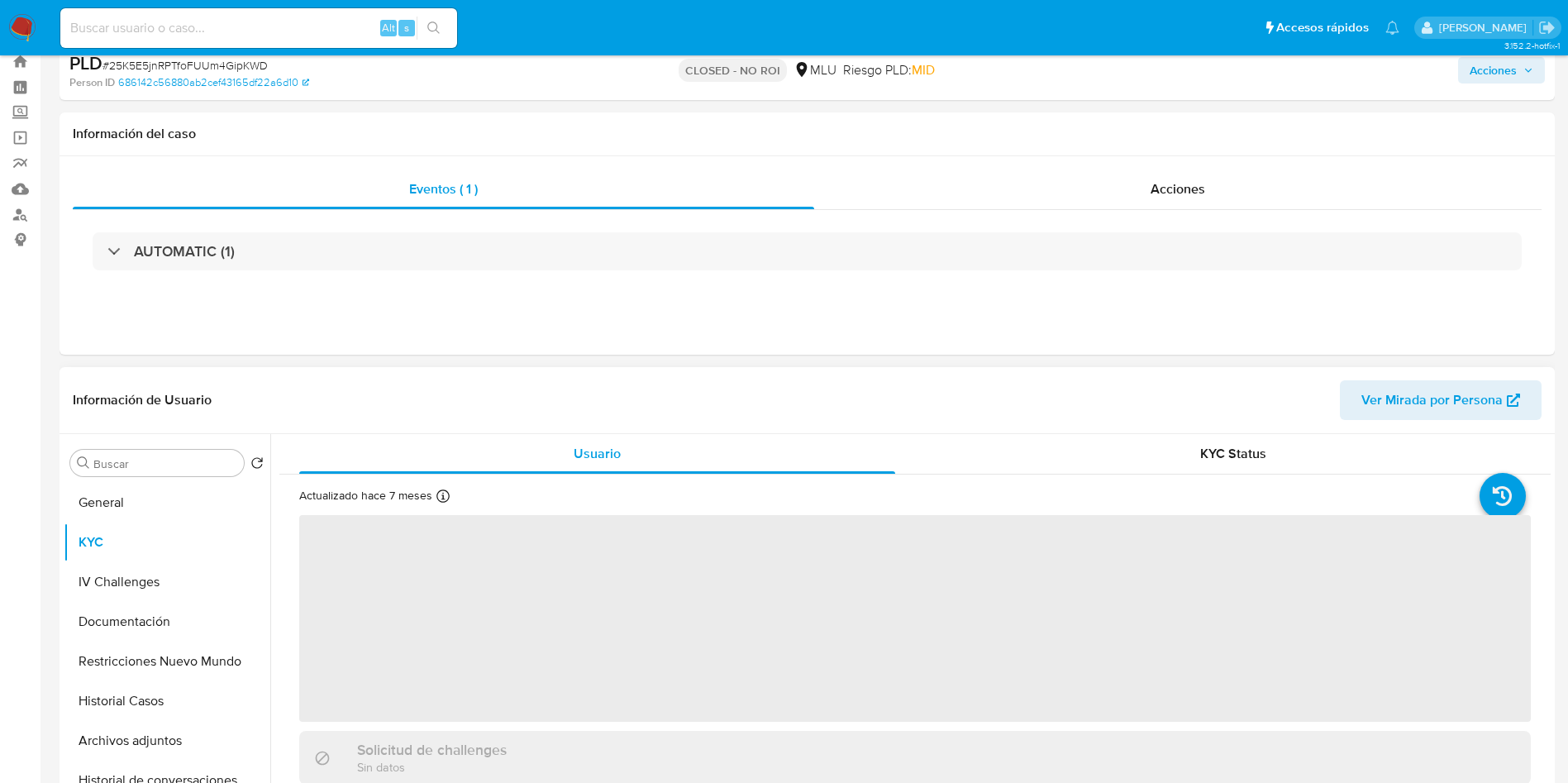
scroll to position [124, 0]
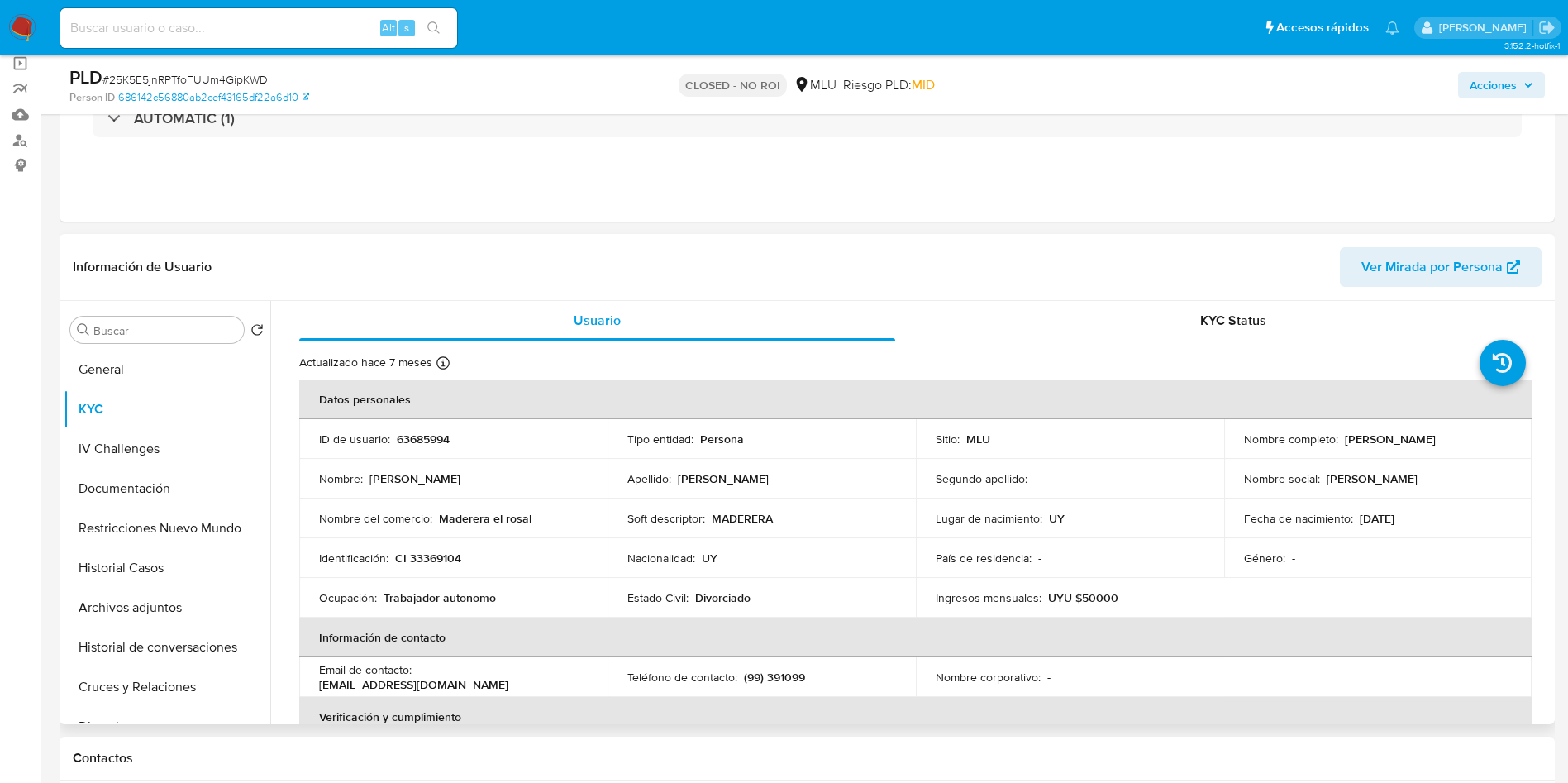
drag, startPoint x: 1340, startPoint y: 439, endPoint x: 1478, endPoint y: 439, distance: 138.0
click at [1478, 439] on div "Nombre completo : Daniela Viña Techera" at bounding box center [1378, 439] width 269 height 15
copy p "Daniela Viña Techera"
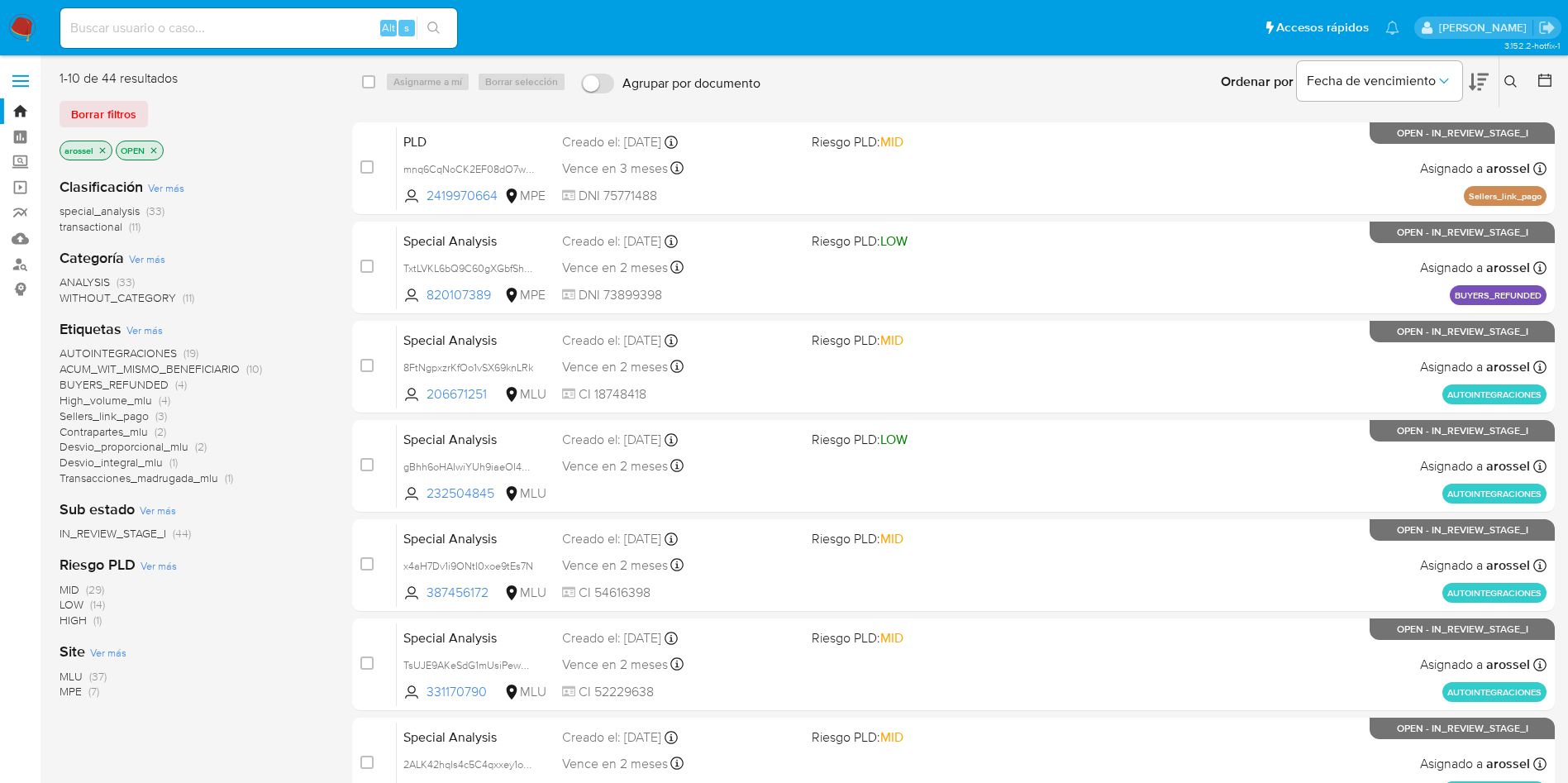
drag, startPoint x: 133, startPoint y: 100, endPoint x: 143, endPoint y: 110, distance: 14.1
click at [133, 103] on span "Borrar filtros" at bounding box center [104, 114] width 65 height 23
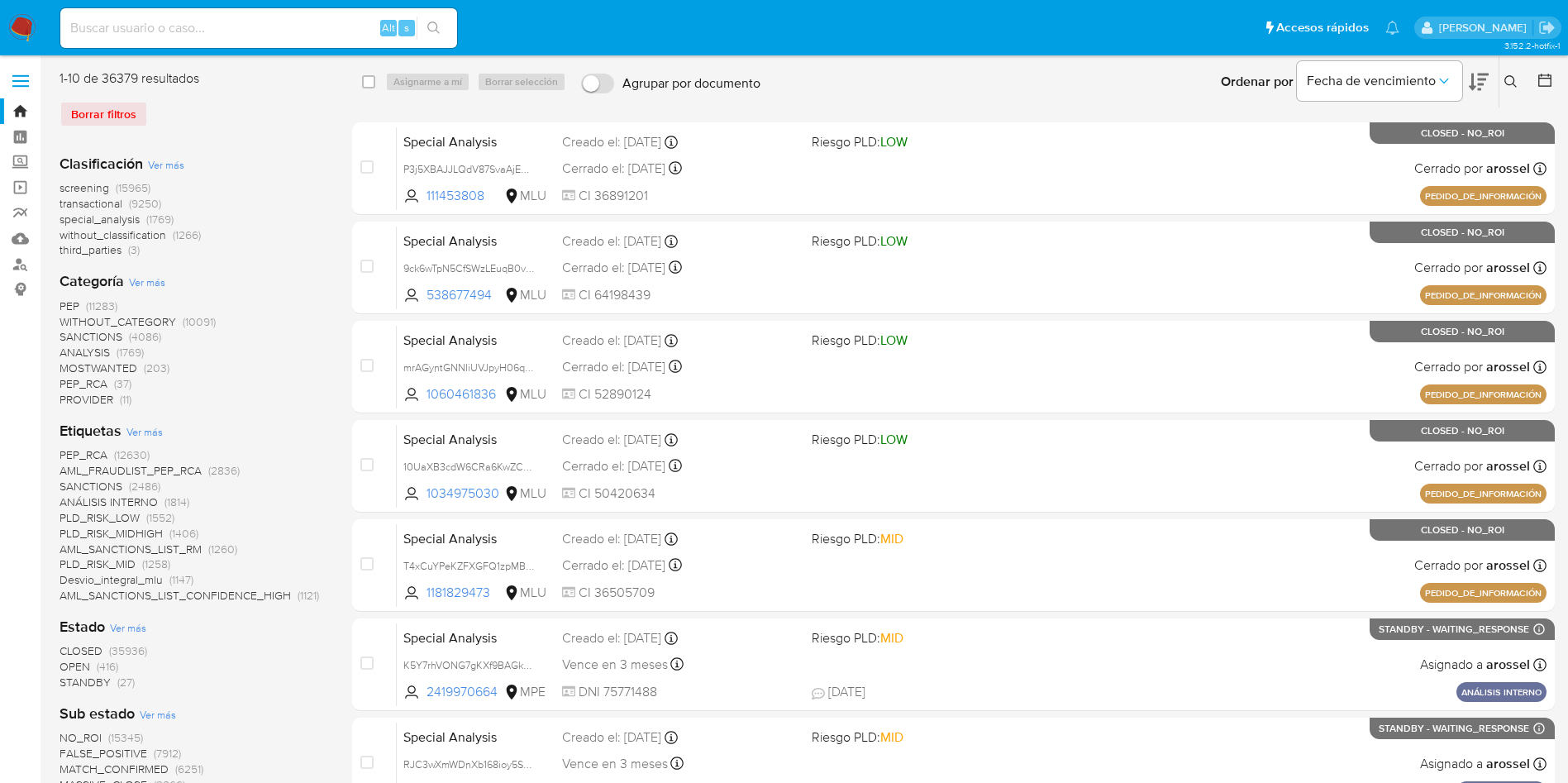
click at [1551, 85] on button at bounding box center [1547, 82] width 20 height 20
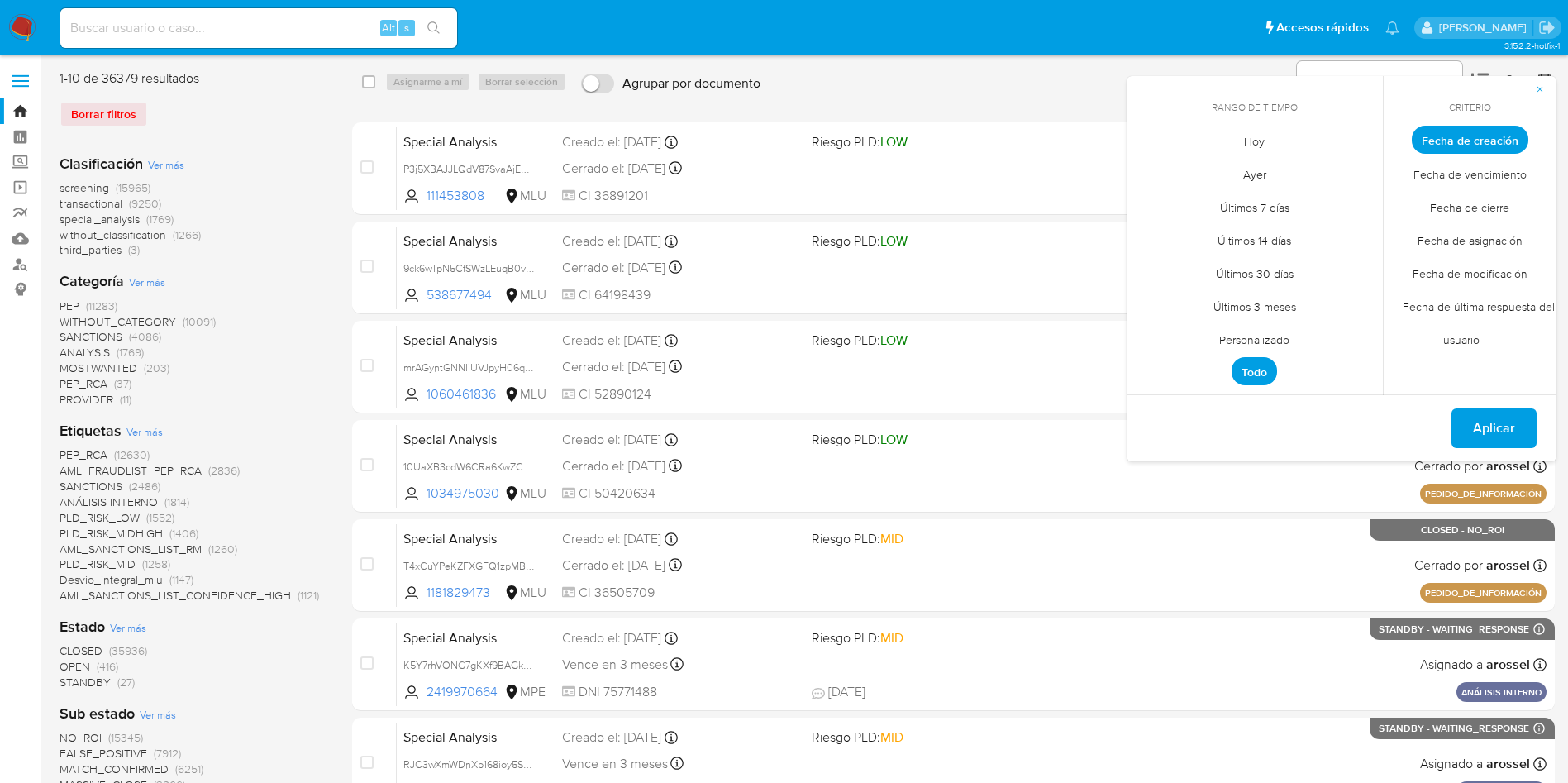
click at [1234, 130] on span "Hoy" at bounding box center [1254, 140] width 55 height 34
click at [1434, 201] on span "Fecha de cierre" at bounding box center [1470, 207] width 114 height 34
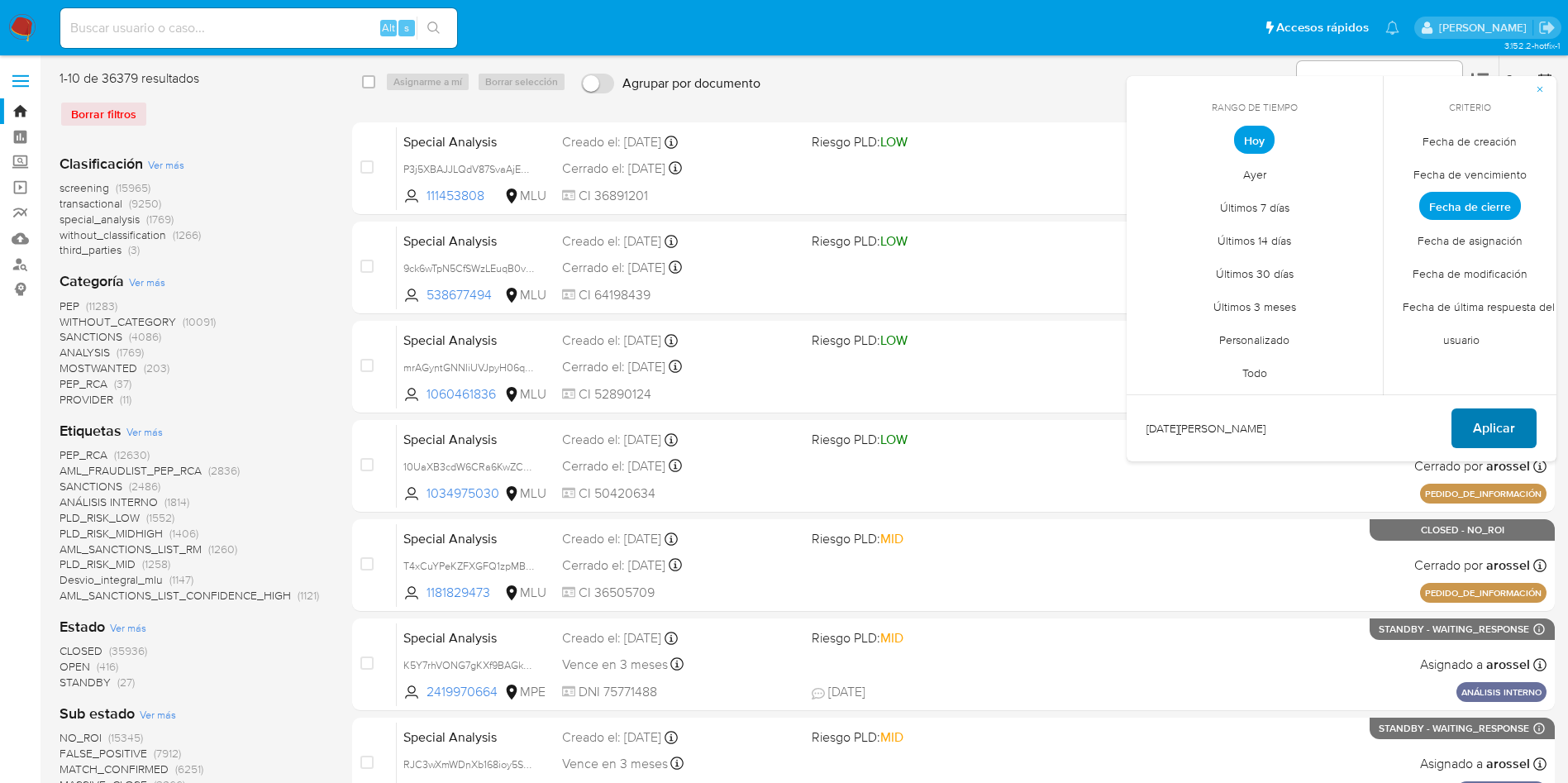
click at [1495, 423] on span "Aplicar" at bounding box center [1494, 427] width 42 height 36
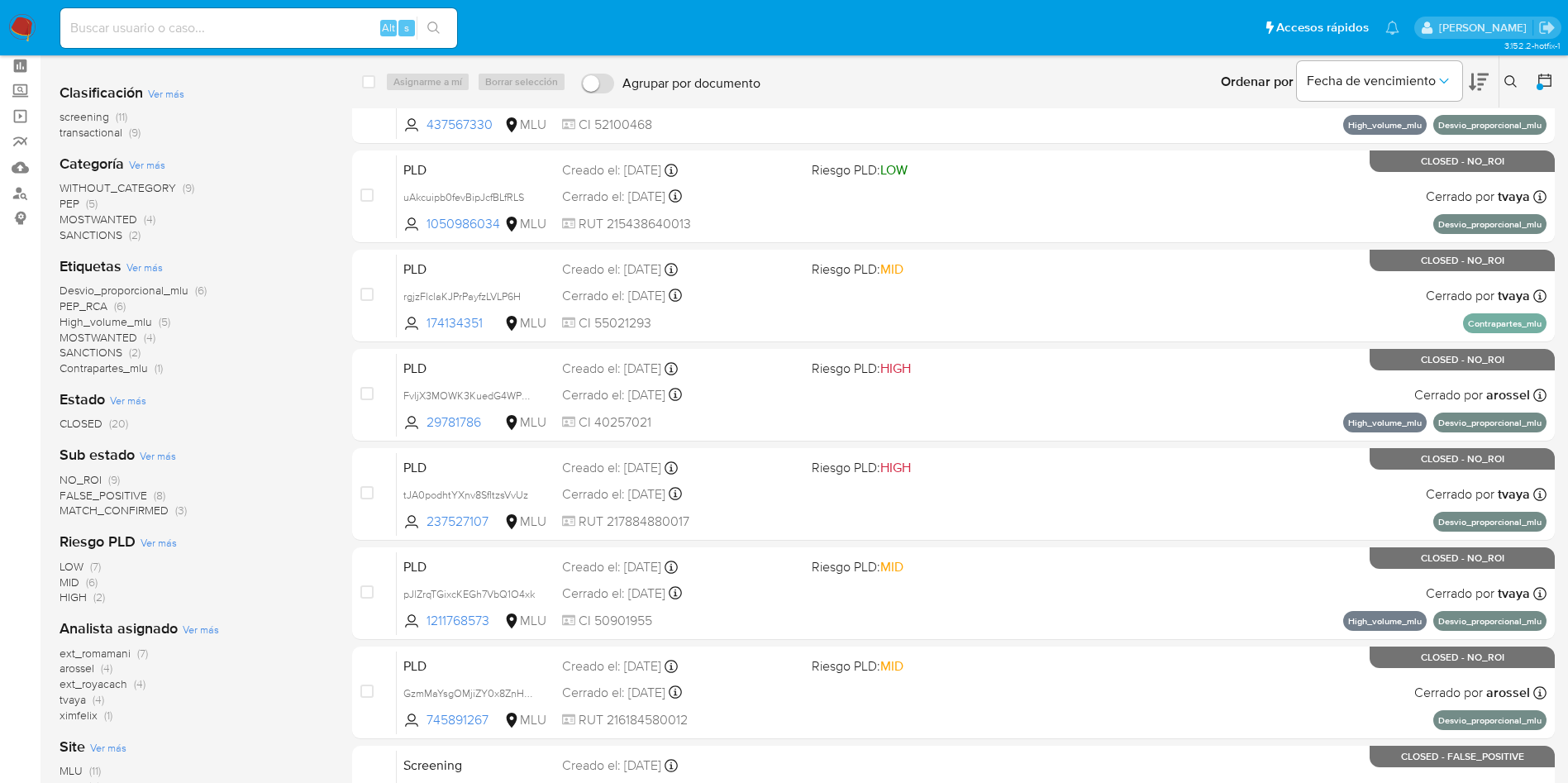
scroll to position [124, 0]
